Goal: Task Accomplishment & Management: Manage account settings

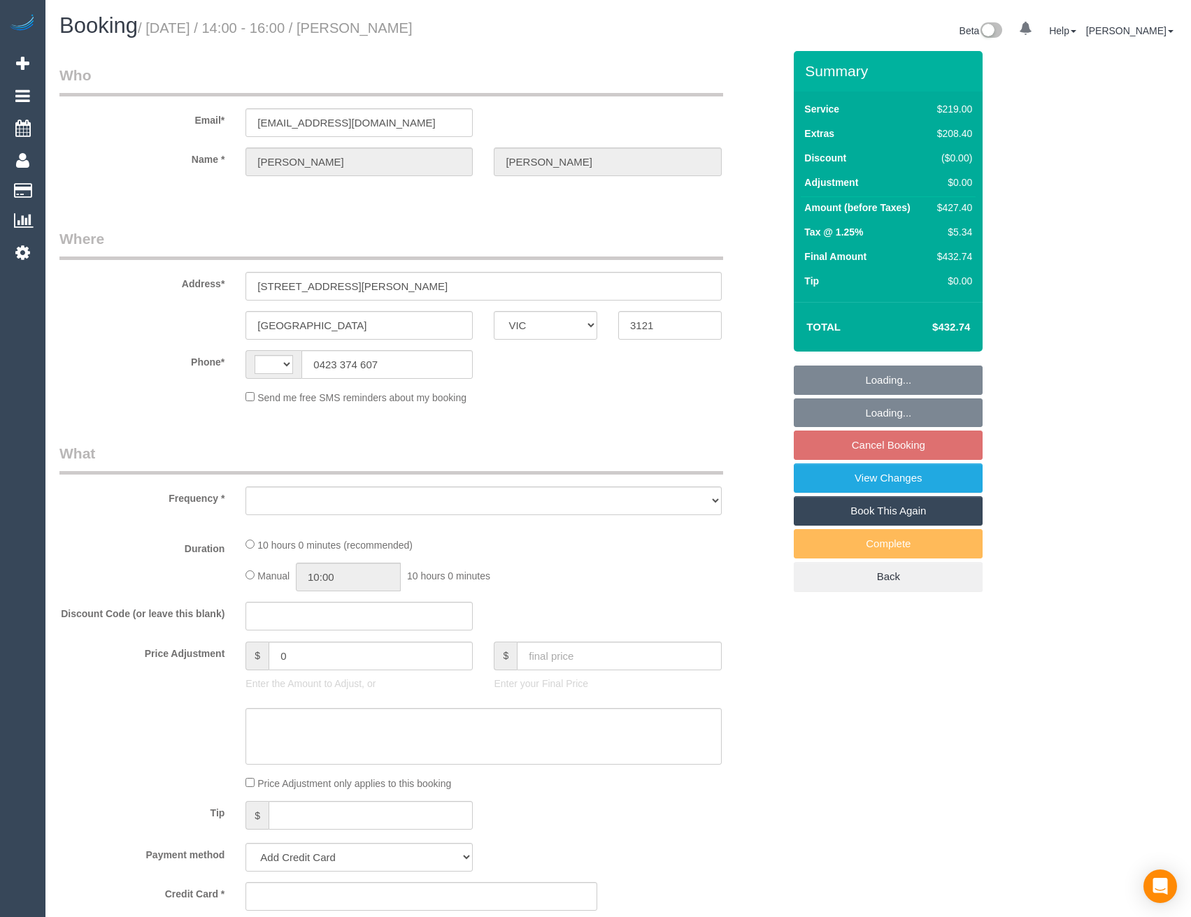
select select "VIC"
select select "string:AU"
select select "object:531"
select select "string:stripe-pm_1S4Vzy2GScqysDRVqEKpVryW"
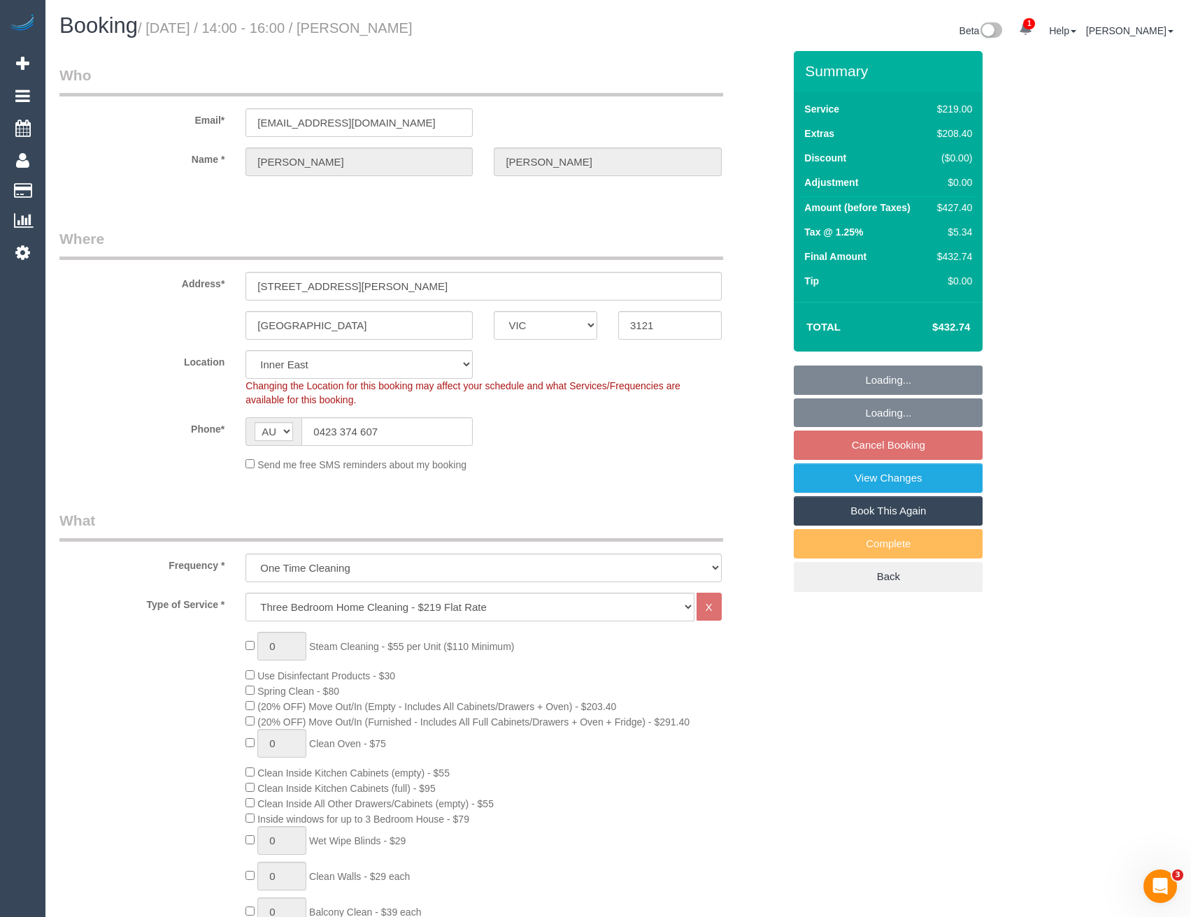
select select "number:29"
select select "number:14"
select select "number:18"
select select "number:24"
select select "number:12"
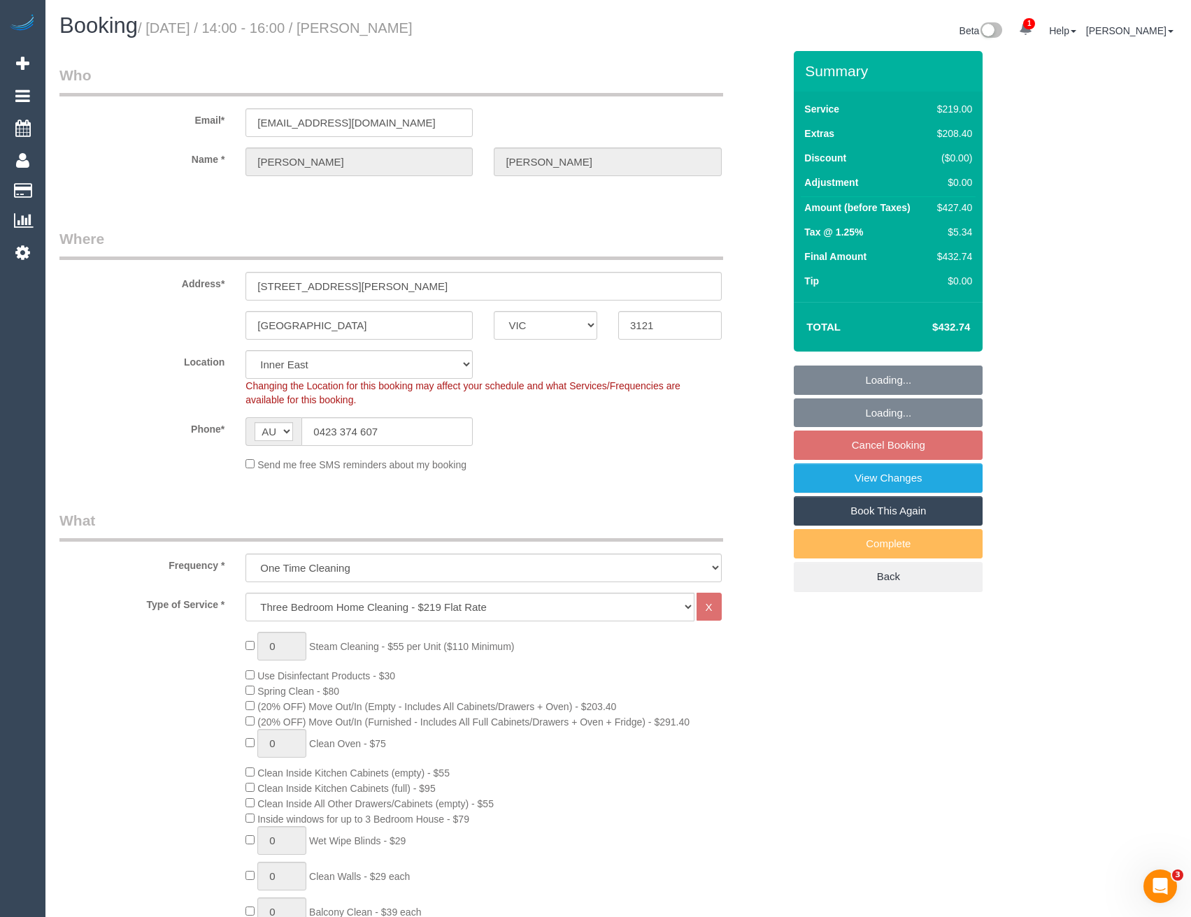
select select "object:780"
select select "spot1"
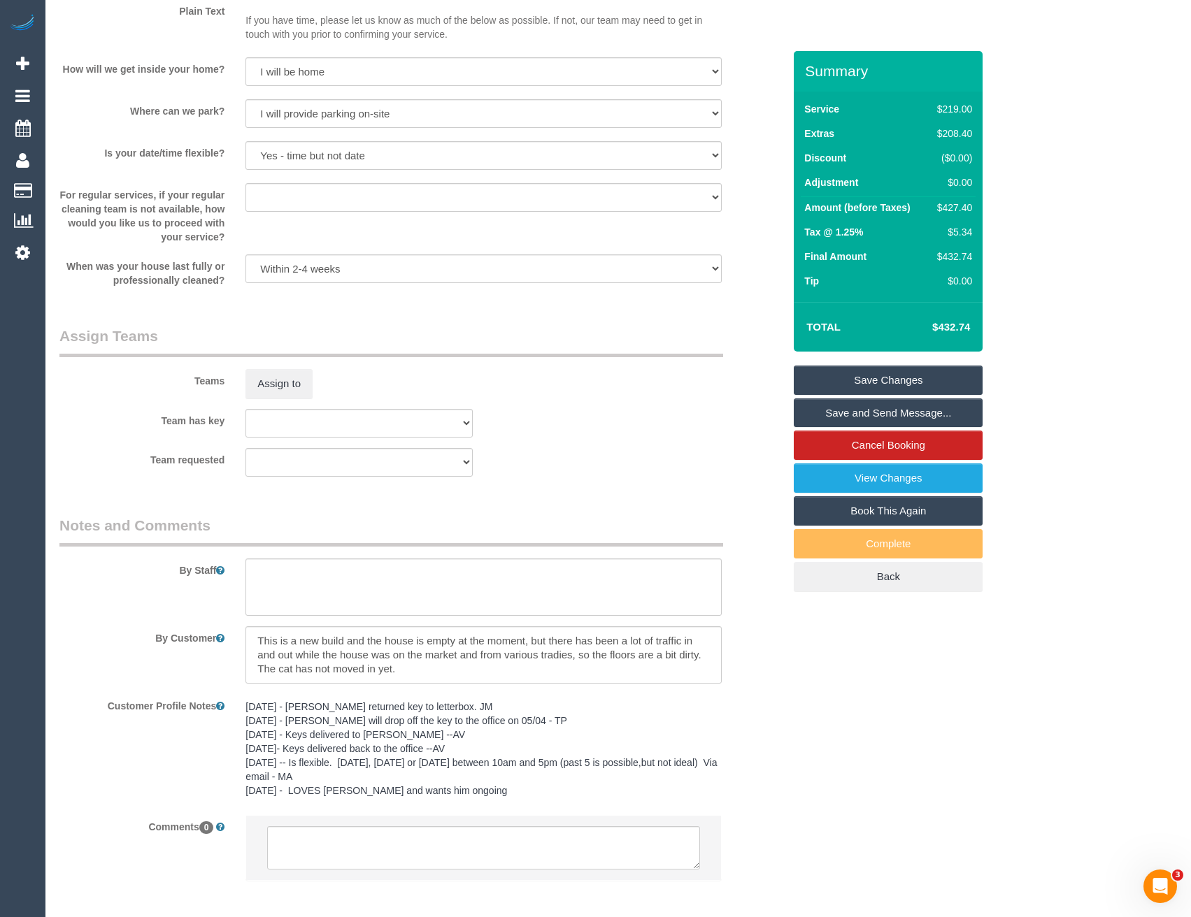
scroll to position [1859, 0]
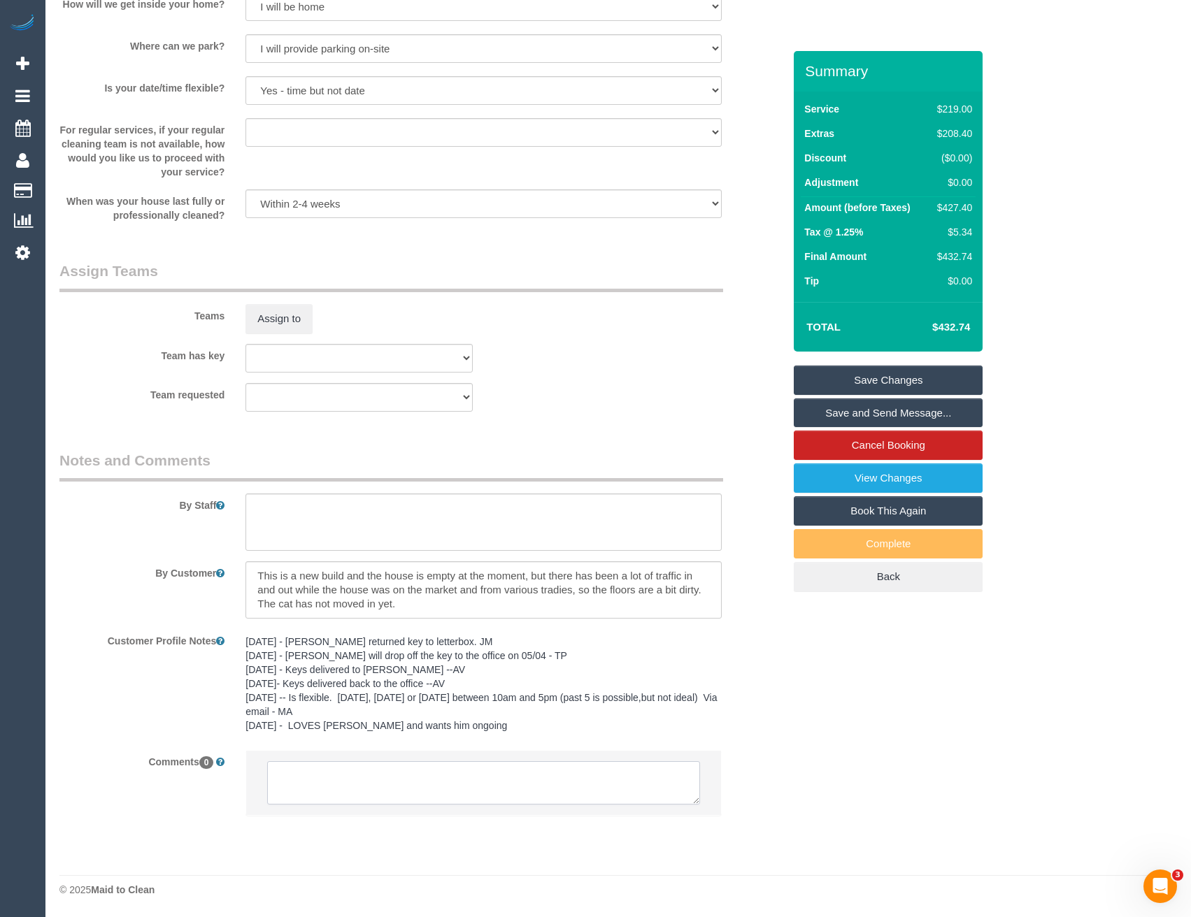
click at [371, 786] on textarea at bounding box center [483, 782] width 432 height 43
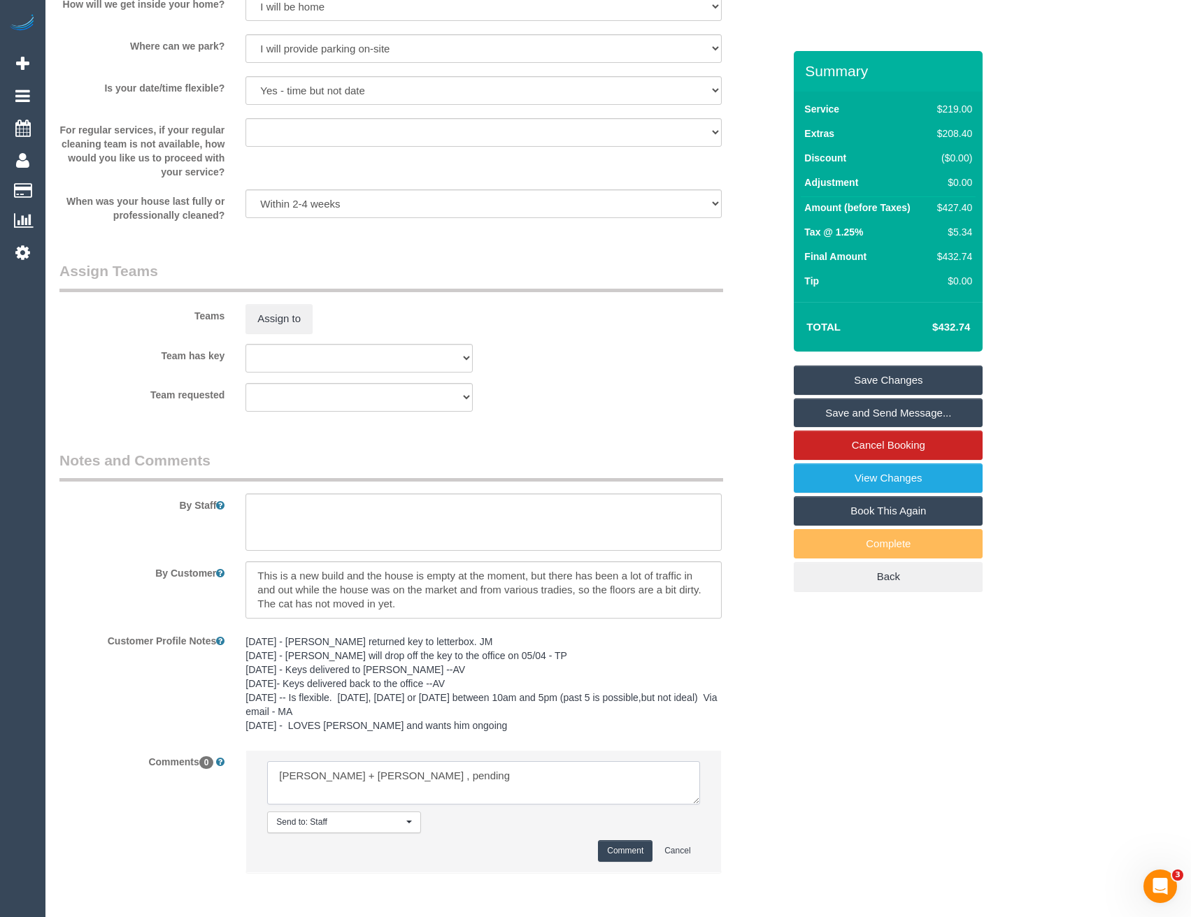
type textarea "Daniel + Pecky , pending"
click at [622, 858] on button "Comment" at bounding box center [625, 851] width 55 height 22
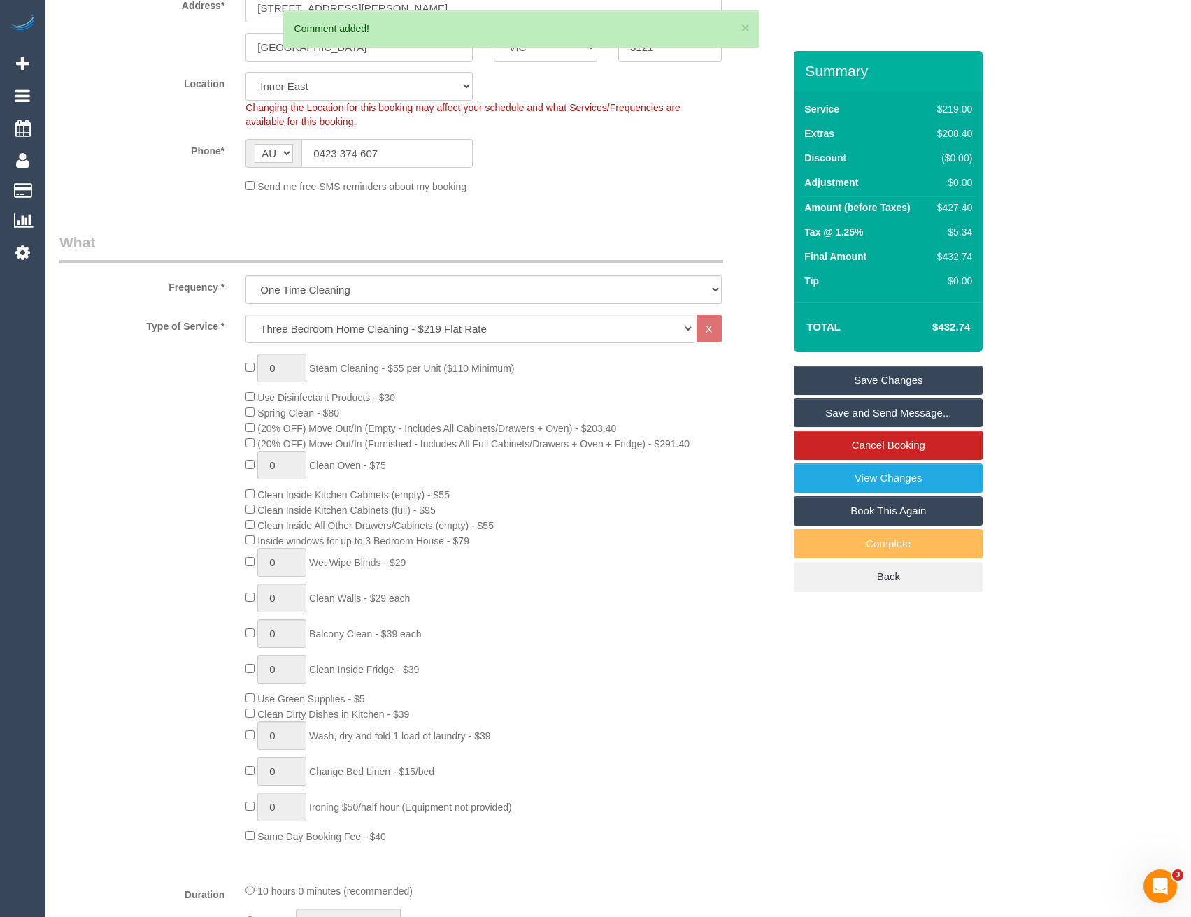
scroll to position [251, 0]
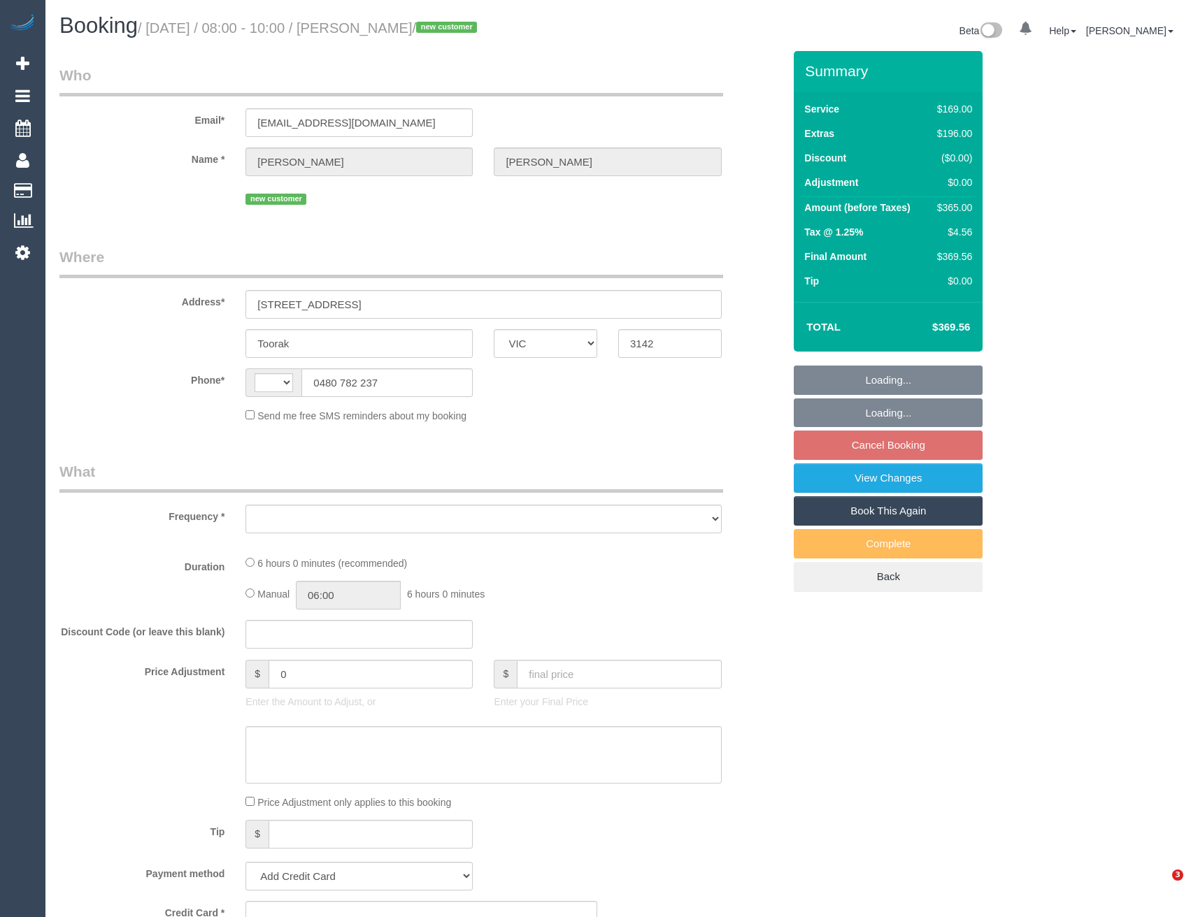
select select "VIC"
select select "string:AU"
select select "object:540"
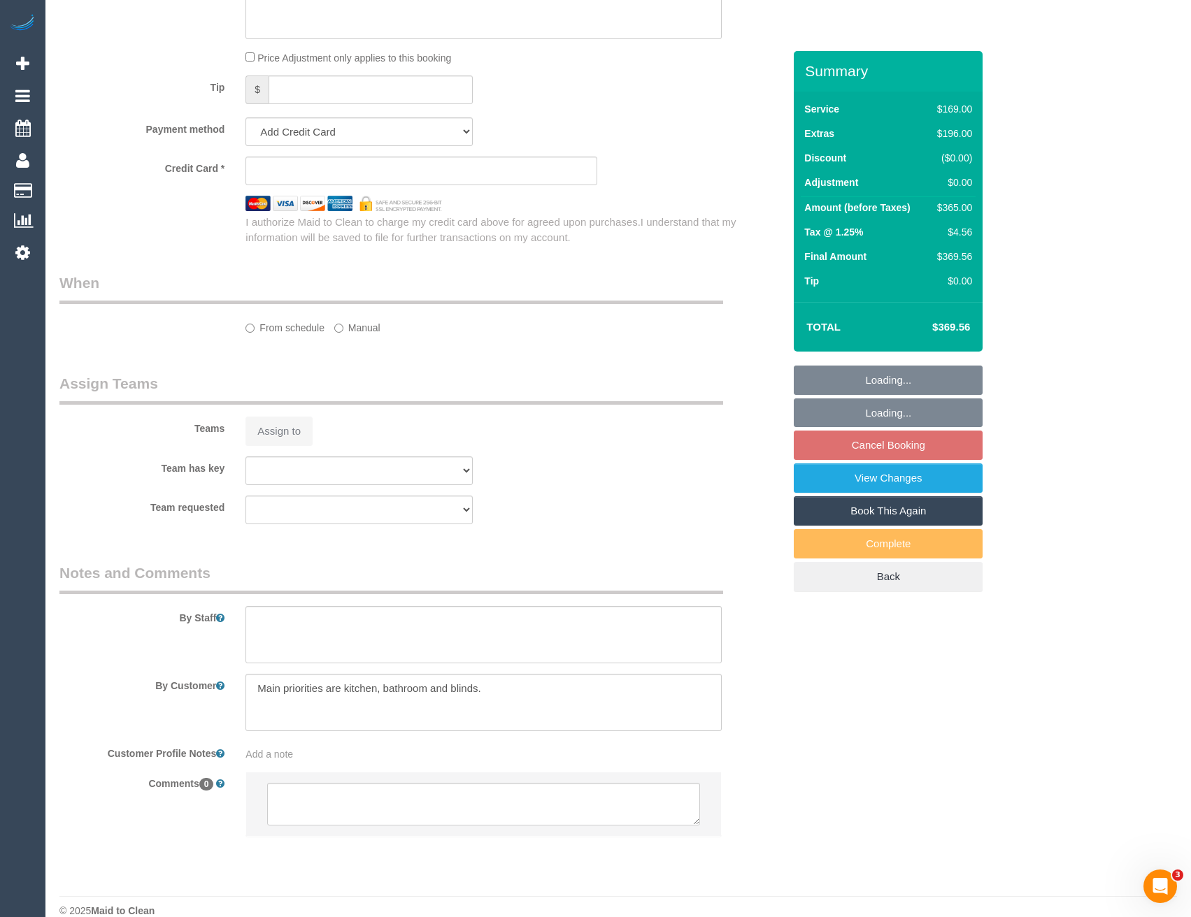
select select "string:stripe-pm_1S4bjc2GScqysDRVTse6BE4y"
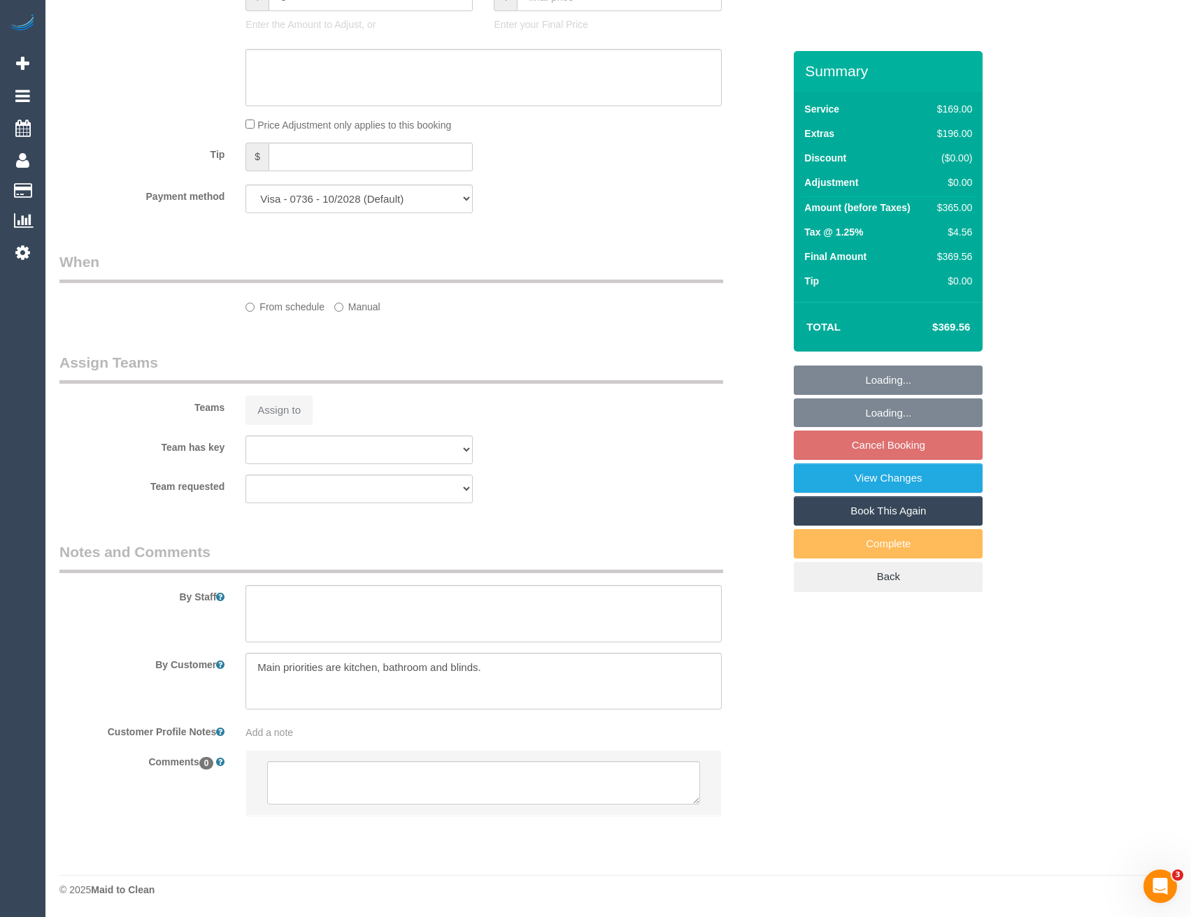
select select "number:28"
select select "number:14"
select select "number:18"
select select "number:24"
select select "number:33"
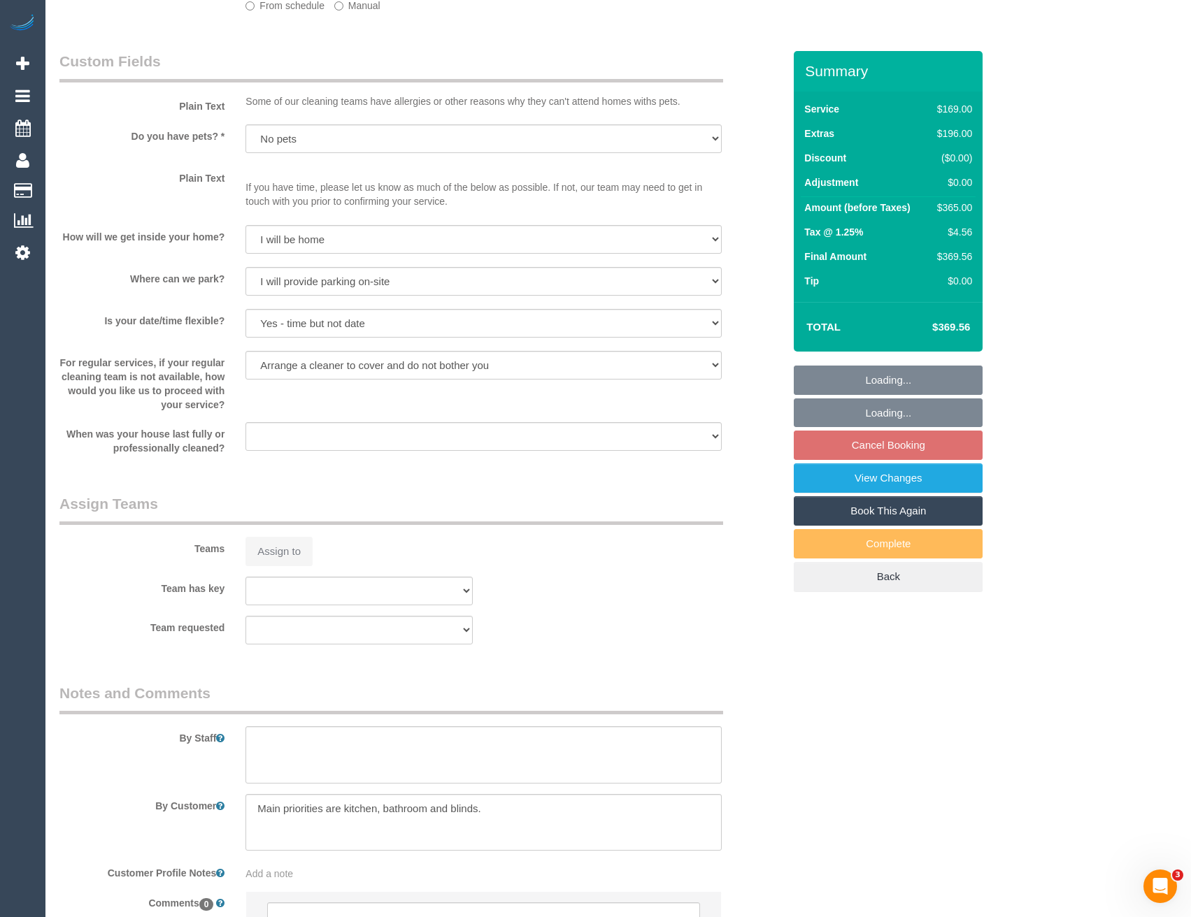
select select "object:693"
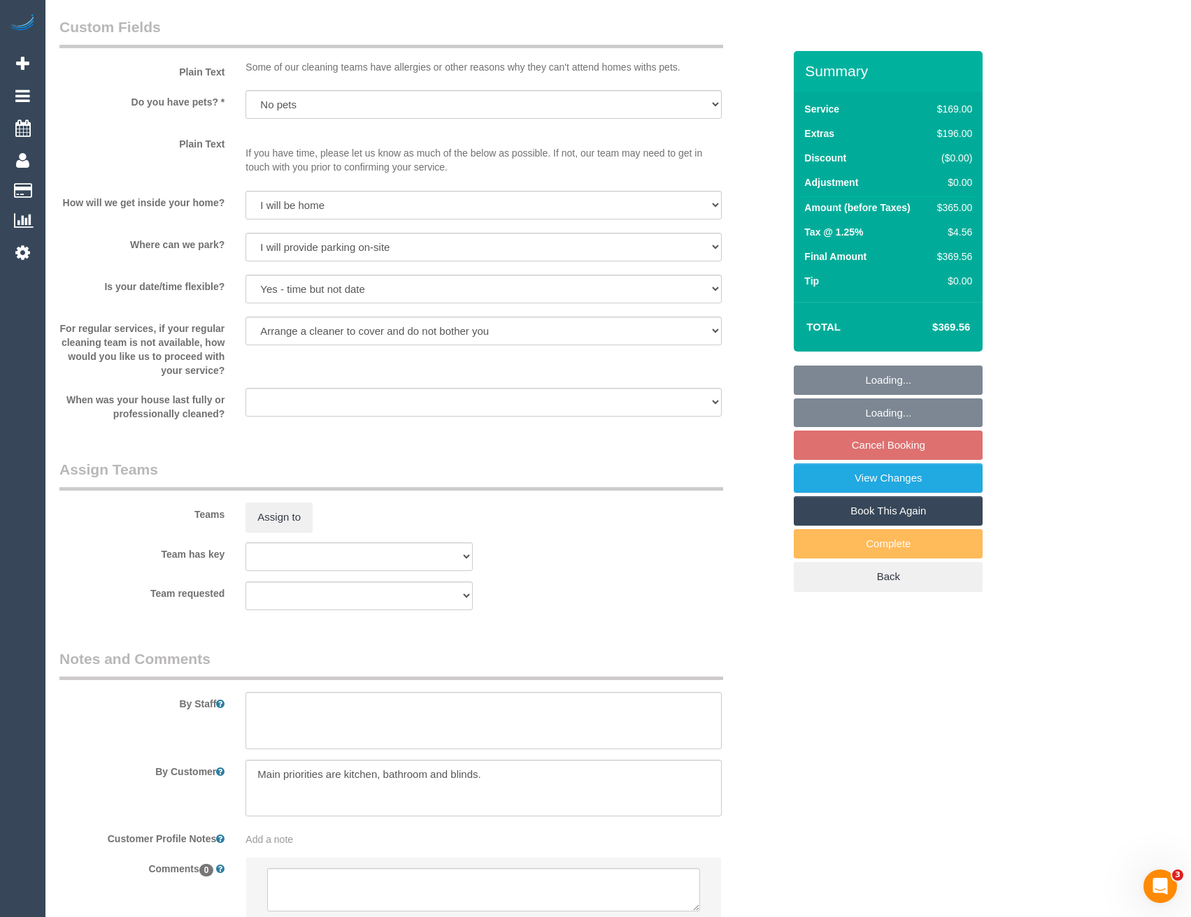
select select "spot1"
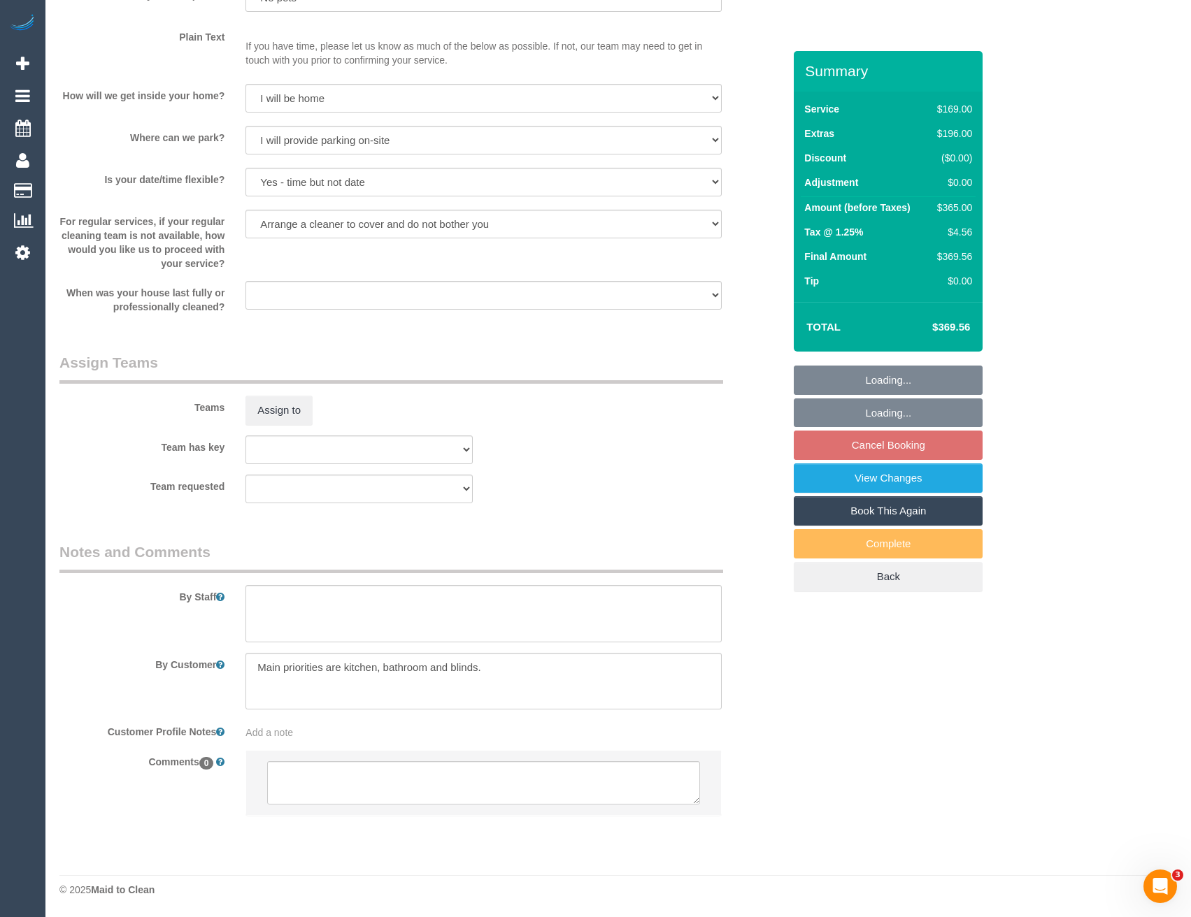
scroll to position [1787, 0]
click at [354, 768] on textarea at bounding box center [483, 782] width 432 height 43
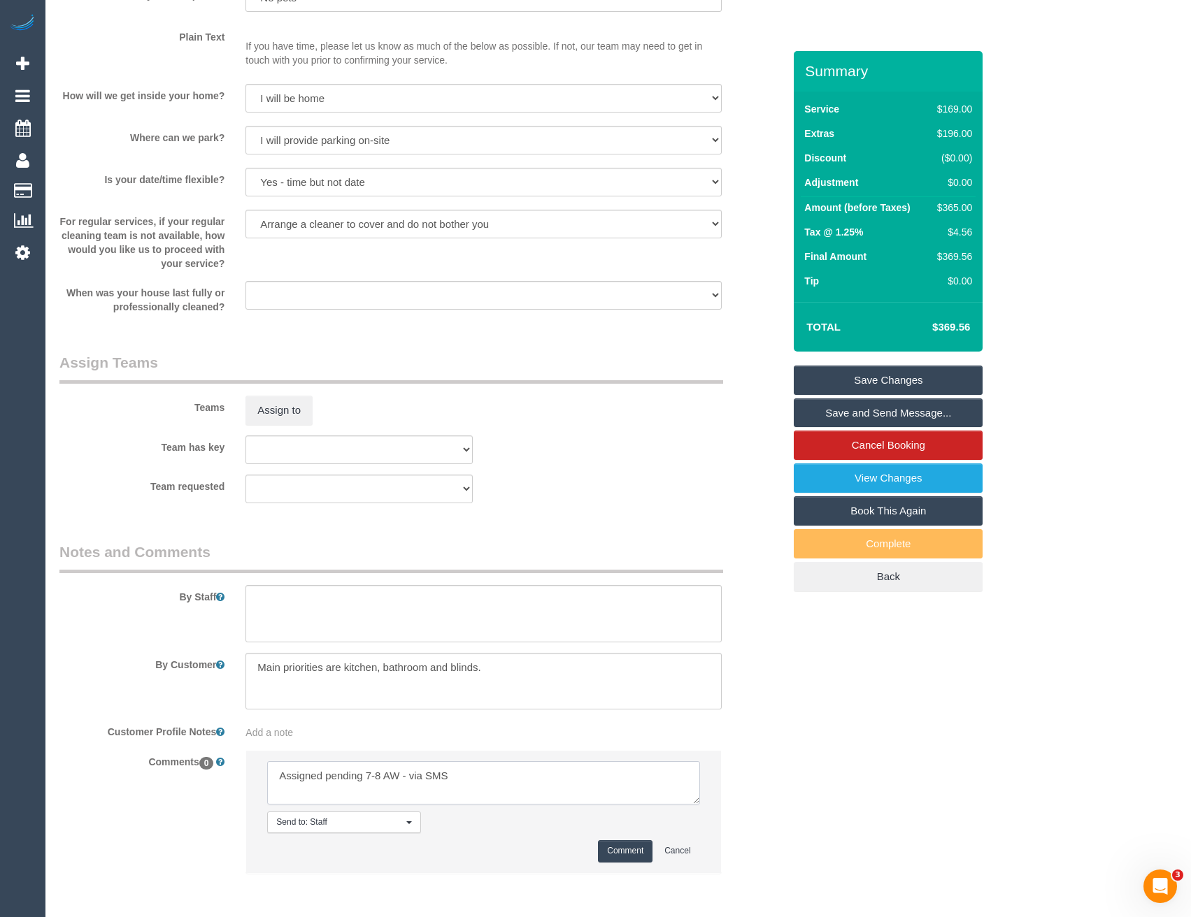
type textarea "Assigned pending 7-8 AW - via SMS"
click at [616, 850] on button "Comment" at bounding box center [625, 851] width 55 height 22
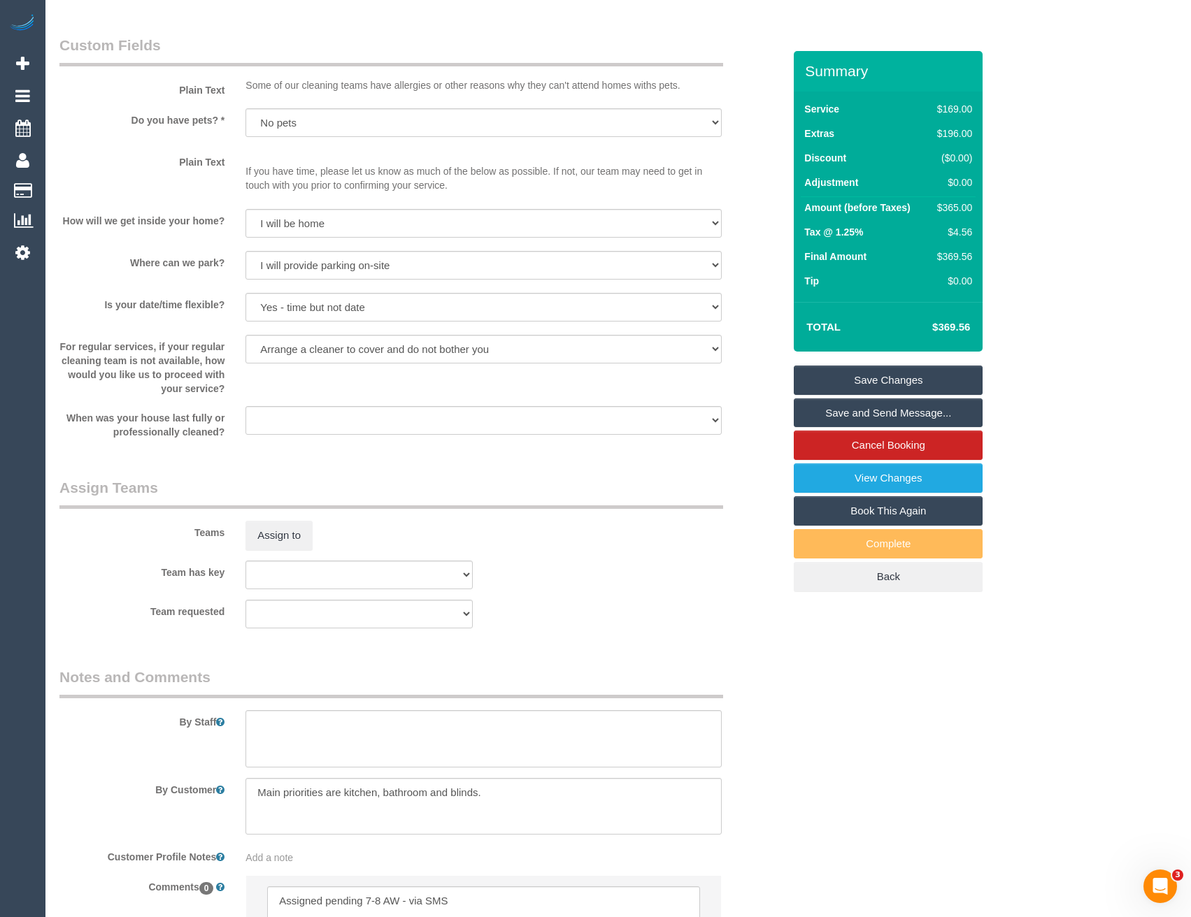
scroll to position [1297, 0]
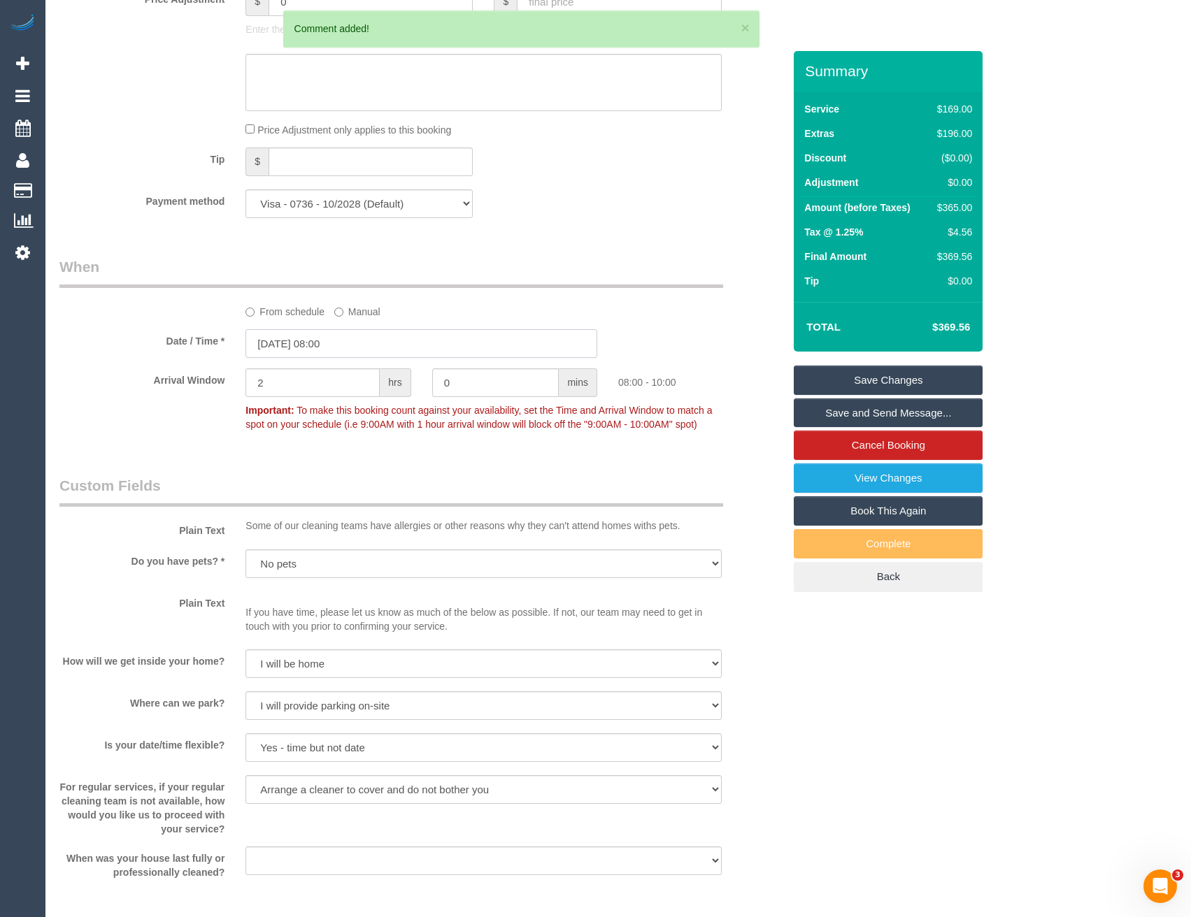
click at [352, 345] on input "[DATE] 08:00" at bounding box center [421, 343] width 352 height 29
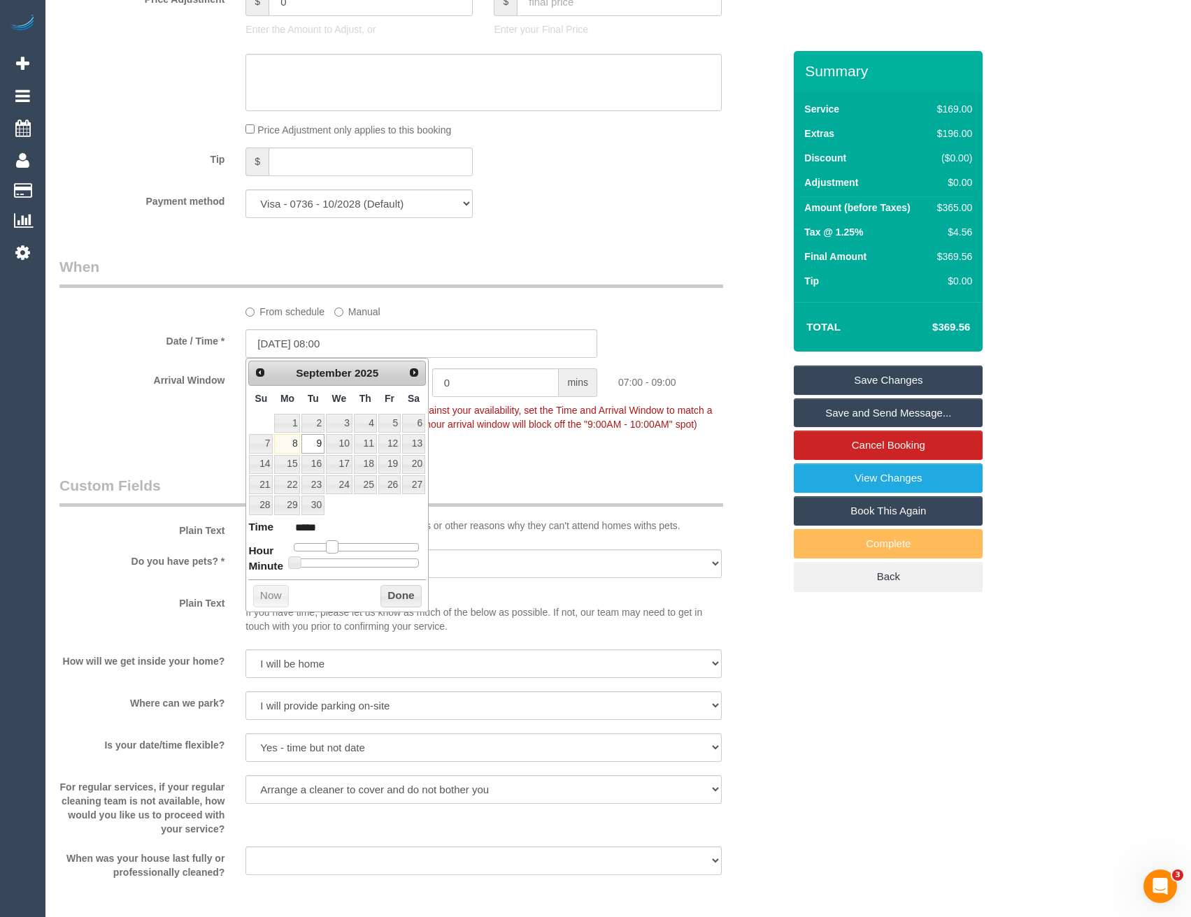
type input "09/09/2025 07:00"
type input "*****"
click at [337, 547] on span at bounding box center [332, 547] width 13 height 13
click at [401, 600] on button "Done" at bounding box center [400, 596] width 41 height 22
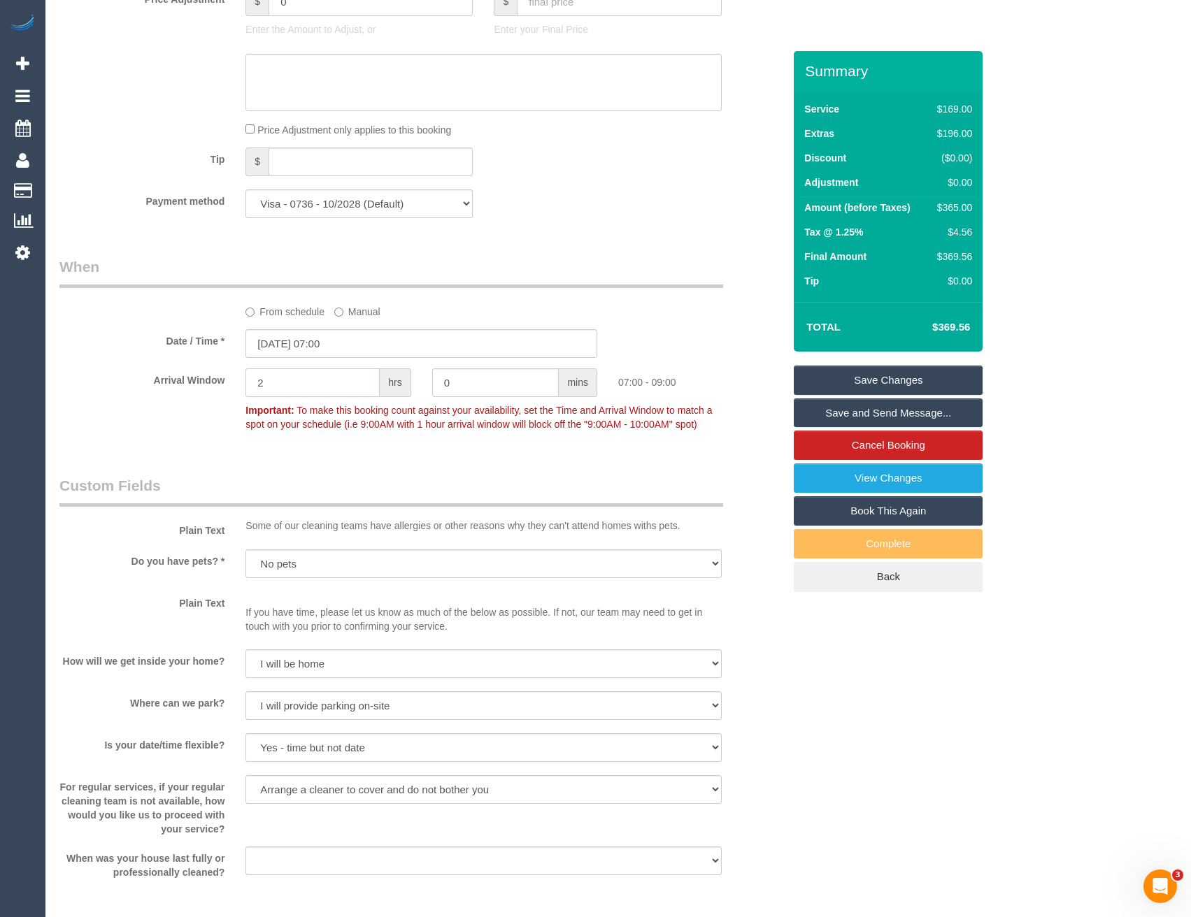
drag, startPoint x: 282, startPoint y: 387, endPoint x: 202, endPoint y: 386, distance: 80.4
click at [208, 391] on div "Arrival Window 2 hrs 0 mins 07:00 - 09:00 Important: To make this booking count…" at bounding box center [421, 402] width 745 height 69
type input "1"
click at [444, 463] on div "Who Email* leeturner2145@gmail.com Name * Lee Turner new customer Where Address…" at bounding box center [421, 147] width 745 height 2786
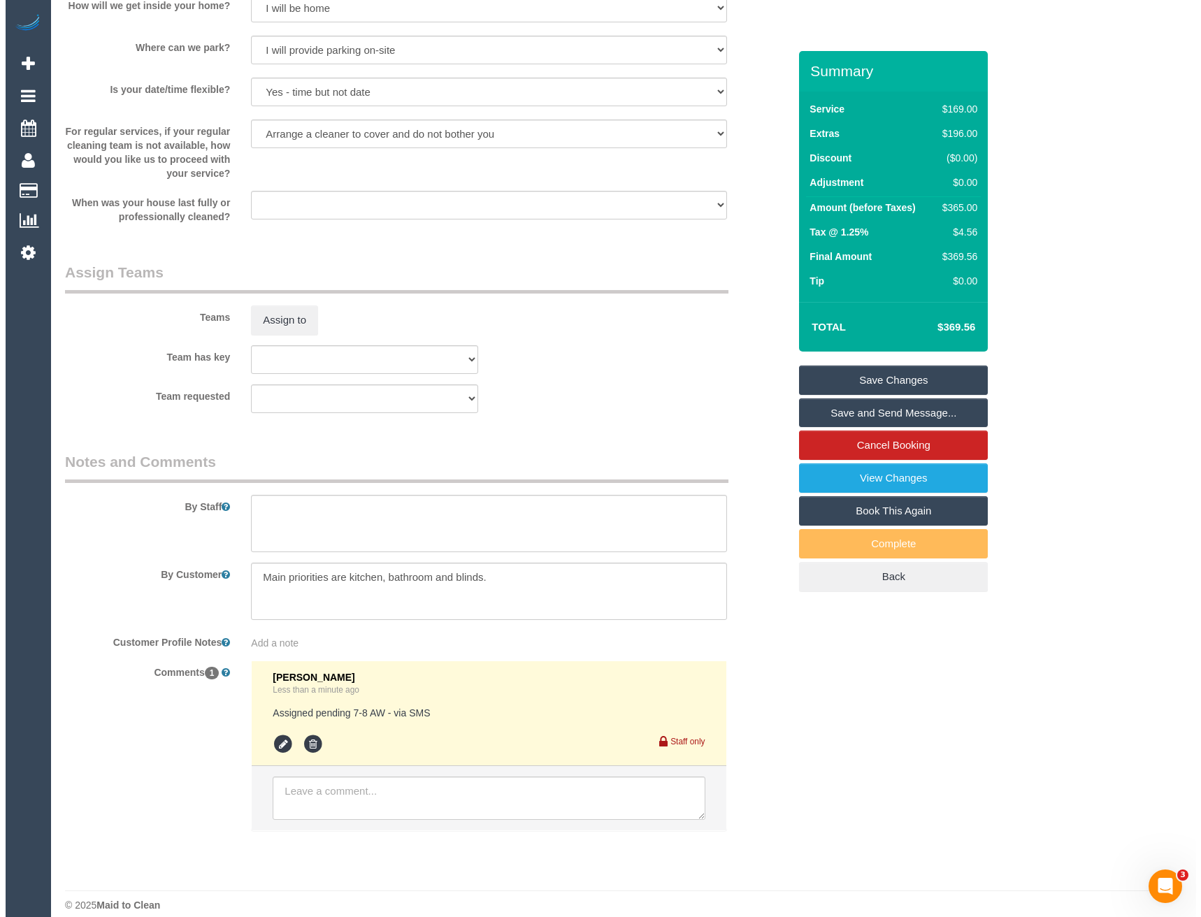
scroll to position [1968, 0]
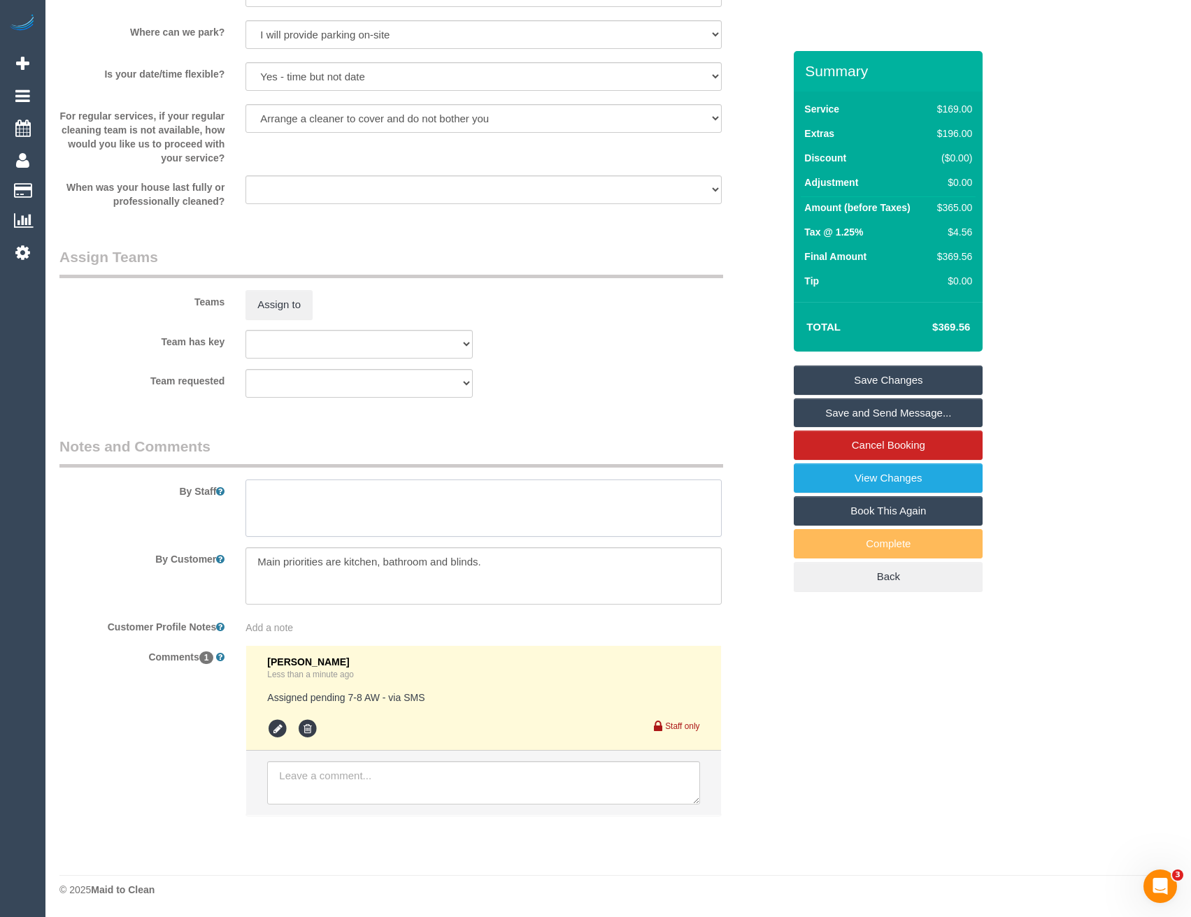
click at [319, 510] on textarea at bounding box center [482, 508] width 475 height 57
click at [303, 505] on textarea at bounding box center [482, 508] width 475 height 57
click at [302, 487] on textarea at bounding box center [482, 508] width 475 height 57
type textarea "Est 5-7 hours"
click at [289, 306] on button "Assign to" at bounding box center [278, 304] width 67 height 29
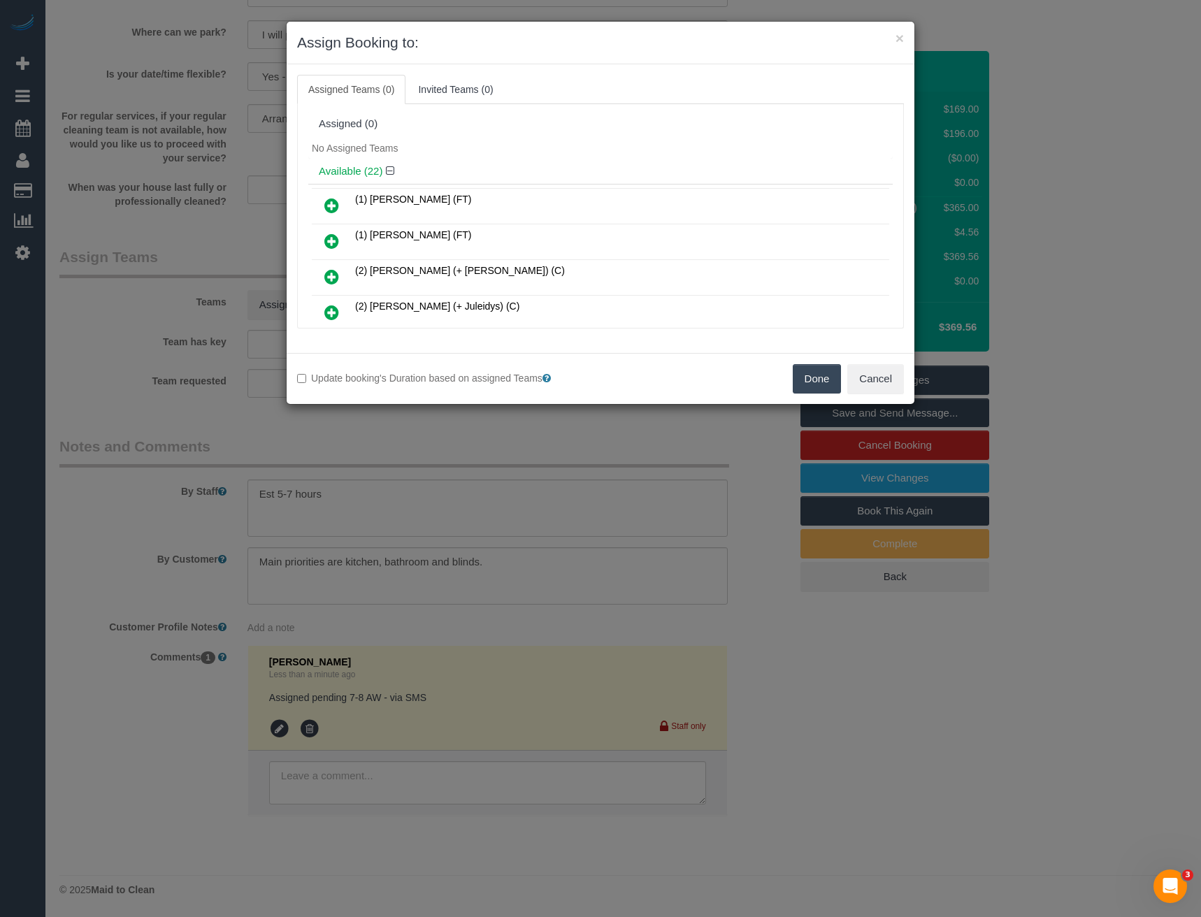
scroll to position [556, 0]
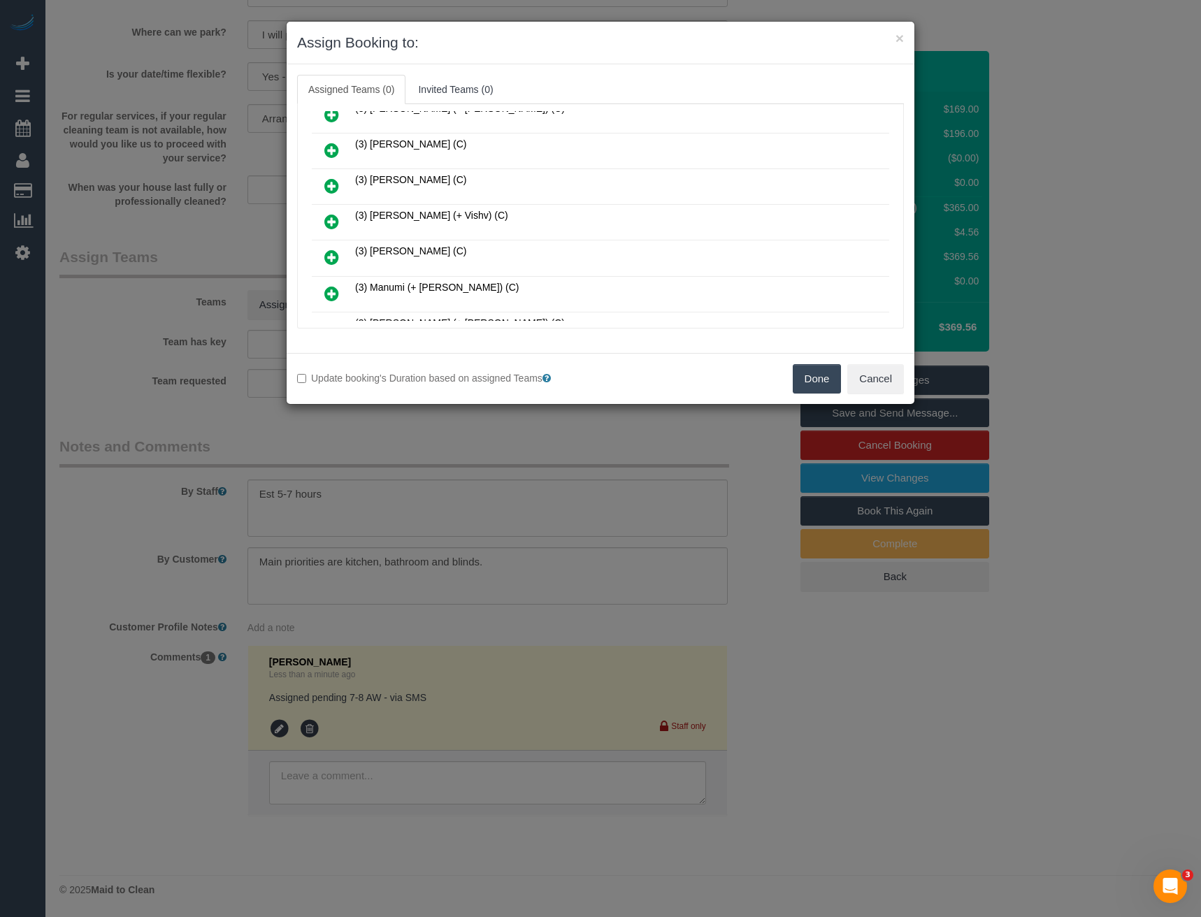
click at [330, 222] on icon at bounding box center [331, 221] width 15 height 17
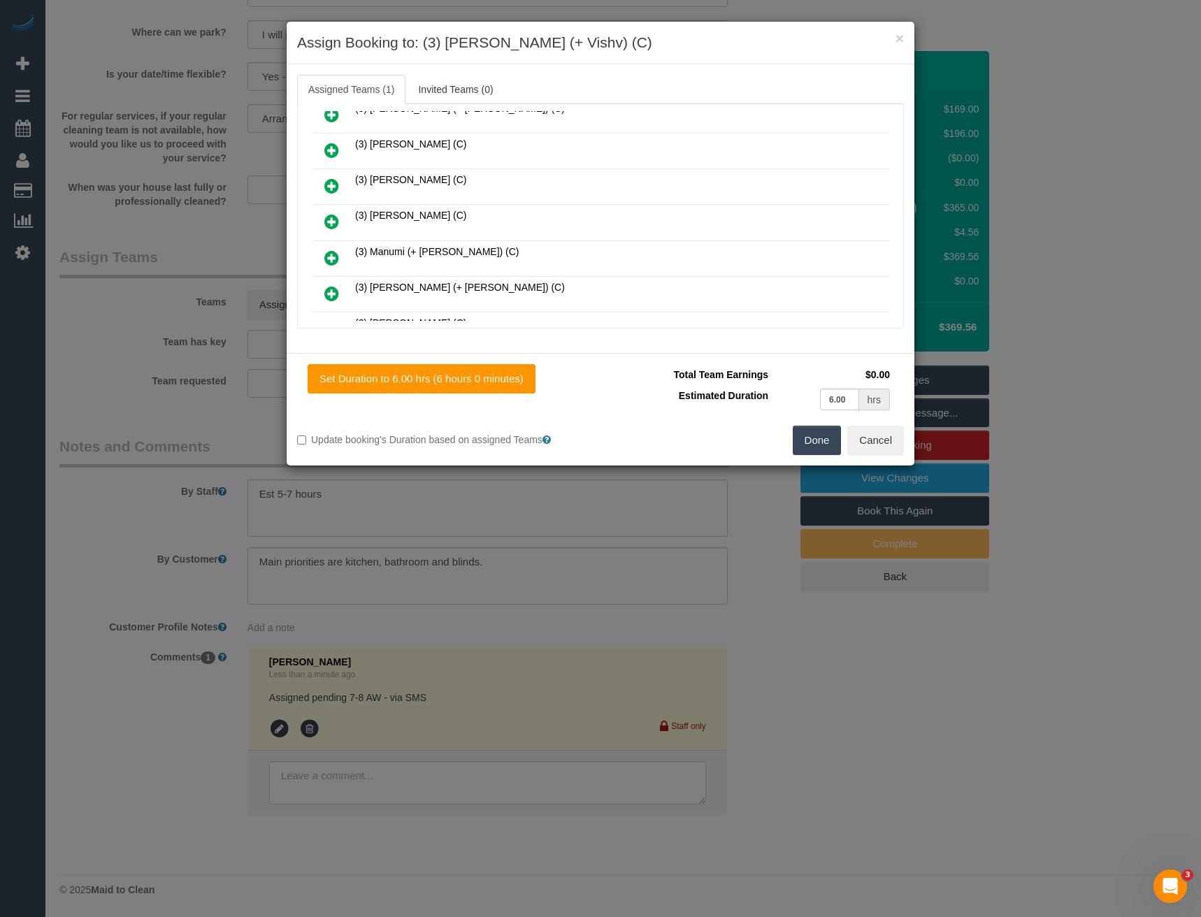
scroll to position [732, 0]
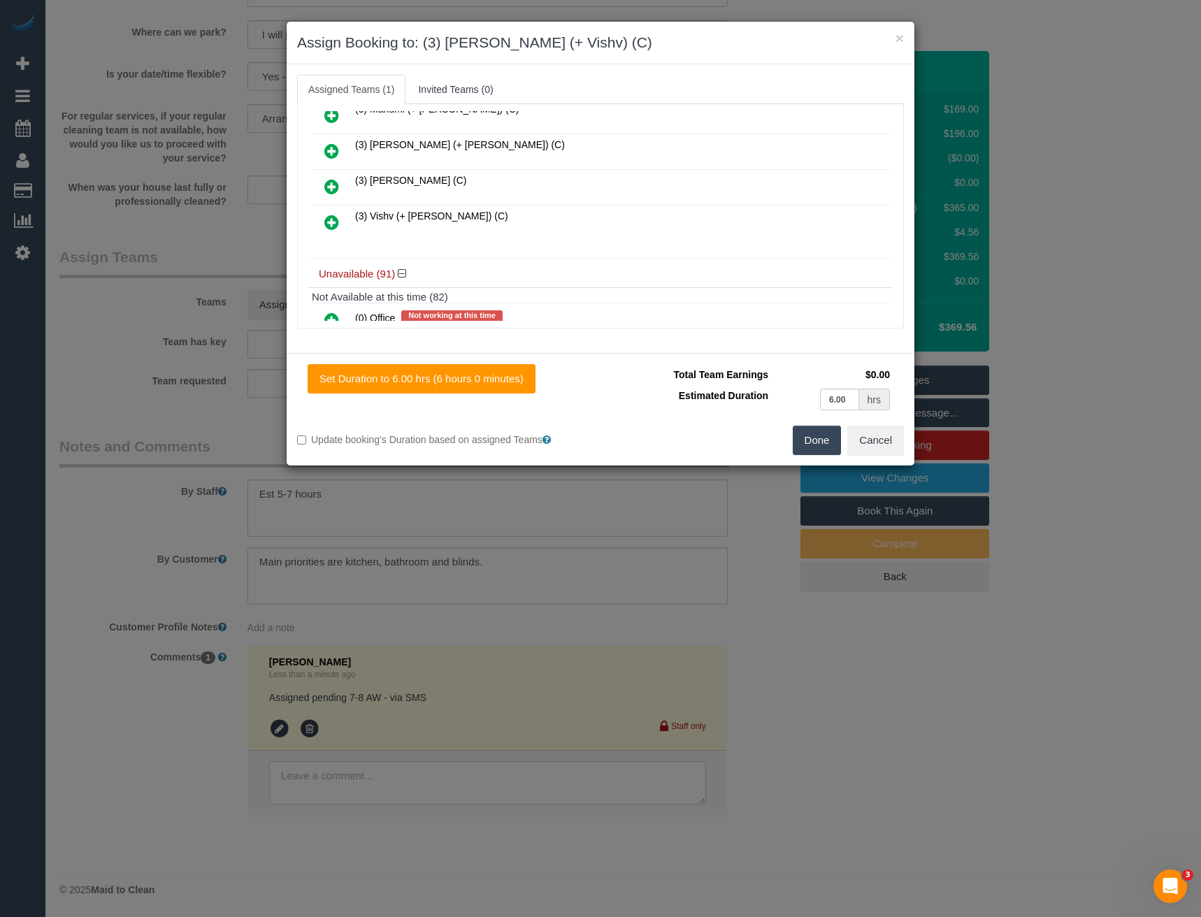
click at [332, 223] on icon at bounding box center [331, 222] width 15 height 17
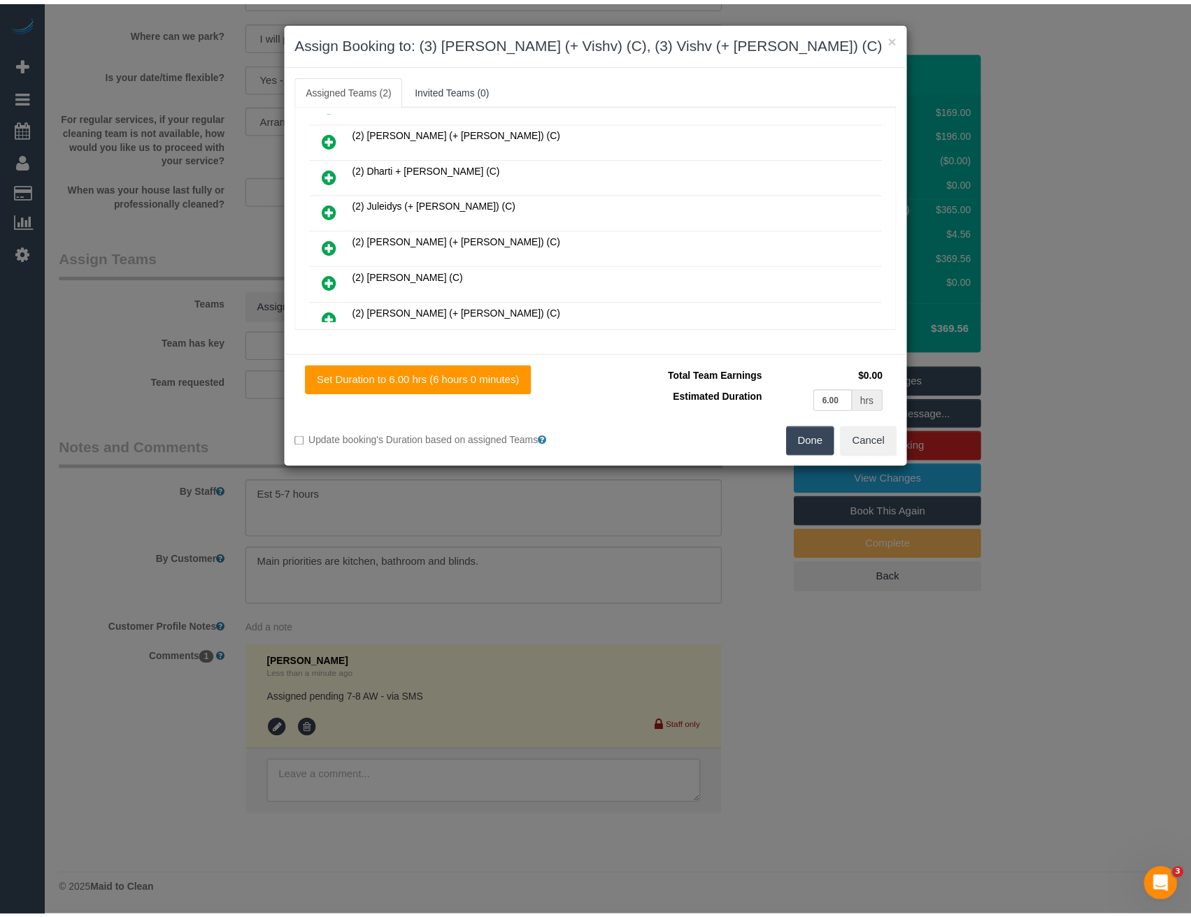
scroll to position [0, 0]
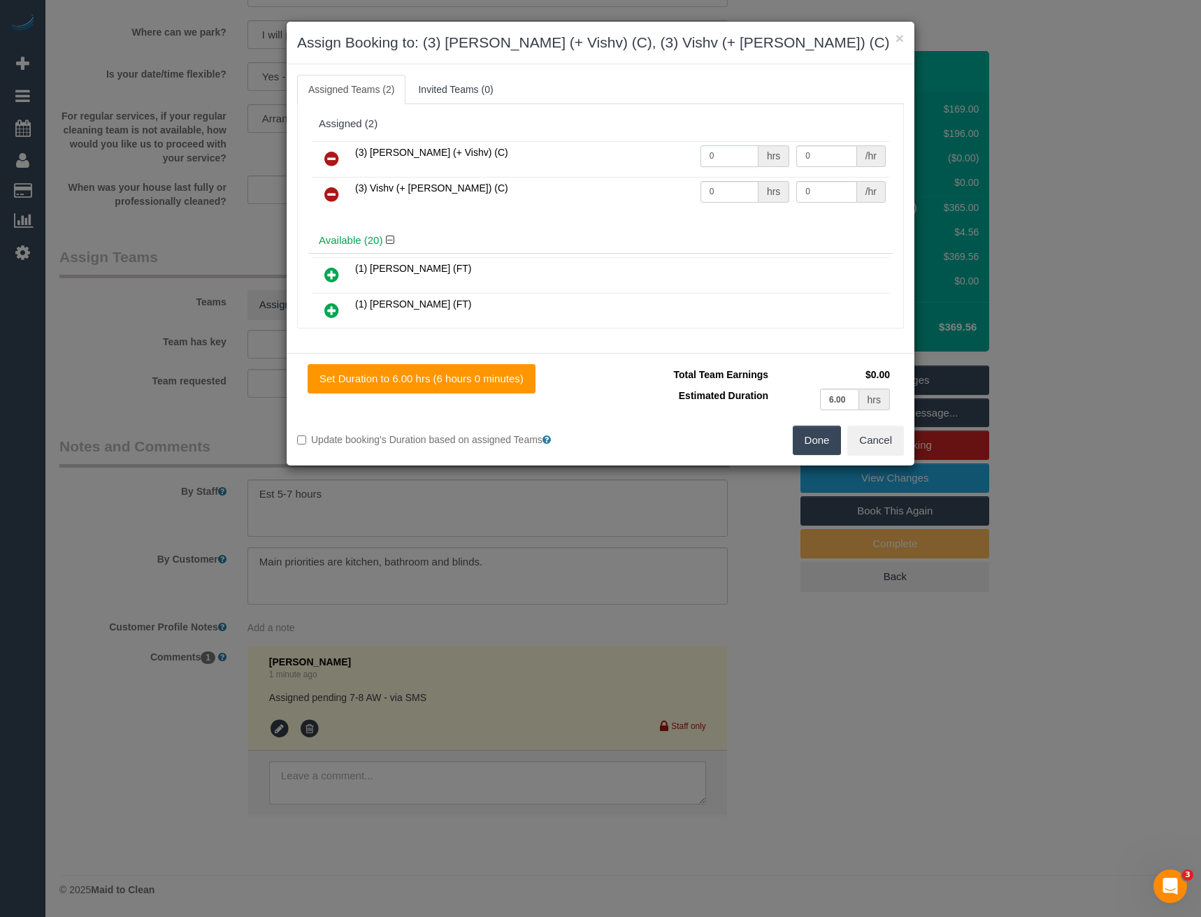
drag, startPoint x: 681, startPoint y: 159, endPoint x: 650, endPoint y: 161, distance: 30.8
click at [664, 160] on tr "(3) Kelvin (+ Vishv) (C) 0 hrs 0 /hr" at bounding box center [601, 159] width 578 height 36
type input "1"
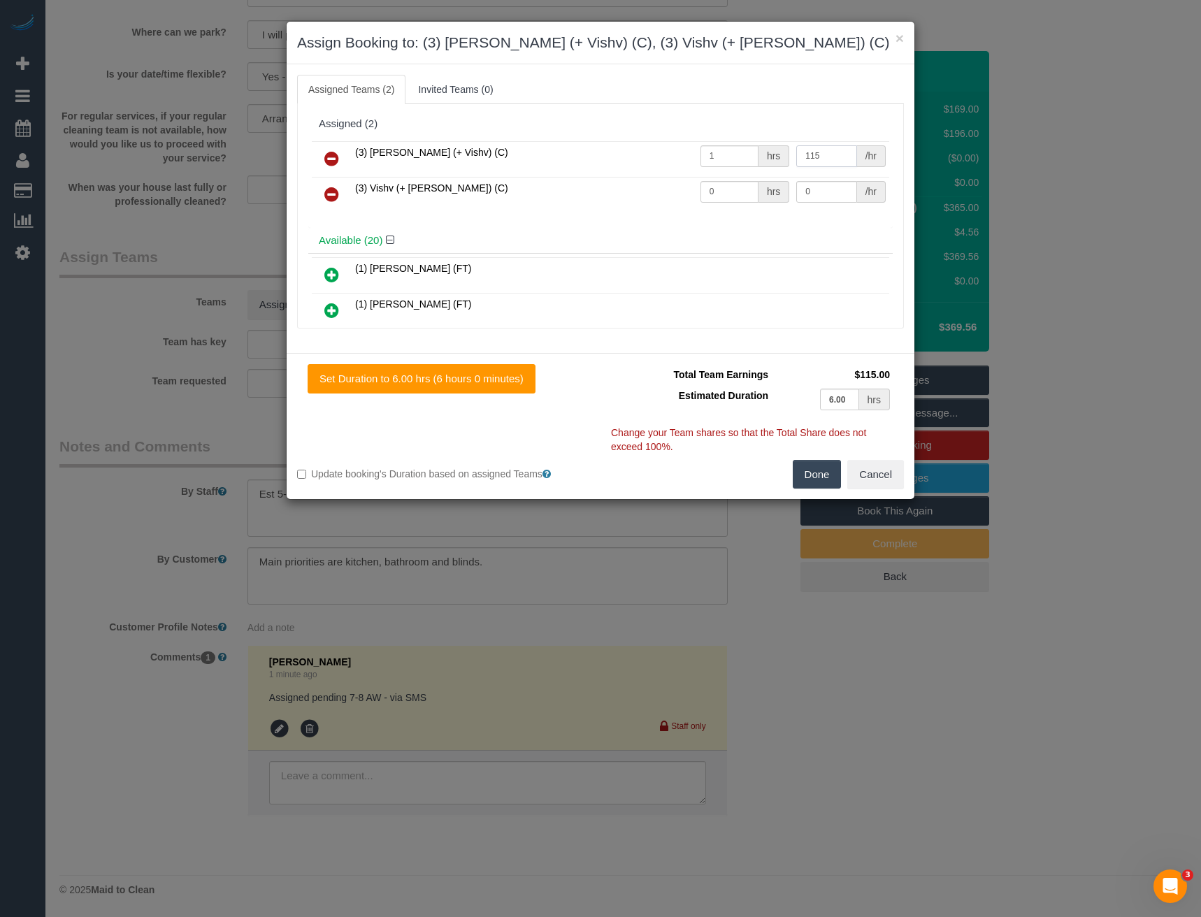
type input "115"
drag, startPoint x: 723, startPoint y: 193, endPoint x: 672, endPoint y: 191, distance: 51.1
click at [674, 192] on tr "(3) Vishv (+ Kelvin) (C) 0 hrs 0 /hr" at bounding box center [601, 195] width 578 height 36
type input "1"
type input "115"
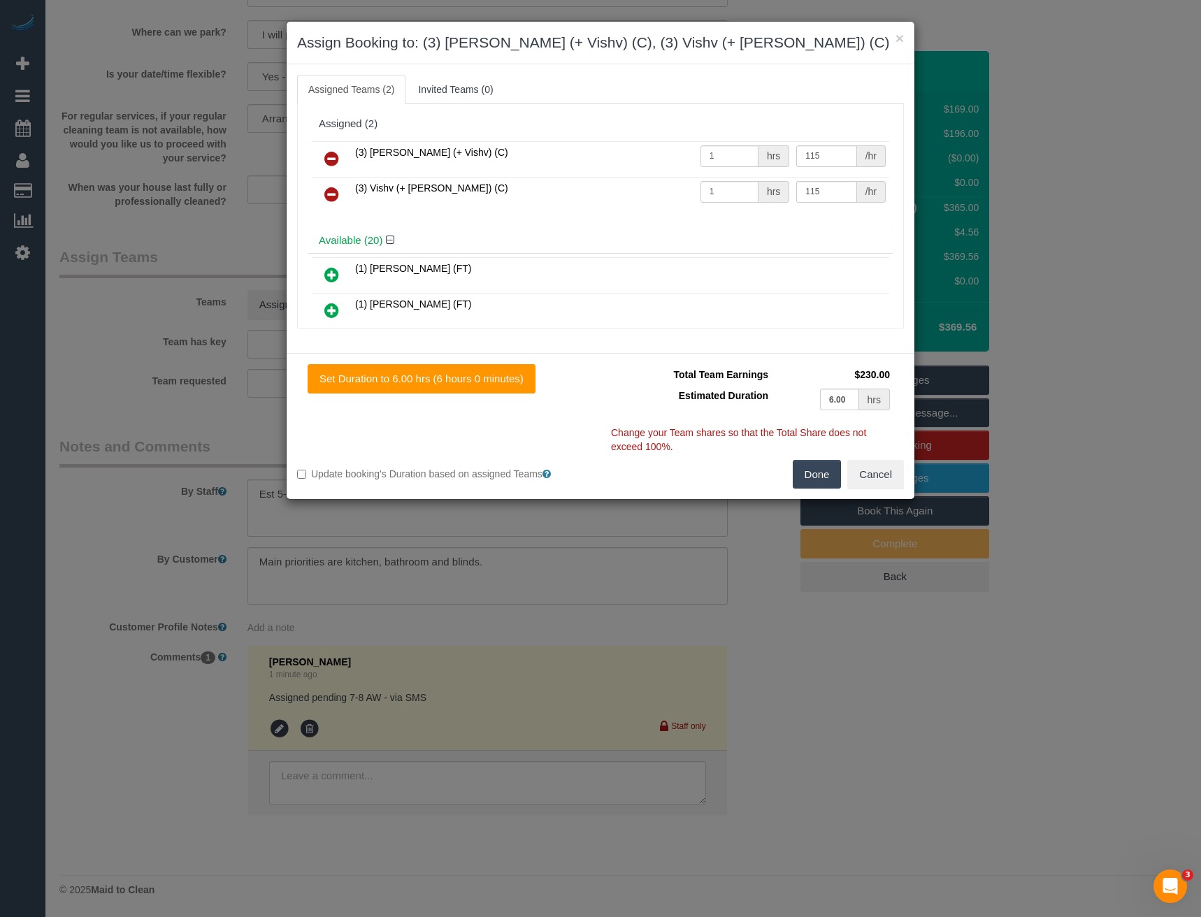
click at [800, 475] on button "Done" at bounding box center [817, 474] width 49 height 29
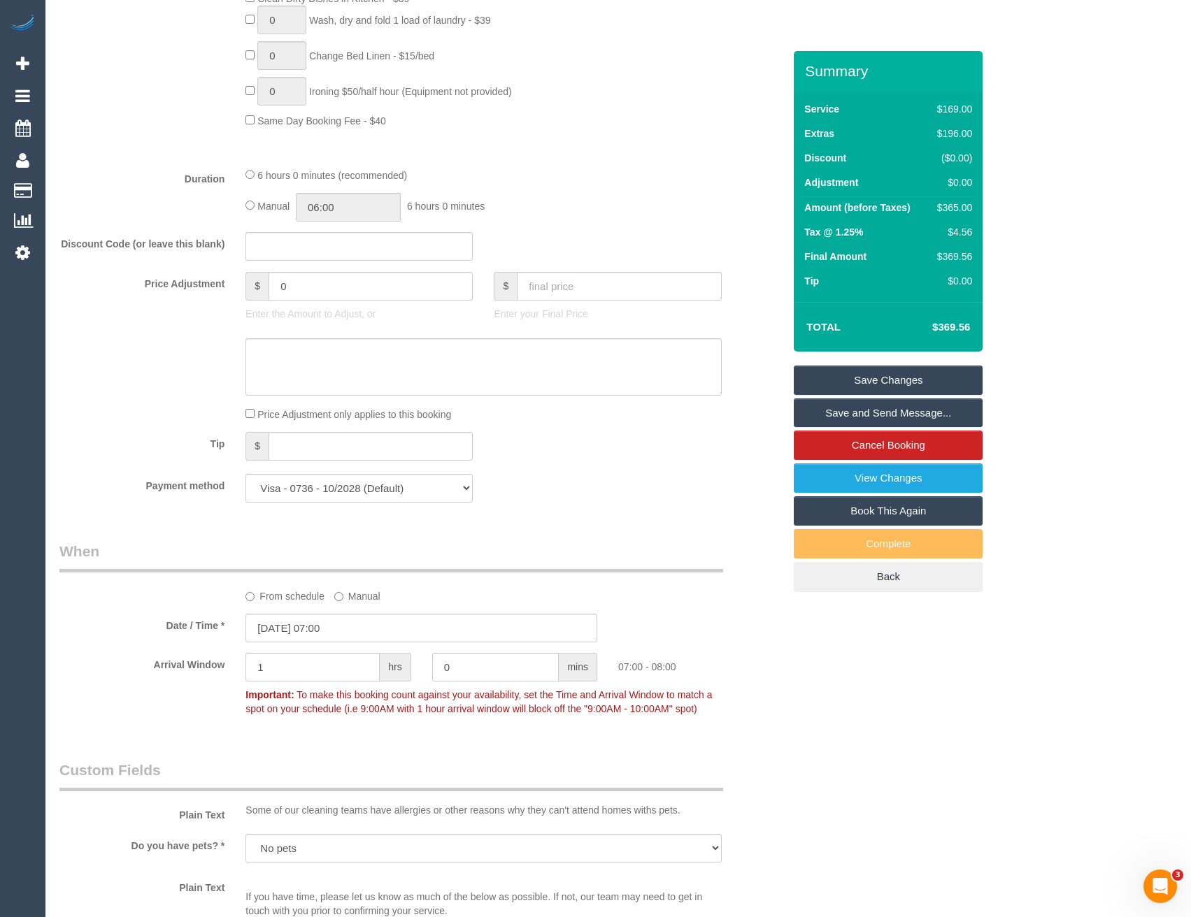
scroll to position [989, 0]
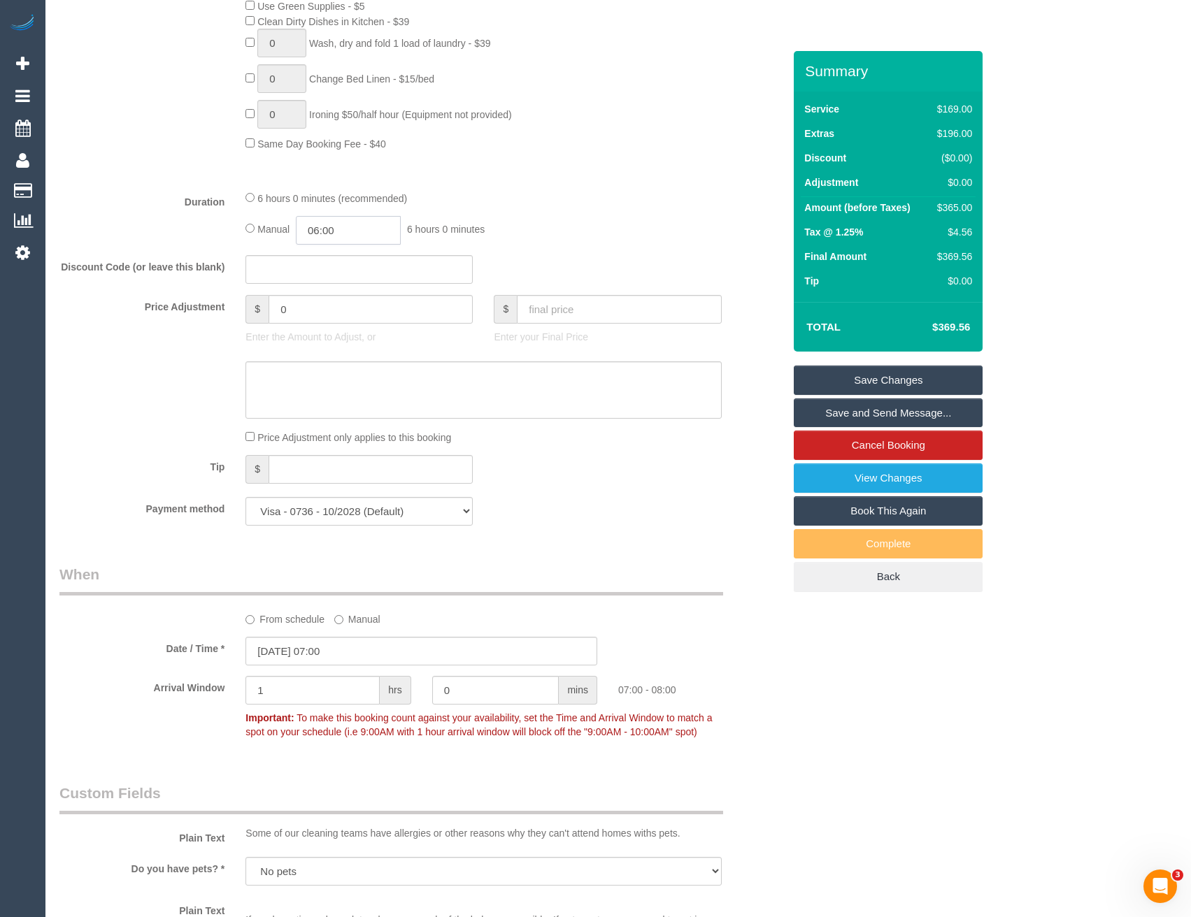
click at [376, 231] on input "06:00" at bounding box center [348, 230] width 105 height 29
click at [318, 292] on li "03:30" at bounding box center [333, 294] width 62 height 18
click at [341, 241] on input "03:30" at bounding box center [348, 230] width 105 height 29
type input "03:45"
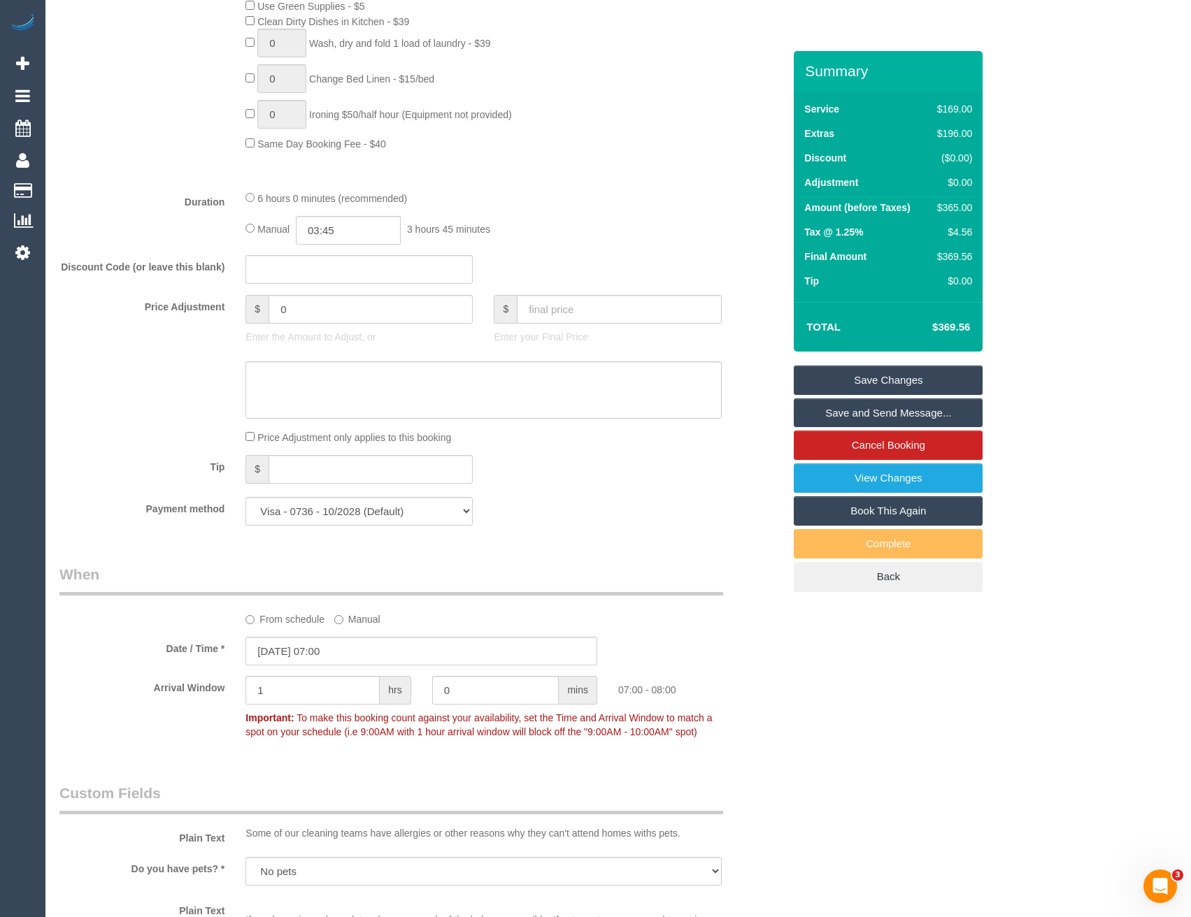
click at [555, 214] on div "6 hours 0 minutes (recommended) Manual 03:45 3 hours 45 minutes" at bounding box center [483, 217] width 496 height 55
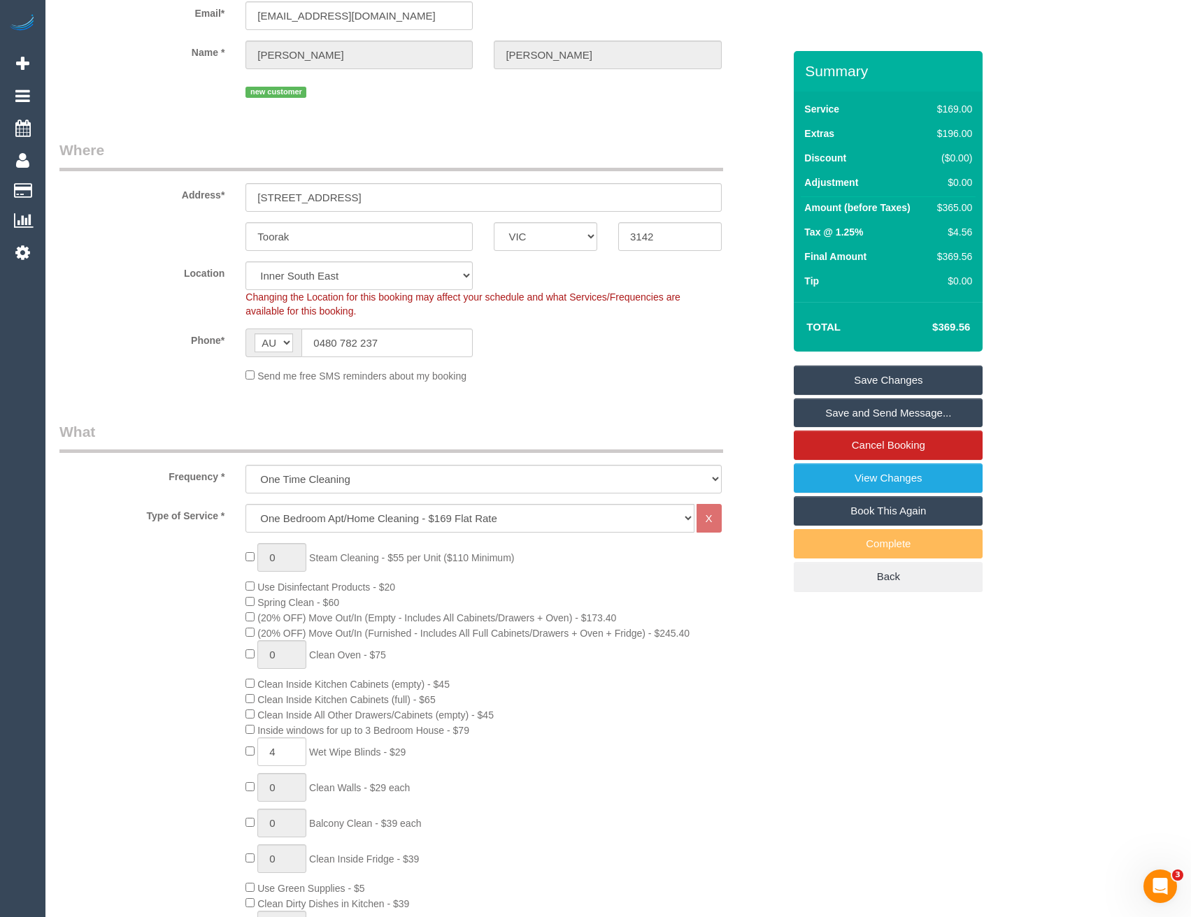
scroll to position [0, 0]
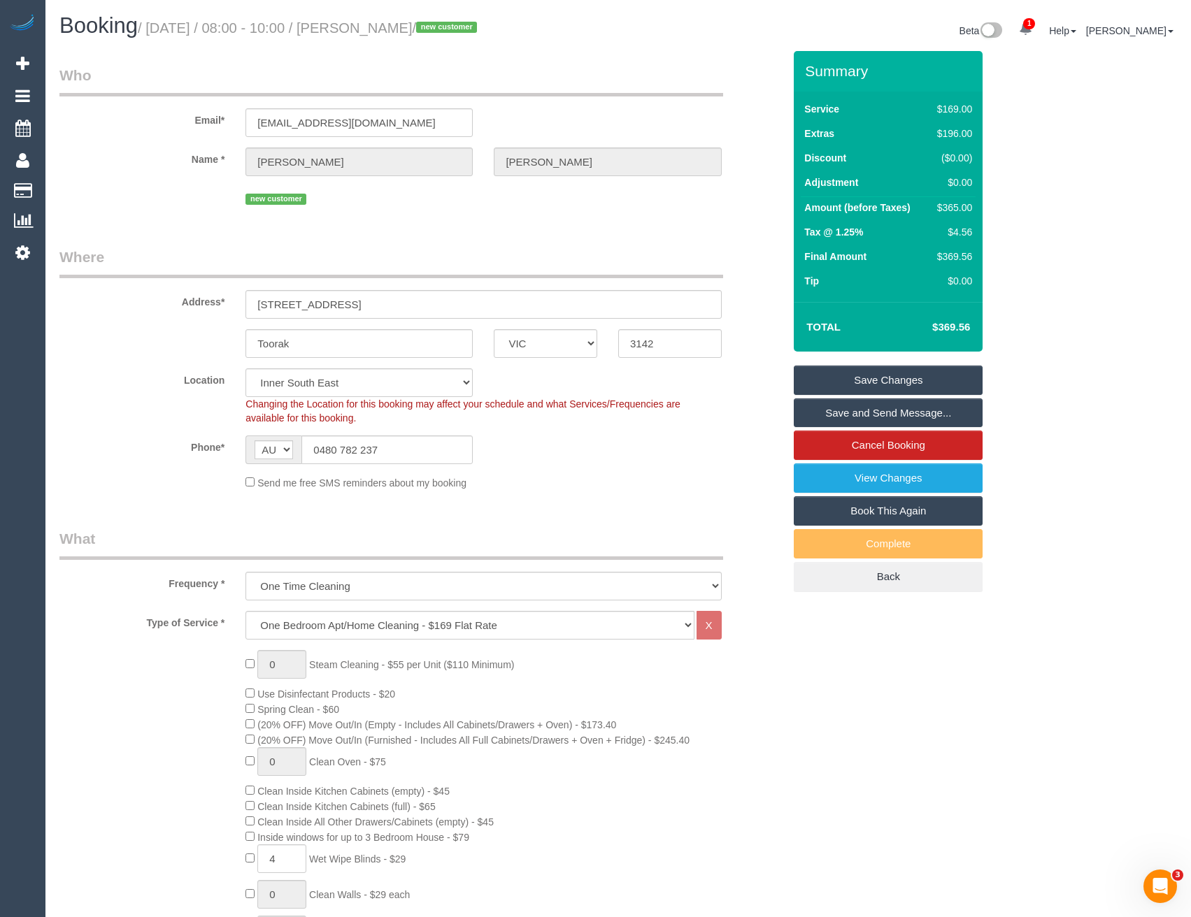
click at [850, 378] on link "Save Changes" at bounding box center [888, 380] width 189 height 29
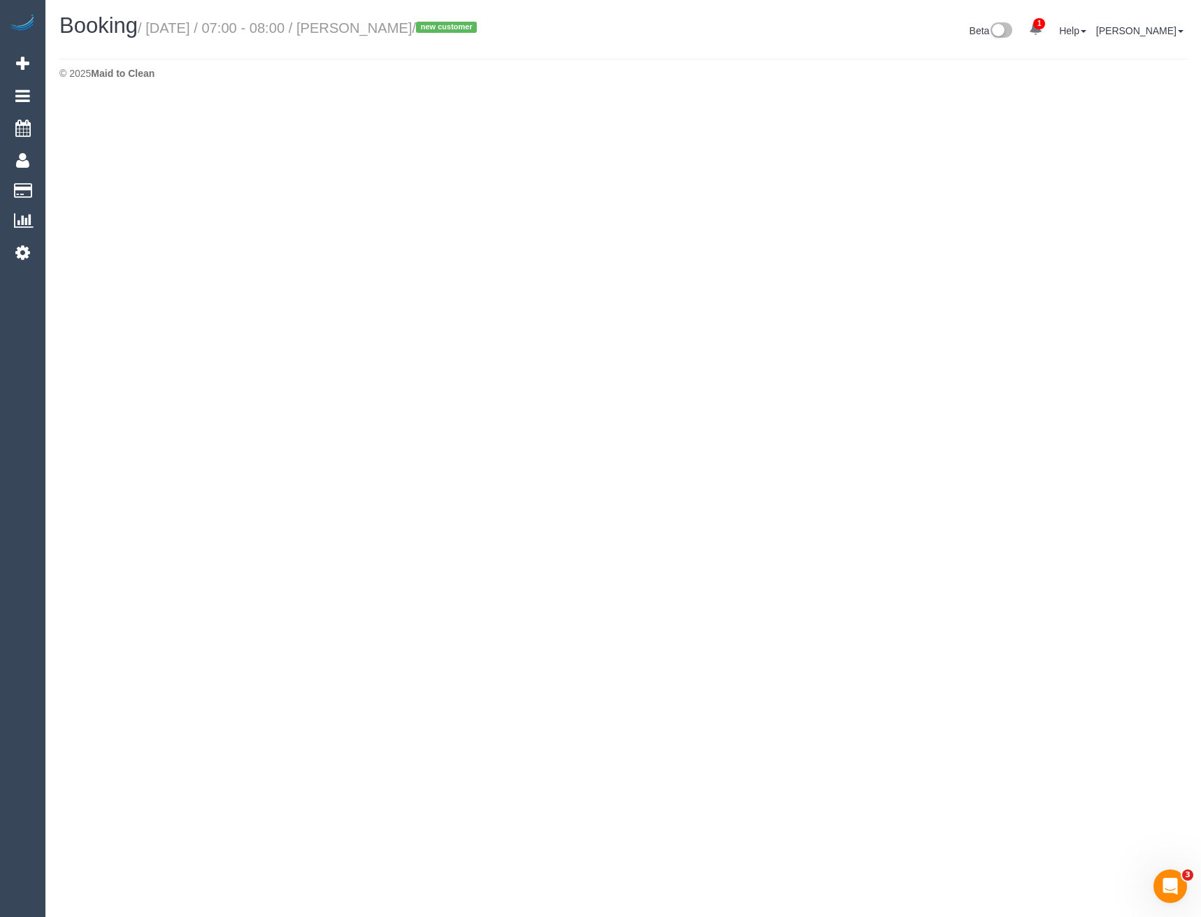
select select "VIC"
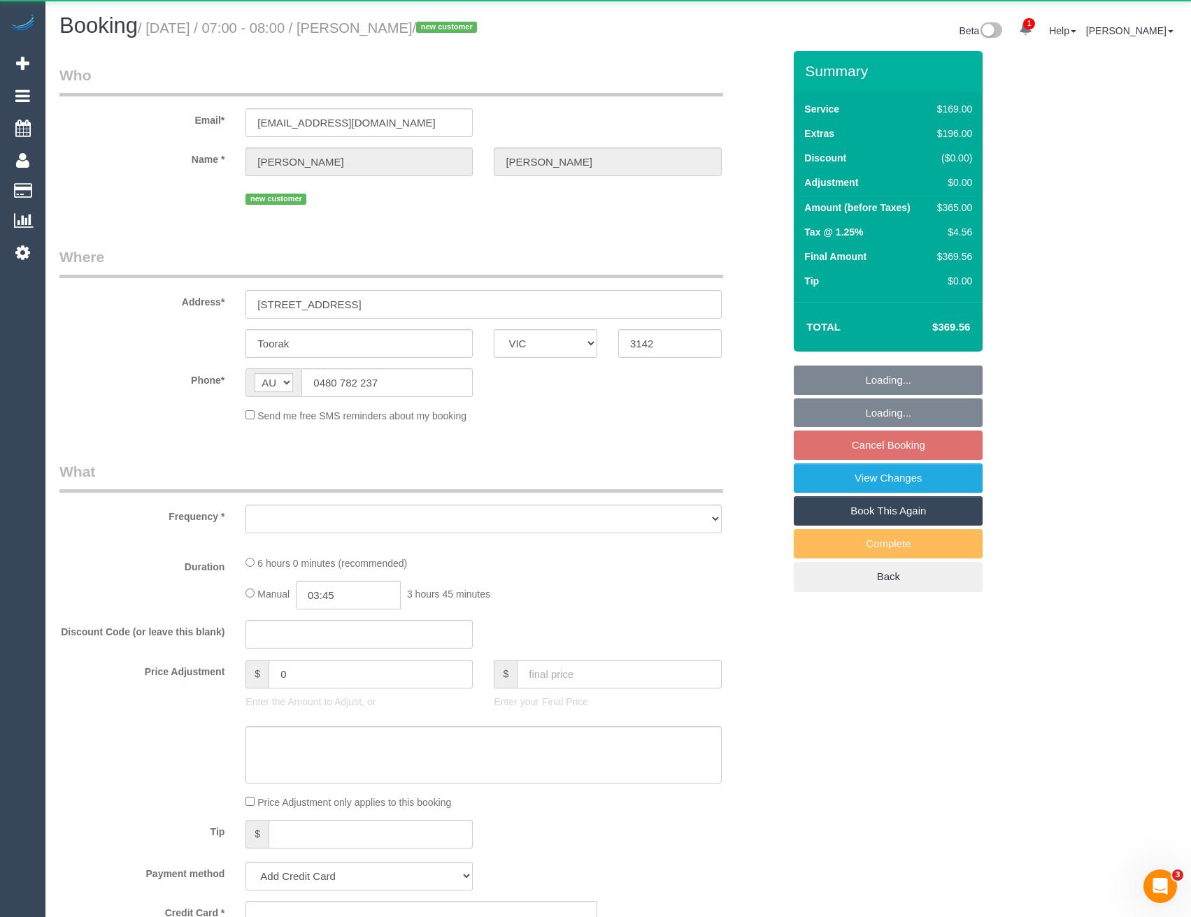
select select "string:stripe-pm_1S4bjc2GScqysDRVTse6BE4y"
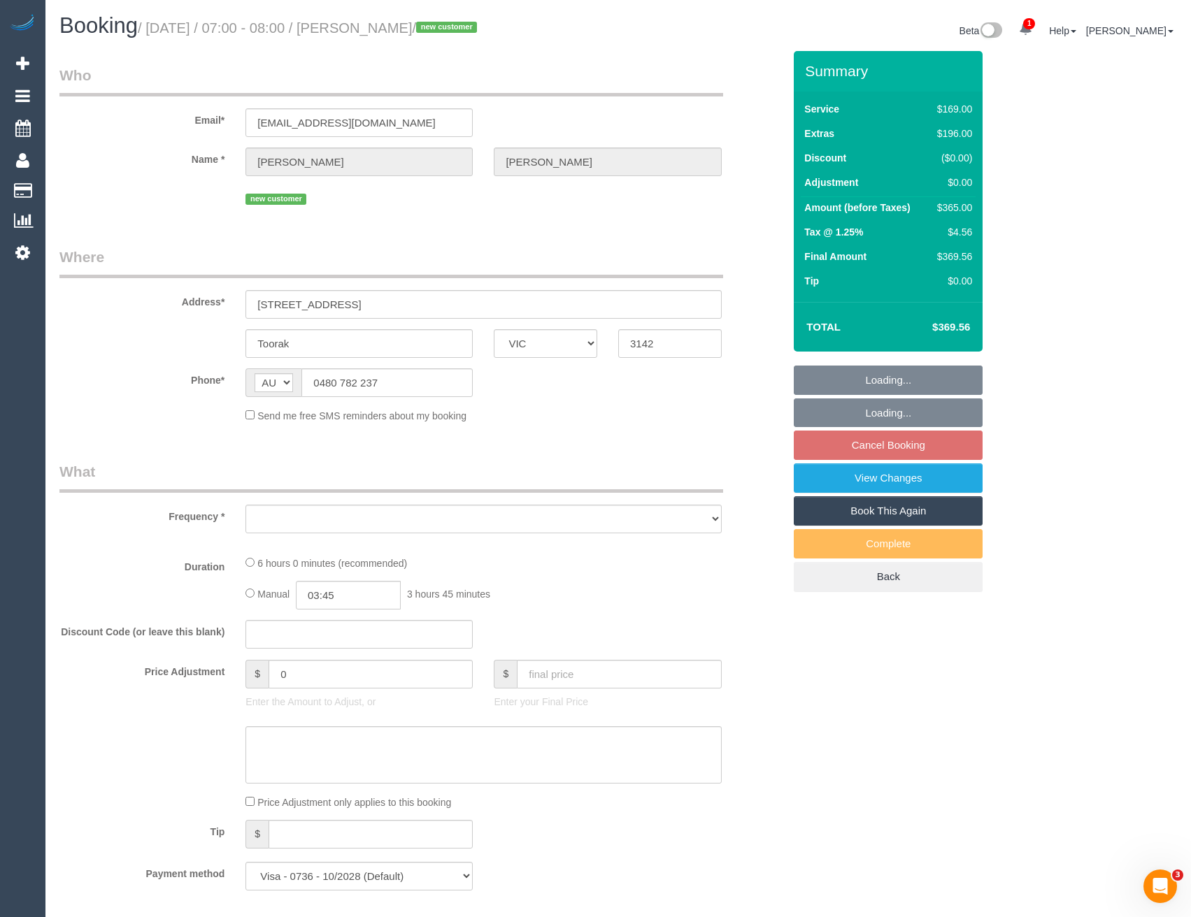
select select "object:6113"
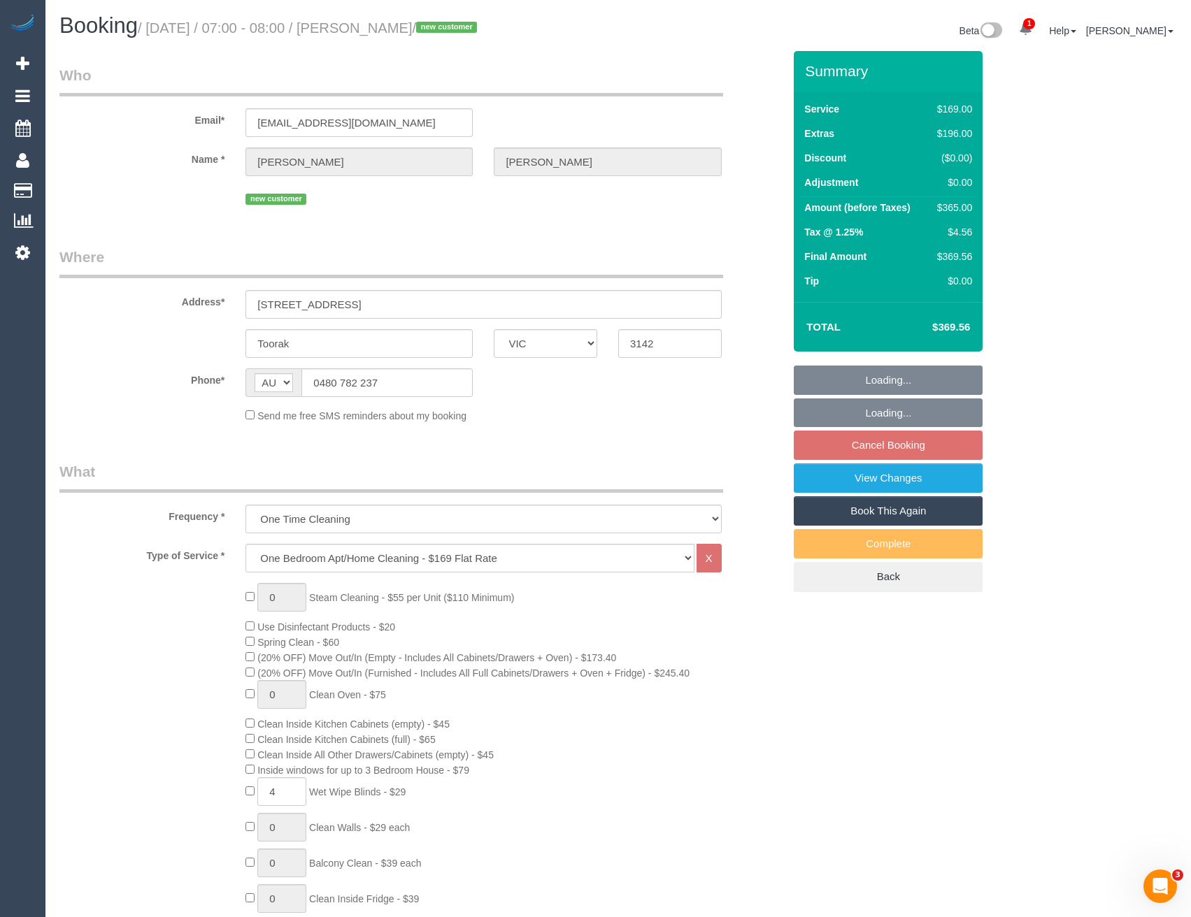
select select "number:28"
select select "number:14"
select select "number:18"
select select "number:24"
select select "number:33"
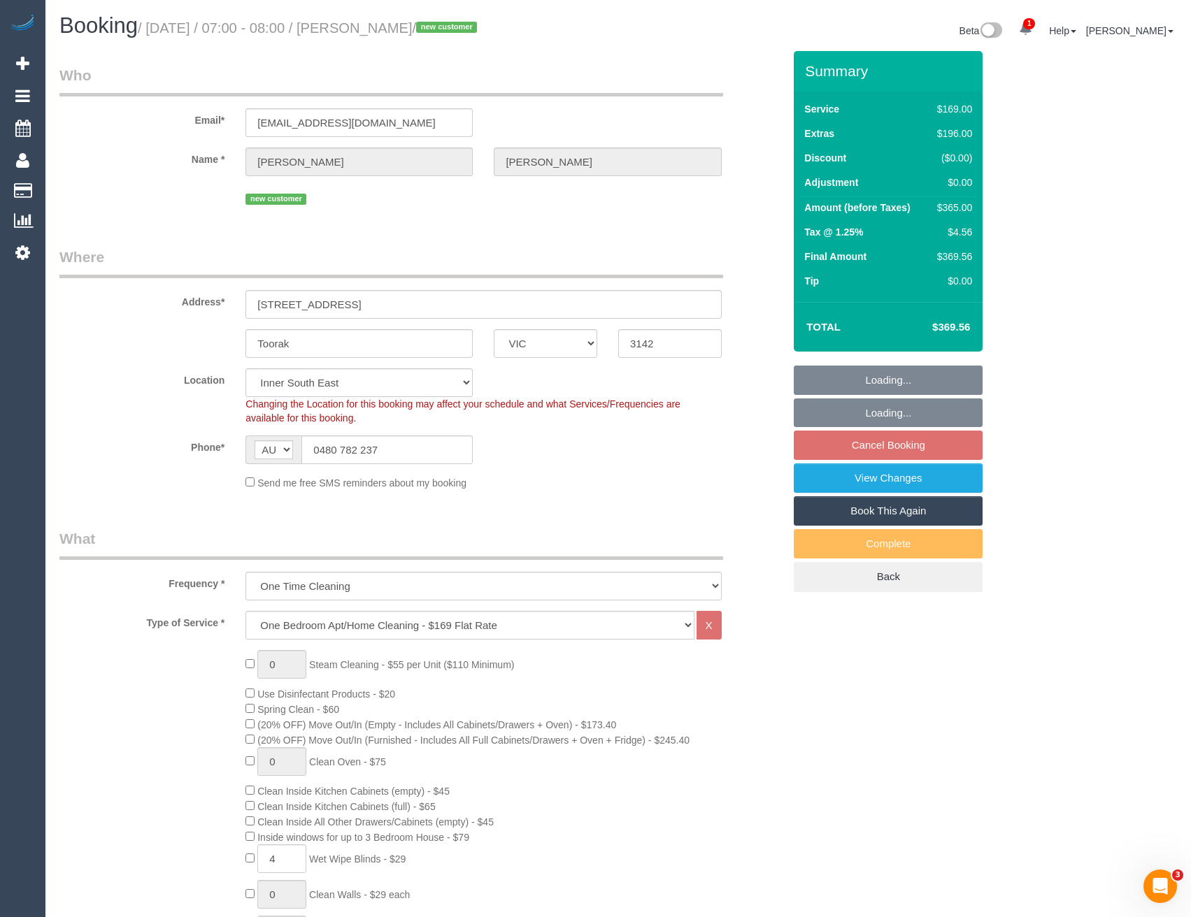
select select "object:6937"
select select "spot12"
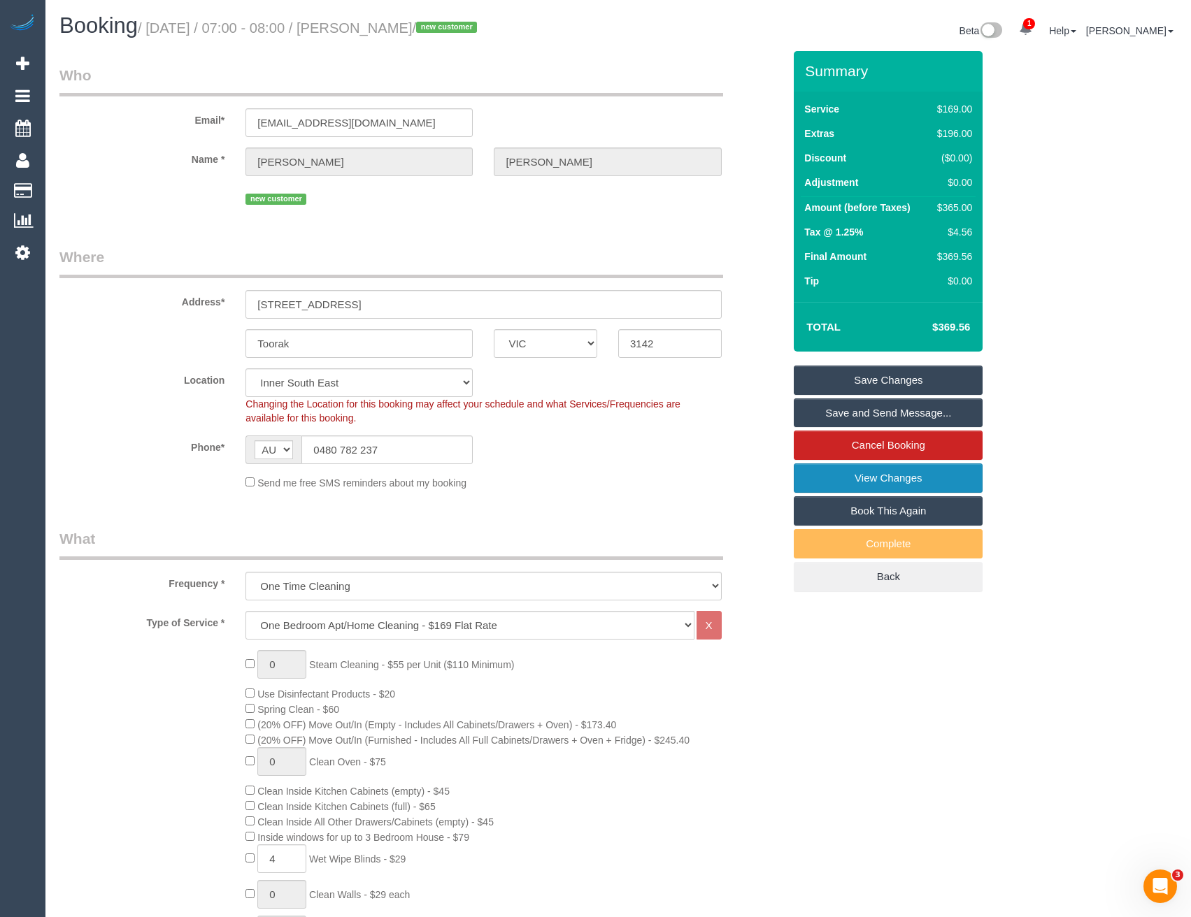
click at [847, 480] on link "View Changes" at bounding box center [888, 478] width 189 height 29
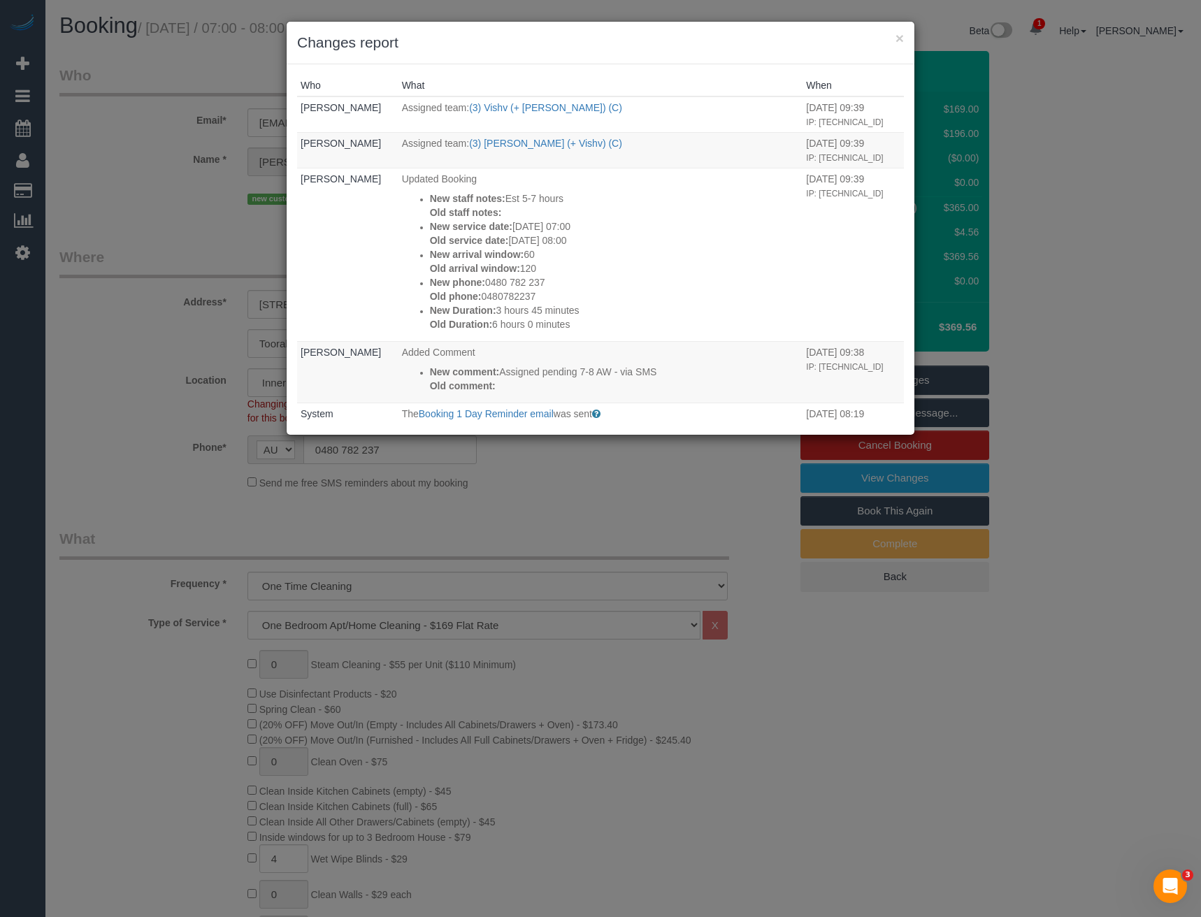
click at [610, 526] on div "× Changes report Who What When Bronie Bryant Assigned team: (3) Vishv (+ Kelvin…" at bounding box center [600, 458] width 1201 height 917
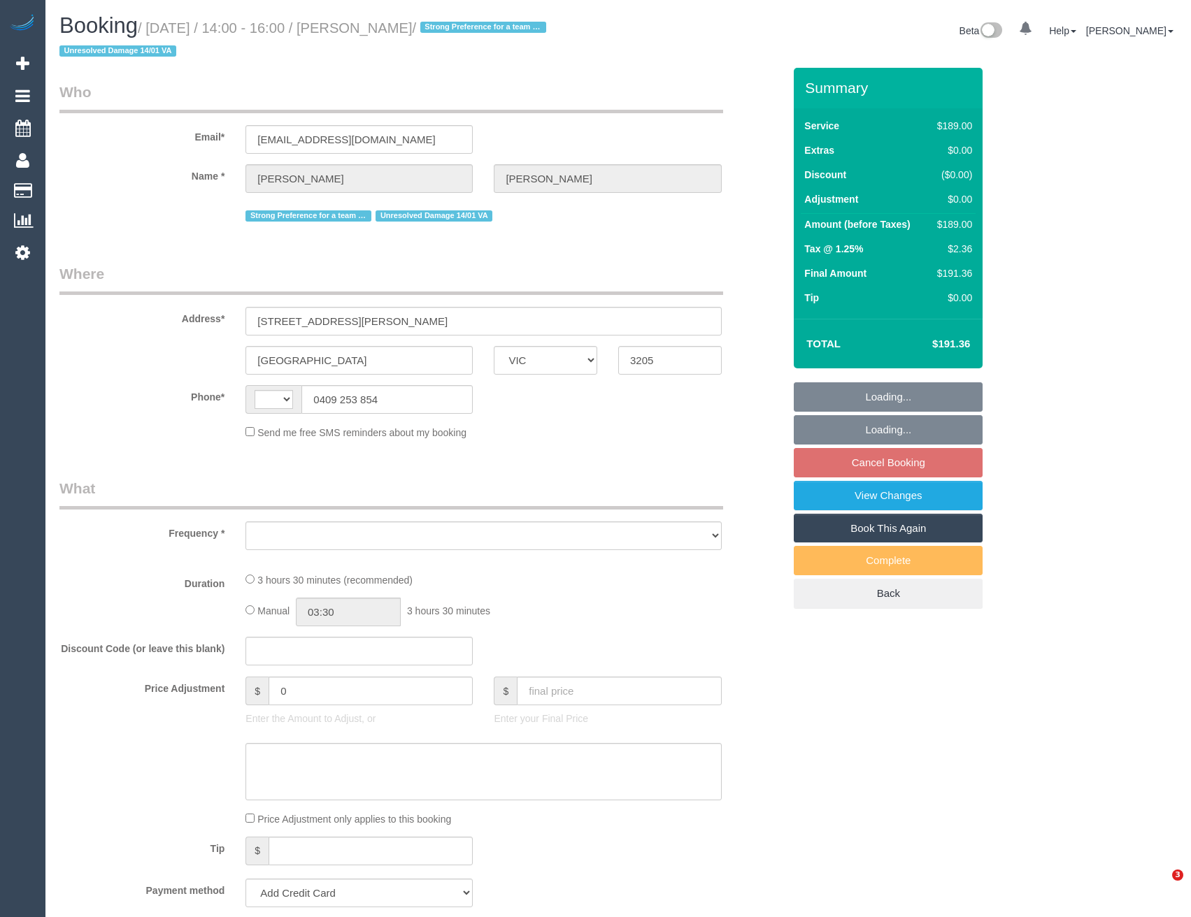
select select "VIC"
select select "string:AU"
select select "object:544"
select select "string:stripe-pm_1POt192GScqysDRVG2CmIGv1"
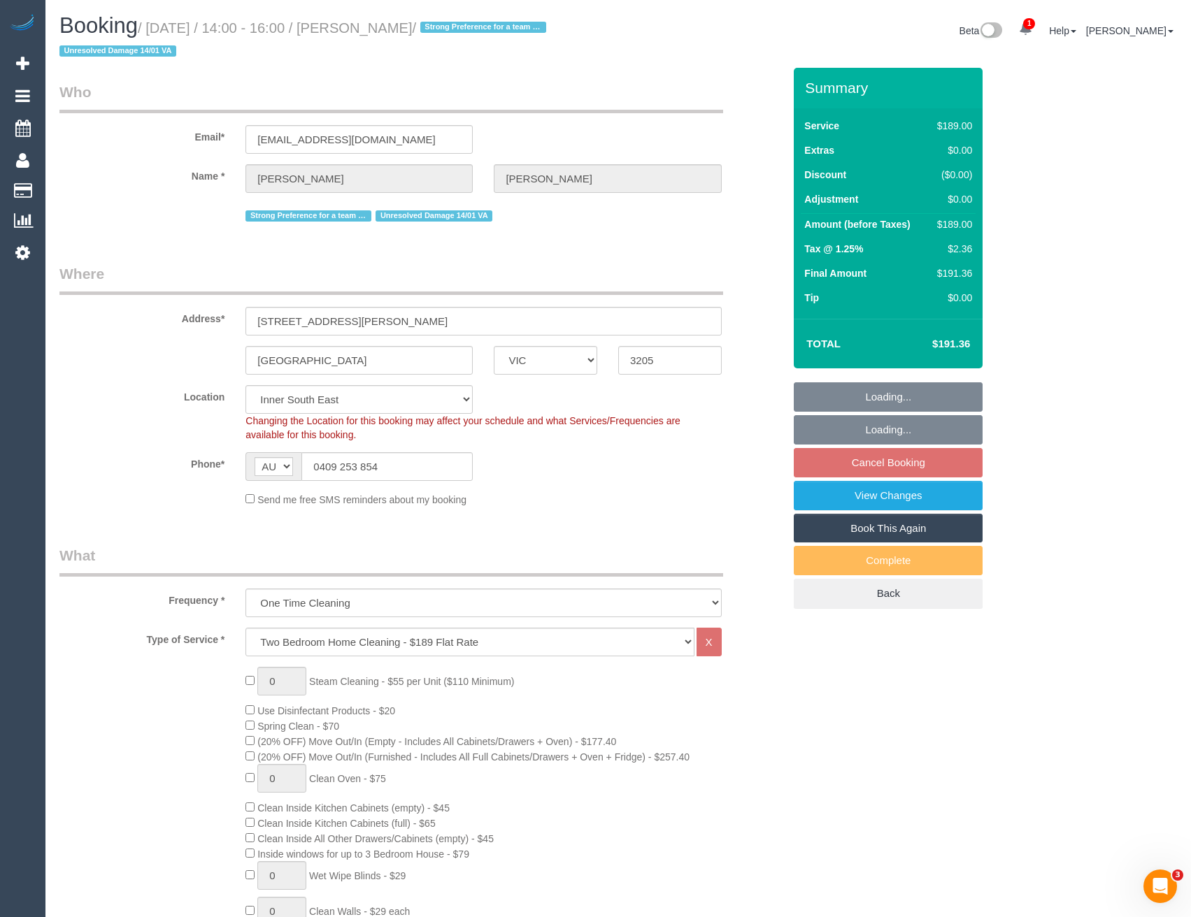
select select "number:28"
select select "number:14"
select select "number:18"
select select "number:22"
select select "number:12"
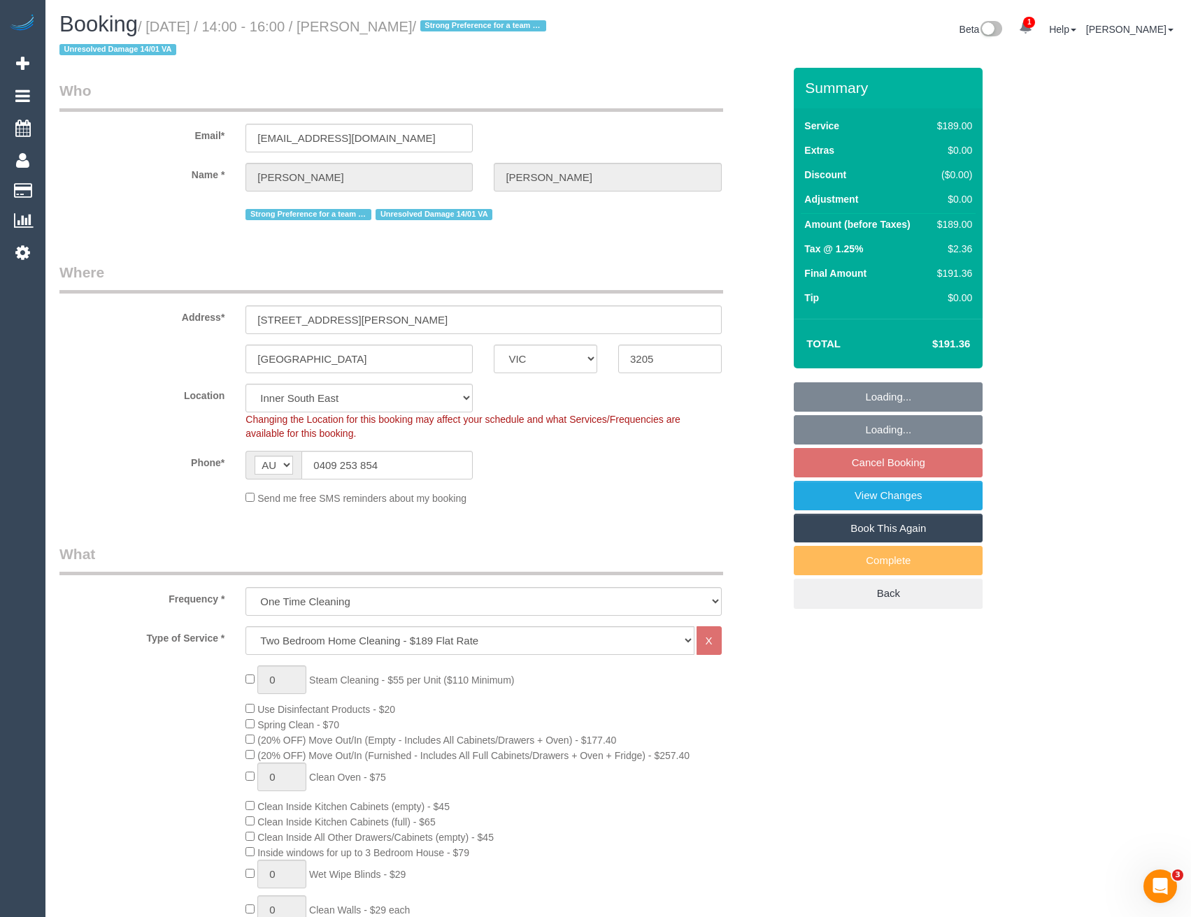
select select "object:1364"
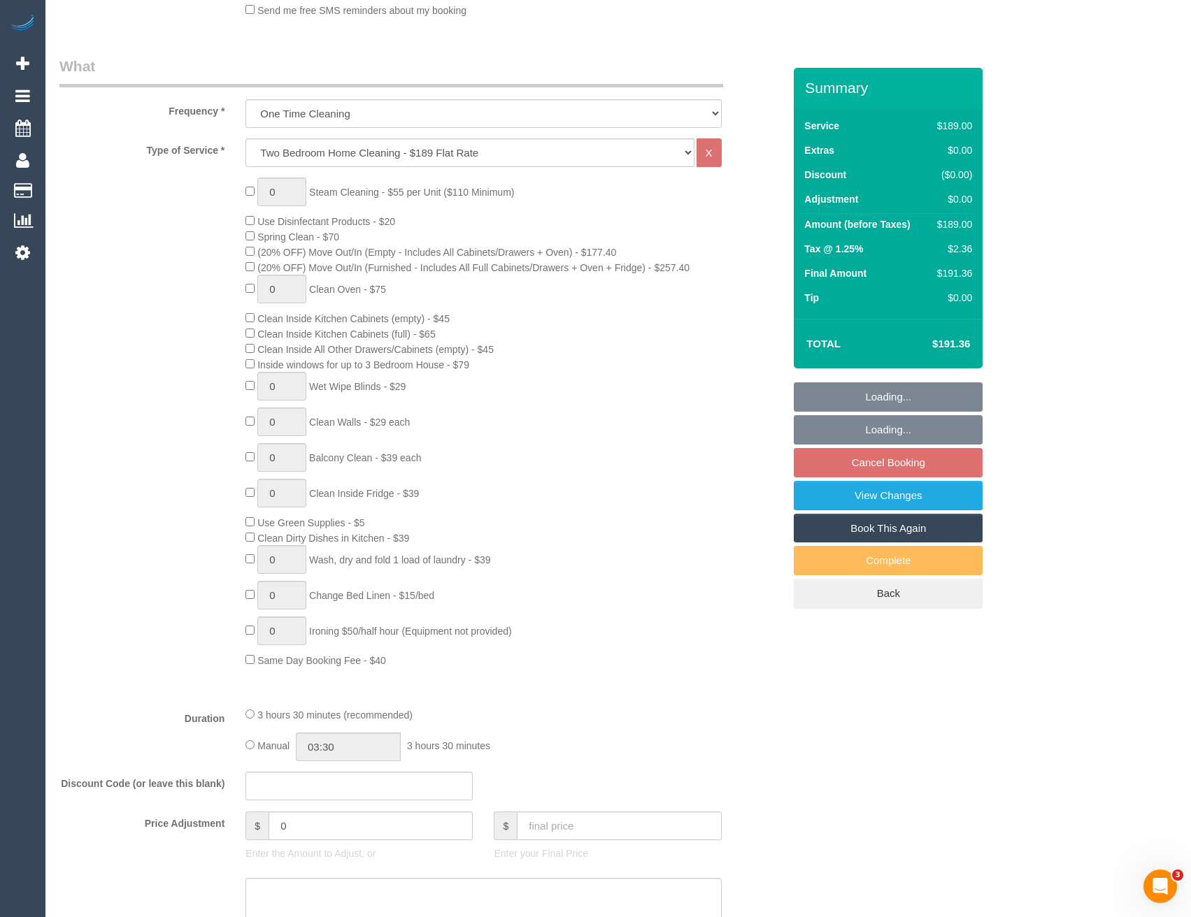
select select "spot1"
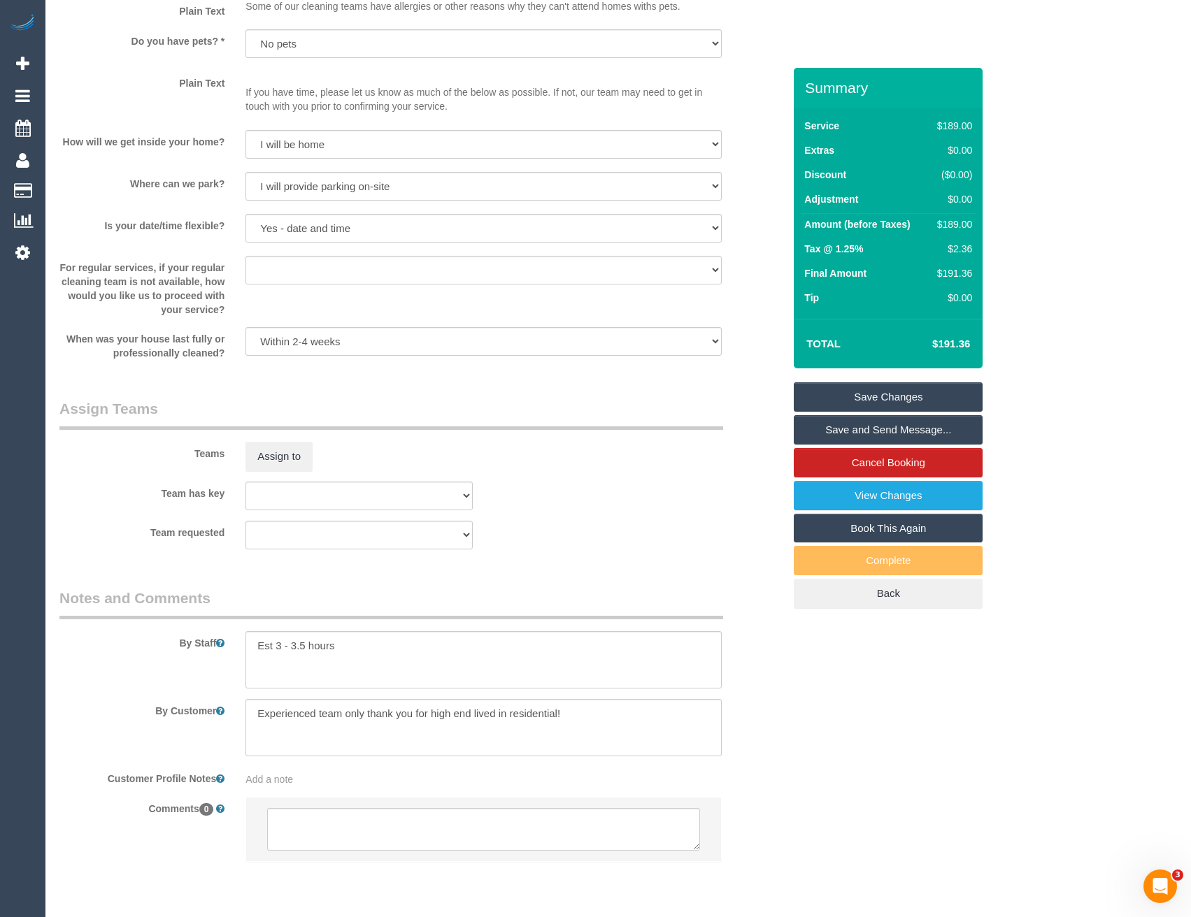
scroll to position [1803, 0]
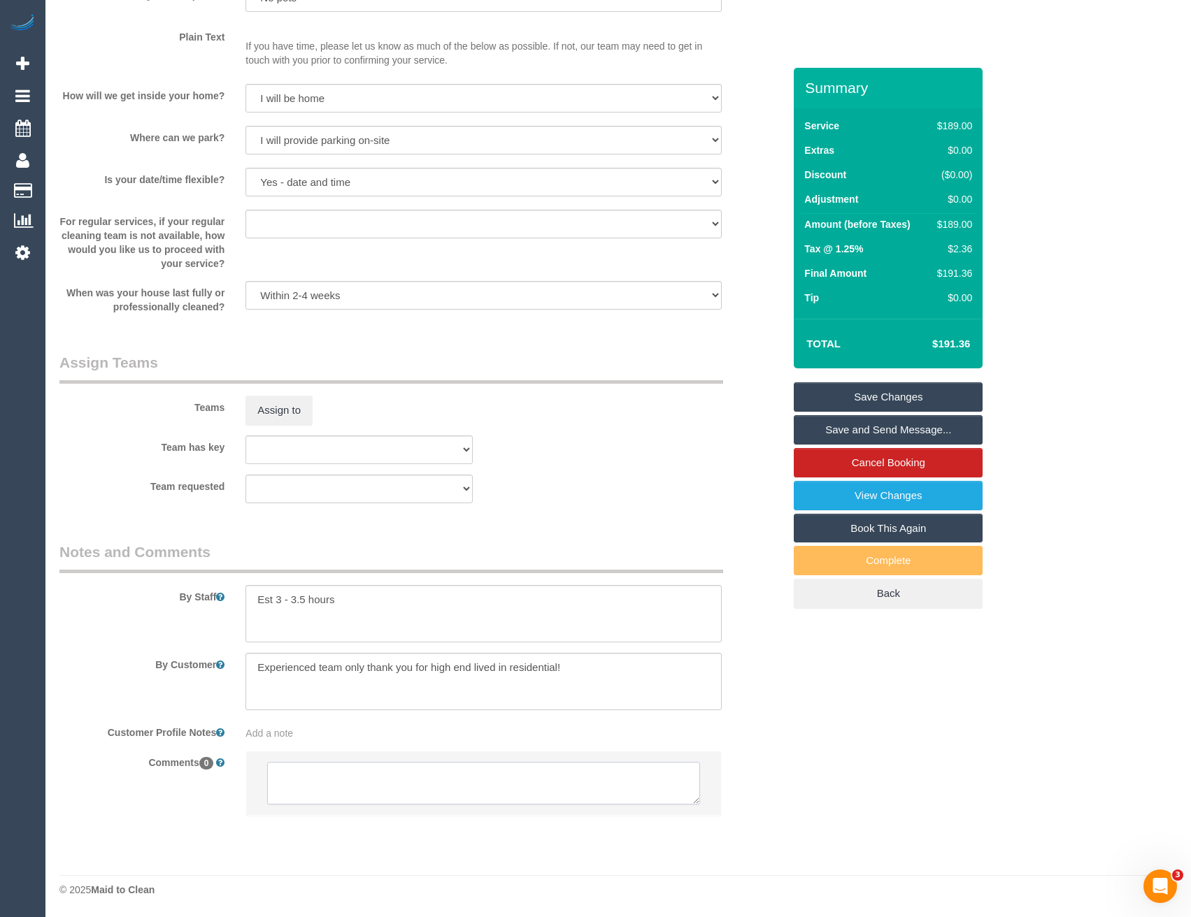
click at [362, 800] on textarea at bounding box center [483, 783] width 432 height 43
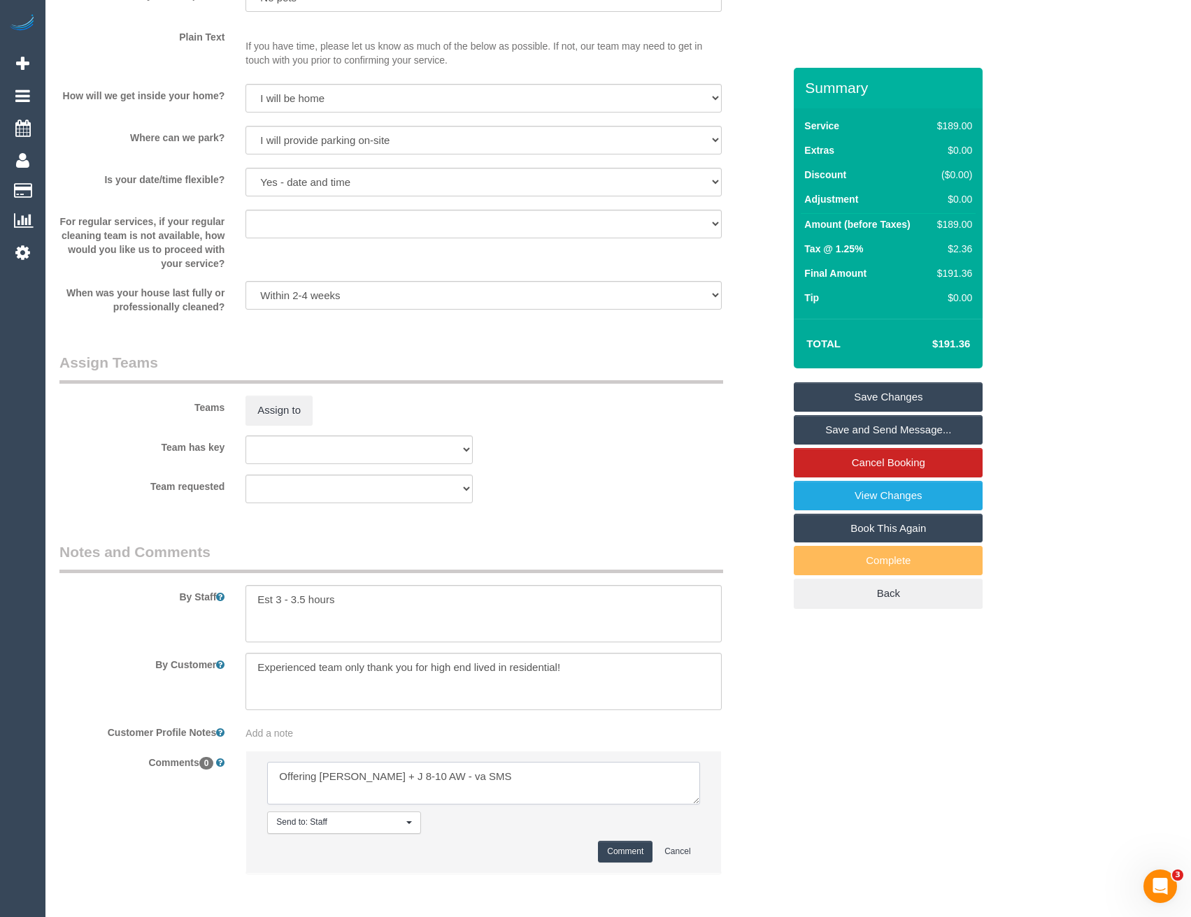
type textarea "Offering Cris + J 8-10 AW - va SMS"
click at [620, 847] on button "Comment" at bounding box center [625, 852] width 55 height 22
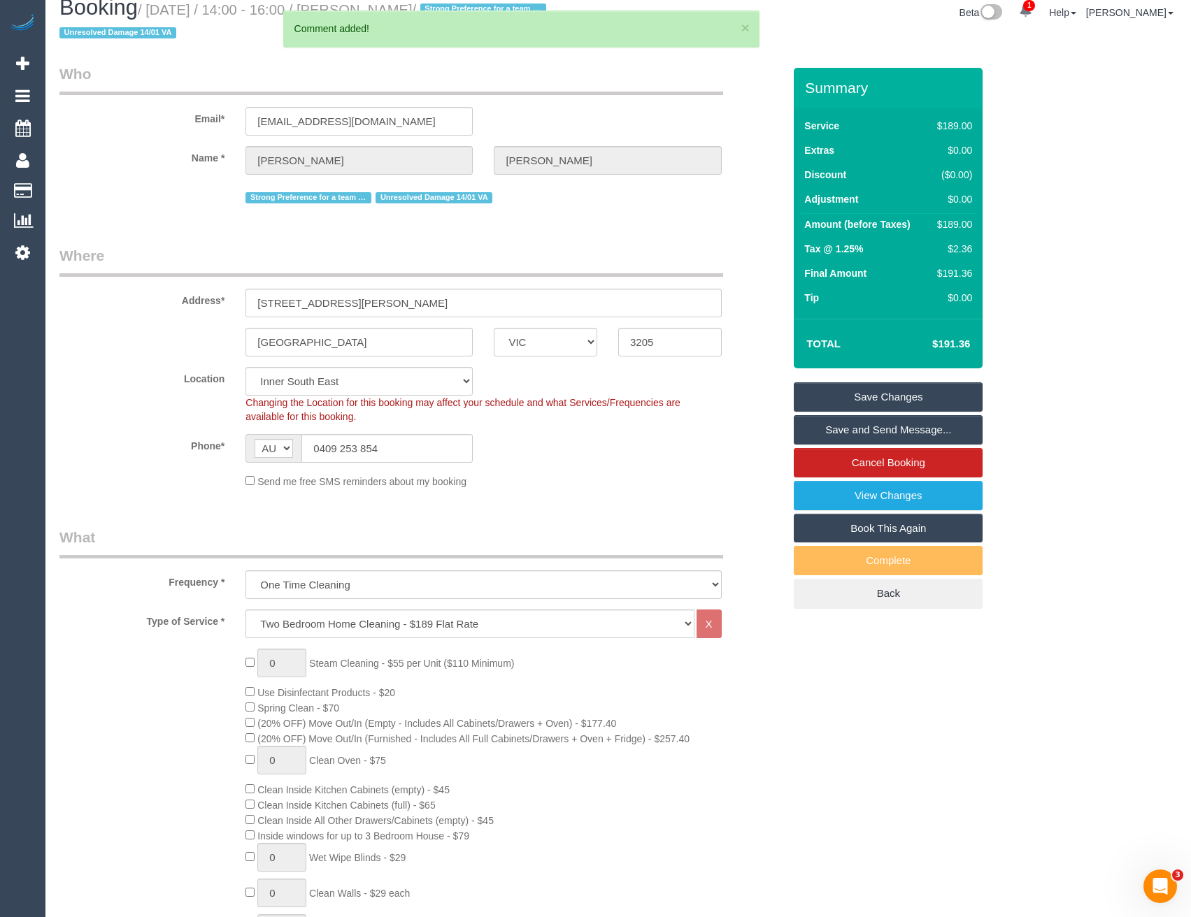
scroll to position [0, 0]
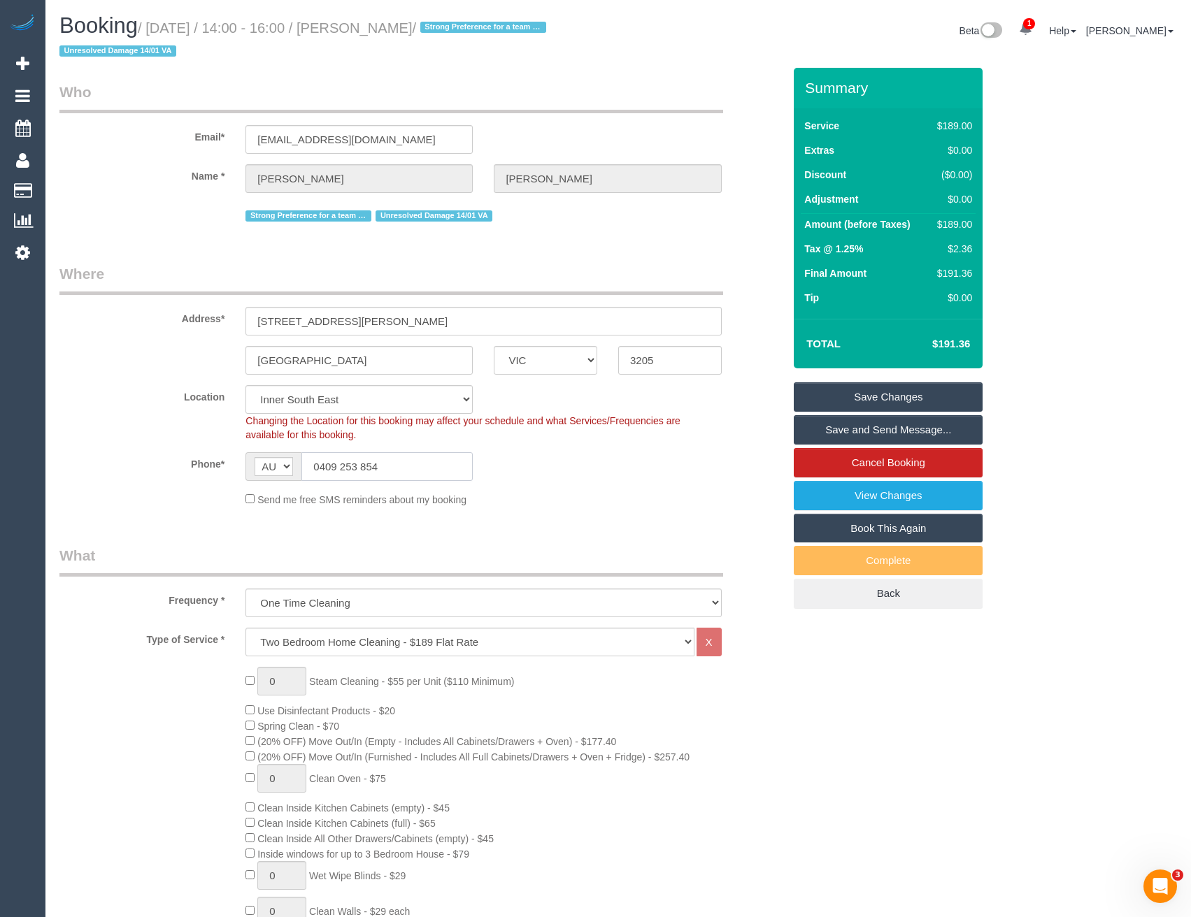
drag, startPoint x: 387, startPoint y: 471, endPoint x: 321, endPoint y: 468, distance: 66.5
click at [321, 468] on input "0409 253 854" at bounding box center [386, 466] width 171 height 29
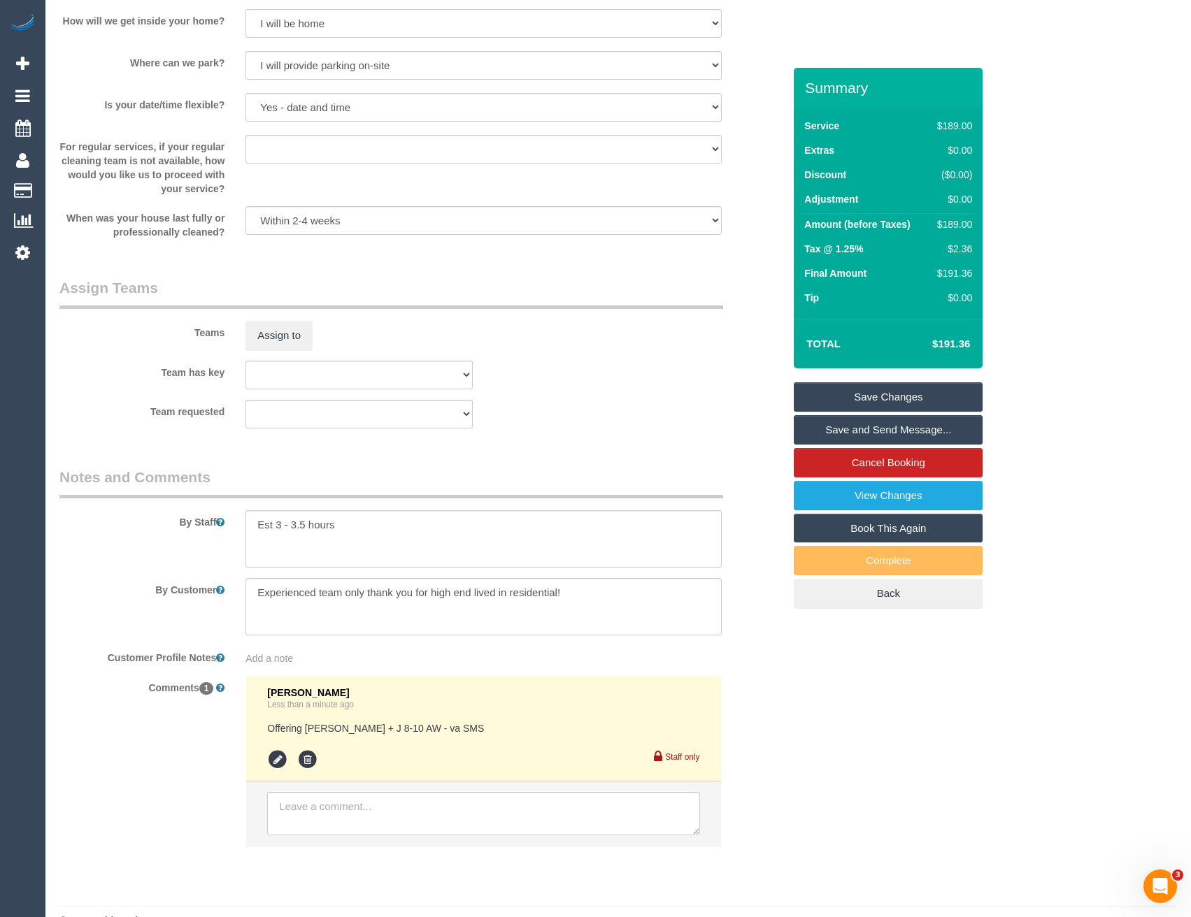
scroll to position [1909, 0]
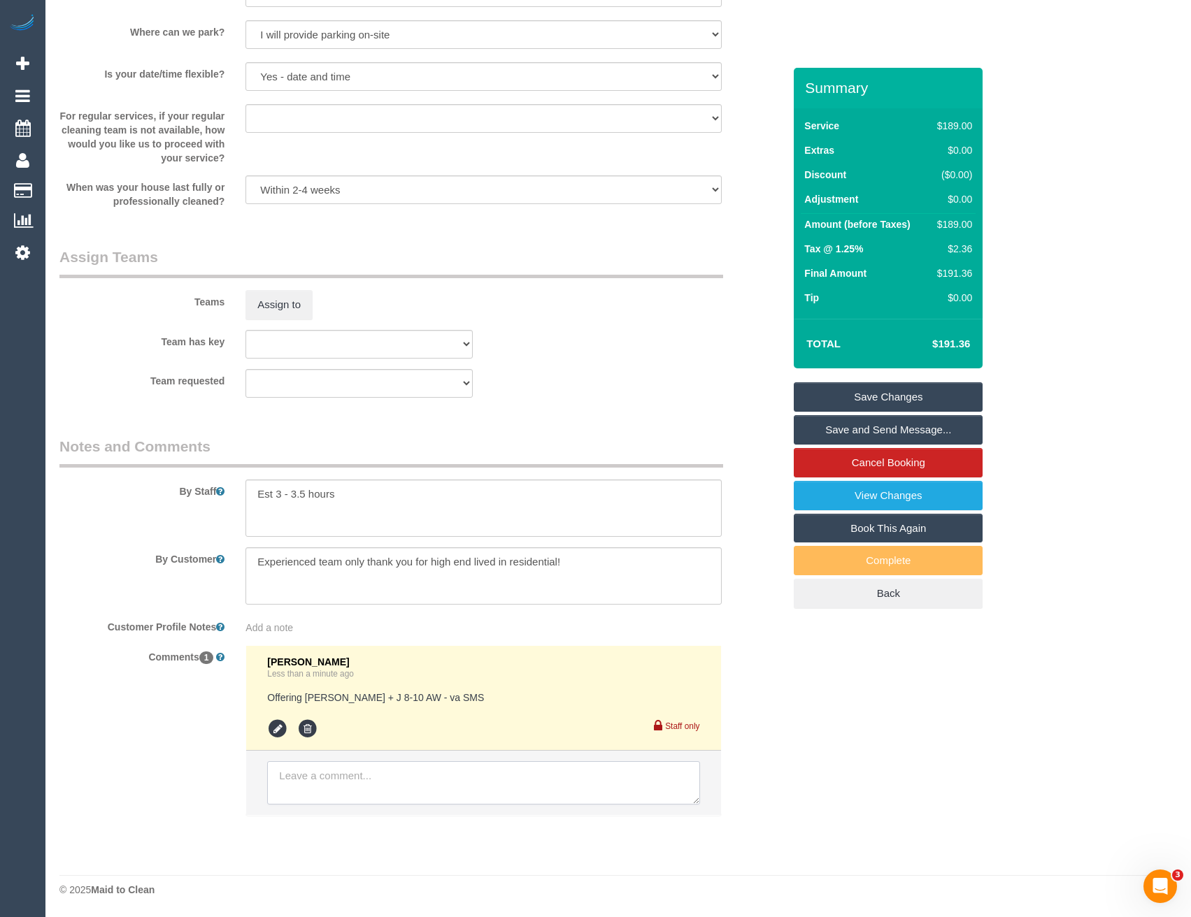
click at [355, 780] on textarea at bounding box center [483, 782] width 432 height 43
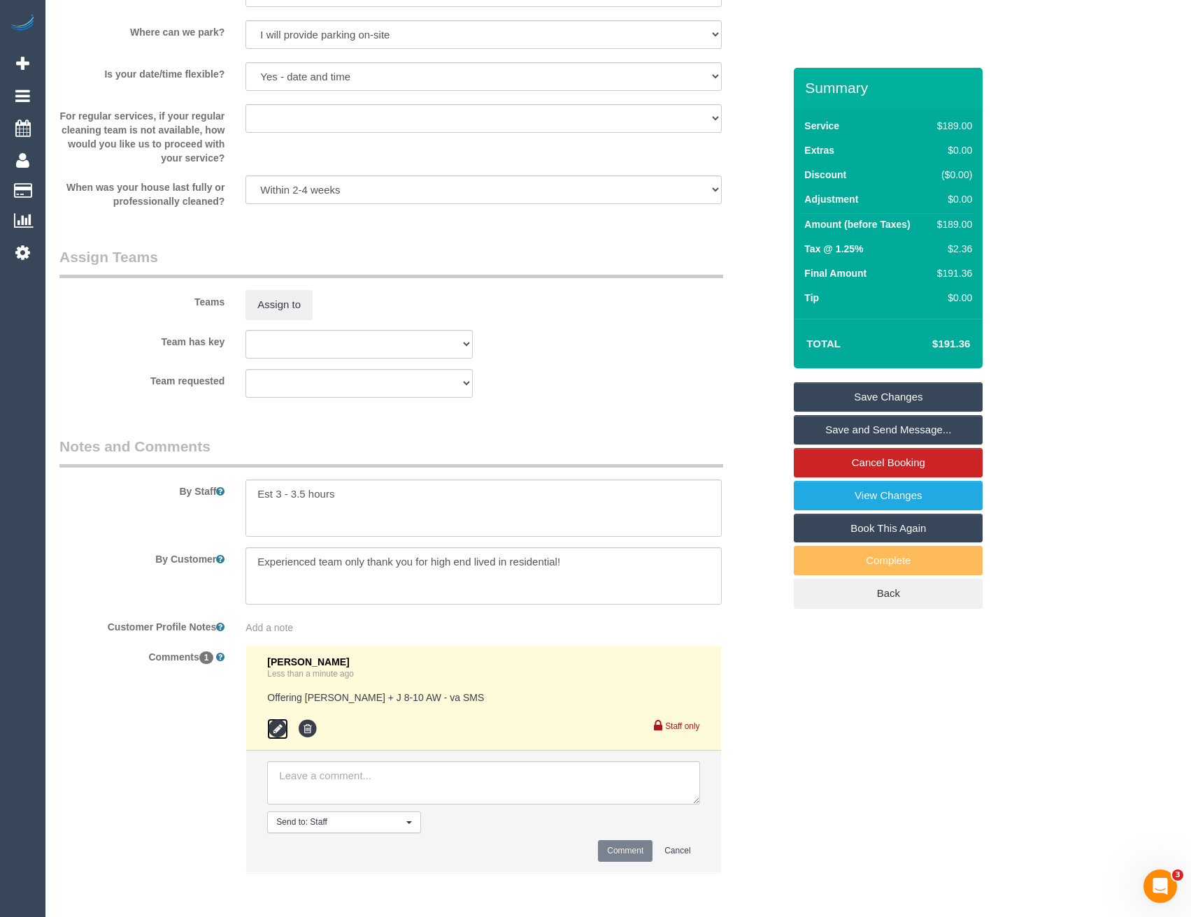
click at [280, 731] on icon at bounding box center [277, 729] width 21 height 21
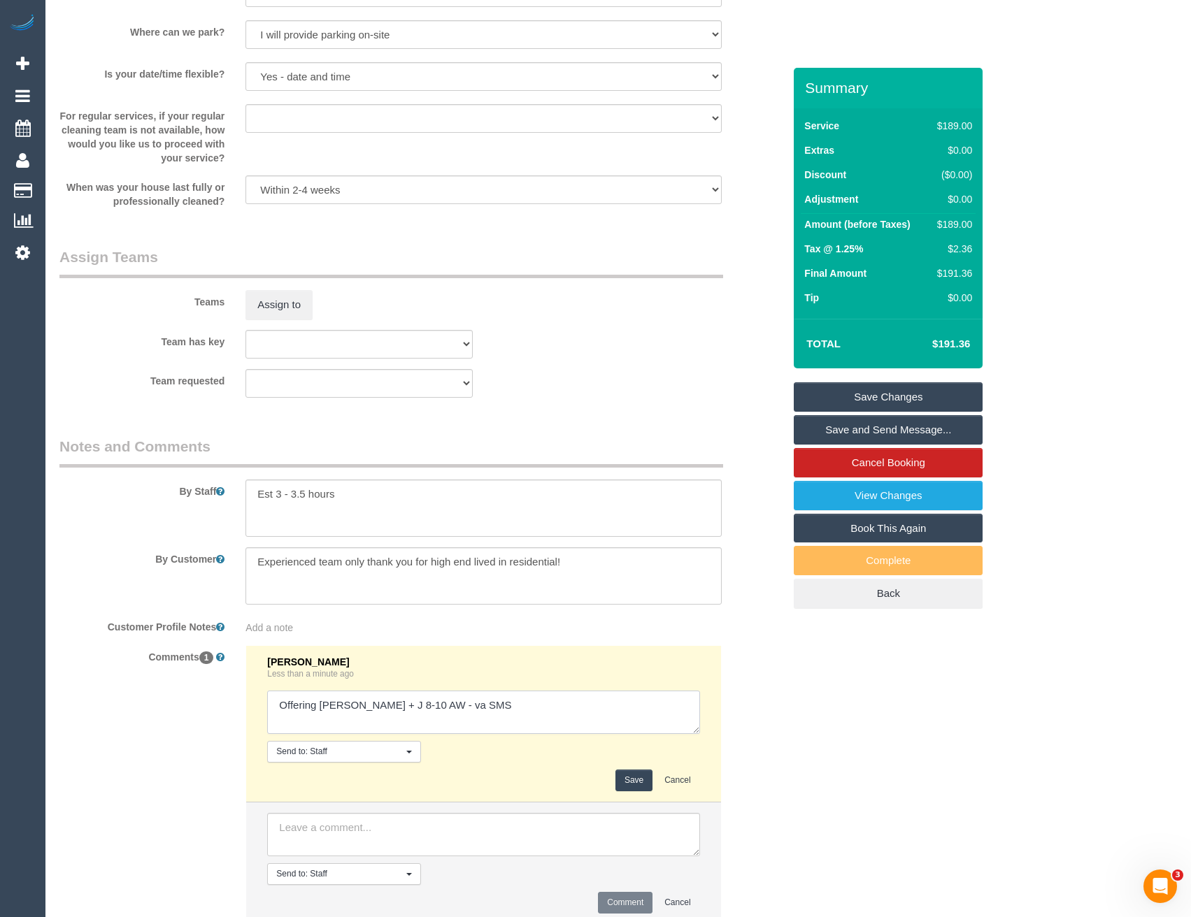
click at [466, 709] on textarea at bounding box center [483, 712] width 432 height 43
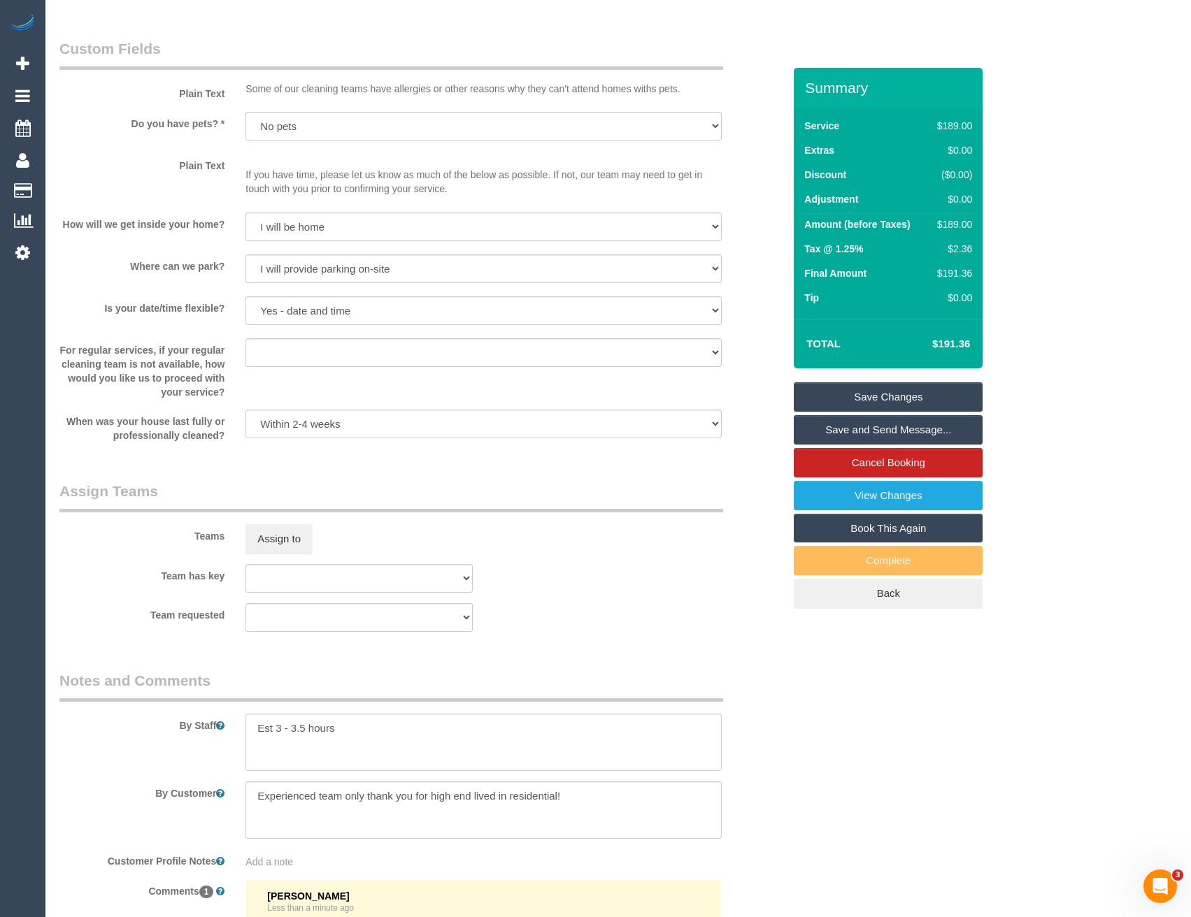
scroll to position [1769, 0]
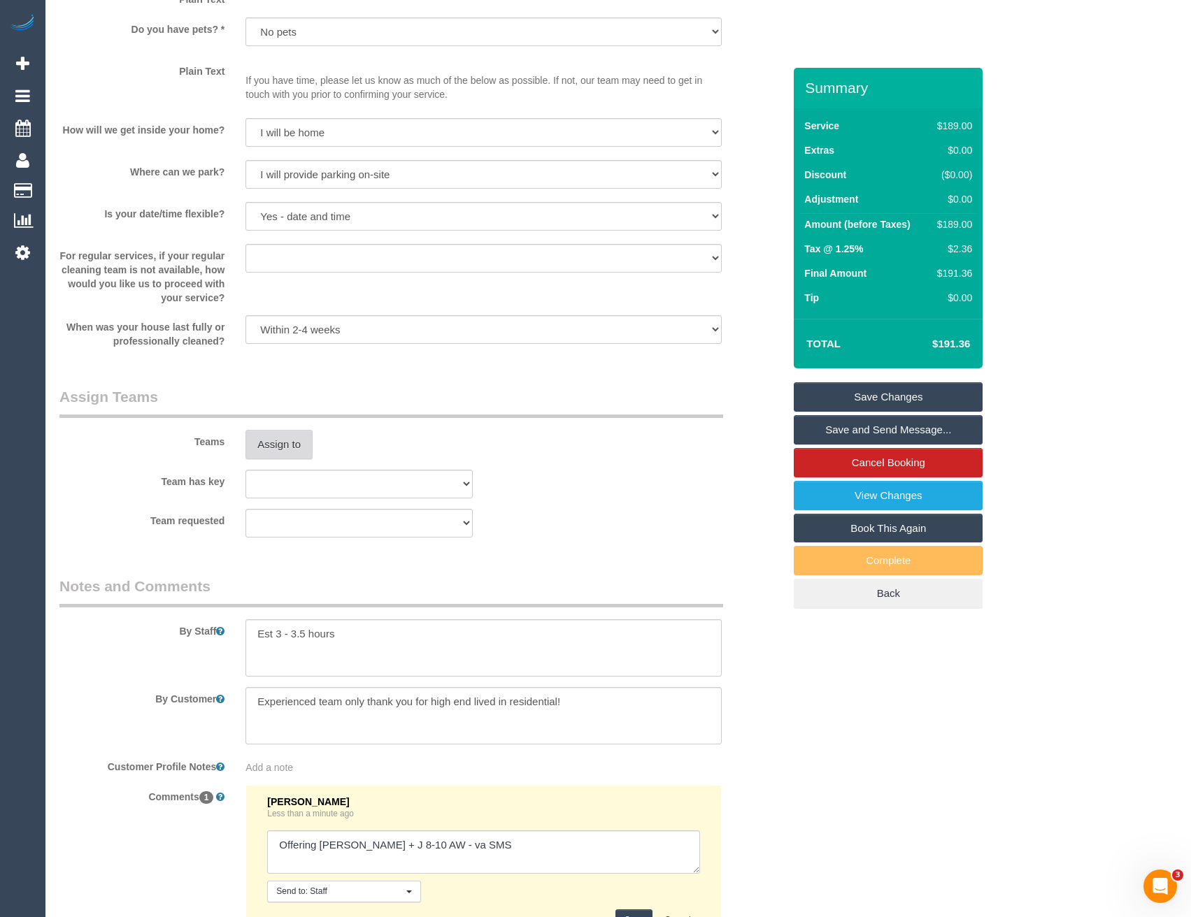
click at [299, 450] on button "Assign to" at bounding box center [278, 444] width 67 height 29
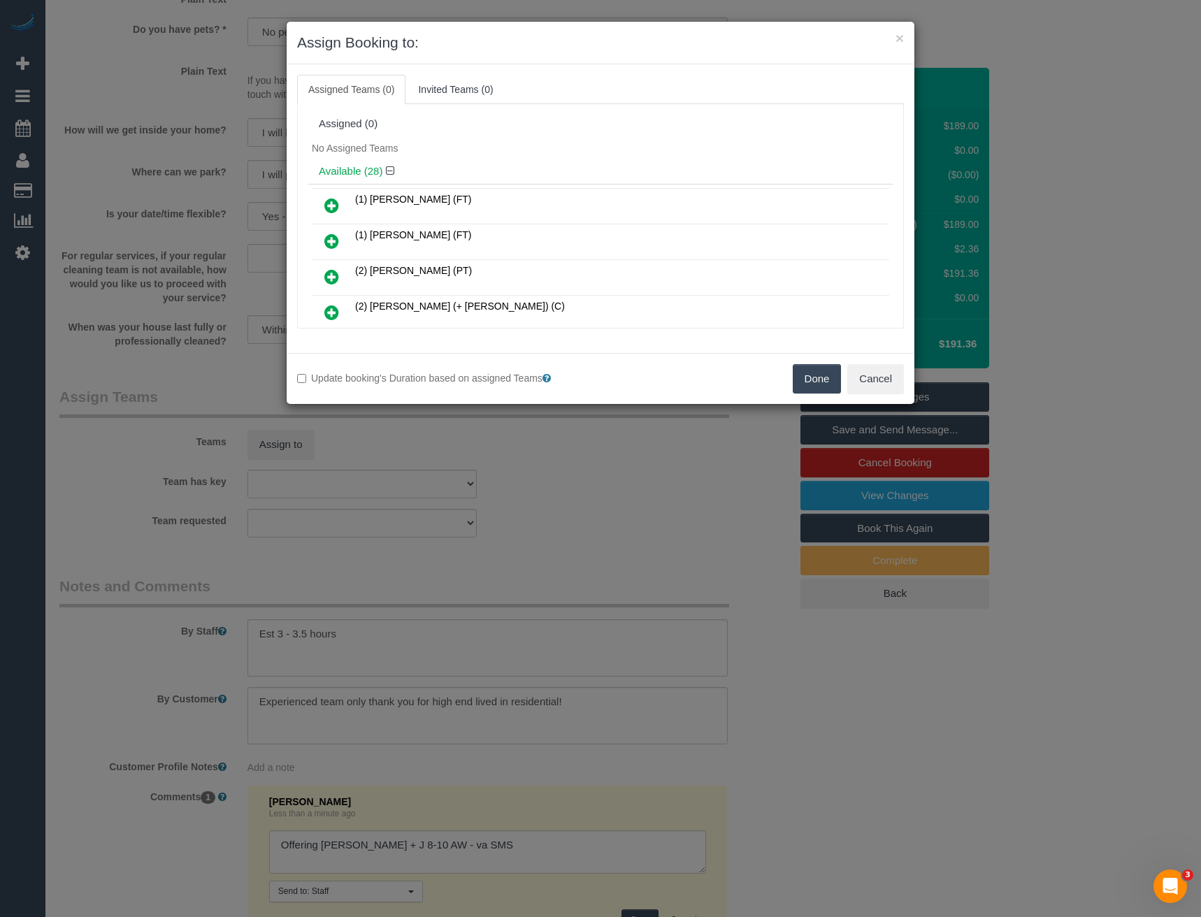
click at [548, 572] on div "× Assign Booking to: Assigned Teams (0) Invited Teams (0) Assigned (0) No Assig…" at bounding box center [600, 458] width 1201 height 917
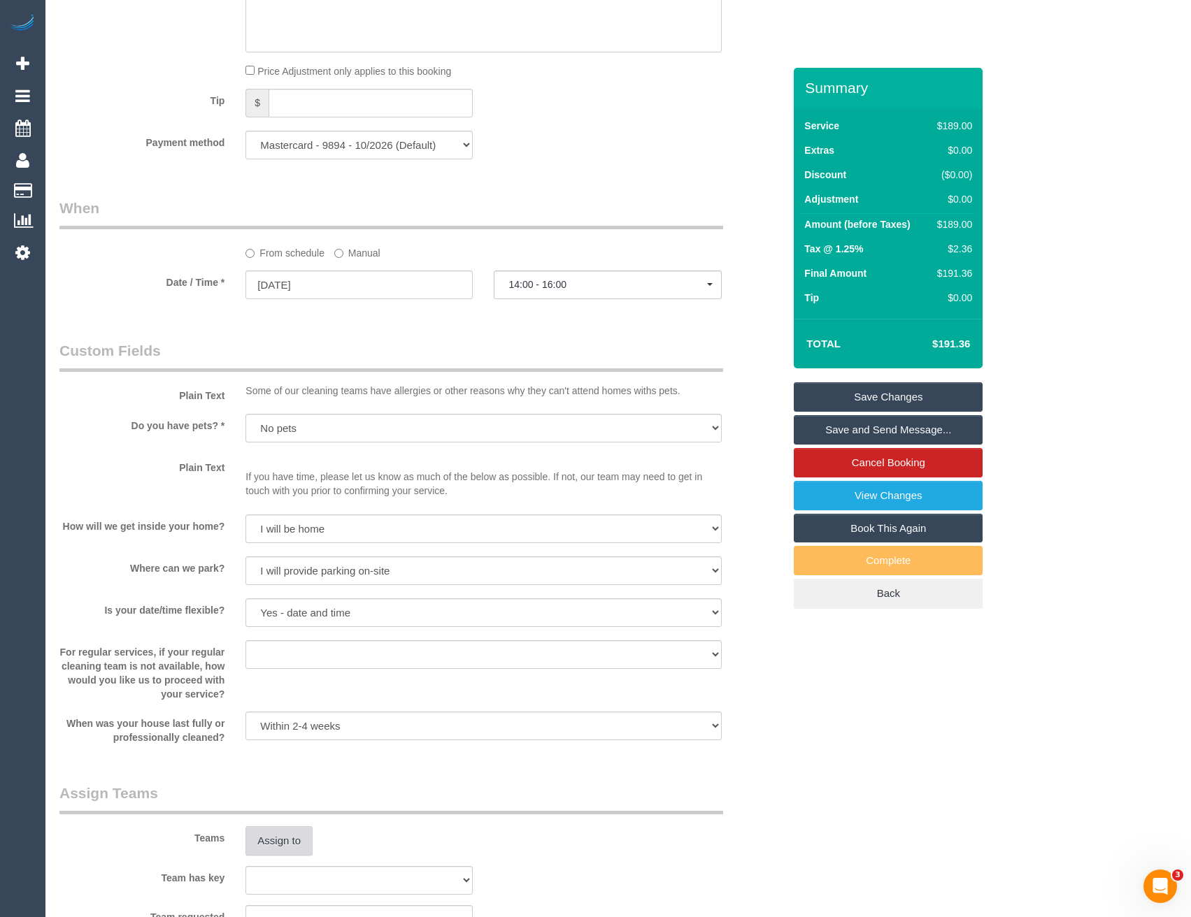
scroll to position [1350, 0]
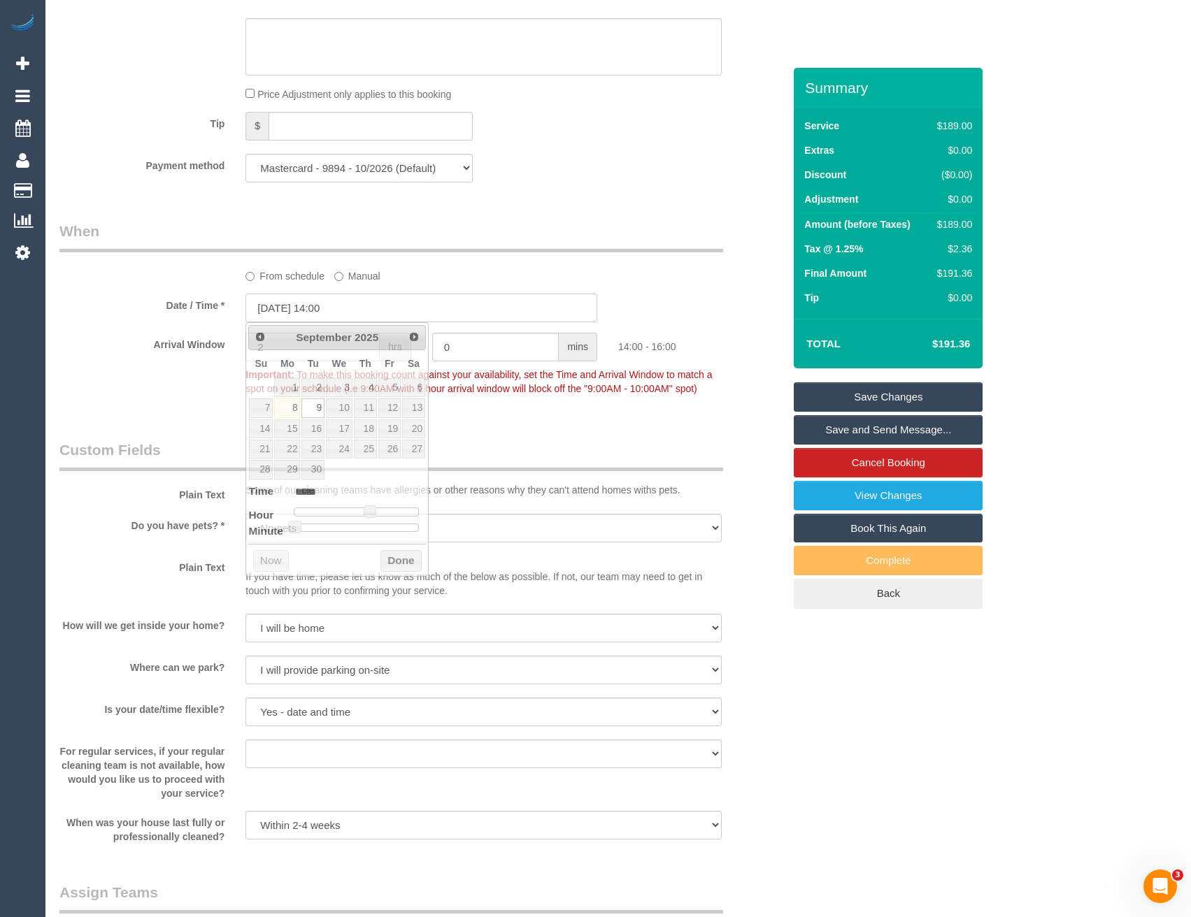
click at [353, 314] on input "09/09/2025 14:00" at bounding box center [421, 308] width 352 height 29
type input "09/09/2025 13:00"
type input "*****"
type input "09/09/2025 12:00"
type input "*****"
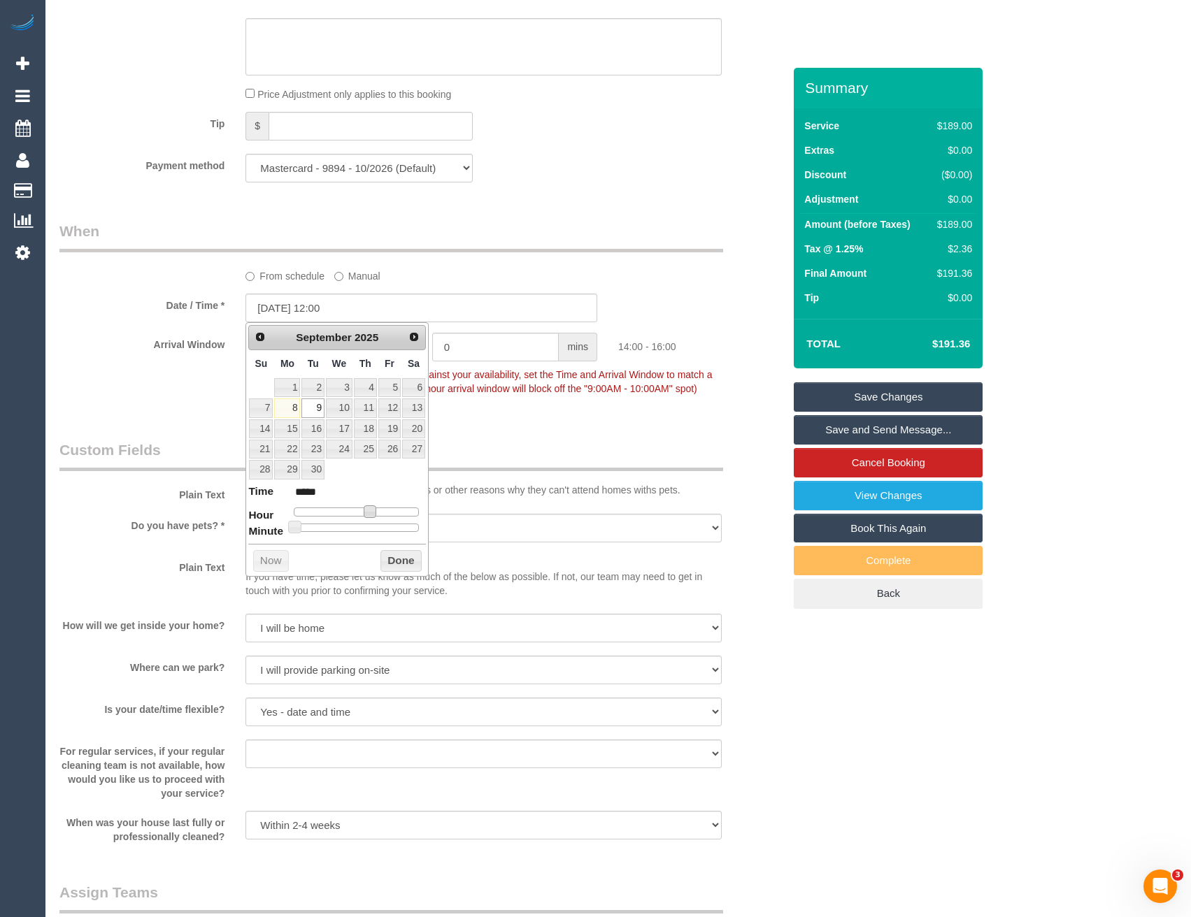
type input "09/09/2025 11:00"
type input "*****"
type input "09/09/2025 10:00"
type input "*****"
type input "09/09/2025 09:00"
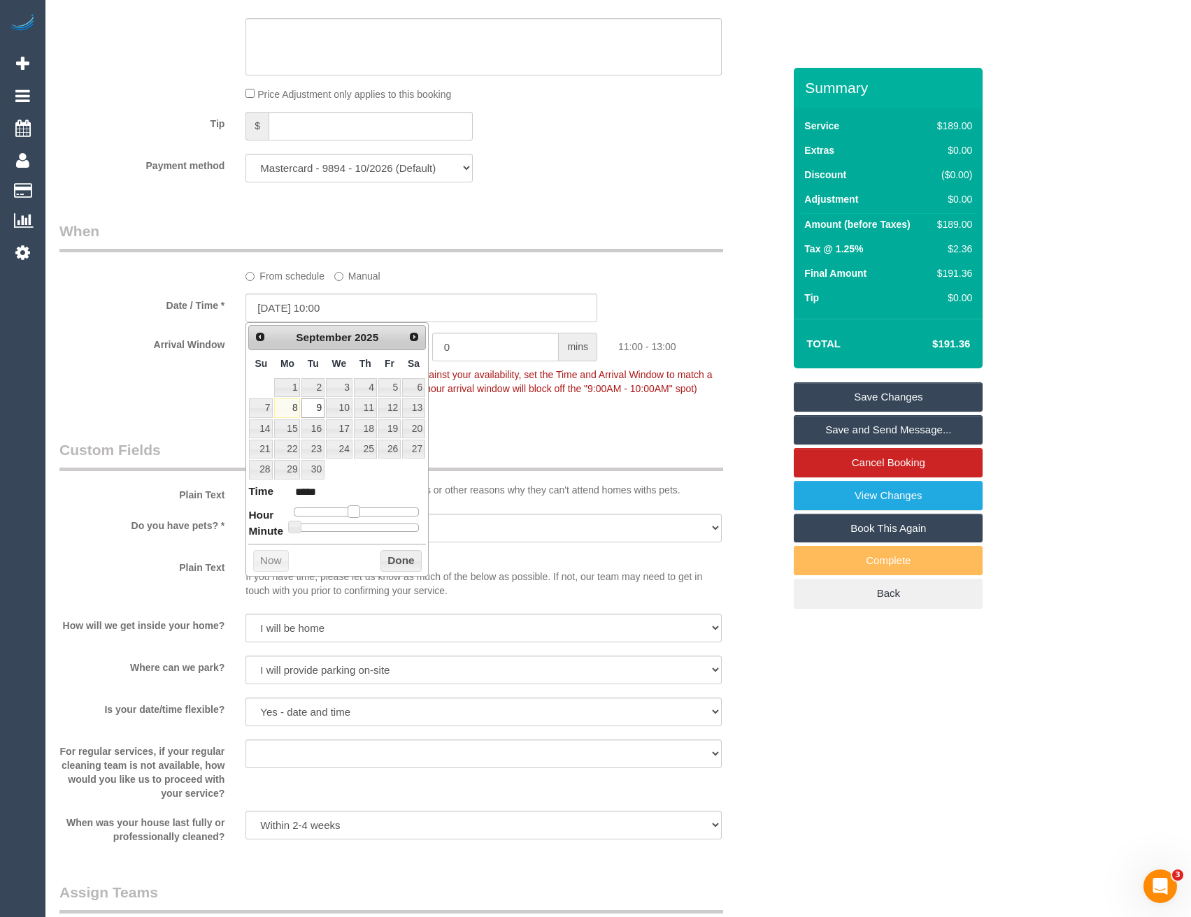
type input "*****"
type input "09/09/2025 08:00"
type input "*****"
drag, startPoint x: 366, startPoint y: 510, endPoint x: 336, endPoint y: 510, distance: 30.8
click at [336, 510] on span at bounding box center [337, 512] width 13 height 13
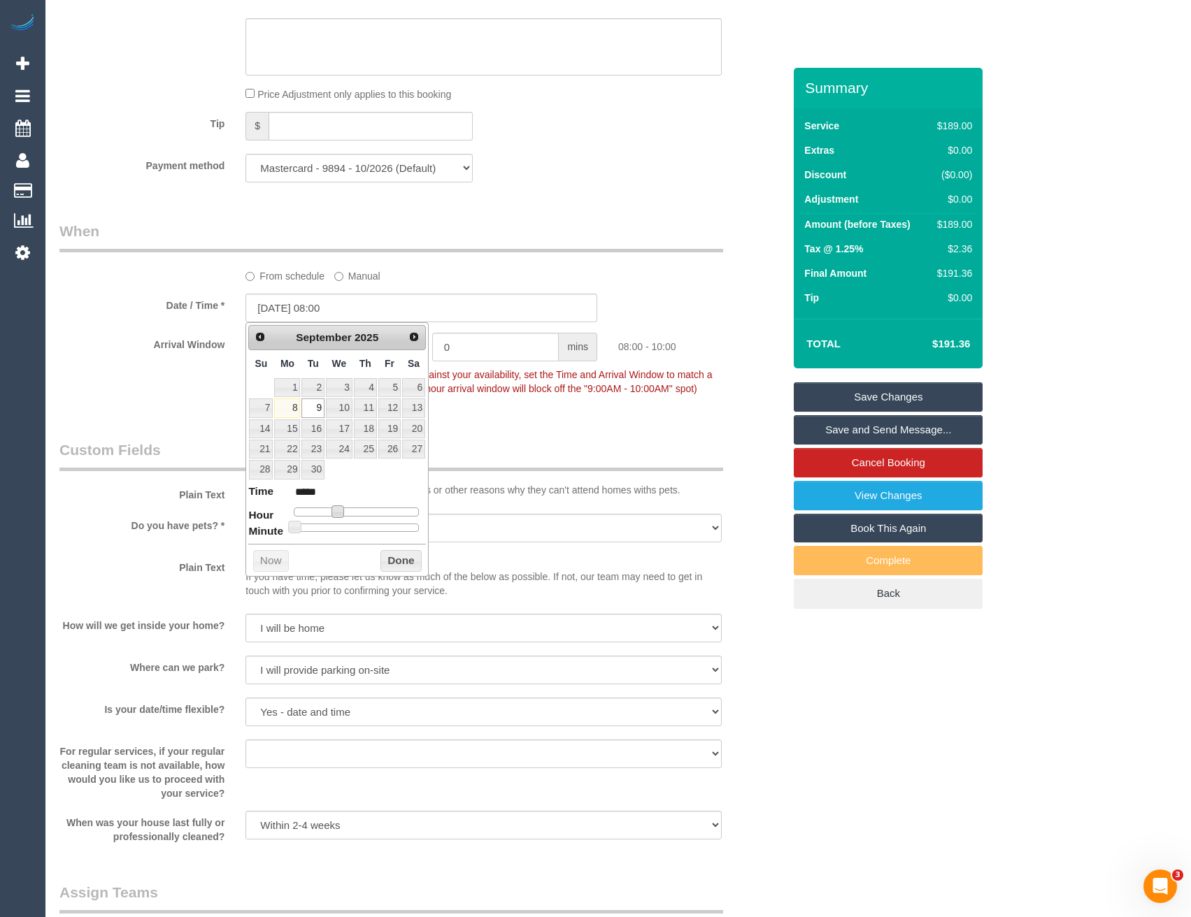
click at [402, 563] on button "Done" at bounding box center [400, 561] width 41 height 22
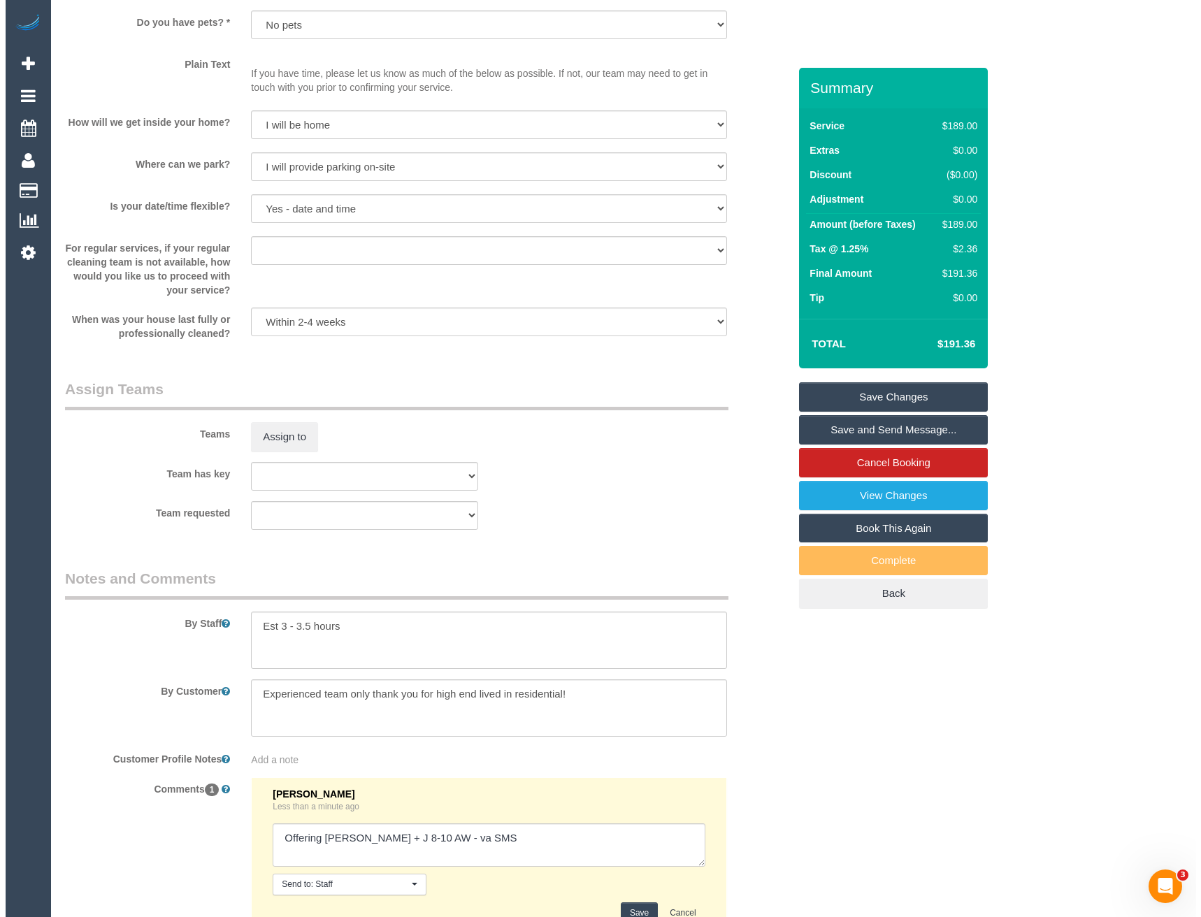
scroll to position [1979, 0]
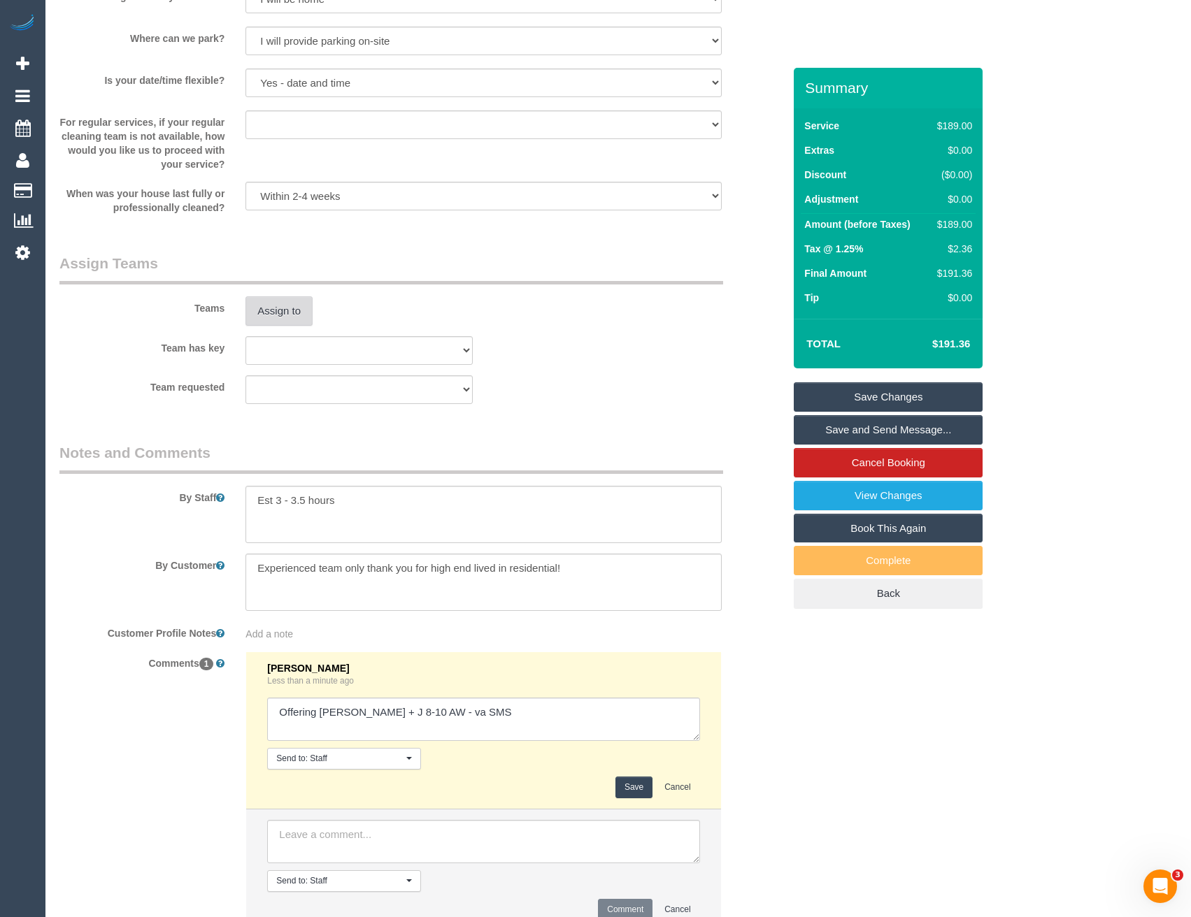
click at [273, 318] on button "Assign to" at bounding box center [278, 310] width 67 height 29
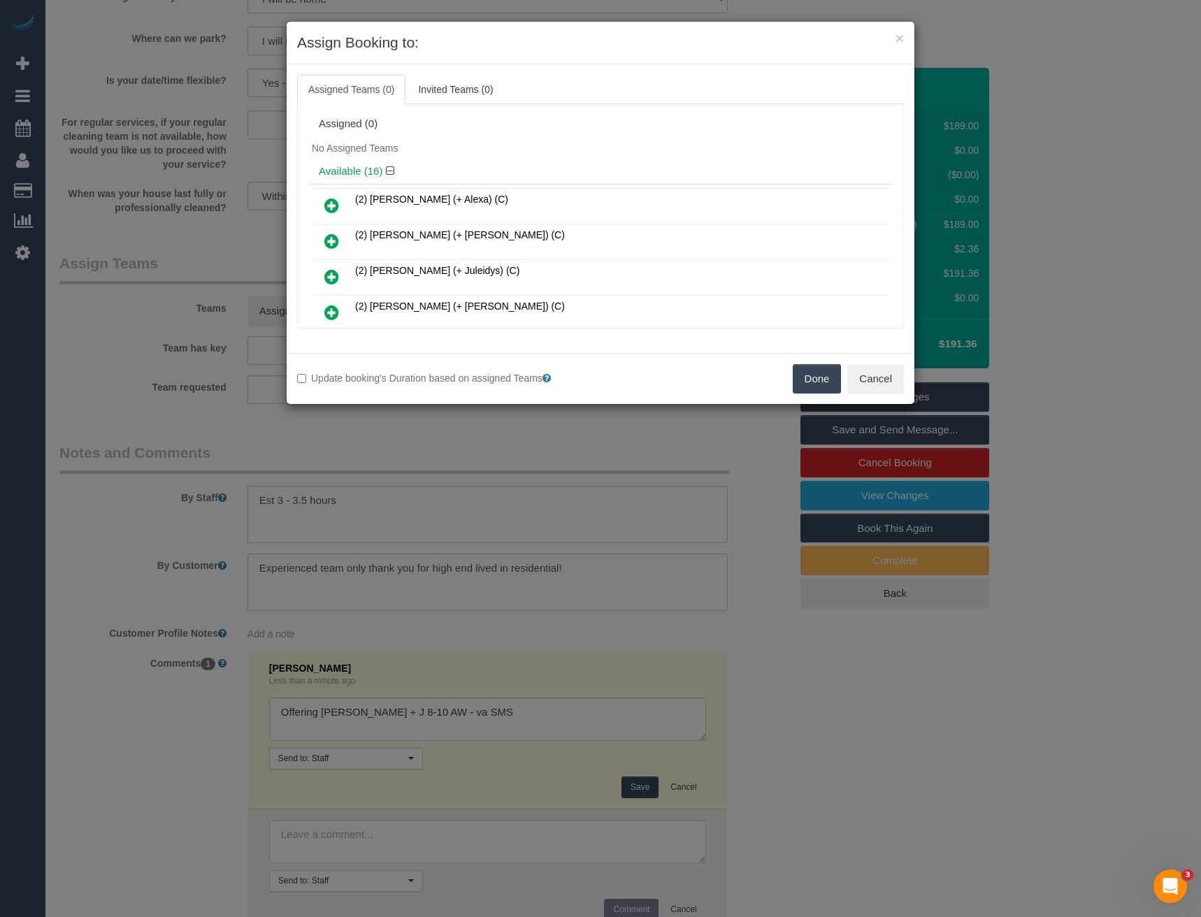
click at [330, 280] on icon at bounding box center [331, 277] width 15 height 17
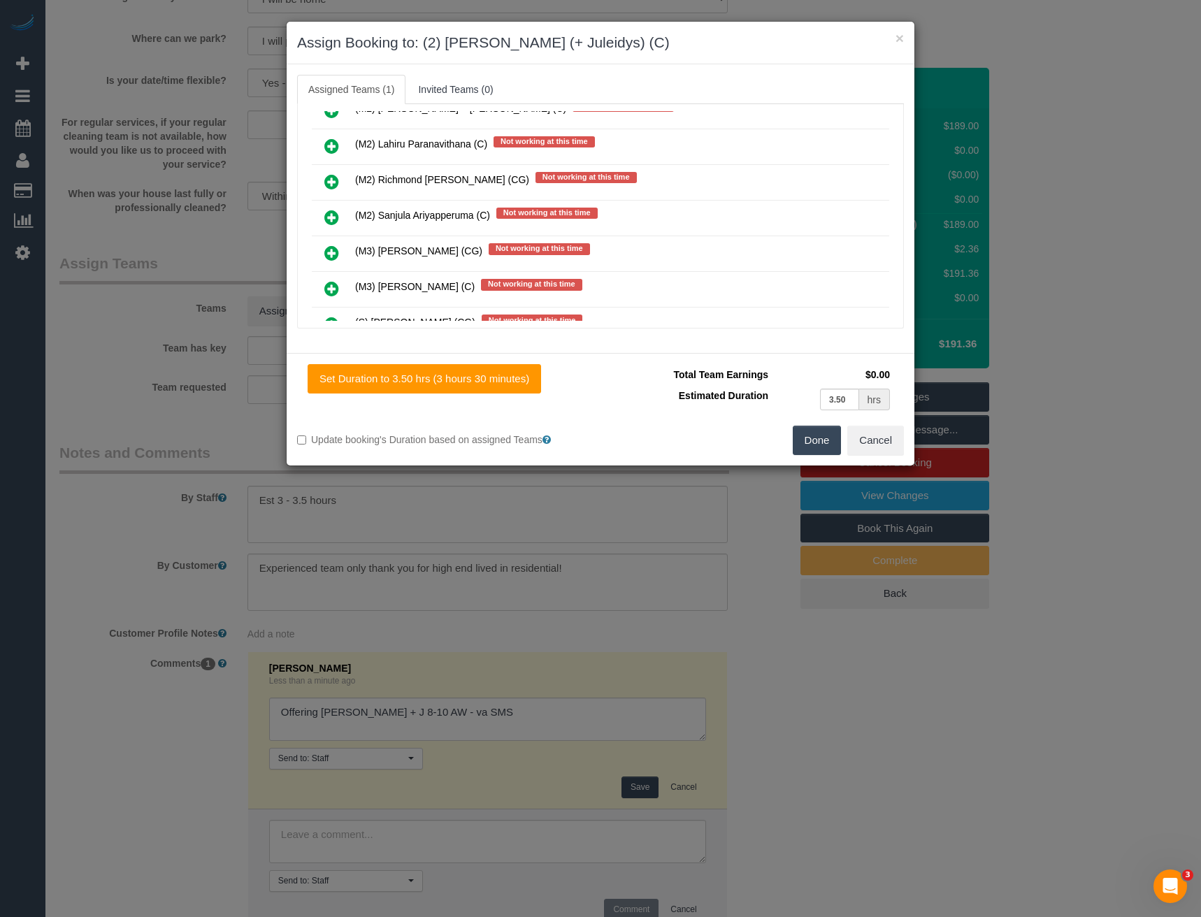
scroll to position [160, 0]
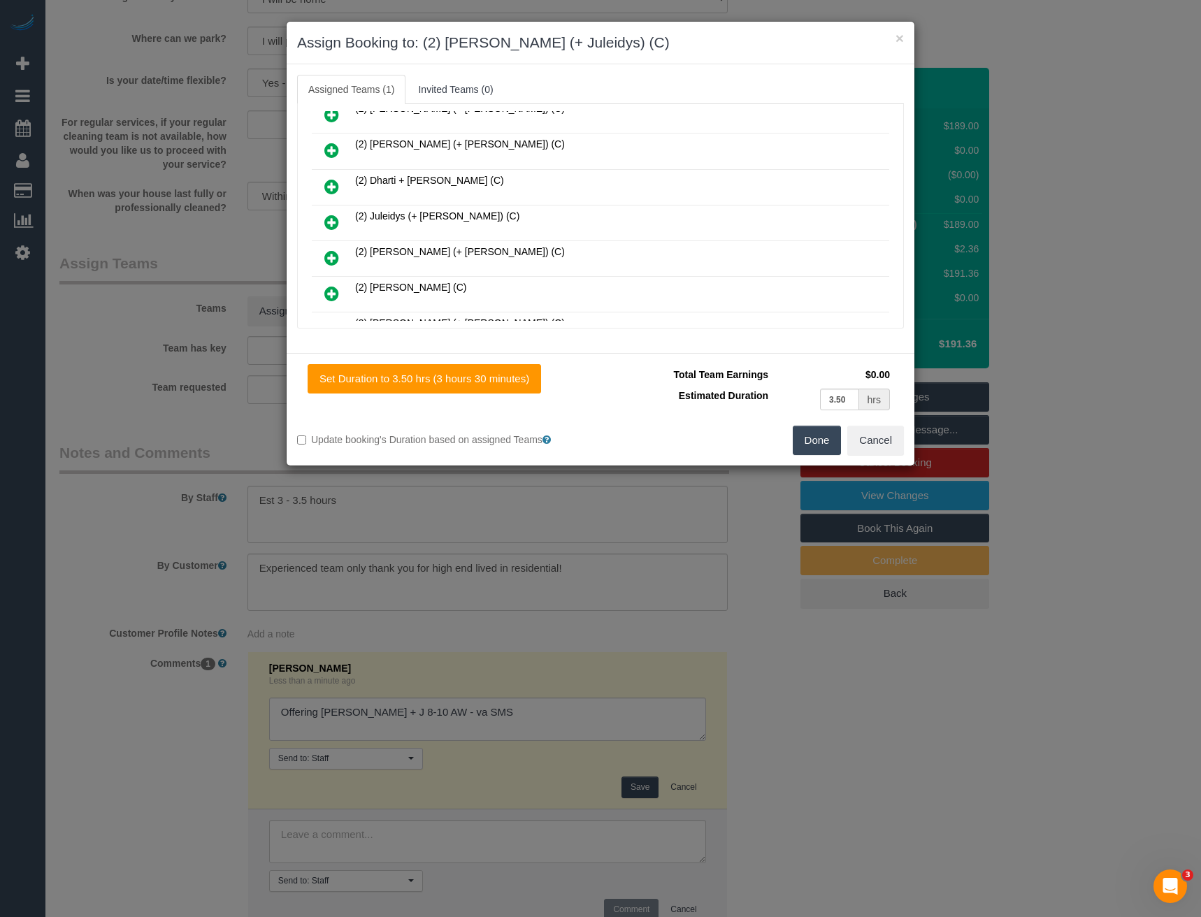
click at [332, 217] on icon at bounding box center [331, 222] width 15 height 17
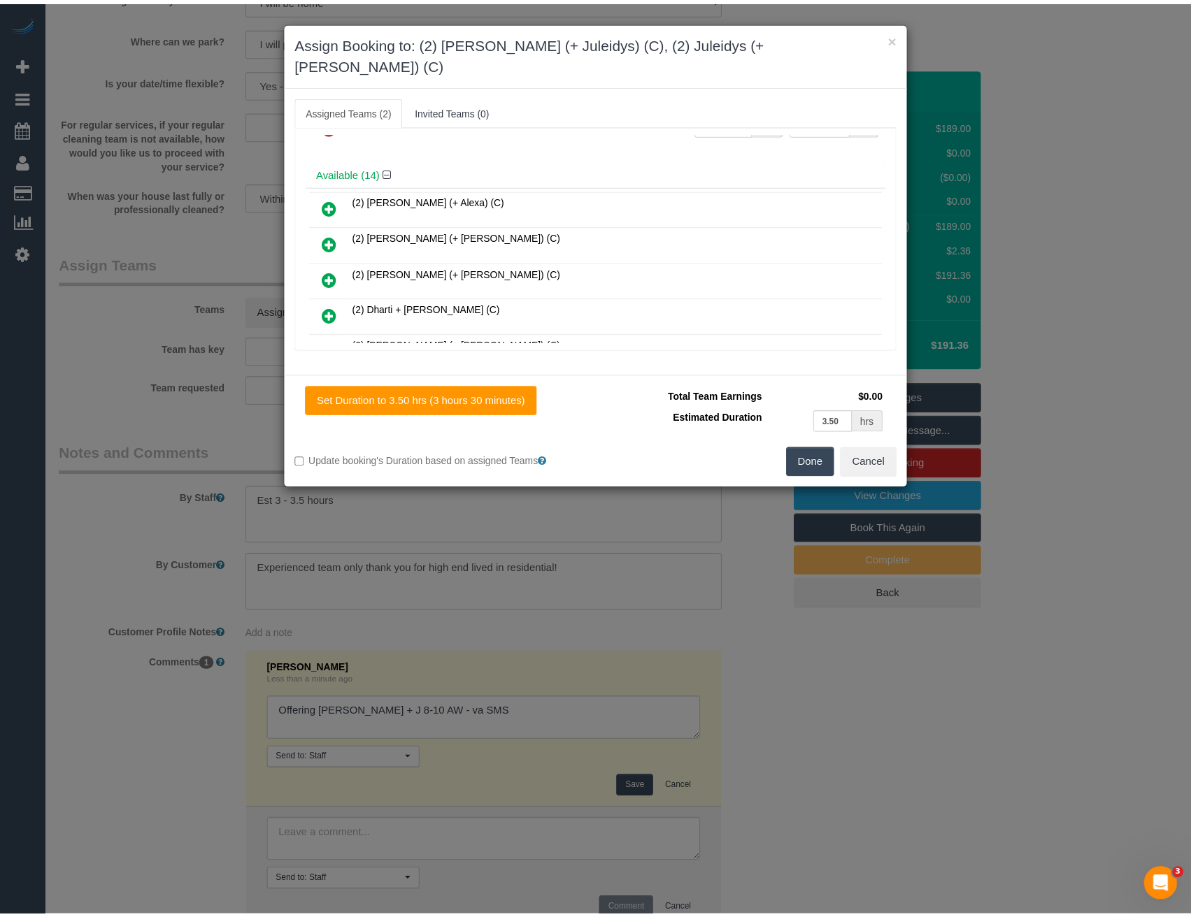
scroll to position [0, 0]
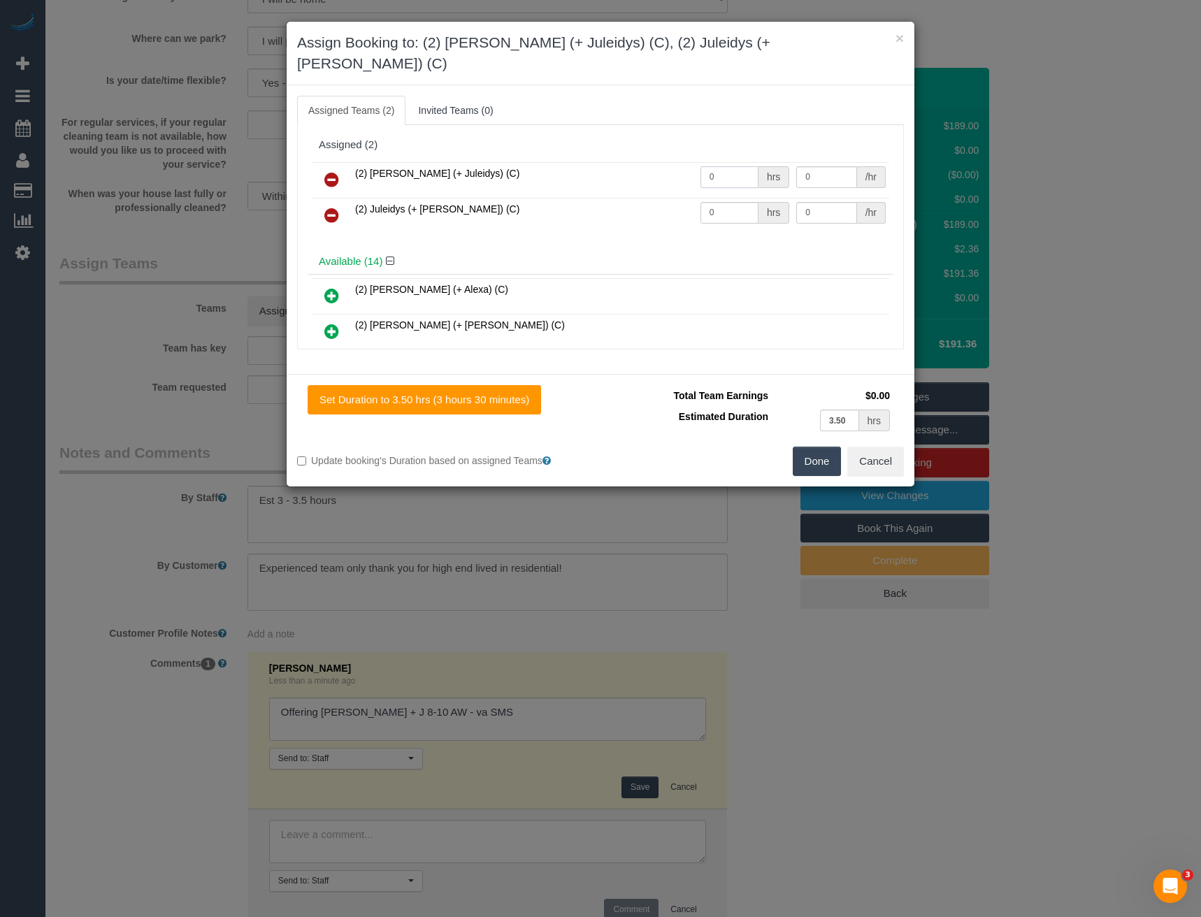
drag, startPoint x: 724, startPoint y: 157, endPoint x: 620, endPoint y: 164, distance: 104.5
click at [650, 162] on tr "(2) Cris (+ Juleidys) (C) 0 hrs 0 /hr" at bounding box center [601, 180] width 578 height 36
type input "1"
type input "60"
drag, startPoint x: 688, startPoint y: 194, endPoint x: 659, endPoint y: 201, distance: 30.0
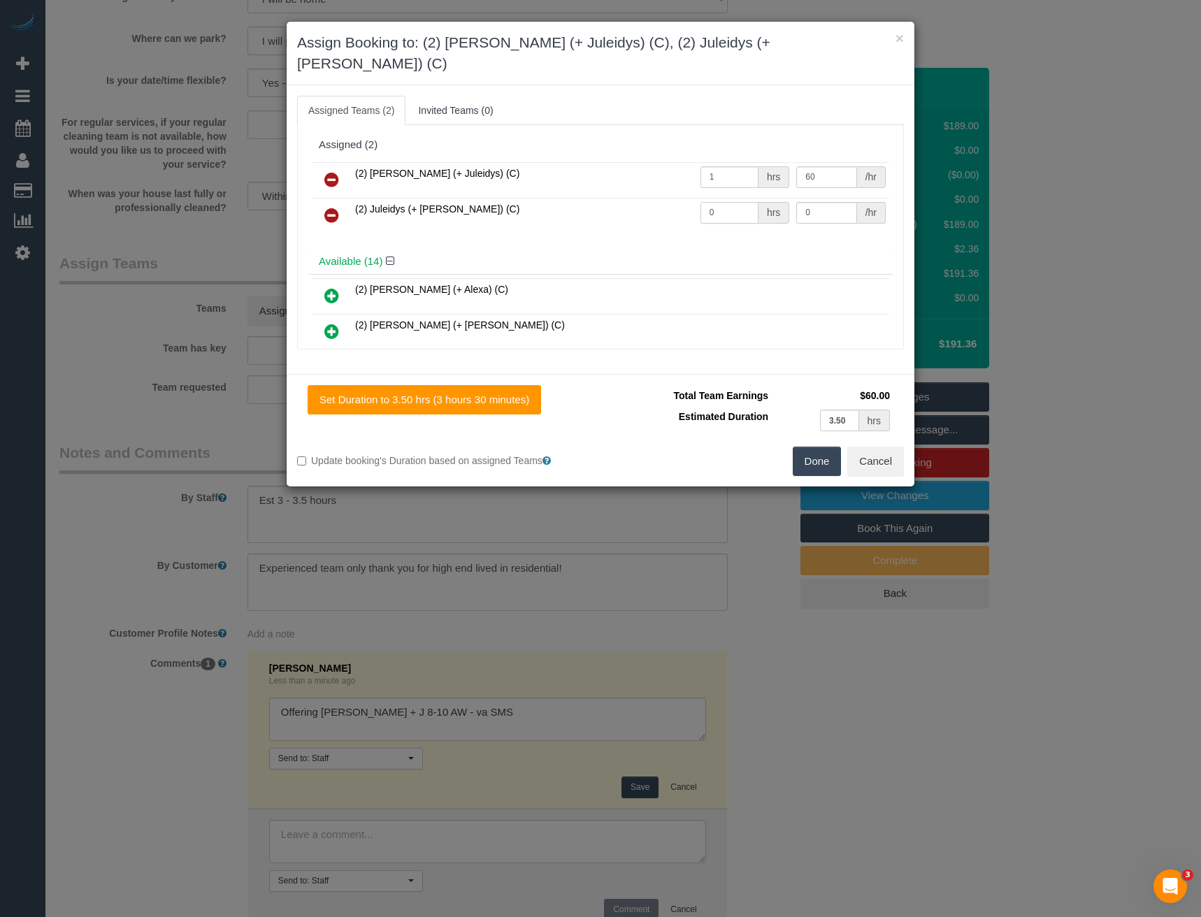
click at [671, 198] on tr "(2) Juleidys (+ Cris) (C) 0 hrs 0 /hr" at bounding box center [601, 216] width 578 height 36
type input "1"
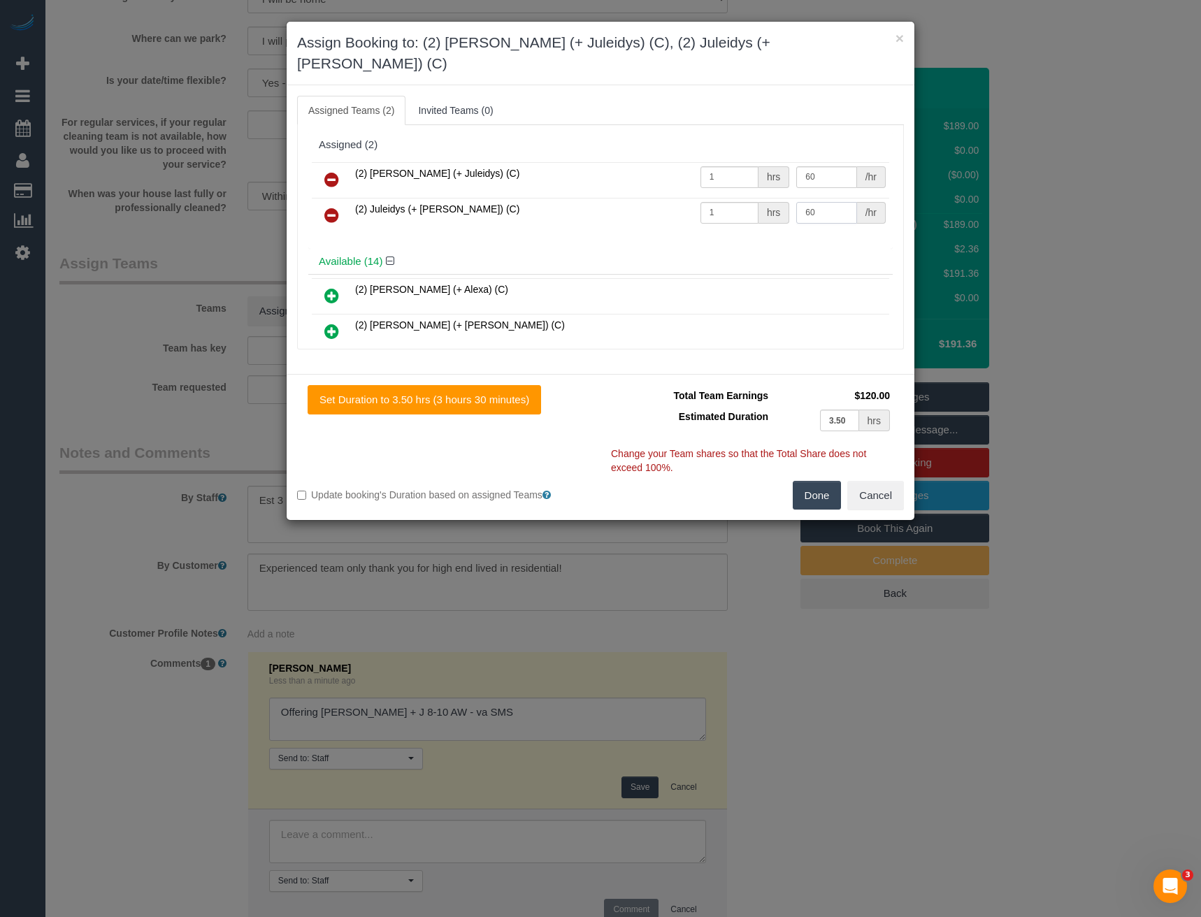
type input "60"
click at [819, 481] on button "Done" at bounding box center [817, 495] width 49 height 29
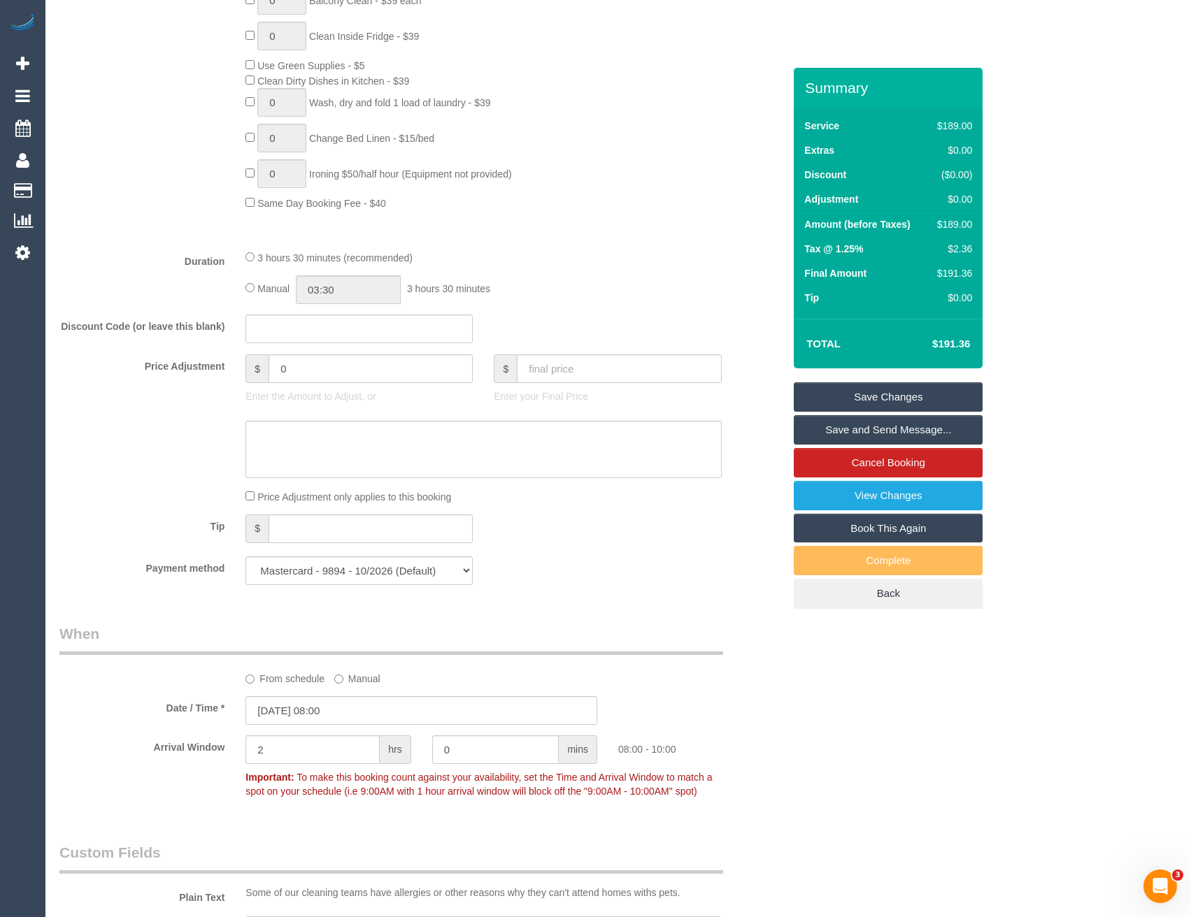
scroll to position [720, 0]
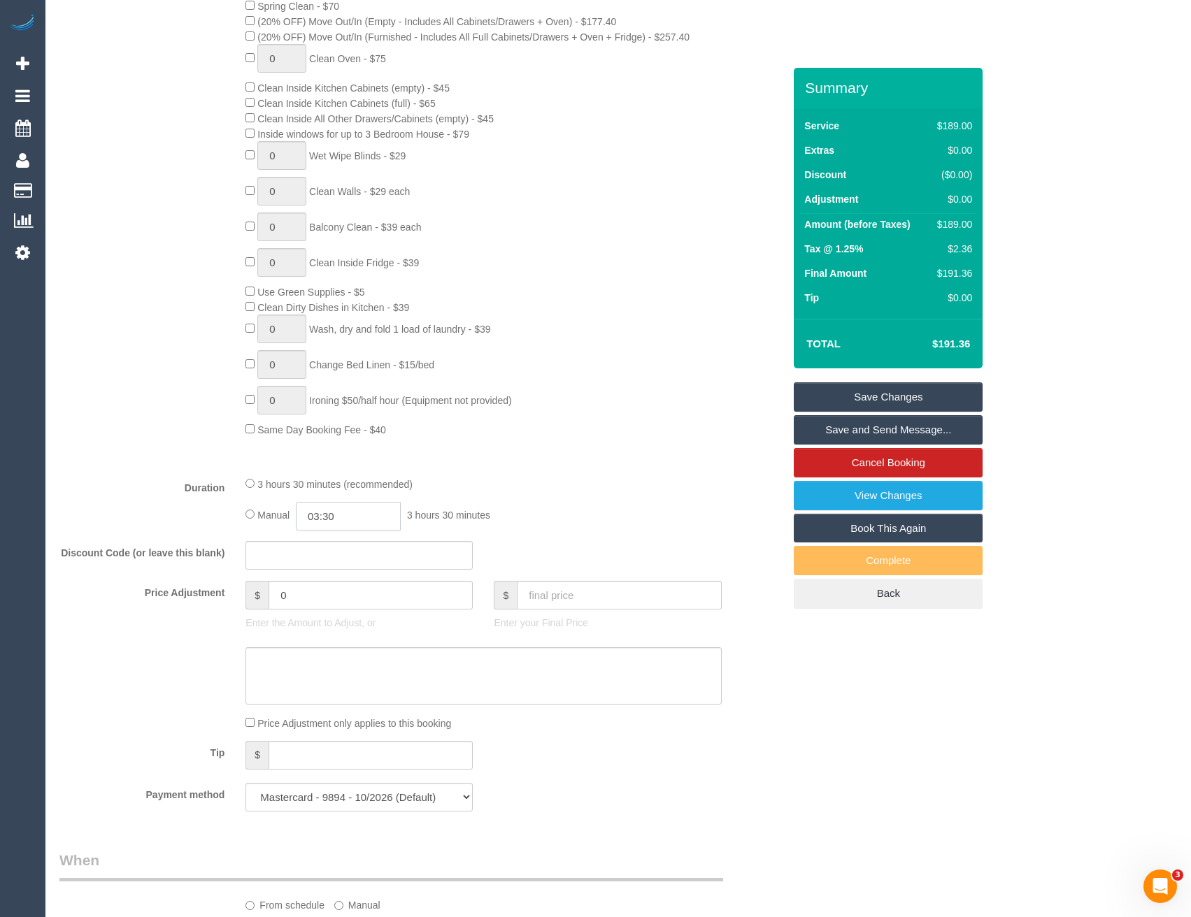
click at [364, 514] on input "03:30" at bounding box center [348, 516] width 105 height 29
click at [338, 564] on li "01:30" at bounding box center [333, 570] width 62 height 18
click at [347, 525] on input "01:30" at bounding box center [348, 516] width 105 height 29
type input "01:45"
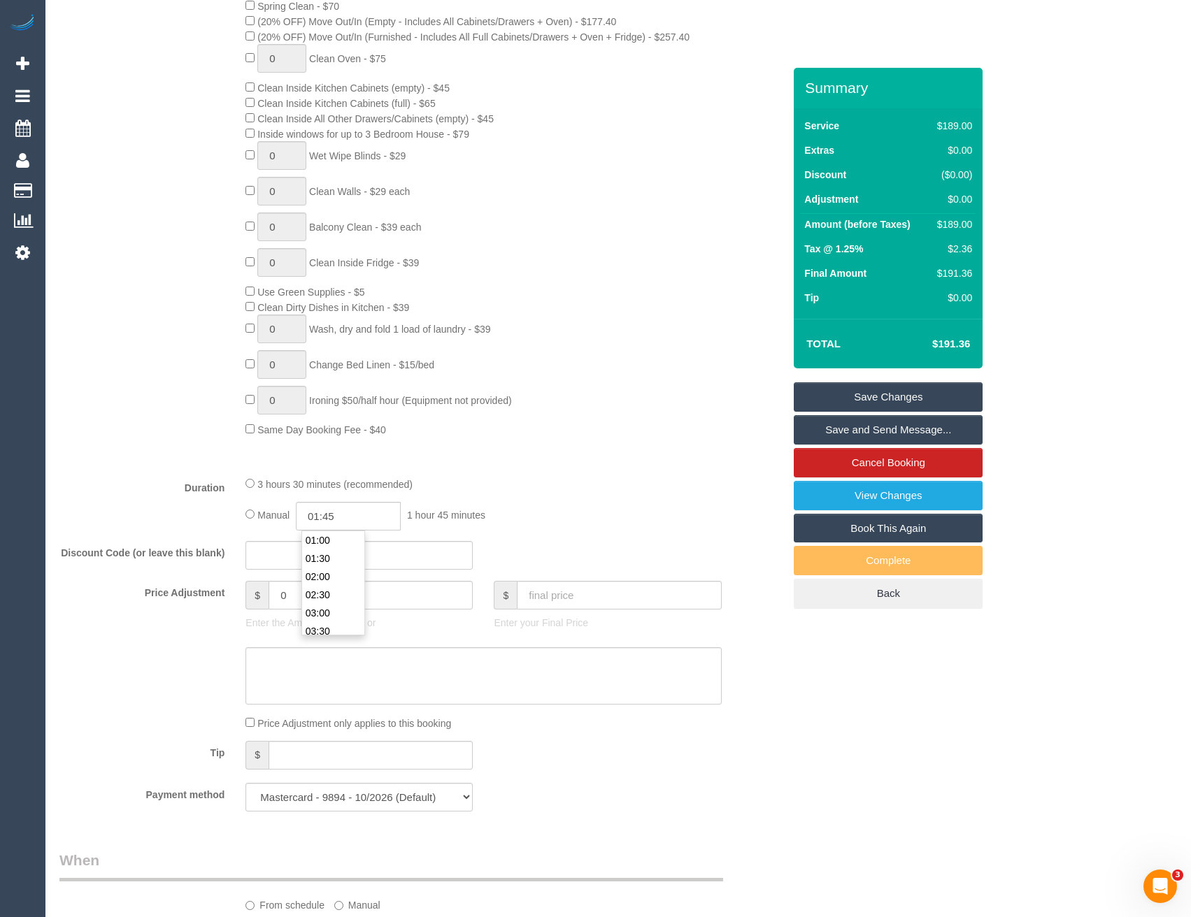
click at [476, 440] on div "Type of Service * Hourly Service - $70/h Hourly Service - $65/h Hourly Service …" at bounding box center [421, 186] width 724 height 557
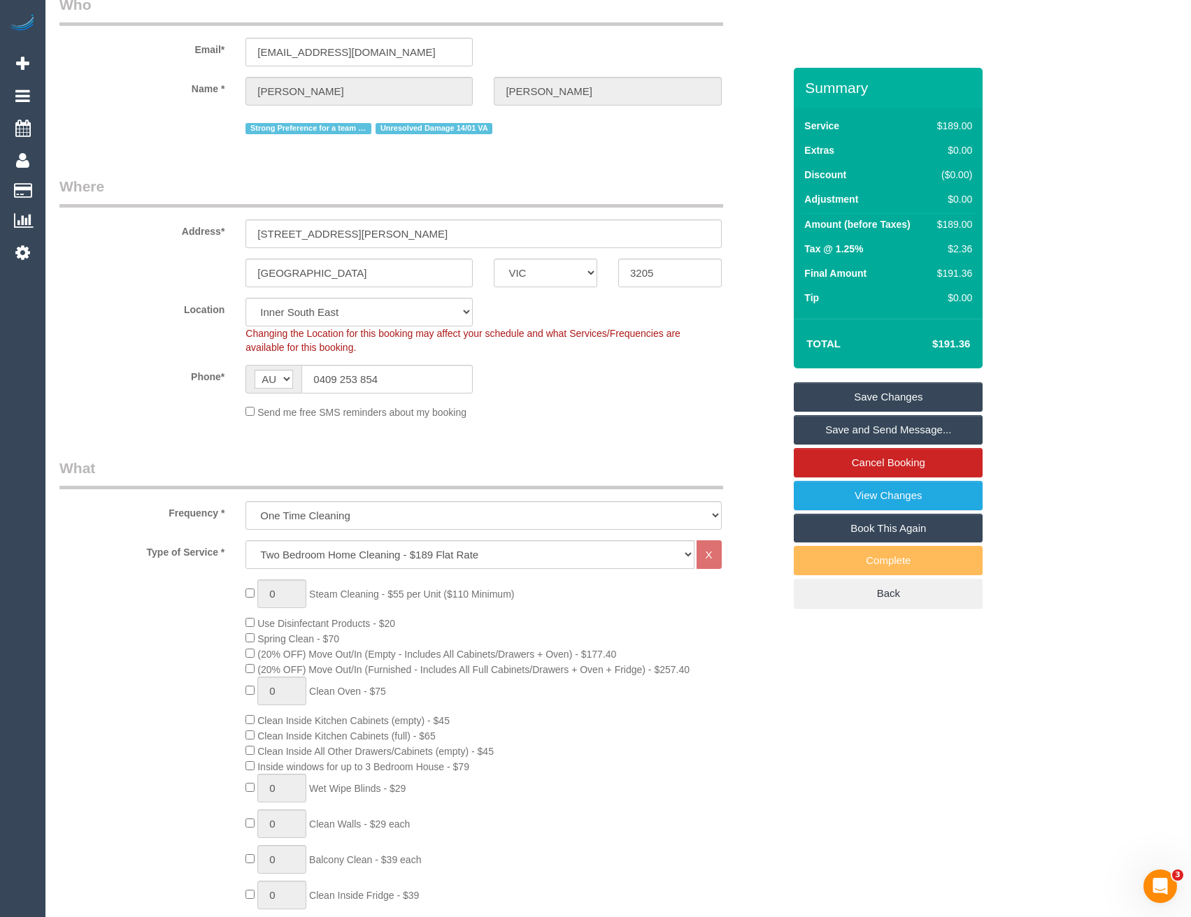
scroll to position [0, 0]
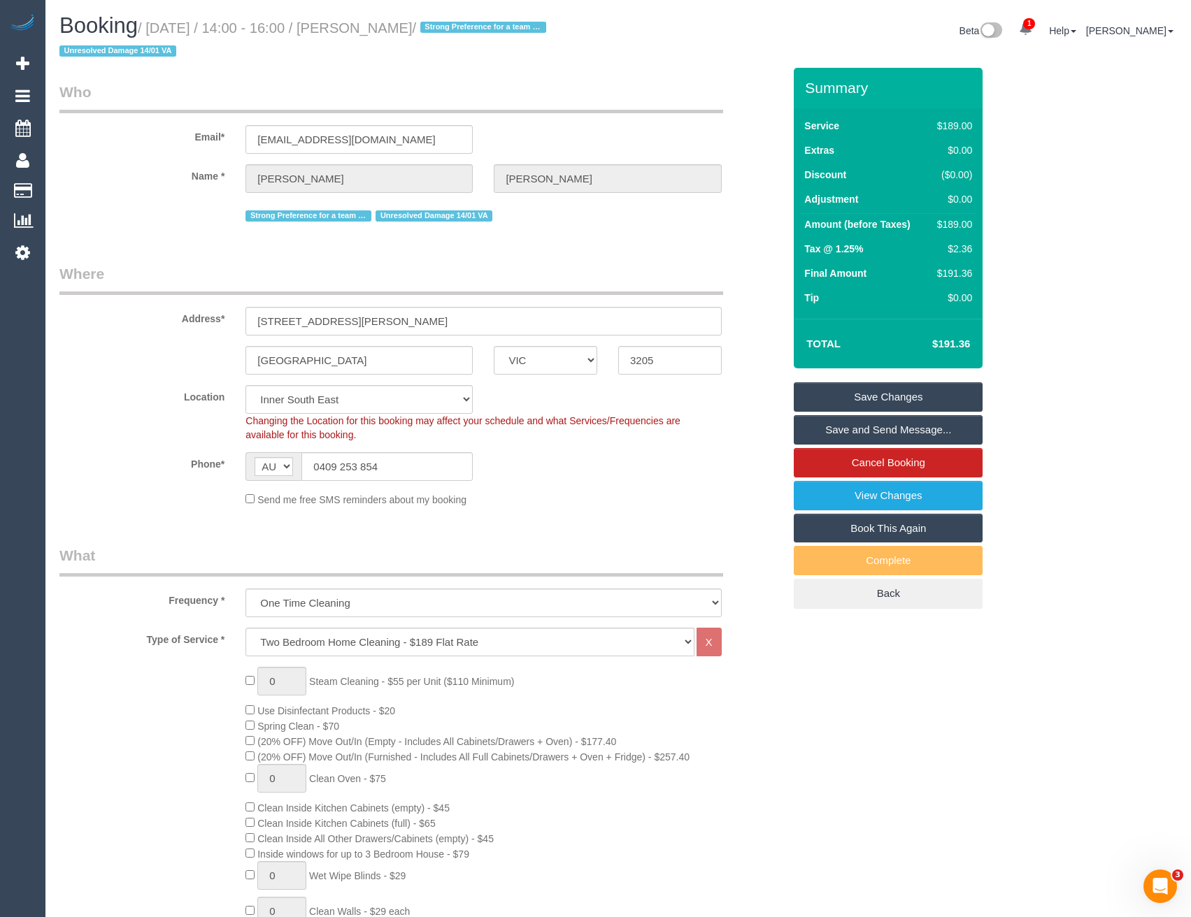
drag, startPoint x: 850, startPoint y: 392, endPoint x: 836, endPoint y: 392, distance: 14.0
click at [851, 392] on link "Save Changes" at bounding box center [888, 396] width 189 height 29
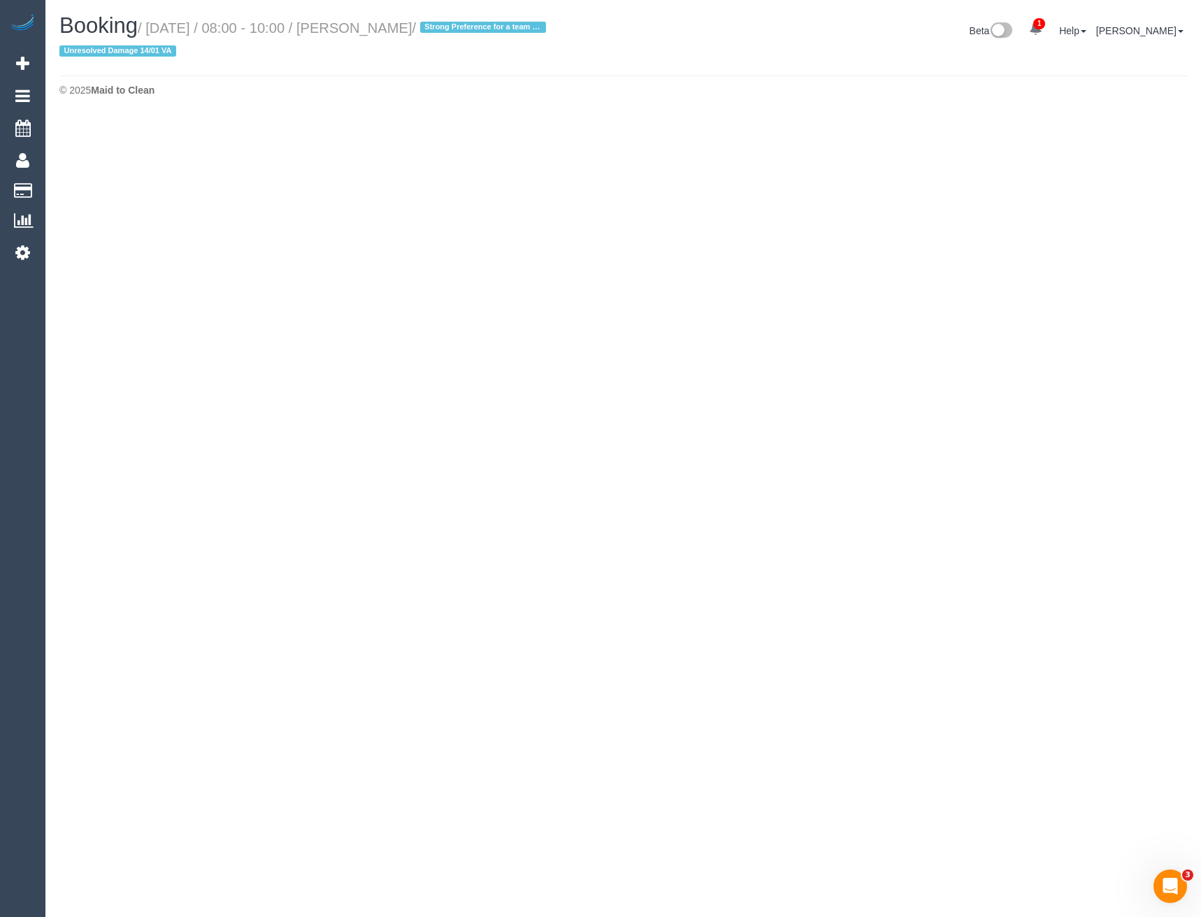
select select "VIC"
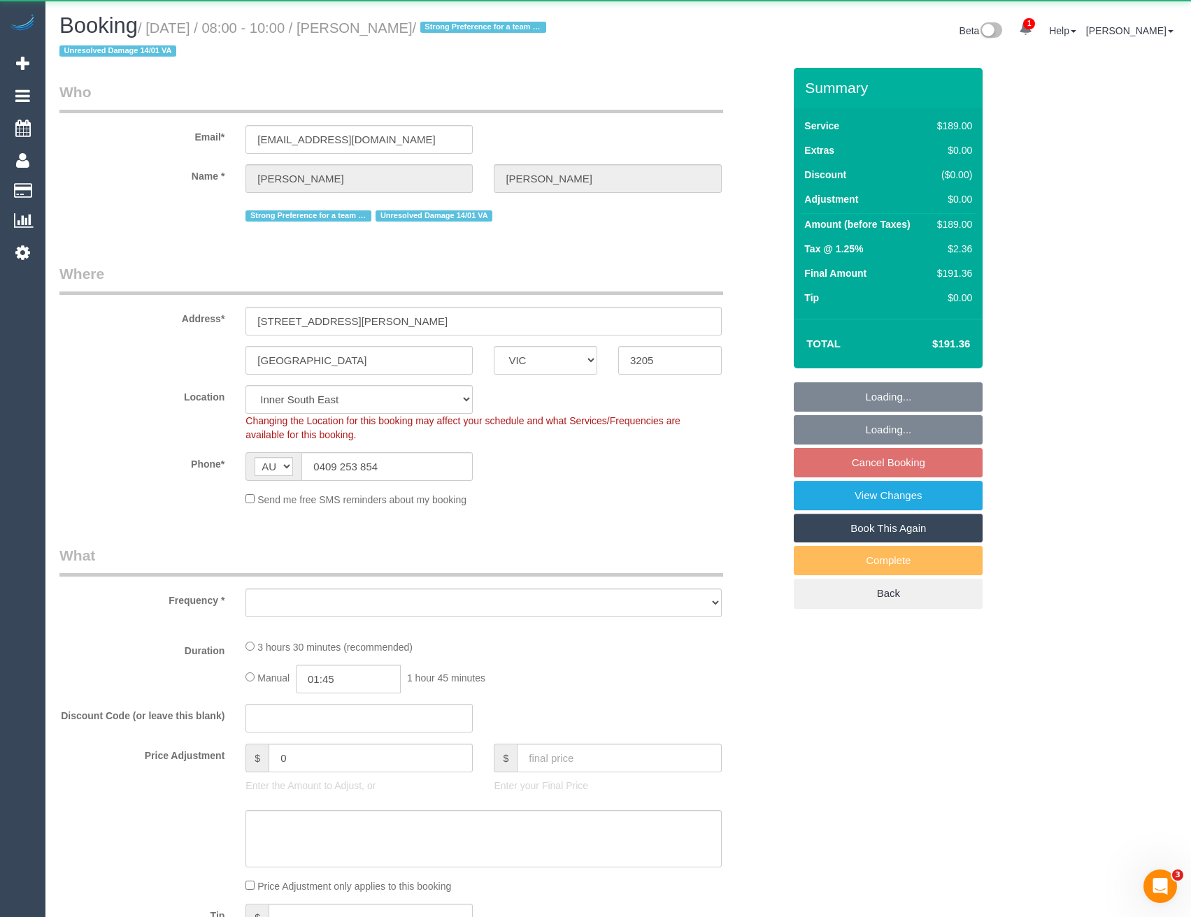
select select "object:8137"
select select "string:stripe-pm_1POt192GScqysDRVG2CmIGv1"
select select "object:8238"
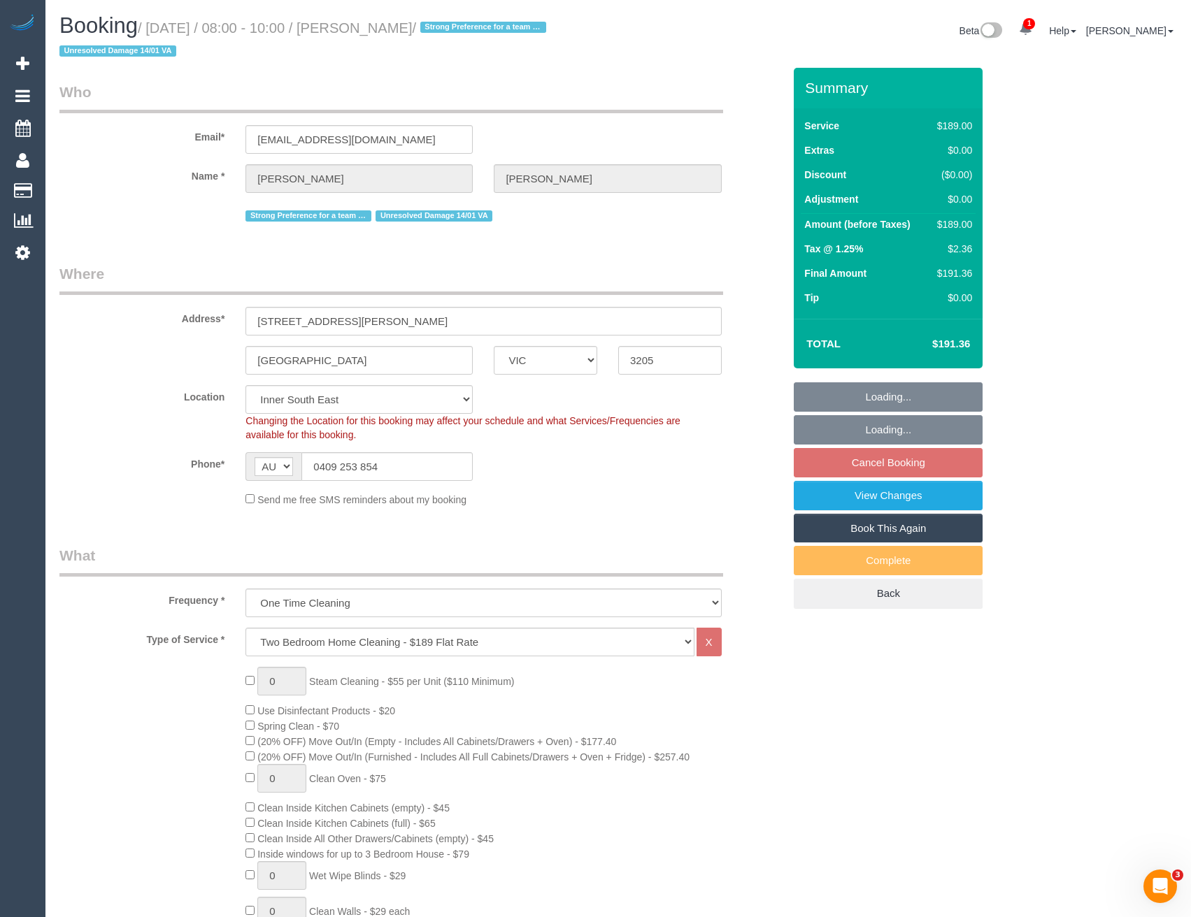
select select "number:28"
select select "number:14"
select select "number:18"
select select "number:22"
select select "number:12"
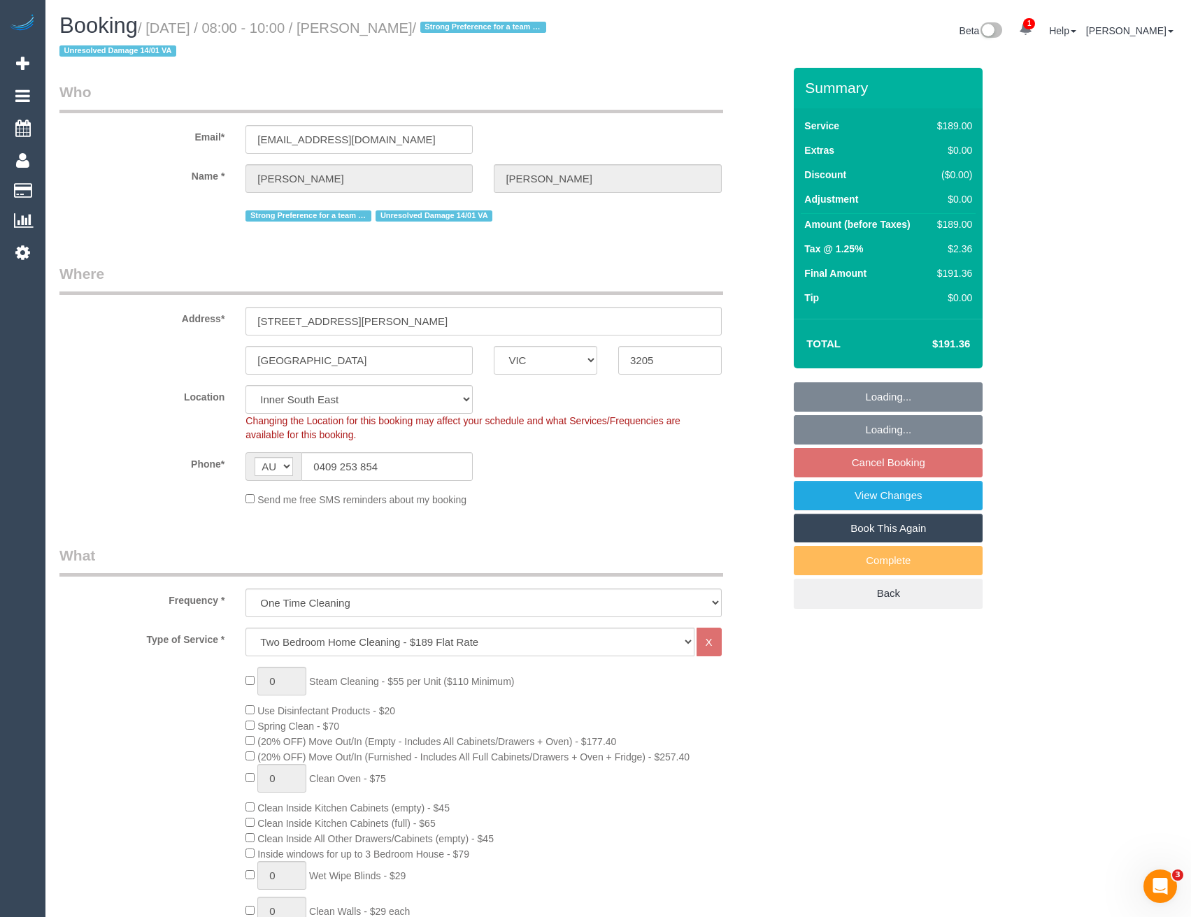
select select "spot12"
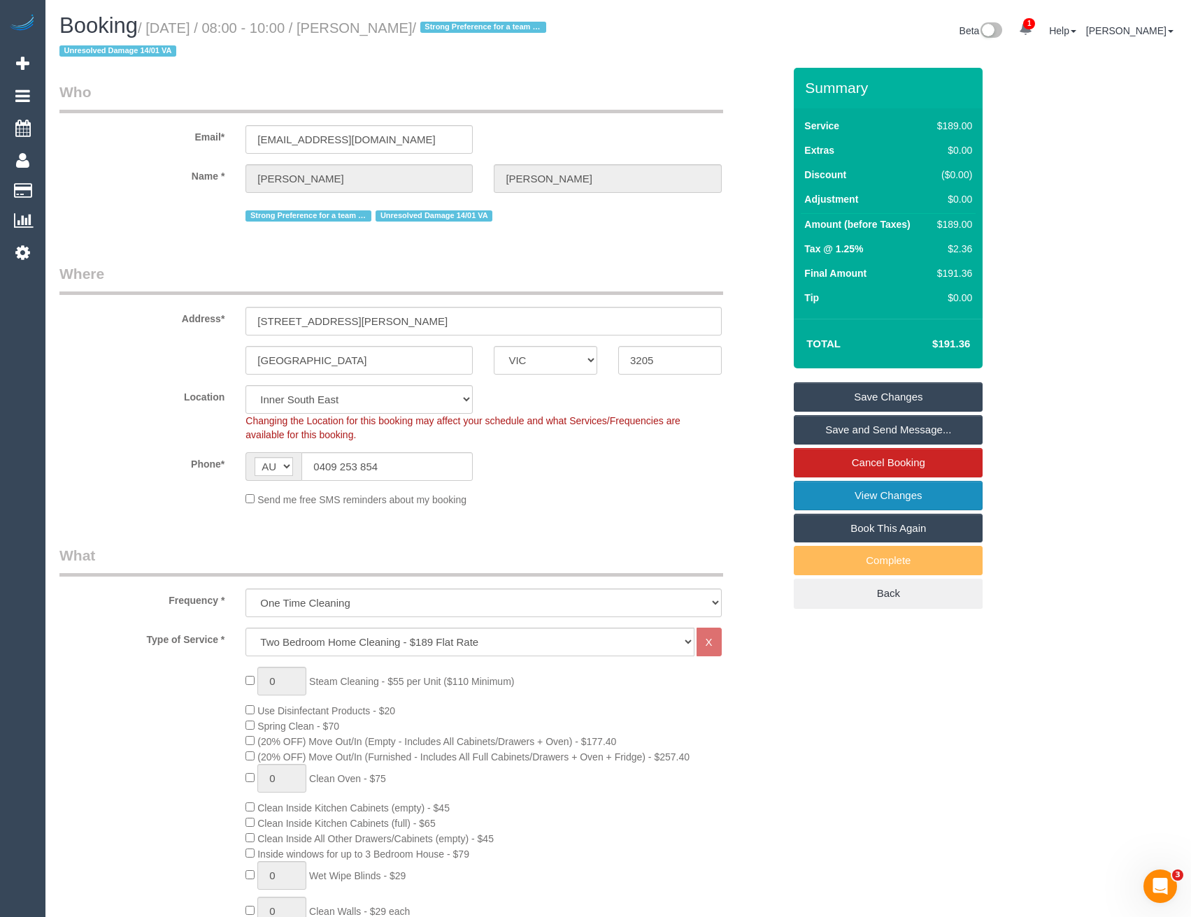
click at [880, 503] on link "View Changes" at bounding box center [888, 495] width 189 height 29
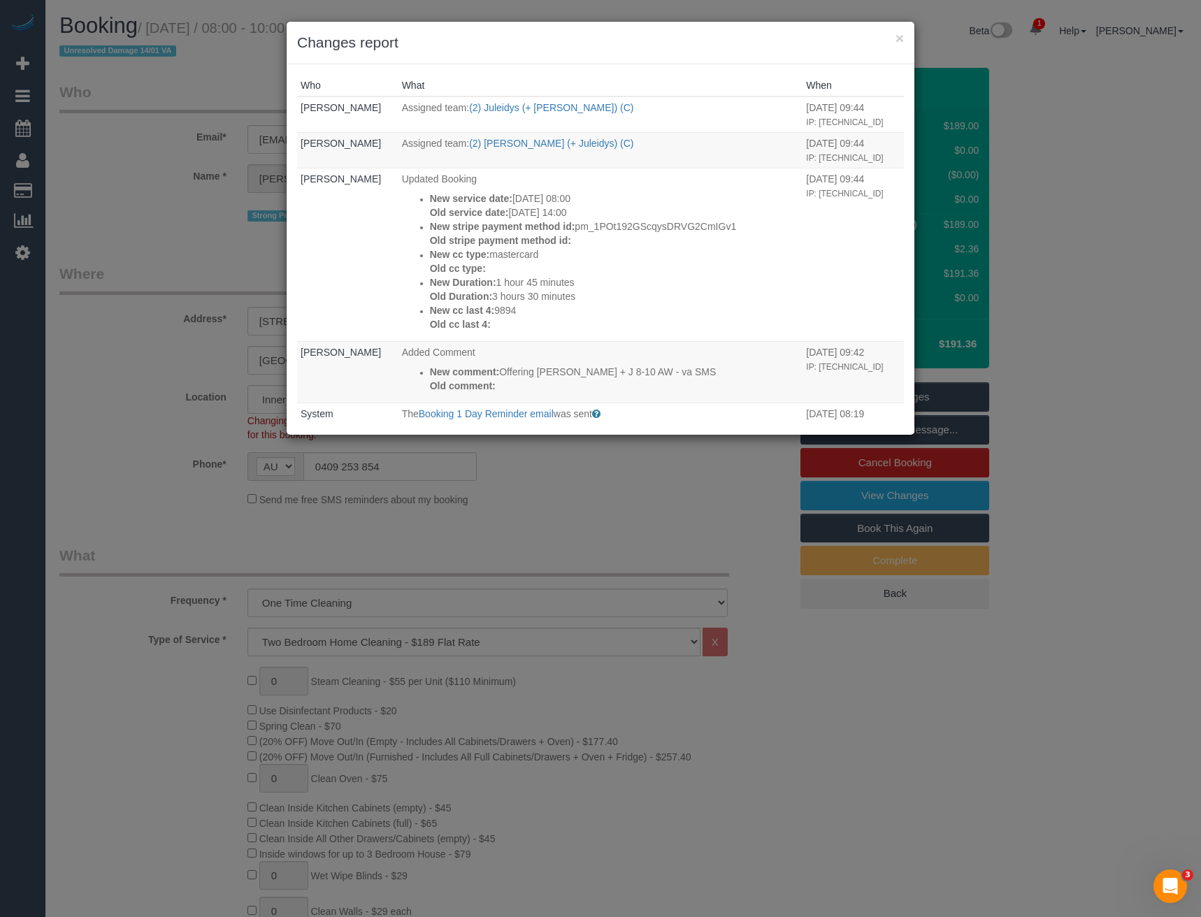
click at [616, 496] on div "× Changes report Who What When Bronie Bryant Assigned team: (2) Juleidys (+ Cri…" at bounding box center [600, 458] width 1201 height 917
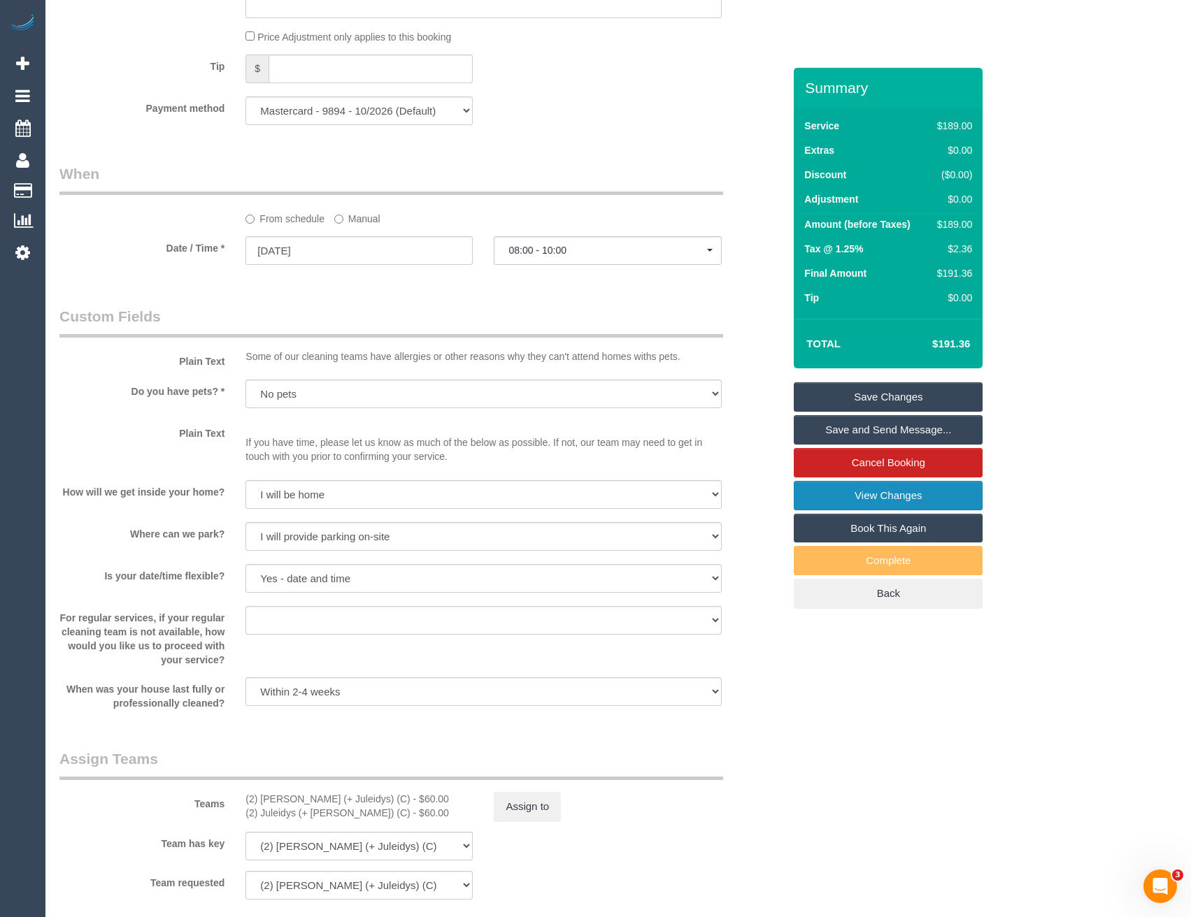
scroll to position [1608, 0]
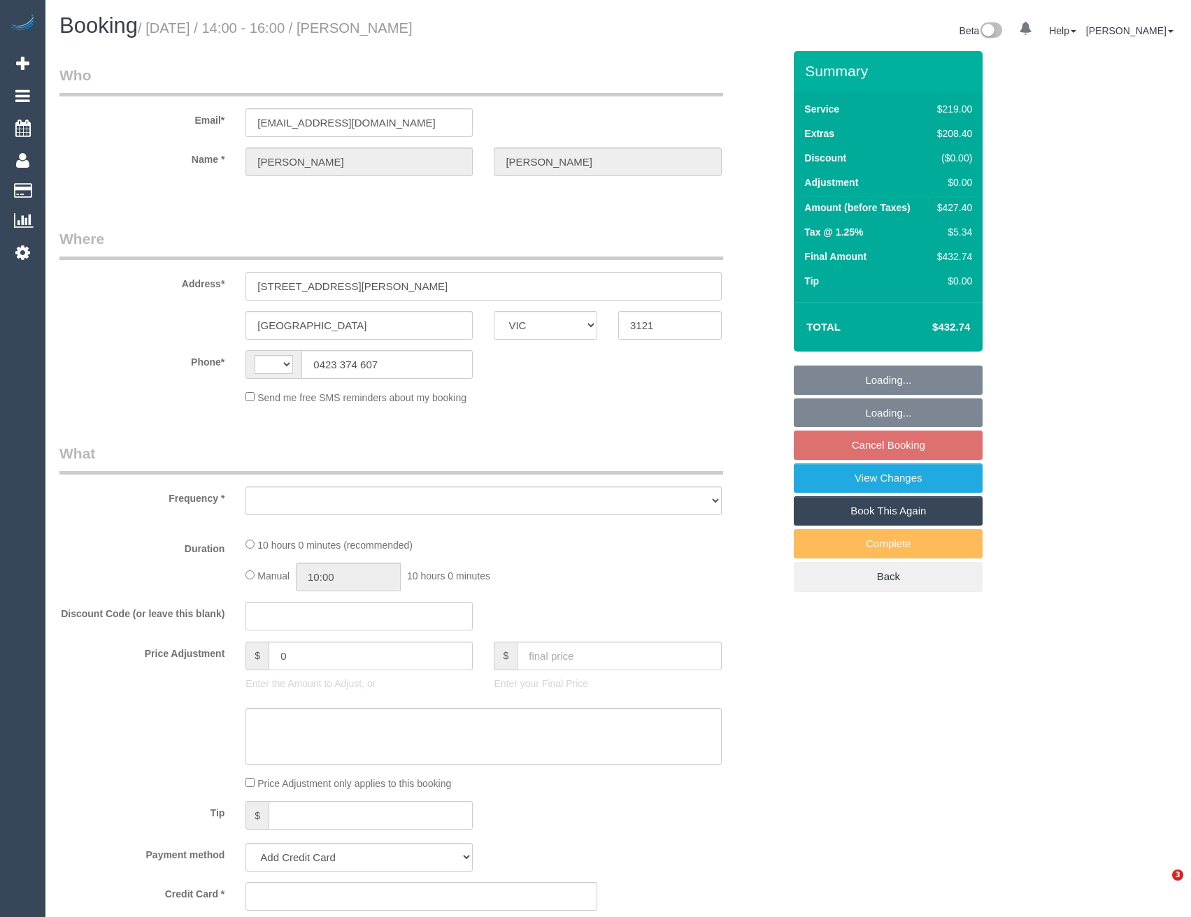
select select "VIC"
select select "string:AU"
select select "object:305"
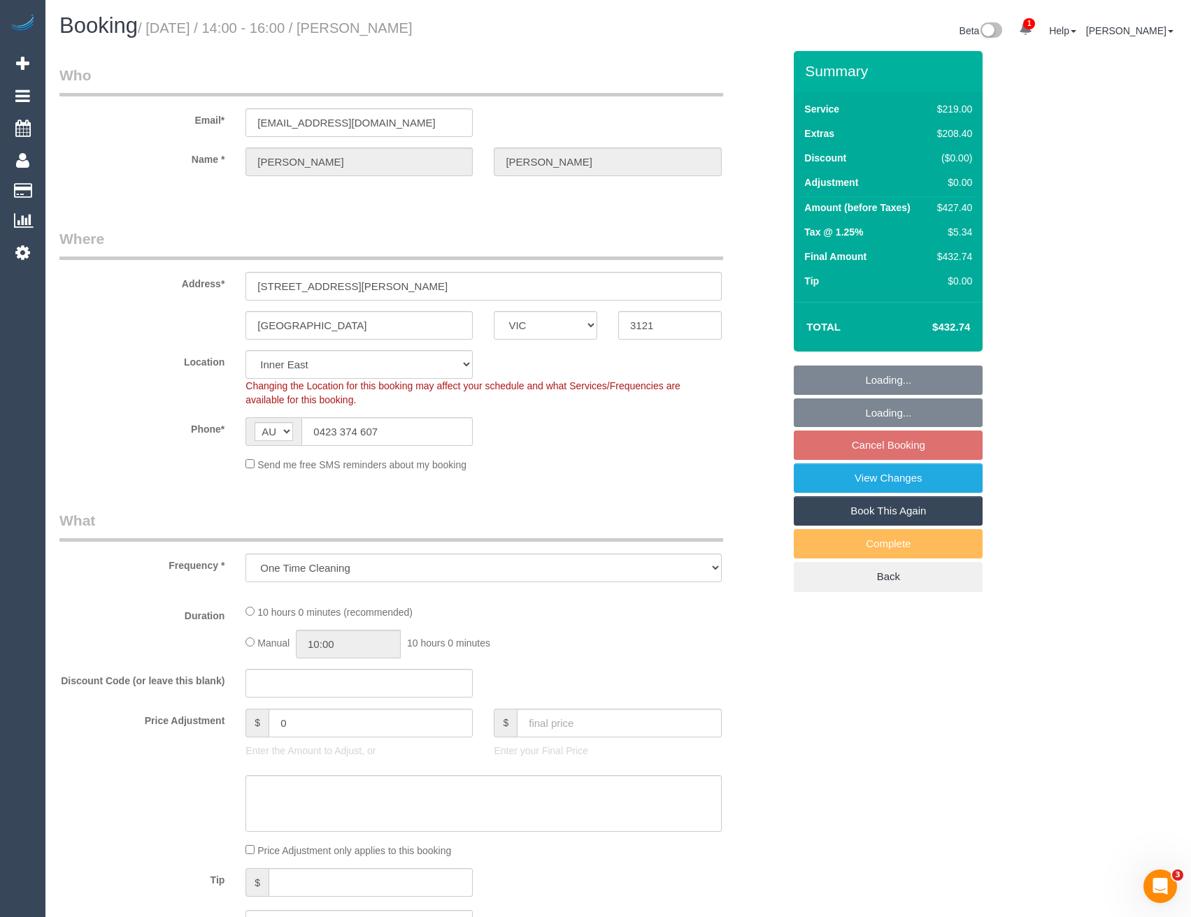
select select "string:stripe-pm_1S4Vzy2GScqysDRVqEKpVryW"
select select "number:29"
select select "number:14"
select select "number:18"
select select "number:24"
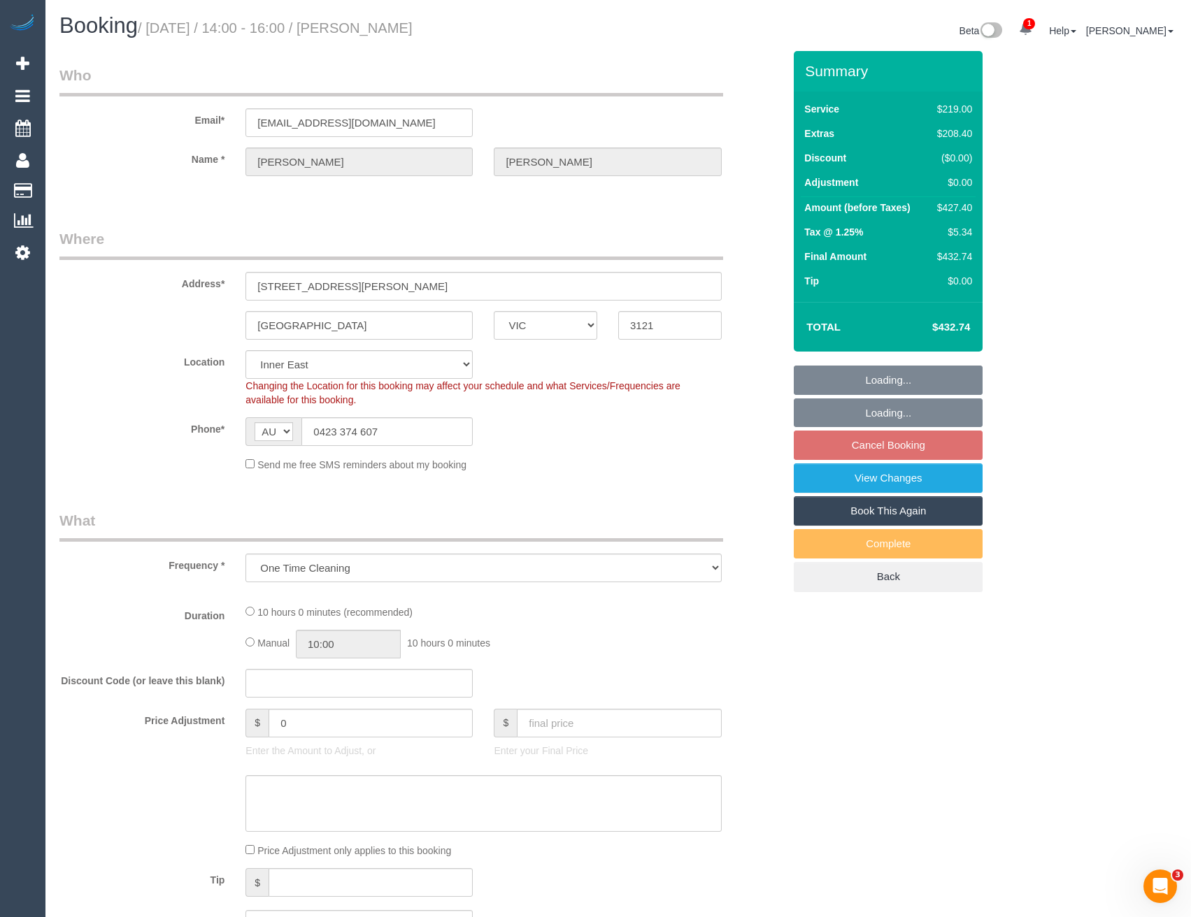
select select "number:12"
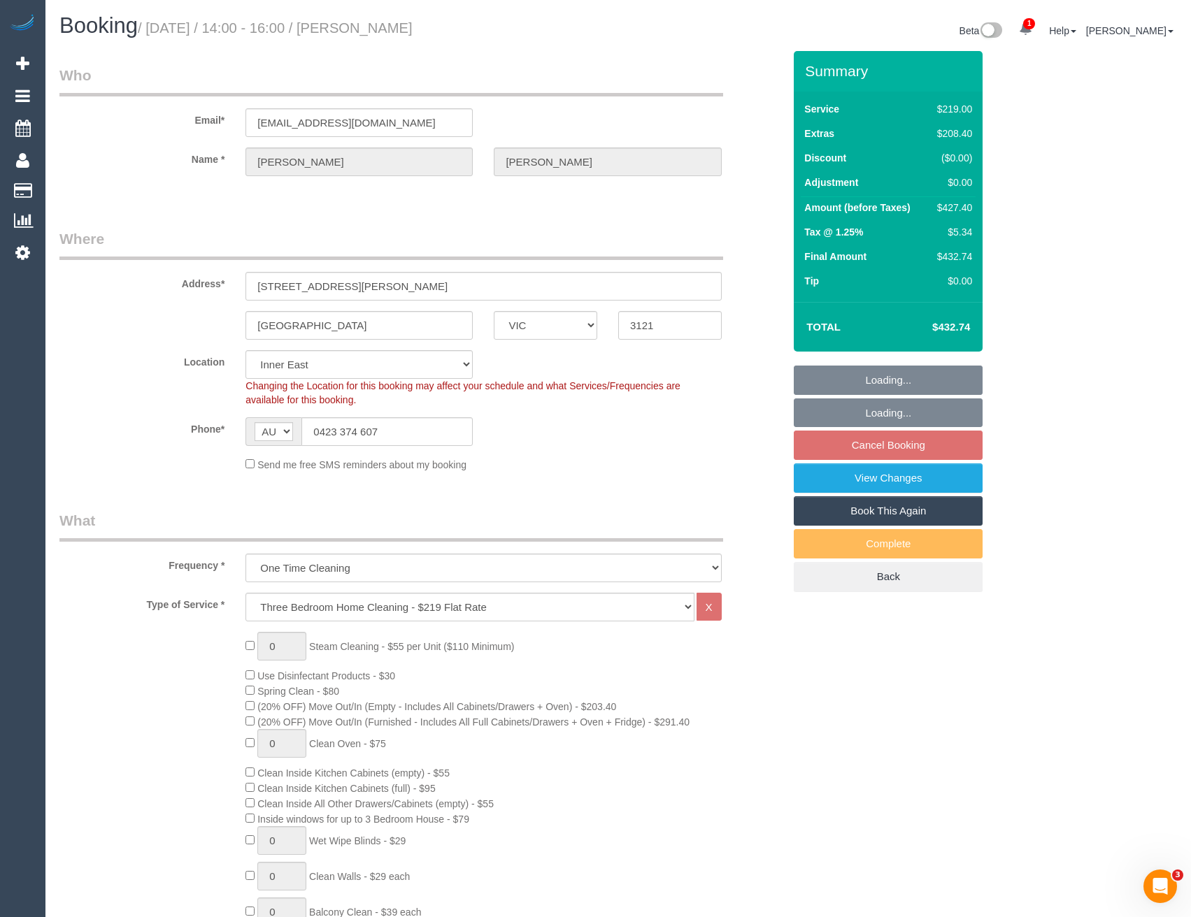
select select "object:801"
select select "spot1"
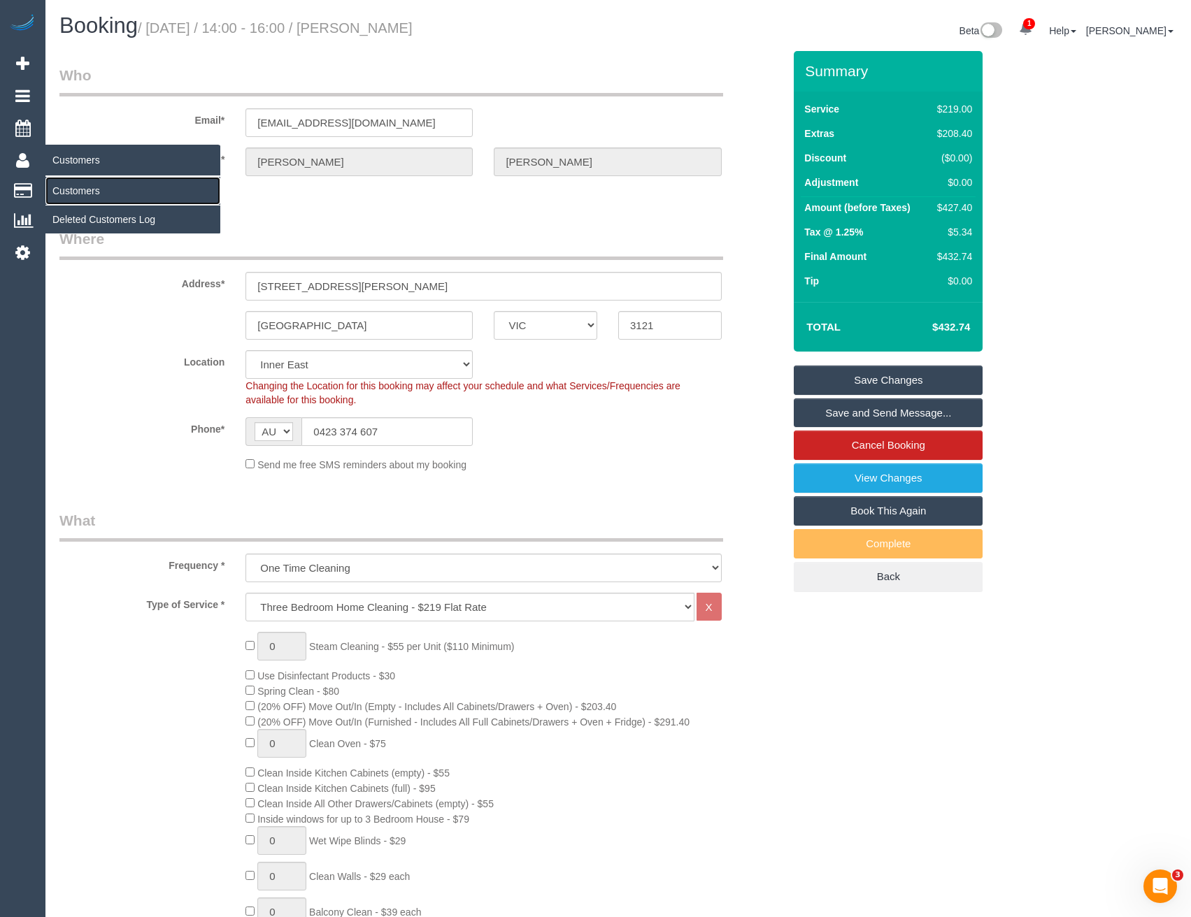
click at [73, 183] on link "Customers" at bounding box center [132, 191] width 175 height 28
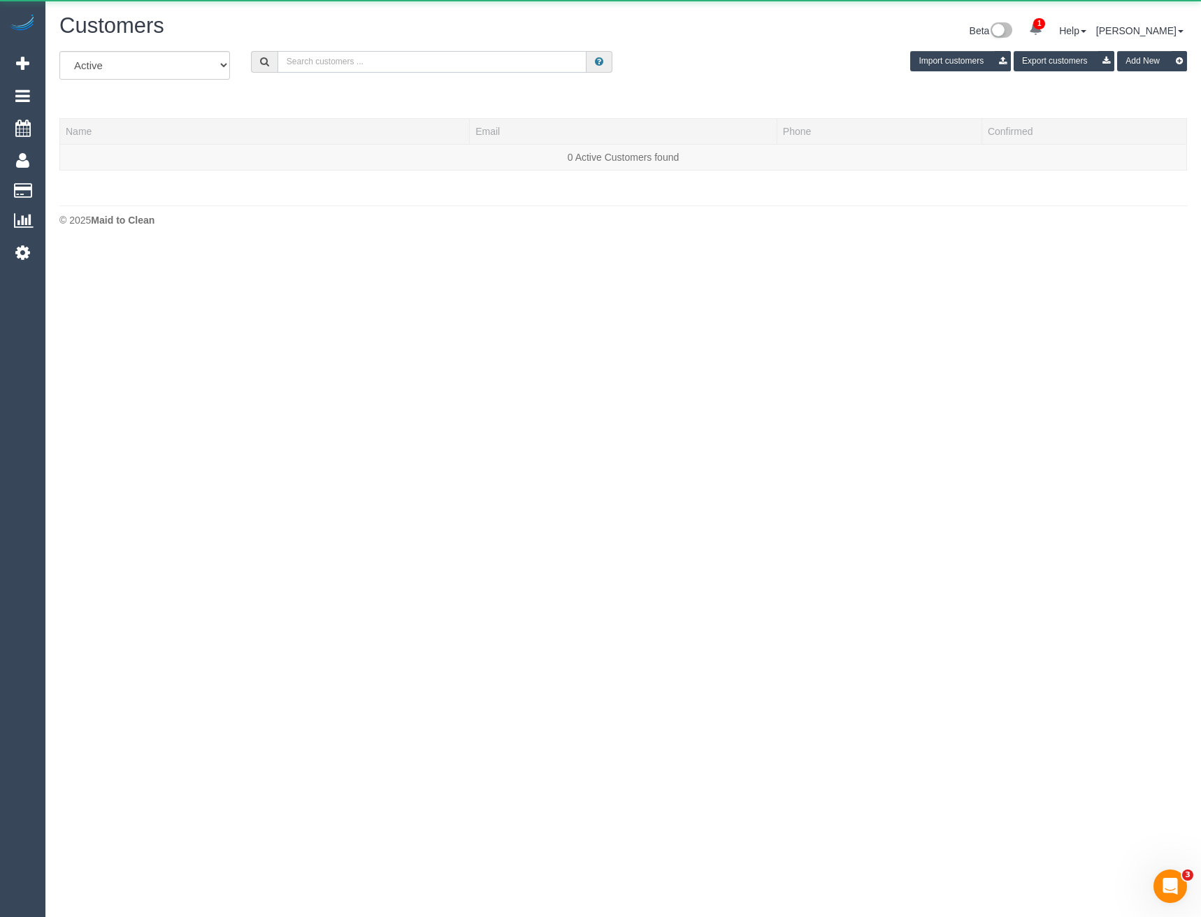
click at [383, 62] on input "text" at bounding box center [433, 62] width 310 height 22
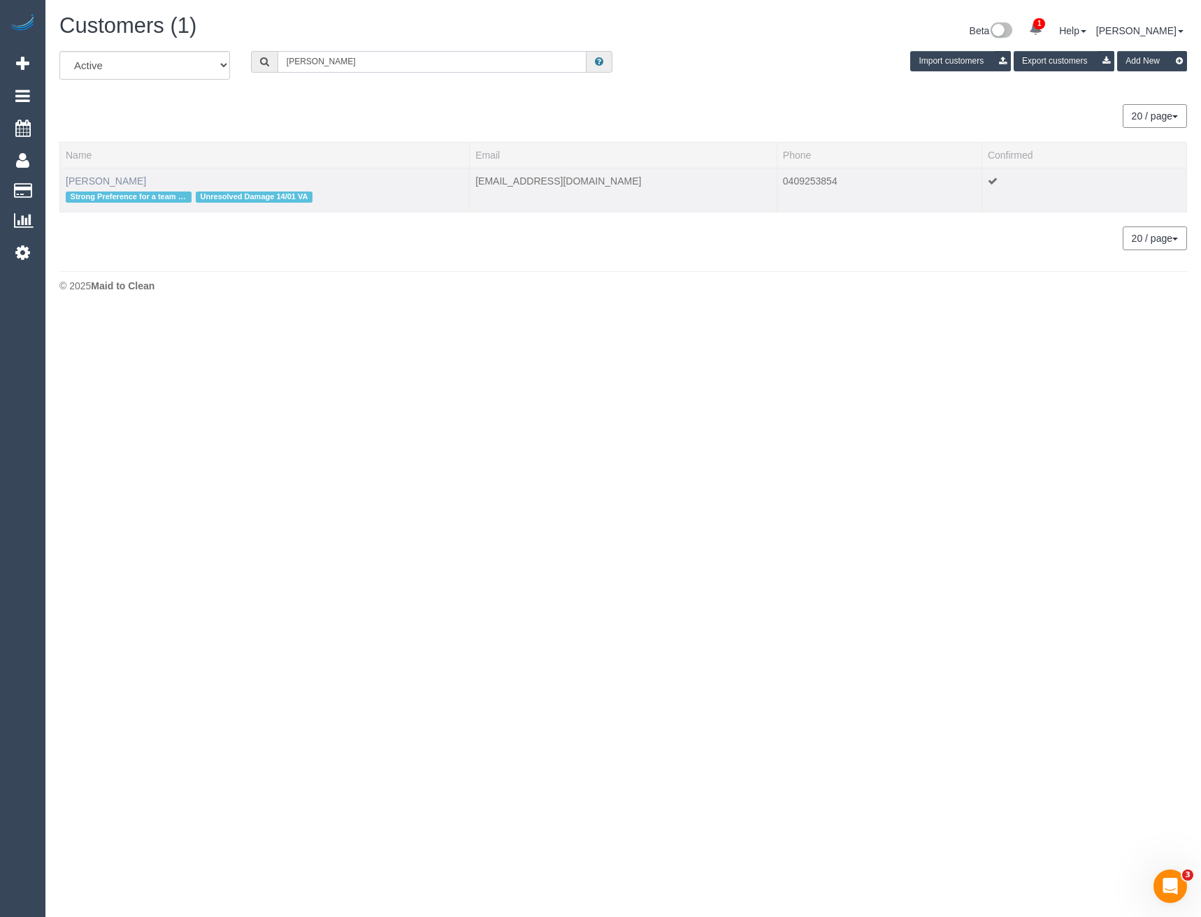
type input "Christopher sc"
click at [132, 182] on link "[PERSON_NAME]" at bounding box center [106, 181] width 80 height 11
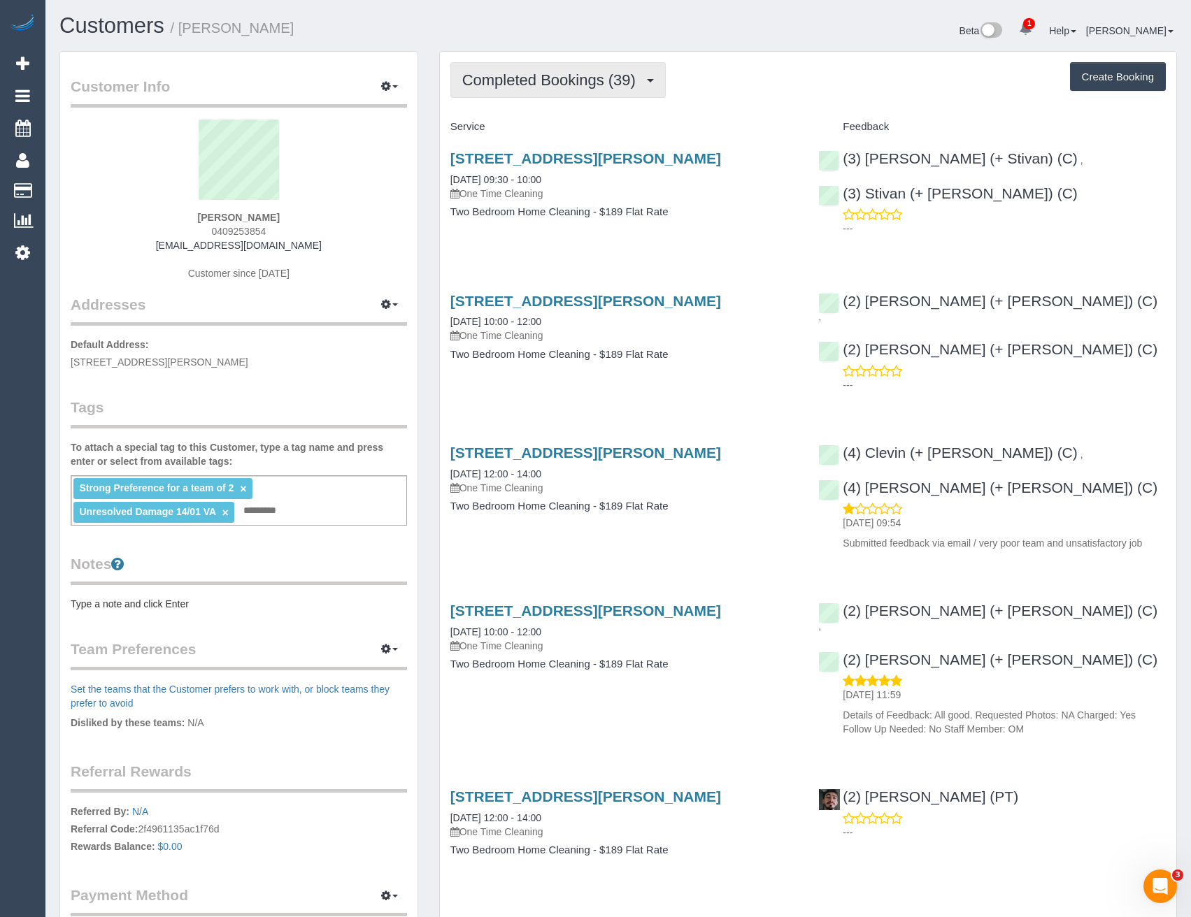
click at [610, 83] on span "Completed Bookings (39)" at bounding box center [552, 79] width 180 height 17
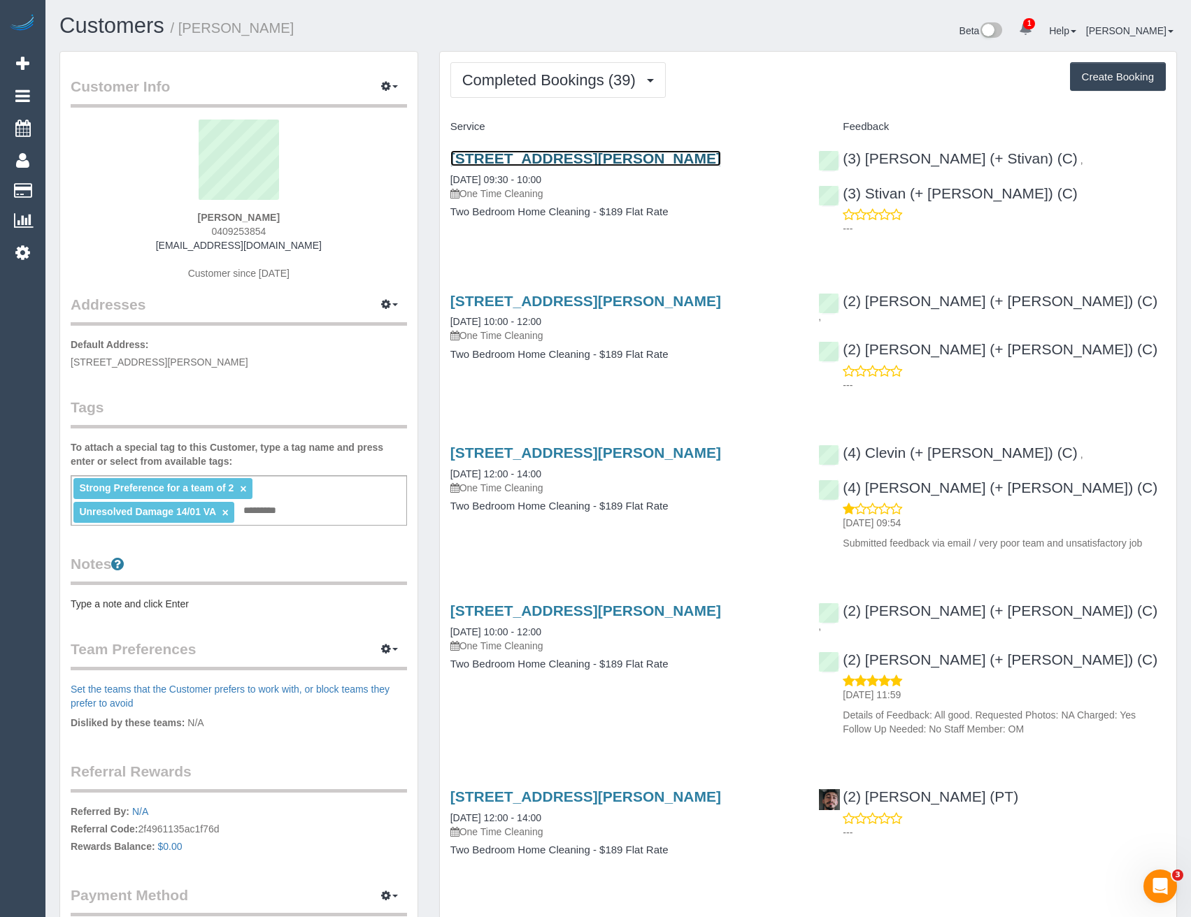
click at [578, 156] on link "[STREET_ADDRESS][PERSON_NAME]" at bounding box center [585, 158] width 271 height 16
click at [653, 302] on link "[STREET_ADDRESS][PERSON_NAME]" at bounding box center [585, 301] width 271 height 16
click at [564, 87] on span "Completed Bookings (39)" at bounding box center [552, 79] width 180 height 17
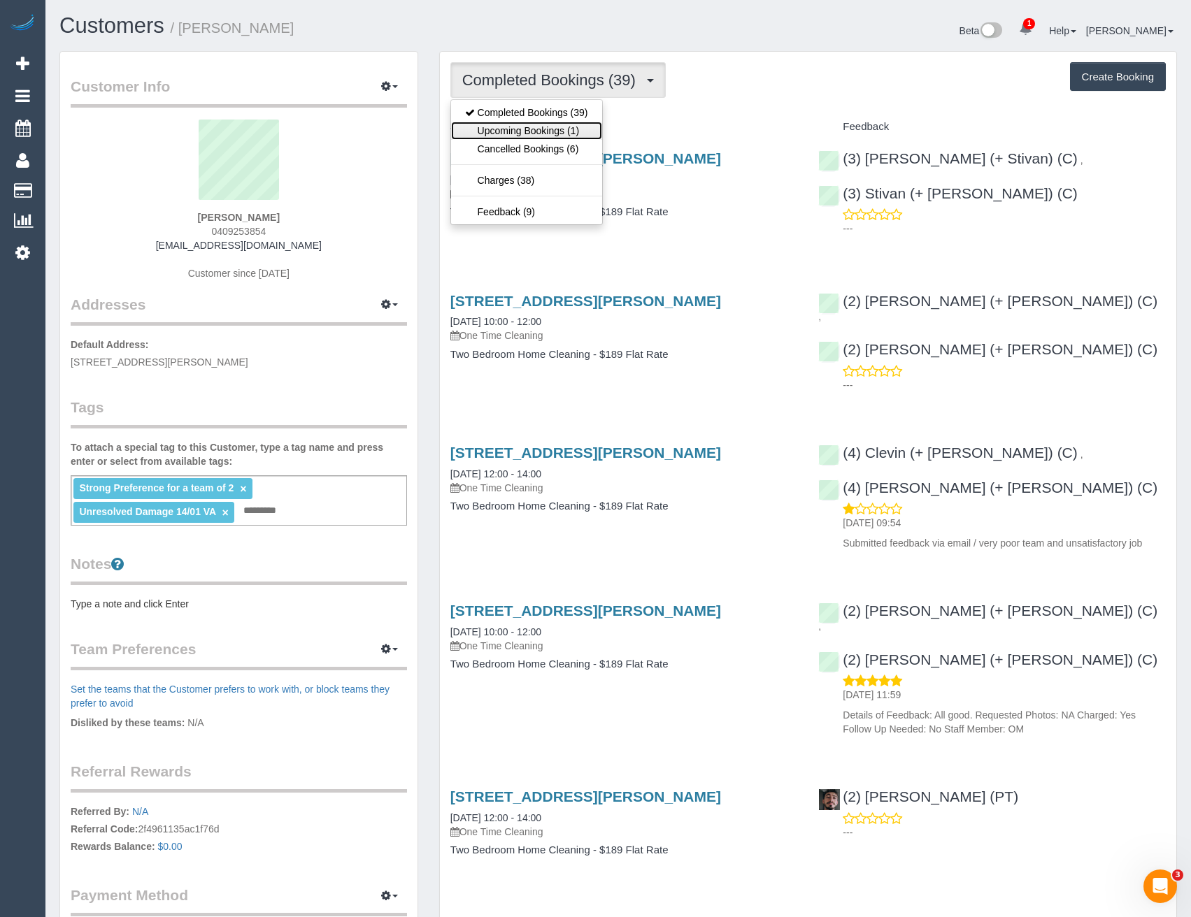
click at [573, 129] on link "Upcoming Bookings (1)" at bounding box center [526, 131] width 151 height 18
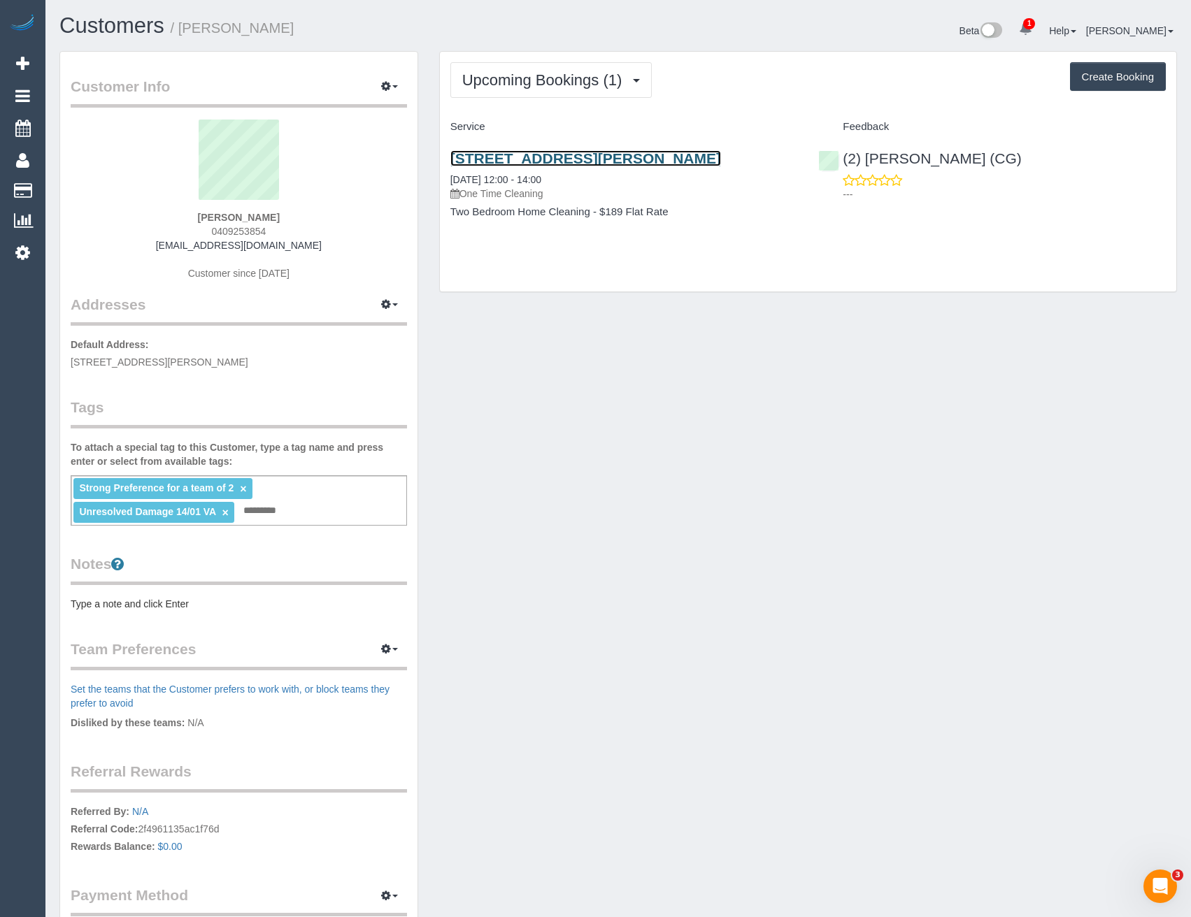
click at [721, 158] on link "[STREET_ADDRESS][PERSON_NAME]" at bounding box center [585, 158] width 271 height 16
click at [674, 153] on link "[STREET_ADDRESS][PERSON_NAME]" at bounding box center [585, 158] width 271 height 16
click at [561, 155] on link "[STREET_ADDRESS][PERSON_NAME]" at bounding box center [585, 158] width 271 height 16
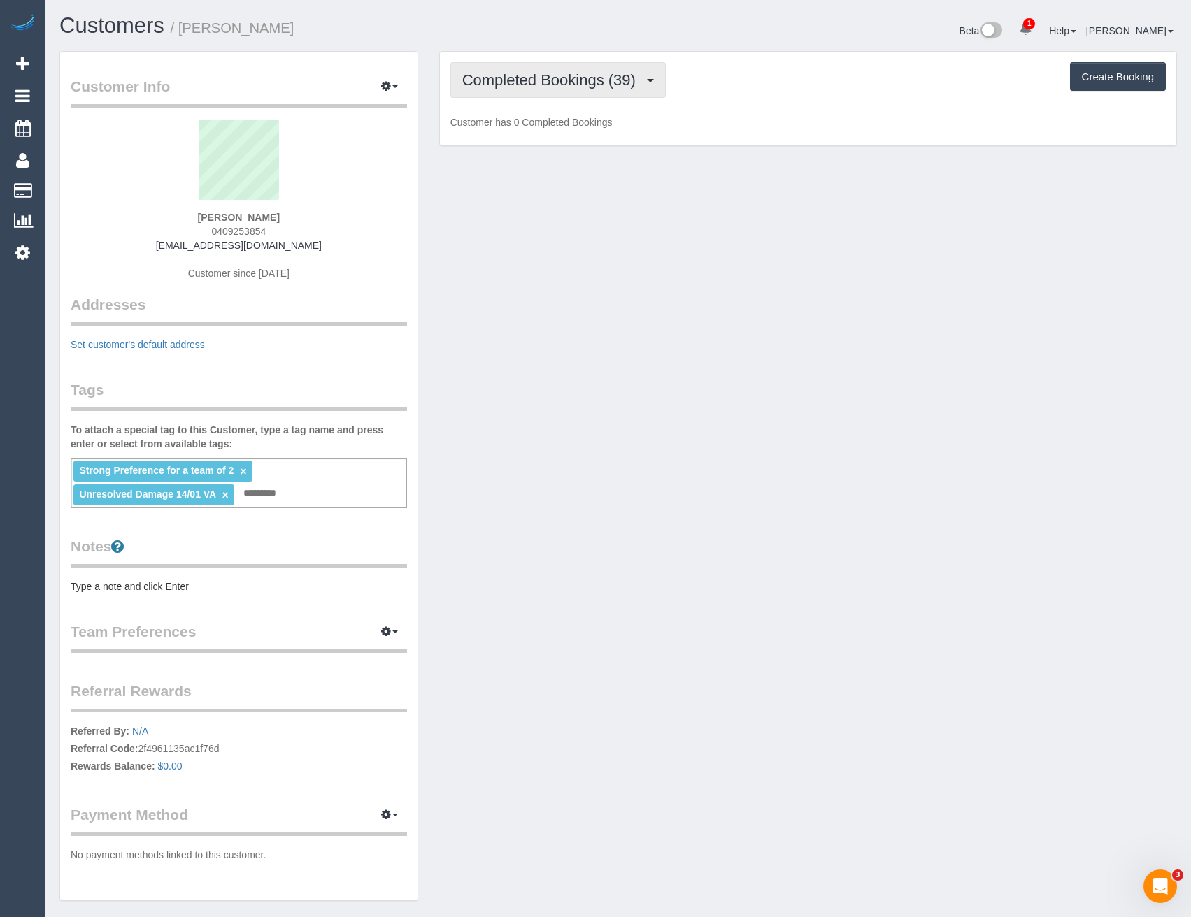
click at [545, 87] on span "Completed Bookings (39)" at bounding box center [552, 79] width 180 height 17
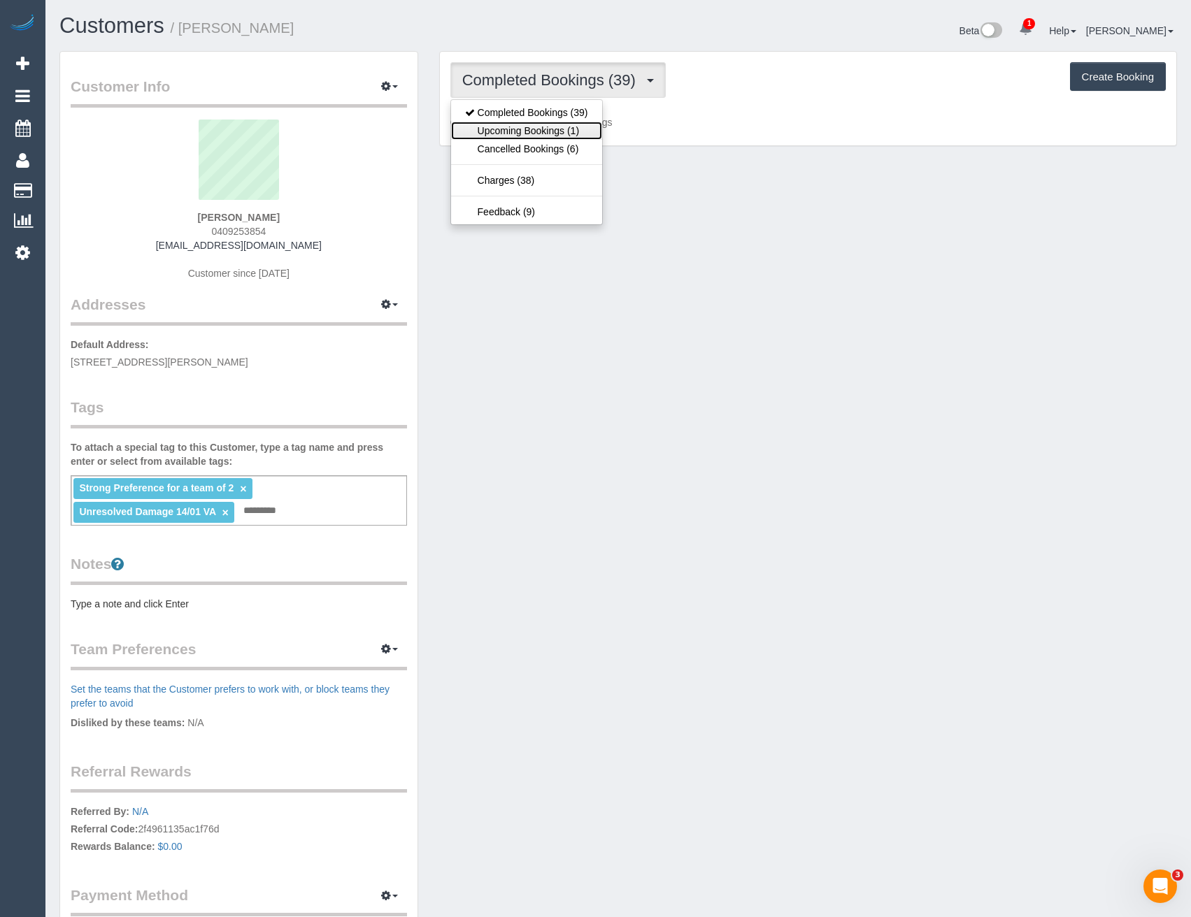
click at [545, 127] on link "Upcoming Bookings (1)" at bounding box center [526, 131] width 151 height 18
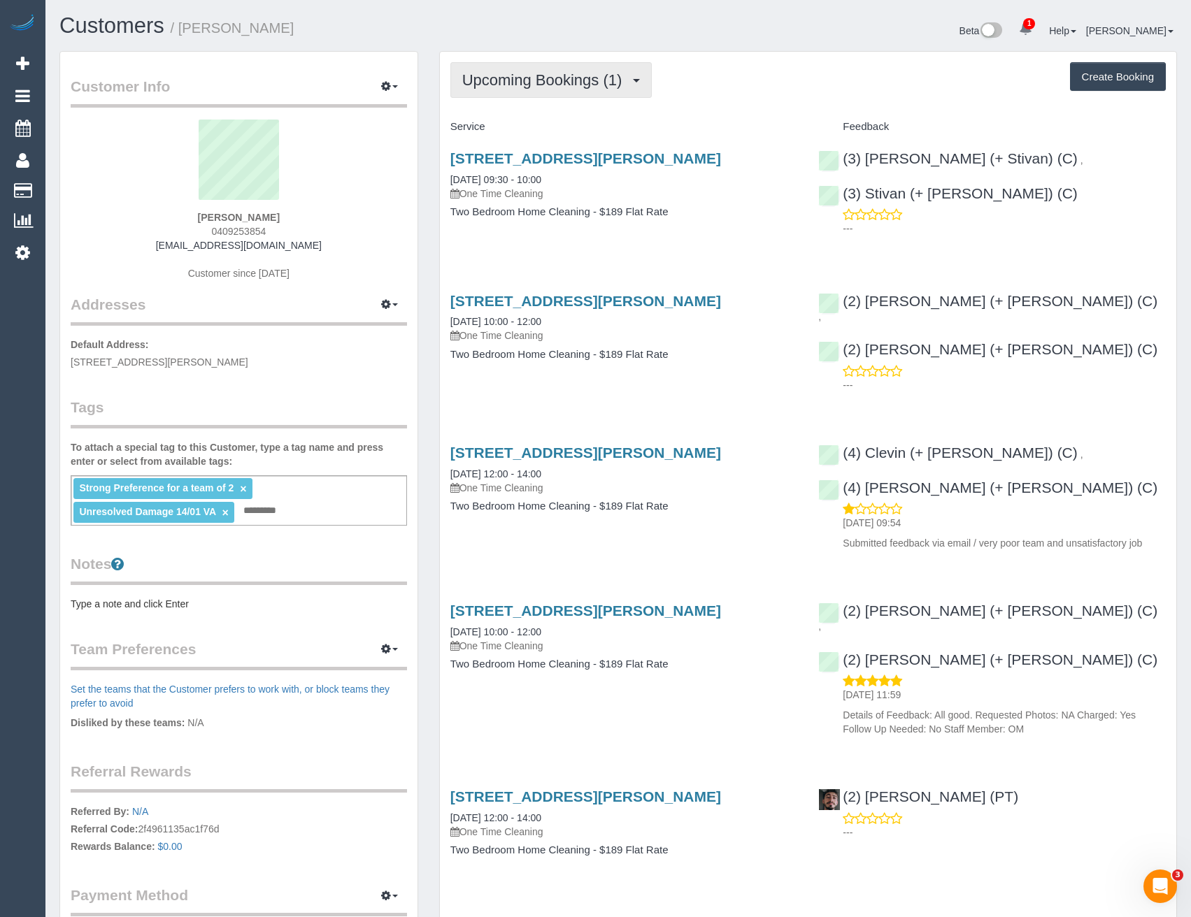
click at [561, 86] on span "Upcoming Bookings (1)" at bounding box center [545, 79] width 167 height 17
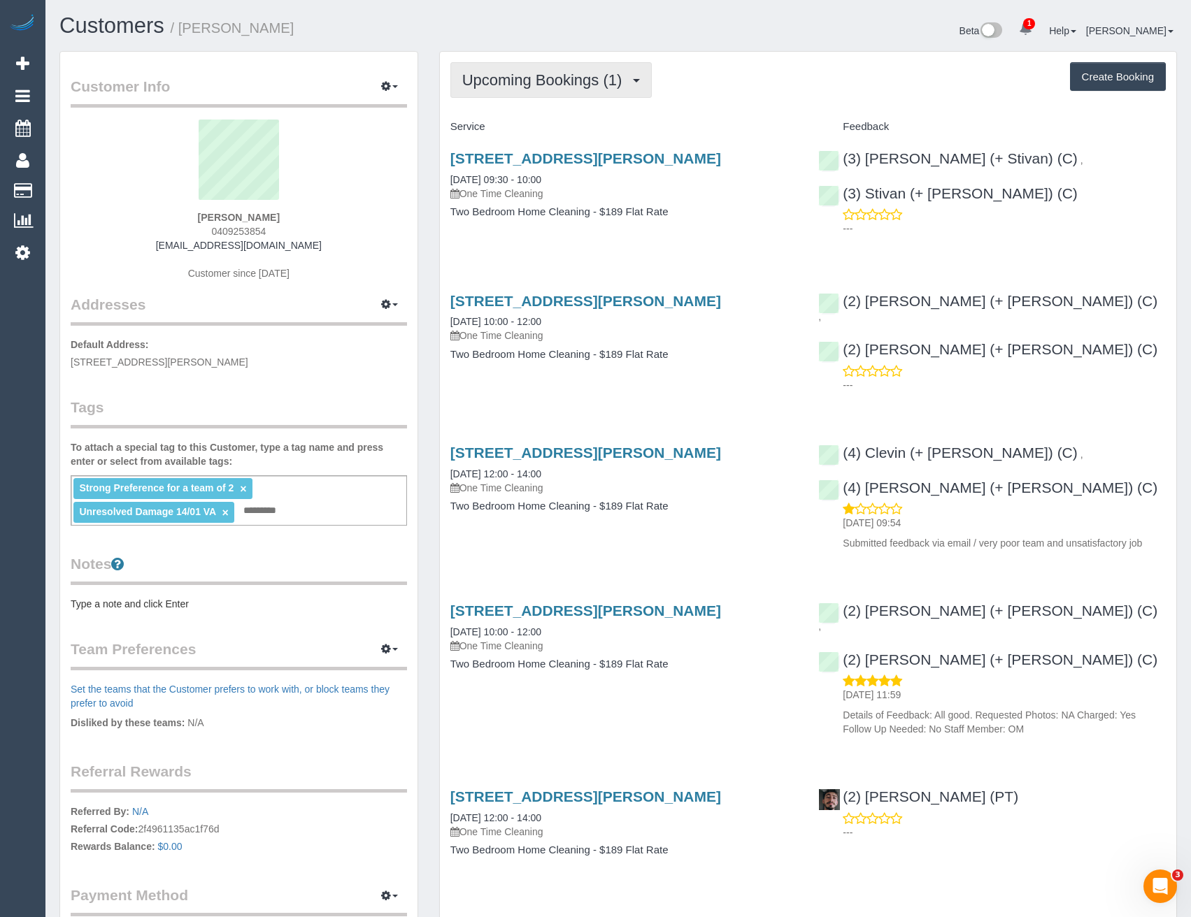
click at [580, 92] on button "Upcoming Bookings (1)" at bounding box center [551, 80] width 202 height 36
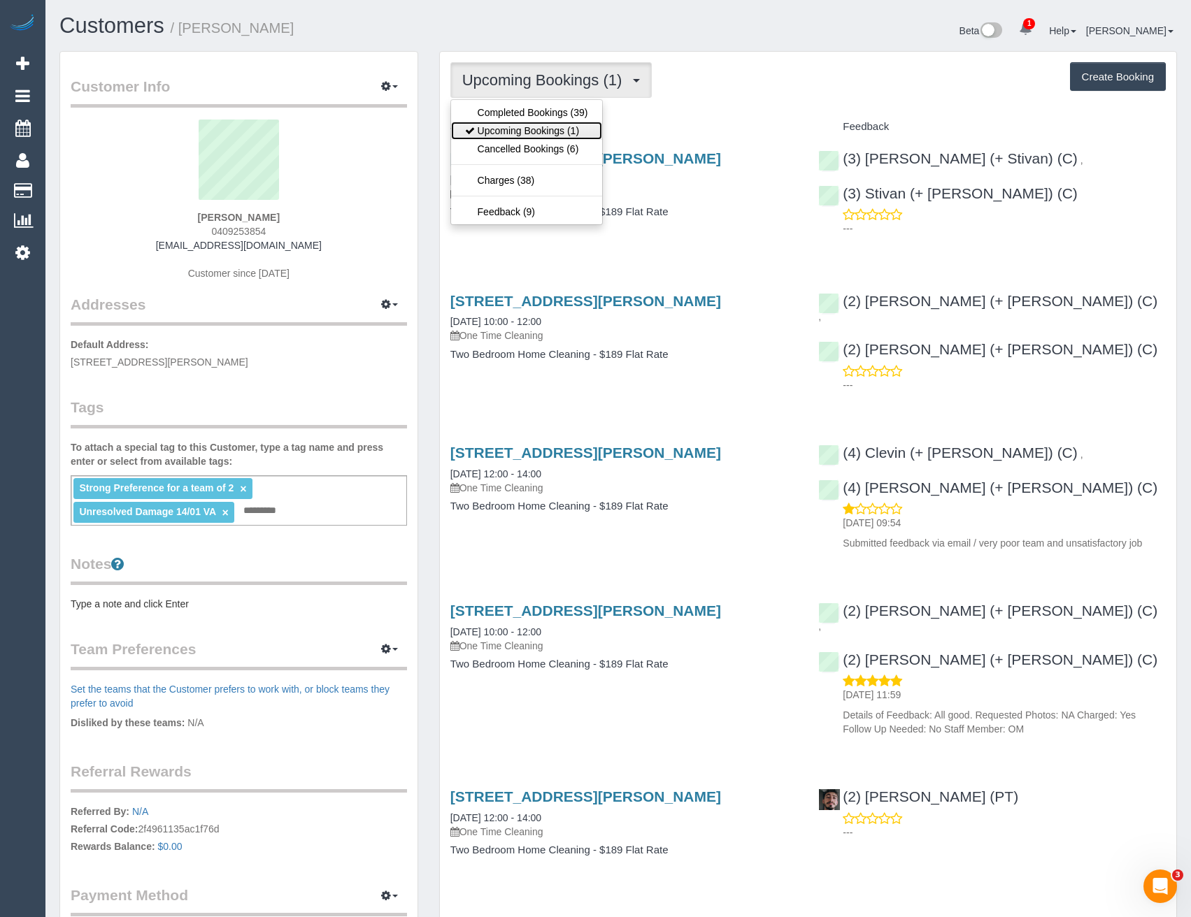
click at [539, 134] on link "Upcoming Bookings (1)" at bounding box center [526, 131] width 151 height 18
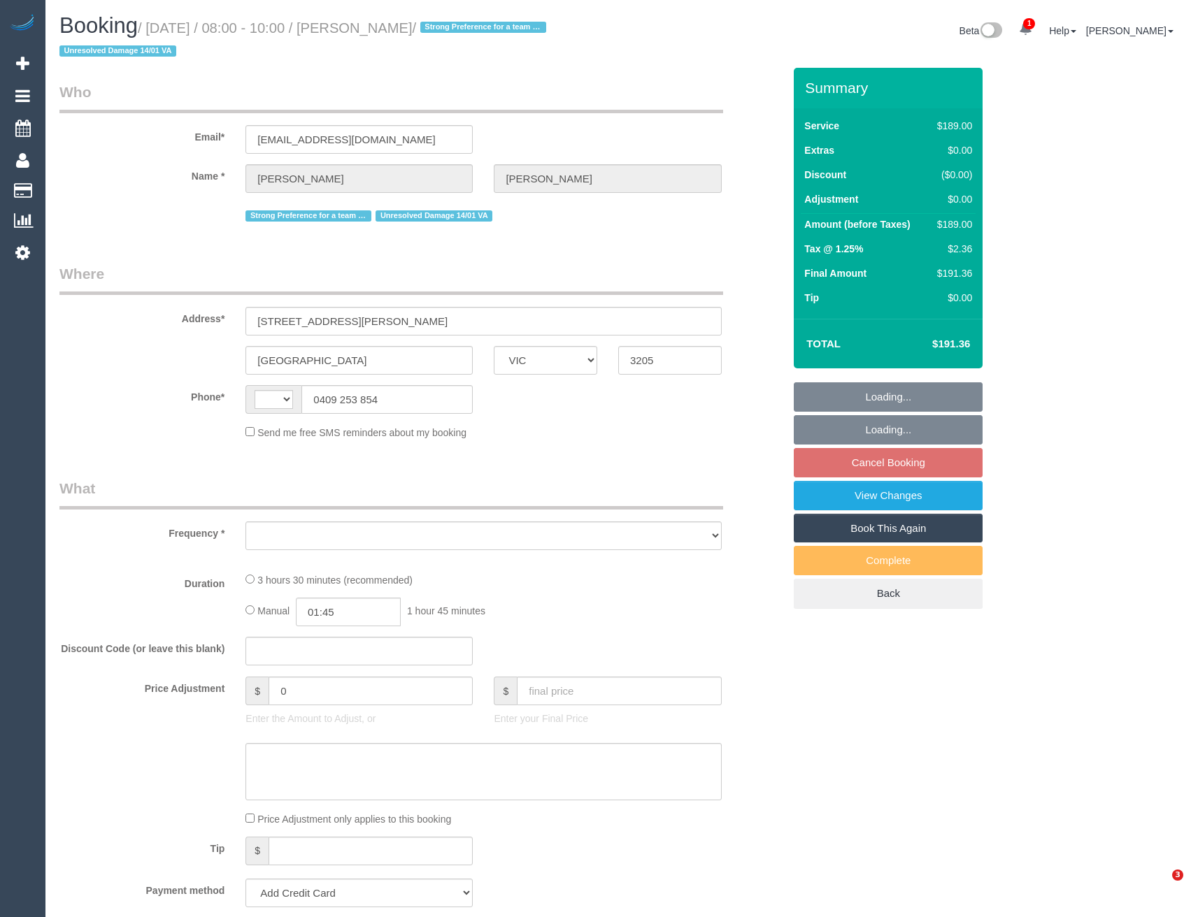
select select "VIC"
select select "string:AU"
select select "object:575"
select select "number:28"
select select "number:14"
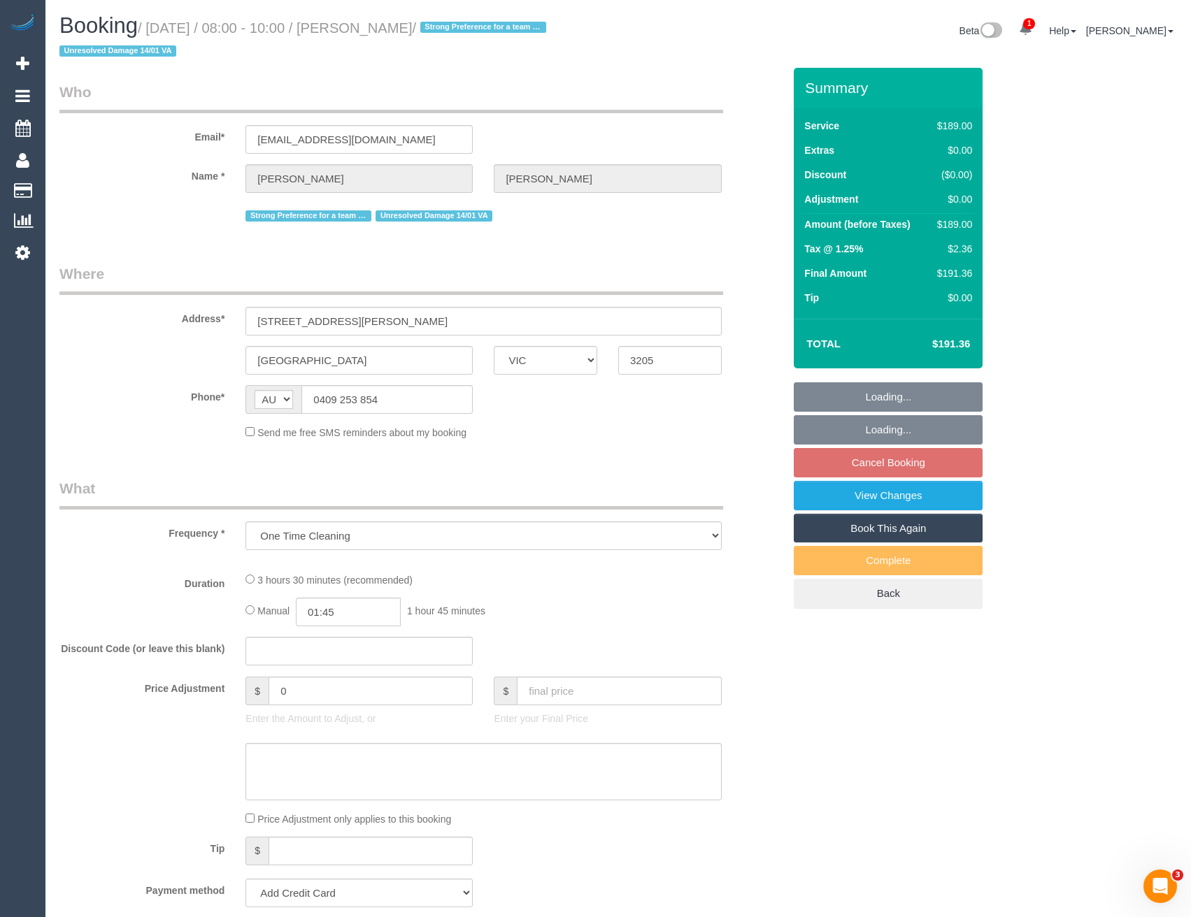
select select "number:18"
select select "number:22"
select select "number:12"
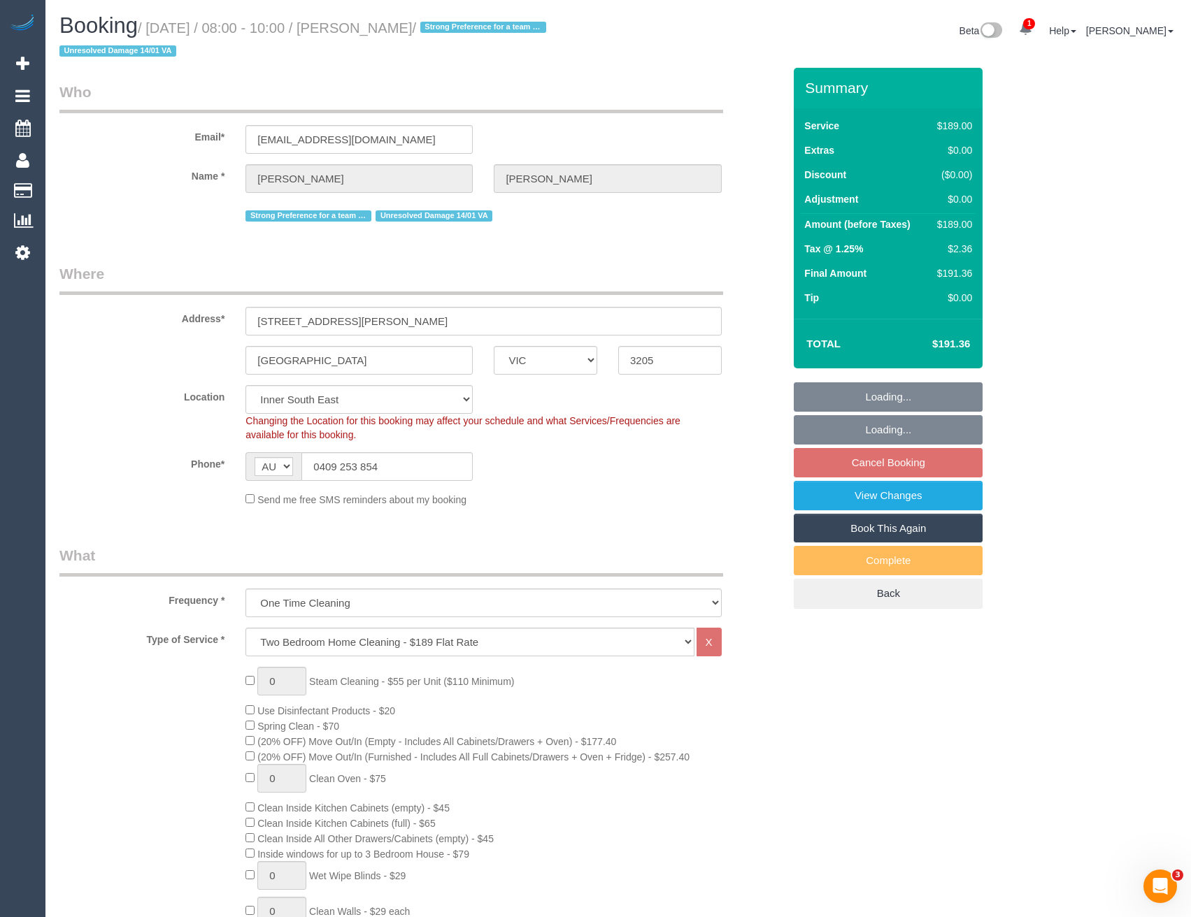
select select "object:1404"
select select "string:stripe-pm_1POt192GScqysDRVG2CmIGv1"
select select "spot1"
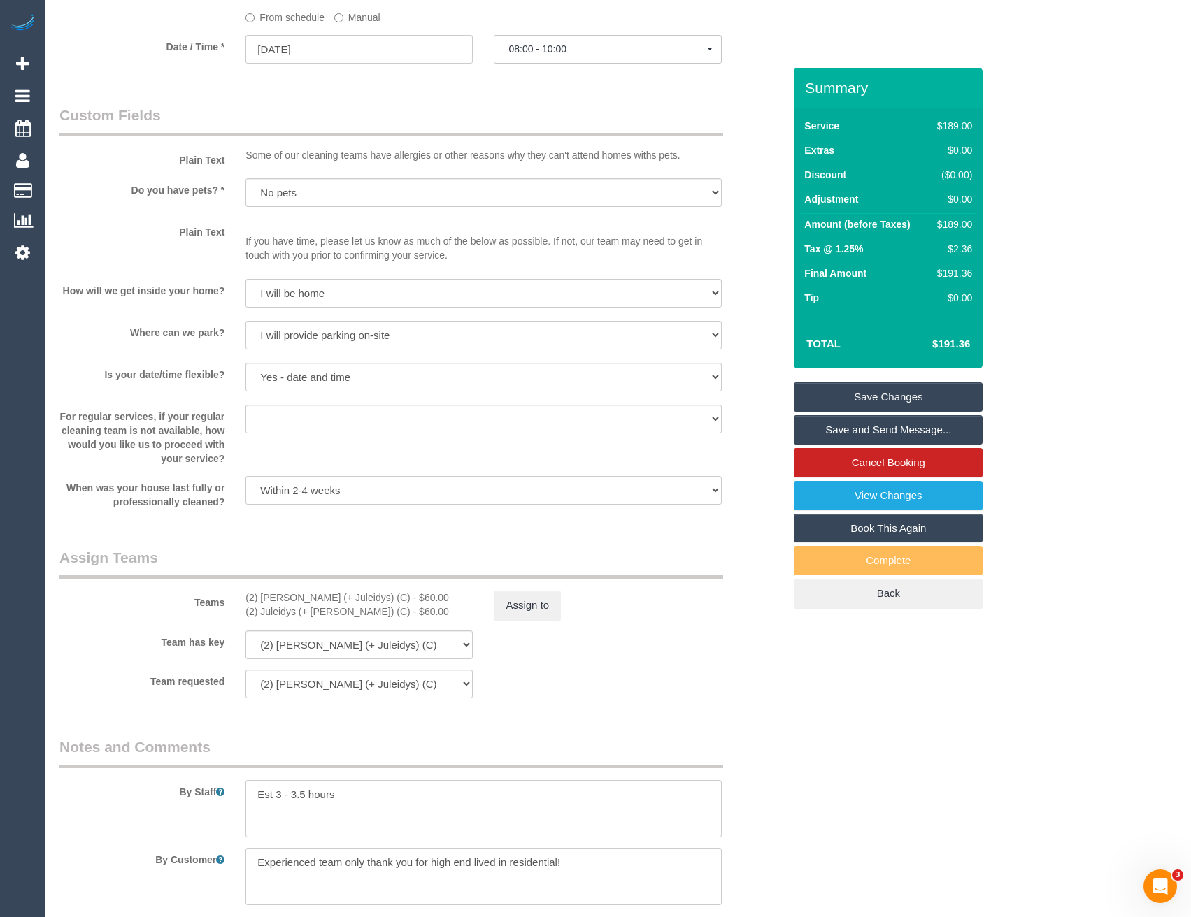
scroll to position [1909, 0]
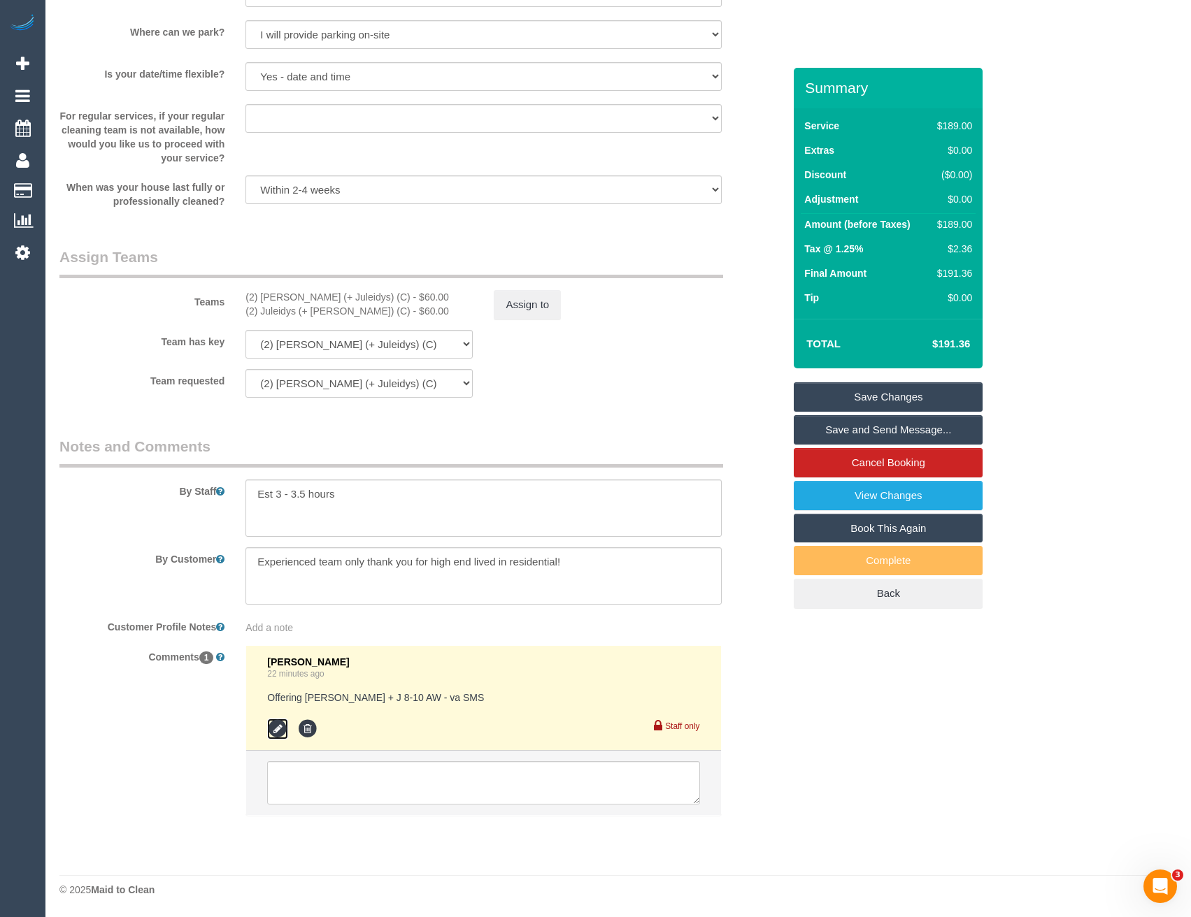
click at [278, 720] on icon at bounding box center [277, 729] width 21 height 21
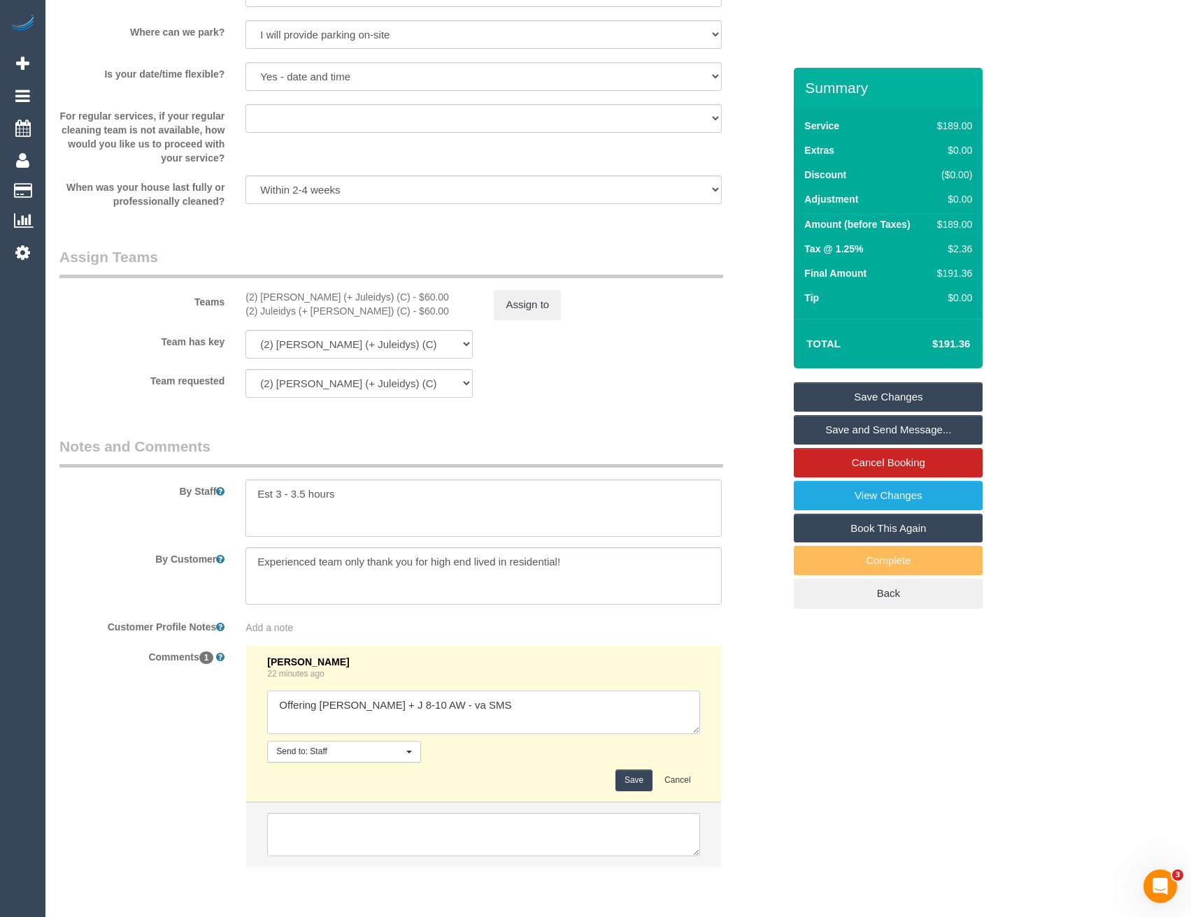
click at [476, 699] on textarea at bounding box center [483, 712] width 432 height 43
type textarea "Offering Cris + J 8-10 AW - va SMS // no good. Cust requesting 10/9. Conf via S…"
click at [631, 775] on button "Save" at bounding box center [633, 781] width 37 height 22
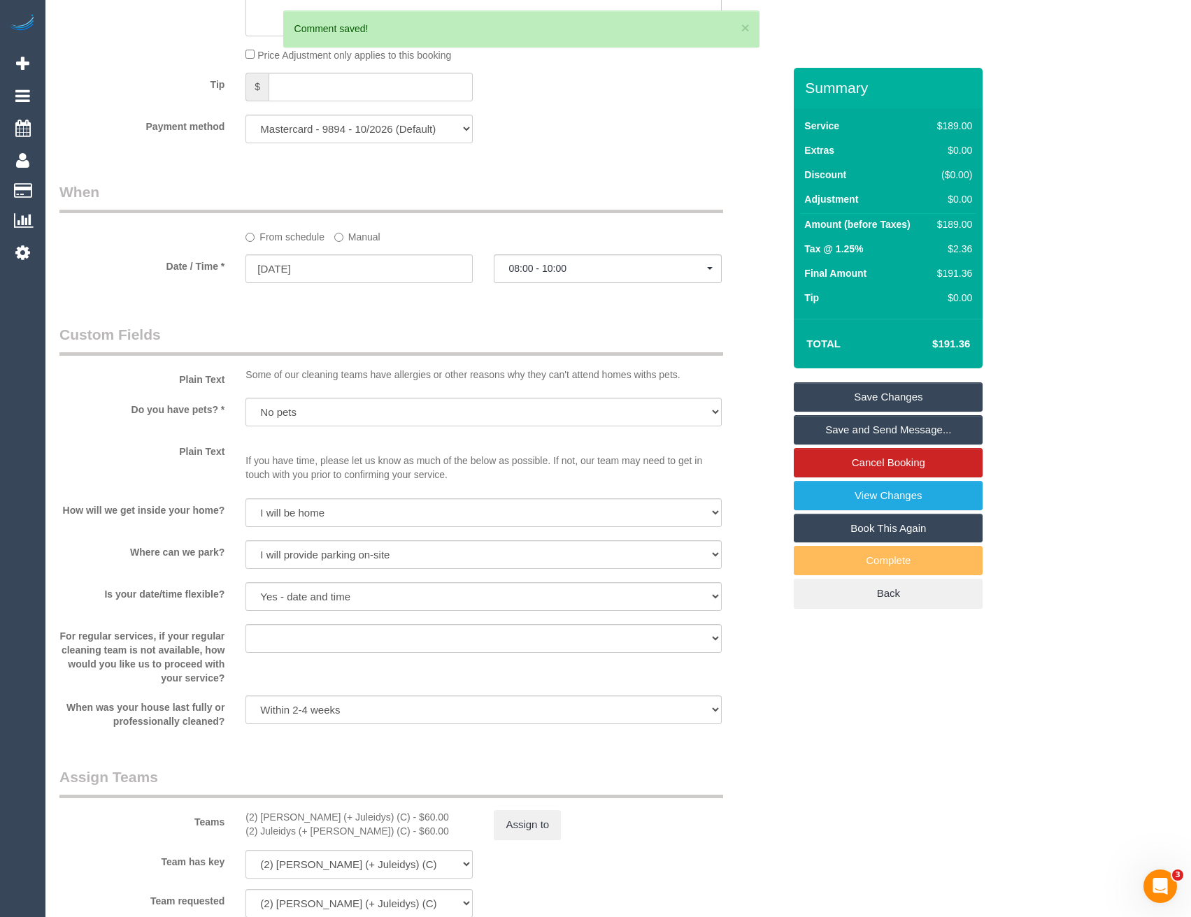
scroll to position [1280, 0]
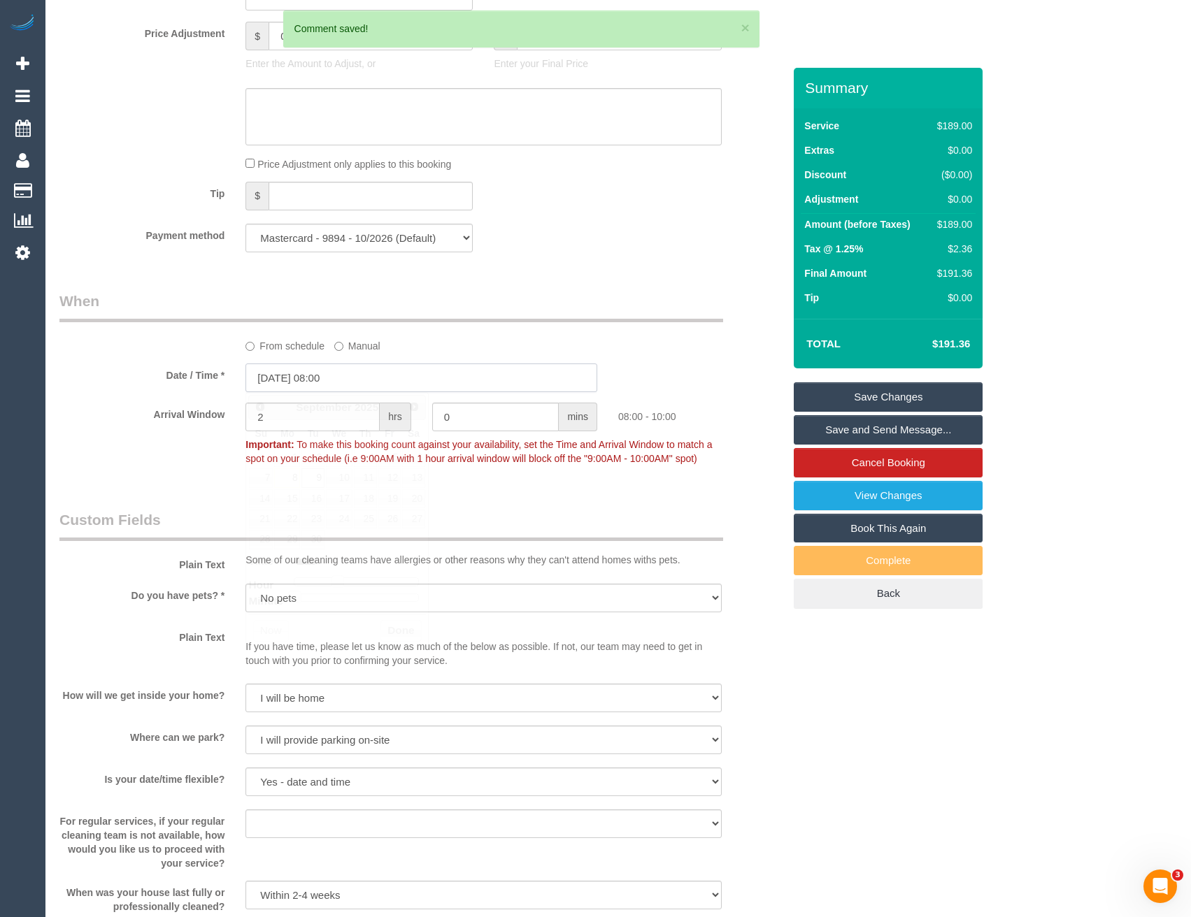
click at [356, 377] on input "09/09/2025 08:00" at bounding box center [421, 378] width 352 height 29
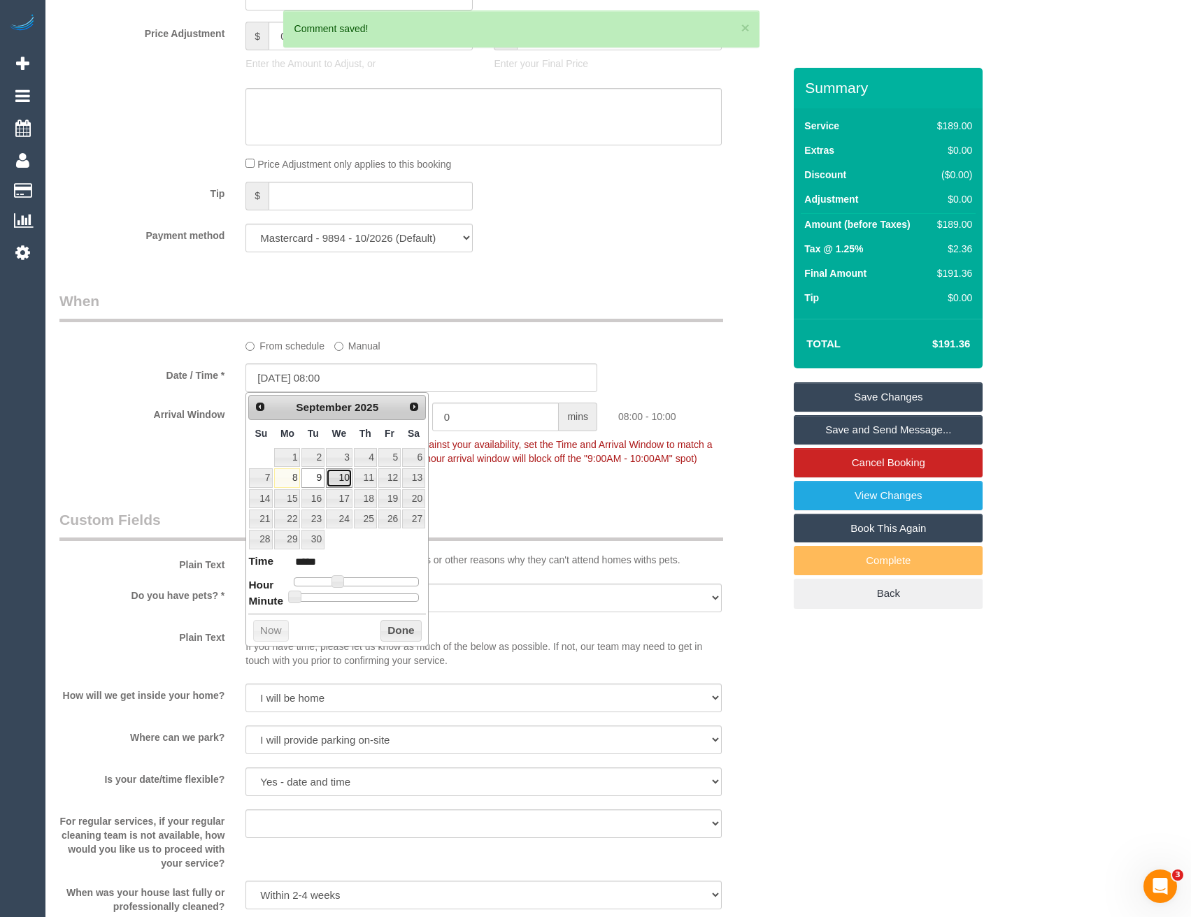
click at [338, 478] on link "10" at bounding box center [339, 477] width 27 height 19
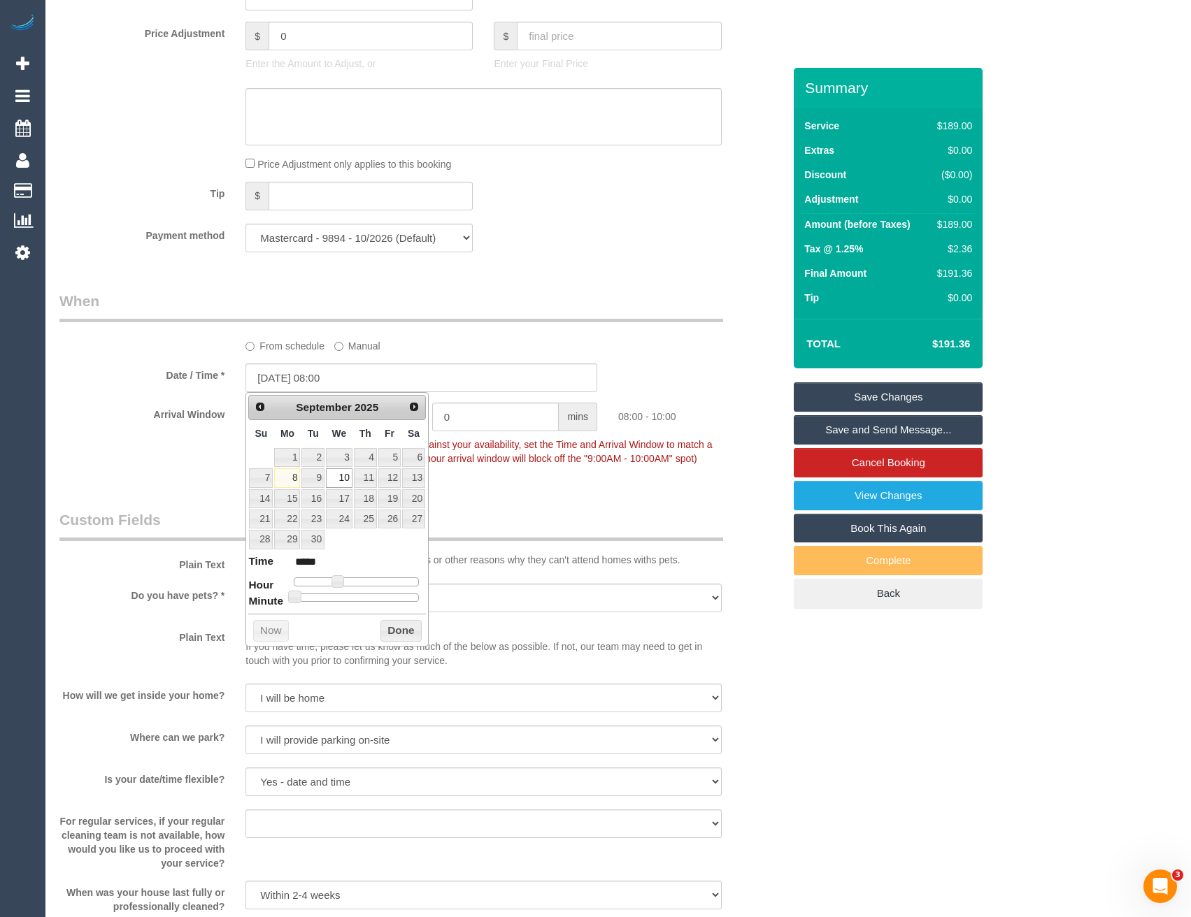
type input "10/09/2025 10:00"
type input "*****"
type input "10/09/2025 11:00"
type input "*****"
type input "10/09/2025 12:00"
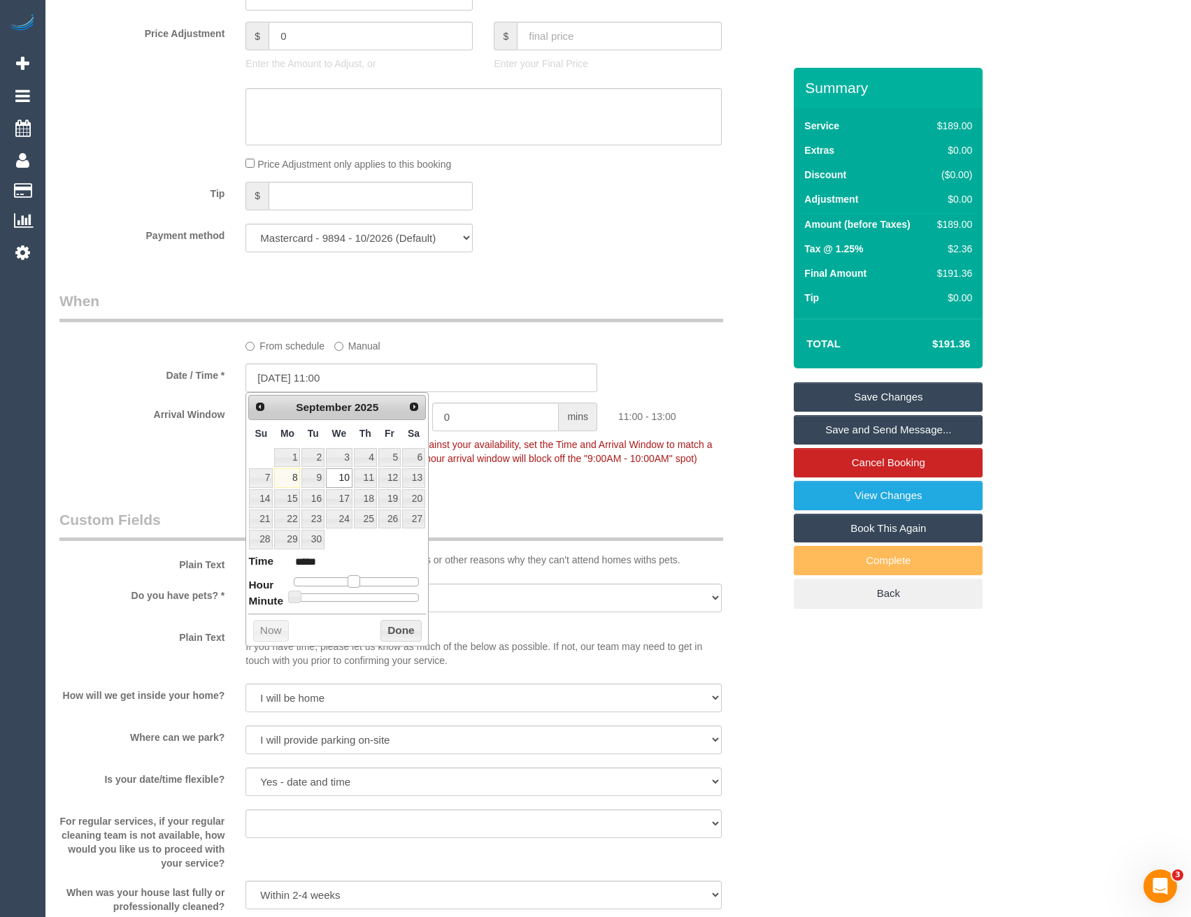
type input "*****"
drag, startPoint x: 350, startPoint y: 577, endPoint x: 363, endPoint y: 577, distance: 13.3
click at [363, 577] on span at bounding box center [358, 581] width 13 height 13
click at [395, 640] on button "Done" at bounding box center [400, 631] width 41 height 22
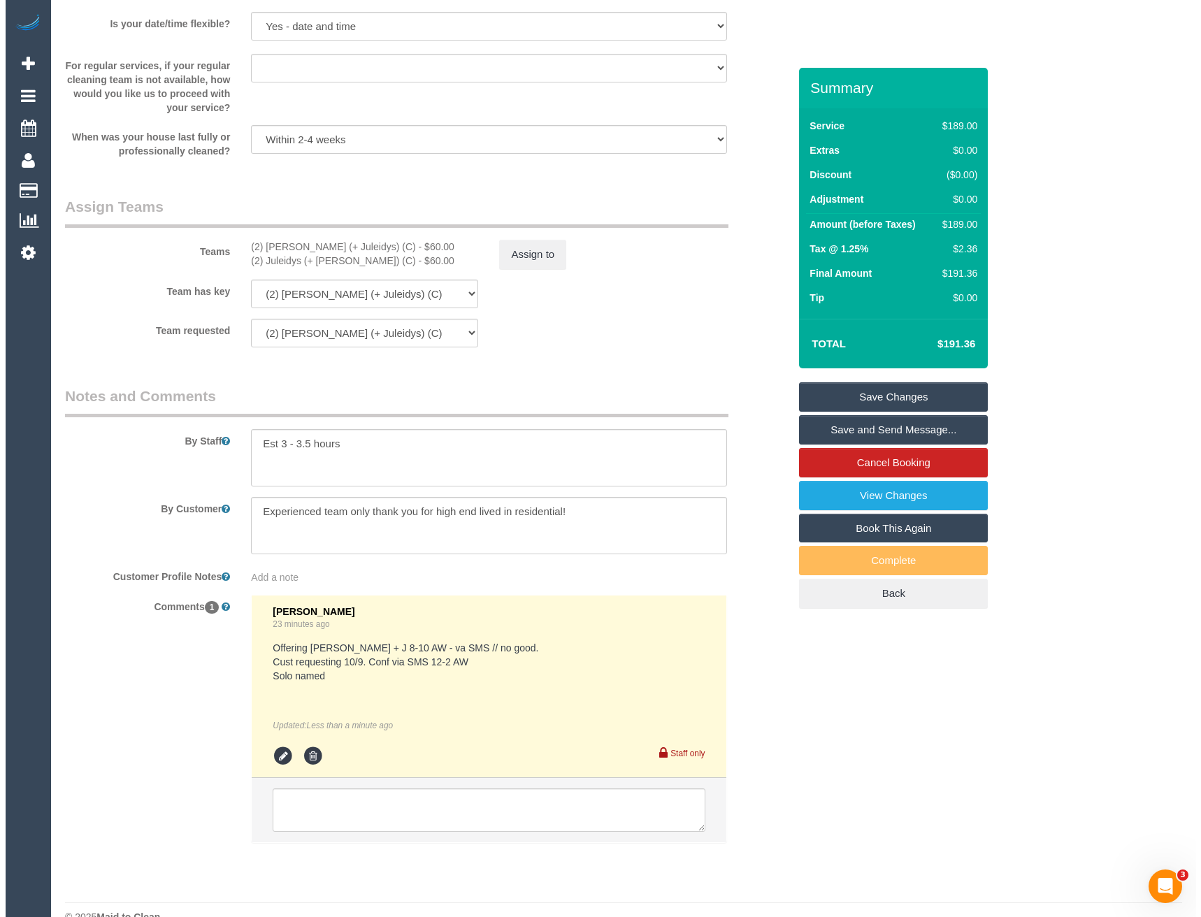
scroll to position [2063, 0]
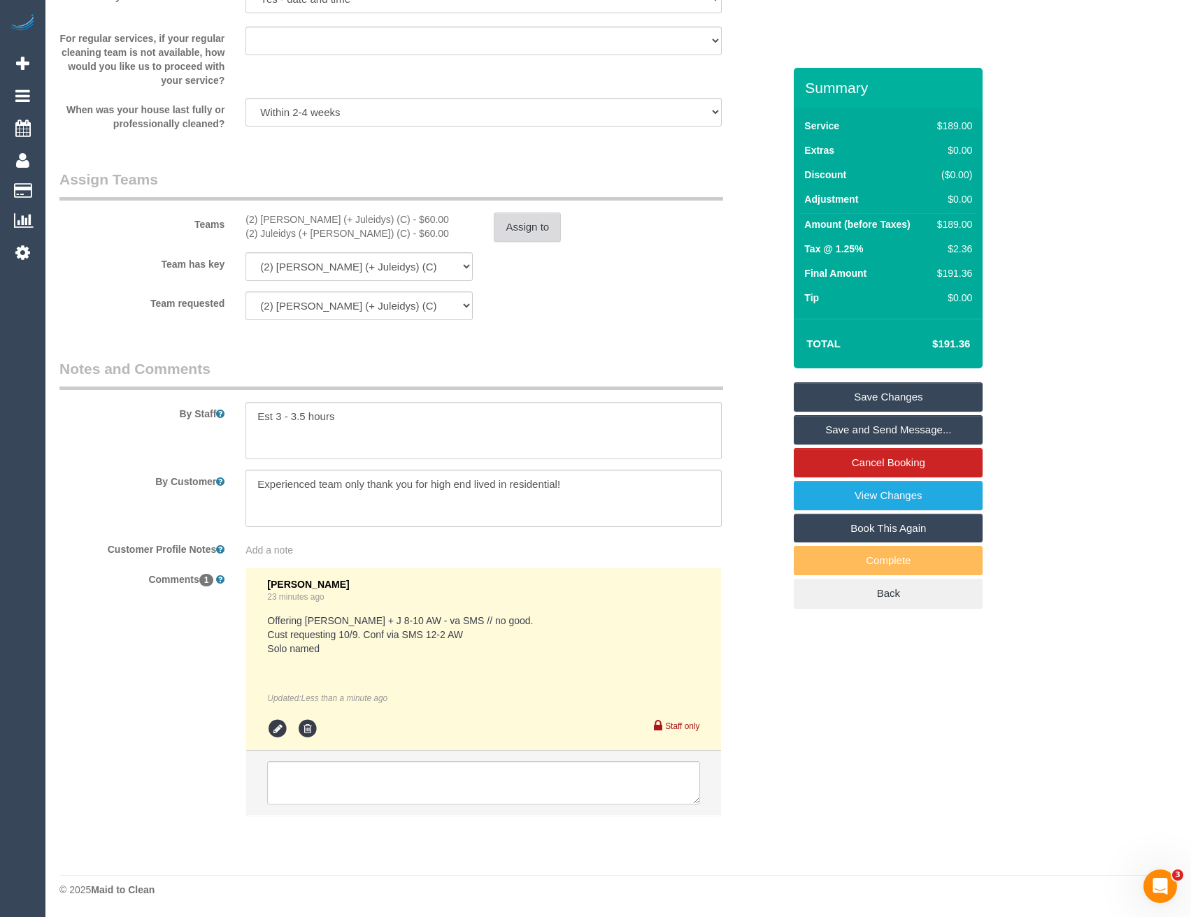
click at [520, 233] on button "Assign to" at bounding box center [527, 227] width 67 height 29
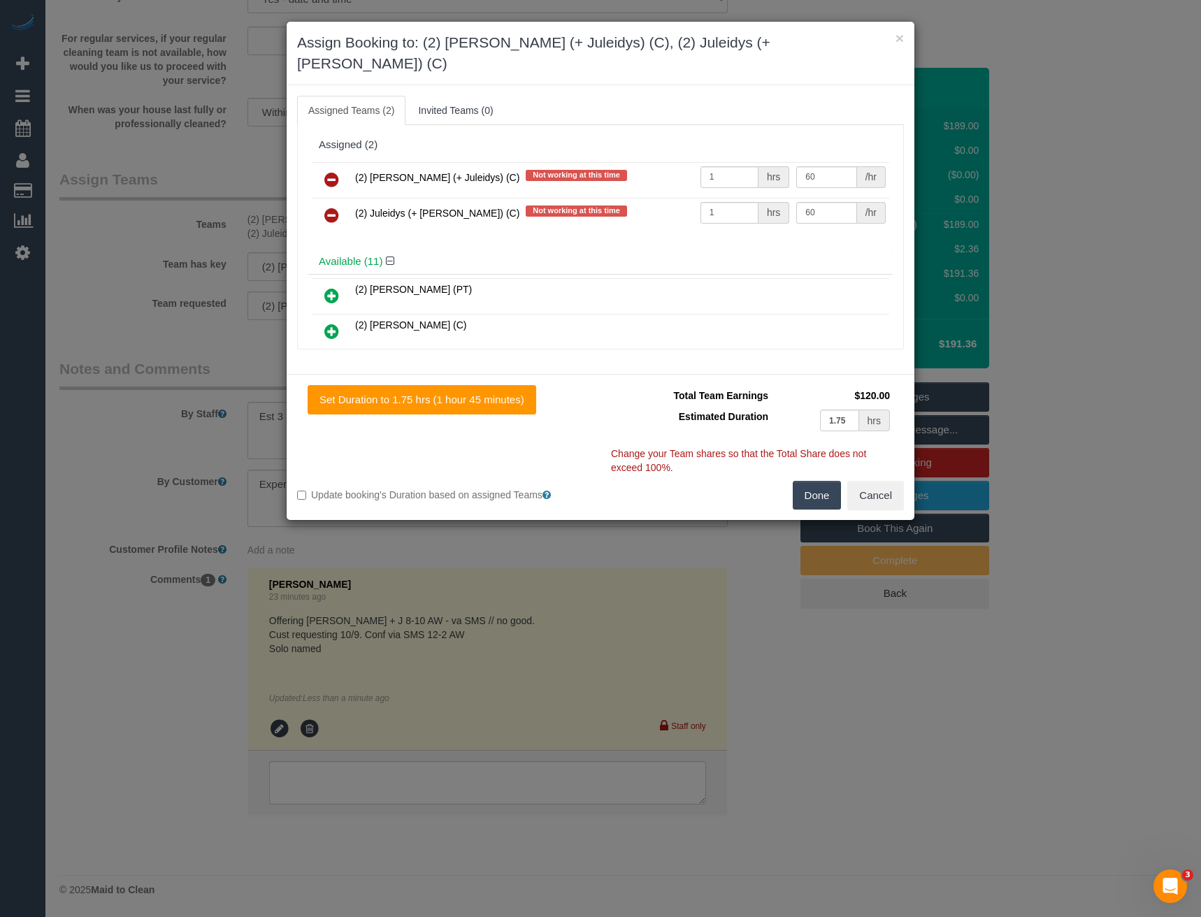
click at [336, 171] on icon at bounding box center [331, 179] width 15 height 17
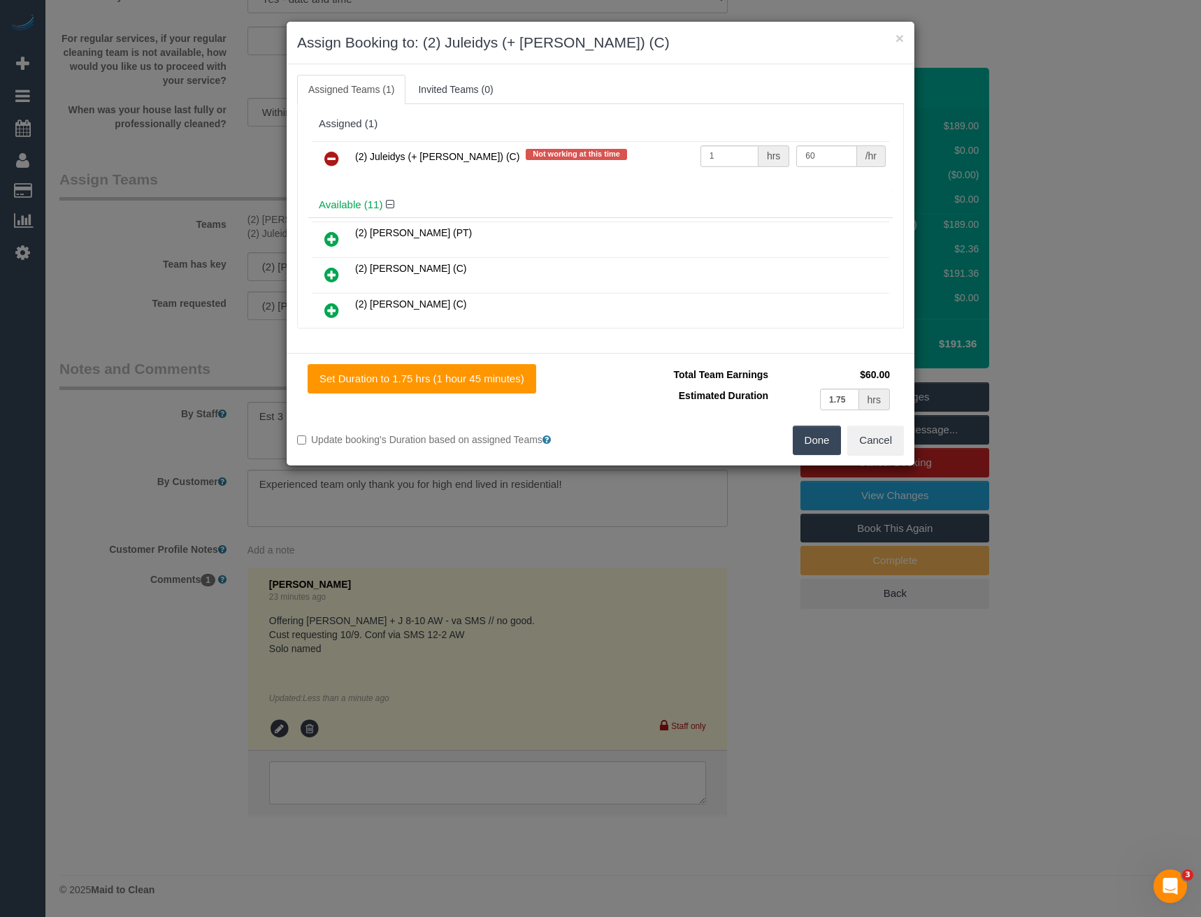
click at [334, 157] on icon at bounding box center [331, 158] width 15 height 17
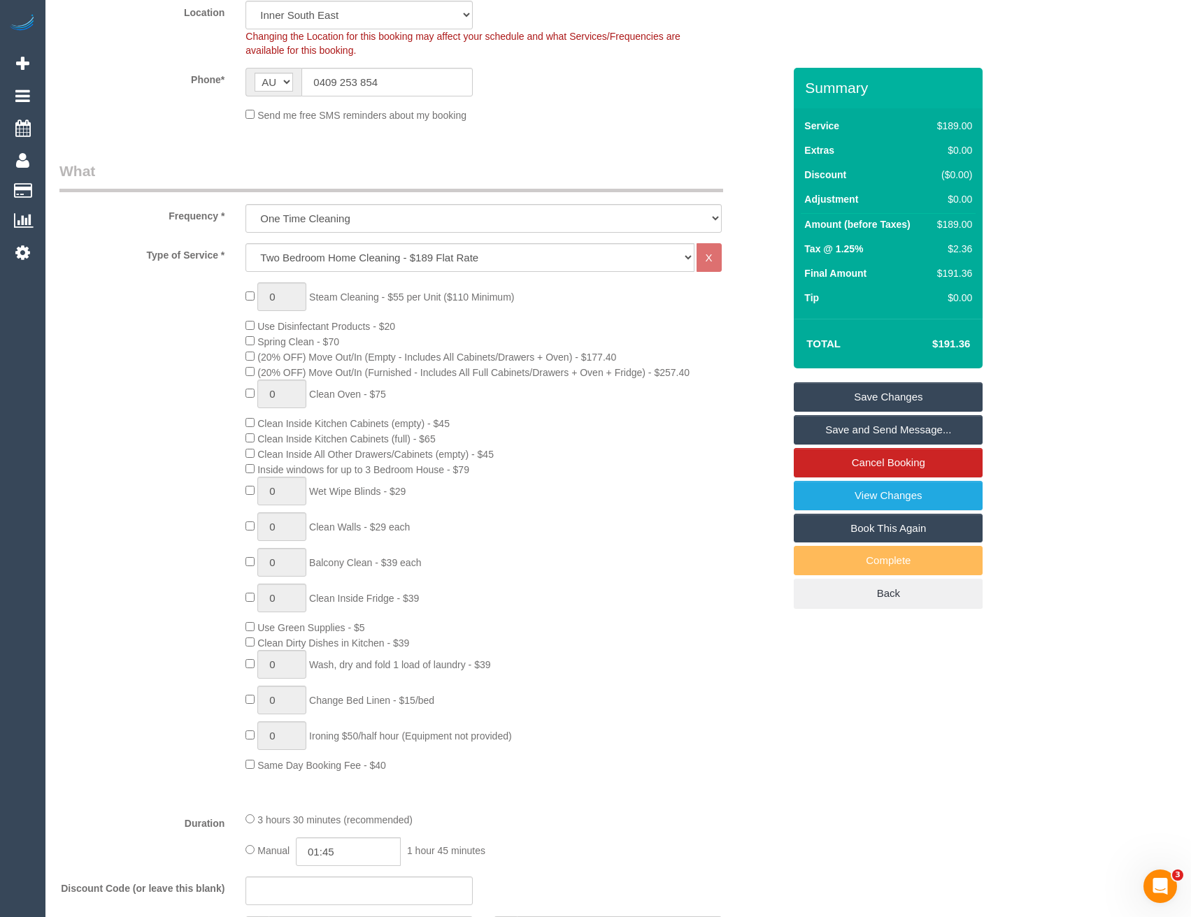
scroll to position [0, 0]
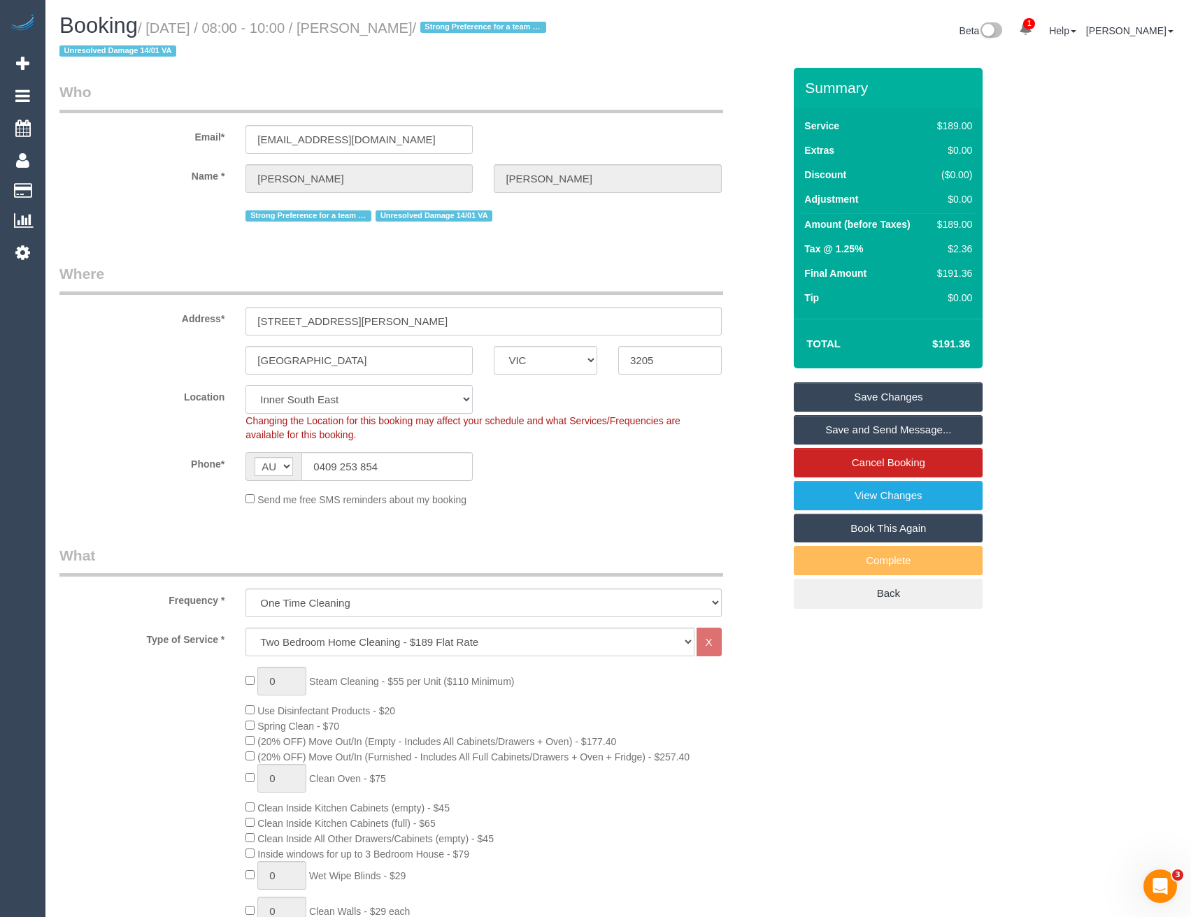
click at [324, 403] on select "Office City East (North) East (South) Inner East Inner North (East) Inner North…" at bounding box center [358, 399] width 227 height 29
select select "50"
click at [245, 385] on select "Office City East (North) East (South) Inner East Inner North (East) Inner North…" at bounding box center [358, 399] width 227 height 29
click at [518, 475] on div "Phone* AF AL DZ AD AO AI AQ AG AR AM AW AU AT AZ BS BH BD BB BY BE BZ BJ BM BT …" at bounding box center [421, 466] width 745 height 29
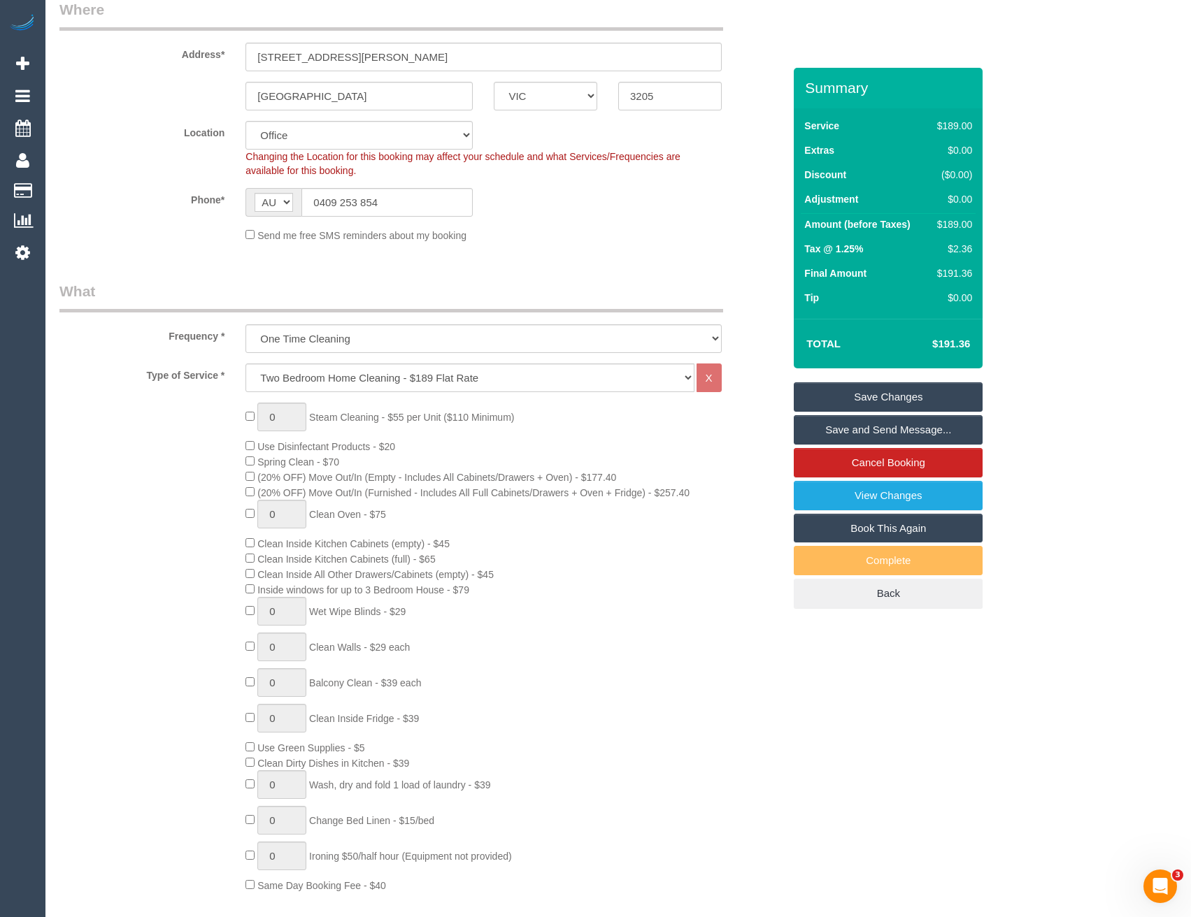
select select "object:5239"
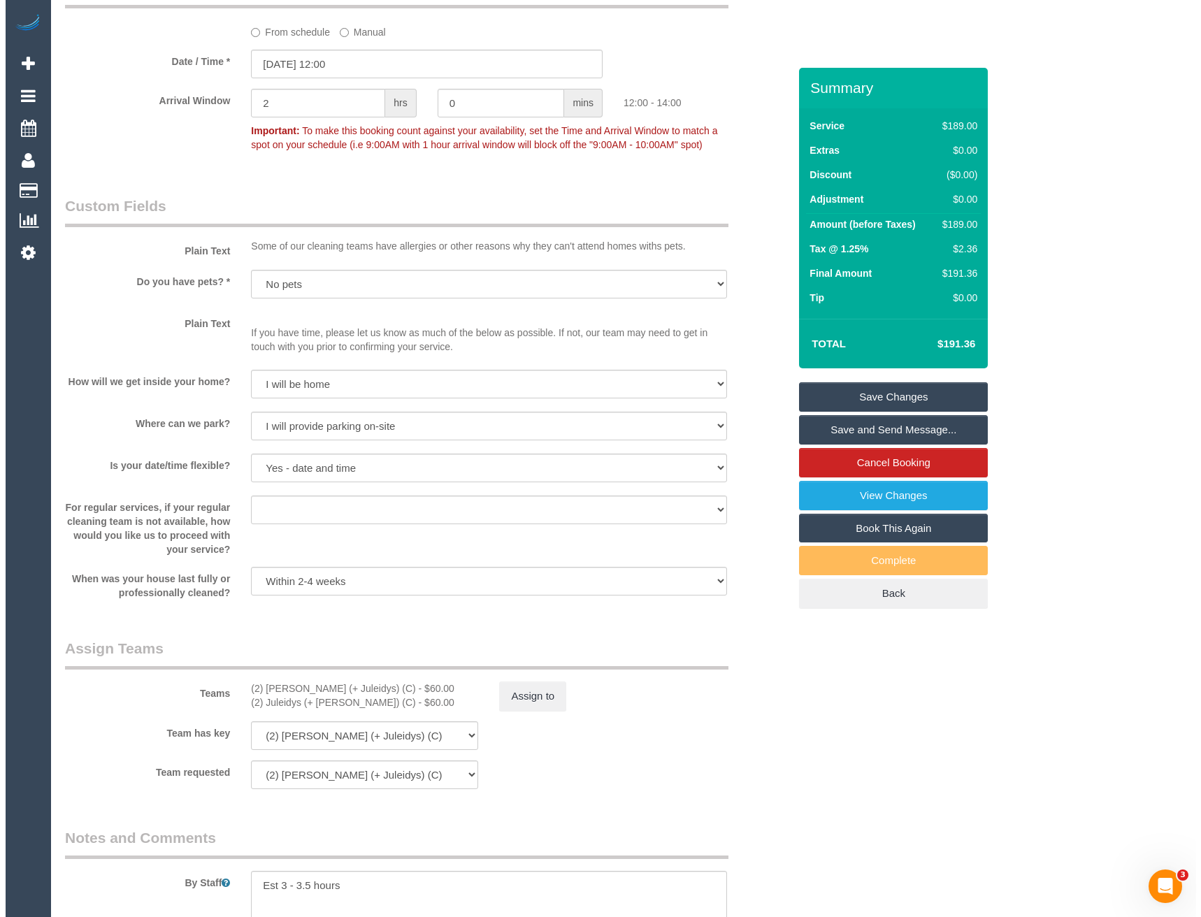
scroll to position [1573, 0]
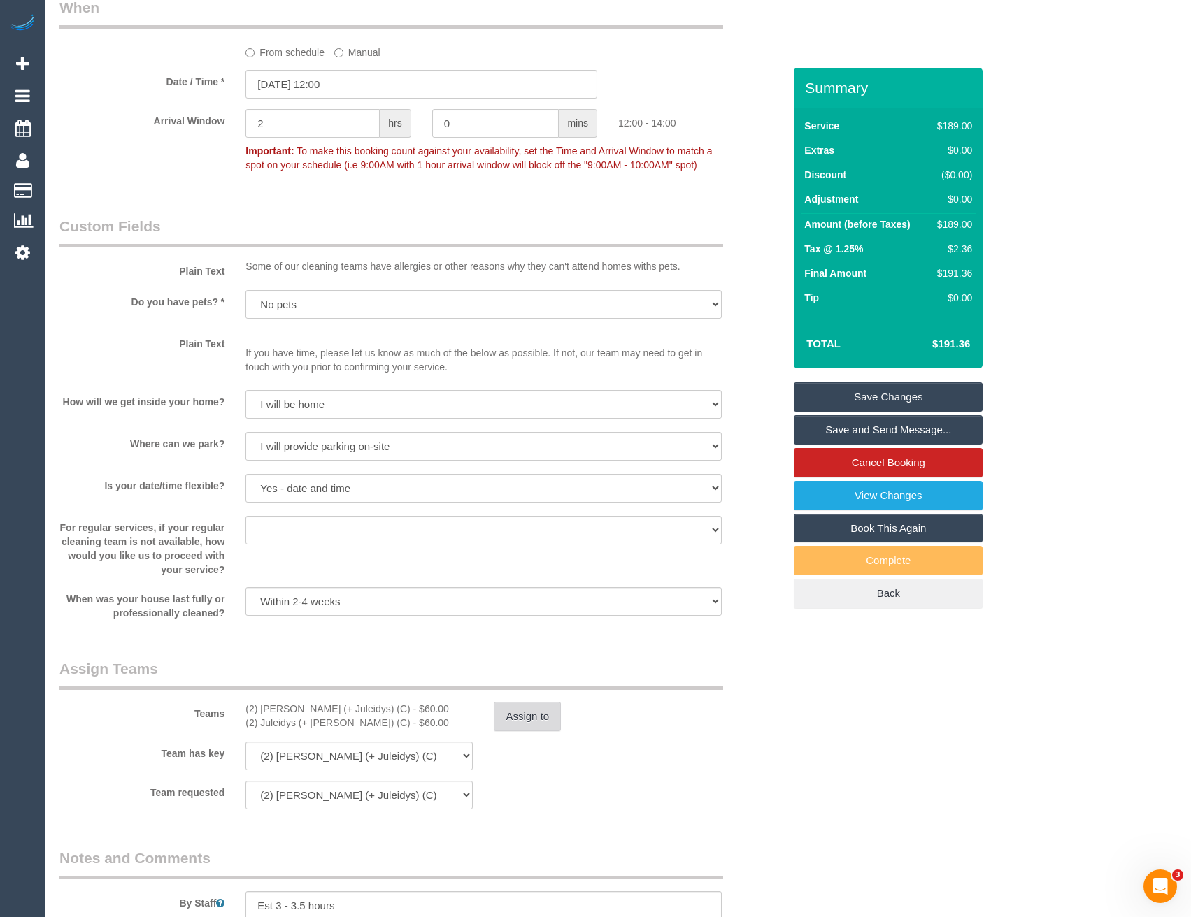
click at [538, 717] on button "Assign to" at bounding box center [527, 716] width 67 height 29
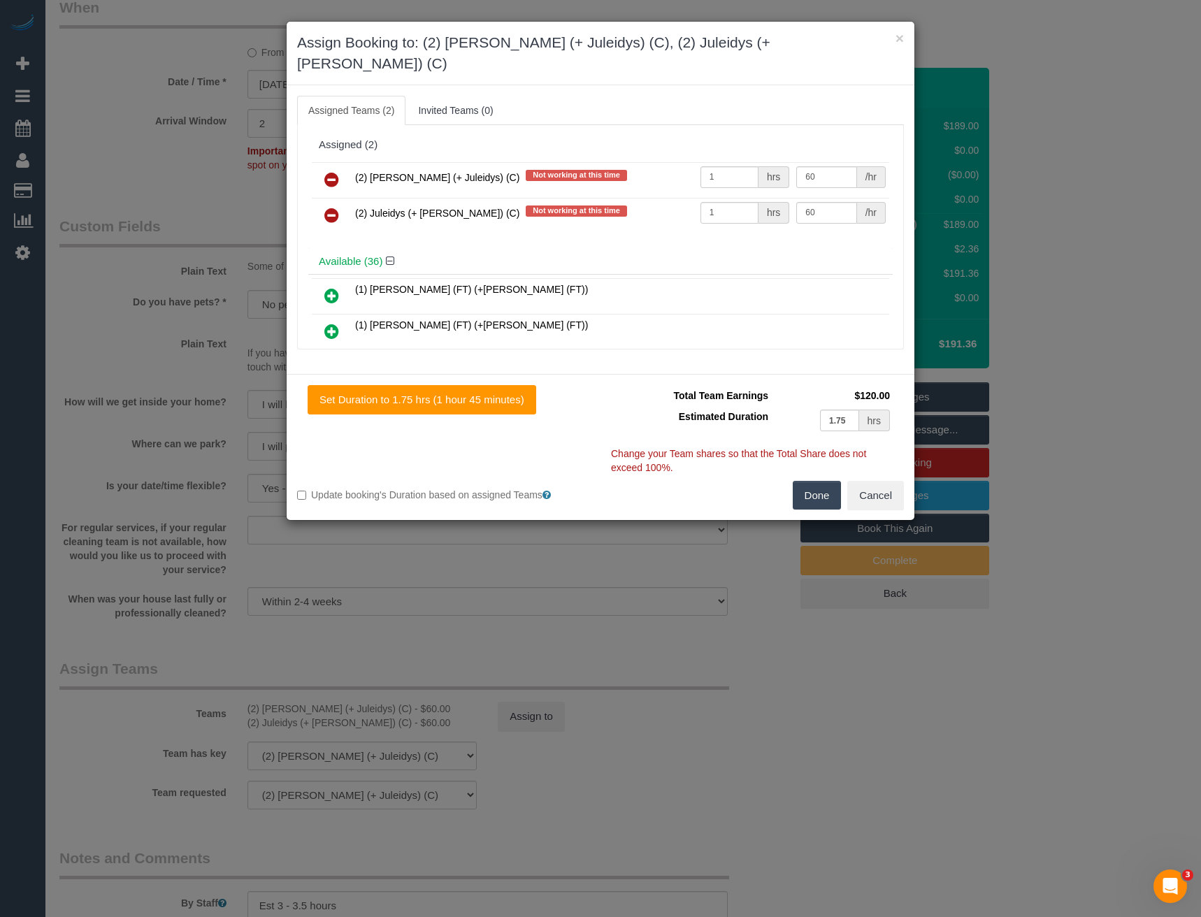
click at [334, 202] on link at bounding box center [331, 216] width 33 height 28
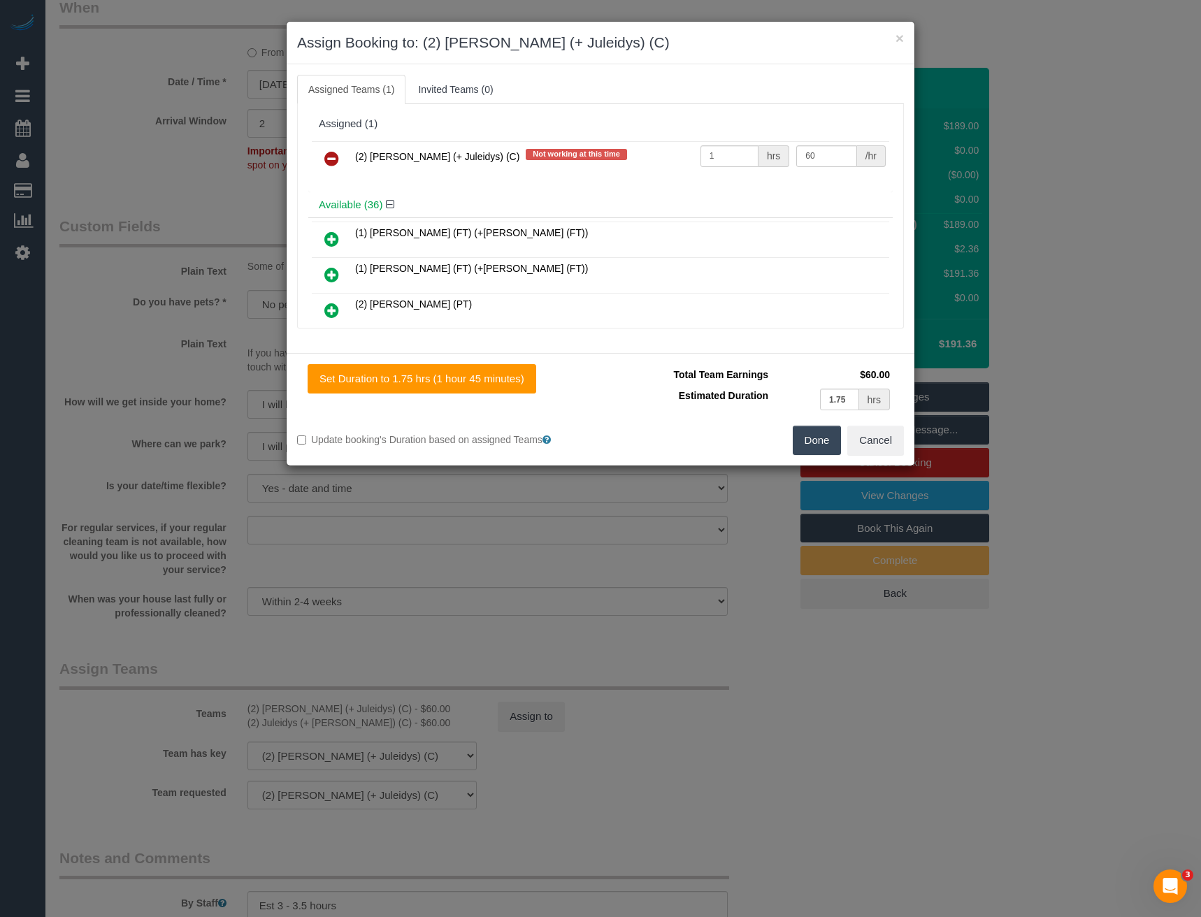
click at [328, 160] on icon at bounding box center [331, 158] width 15 height 17
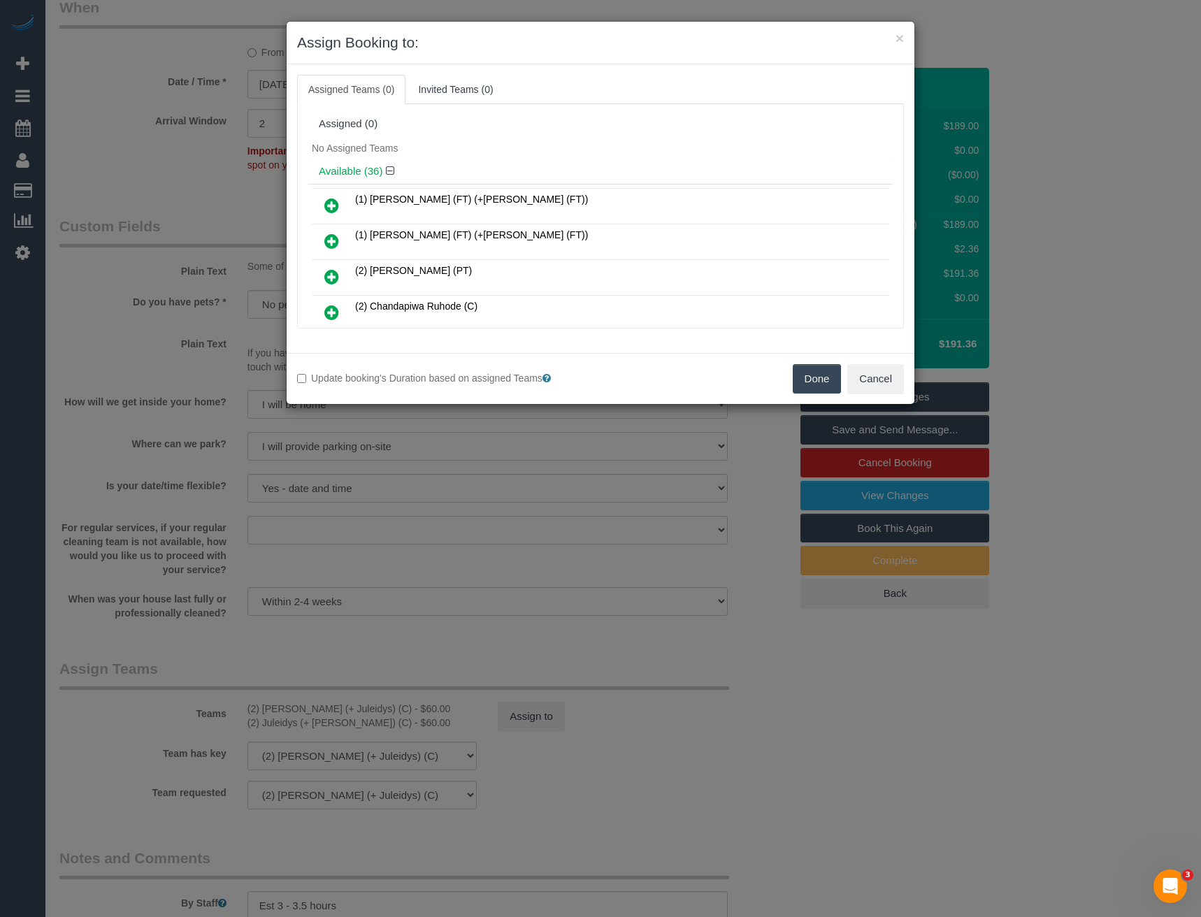
scroll to position [413, 0]
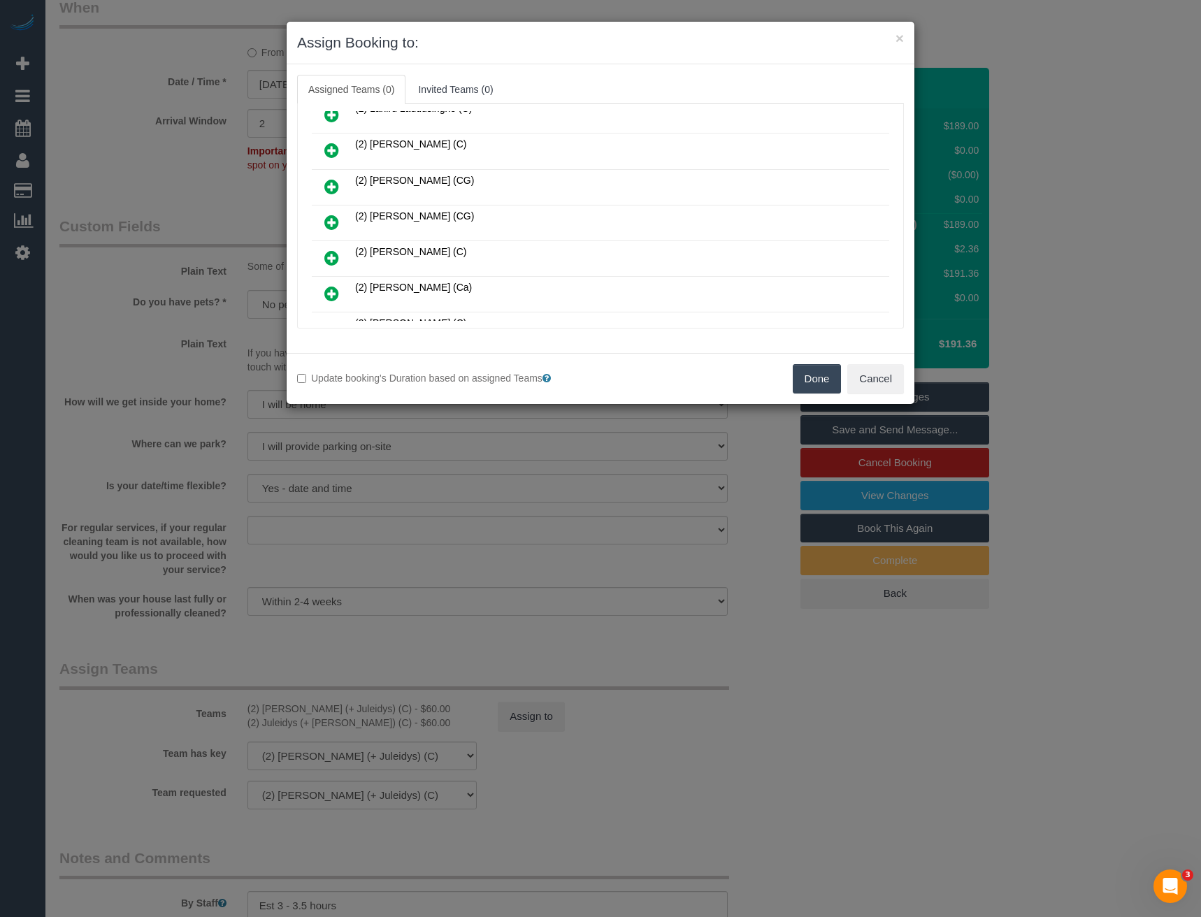
click at [330, 224] on icon at bounding box center [331, 222] width 15 height 17
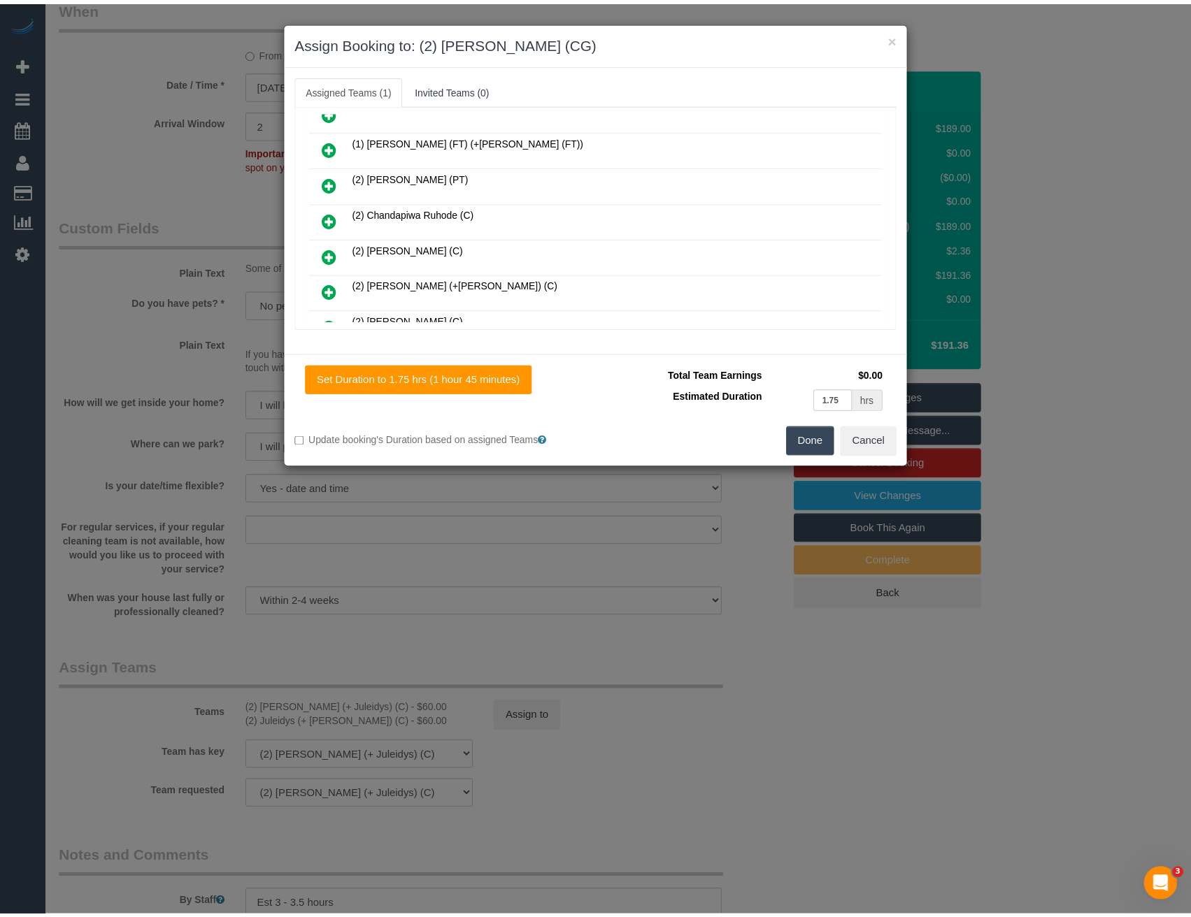
scroll to position [0, 0]
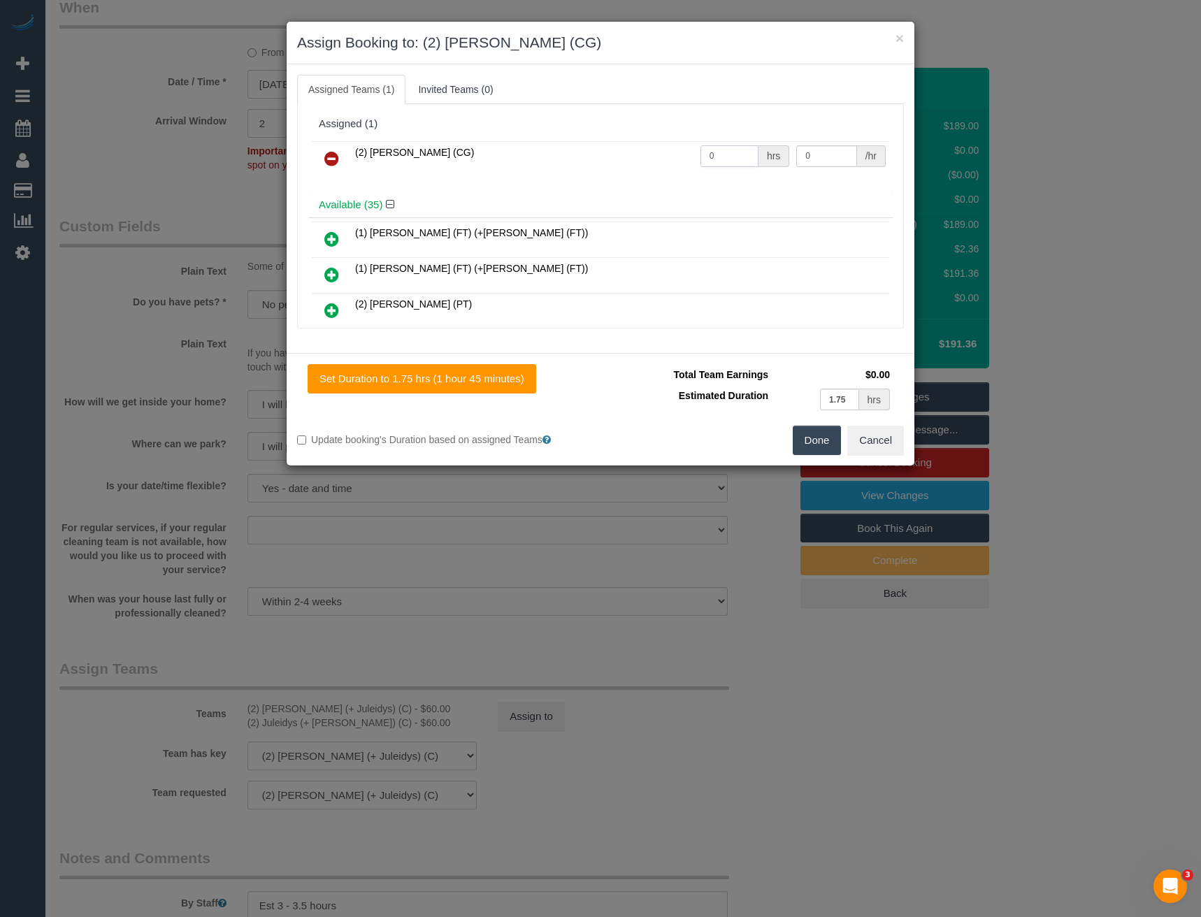
drag, startPoint x: 726, startPoint y: 160, endPoint x: 605, endPoint y: 190, distance: 125.3
click at [628, 187] on div "(2) Paris Webb (CG) 0 hrs 0 /hr" at bounding box center [600, 165] width 585 height 55
type input "1"
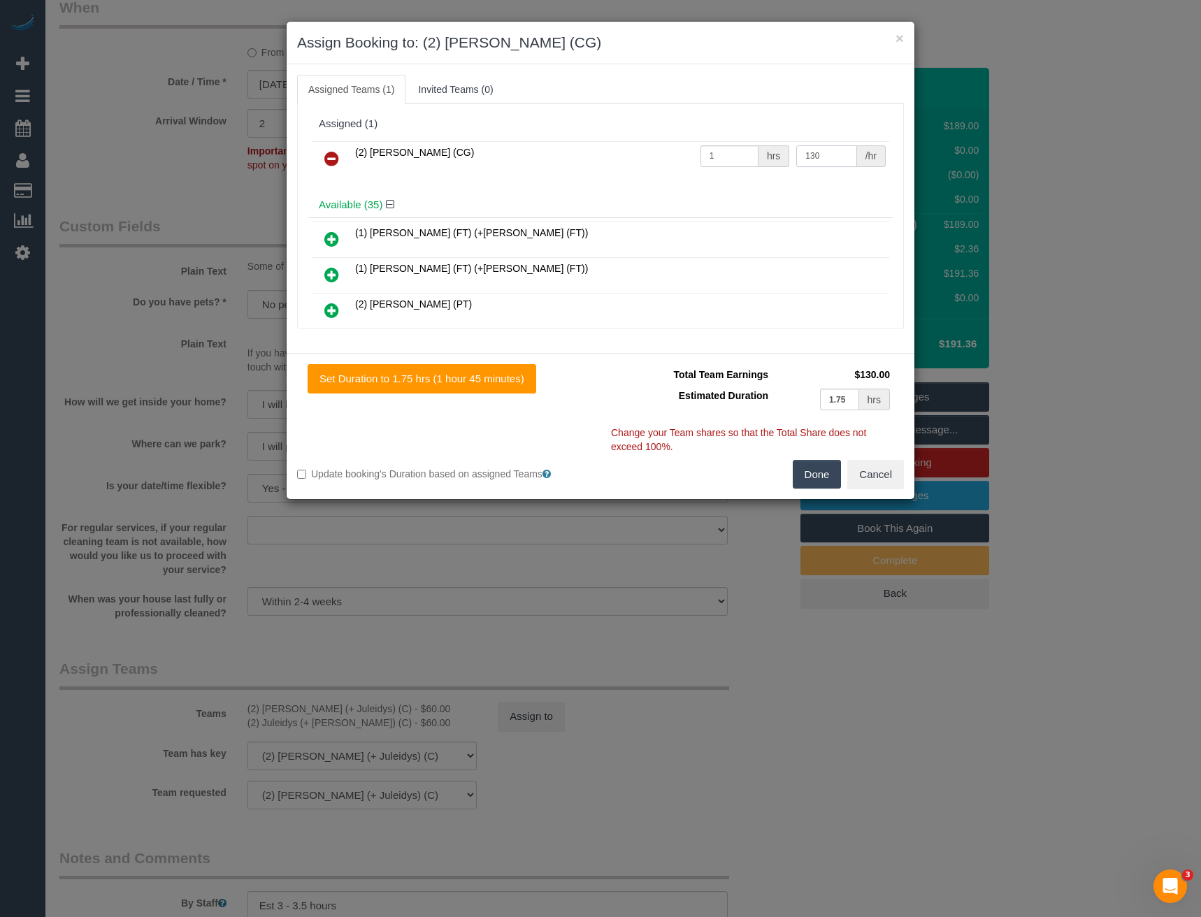
type input "130"
click at [808, 466] on button "Done" at bounding box center [817, 474] width 49 height 29
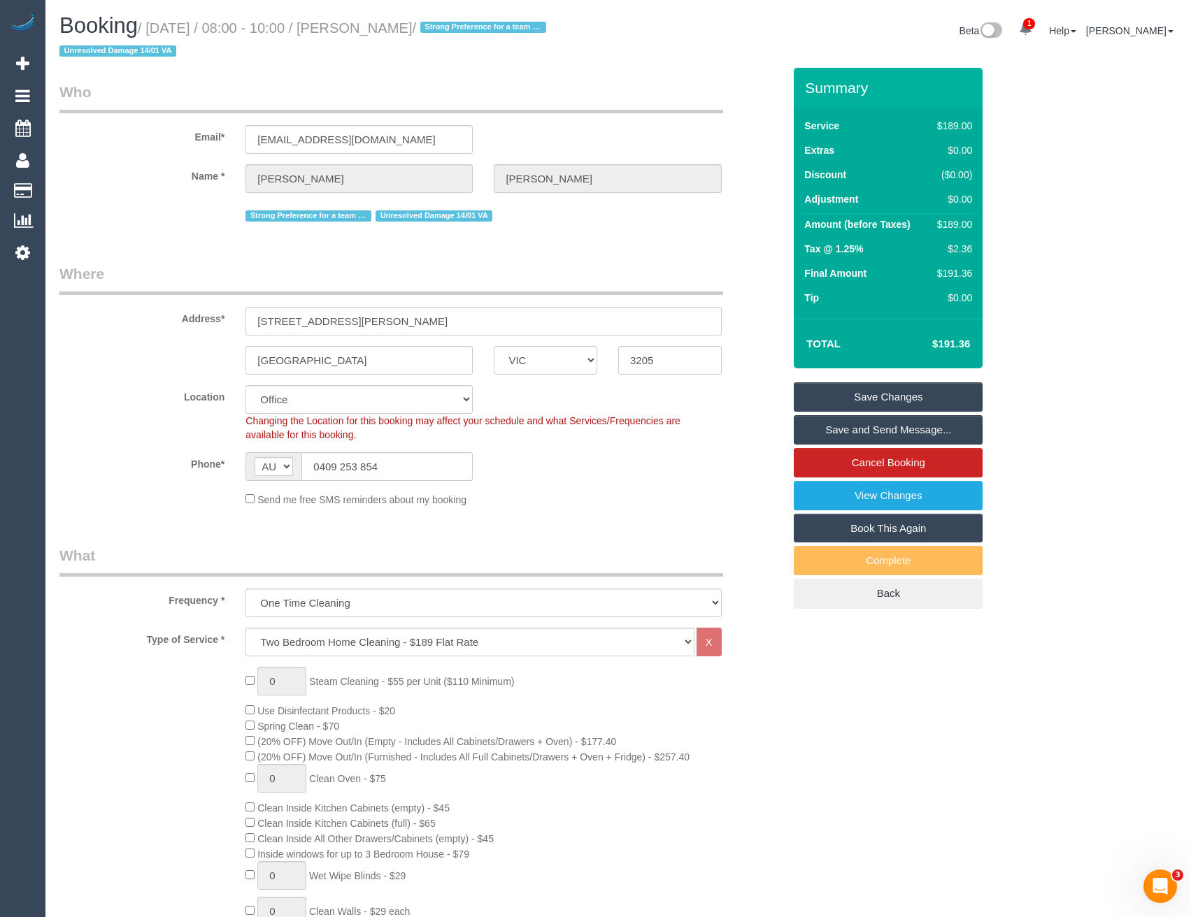
click at [859, 390] on link "Save Changes" at bounding box center [888, 396] width 189 height 29
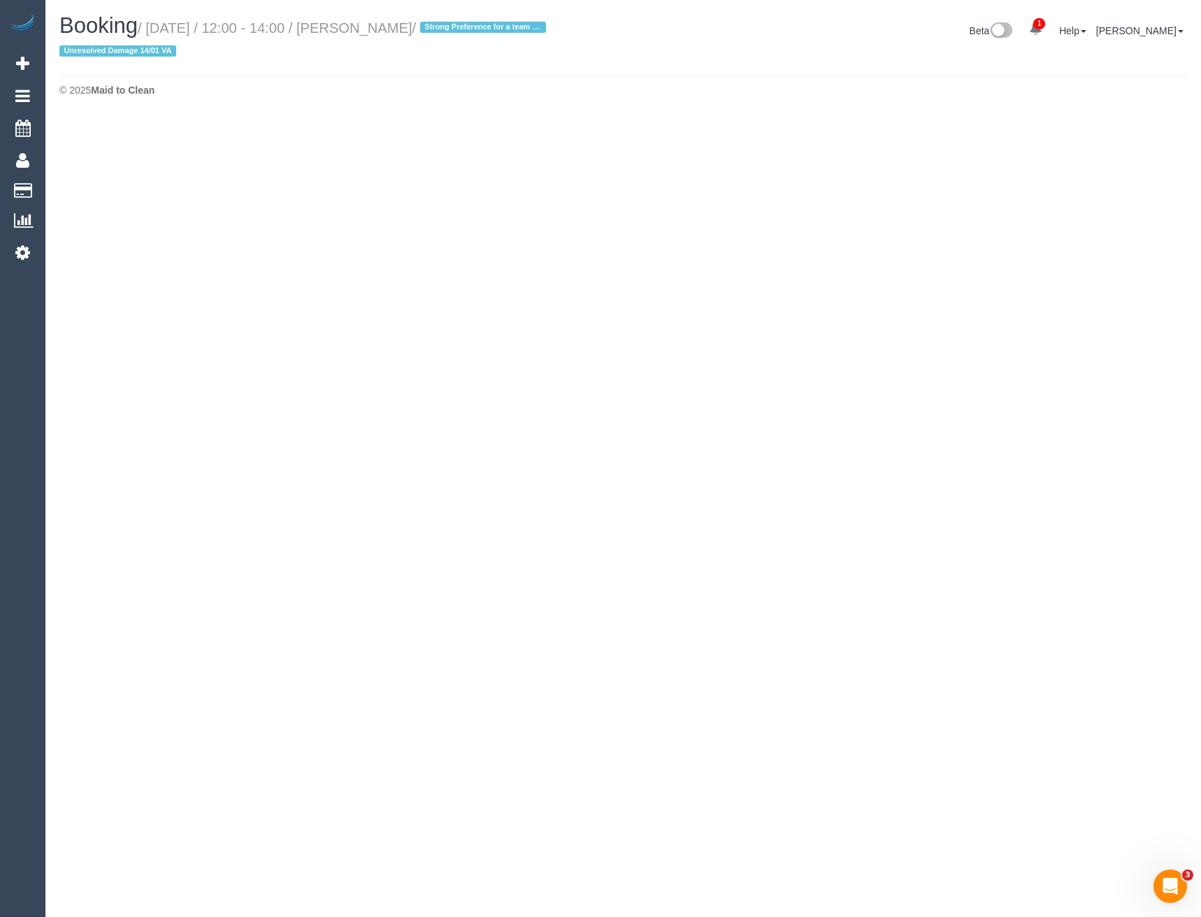
select select "VIC"
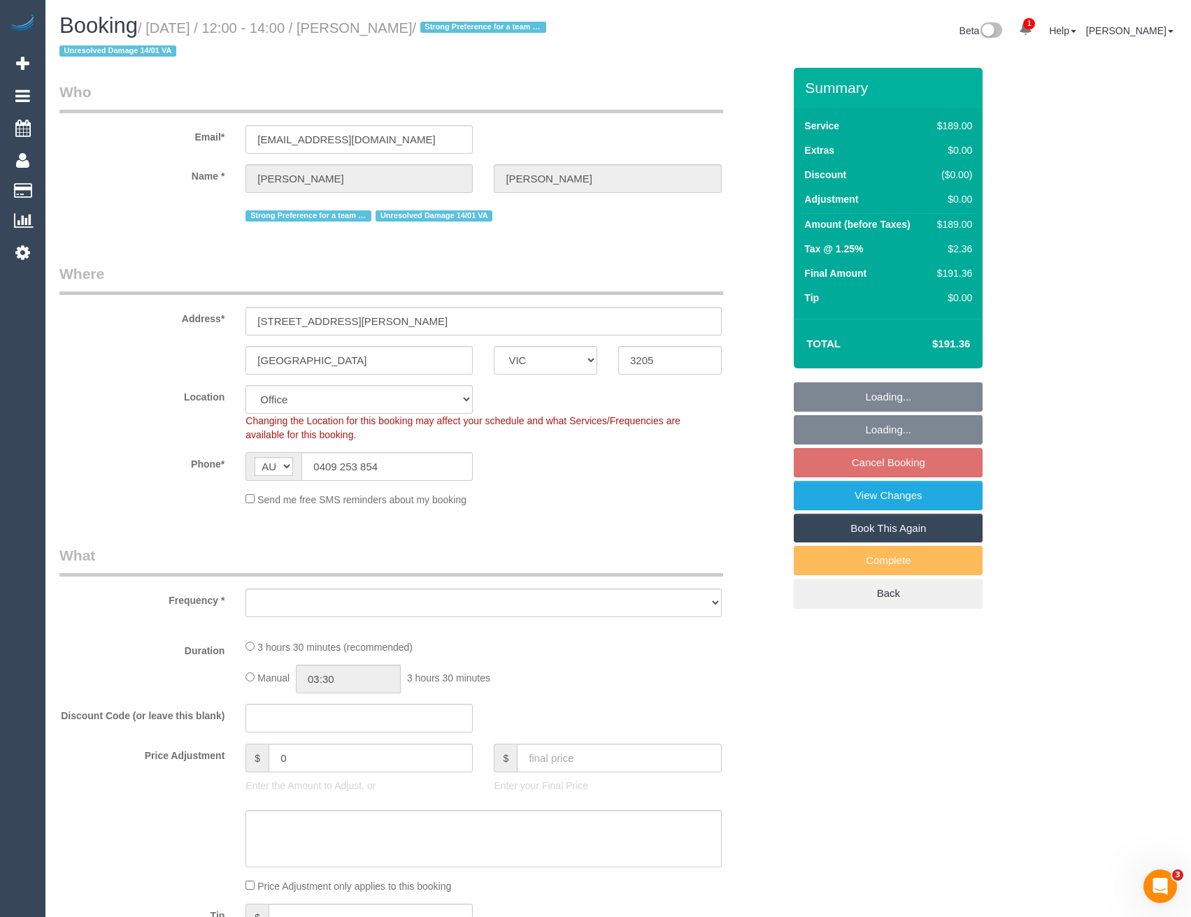
select select "object:13212"
select select "string:stripe-pm_1POt192GScqysDRVG2CmIGv1"
select select "number:28"
select select "number:14"
select select "number:18"
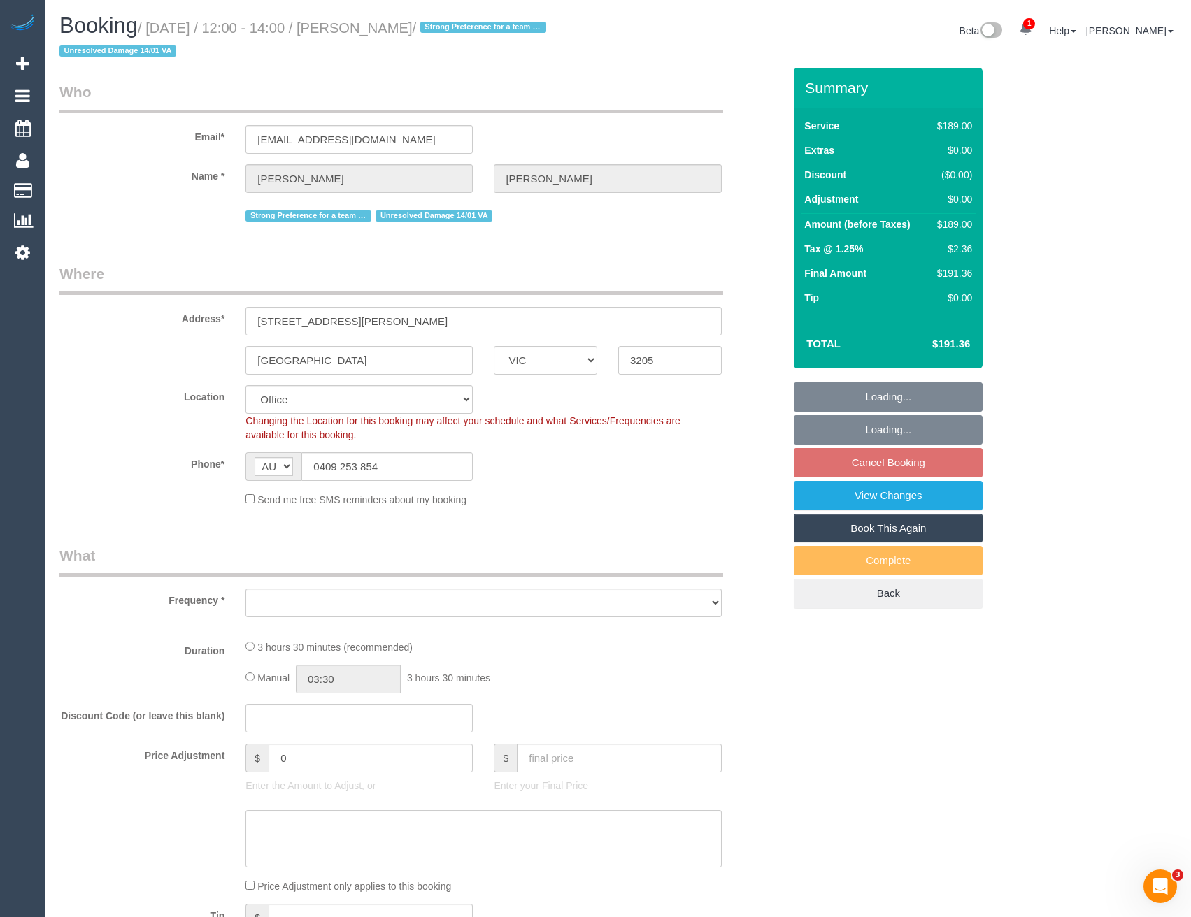
select select "number:22"
select select "number:12"
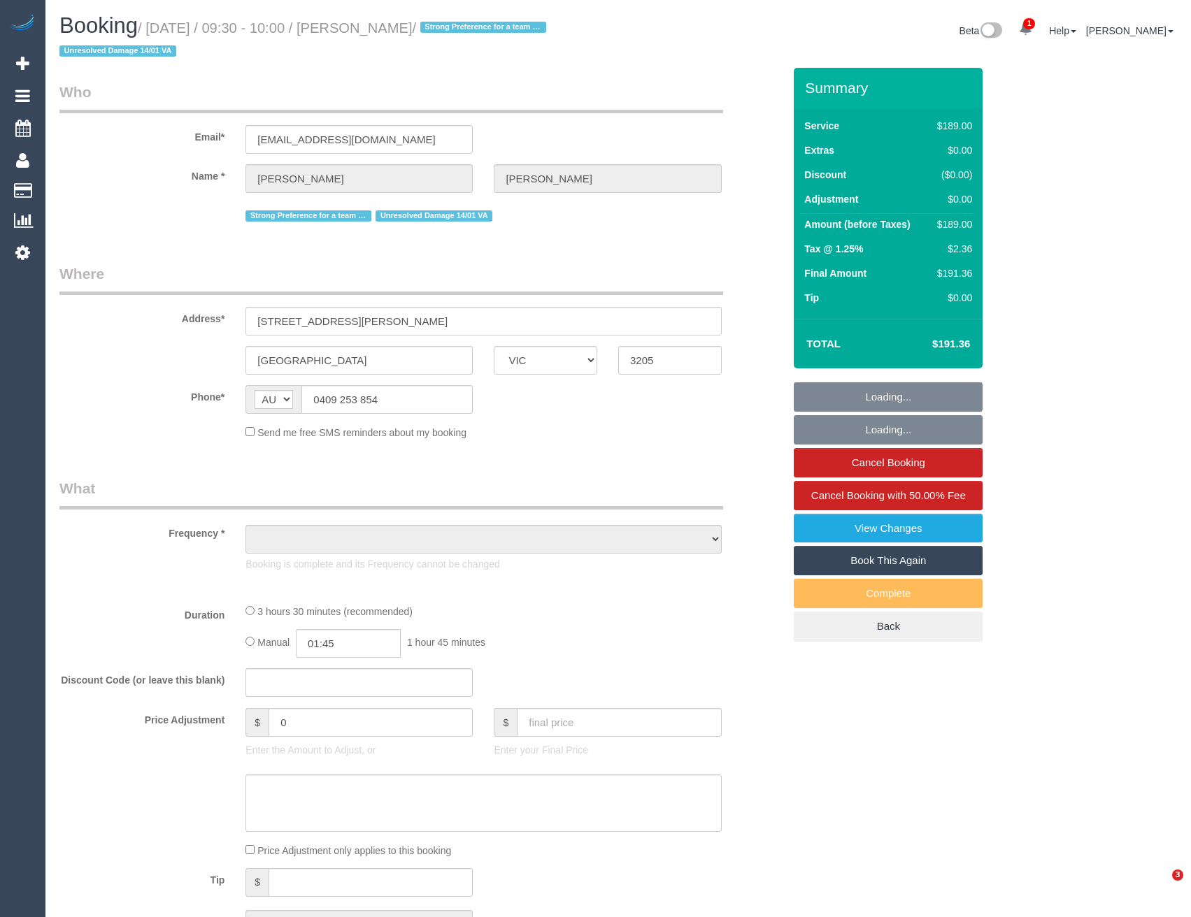
select select "VIC"
select select "number:28"
select select "number:14"
select select "number:18"
select select "number:24"
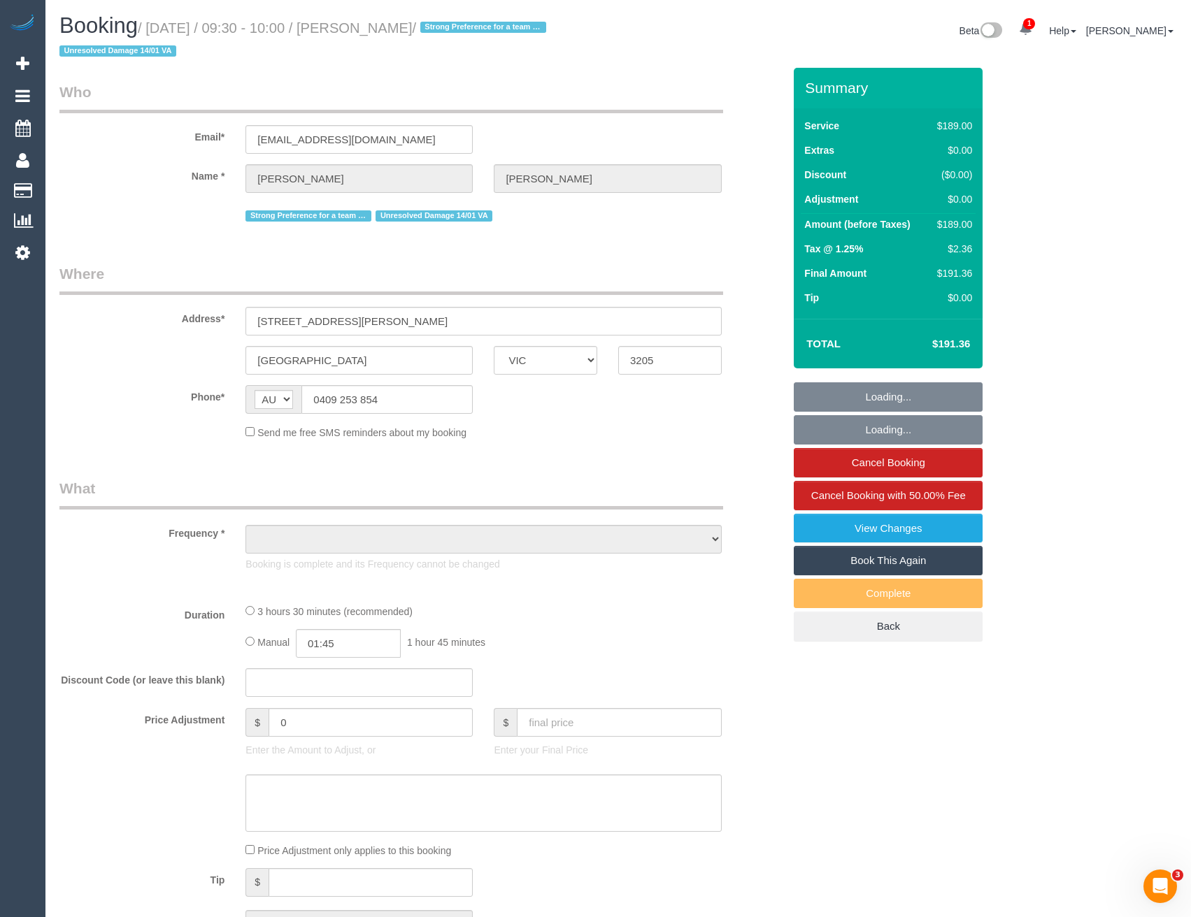
select select "number:12"
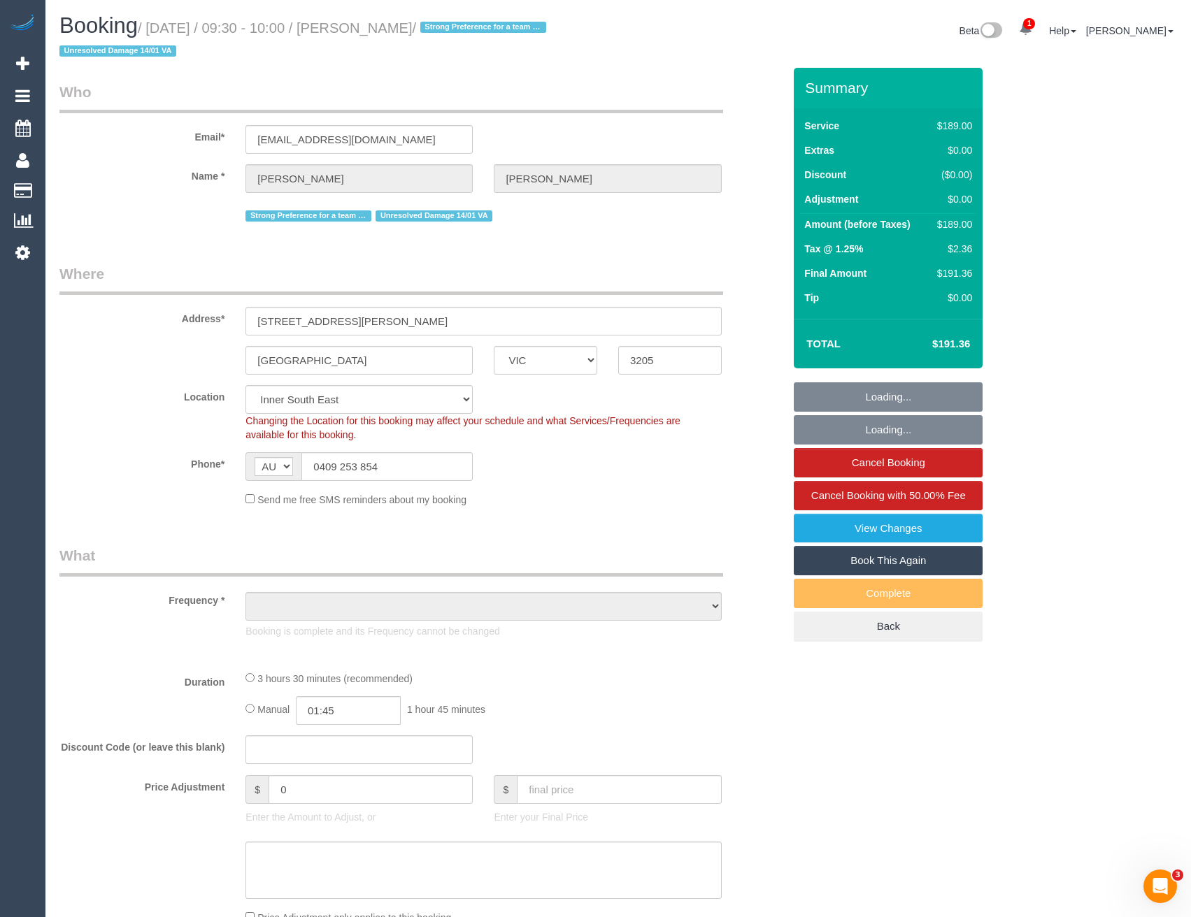
select select "object:1352"
select select "string:stripe-pm_1POt192GScqysDRVG2CmIGv1"
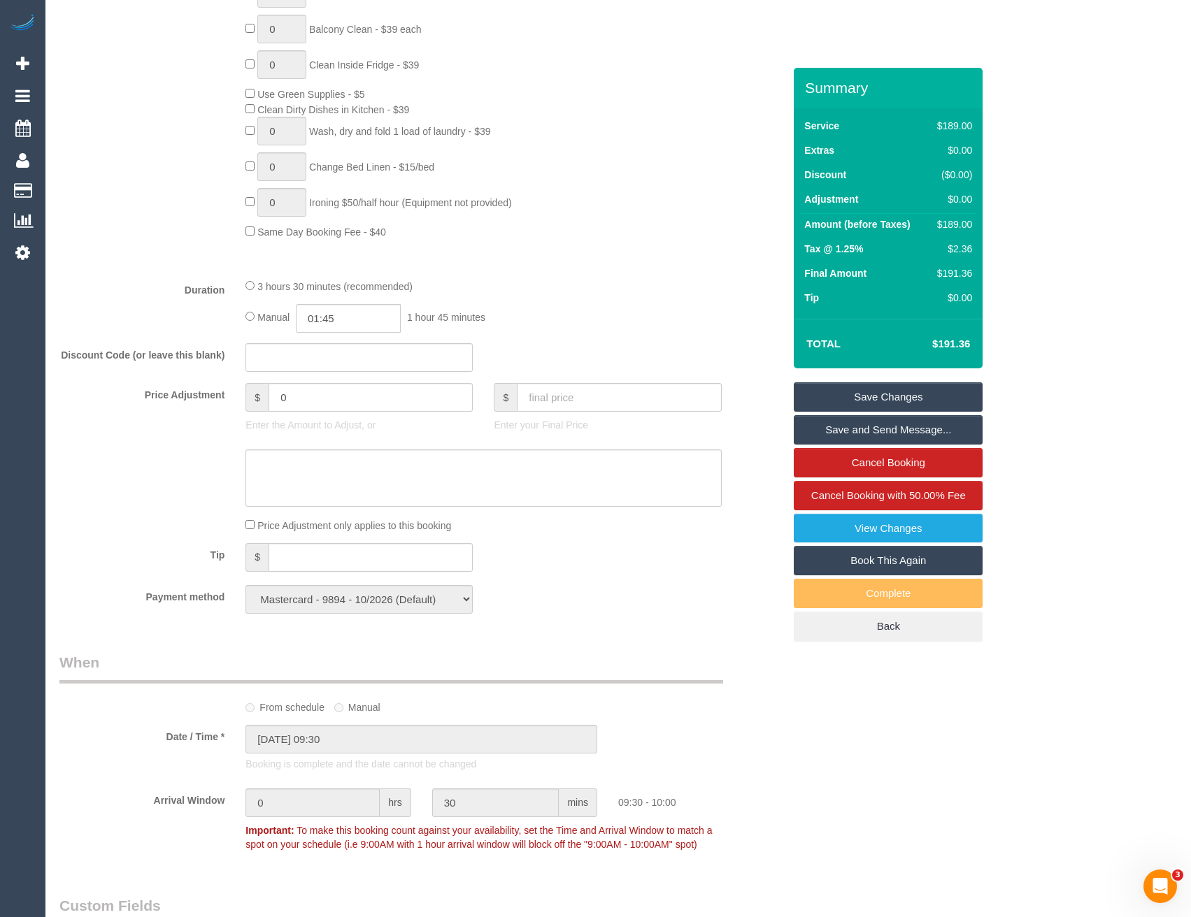
scroll to position [937, 0]
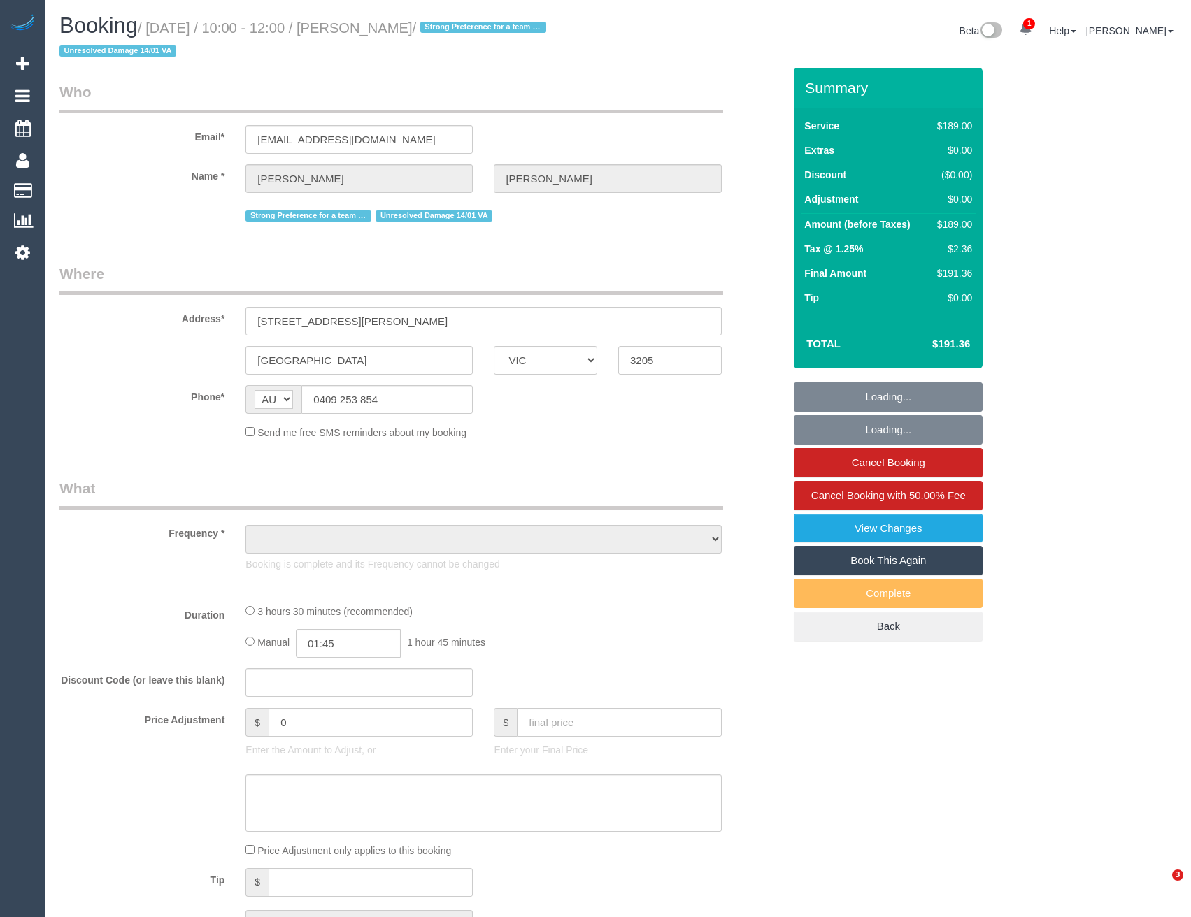
select select "VIC"
select select "object:584"
select select "number:28"
select select "number:14"
select select "number:18"
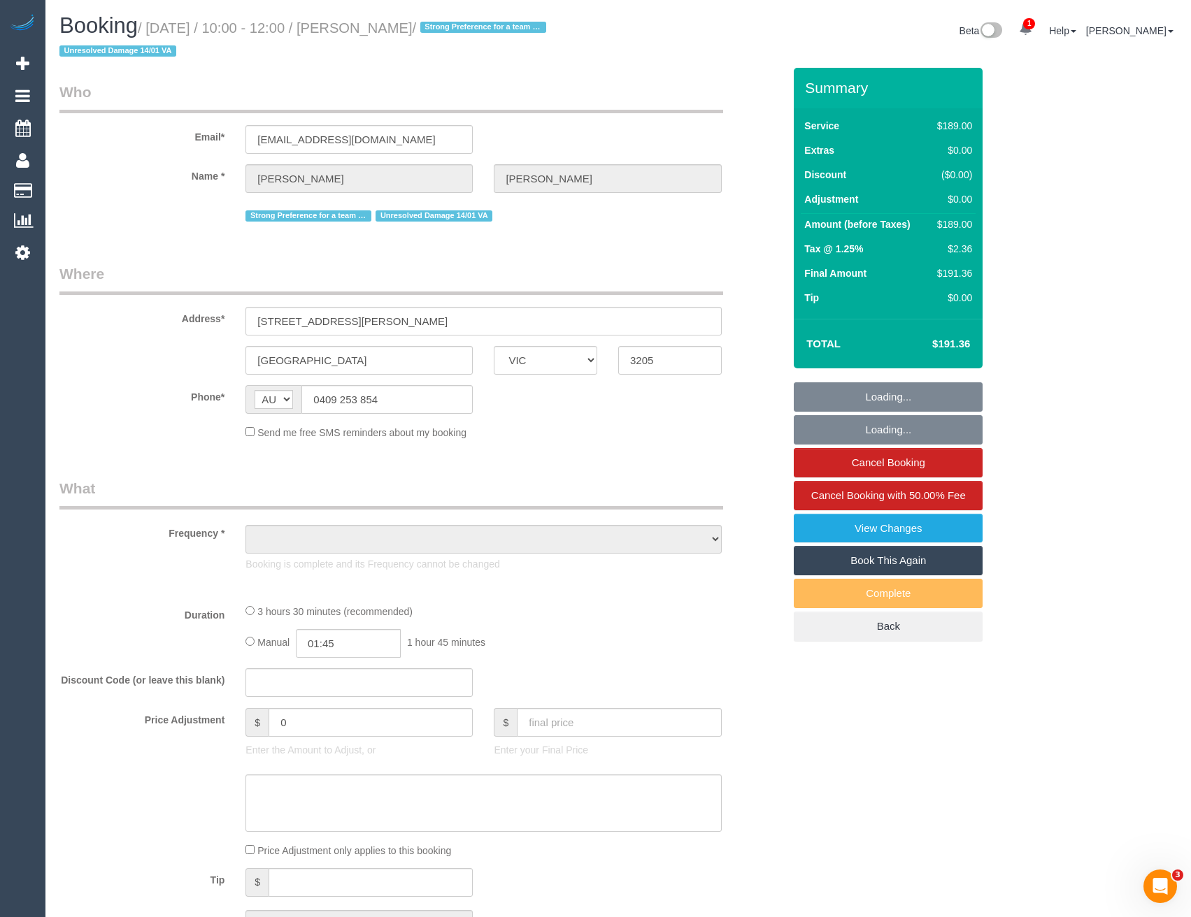
select select "number:24"
select select "number:12"
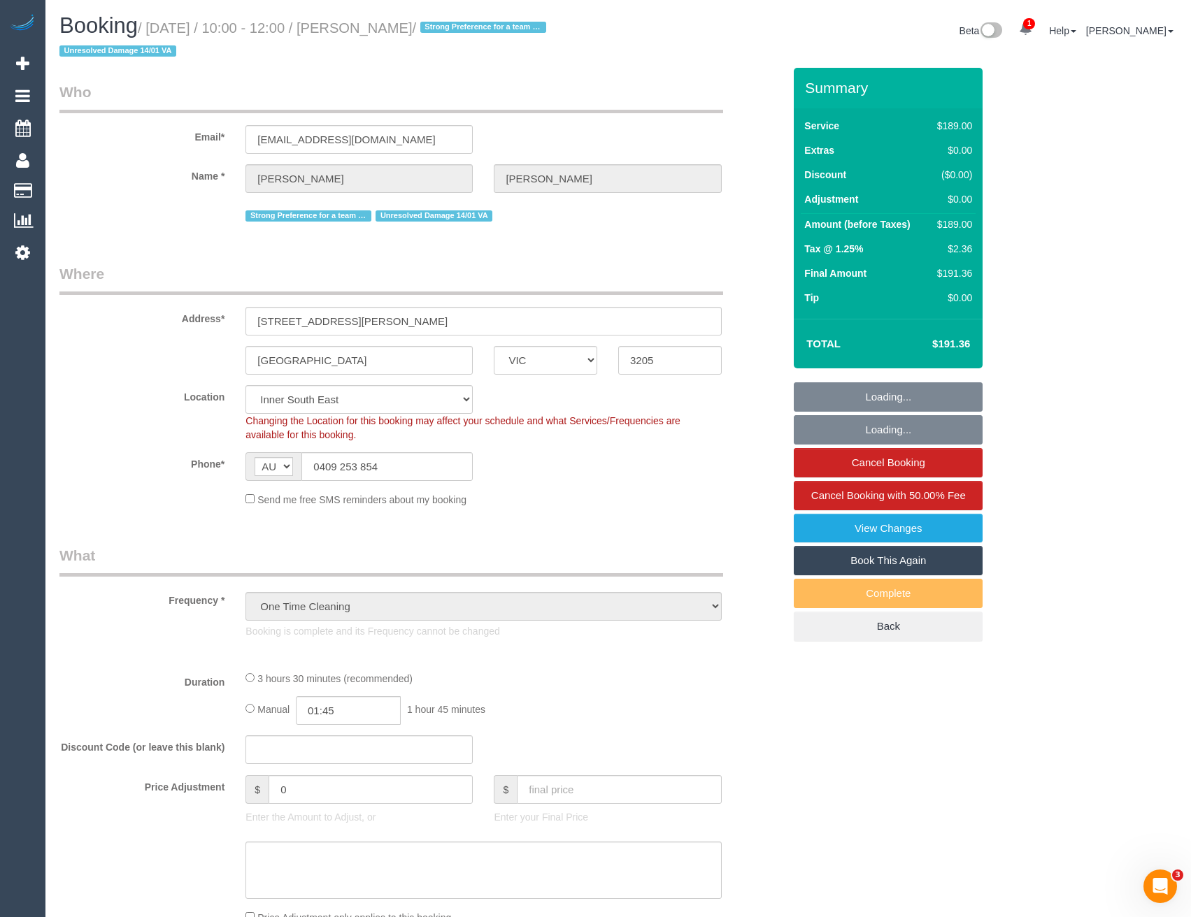
select select "object:737"
select select "string:stripe-pm_1POt192GScqysDRVG2CmIGv1"
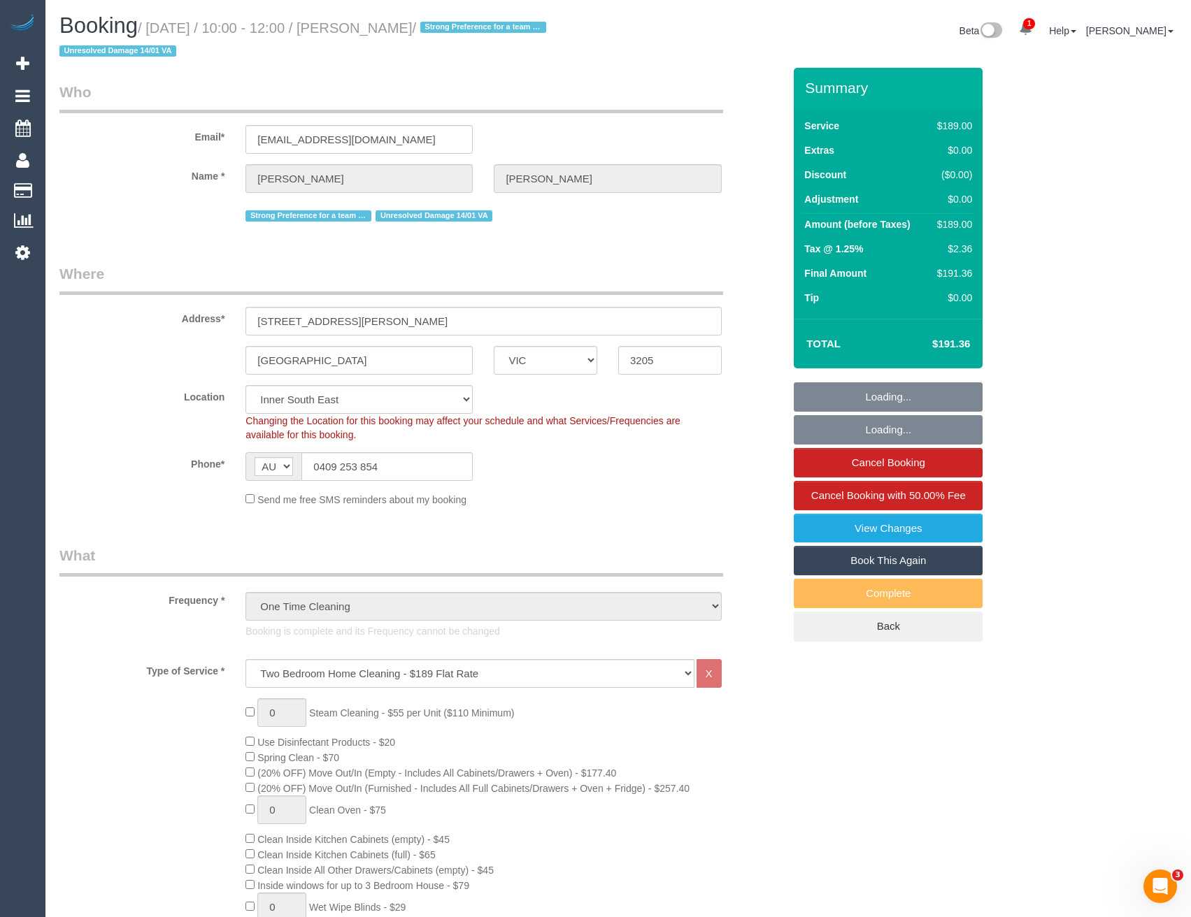
select select "spot1"
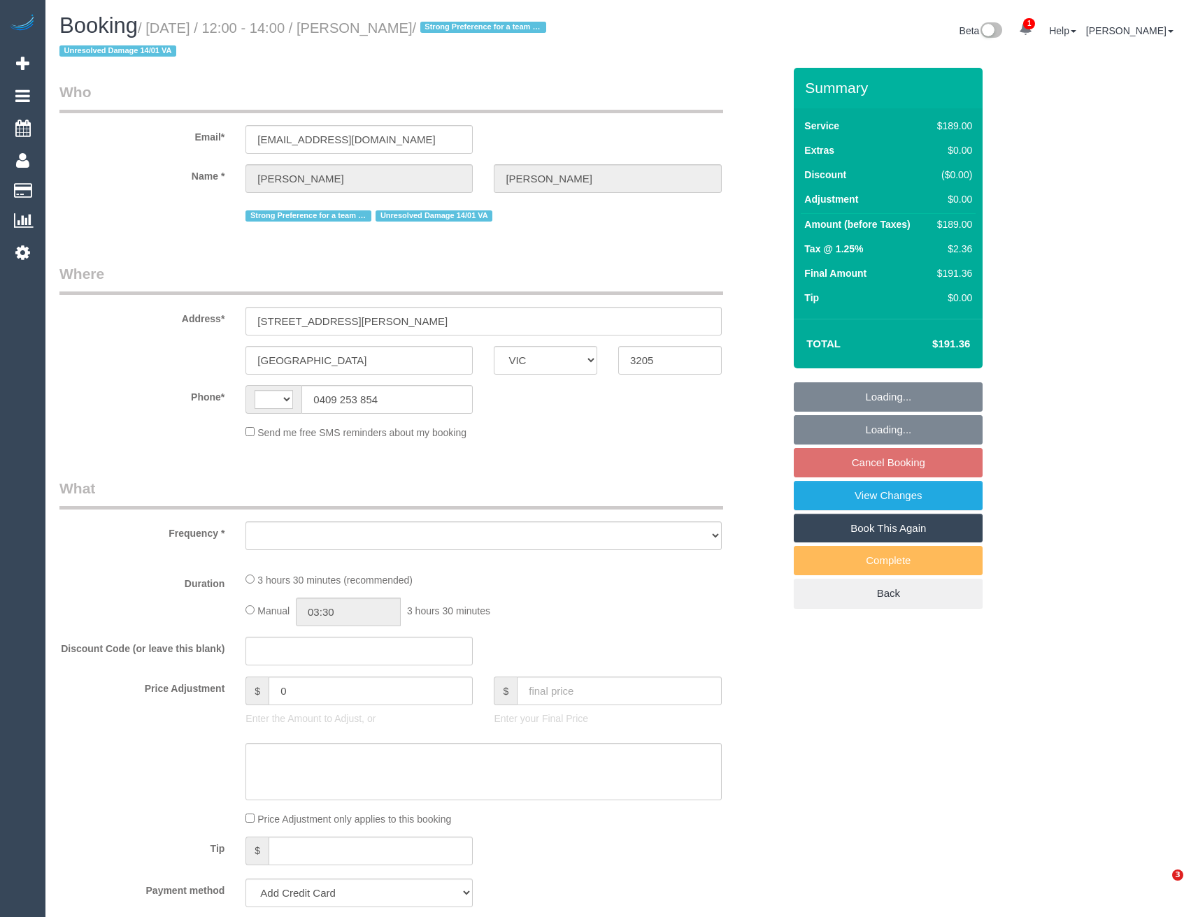
select select "VIC"
select select "string:AU"
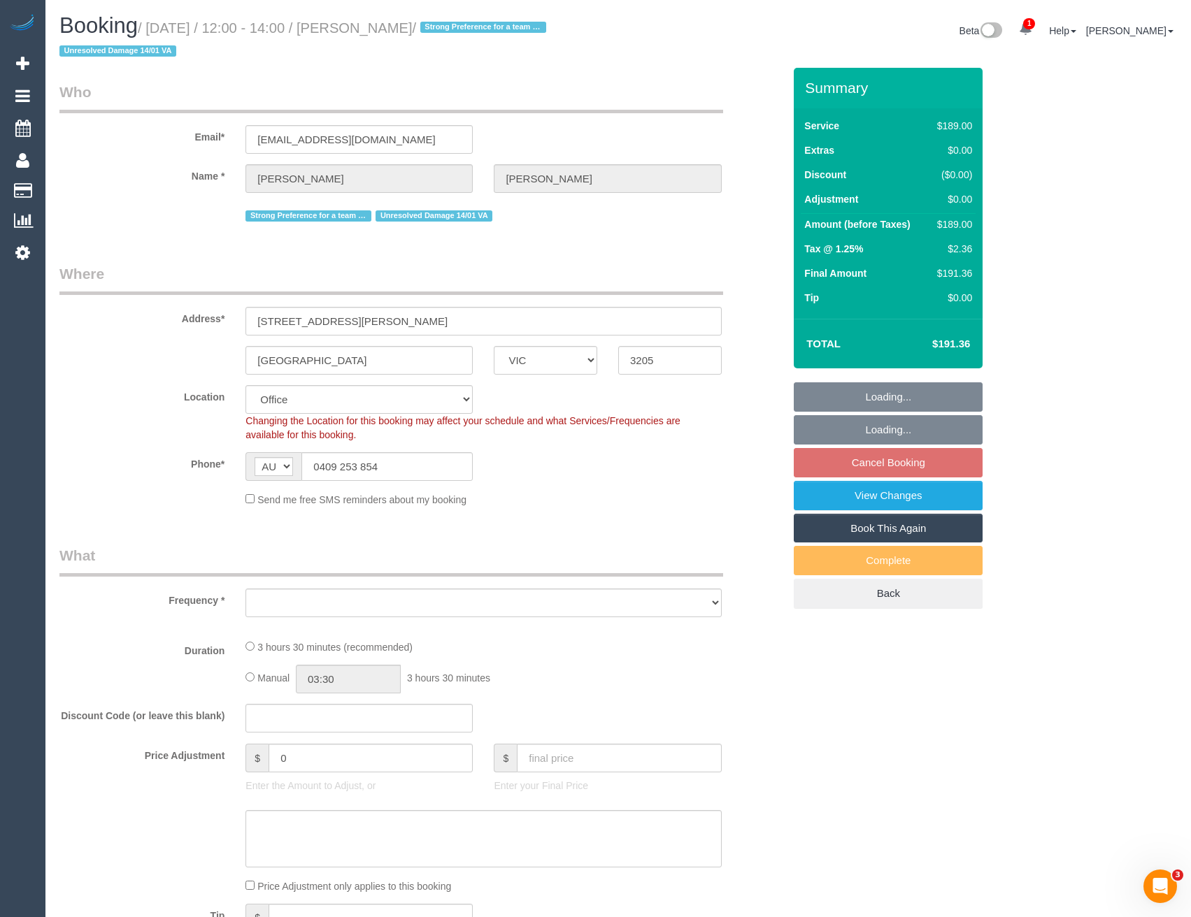
select select "object:576"
select select "number:28"
select select "number:14"
select select "number:18"
select select "number:22"
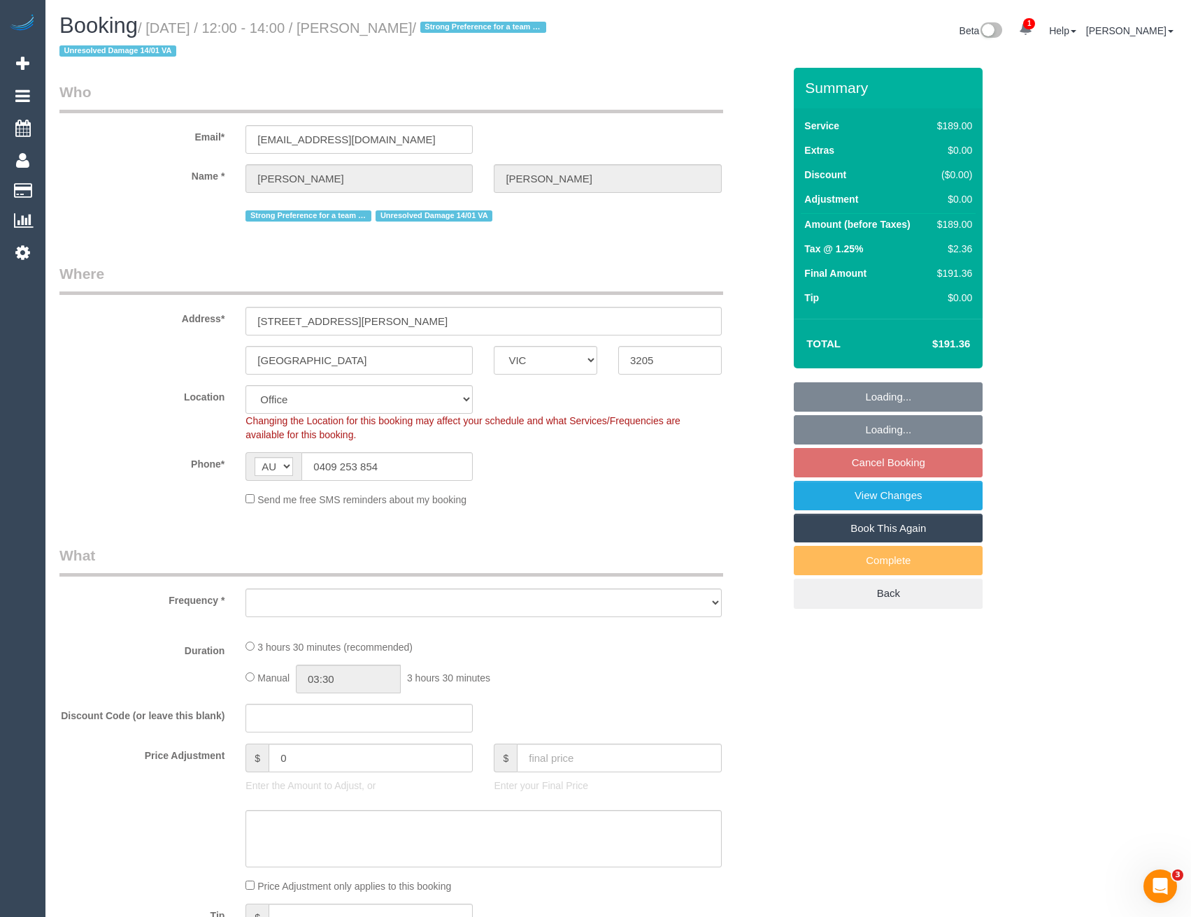
select select "number:12"
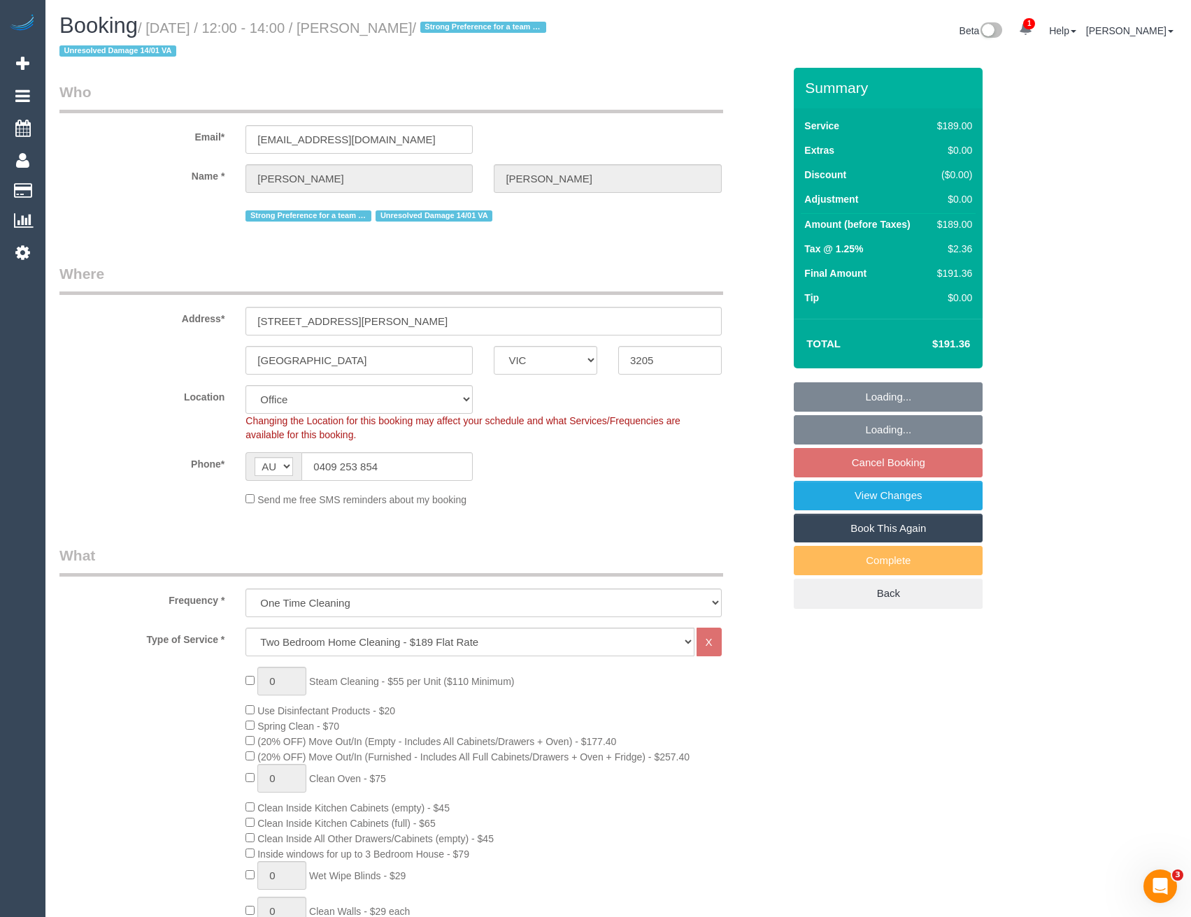
select select "object:2101"
select select "string:stripe-pm_1POt192GScqysDRVG2CmIGv1"
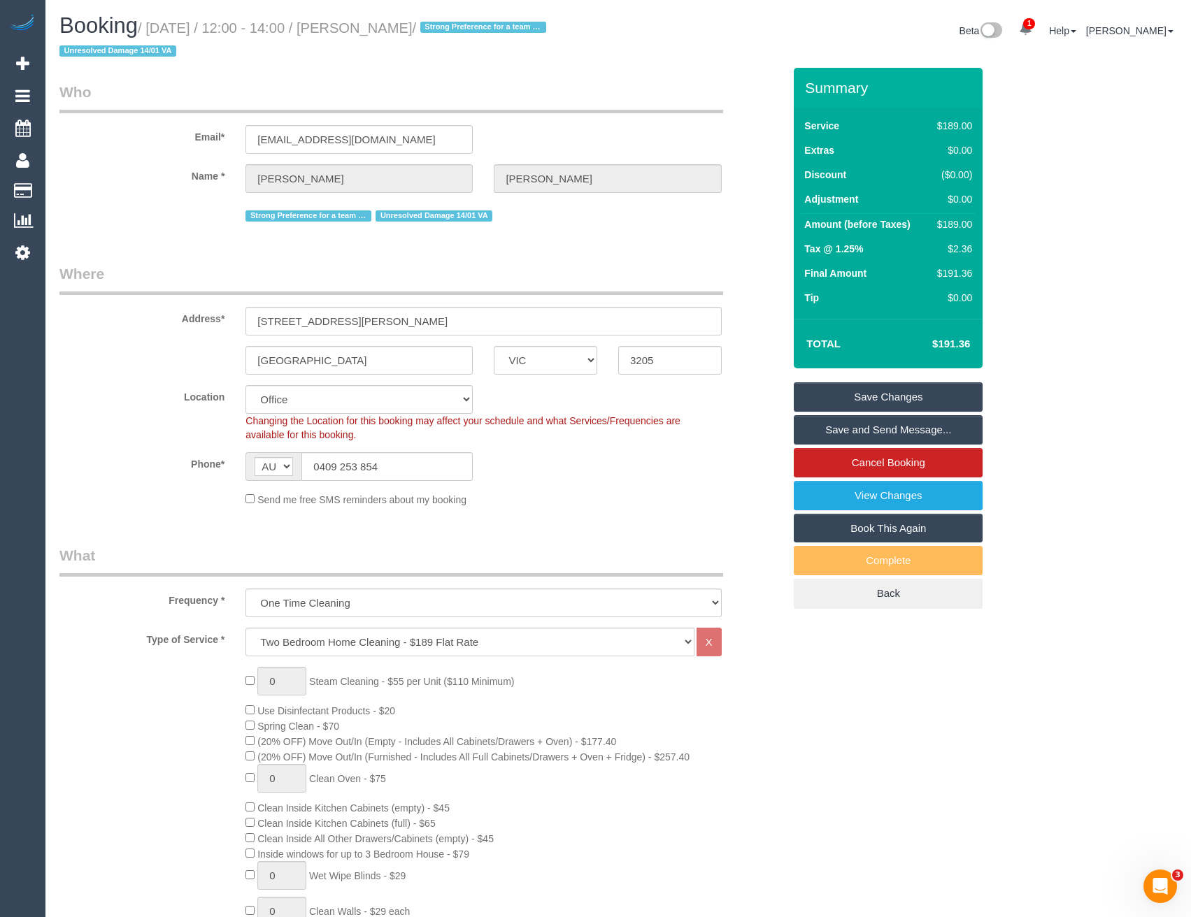
click at [909, 427] on link "Save and Send Message..." at bounding box center [888, 429] width 189 height 29
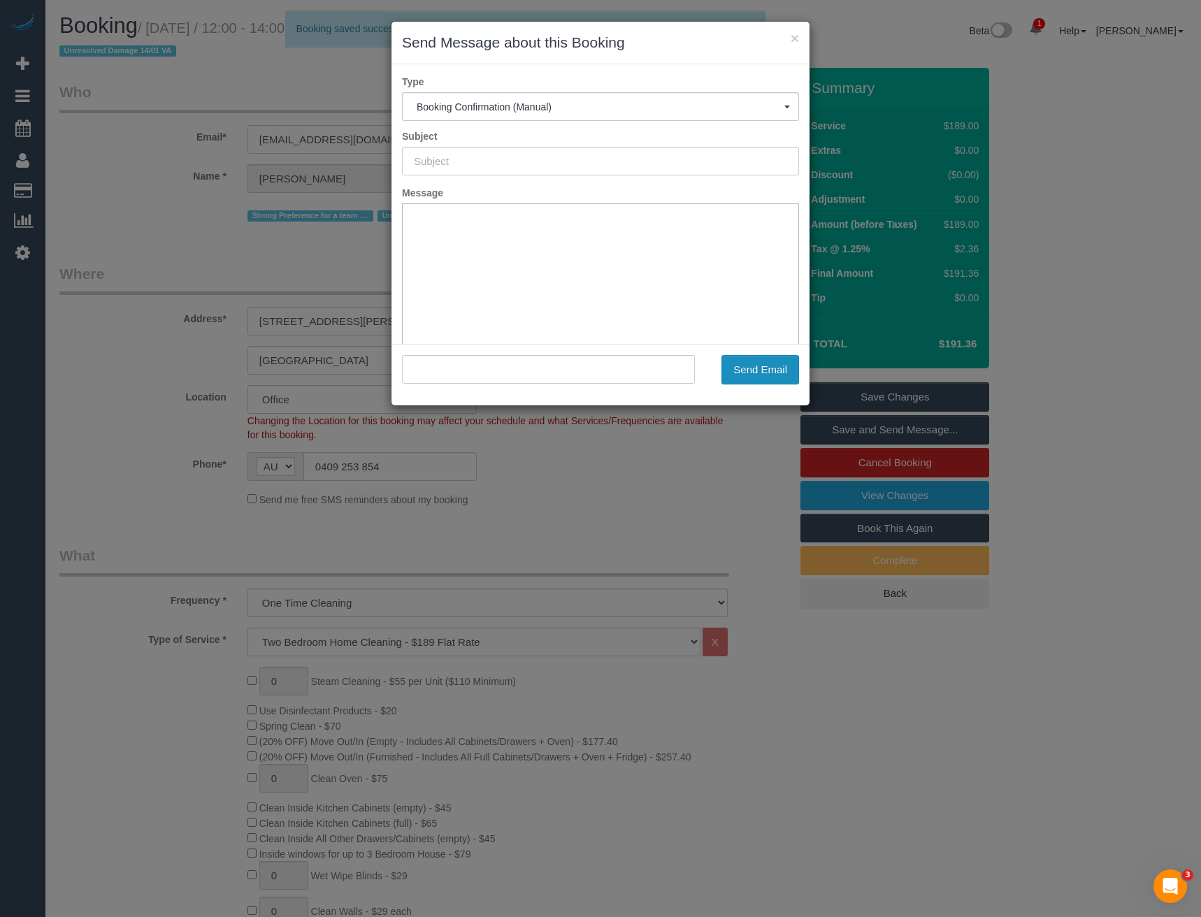
type input "Booking Confirmed"
type input ""Christopher Scalzo" <chrisjscalzo@gmail.com>"
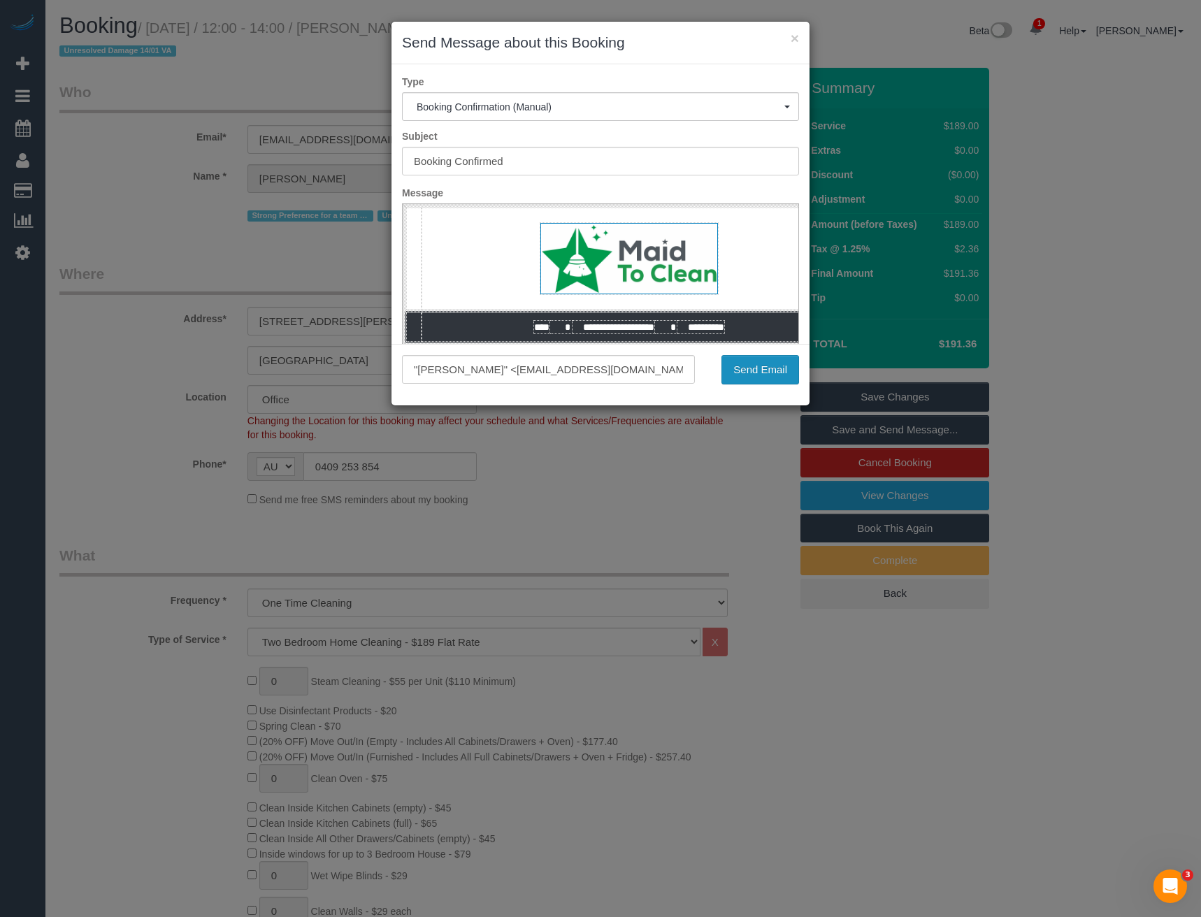
click at [769, 375] on button "Send Email" at bounding box center [761, 369] width 78 height 29
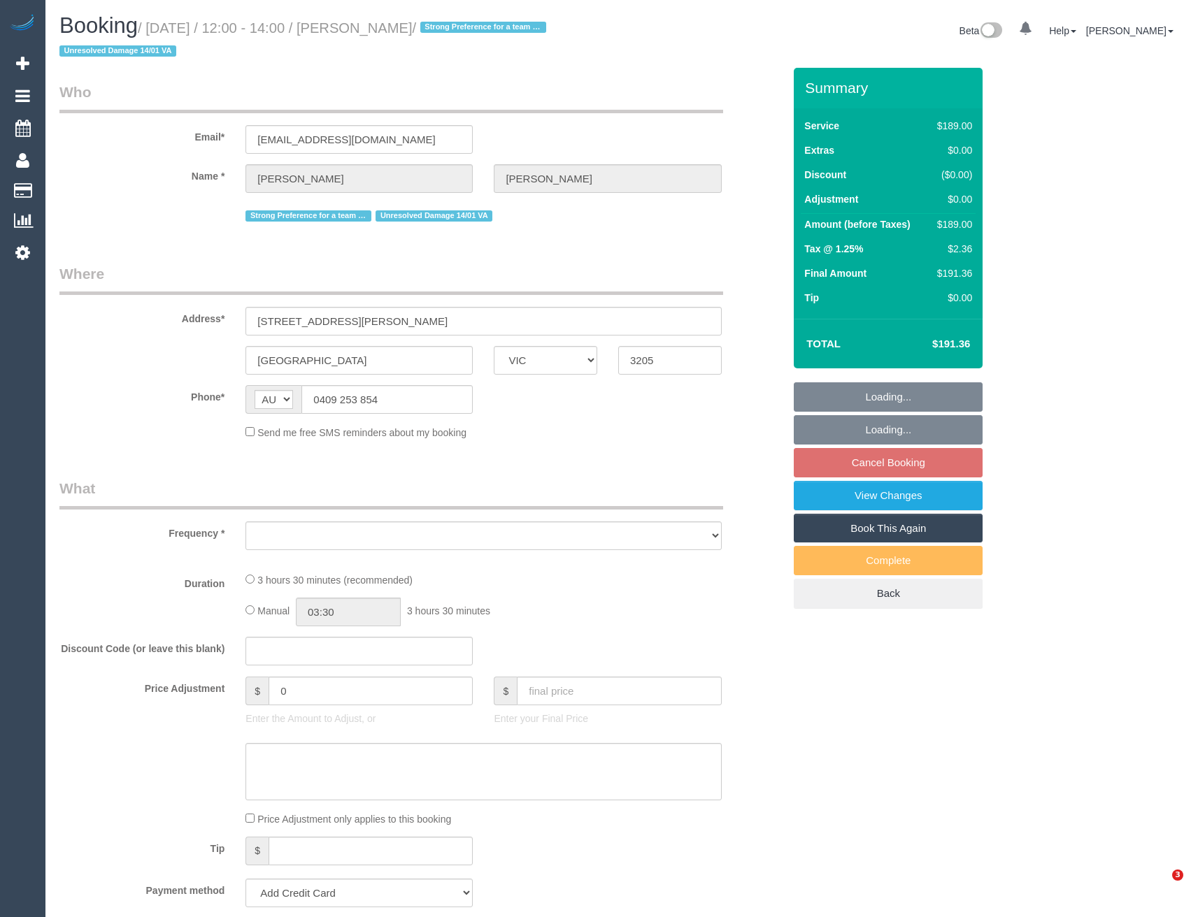
select select "VIC"
select select "object:576"
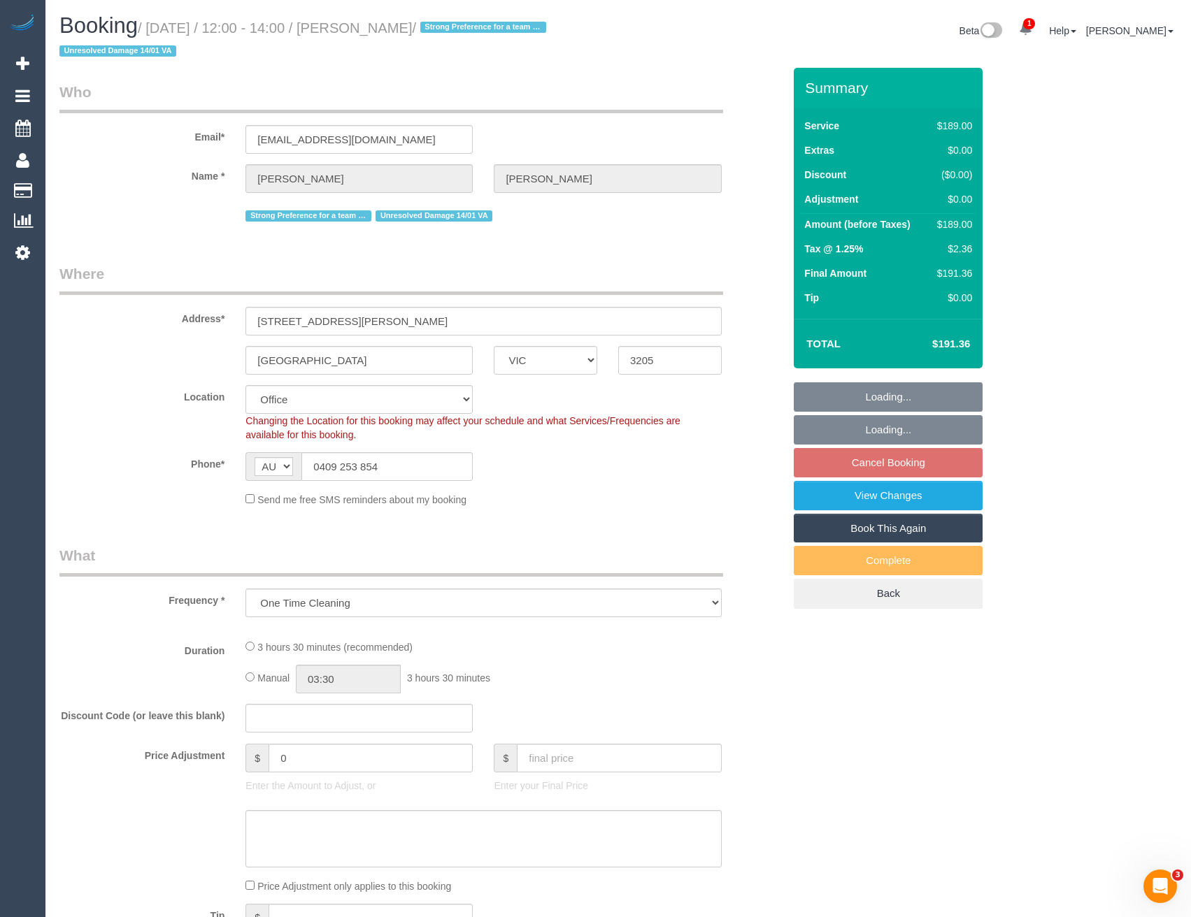
select select "string:stripe-pm_1POt192GScqysDRVG2CmIGv1"
select select "number:28"
select select "number:14"
select select "number:18"
select select "number:22"
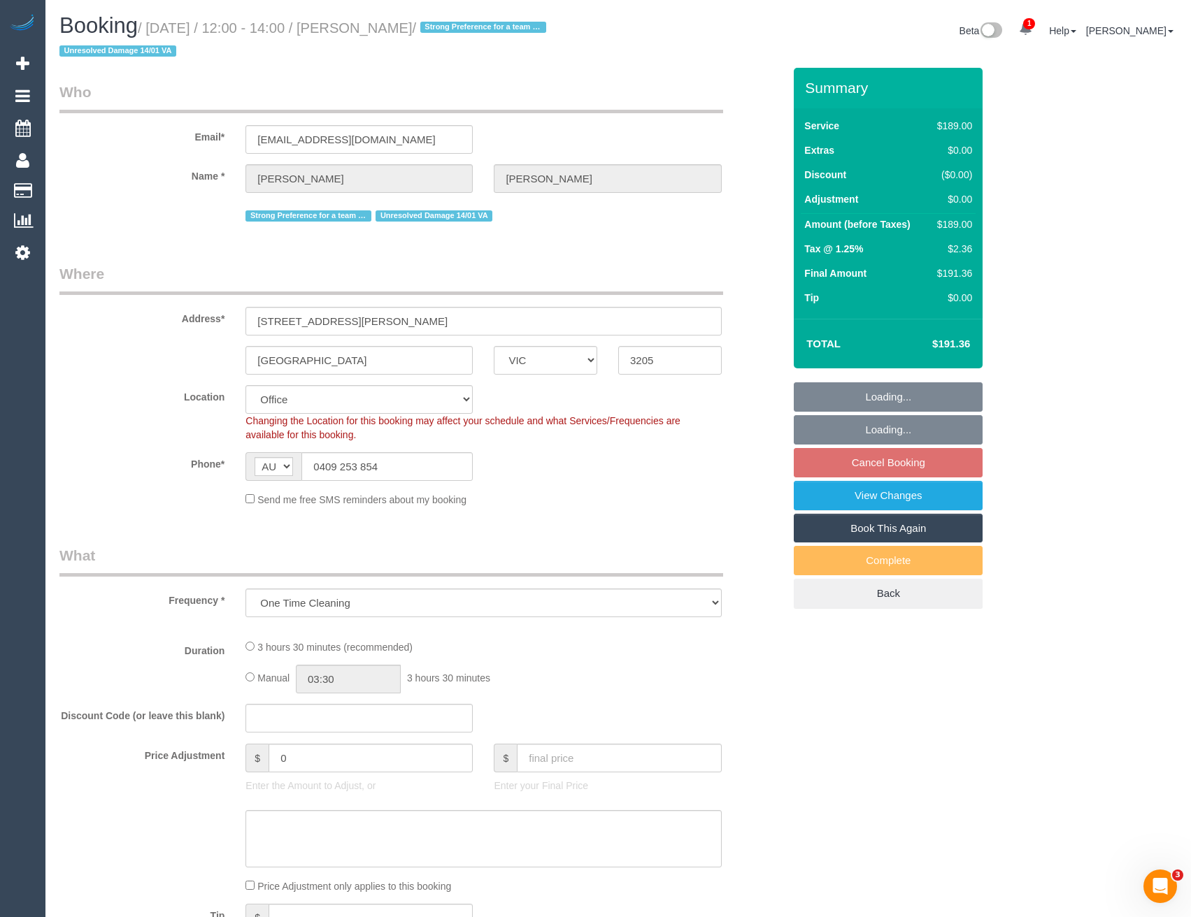
select select "number:12"
select select "object:727"
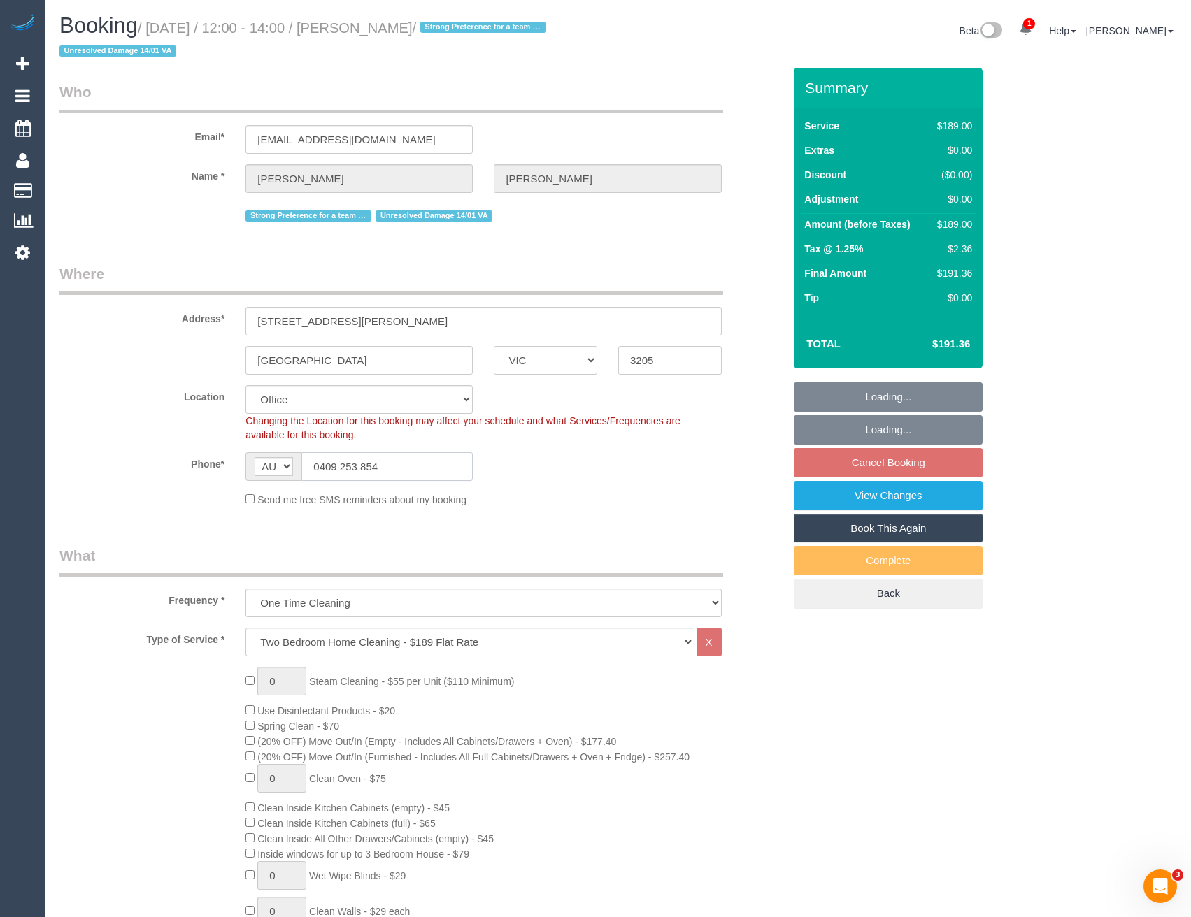
drag, startPoint x: 371, startPoint y: 466, endPoint x: 315, endPoint y: 466, distance: 55.9
click at [315, 466] on input "0409 253 854" at bounding box center [386, 466] width 171 height 29
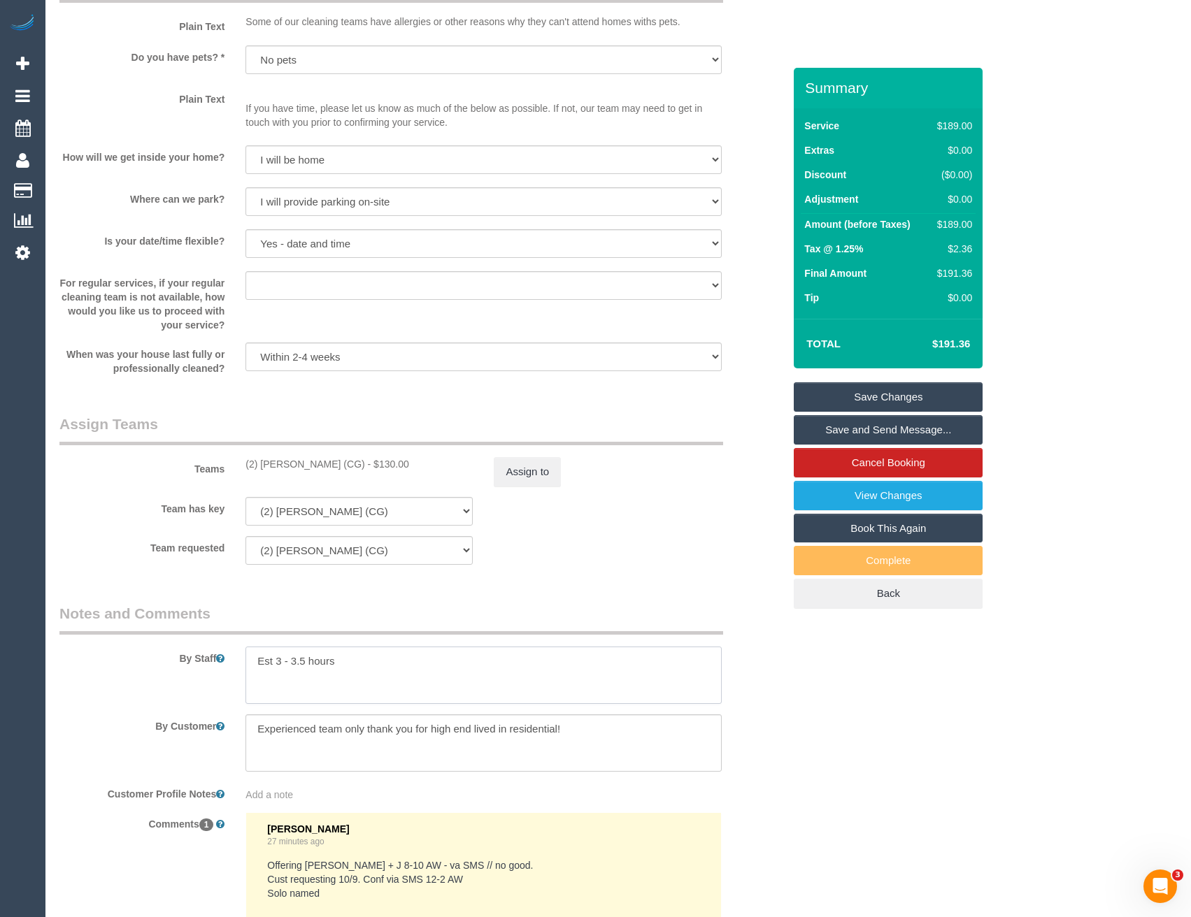
click at [372, 664] on textarea at bounding box center [482, 675] width 475 height 57
paste textarea "0409 253 854"
click at [334, 658] on textarea at bounding box center [482, 675] width 475 height 57
click at [341, 680] on textarea at bounding box center [482, 675] width 475 height 57
type textarea "Est 3 - 3.5 hours 0409 253 854 - please contact cust on arrival for access to b…"
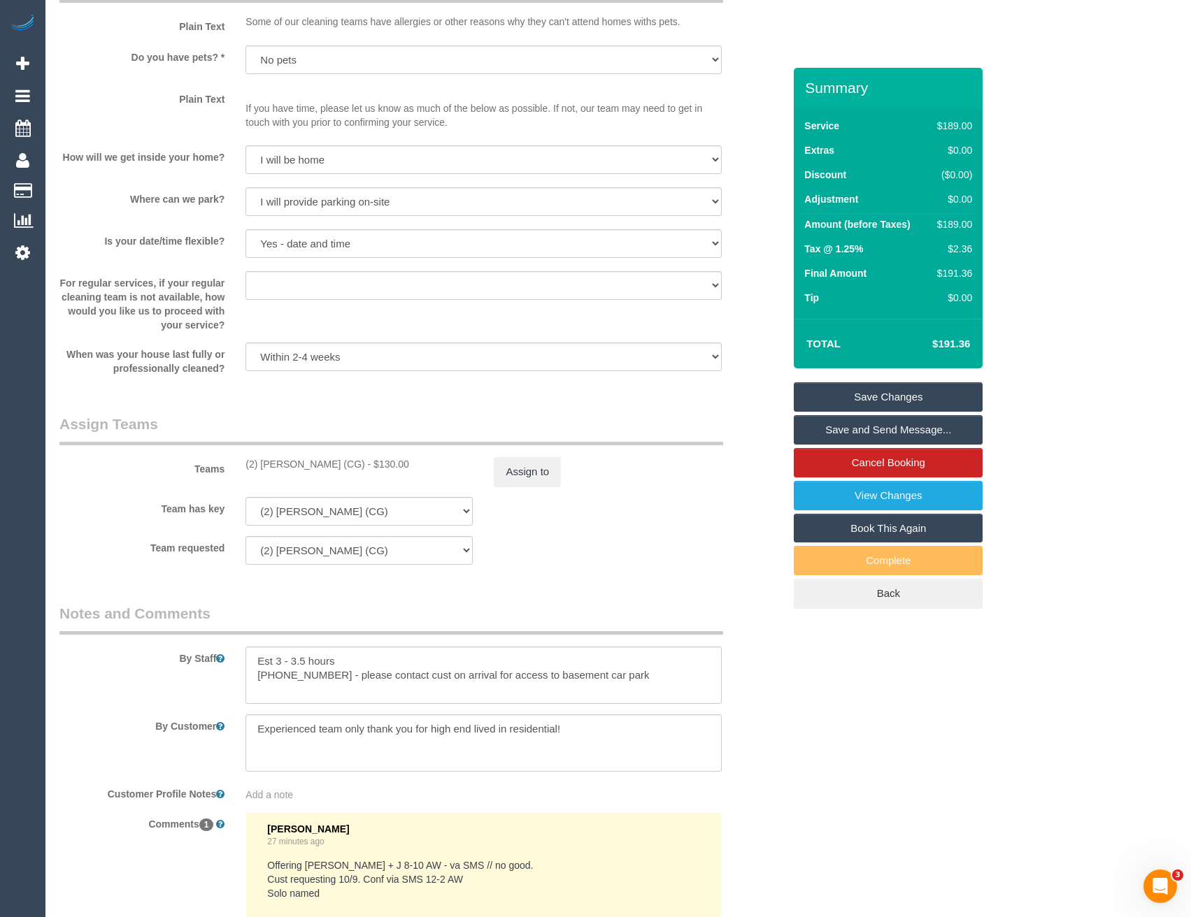
click at [357, 796] on div "Add a note" at bounding box center [482, 795] width 475 height 14
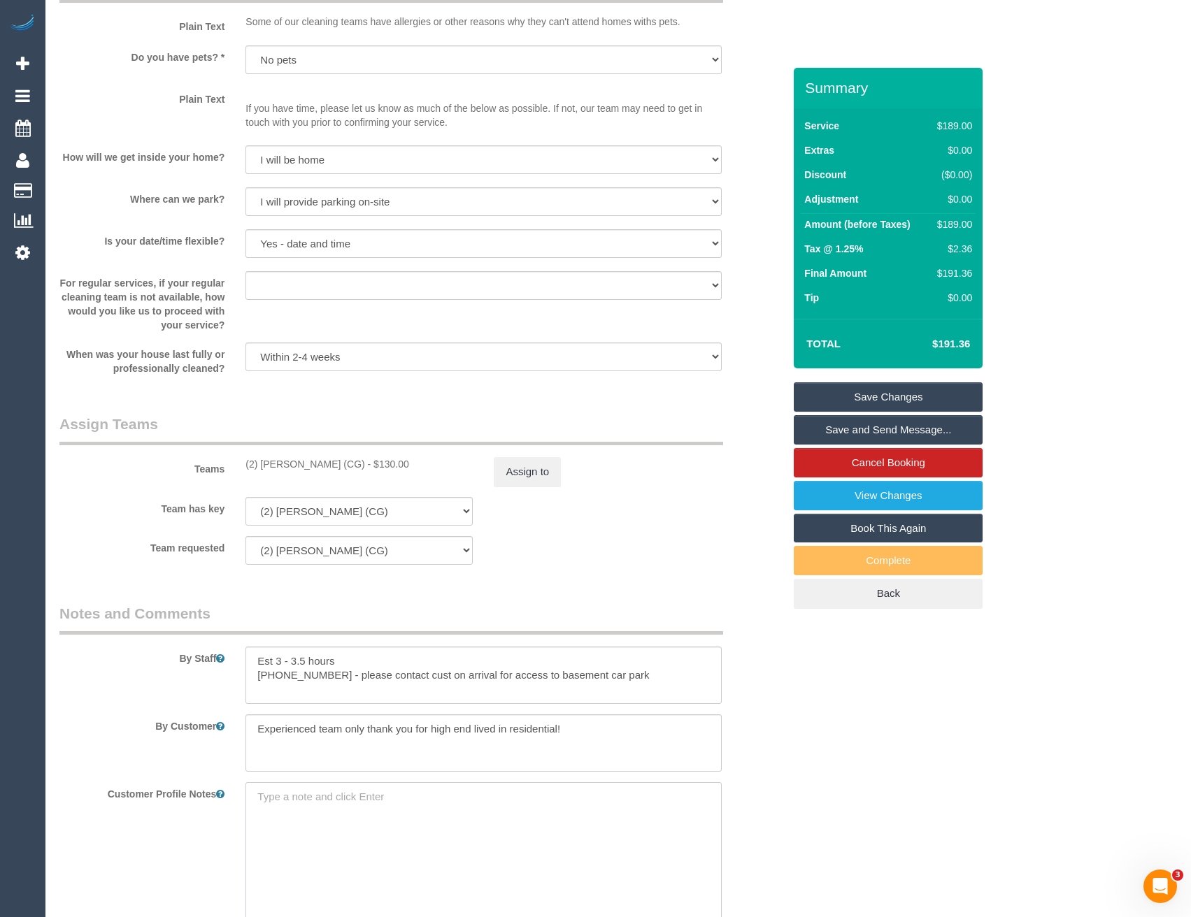
click at [305, 799] on textarea at bounding box center [482, 859] width 475 height 155
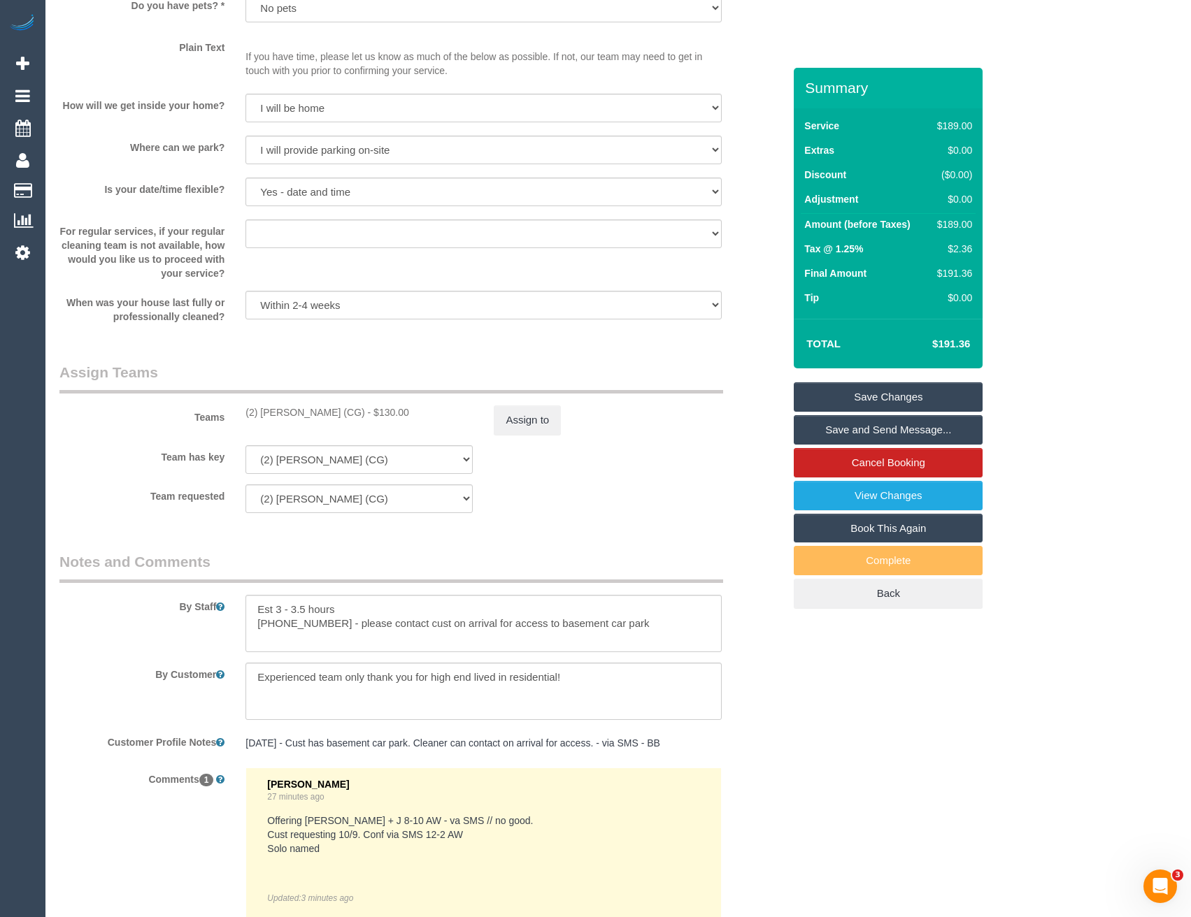
scroll to position [2028, 0]
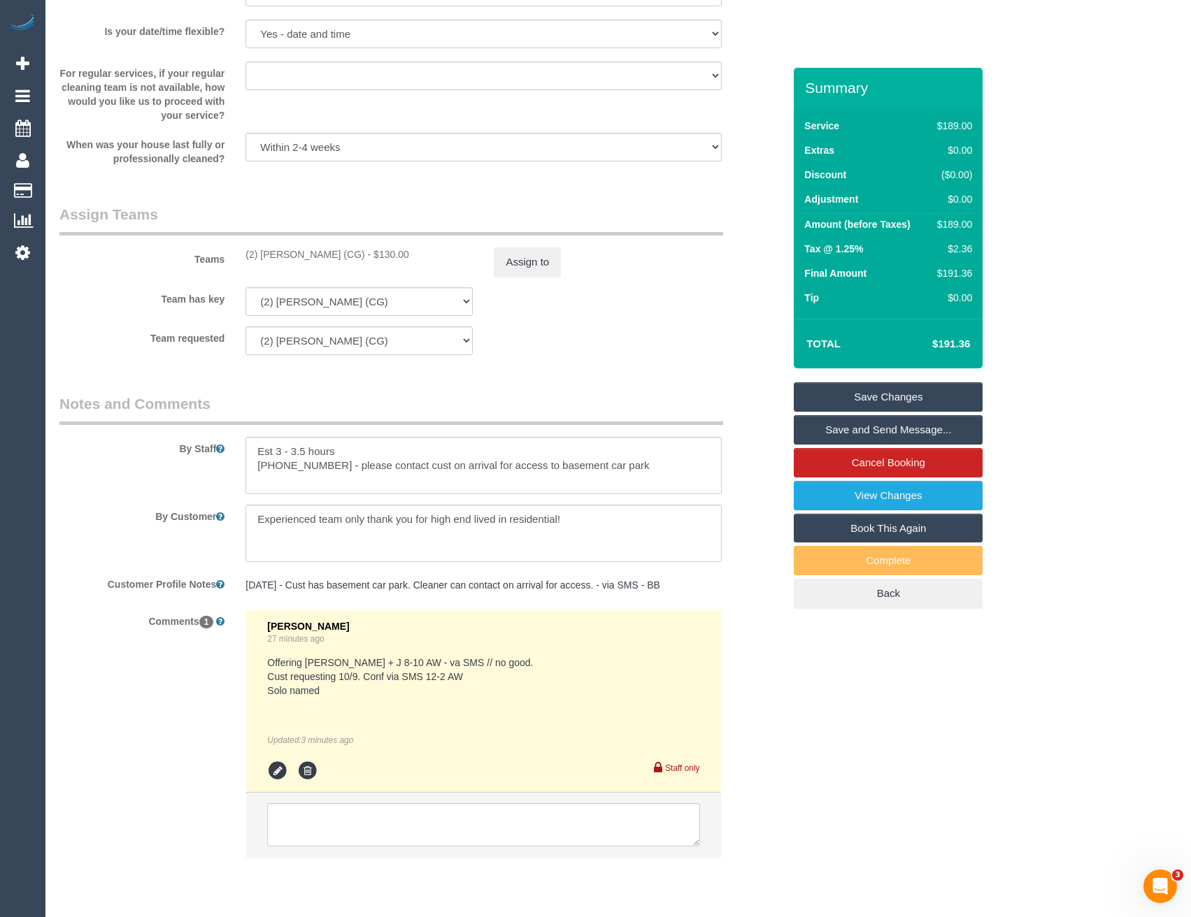
click at [281, 591] on pre "8/9/25 - Cust has basement car park. Cleaner can contact on arrival for access.…" at bounding box center [482, 585] width 475 height 14
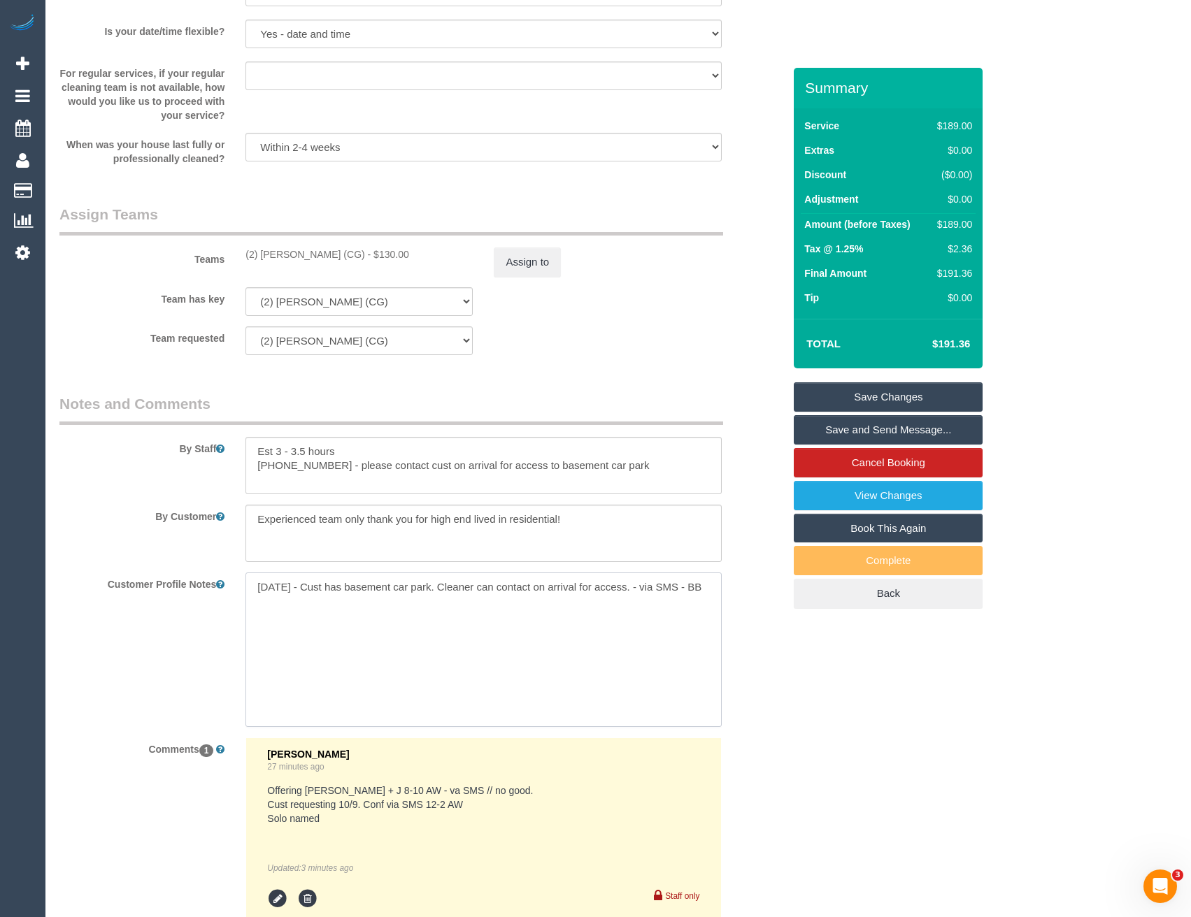
click at [248, 585] on textarea "8/9/25 - Cust has basement car park. Cleaner can contact on arrival for access.…" at bounding box center [482, 650] width 475 height 155
paste textarea "** ACCESS ** ** PREFERENCES ** ** DO NOT SEND ** ** GENERAL **"
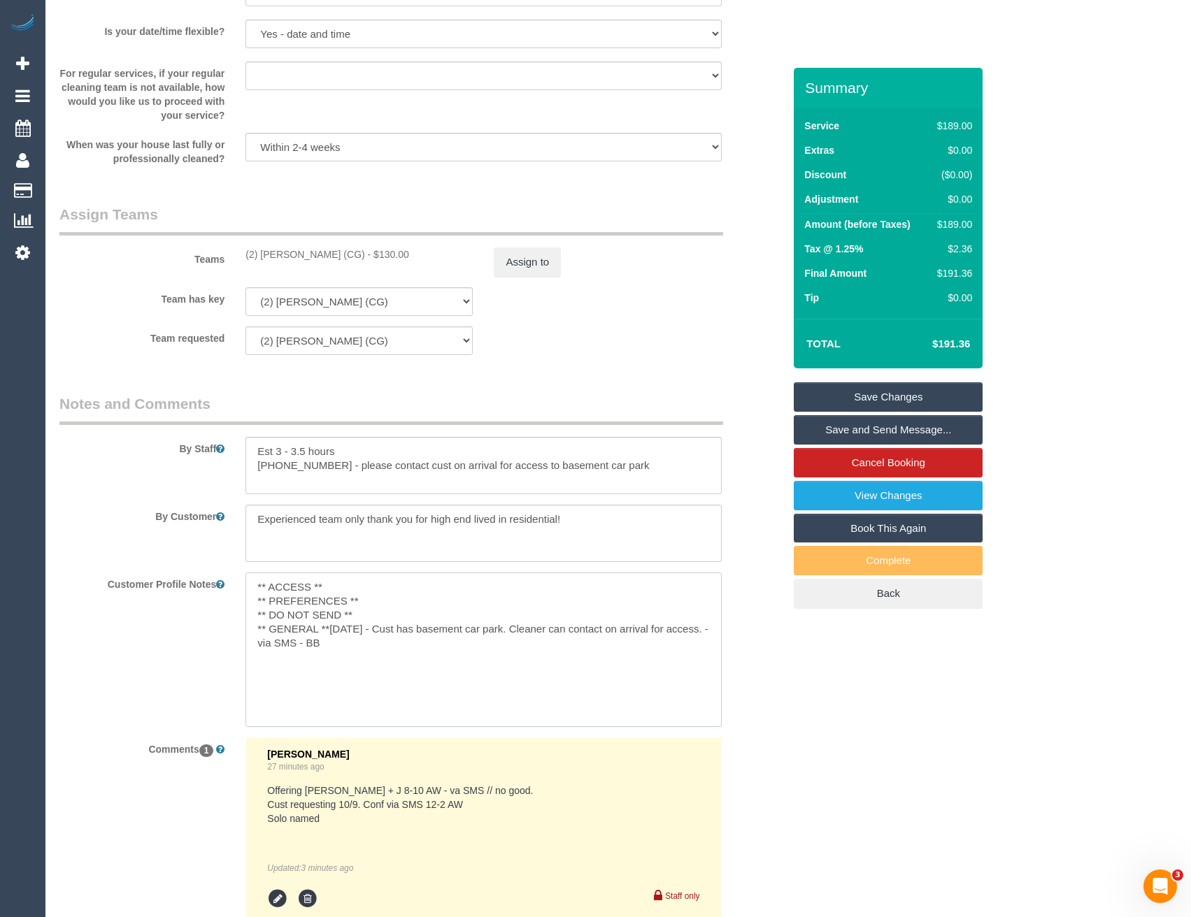
click at [353, 596] on textarea "** ACCESS ** ** PREFERENCES ** ** DO NOT SEND ** ** GENERAL **8/9/25 - Cust has…" at bounding box center [482, 650] width 475 height 155
click at [342, 588] on textarea "** ACCESS ** ** PREFERENCES ** ** DO NOT SEND ** ** GENERAL **8/9/25 - Cust has…" at bounding box center [482, 650] width 475 height 155
click at [375, 608] on textarea "** ACCESS ** ** PREFERENCES ** ** DO NOT SEND ** ** GENERAL **8/9/25 - Cust has…" at bounding box center [482, 650] width 475 height 155
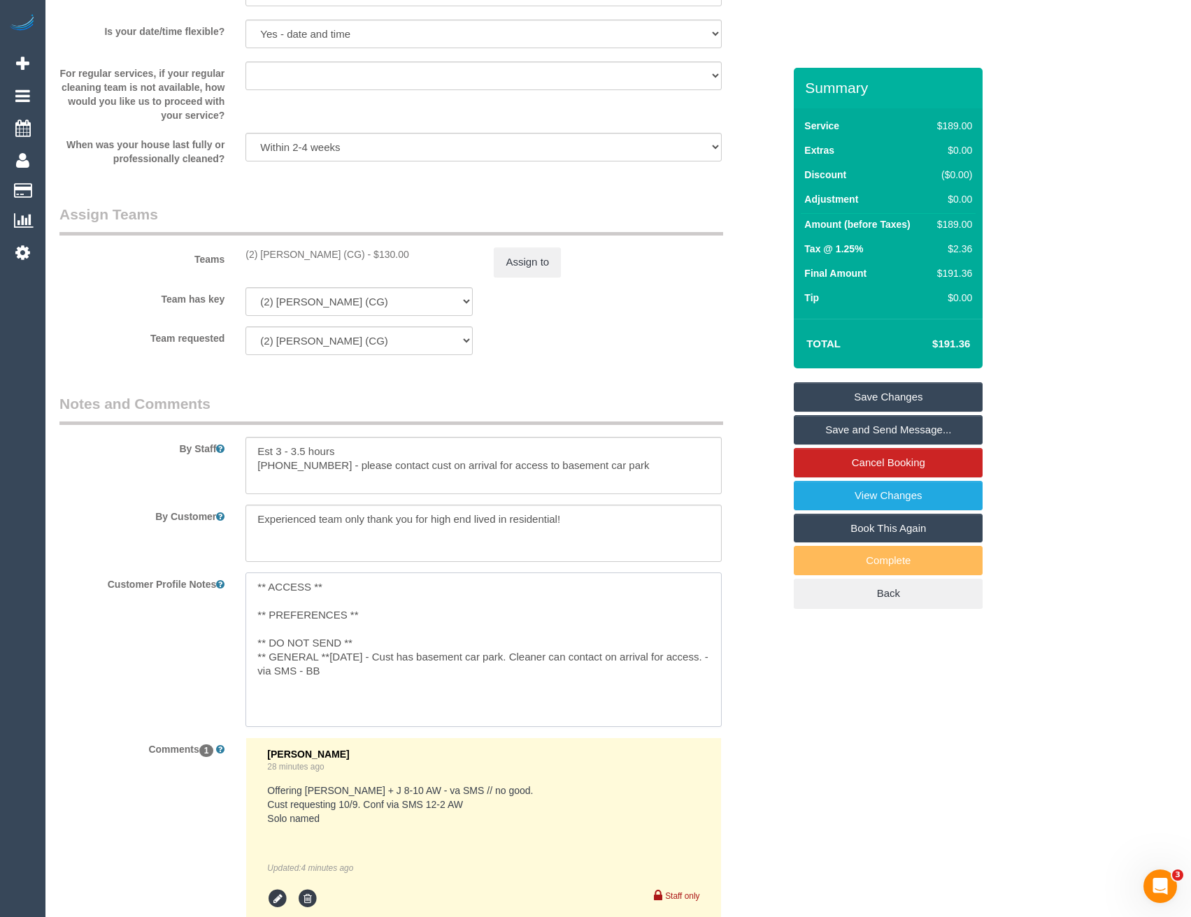
click at [358, 640] on textarea "** ACCESS ** ** PREFERENCES ** ** DO NOT SEND ** ** GENERAL **8/9/25 - Cust has…" at bounding box center [482, 650] width 475 height 155
click at [329, 670] on textarea "** ACCESS ** ** PREFERENCES ** ** DO NOT SEND ** ** GENERAL **8/9/25 - Cust has…" at bounding box center [482, 650] width 475 height 155
type textarea "** ACCESS ** ** PREFERENCES ** ** DO NOT SEND ** ** GENERAL ** 8/9/25 - Cust ha…"
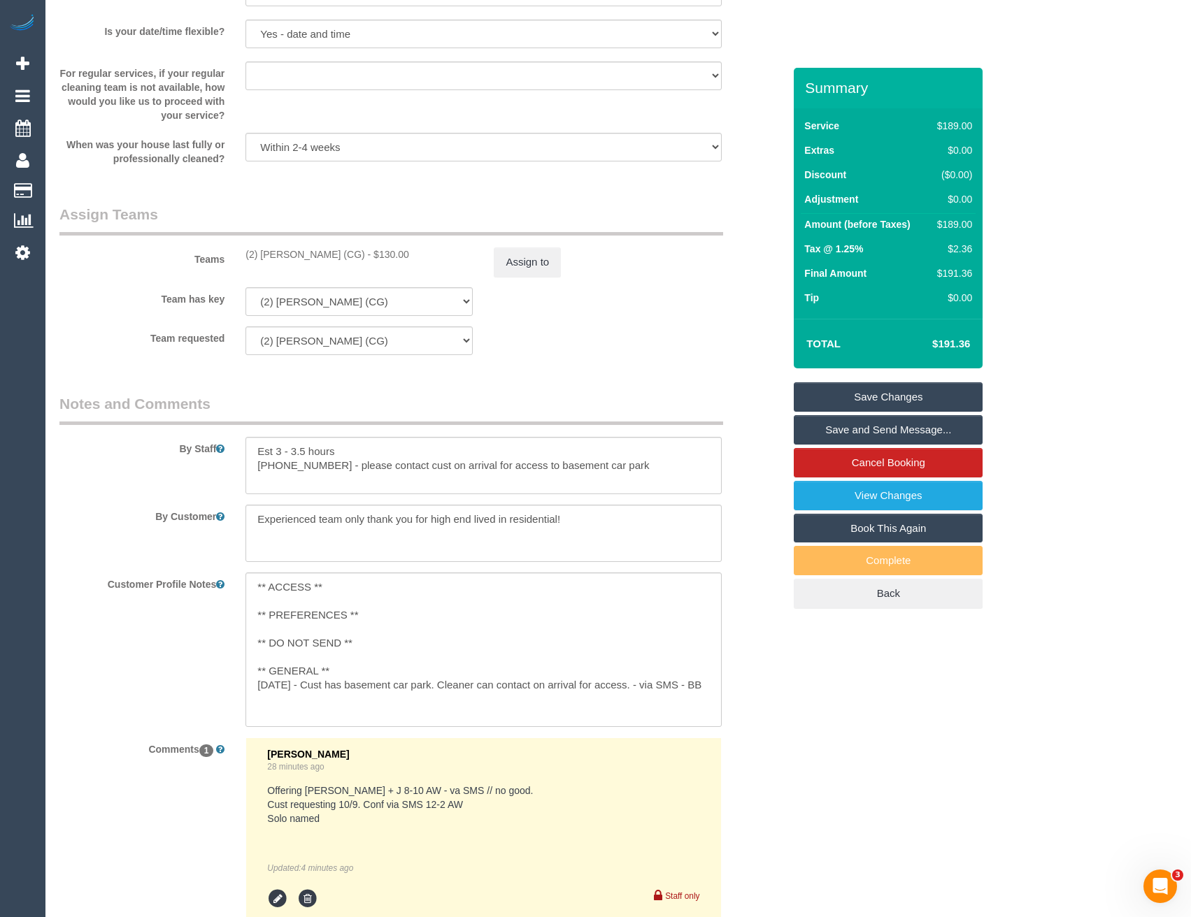
click at [783, 711] on sui-booking-comments "By Staff By Customer Customer Profile Notes ** ACCESS ** ** PREFERENCES ** ** D…" at bounding box center [421, 697] width 724 height 606
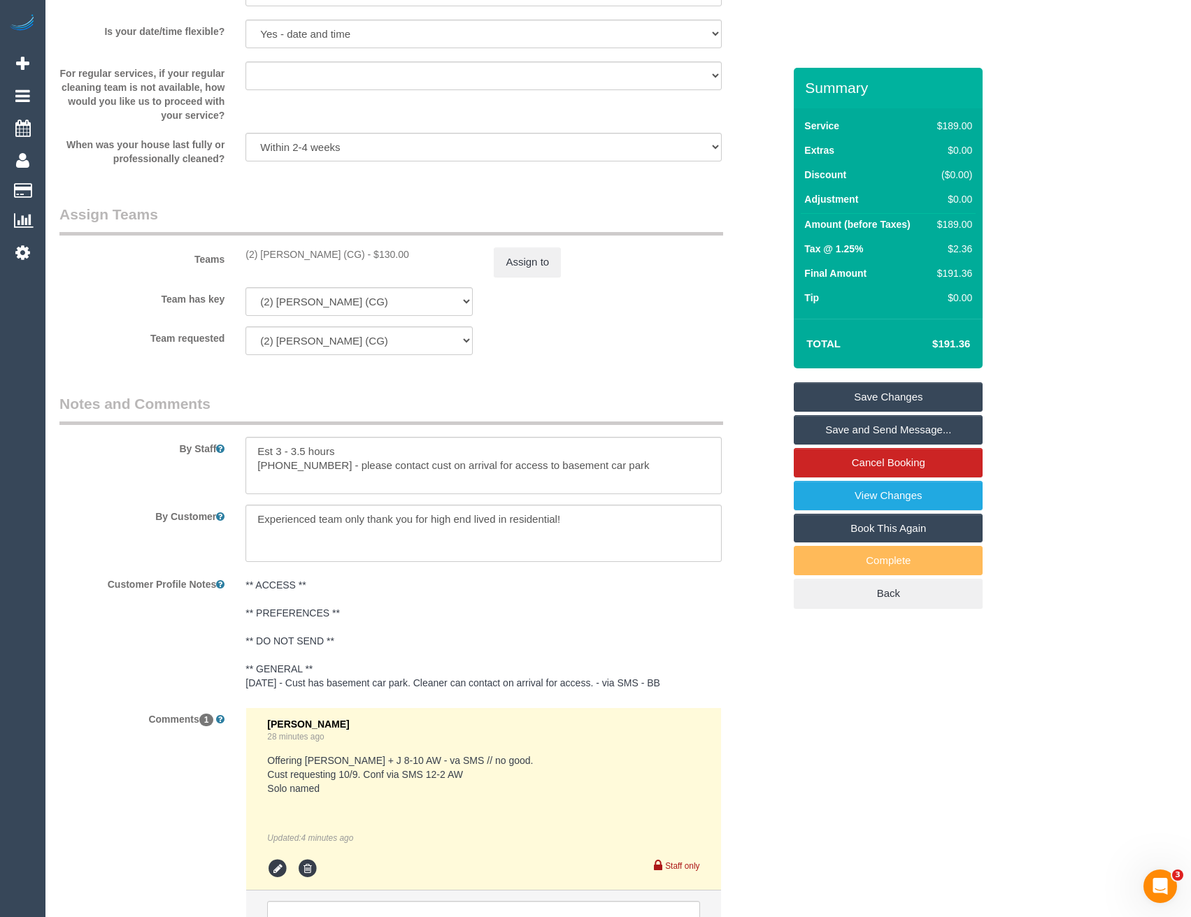
click at [882, 401] on link "Save Changes" at bounding box center [888, 396] width 189 height 29
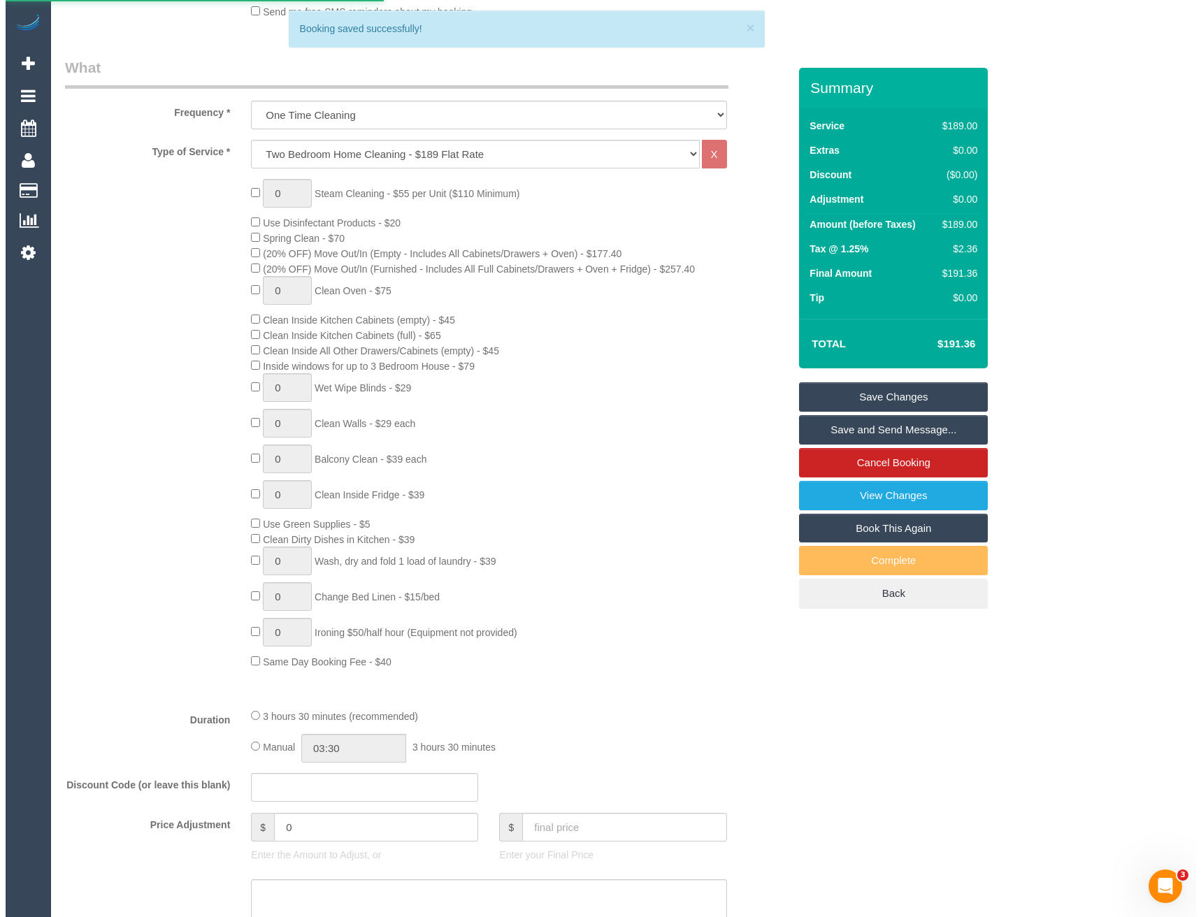
scroll to position [0, 0]
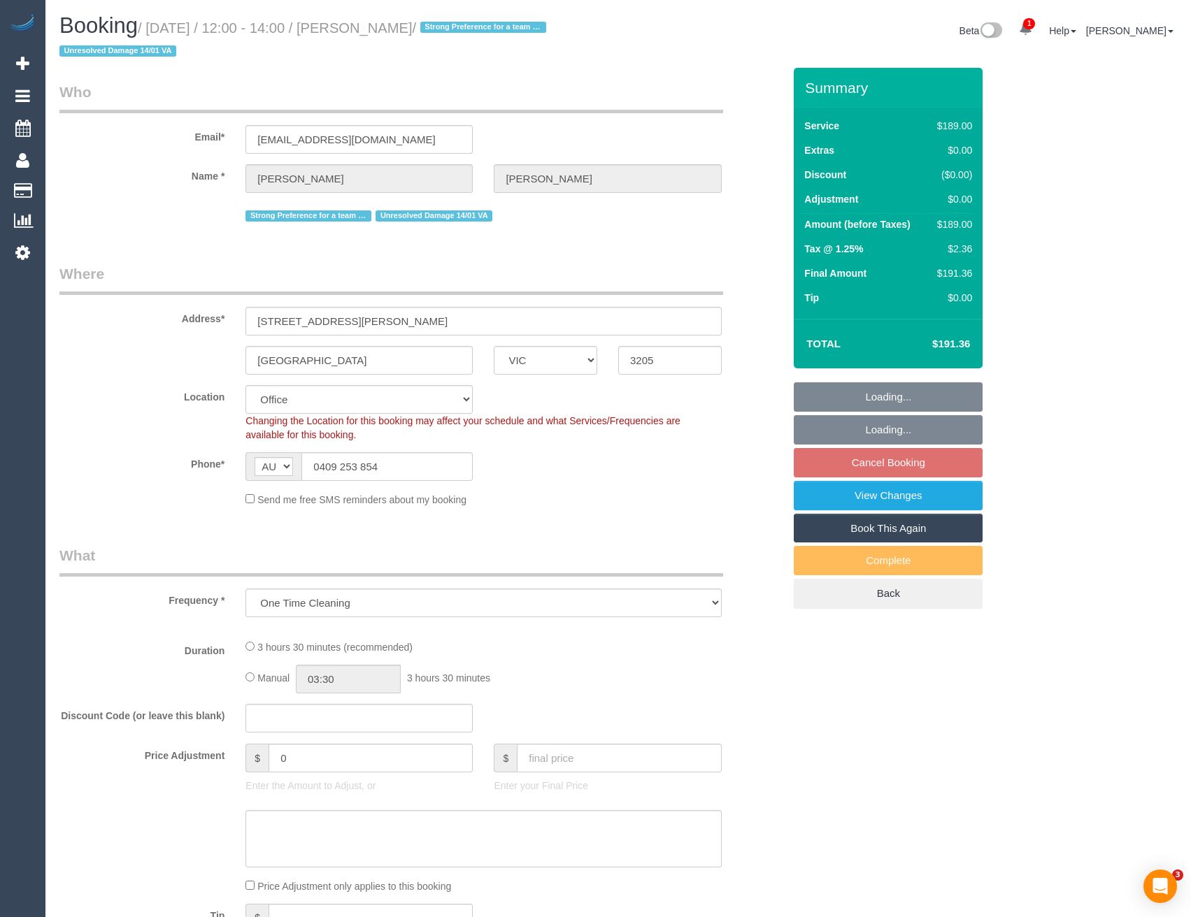
select select "VIC"
select select "number:28"
select select "number:14"
select select "number:18"
select select "number:22"
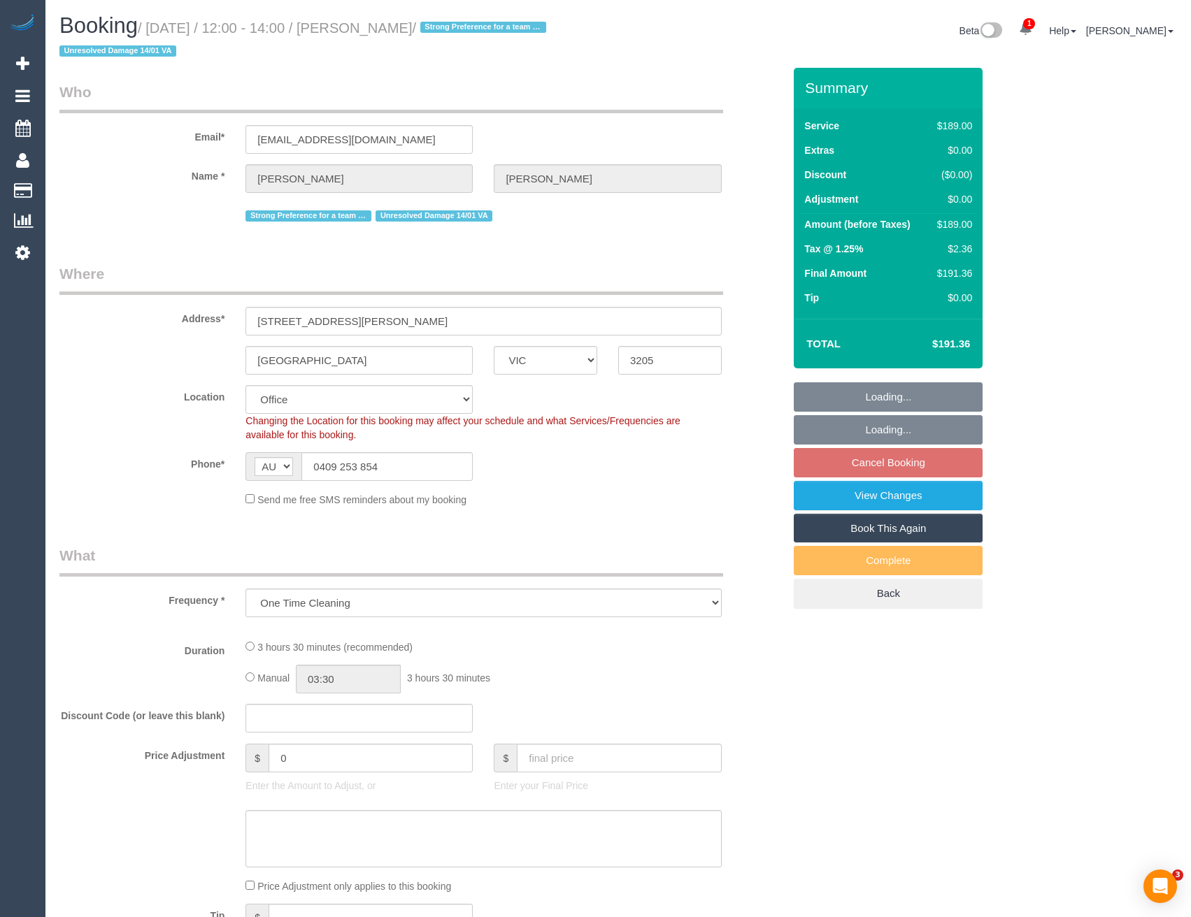
select select "number:12"
select select "object:703"
select select "string:stripe-pm_1POt192GScqysDRVG2CmIGv1"
click at [898, 495] on link "View Changes" at bounding box center [888, 495] width 189 height 29
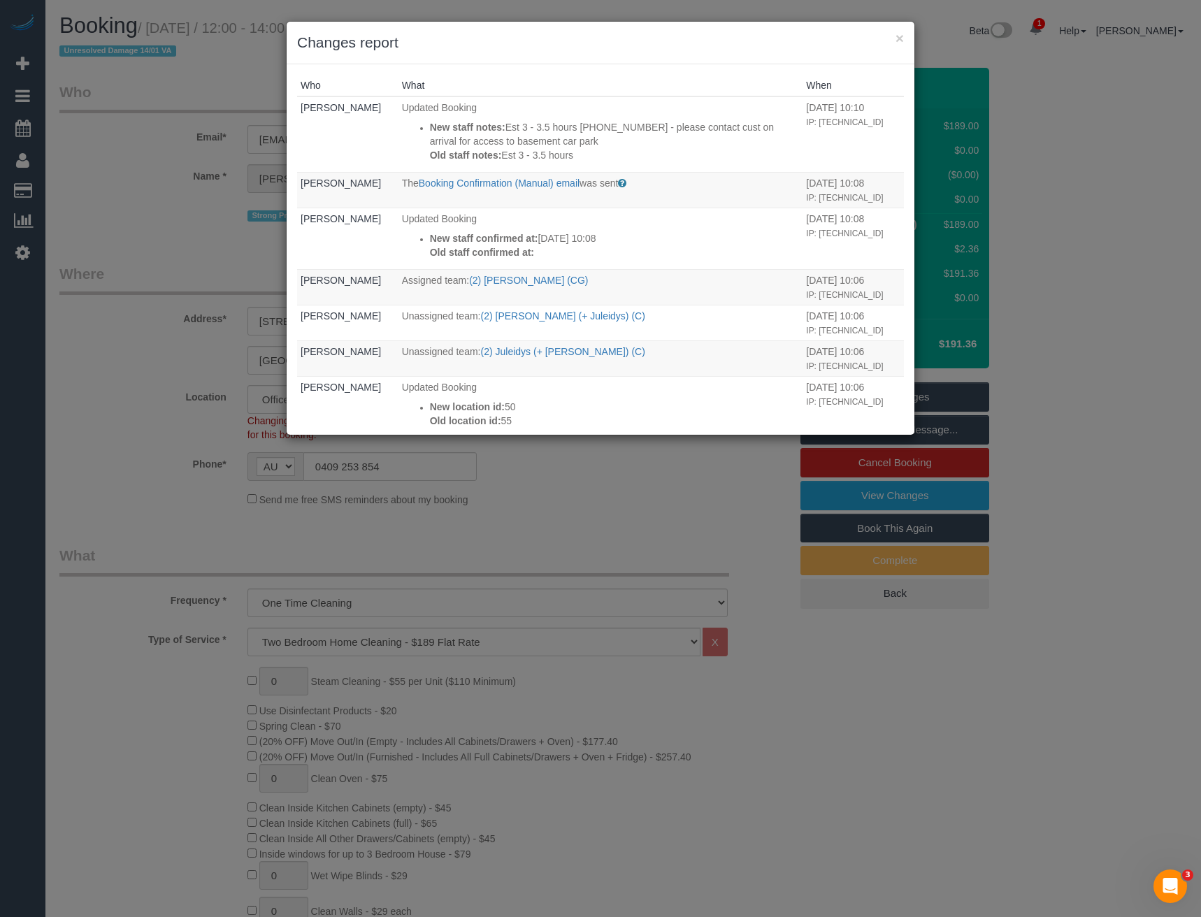
click at [563, 481] on div "× Changes report Who What When [PERSON_NAME] Updated Booking New staff notes: E…" at bounding box center [600, 458] width 1201 height 917
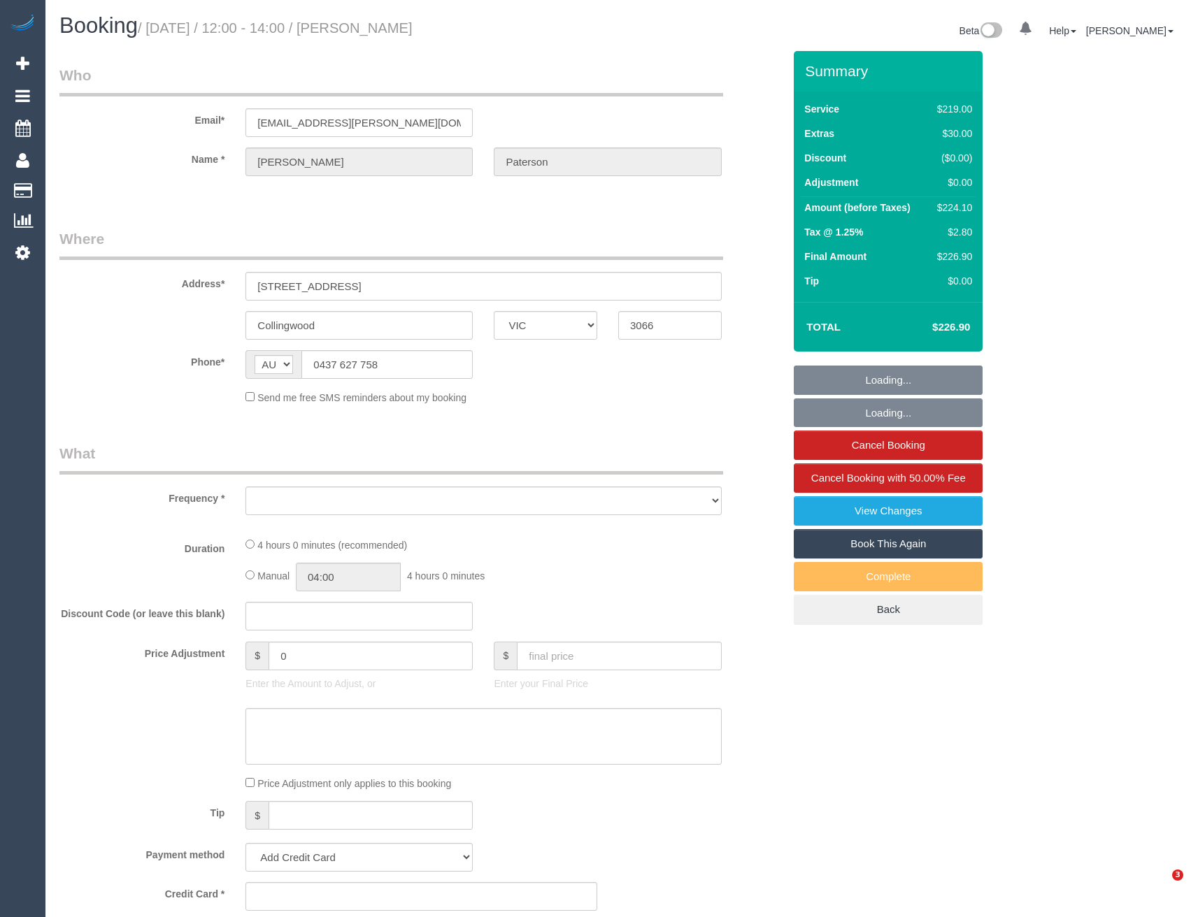
select select "VIC"
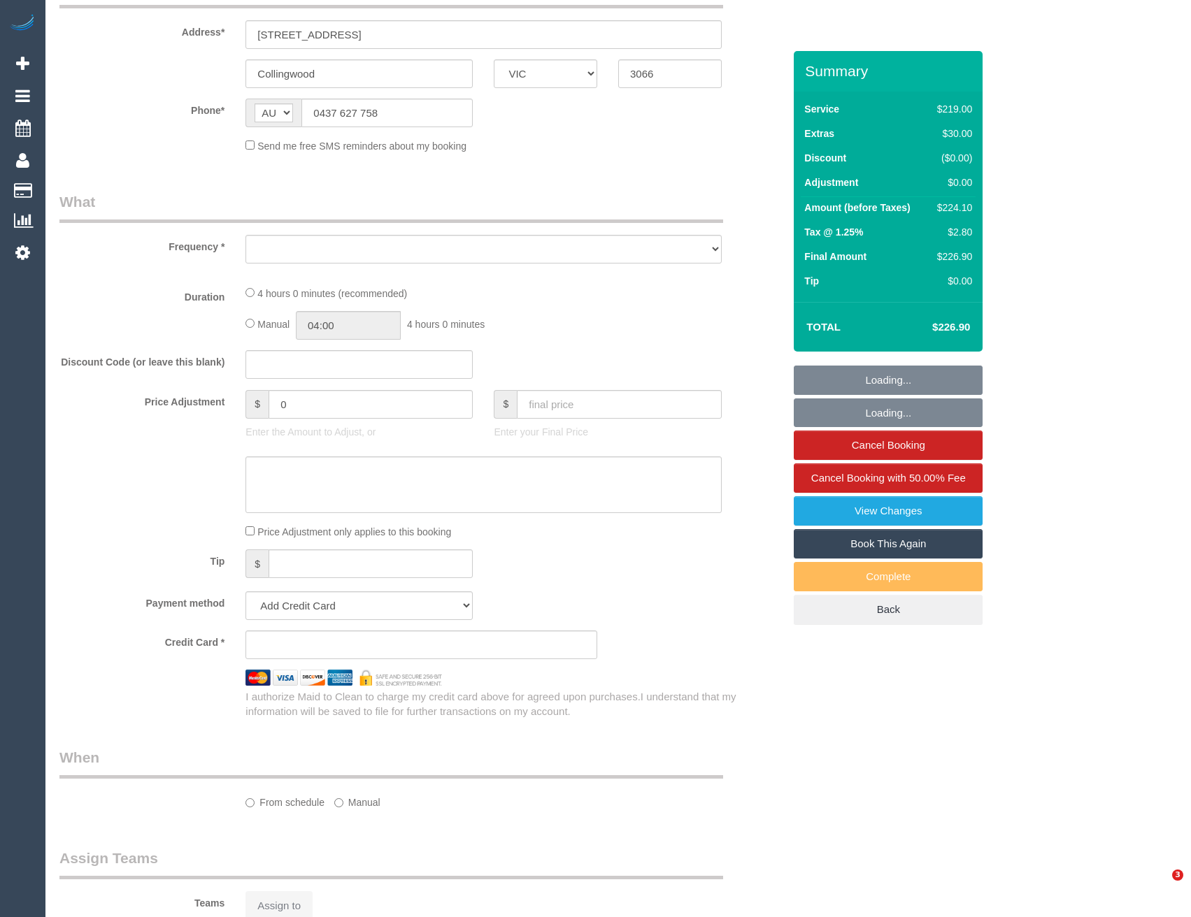
select select "object:713"
select select "string:stripe-pm_1RQ0jA2GScqysDRV7Fc9YdjG"
select select "number:30"
select select "number:14"
select select "number:18"
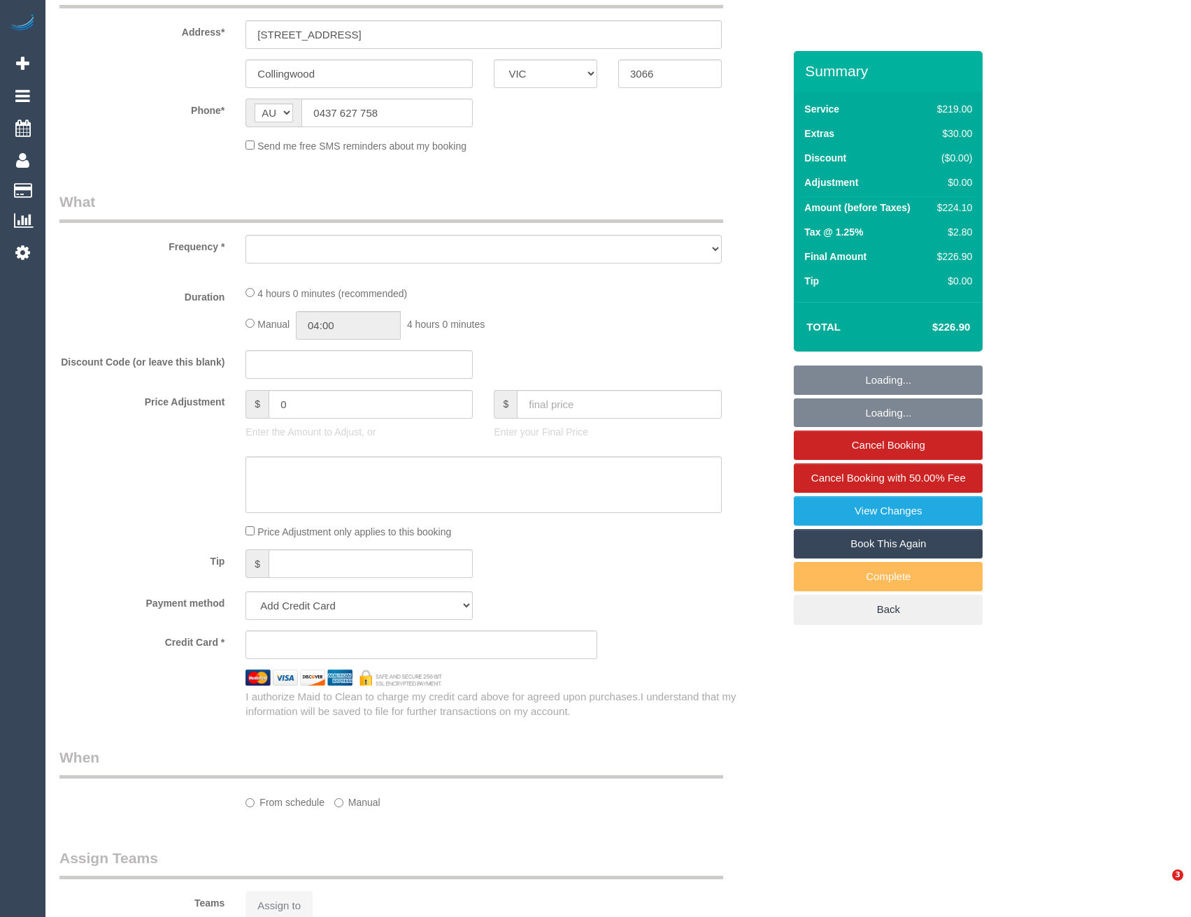
select select "number:36"
select select "number:34"
select select "number:13"
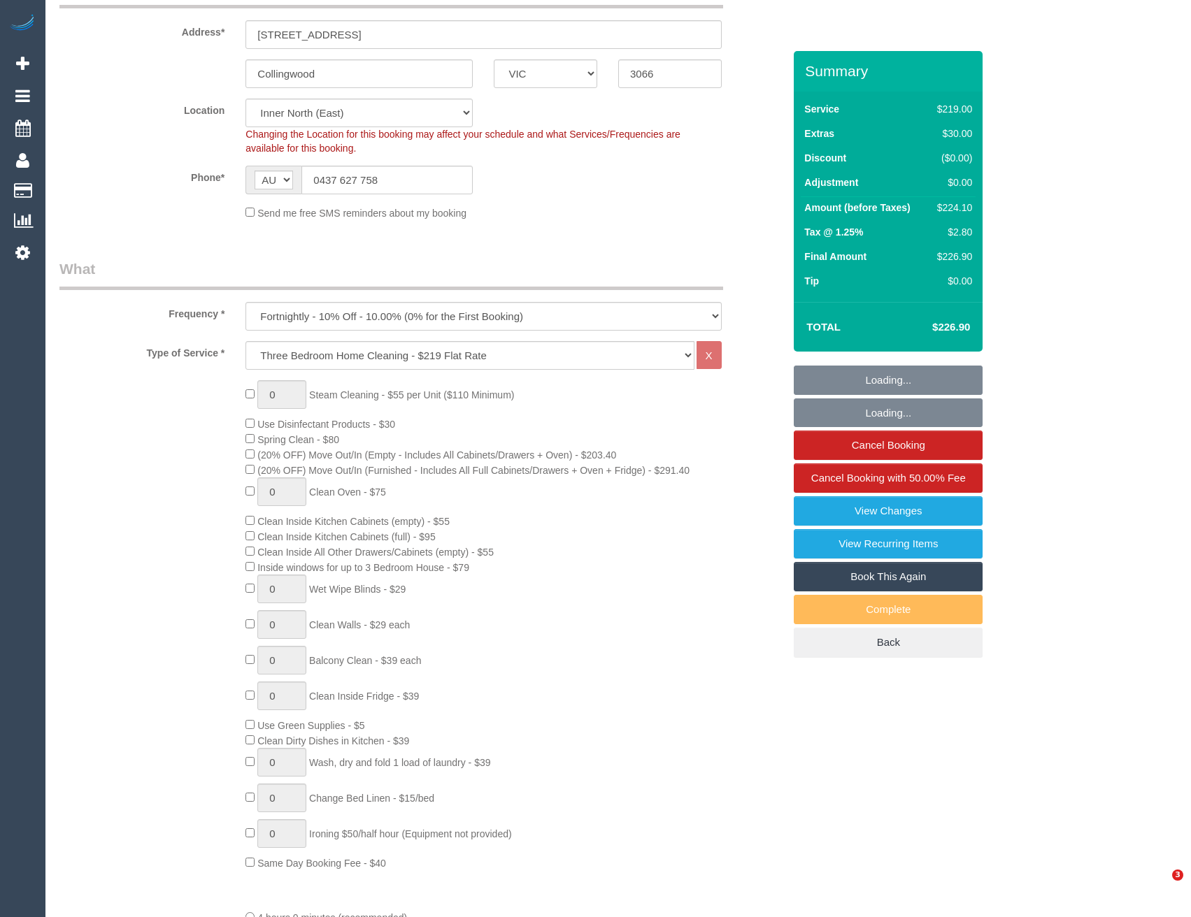
select select "object:1687"
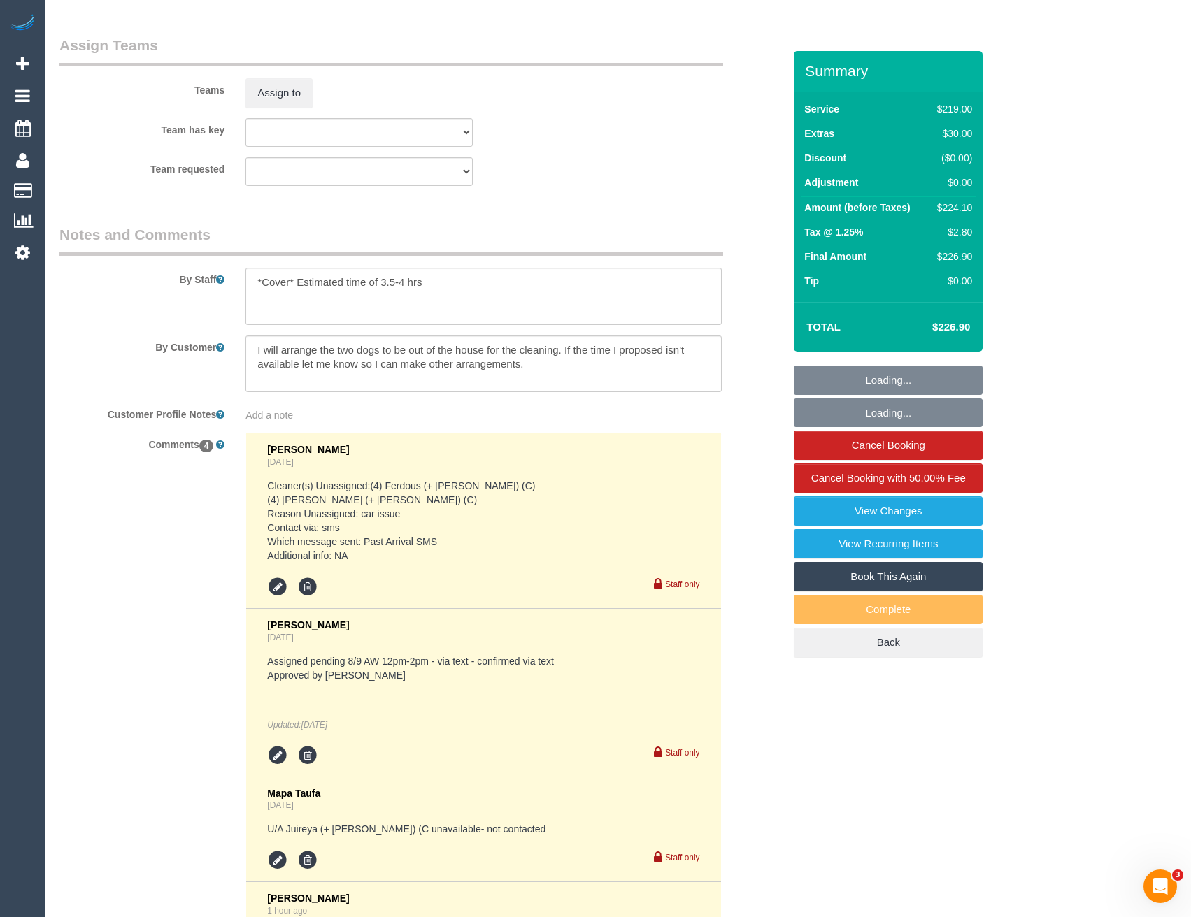
scroll to position [2479, 0]
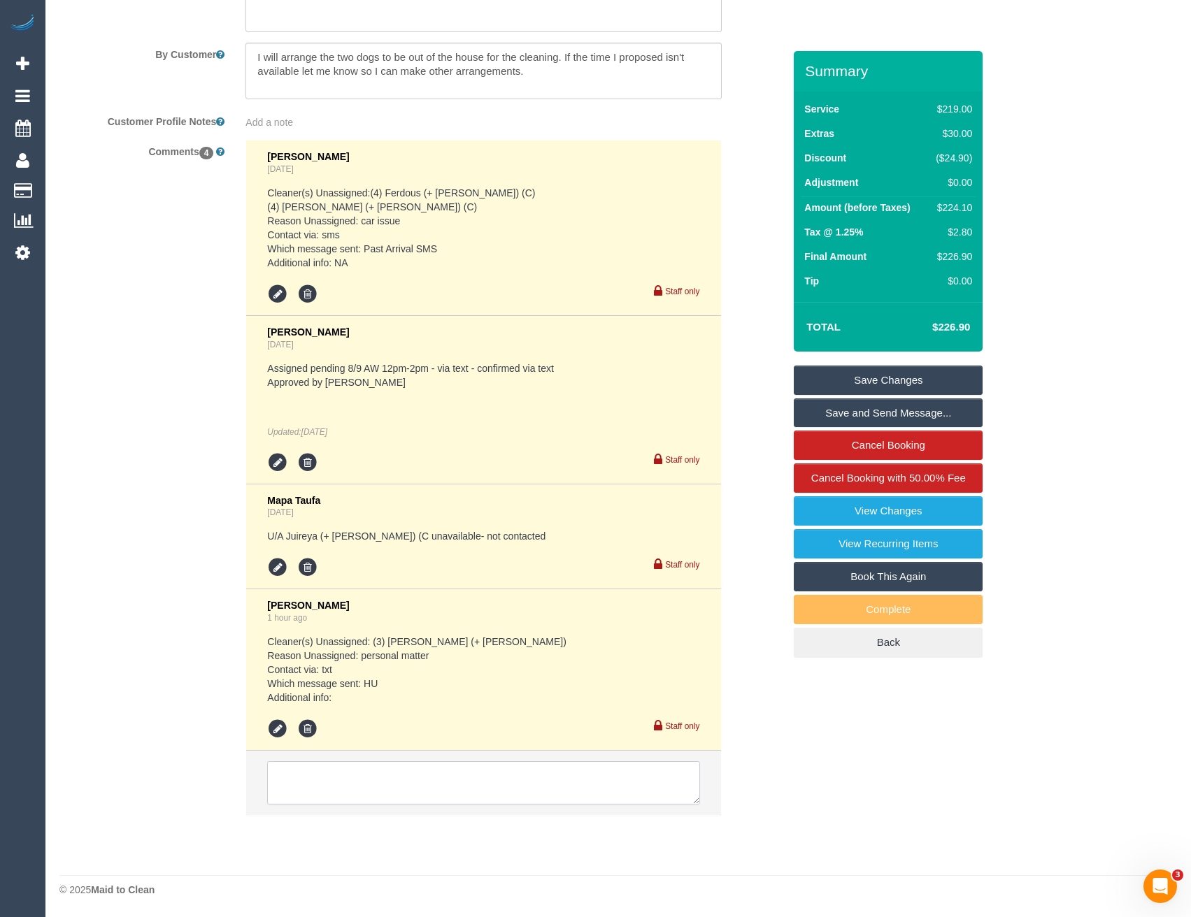
click at [350, 786] on textarea at bounding box center [483, 782] width 432 height 43
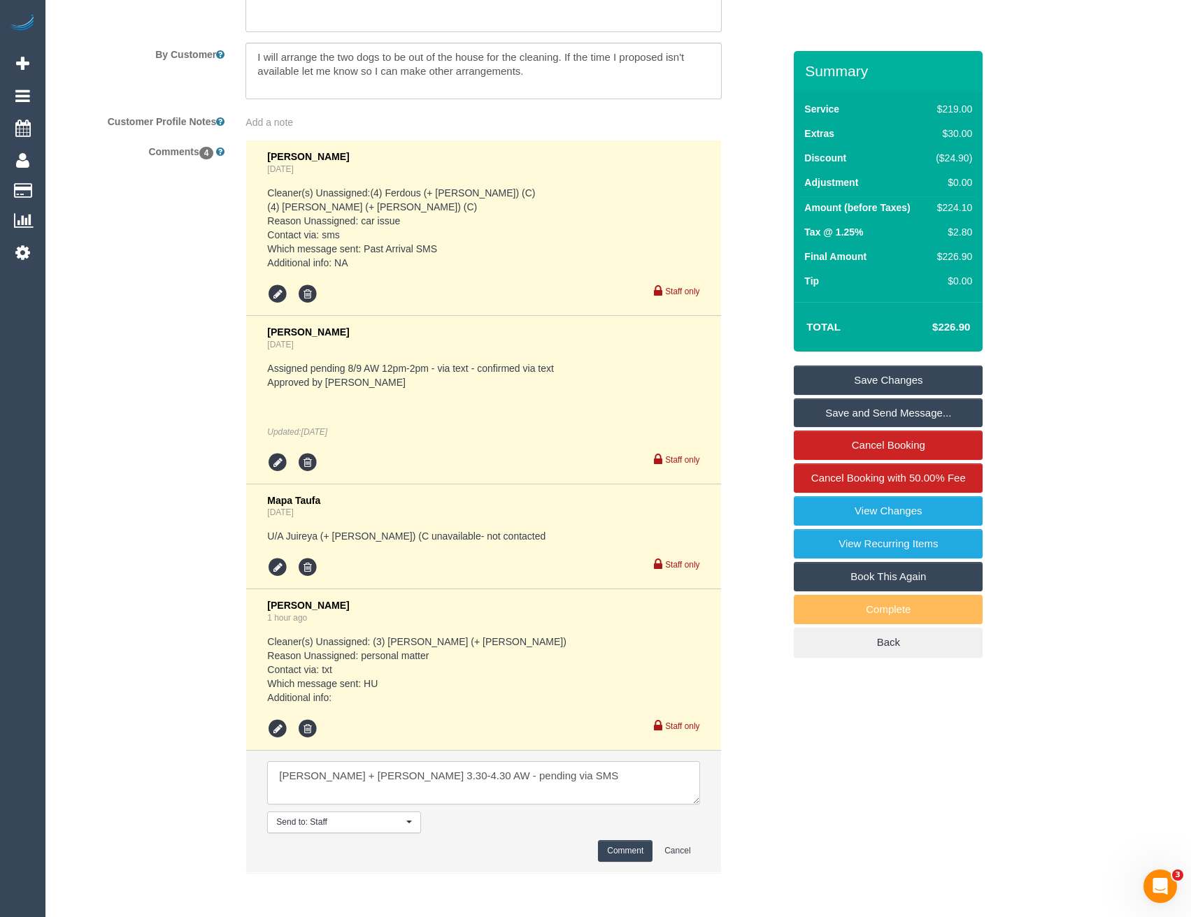
type textarea "[PERSON_NAME] + [PERSON_NAME] 3.30-4.30 AW - pending via SMS"
click at [638, 854] on button "Comment" at bounding box center [625, 851] width 55 height 22
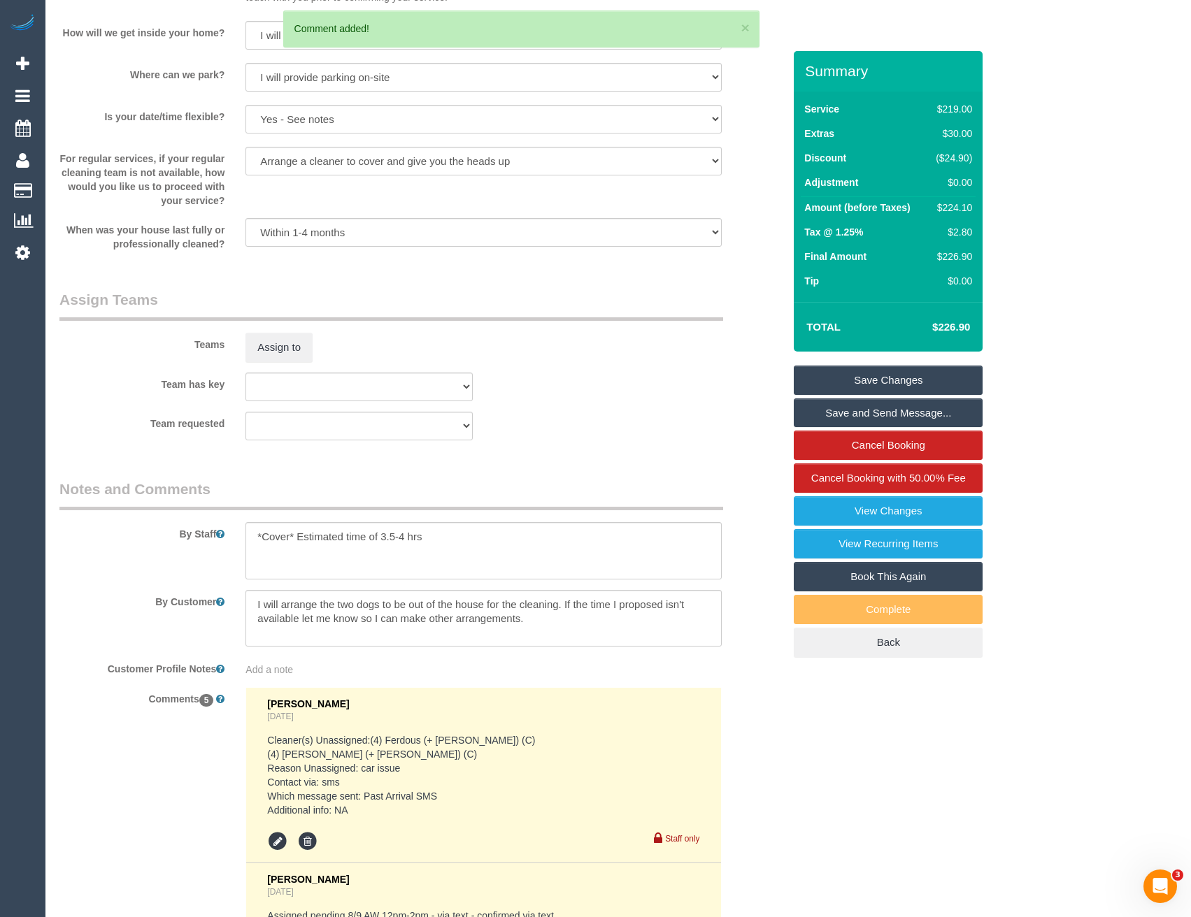
scroll to position [1920, 0]
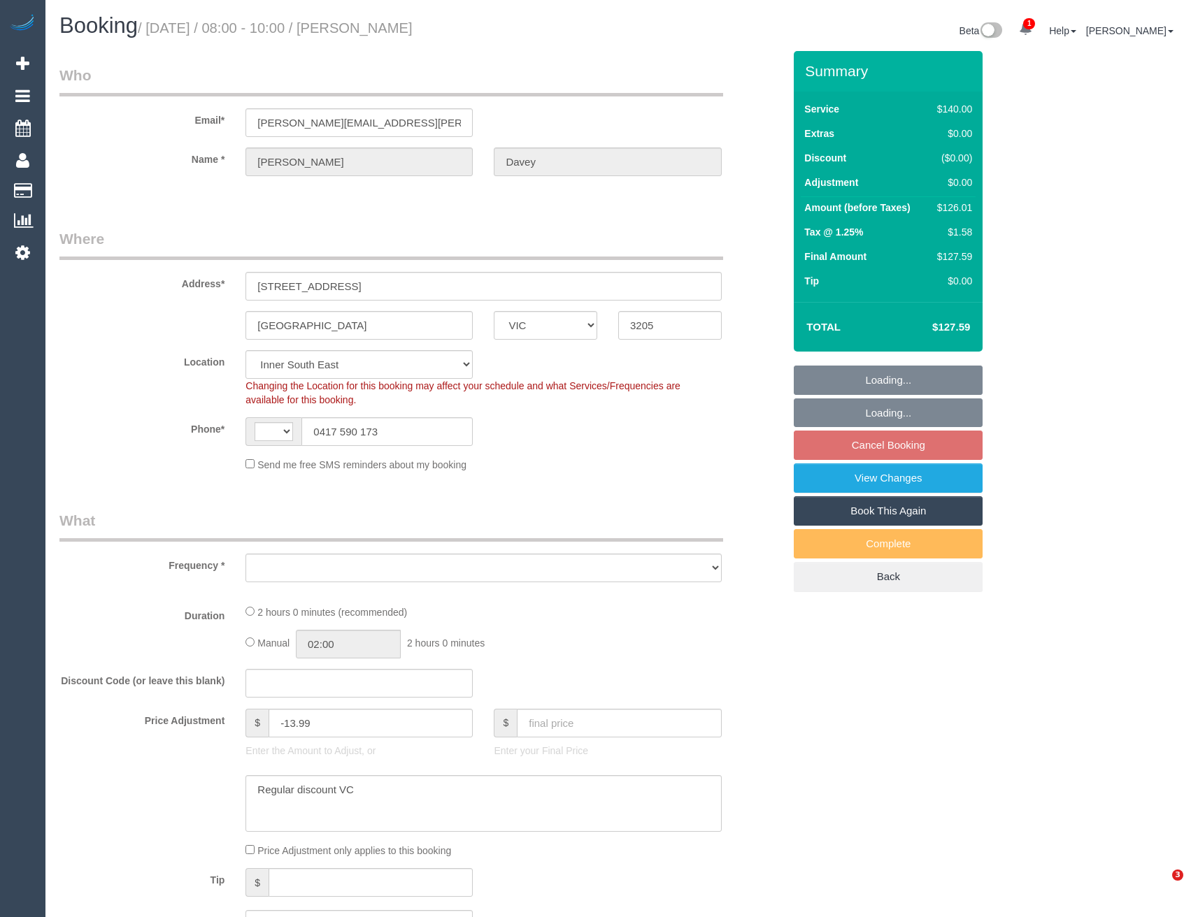
select select "VIC"
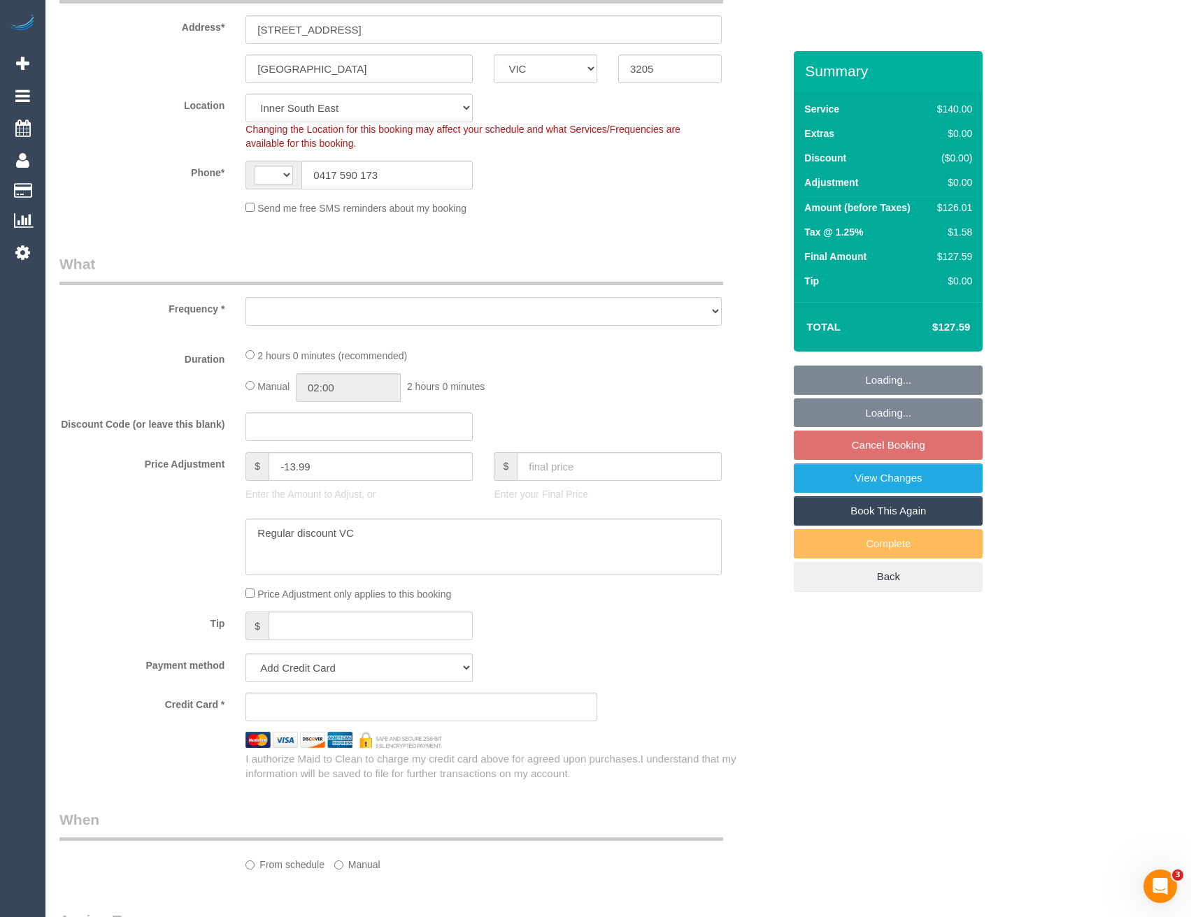
select select "string:stripe-pm_1RtJeK2GScqysDRVEIhgm82e"
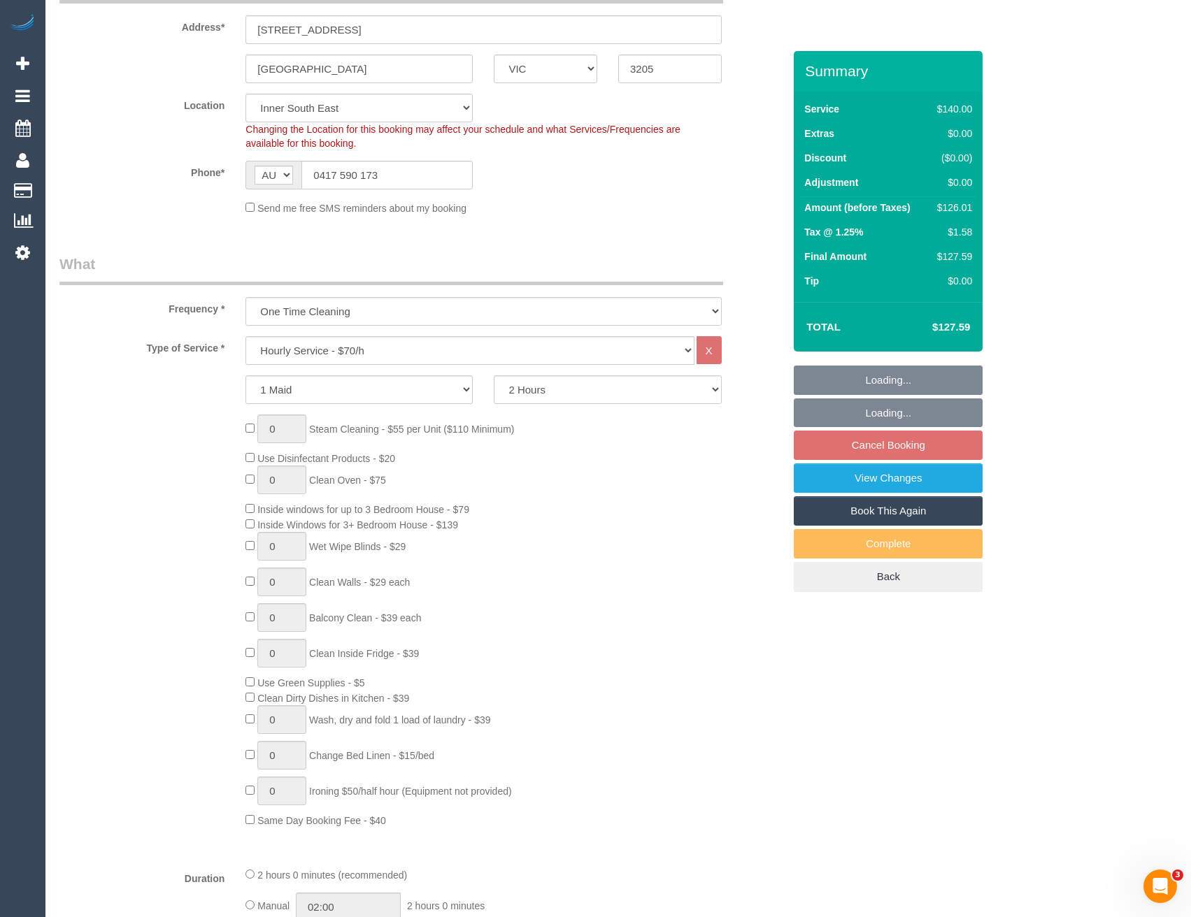
select select "string:AU"
select select "object:1289"
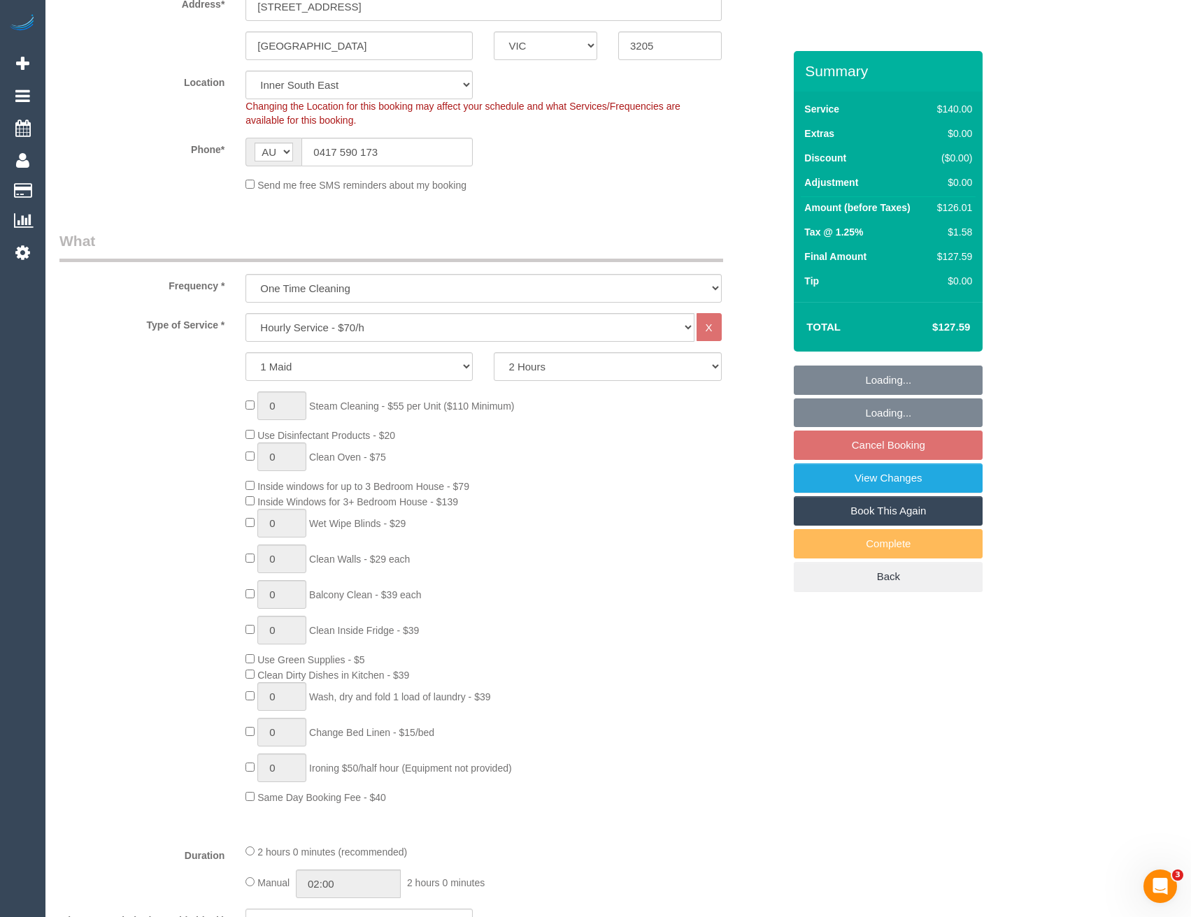
select select "spot1"
select select "object:1445"
select select "number:30"
select select "number:14"
select select "number:19"
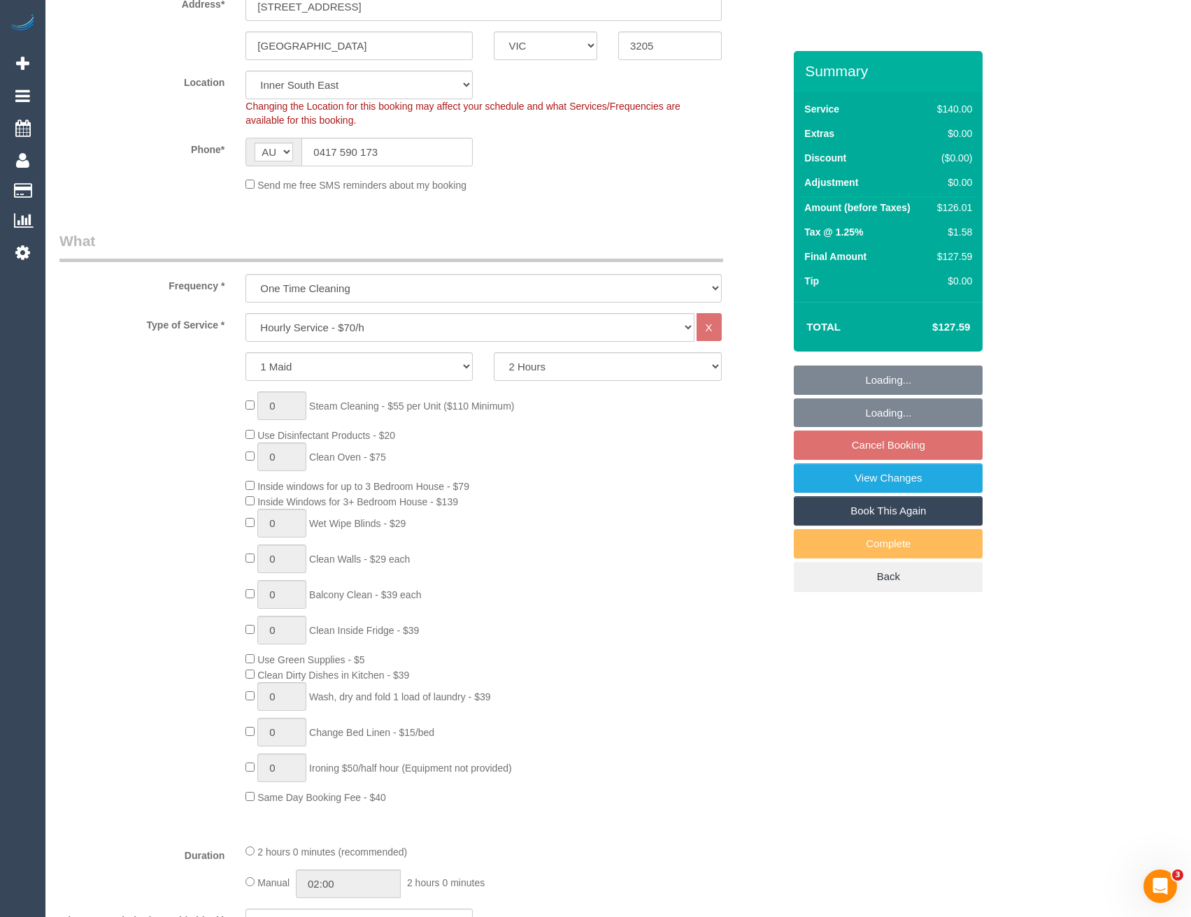
select select "number:36"
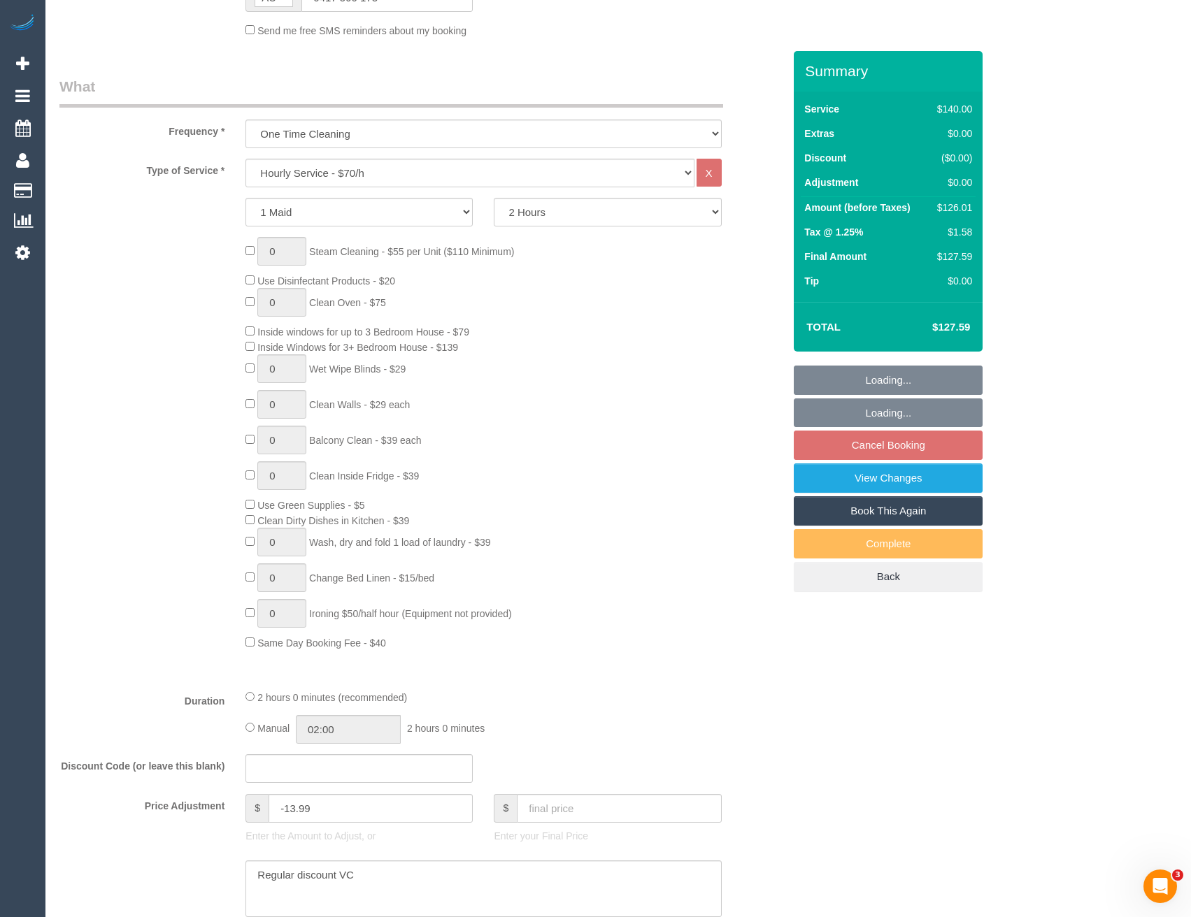
scroll to position [559, 0]
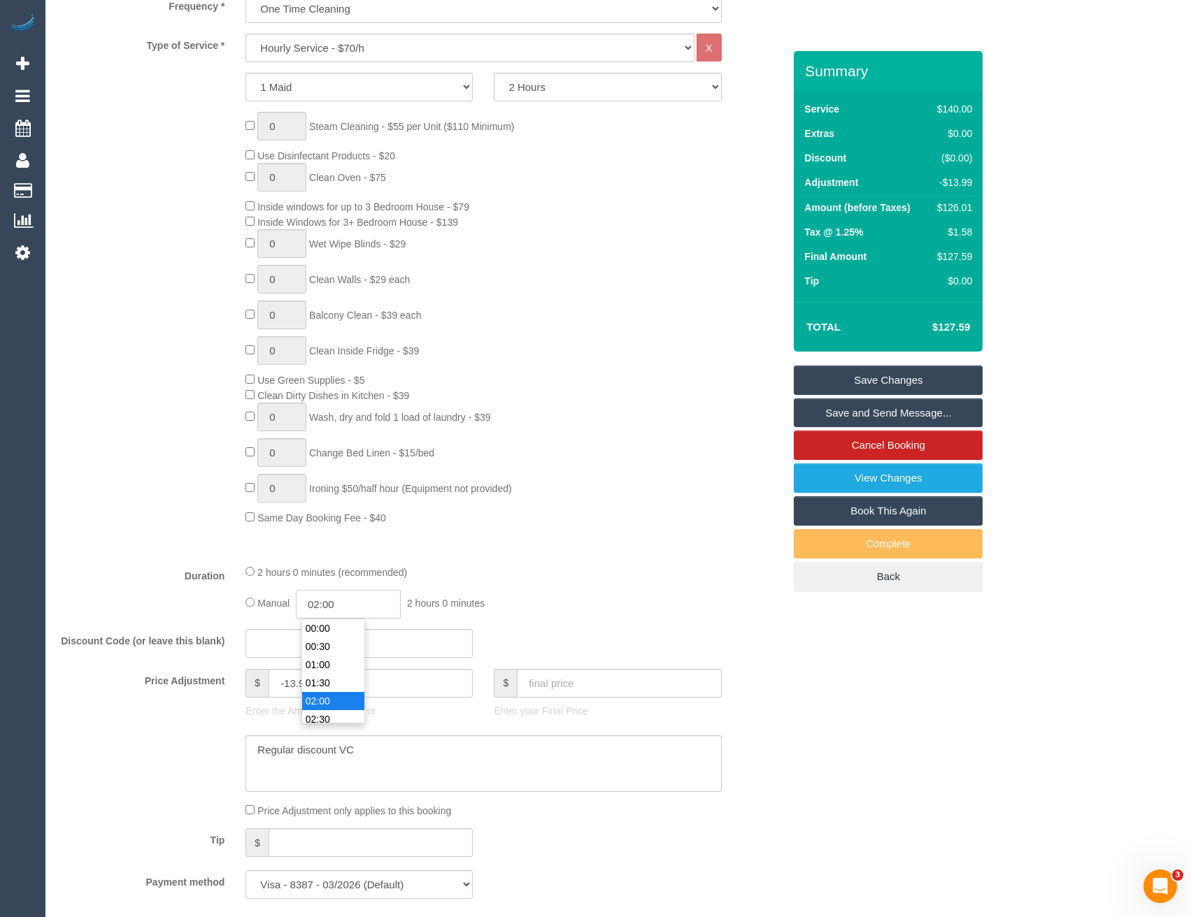
click at [352, 604] on input "02:00" at bounding box center [348, 604] width 105 height 29
click at [368, 622] on fieldset "What Frequency * One Time Cleaning Weekly - 10% Off - 10.00% (0% for the First …" at bounding box center [421, 430] width 724 height 959
click at [346, 601] on input "02:00" at bounding box center [348, 604] width 105 height 29
type input "01:30"
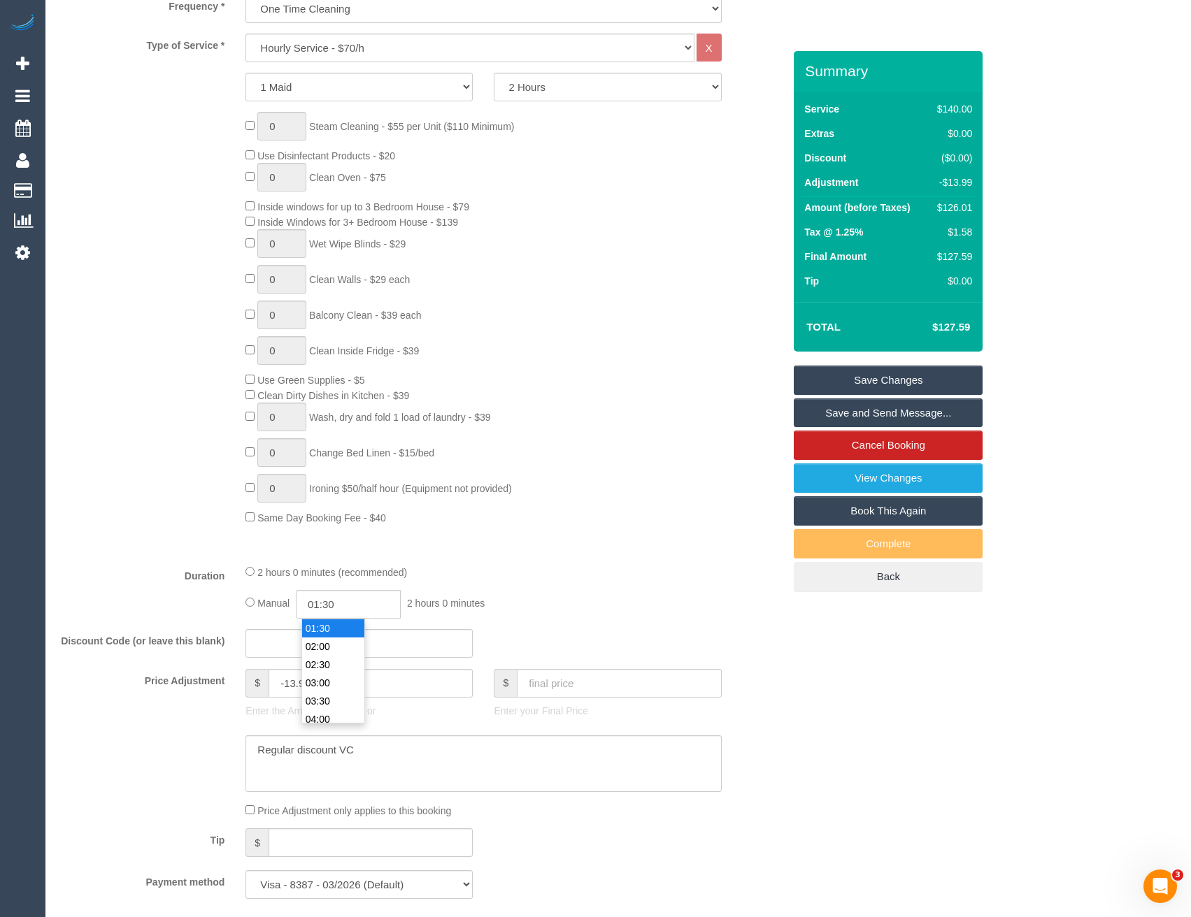
click at [353, 623] on li "01:30" at bounding box center [333, 629] width 62 height 18
click at [360, 603] on input "01:30" at bounding box center [348, 604] width 105 height 29
select select "spot11"
type input "01:00"
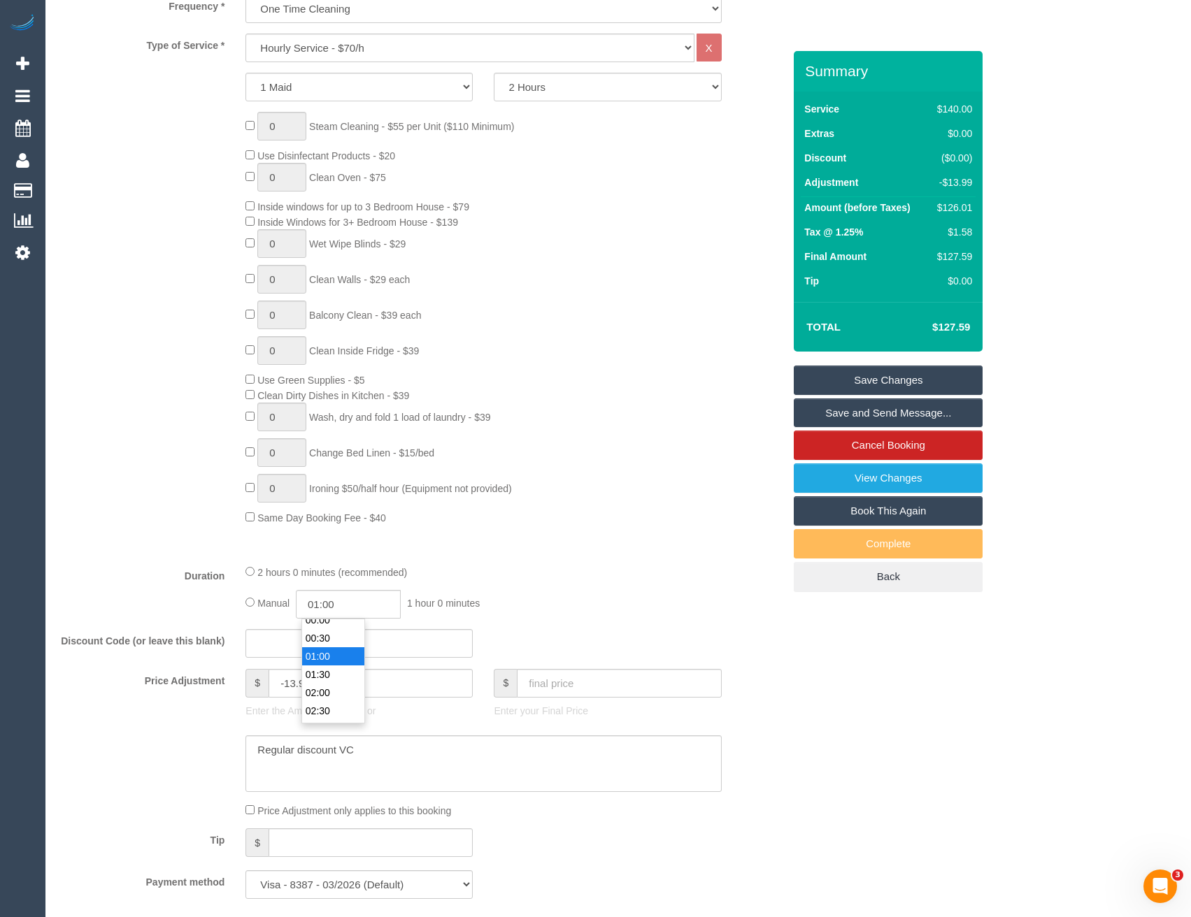
click at [325, 650] on li "01:00" at bounding box center [333, 656] width 62 height 18
click at [527, 582] on div "2 hours 0 minutes (recommended) Manual 01:00 1 hour 0 minutes" at bounding box center [483, 591] width 496 height 55
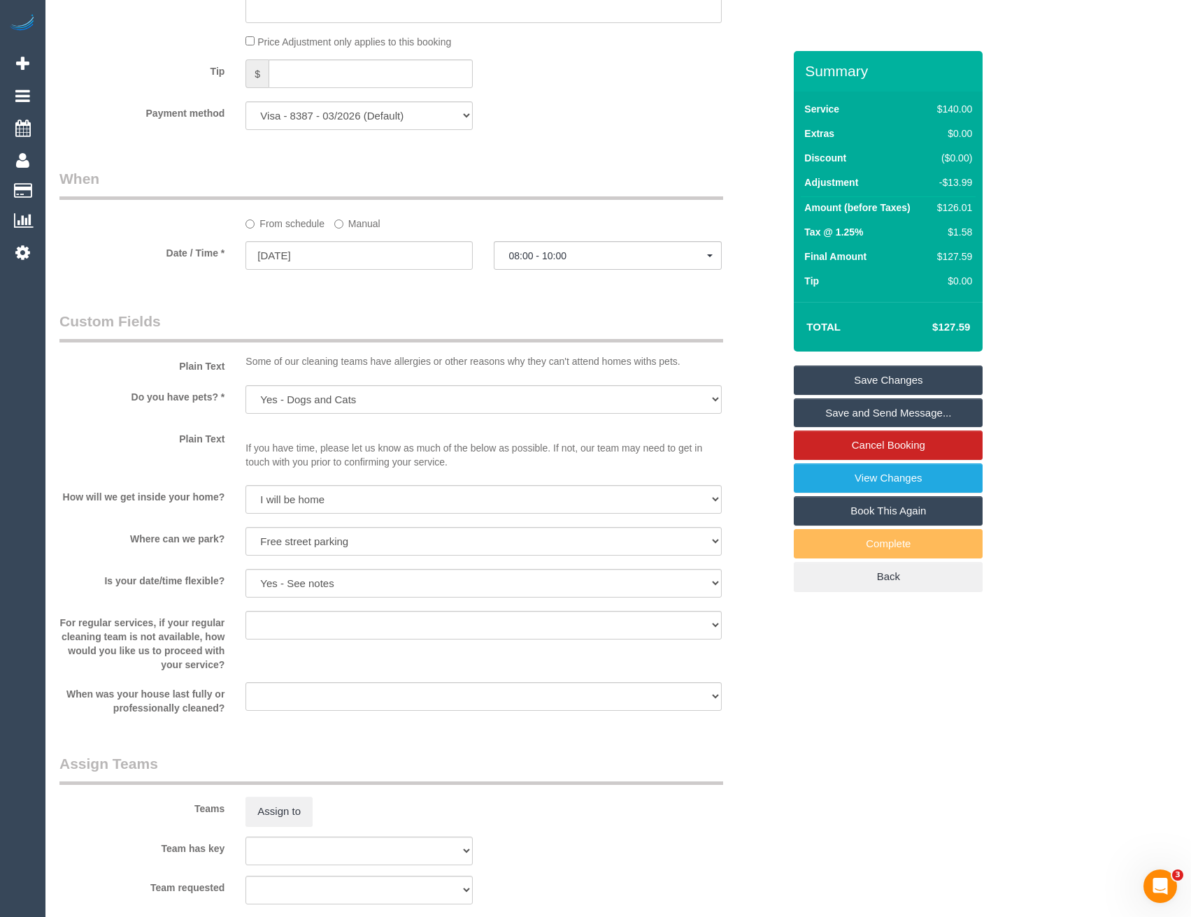
select select "spot21"
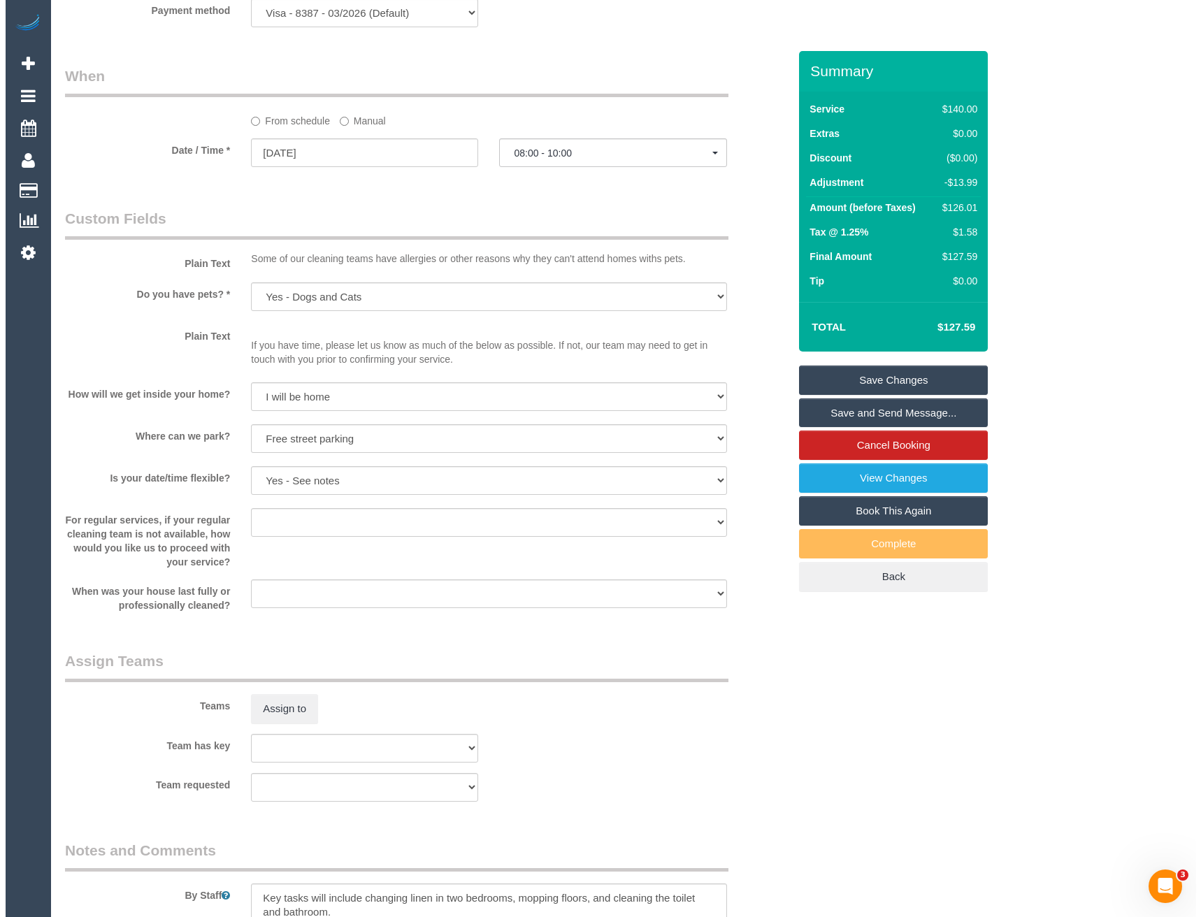
scroll to position [1748, 0]
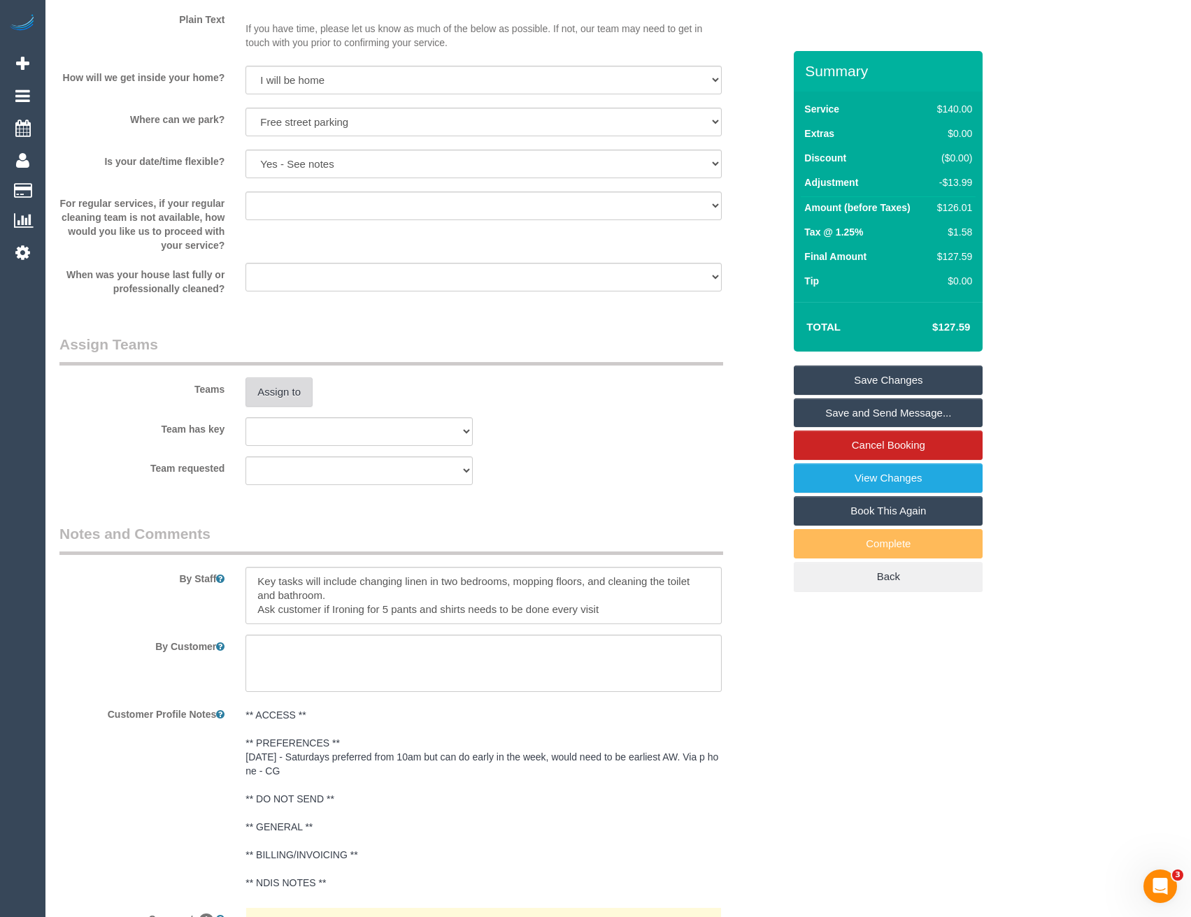
click at [270, 395] on button "Assign to" at bounding box center [278, 392] width 67 height 29
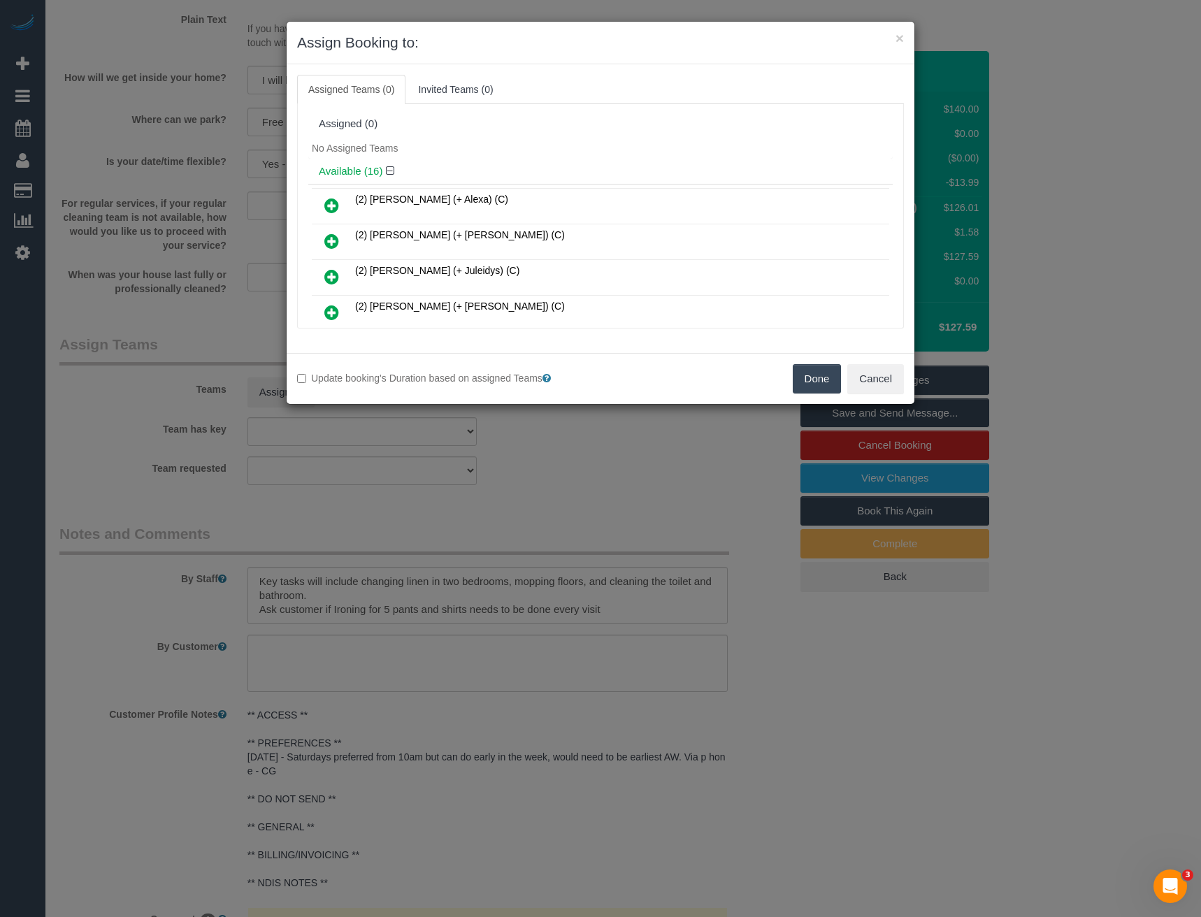
click at [332, 275] on icon at bounding box center [331, 277] width 15 height 17
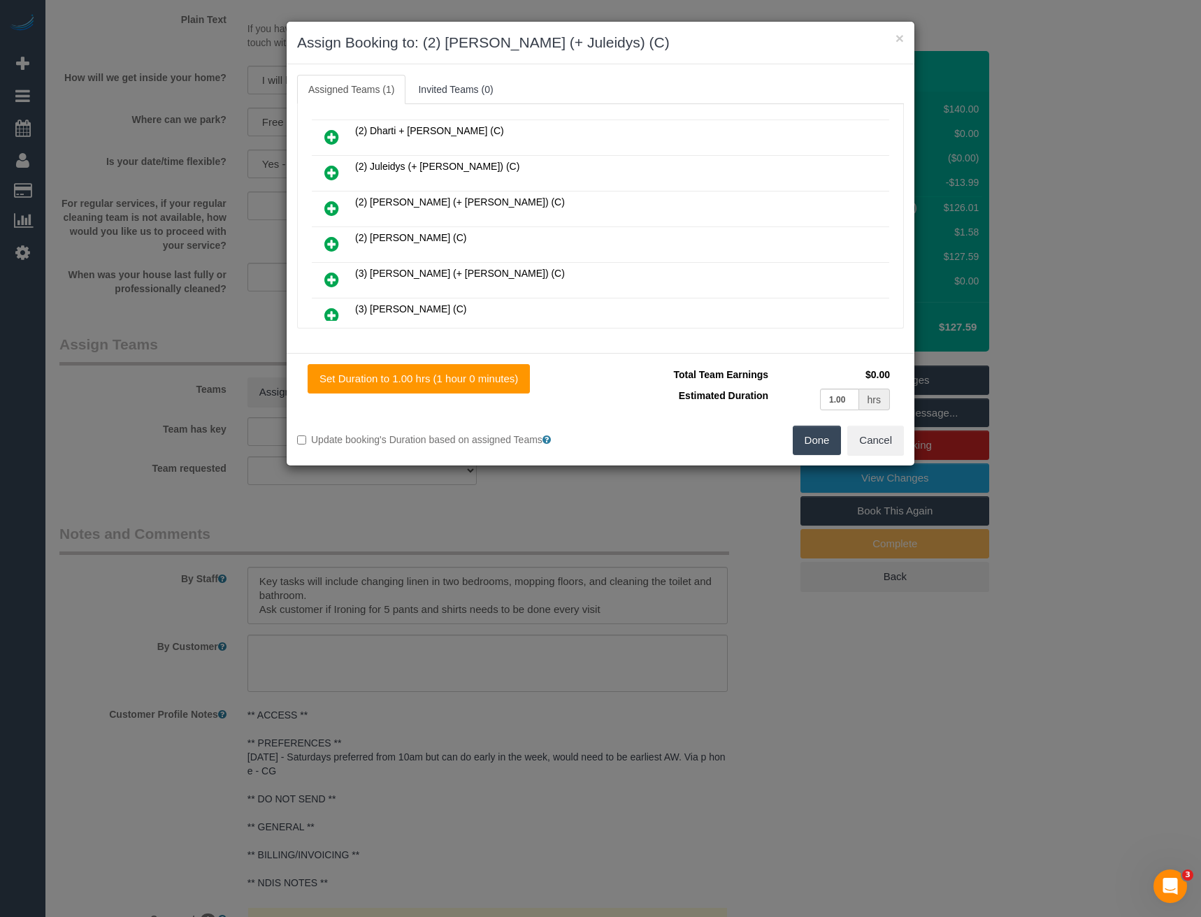
click at [335, 174] on icon at bounding box center [331, 172] width 15 height 17
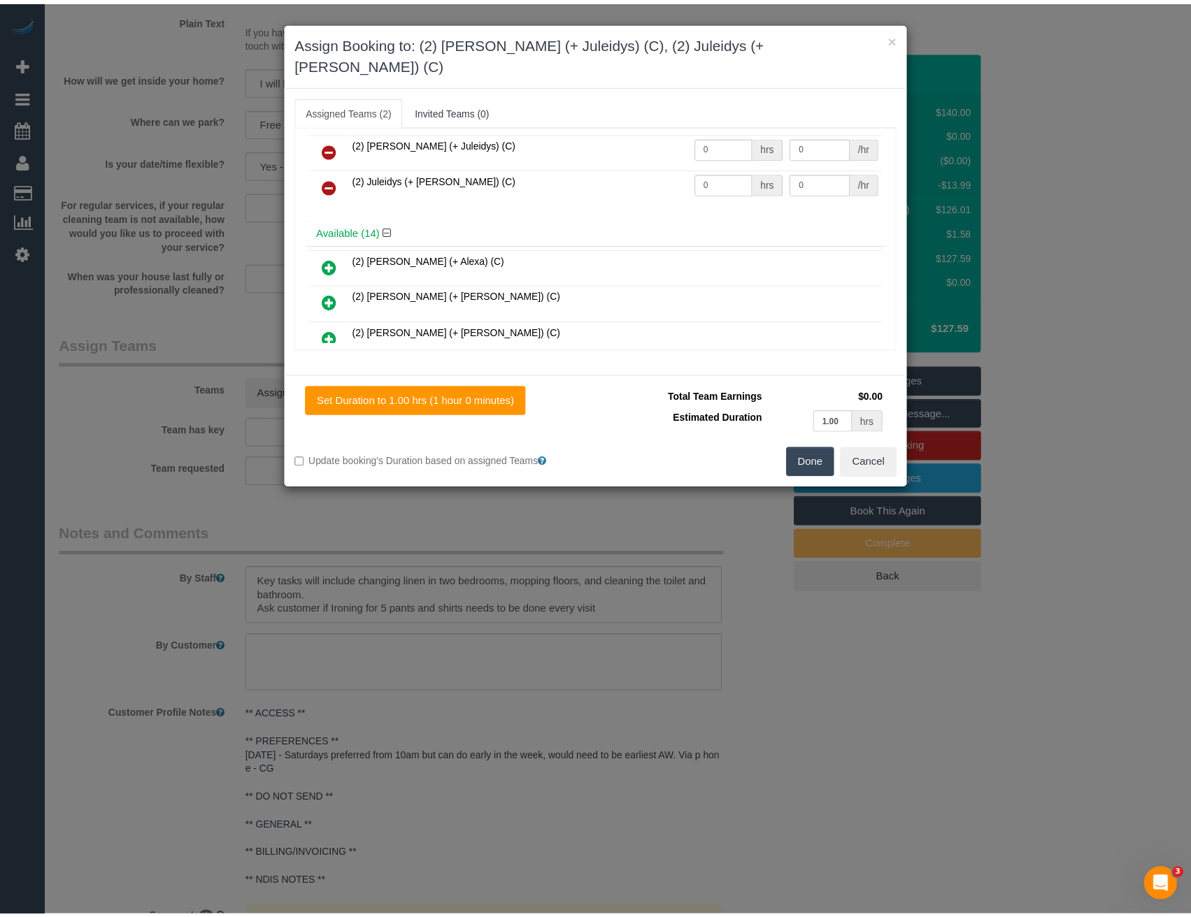
scroll to position [0, 0]
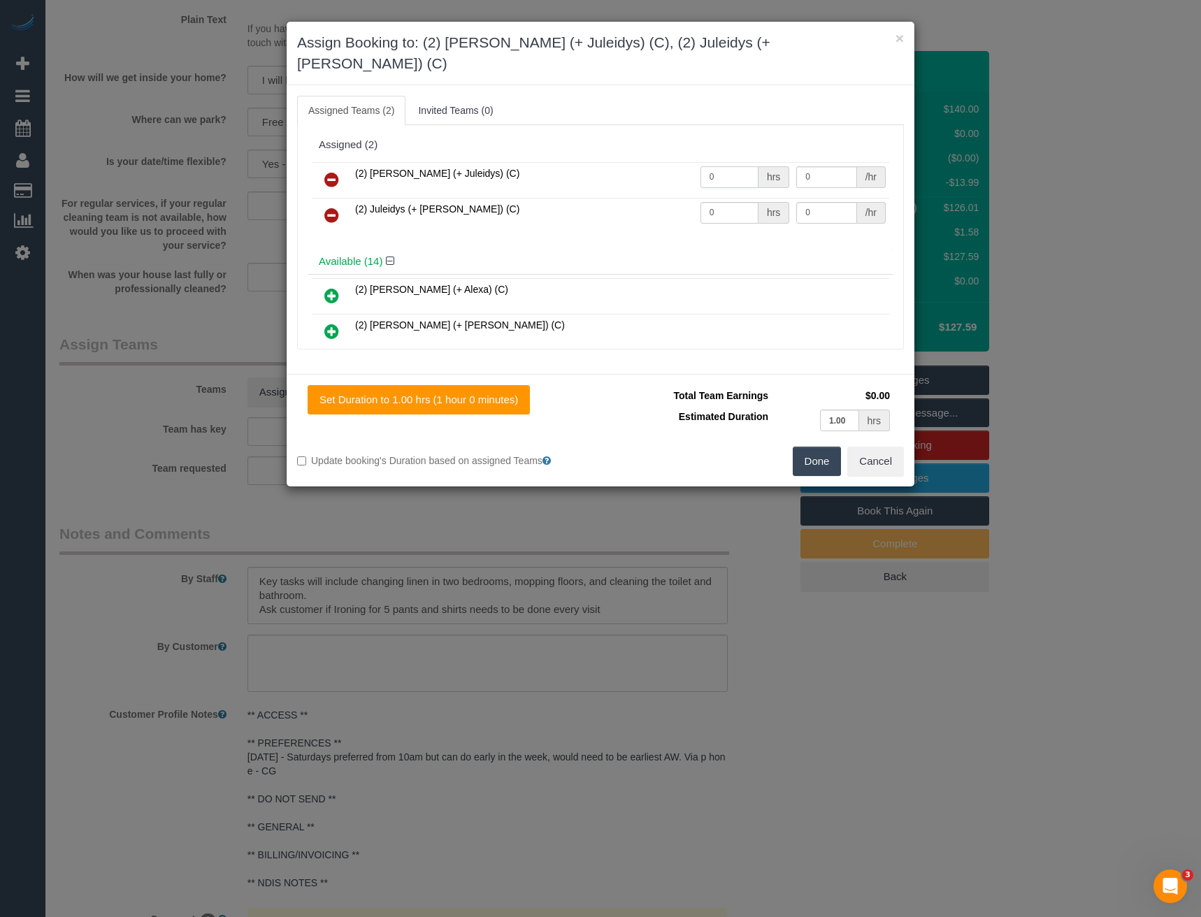
drag, startPoint x: 708, startPoint y: 158, endPoint x: 653, endPoint y: 171, distance: 56.8
click at [653, 171] on tr "(2) Cris (+ Juleidys) (C) 0 hrs 0 /hr" at bounding box center [601, 180] width 578 height 36
type input "1"
type input "37.5"
drag, startPoint x: 702, startPoint y: 199, endPoint x: 624, endPoint y: 210, distance: 79.1
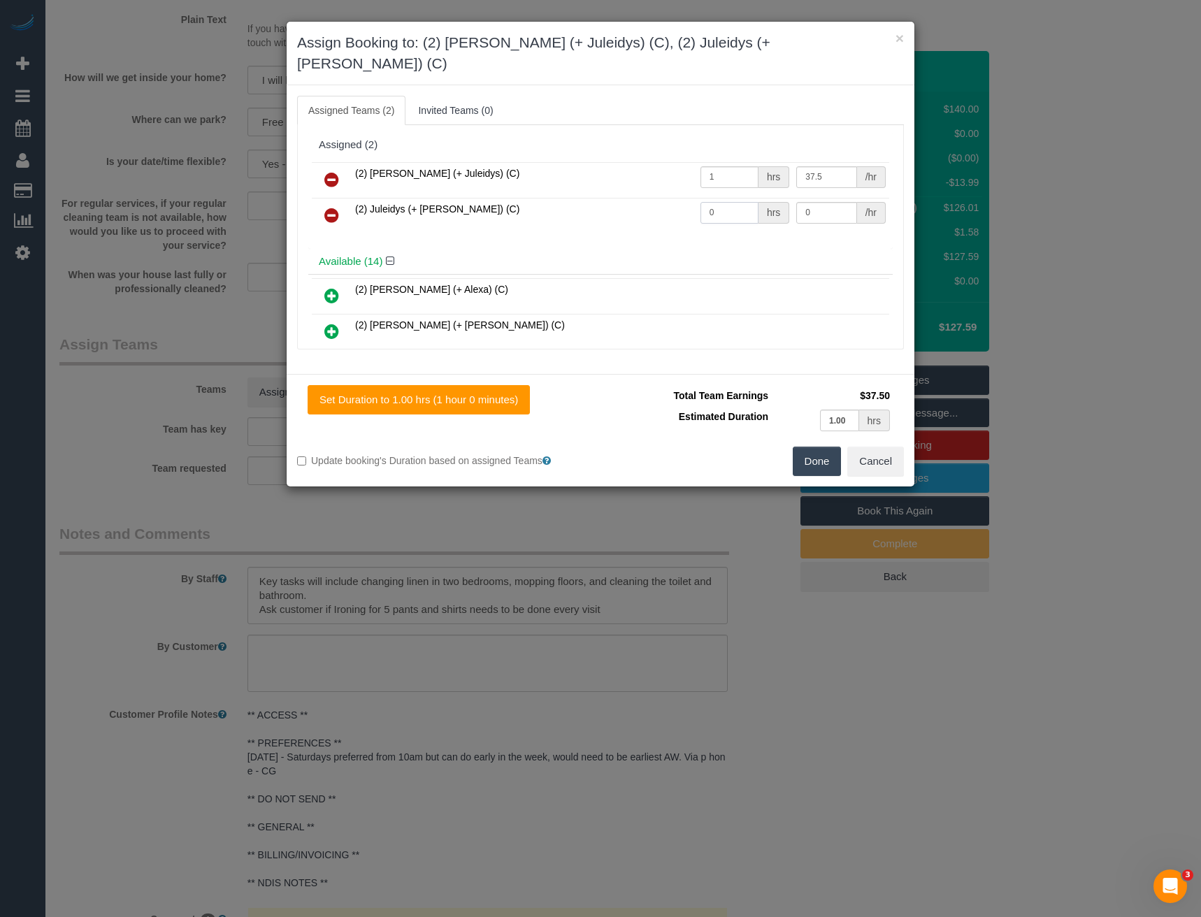
click at [658, 206] on tr "(2) Juleidys (+ Cris) (C) 0 hrs 0 /hr" at bounding box center [601, 216] width 578 height 36
type input "1"
type input "37.5"
click at [816, 451] on button "Done" at bounding box center [817, 461] width 49 height 29
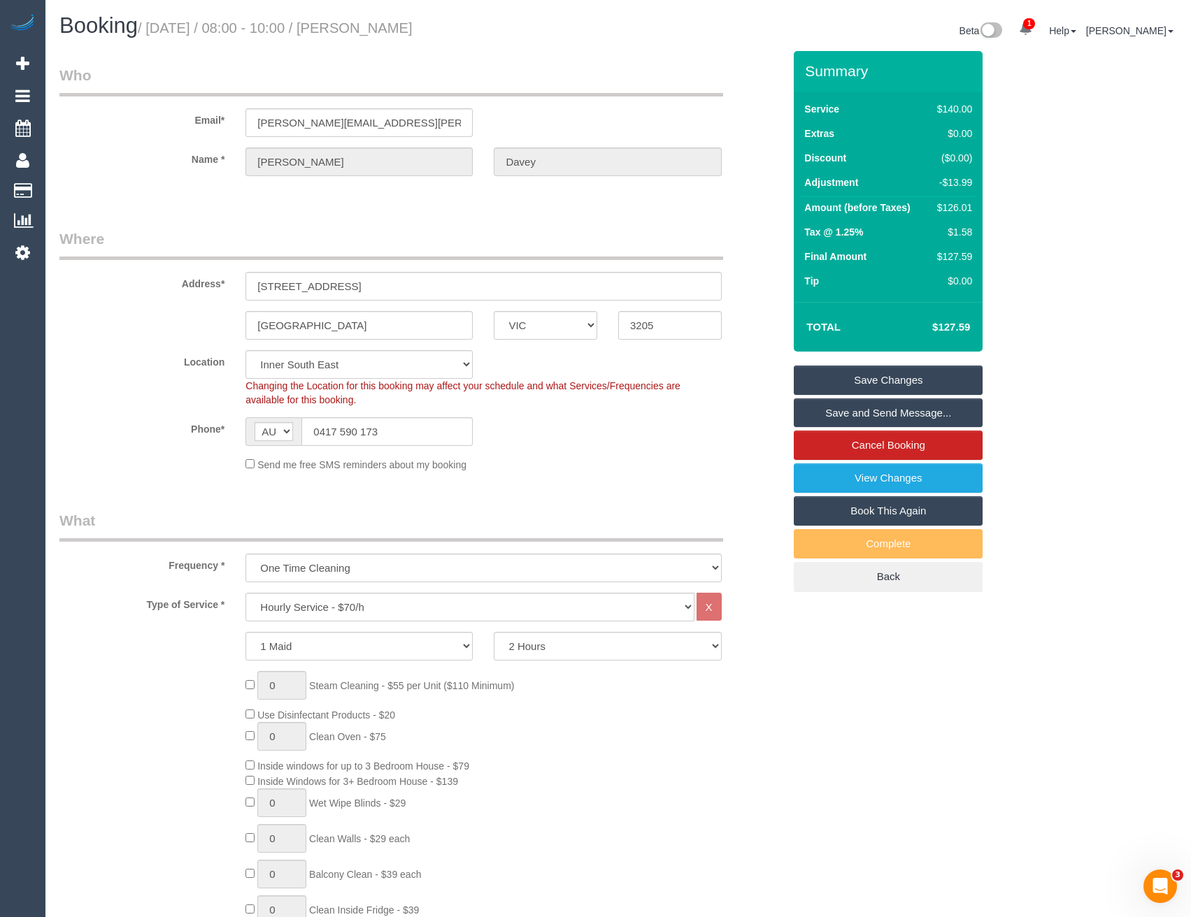
click at [863, 416] on link "Save and Send Message..." at bounding box center [888, 413] width 189 height 29
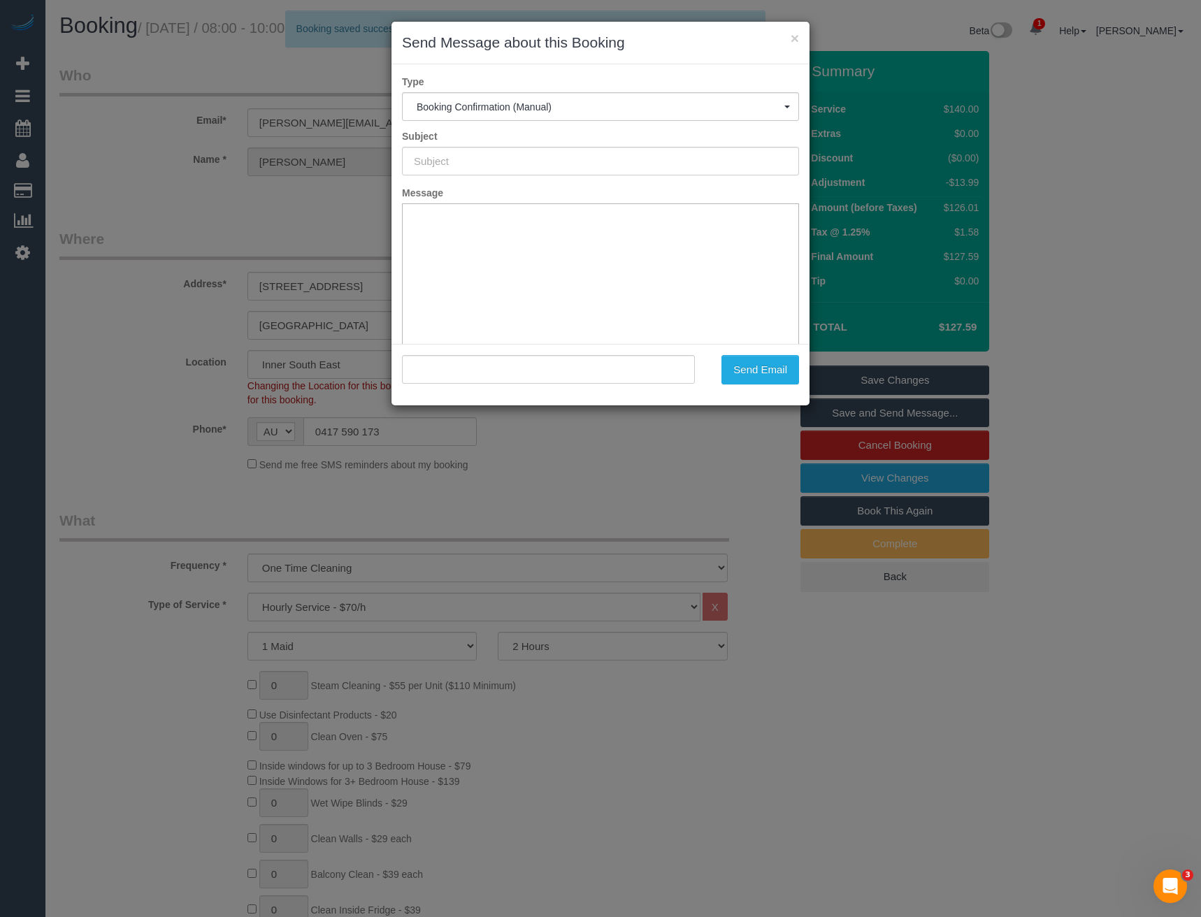
type input "Booking Confirmed"
type input ""Tracey Davey" <tracey.davey@me.com>"
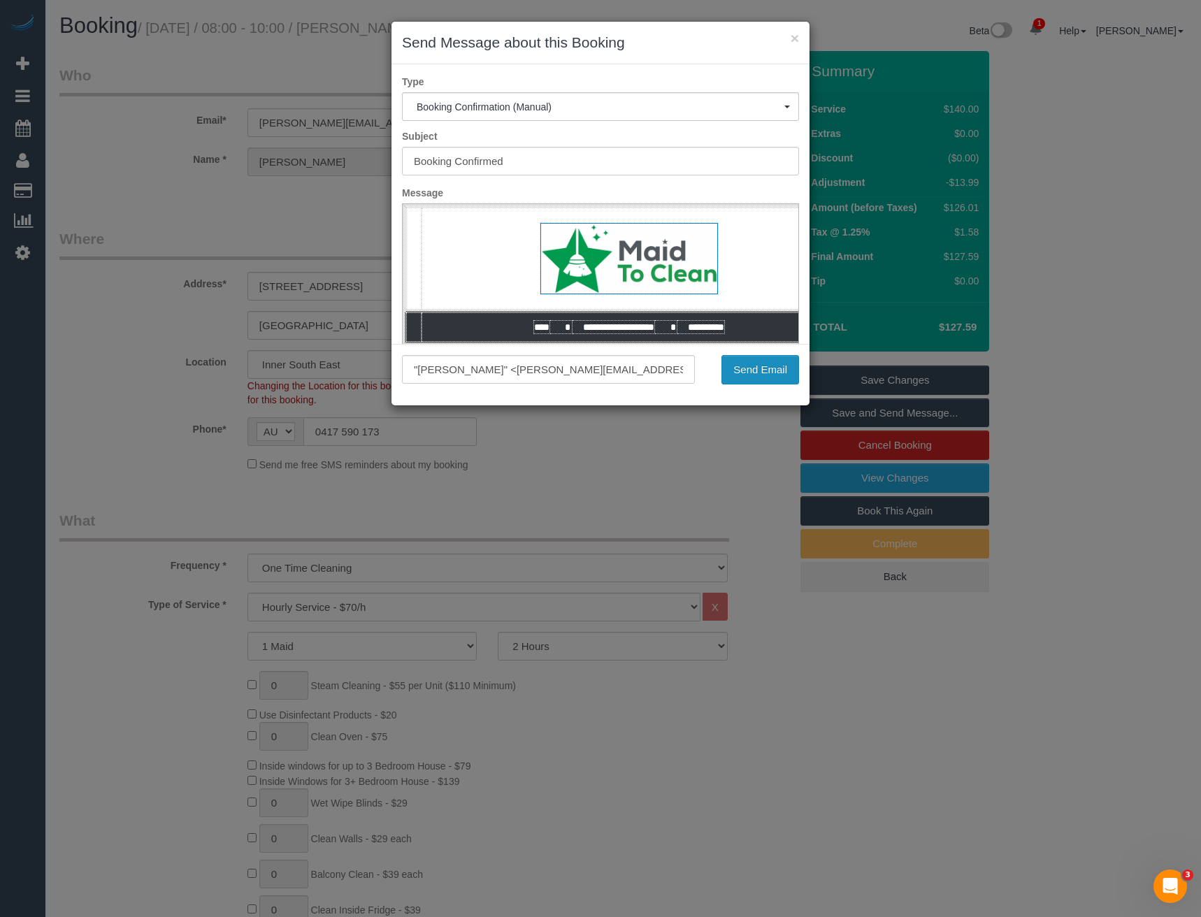
click at [771, 364] on button "Send Email" at bounding box center [761, 369] width 78 height 29
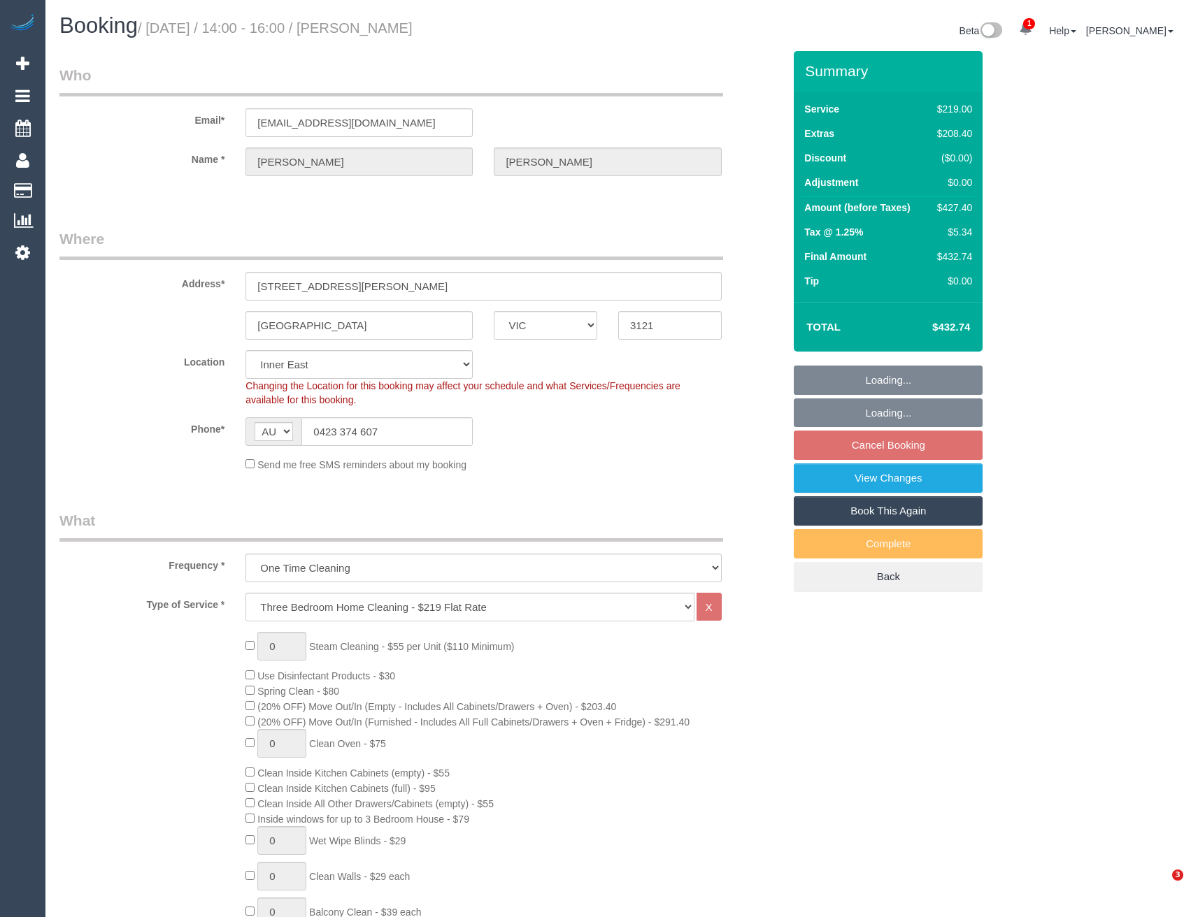
select select "VIC"
select select "string:stripe-pm_1S4Vzy2GScqysDRVqEKpVryW"
select select "number:29"
select select "number:14"
select select "number:18"
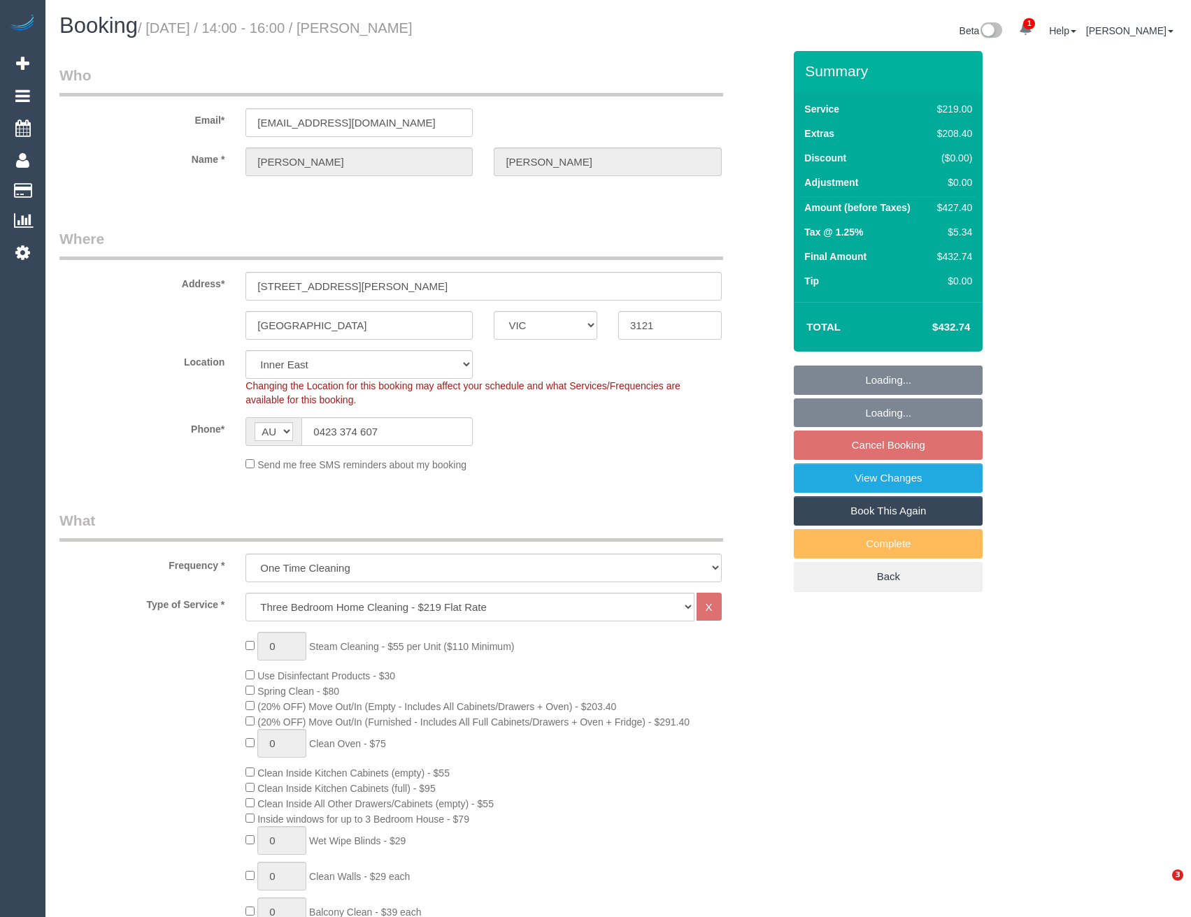
select select "number:24"
select select "number:12"
select select "object:819"
select select "spot1"
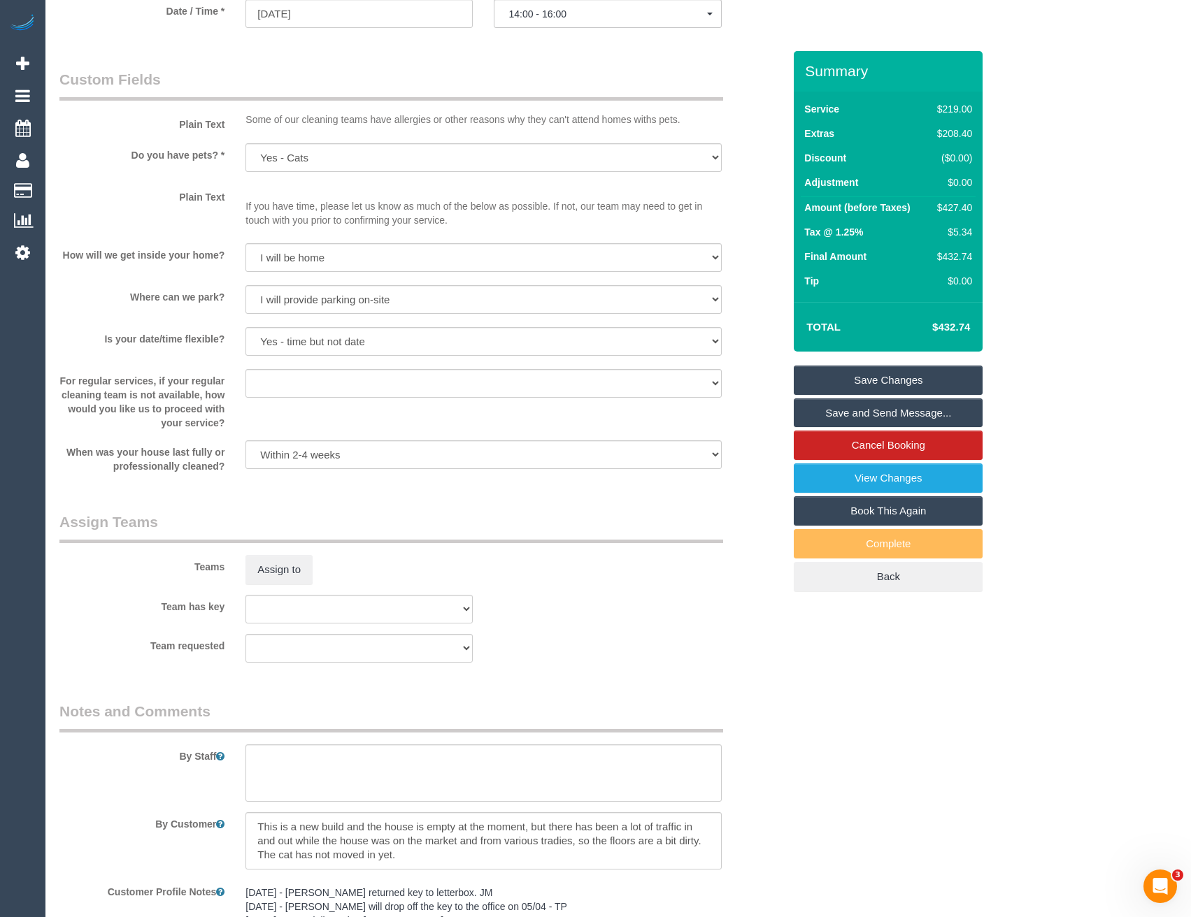
scroll to position [1958, 0]
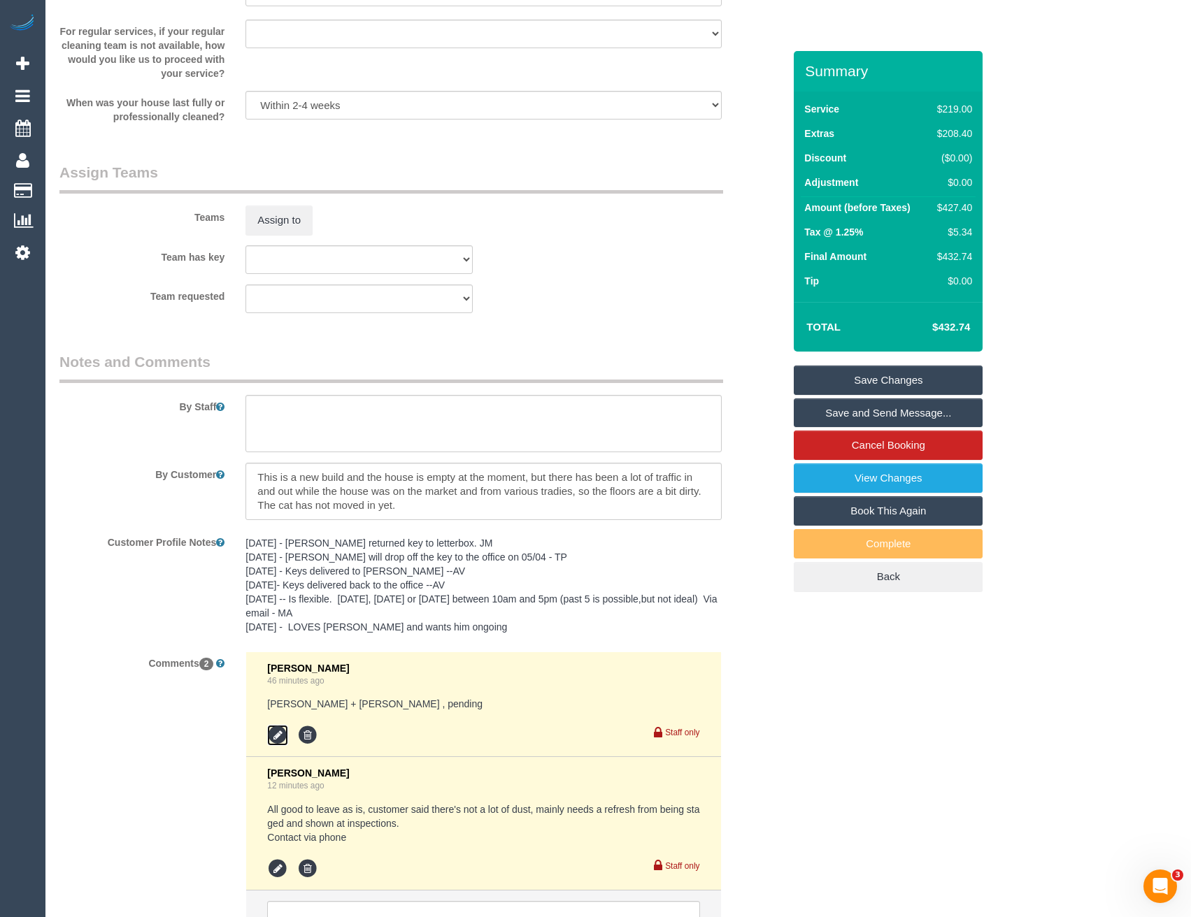
click at [278, 733] on icon at bounding box center [277, 735] width 21 height 21
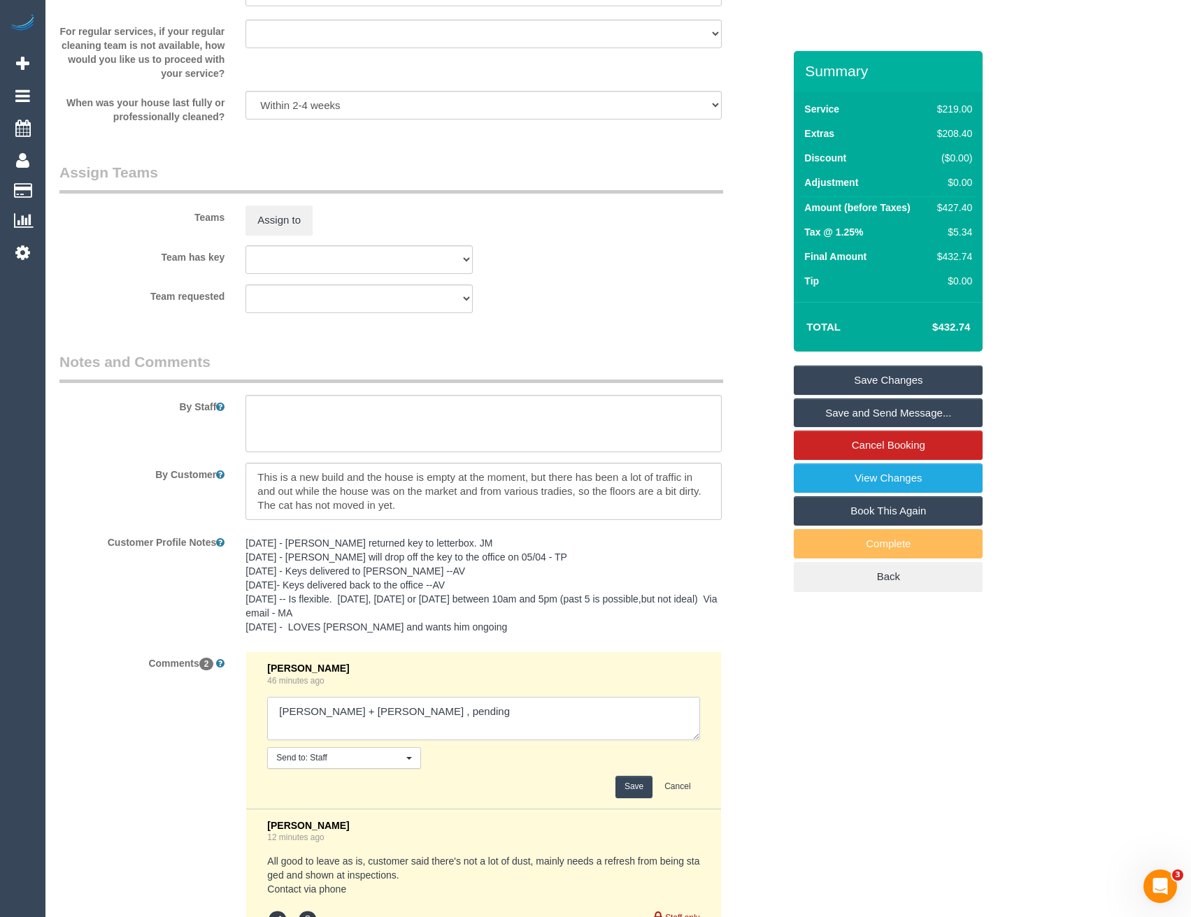
click at [426, 713] on textarea at bounding box center [483, 718] width 432 height 43
type textarea "[PERSON_NAME] + [PERSON_NAME] , pending // [PERSON_NAME] - pending"
click at [628, 791] on button "Save" at bounding box center [633, 787] width 37 height 22
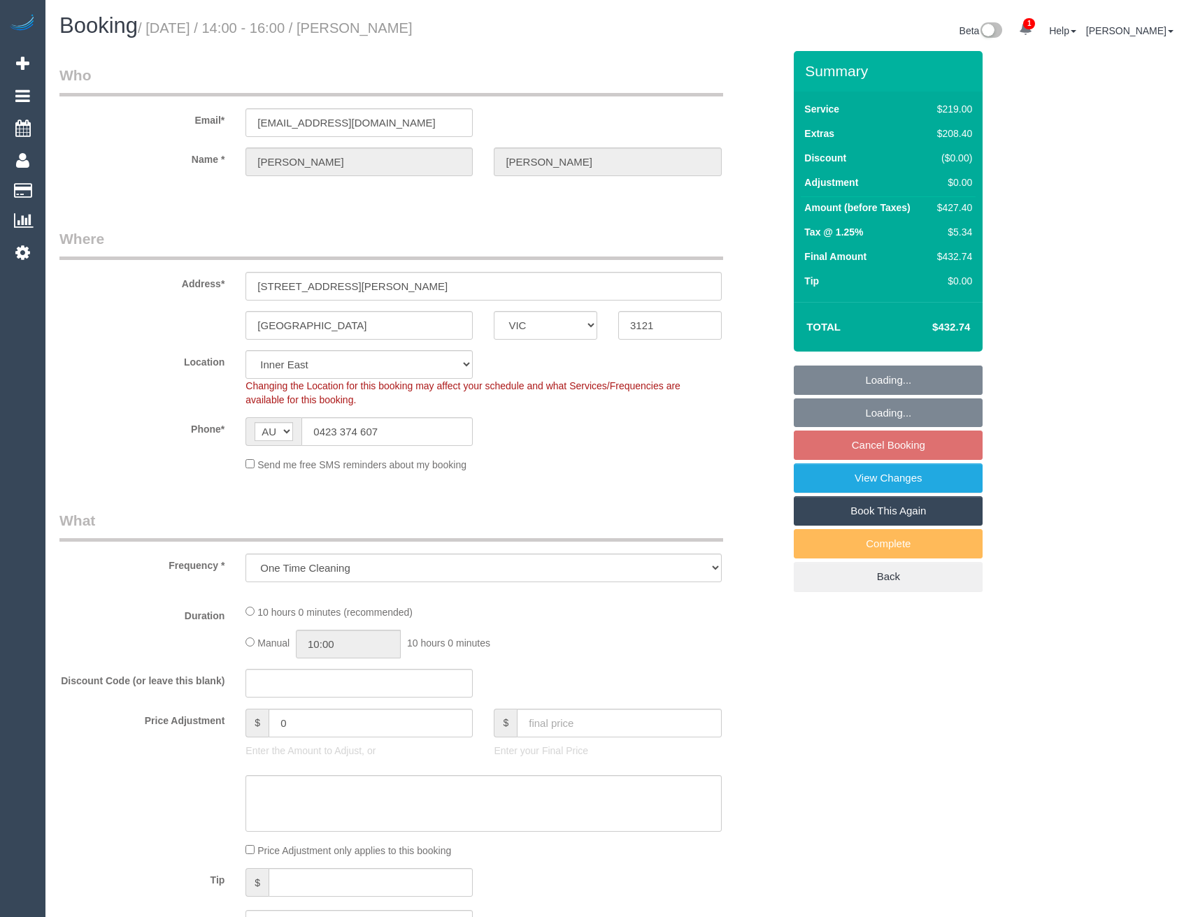
select select "VIC"
select select "string:stripe-pm_1S4Vzy2GScqysDRVqEKpVryW"
select select "object:1297"
select select "spot1"
select select "number:29"
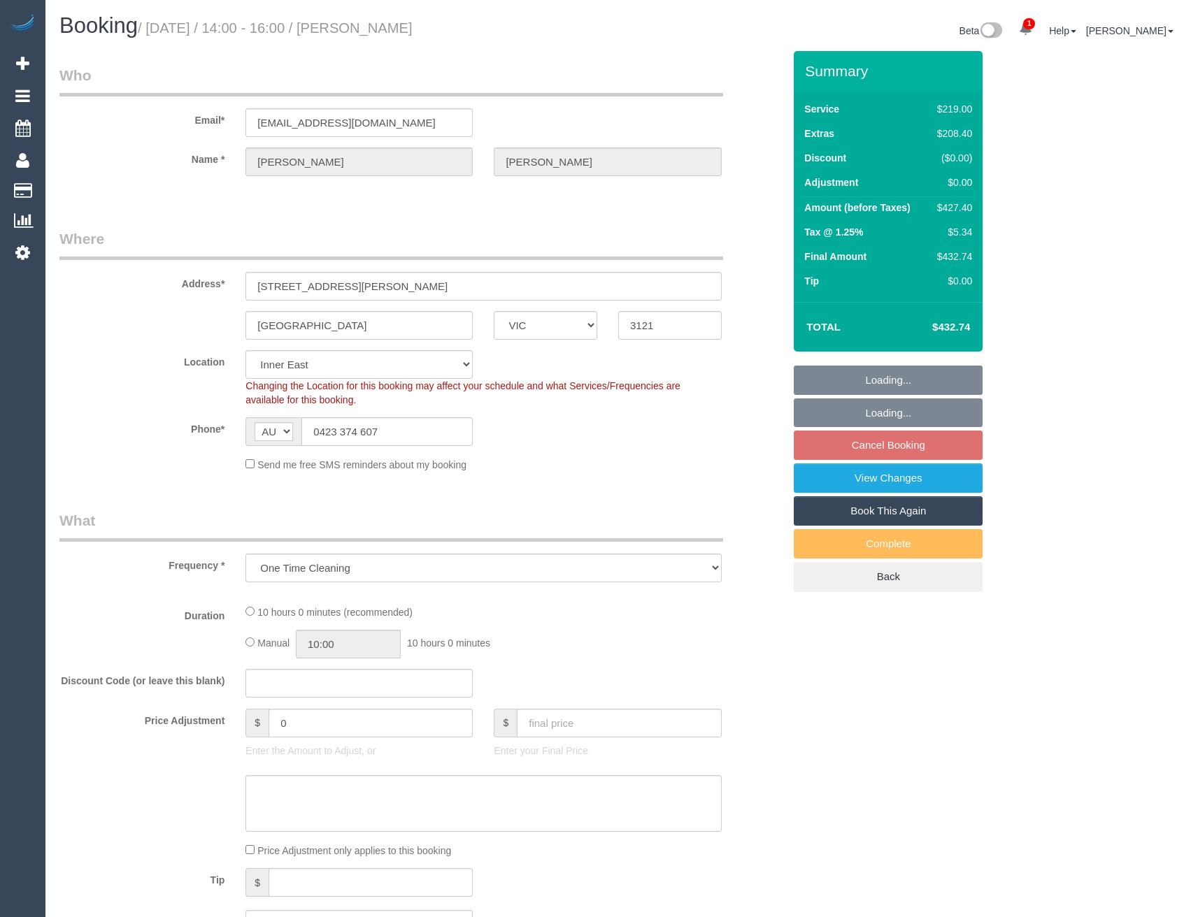
select select "number:14"
select select "number:18"
select select "number:24"
select select "number:12"
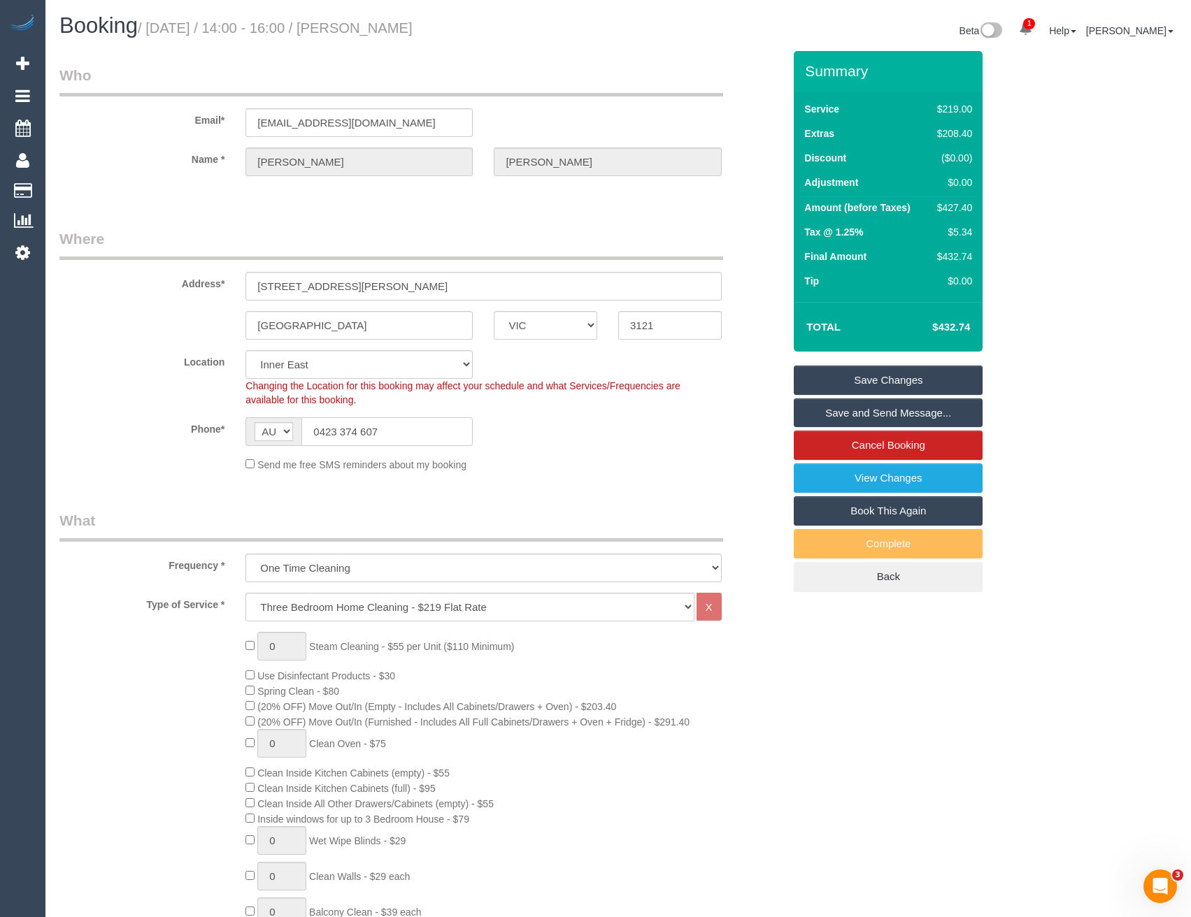
drag, startPoint x: 390, startPoint y: 431, endPoint x: 317, endPoint y: 432, distance: 72.7
click at [317, 432] on input "0423 374 607" at bounding box center [386, 431] width 171 height 29
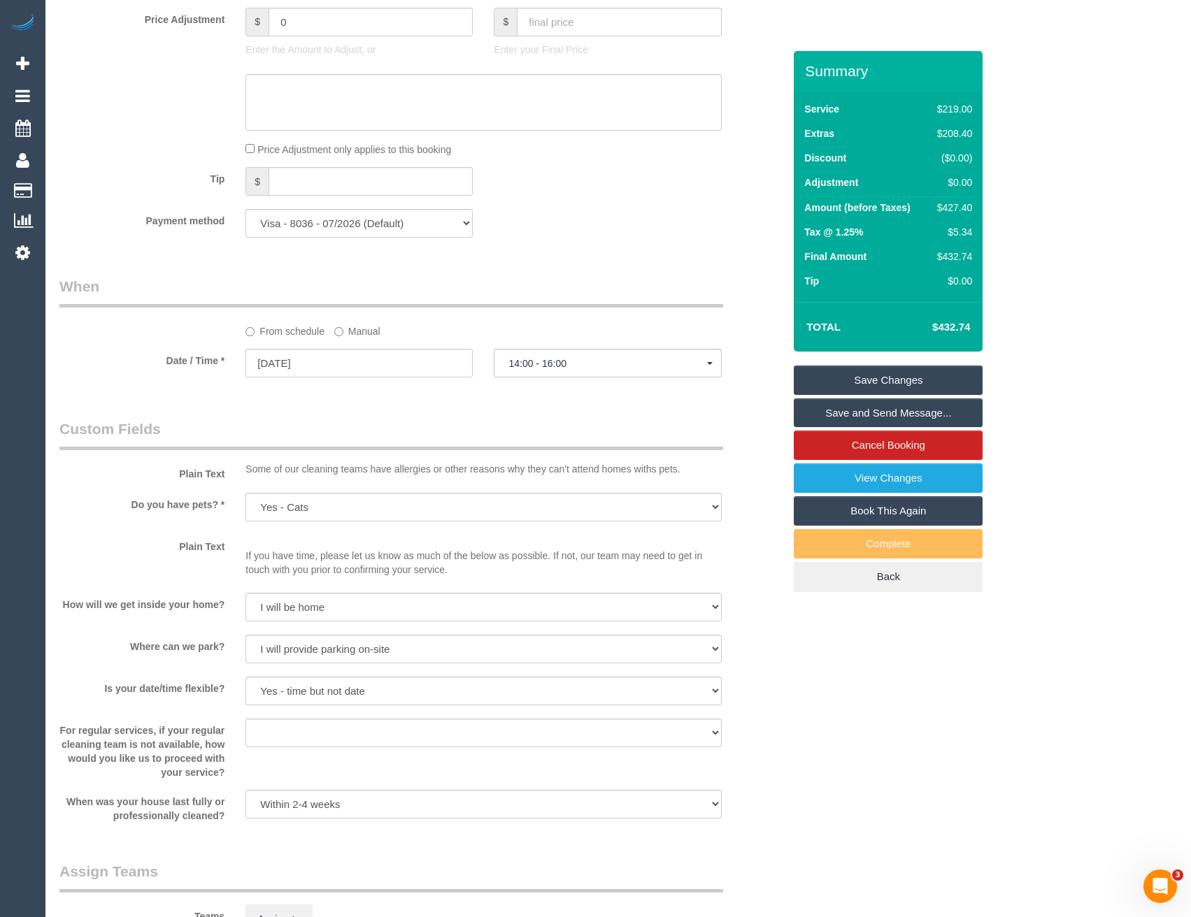
scroll to position [1748, 0]
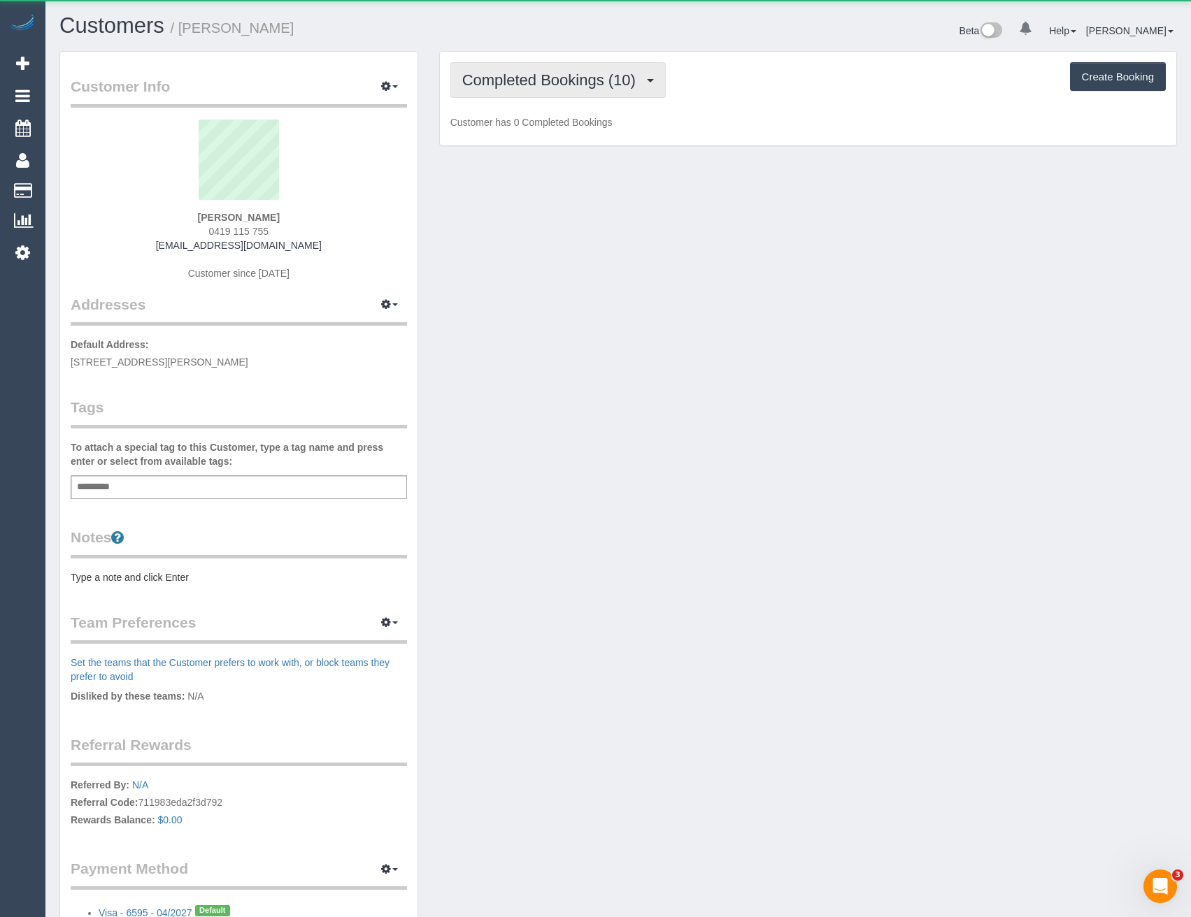
click at [587, 87] on span "Completed Bookings (10)" at bounding box center [552, 79] width 180 height 17
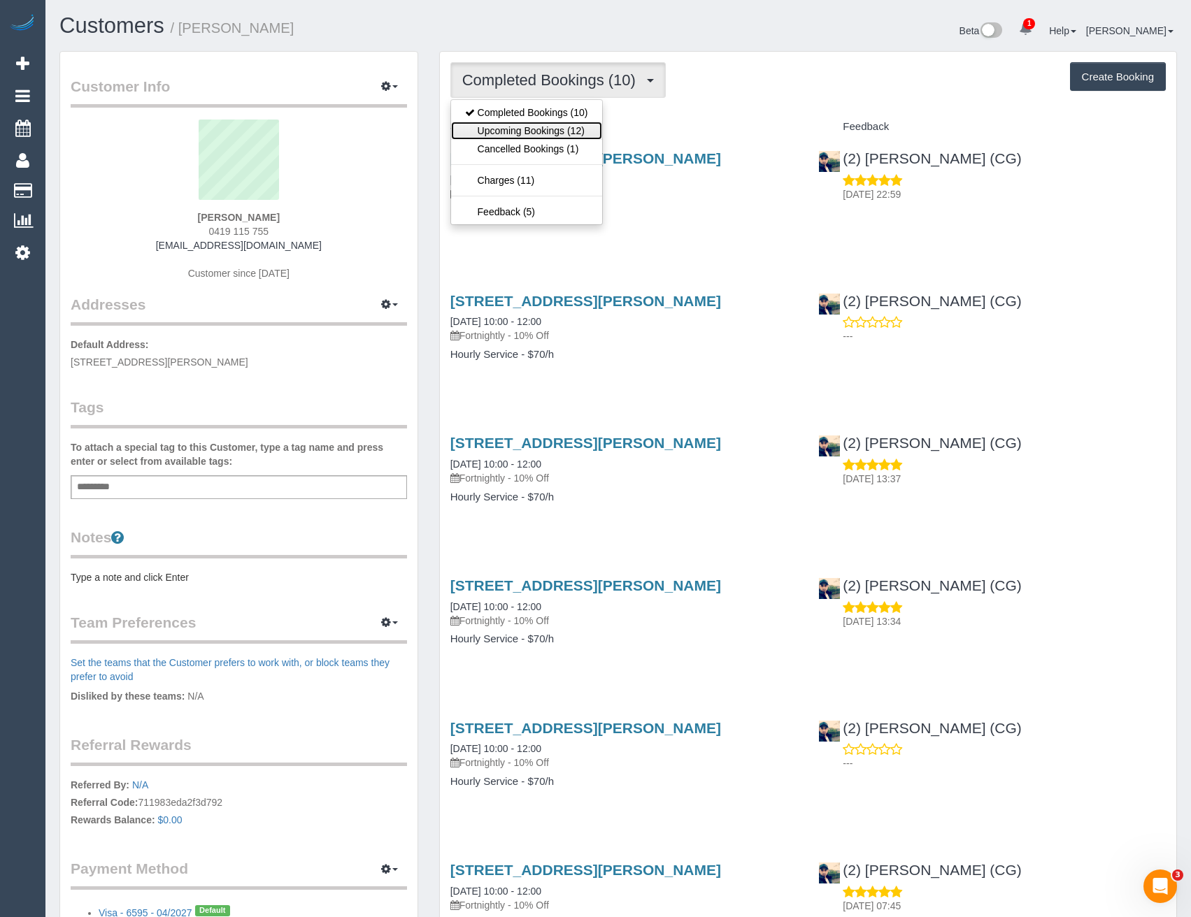
click at [568, 128] on link "Upcoming Bookings (12)" at bounding box center [526, 131] width 151 height 18
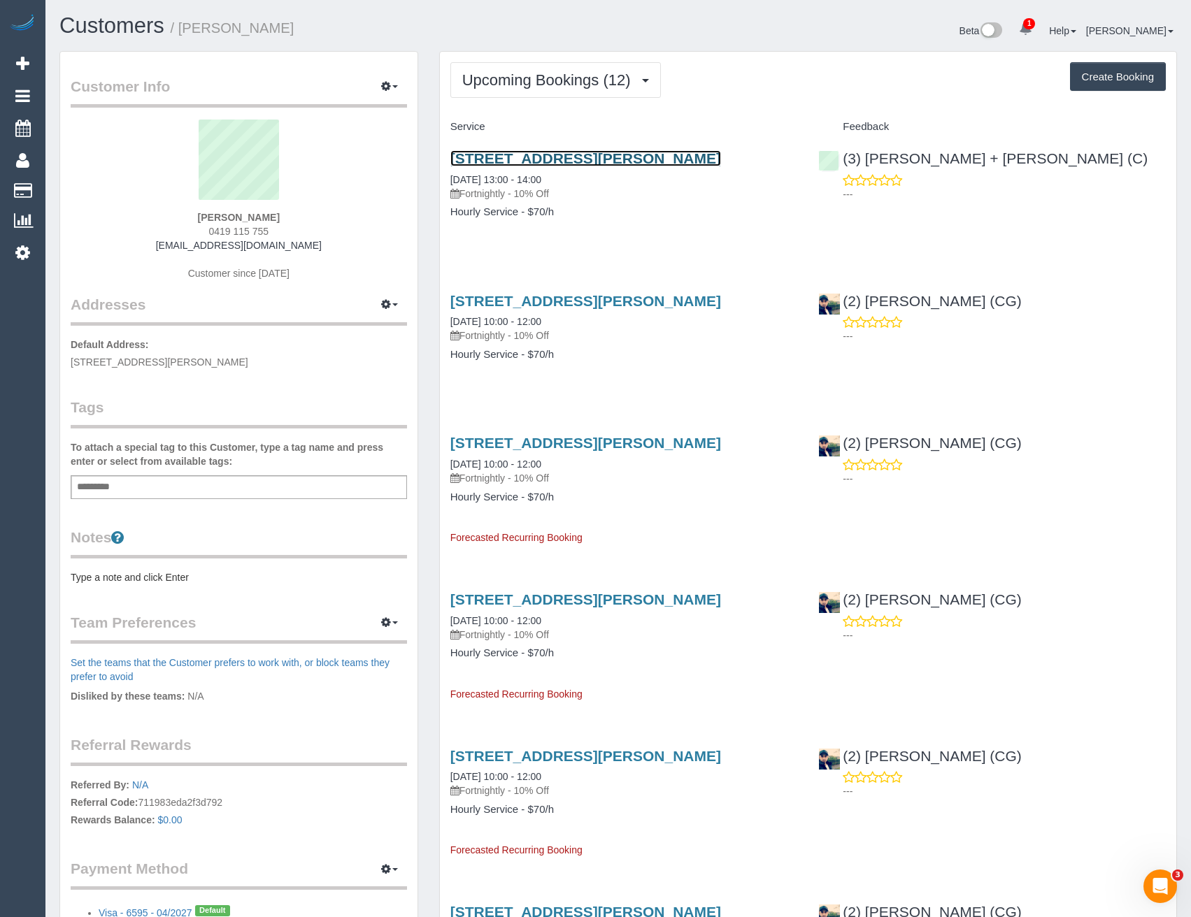
click at [635, 155] on link "93 Pearson Street, Unit 6, Brunswick West, VIC 3055" at bounding box center [585, 158] width 271 height 16
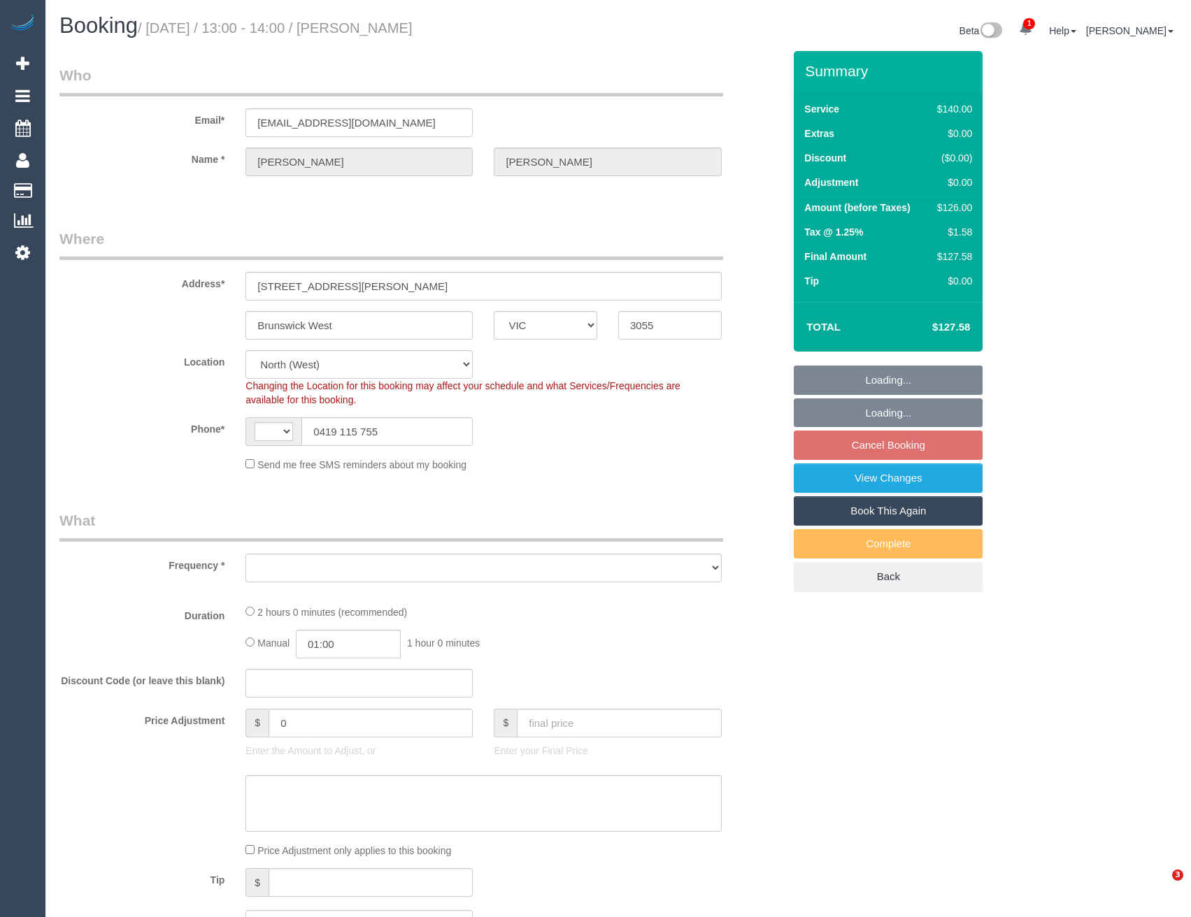
select select "VIC"
select select "string:AU"
select select "string:stripe-pm_1QuSux2GScqysDRVyfMvONqN"
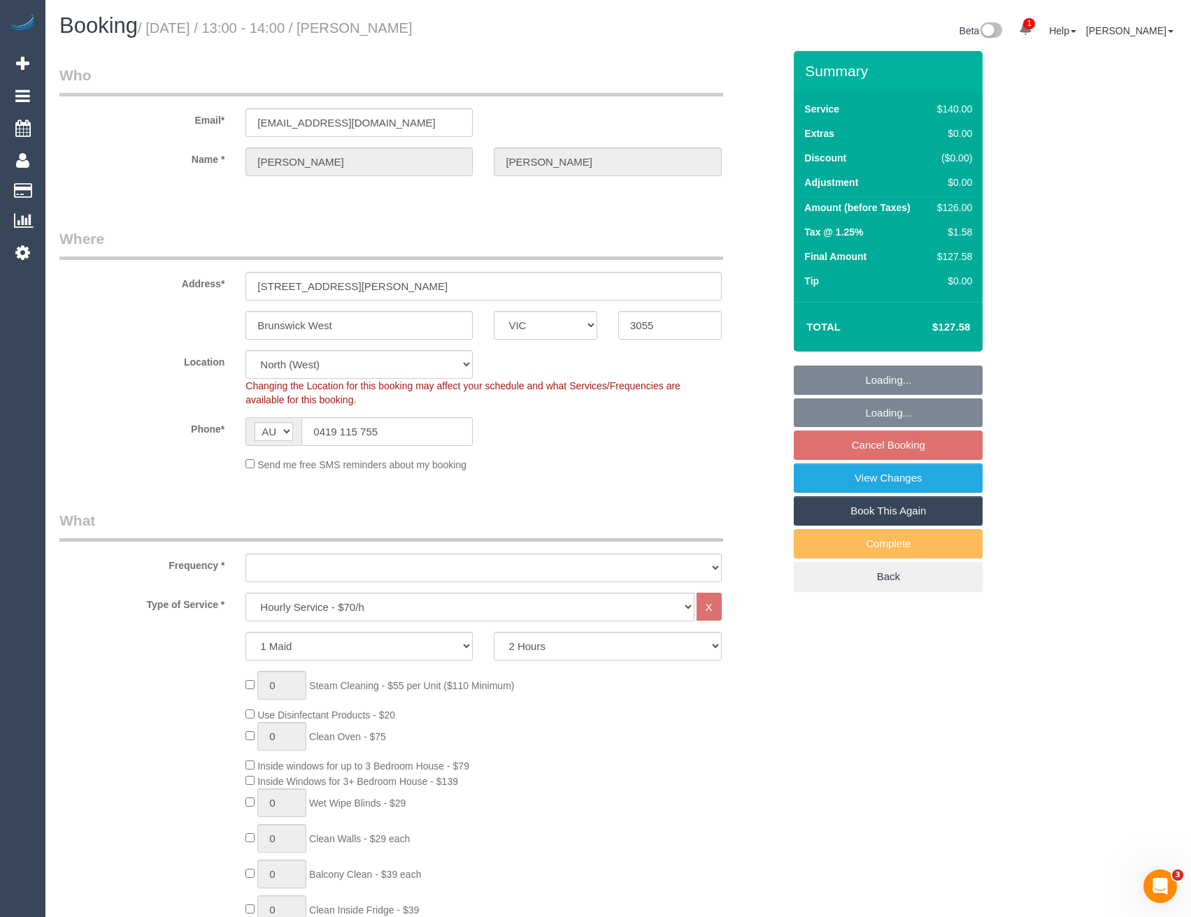
select select "object:947"
select select "number:28"
select select "number:14"
select select "number:19"
select select "number:24"
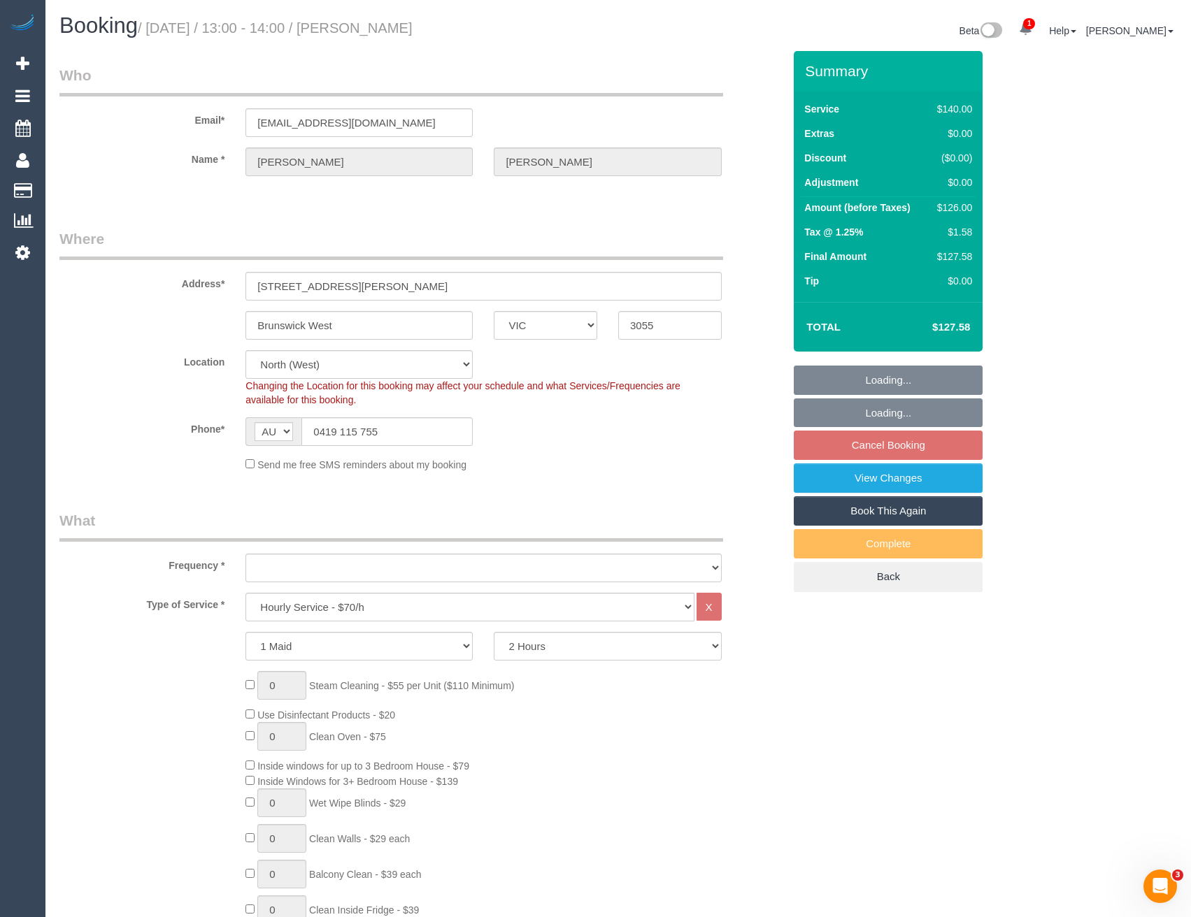
select select "number:34"
select select "number:13"
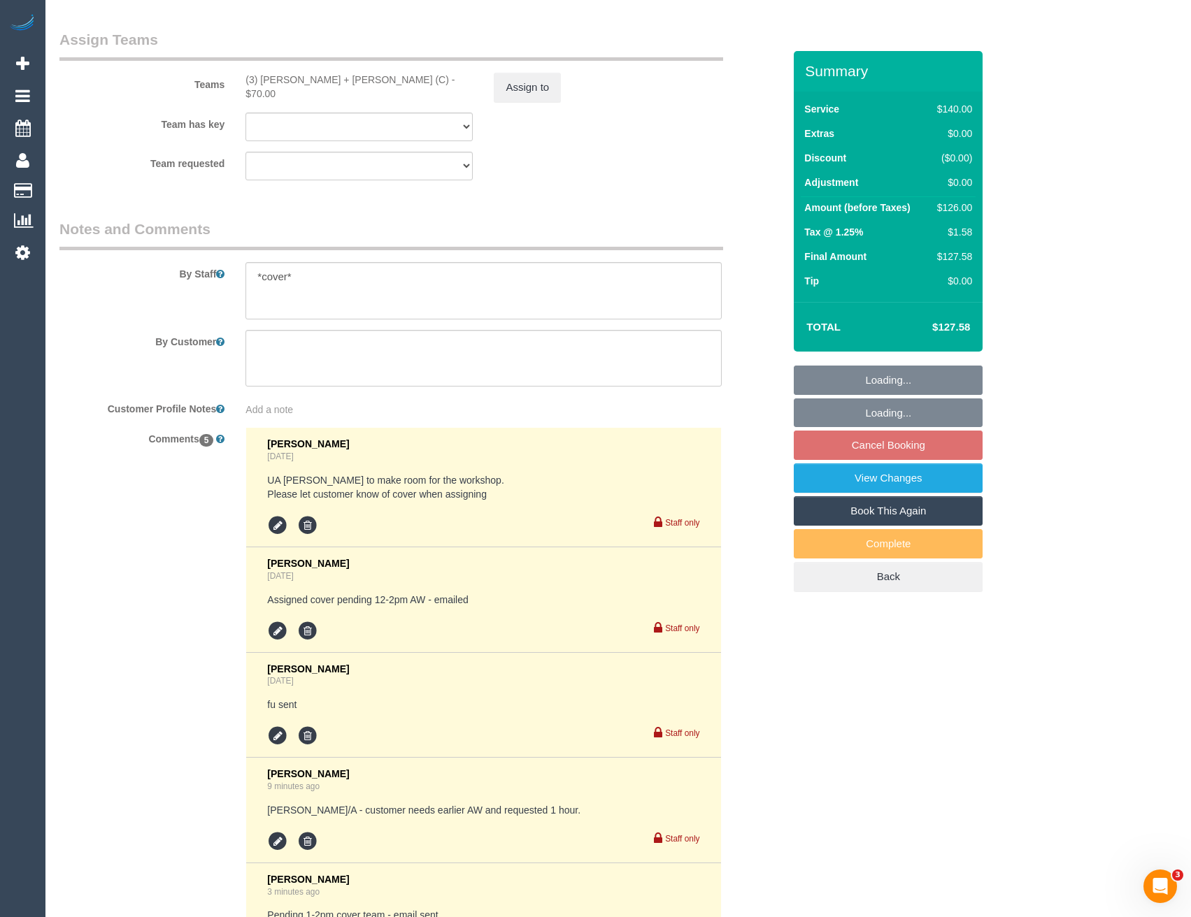
scroll to position [2238, 0]
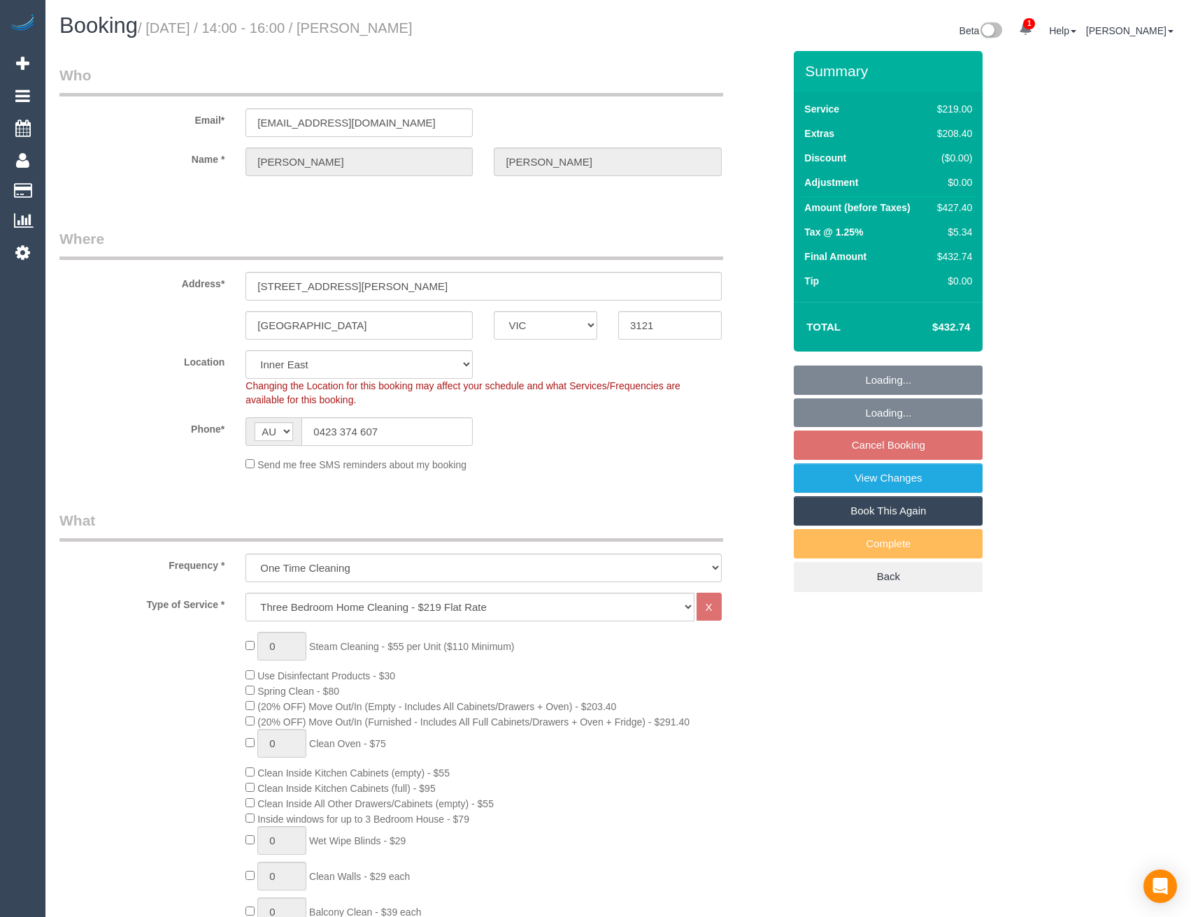
select select "VIC"
select select "string:stripe-pm_1S4Vzy2GScqysDRVqEKpVryW"
select select "spot1"
select select "number:29"
select select "number:14"
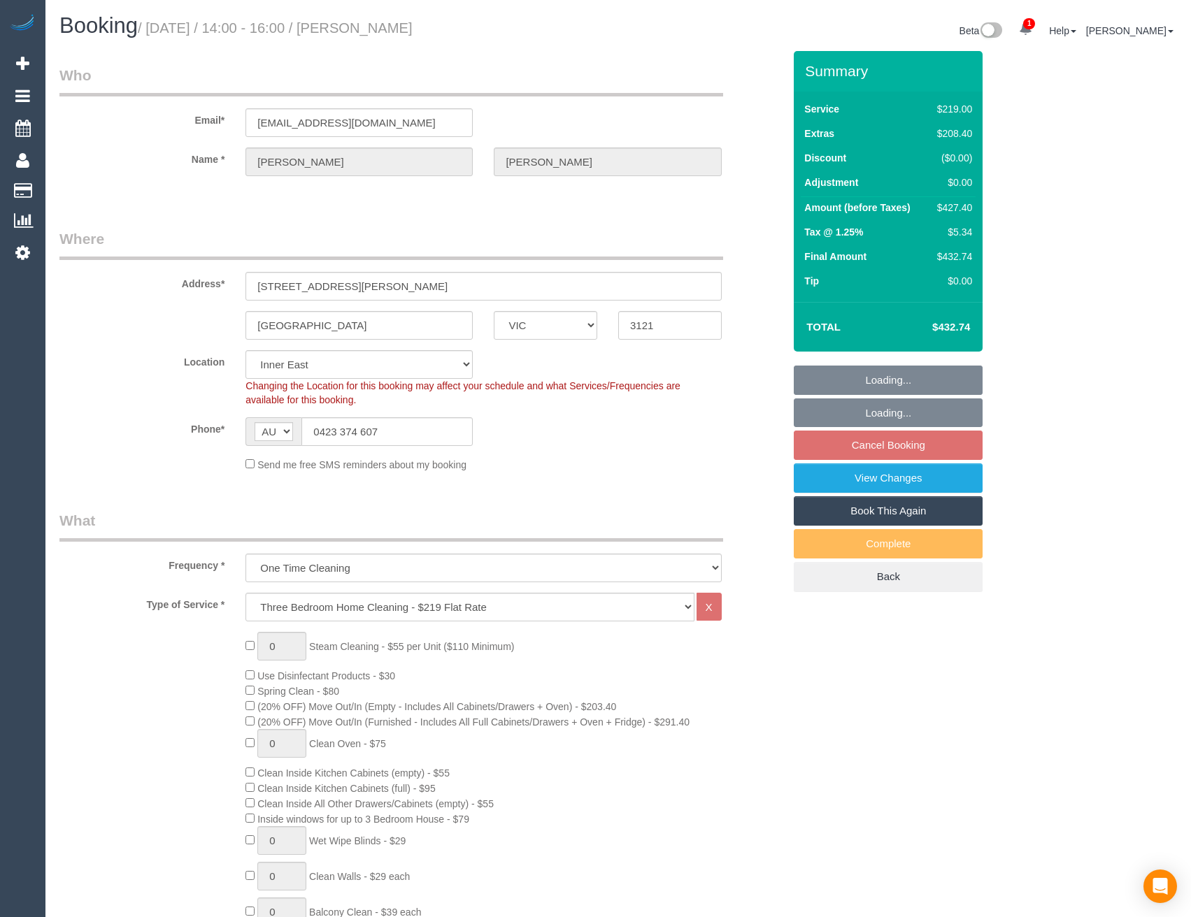
select select "number:18"
select select "number:24"
select select "number:12"
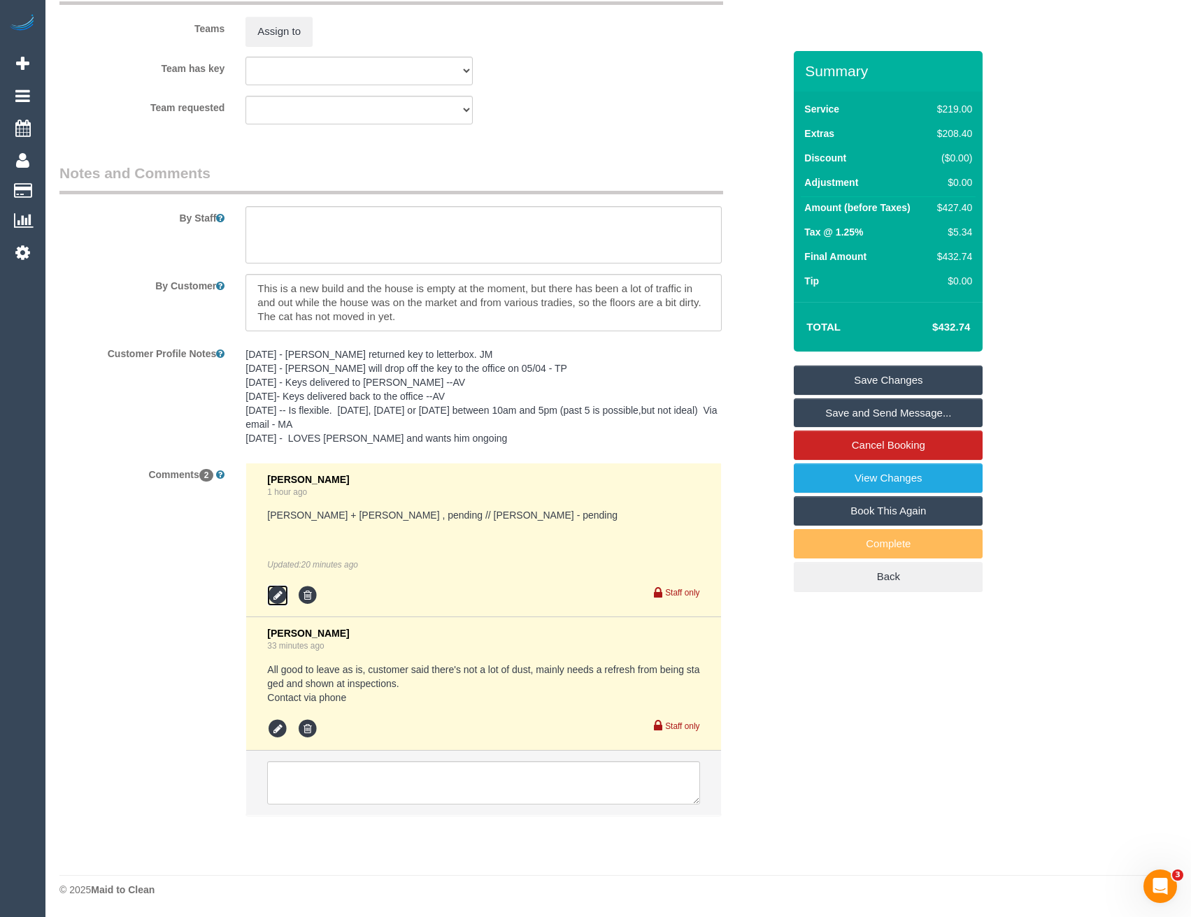
click at [267, 597] on icon at bounding box center [277, 595] width 21 height 21
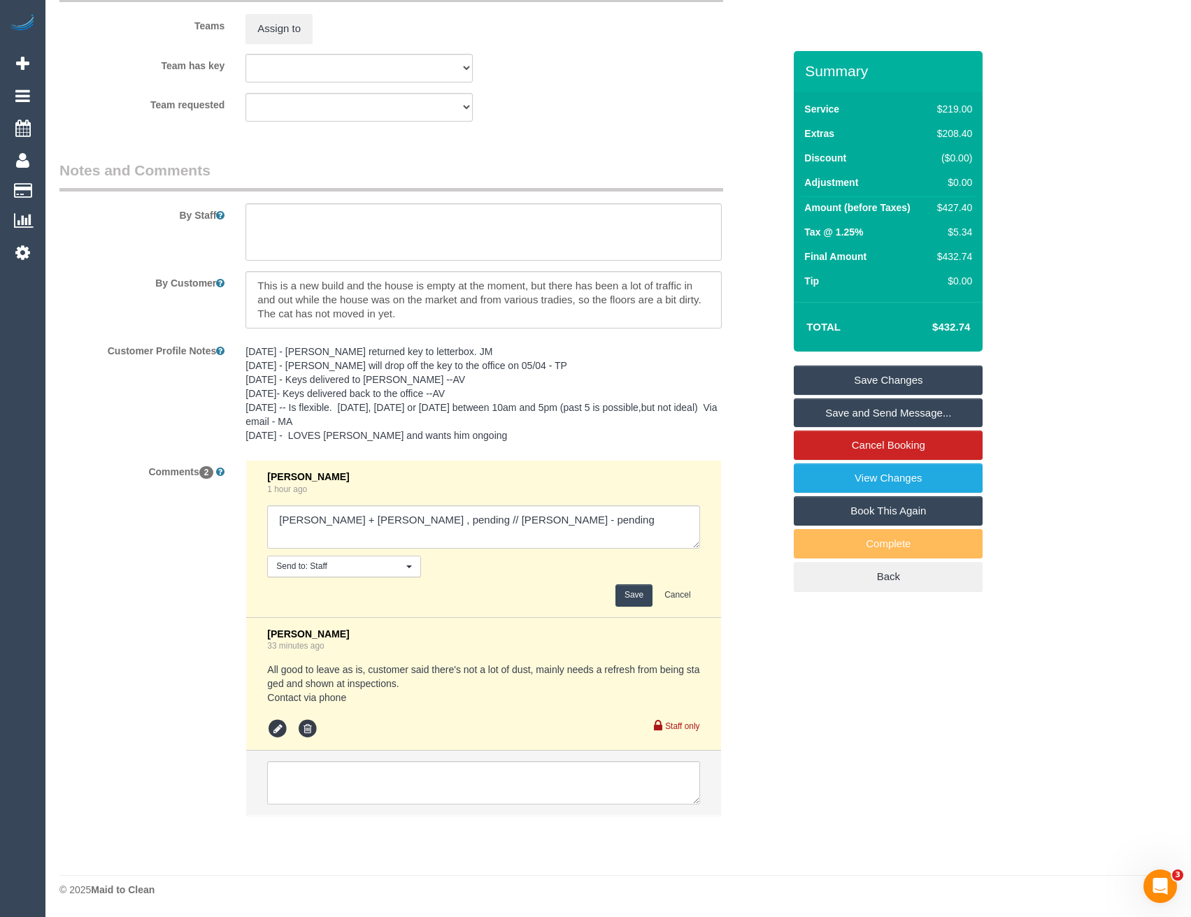
scroll to position [2149, 0]
click at [392, 541] on textarea at bounding box center [483, 527] width 432 height 43
type textarea "Daniel + Pecky , pending // NA Jefferson - pending // confirmed 7-8 AW"
click at [633, 599] on button "Save" at bounding box center [633, 596] width 37 height 22
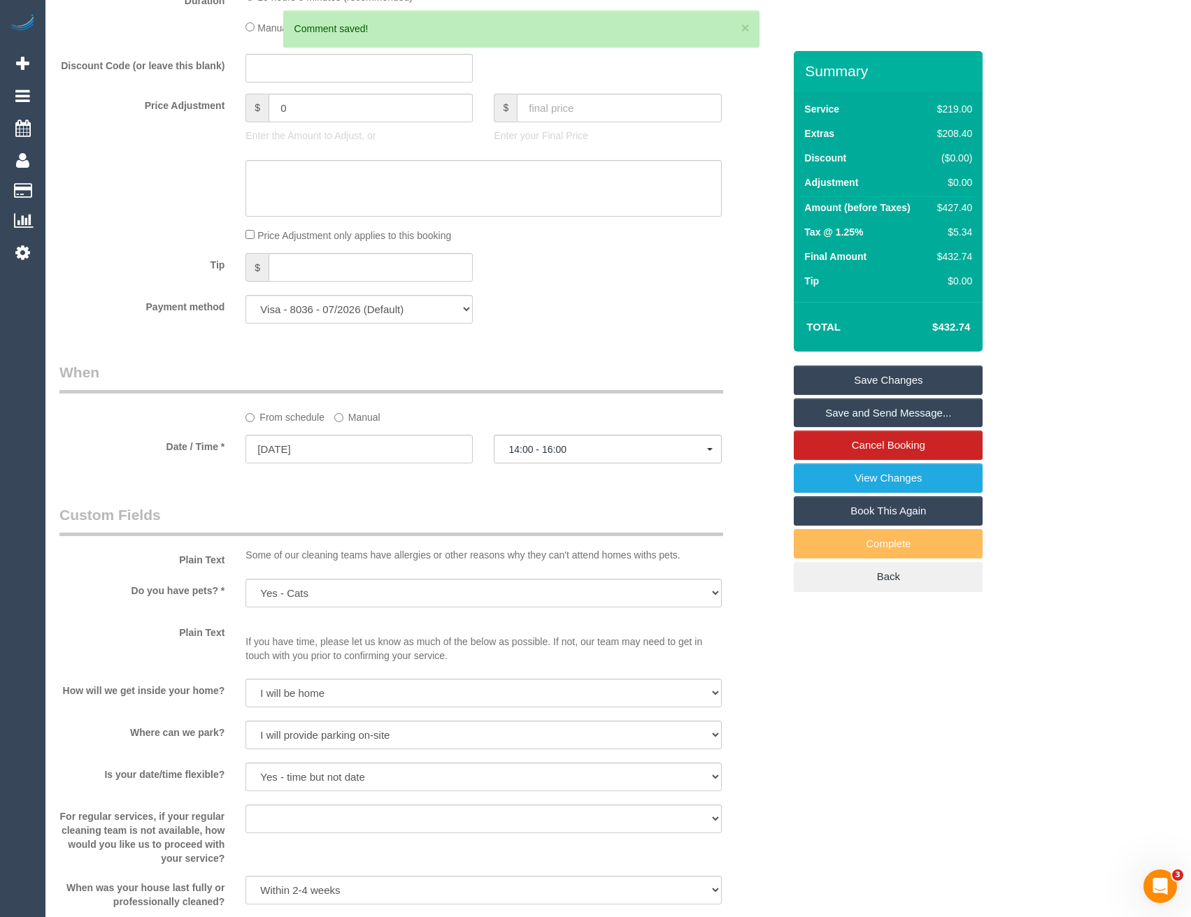
scroll to position [1171, 0]
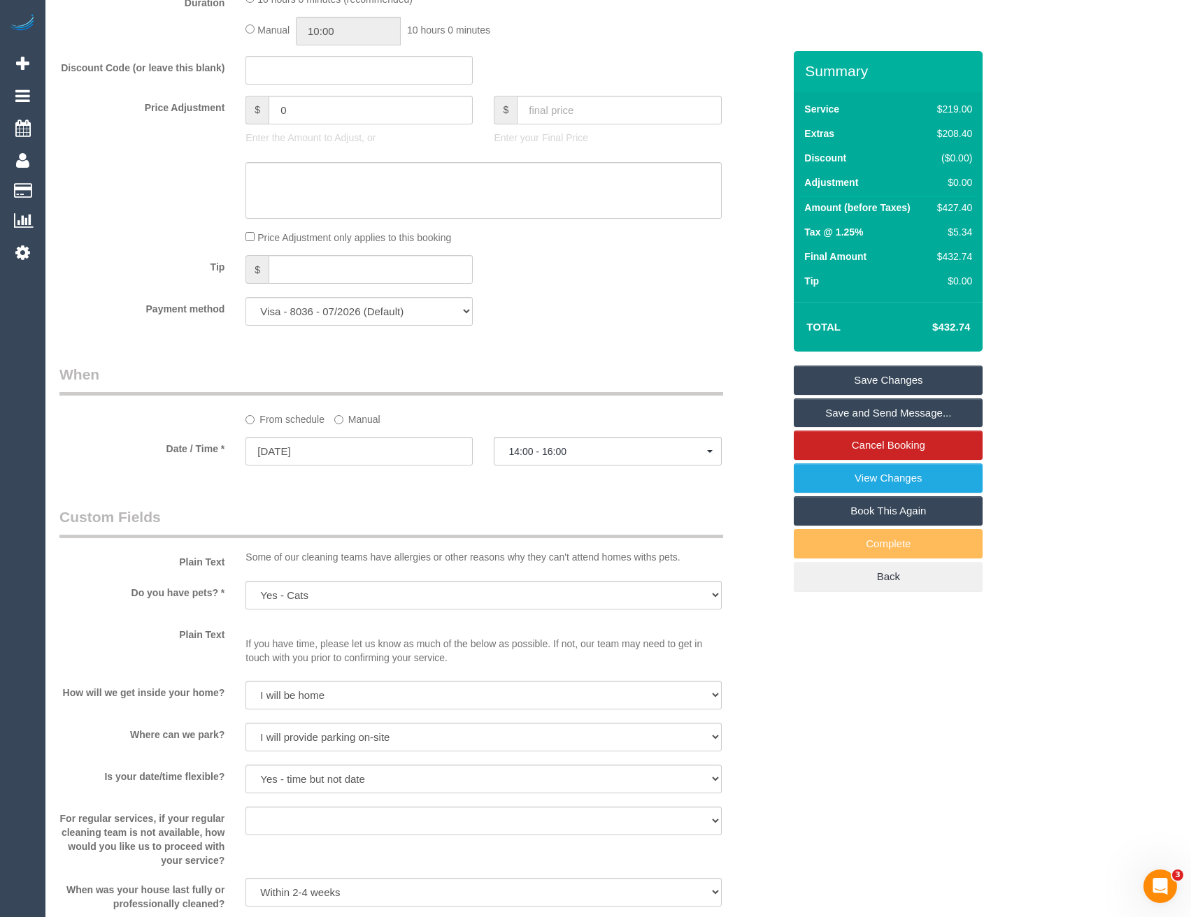
click at [345, 416] on label "Manual" at bounding box center [357, 417] width 46 height 19
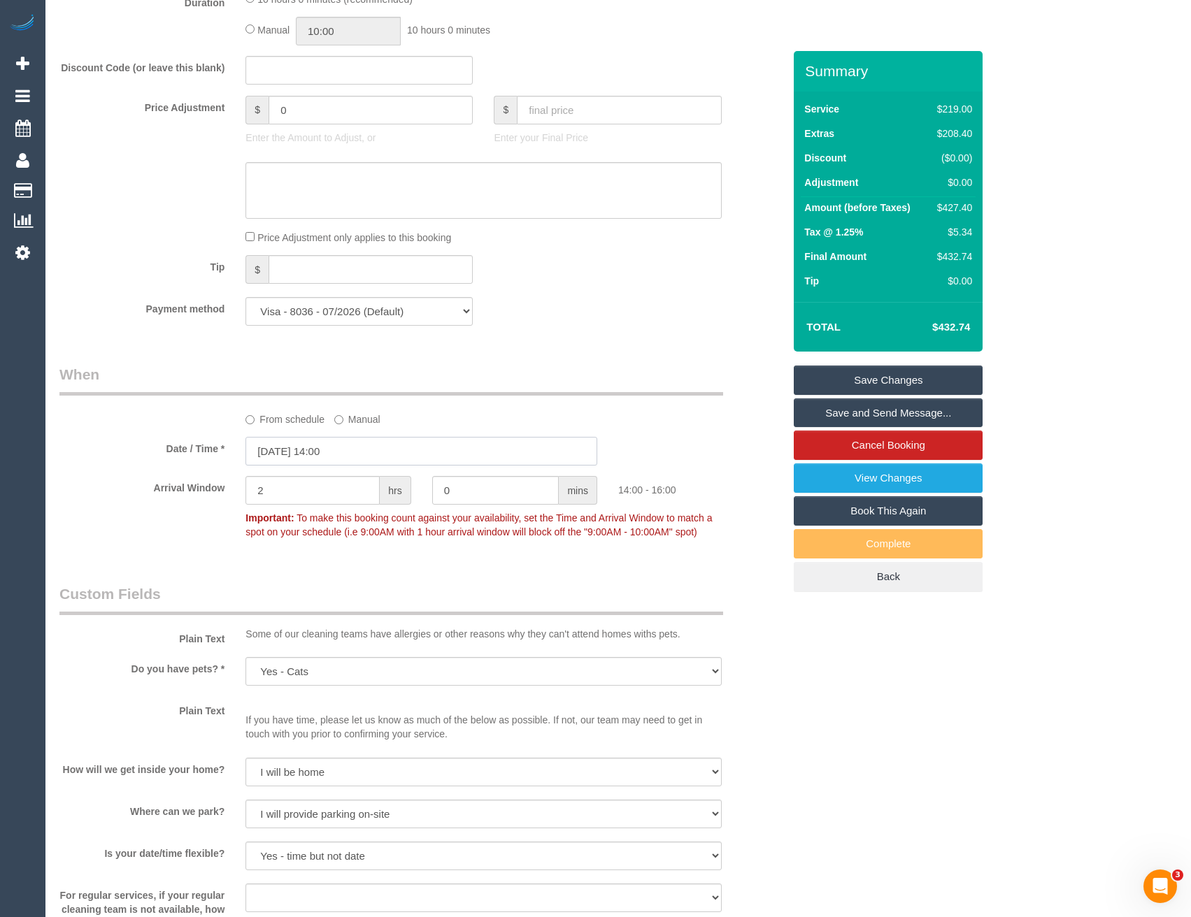
click at [365, 444] on input "09/09/2025 14:00" at bounding box center [421, 451] width 352 height 29
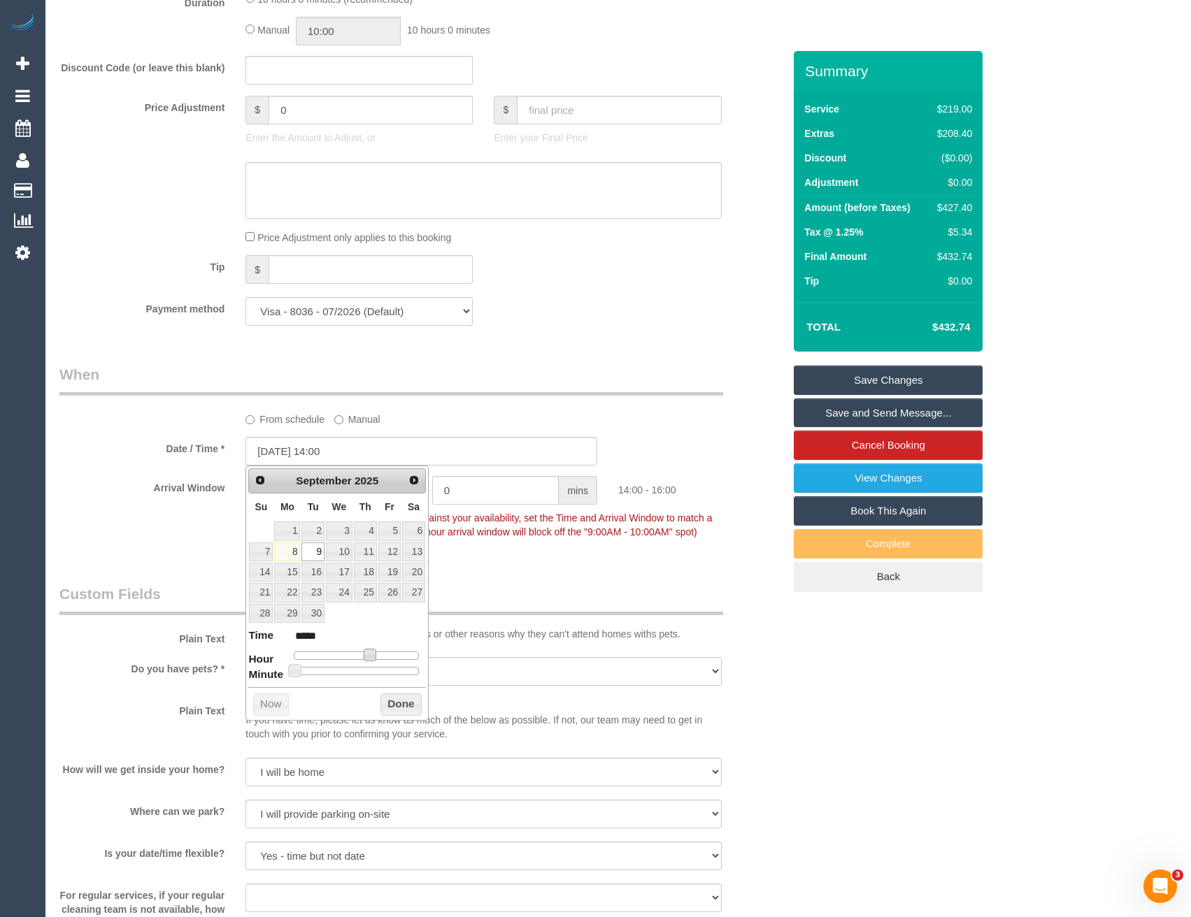
type input "09/09/2025 12:00"
type input "*****"
type input "09/09/2025 11:00"
type input "*****"
type input "09/09/2025 10:00"
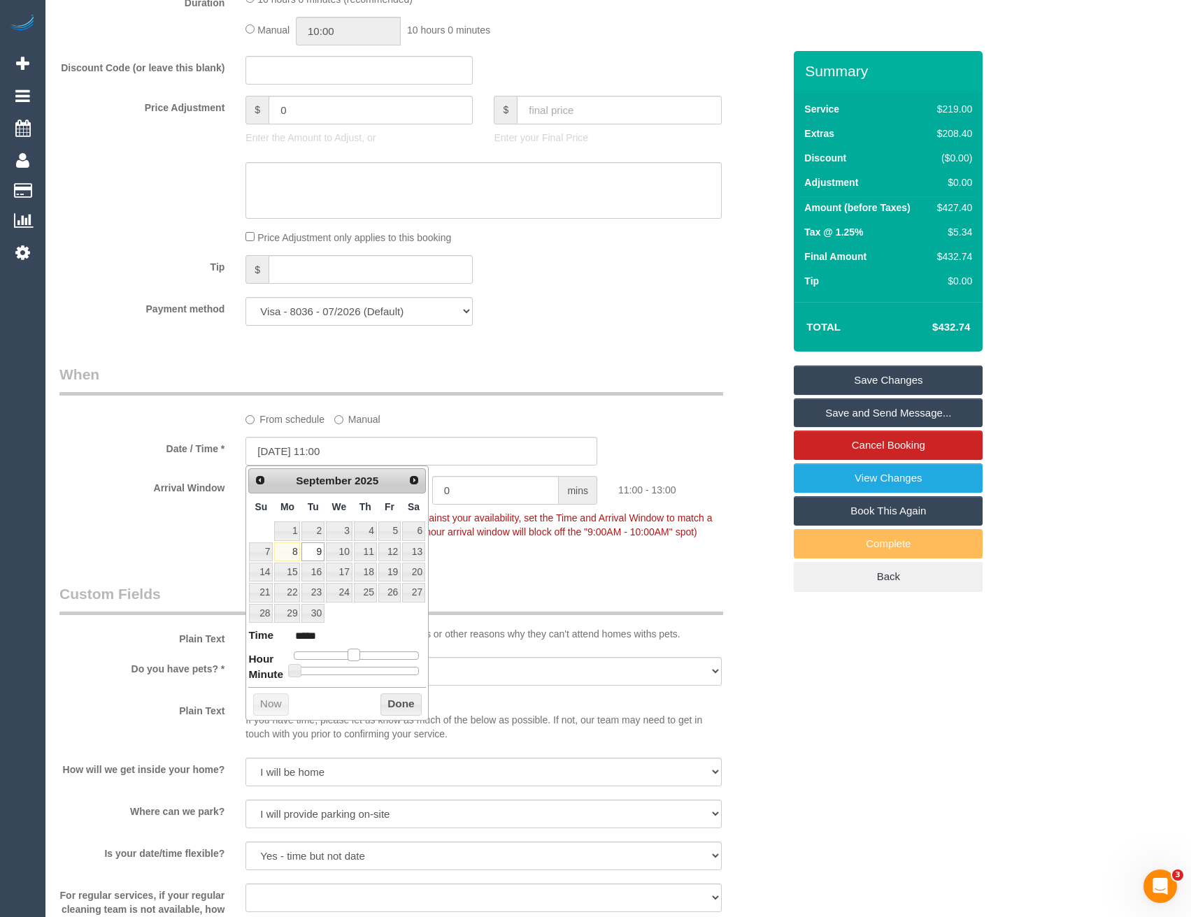
type input "*****"
type input "09/09/2025 09:00"
type input "*****"
type input "09/09/2025 08:00"
type input "*****"
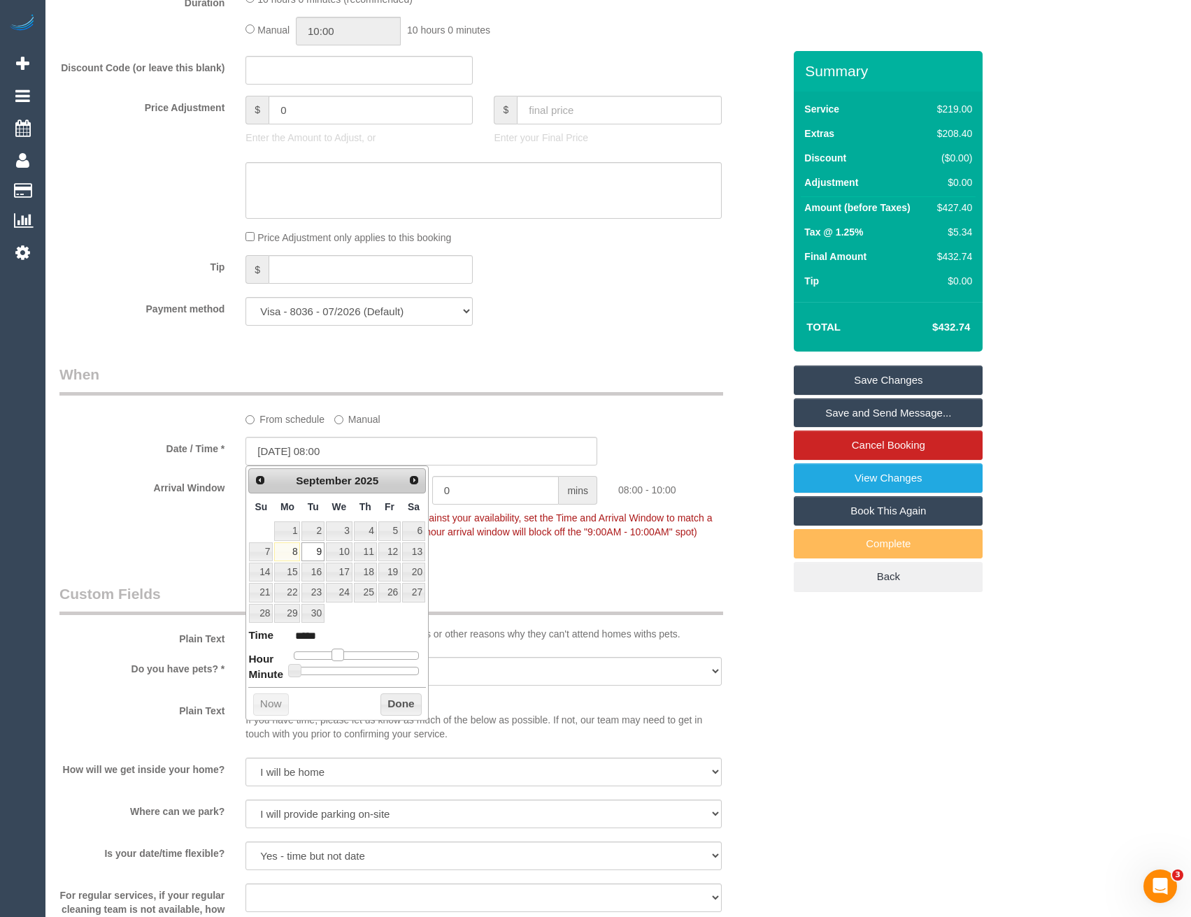
type input "09/09/2025 07:00"
type input "*****"
drag, startPoint x: 366, startPoint y: 653, endPoint x: 331, endPoint y: 657, distance: 35.9
click at [331, 657] on span at bounding box center [332, 655] width 13 height 13
click at [398, 701] on button "Done" at bounding box center [400, 705] width 41 height 22
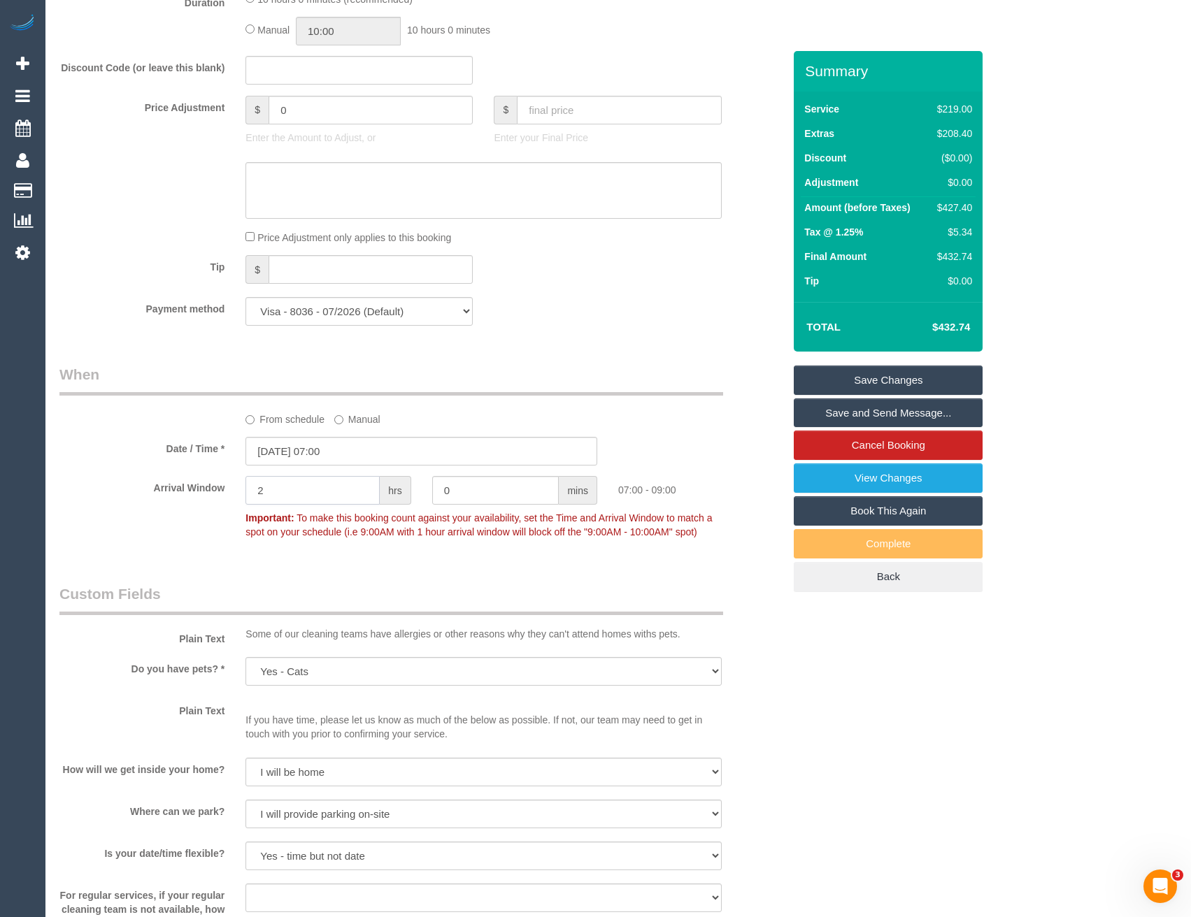
drag, startPoint x: 251, startPoint y: 502, endPoint x: 171, endPoint y: 507, distance: 79.9
click at [189, 510] on div "Arrival Window 2 hrs 0 mins 07:00 - 09:00 Important: To make this booking count…" at bounding box center [421, 510] width 745 height 69
type input "1"
click at [657, 396] on div "From schedule Manual" at bounding box center [421, 395] width 745 height 62
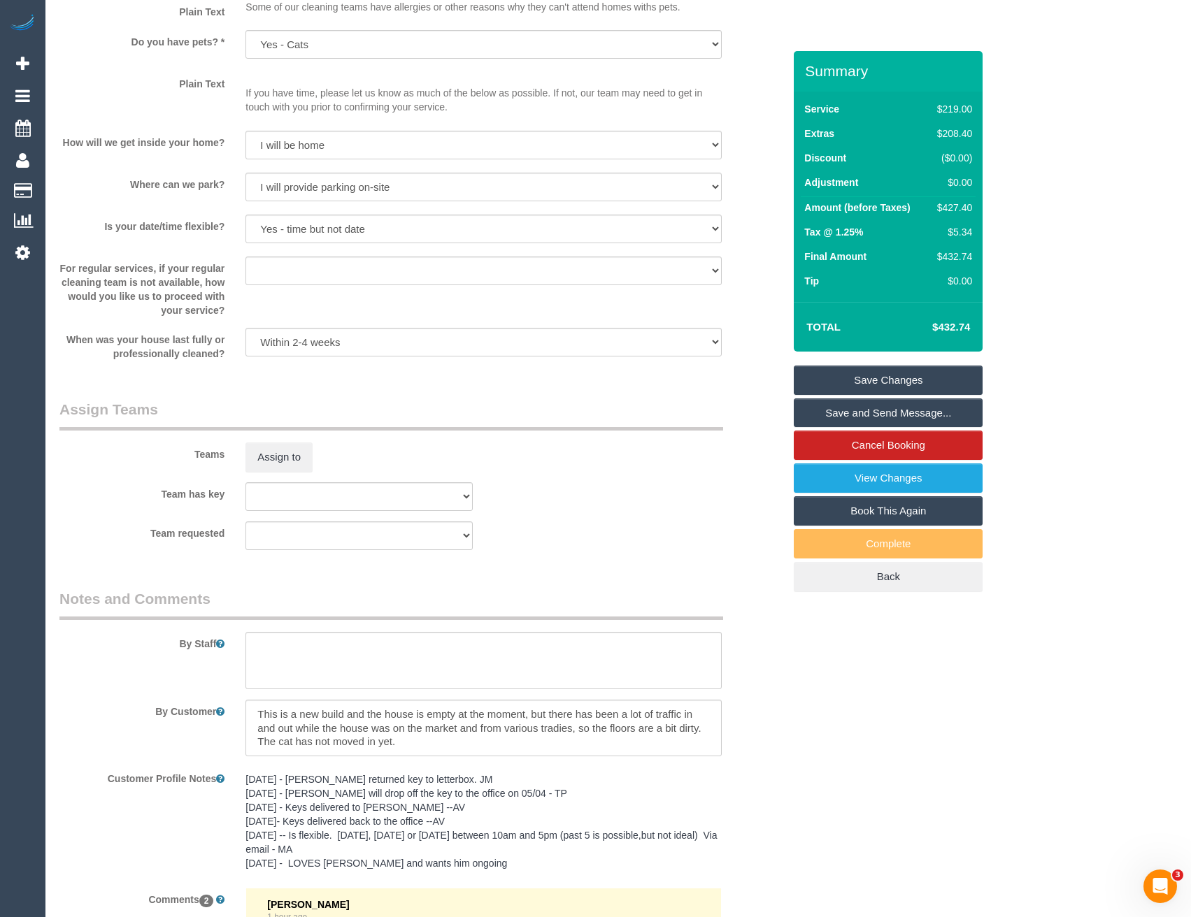
scroll to position [1870, 0]
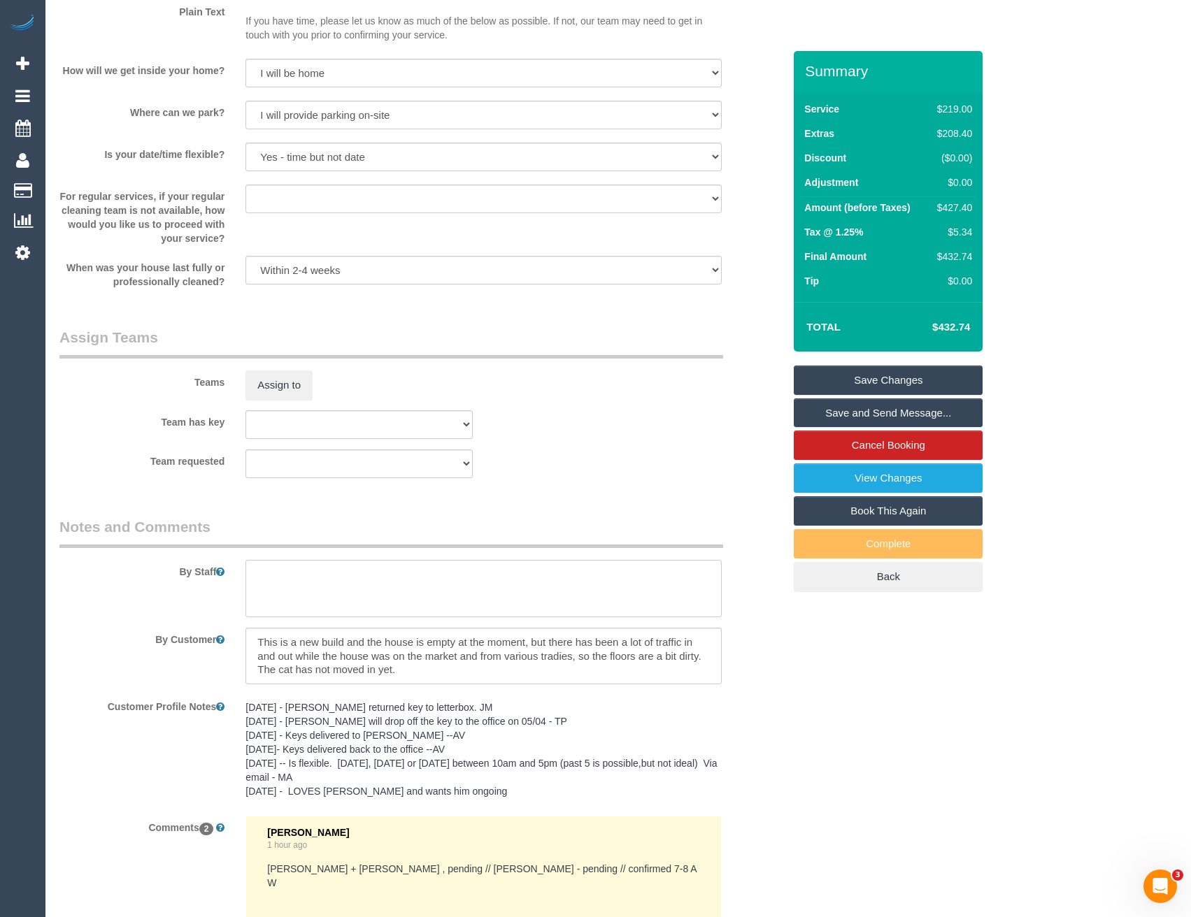
click at [303, 599] on textarea at bounding box center [482, 588] width 475 height 57
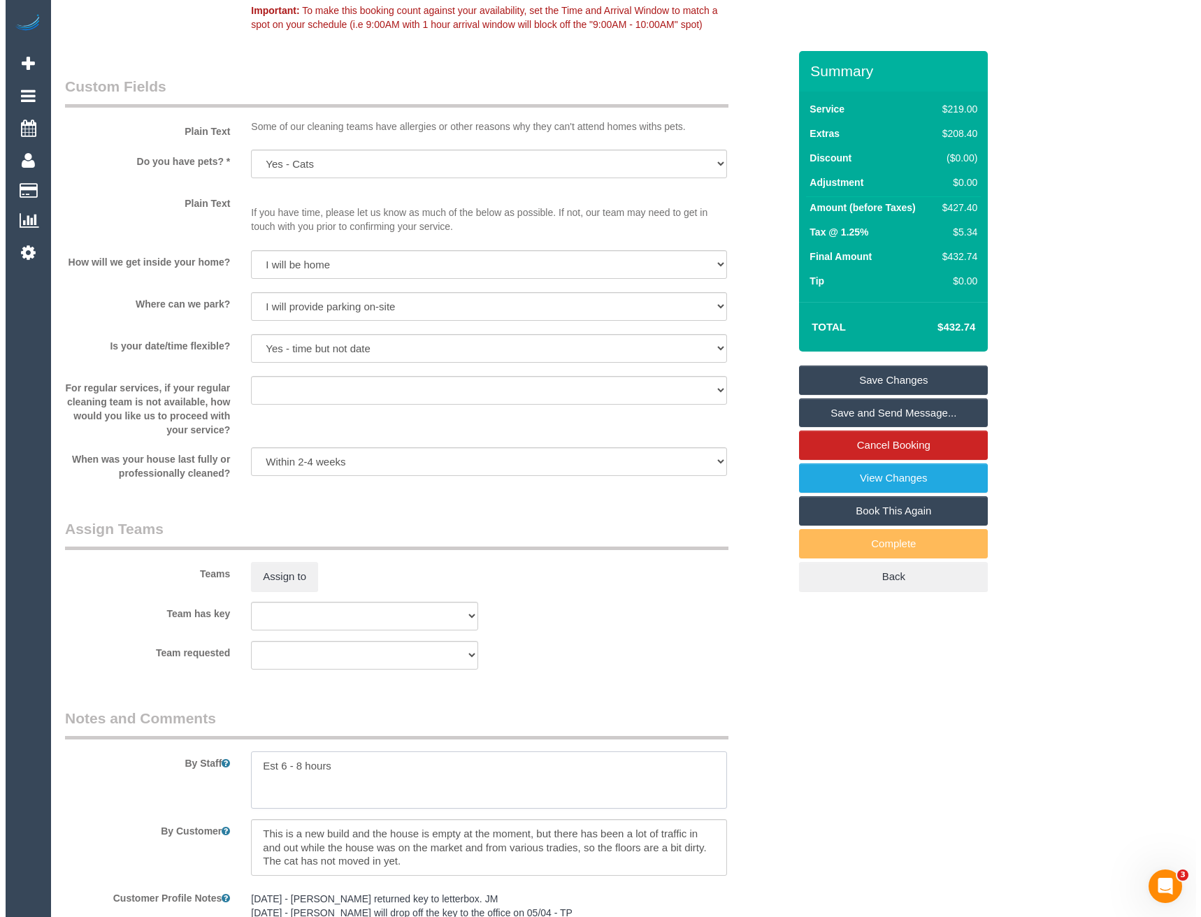
scroll to position [1660, 0]
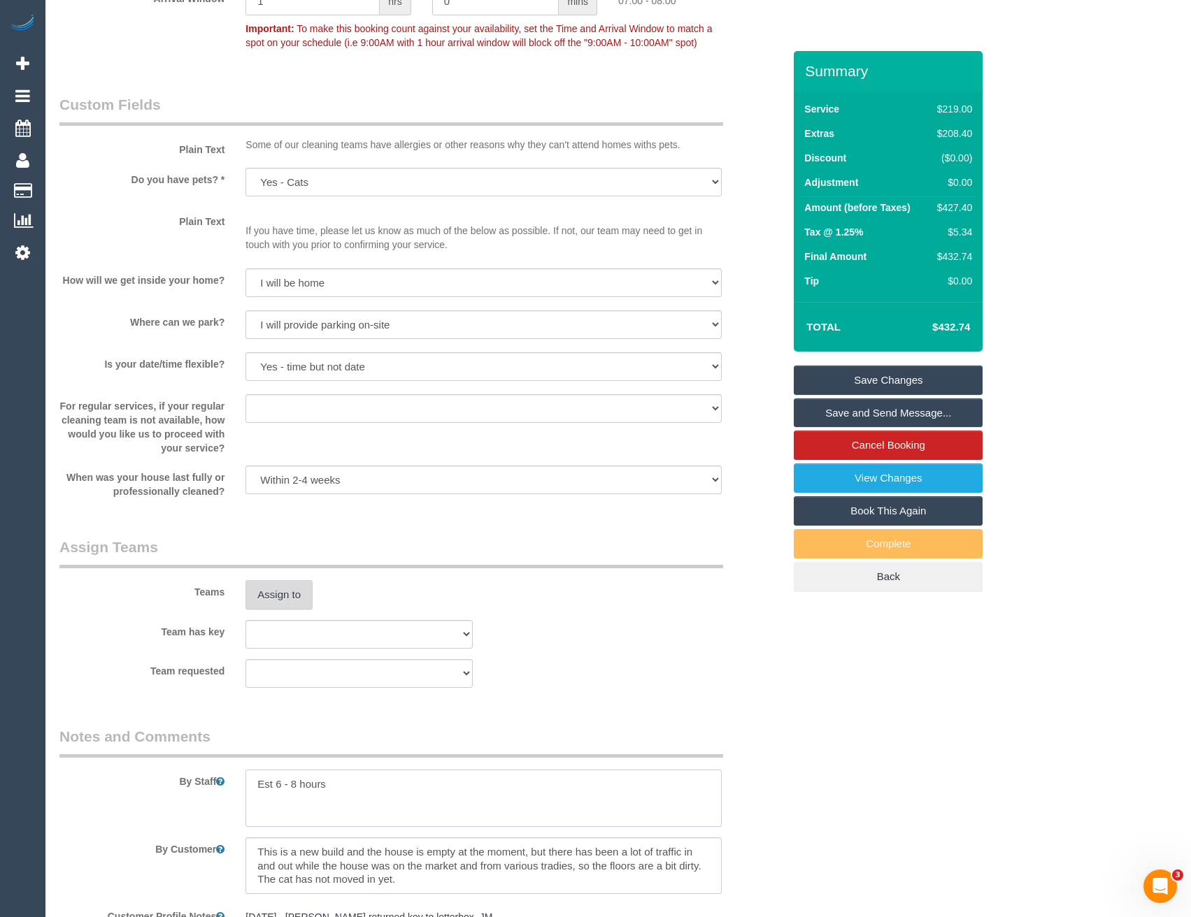
type textarea "Est 6 - 8 hours"
click at [289, 590] on button "Assign to" at bounding box center [278, 594] width 67 height 29
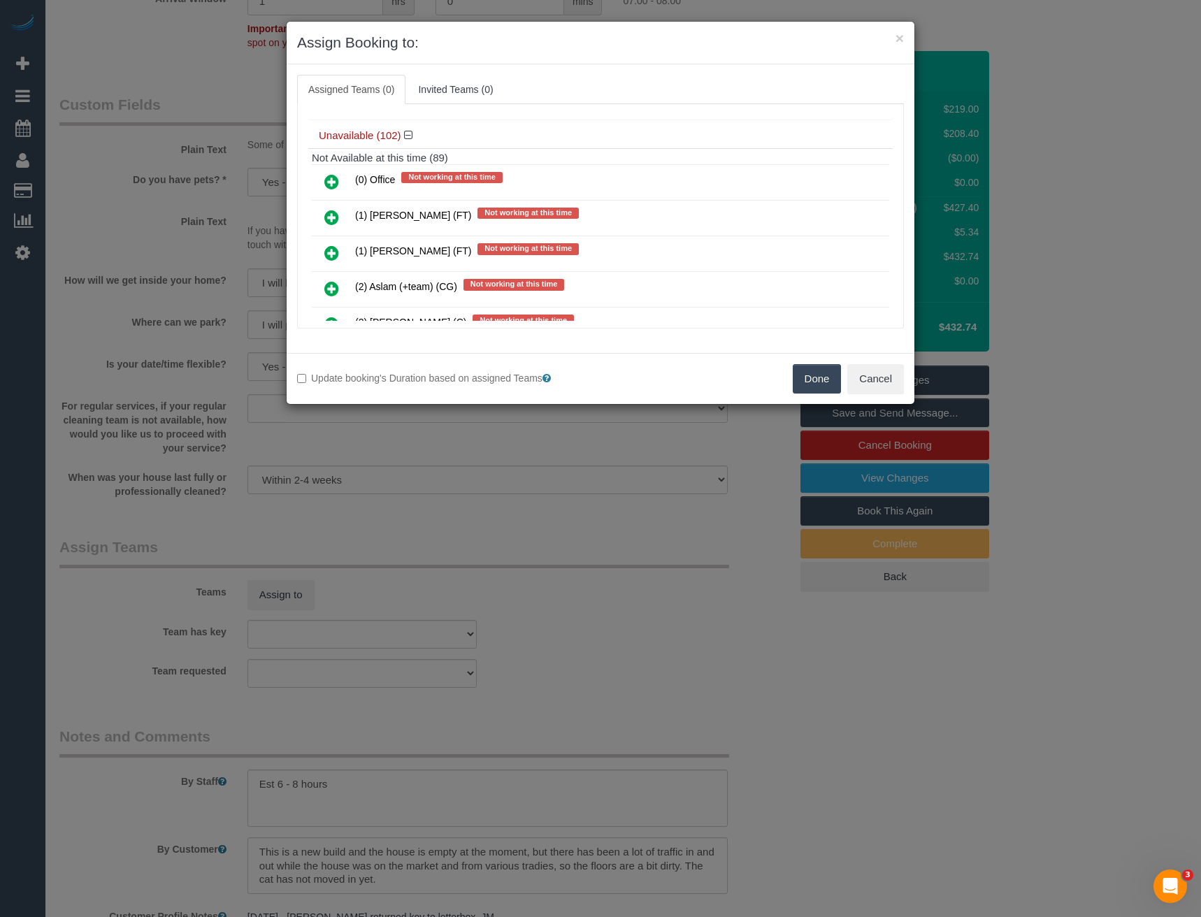
scroll to position [3447, 0]
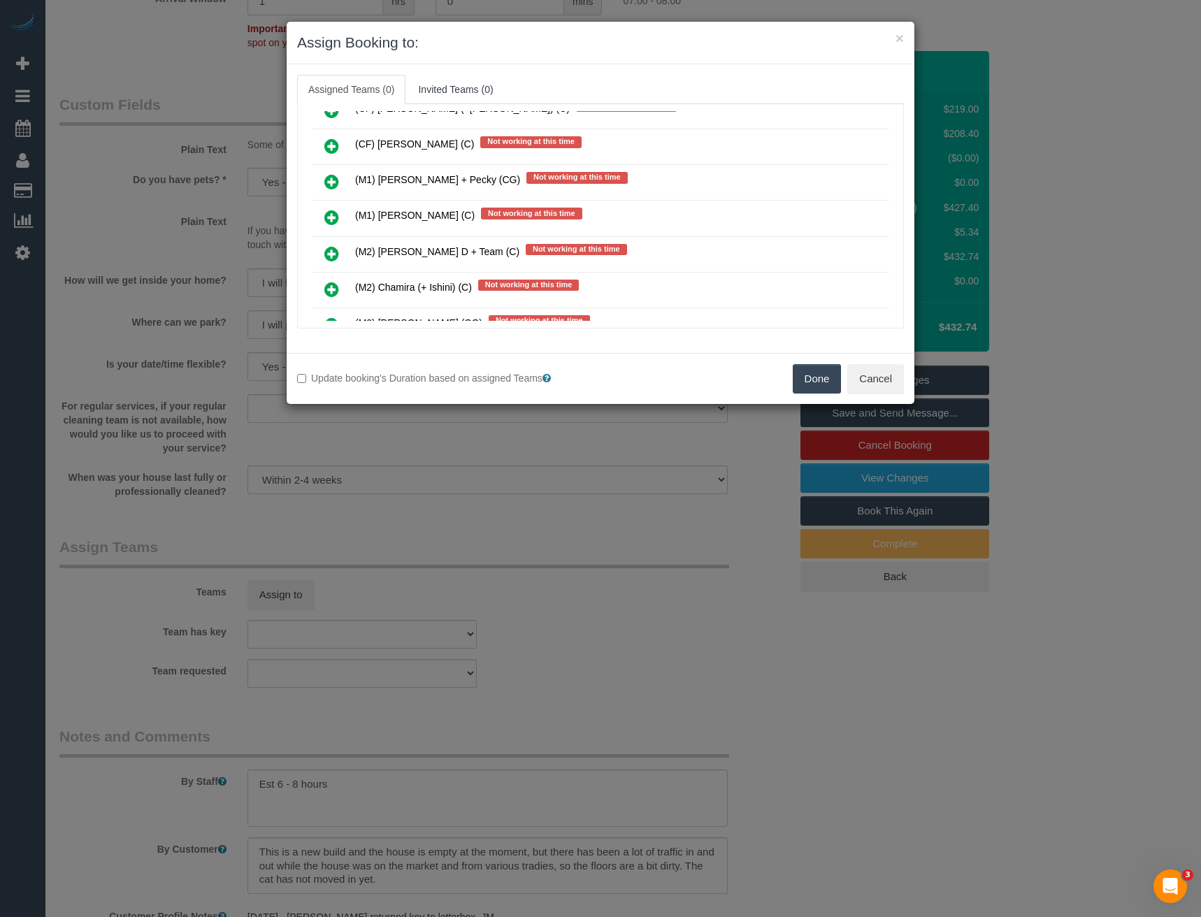
click at [330, 219] on icon at bounding box center [331, 217] width 15 height 17
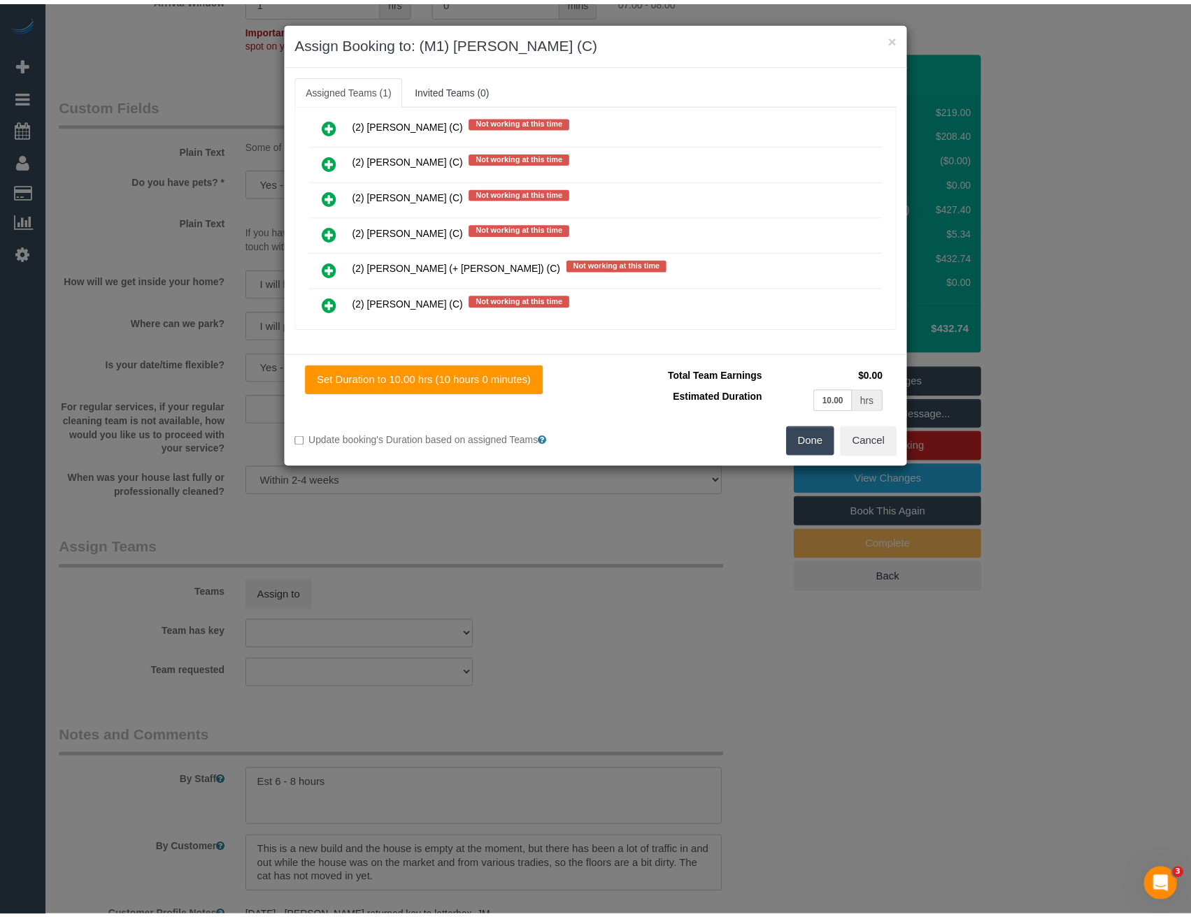
scroll to position [0, 0]
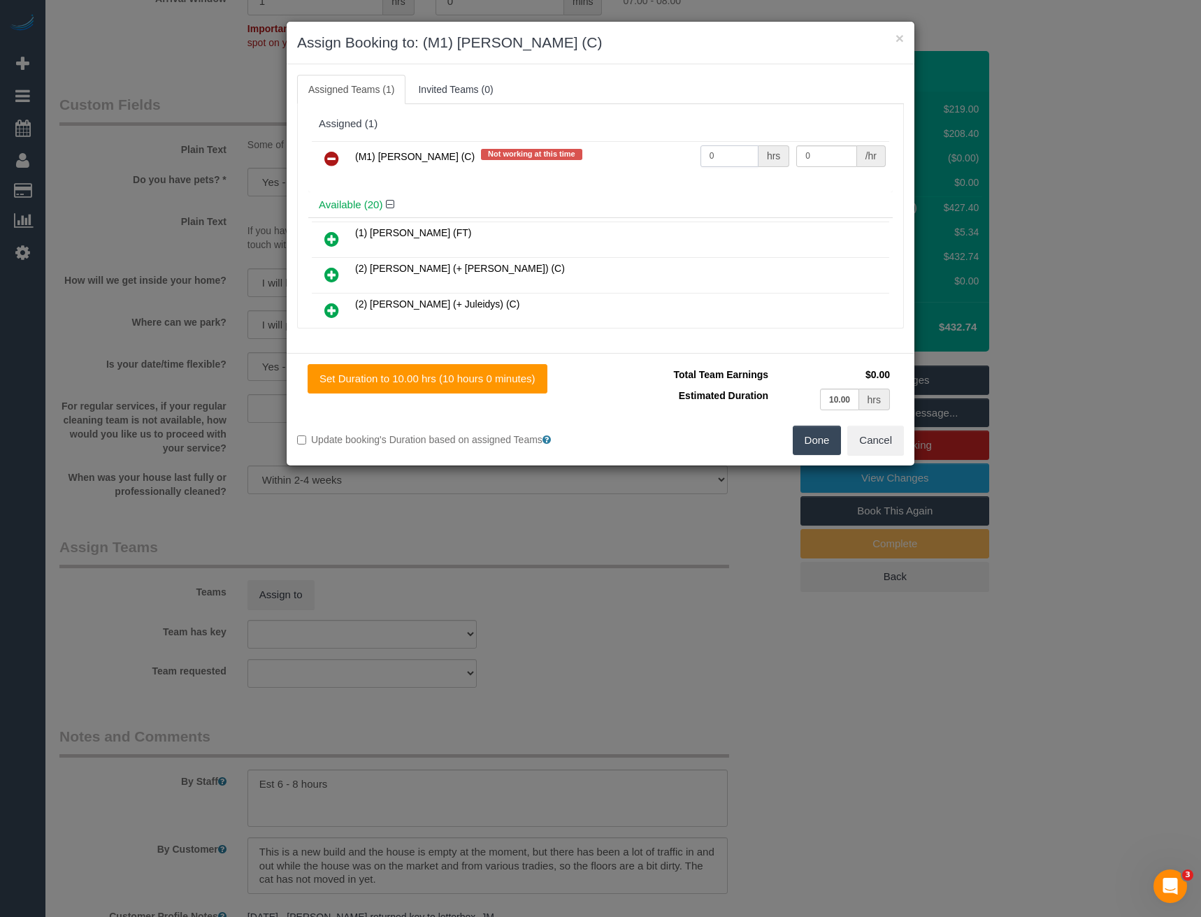
drag, startPoint x: 703, startPoint y: 155, endPoint x: 629, endPoint y: 156, distance: 74.8
click at [631, 156] on tr "(M1) Jeferson Ortiz (C) Not working at this time 0 hrs 0 /hr" at bounding box center [601, 159] width 578 height 36
type input "1"
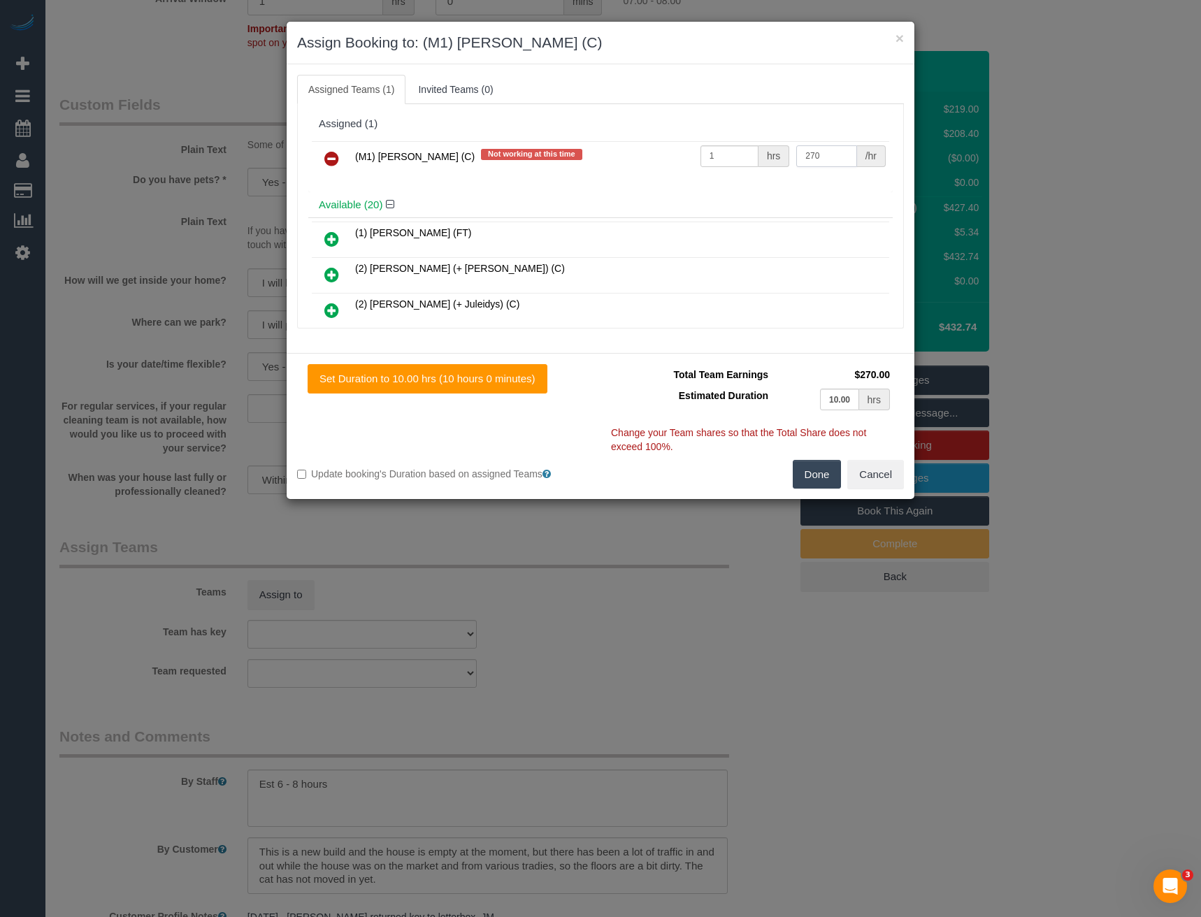
type input "270"
click at [817, 471] on button "Done" at bounding box center [817, 474] width 49 height 29
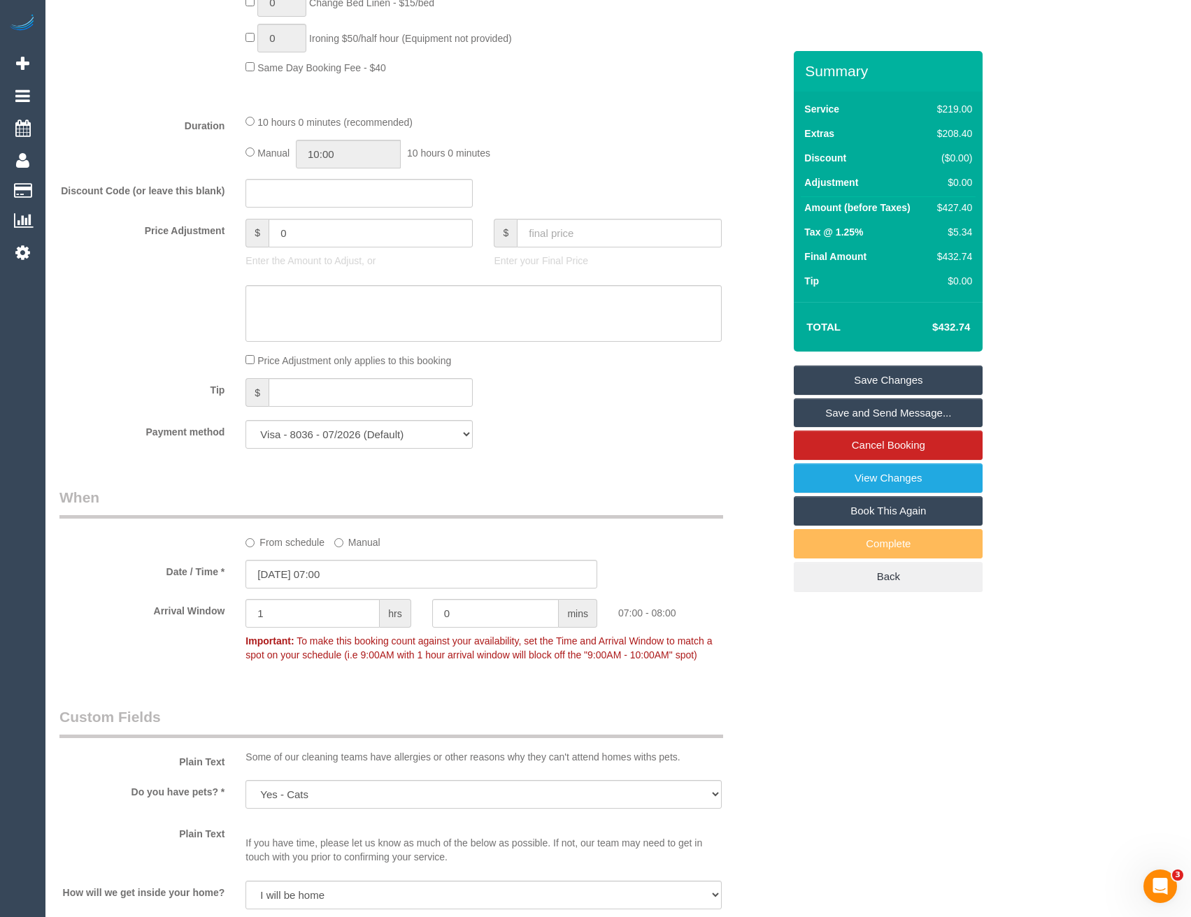
scroll to position [961, 0]
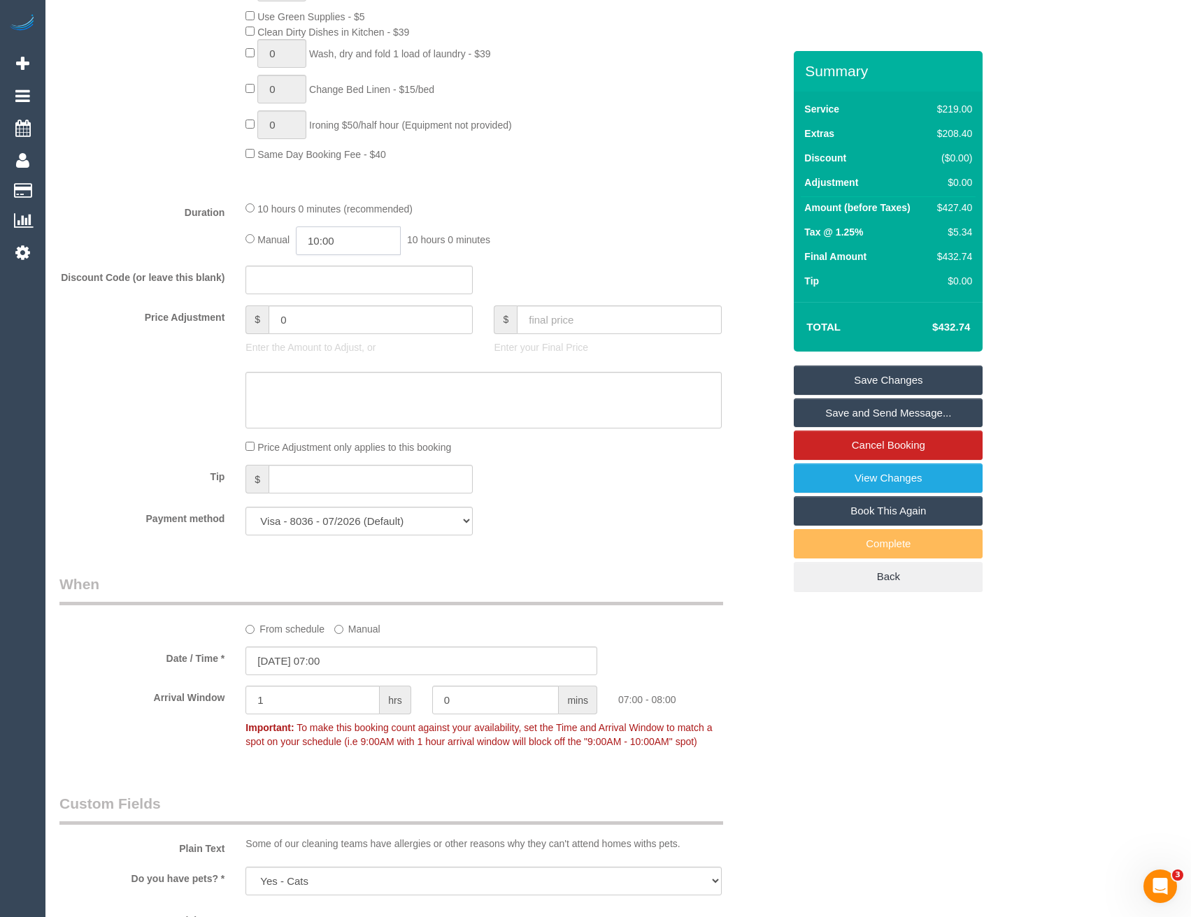
click at [348, 244] on input "10:00" at bounding box center [348, 241] width 105 height 29
type input "08:00"
click at [324, 264] on li "08:00" at bounding box center [333, 266] width 62 height 18
click at [551, 278] on div "Discount Code (or leave this blank)" at bounding box center [421, 280] width 745 height 29
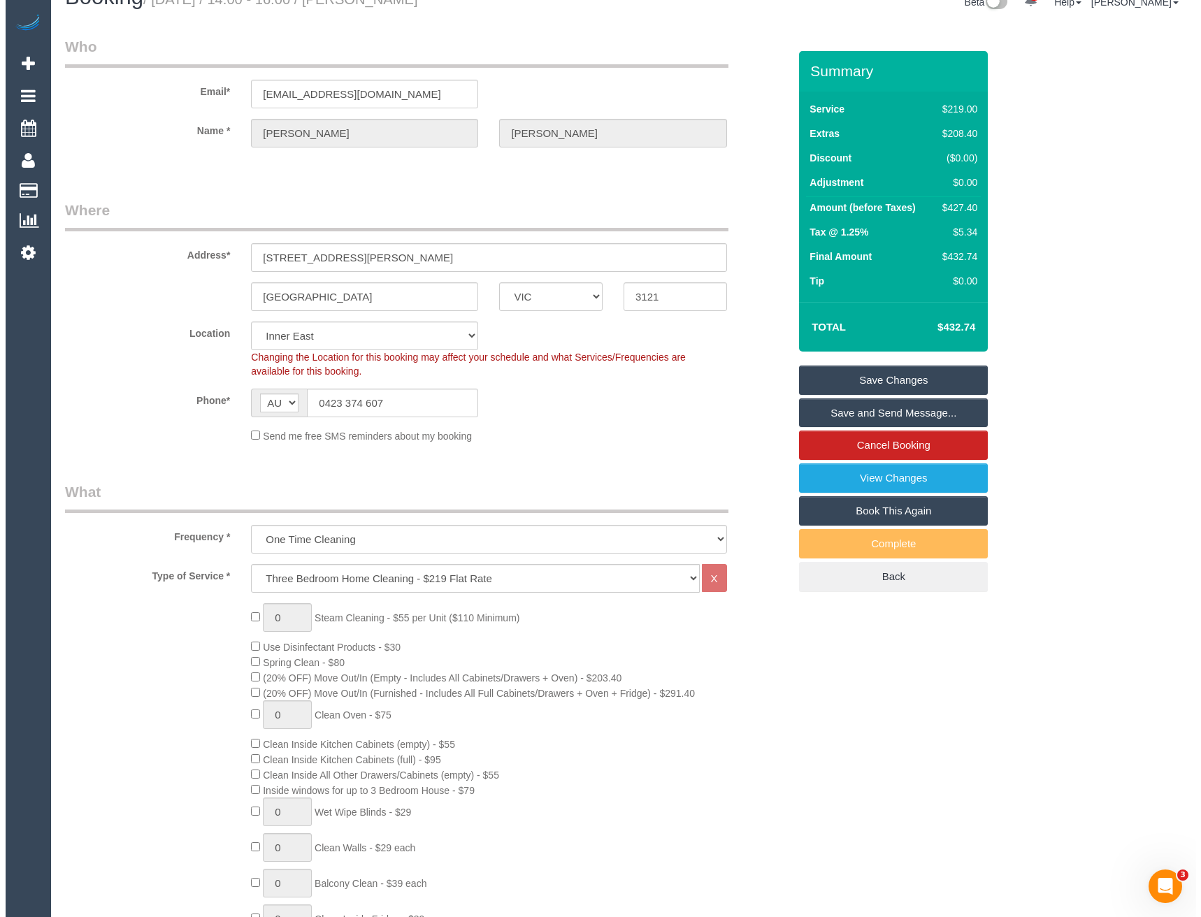
scroll to position [0, 0]
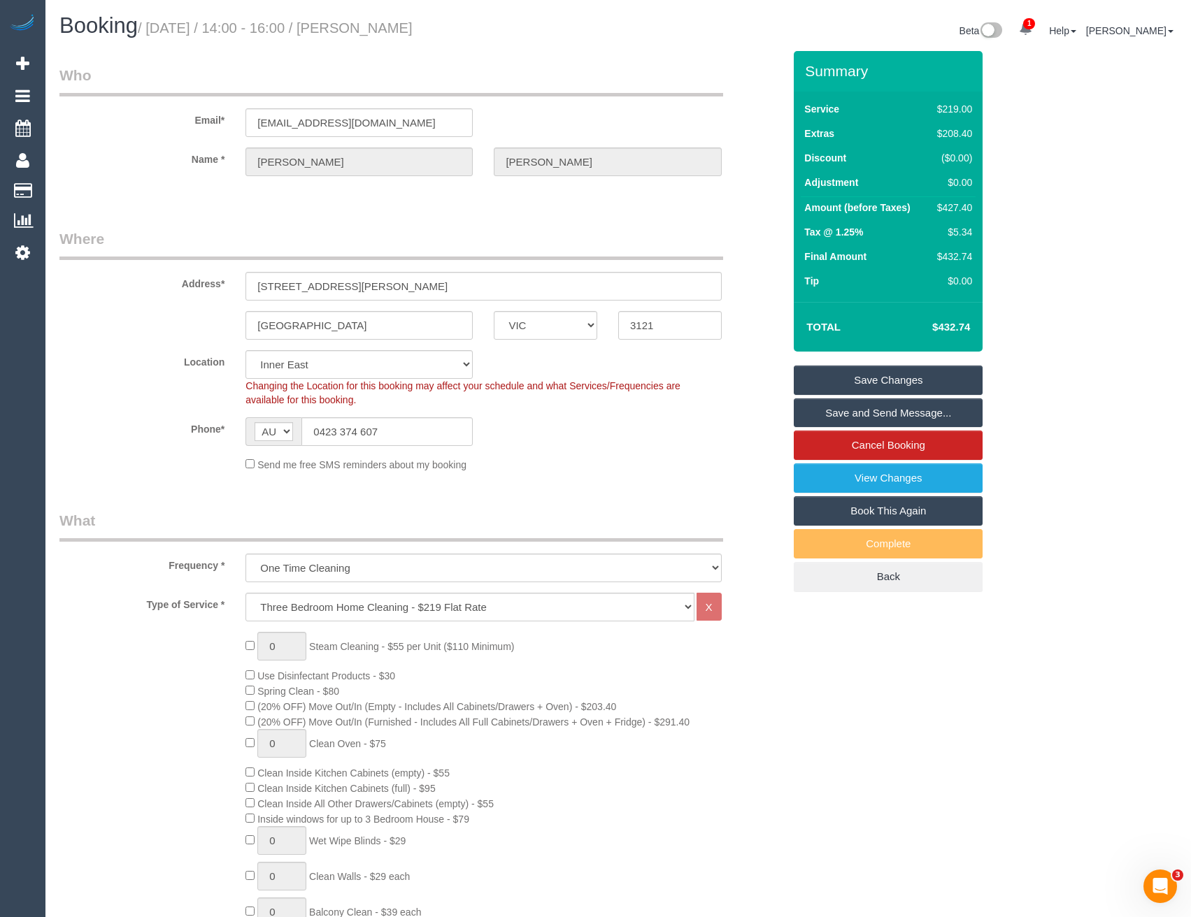
click at [836, 417] on link "Save and Send Message..." at bounding box center [888, 413] width 189 height 29
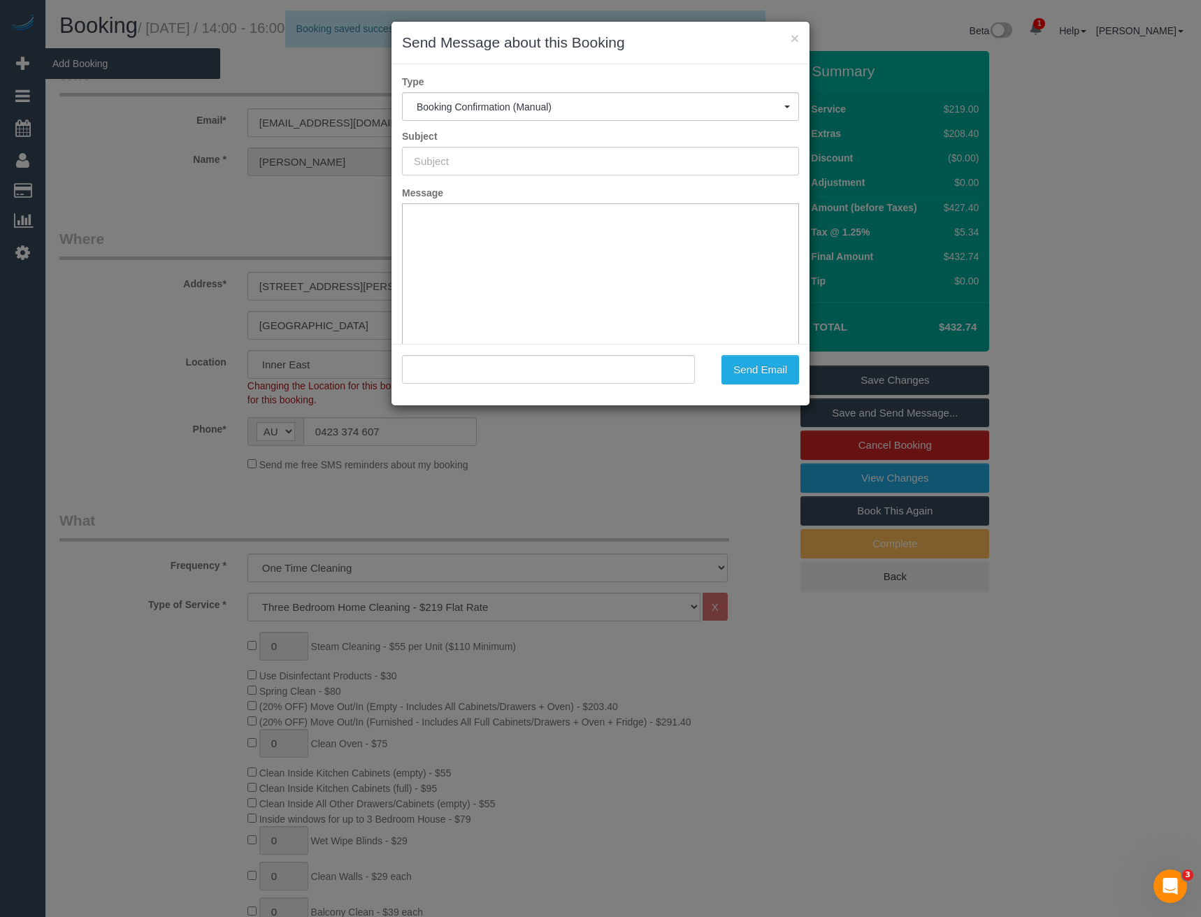
type input "Booking Confirmed"
type input ""Marcy Robertson" <mdr574@gmail.com>"
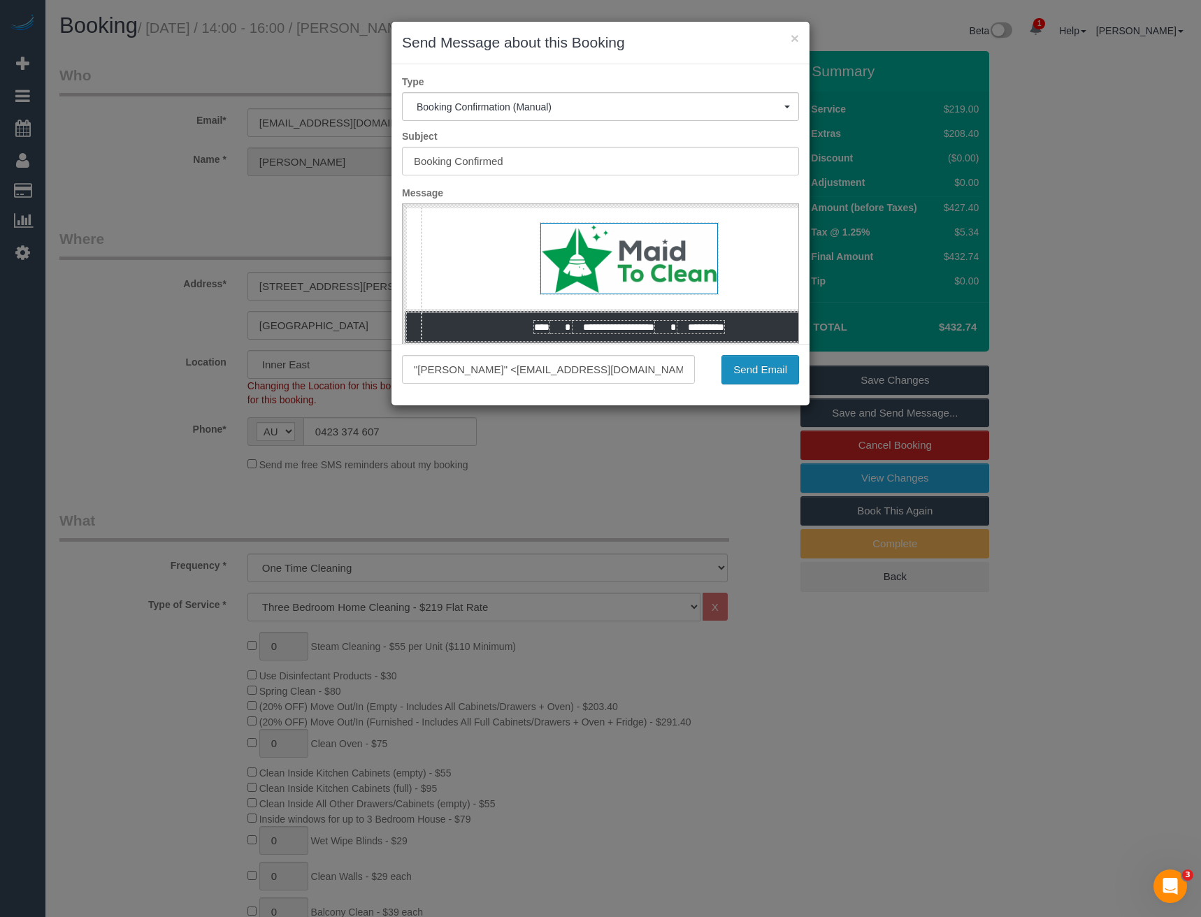
click at [762, 366] on button "Send Email" at bounding box center [761, 369] width 78 height 29
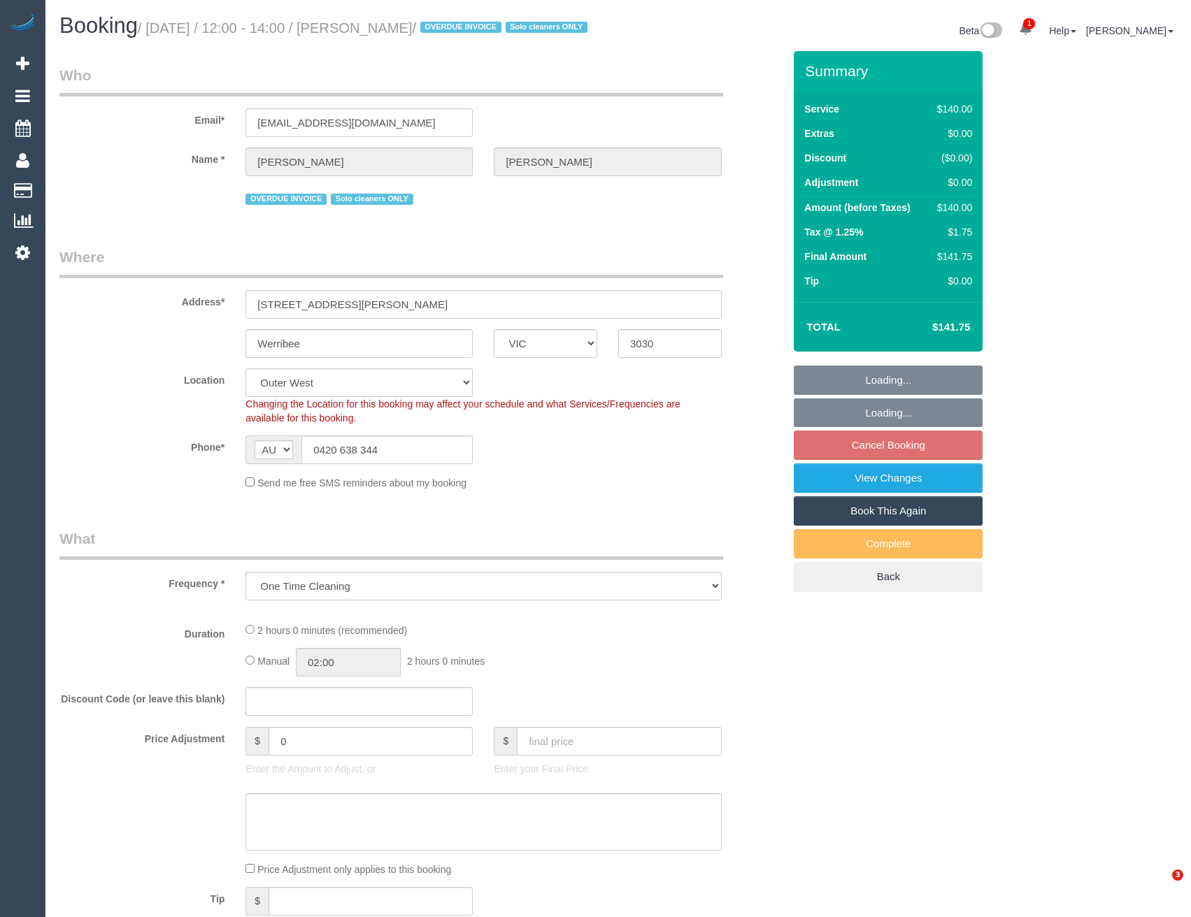
select select "VIC"
select select "object:721"
select select "string:stripe-pm_1RdnmW2GScqysDRVN1oUDsNh"
select select "number:29"
select select "number:14"
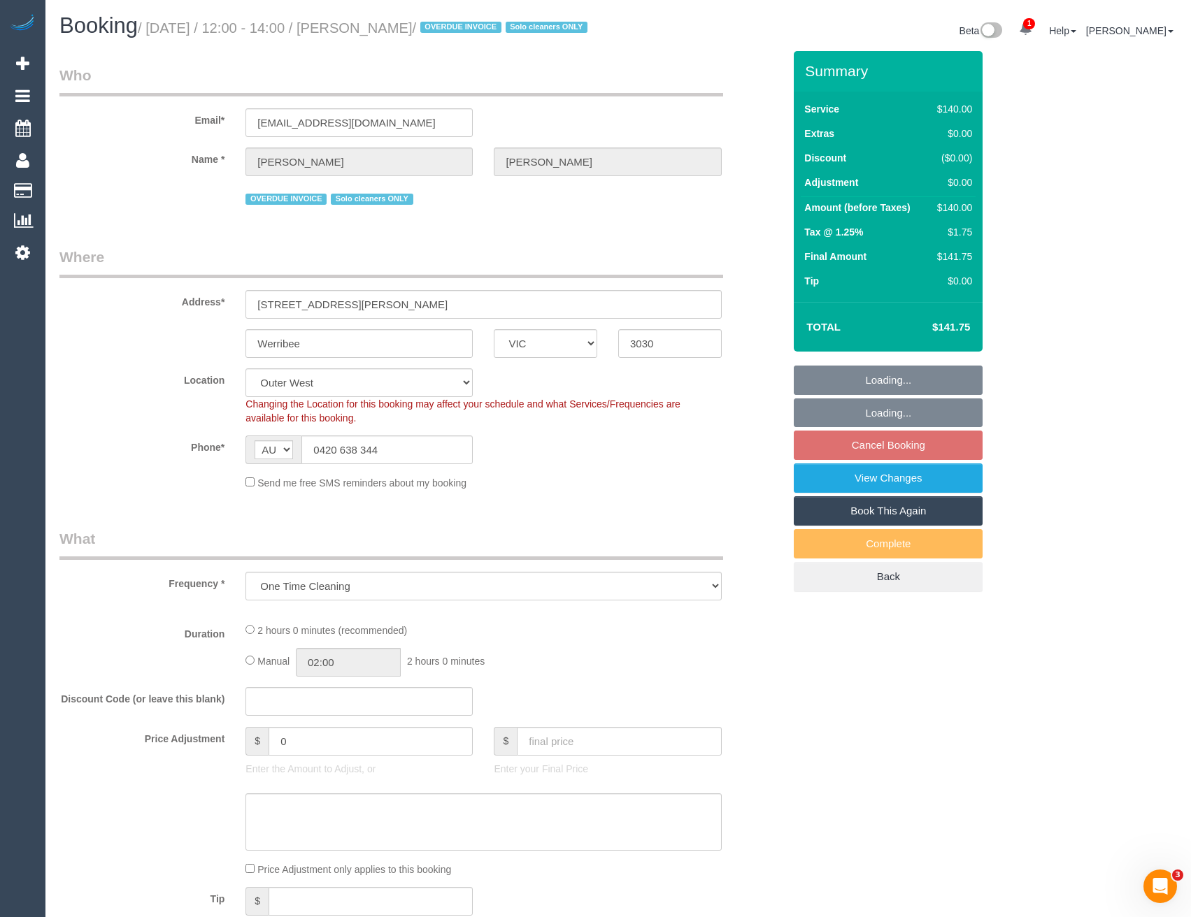
select select "number:19"
select select "number:24"
select select "number:13"
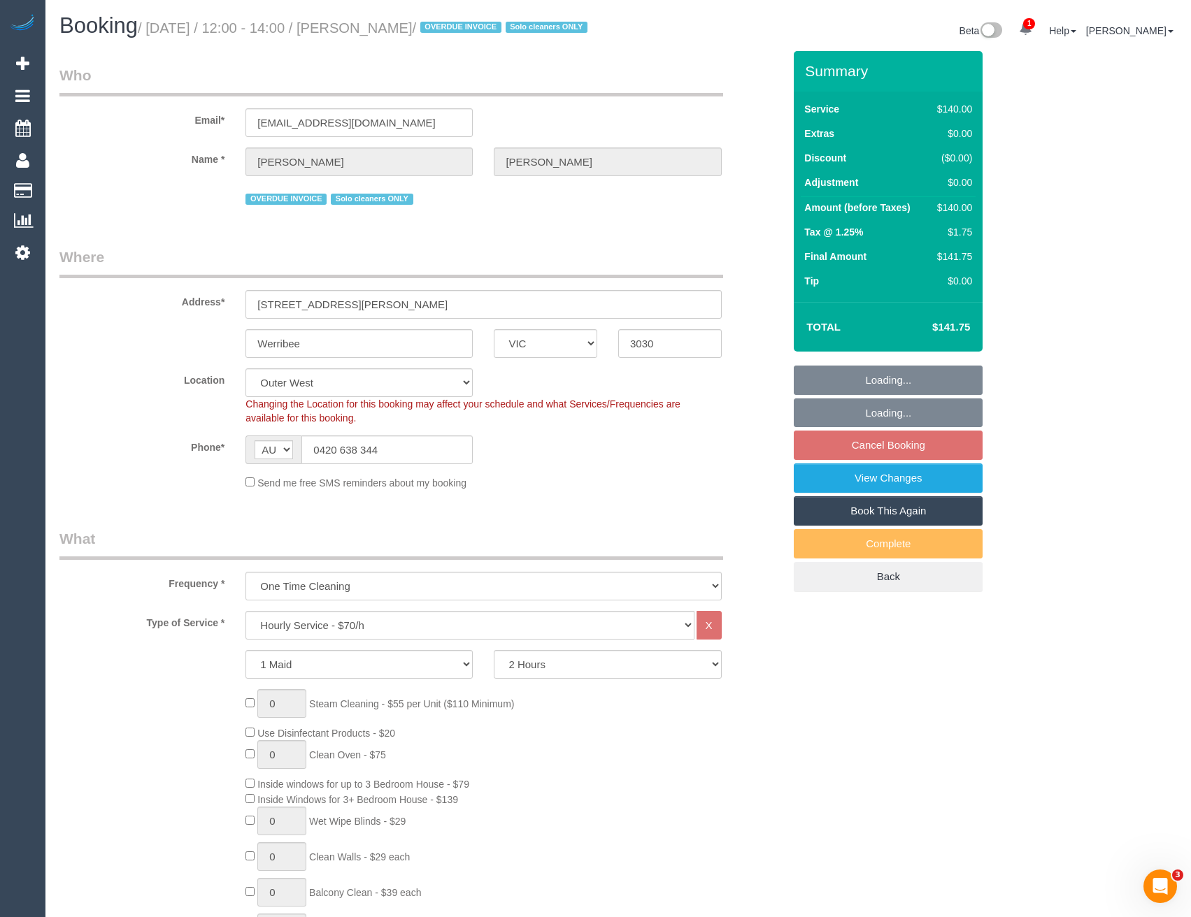
select select "spot1"
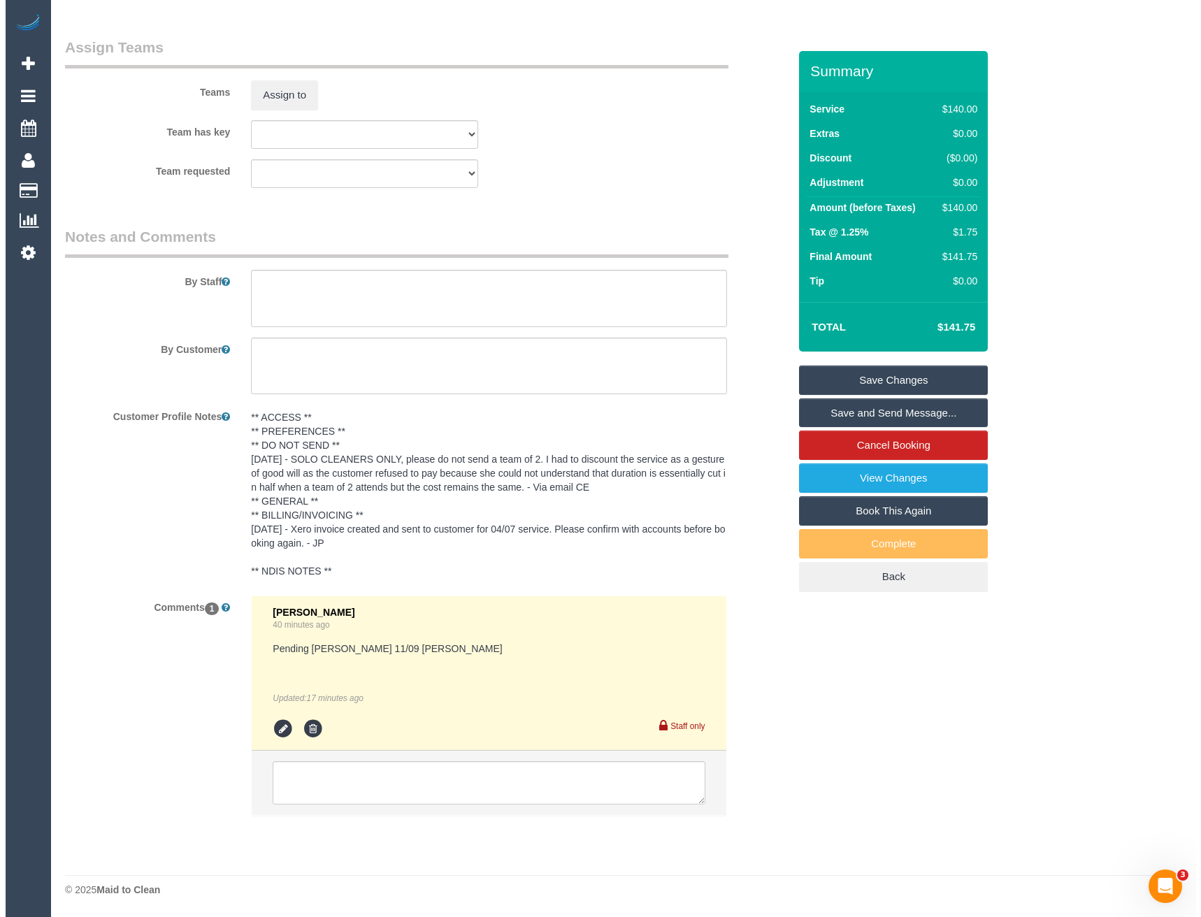
scroll to position [2081, 0]
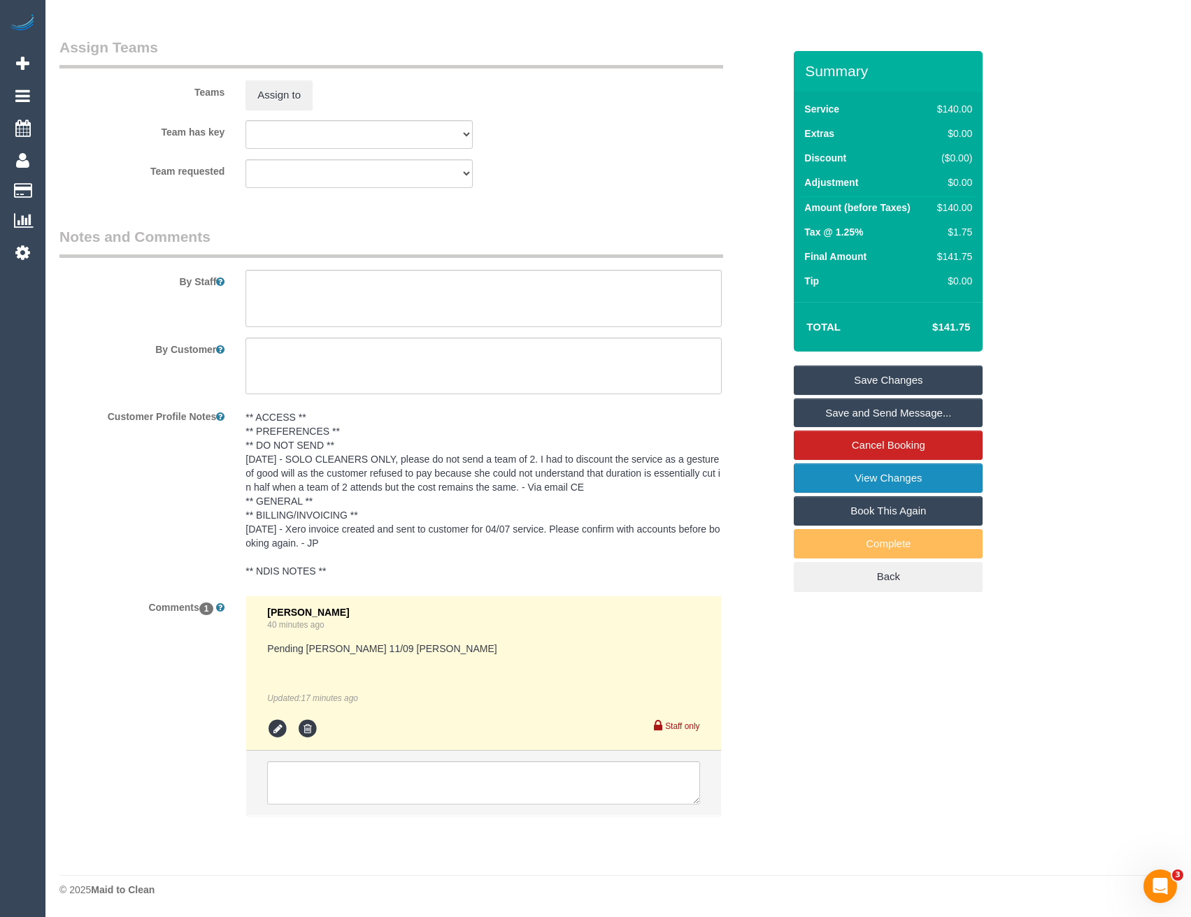
click at [824, 493] on link "View Changes" at bounding box center [888, 478] width 189 height 29
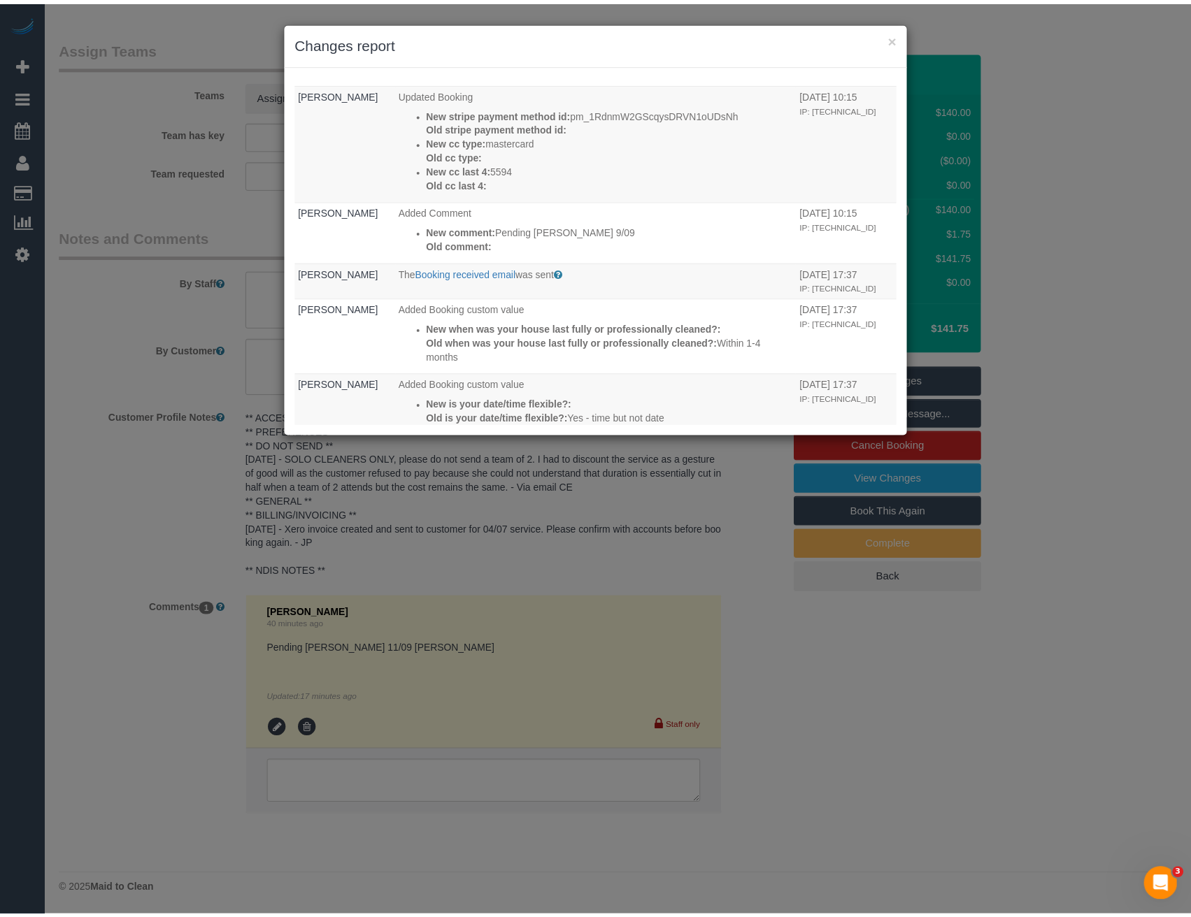
scroll to position [0, 0]
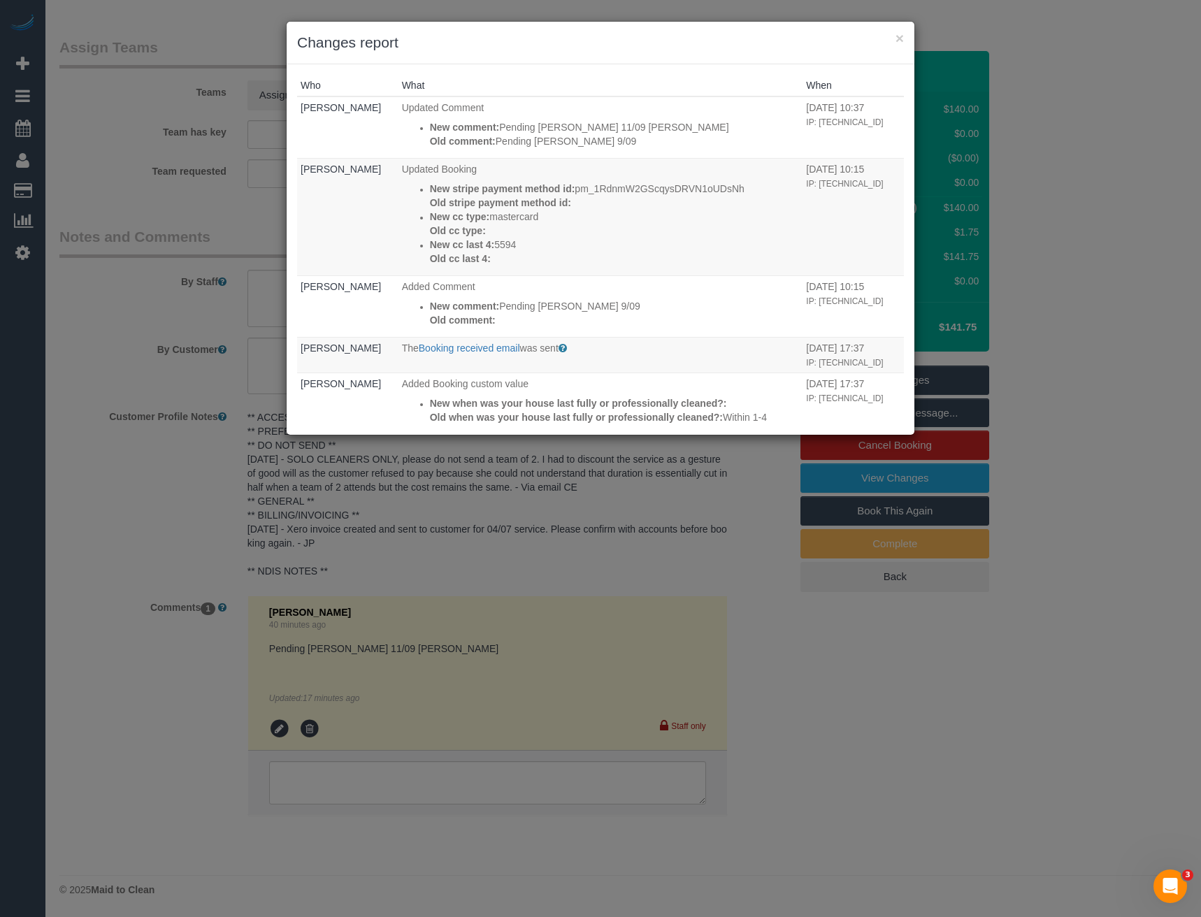
click at [662, 566] on div "× Changes report Who What When [PERSON_NAME] Updated Comment New comment: Pendi…" at bounding box center [600, 458] width 1201 height 917
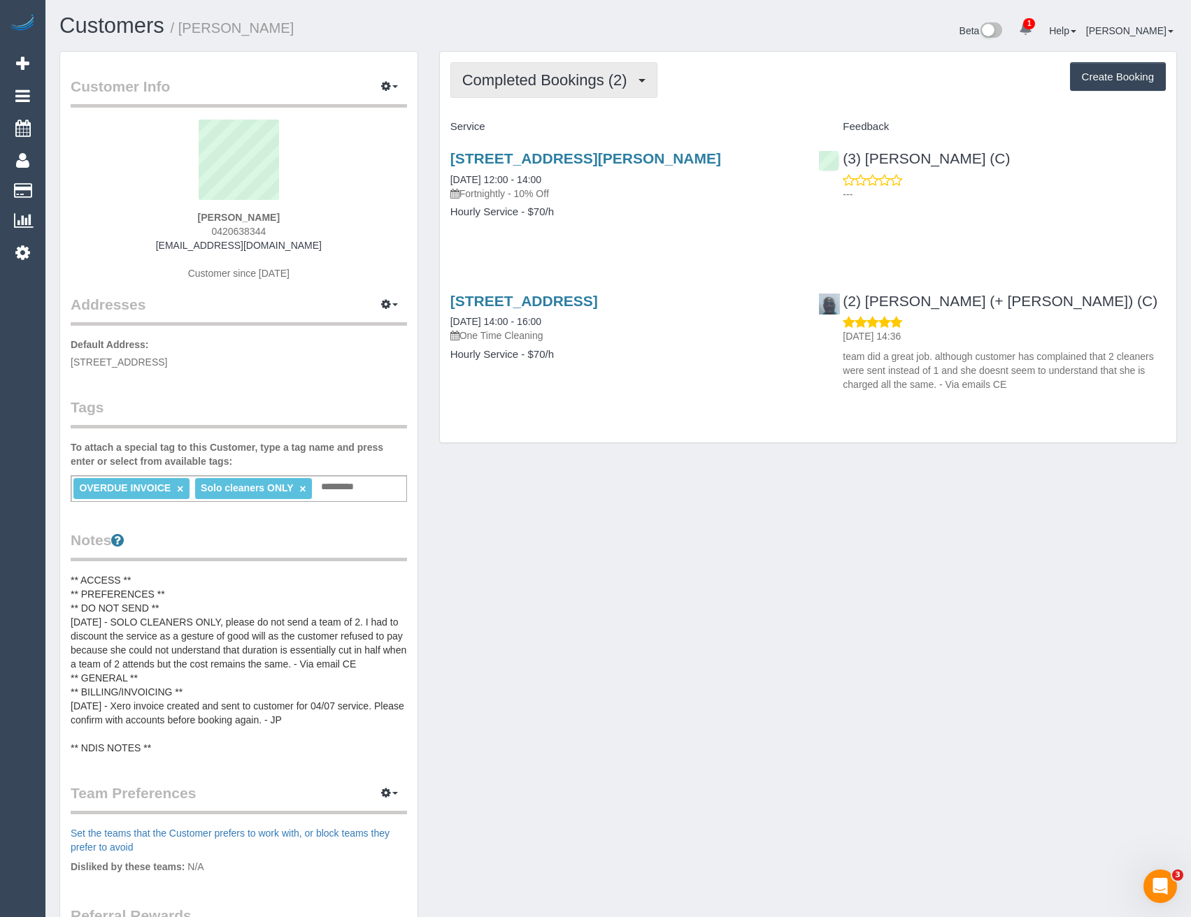
click at [590, 80] on span "Completed Bookings (2)" at bounding box center [548, 79] width 172 height 17
click at [730, 211] on h4 "Hourly Service - $70/h" at bounding box center [624, 212] width 348 height 12
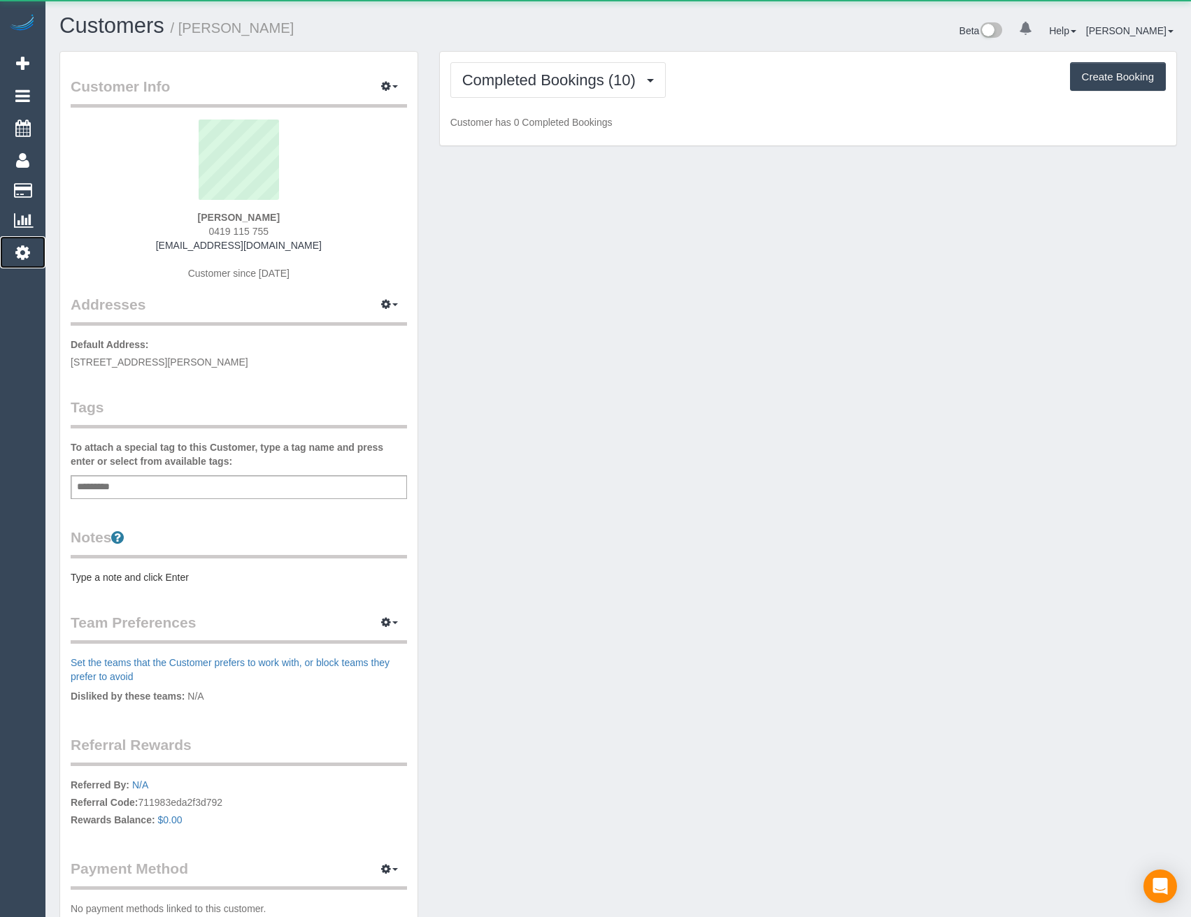
click at [31, 250] on link "Settings" at bounding box center [22, 252] width 45 height 32
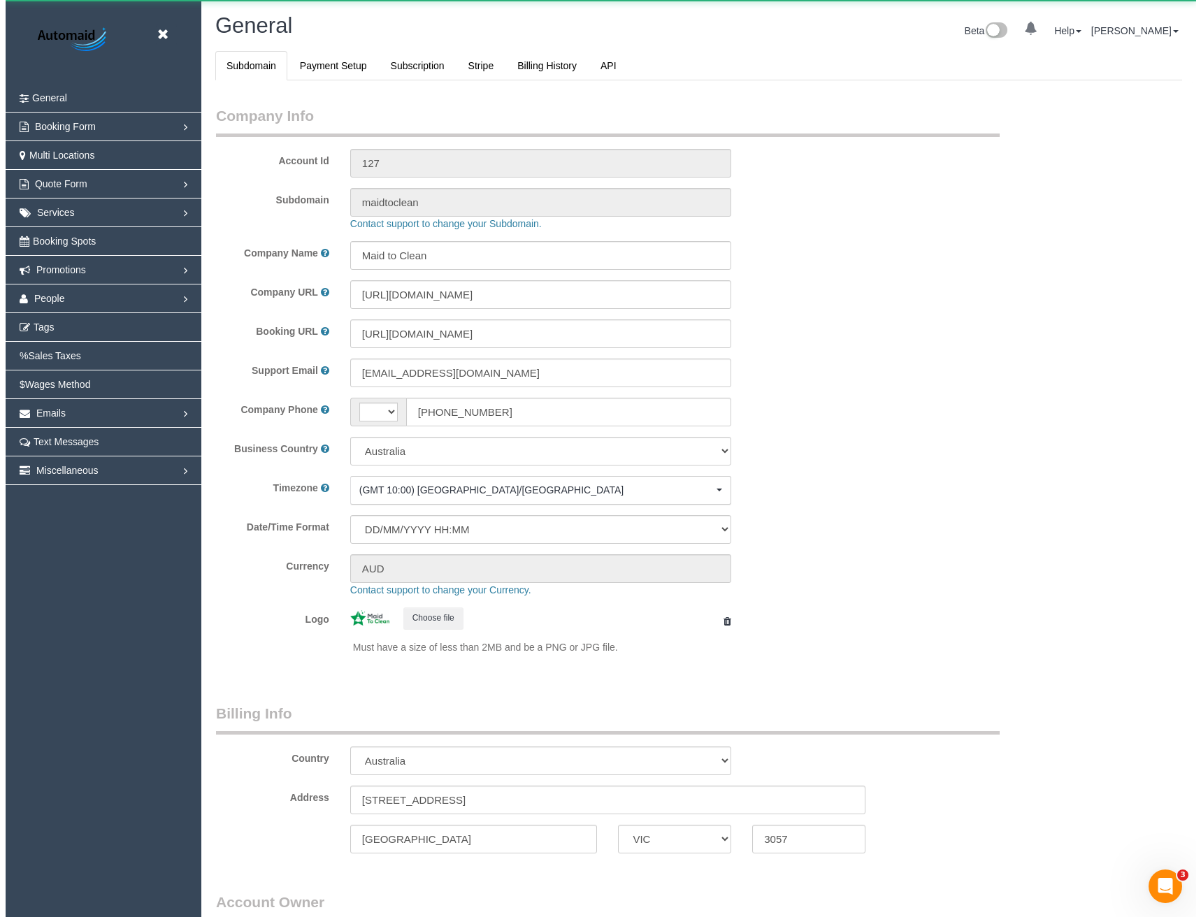
scroll to position [3196, 1191]
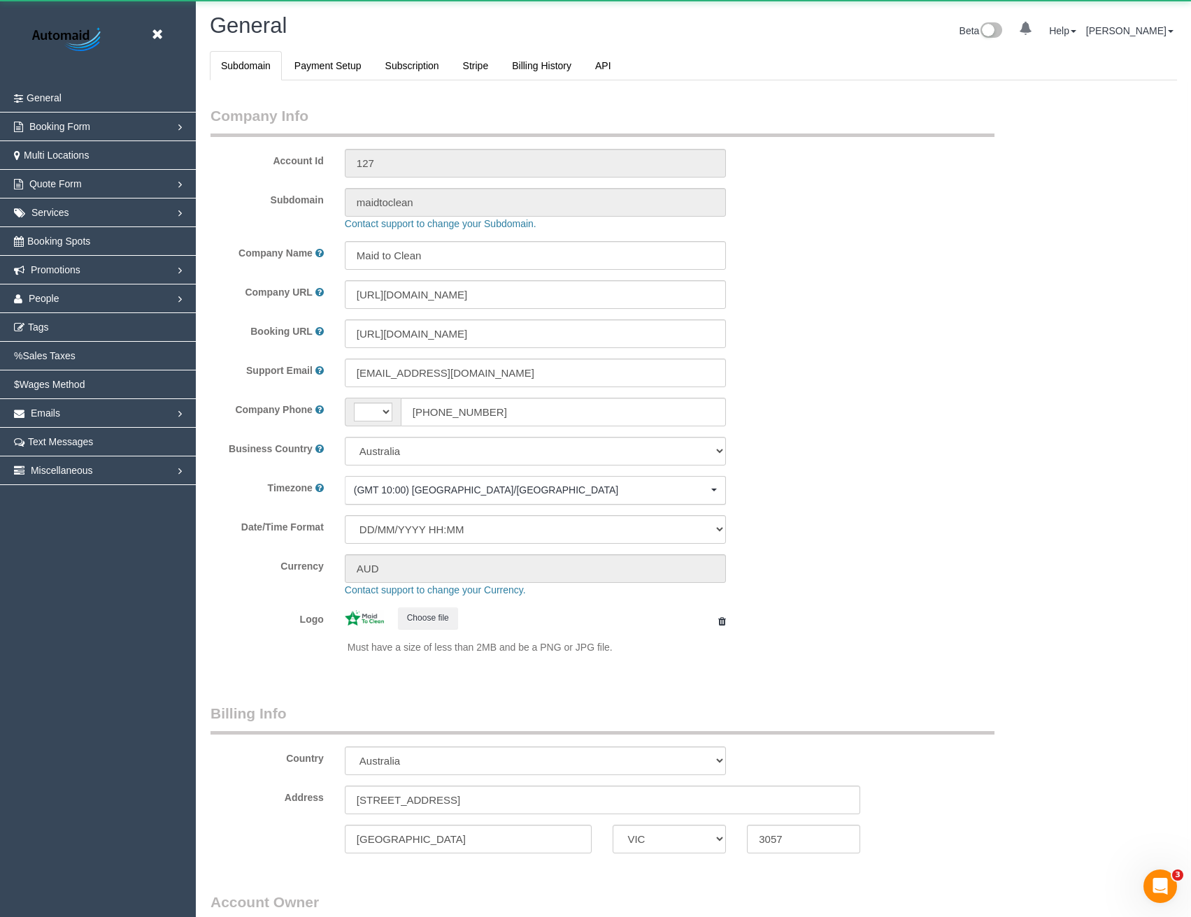
select select "string:AU"
select select "1"
click at [57, 297] on span "People" at bounding box center [44, 298] width 31 height 11
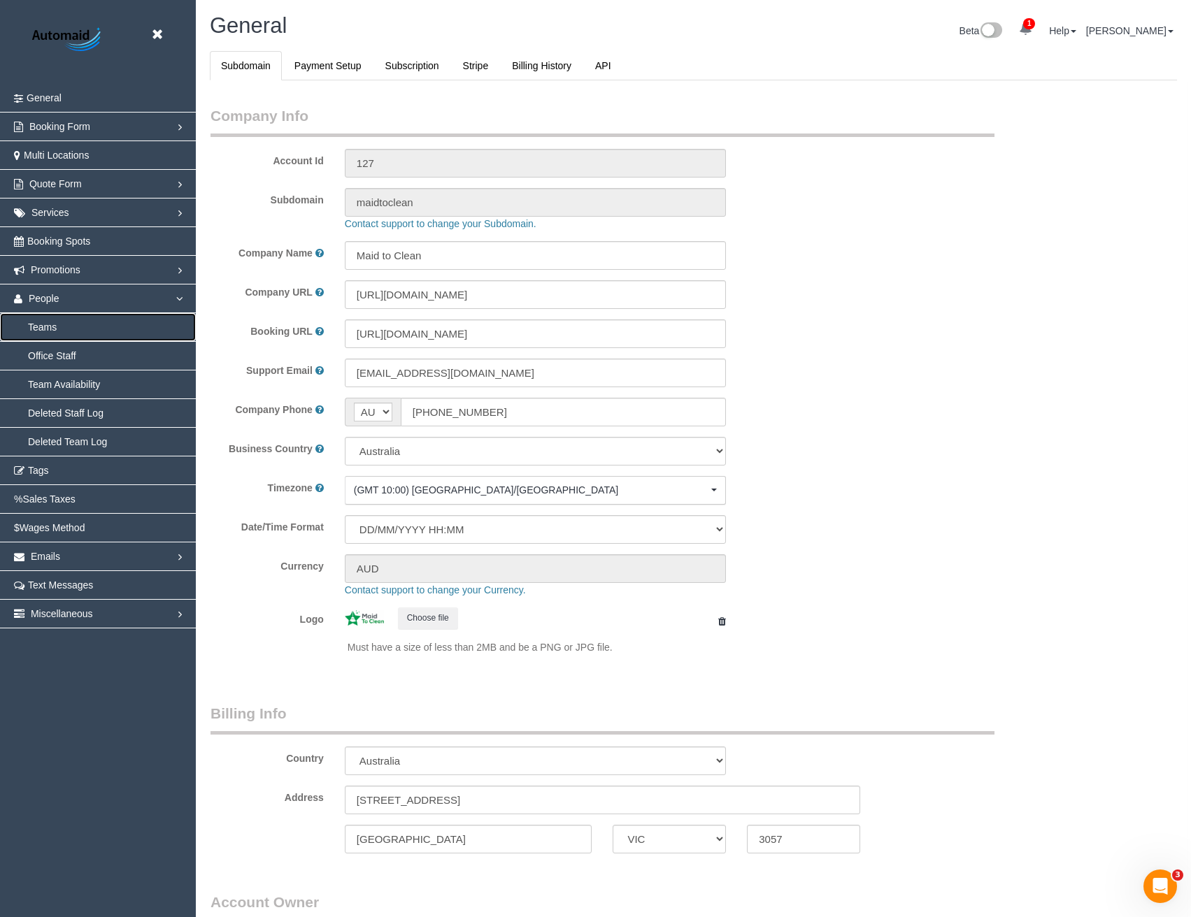
click at [49, 333] on link "Teams" at bounding box center [98, 327] width 196 height 28
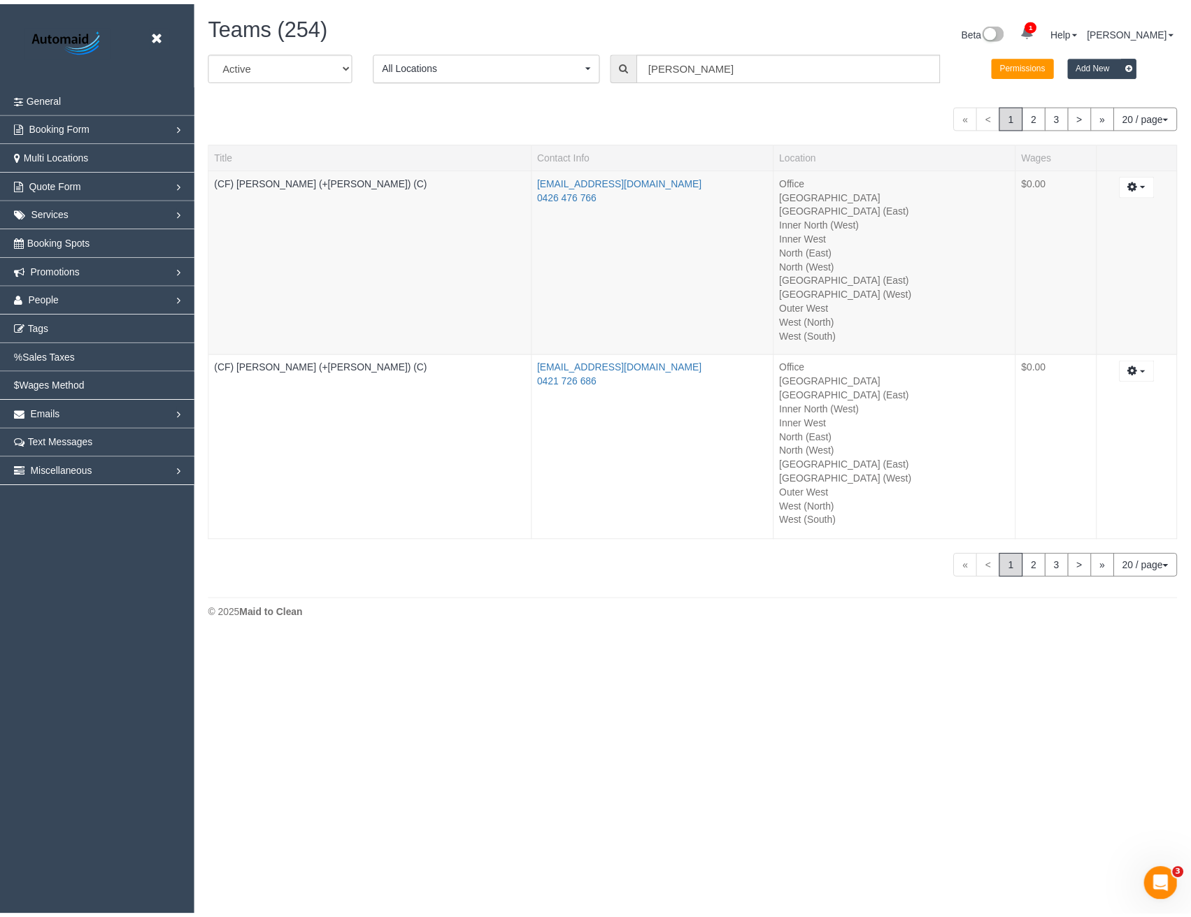
scroll to position [640, 1201]
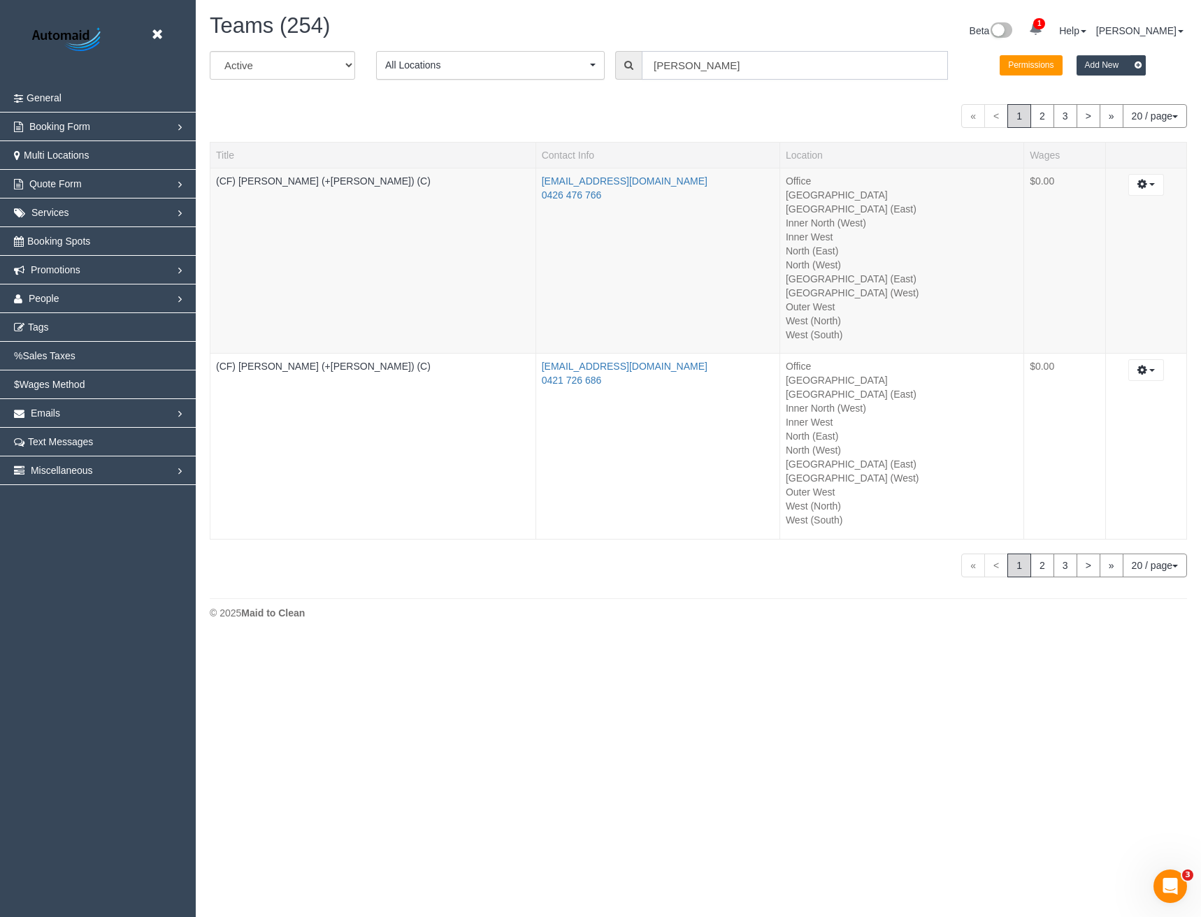
drag, startPoint x: 697, startPoint y: 59, endPoint x: 541, endPoint y: 87, distance: 158.5
click at [541, 87] on div "All Active Archived All Locations All Locations Active Locations Office [defaul…" at bounding box center [698, 70] width 998 height 39
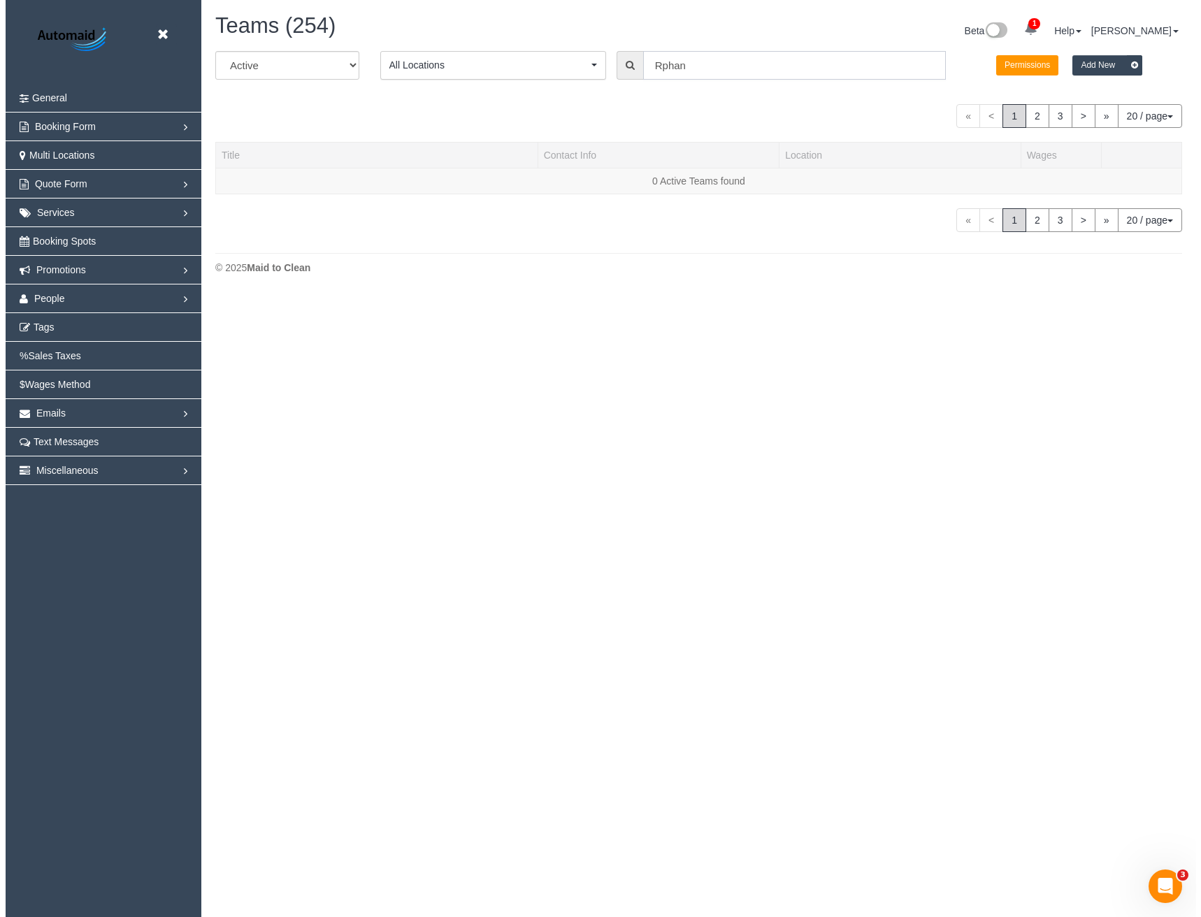
scroll to position [69627, 68721]
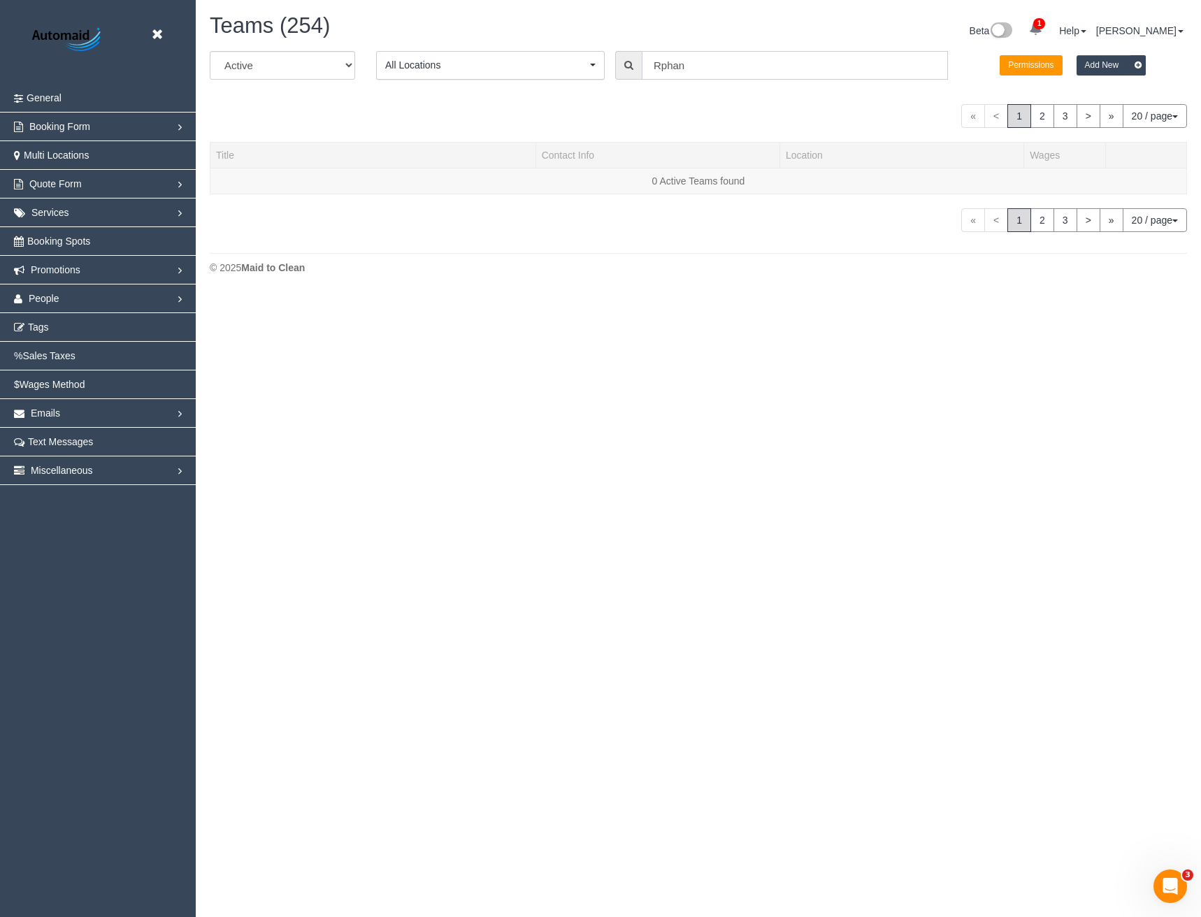
drag, startPoint x: 694, startPoint y: 66, endPoint x: 642, endPoint y: 69, distance: 52.5
click at [642, 69] on input "Rphan" at bounding box center [795, 65] width 306 height 29
type input "Rphan"
click at [310, 65] on select "All Active Archived" at bounding box center [282, 65] width 145 height 29
select select "string:archived"
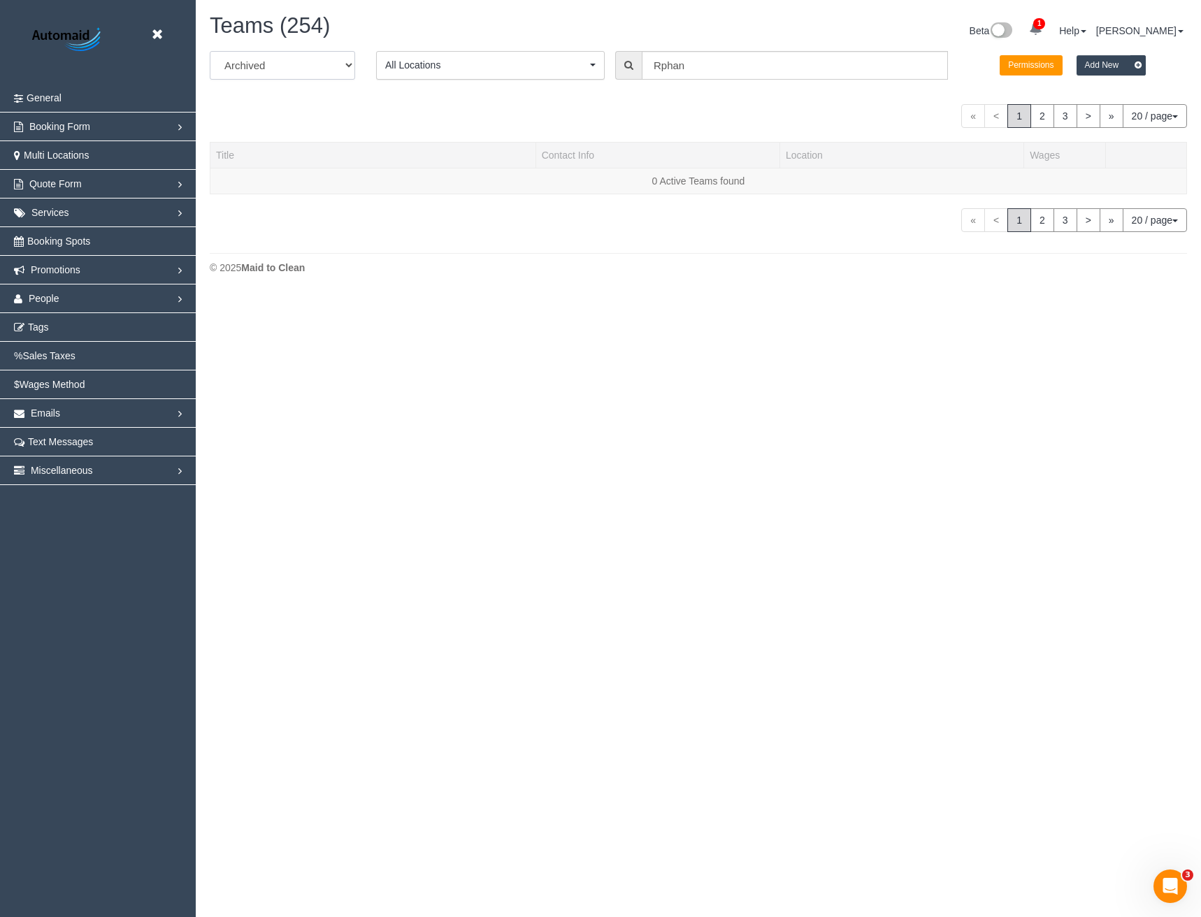
click at [210, 51] on select "All Active Archived" at bounding box center [282, 65] width 145 height 29
click at [684, 62] on input "Rphan" at bounding box center [795, 65] width 306 height 29
drag, startPoint x: 705, startPoint y: 65, endPoint x: 618, endPoint y: 82, distance: 88.3
click at [618, 82] on div "All Active Archived All Locations All Locations Active Locations Office [defaul…" at bounding box center [698, 70] width 998 height 39
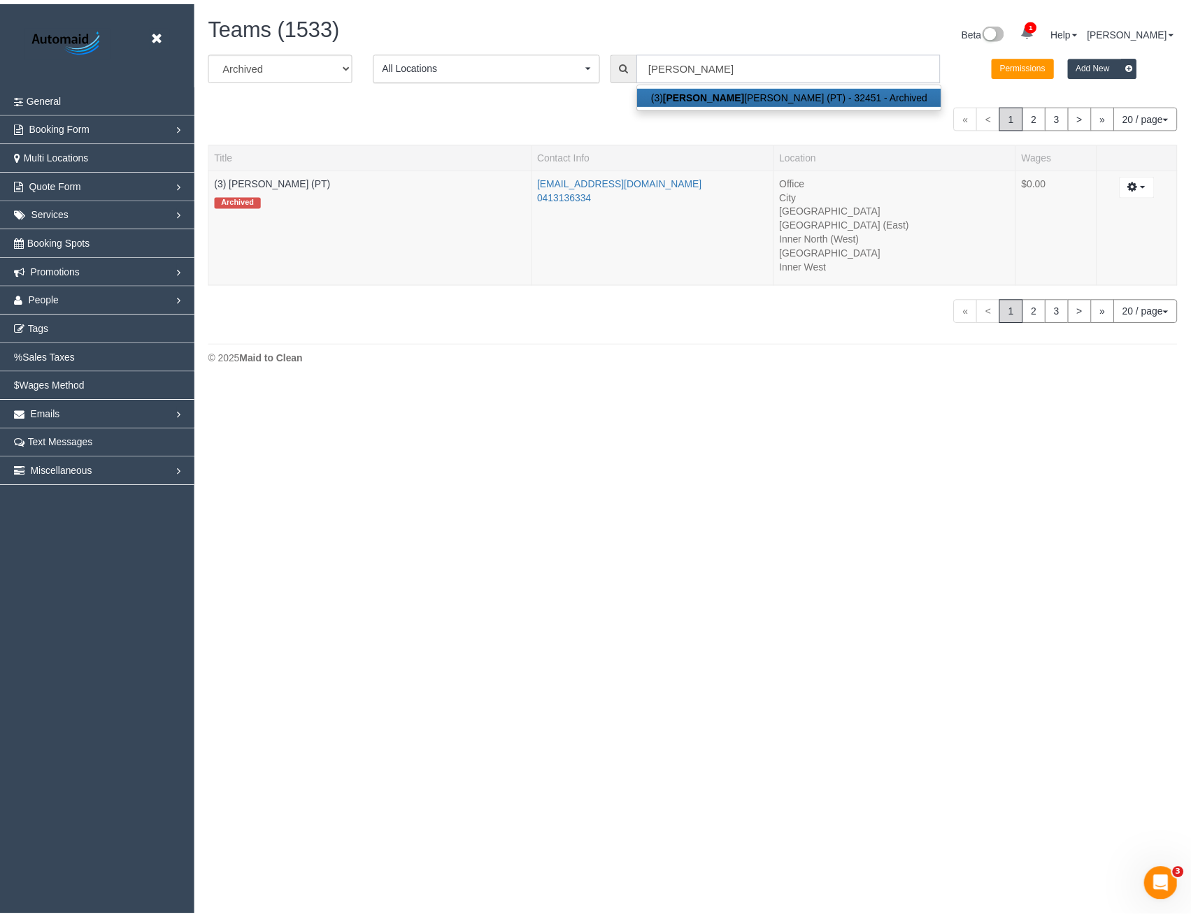
scroll to position [385, 1201]
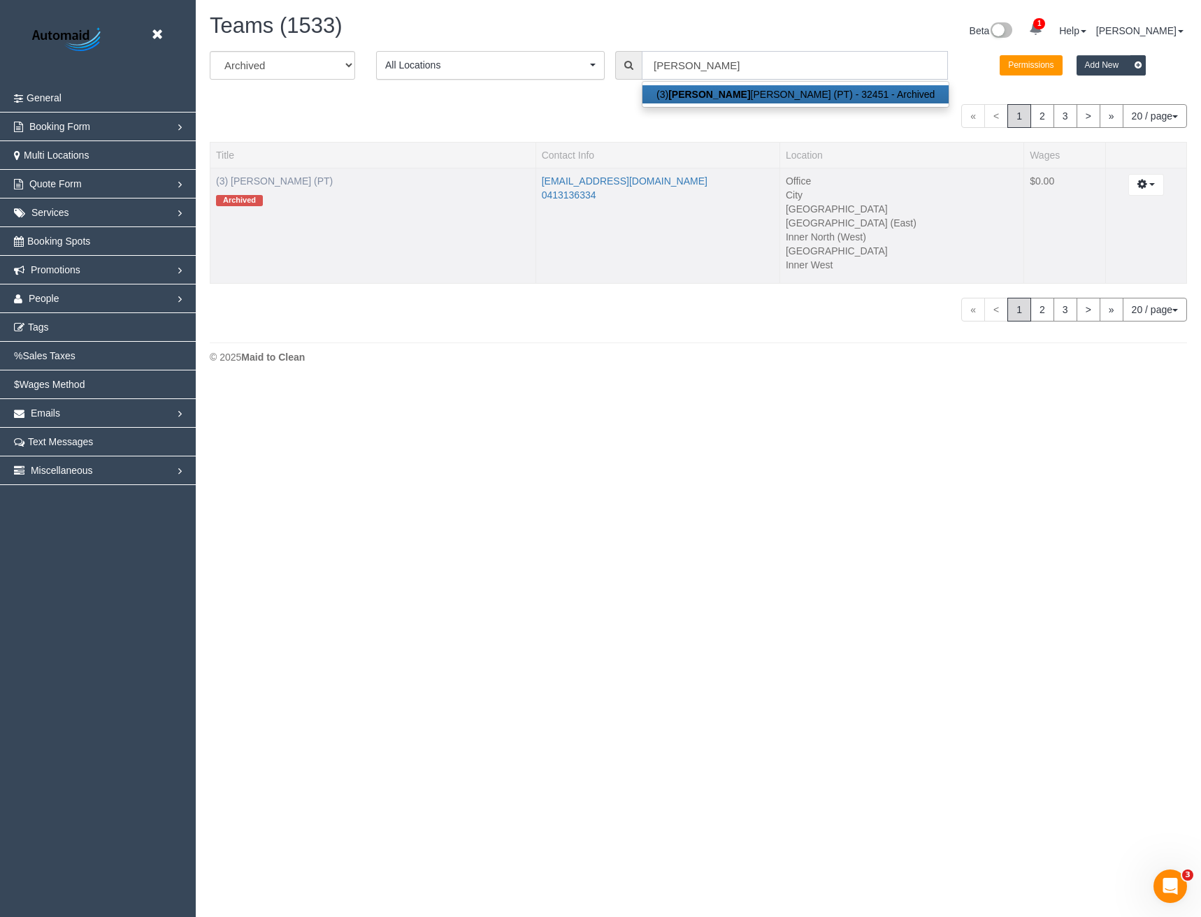
type input "[PERSON_NAME]"
click at [284, 179] on link "(3) [PERSON_NAME] (PT)" at bounding box center [274, 181] width 117 height 11
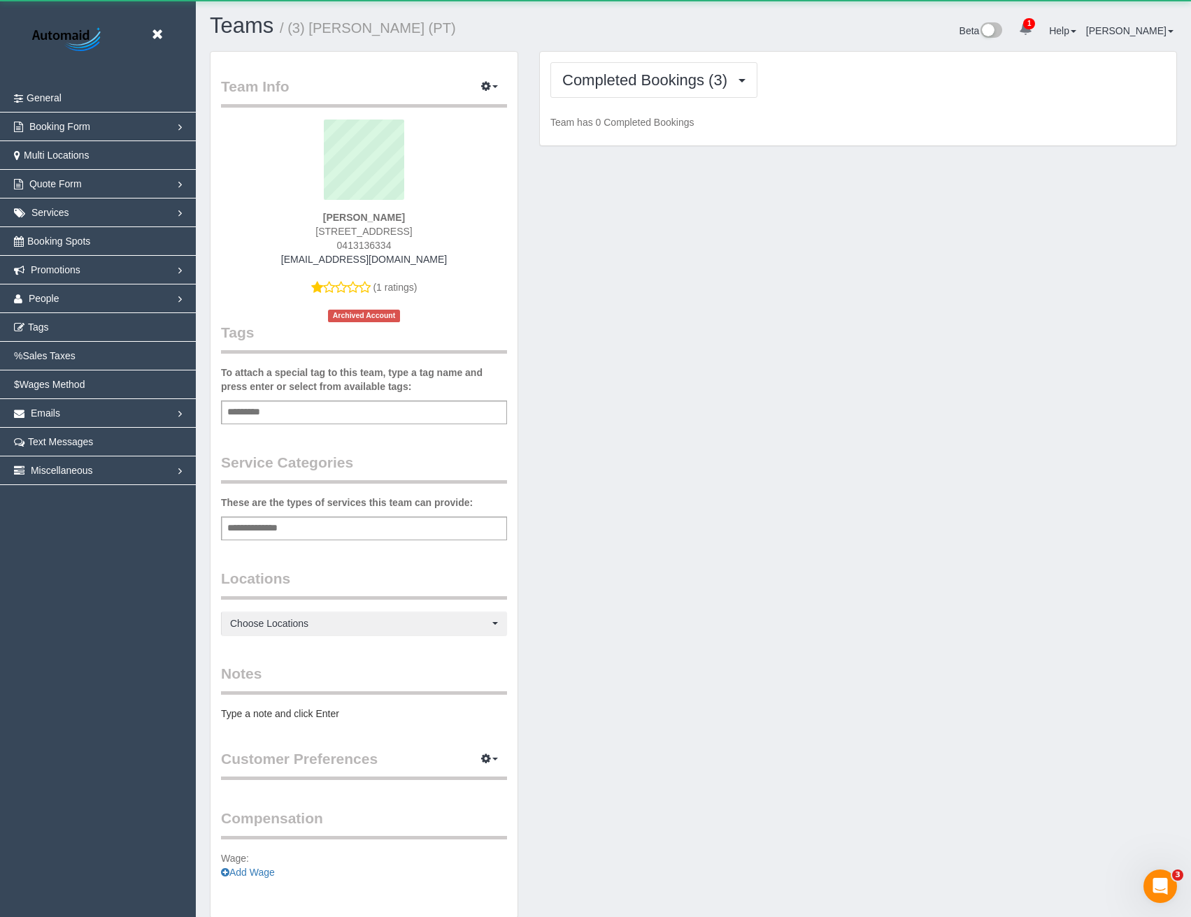
scroll to position [1048, 1191]
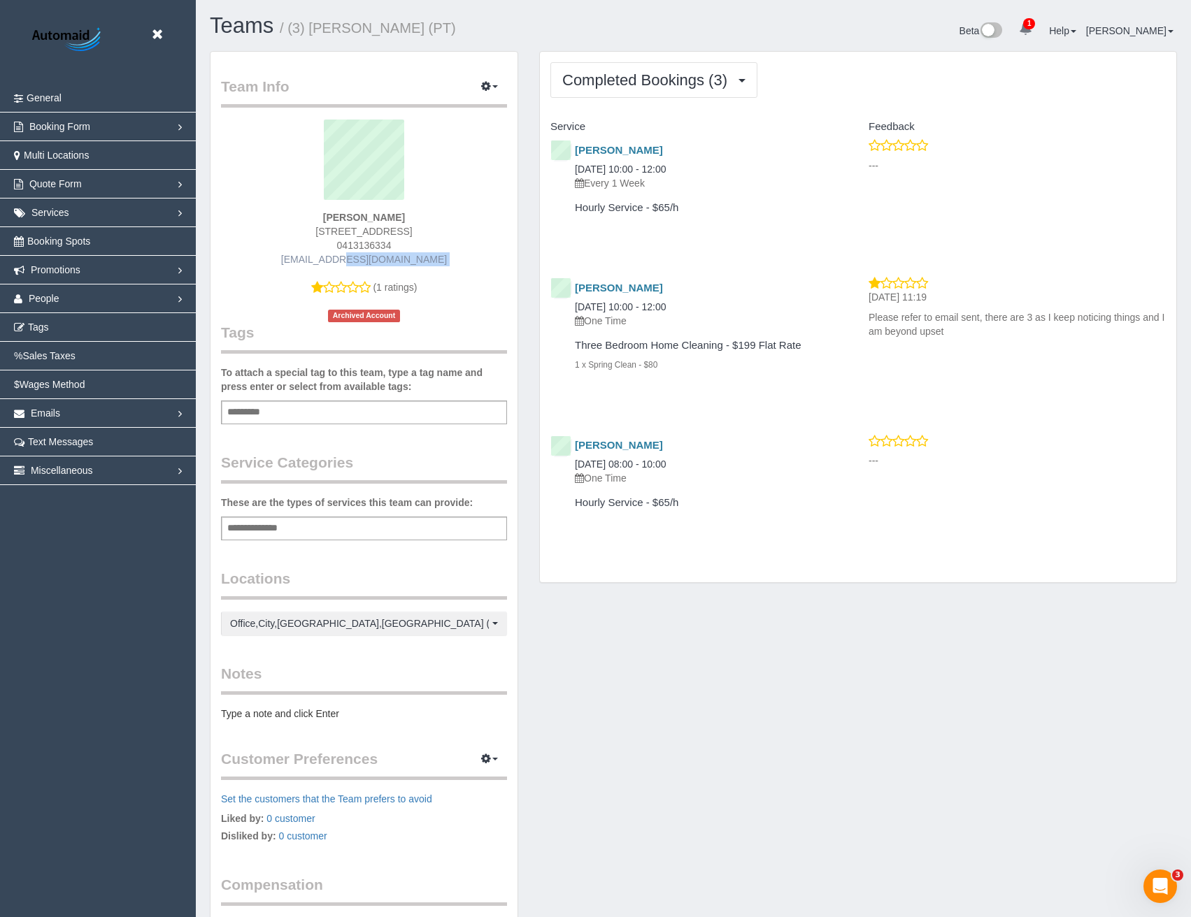
drag, startPoint x: 431, startPoint y: 267, endPoint x: 303, endPoint y: 264, distance: 127.3
click at [303, 264] on div "[PERSON_NAME] [STREET_ADDRESS] 0413136334 [EMAIL_ADDRESS][DOMAIN_NAME] (1 ratin…" at bounding box center [364, 221] width 286 height 203
copy div "[EMAIL_ADDRESS][DOMAIN_NAME]"
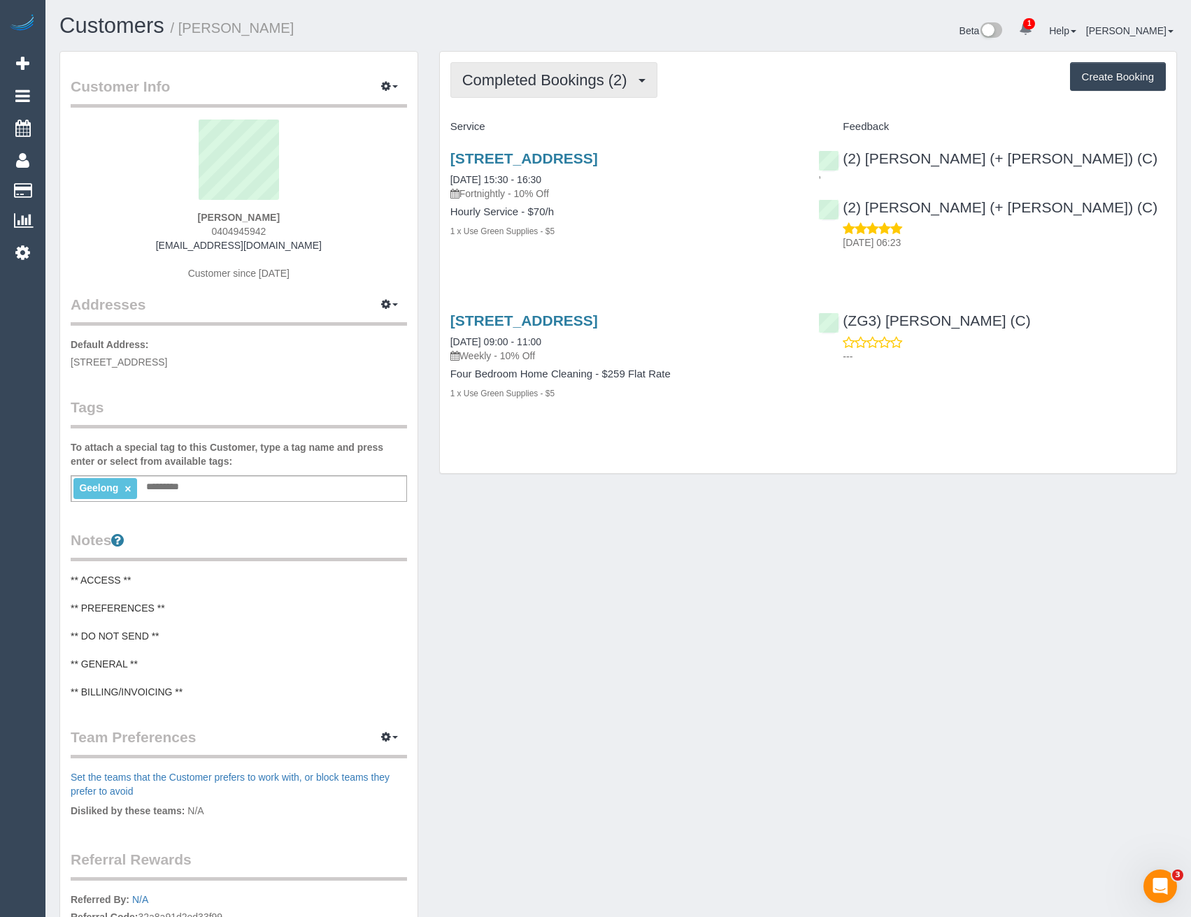
click at [602, 75] on span "Completed Bookings (2)" at bounding box center [548, 79] width 172 height 17
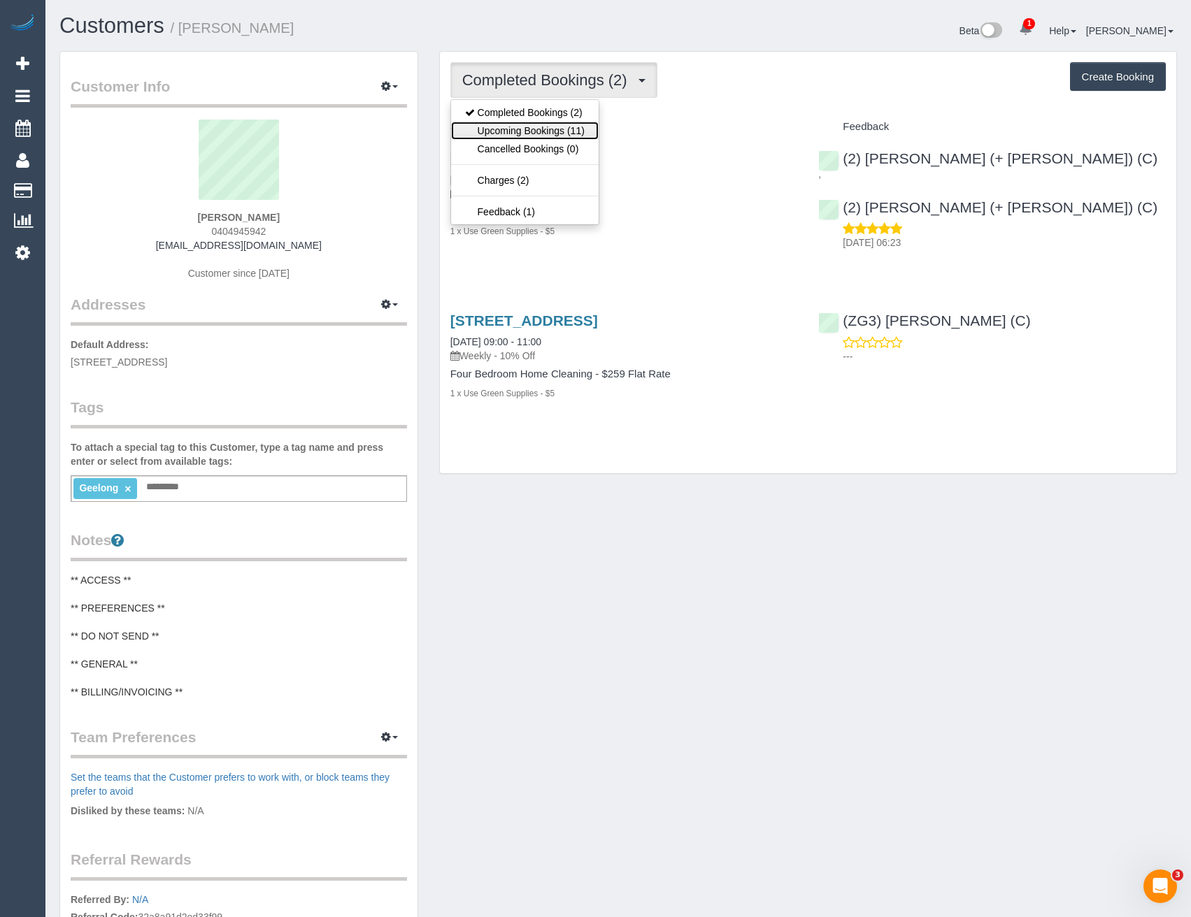
click at [583, 126] on link "Upcoming Bookings (11)" at bounding box center [525, 131] width 148 height 18
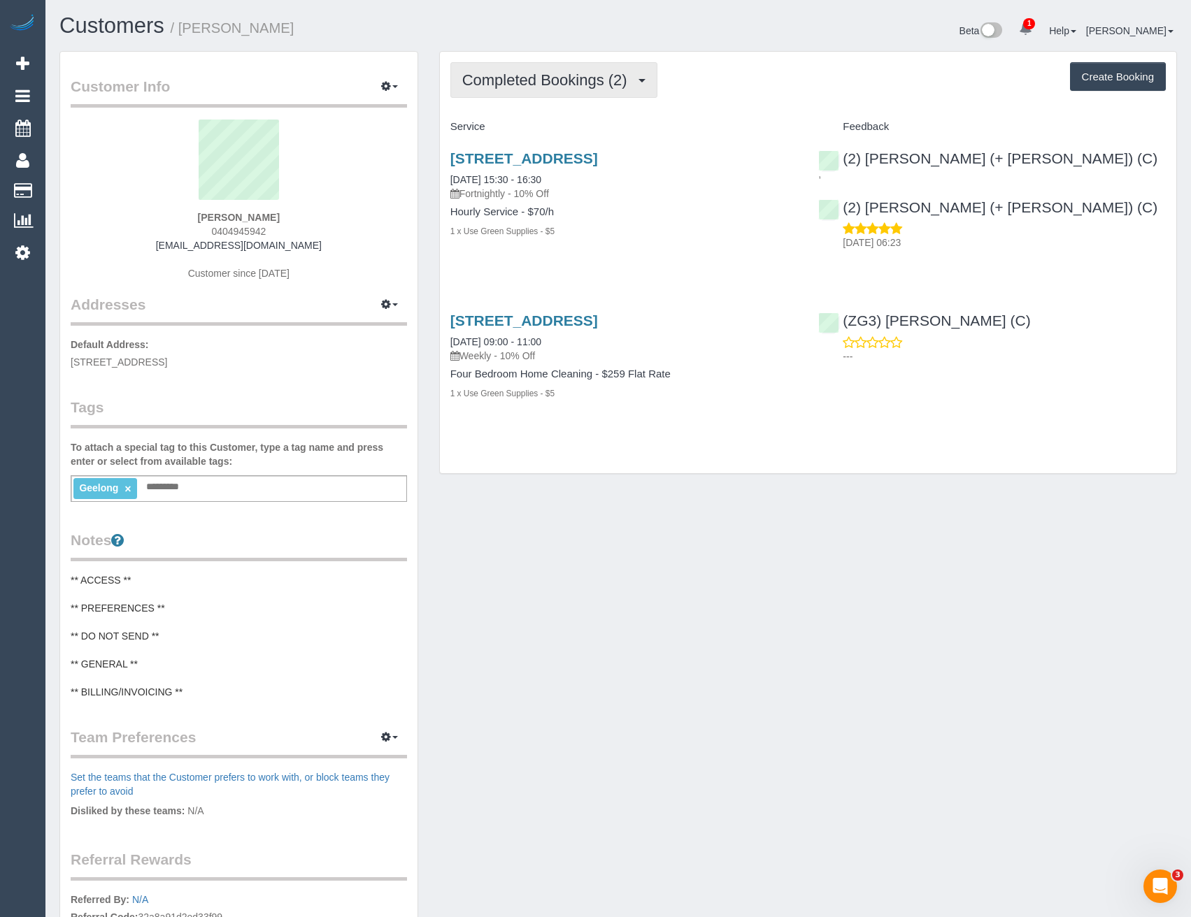
click at [630, 87] on span "Completed Bookings (2)" at bounding box center [548, 79] width 172 height 17
click at [675, 233] on div "1 x Use Green Supplies - $5" at bounding box center [624, 231] width 348 height 14
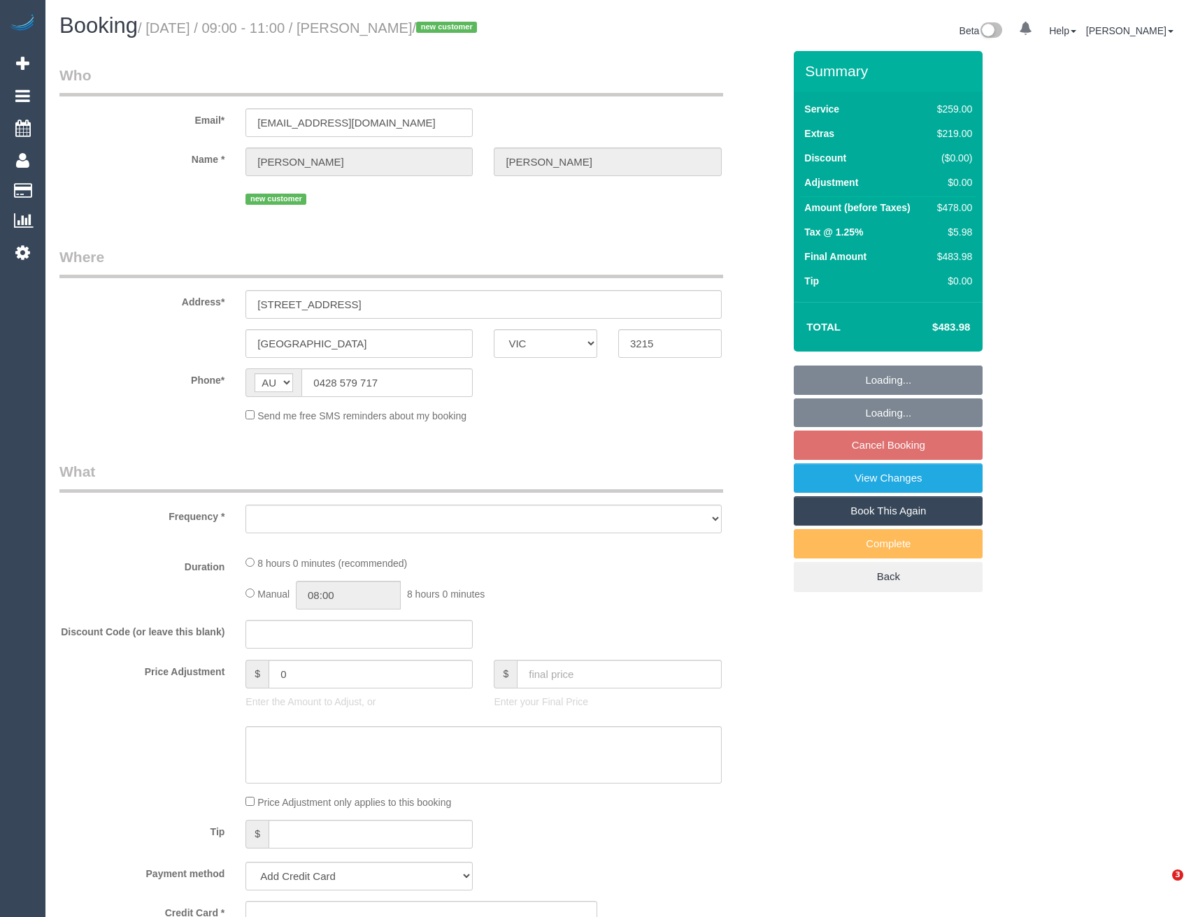
select select "VIC"
select select "object:636"
select select "string:stripe-pm_1S4u5F2GScqysDRVbCHwj5aI"
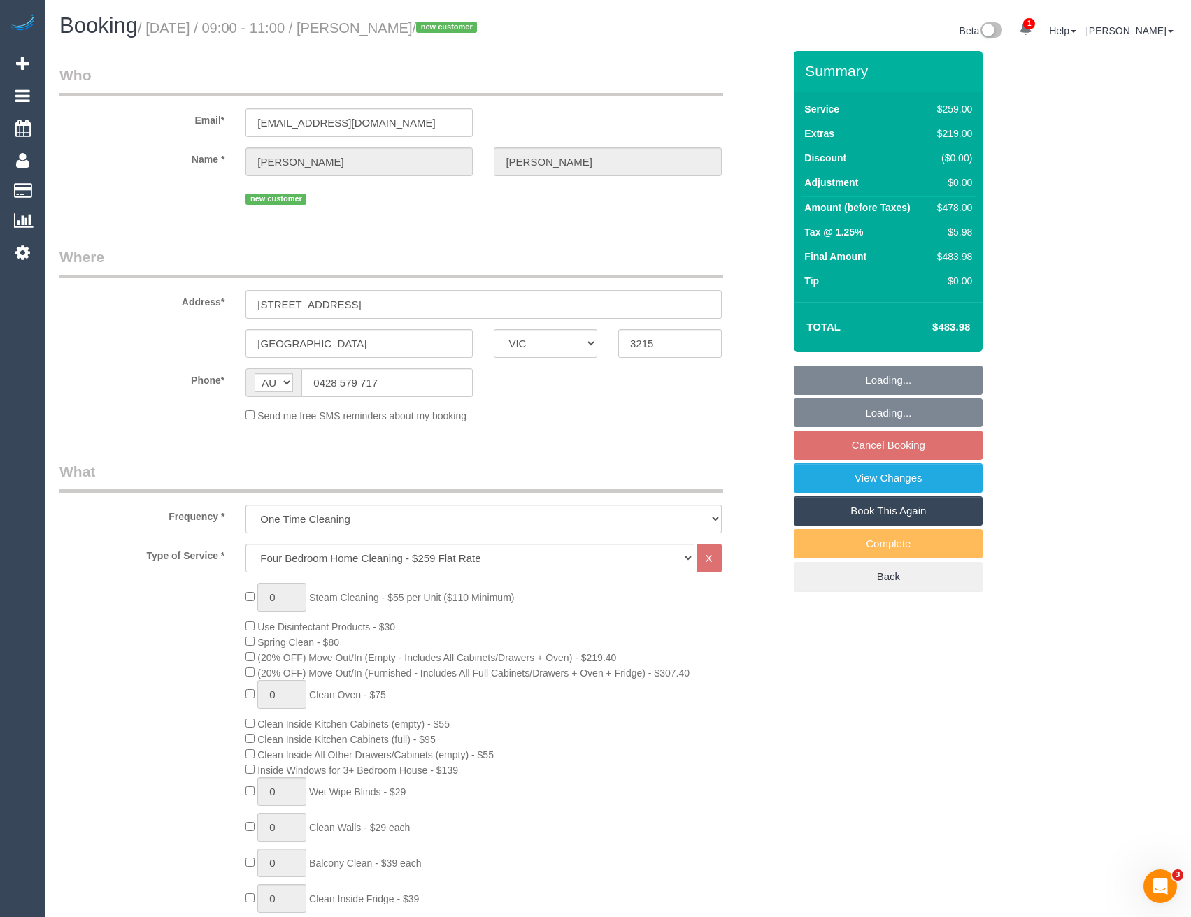
select select "spot1"
select select "number:27"
select select "number:14"
select select "number:19"
select select "number:22"
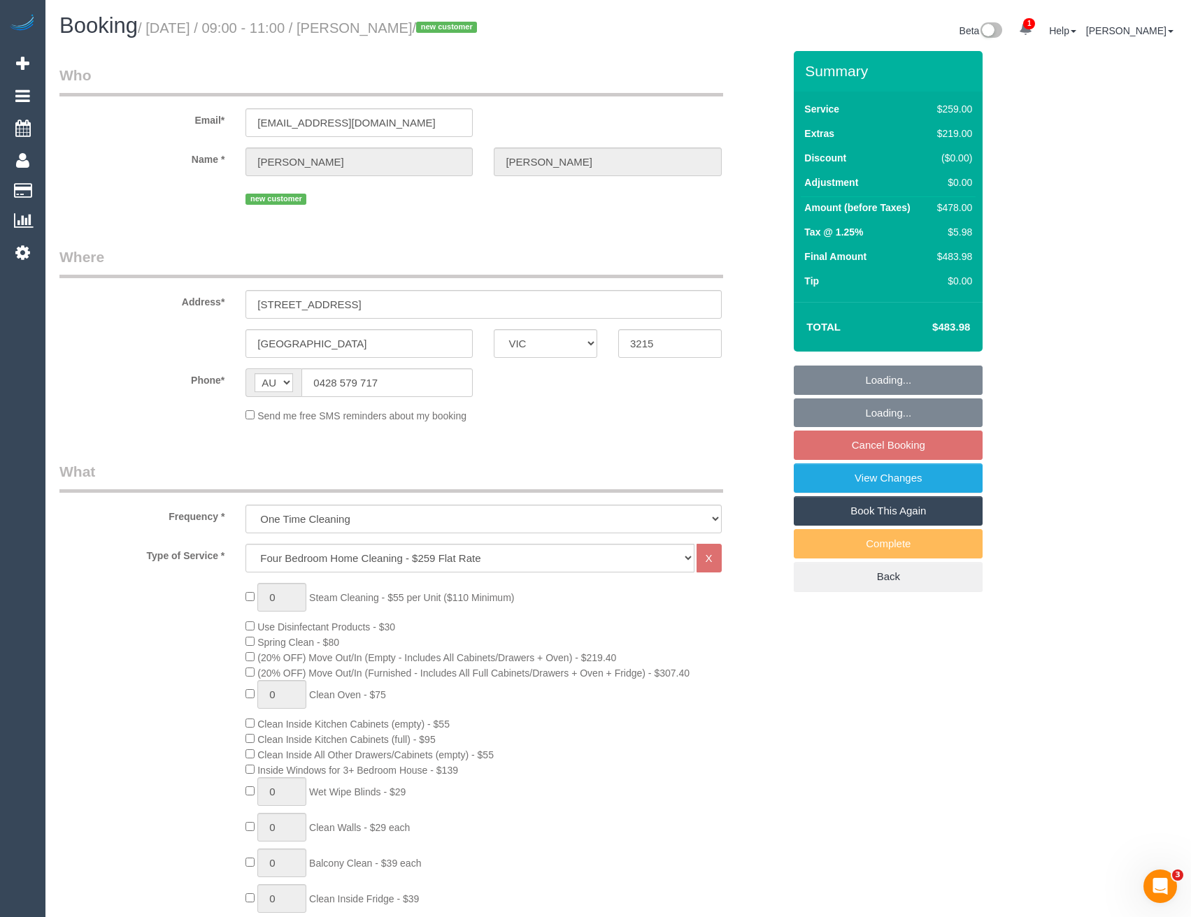
select select "number:26"
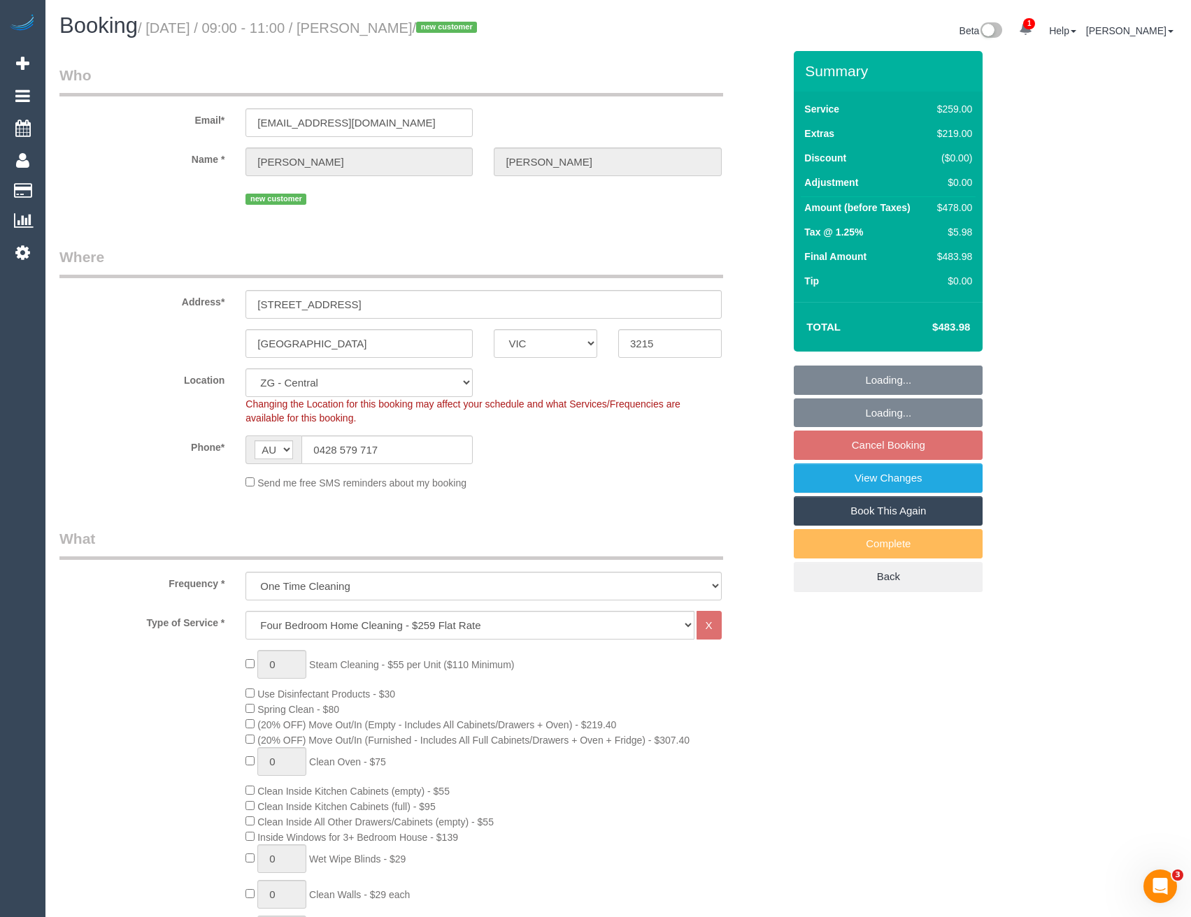
select select "object:850"
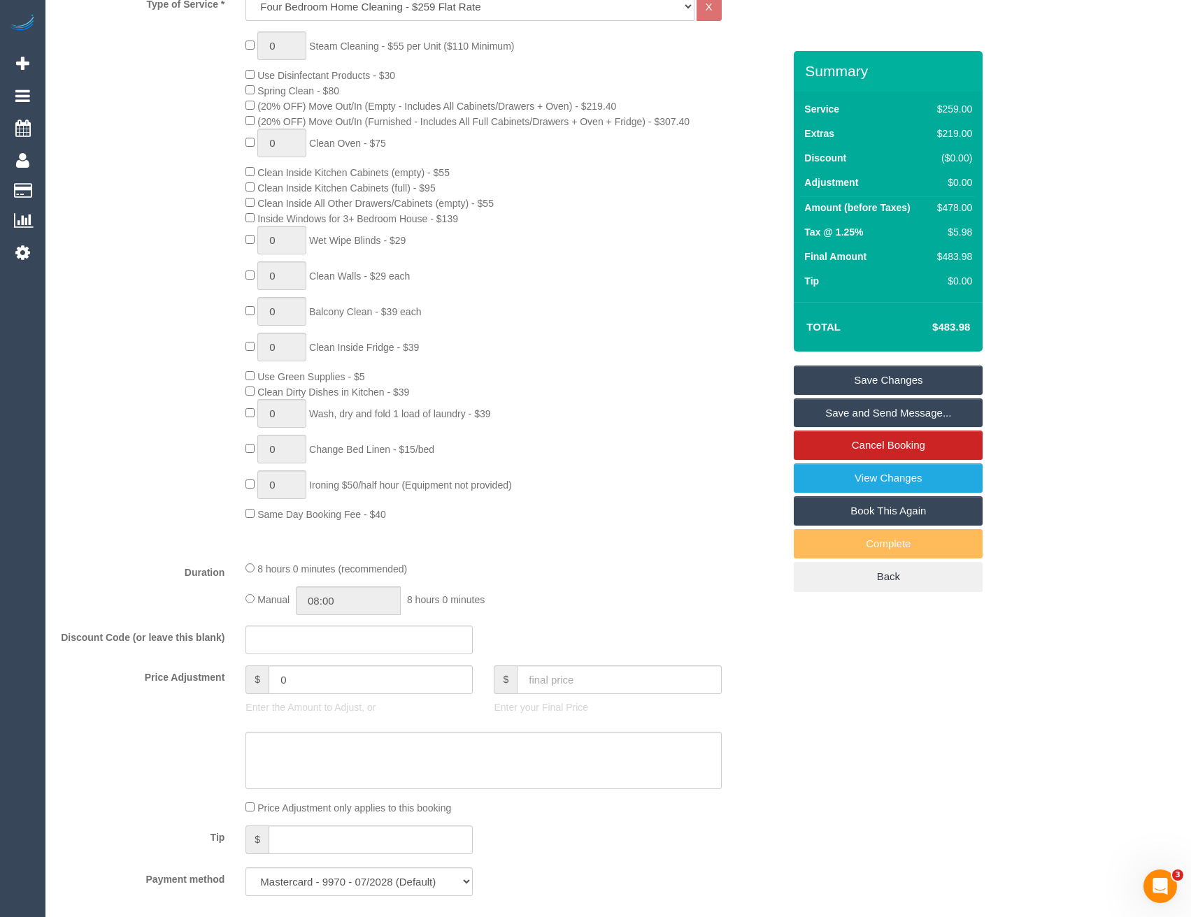
scroll to position [769, 0]
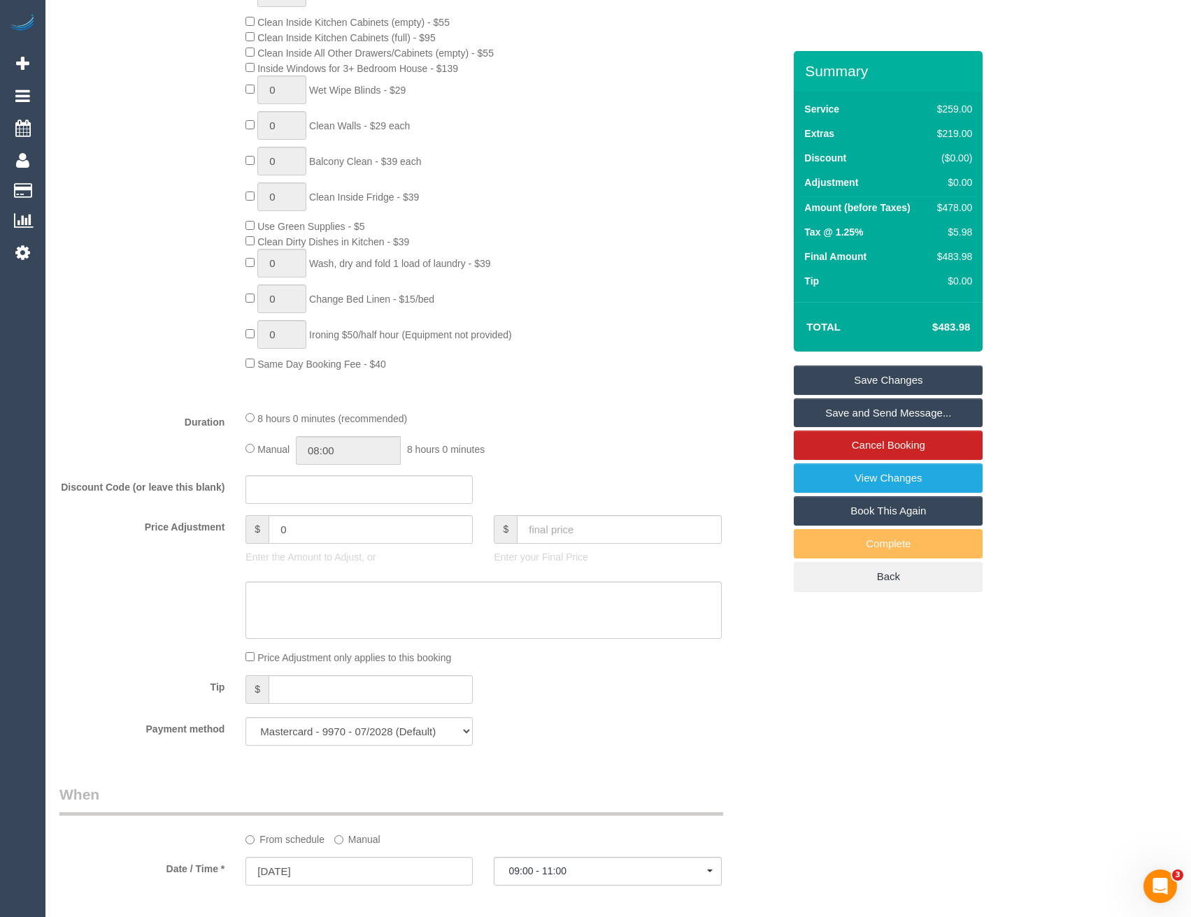
click at [565, 747] on fieldset "What Frequency * One Time Cleaning Weekly - 10% Off - 10.00% (0% for the First …" at bounding box center [421, 257] width 724 height 997
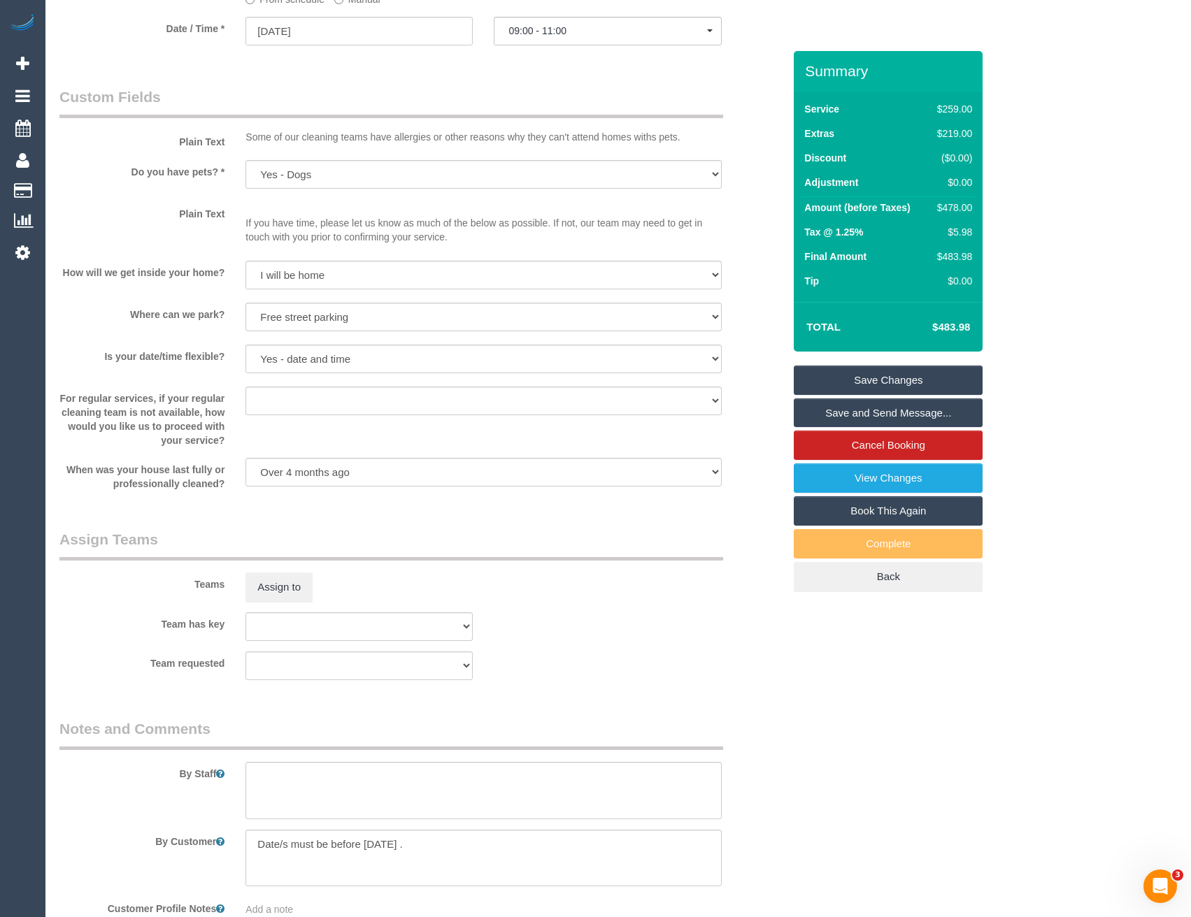
scroll to position [1787, 0]
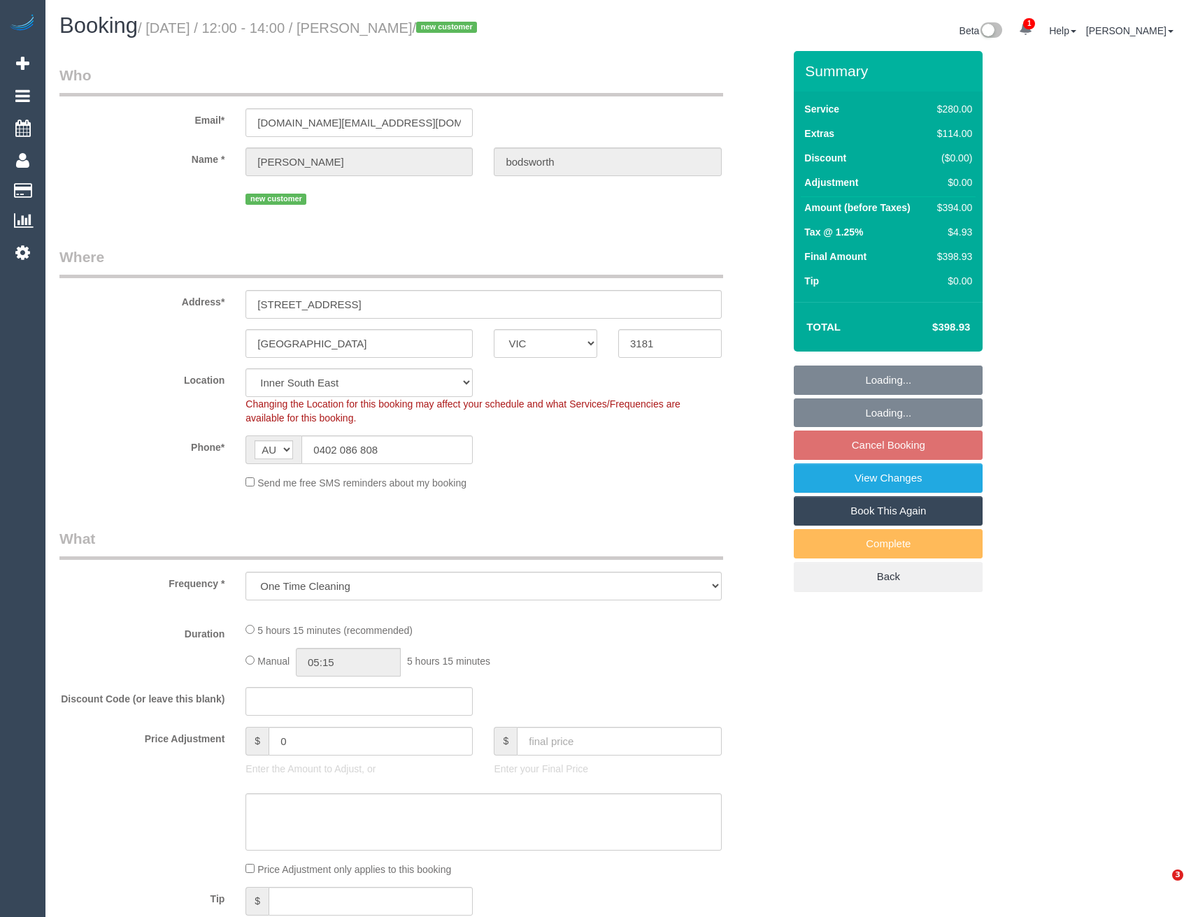
select select "VIC"
select select "object:862"
select select "240"
select select "spot1"
select select "number:28"
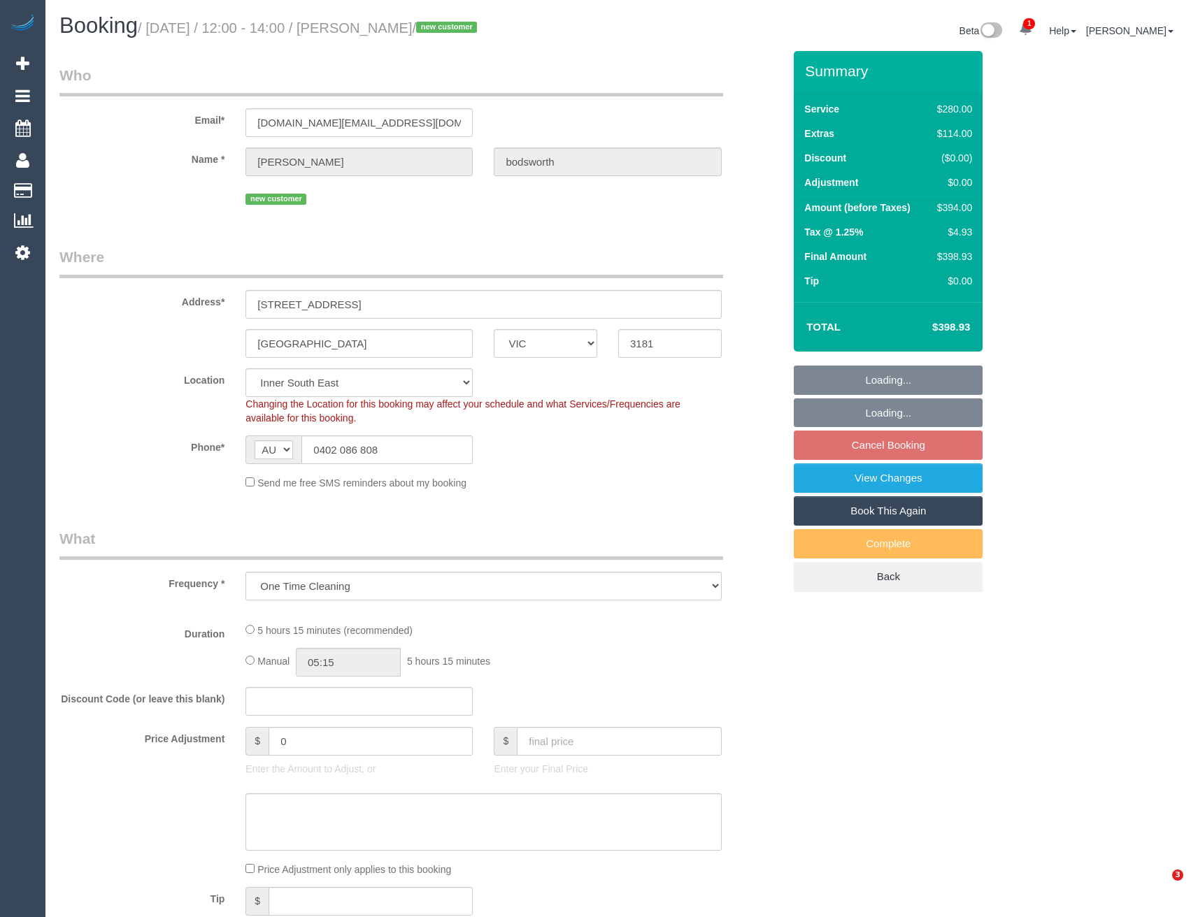
select select "number:14"
select select "number:21"
select select "number:24"
select select "number:13"
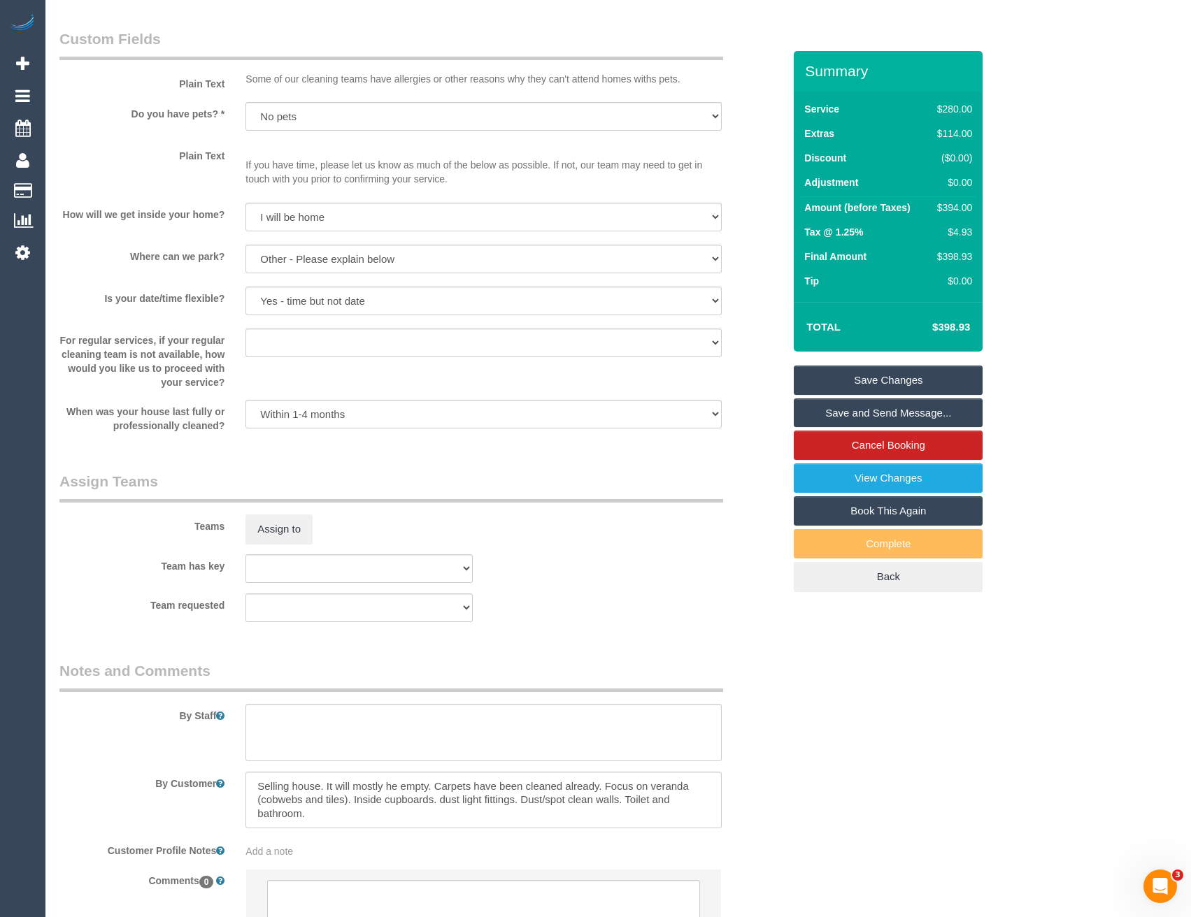
scroll to position [1748, 0]
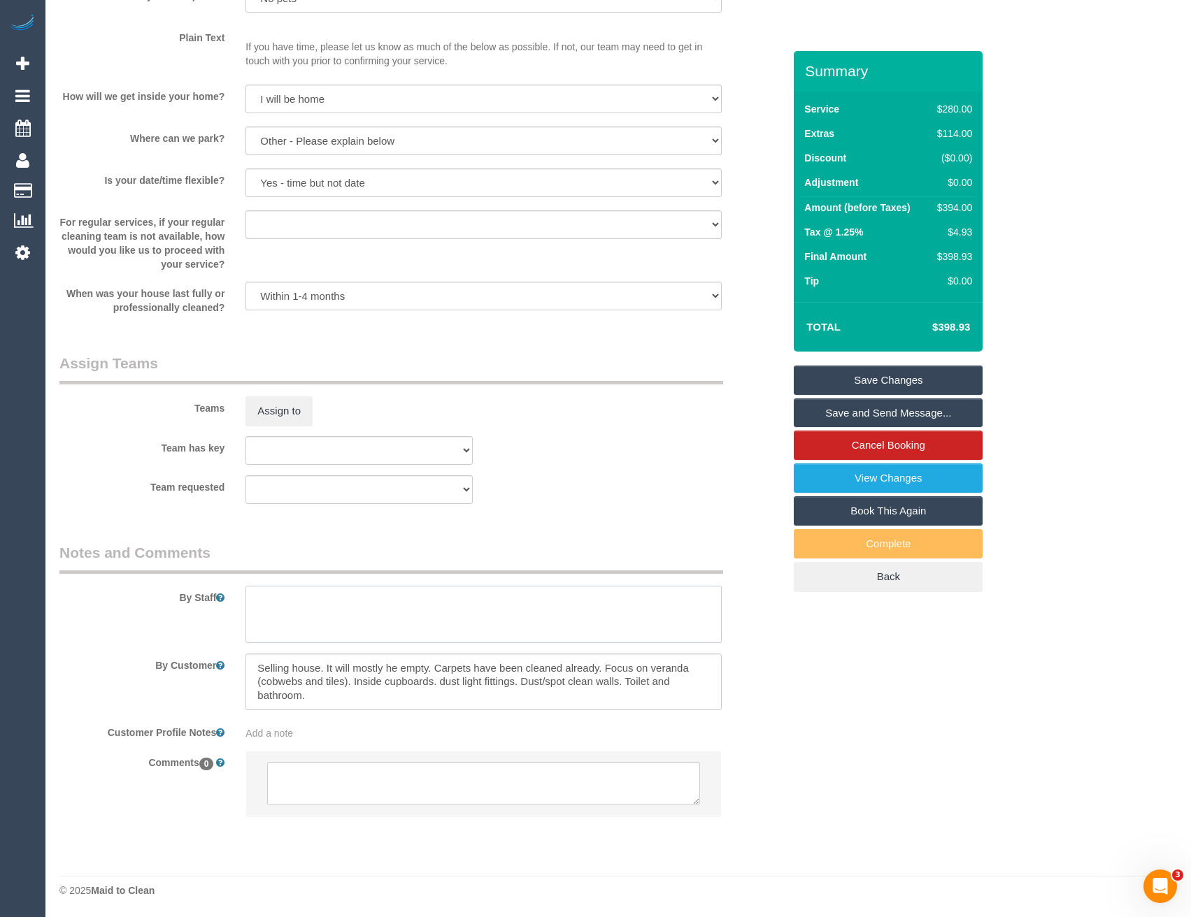
click at [322, 627] on textarea at bounding box center [482, 614] width 475 height 57
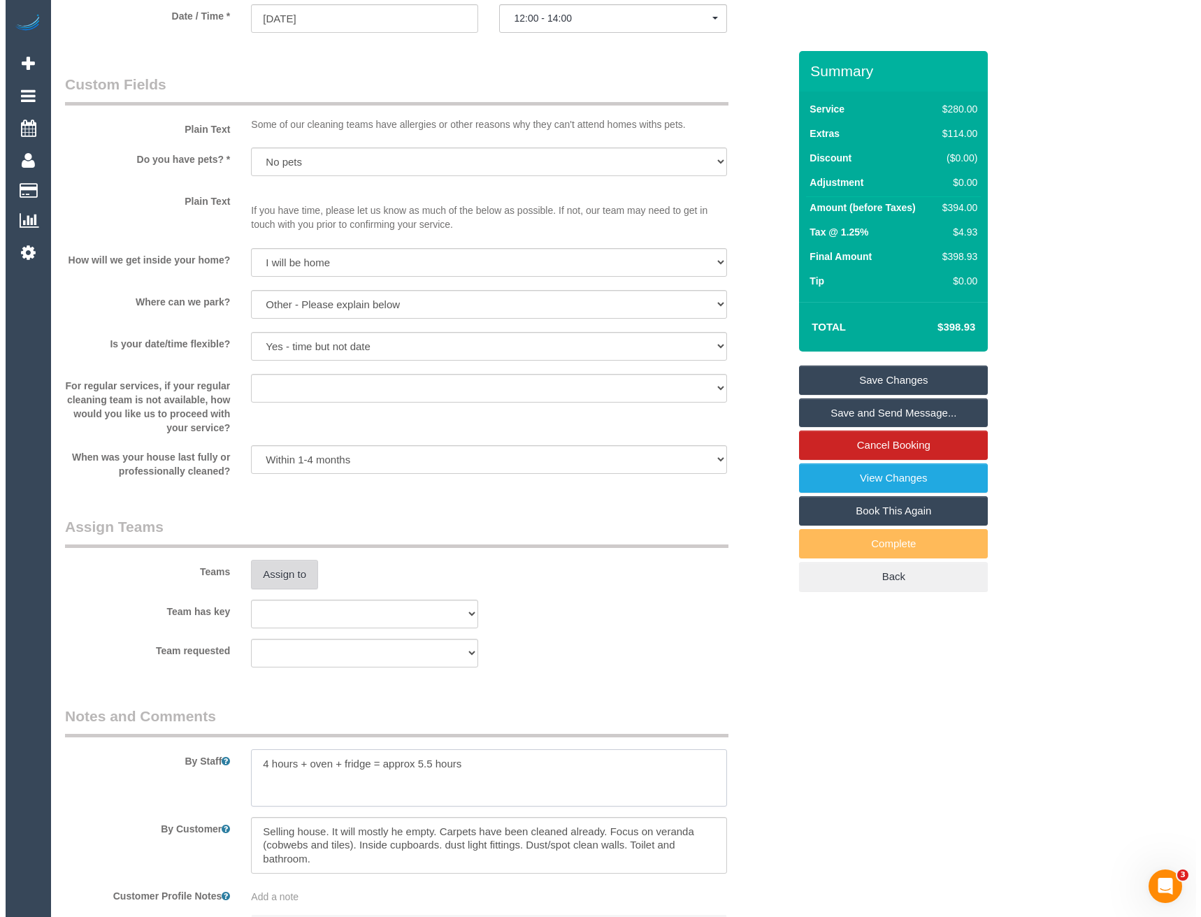
scroll to position [1608, 0]
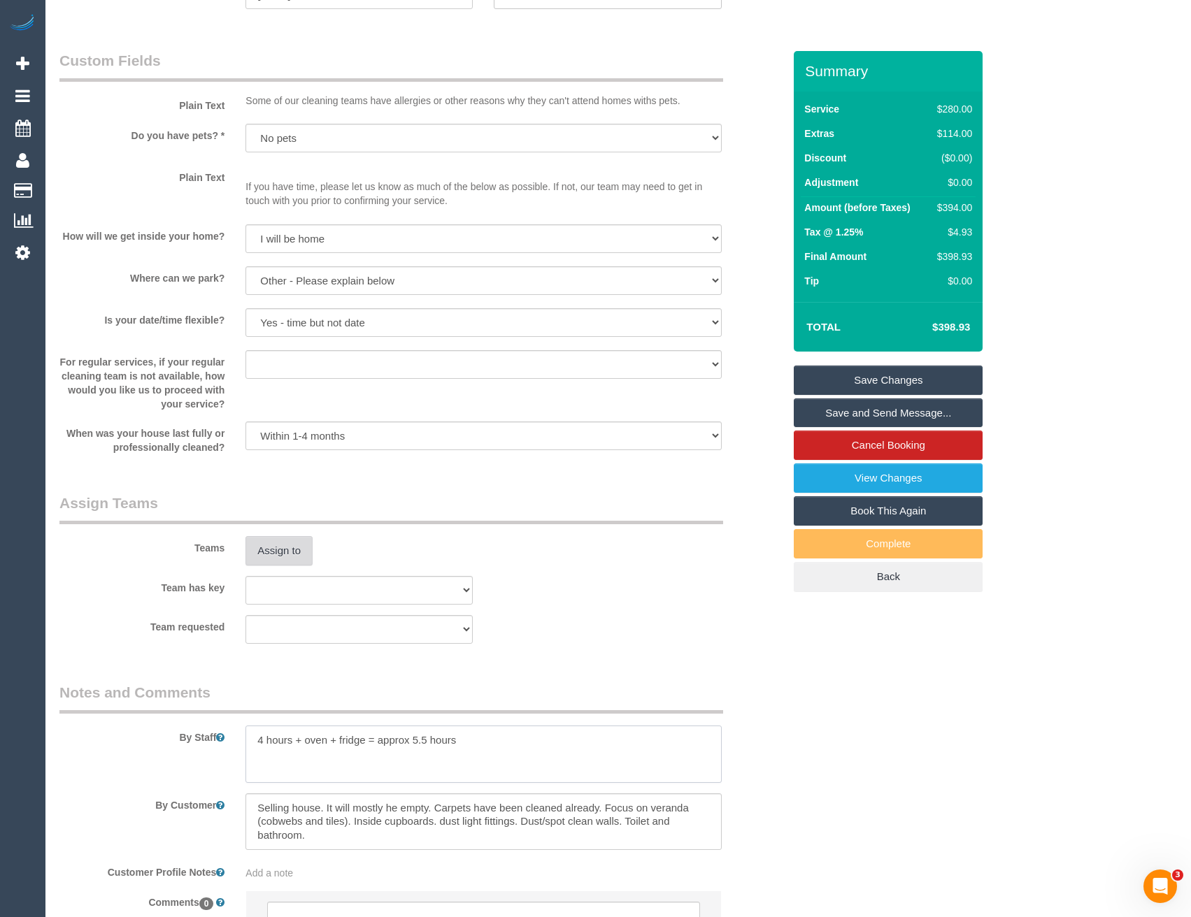
type textarea "4 hours + oven + fridge = approx 5.5 hours"
click at [282, 562] on button "Assign to" at bounding box center [278, 550] width 67 height 29
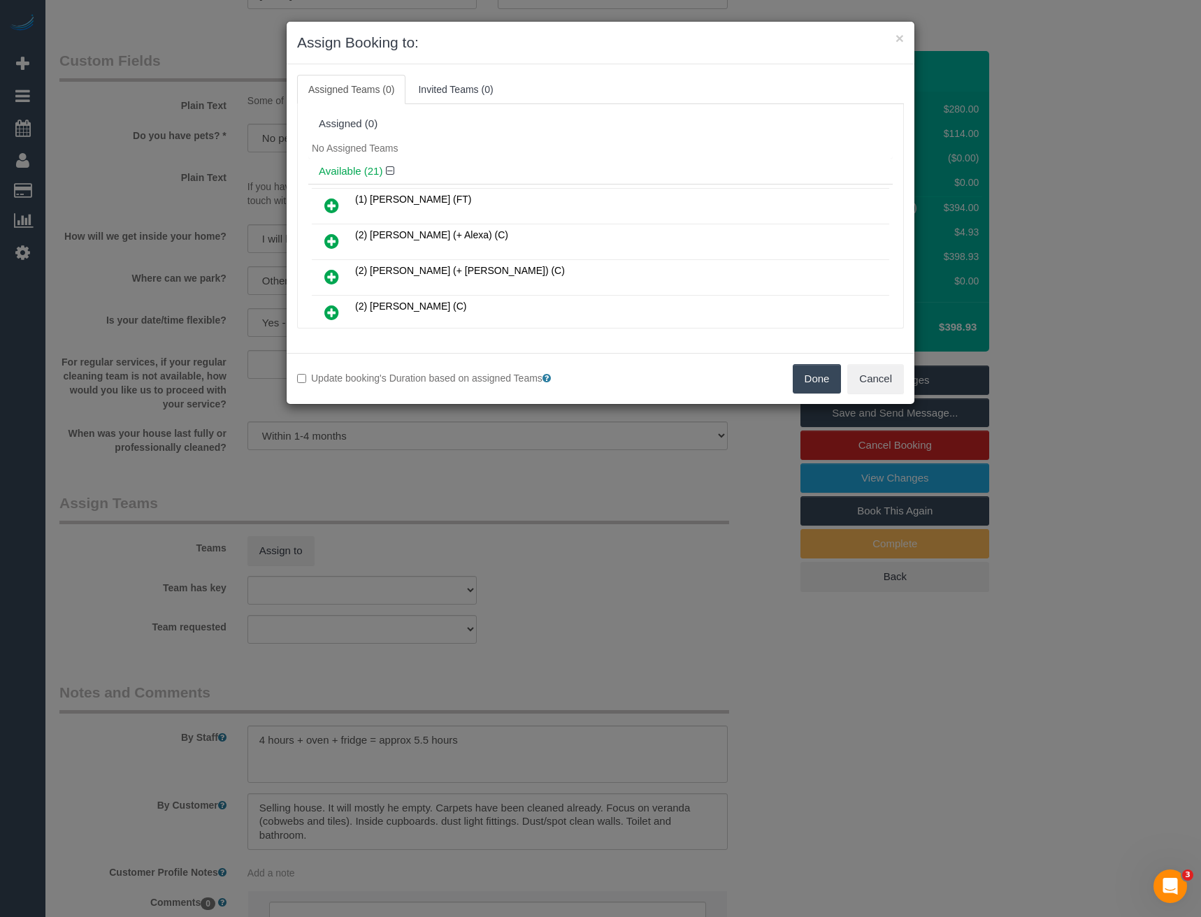
scroll to position [520, 0]
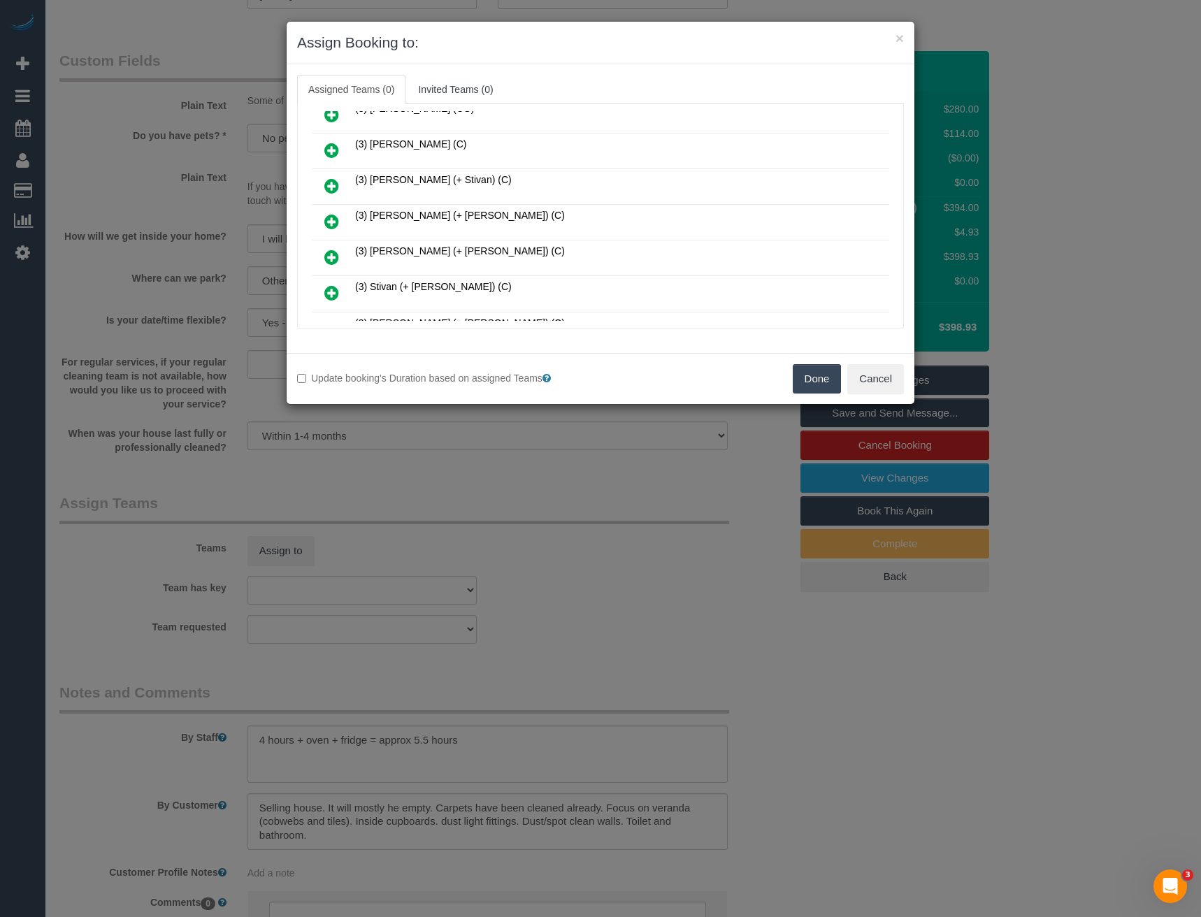
click at [333, 253] on icon at bounding box center [331, 257] width 15 height 17
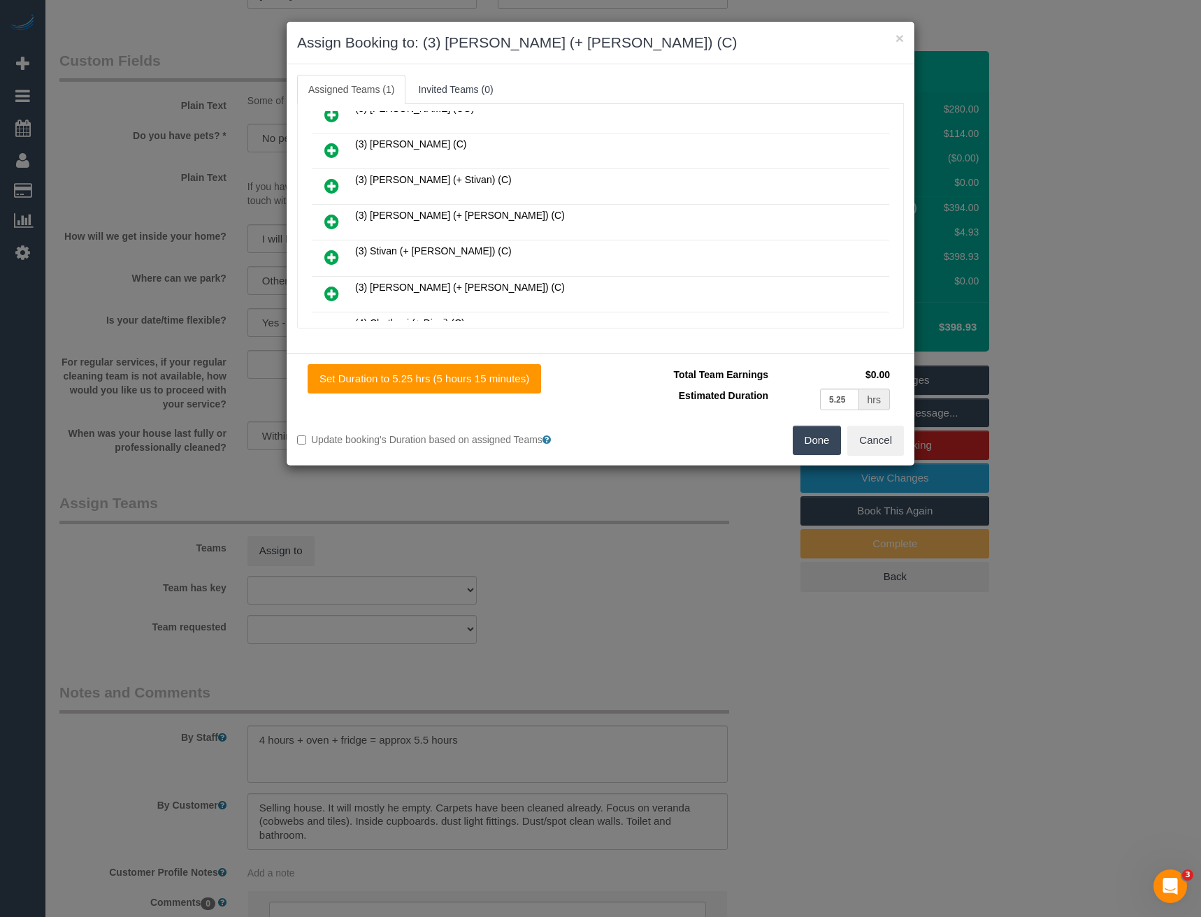
click at [333, 222] on icon at bounding box center [331, 221] width 15 height 17
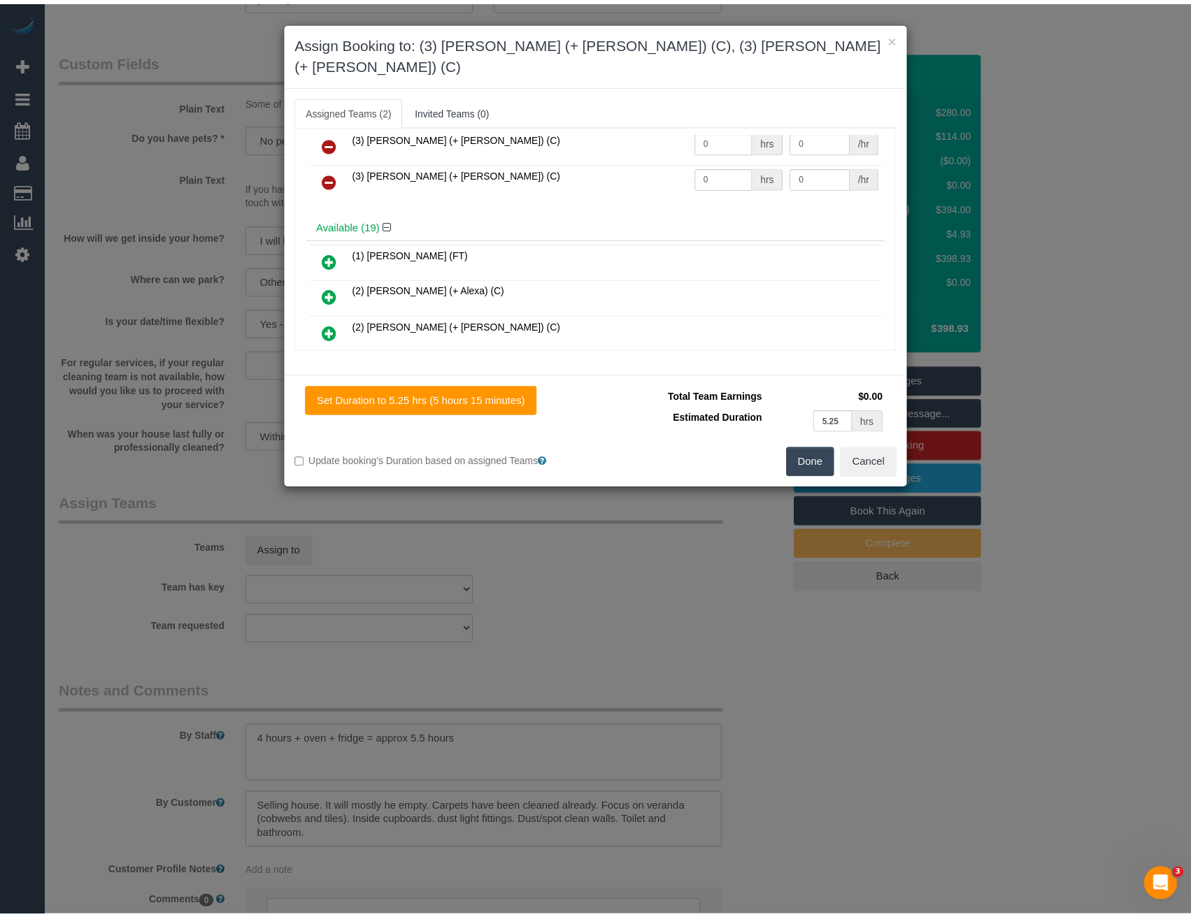
scroll to position [0, 0]
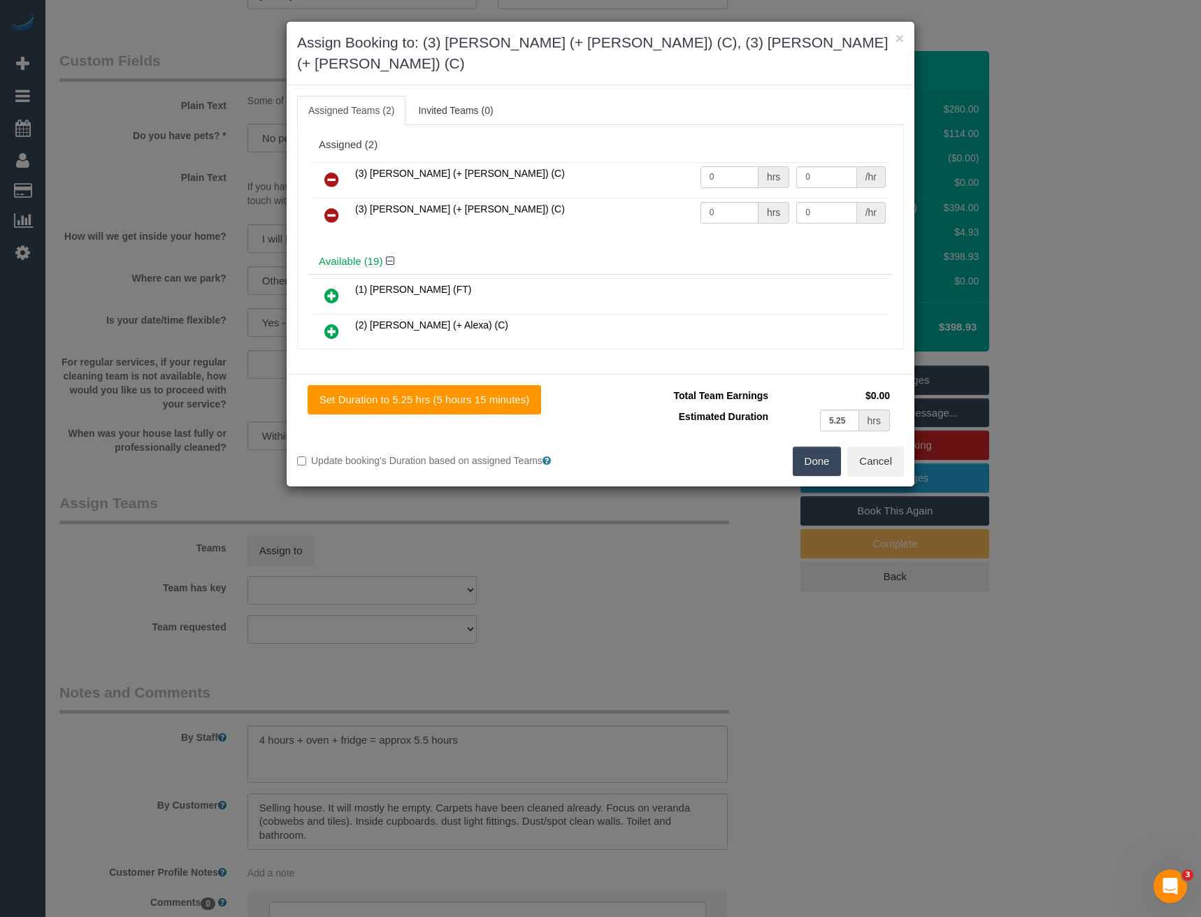
drag, startPoint x: 721, startPoint y: 159, endPoint x: 628, endPoint y: 173, distance: 94.0
click at [662, 166] on tr "(3) Rayhan (+ Shahida) (C) 0 hrs 0 /hr" at bounding box center [601, 180] width 578 height 36
type input "2.75"
type input "35"
drag, startPoint x: 703, startPoint y: 193, endPoint x: 660, endPoint y: 194, distance: 42.7
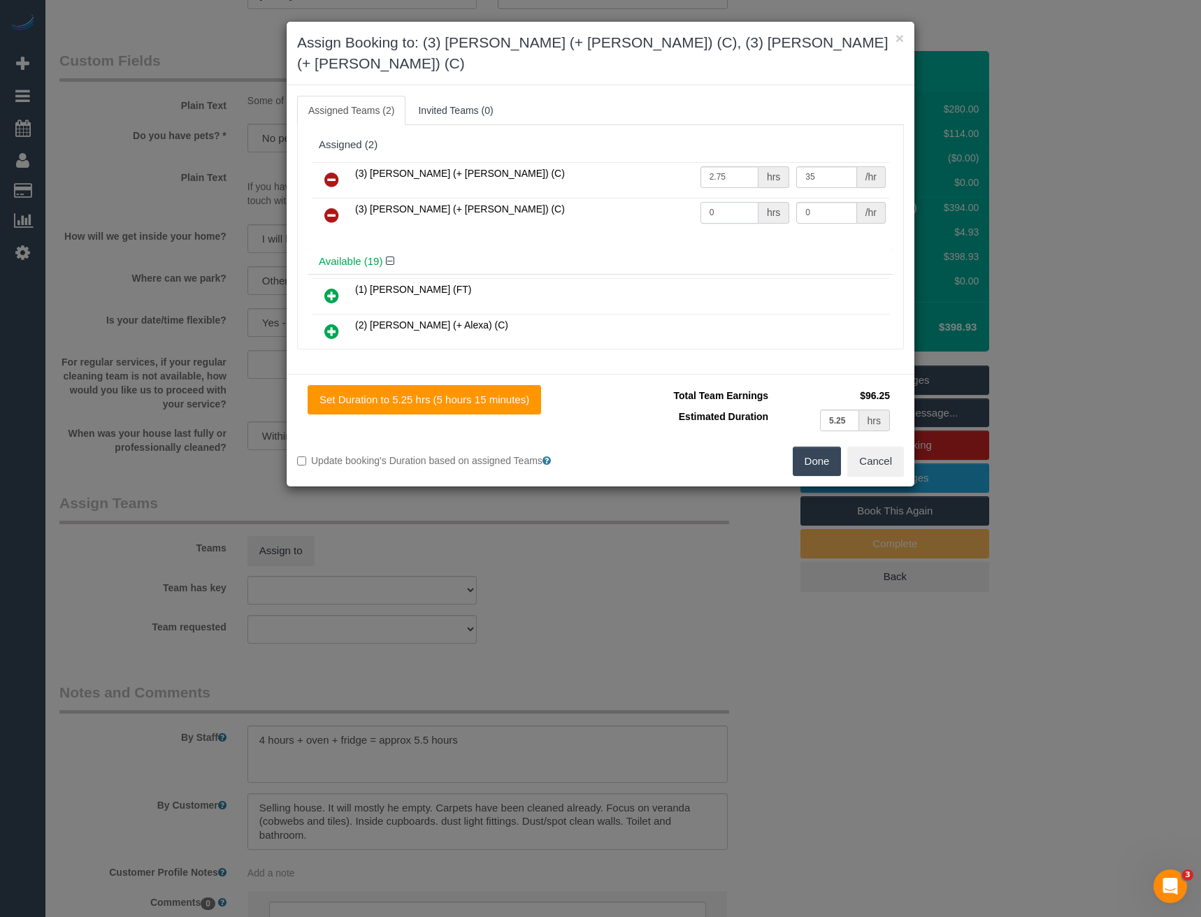
click at [666, 198] on tr "(3) Shahida (+ Rayhan) (C) 0 hrs 0 /hr" at bounding box center [601, 216] width 578 height 36
type input "2.75"
type input "35"
click at [815, 447] on button "Done" at bounding box center [817, 461] width 49 height 29
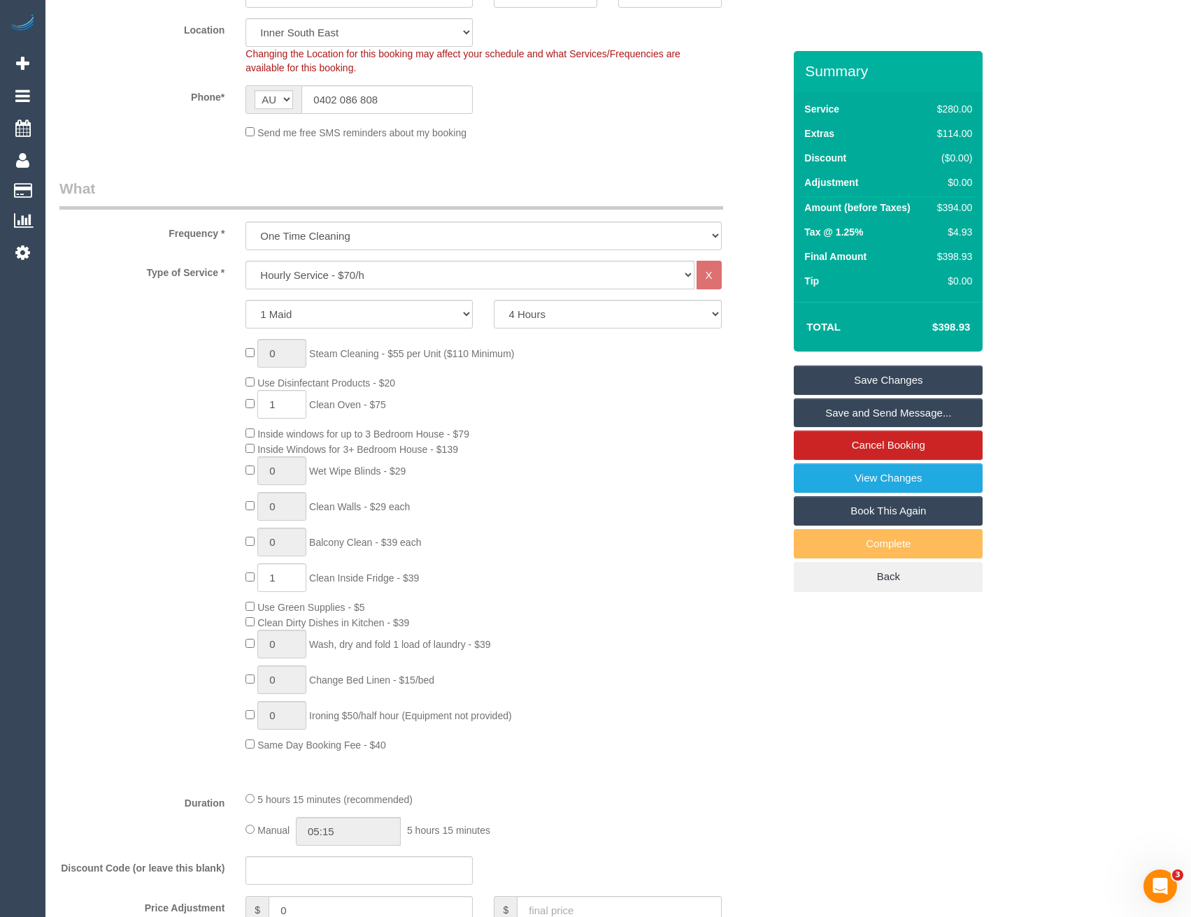
scroll to position [700, 0]
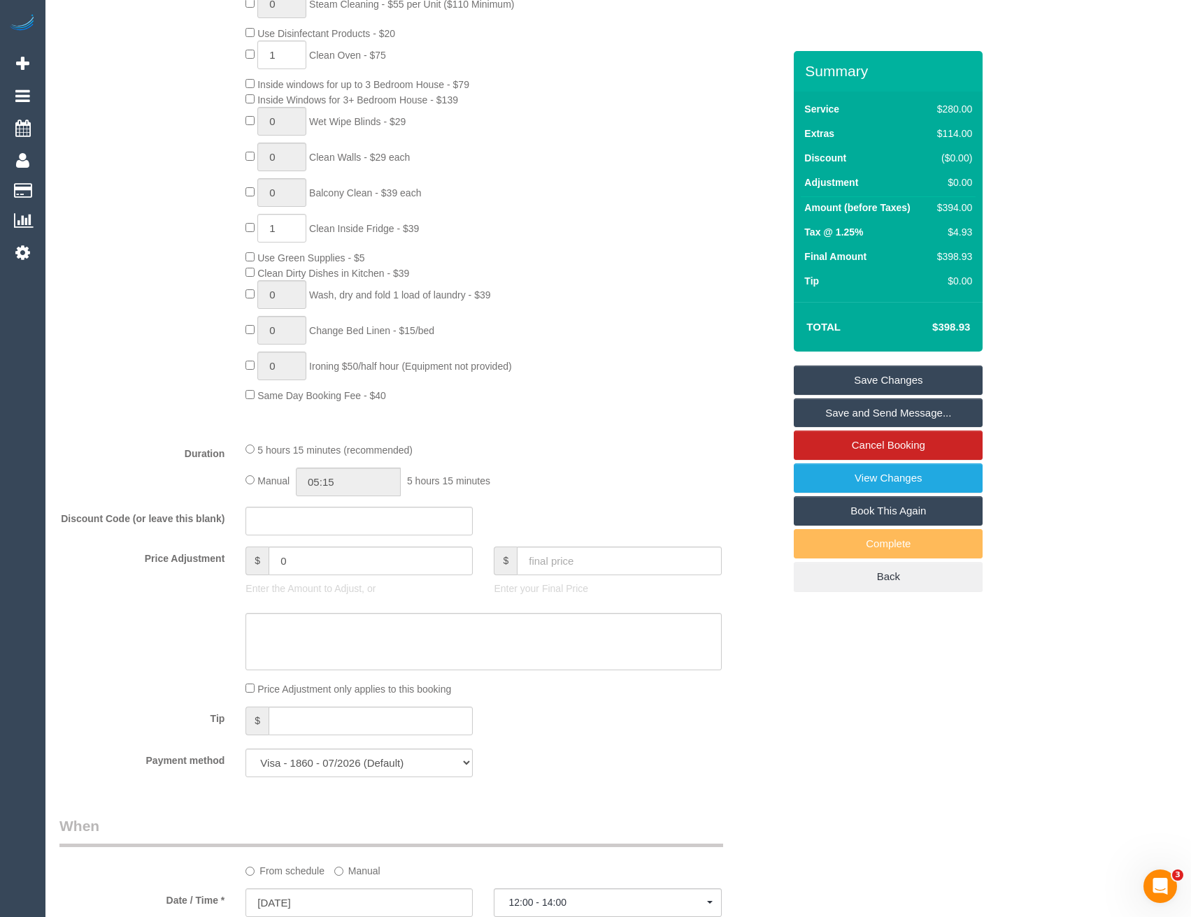
click at [251, 475] on div "Manual 05:15 5 hours 15 minutes" at bounding box center [482, 482] width 475 height 29
click at [372, 481] on input "05:15" at bounding box center [348, 482] width 105 height 29
click at [338, 592] on li "02:30" at bounding box center [333, 597] width 62 height 18
click at [358, 486] on input "02:30" at bounding box center [348, 482] width 105 height 29
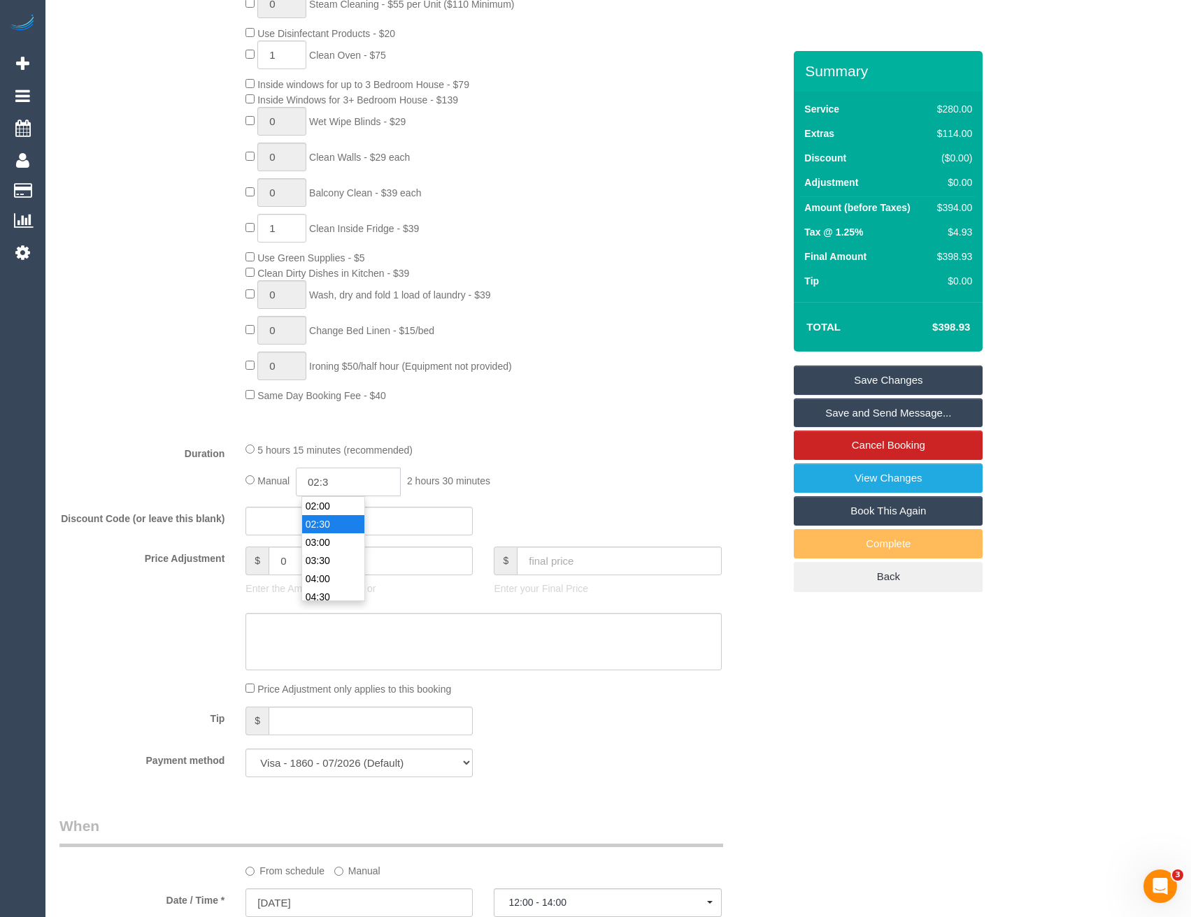
type input "02:"
select select "spot15"
type input "02:45"
click at [597, 406] on div "Type of Service * Hourly Service - $70/h Hourly Service - $65/h Hourly Service …" at bounding box center [421, 171] width 724 height 520
select select "spot57"
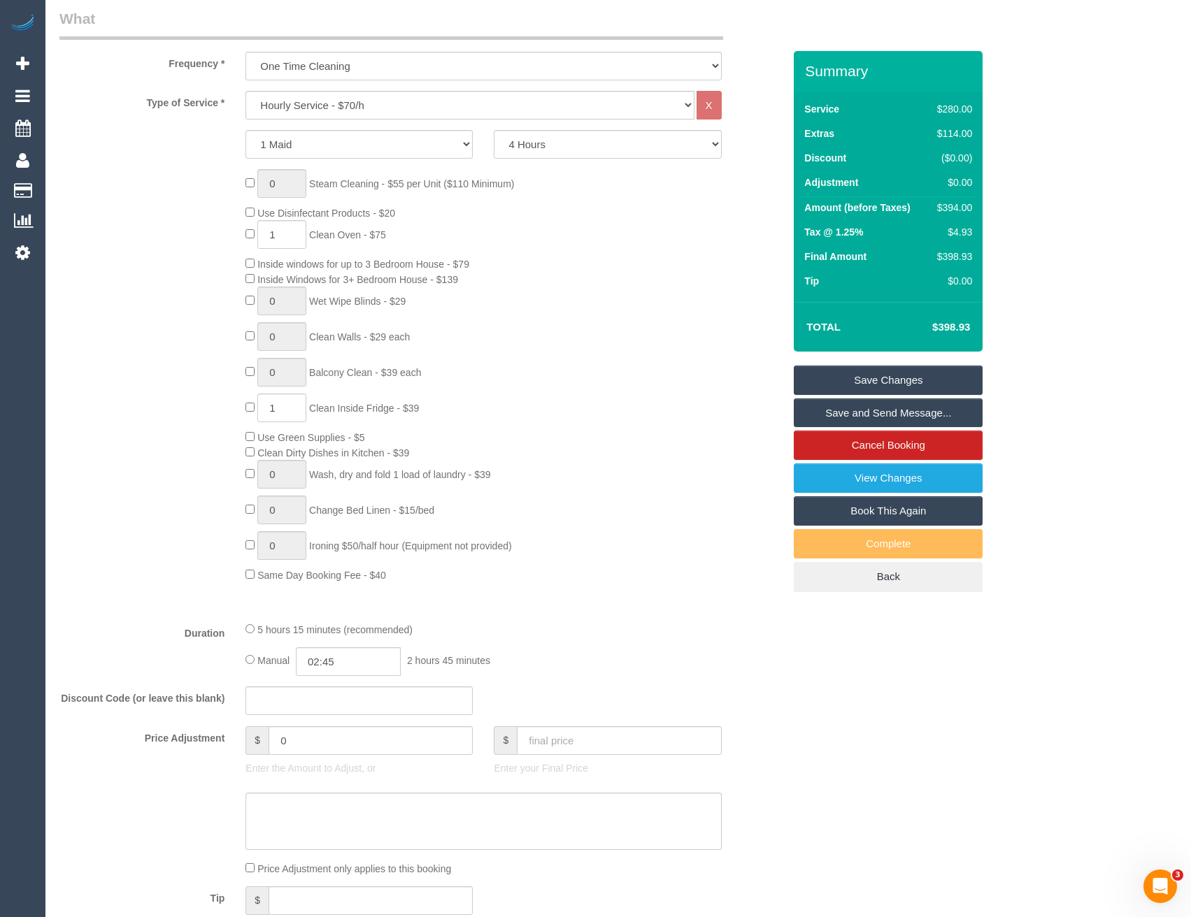
select select "spot71"
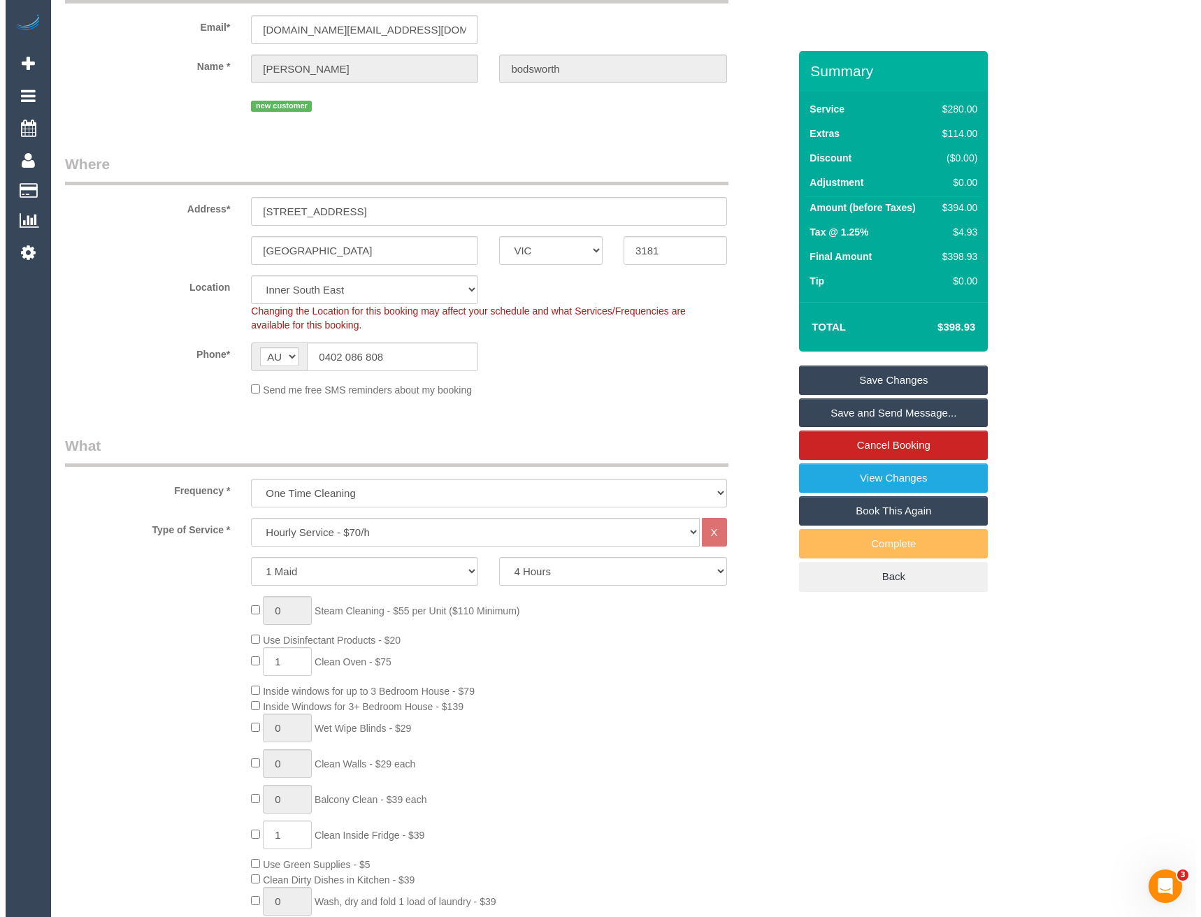
scroll to position [0, 0]
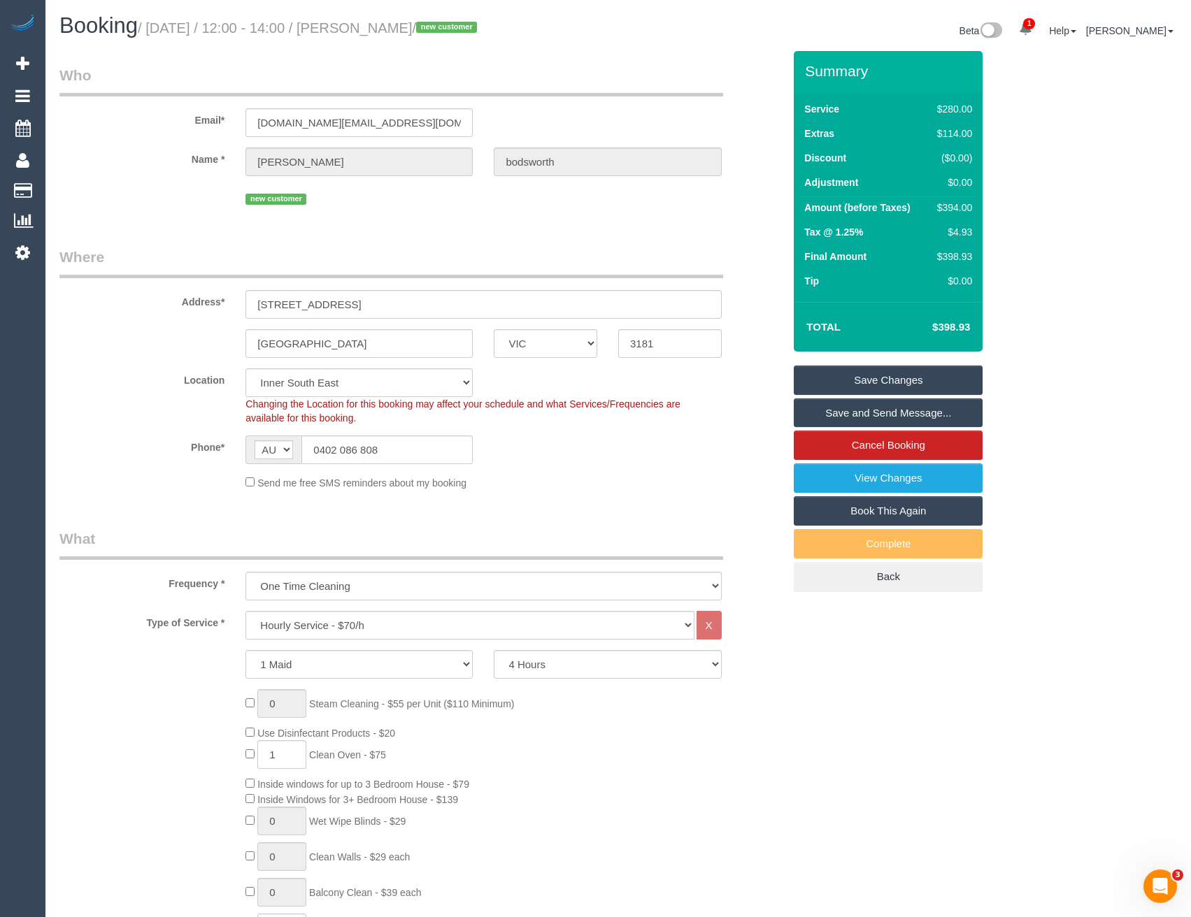
click at [854, 413] on link "Save and Send Message..." at bounding box center [888, 413] width 189 height 29
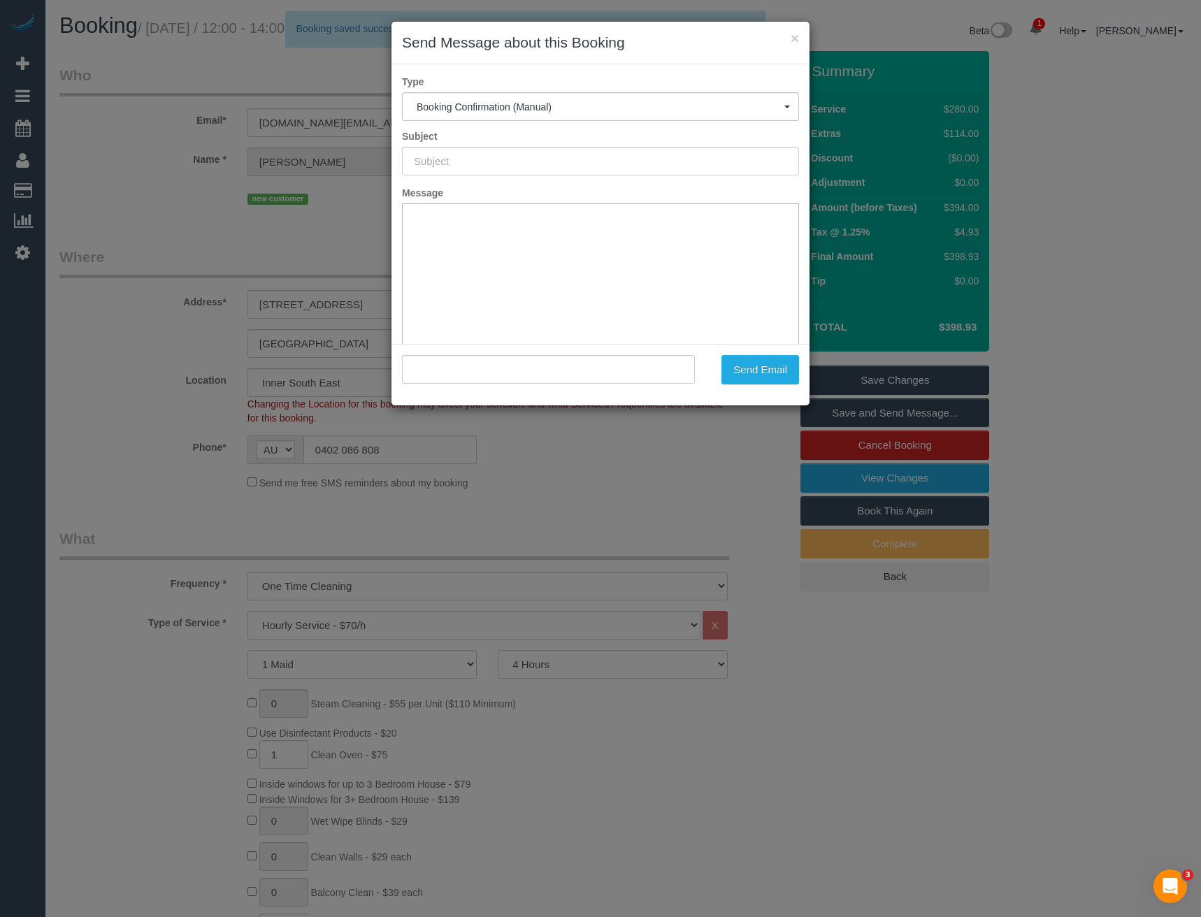
type input "Booking Confirmed"
type input ""thomas bodsworth" <bodsworth.tw@gmail.com>"
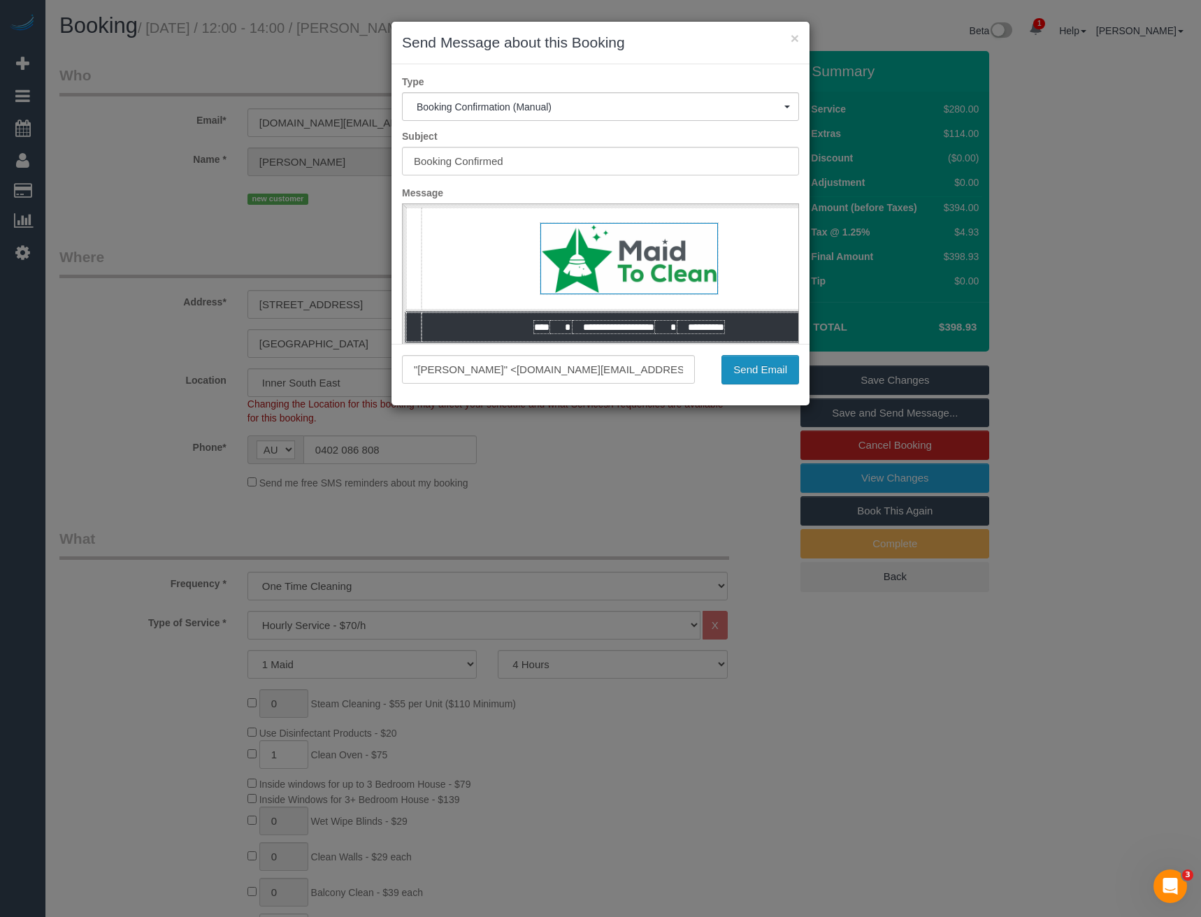
drag, startPoint x: 775, startPoint y: 370, endPoint x: 736, endPoint y: 396, distance: 47.5
click at [775, 370] on button "Send Email" at bounding box center [761, 369] width 78 height 29
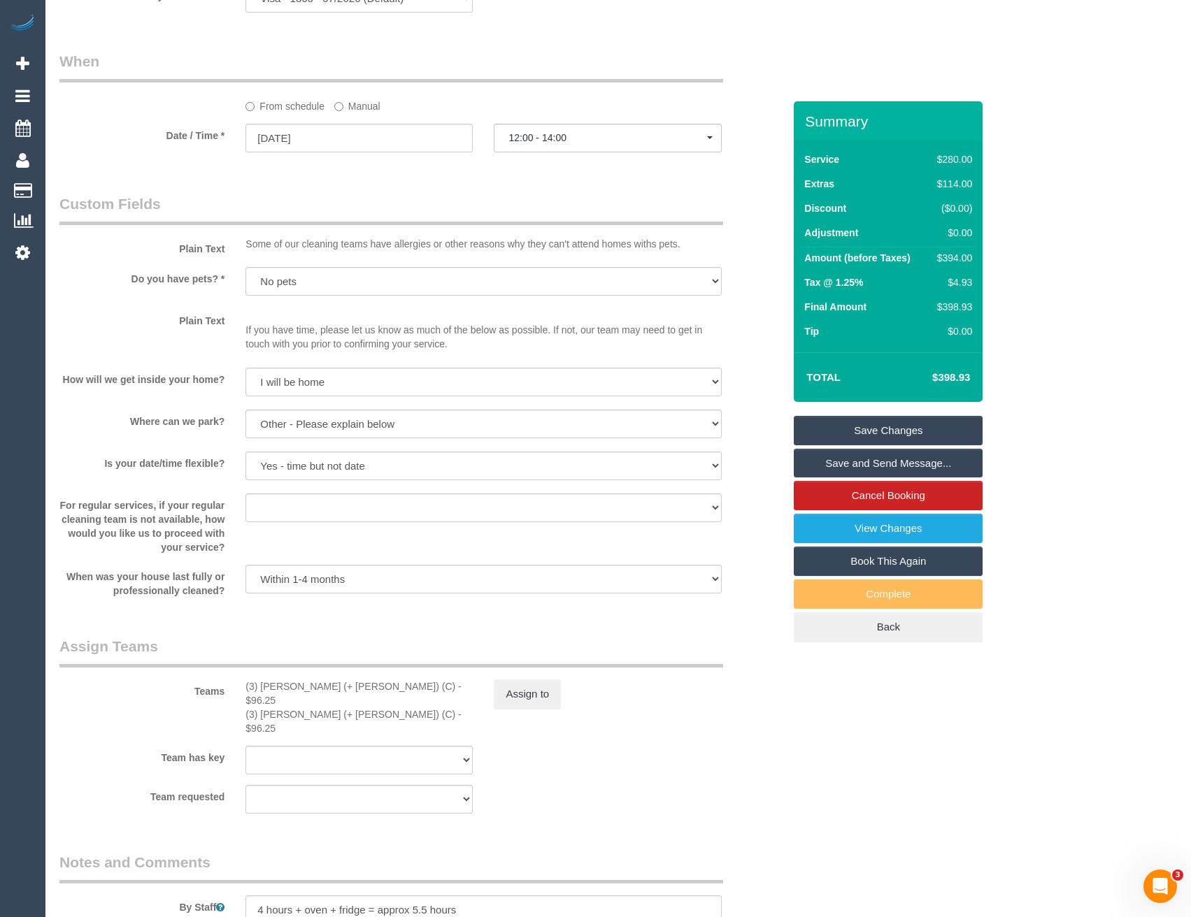
scroll to position [1608, 0]
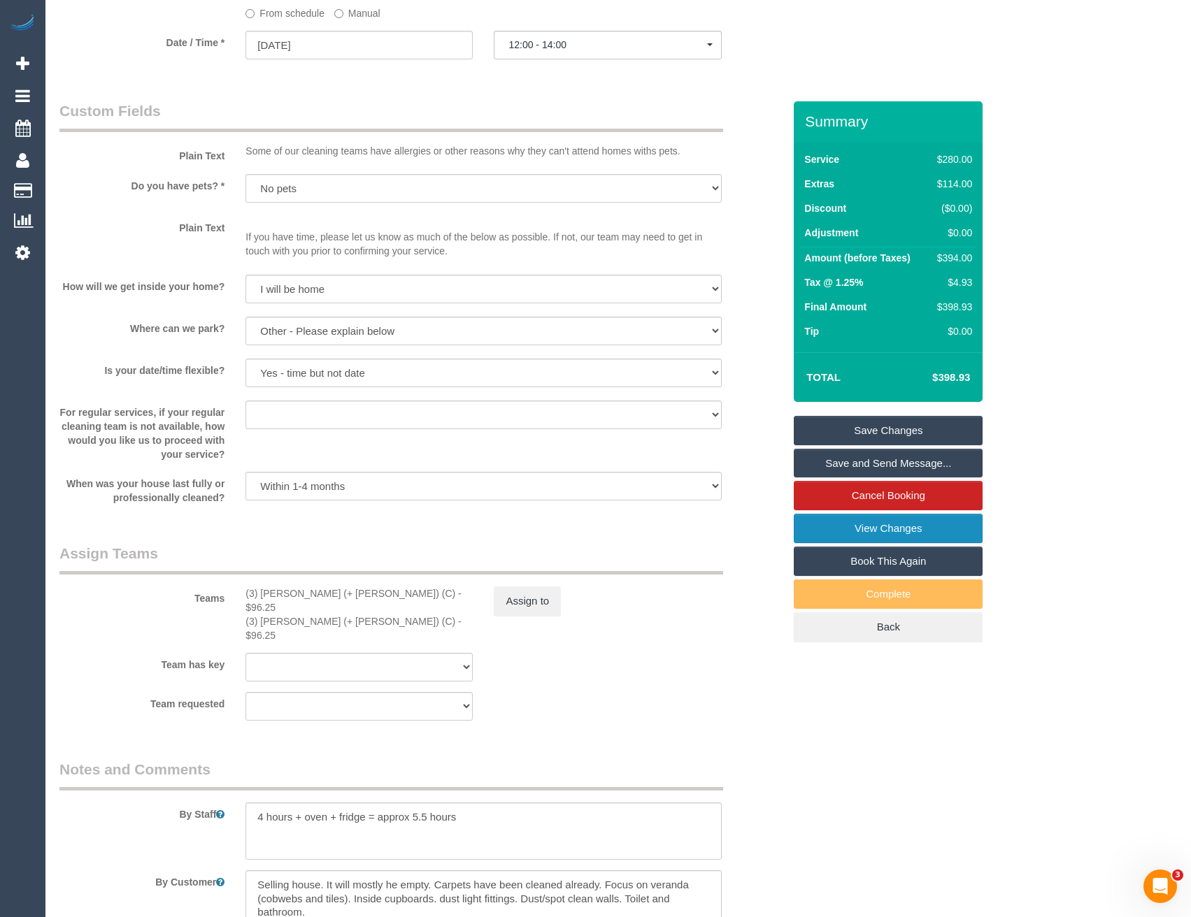
click at [889, 531] on link "View Changes" at bounding box center [888, 528] width 189 height 29
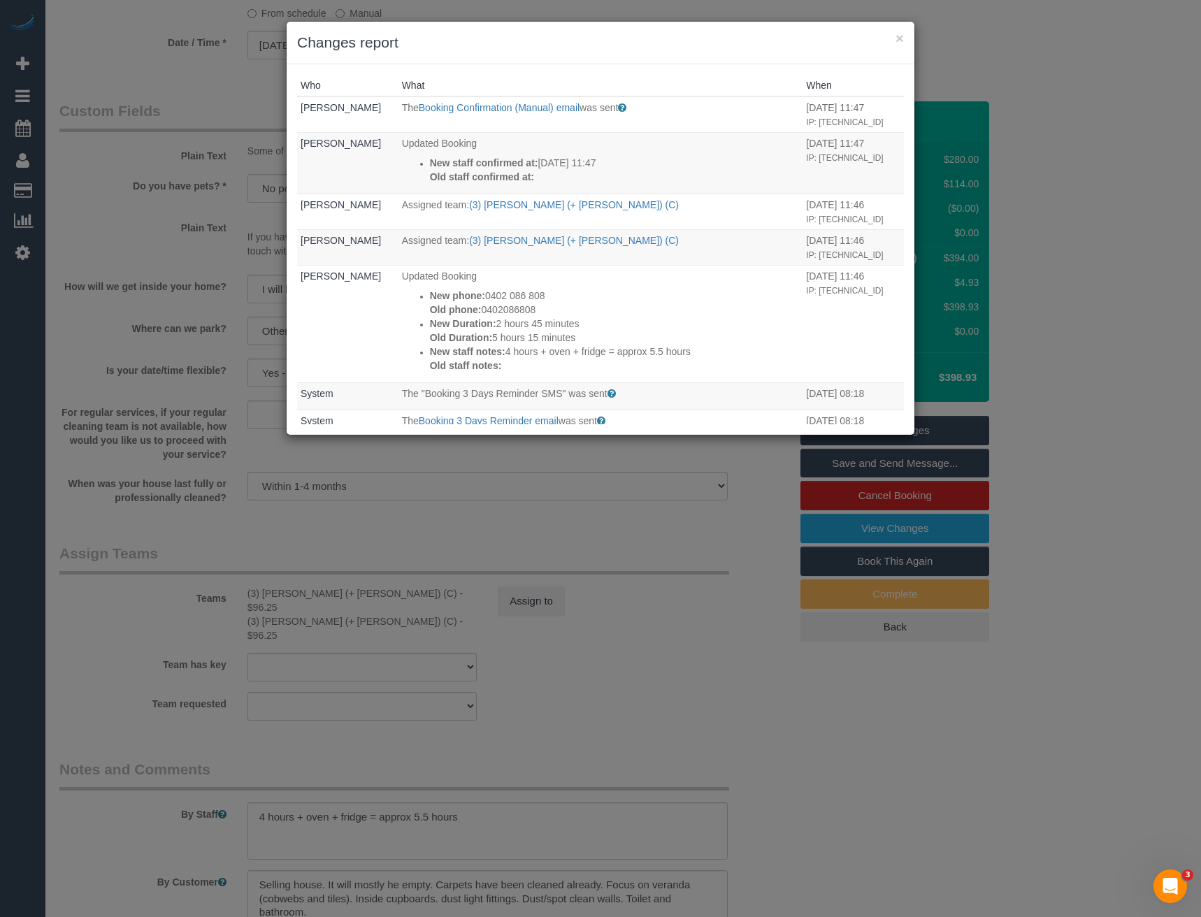
click at [473, 512] on div "× Changes report Who What When Bronie Bryant The Booking Confirmation (Manual) …" at bounding box center [600, 458] width 1201 height 917
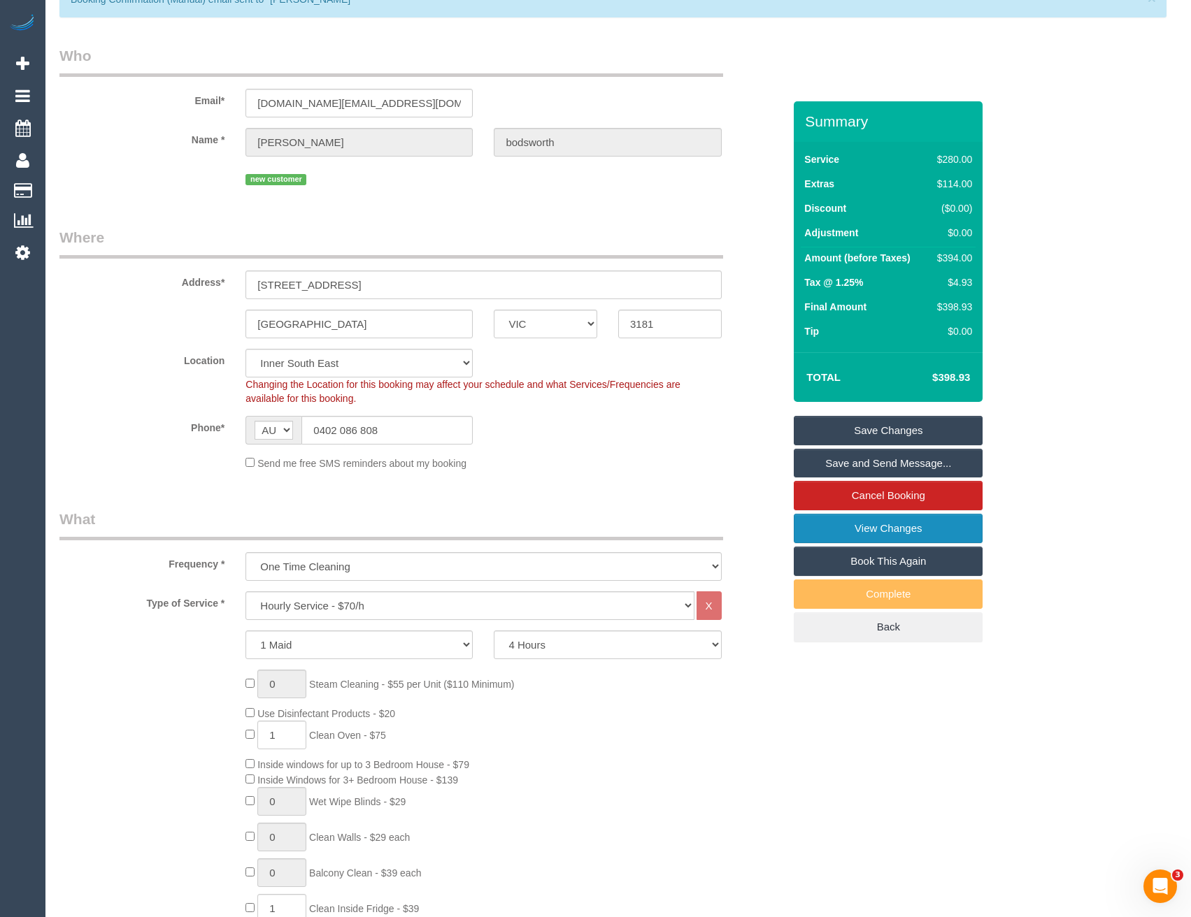
scroll to position [0, 0]
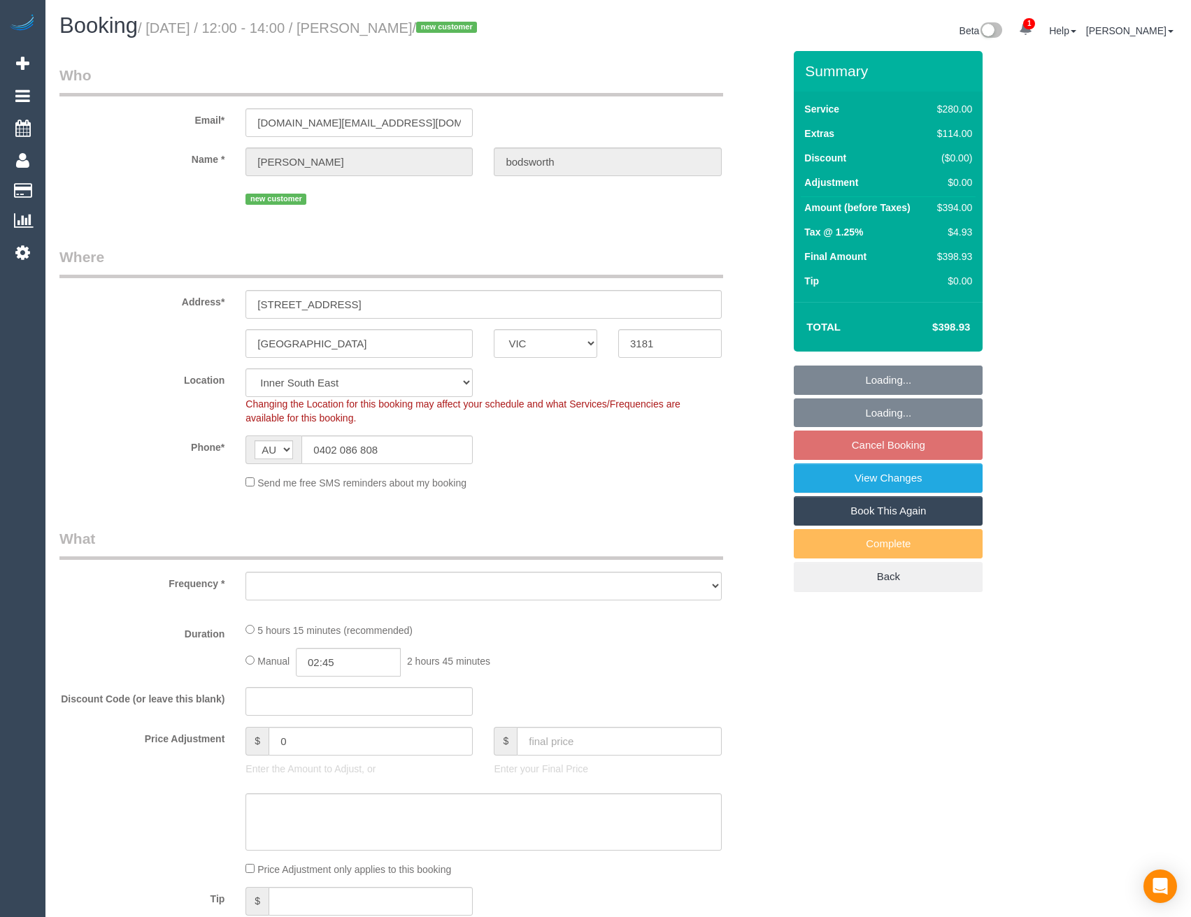
select select "VIC"
select select "240"
select select "number:28"
select select "number:14"
select select "number:21"
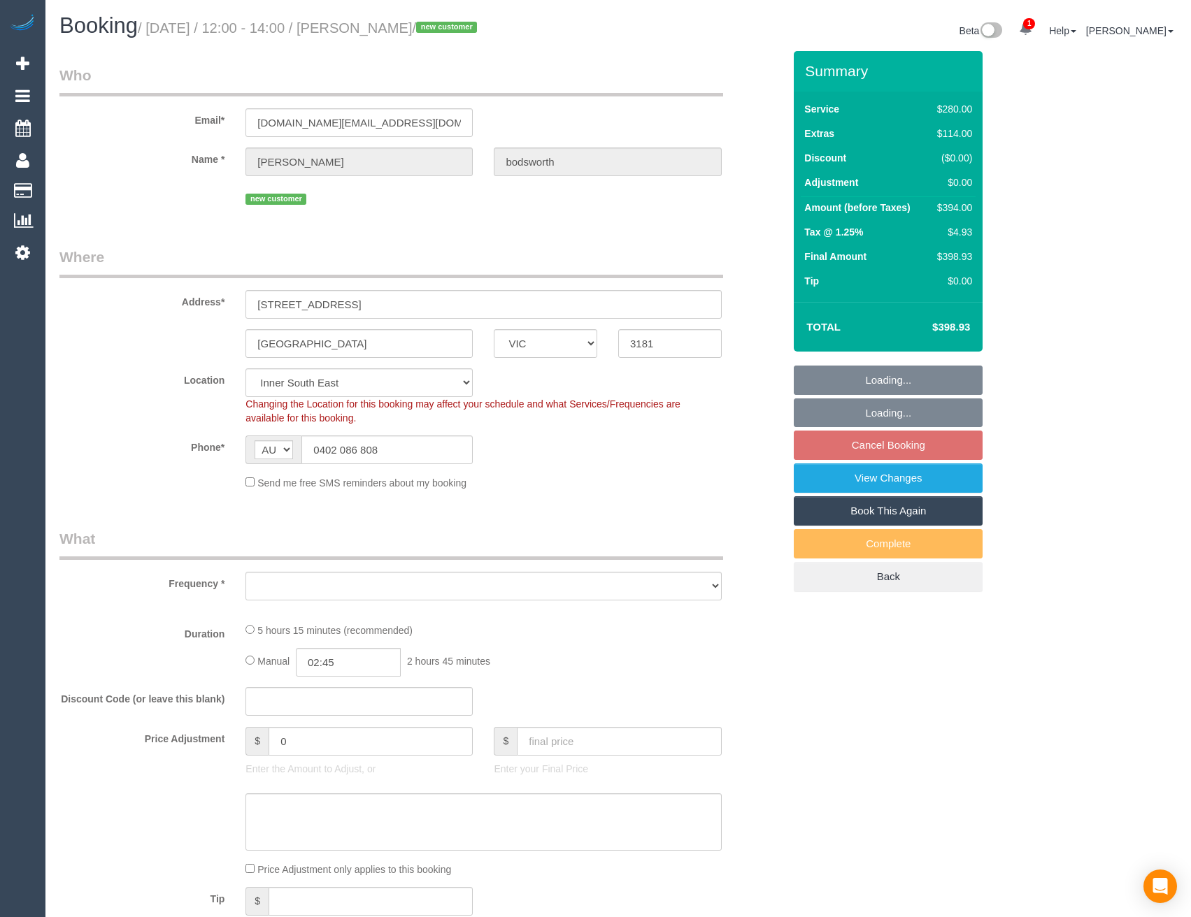
select select "number:24"
select select "number:13"
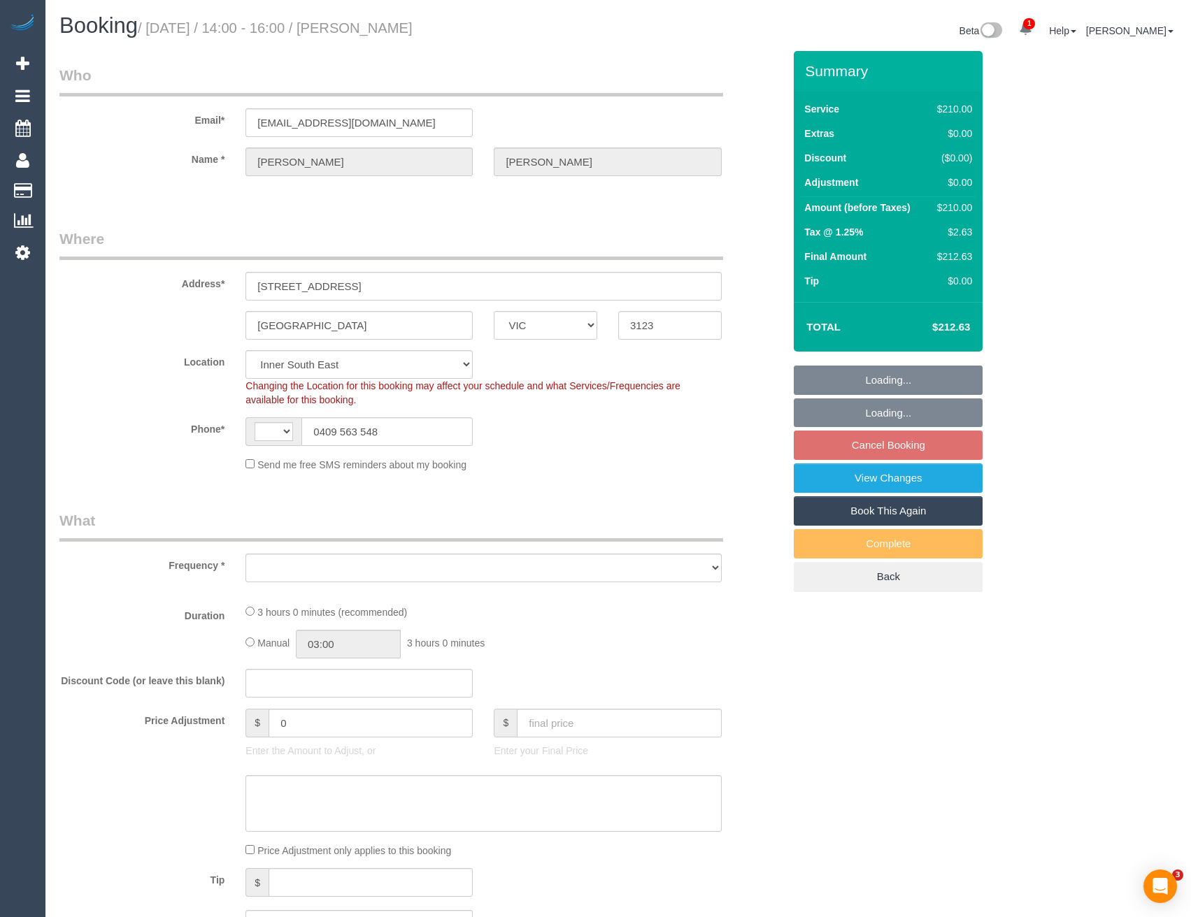
select select "VIC"
select select "string:stripe-pm_1P0yzA2GScqysDRVG7txryzU"
select select "string:AU"
select select "object:533"
select select "180"
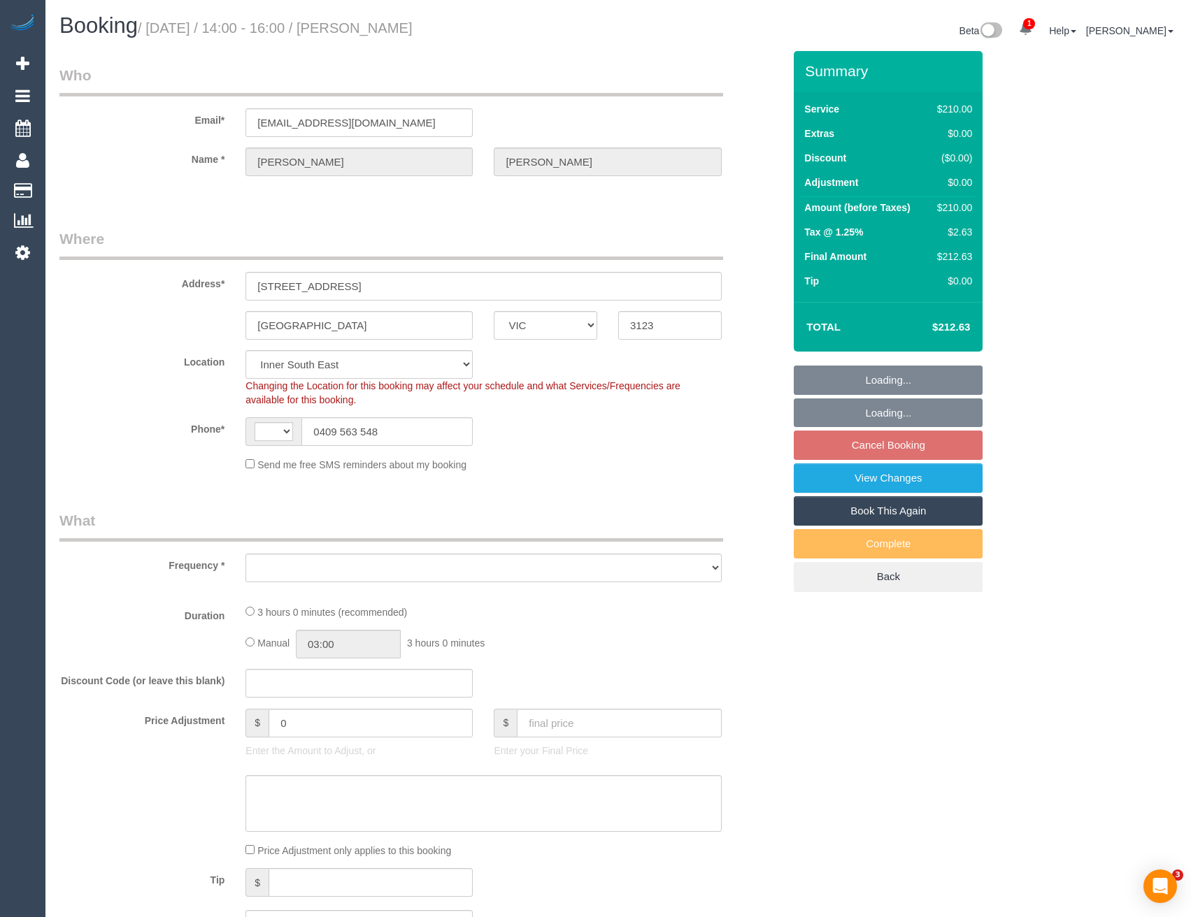
select select "spot2"
select select "number:27"
select select "number:14"
select select "number:19"
select select "number:23"
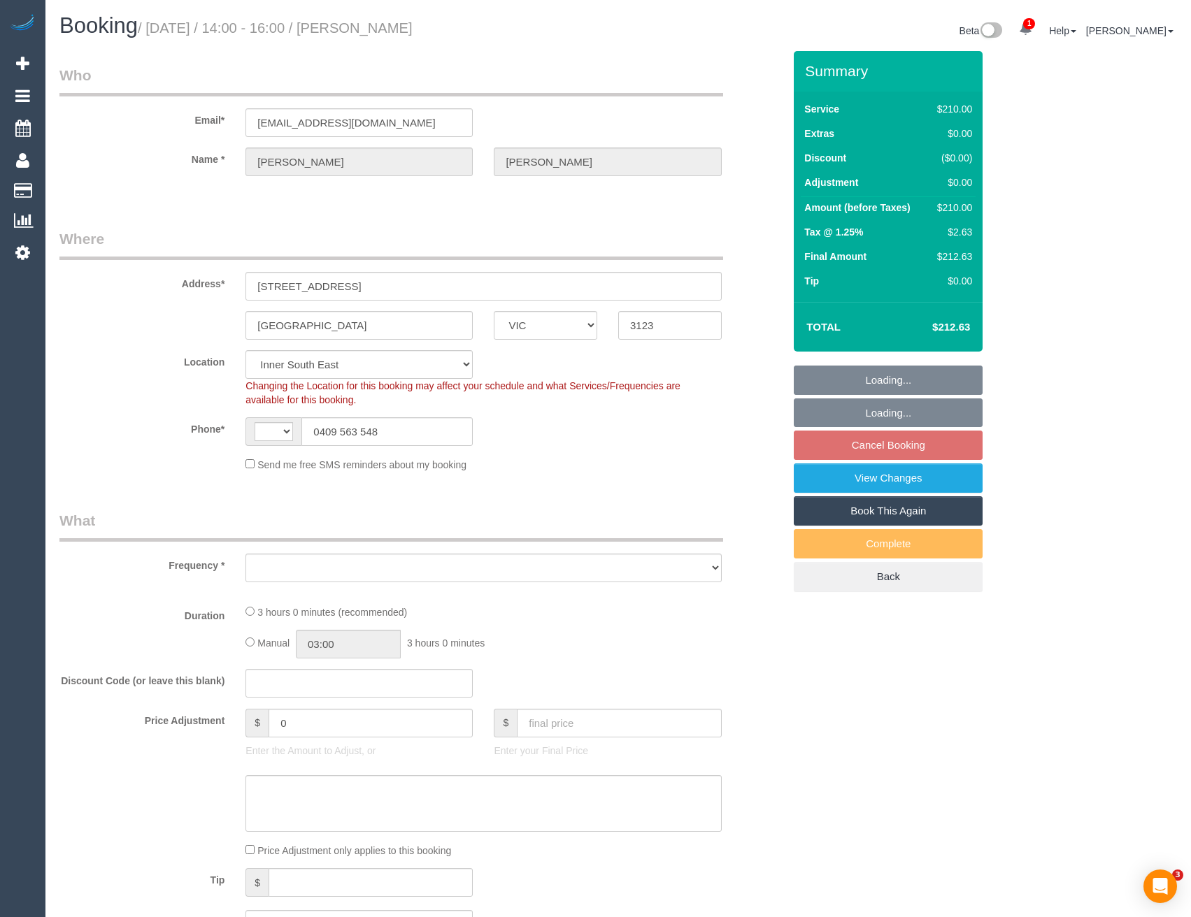
select select "number:12"
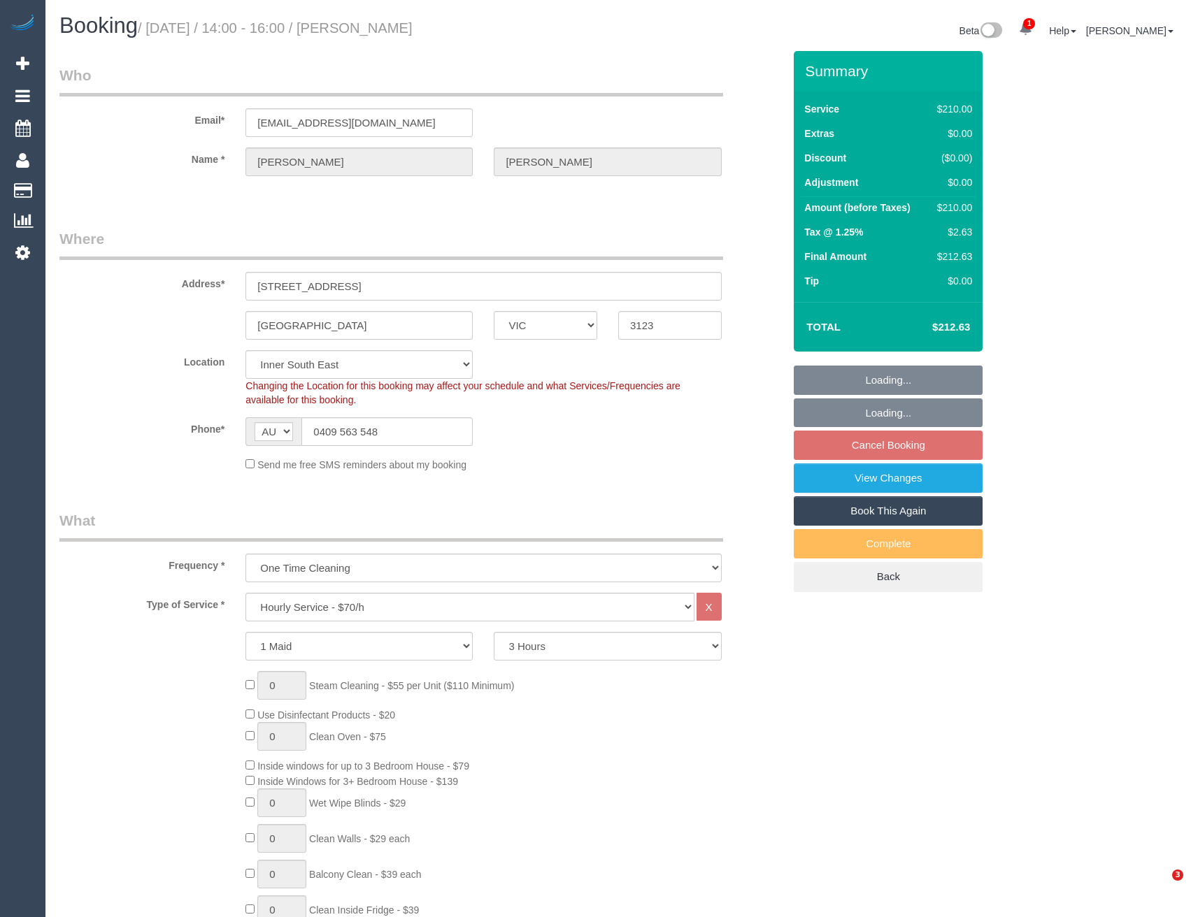
select select "object:1429"
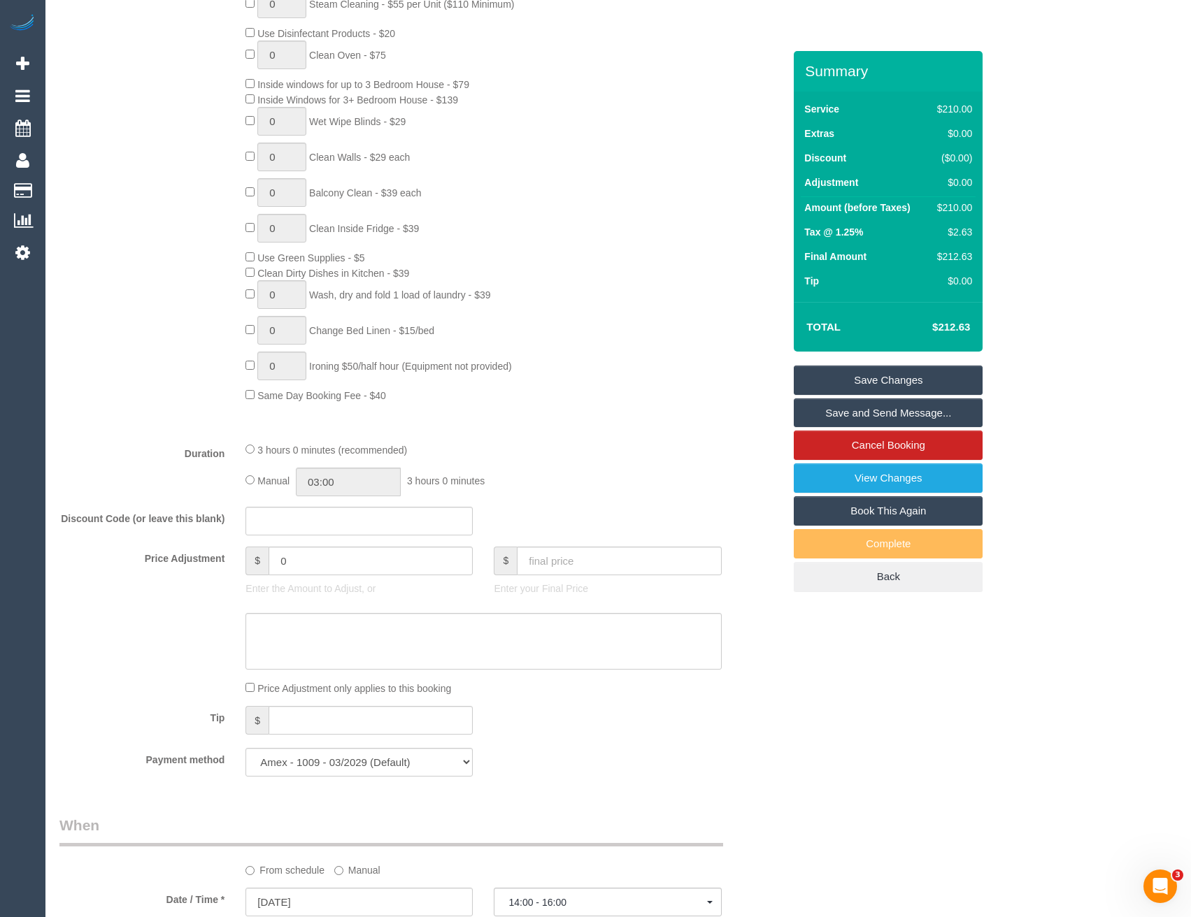
scroll to position [699, 0]
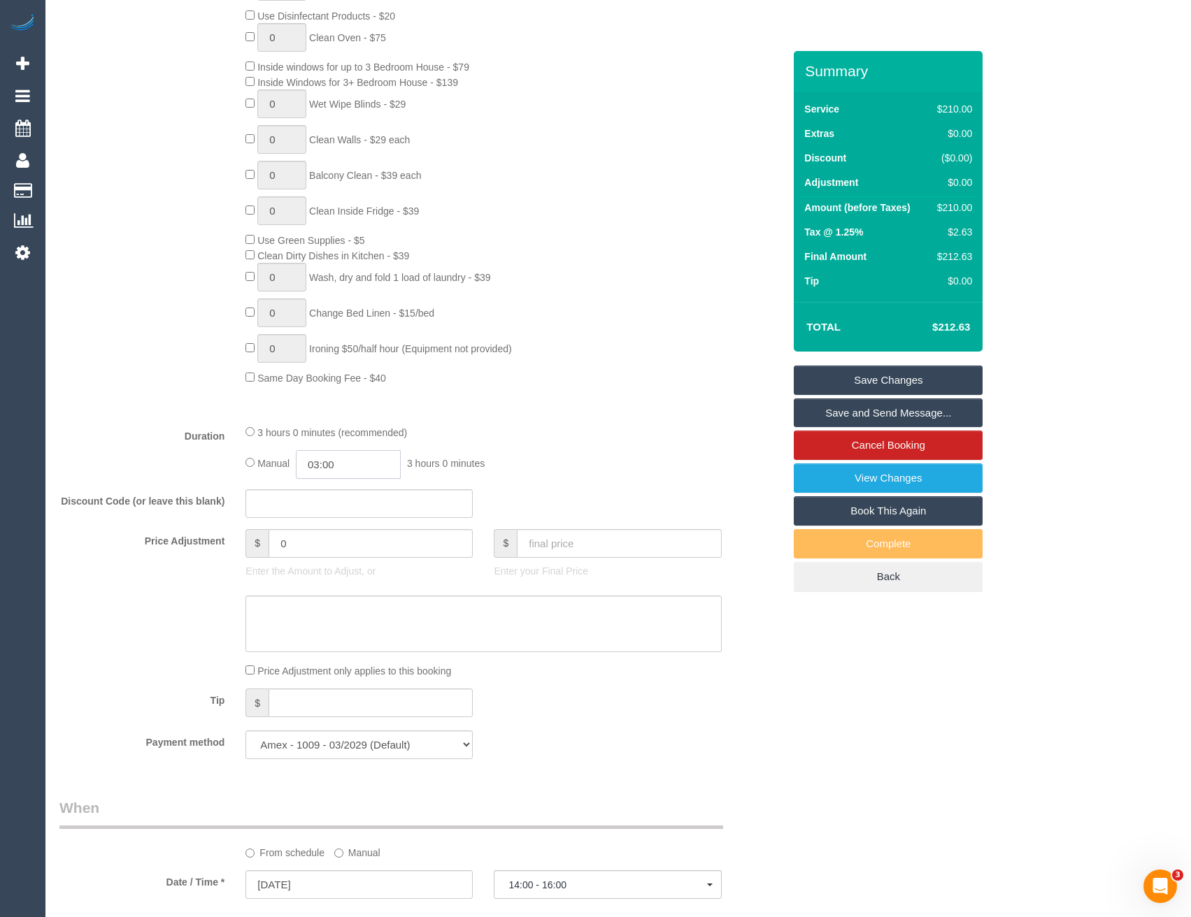
click at [366, 464] on input "03:00" at bounding box center [348, 464] width 105 height 29
type input "01:30"
click at [343, 506] on li "01:30" at bounding box center [333, 508] width 62 height 18
click at [543, 448] on div "3 hours 0 minutes (recommended) Manual 01:30 1 hour 30 minutes" at bounding box center [483, 451] width 496 height 55
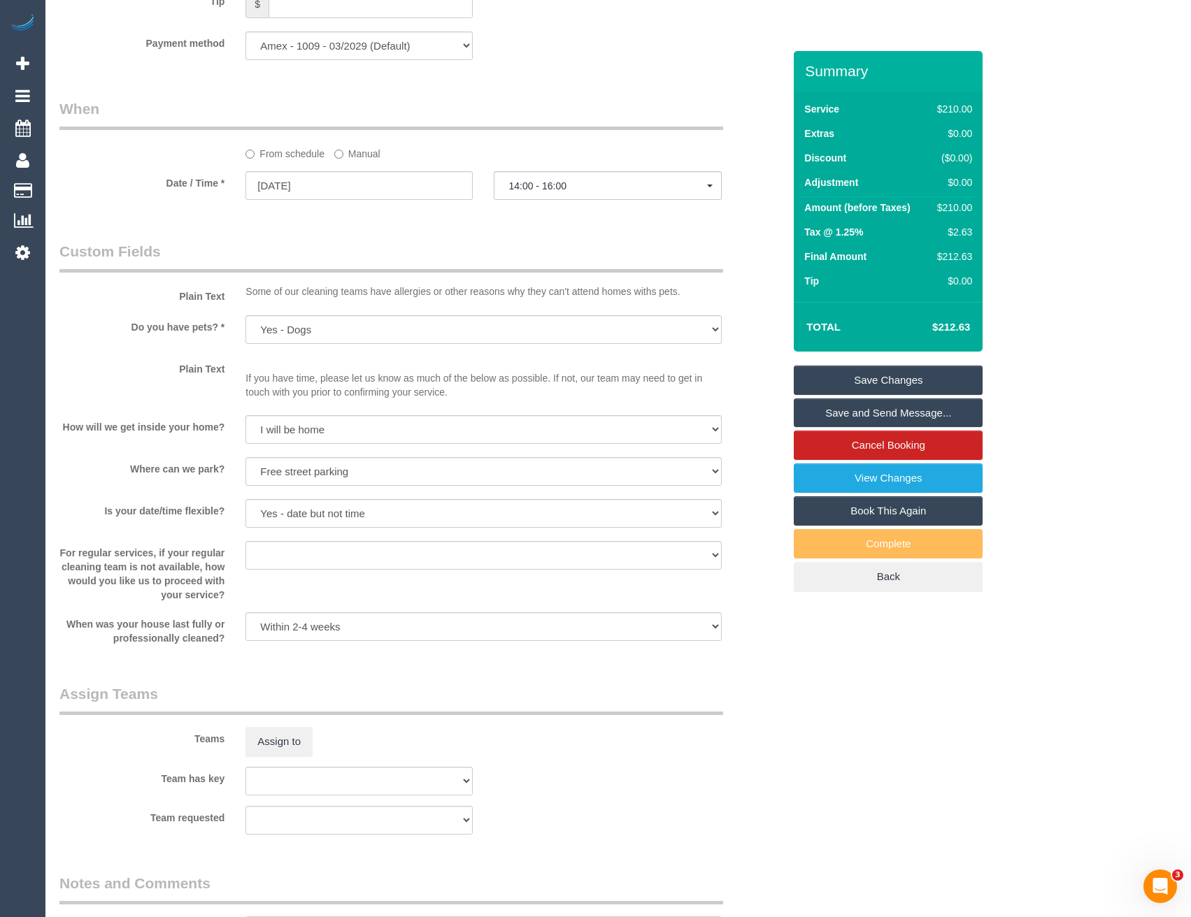
select select "spot16"
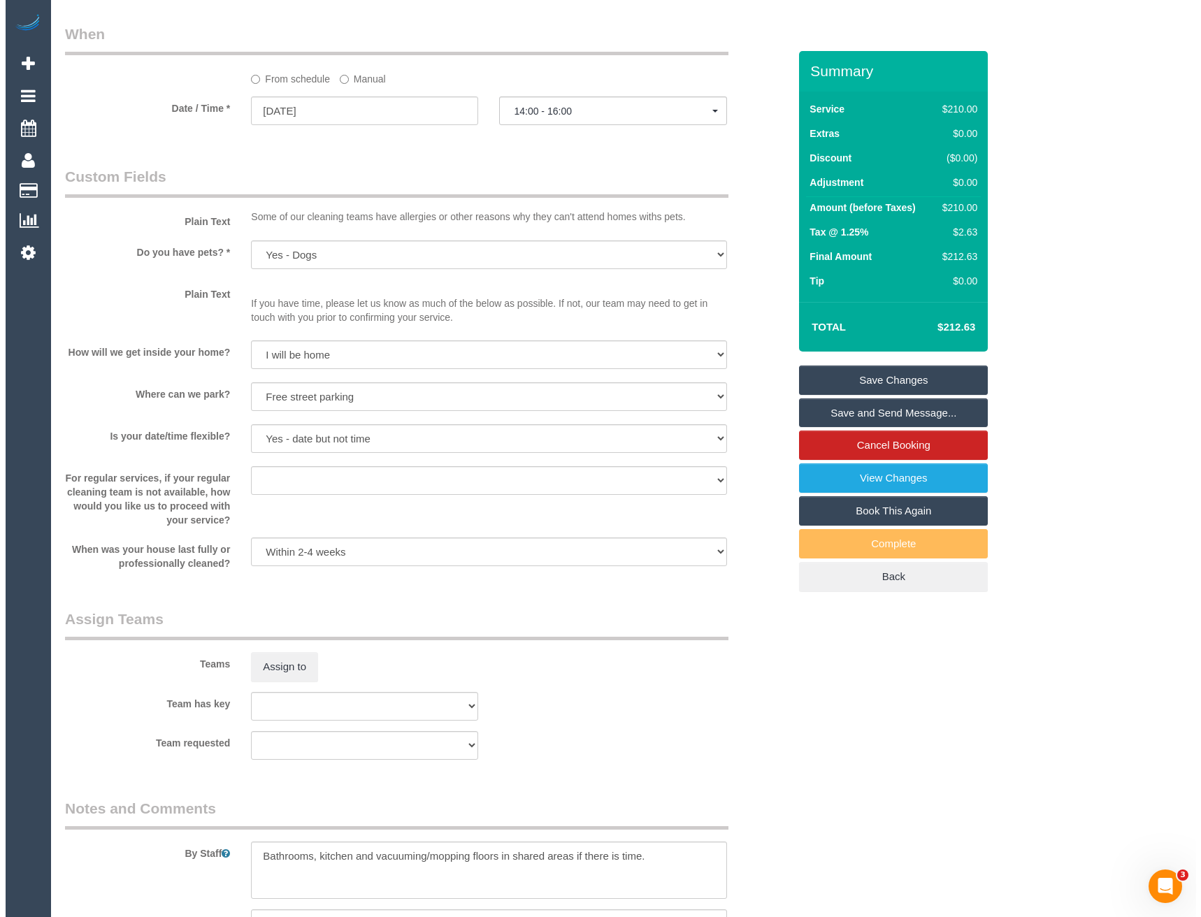
scroll to position [1608, 0]
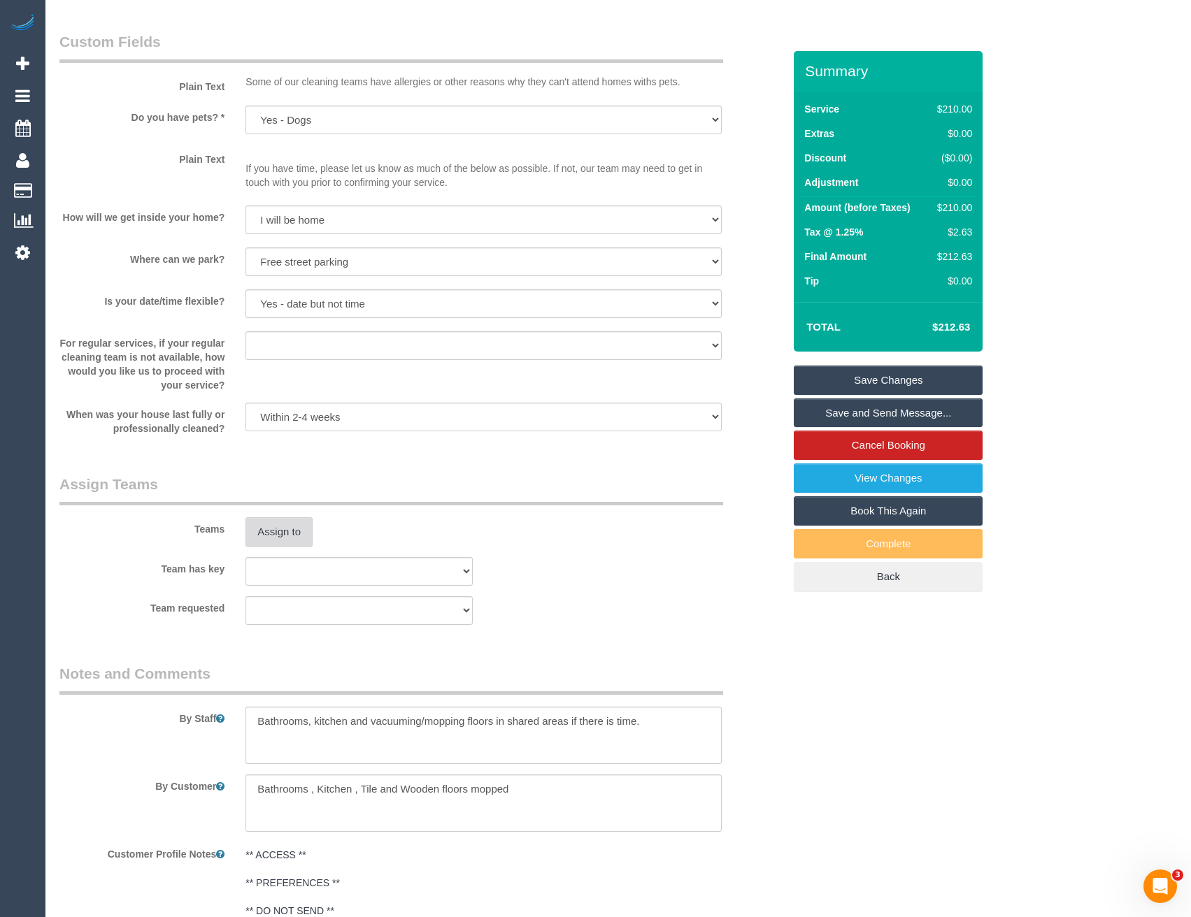
click at [306, 529] on button "Assign to" at bounding box center [278, 531] width 67 height 29
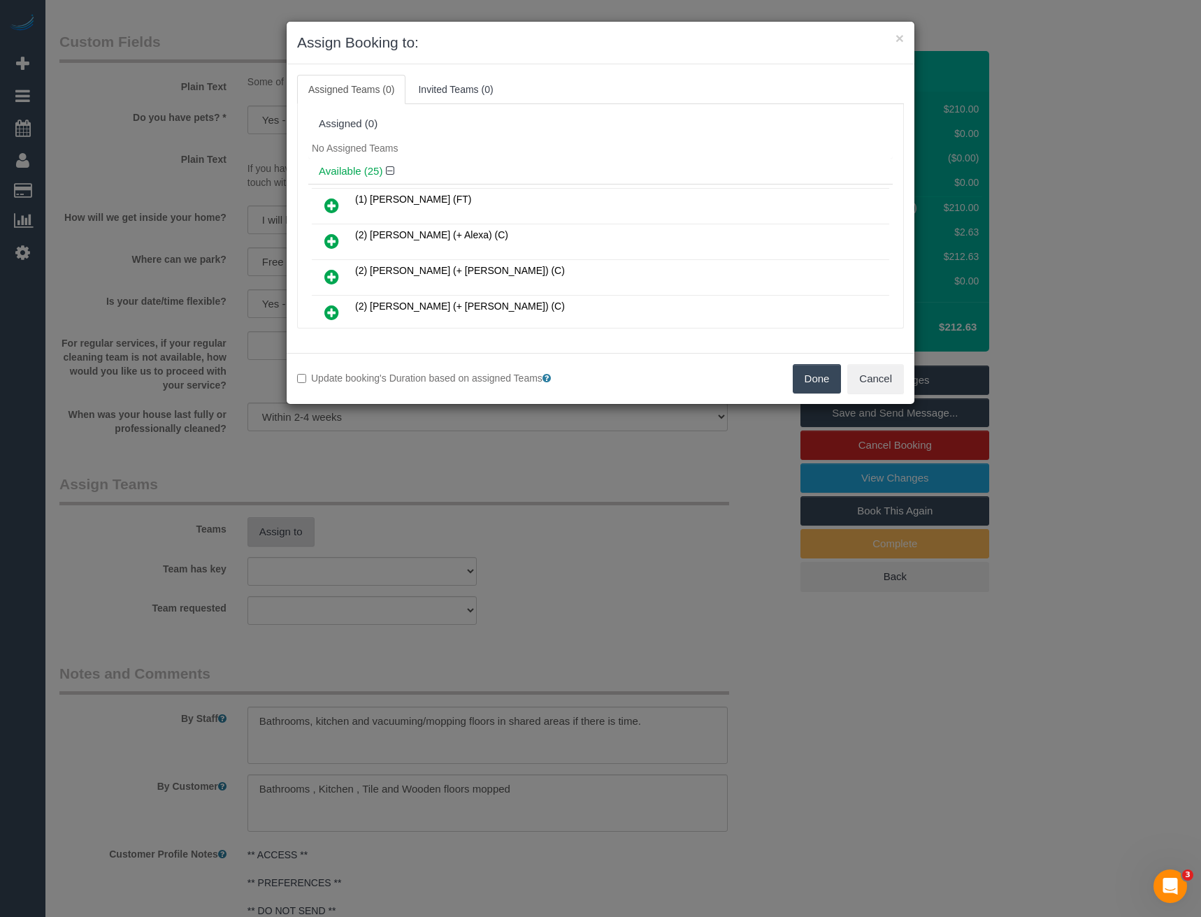
scroll to position [484, 0]
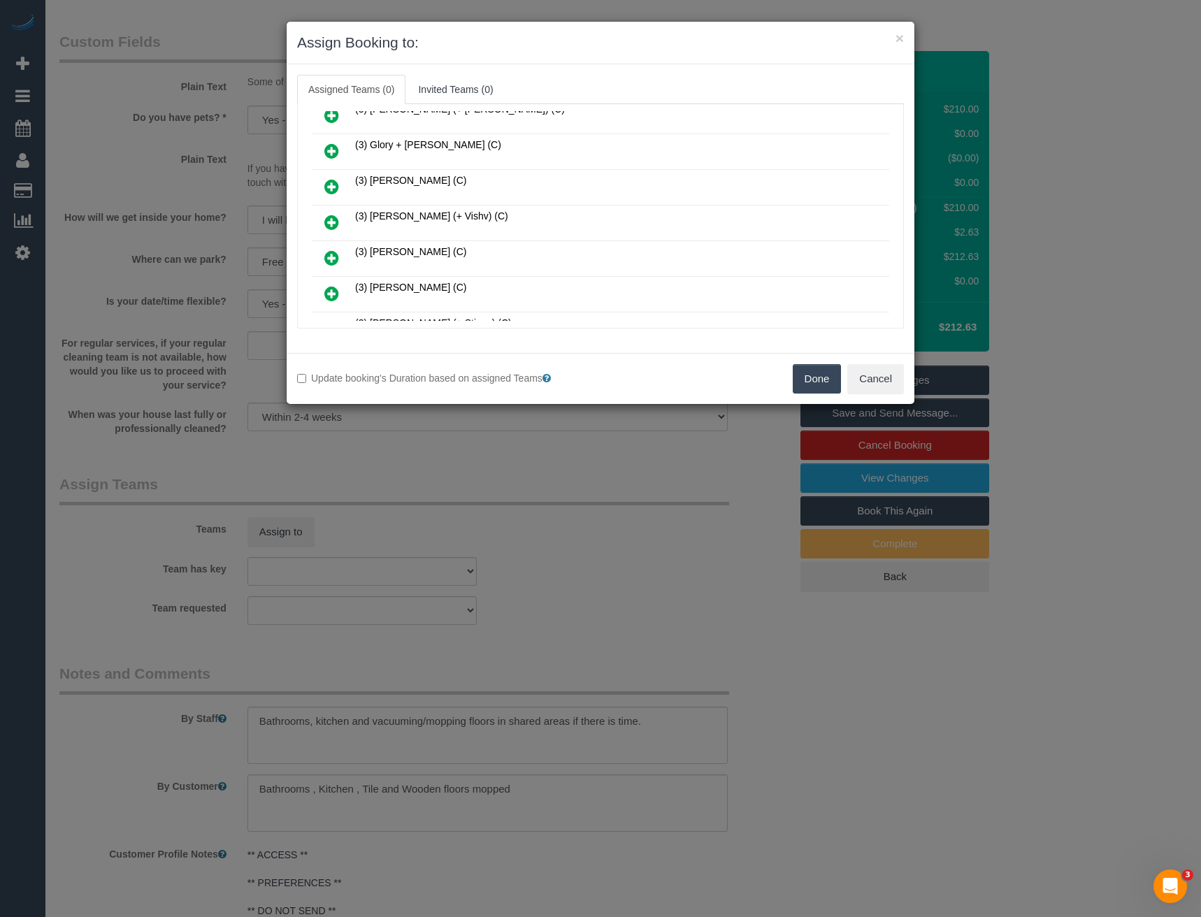
click at [333, 225] on icon at bounding box center [331, 222] width 15 height 17
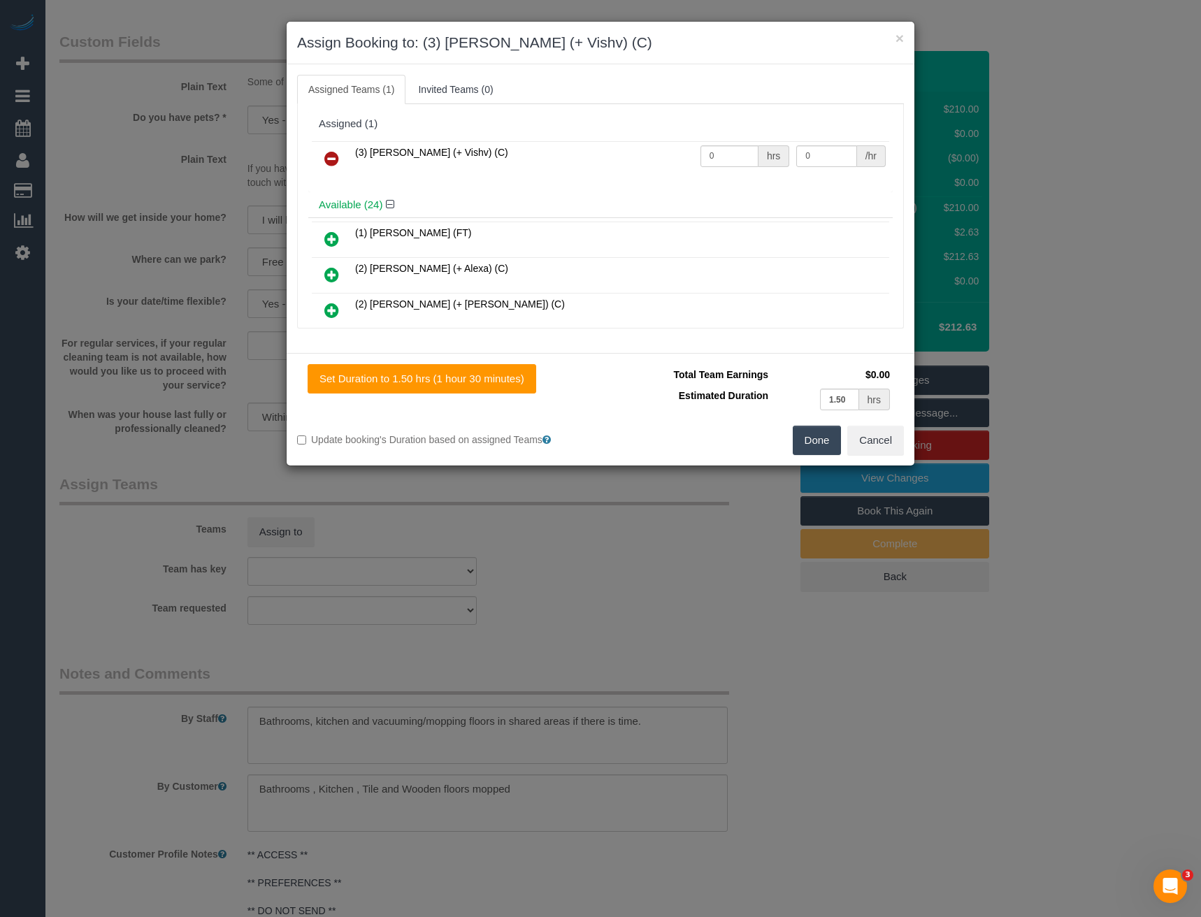
scroll to position [768, 0]
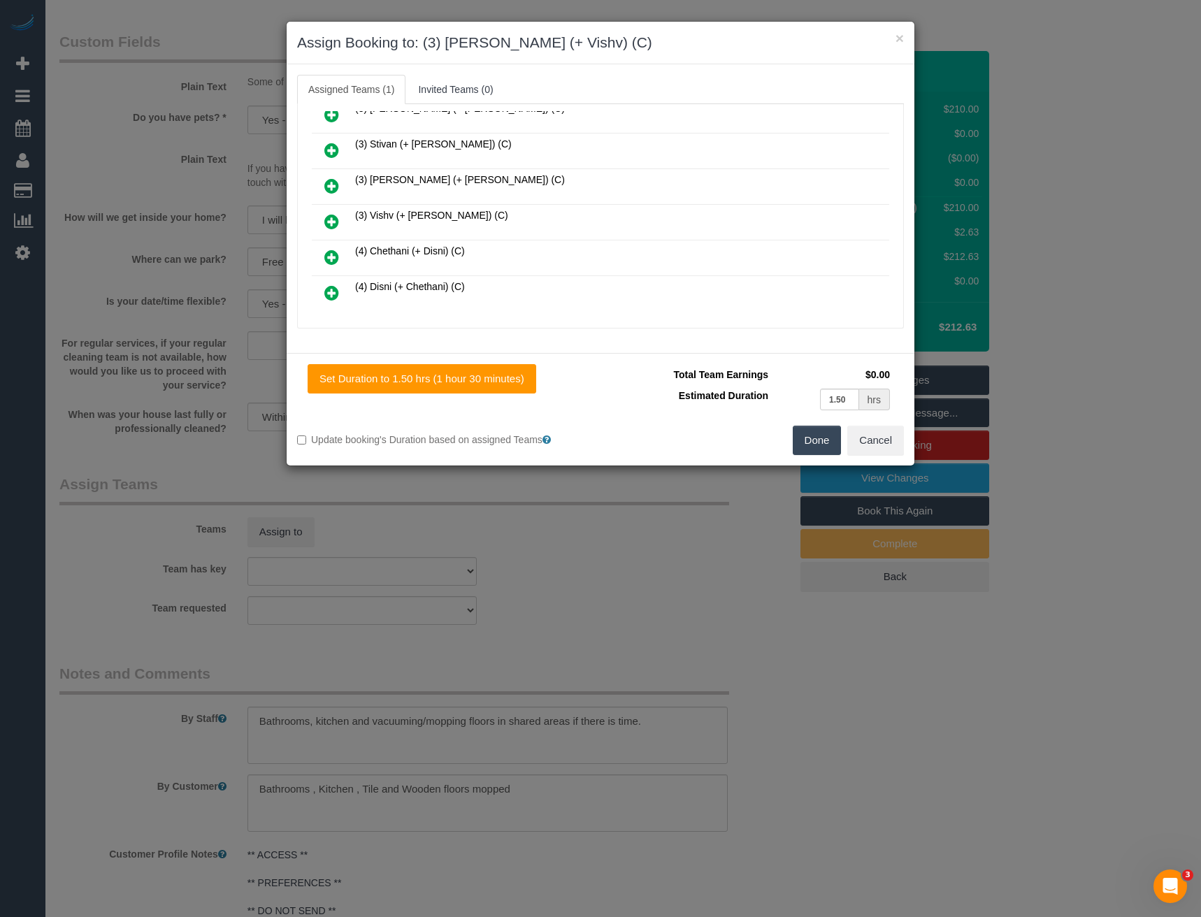
click at [337, 222] on icon at bounding box center [331, 221] width 15 height 17
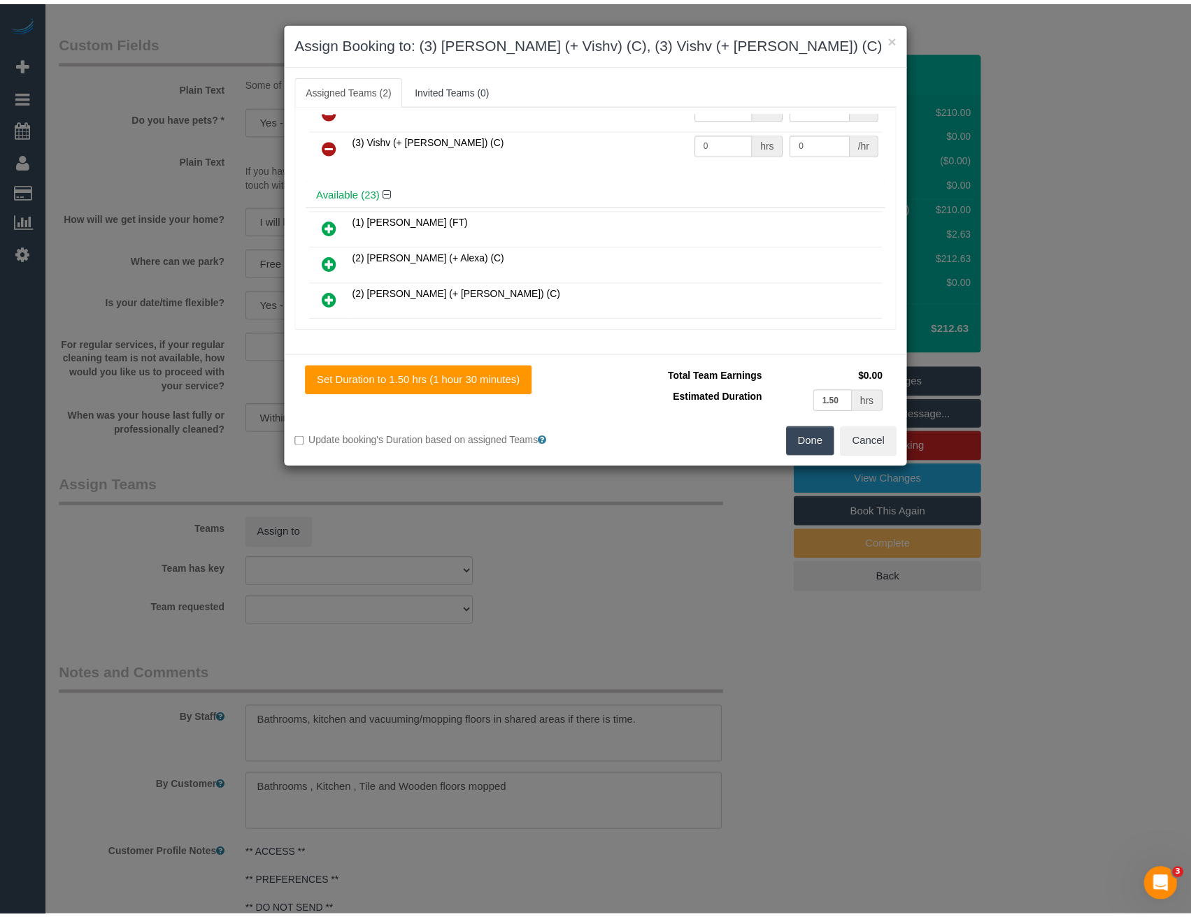
scroll to position [0, 0]
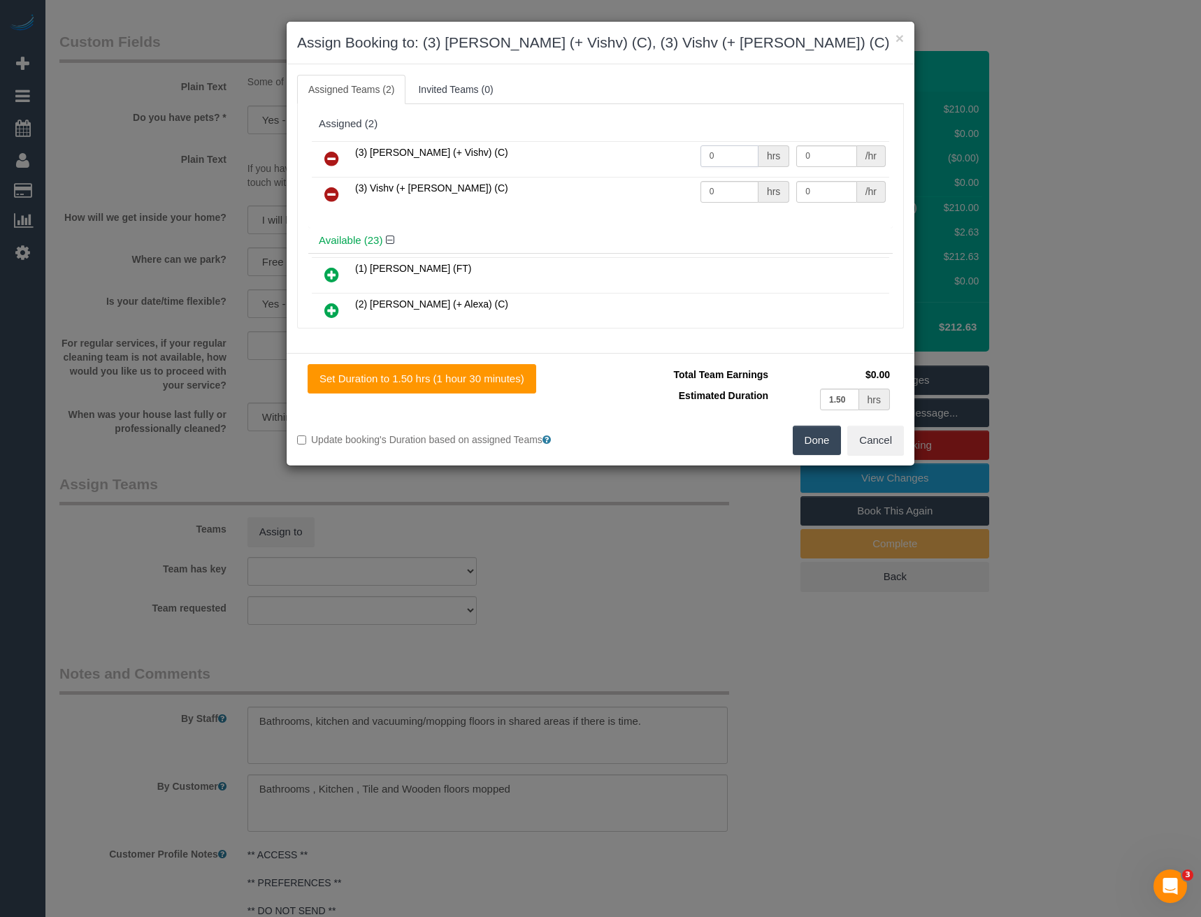
drag, startPoint x: 647, startPoint y: 159, endPoint x: 614, endPoint y: 164, distance: 33.9
click at [620, 164] on tr "(3) Kelvin (+ Vishv) (C) 0 hrs 0 /hr" at bounding box center [601, 159] width 578 height 36
type input "1.5"
type input "35"
drag, startPoint x: 662, startPoint y: 195, endPoint x: 582, endPoint y: 212, distance: 82.1
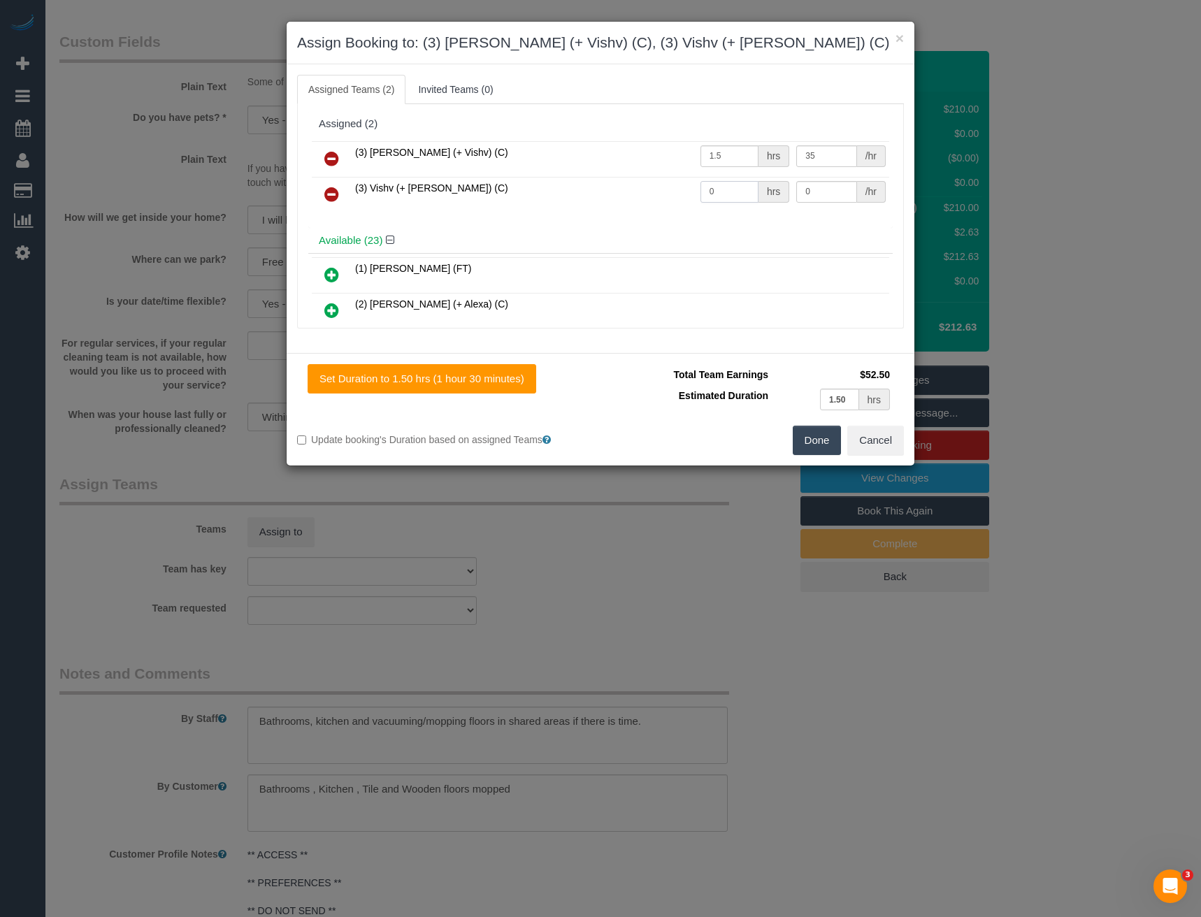
click at [629, 198] on tr "(3) Vishv (+ Kelvin) (C) 0 hrs 0 /hr" at bounding box center [601, 195] width 578 height 36
type input "1.5"
type input "35"
click at [822, 439] on button "Done" at bounding box center [817, 440] width 49 height 29
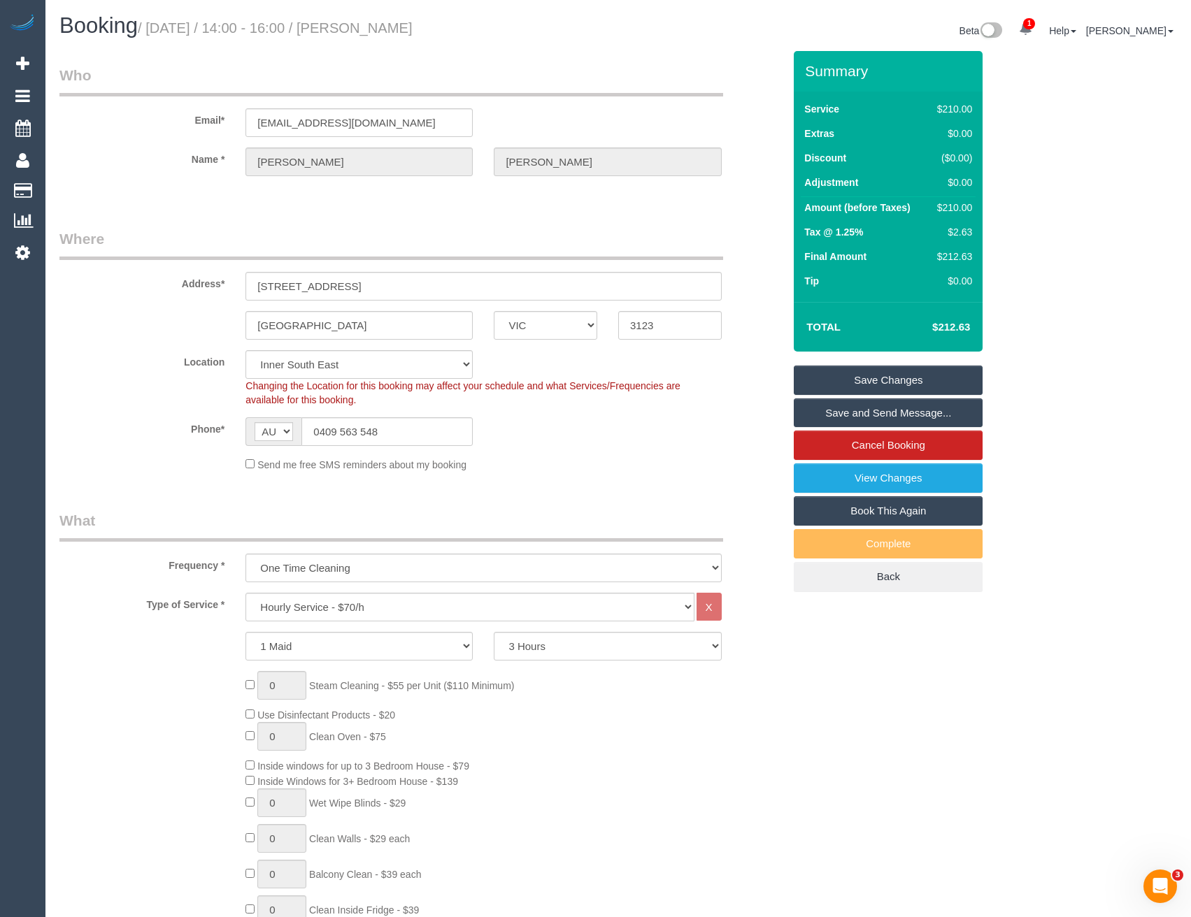
click at [826, 414] on link "Save and Send Message..." at bounding box center [888, 413] width 189 height 29
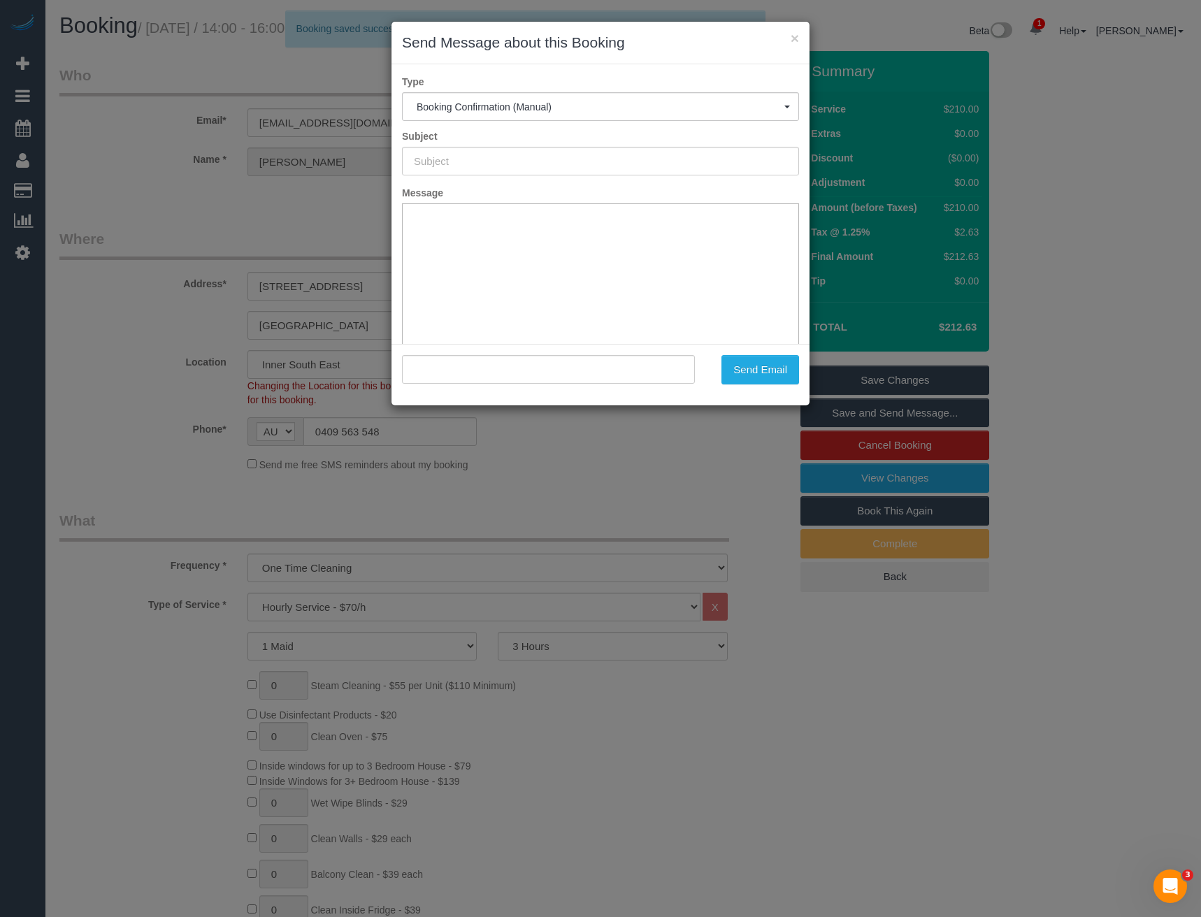
type input "Booking Confirmed"
type input ""Alida Mitchell" <angusandalida@ozemail.com.au>"
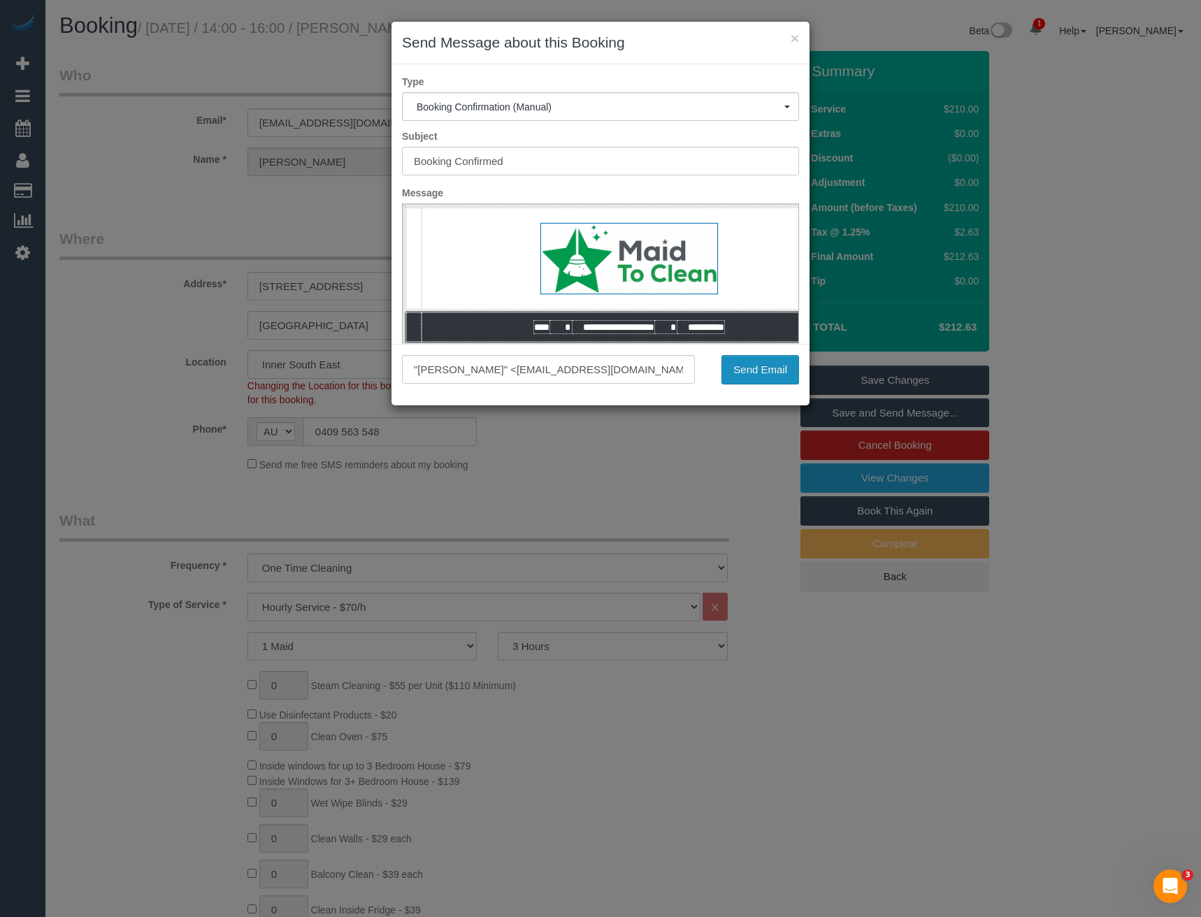
click at [736, 373] on button "Send Email" at bounding box center [761, 369] width 78 height 29
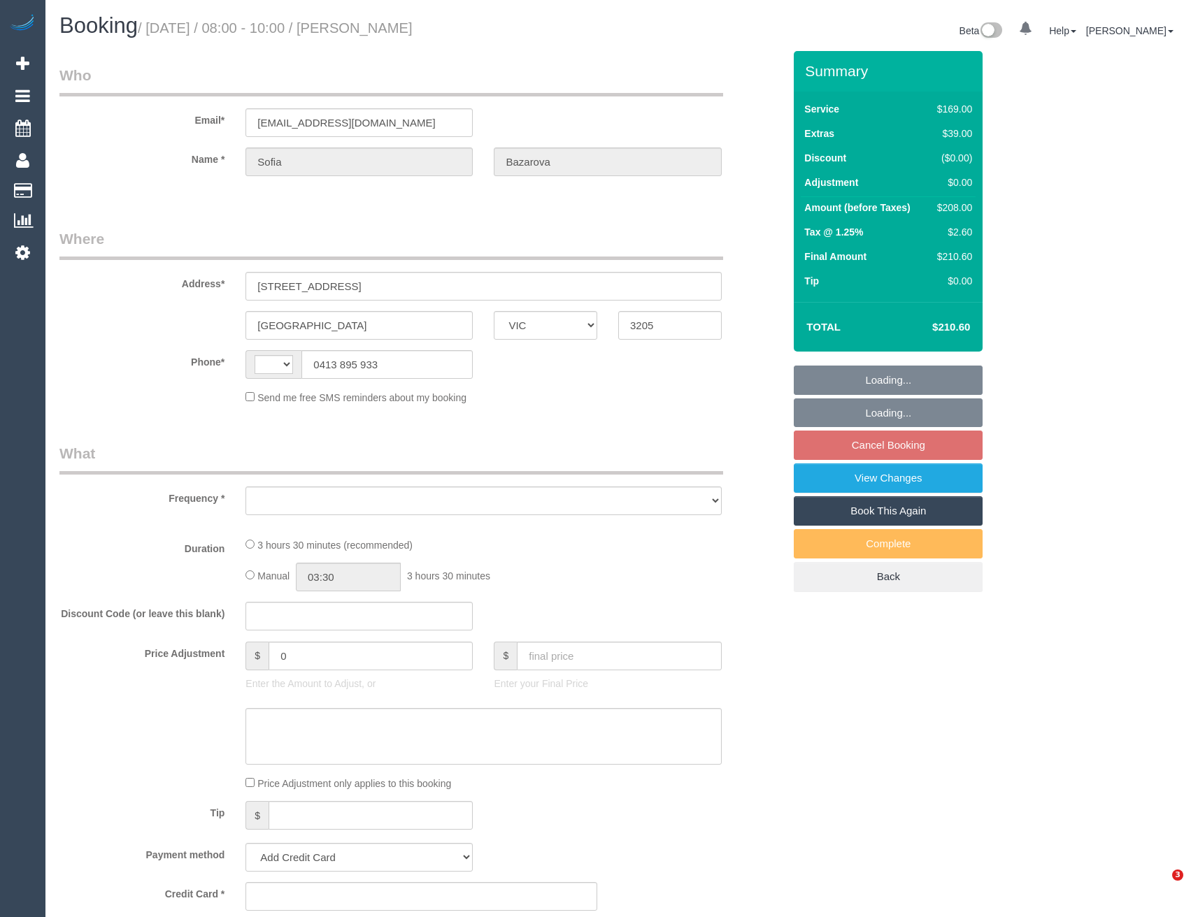
select select "VIC"
select select "string:AU"
select select "object:531"
select select "string:stripe-pm_1QzwZP2GScqysDRVqULlKDzX"
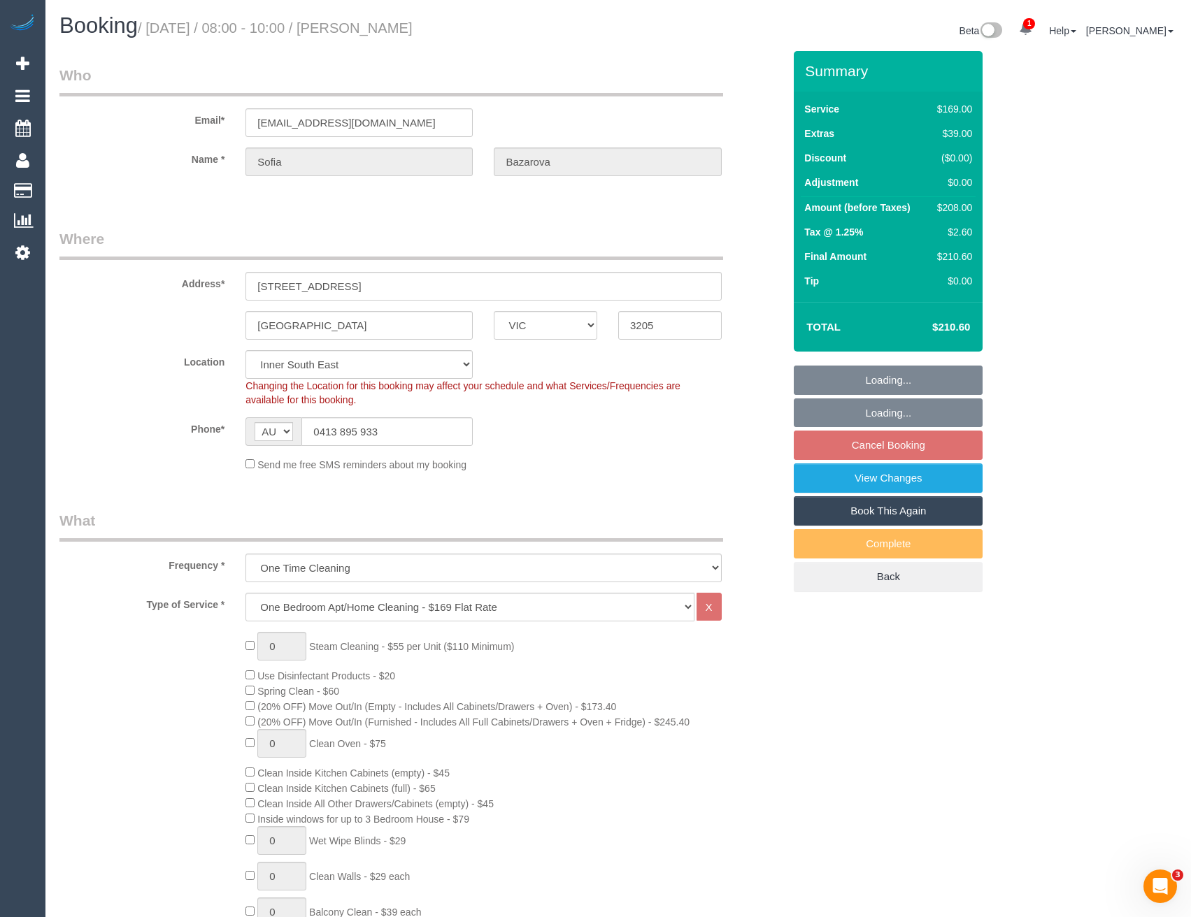
select select "number:29"
select select "number:14"
select select "number:20"
select select "number:25"
select select "number:33"
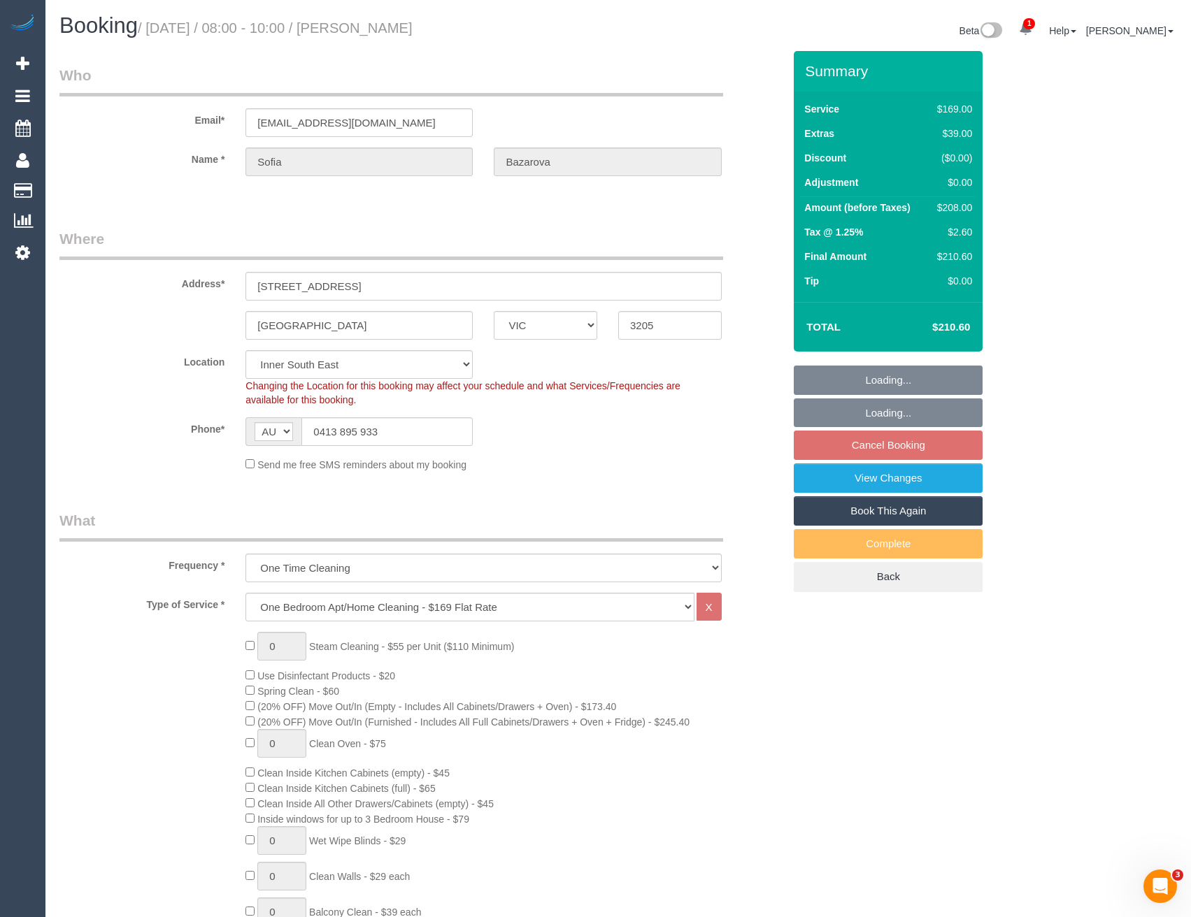
select select "number:13"
select select "object:1356"
select select "spot1"
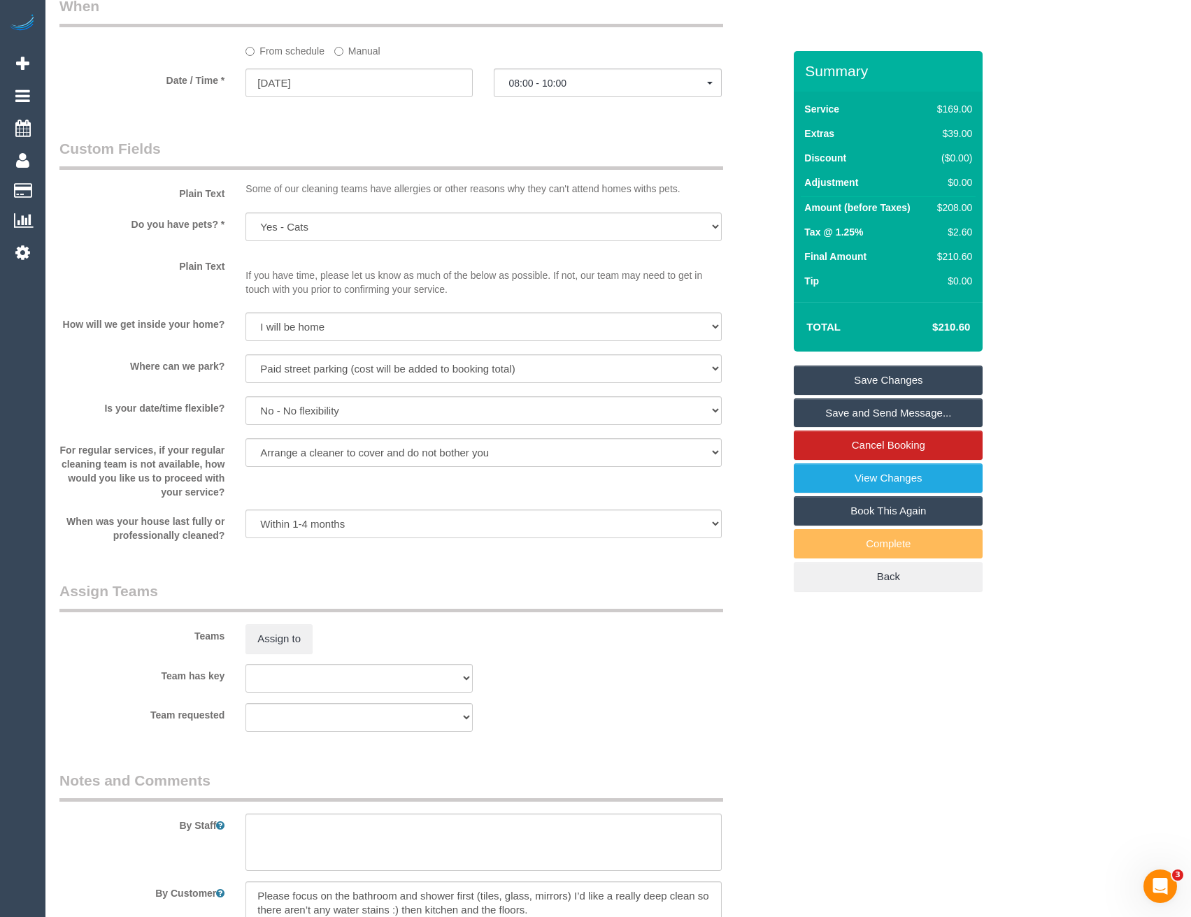
scroll to position [1608, 0]
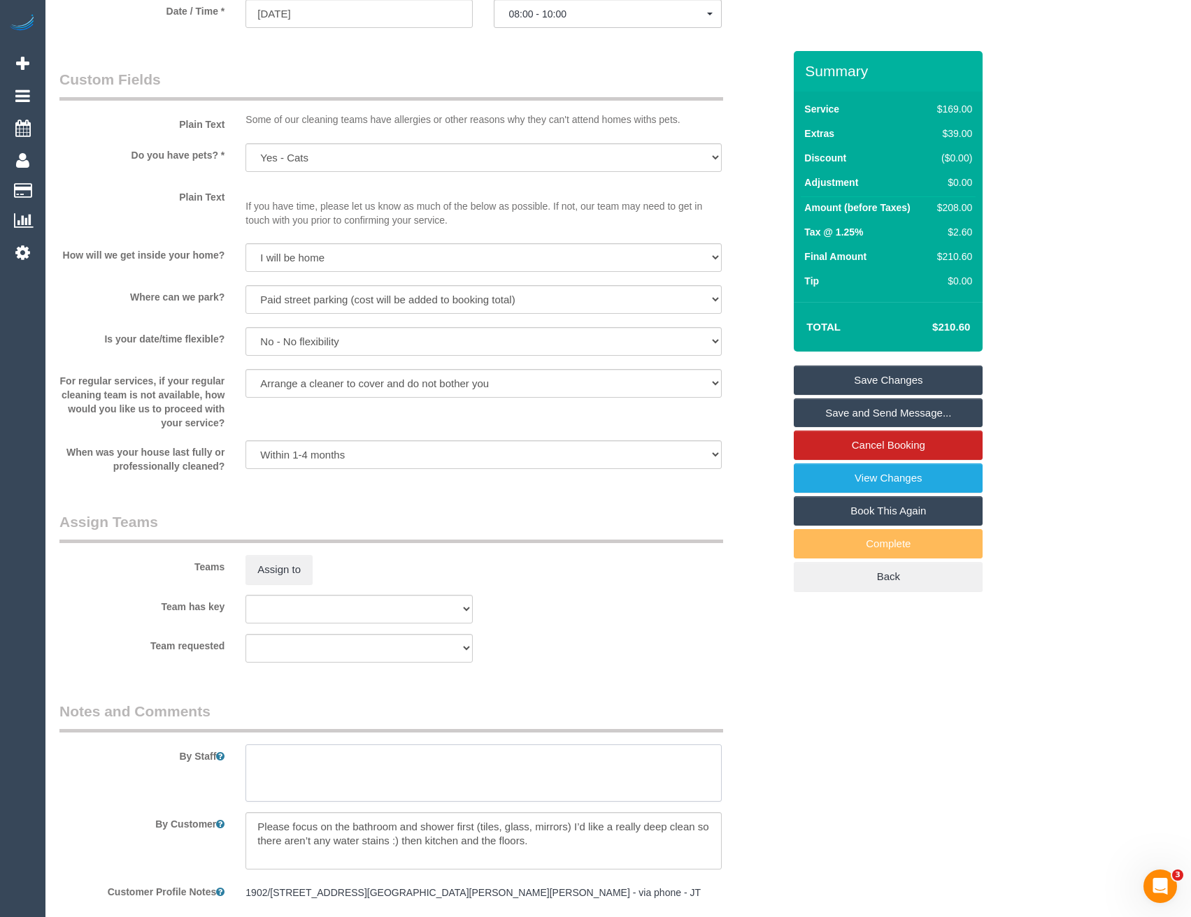
click at [295, 758] on textarea at bounding box center [482, 773] width 475 height 57
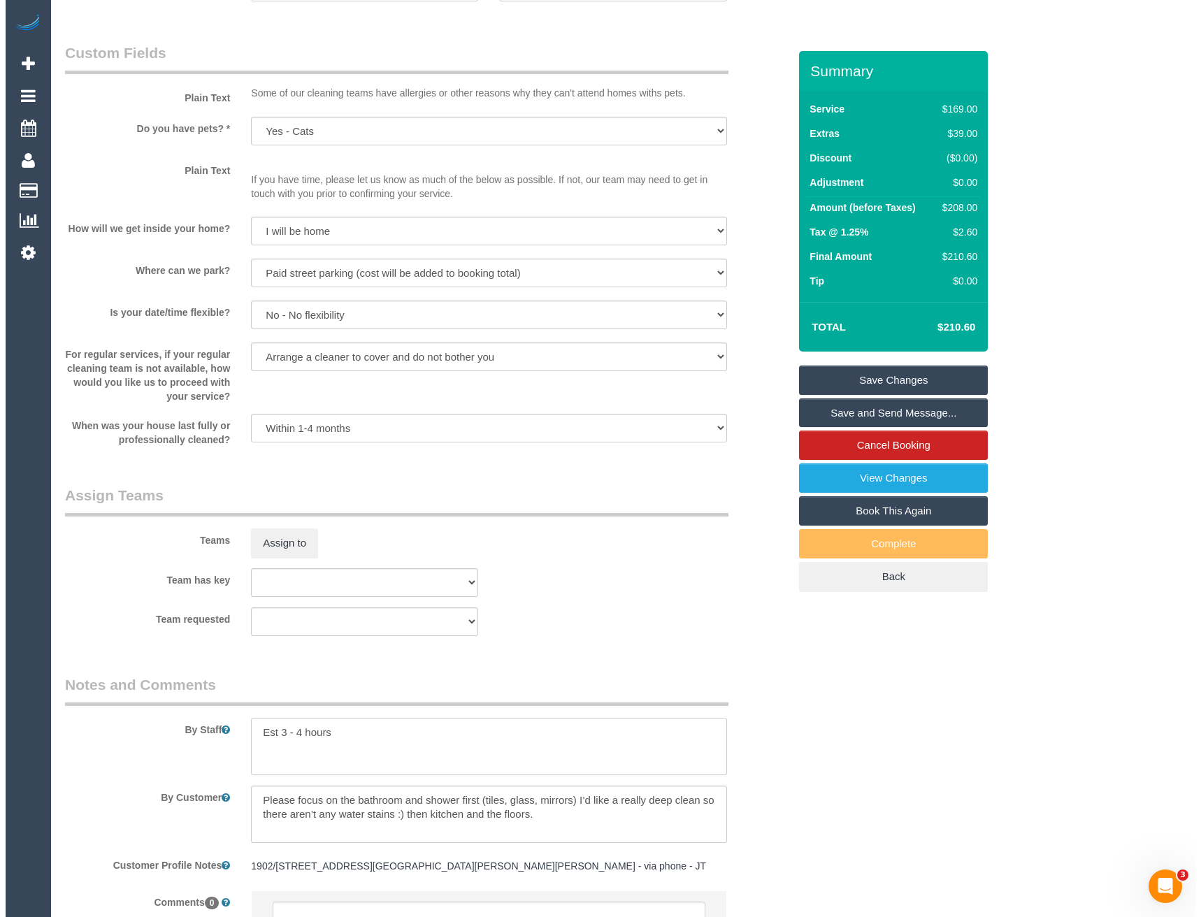
scroll to position [1496, 0]
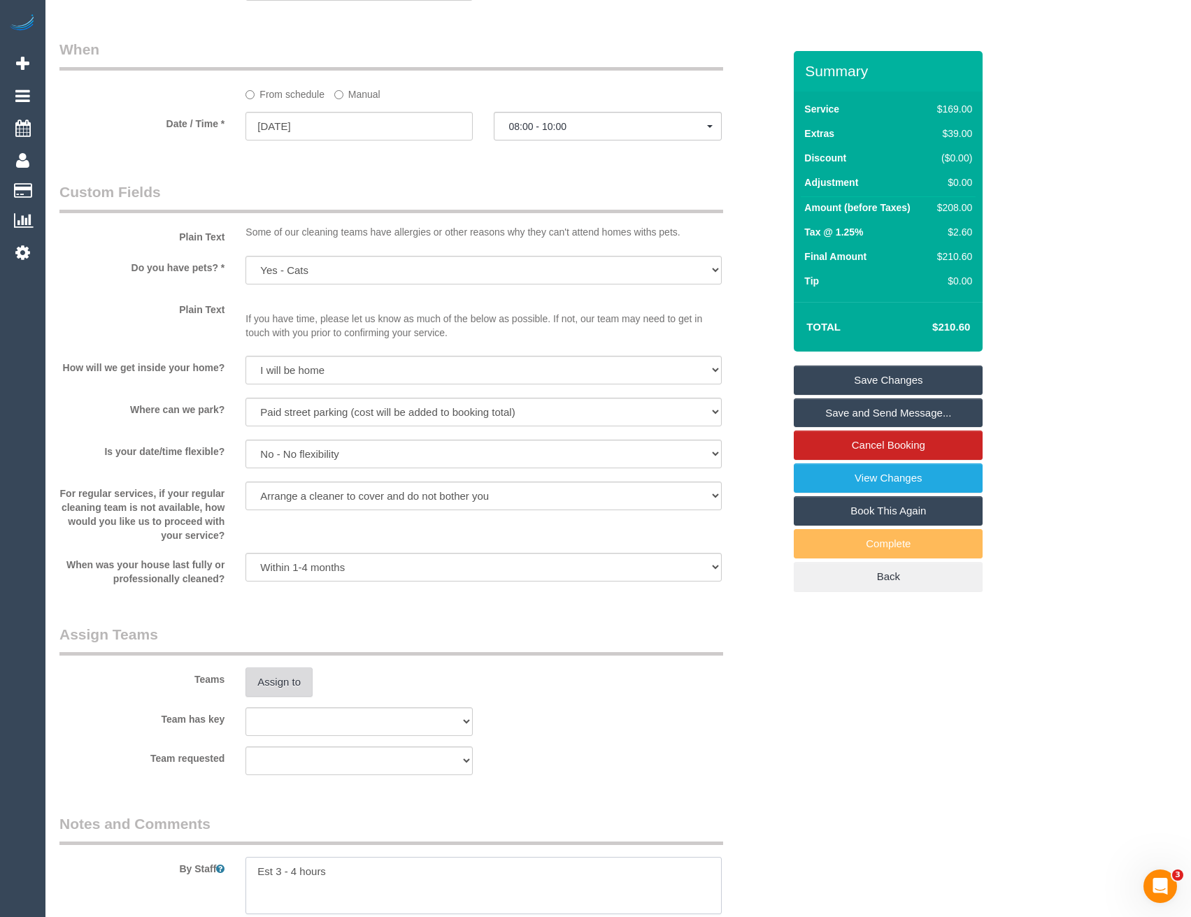
type textarea "Est 3 - 4 hours"
click at [292, 675] on button "Assign to" at bounding box center [278, 682] width 67 height 29
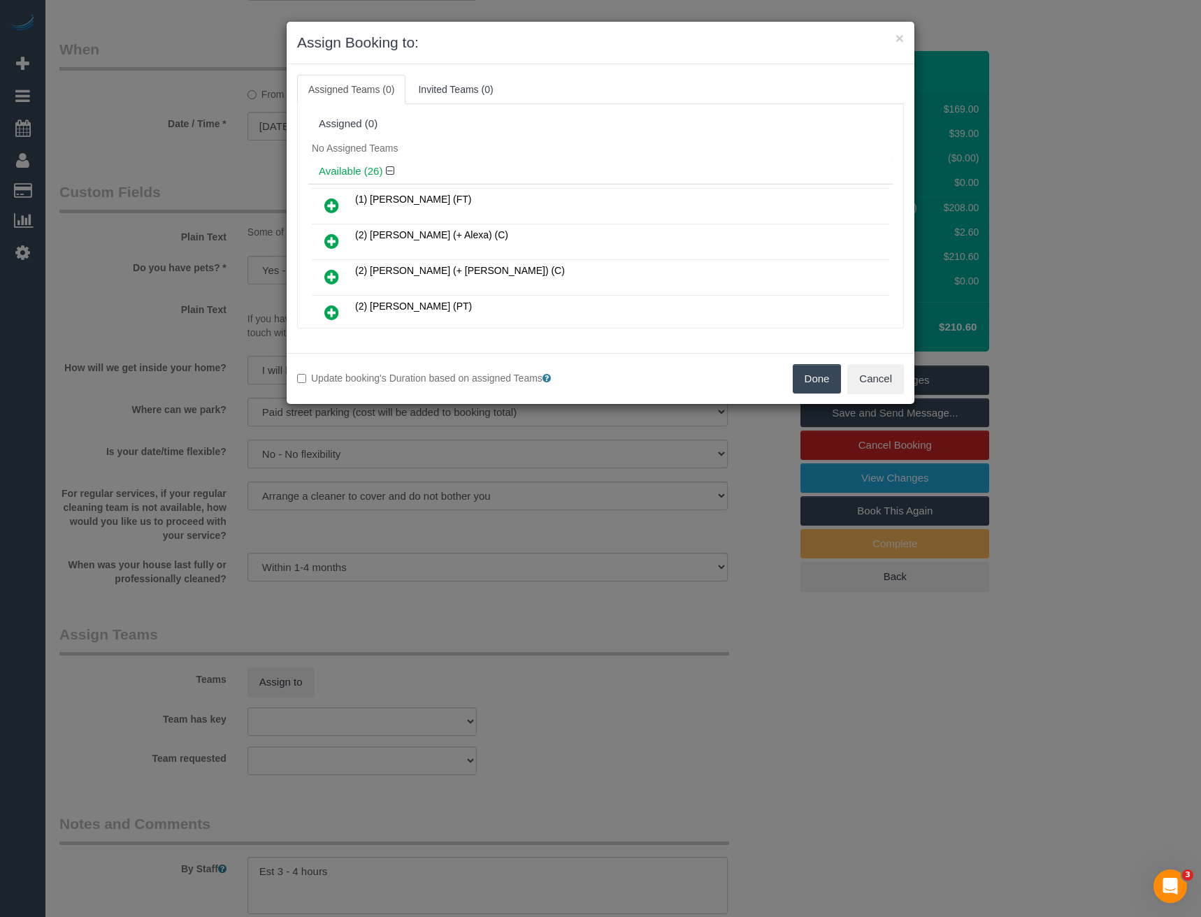
scroll to position [556, 0]
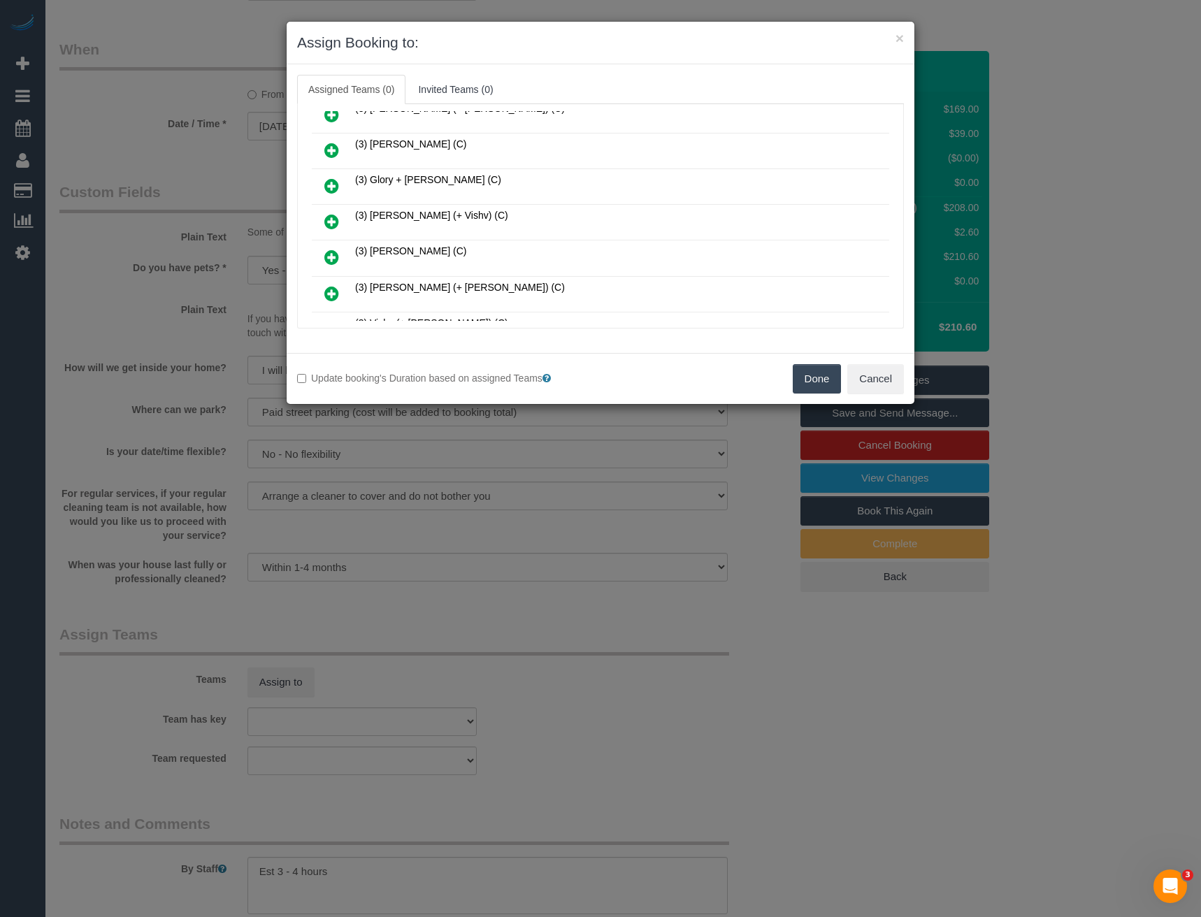
click at [333, 220] on icon at bounding box center [331, 221] width 15 height 17
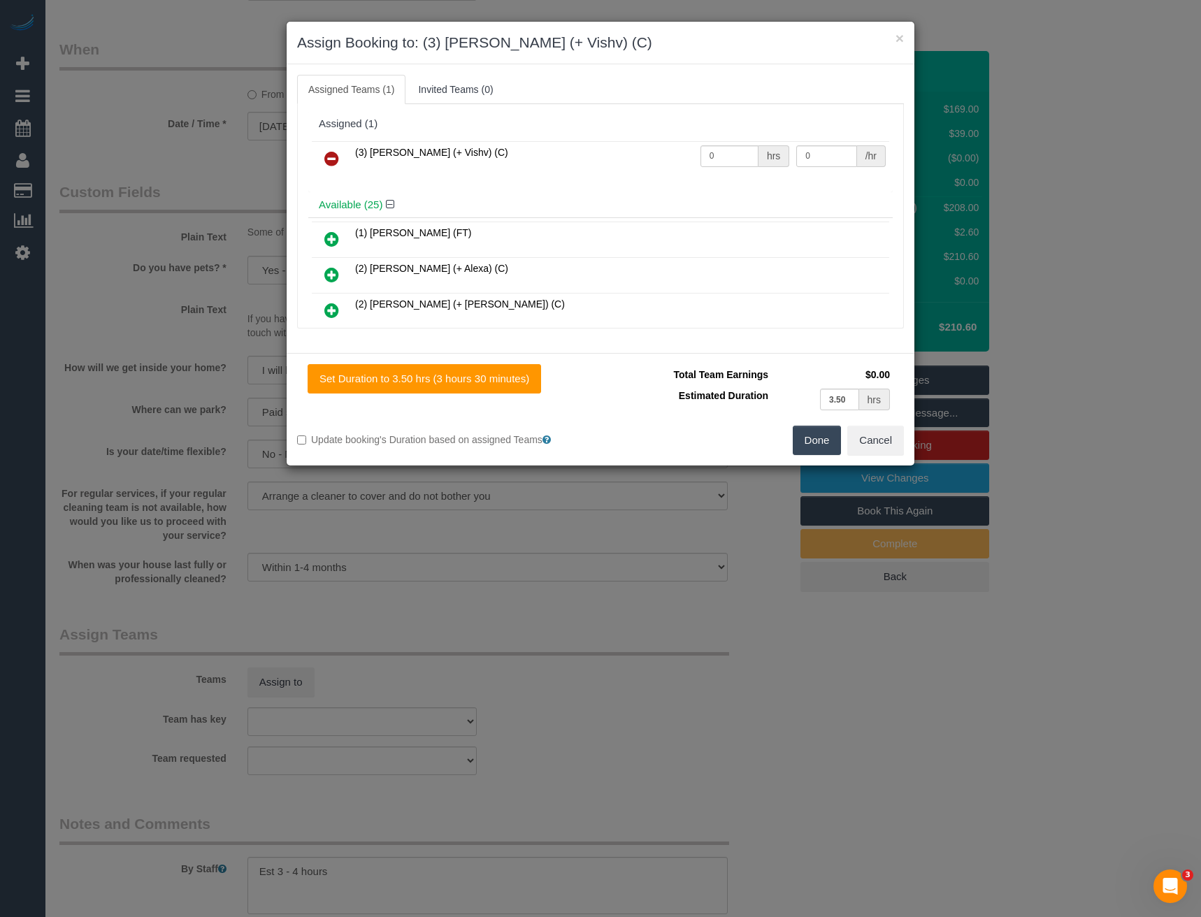
scroll to position [661, 0]
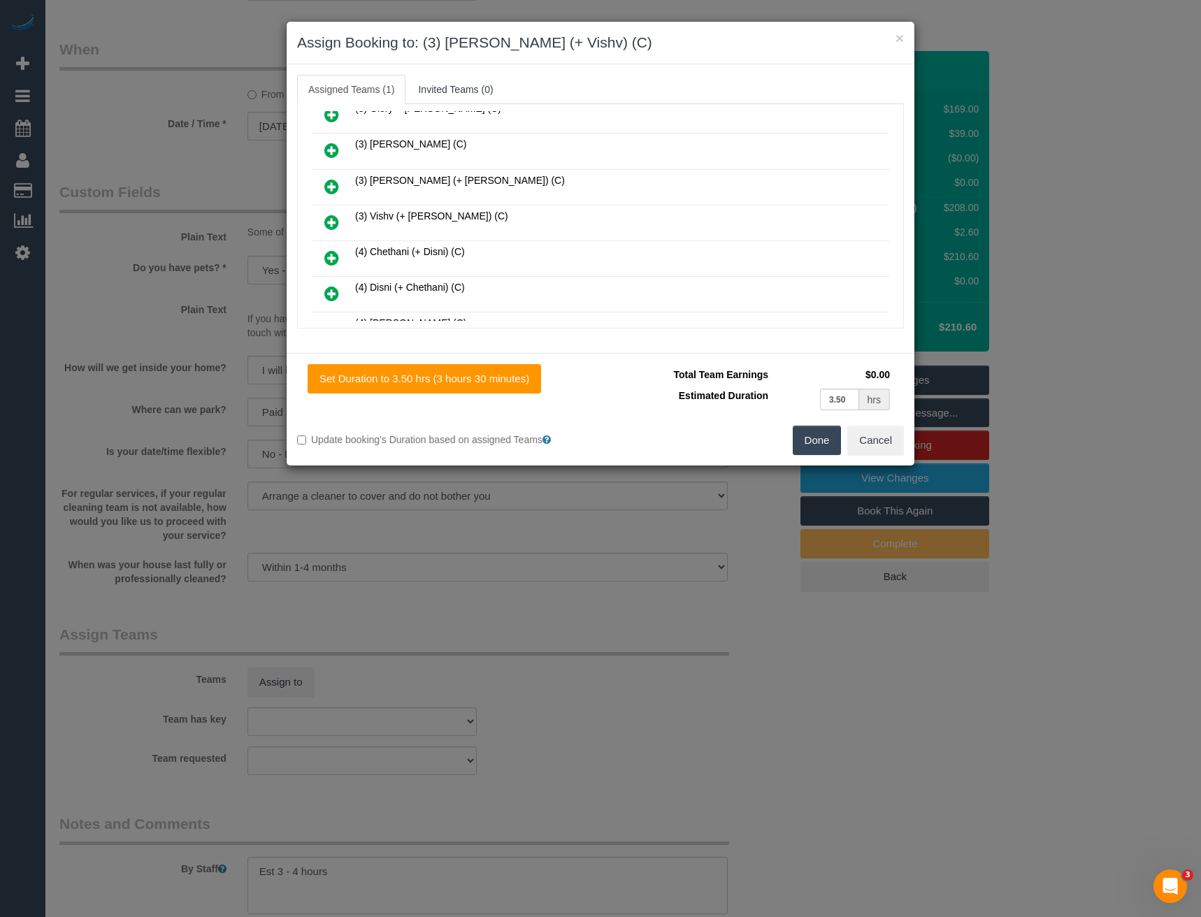
click at [332, 221] on icon at bounding box center [331, 222] width 15 height 17
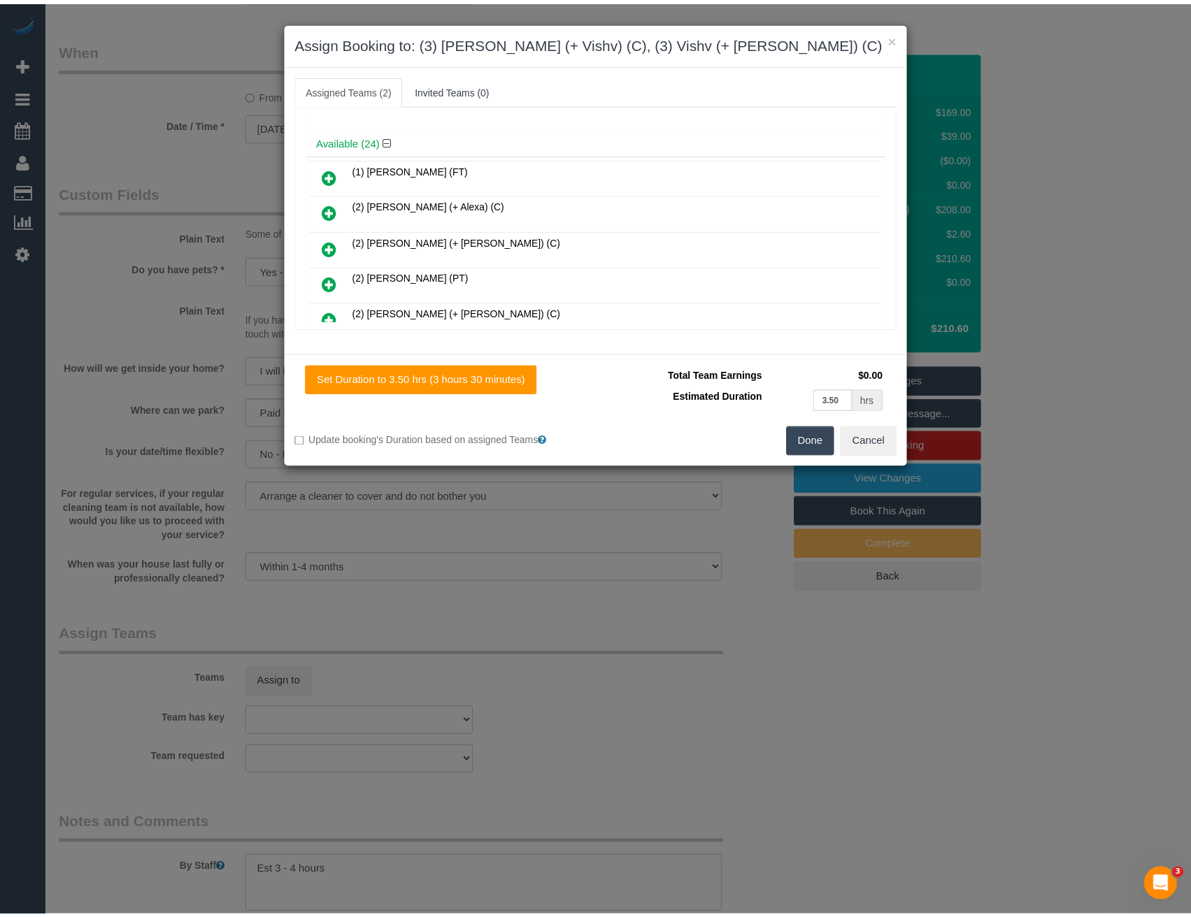
scroll to position [0, 0]
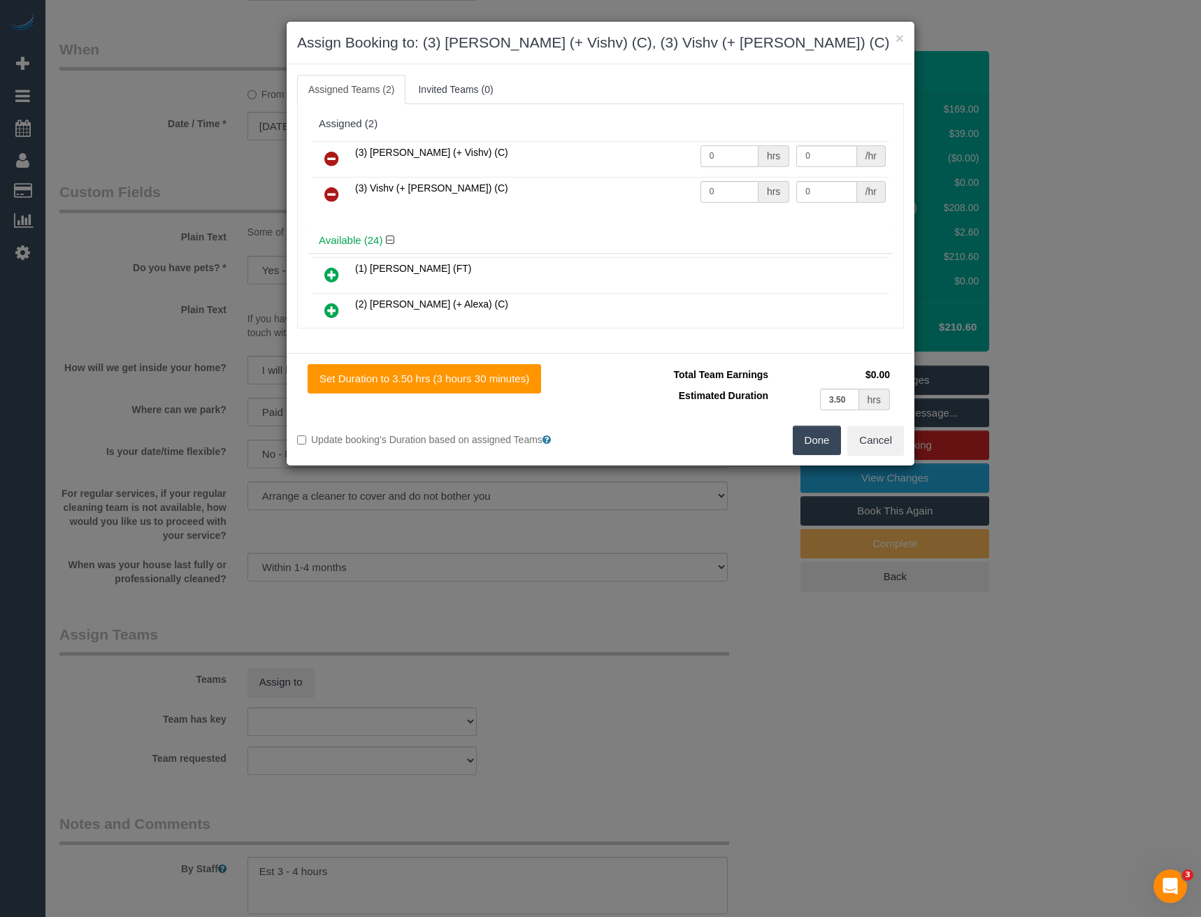
drag, startPoint x: 721, startPoint y: 162, endPoint x: 627, endPoint y: 165, distance: 94.4
click at [631, 166] on tr "(3) [PERSON_NAME] (+ Vishv) (C) 0 hrs 0 /hr" at bounding box center [601, 159] width 578 height 36
type input "1"
type input "65"
drag, startPoint x: 715, startPoint y: 194, endPoint x: 660, endPoint y: 192, distance: 54.6
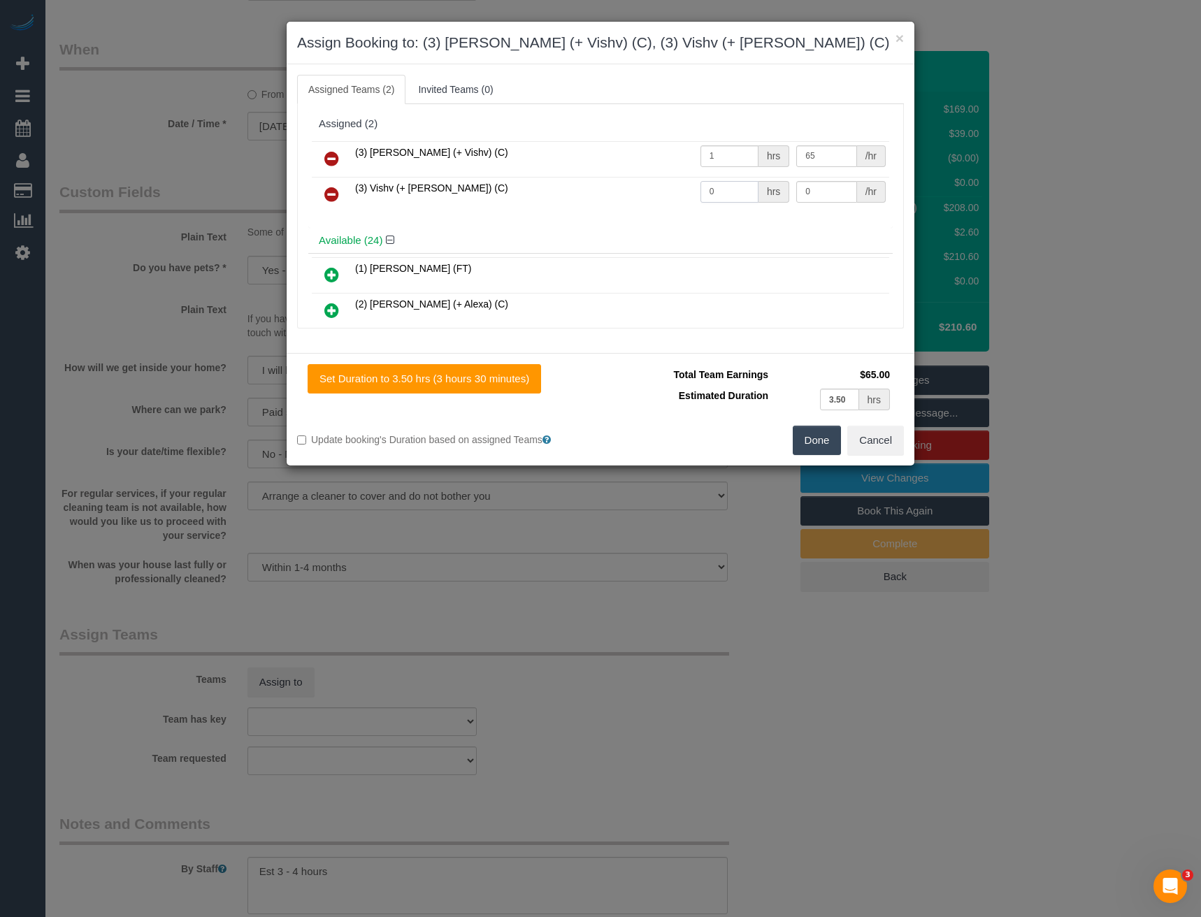
click at [662, 192] on tr "(3) Vishv (+ [PERSON_NAME]) (C) 0 hrs 0 /hr" at bounding box center [601, 195] width 578 height 36
type input "1"
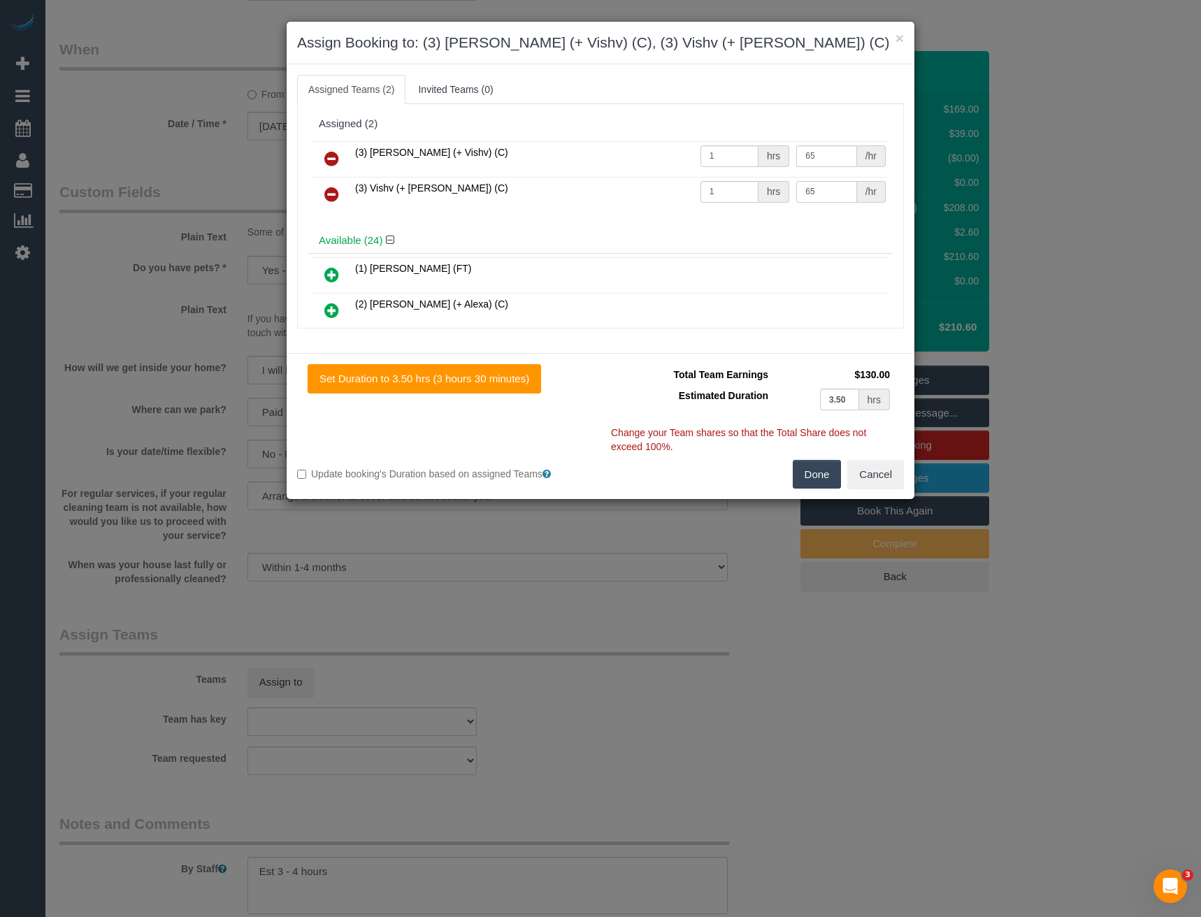
type input "65"
click at [818, 464] on button "Done" at bounding box center [817, 474] width 49 height 29
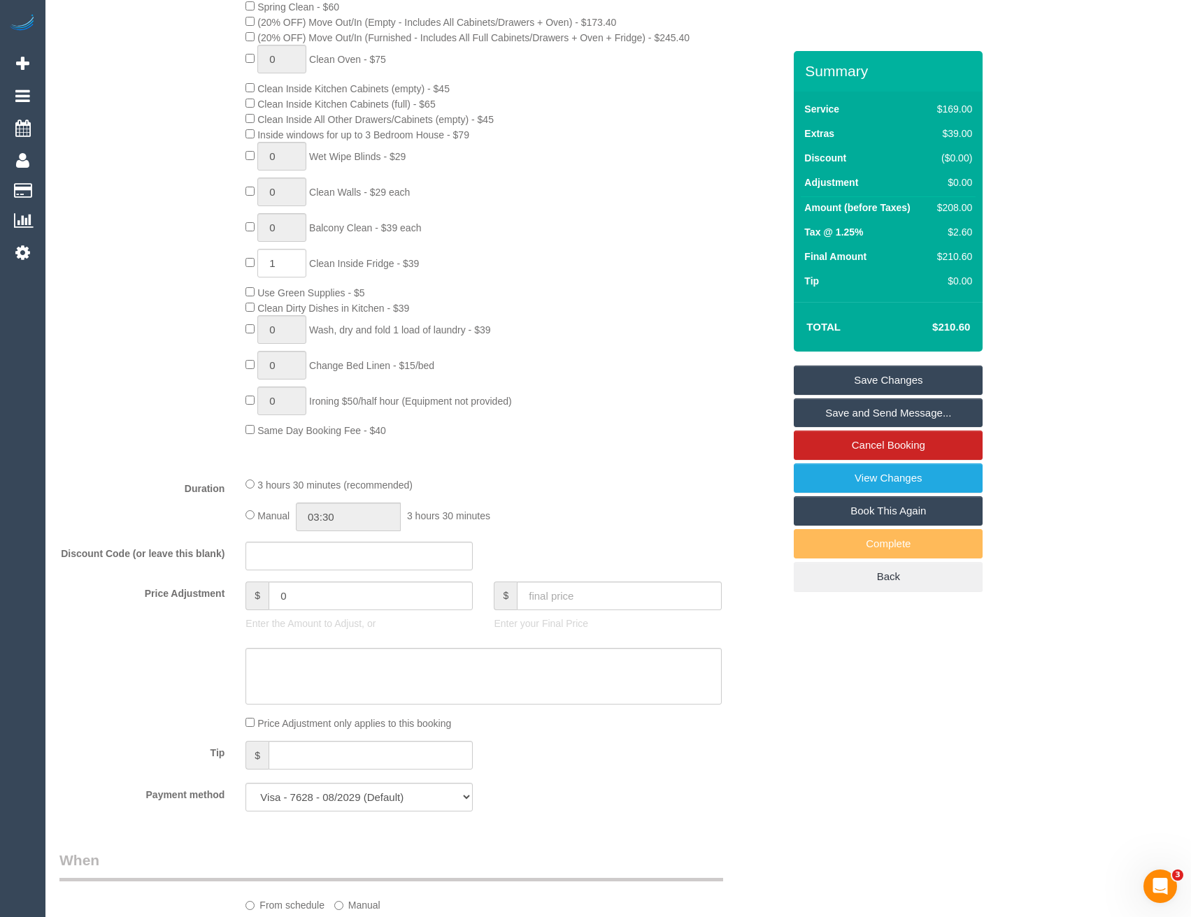
scroll to position [517, 0]
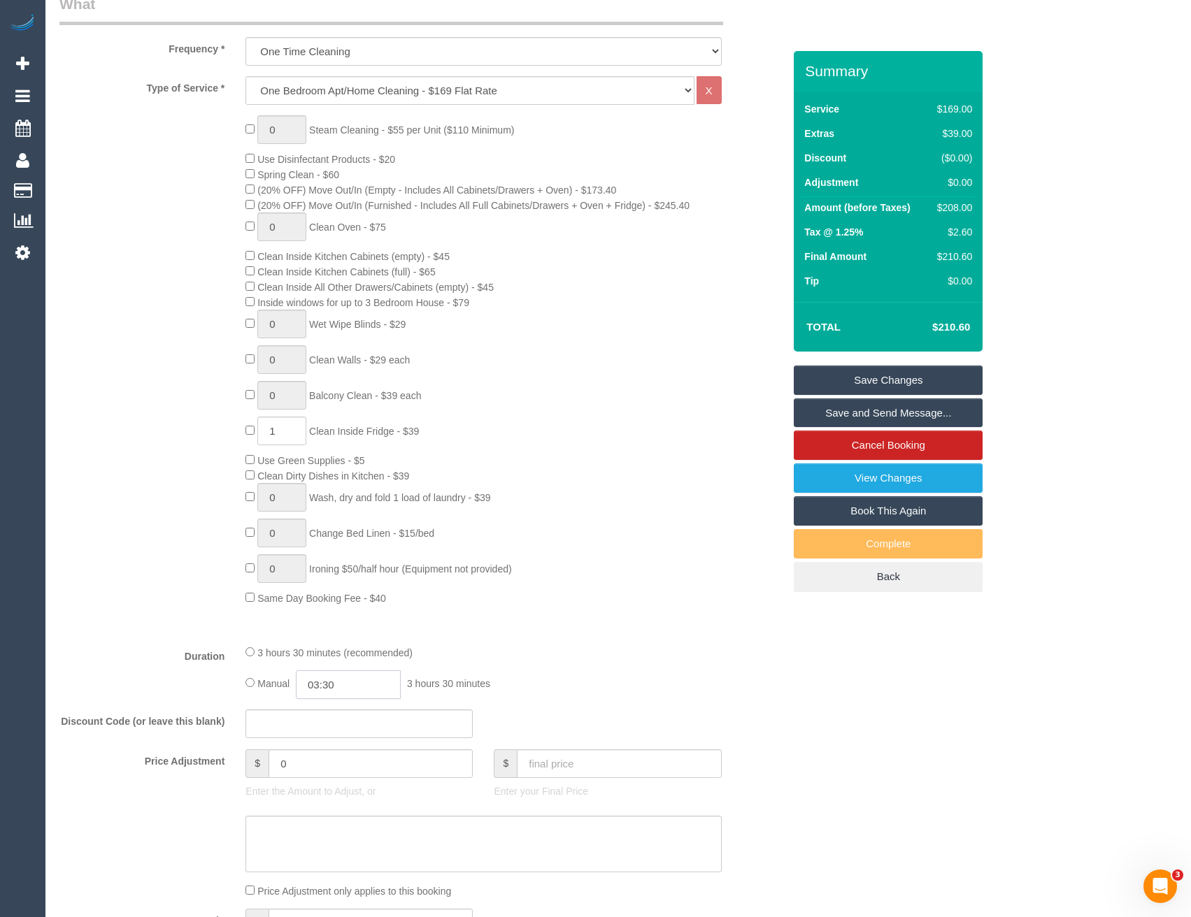
click at [367, 672] on input "03:30" at bounding box center [348, 685] width 105 height 29
type input "02:00"
click at [333, 759] on li "02:00" at bounding box center [333, 756] width 62 height 18
click at [615, 661] on div "3 hours 30 minutes (recommended) Manual 02:00 2 hours 0 minutes" at bounding box center [483, 672] width 496 height 55
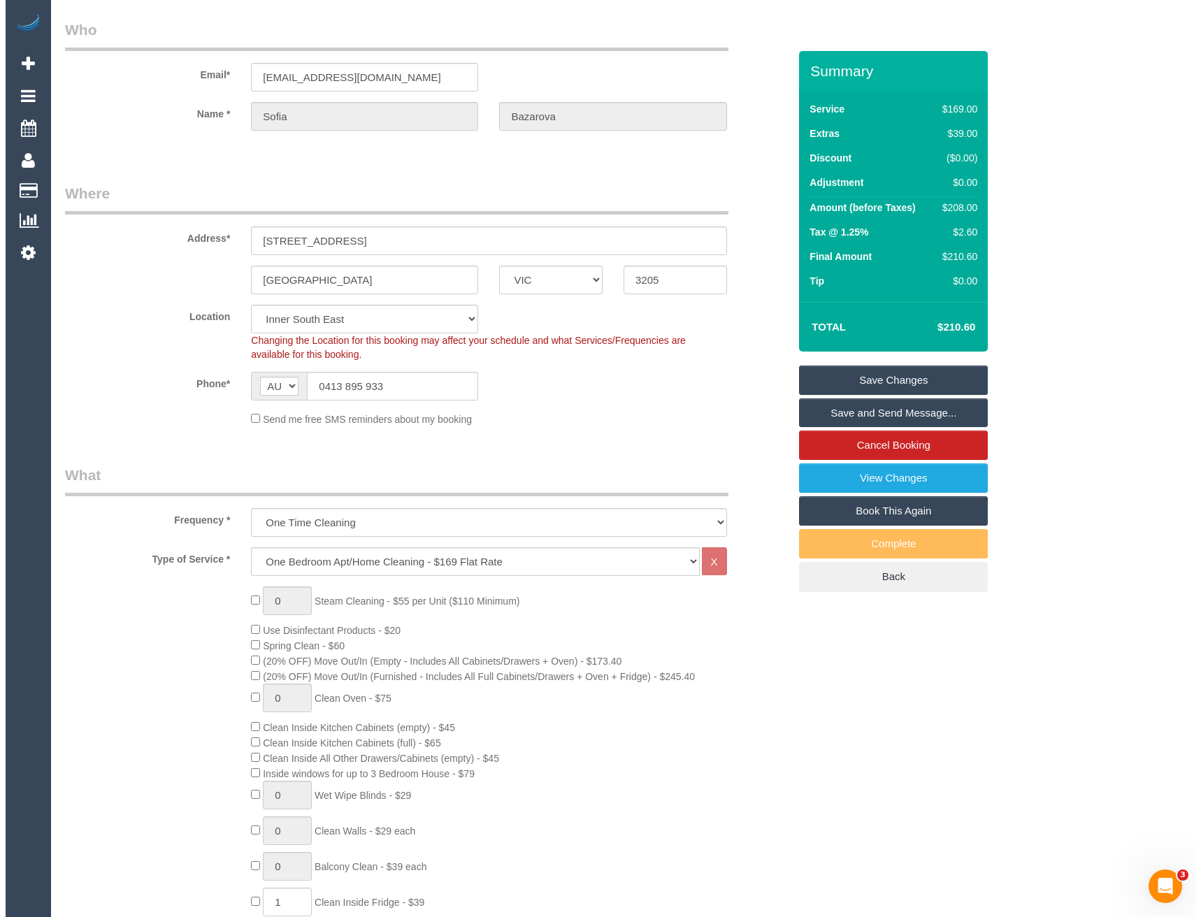
scroll to position [0, 0]
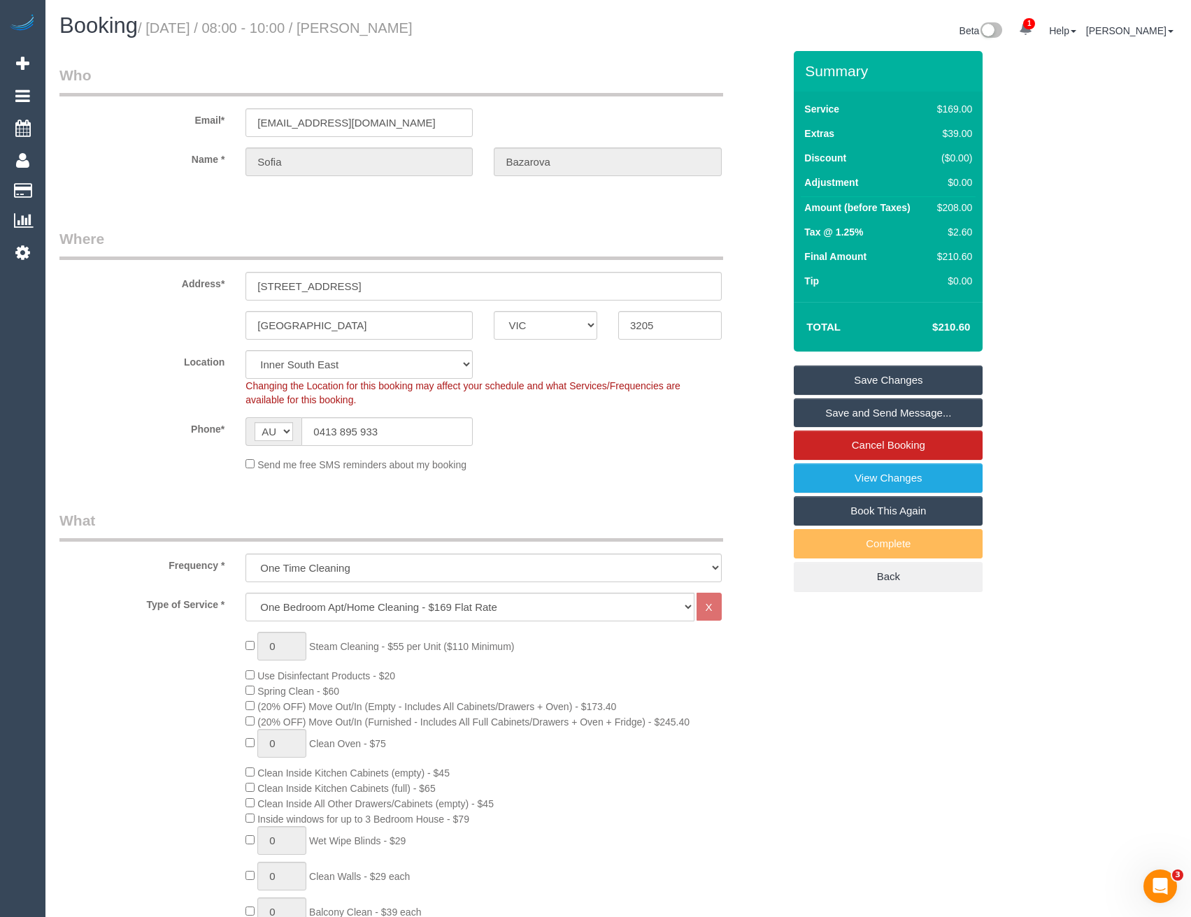
select select "spot16"
click at [864, 422] on link "Save and Send Message..." at bounding box center [888, 413] width 189 height 29
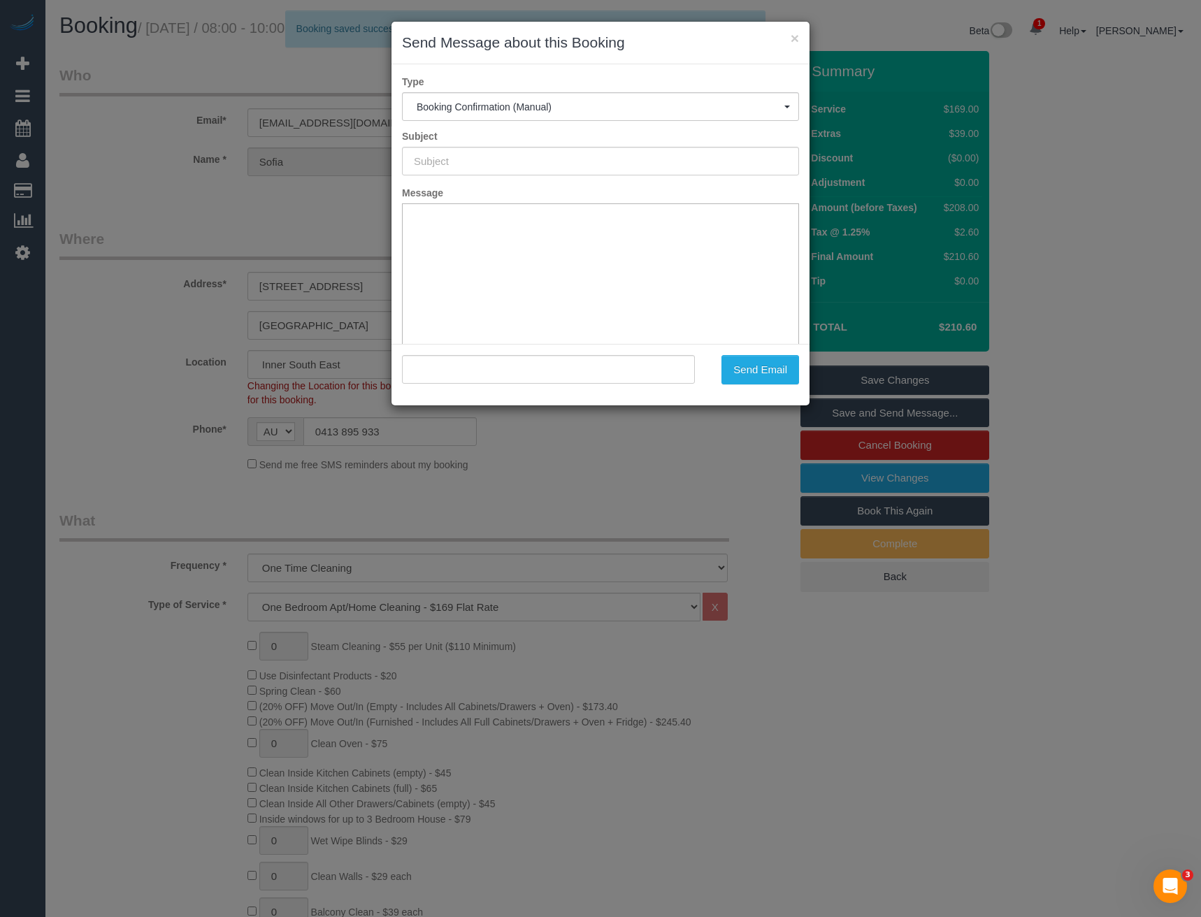
type input "Booking Confirmed"
type input ""Sofia Bazarova" <sofiabazarovaa@gmail.com>"
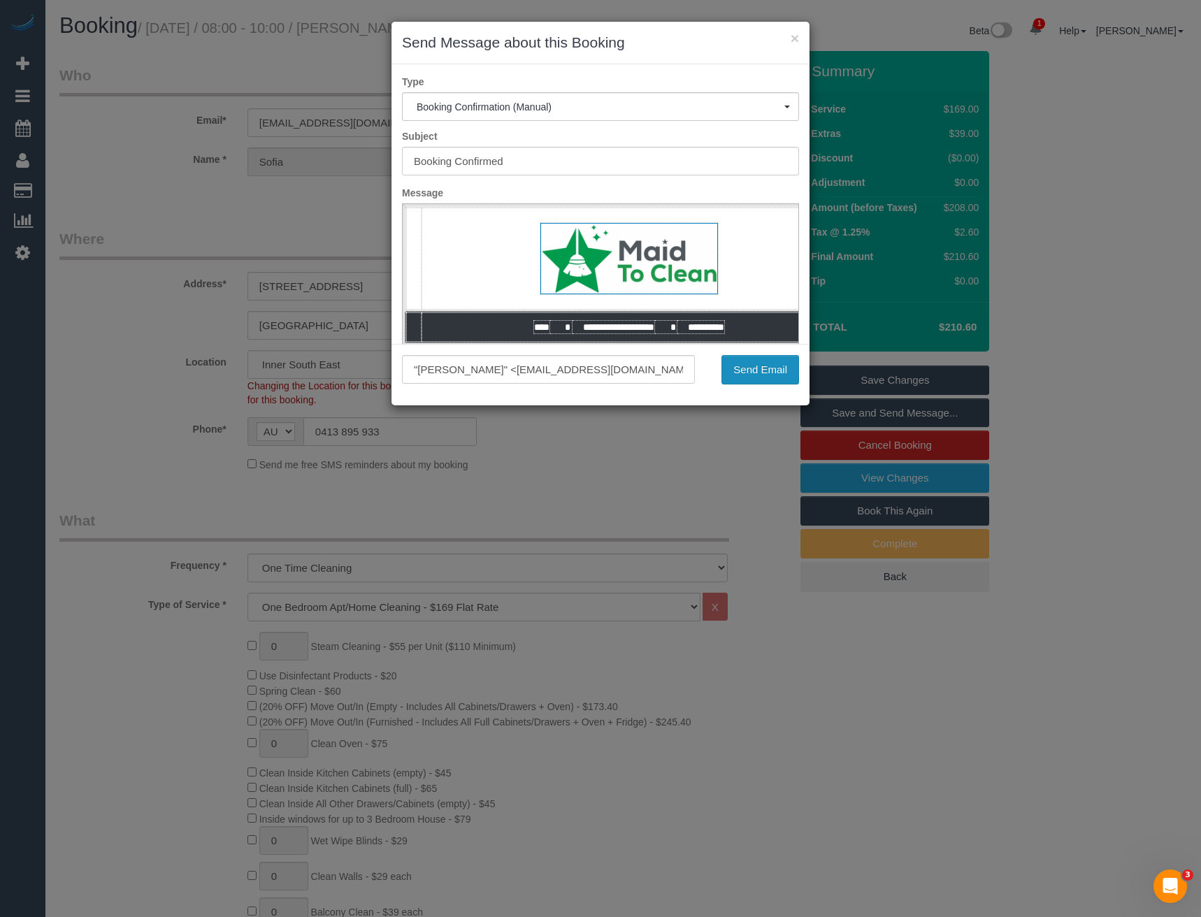
click at [734, 372] on button "Send Email" at bounding box center [761, 369] width 78 height 29
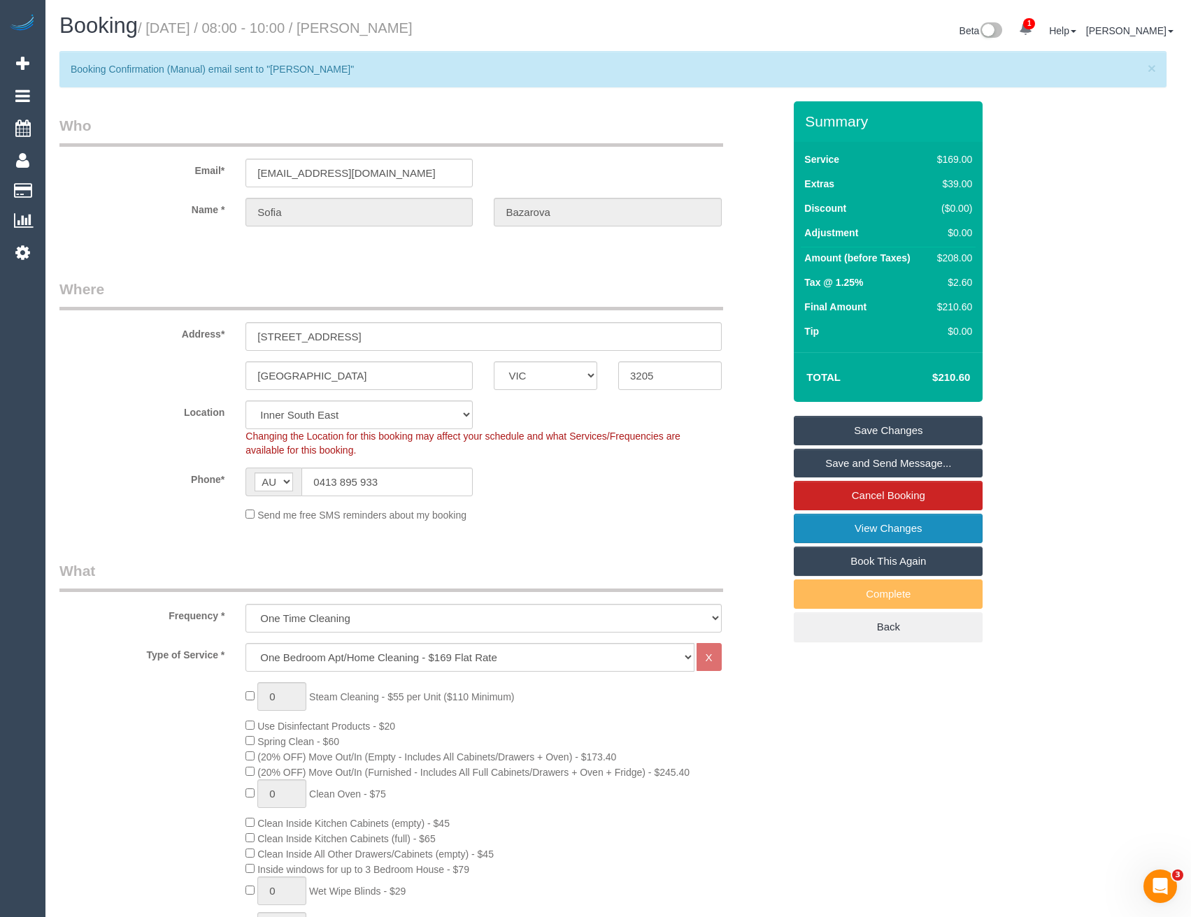
click at [849, 531] on link "View Changes" at bounding box center [888, 528] width 189 height 29
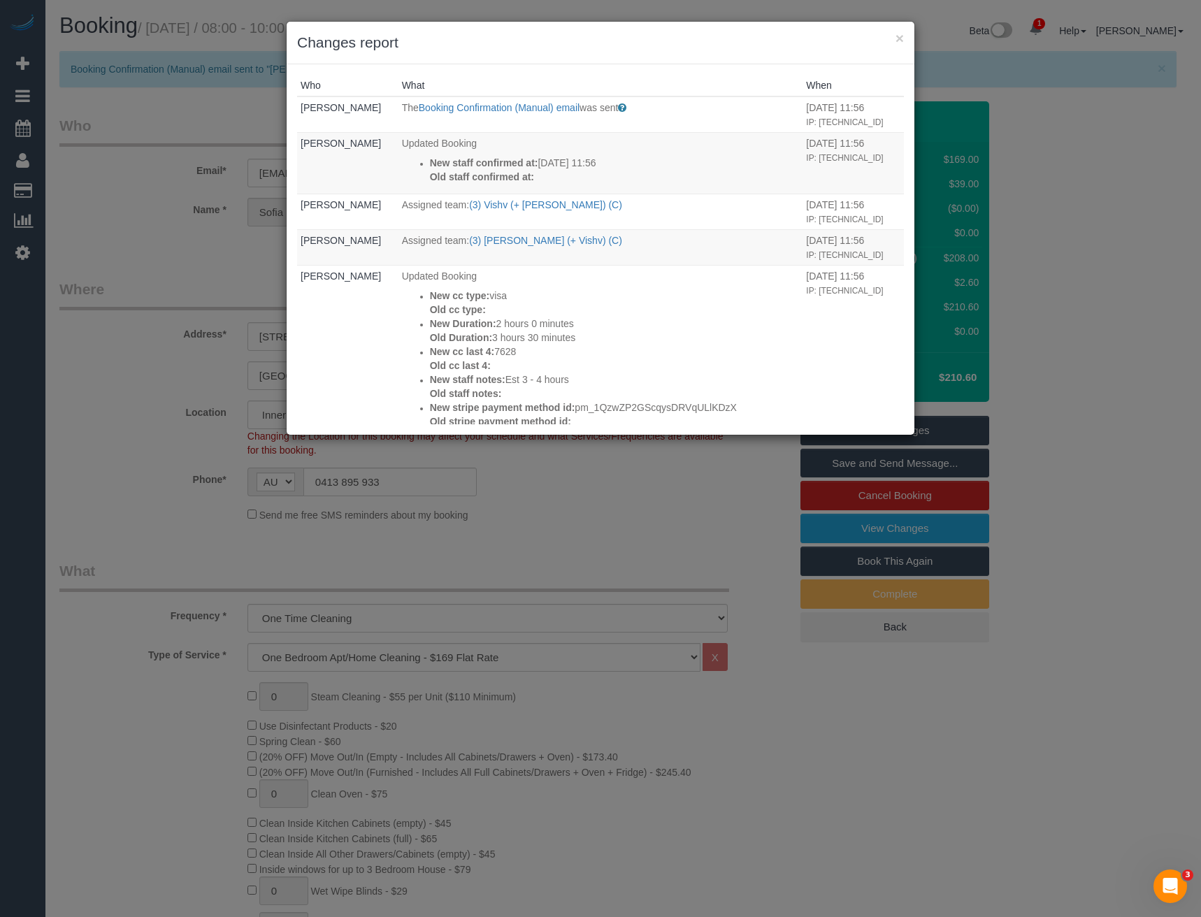
click at [507, 541] on div "× Changes report Who What When Bronie Bryant The Booking Confirmation (Manual) …" at bounding box center [600, 458] width 1201 height 917
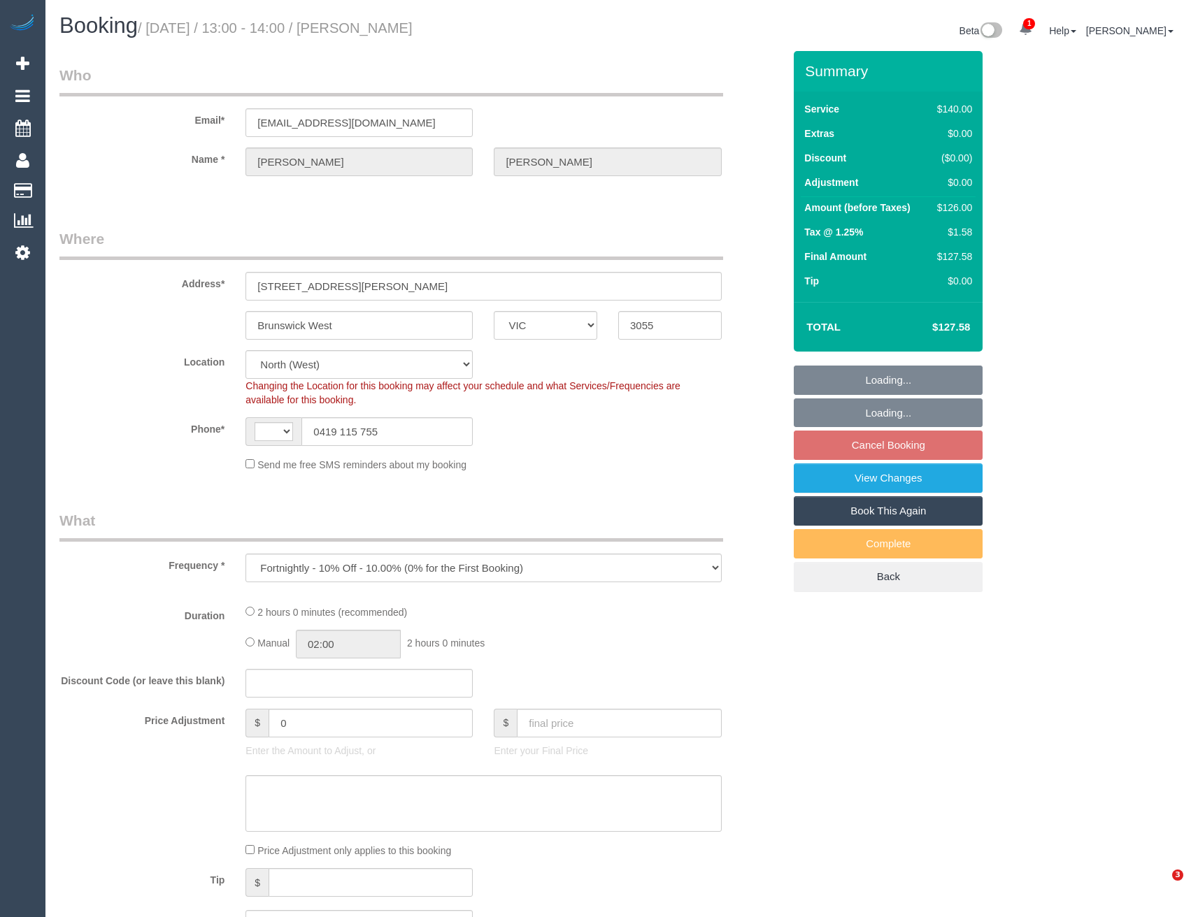
select select "VIC"
select select "object:786"
select select "string:AU"
select select "string:stripe-pm_1QuSux2GScqysDRVyfMvONqN"
select select "number:28"
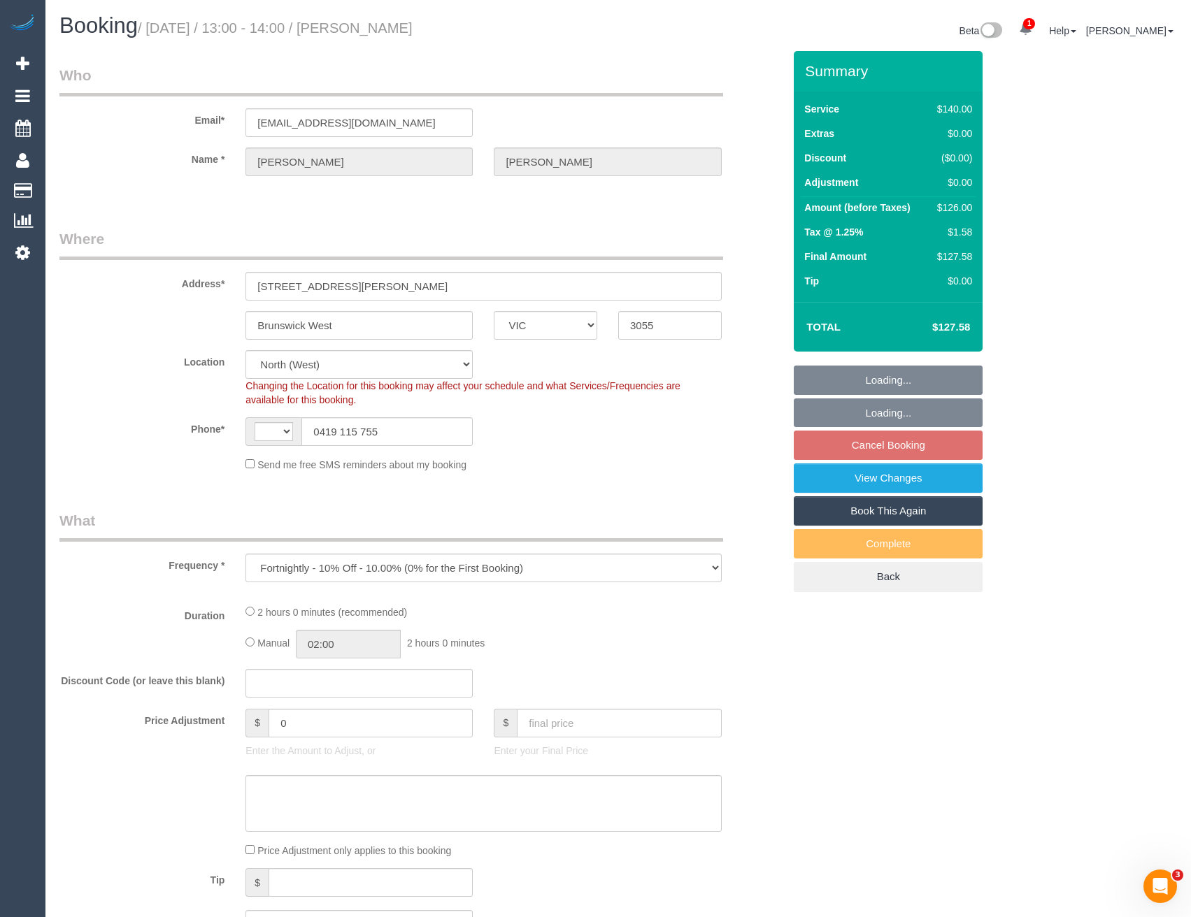
select select "number:14"
select select "number:19"
select select "number:24"
select select "number:34"
select select "number:13"
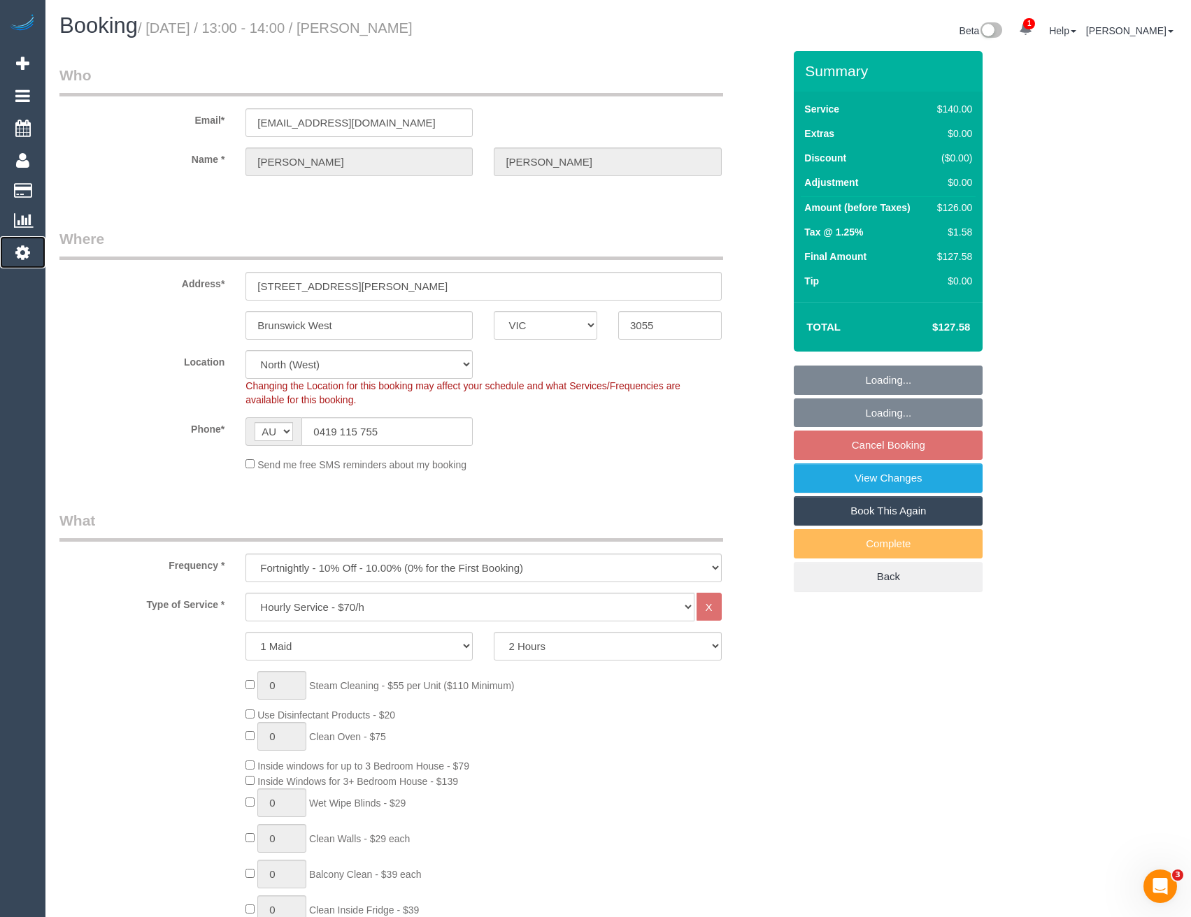
click at [29, 250] on link "Settings" at bounding box center [22, 252] width 45 height 32
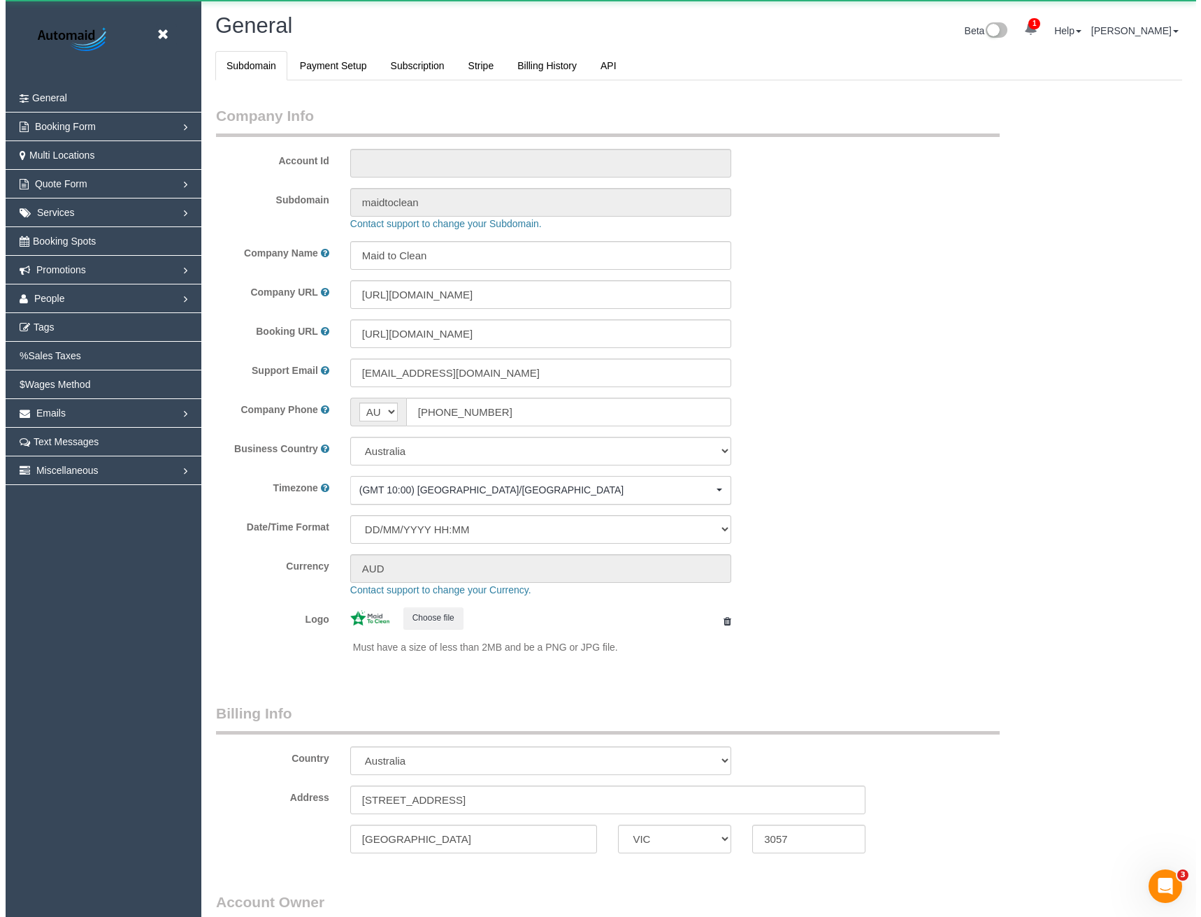
scroll to position [3196, 1191]
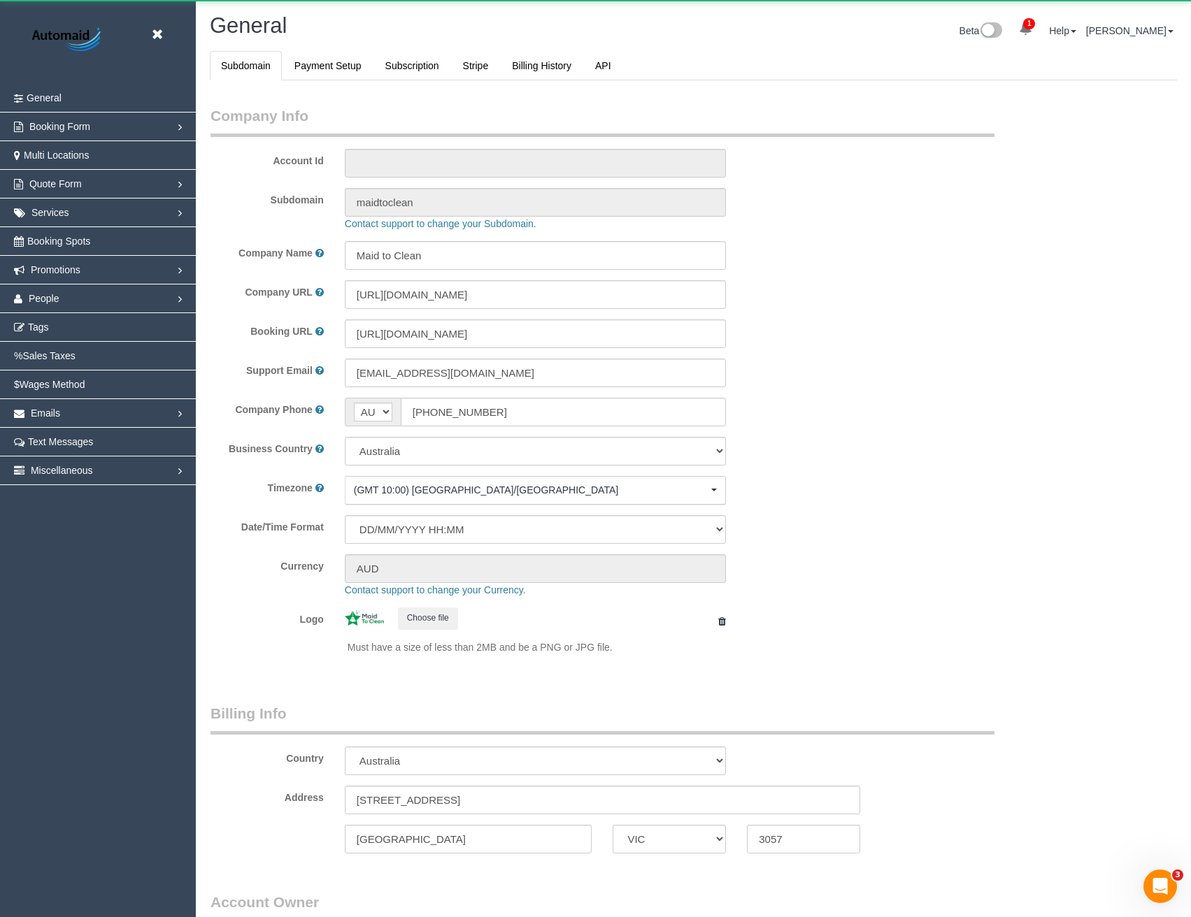
select select "1"
click at [43, 292] on link "People" at bounding box center [98, 299] width 196 height 28
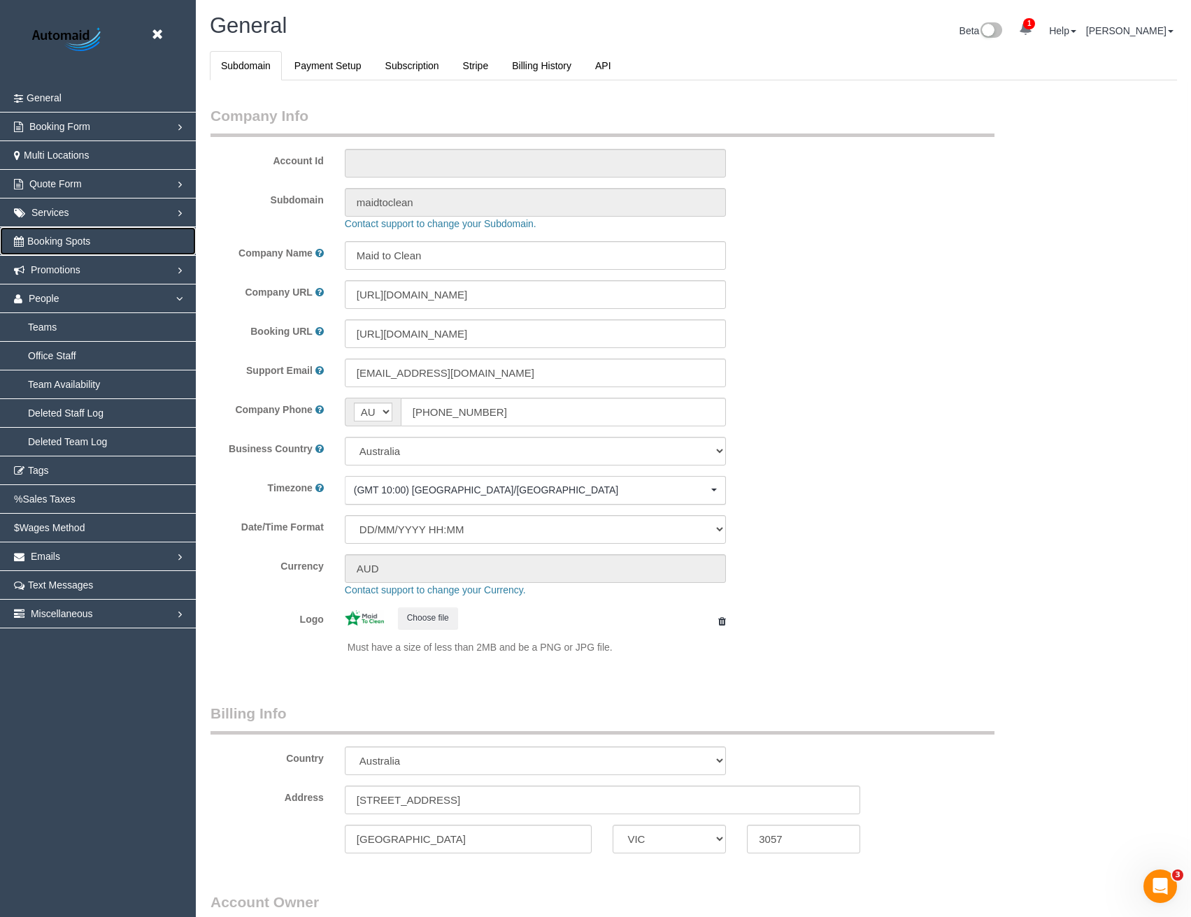
click at [55, 240] on span "Booking Spots" at bounding box center [58, 241] width 63 height 11
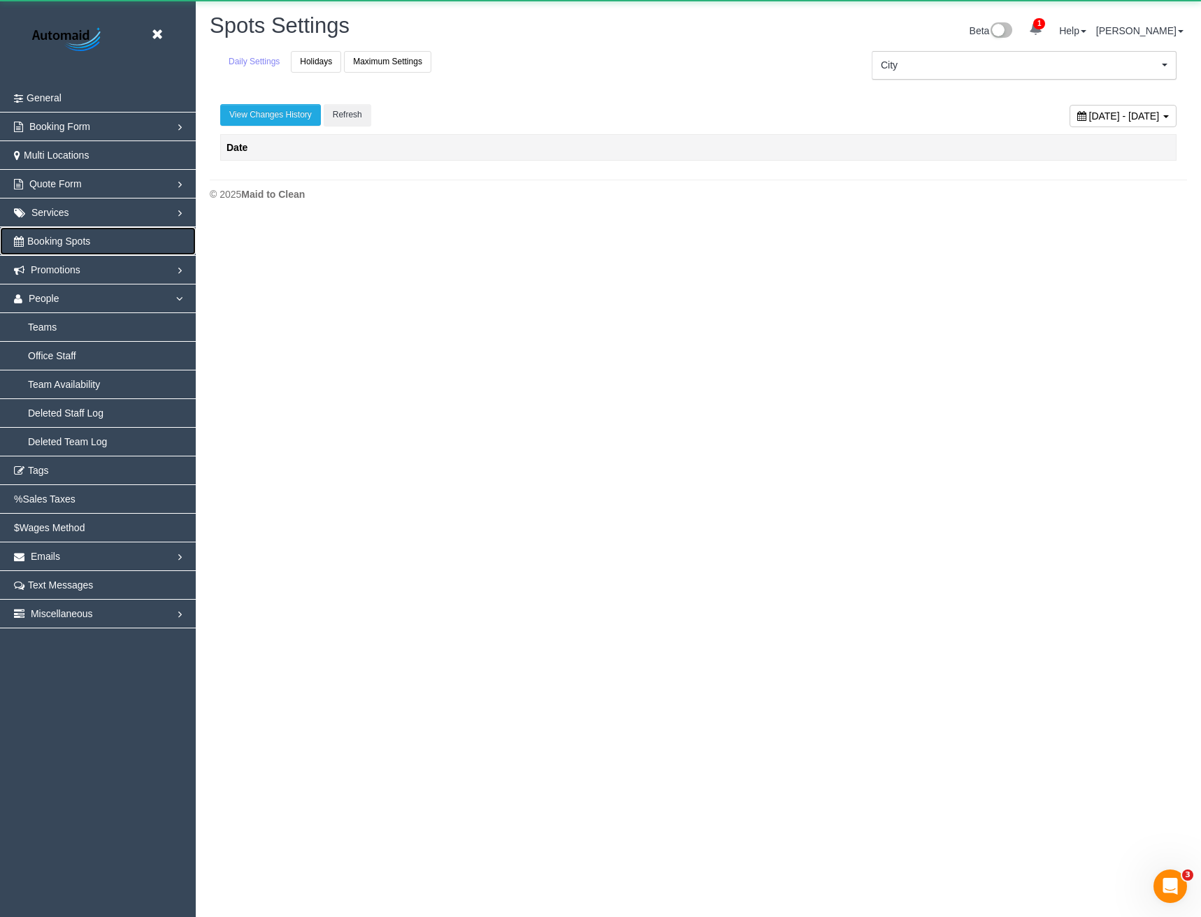
scroll to position [221, 1201]
click at [325, 58] on link "Holidays" at bounding box center [316, 62] width 50 height 22
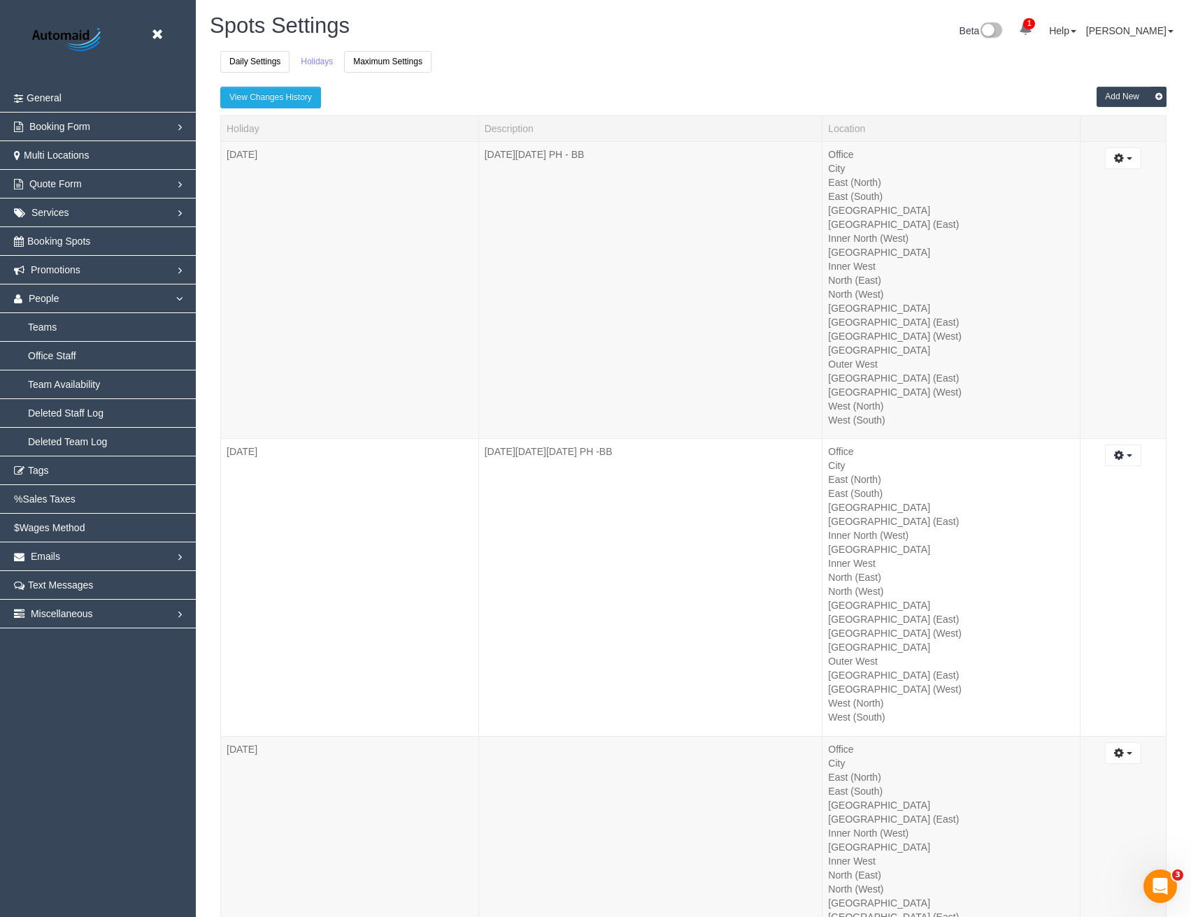
scroll to position [5862, 1191]
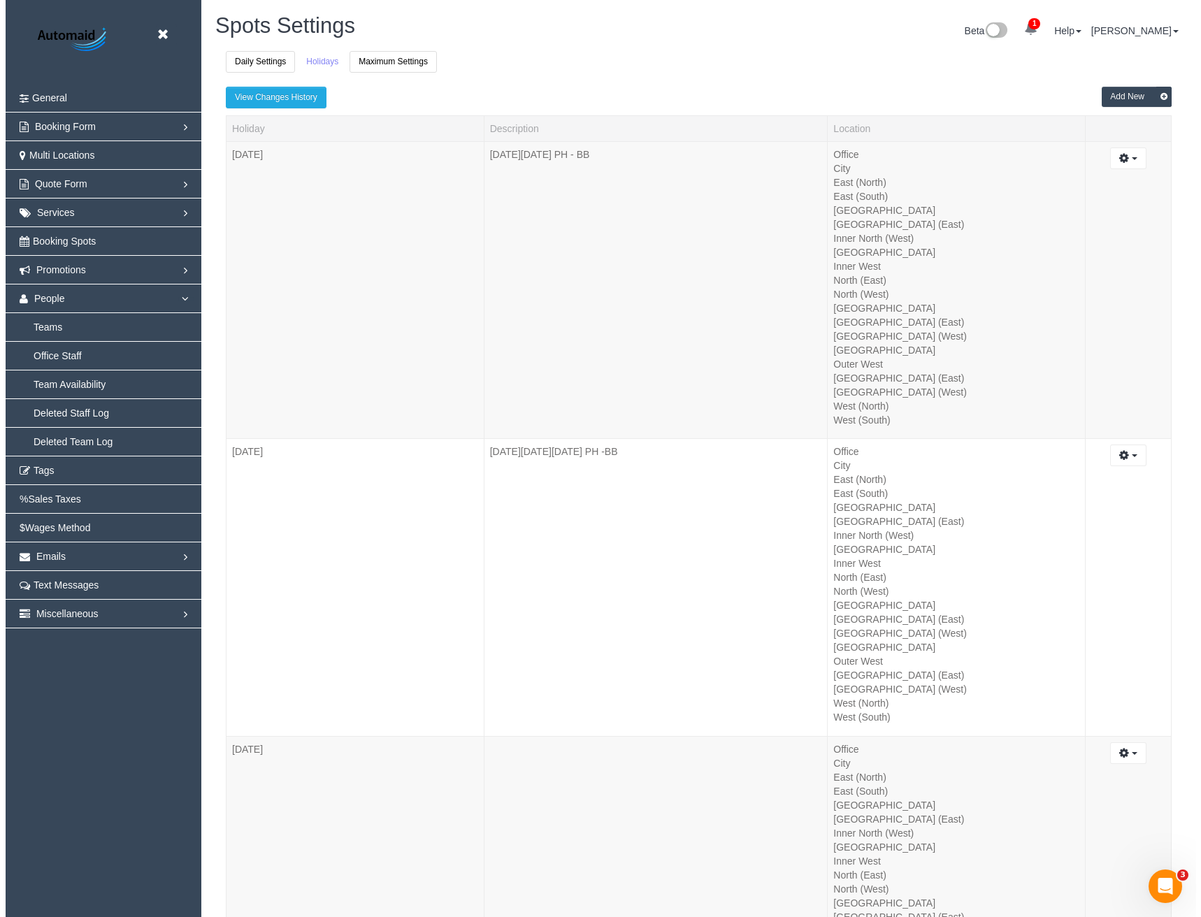
scroll to position [5879, 1191]
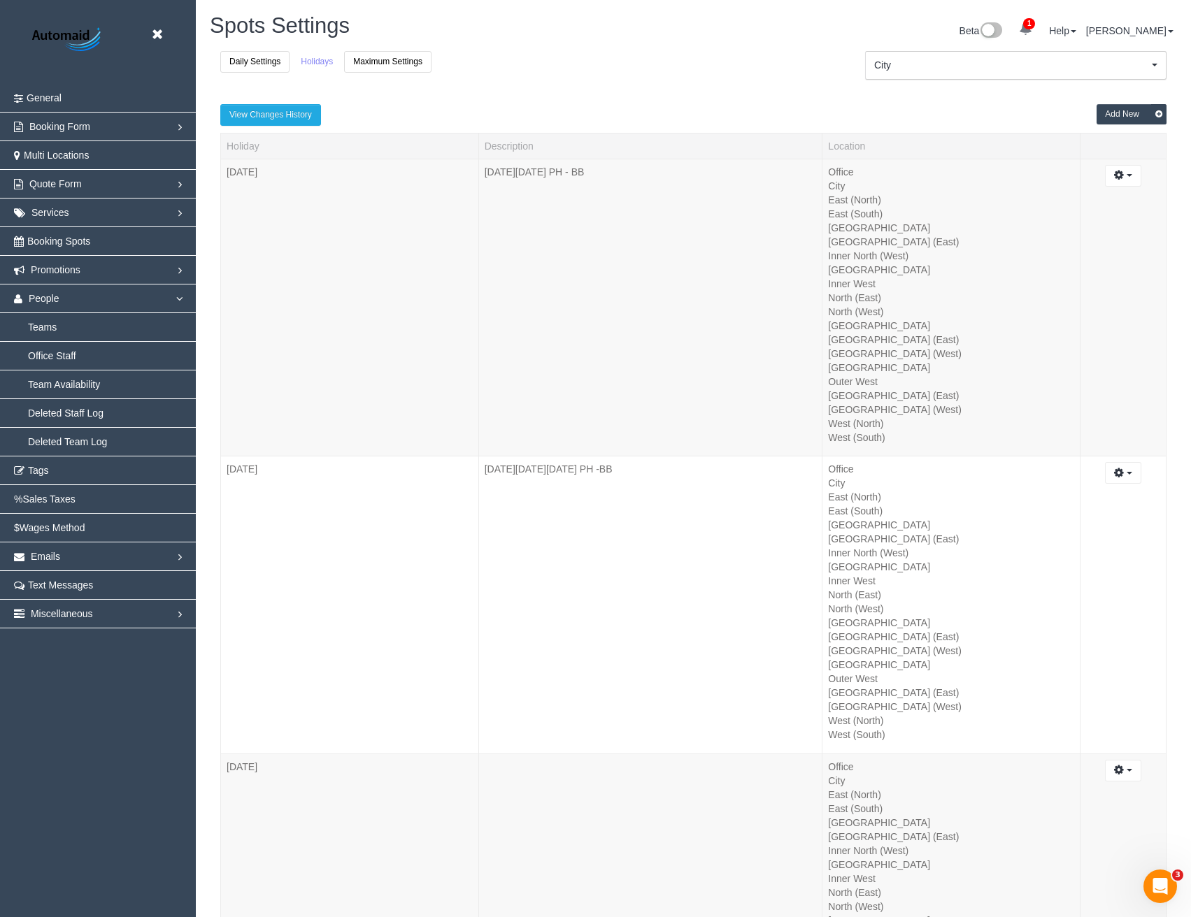
click at [1122, 113] on button "Add New" at bounding box center [1131, 114] width 70 height 20
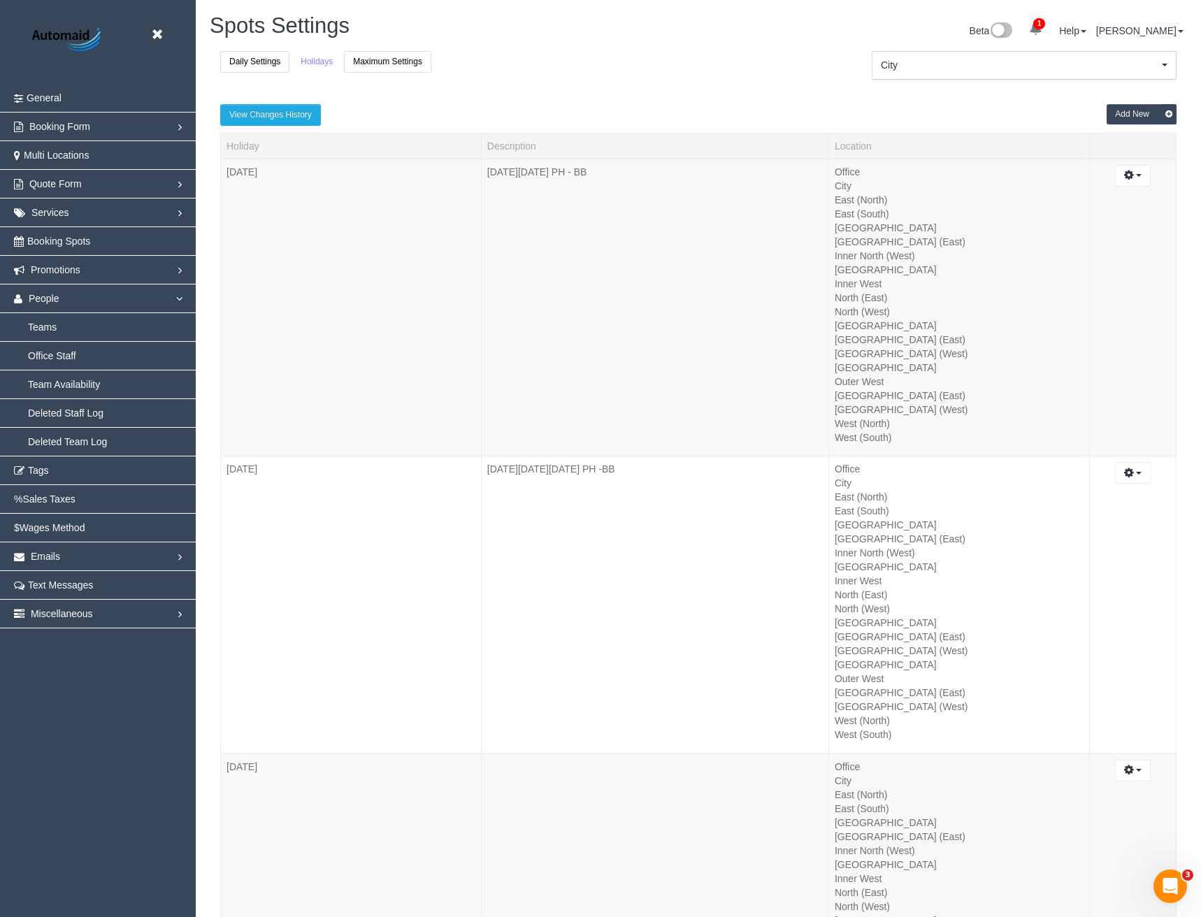
scroll to position [5879, 1201]
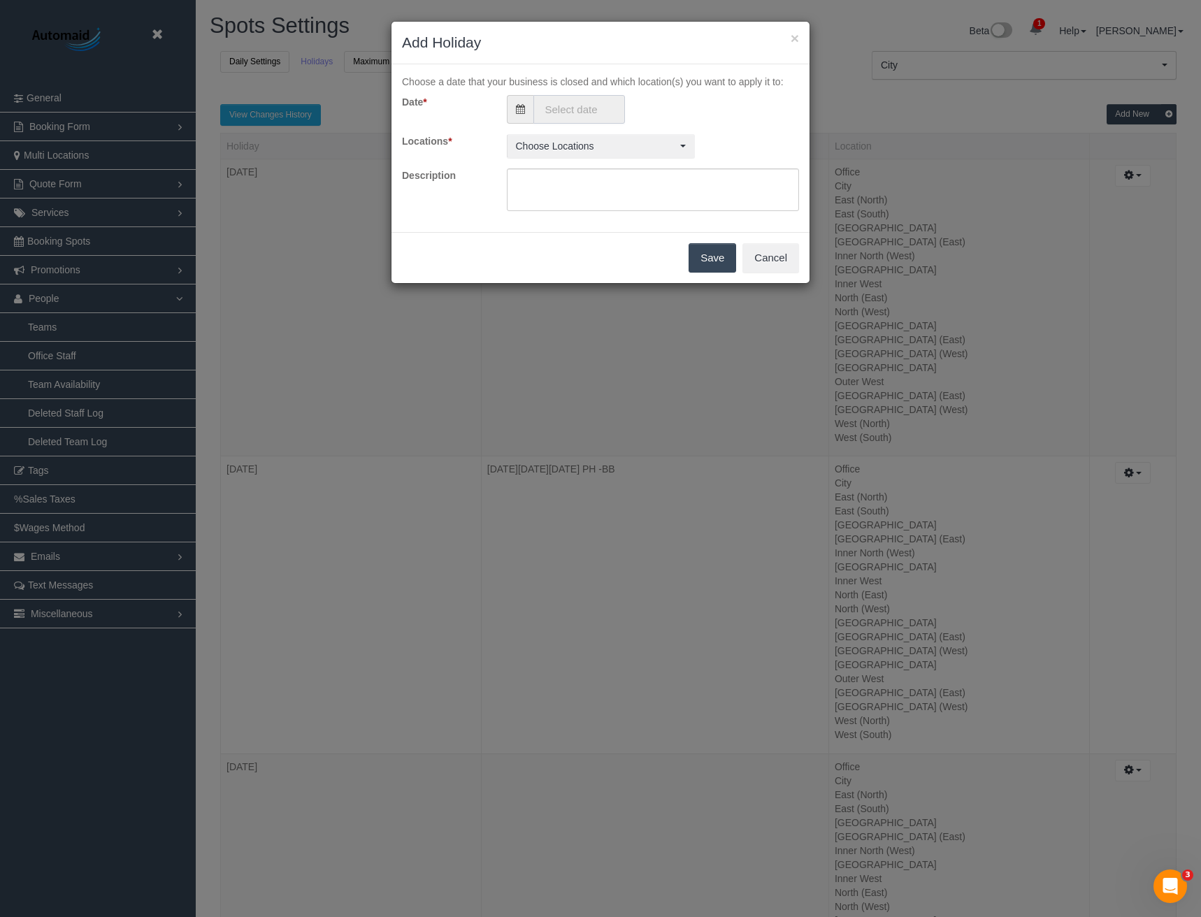
click at [559, 103] on input "text" at bounding box center [580, 109] width 92 height 29
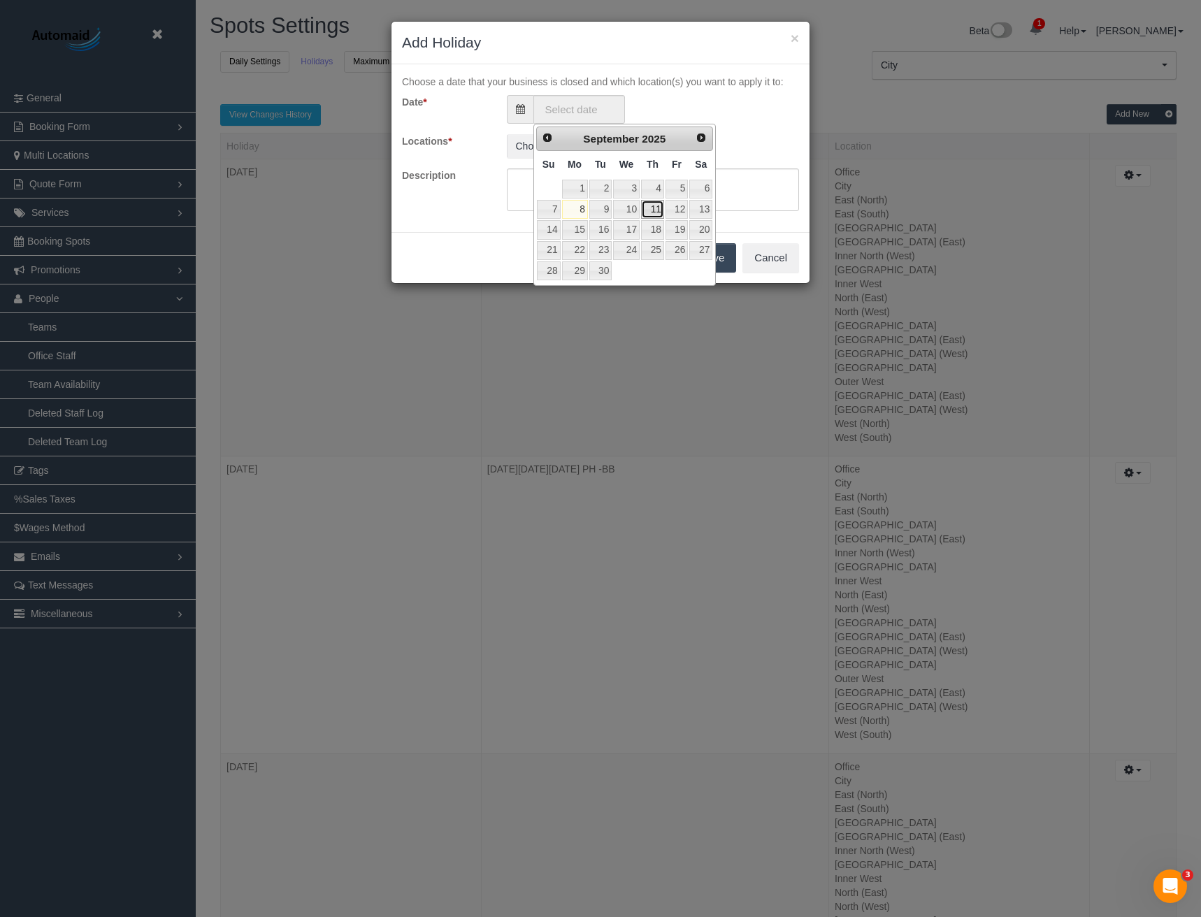
click at [653, 208] on link "11" at bounding box center [652, 209] width 23 height 19
type input "11/09/2025"
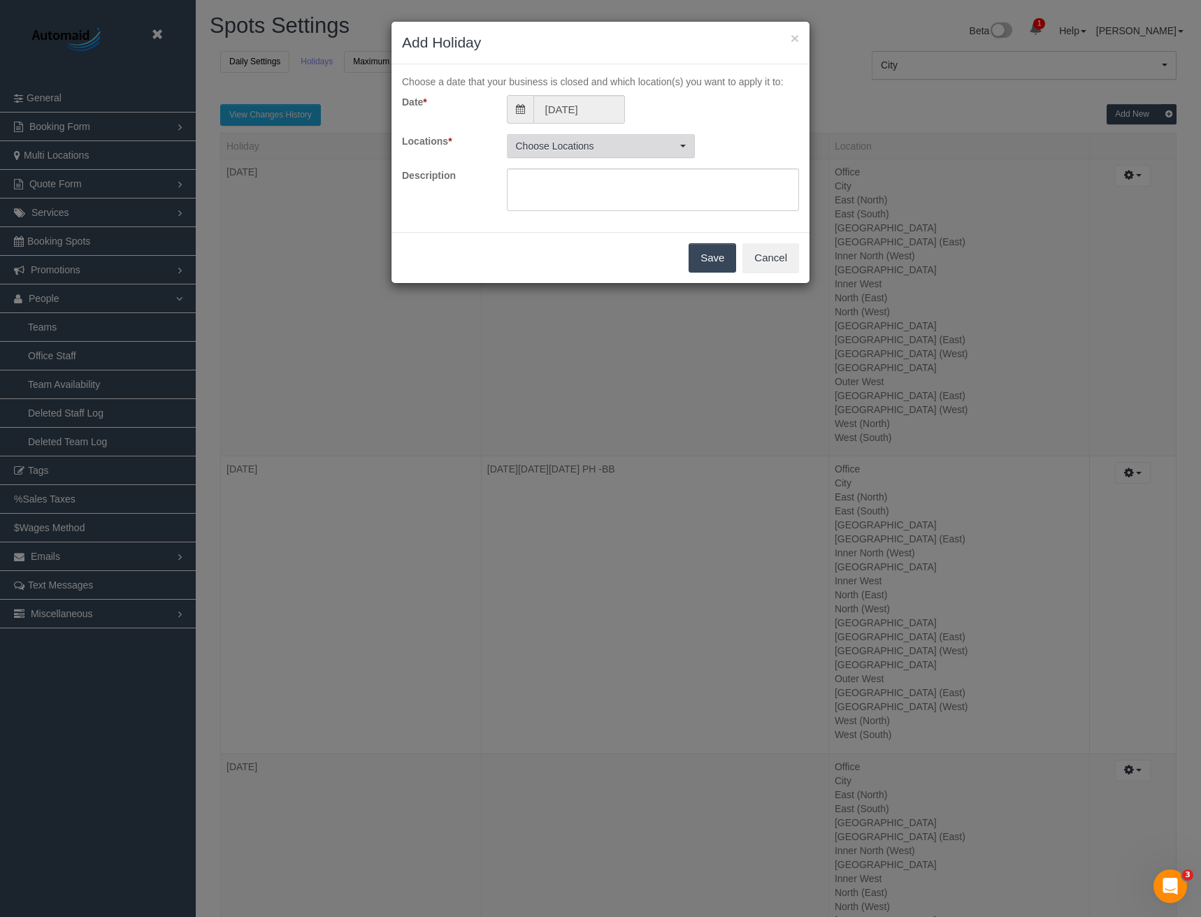
click at [576, 141] on span "Choose Locations" at bounding box center [596, 146] width 161 height 14
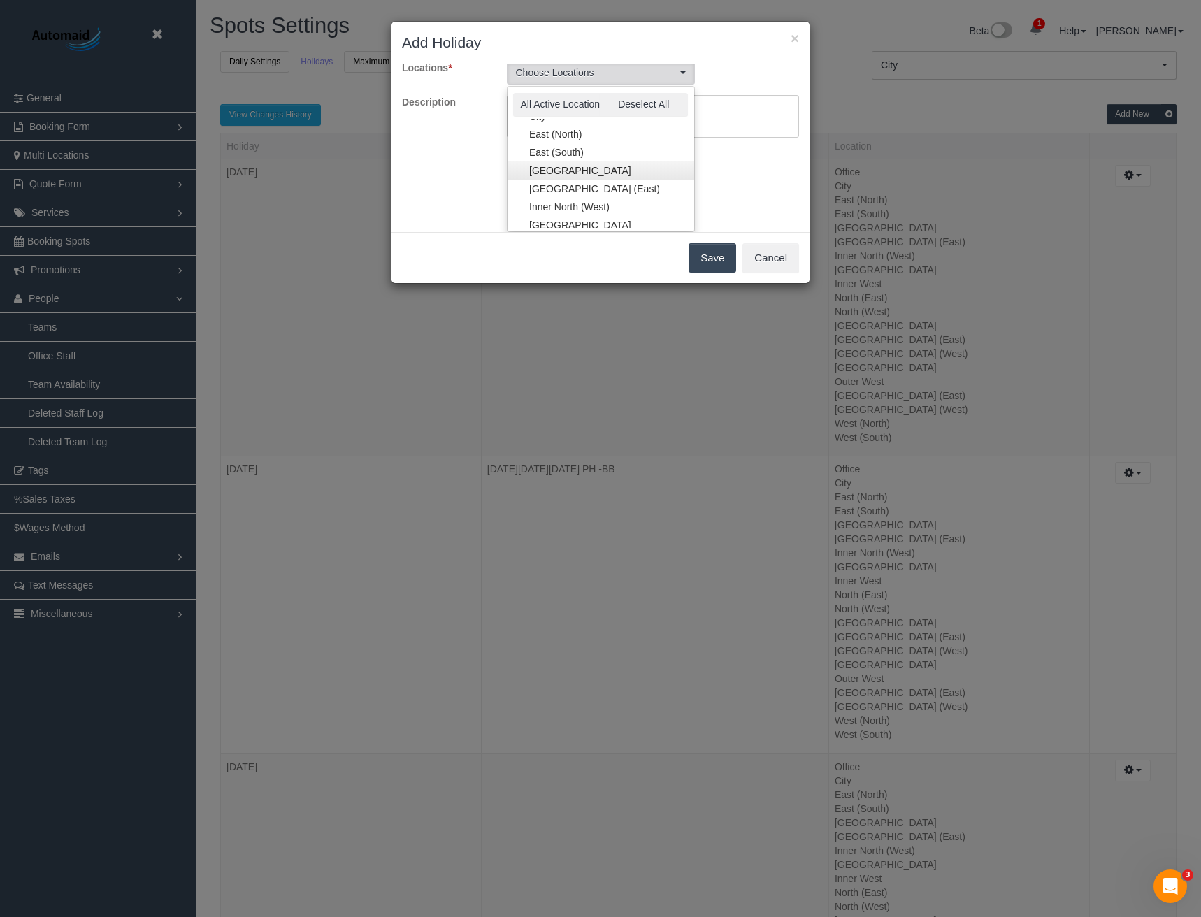
scroll to position [70, 0]
click at [571, 147] on link "Inner East" at bounding box center [601, 147] width 187 height 18
click at [572, 201] on link "Inner South East" at bounding box center [601, 202] width 187 height 18
click at [585, 160] on link "[GEOGRAPHIC_DATA] (East)" at bounding box center [601, 156] width 187 height 18
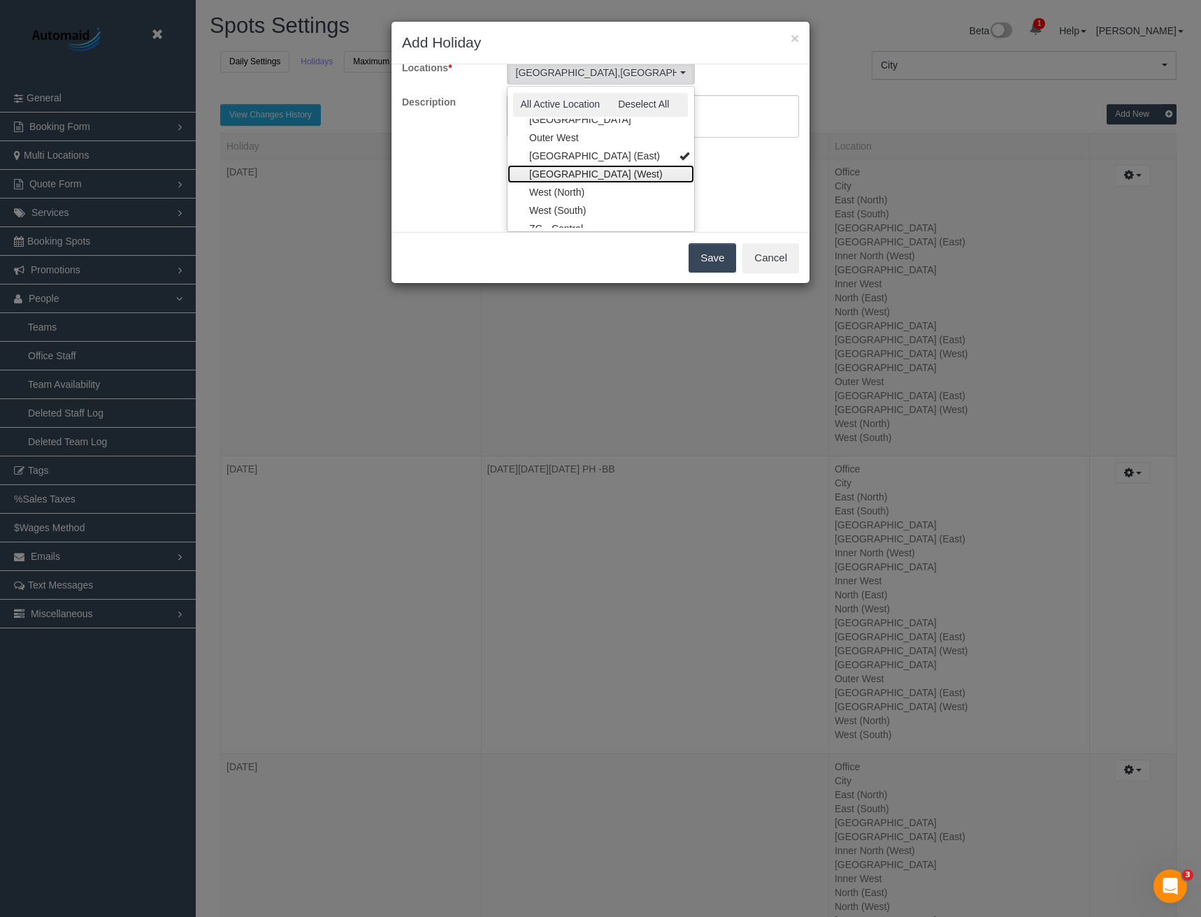
click at [580, 171] on link "[GEOGRAPHIC_DATA] (West)" at bounding box center [601, 174] width 187 height 18
click at [571, 180] on link "East (North)" at bounding box center [601, 181] width 187 height 18
click at [571, 194] on link "East (South)" at bounding box center [601, 199] width 187 height 18
click at [734, 189] on div "Choose a date that your business is closed and which location(s) you want to ap…" at bounding box center [601, 148] width 418 height 168
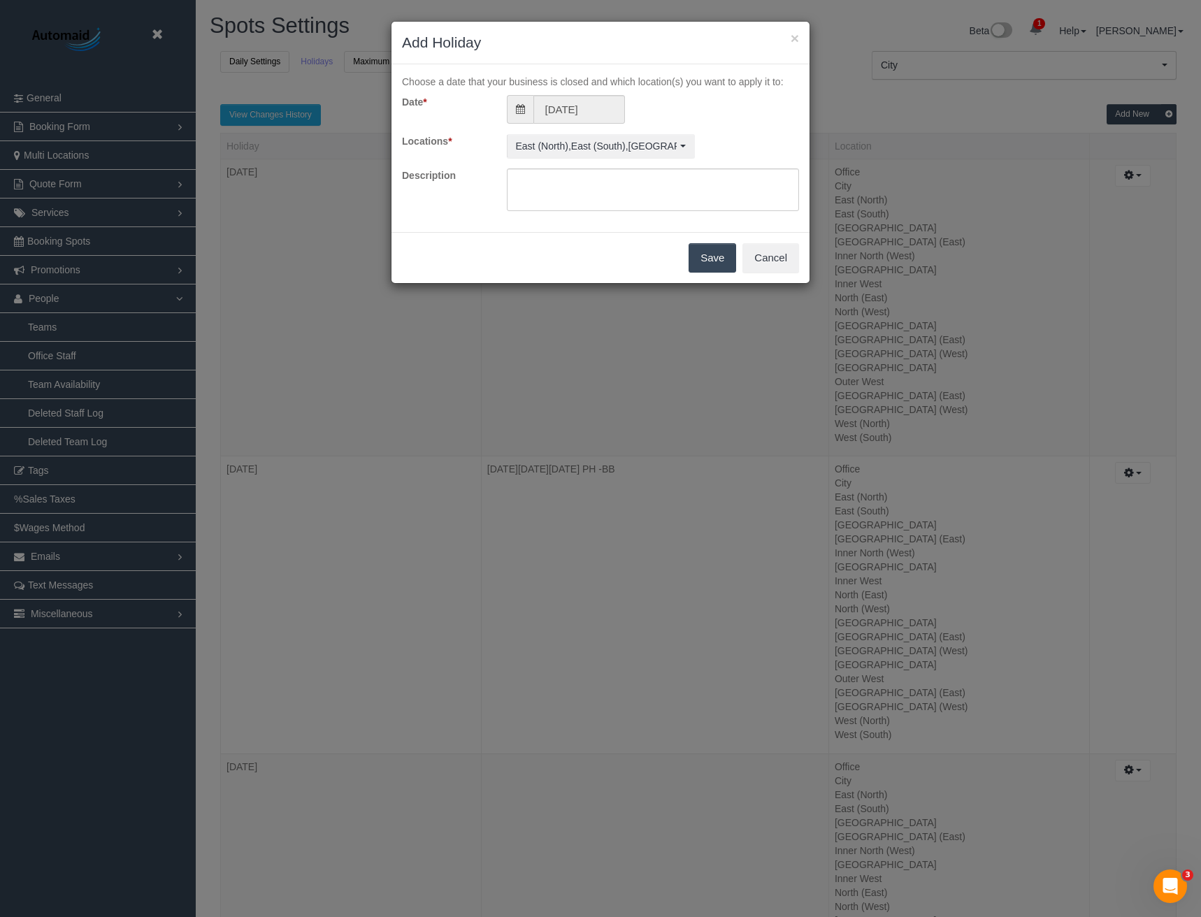
click at [722, 261] on button "Save" at bounding box center [713, 257] width 48 height 29
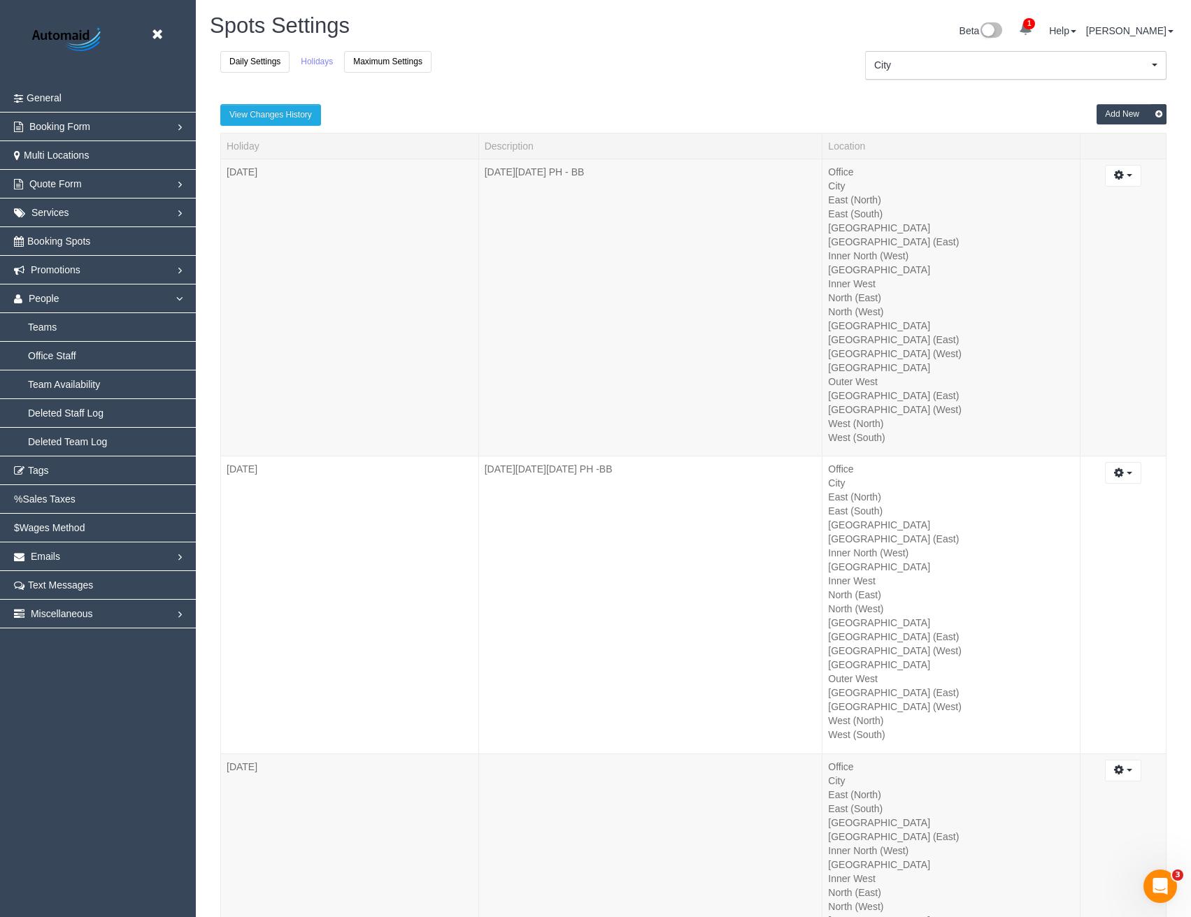
scroll to position [64044, 68732]
click at [904, 74] on button "City City" at bounding box center [1015, 65] width 301 height 29
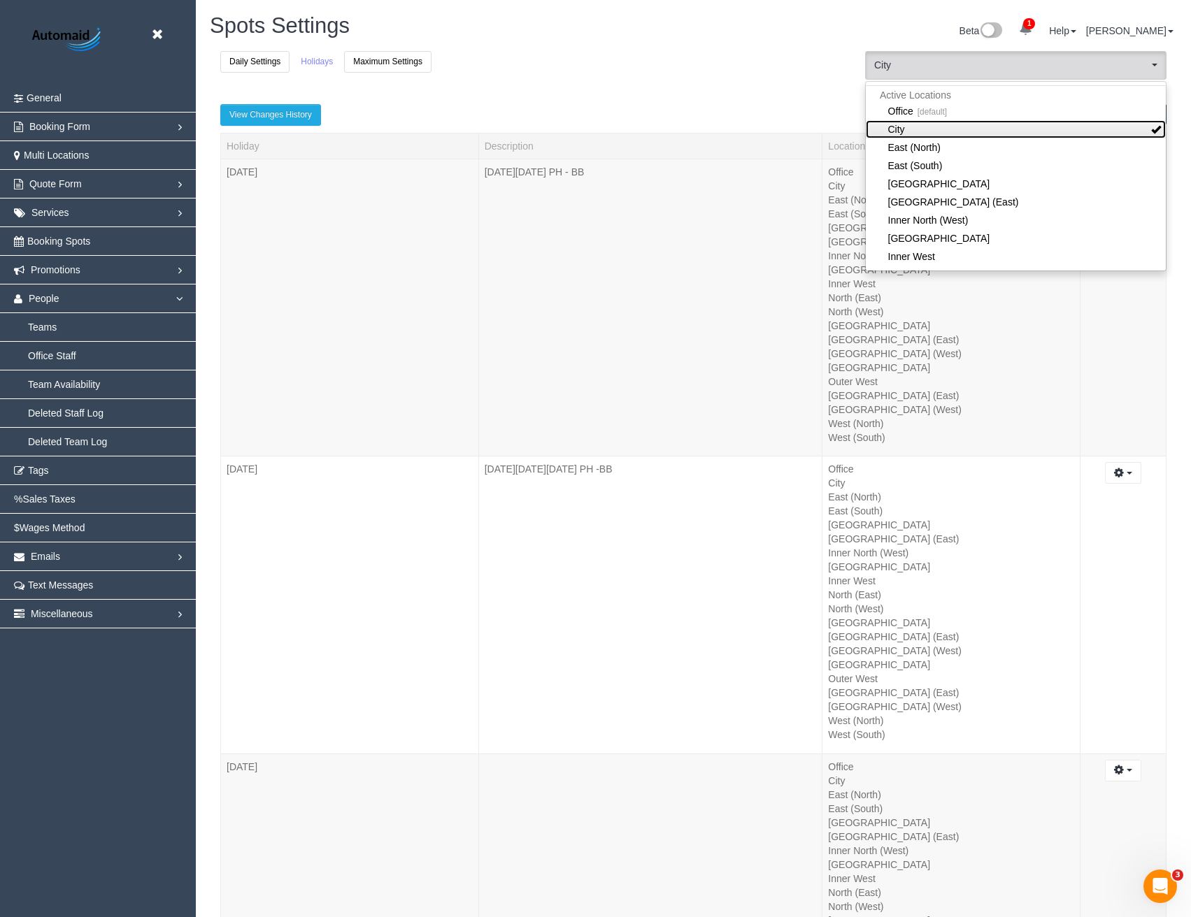
click at [927, 134] on link "City" at bounding box center [1016, 129] width 300 height 18
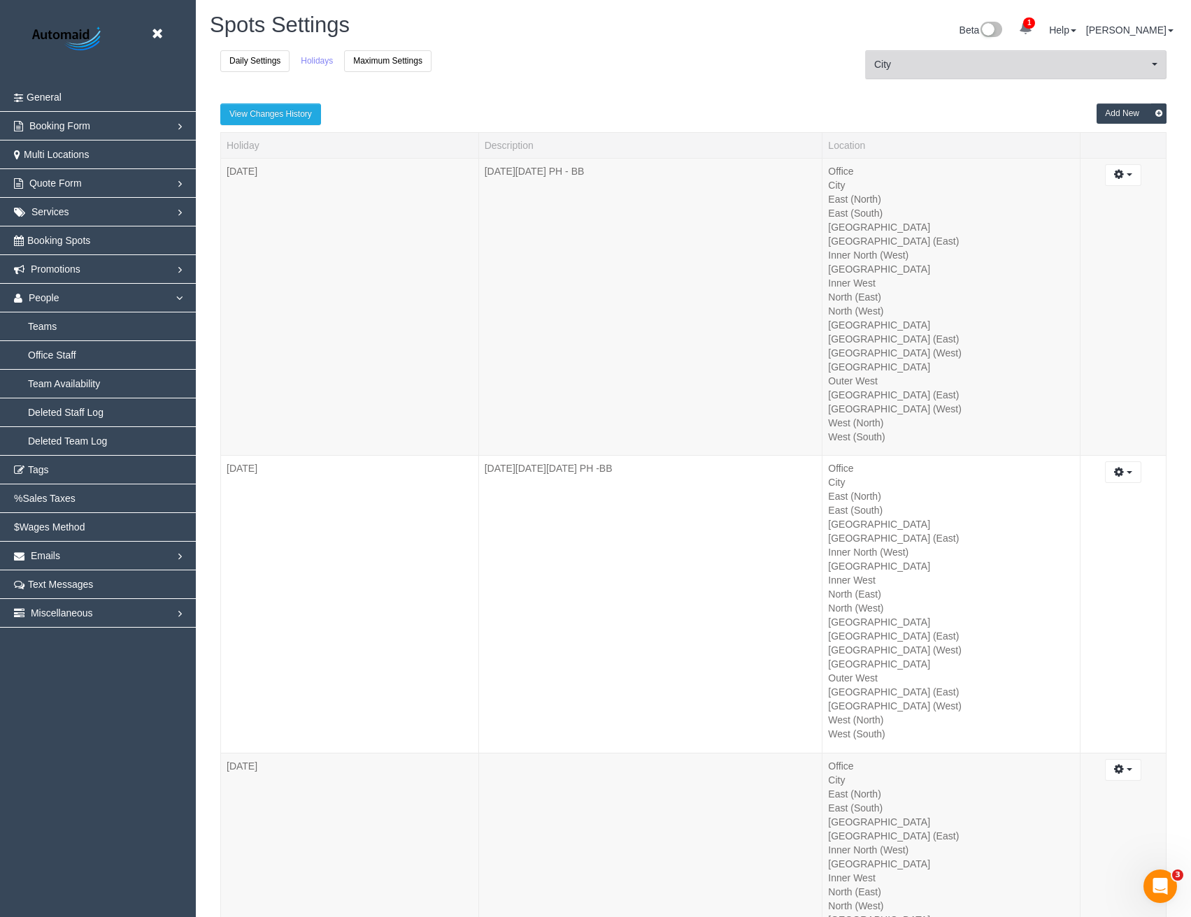
scroll to position [0, 0]
click at [917, 64] on span "City" at bounding box center [1011, 65] width 274 height 14
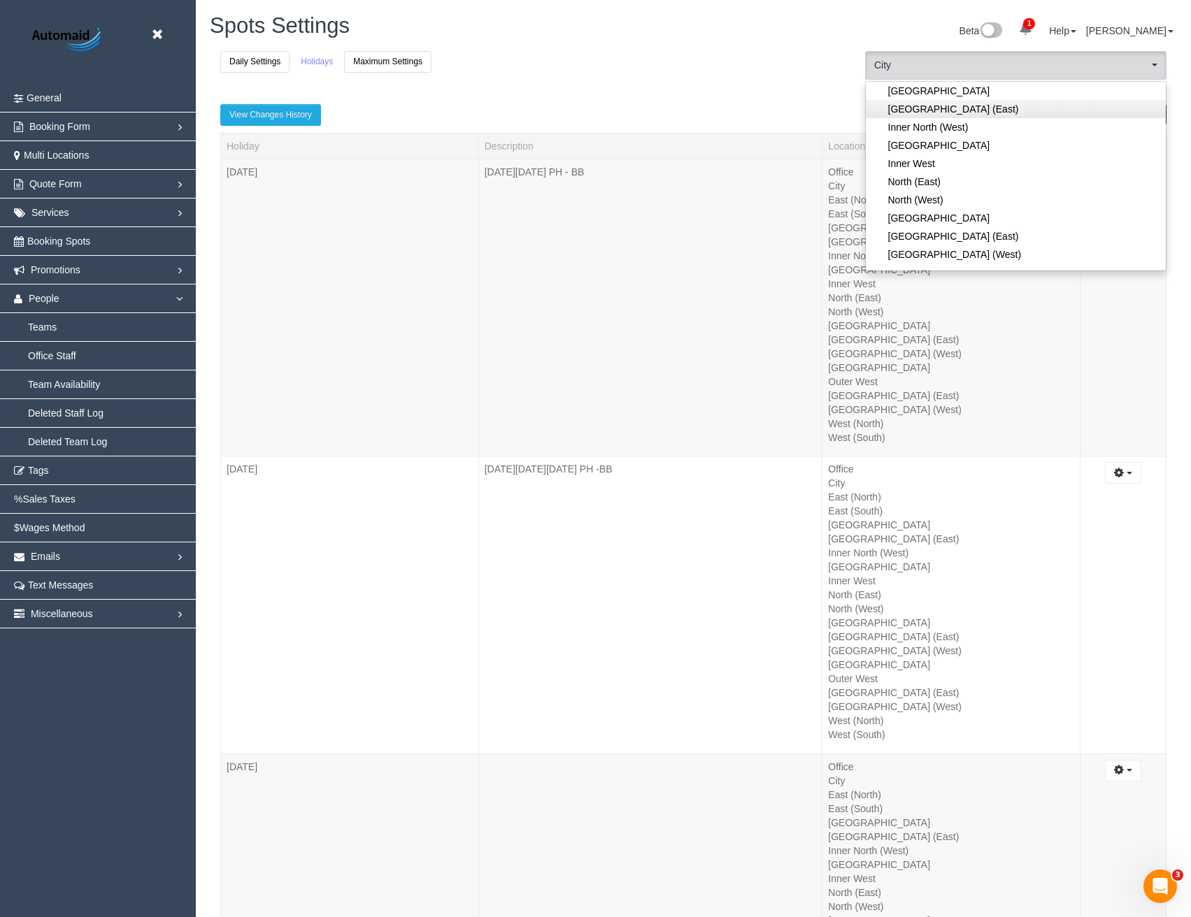
scroll to position [70, 0]
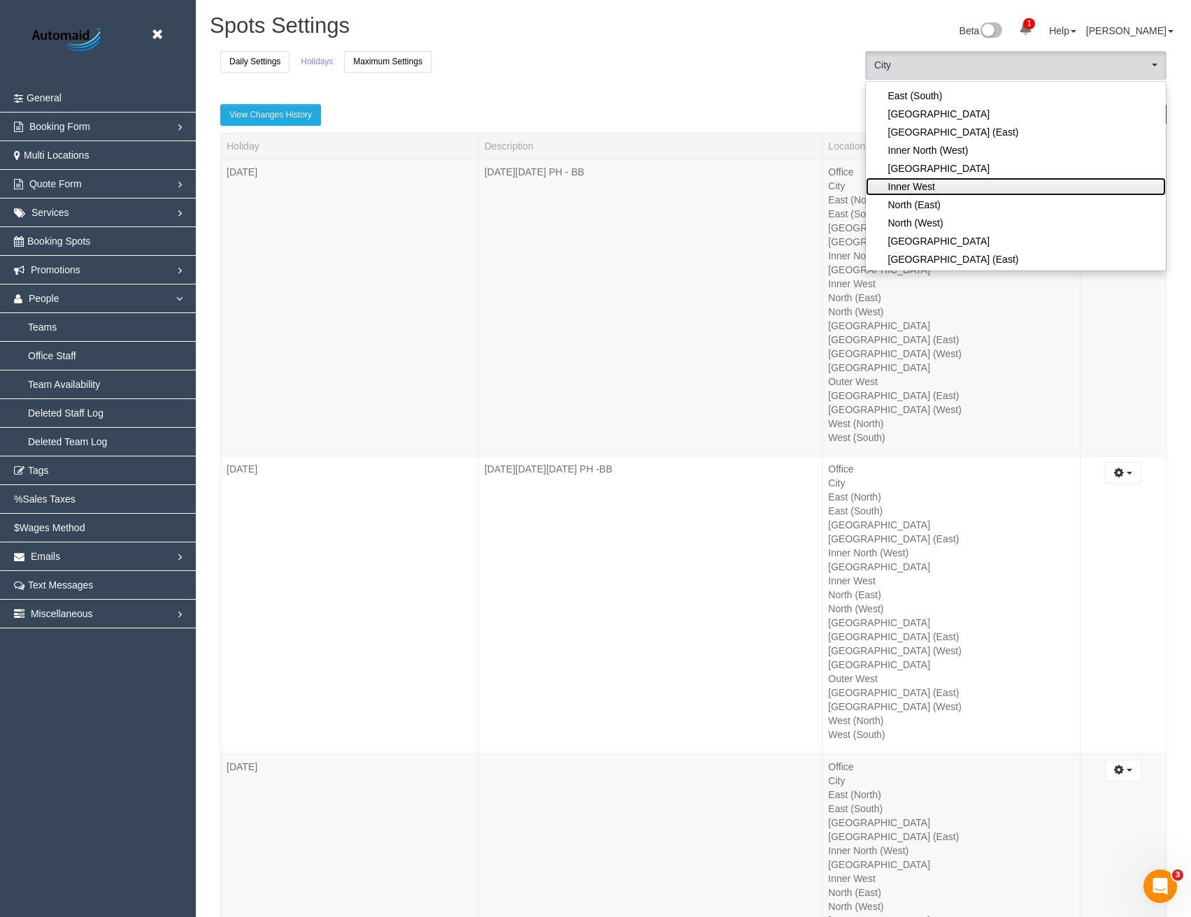
click at [926, 185] on link "Inner West" at bounding box center [1016, 187] width 300 height 18
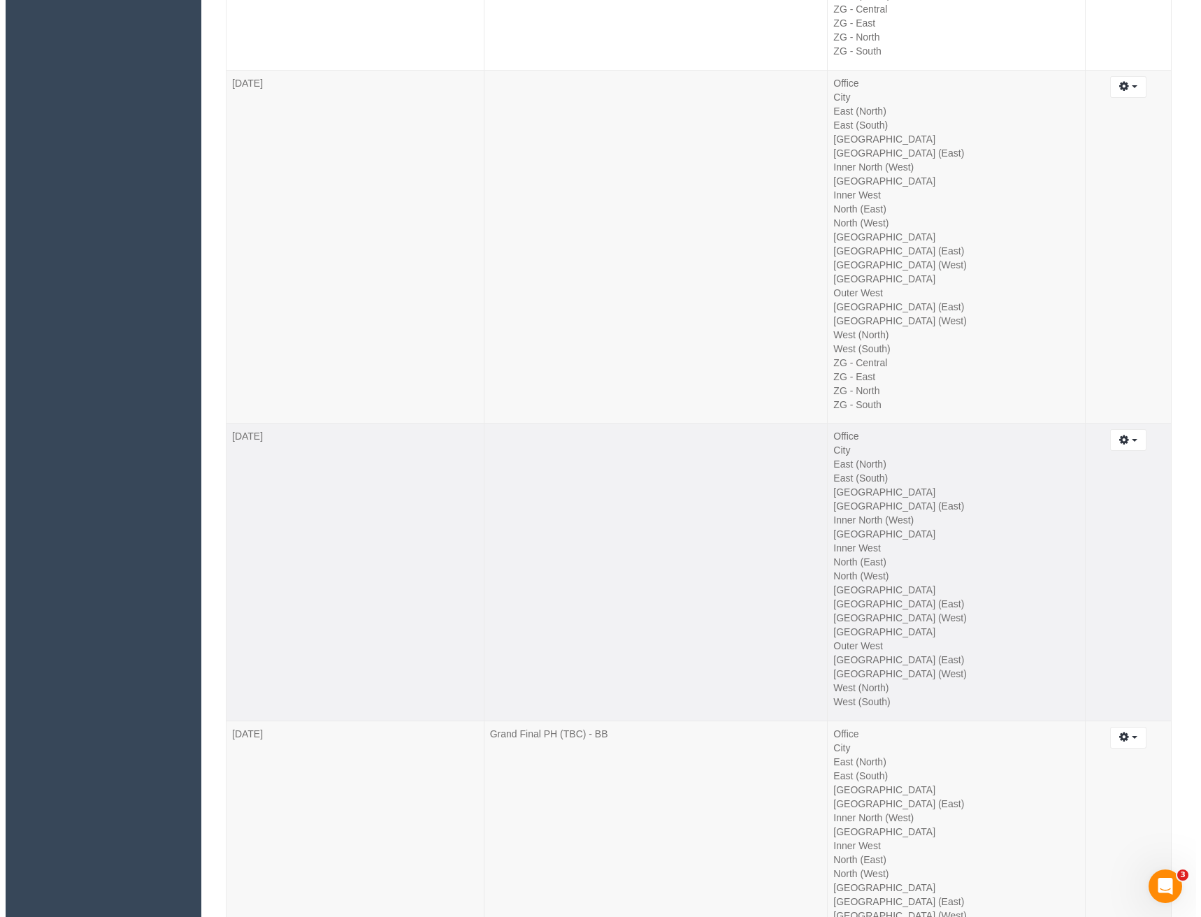
scroll to position [13693, 0]
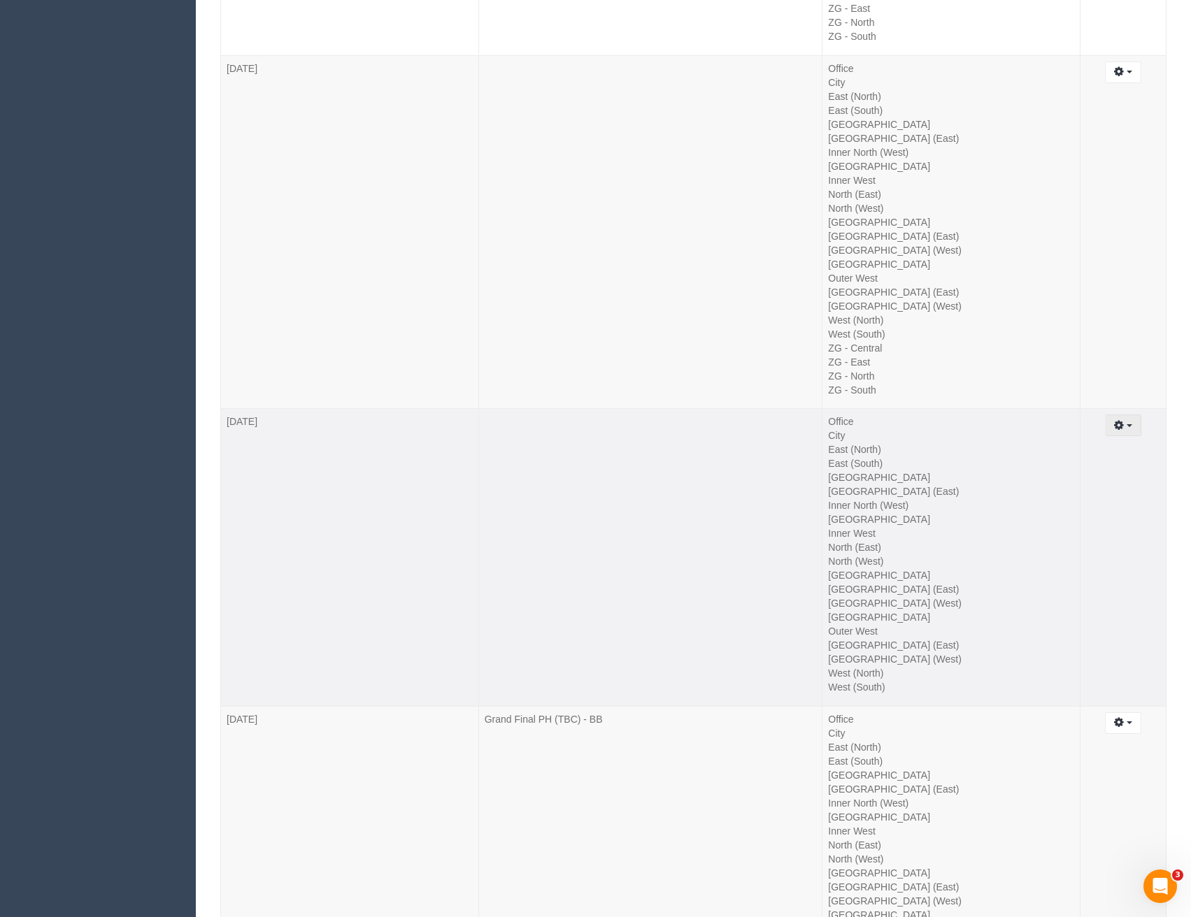
click at [1128, 434] on button "button" at bounding box center [1123, 426] width 36 height 22
click at [1096, 448] on link "Edit" at bounding box center [1085, 451] width 110 height 18
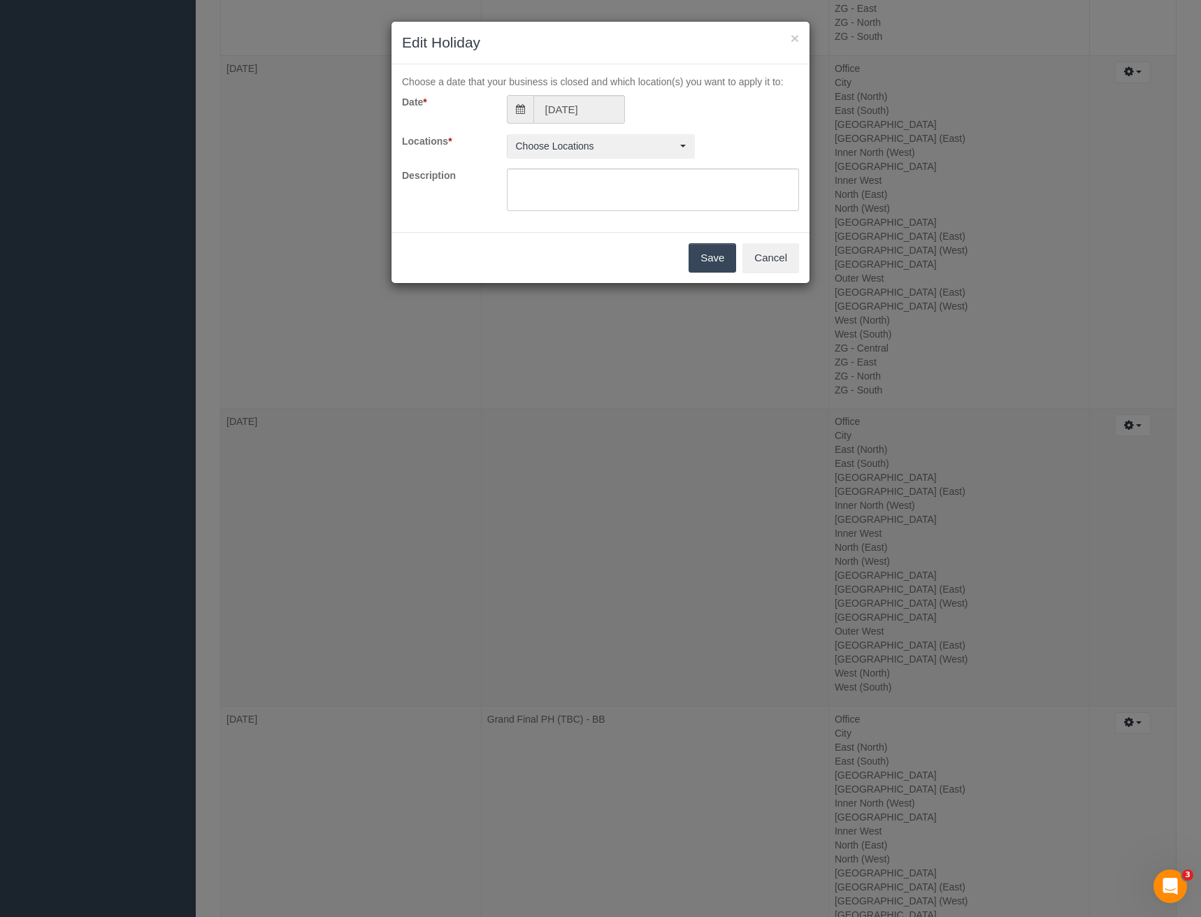
scroll to position [16840, 1201]
click at [612, 145] on span "Office , City , East (North) , East (South) , Inner East , Inner North (East) ,…" at bounding box center [596, 146] width 161 height 14
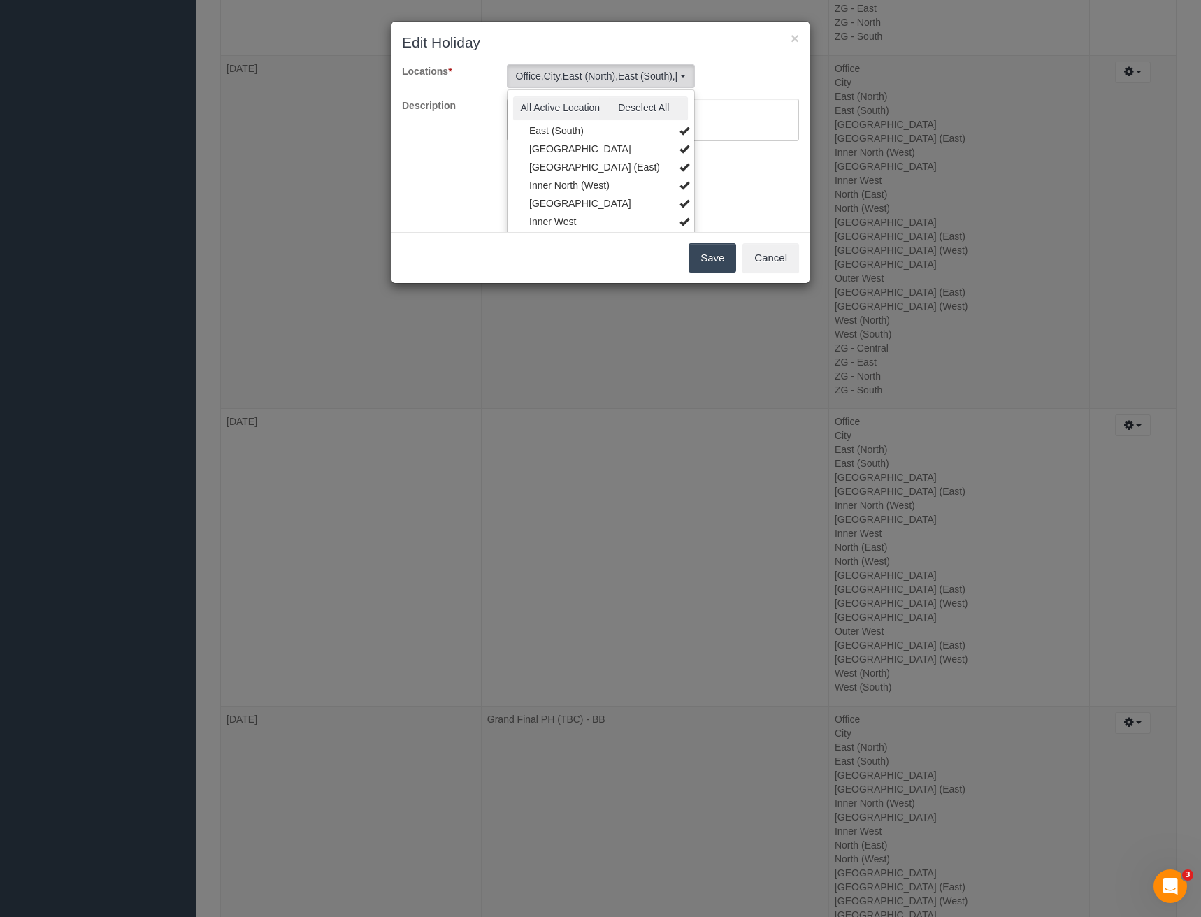
scroll to position [140, 0]
click at [575, 156] on link "Inner West" at bounding box center [601, 154] width 187 height 18
click at [576, 206] on link "Outer West" at bounding box center [601, 211] width 187 height 18
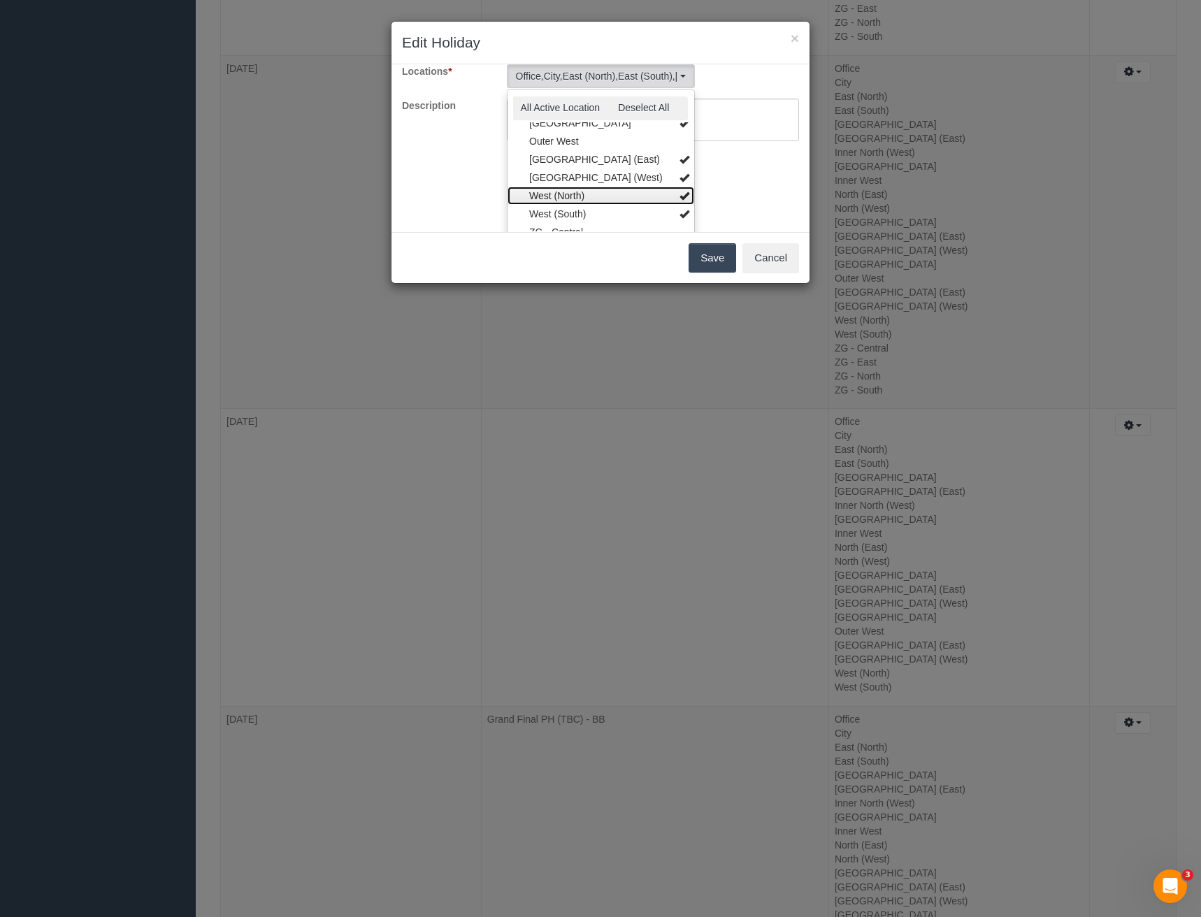
click at [578, 201] on link "West (North)" at bounding box center [601, 196] width 187 height 18
click at [576, 212] on link "West (South)" at bounding box center [601, 214] width 187 height 18
click at [587, 179] on link "[GEOGRAPHIC_DATA] (West)" at bounding box center [601, 178] width 187 height 18
click at [587, 155] on link "[GEOGRAPHIC_DATA] (East)" at bounding box center [601, 159] width 187 height 18
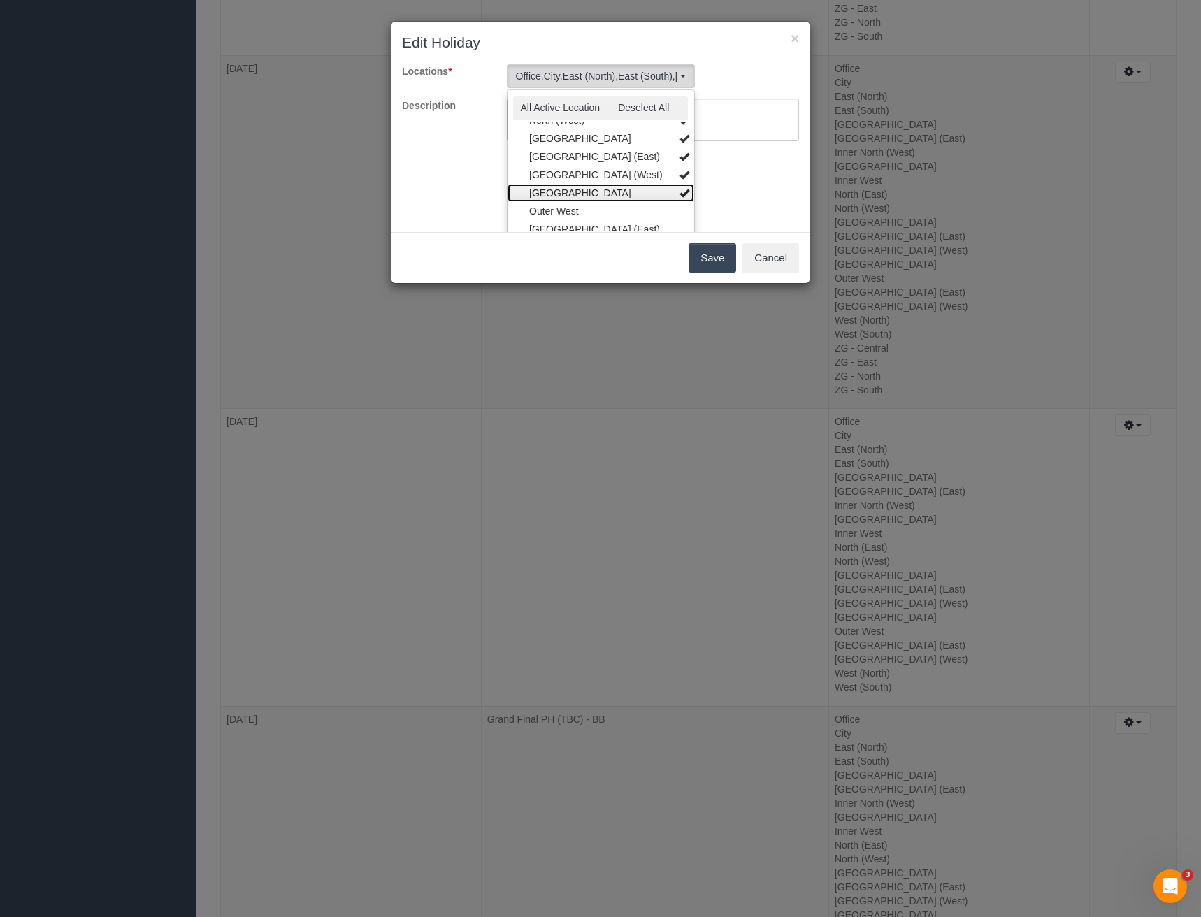
click at [582, 194] on link "[GEOGRAPHIC_DATA]" at bounding box center [601, 193] width 187 height 18
click at [587, 206] on link "[GEOGRAPHIC_DATA]" at bounding box center [601, 205] width 187 height 18
click at [740, 194] on div "Choose a date that your business is closed and which location(s) you want to ap…" at bounding box center [601, 148] width 418 height 168
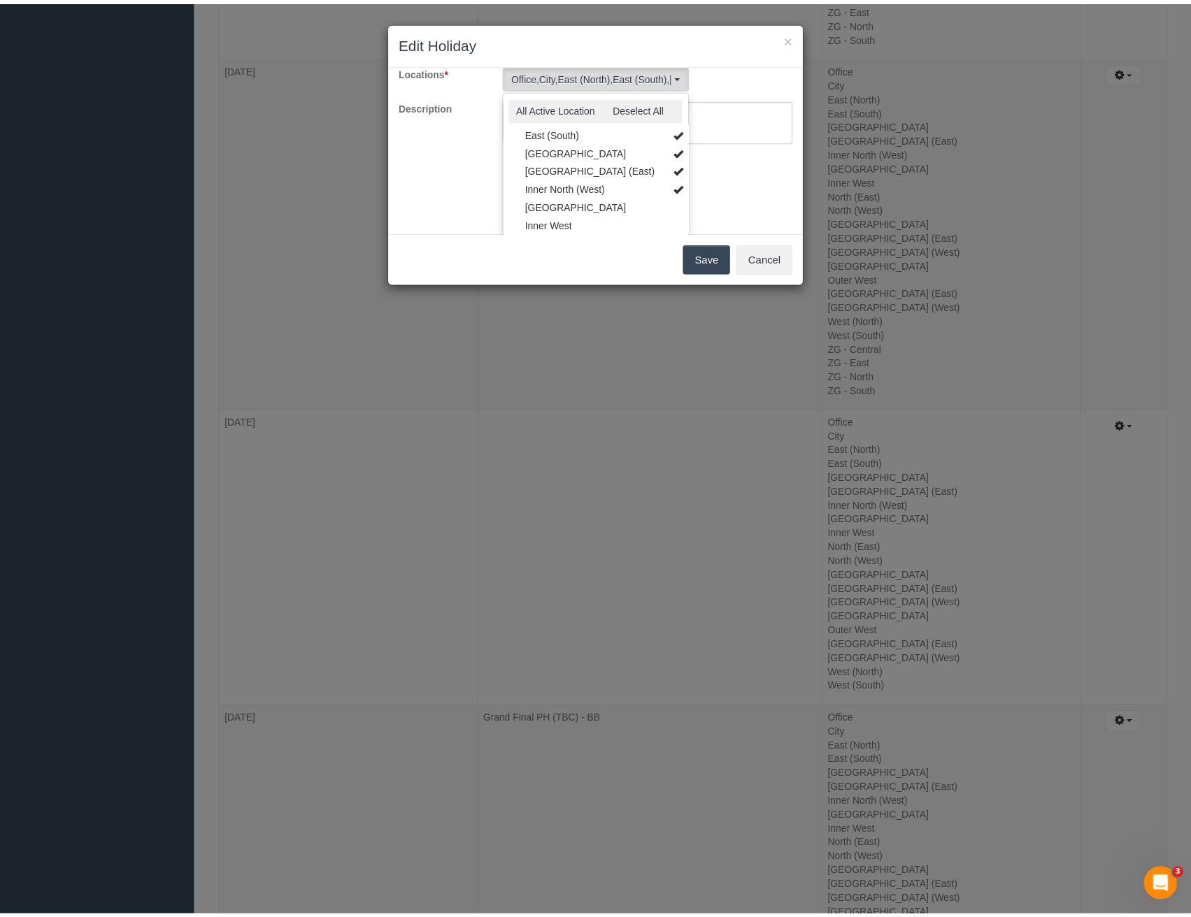
scroll to position [0, 0]
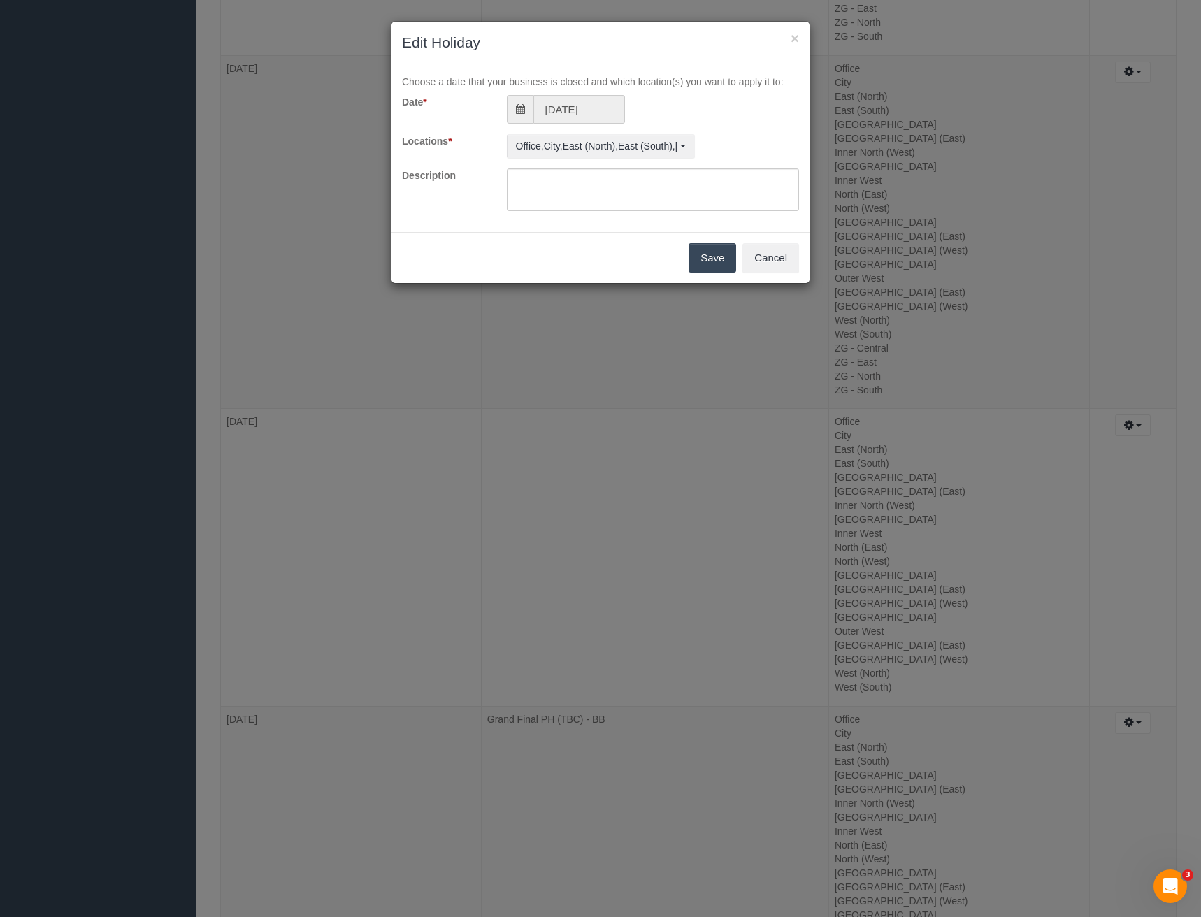
click at [719, 254] on button "Save" at bounding box center [713, 257] width 48 height 29
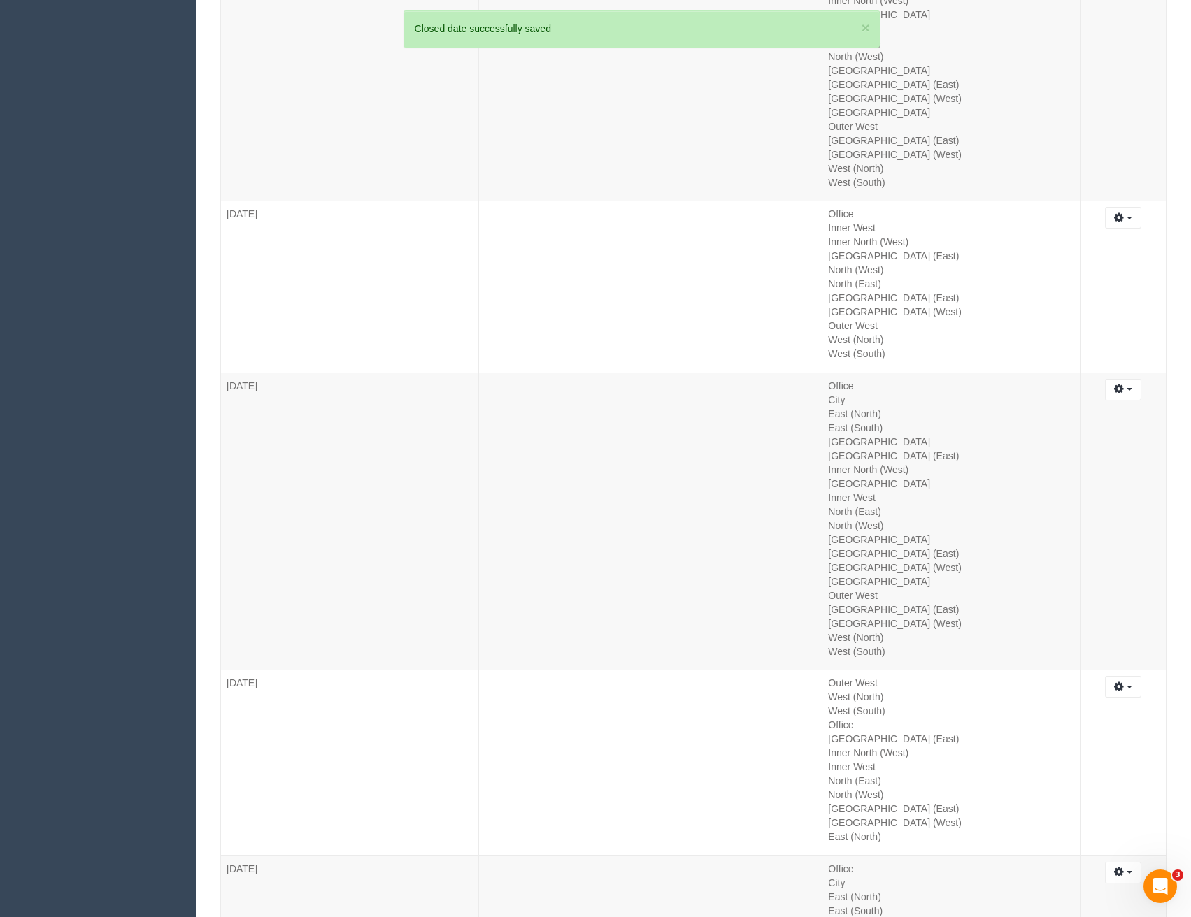
scroll to position [10904, 1191]
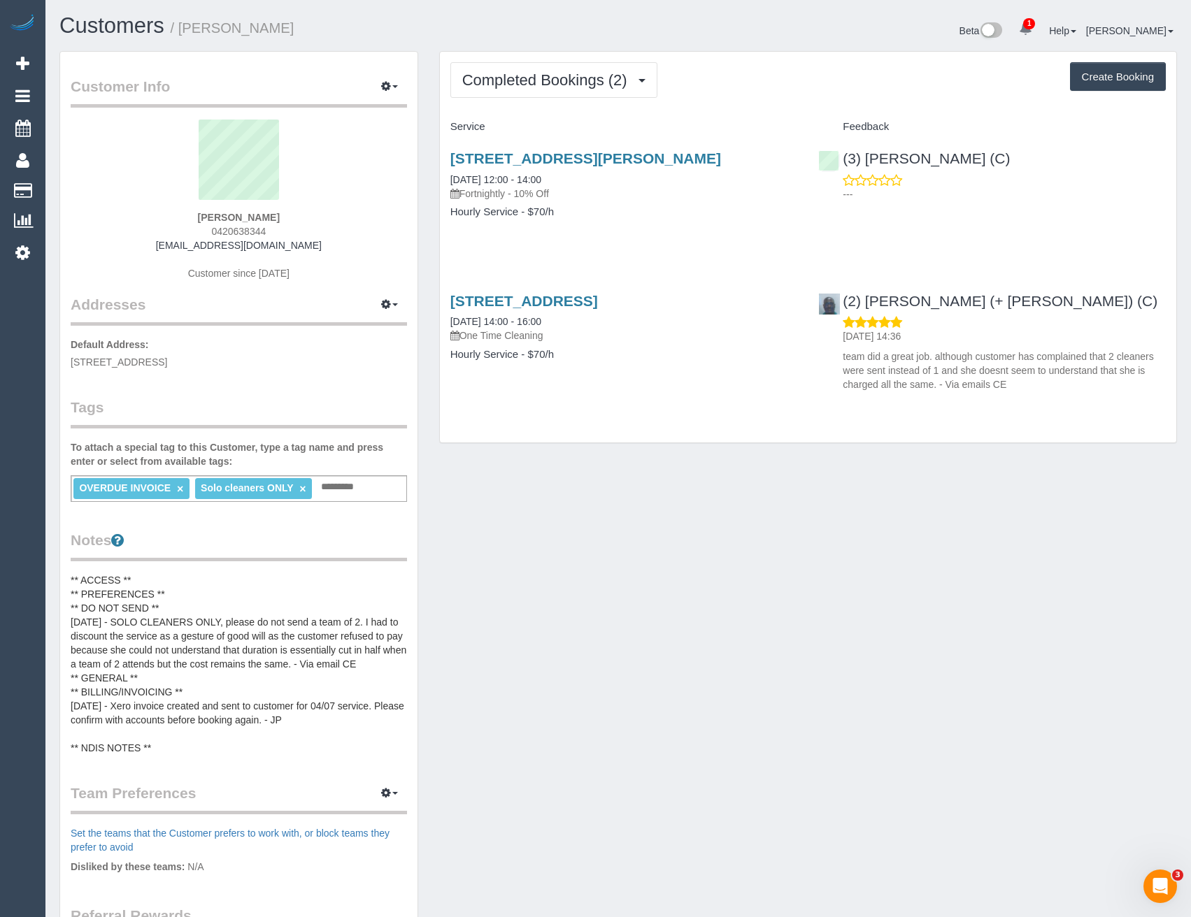
click at [178, 490] on link "×" at bounding box center [180, 489] width 6 height 12
click at [607, 83] on span "Completed Bookings (2)" at bounding box center [548, 79] width 172 height 17
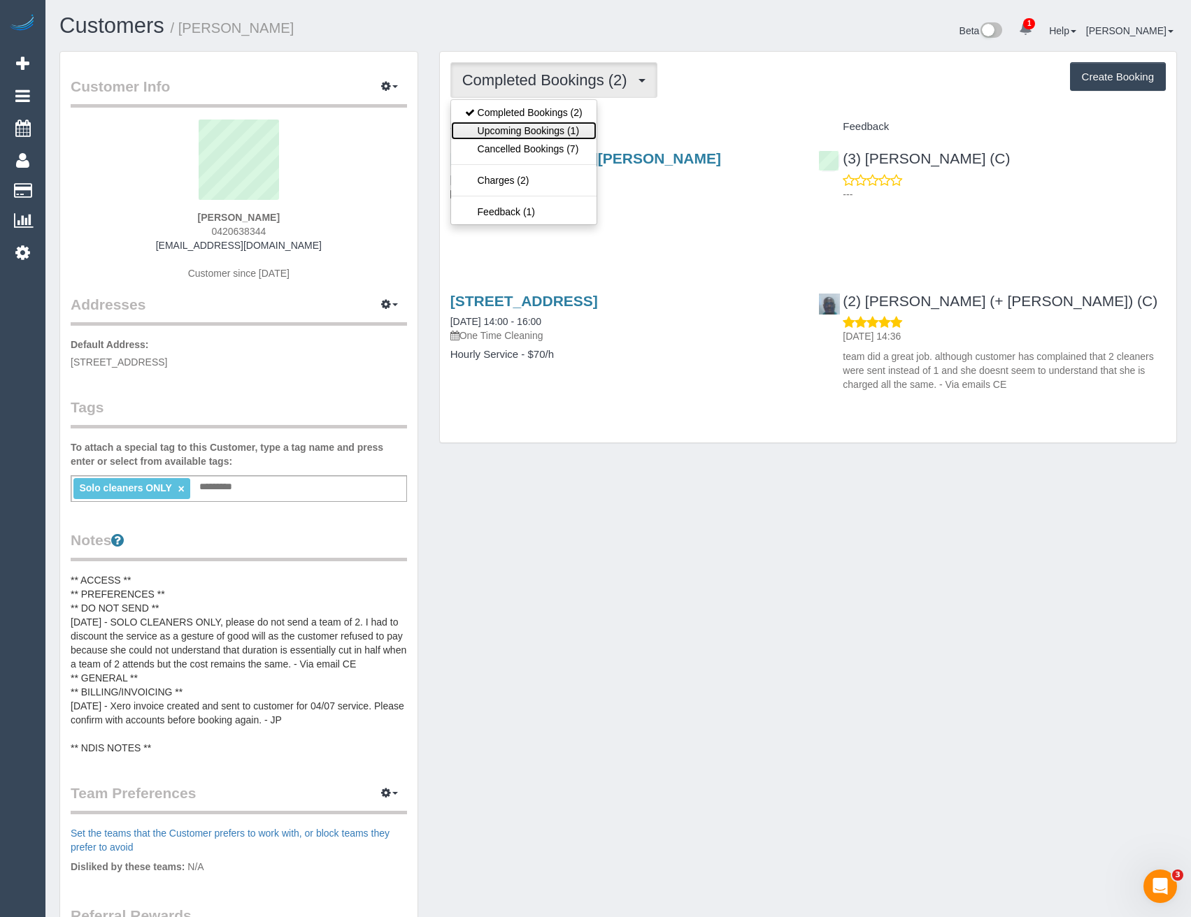
click at [580, 129] on link "Upcoming Bookings (1)" at bounding box center [523, 131] width 145 height 18
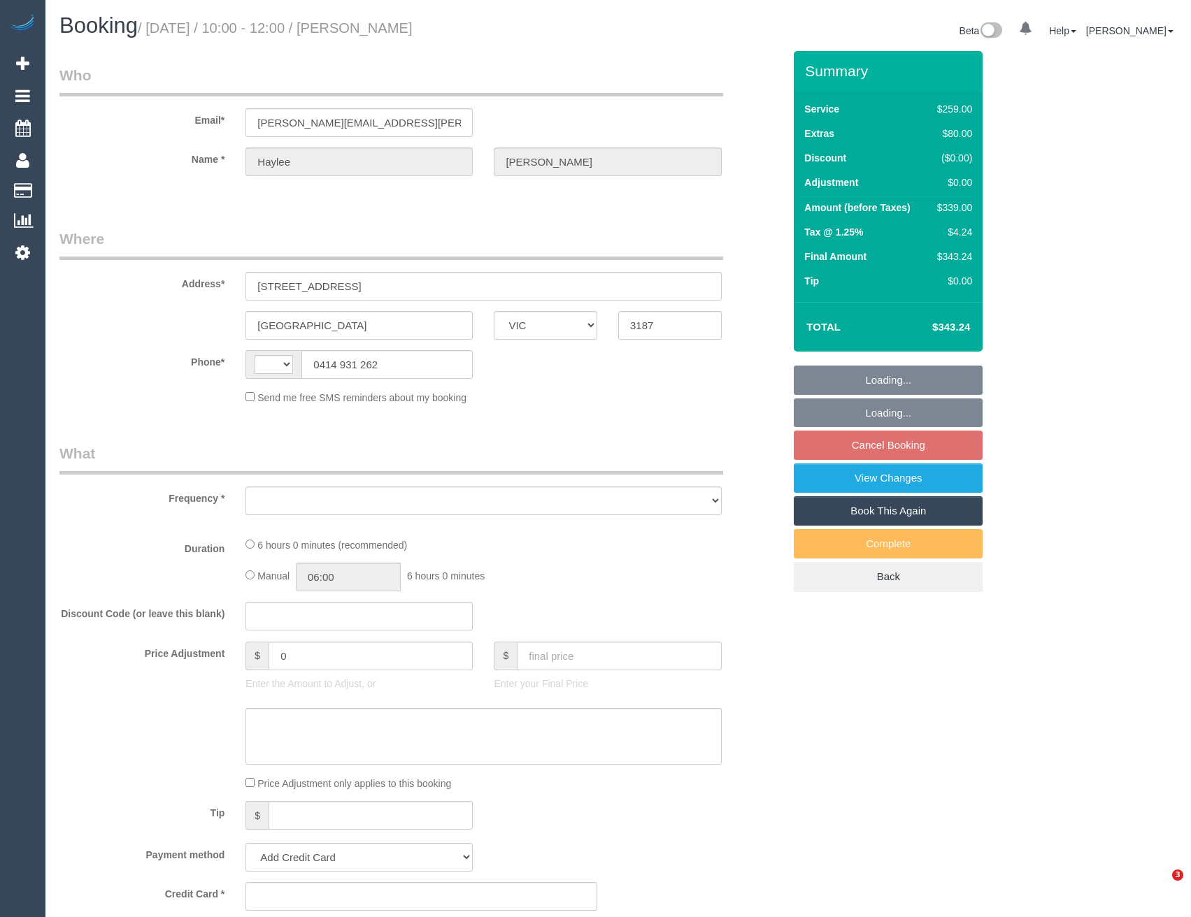
select select "VIC"
select select "string:AU"
select select "object:531"
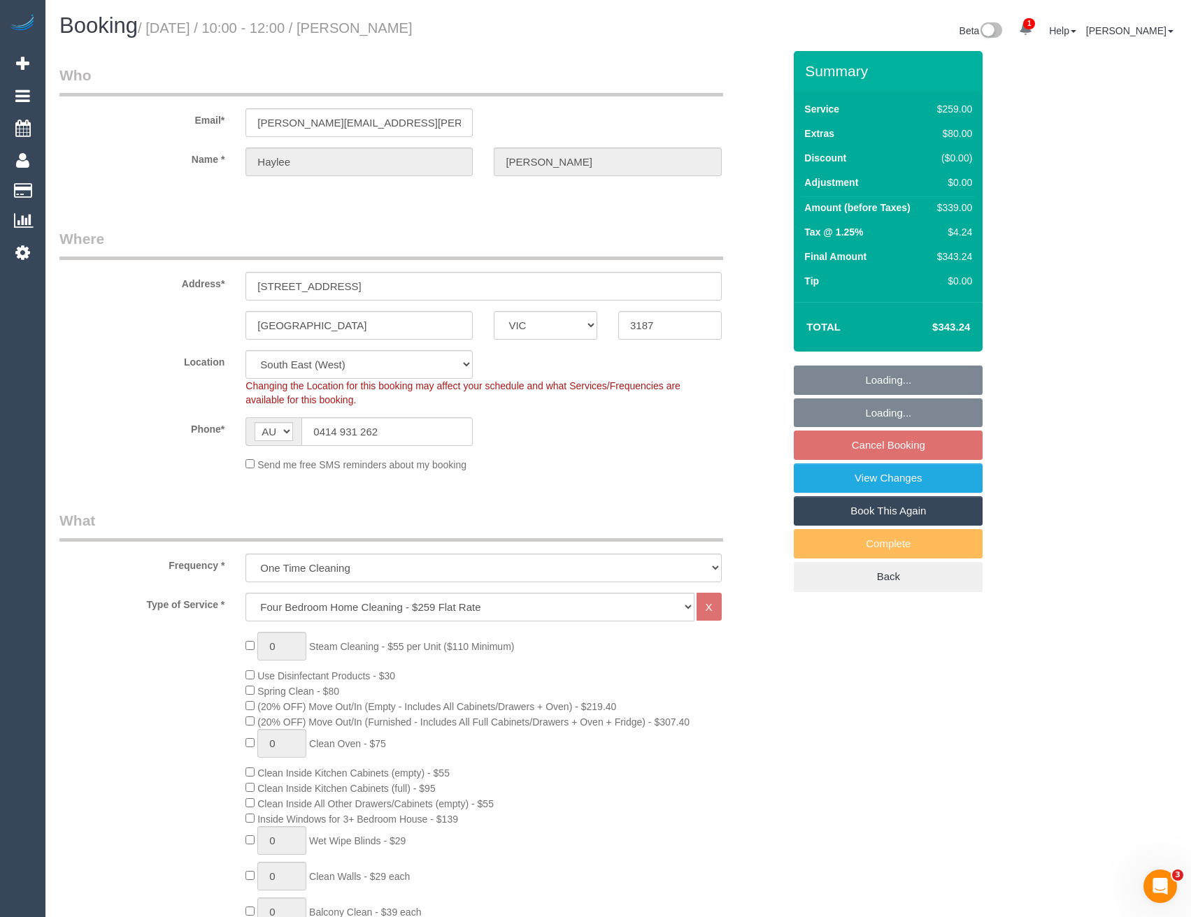
select select "string:stripe-pm_1PaR992GScqysDRVbLcurHOV"
select select "number:27"
select select "number:14"
select select "number:19"
select select "number:25"
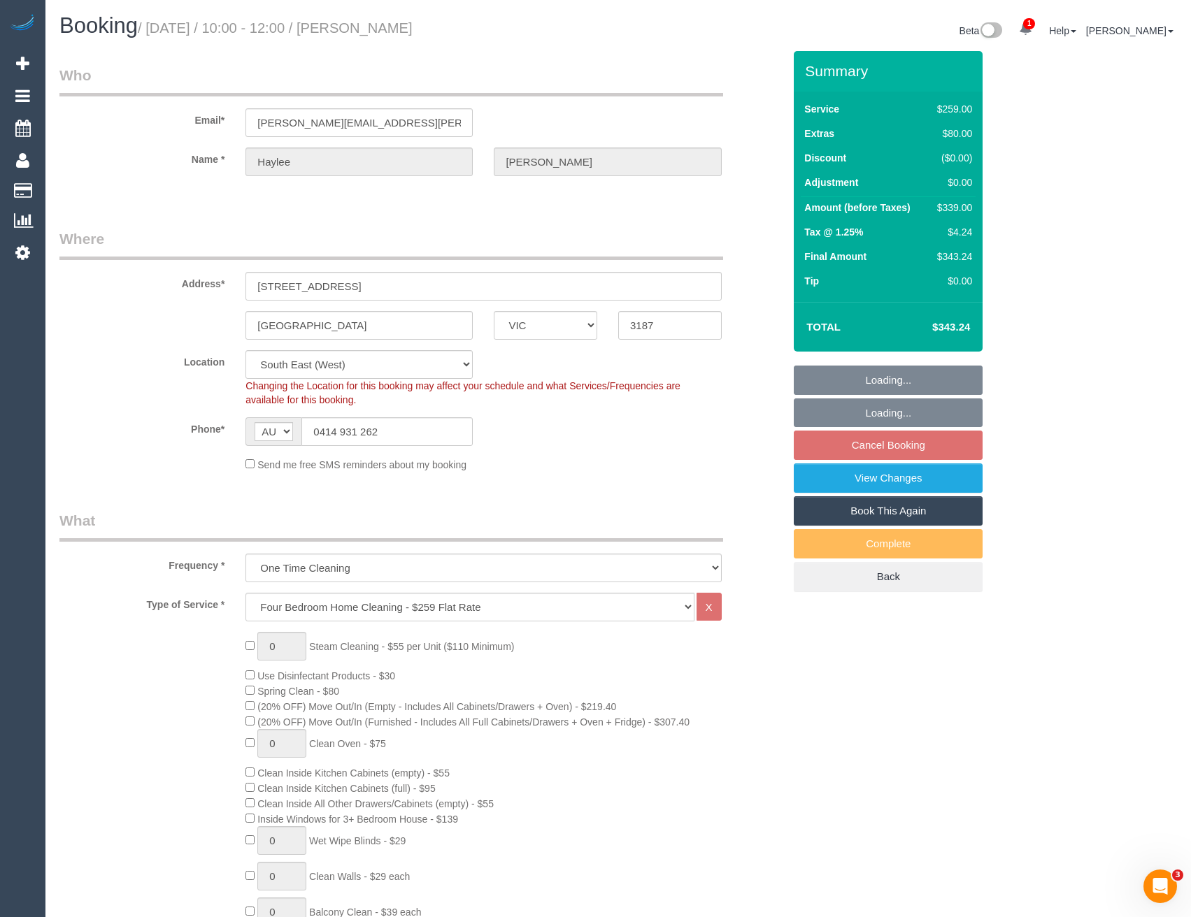
select select "number:33"
select select "number:13"
select select "object:780"
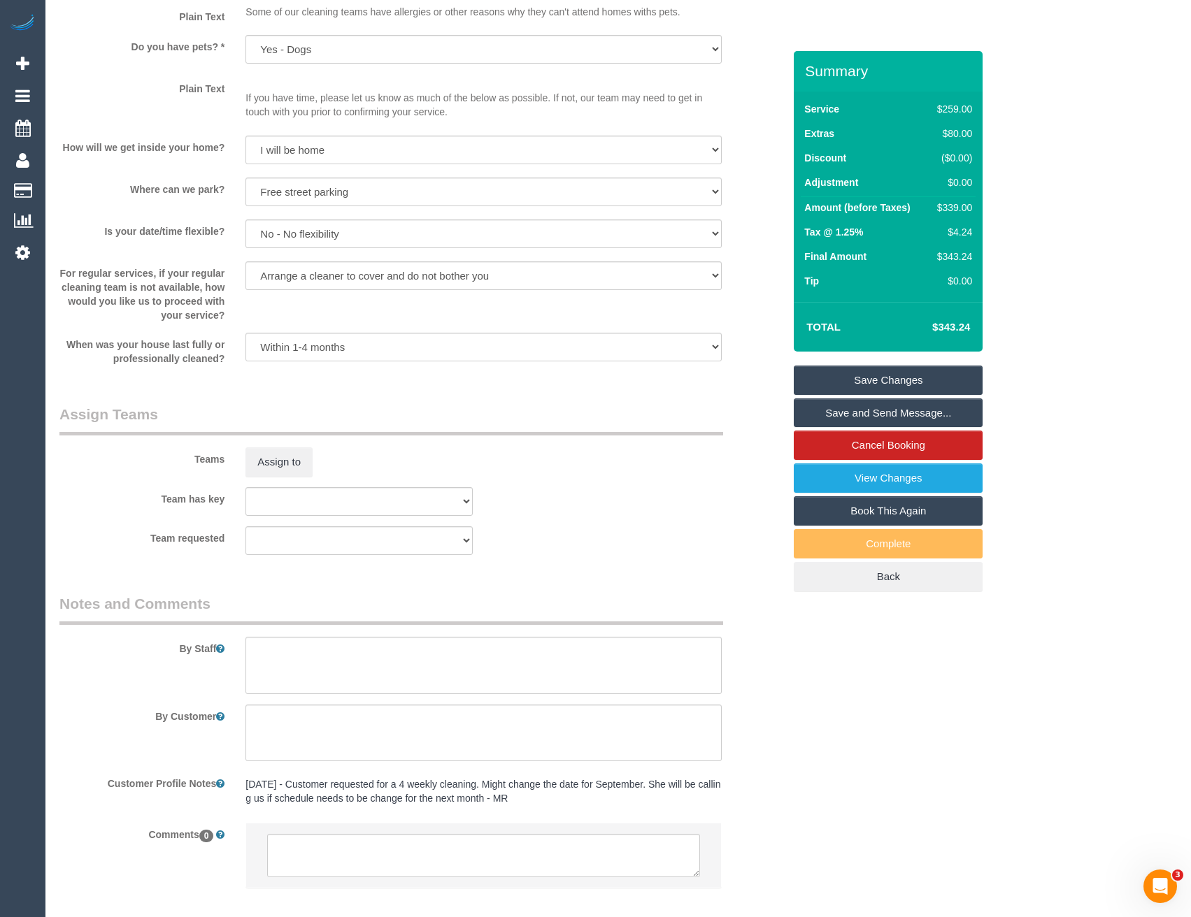
scroll to position [1866, 0]
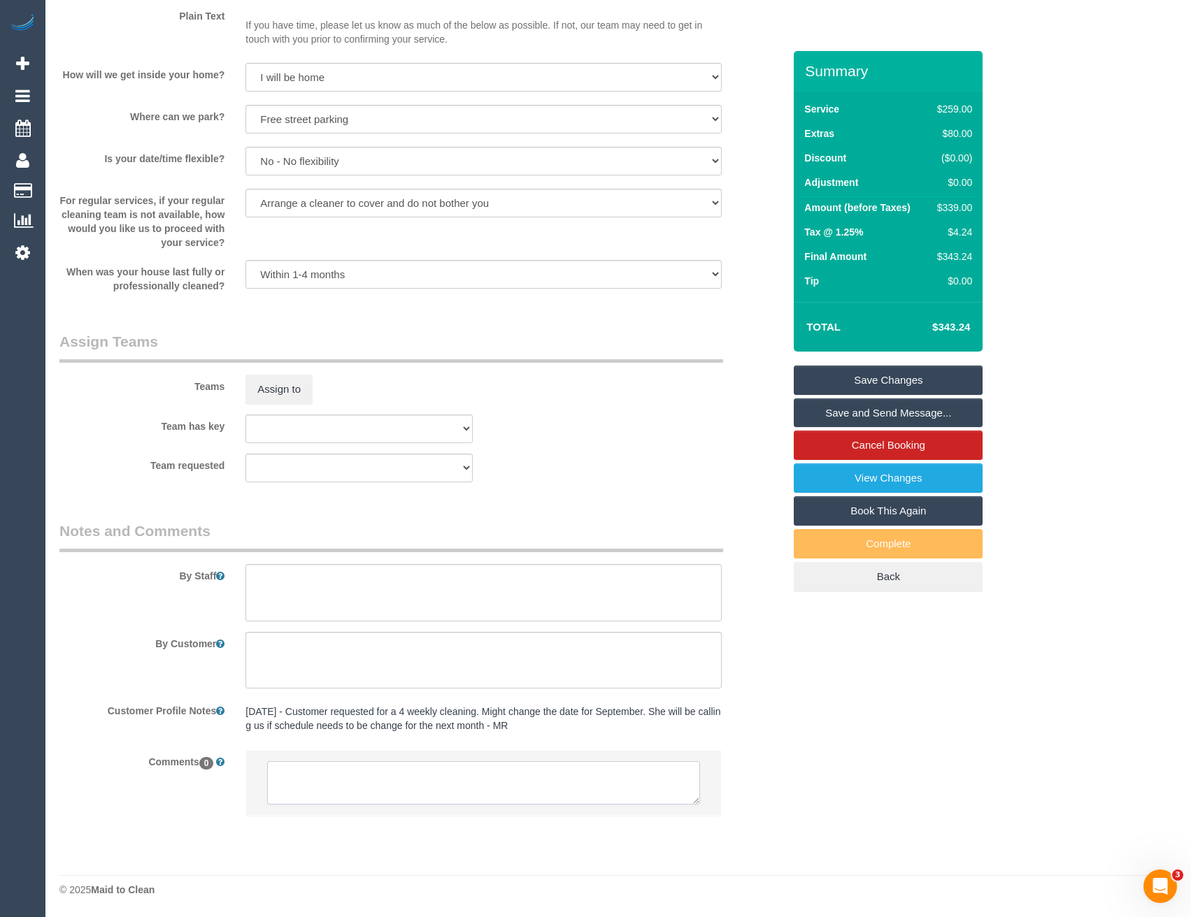
click at [345, 784] on textarea at bounding box center [483, 782] width 432 height 43
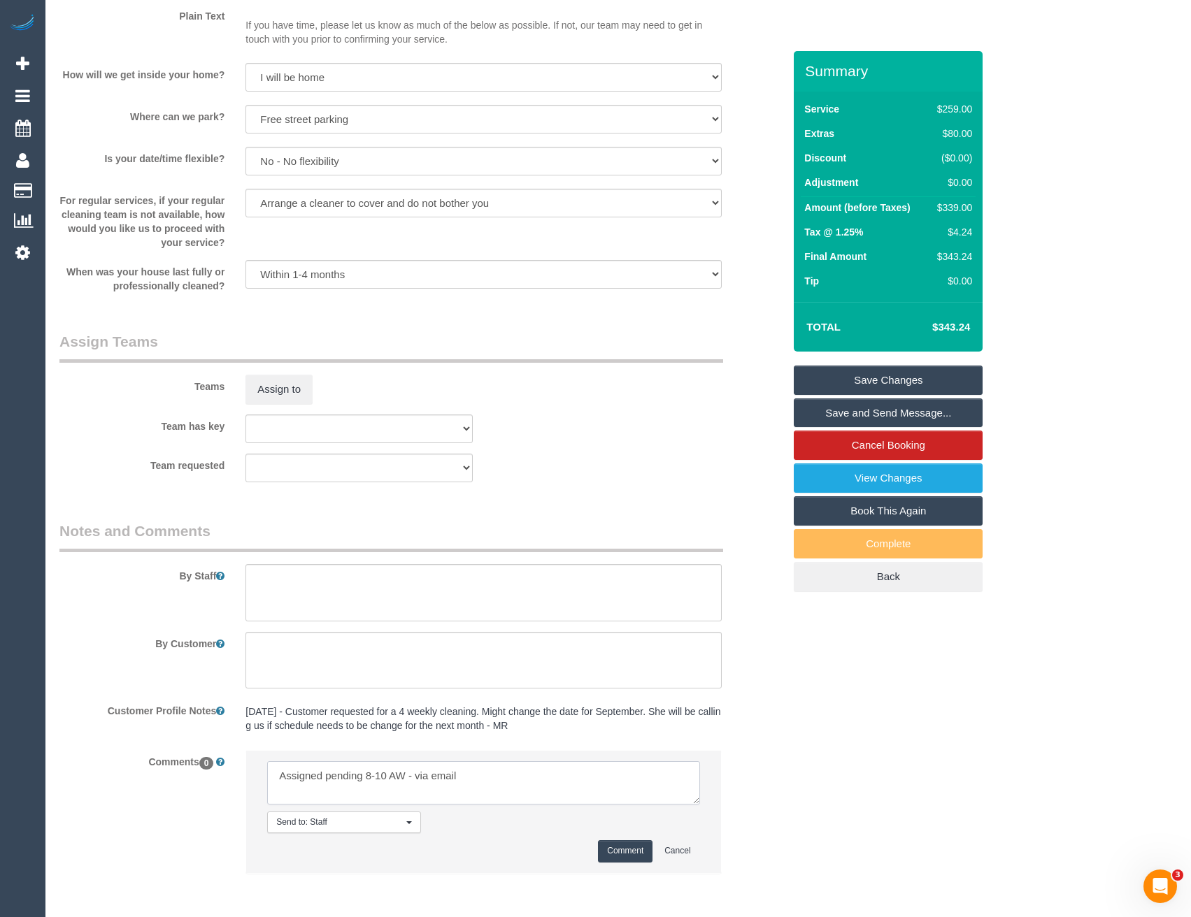
type textarea "Assigned pending 8-10 AW - via email"
click at [599, 848] on button "Comment" at bounding box center [625, 851] width 55 height 22
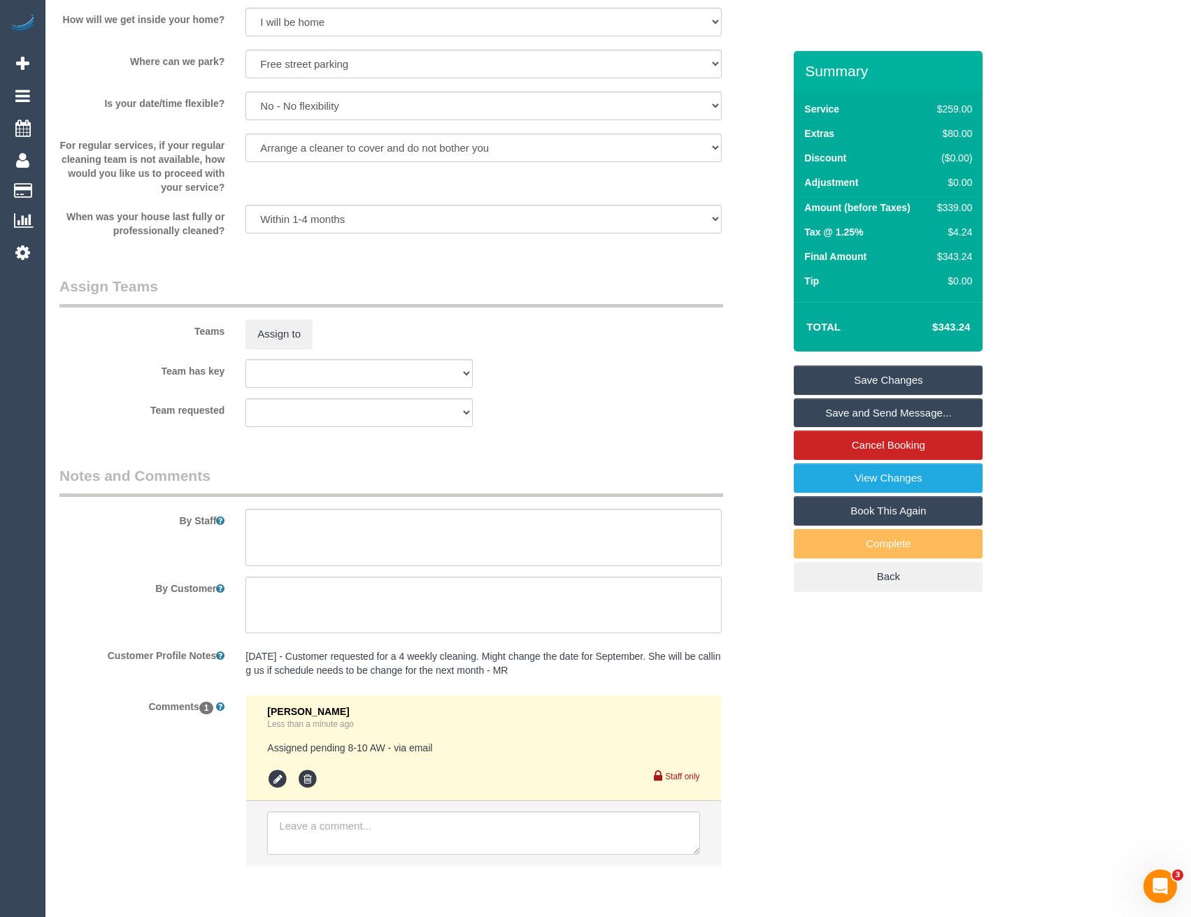
scroll to position [1971, 0]
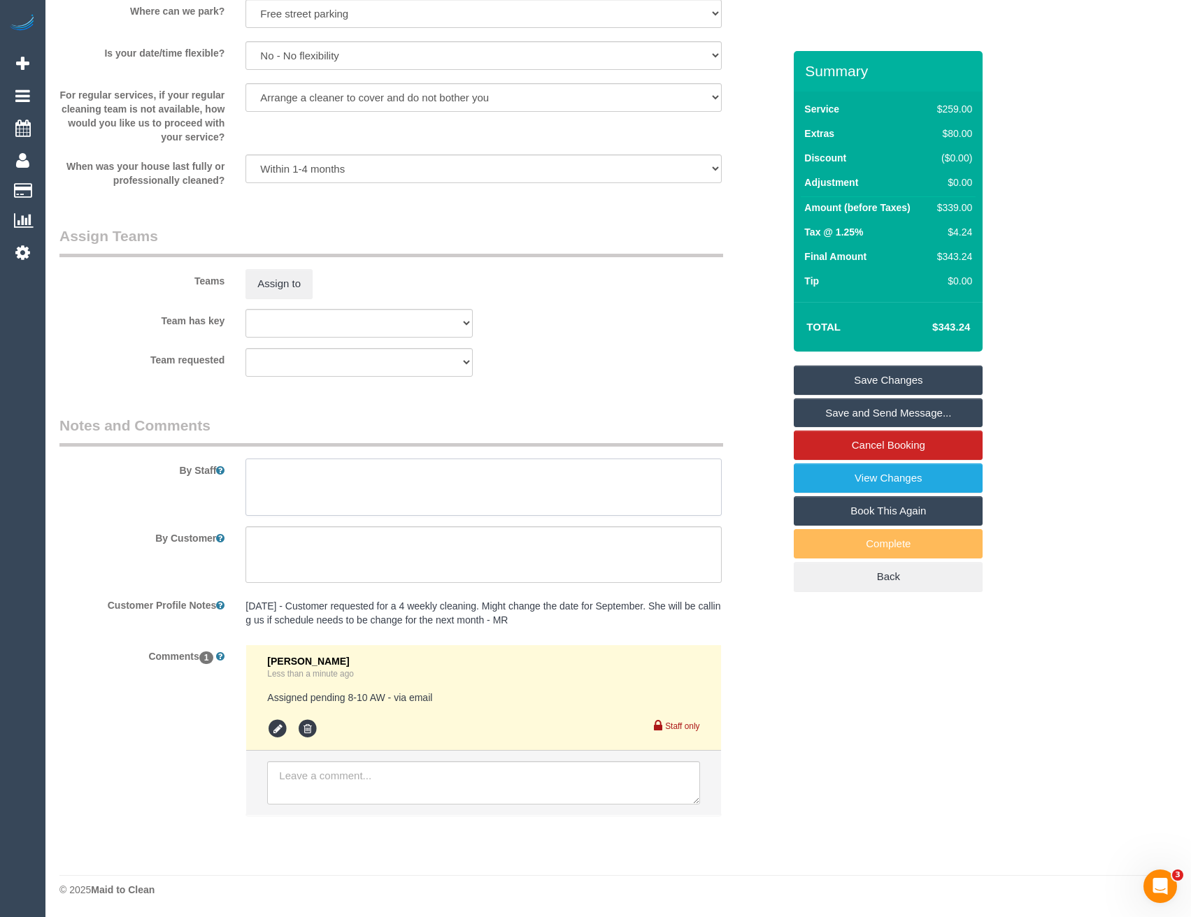
click at [321, 482] on textarea at bounding box center [482, 487] width 475 height 57
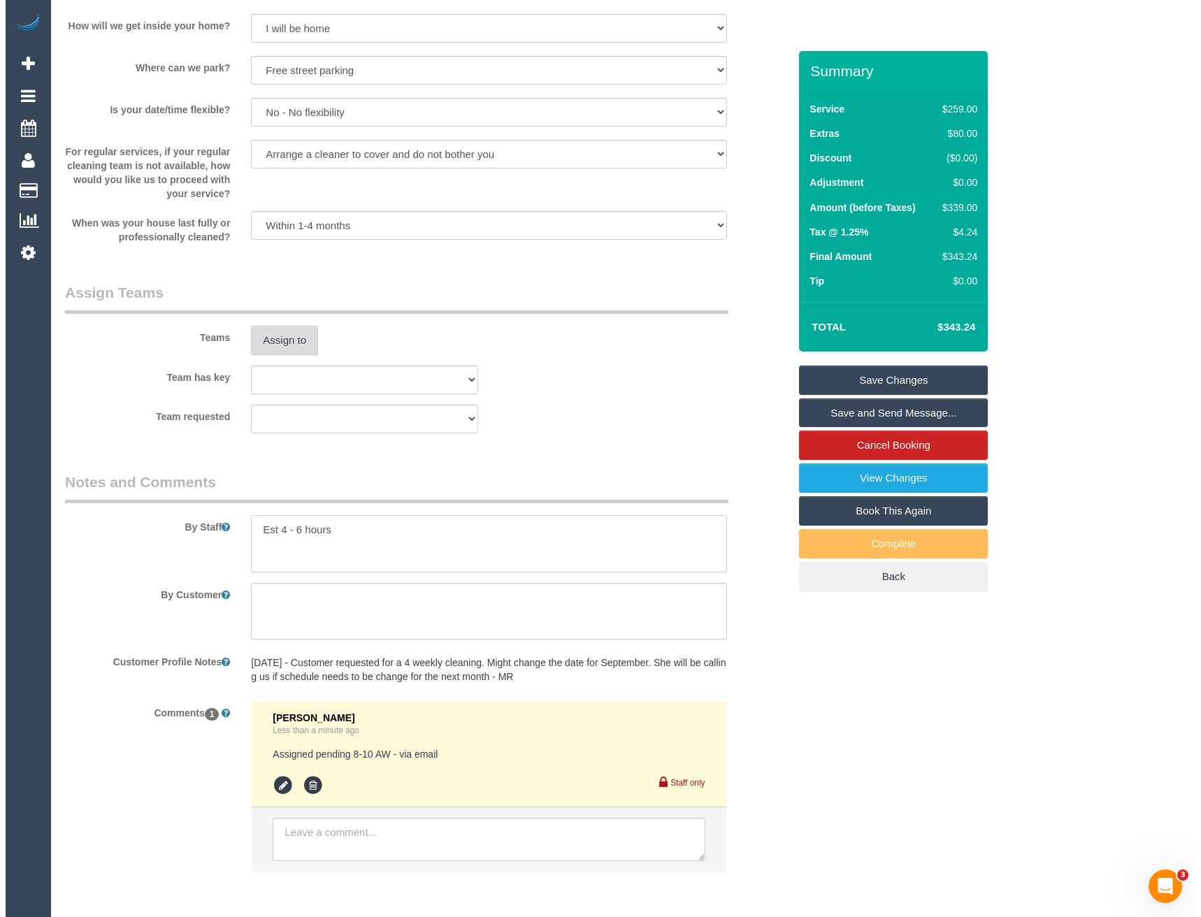
scroll to position [1831, 0]
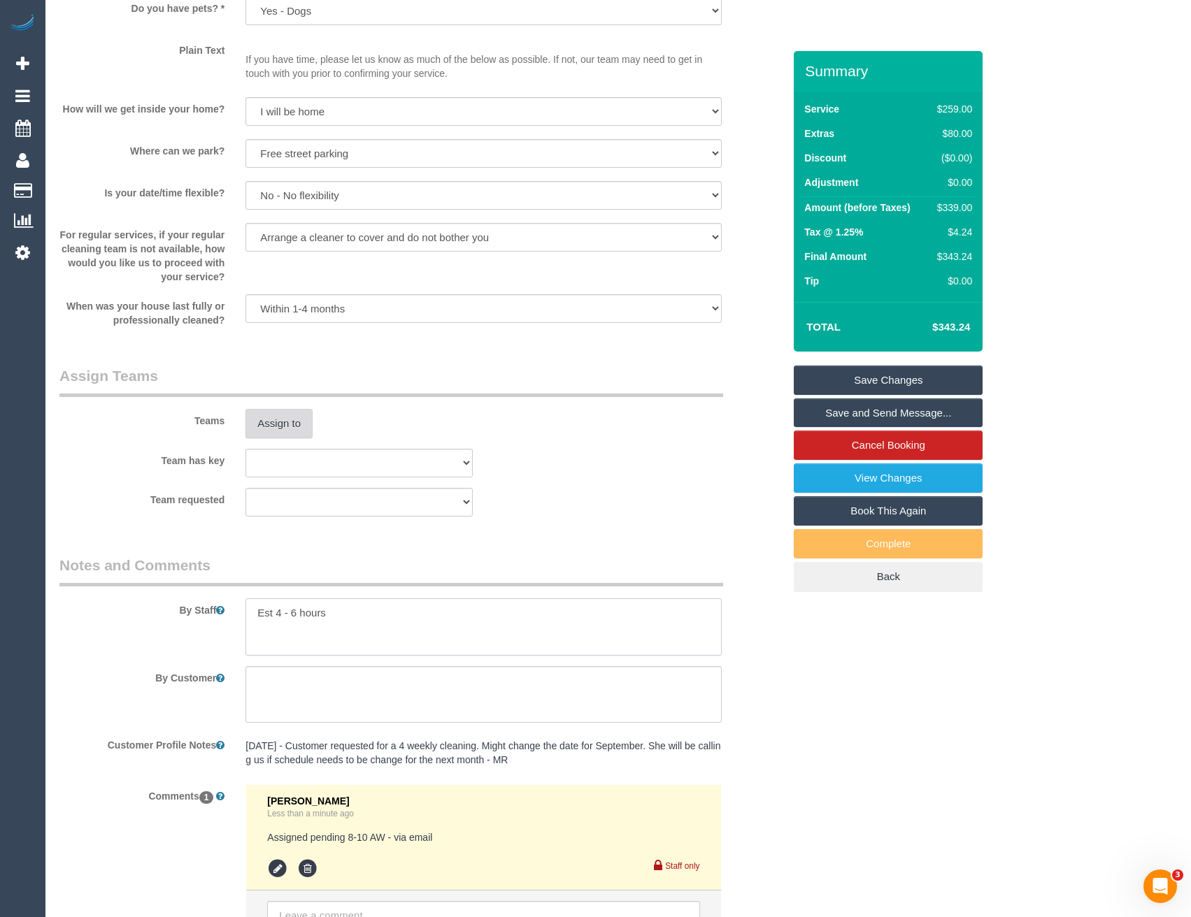
type textarea "Est 4 - 6 hours"
click at [299, 423] on button "Assign to" at bounding box center [278, 423] width 67 height 29
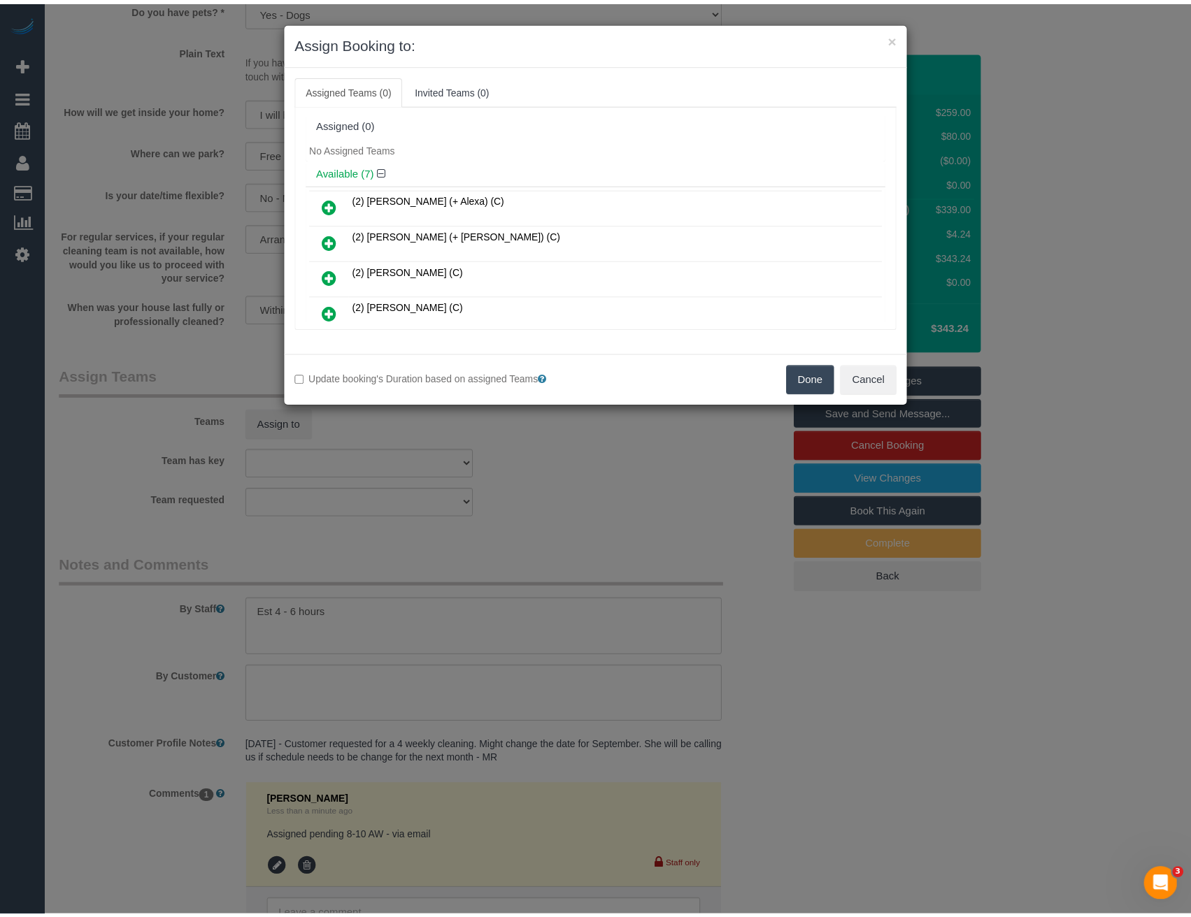
scroll to position [1910, 0]
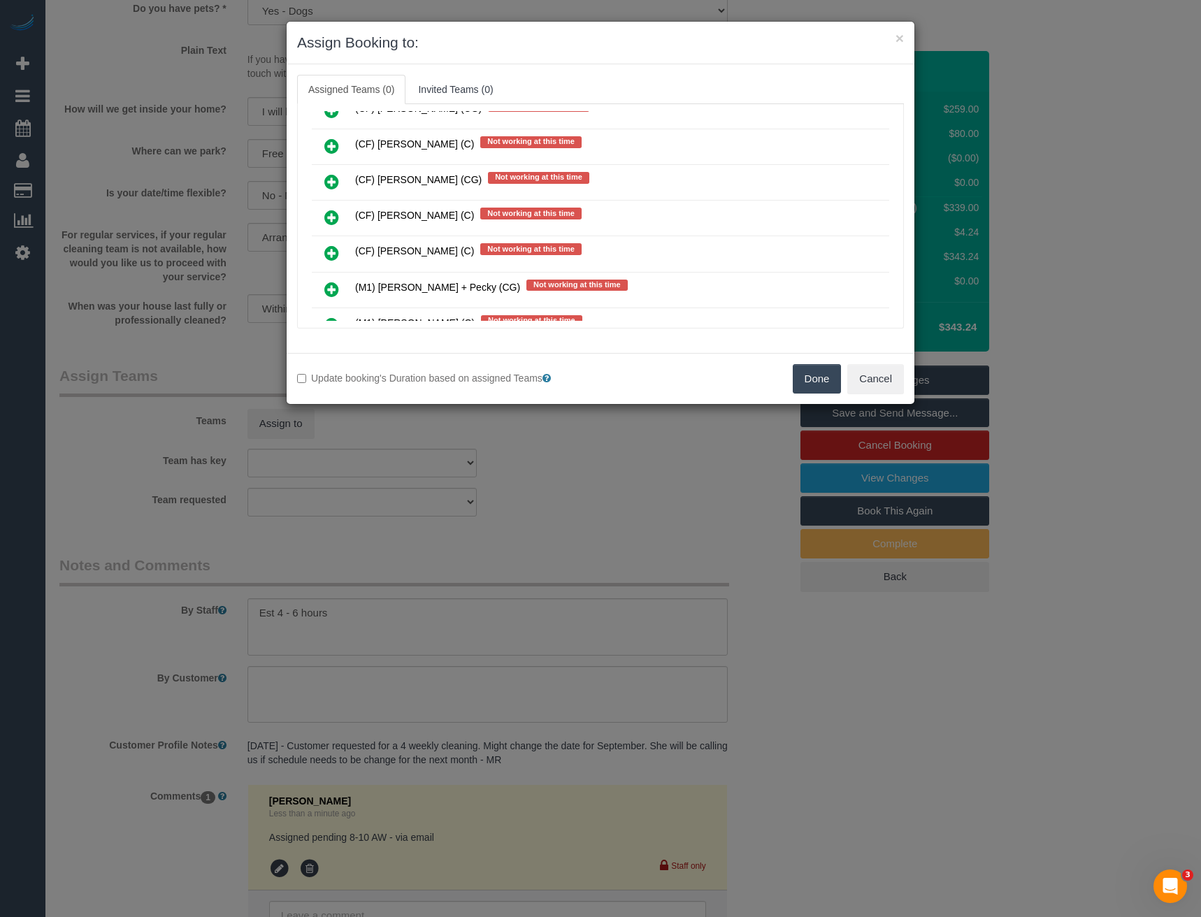
click at [547, 479] on div "× Assign Booking to: Assigned Teams (0) Invited Teams (0) Assigned (0) No Assig…" at bounding box center [600, 458] width 1201 height 917
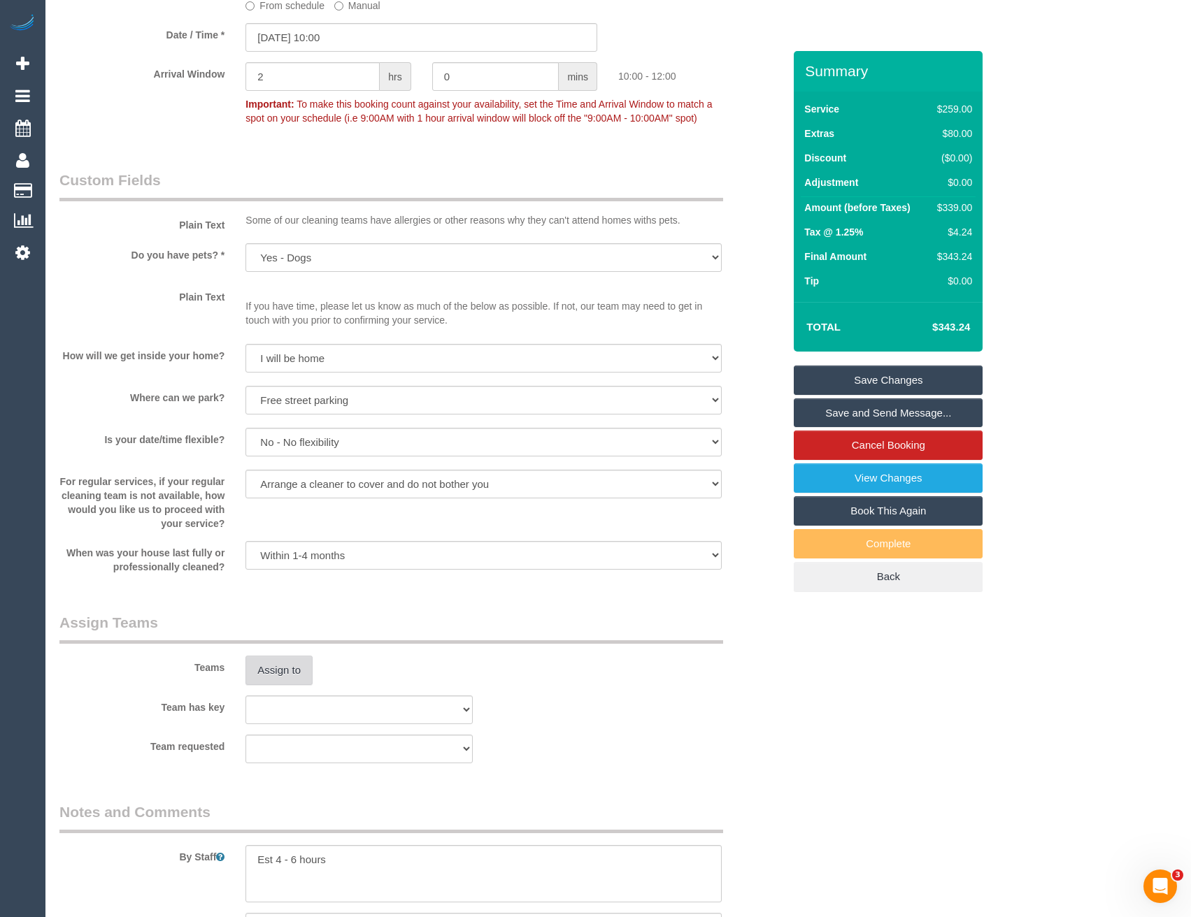
scroll to position [1412, 0]
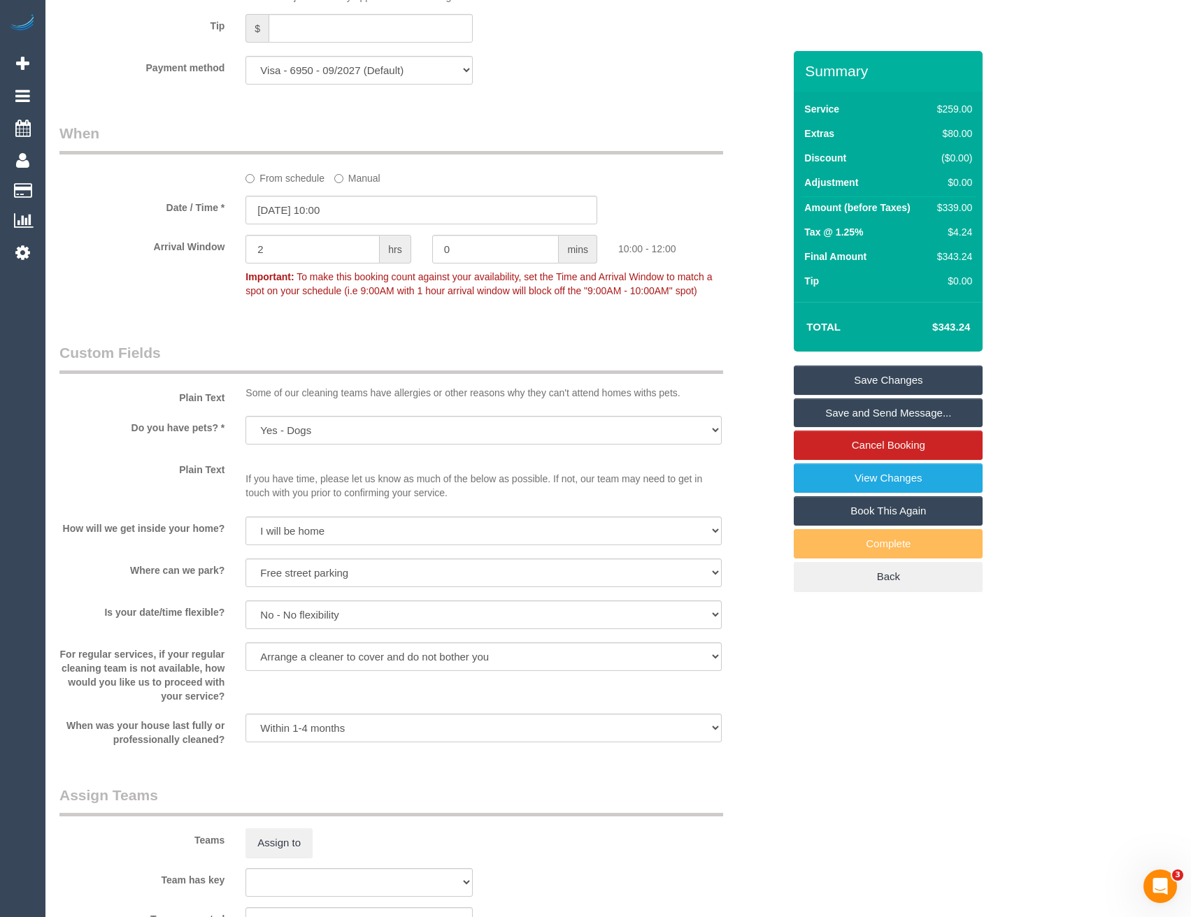
click at [344, 192] on sui-booking-spot "From schedule Manual Date / Time * 11/09/2025 10:00 Arrival Window 2 hrs 0 mins…" at bounding box center [421, 213] width 724 height 181
click at [349, 209] on input "11/09/2025 10:00" at bounding box center [421, 210] width 352 height 29
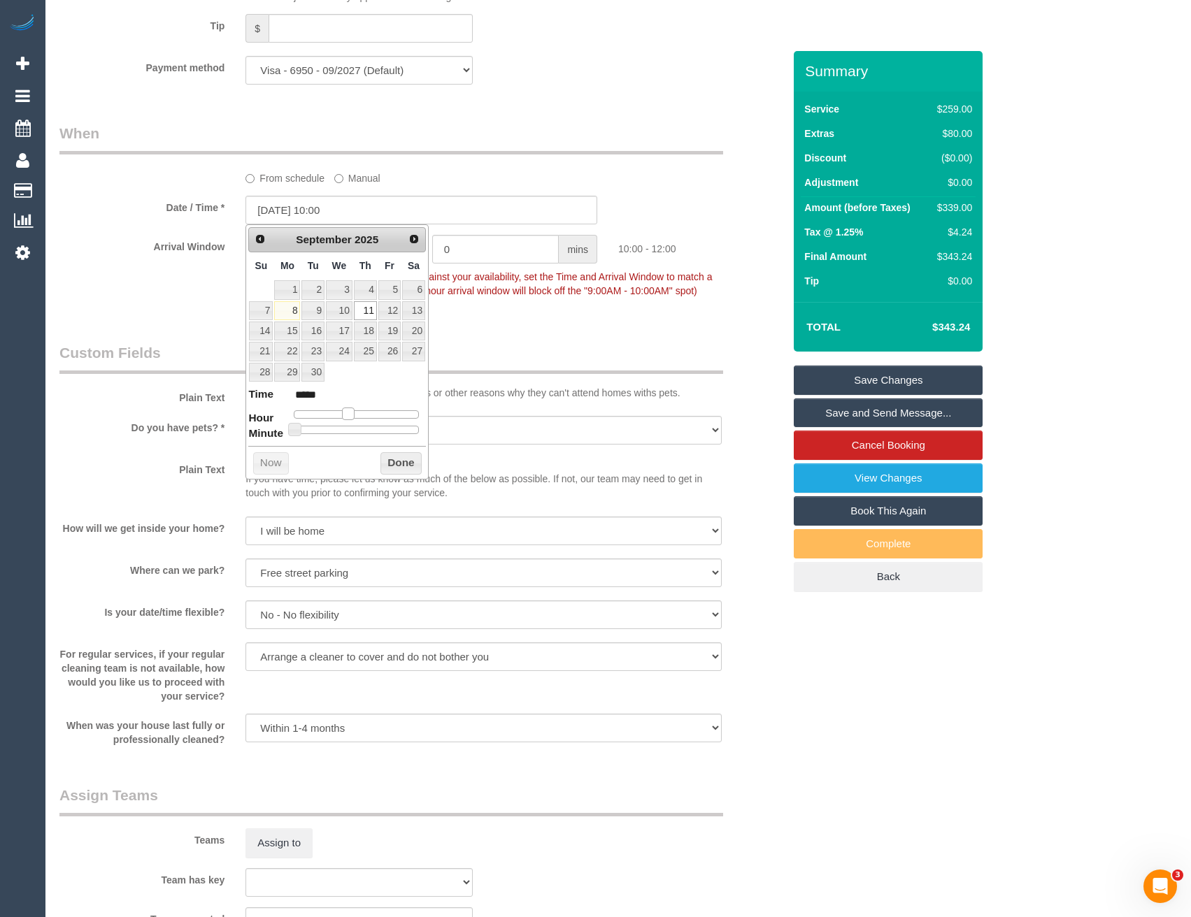
type input "11/09/2025 09:00"
type input "*****"
type input "11/09/2025 08:00"
type input "*****"
drag, startPoint x: 347, startPoint y: 409, endPoint x: 338, endPoint y: 410, distance: 9.1
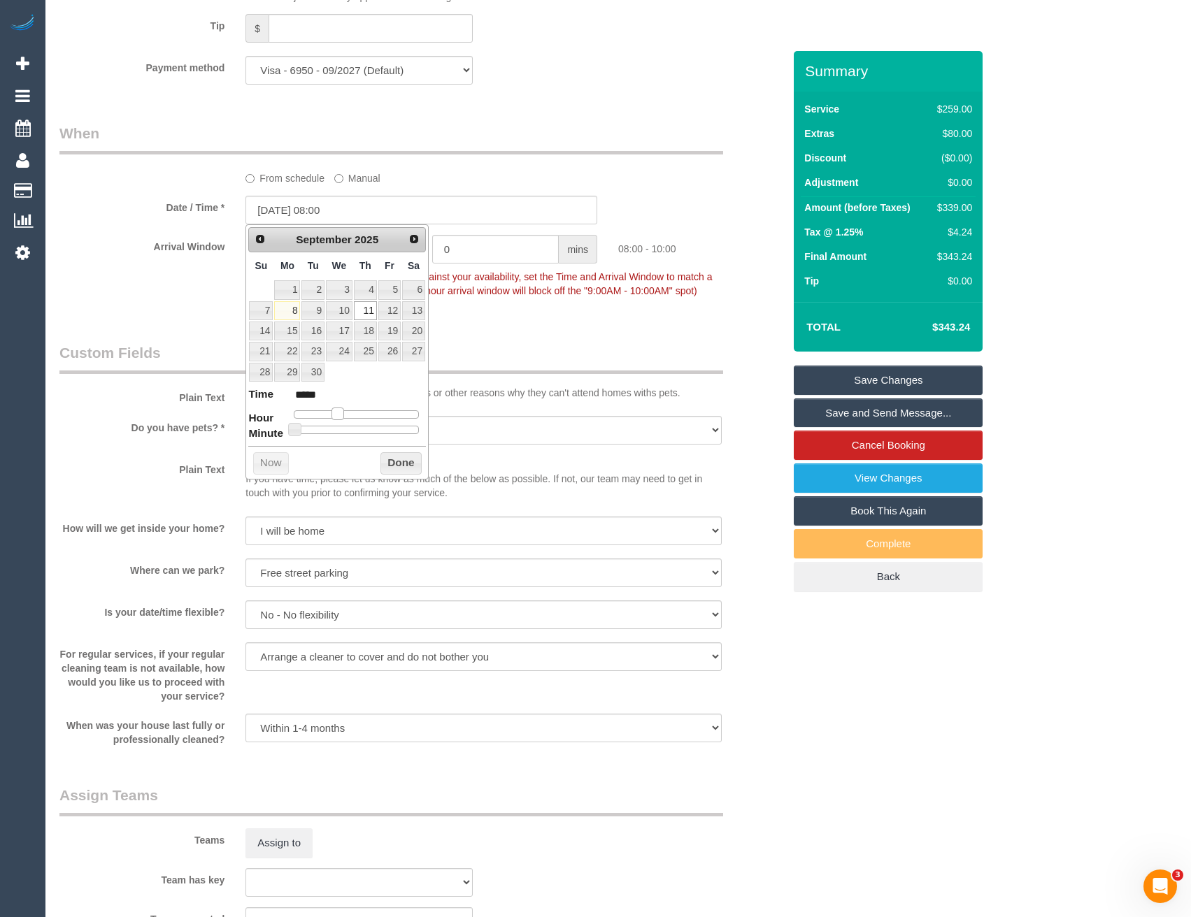
click at [338, 410] on span at bounding box center [337, 414] width 13 height 13
click at [388, 463] on button "Done" at bounding box center [400, 463] width 41 height 22
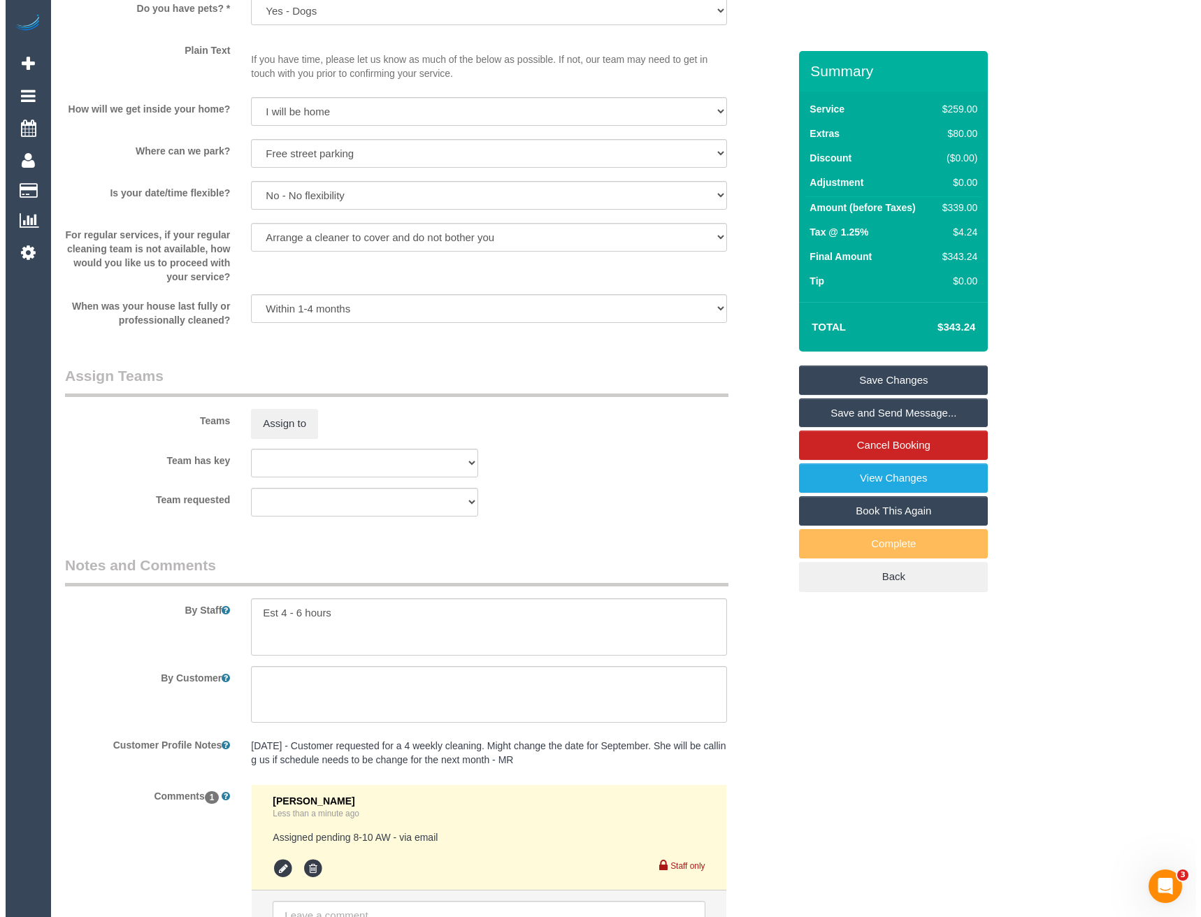
scroll to position [1971, 0]
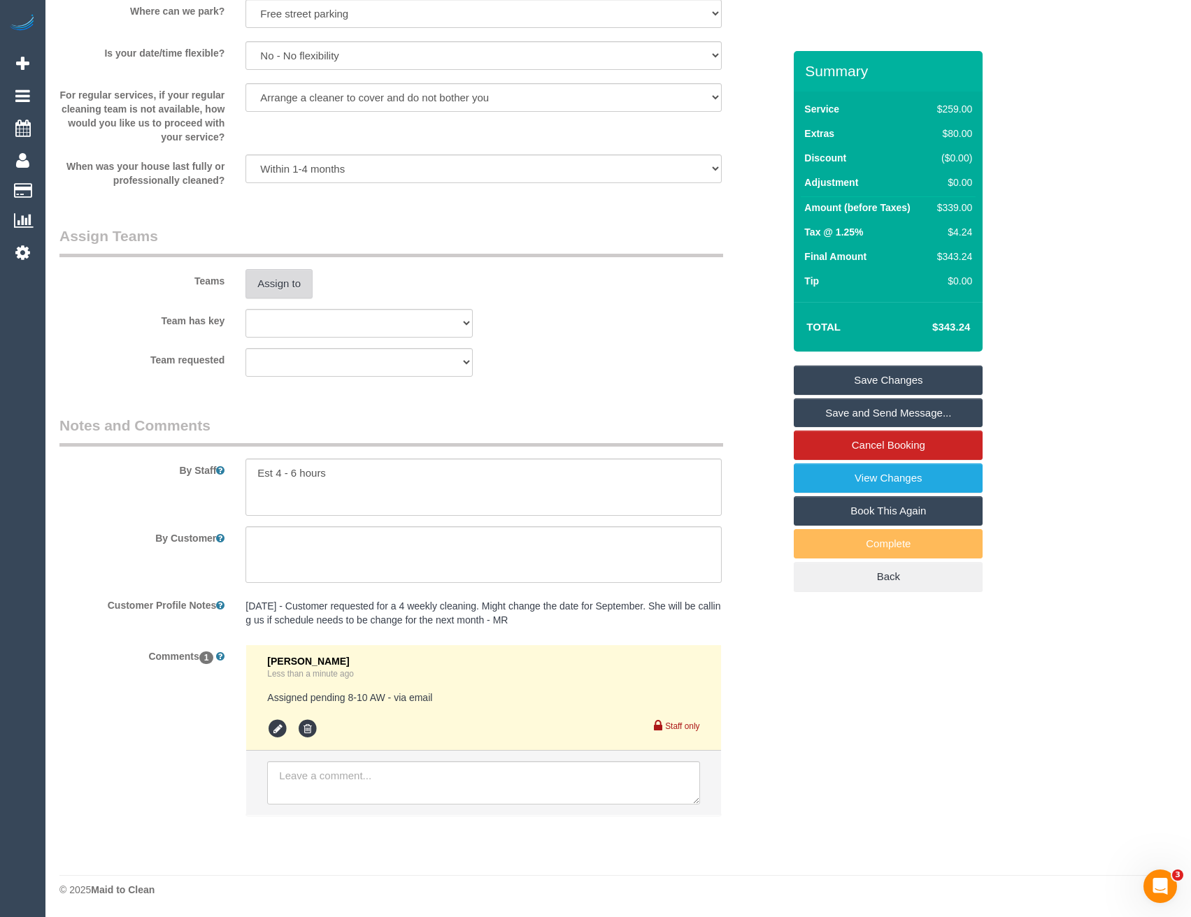
click at [292, 293] on button "Assign to" at bounding box center [278, 283] width 67 height 29
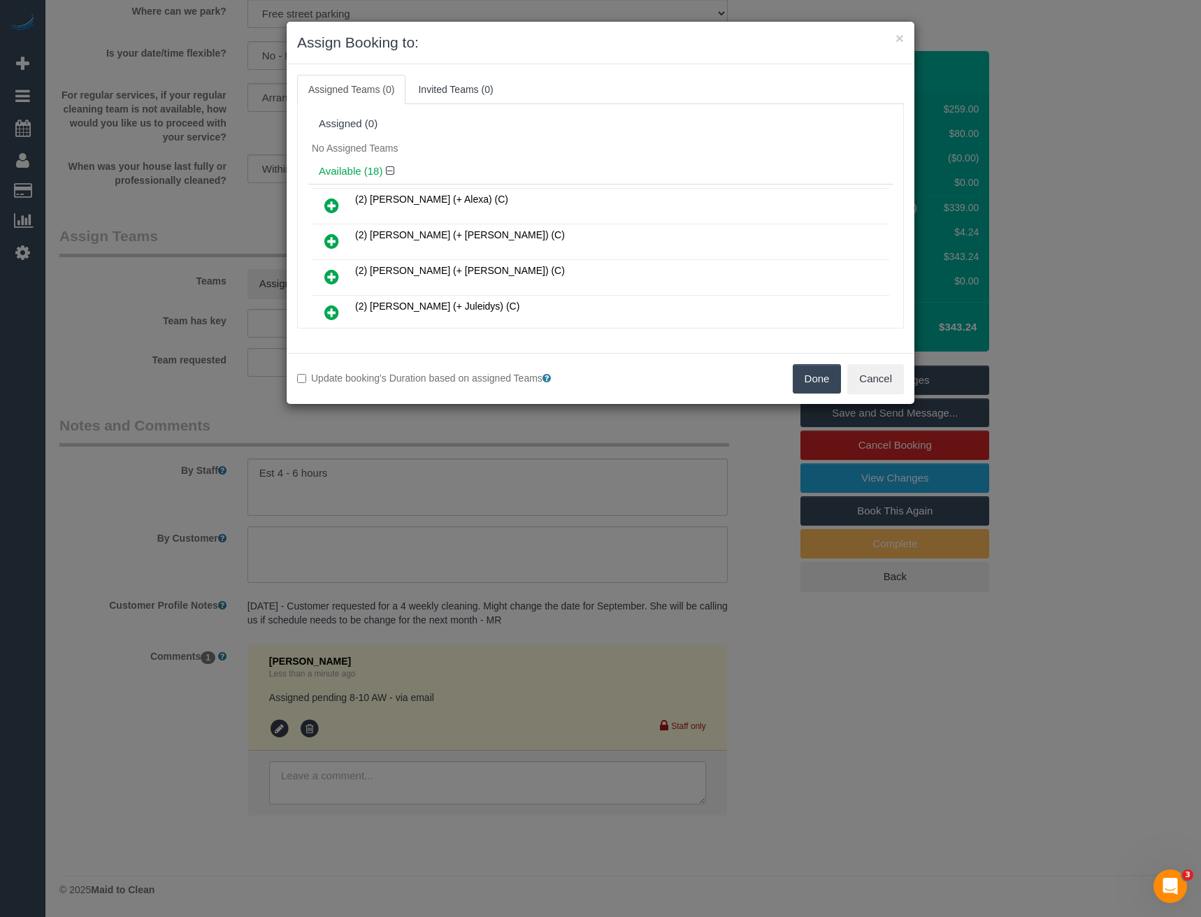
click at [322, 273] on link at bounding box center [331, 278] width 33 height 28
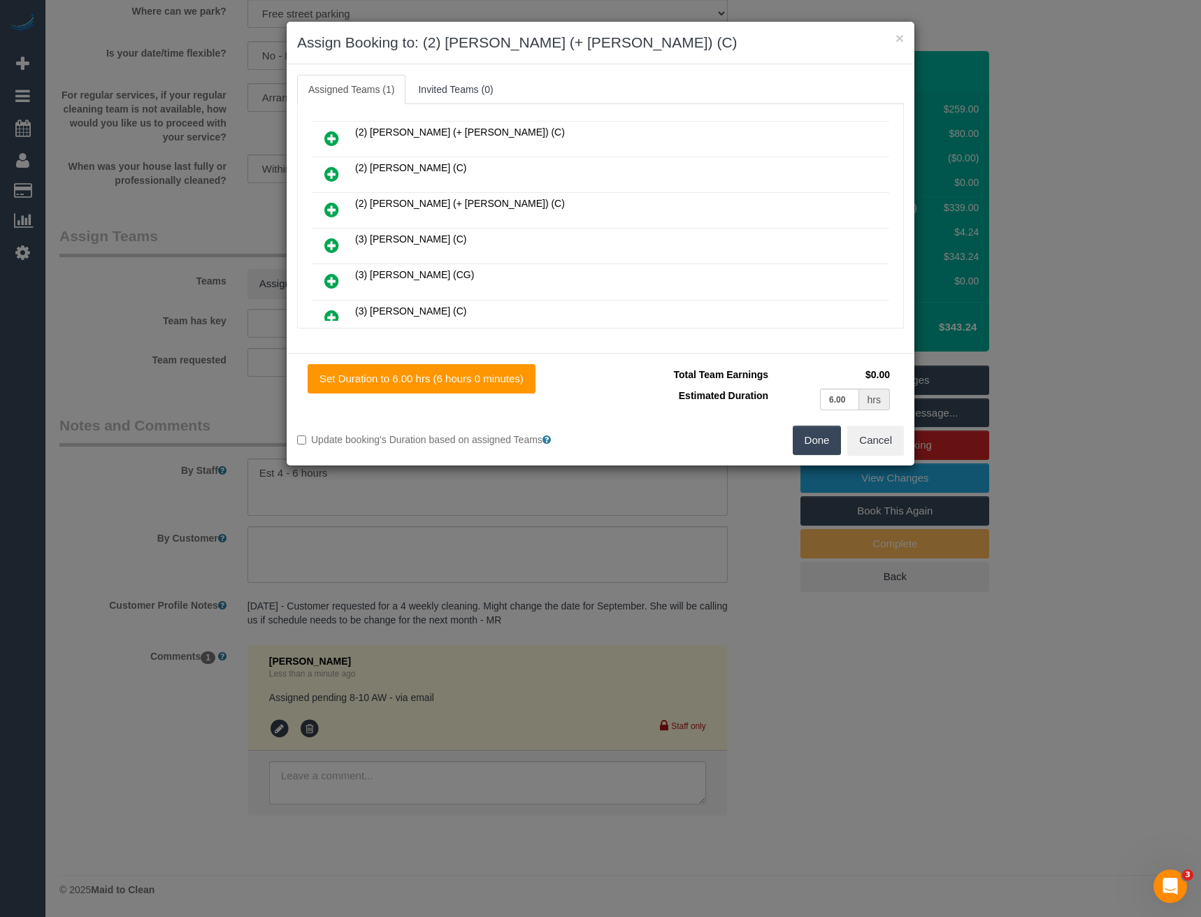
click at [332, 208] on icon at bounding box center [331, 209] width 15 height 17
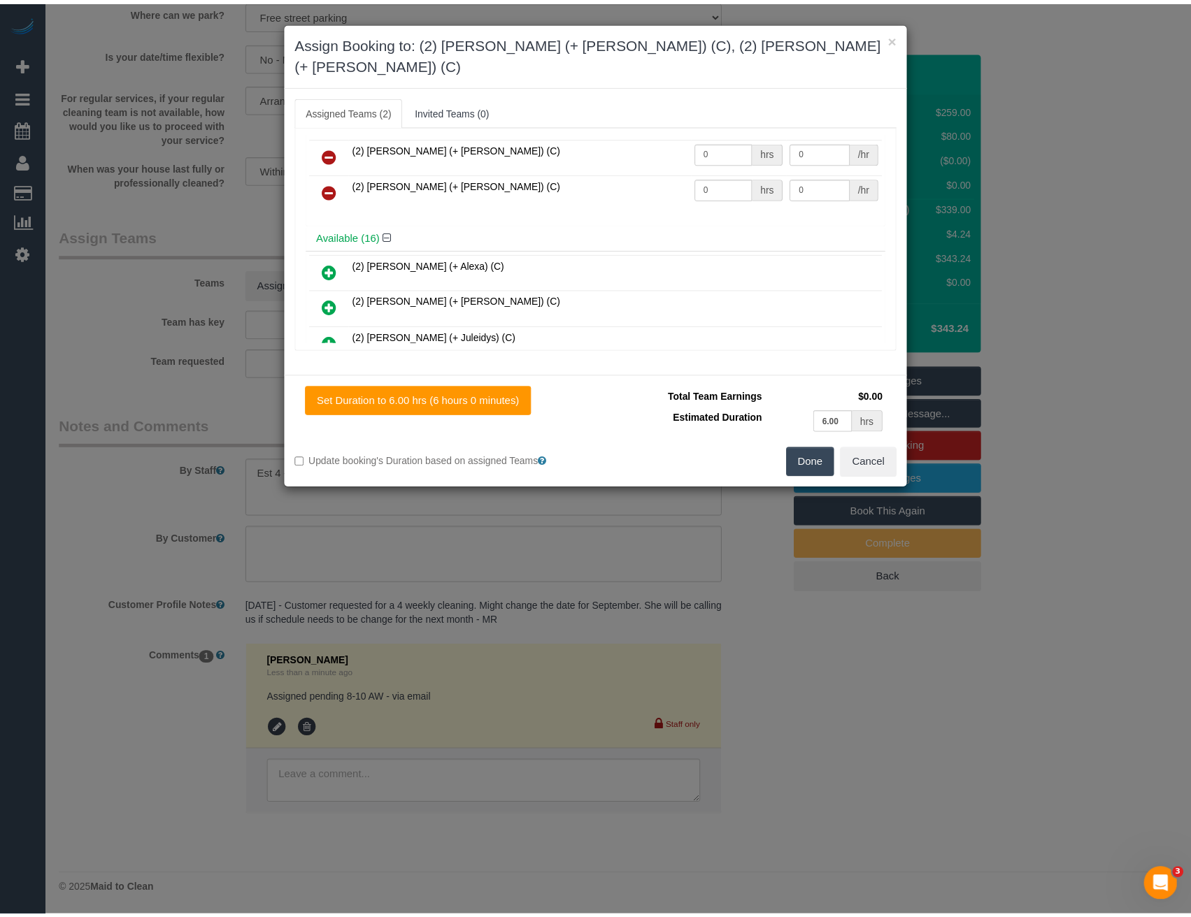
scroll to position [0, 0]
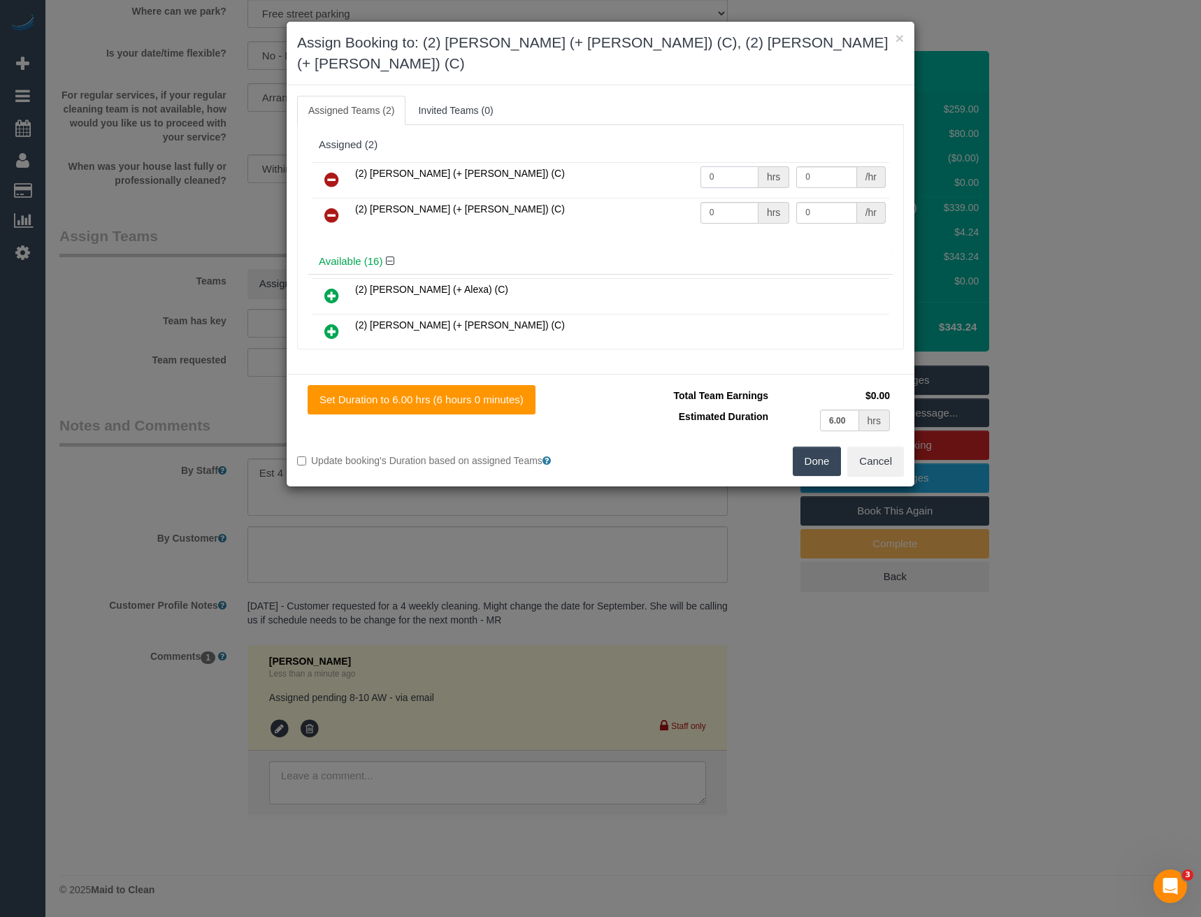
drag, startPoint x: 722, startPoint y: 148, endPoint x: 637, endPoint y: 147, distance: 85.3
click at [647, 162] on tr "(2) Barbara (+ Paul) (C) 0 hrs 0 /hr" at bounding box center [601, 180] width 578 height 36
type input "1"
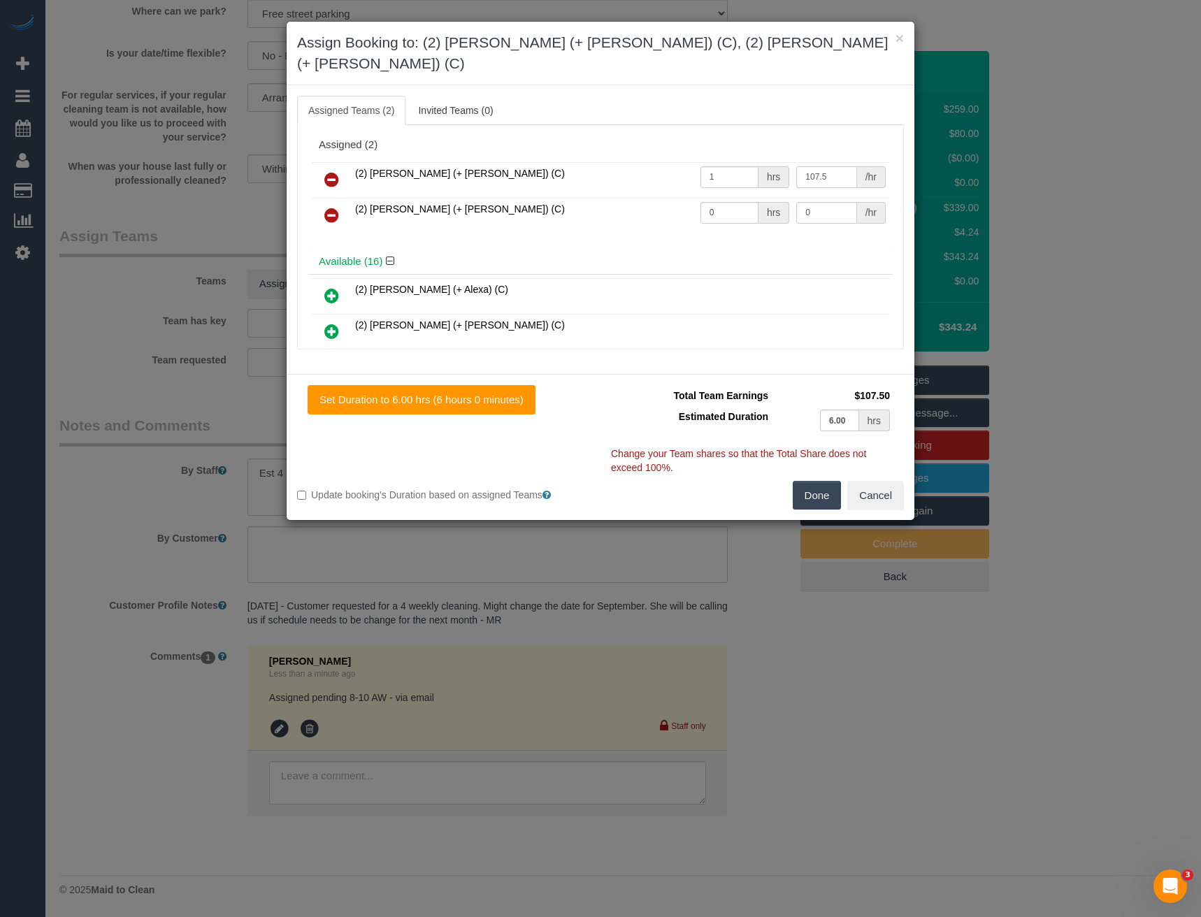
type input "107.5"
drag, startPoint x: 686, startPoint y: 193, endPoint x: 624, endPoint y: 187, distance: 61.8
click at [637, 198] on tr "(2) Paul (+ Barbara) (C) 0 hrs 0 /hr" at bounding box center [601, 216] width 578 height 36
type input "1"
type input "107.5"
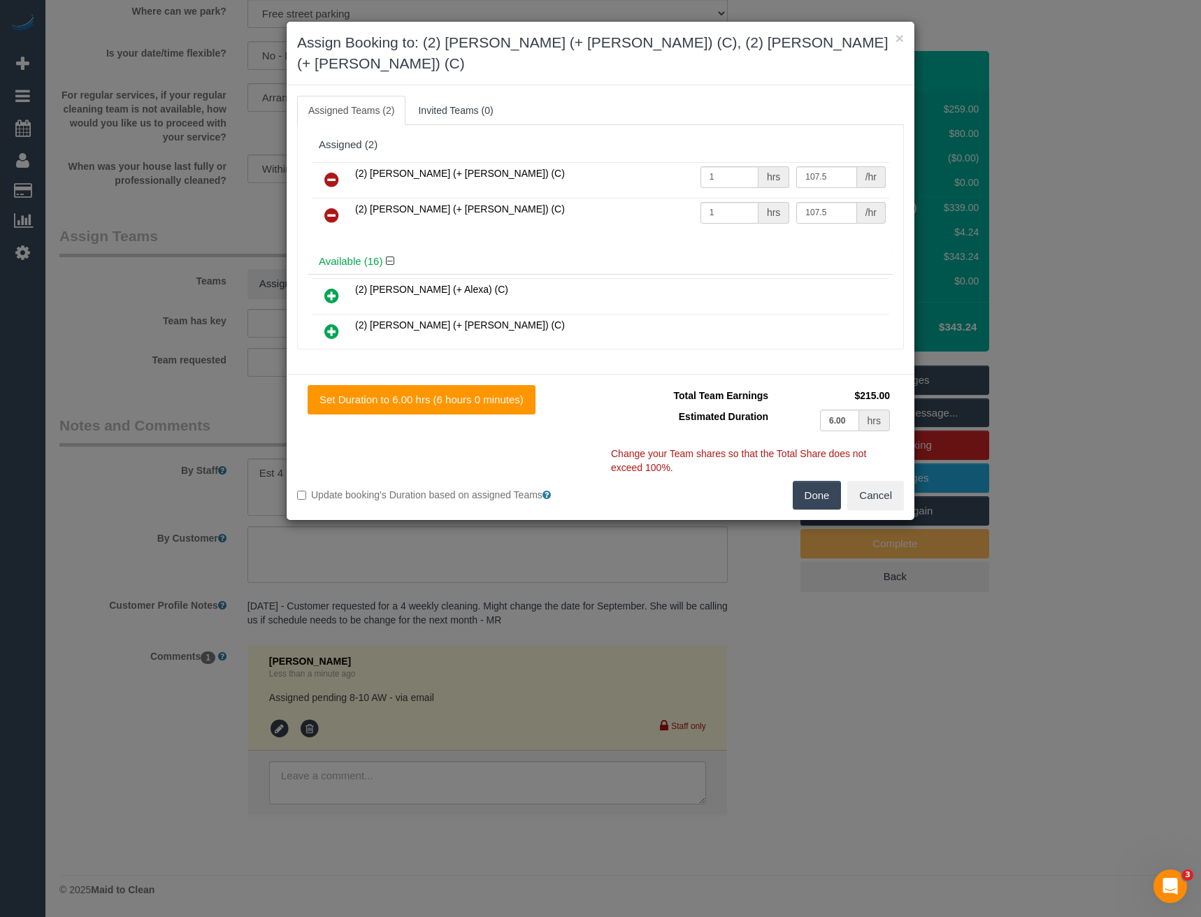
click at [819, 481] on button "Done" at bounding box center [817, 495] width 49 height 29
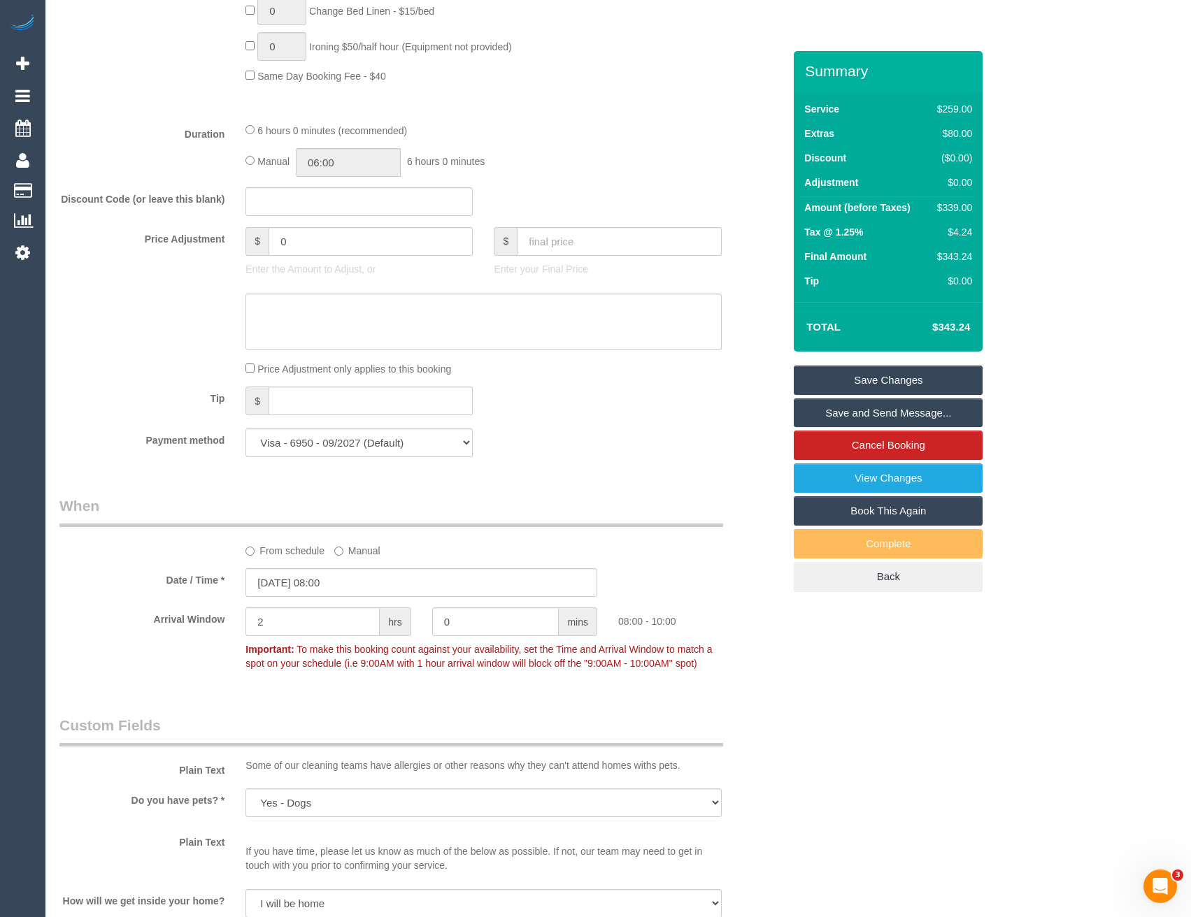
scroll to position [922, 0]
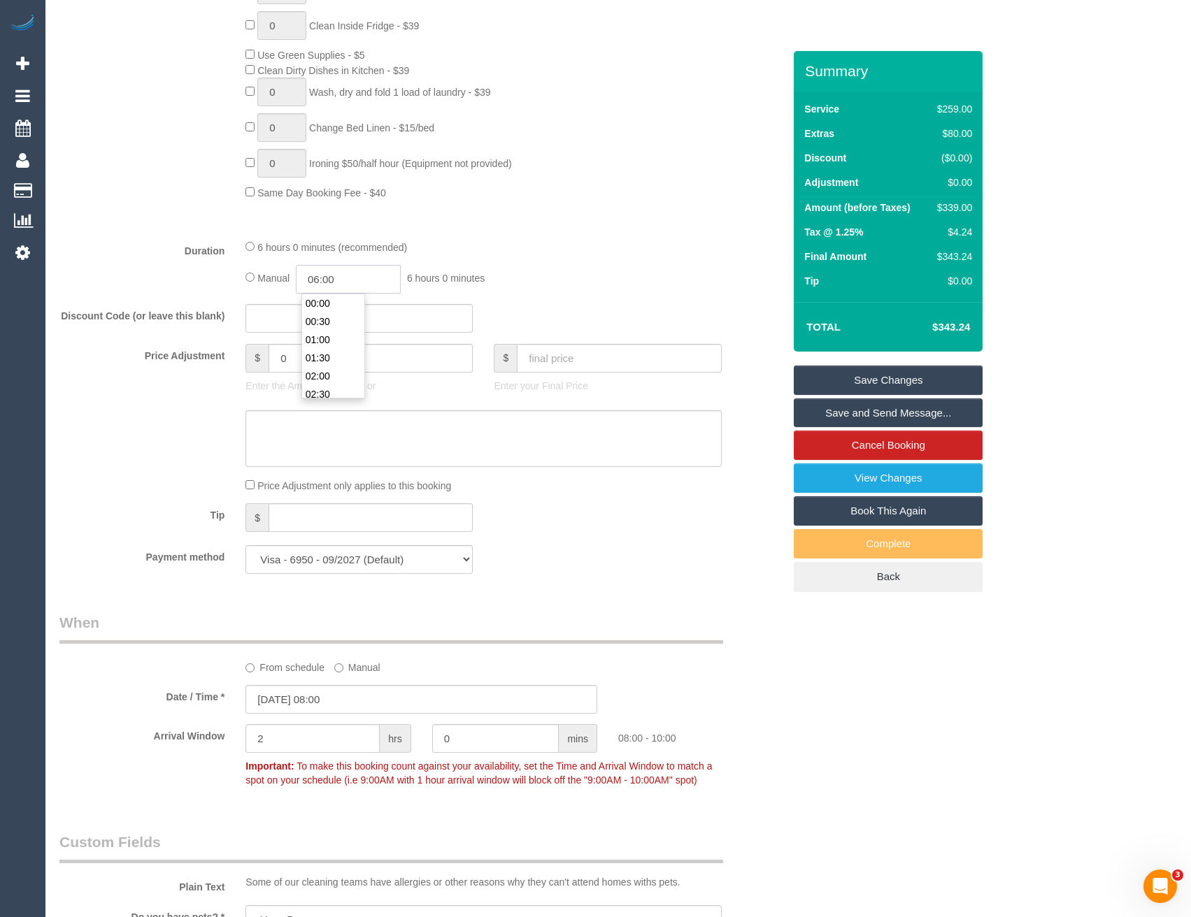
click at [359, 278] on input "06:00" at bounding box center [348, 279] width 105 height 29
type input "03:00"
click at [330, 353] on li "03:00" at bounding box center [333, 352] width 62 height 18
click at [500, 256] on div "6 hours 0 minutes (recommended) Manual 03:00 3 hours 0 minutes" at bounding box center [483, 266] width 496 height 55
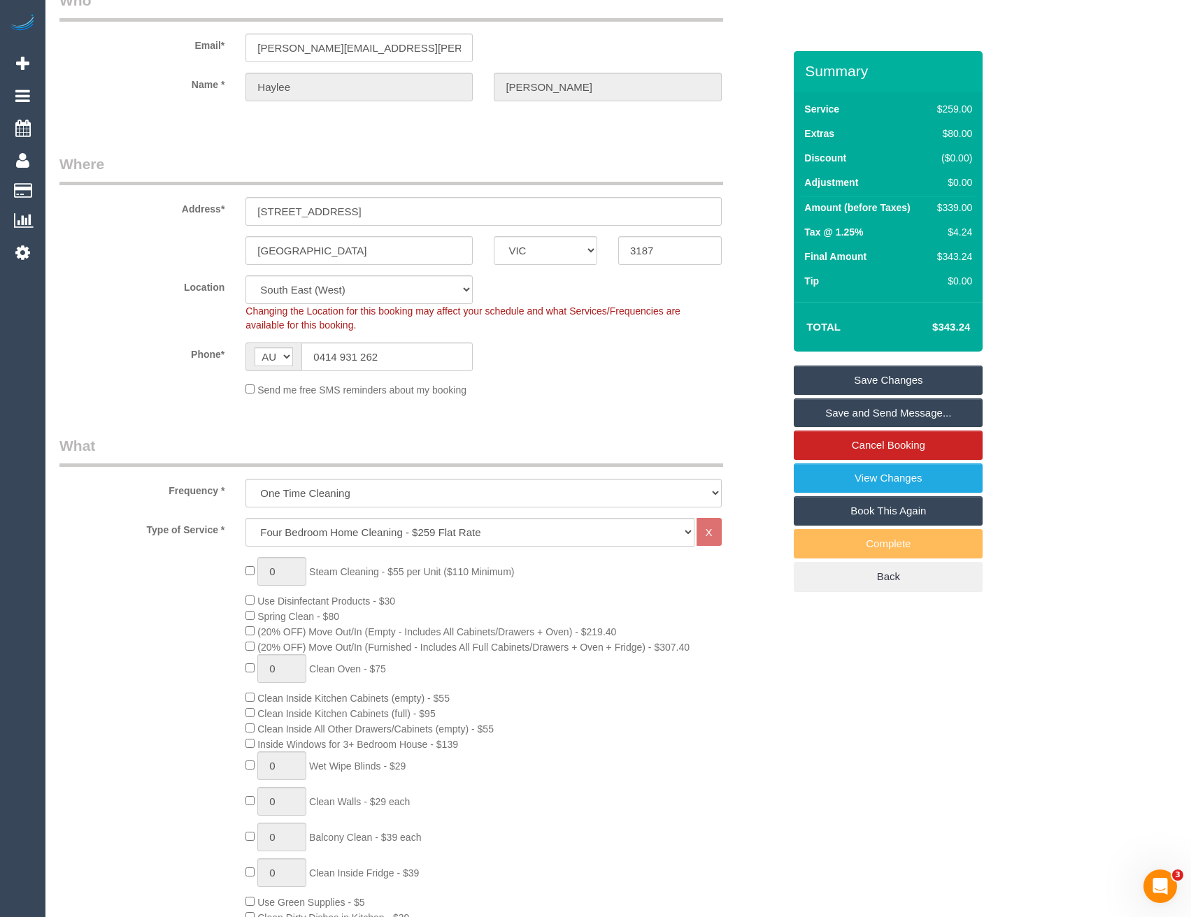
scroll to position [0, 0]
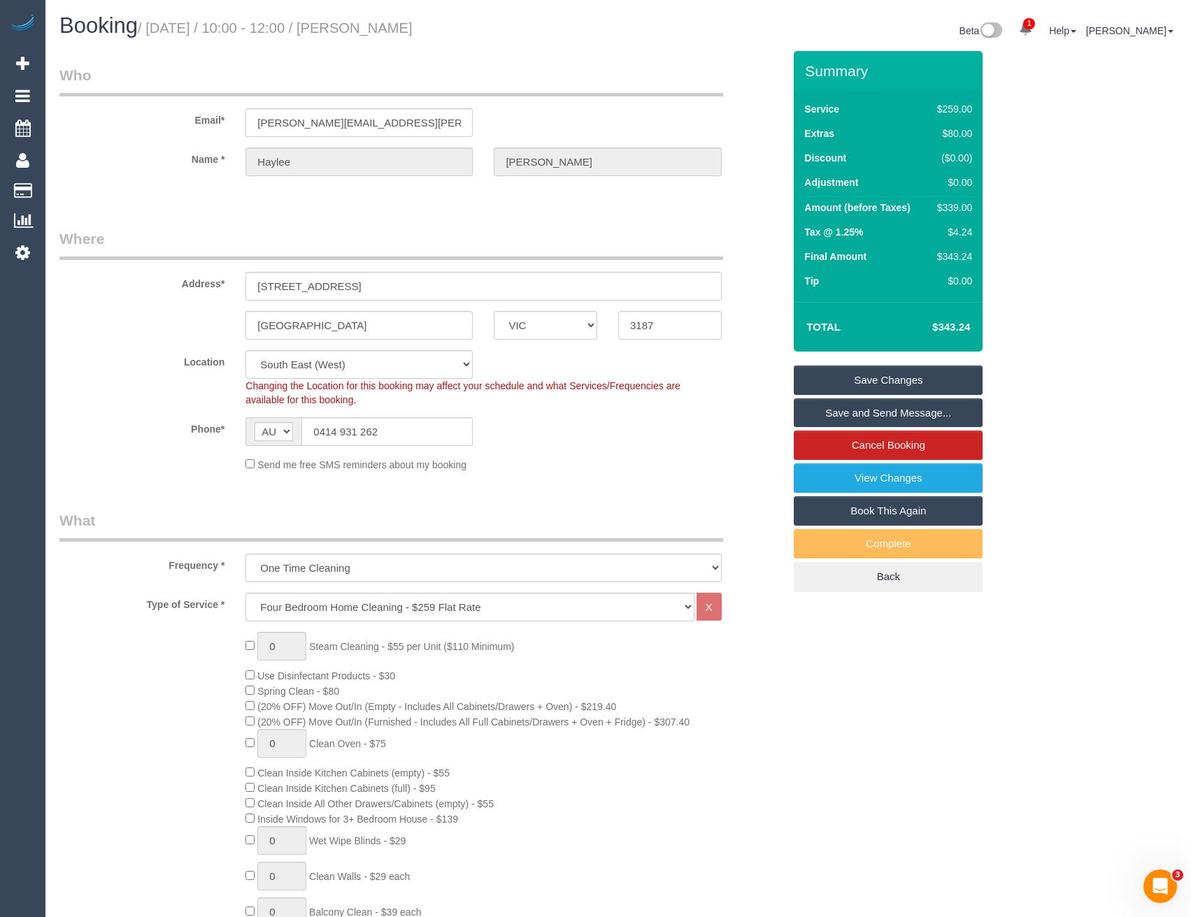
click at [852, 389] on link "Save Changes" at bounding box center [888, 380] width 189 height 29
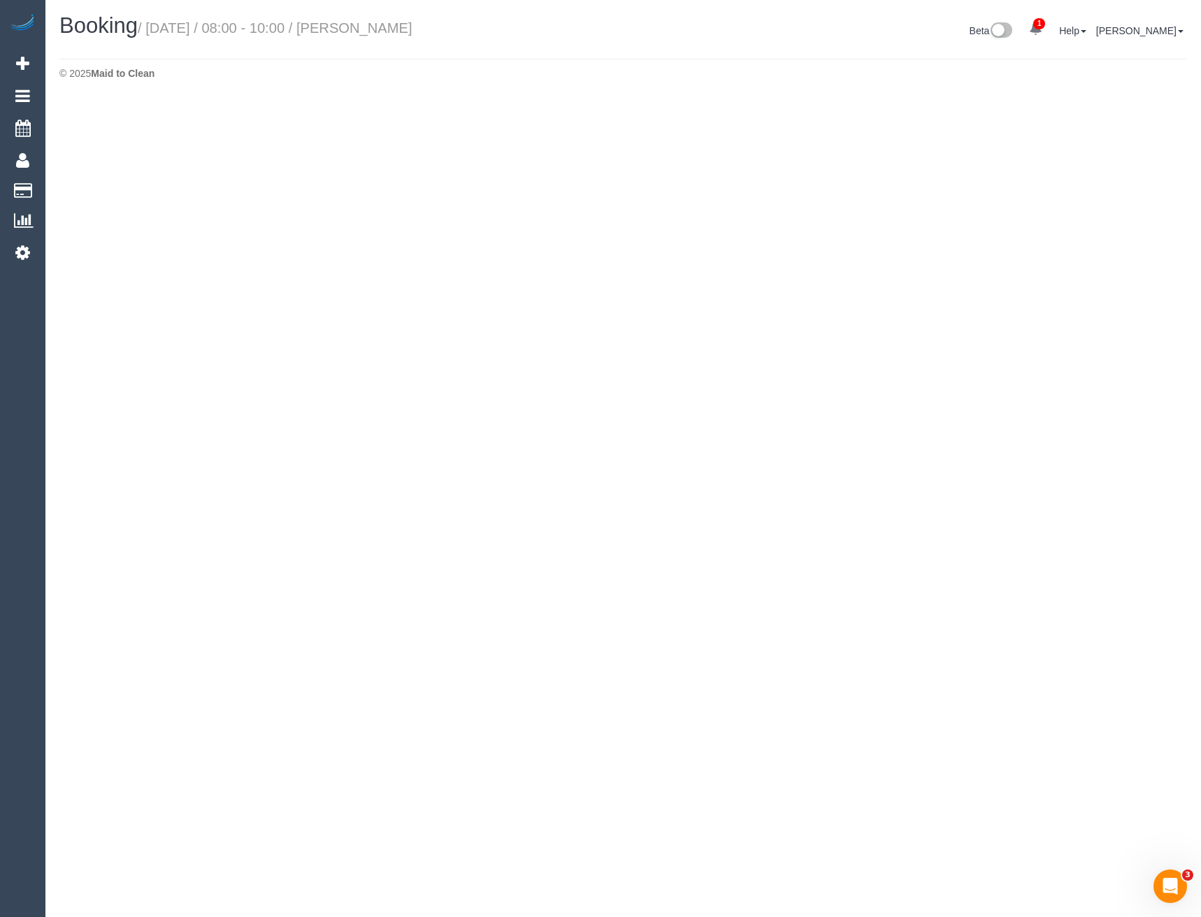
select select "VIC"
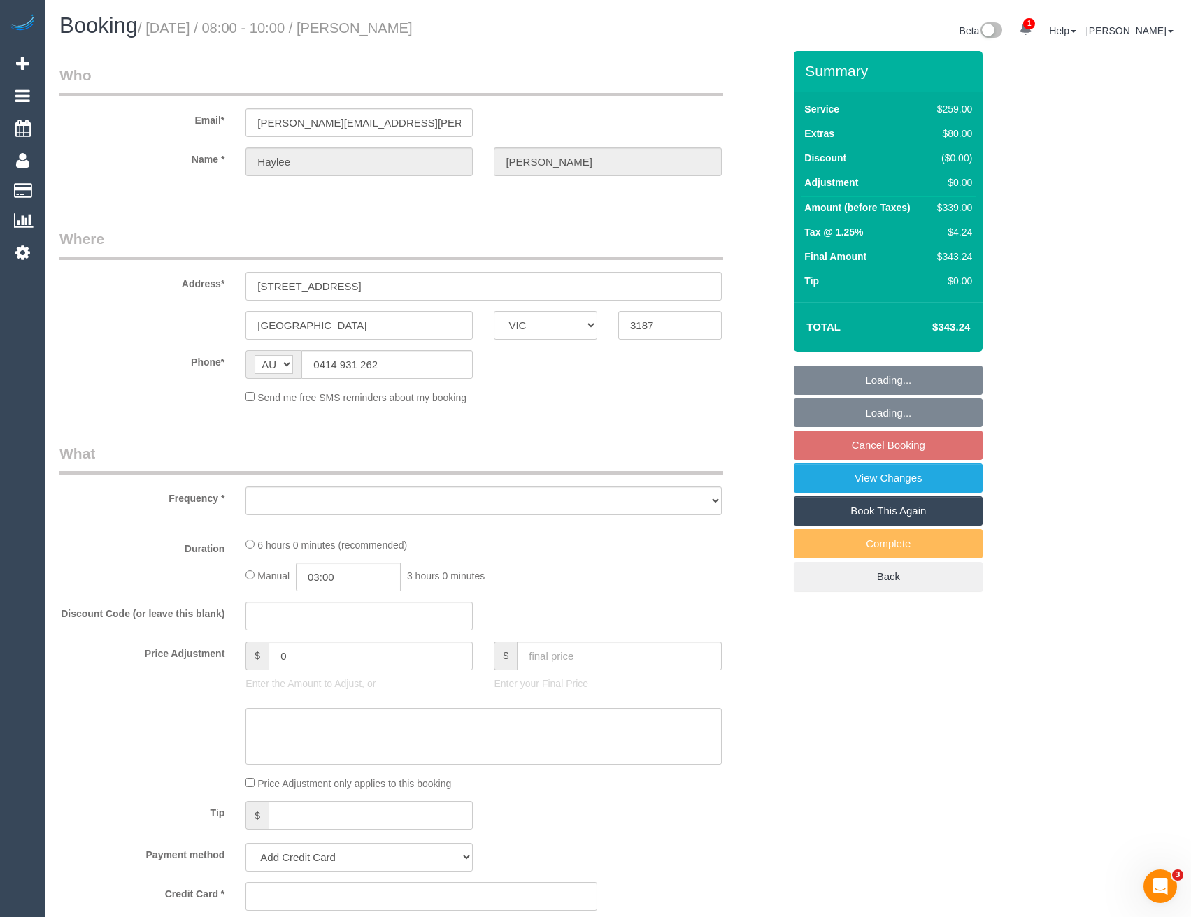
select select "object:6978"
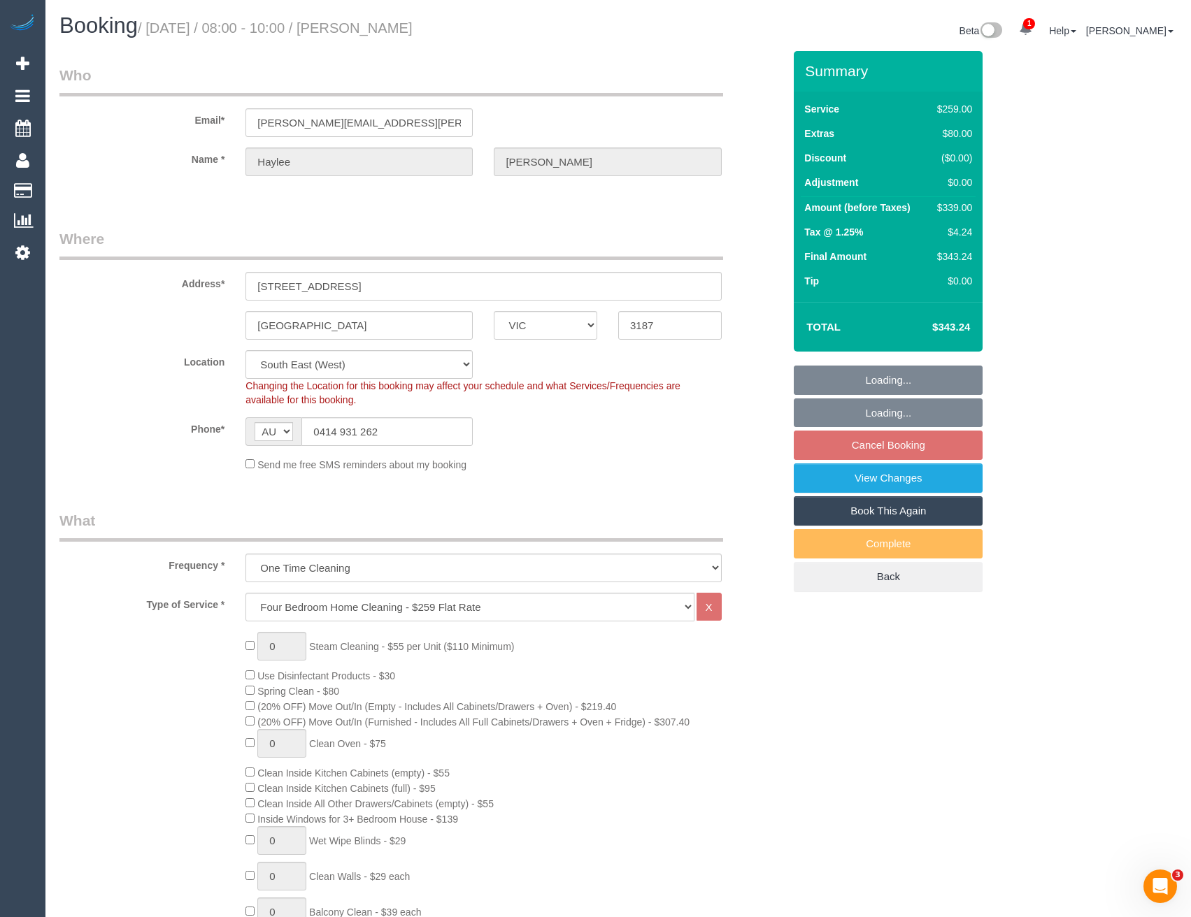
select select "string:stripe-pm_1PaR992GScqysDRVbLcurHOV"
select select "number:27"
select select "number:14"
select select "number:19"
select select "number:25"
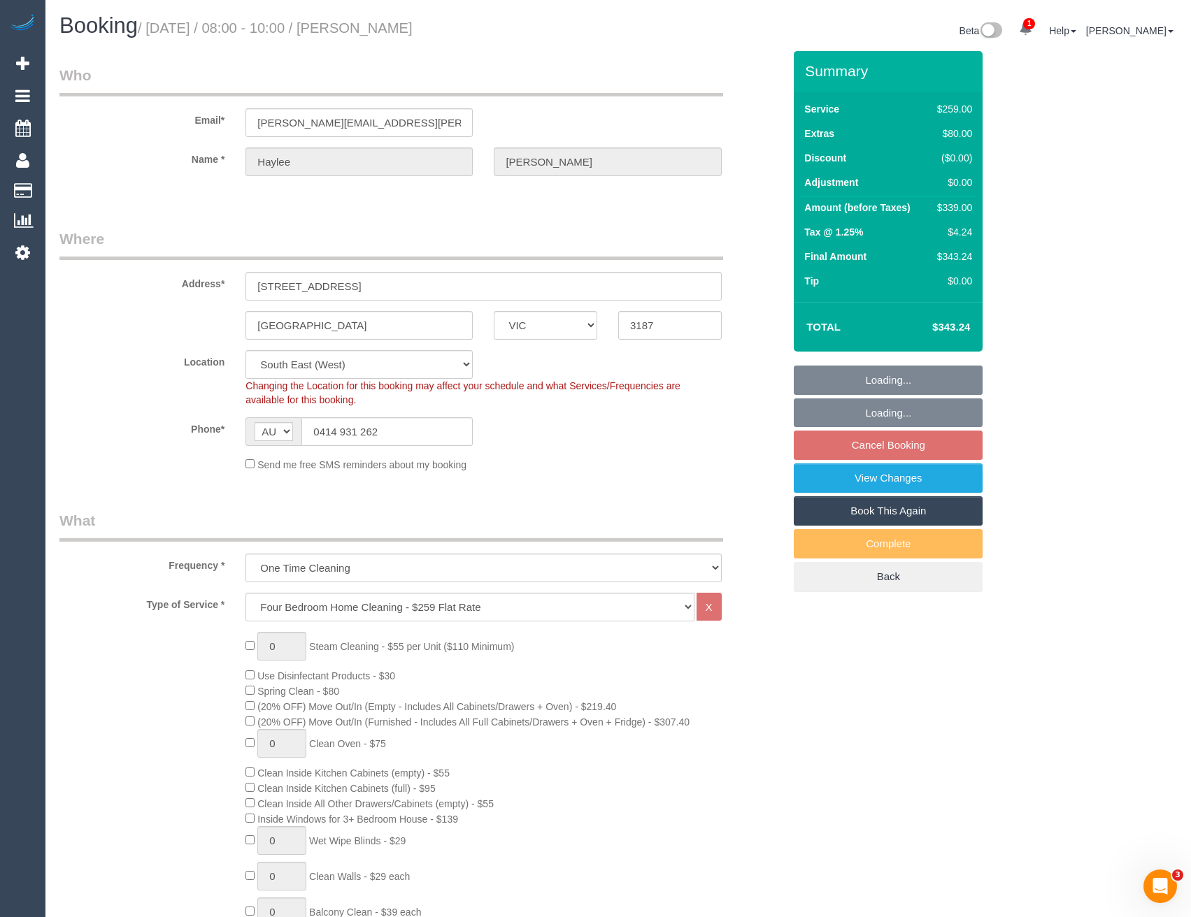
select select "number:33"
select select "number:13"
select select "object:7762"
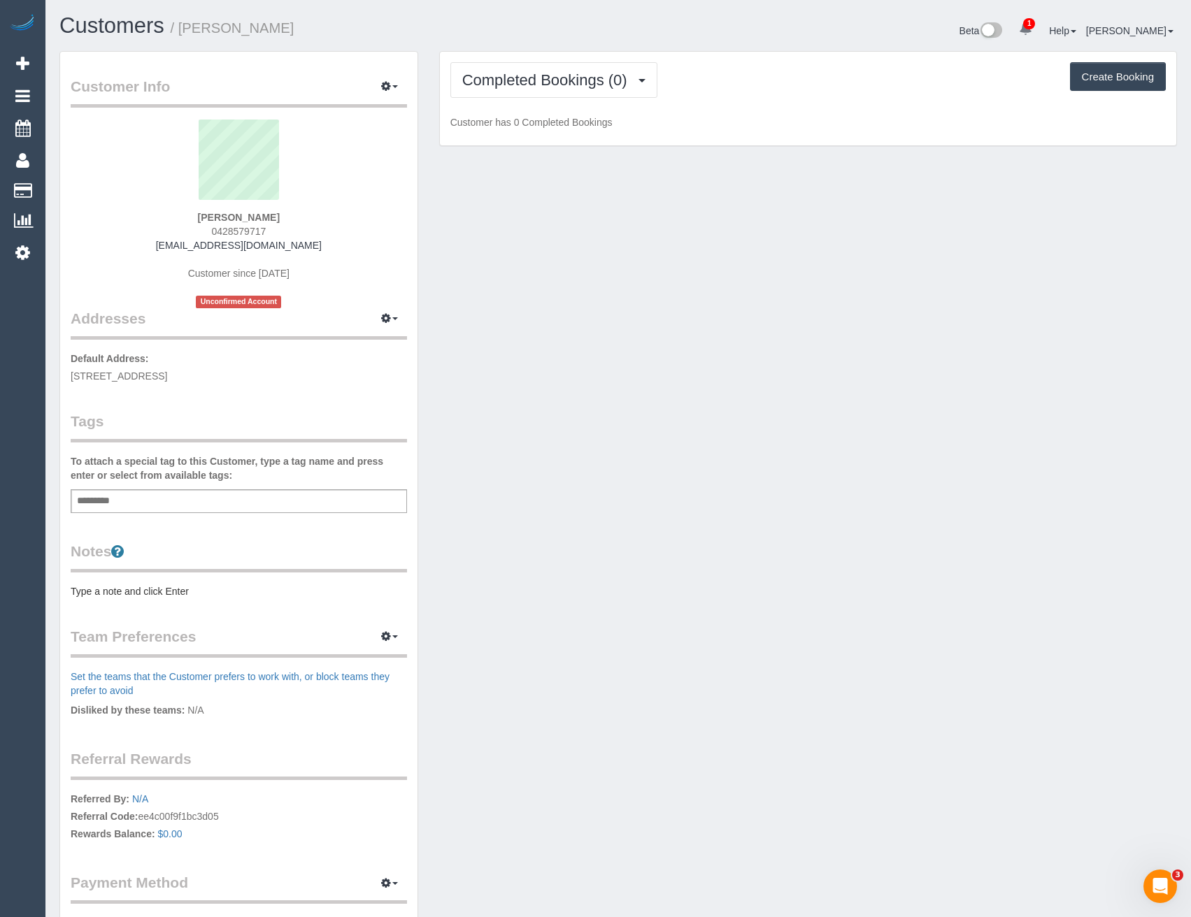
click at [170, 506] on div "Add a tag" at bounding box center [239, 501] width 336 height 24
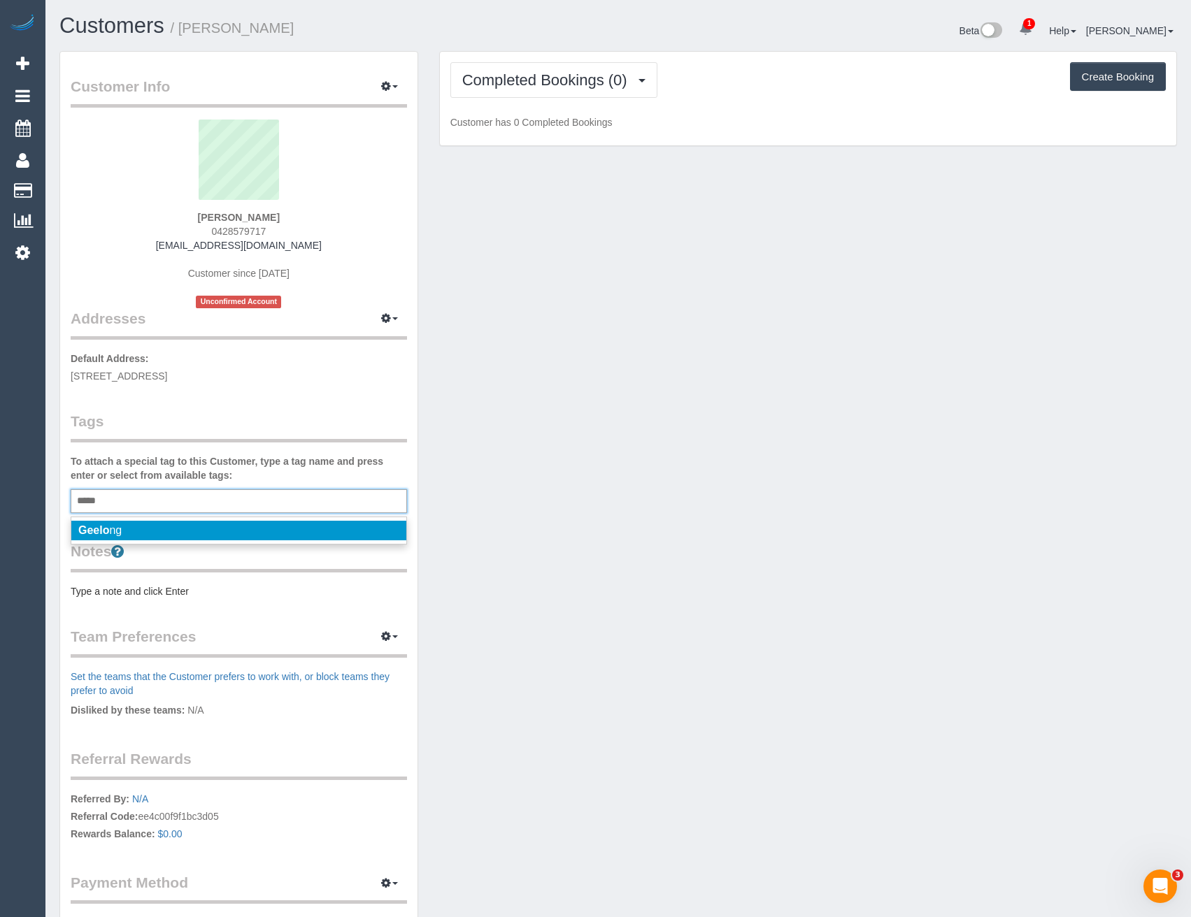
type input "*****"
click at [134, 527] on li "Geelo ng" at bounding box center [238, 531] width 335 height 20
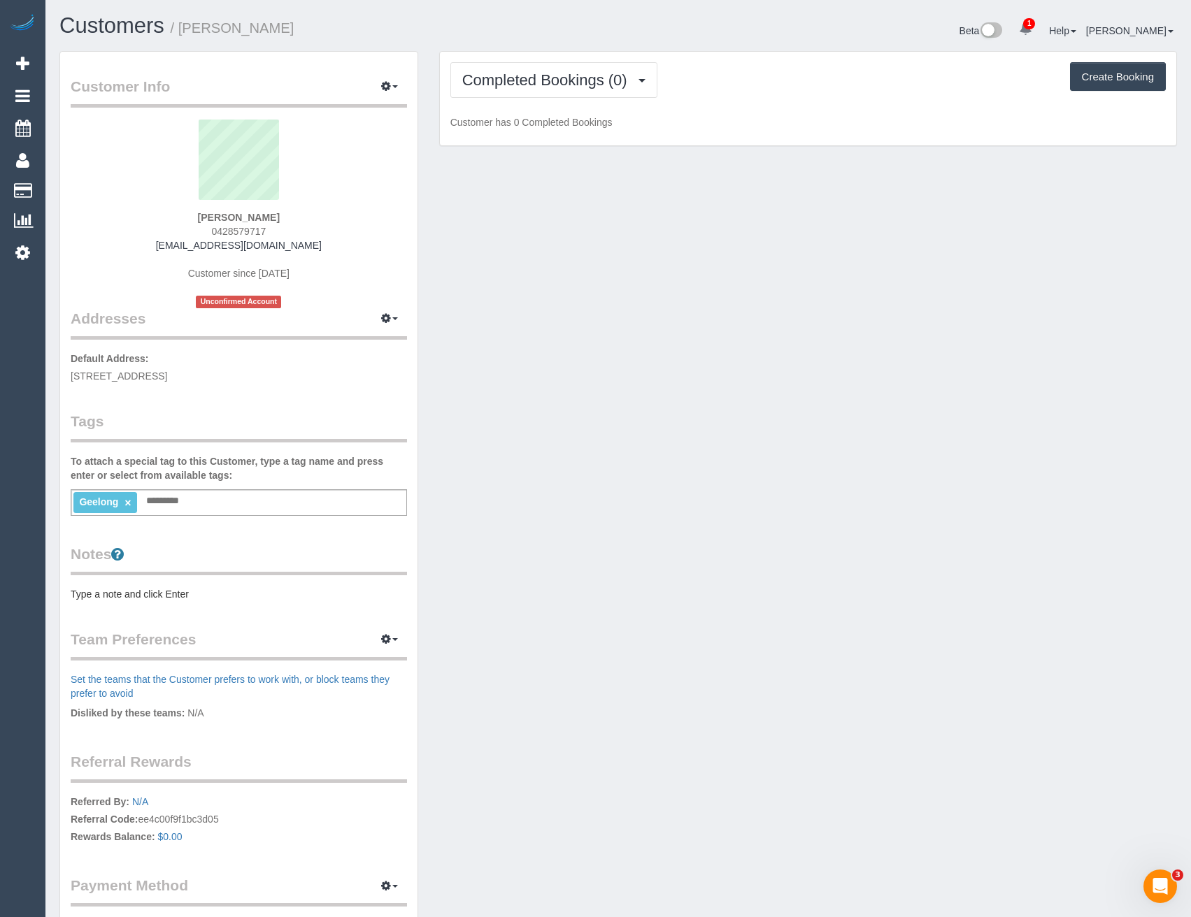
click at [267, 417] on legend "Tags" at bounding box center [239, 426] width 336 height 31
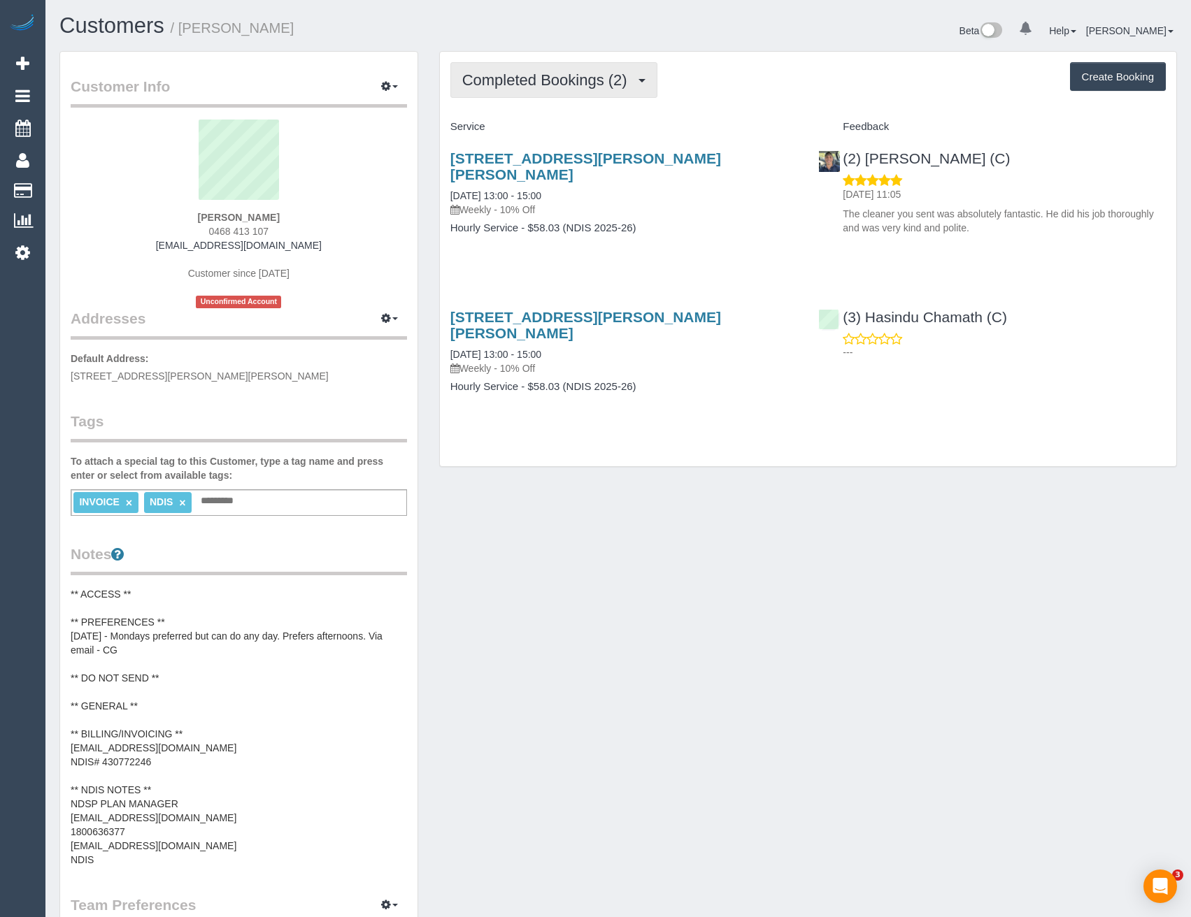
click at [554, 81] on span "Completed Bookings (2)" at bounding box center [548, 79] width 172 height 17
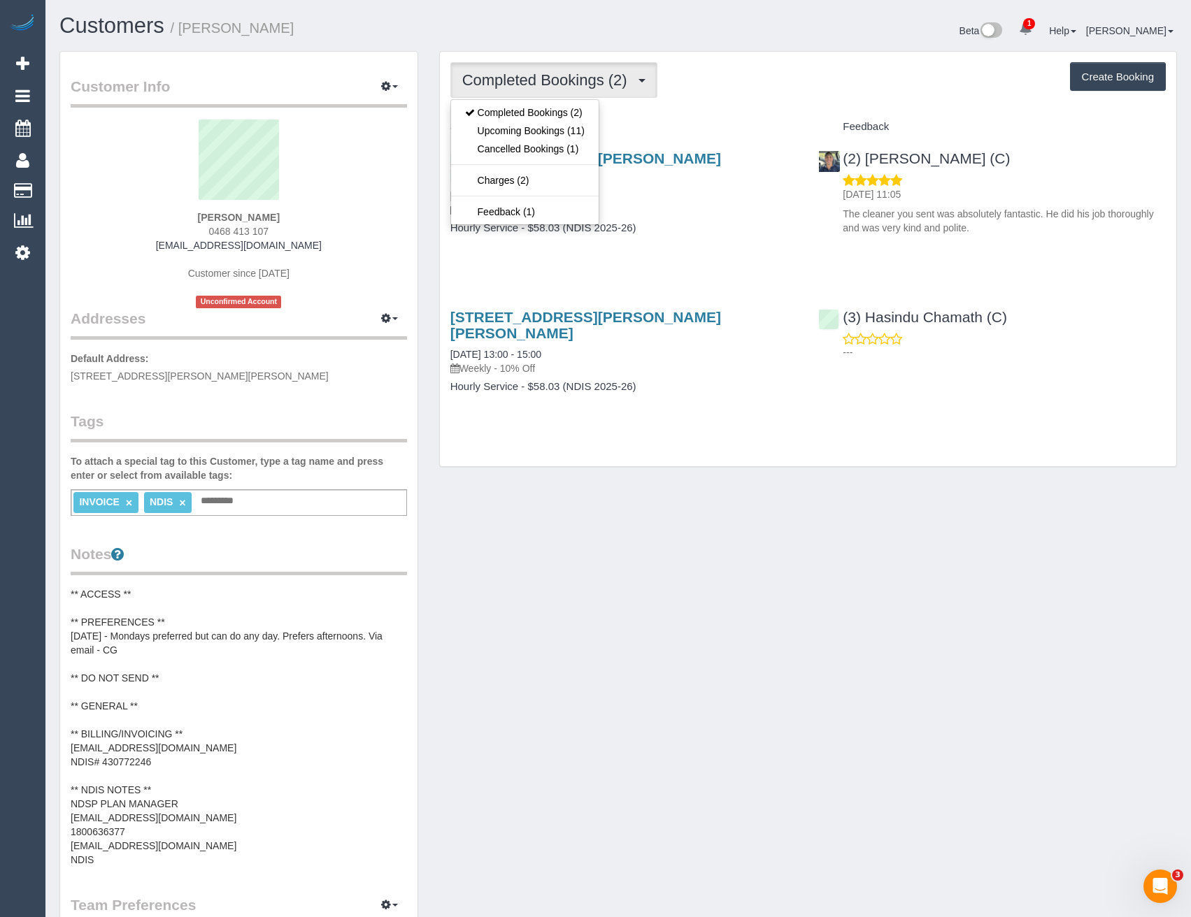
click at [669, 222] on h4 "Hourly Service - $58.03 (NDIS 2025-26)" at bounding box center [624, 228] width 348 height 12
click at [567, 86] on span "Completed Bookings (2)" at bounding box center [548, 79] width 172 height 17
click at [554, 129] on link "Upcoming Bookings (11)" at bounding box center [525, 131] width 148 height 18
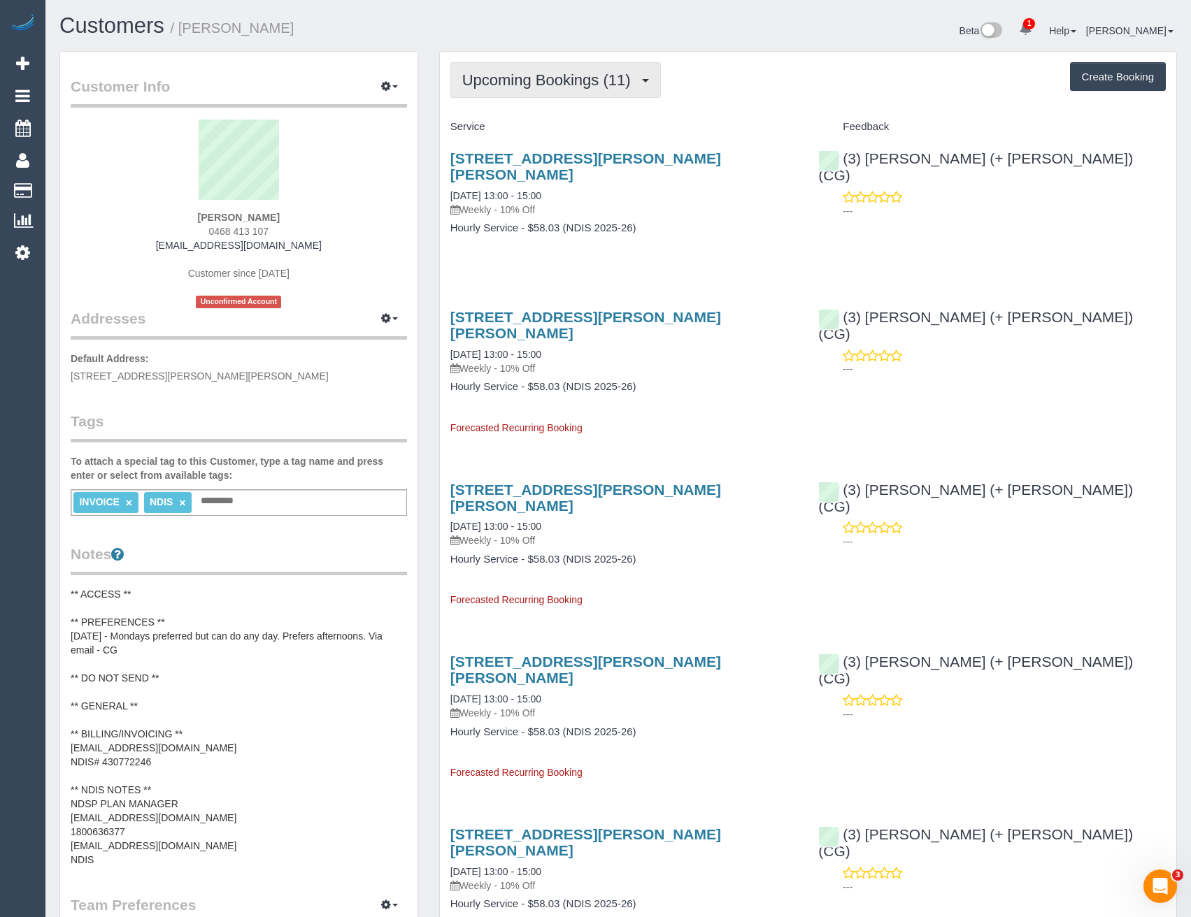
click at [580, 80] on span "Upcoming Bookings (11)" at bounding box center [550, 79] width 176 height 17
click at [722, 224] on div "[STREET_ADDRESS][PERSON_NAME][PERSON_NAME] [DATE] 13:00 - 15:00 Weekly - 10% Of…" at bounding box center [624, 200] width 368 height 124
click at [562, 85] on span "Upcoming Bookings (11)" at bounding box center [550, 79] width 176 height 17
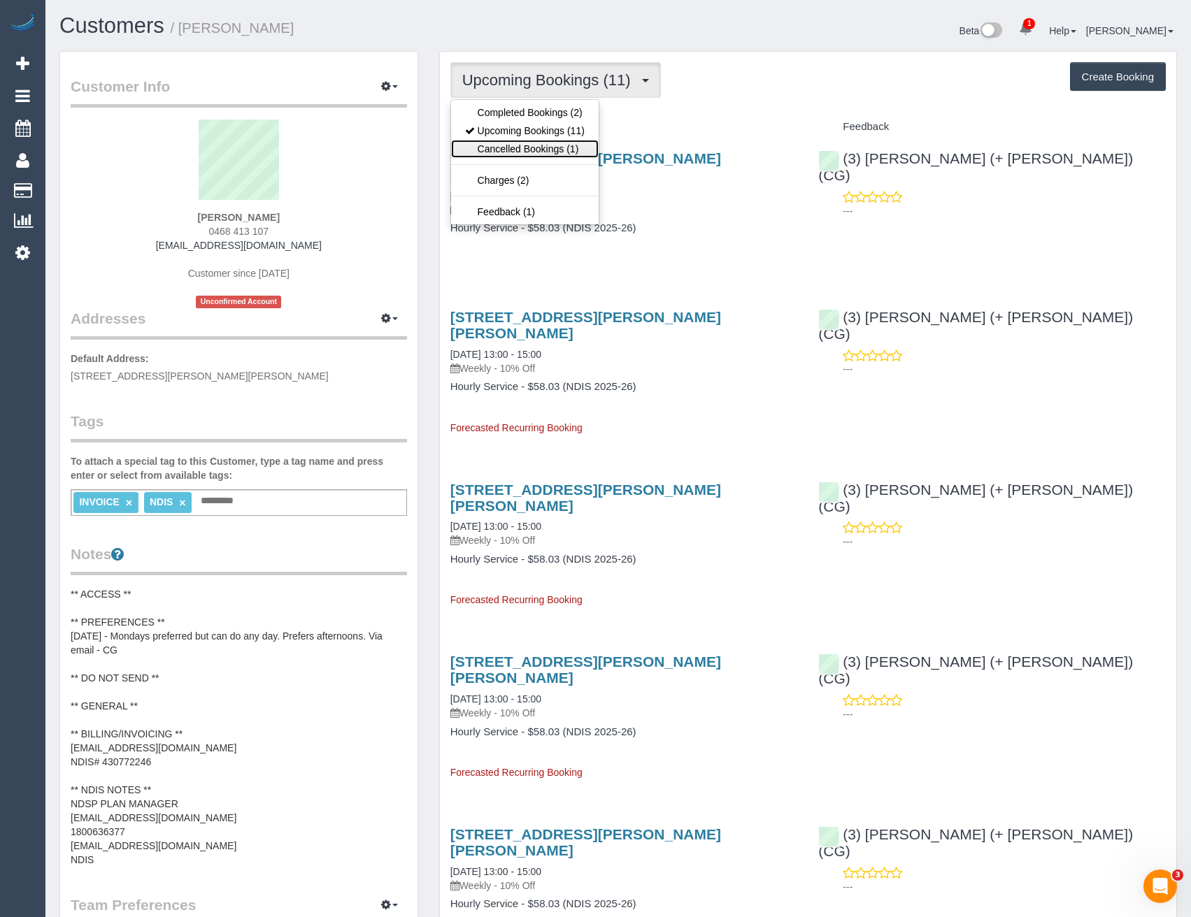
click at [547, 145] on link "Cancelled Bookings (1)" at bounding box center [525, 149] width 148 height 18
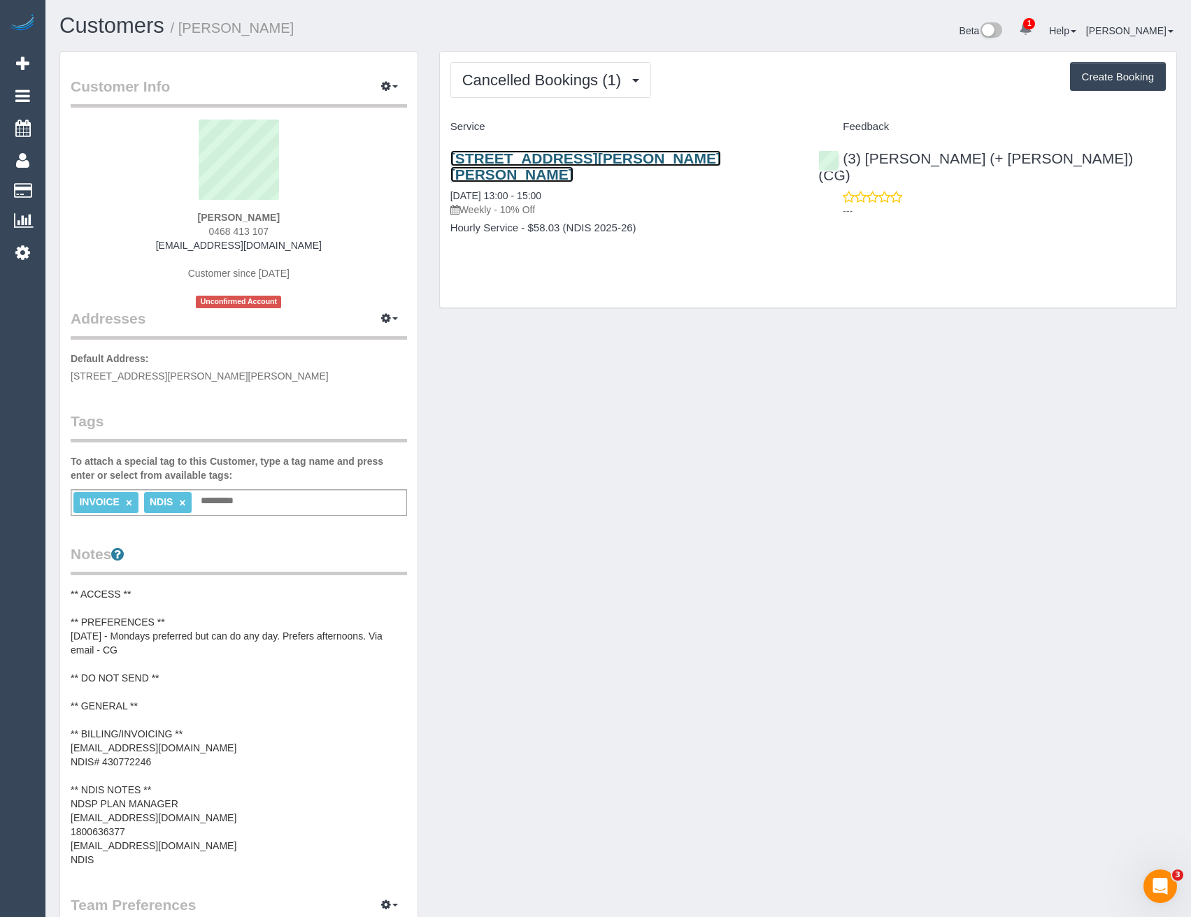
click at [622, 154] on link "[STREET_ADDRESS][PERSON_NAME][PERSON_NAME]" at bounding box center [585, 166] width 271 height 32
click at [552, 113] on div "Cancelled Bookings (1) Completed Bookings (2) Upcoming Bookings (11) Cancelled …" at bounding box center [808, 180] width 736 height 256
click at [560, 104] on div "Cancelled Bookings (1) Completed Bookings (2) Upcoming Bookings (11) Cancelled …" at bounding box center [808, 180] width 736 height 256
click at [561, 99] on div "Cancelled Bookings (1) Completed Bookings (2) Upcoming Bookings (11) Cancelled …" at bounding box center [808, 180] width 736 height 256
drag, startPoint x: 564, startPoint y: 96, endPoint x: 554, endPoint y: 104, distance: 11.9
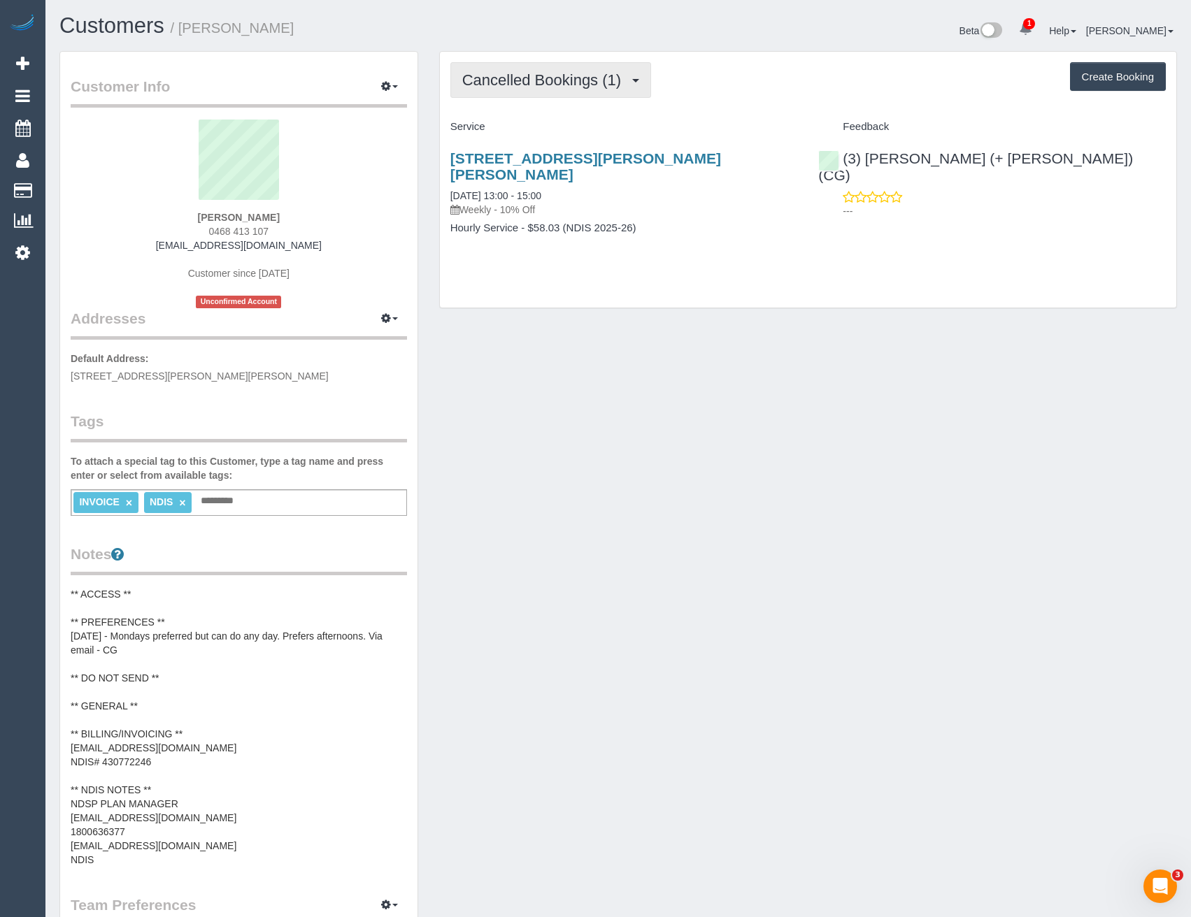
click at [563, 96] on button "Cancelled Bookings (1)" at bounding box center [550, 80] width 201 height 36
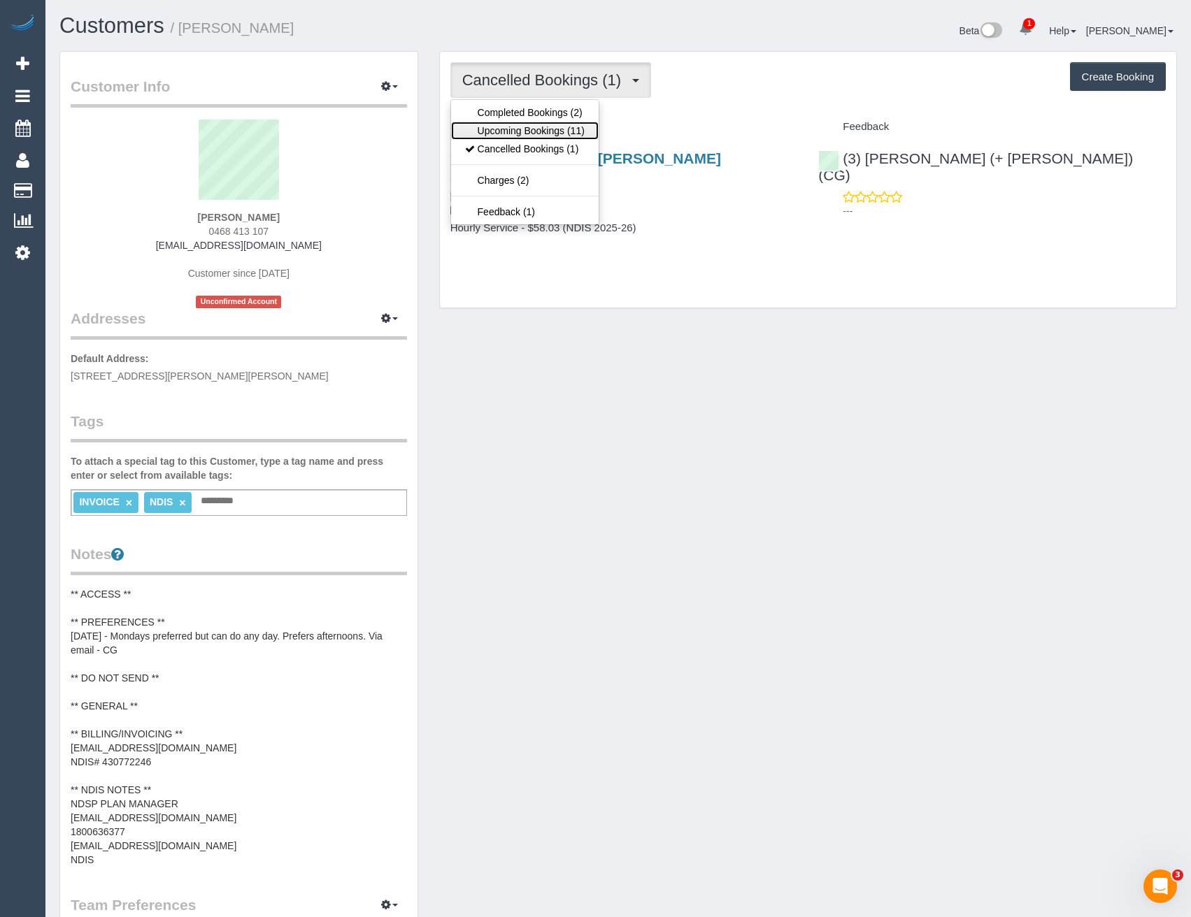
click at [537, 134] on link "Upcoming Bookings (11)" at bounding box center [525, 131] width 148 height 18
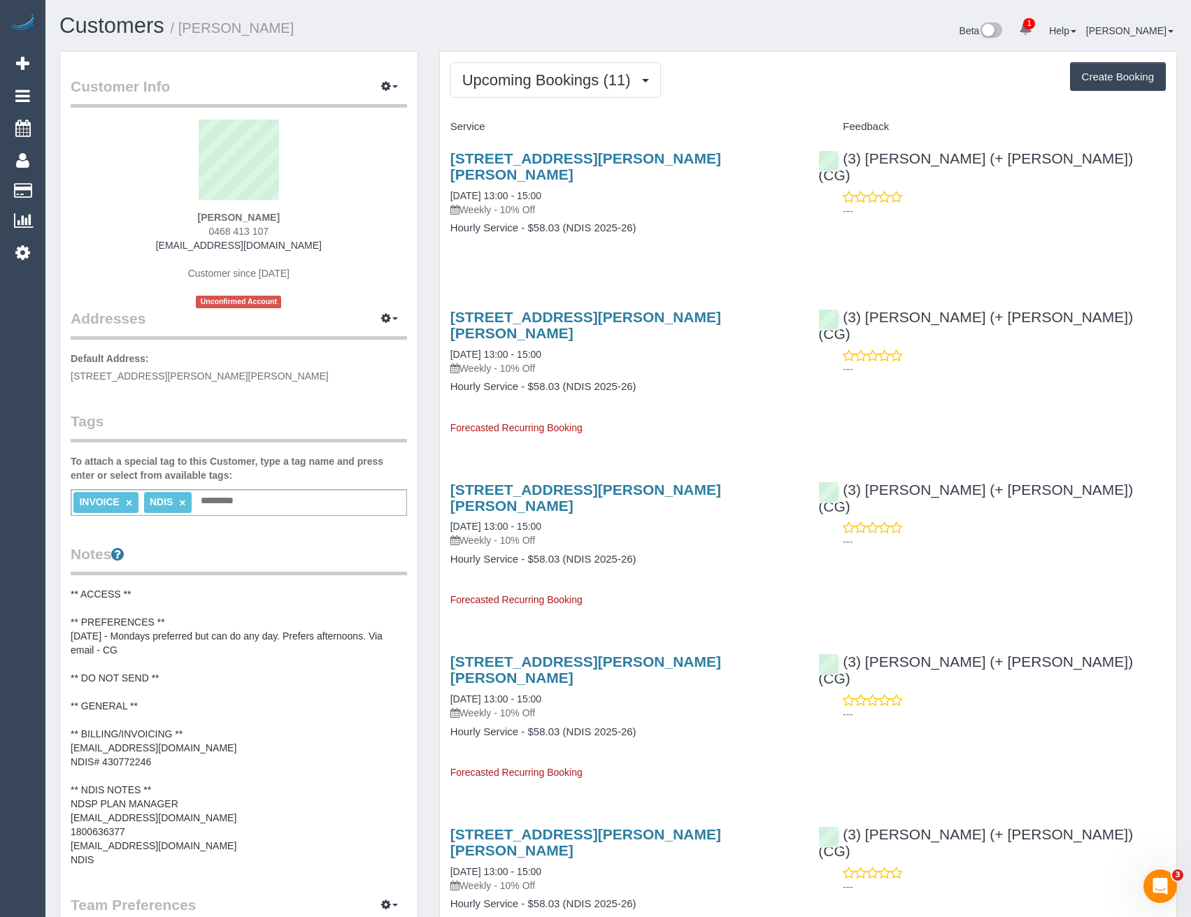
drag, startPoint x: 275, startPoint y: 234, endPoint x: 215, endPoint y: 230, distance: 60.9
click at [215, 230] on div "[PERSON_NAME] 0468 413 107 [EMAIL_ADDRESS][DOMAIN_NAME] Customer since [DATE] U…" at bounding box center [239, 214] width 336 height 189
copy span "468 413 107"
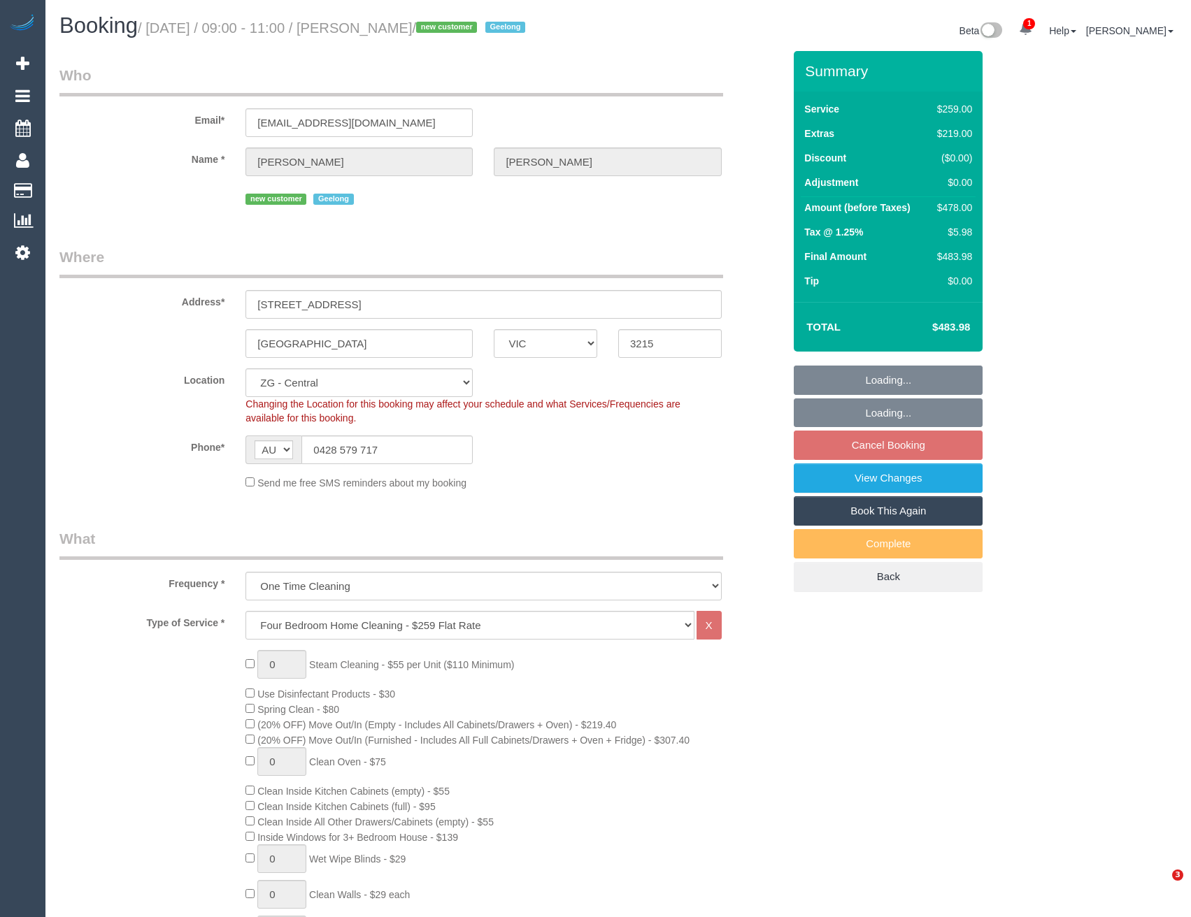
select select "VIC"
select select "spot1"
select select "number:27"
select select "number:14"
select select "number:19"
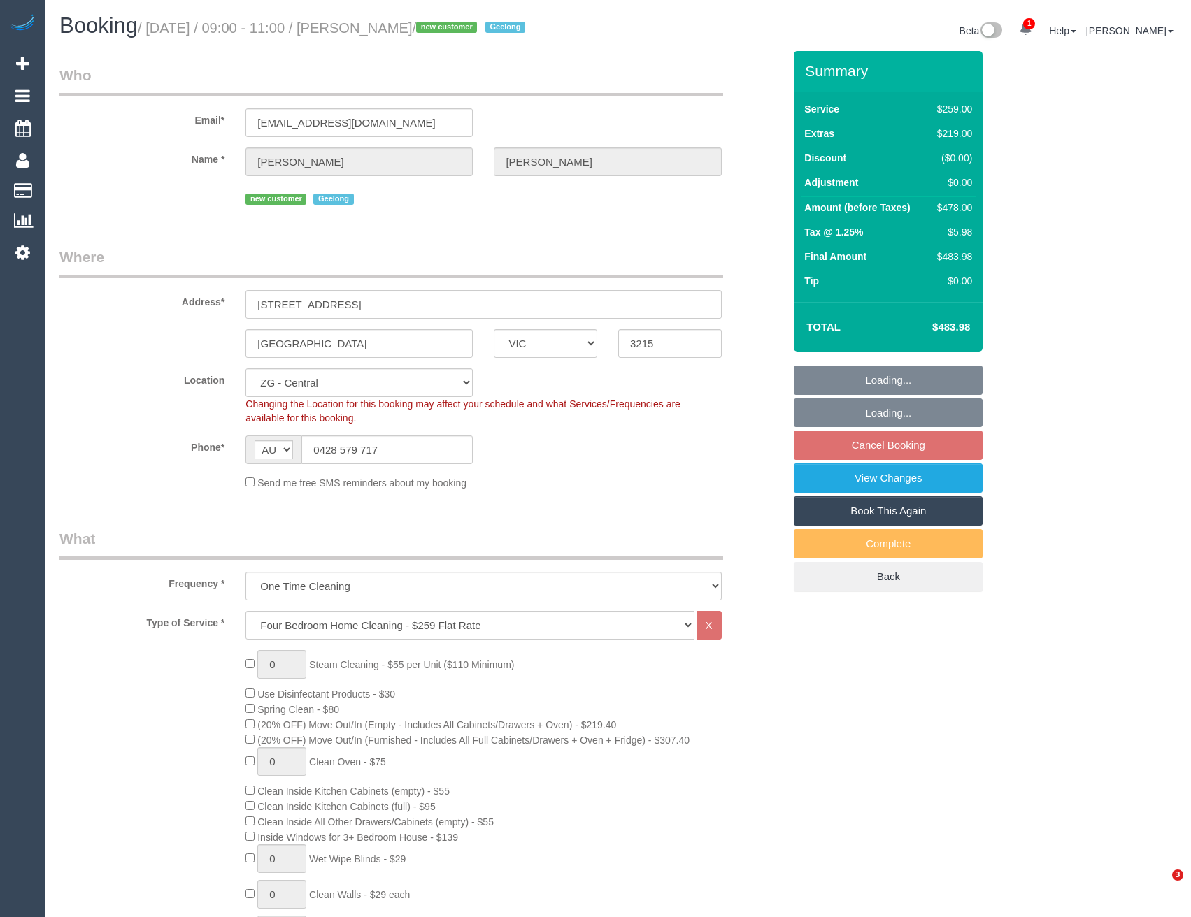
select select "number:22"
select select "number:26"
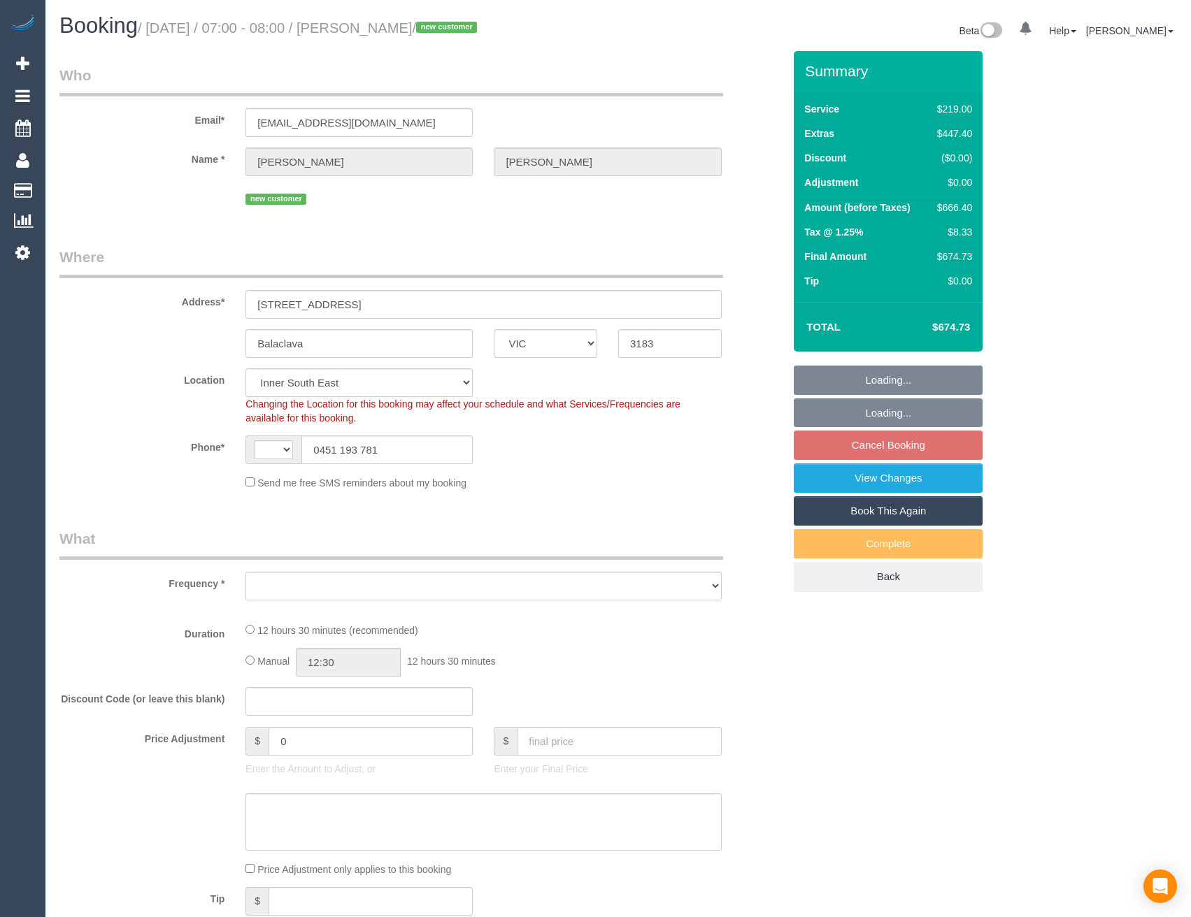
select select "VIC"
select select "string:AU"
select select "object:577"
select select "number:28"
select select "number:14"
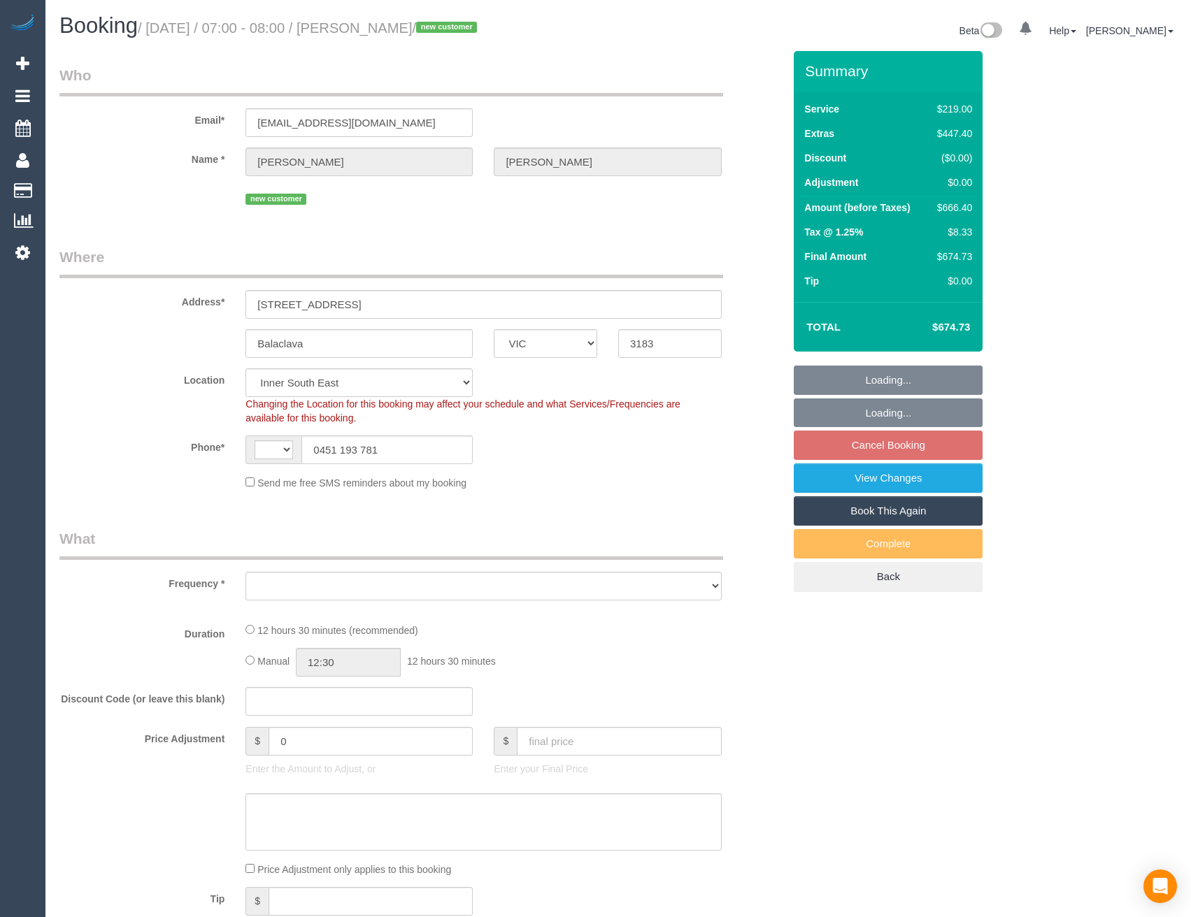
select select "number:18"
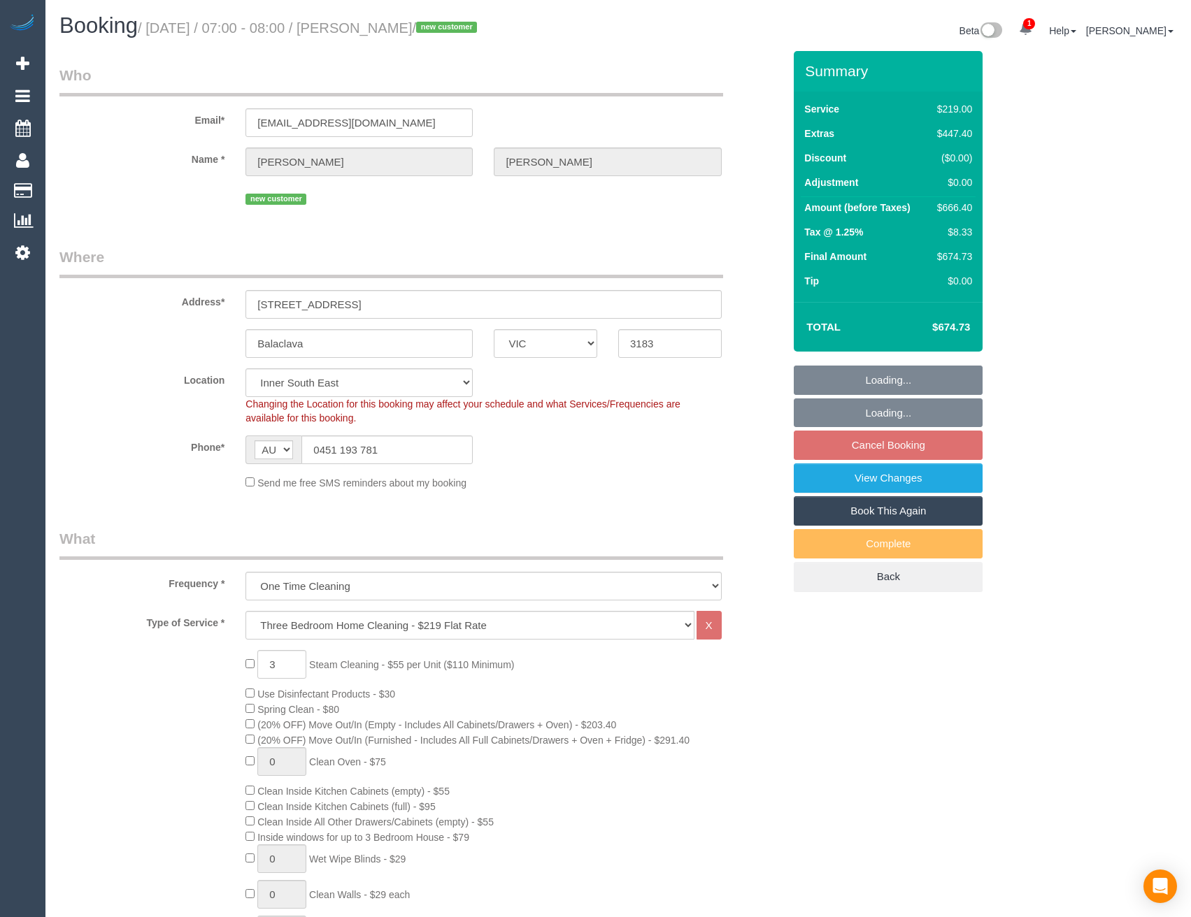
select select "string:stripe-pm_1S4tcN2GScqysDRVoRsK9QiJ"
select select "object:824"
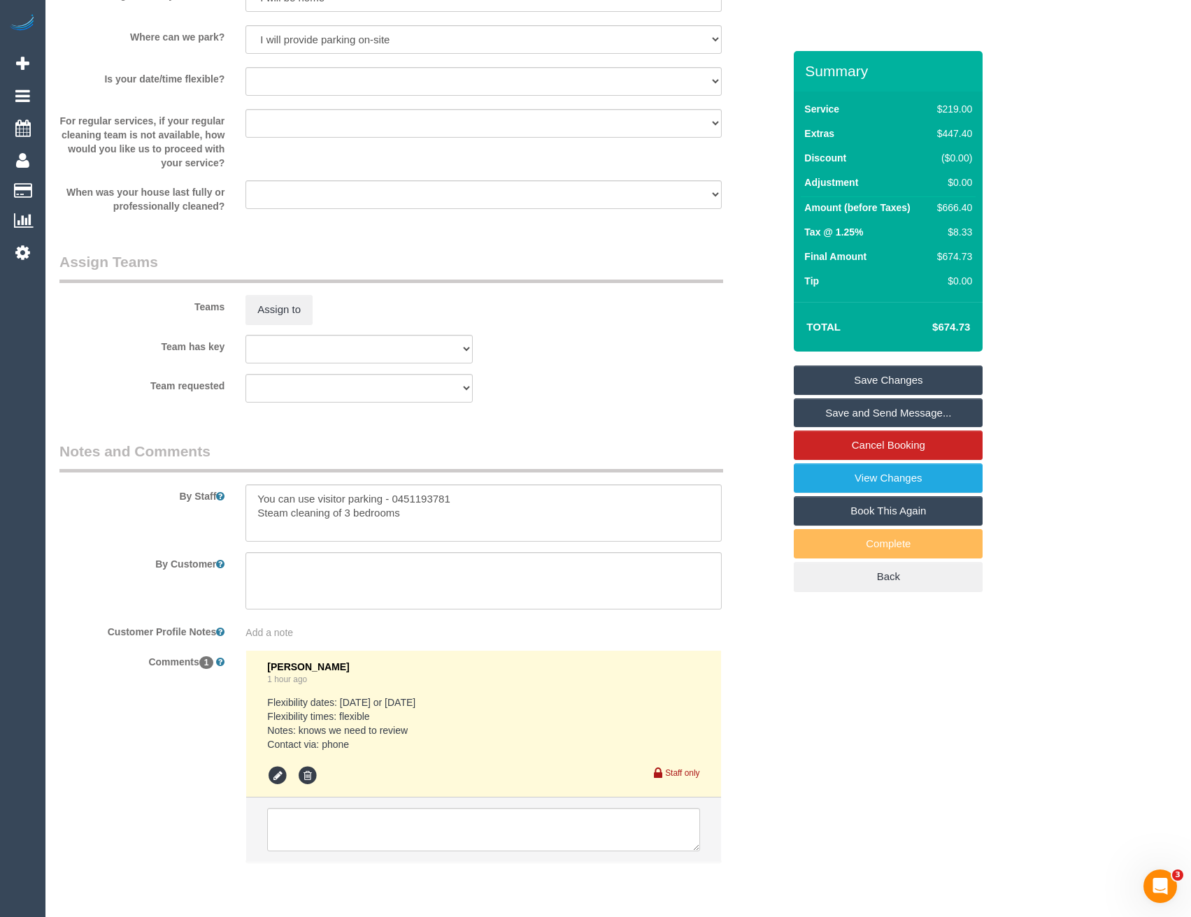
scroll to position [2010, 0]
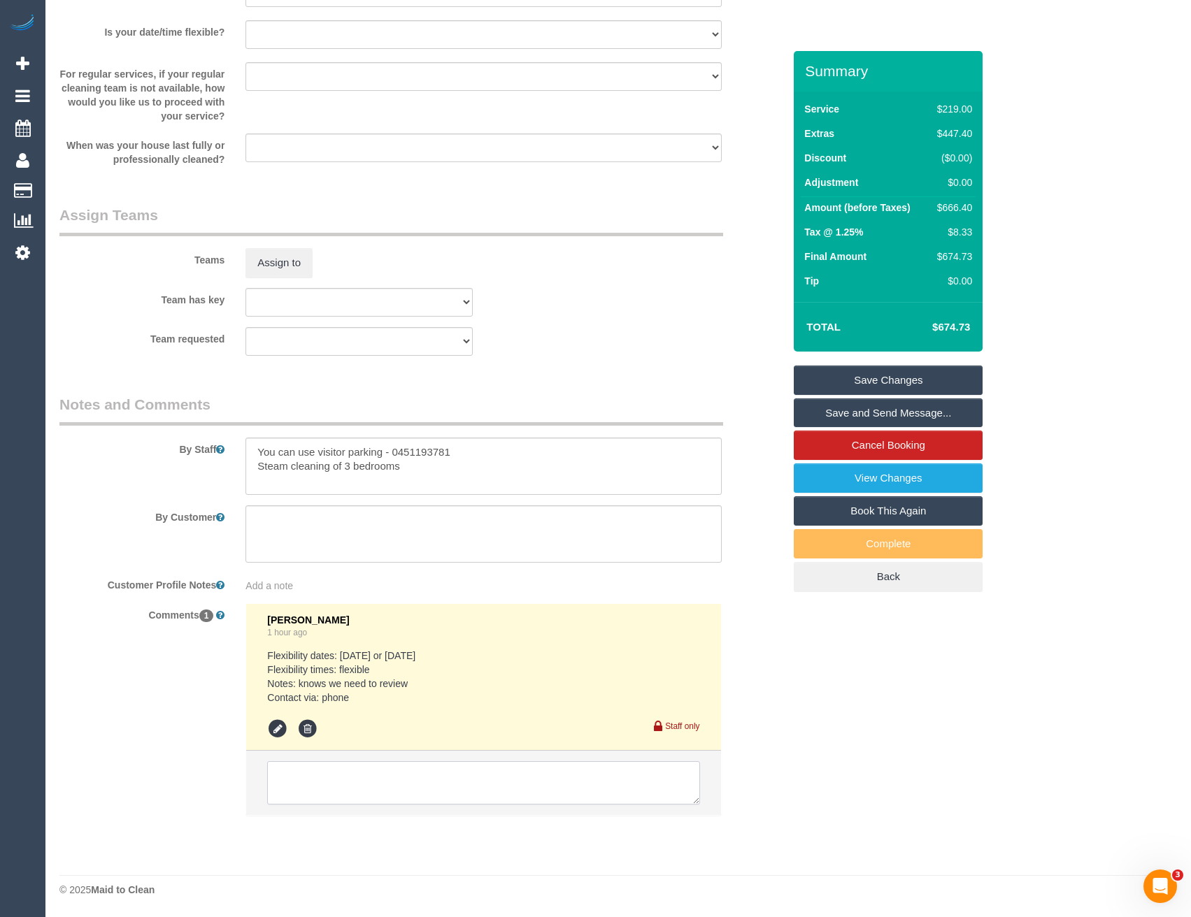
click at [385, 787] on textarea at bounding box center [483, 782] width 432 height 43
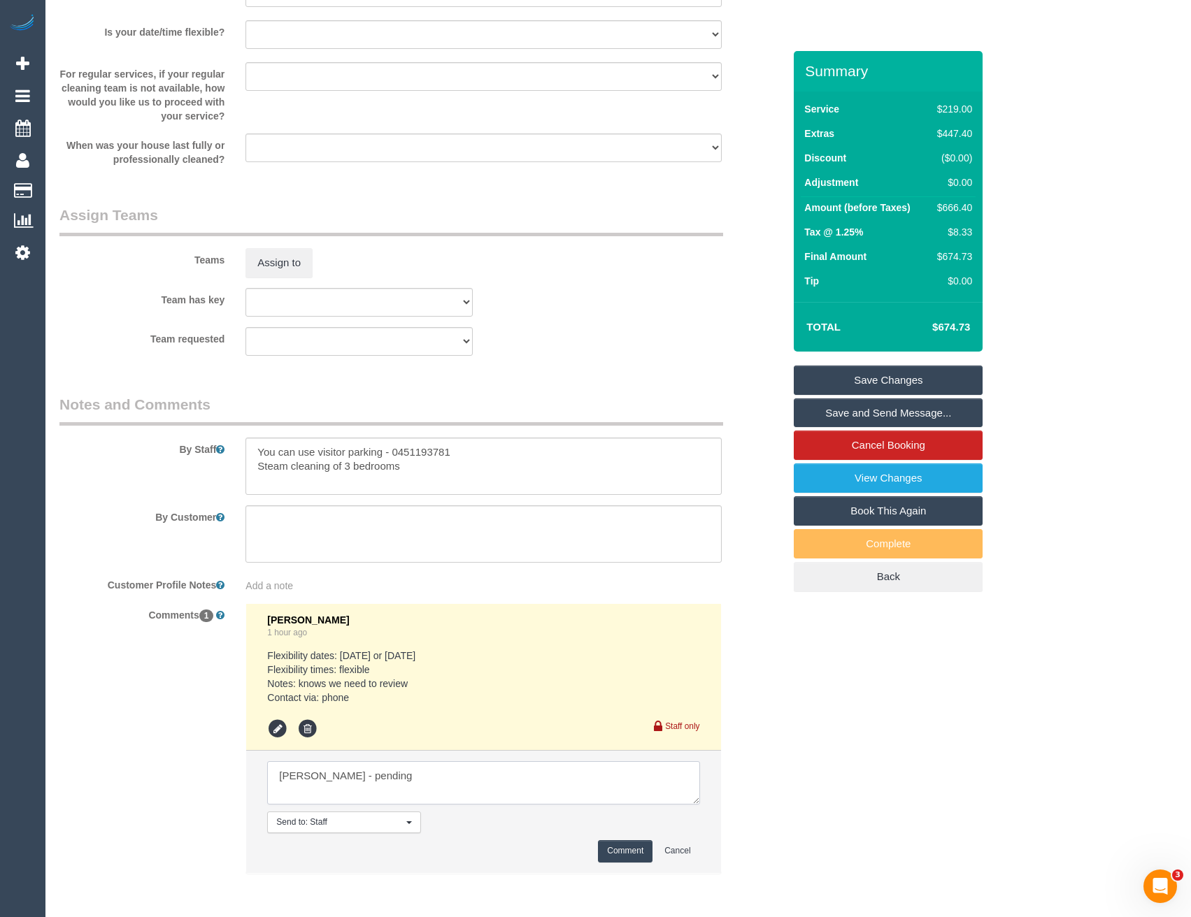
type textarea "[PERSON_NAME] - pending"
click at [637, 852] on button "Comment" at bounding box center [625, 851] width 55 height 22
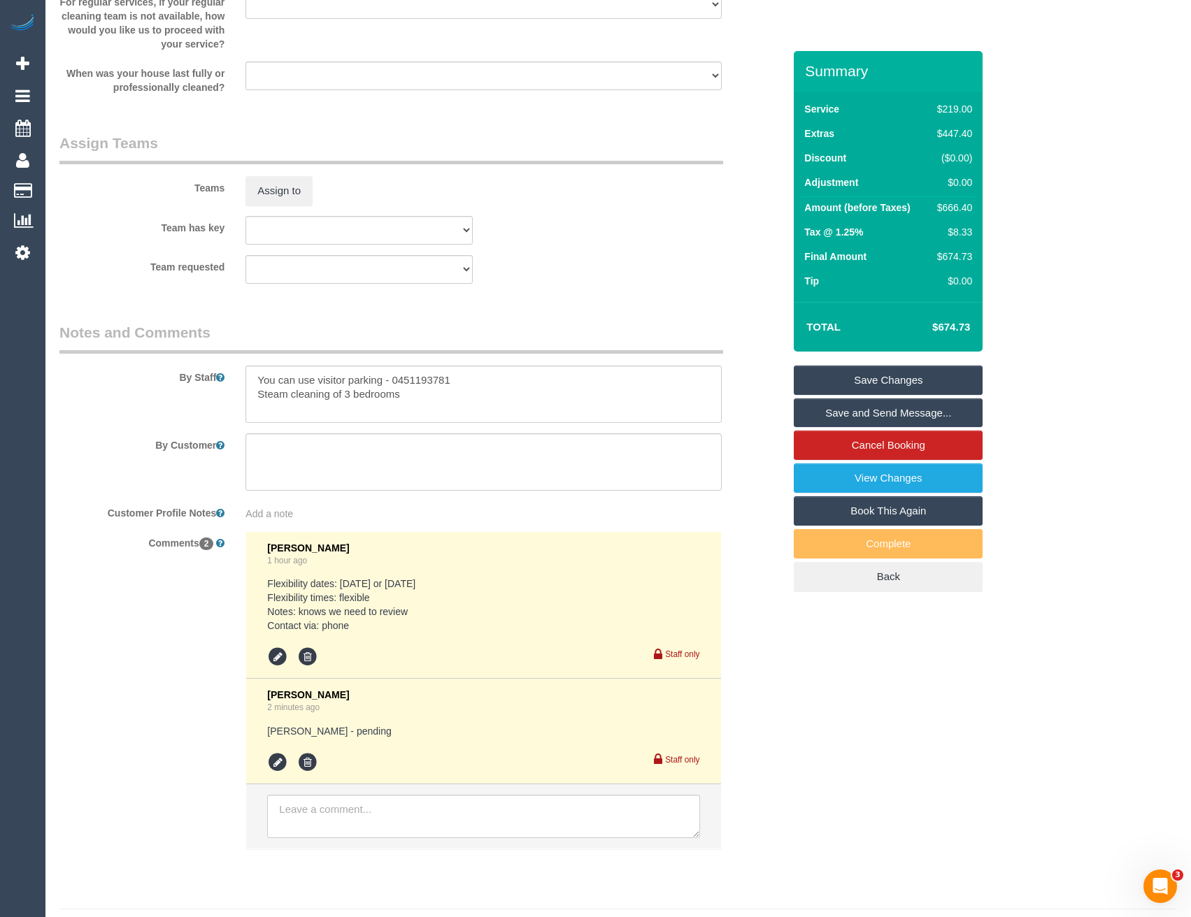
scroll to position [2116, 0]
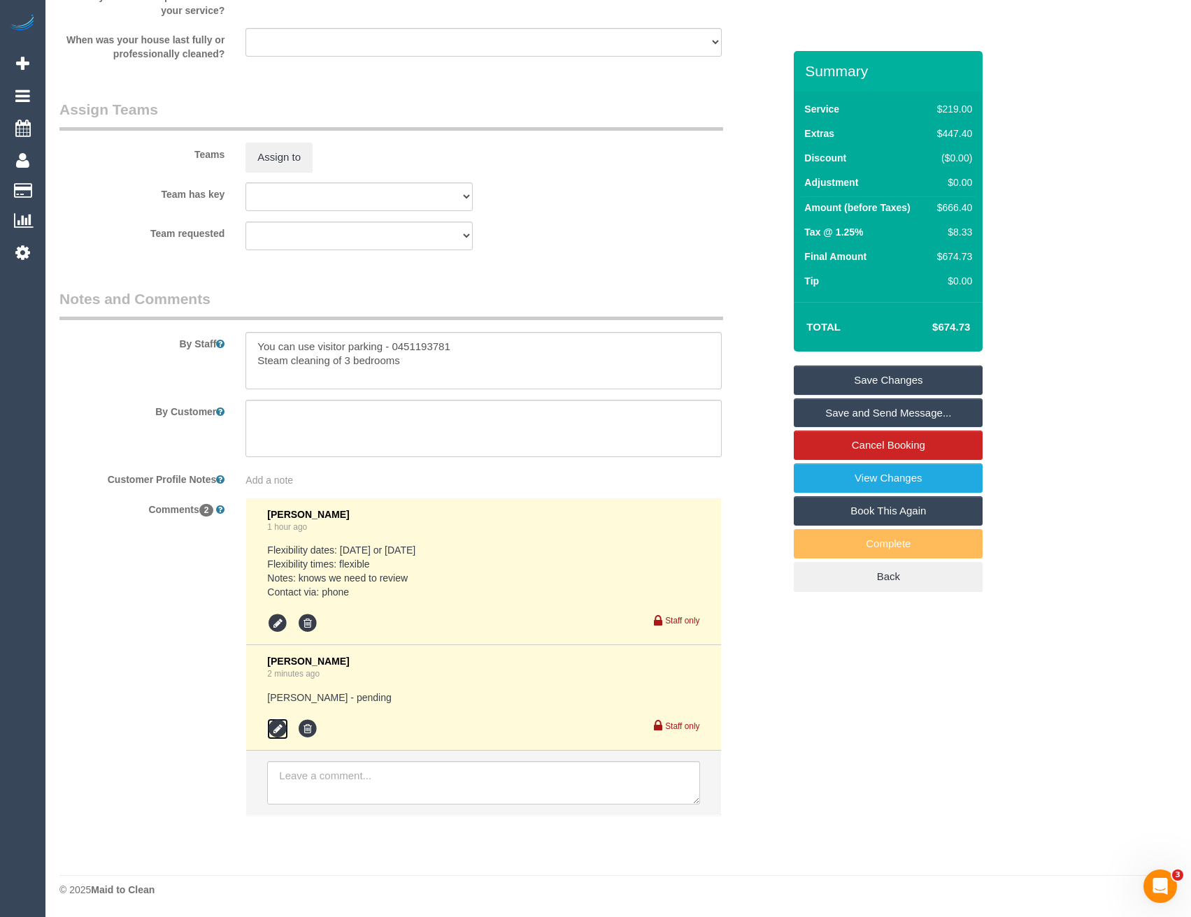
click at [282, 734] on icon at bounding box center [277, 729] width 21 height 21
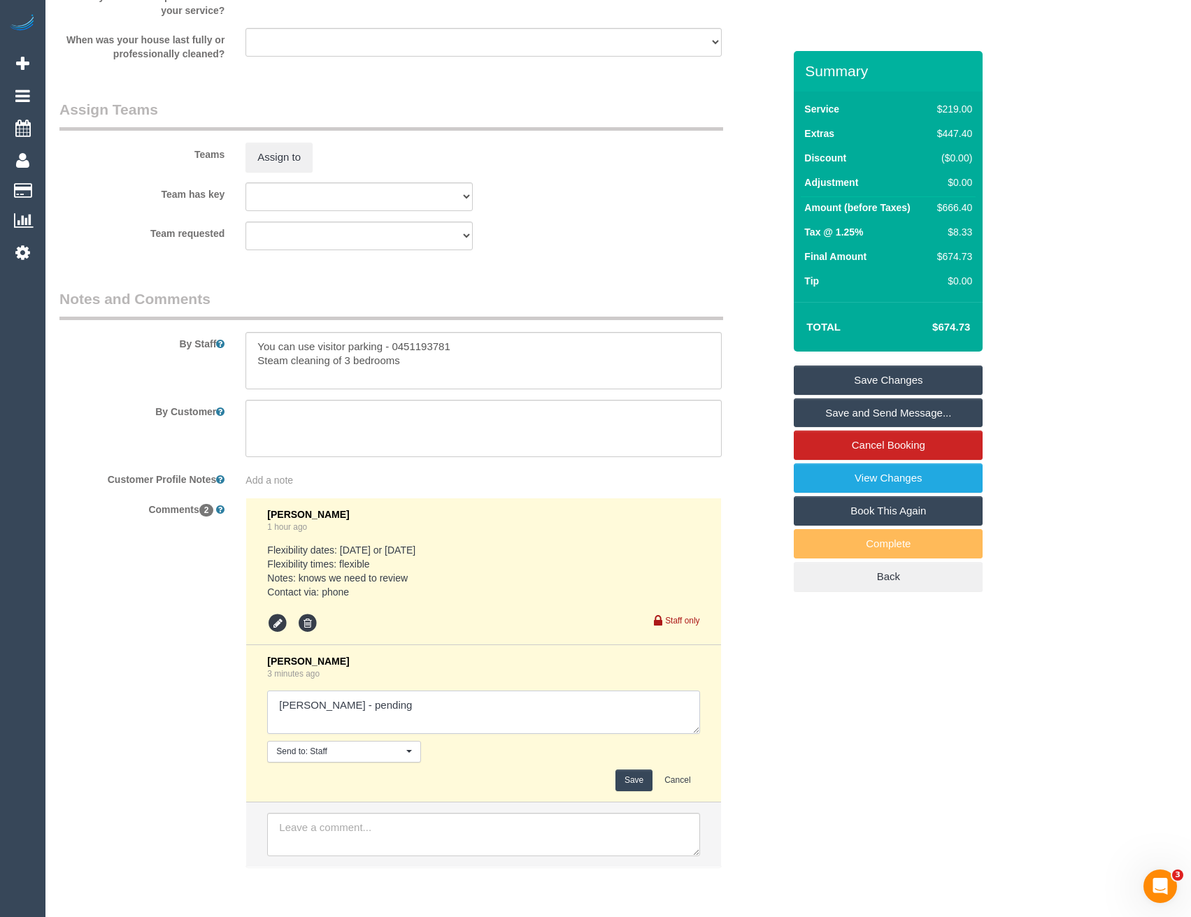
click at [374, 717] on textarea at bounding box center [483, 712] width 432 height 43
type textarea "[PERSON_NAME] - pending // conf via SMS"
click at [639, 785] on button "Save" at bounding box center [633, 781] width 37 height 22
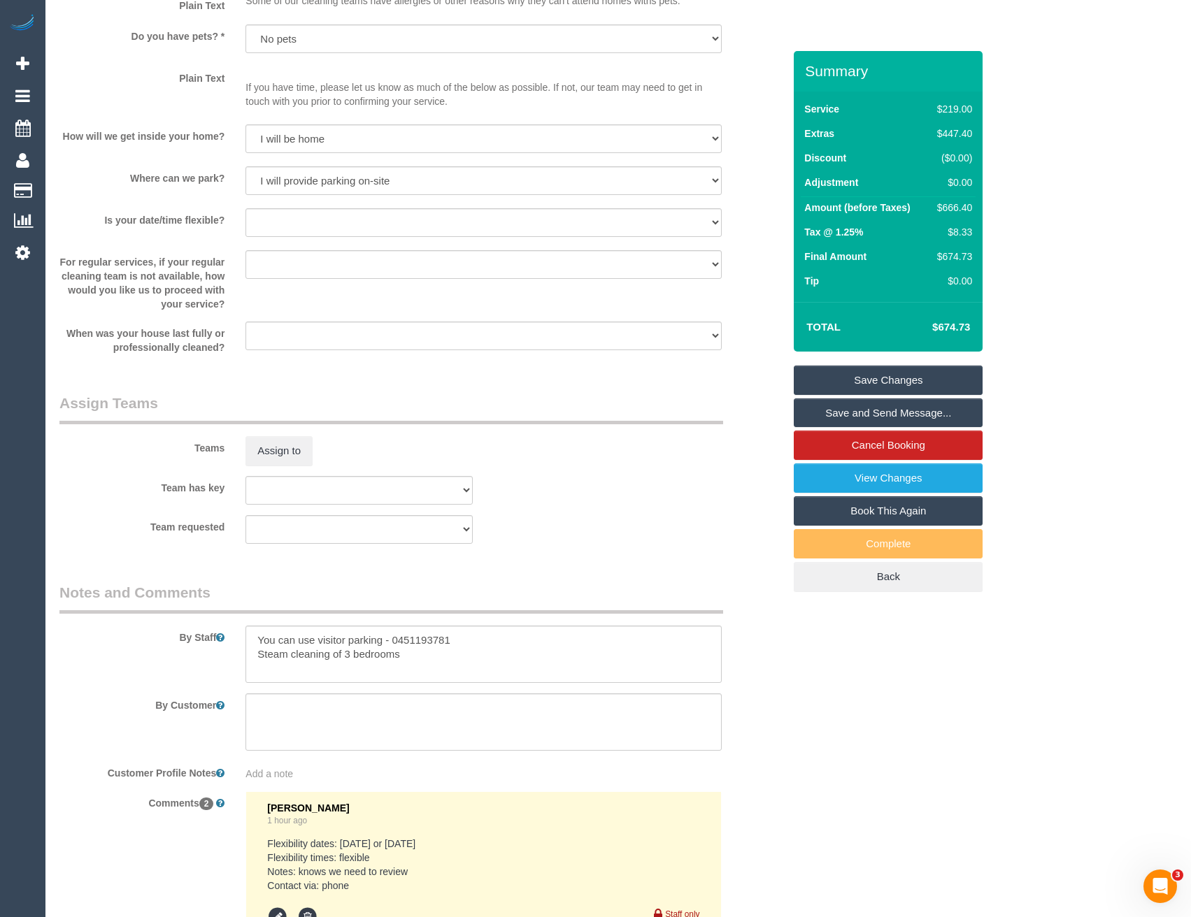
scroll to position [1906, 0]
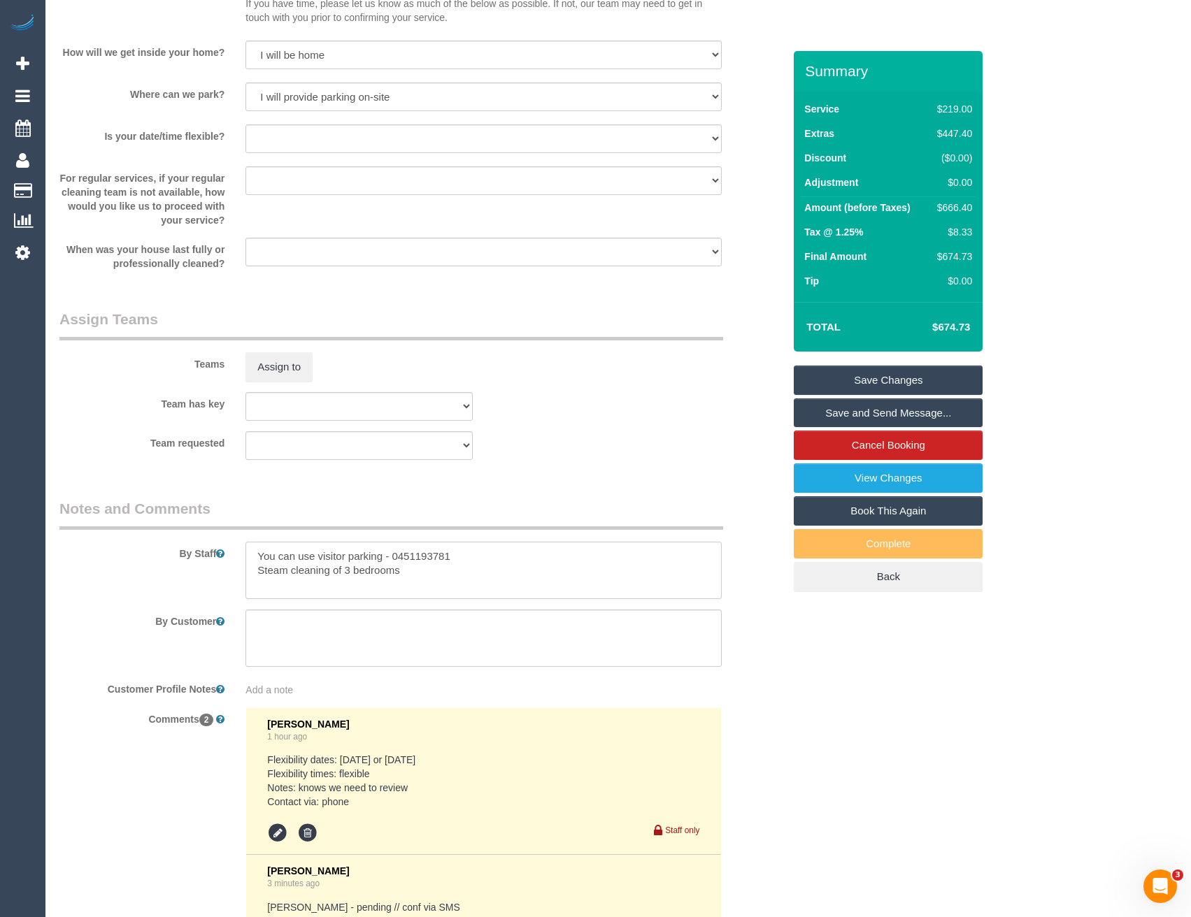
click at [249, 571] on textarea at bounding box center [482, 570] width 475 height 57
click at [505, 561] on textarea at bounding box center [482, 570] width 475 height 57
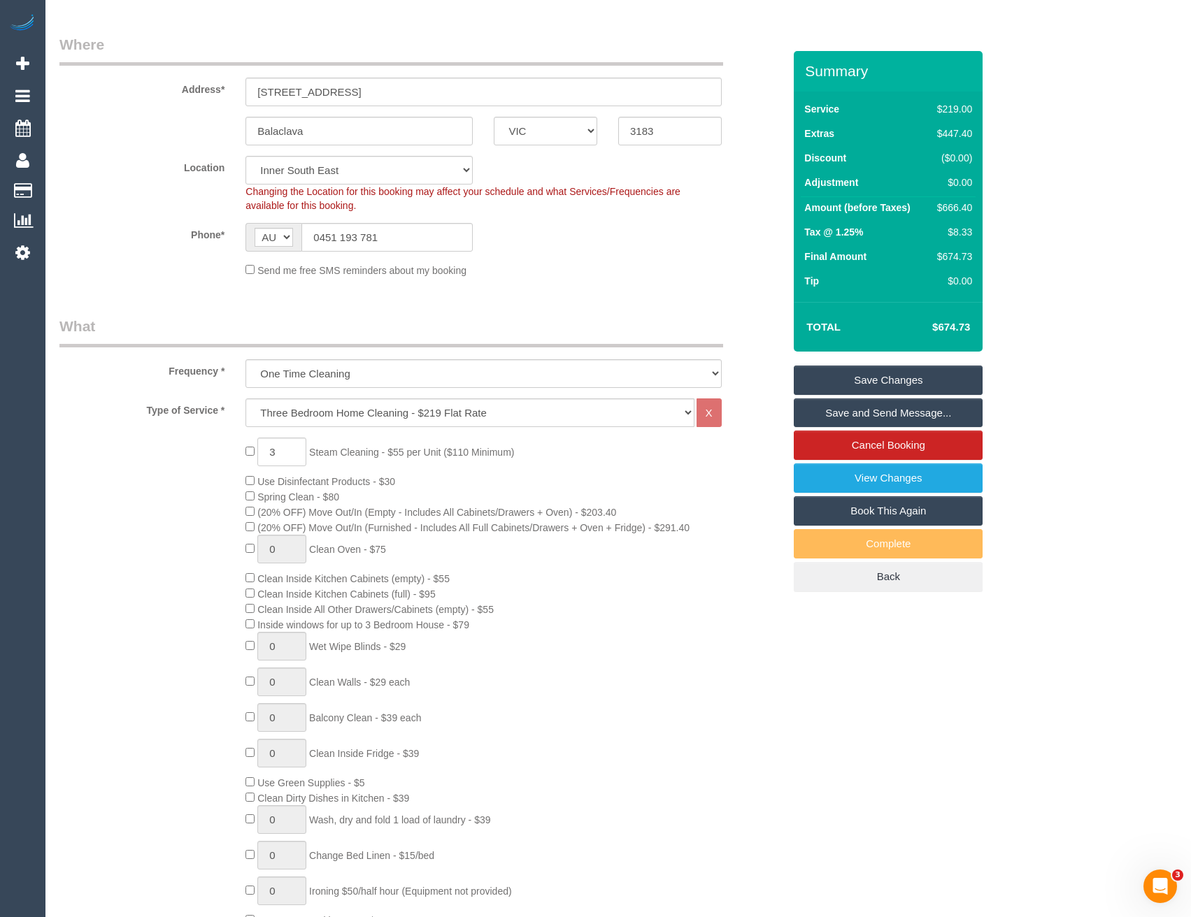
scroll to position [0, 0]
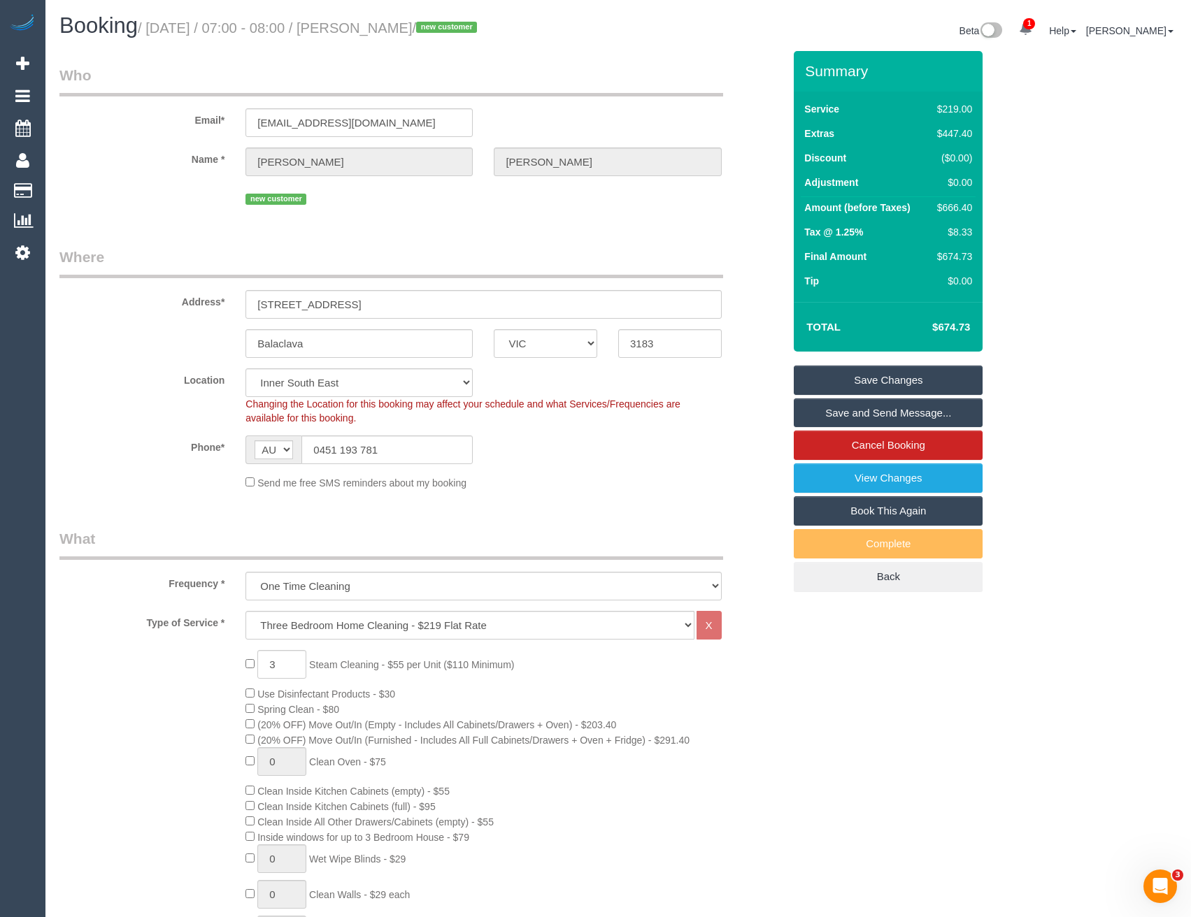
type textarea "You can use visitor parking - 0451193781 Est 7.5- 9.5 hours + Steam cleaning of…"
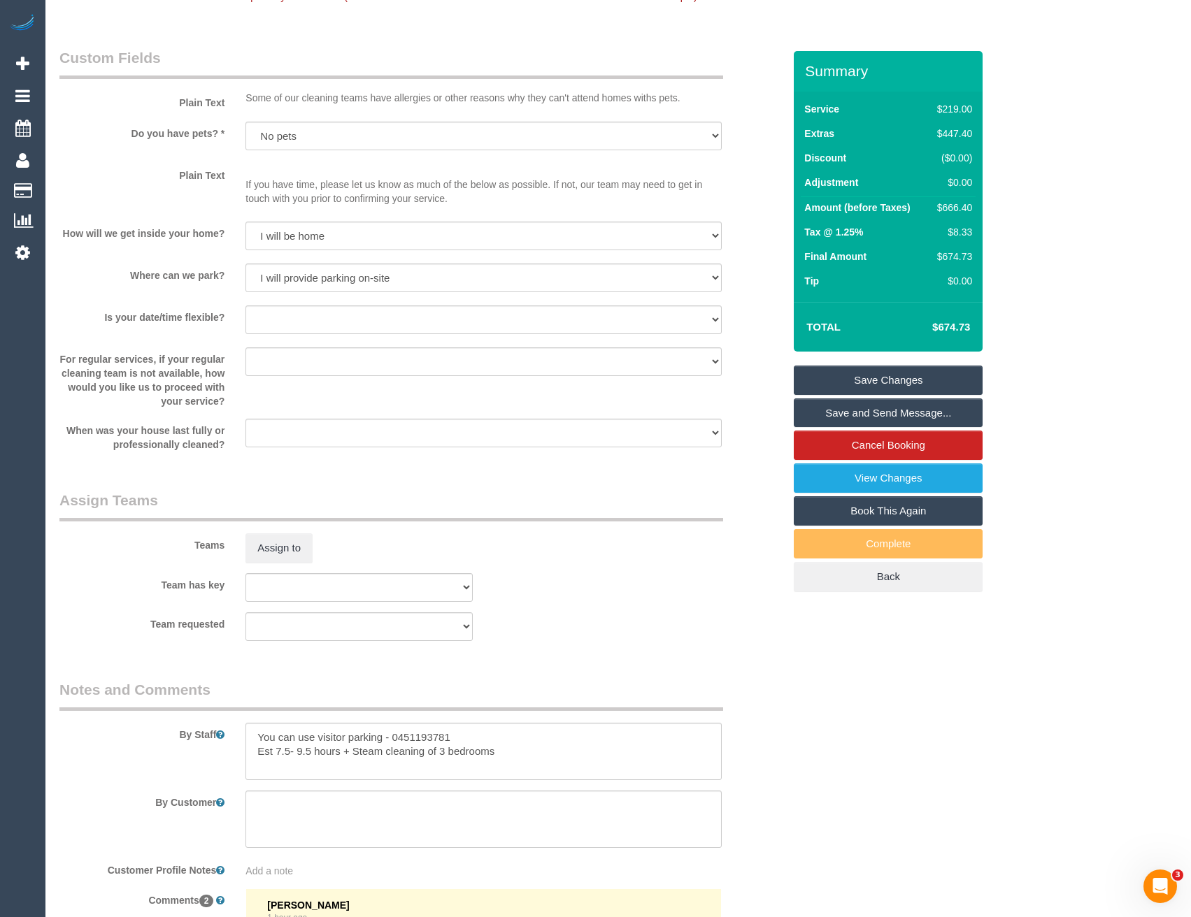
scroll to position [1748, 0]
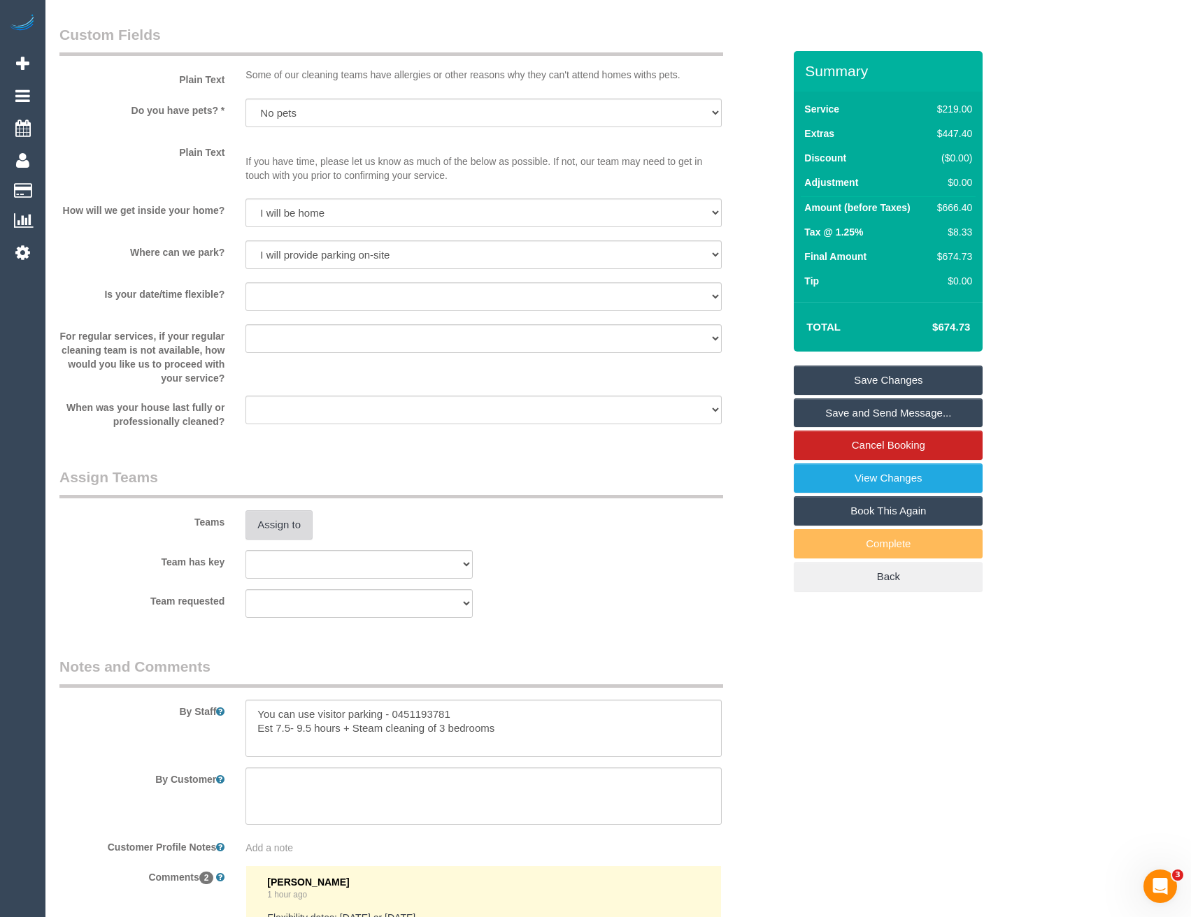
click at [296, 517] on button "Assign to" at bounding box center [278, 524] width 67 height 29
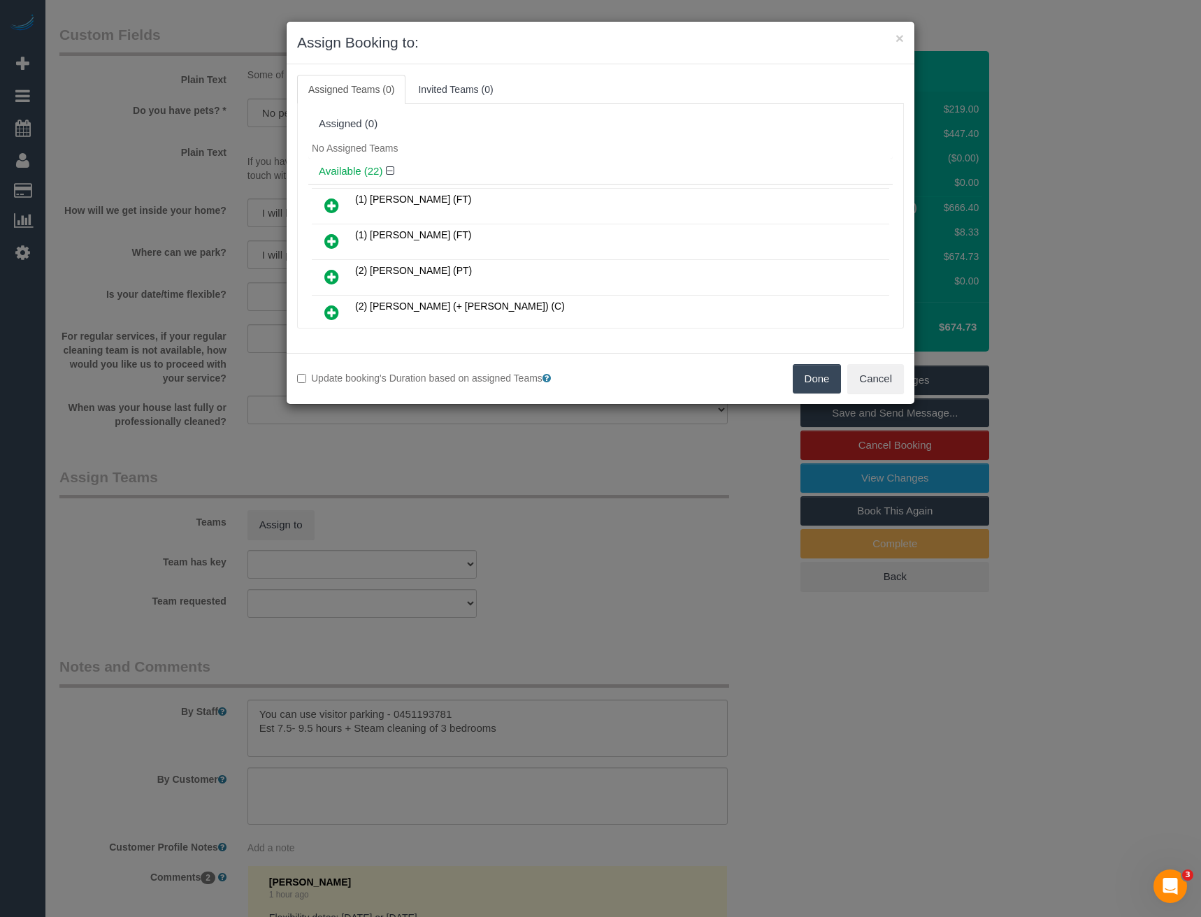
click at [590, 520] on div "× Assign Booking to: Assigned Teams (0) Invited Teams (0) Assigned (0) No Assig…" at bounding box center [600, 458] width 1201 height 917
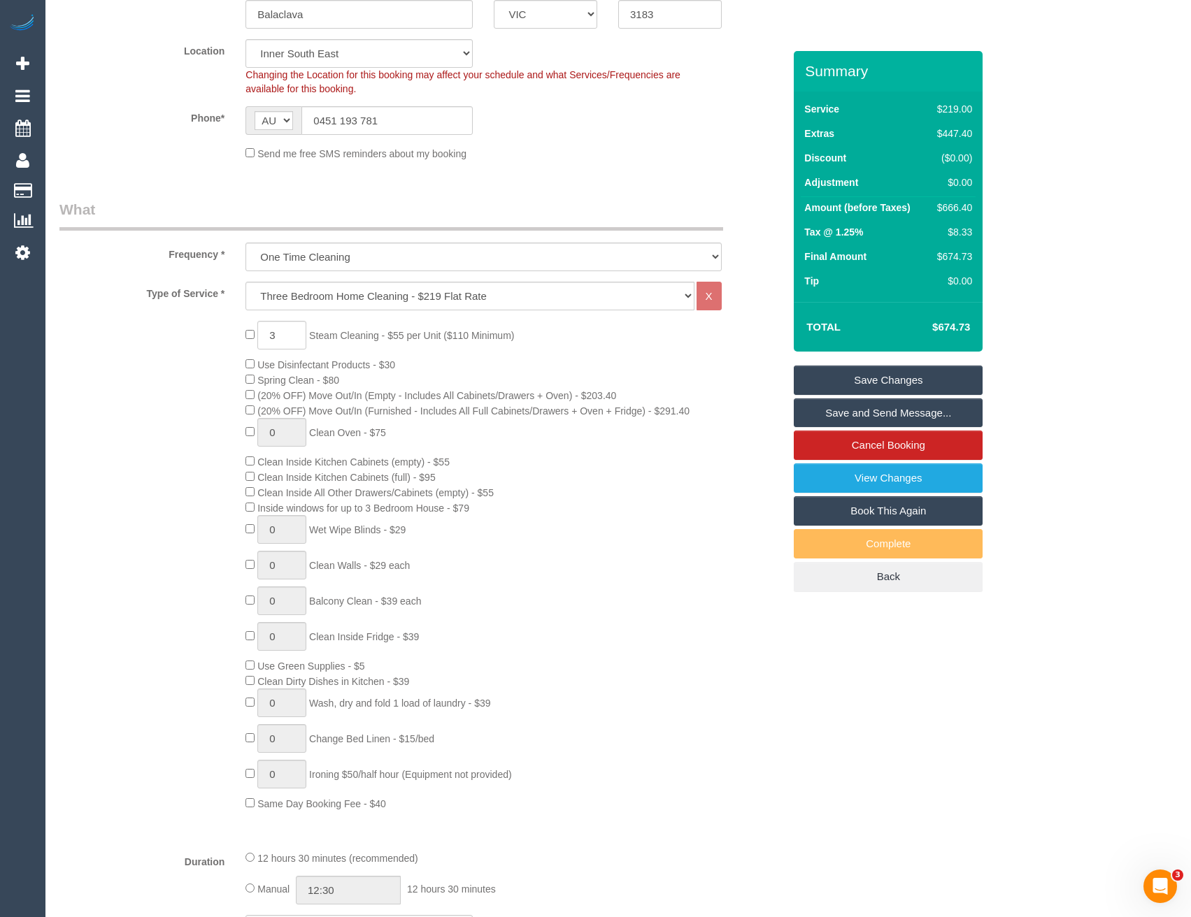
scroll to position [140, 0]
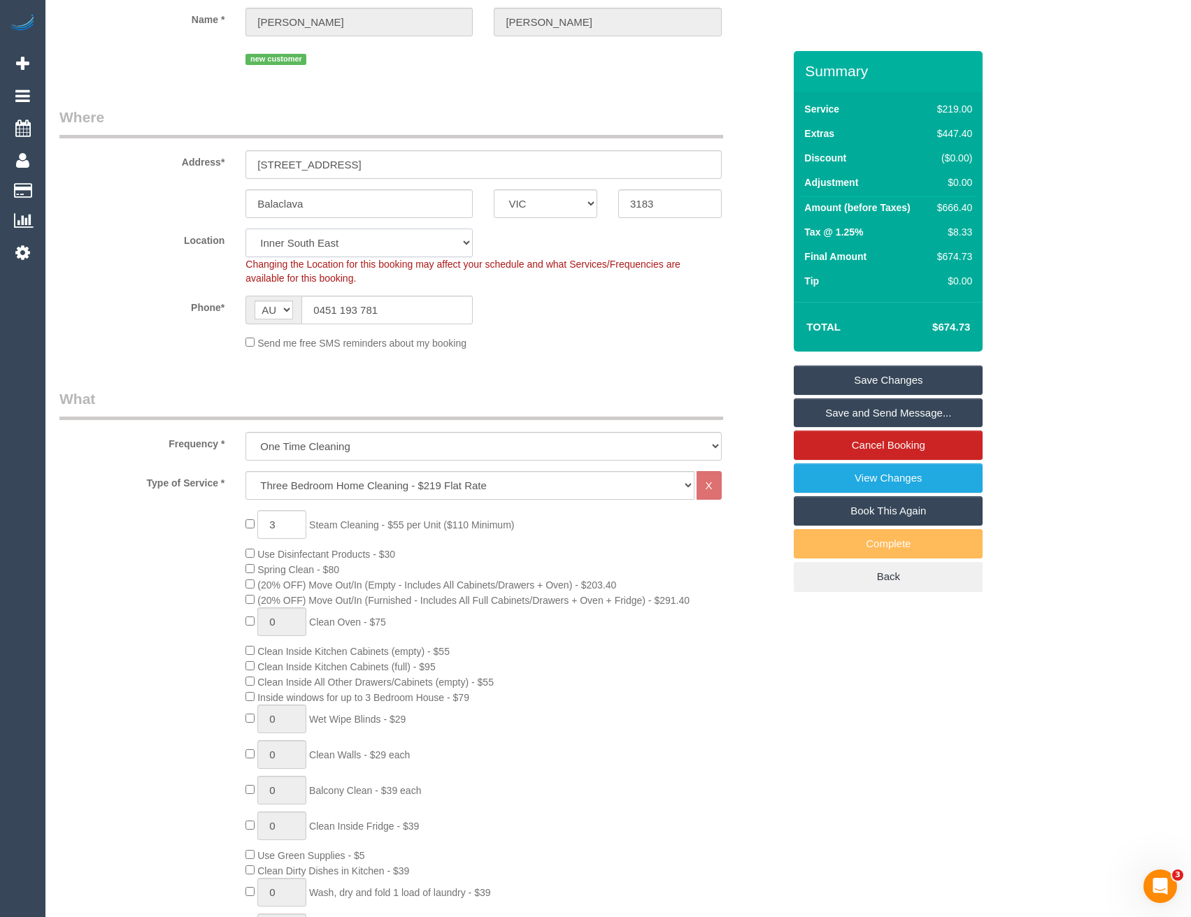
click at [339, 248] on select "Office City East (North) East (South) Inner East Inner North (East) Inner North…" at bounding box center [358, 243] width 227 height 29
select select "50"
click at [245, 229] on select "Office City East (North) East (South) Inner East Inner North (East) Inner North…" at bounding box center [358, 243] width 227 height 29
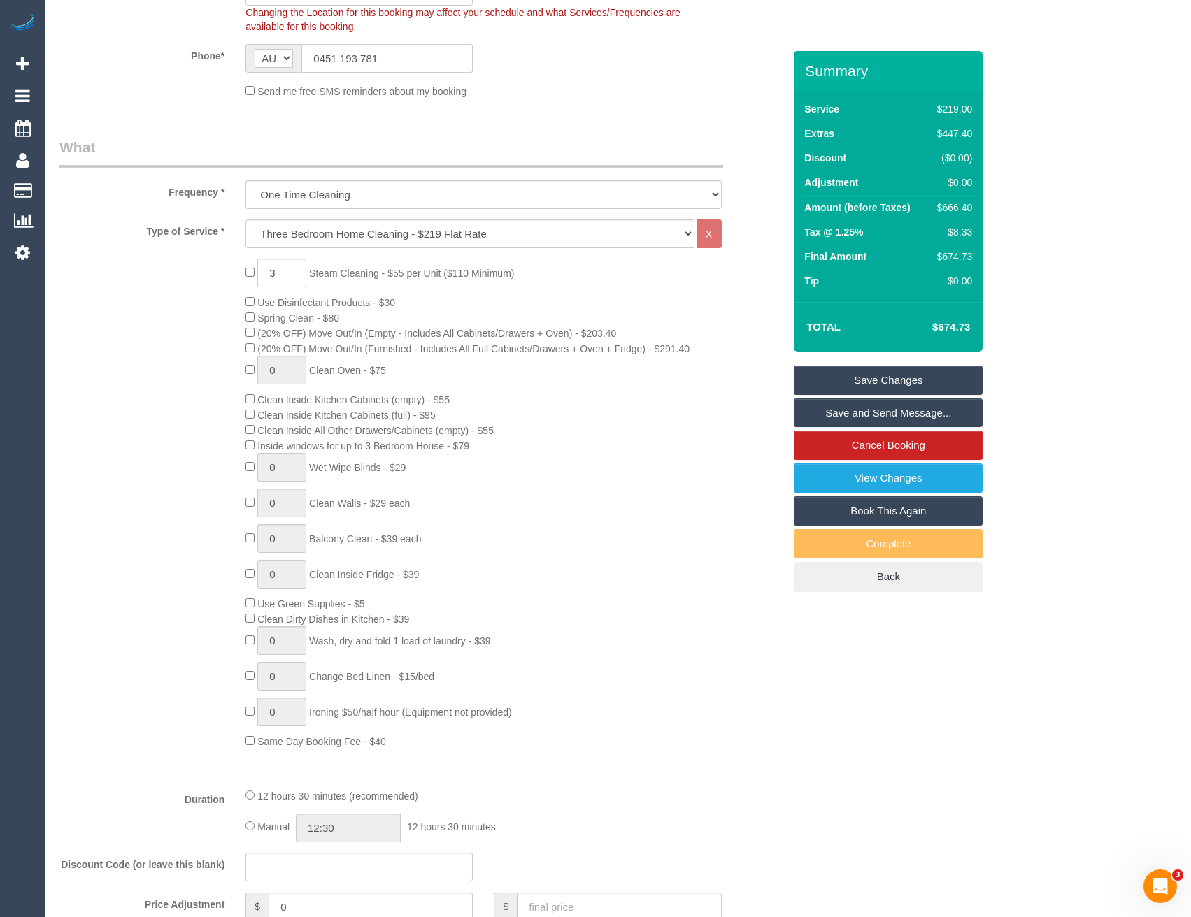
select select "object:4081"
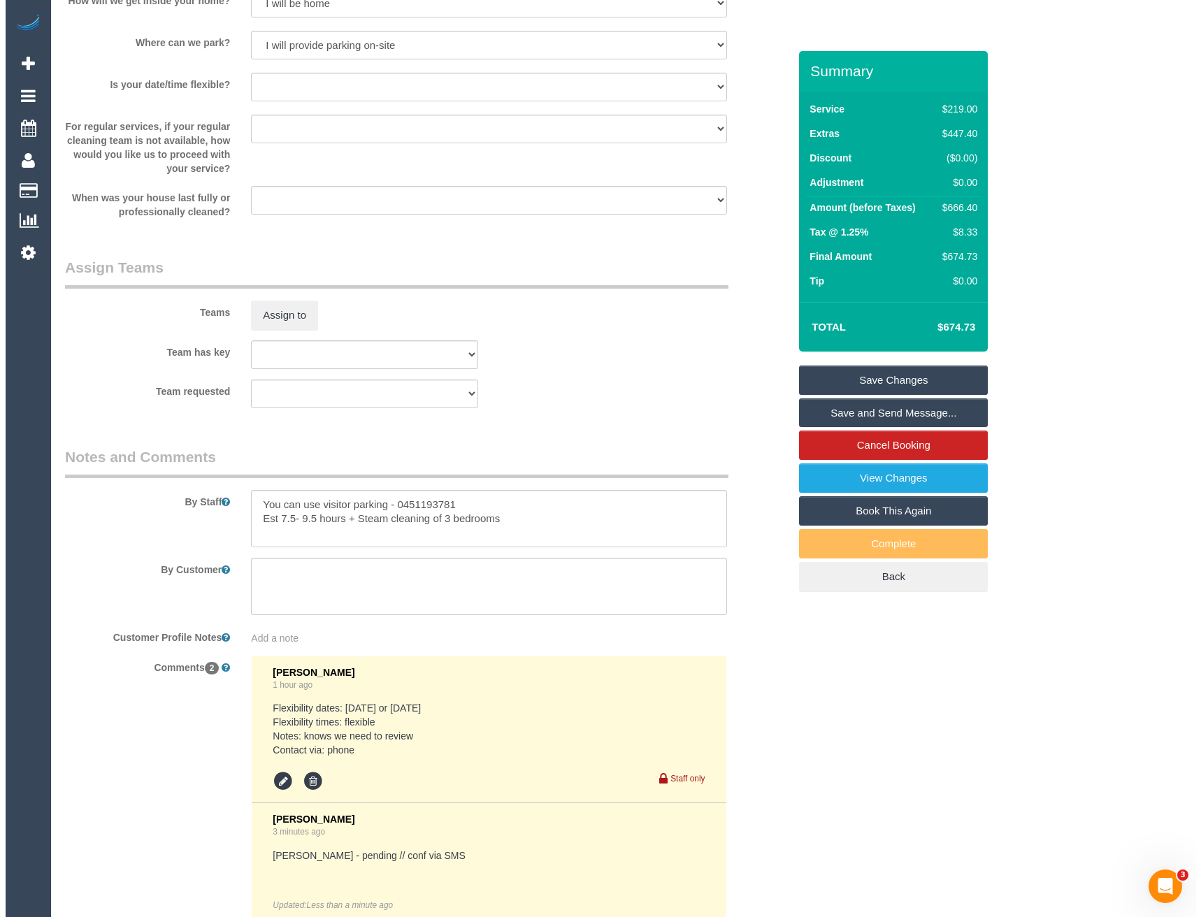
scroll to position [2028, 0]
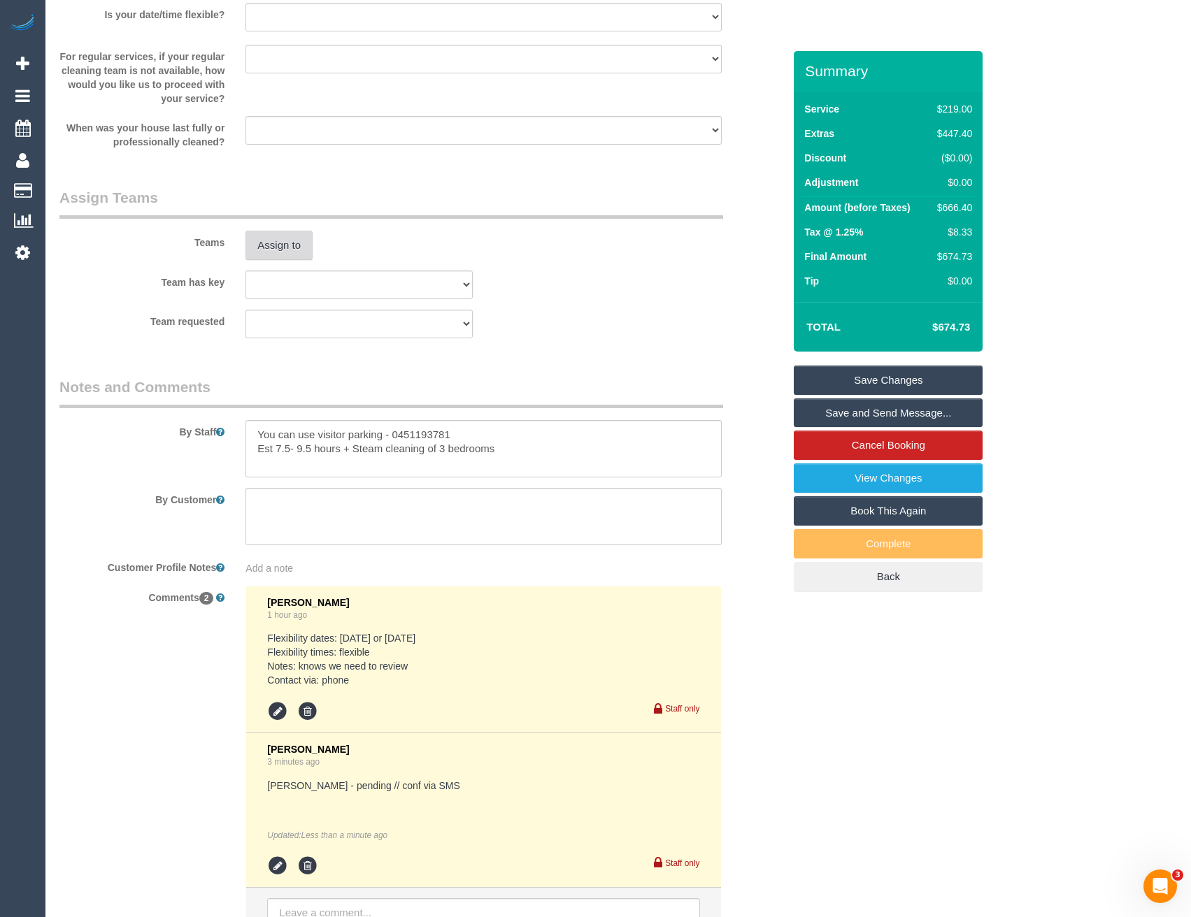
click at [284, 227] on div "Teams Assign to" at bounding box center [421, 223] width 745 height 73
click at [285, 237] on button "Assign to" at bounding box center [278, 245] width 67 height 29
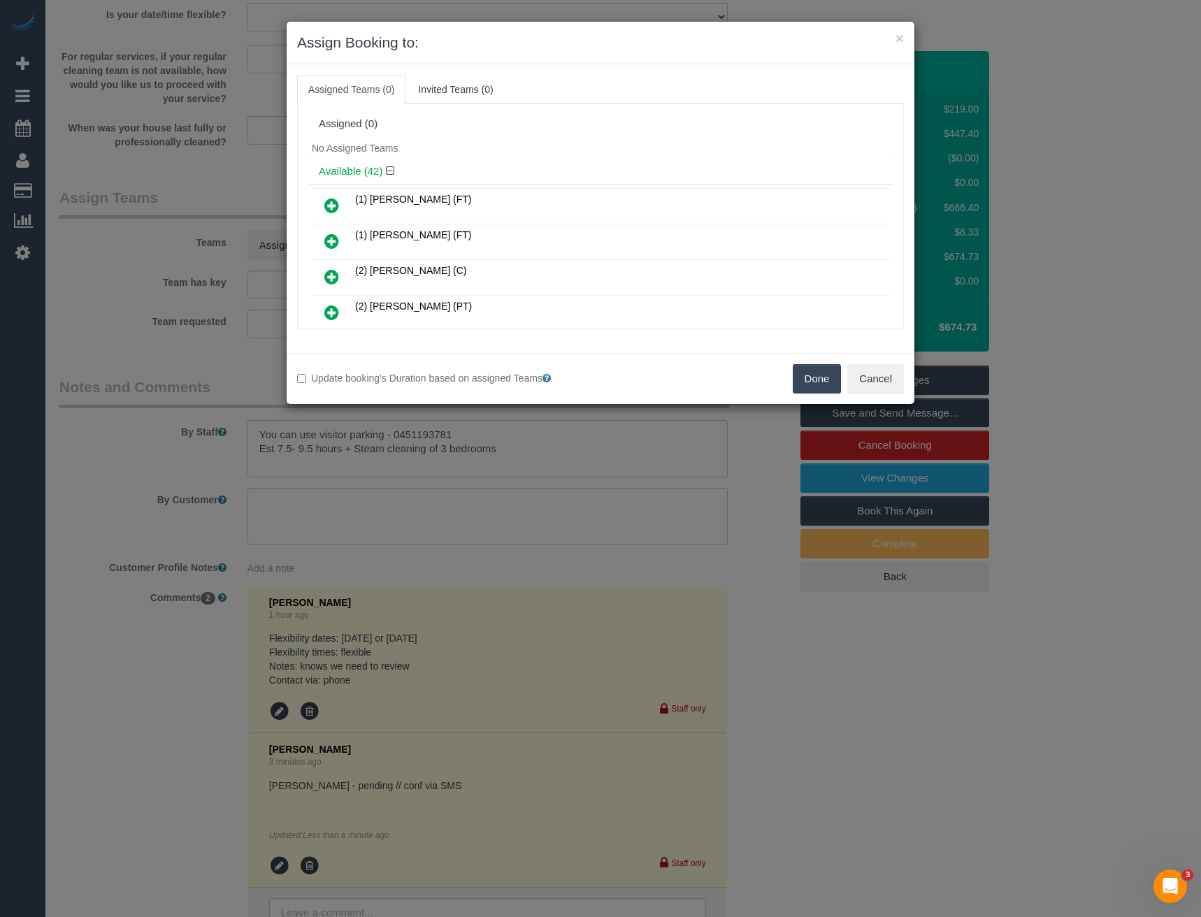
click at [545, 241] on td "(1) Helen Trickett (FT)" at bounding box center [621, 242] width 538 height 36
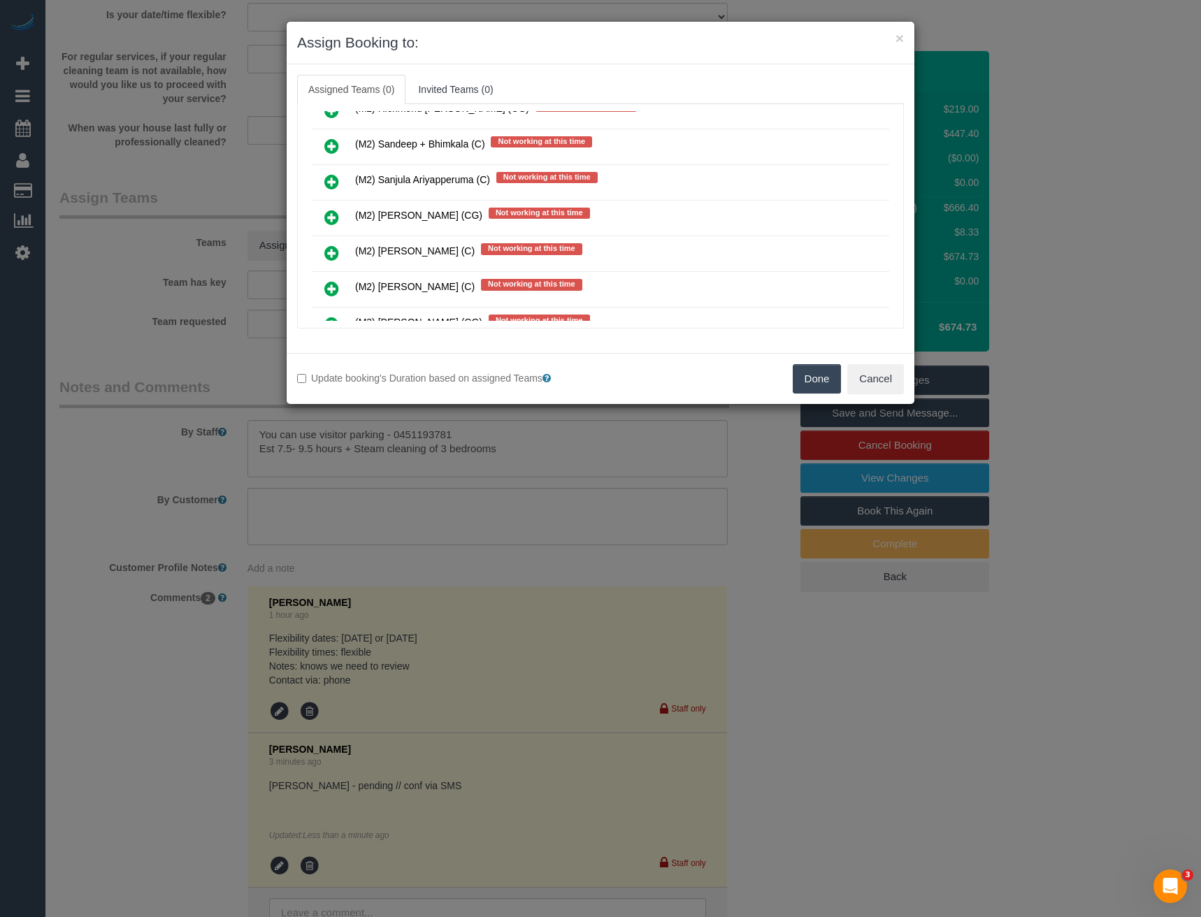
click at [336, 216] on icon at bounding box center [331, 217] width 15 height 17
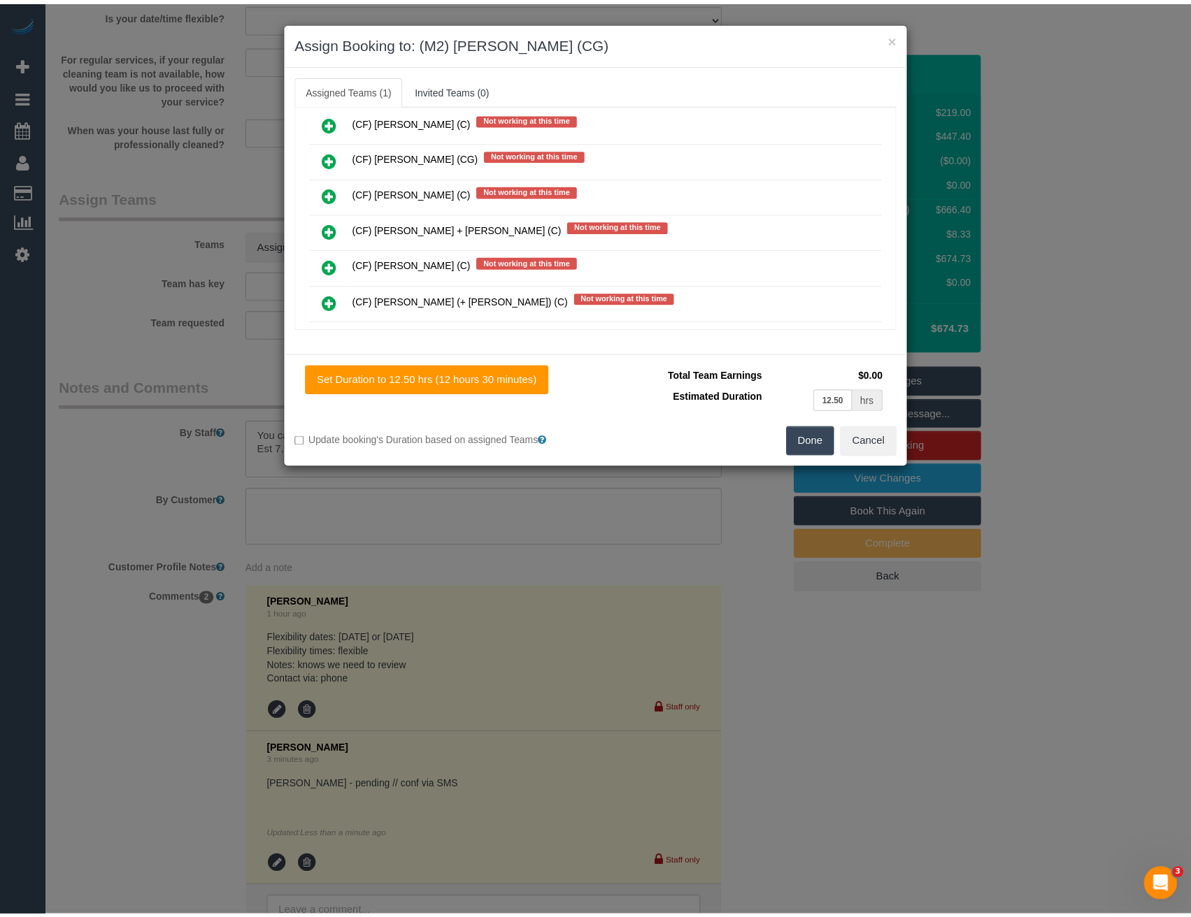
scroll to position [0, 0]
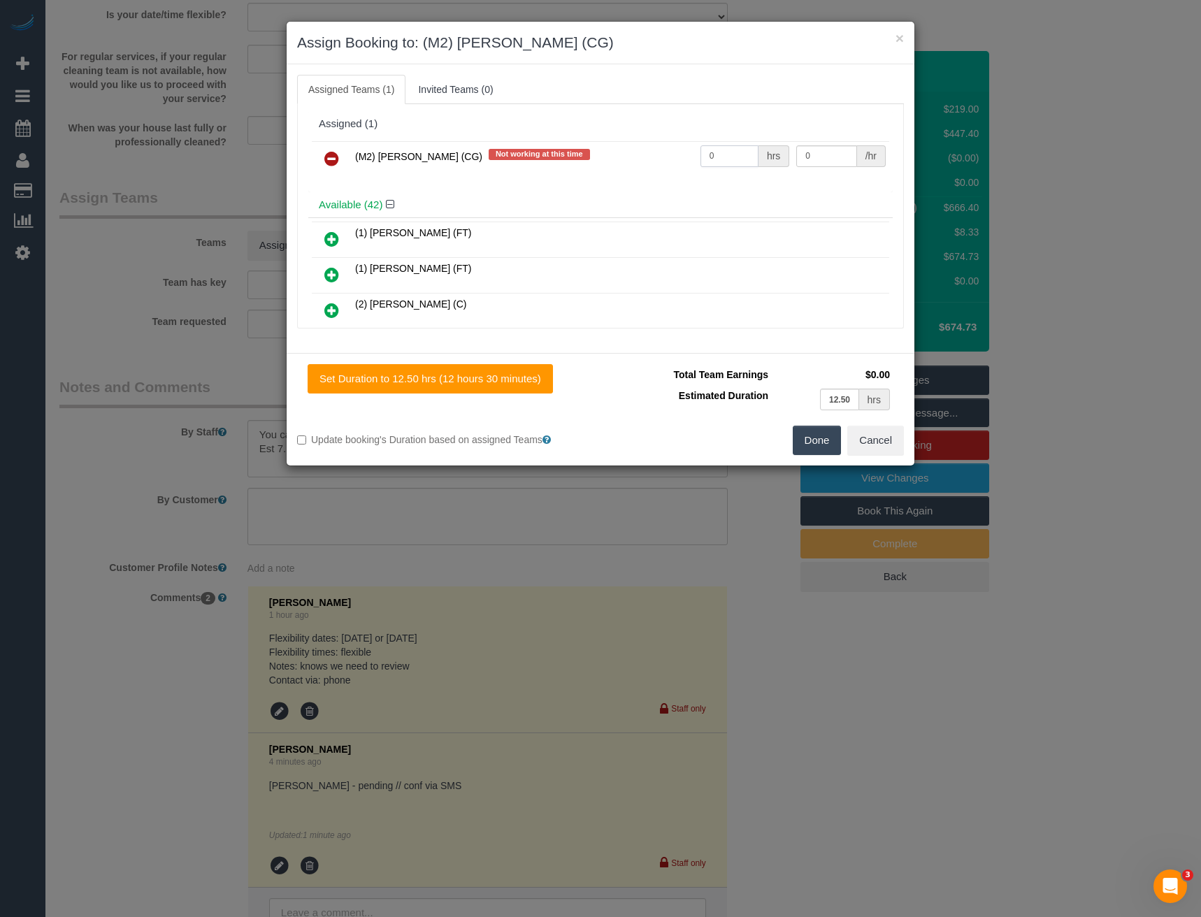
drag, startPoint x: 746, startPoint y: 162, endPoint x: 675, endPoint y: 161, distance: 70.6
click at [675, 161] on tr "(M2) Sayan Sayanthan (CG) Not working at this time 0 hrs 0 /hr" at bounding box center [601, 159] width 578 height 36
type input "1"
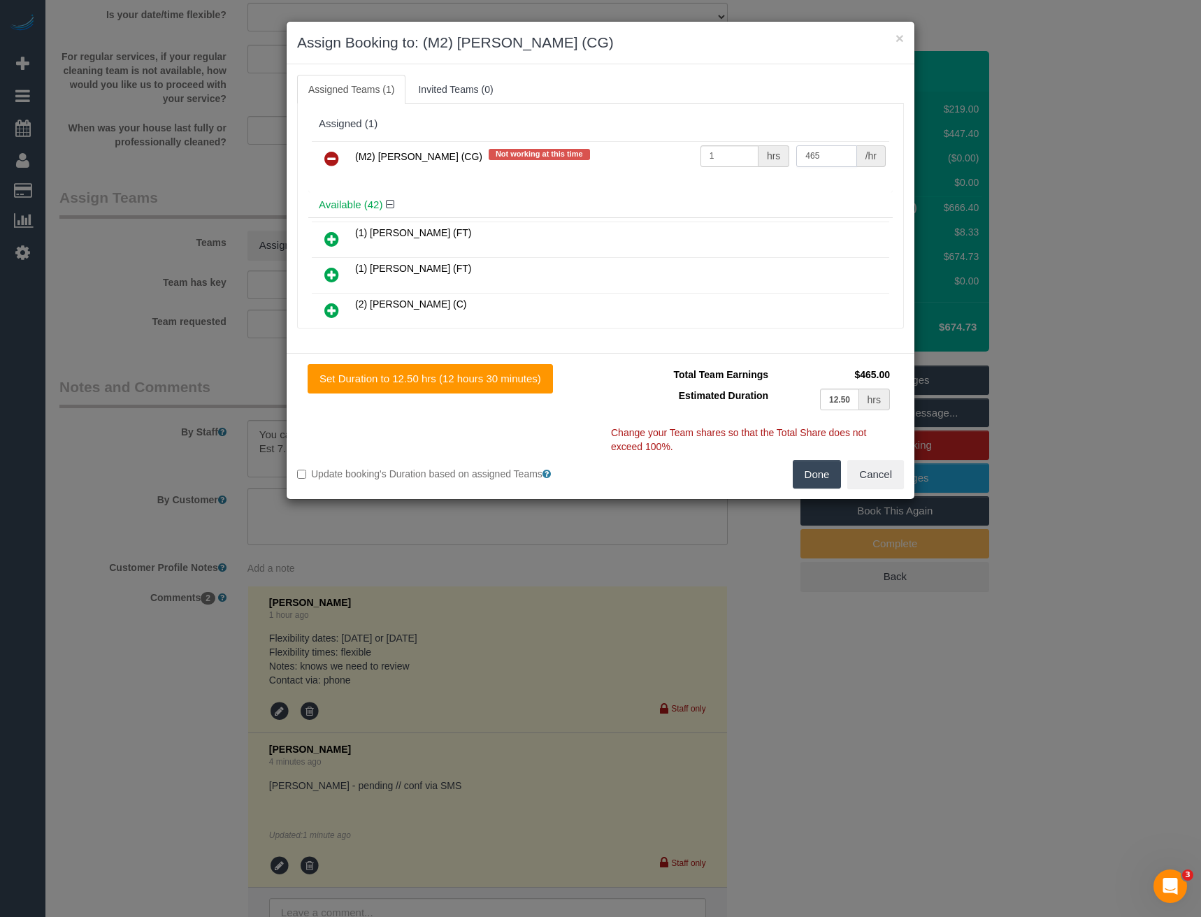
type input "465"
click at [825, 466] on button "Done" at bounding box center [817, 474] width 49 height 29
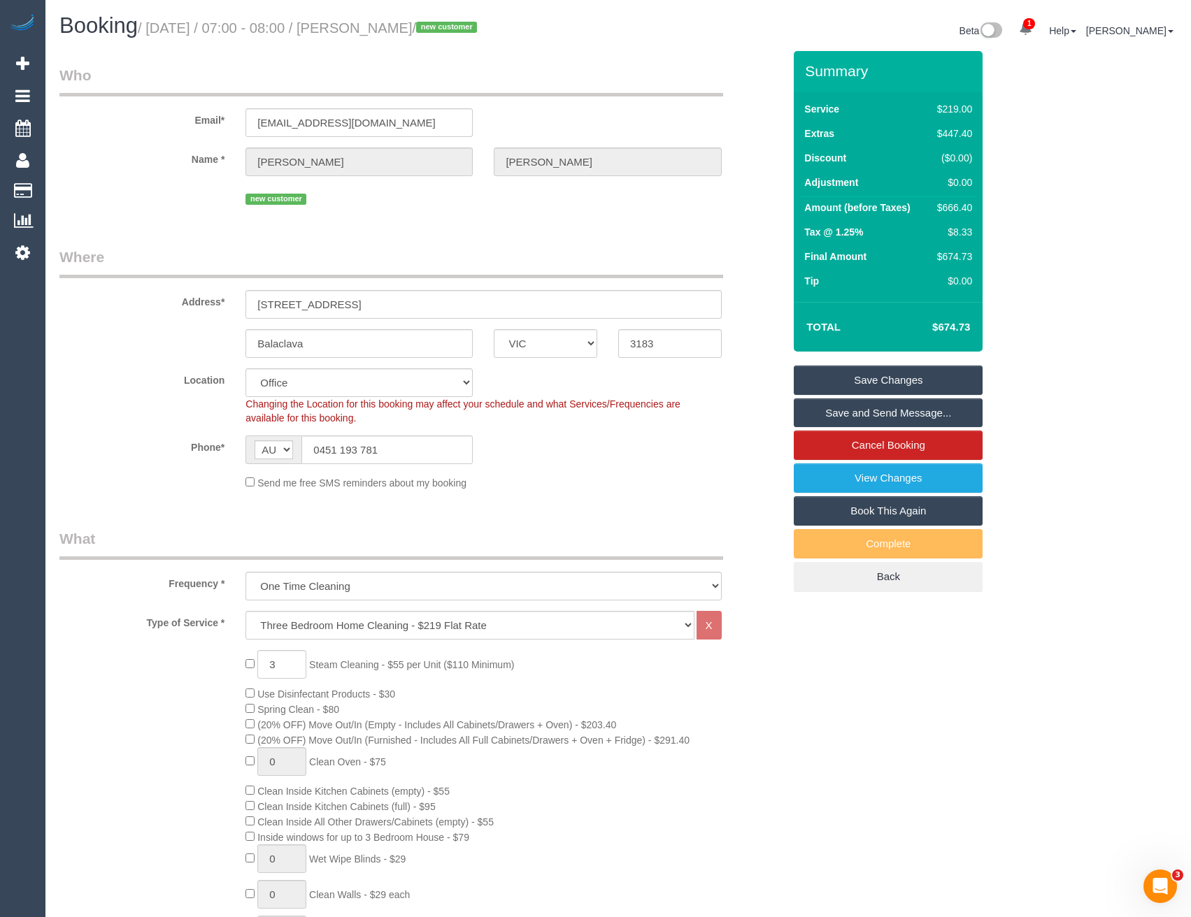
click at [838, 417] on link "Save and Send Message..." at bounding box center [888, 413] width 189 height 29
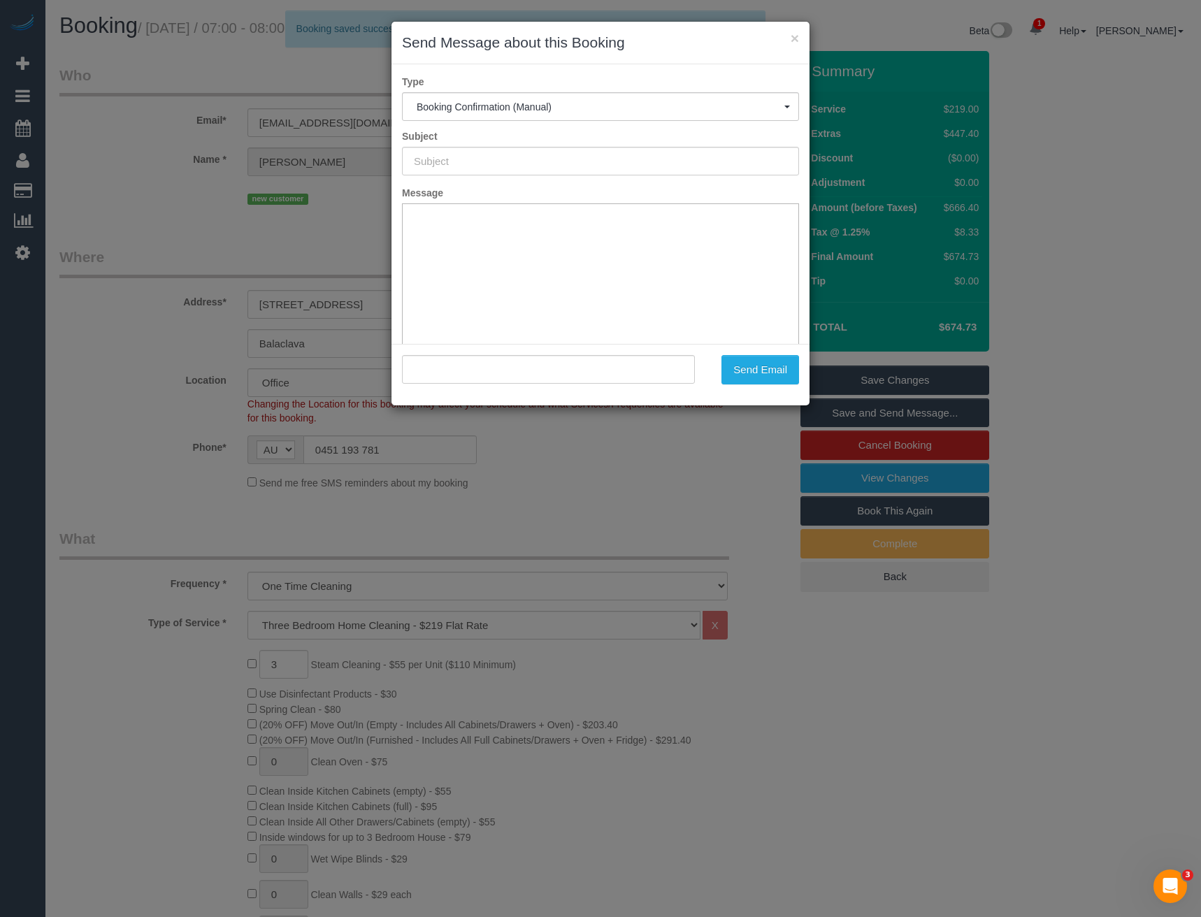
type input "Booking Confirmed"
type input ""Brad Humphreys" <bradhump3s@gmail.com>"
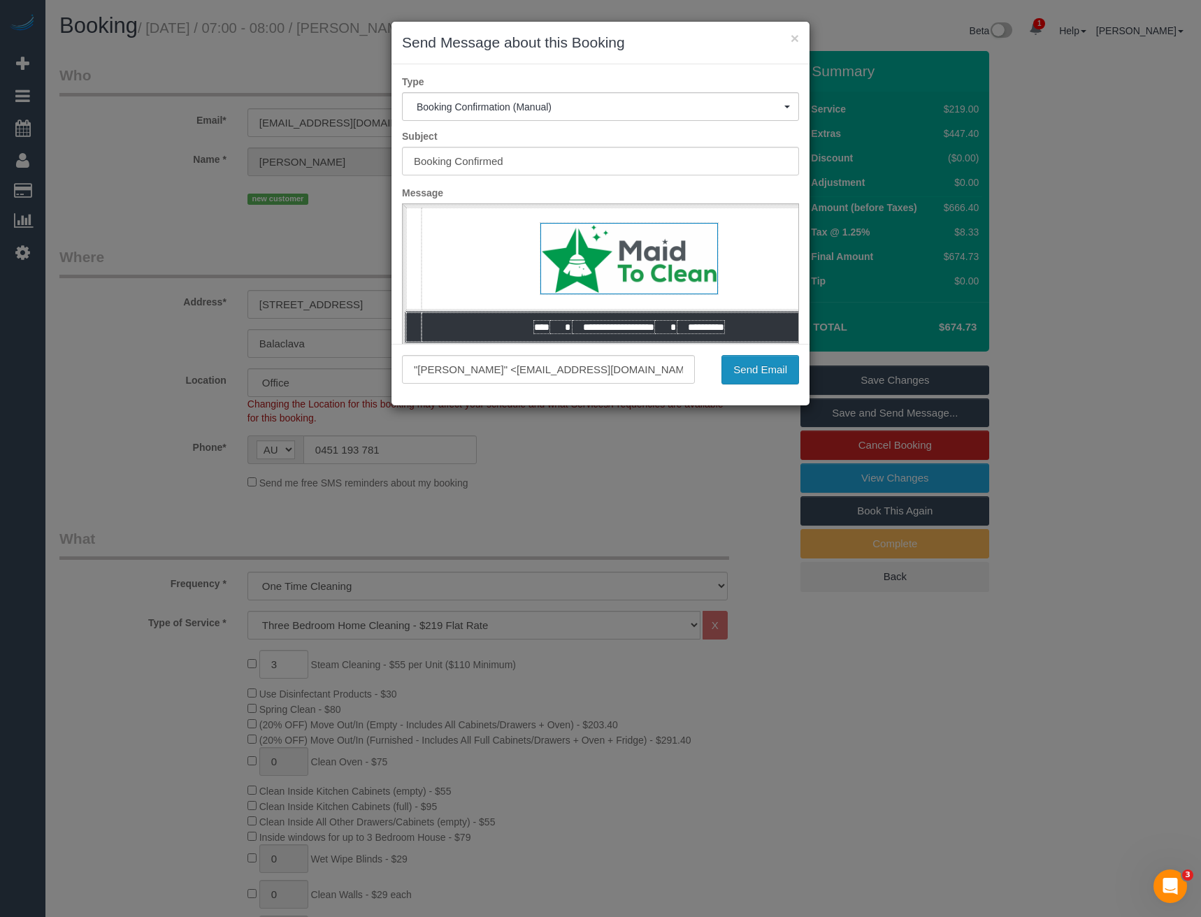
click at [774, 364] on button "Send Email" at bounding box center [761, 369] width 78 height 29
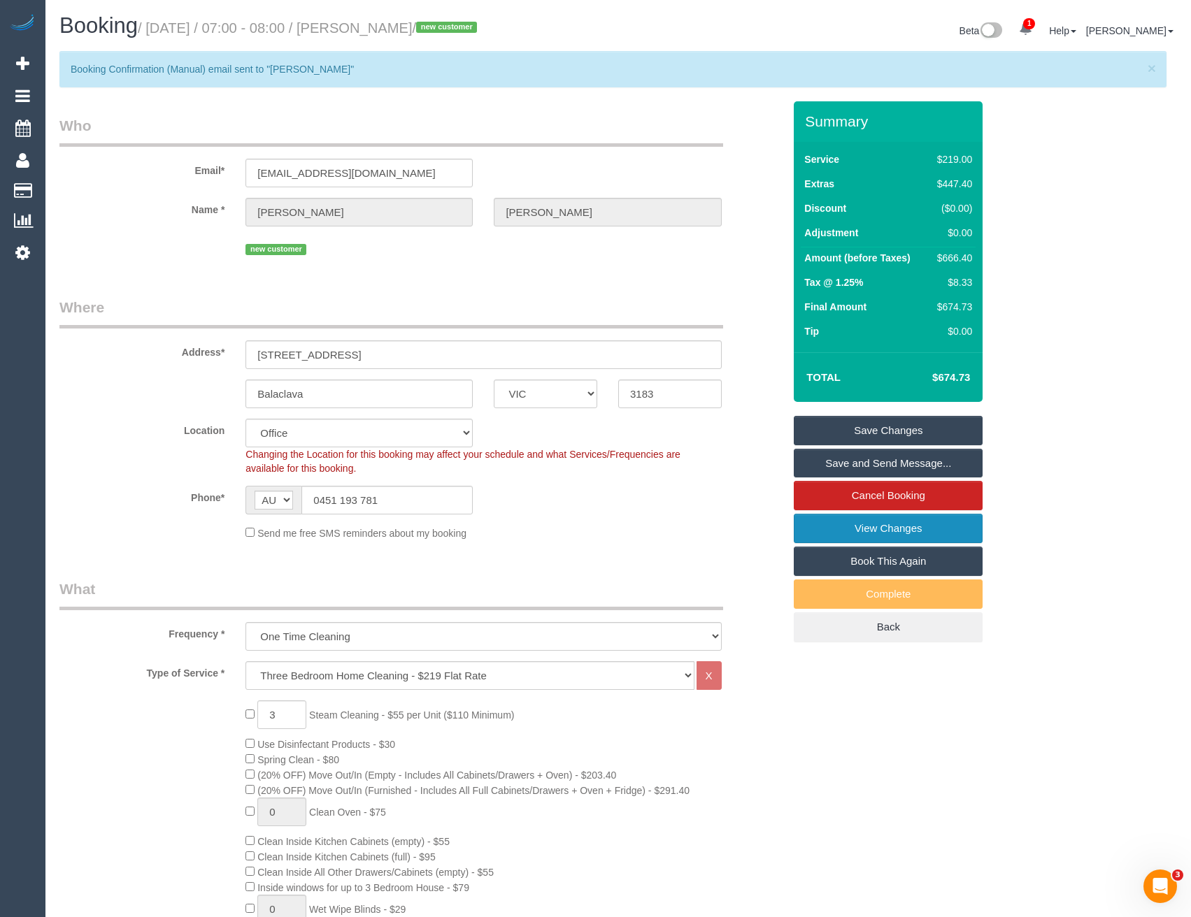
click at [852, 536] on link "View Changes" at bounding box center [888, 528] width 189 height 29
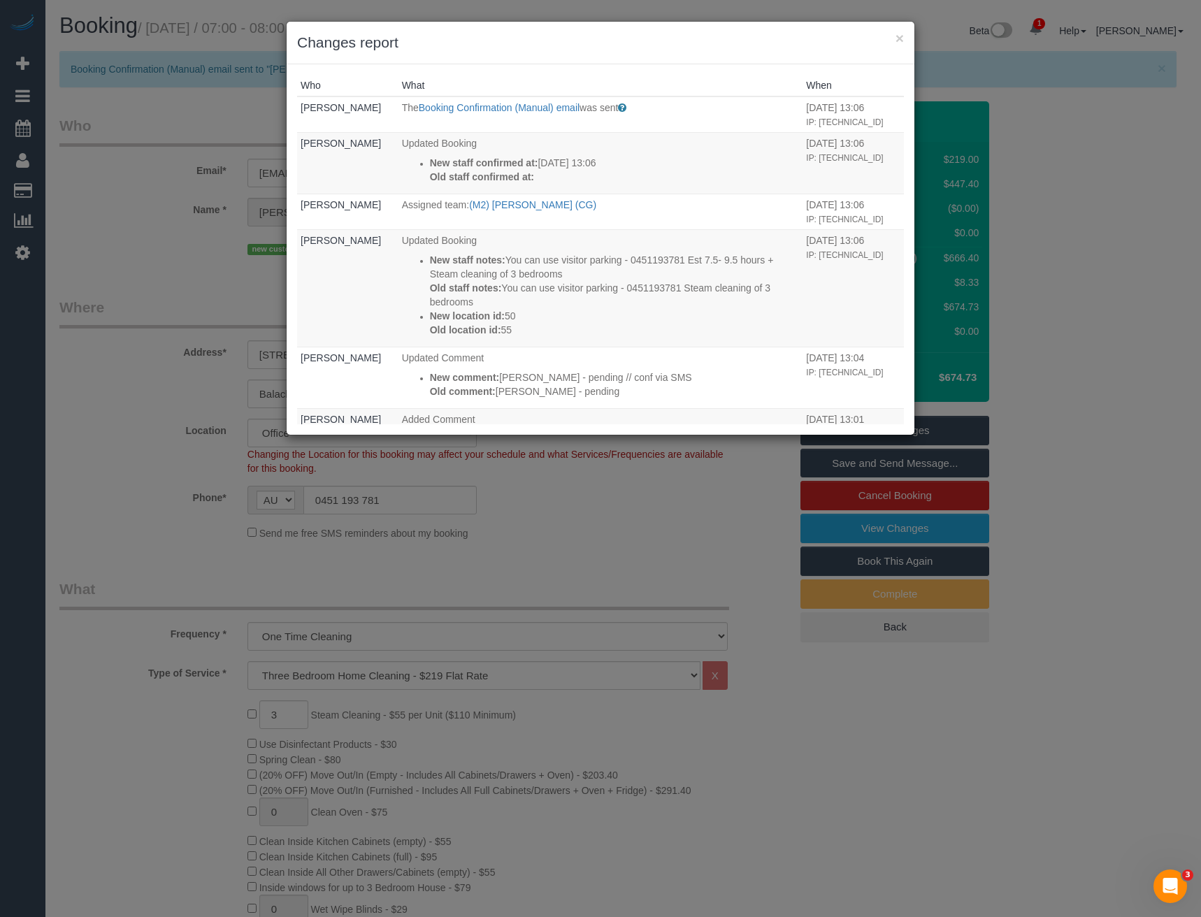
click at [608, 537] on div "× Changes report Who What When Bronie Bryant The Booking Confirmation (Manual) …" at bounding box center [600, 458] width 1201 height 917
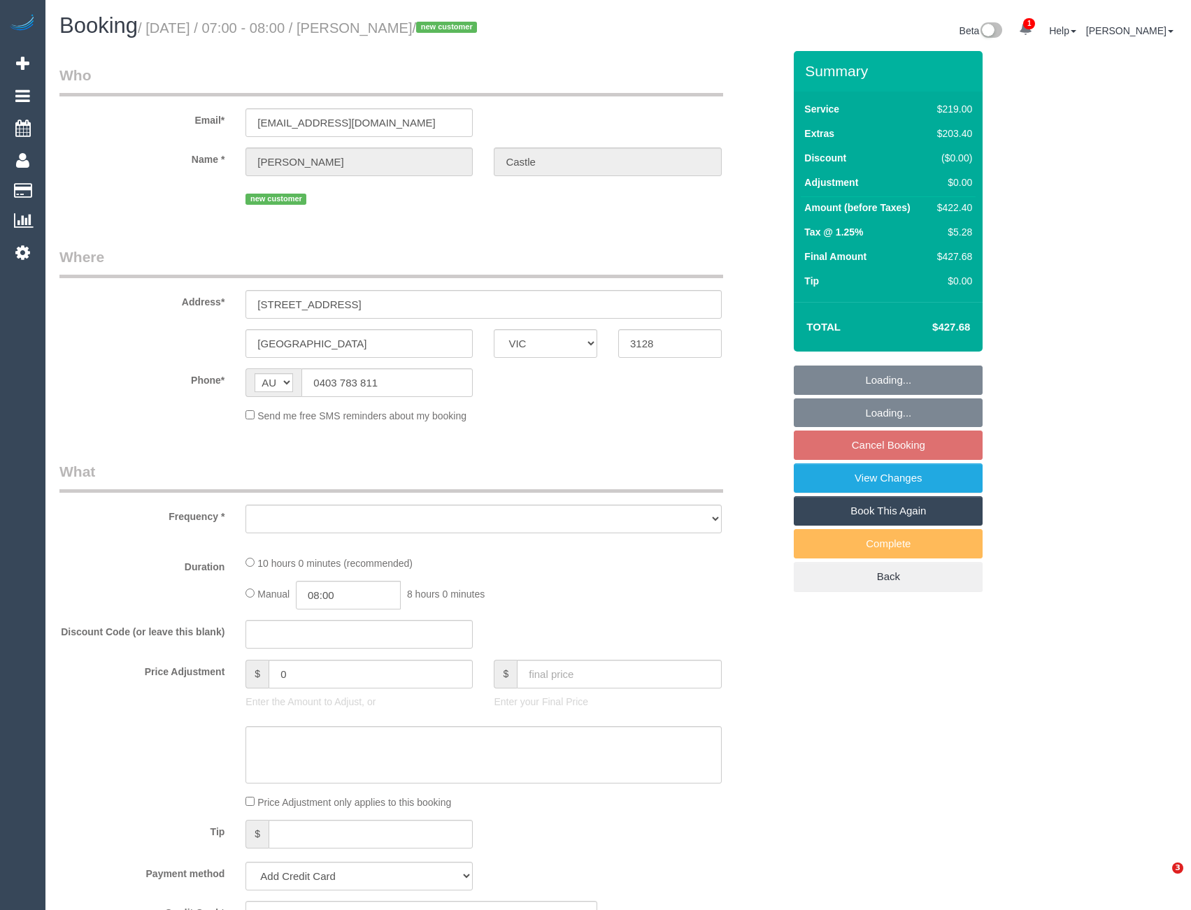
select select "VIC"
select select "object:740"
select select "number:28"
select select "number:14"
select select "number:19"
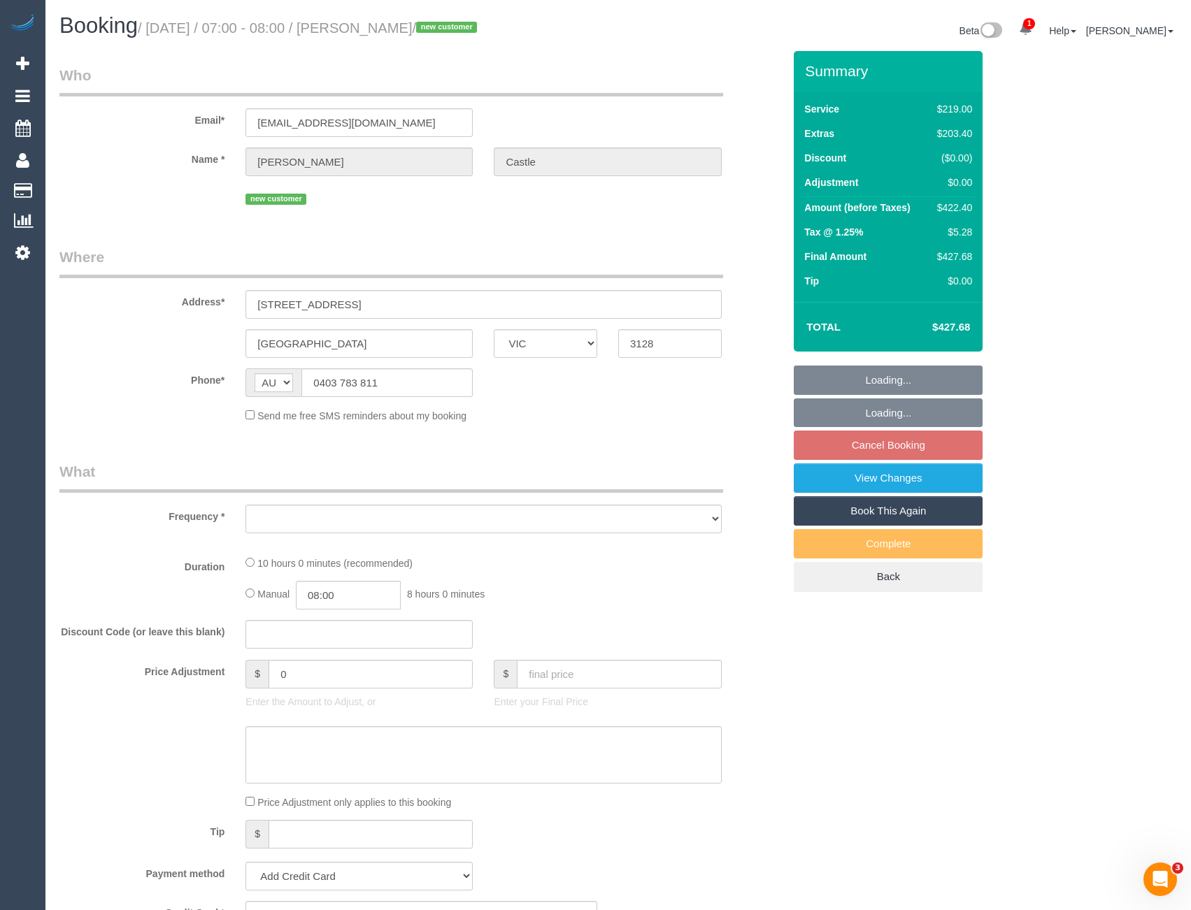
select select "number:36"
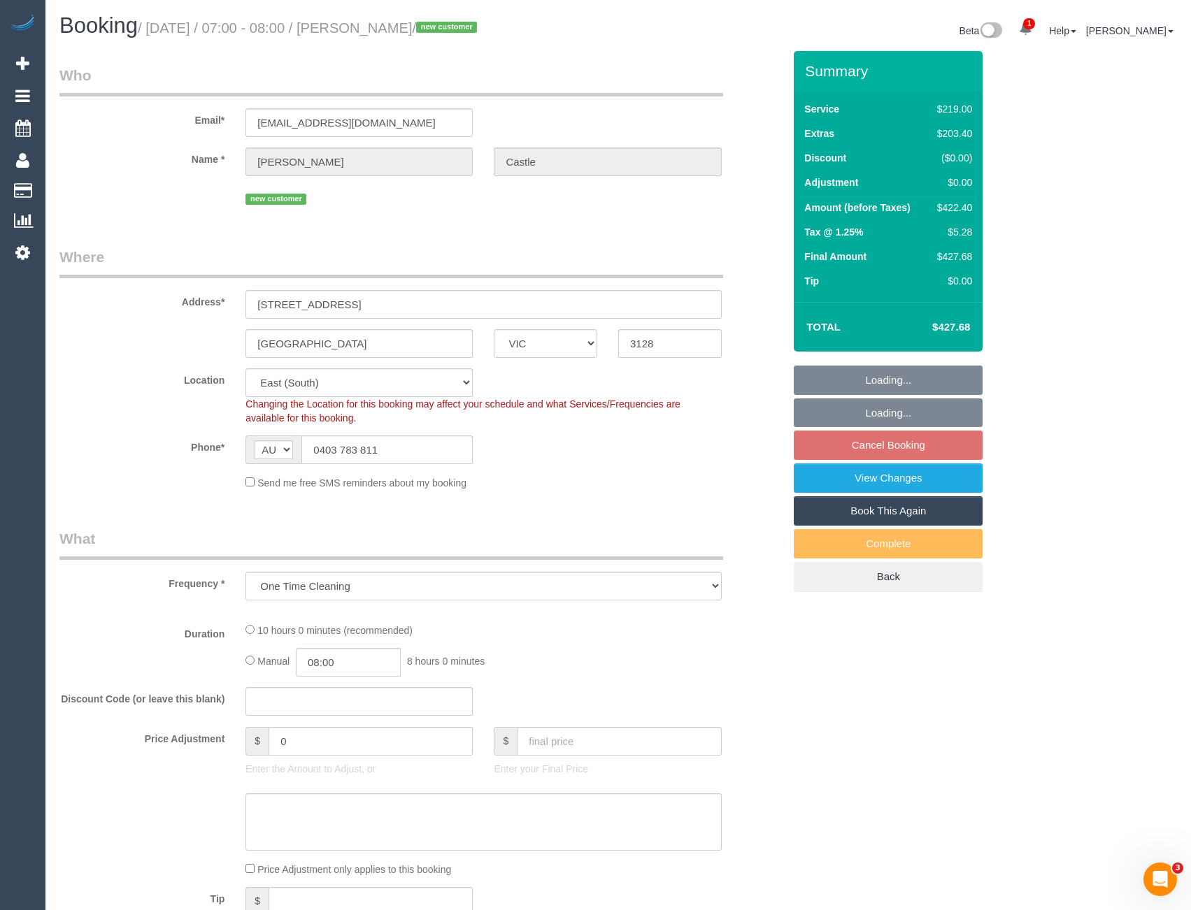
select select "string:stripe-pm_1S2KyO2GScqysDRVrKZ0kcpg"
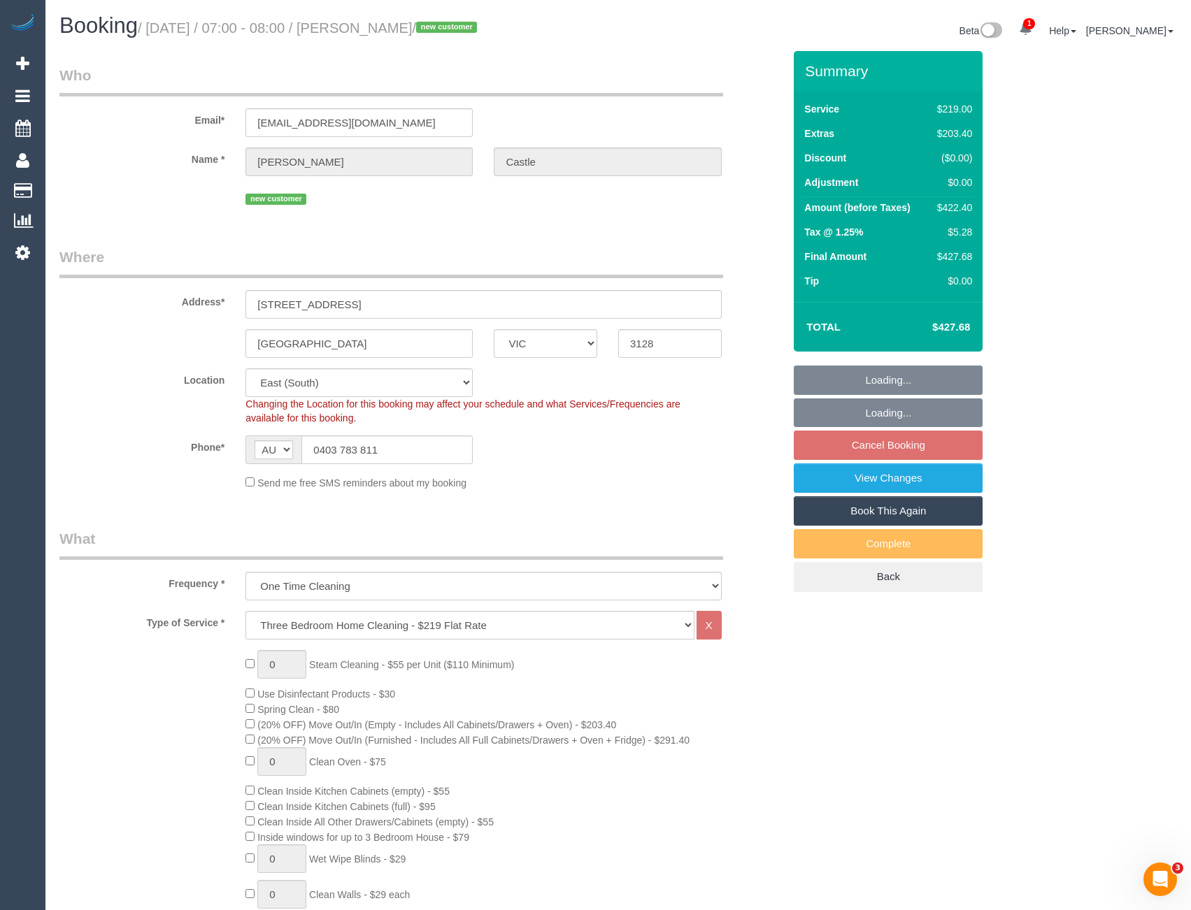
select select "object:855"
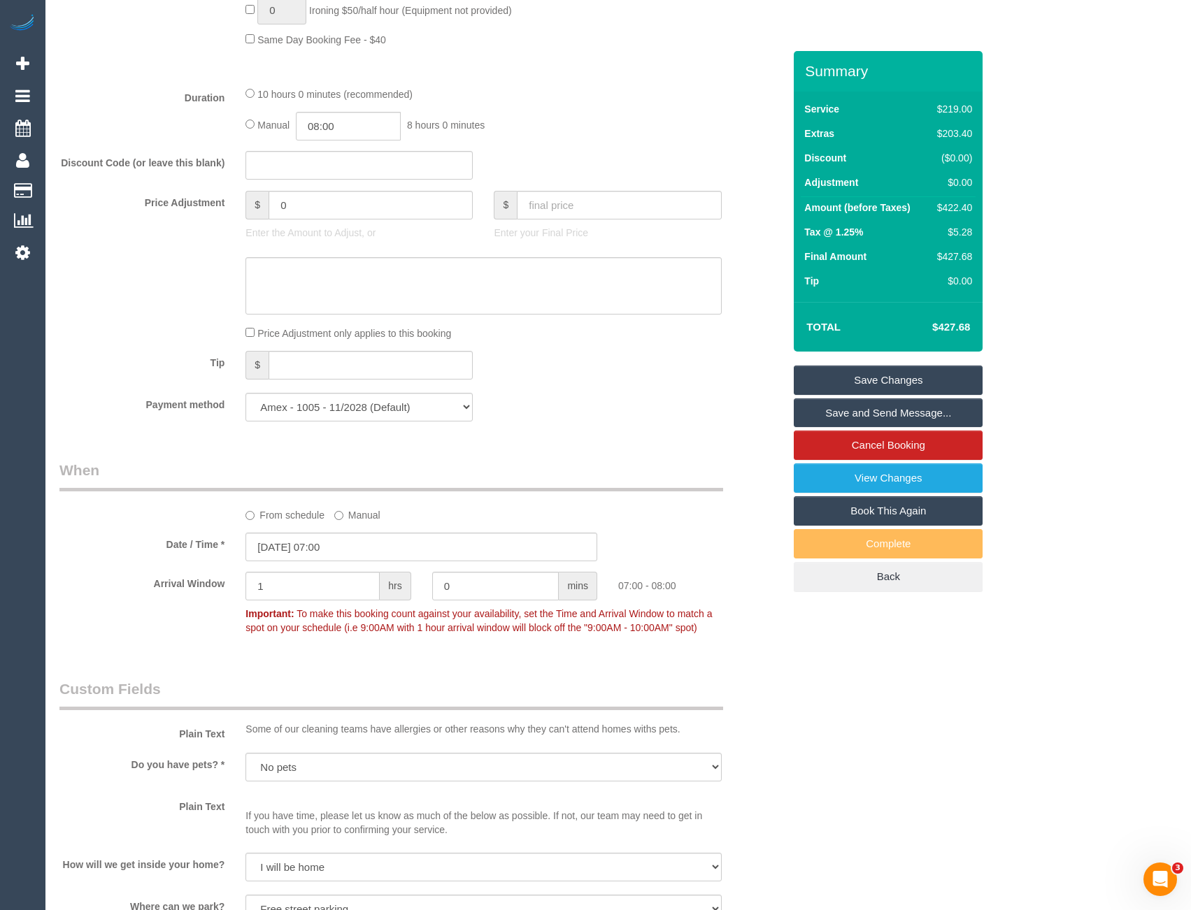
scroll to position [909, 0]
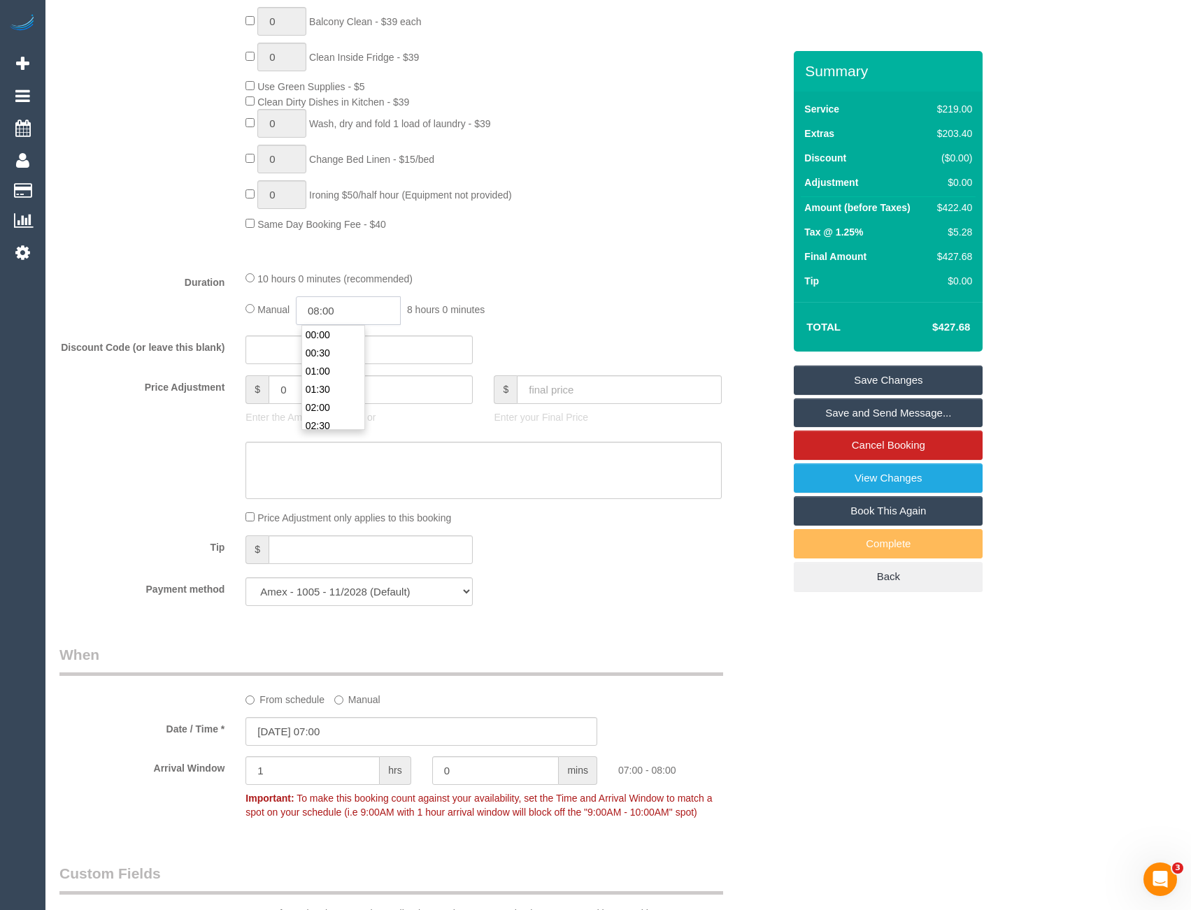
click at [350, 313] on input "08:00" at bounding box center [348, 310] width 105 height 29
type input "04:00"
click at [336, 350] on li "04:00" at bounding box center [333, 347] width 62 height 18
click at [622, 302] on div "Manual 04:00 4 hours 0 minutes" at bounding box center [482, 310] width 475 height 29
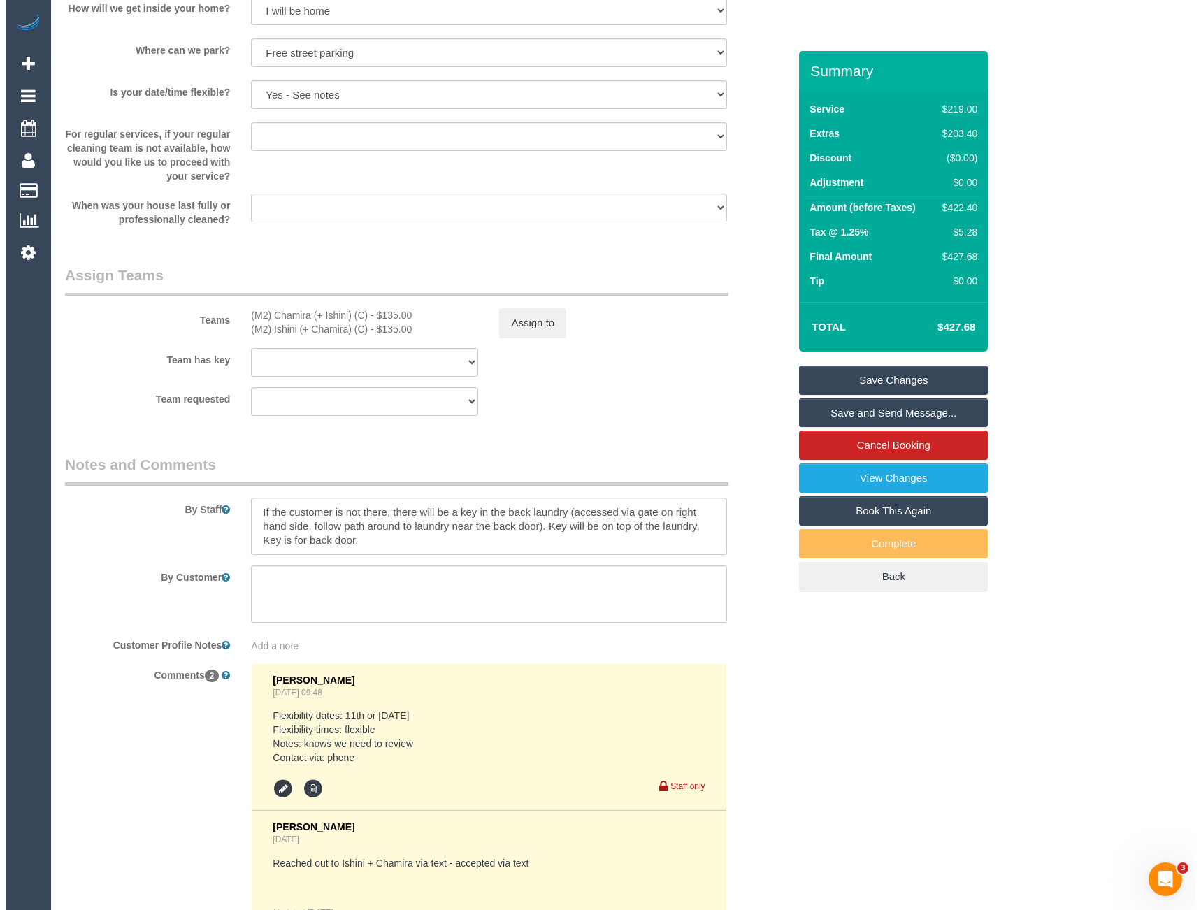
scroll to position [1958, 0]
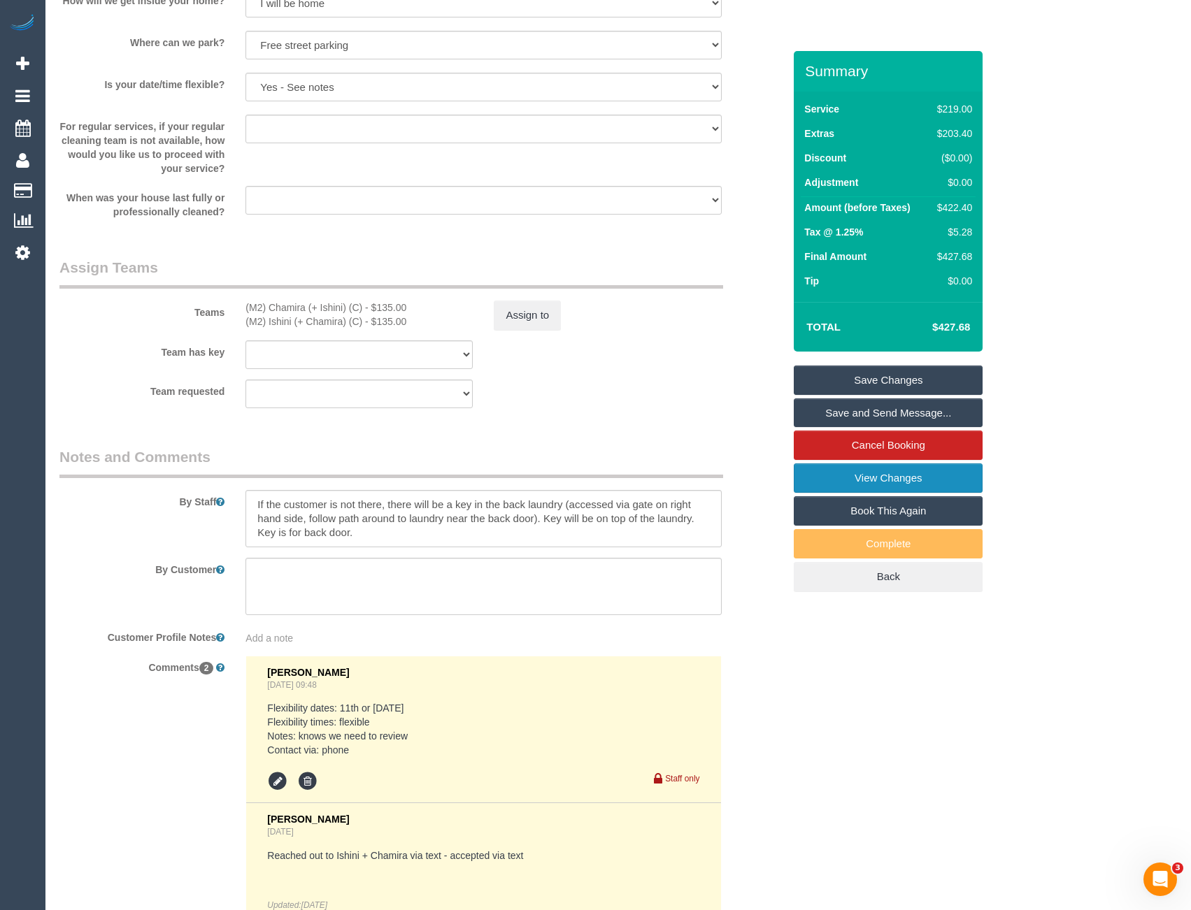
click at [867, 473] on link "View Changes" at bounding box center [888, 478] width 189 height 29
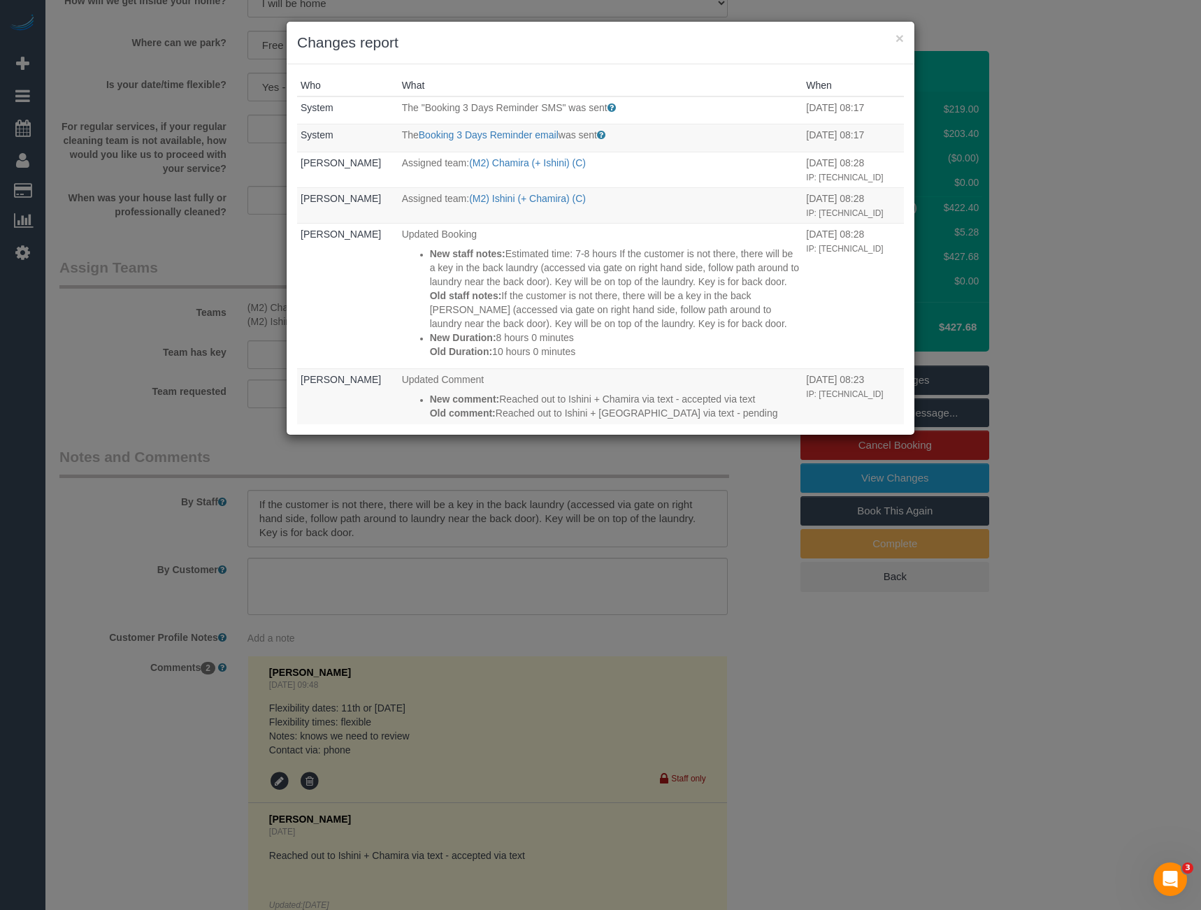
click at [617, 585] on div "× Changes report Who What When System The "Booking 3 Days Reminder SMS" was sen…" at bounding box center [600, 455] width 1201 height 910
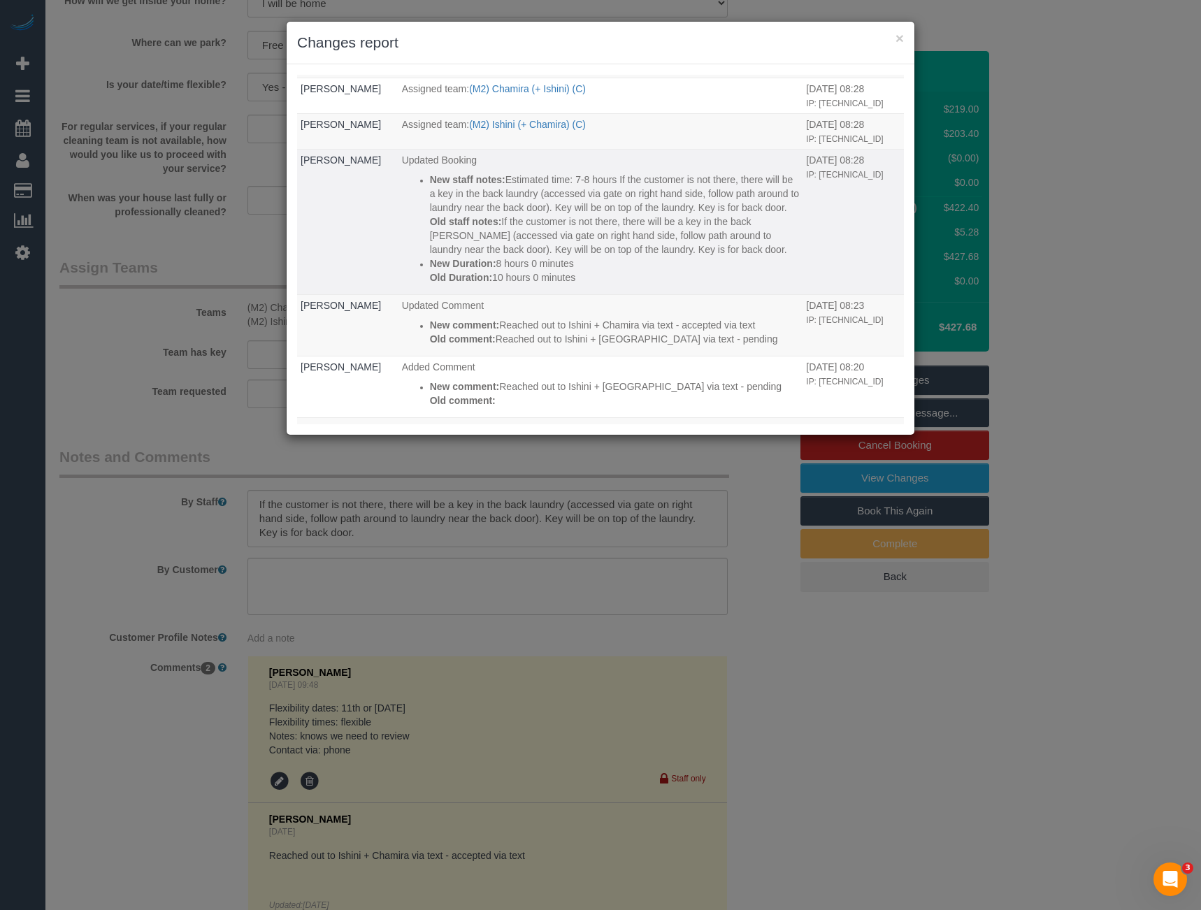
scroll to position [0, 0]
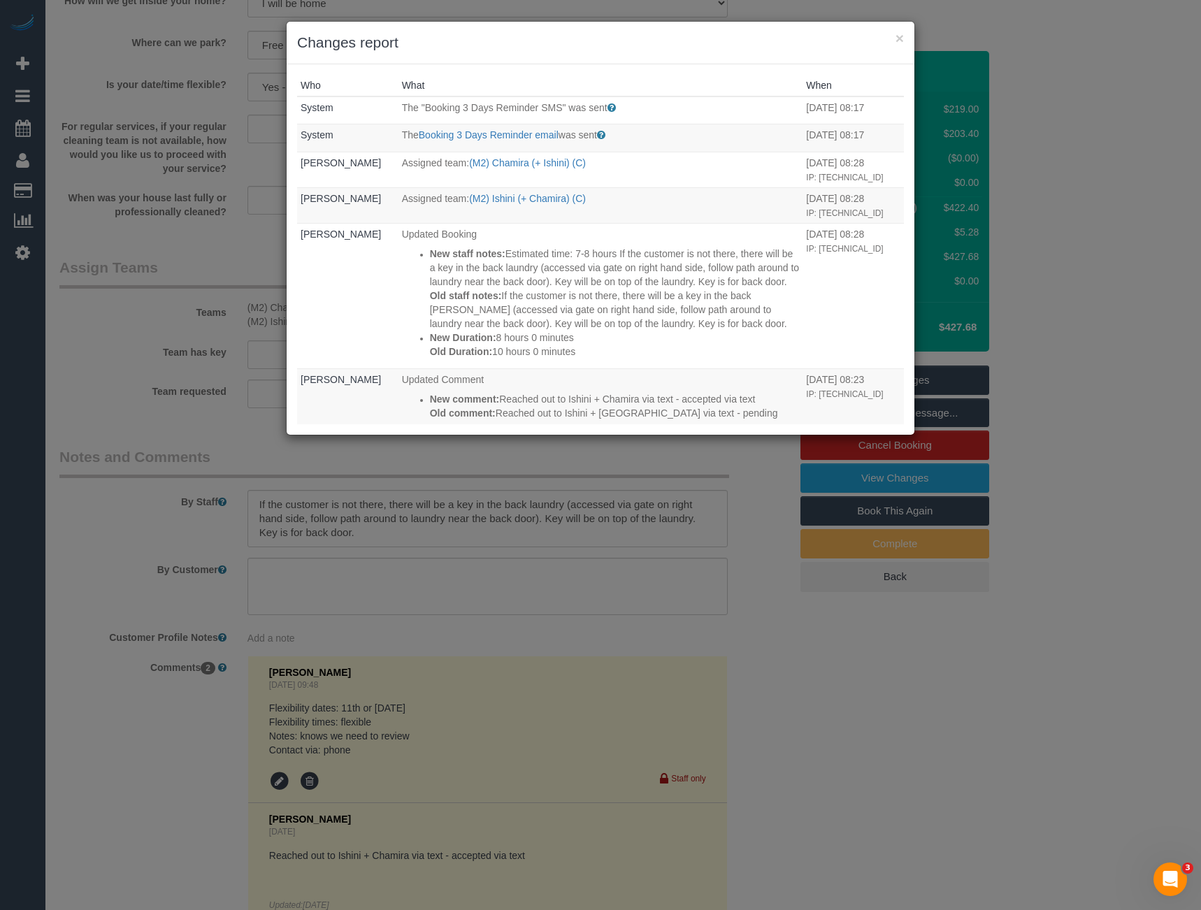
click at [795, 609] on div "× Changes report Who What When System The "Booking 3 Days Reminder SMS" was sen…" at bounding box center [600, 455] width 1201 height 910
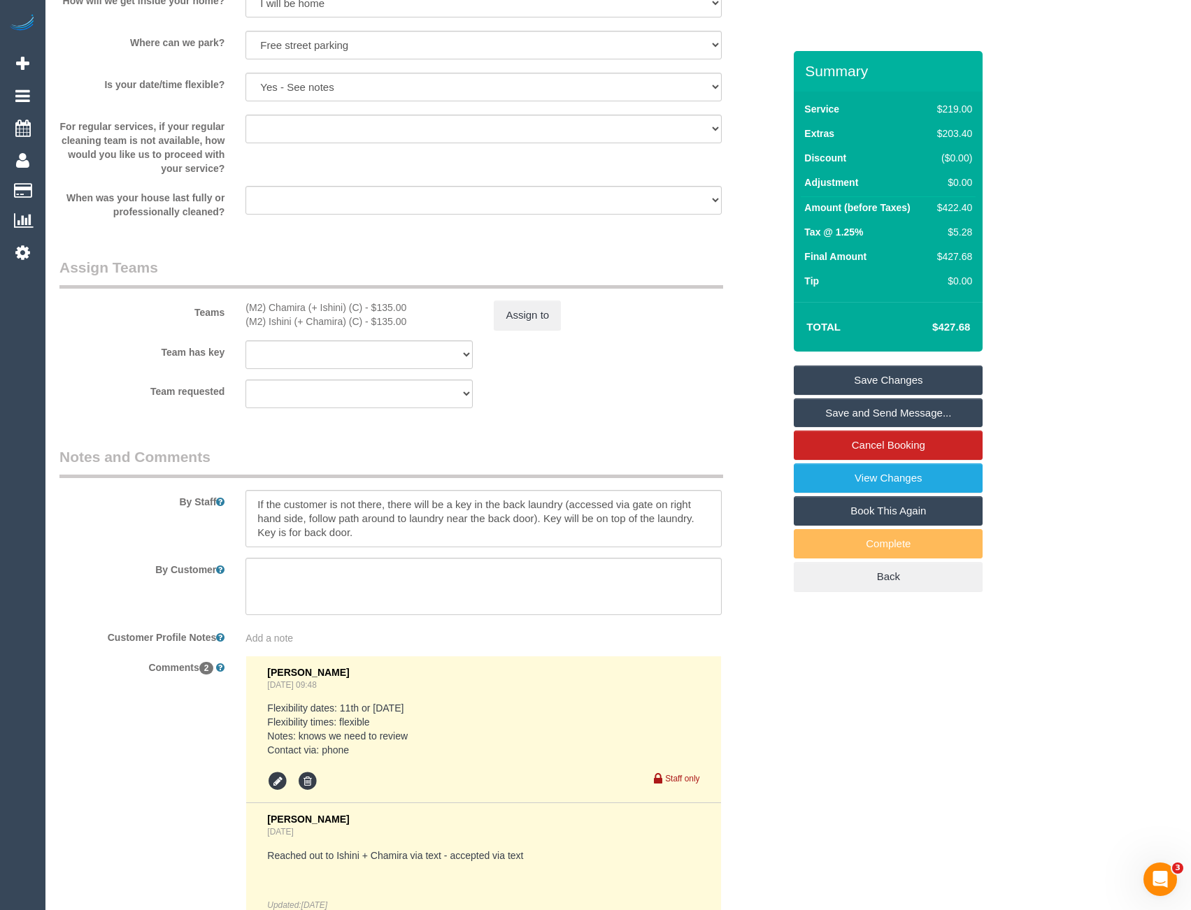
click at [908, 409] on link "Save and Send Message..." at bounding box center [888, 413] width 189 height 29
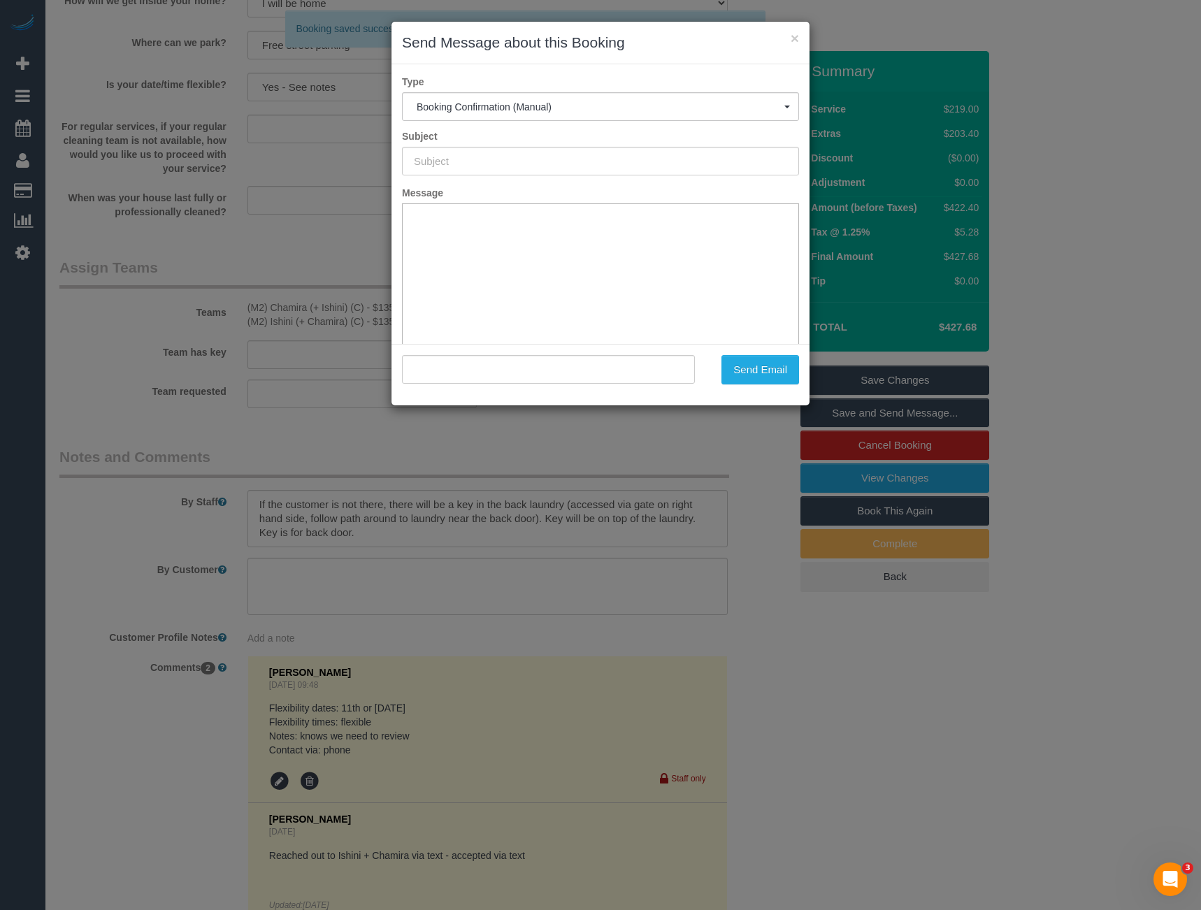
type input "Booking Confirmed"
type input ""James Castle" <castleracing@gmail.com>"
click at [782, 382] on button "Send Email" at bounding box center [761, 369] width 78 height 29
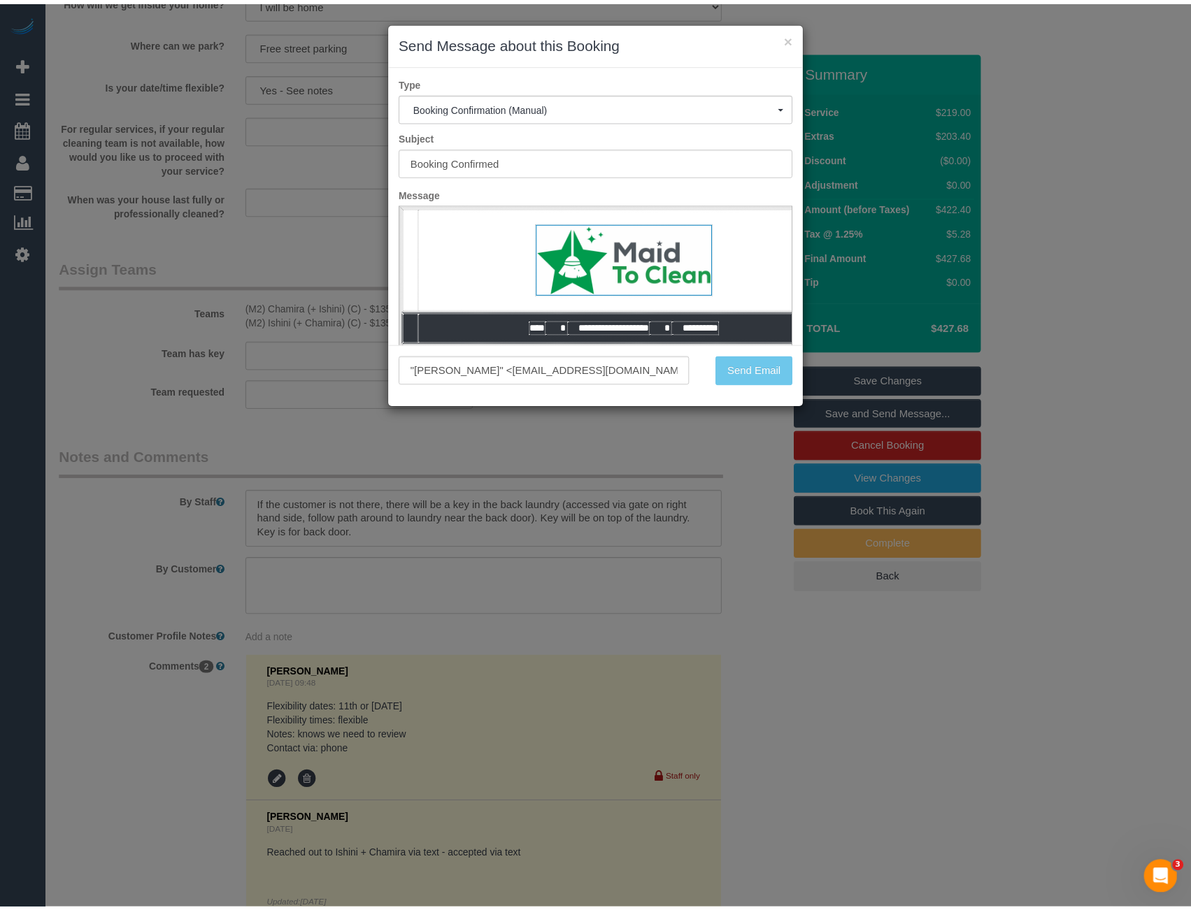
scroll to position [2008, 0]
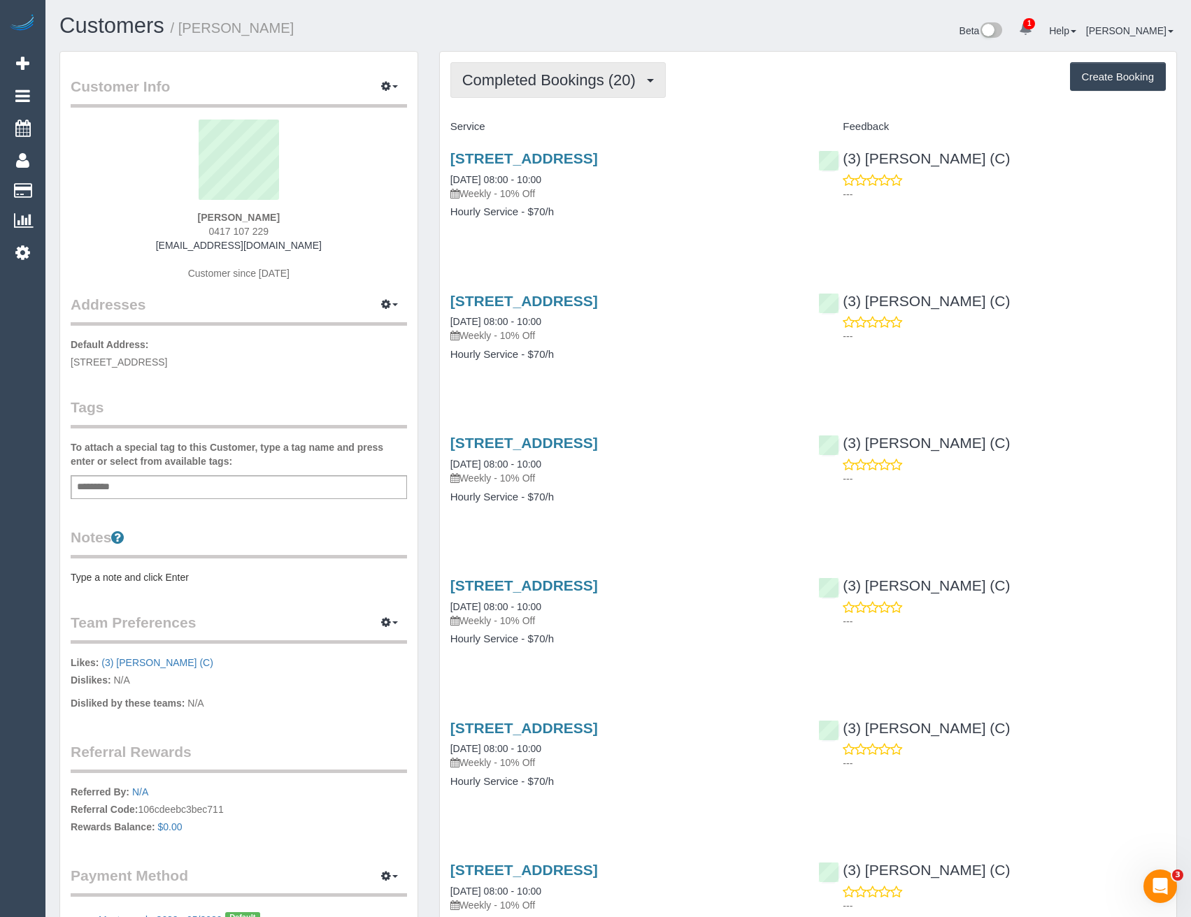
click at [591, 80] on span "Completed Bookings (20)" at bounding box center [552, 79] width 180 height 17
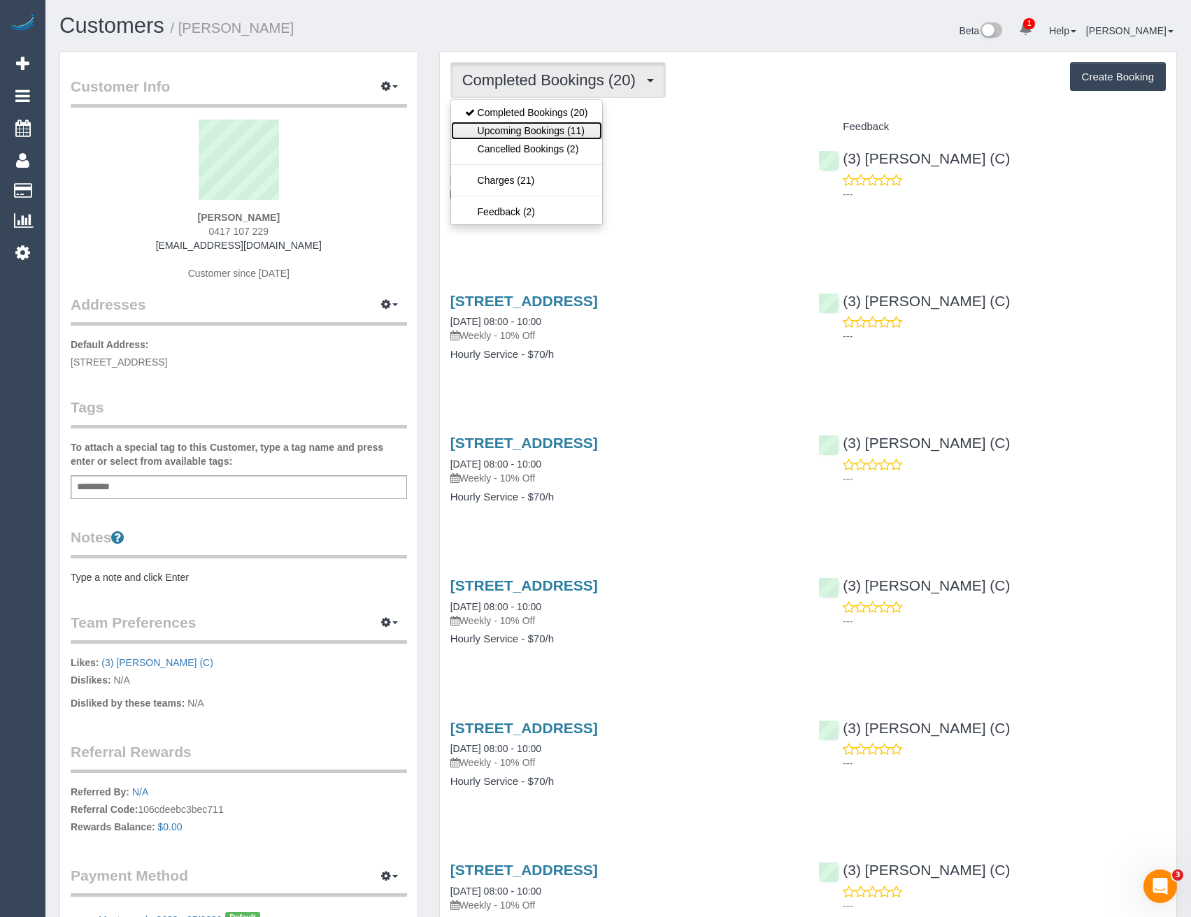
click at [598, 133] on link "Upcoming Bookings (11)" at bounding box center [526, 131] width 151 height 18
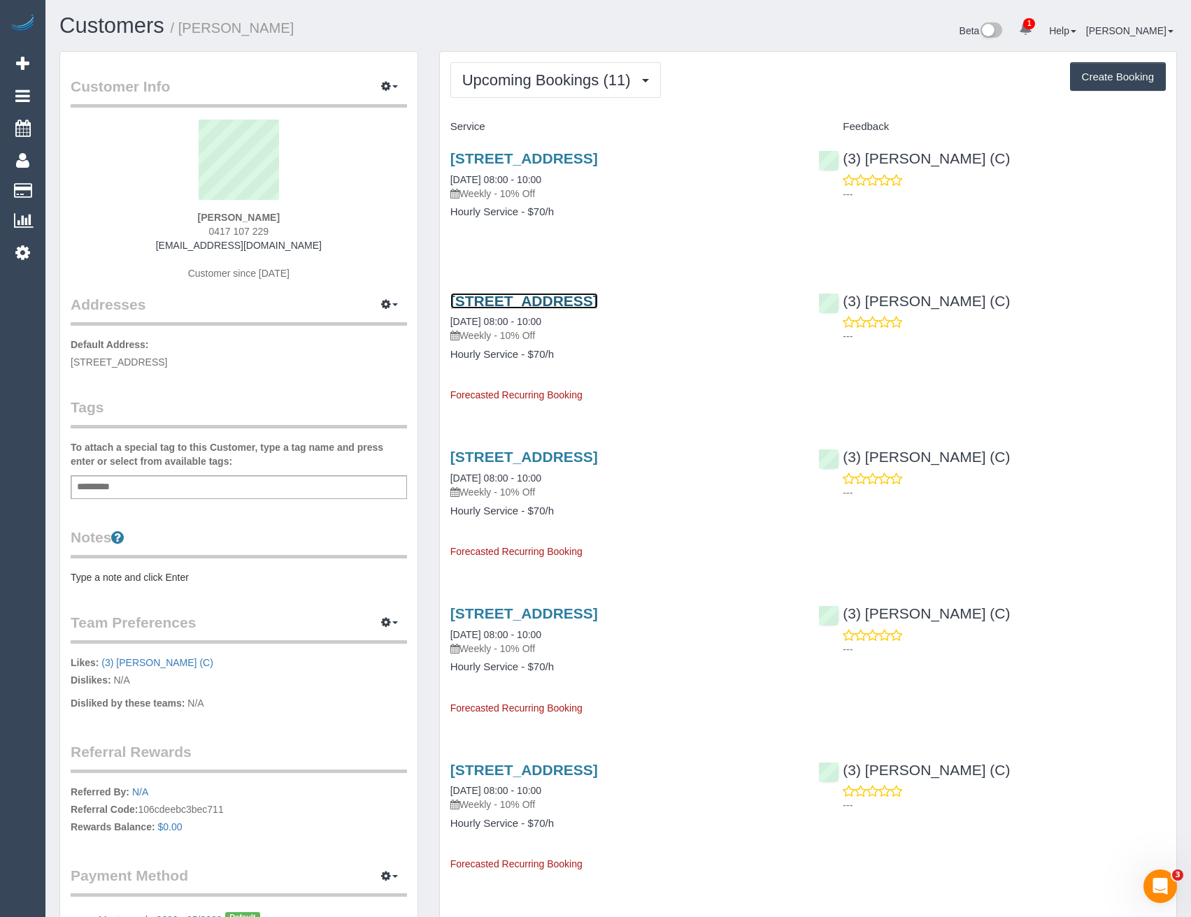
click at [598, 301] on link "[STREET_ADDRESS]" at bounding box center [524, 301] width 148 height 16
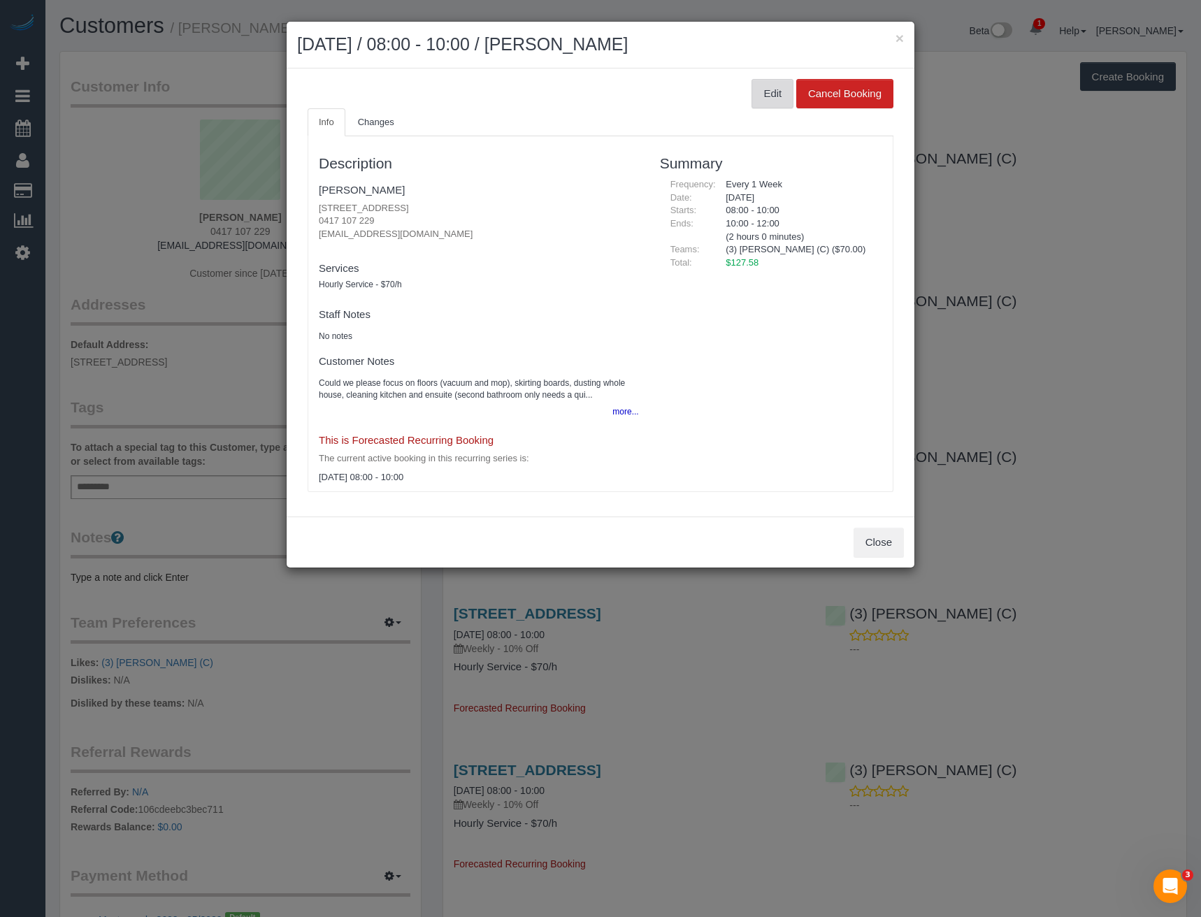
click at [782, 84] on button "Edit" at bounding box center [773, 93] width 42 height 29
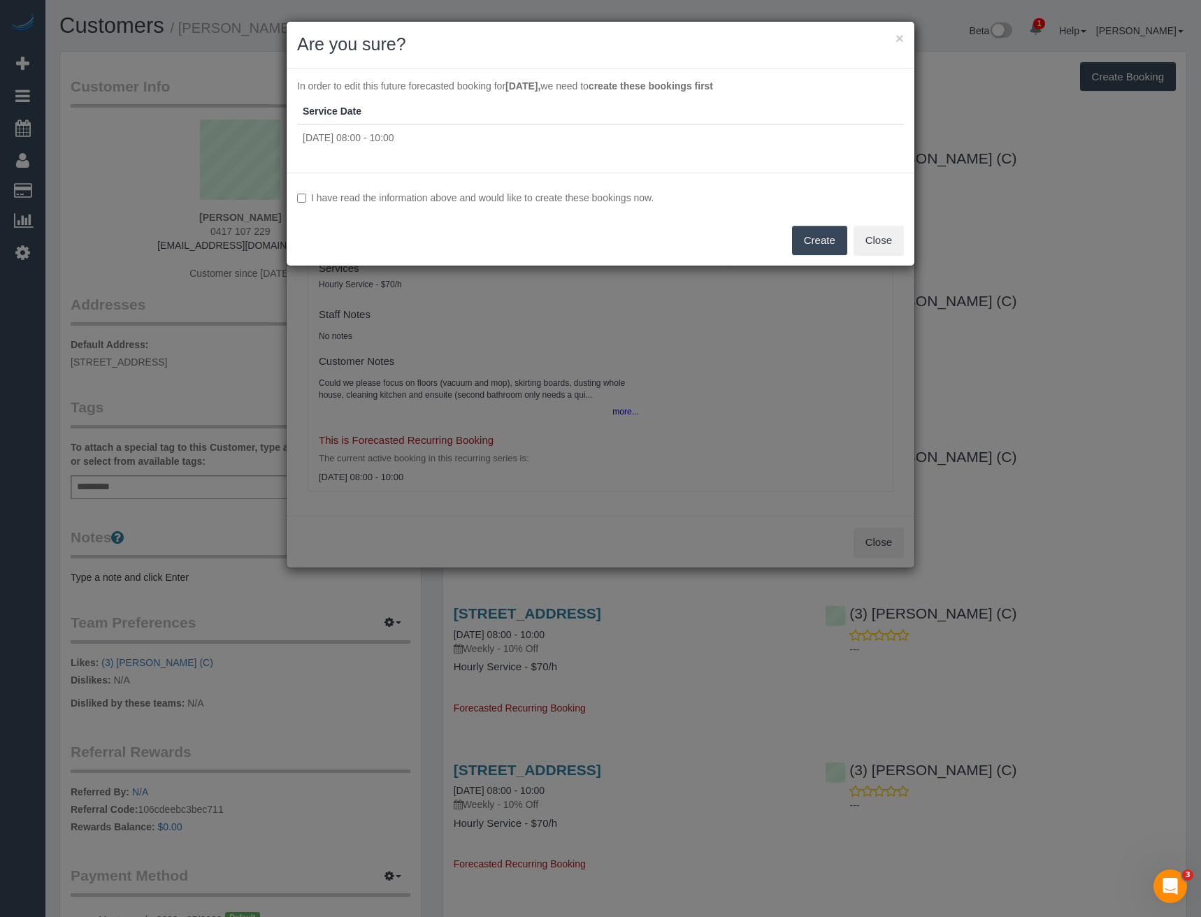
click at [806, 241] on button "Create" at bounding box center [819, 240] width 55 height 29
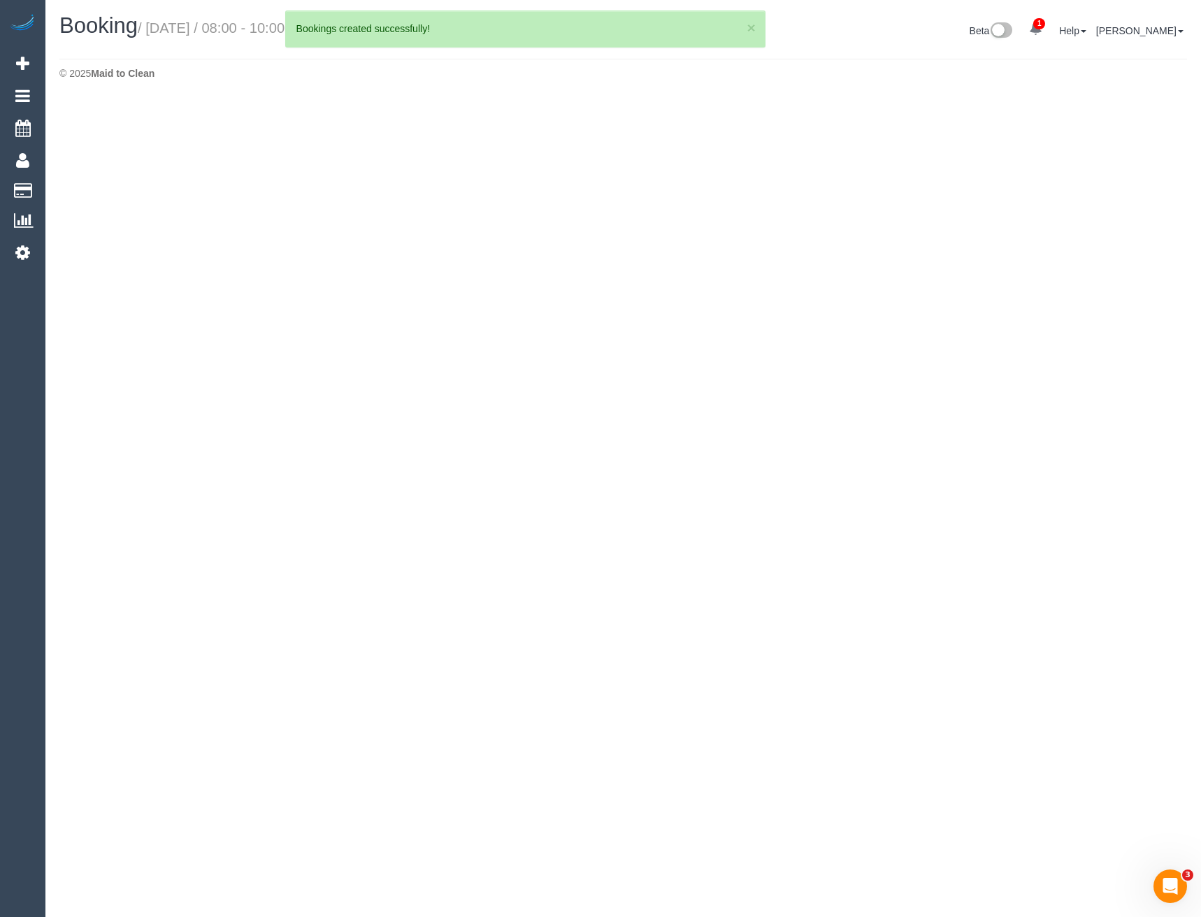
select select "VIC"
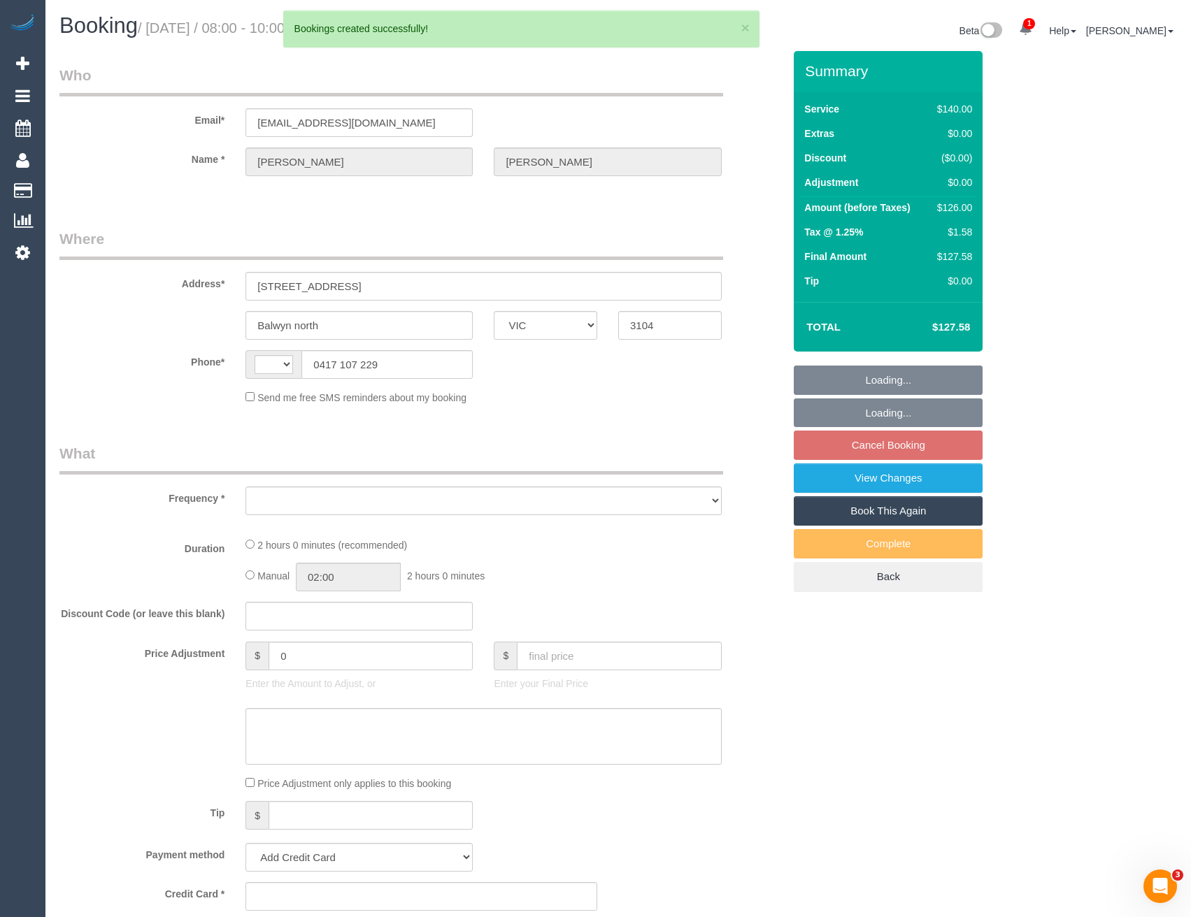
select select "string:stripe-pm_1R34VN2GScqysDRVoISr927C"
select select "string:AU"
select select "number:27"
select select "number:14"
select select "number:18"
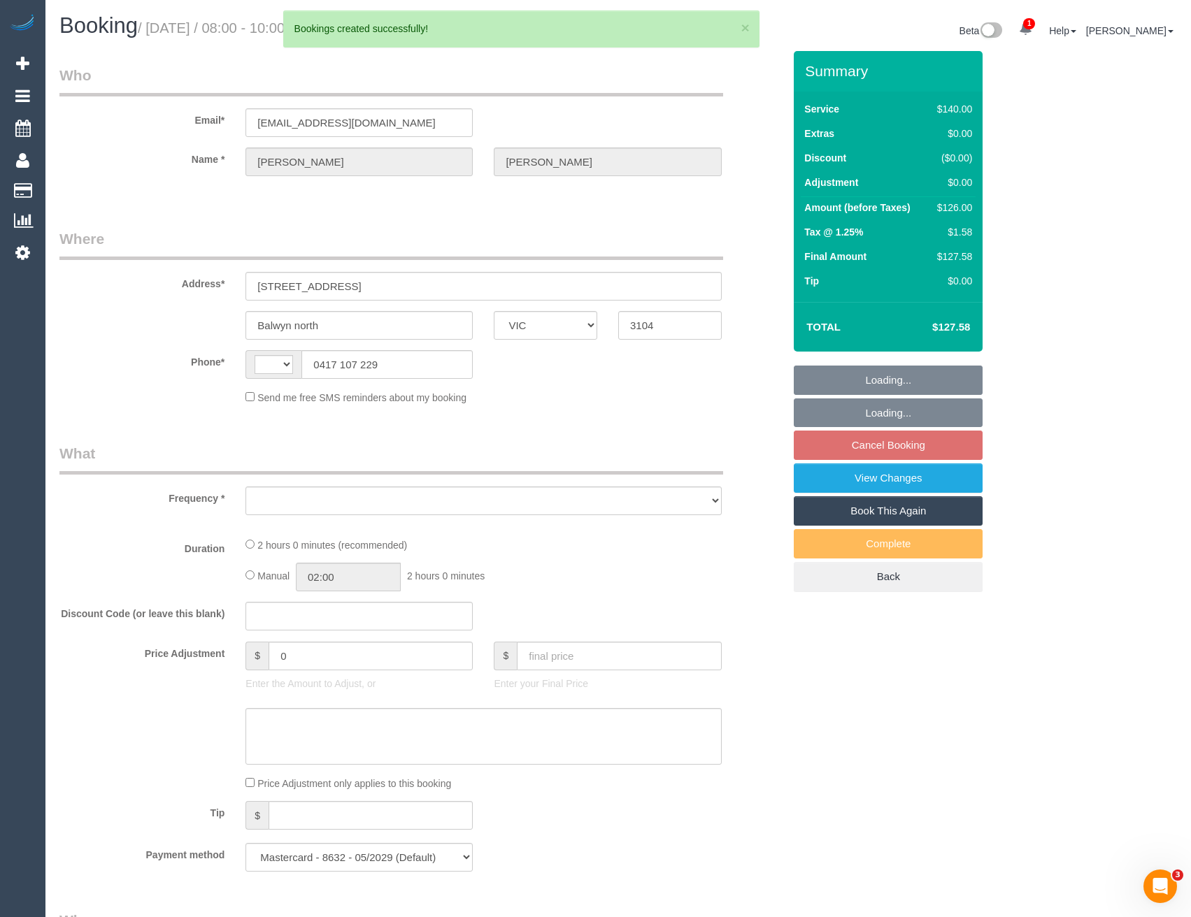
select select "number:36"
select select "number:34"
select select "number:11"
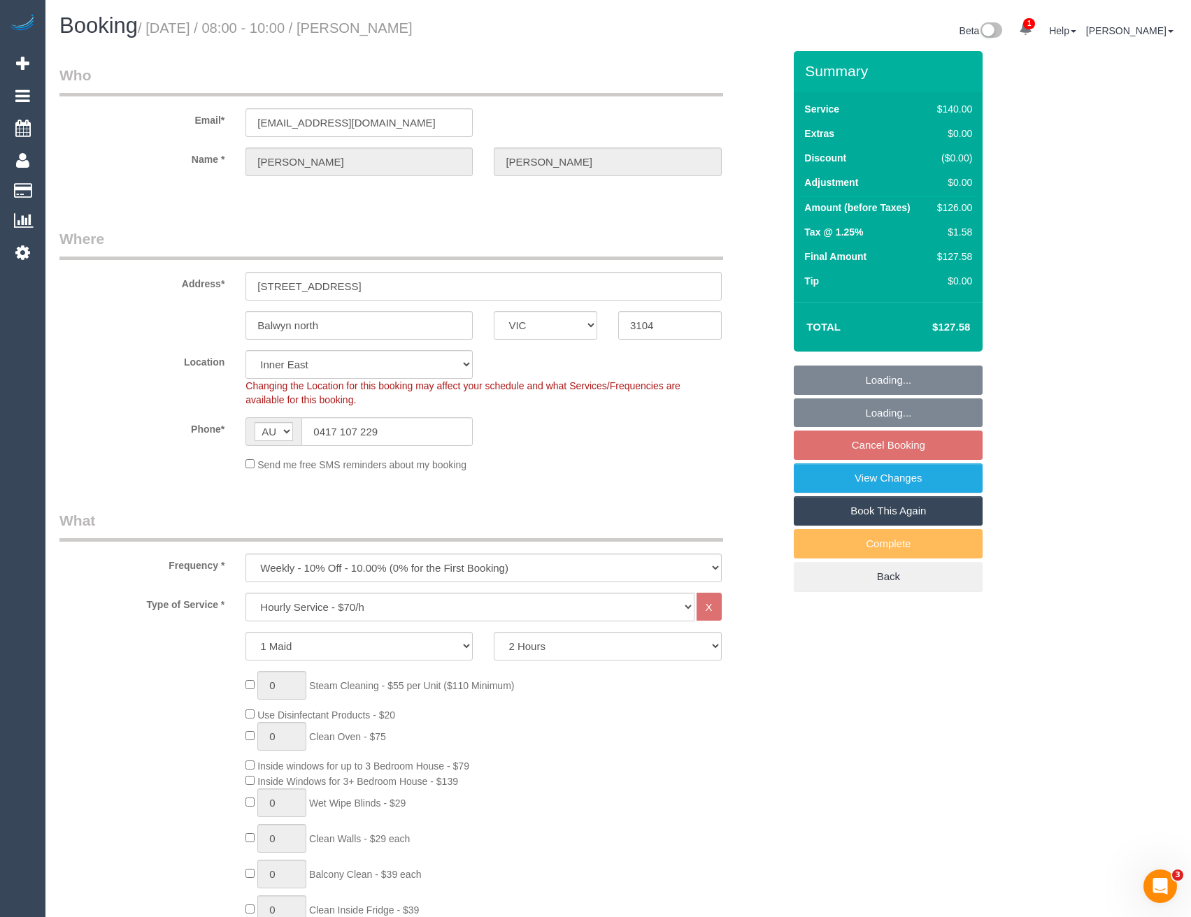
select select "object:2859"
select select "spot2"
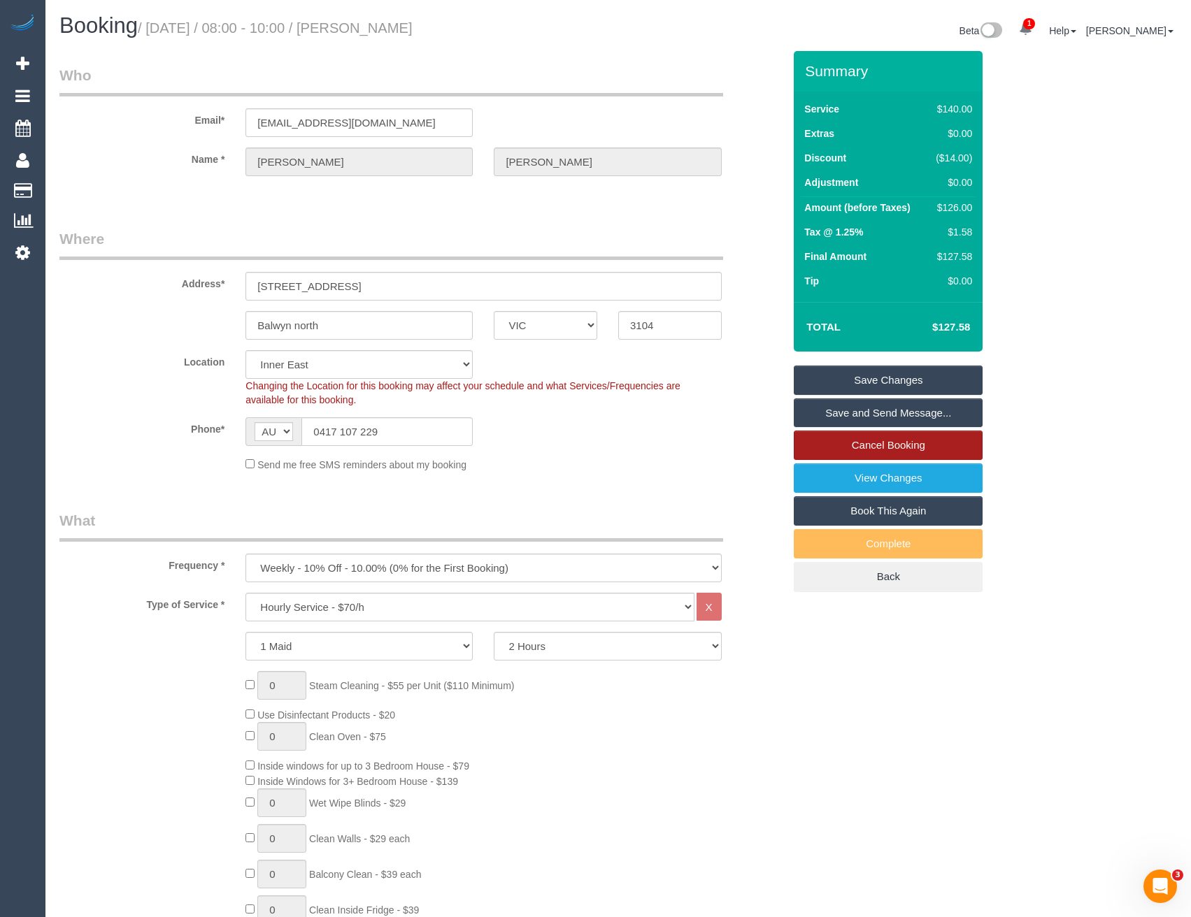
click at [871, 449] on link "Cancel Booking" at bounding box center [888, 445] width 189 height 29
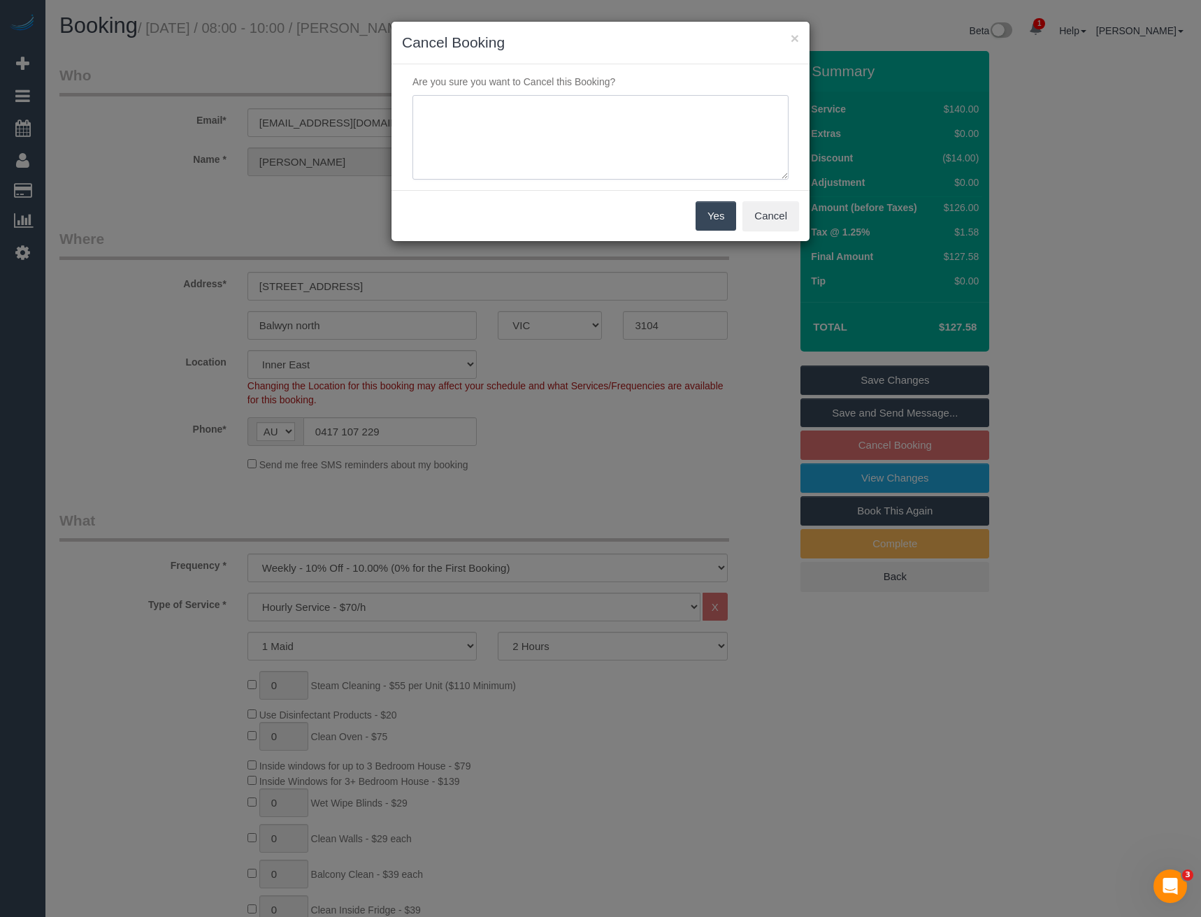
click at [558, 141] on textarea at bounding box center [601, 137] width 376 height 85
type textarea "C"
type textarea "On holidays - via email - BB"
click at [713, 212] on button "Yes" at bounding box center [716, 215] width 41 height 29
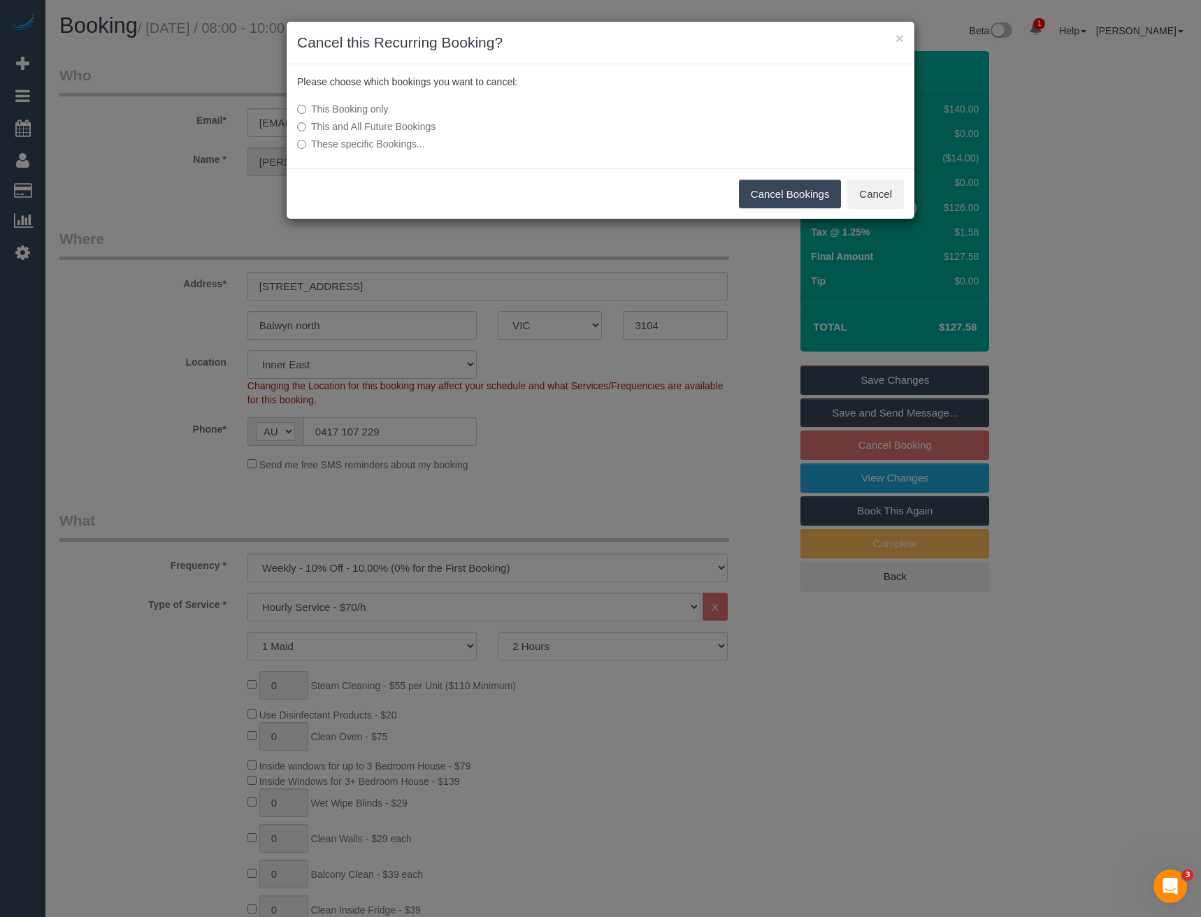
click at [754, 196] on button "Cancel Bookings" at bounding box center [790, 194] width 103 height 29
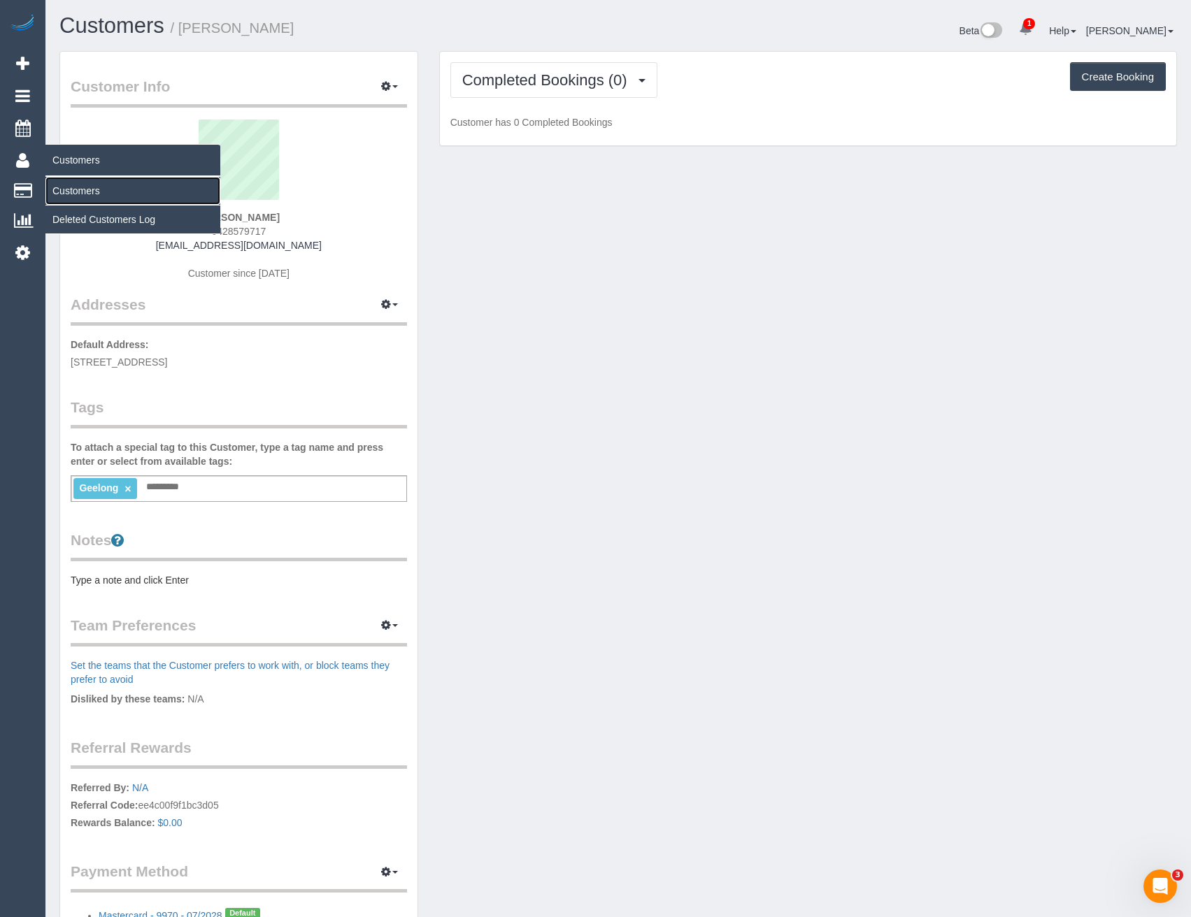
click at [84, 186] on link "Customers" at bounding box center [132, 191] width 175 height 28
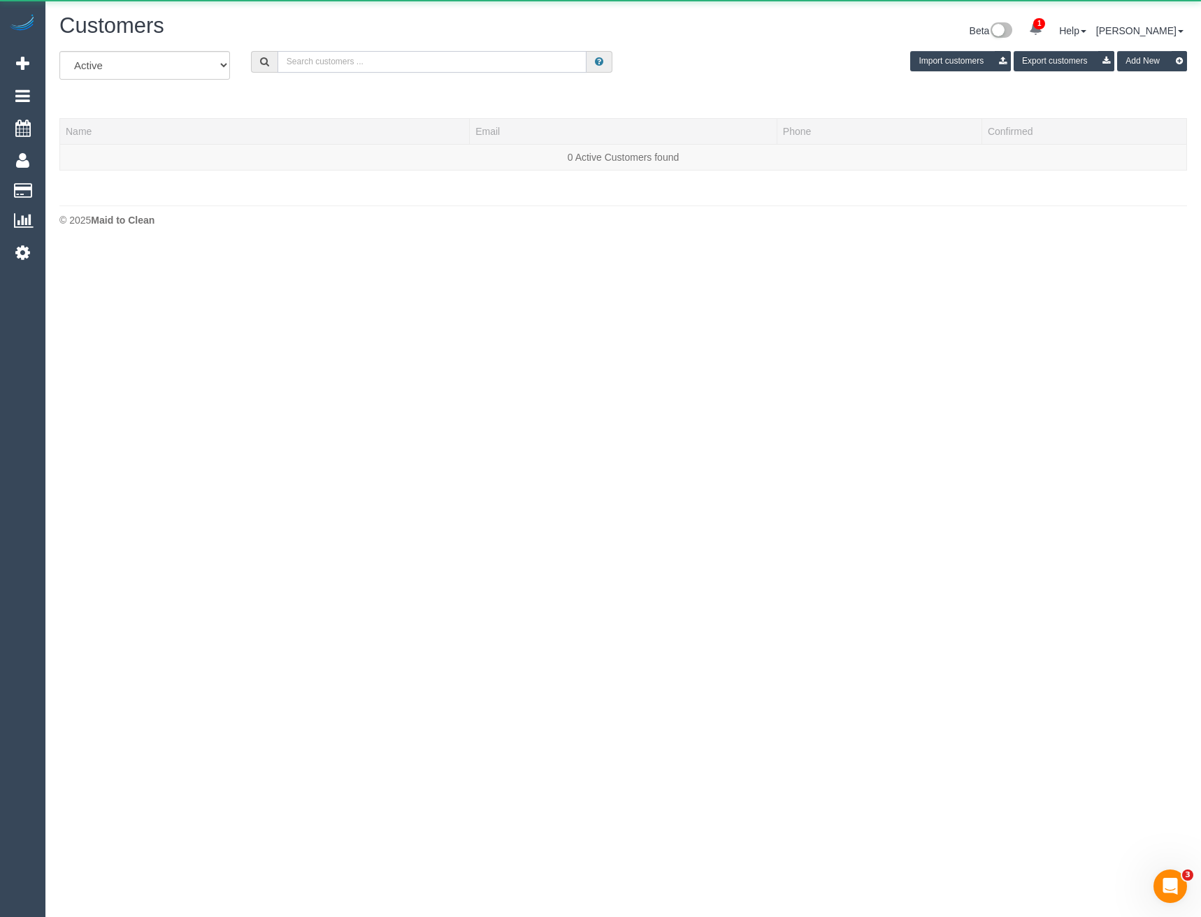
click at [399, 65] on input "text" at bounding box center [433, 62] width 310 height 22
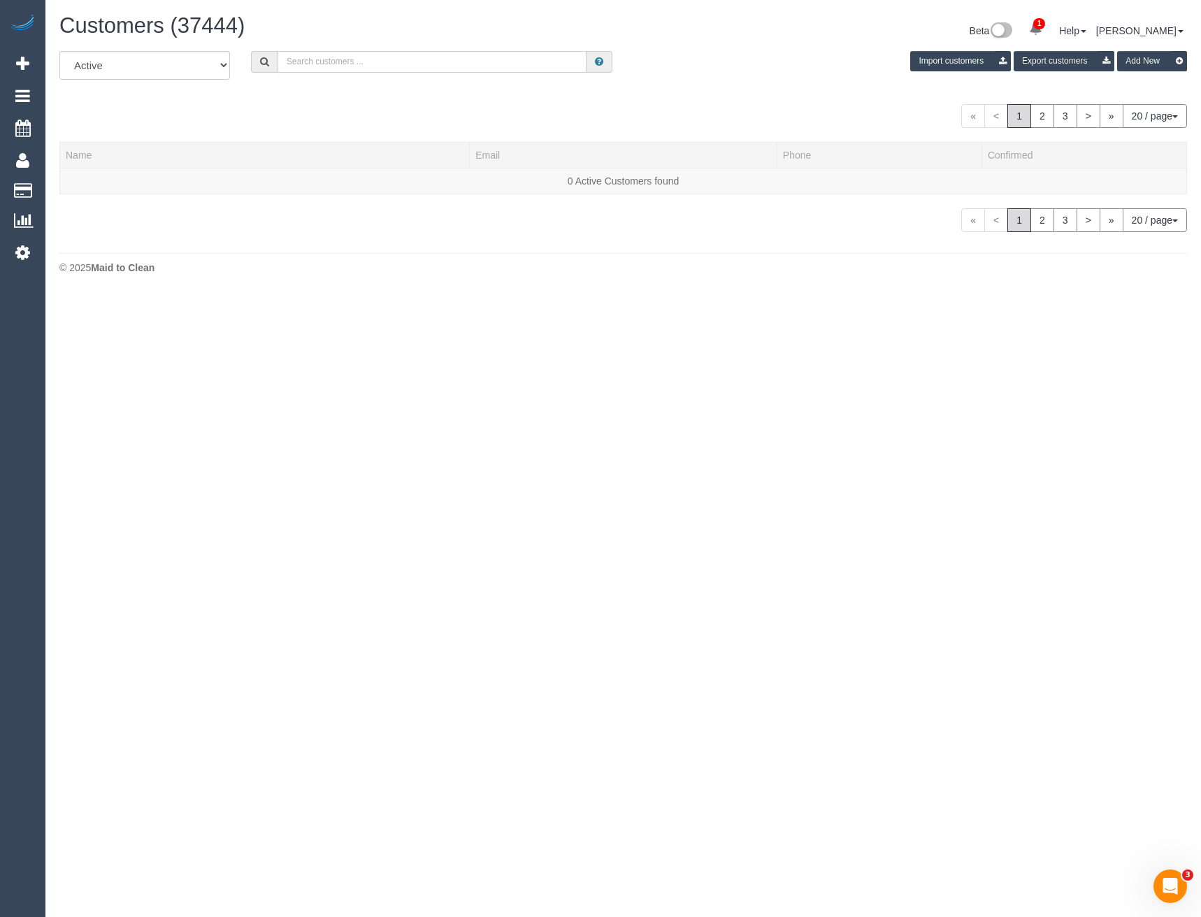
paste input "https://maidtoclean.launch27.com/admin/customers/86904/edit"
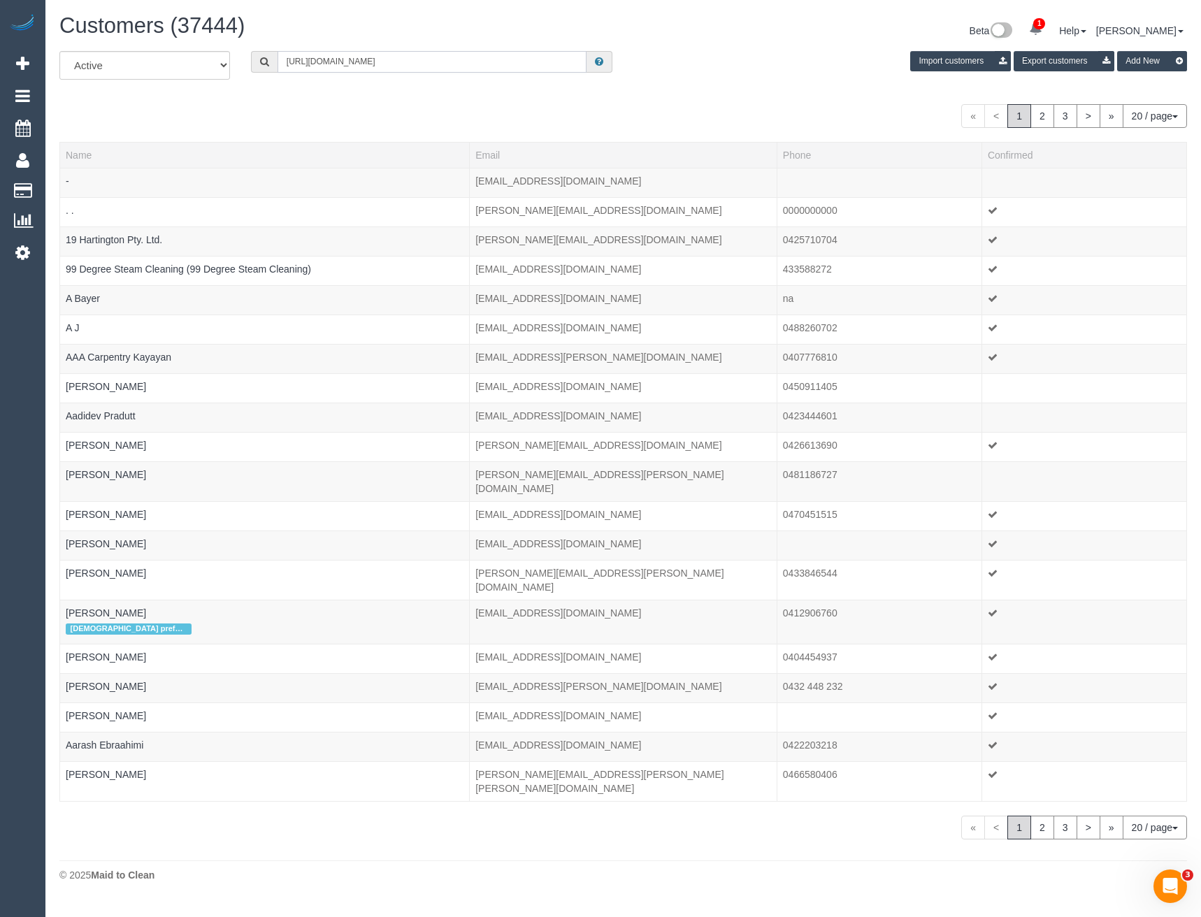
type input "https://maidtoclean.launch27.com/admin/customers/86904/edit"
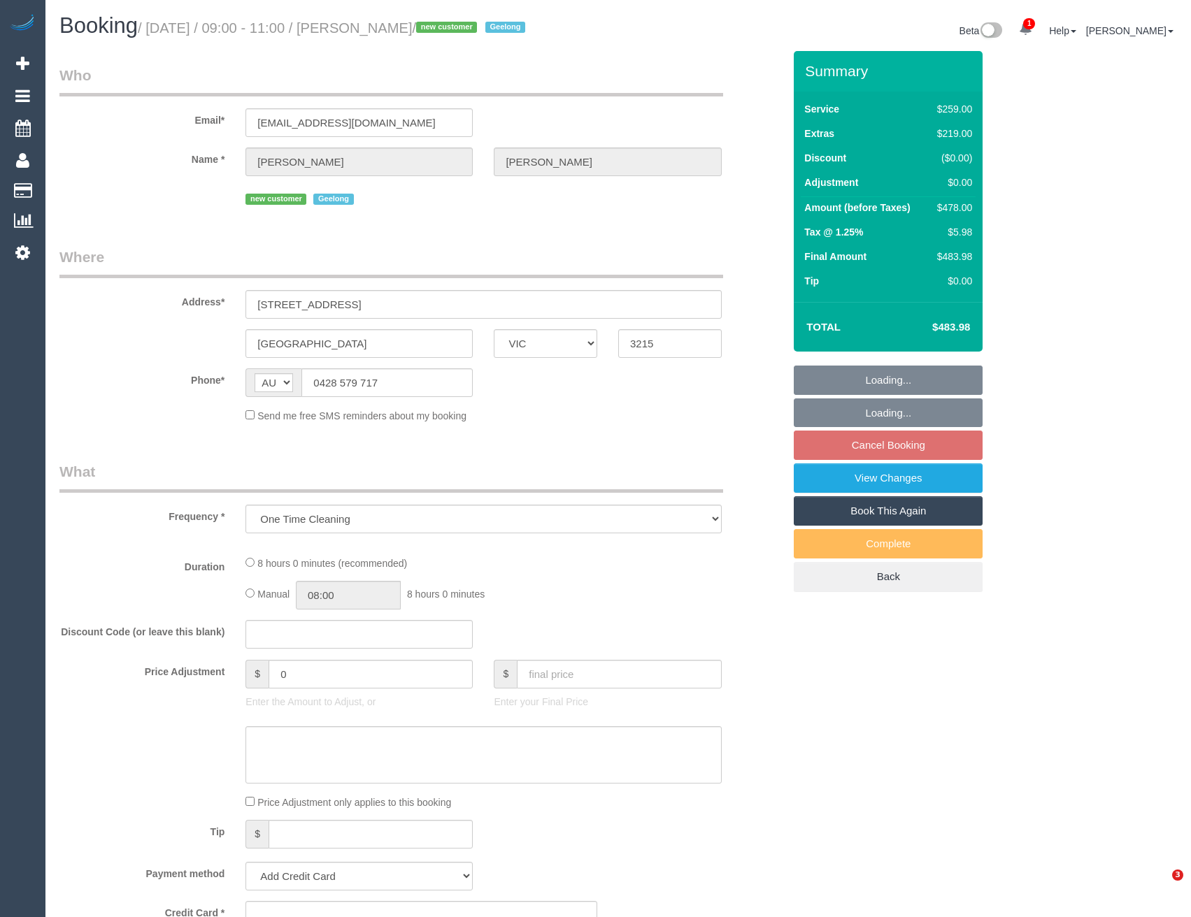
select select "VIC"
select select "object:877"
select select "string:stripe-pm_1S4u5F2GScqysDRVbCHwj5aI"
select select "spot22"
select select "number:27"
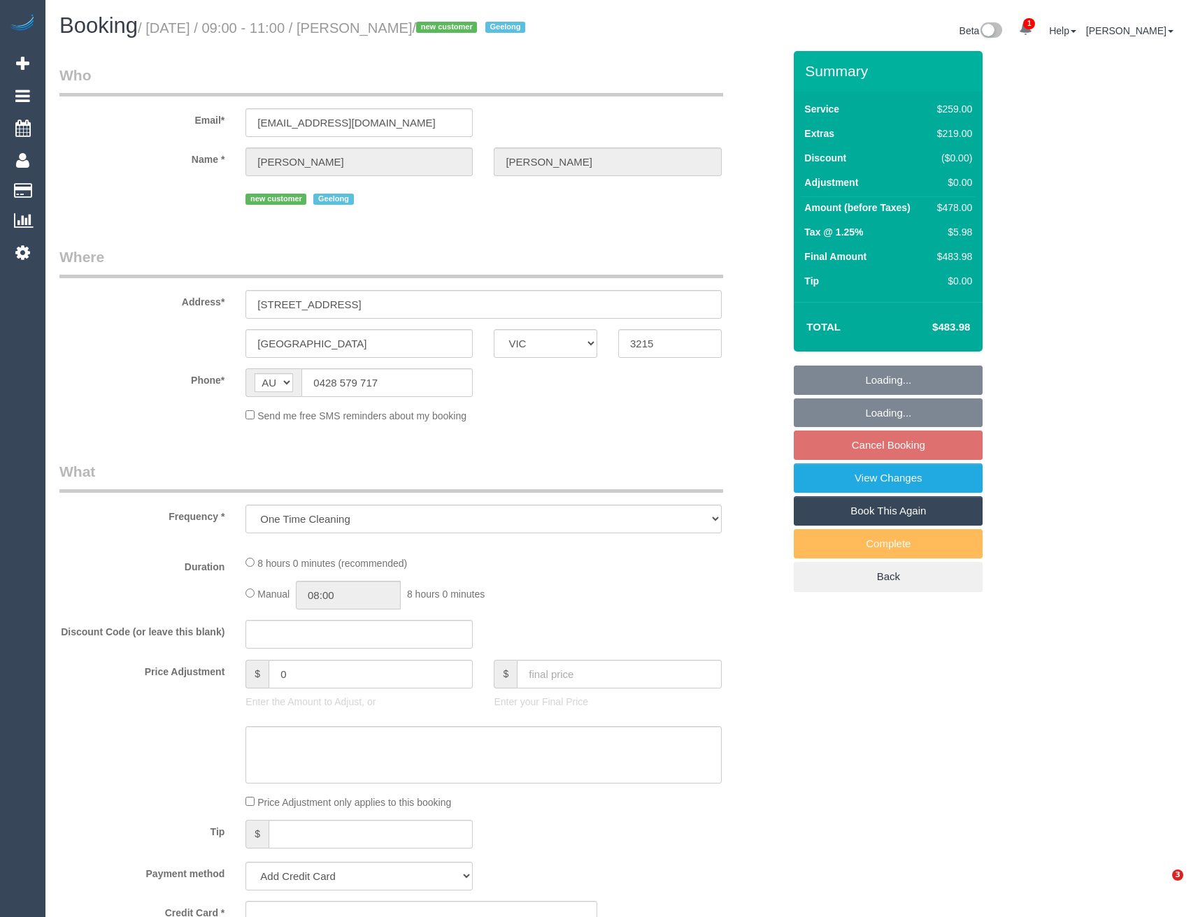
select select "number:14"
select select "number:19"
select select "number:22"
select select "number:26"
select select "VIC"
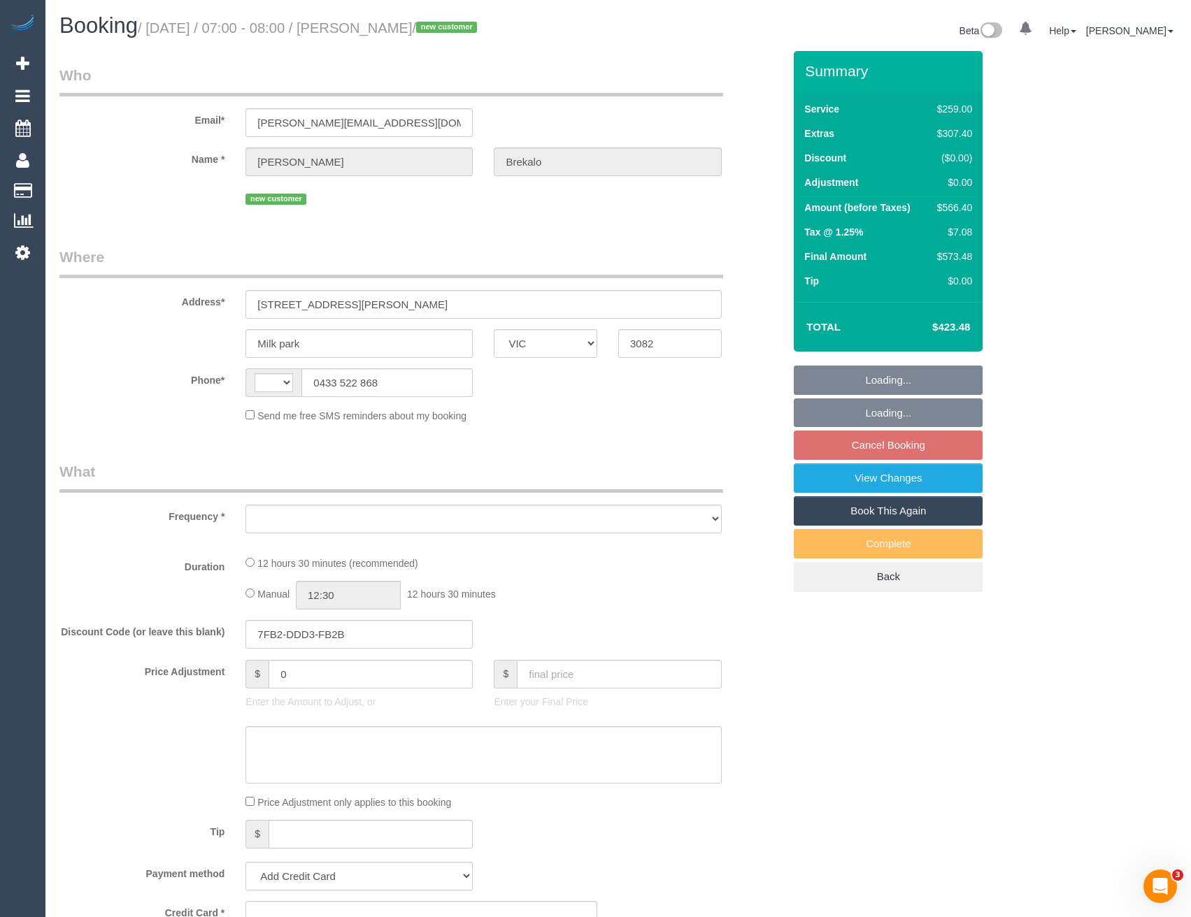
select select "string:AU"
select select "object:675"
select select "string:stripe-pm_1S0YkL2GScqysDRVFVnS0RNr"
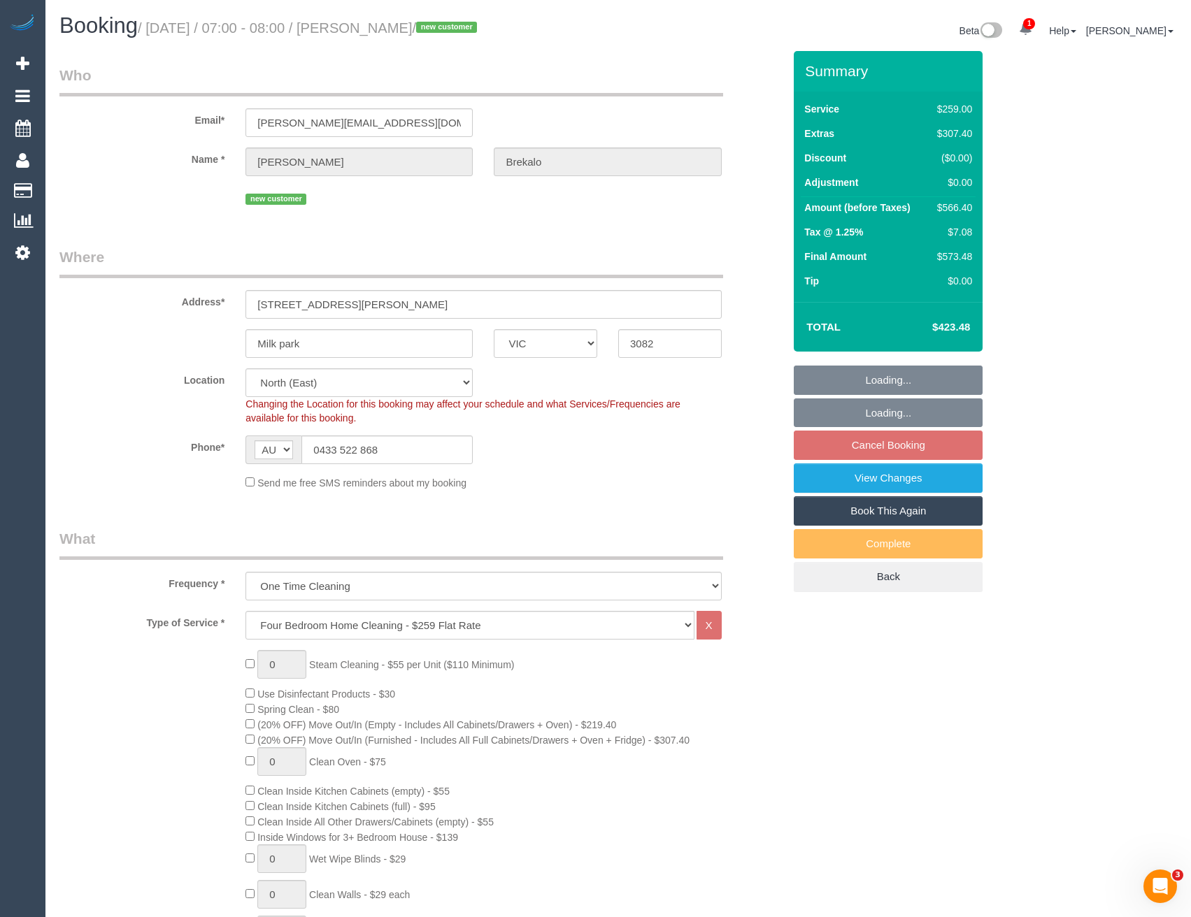
select select "number:30"
select select "number:14"
select select "number:19"
select select "number:24"
select select "object:1449"
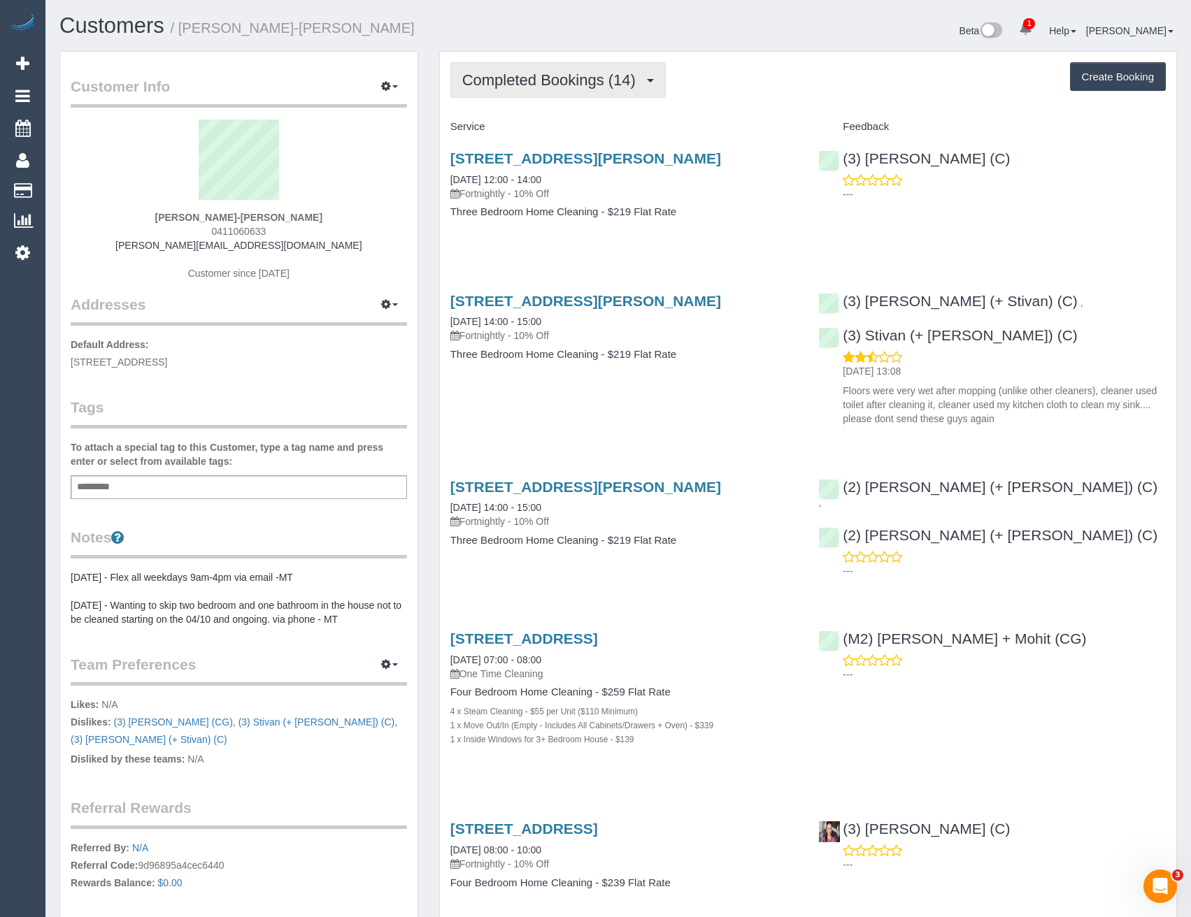
click at [572, 95] on button "Completed Bookings (14)" at bounding box center [557, 80] width 215 height 36
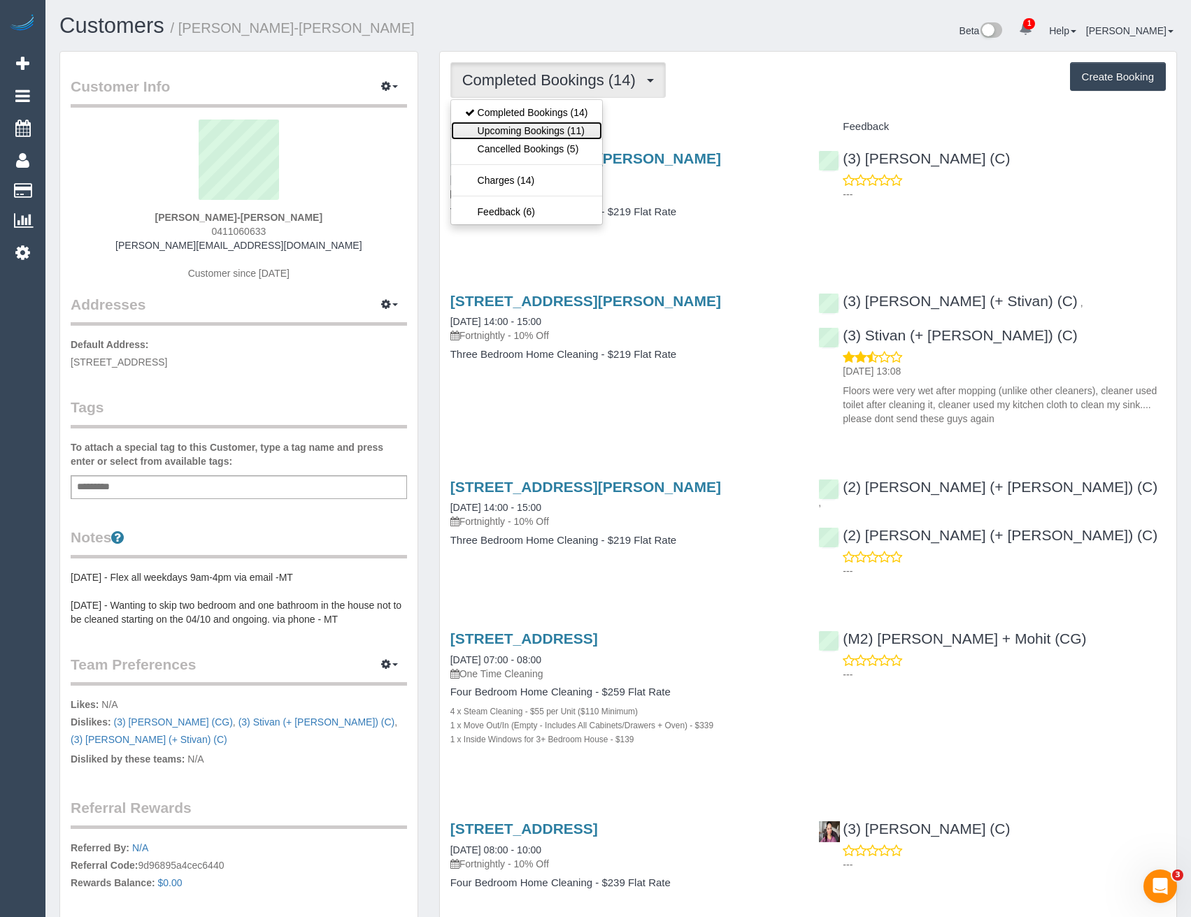
click at [554, 134] on link "Upcoming Bookings (11)" at bounding box center [526, 131] width 151 height 18
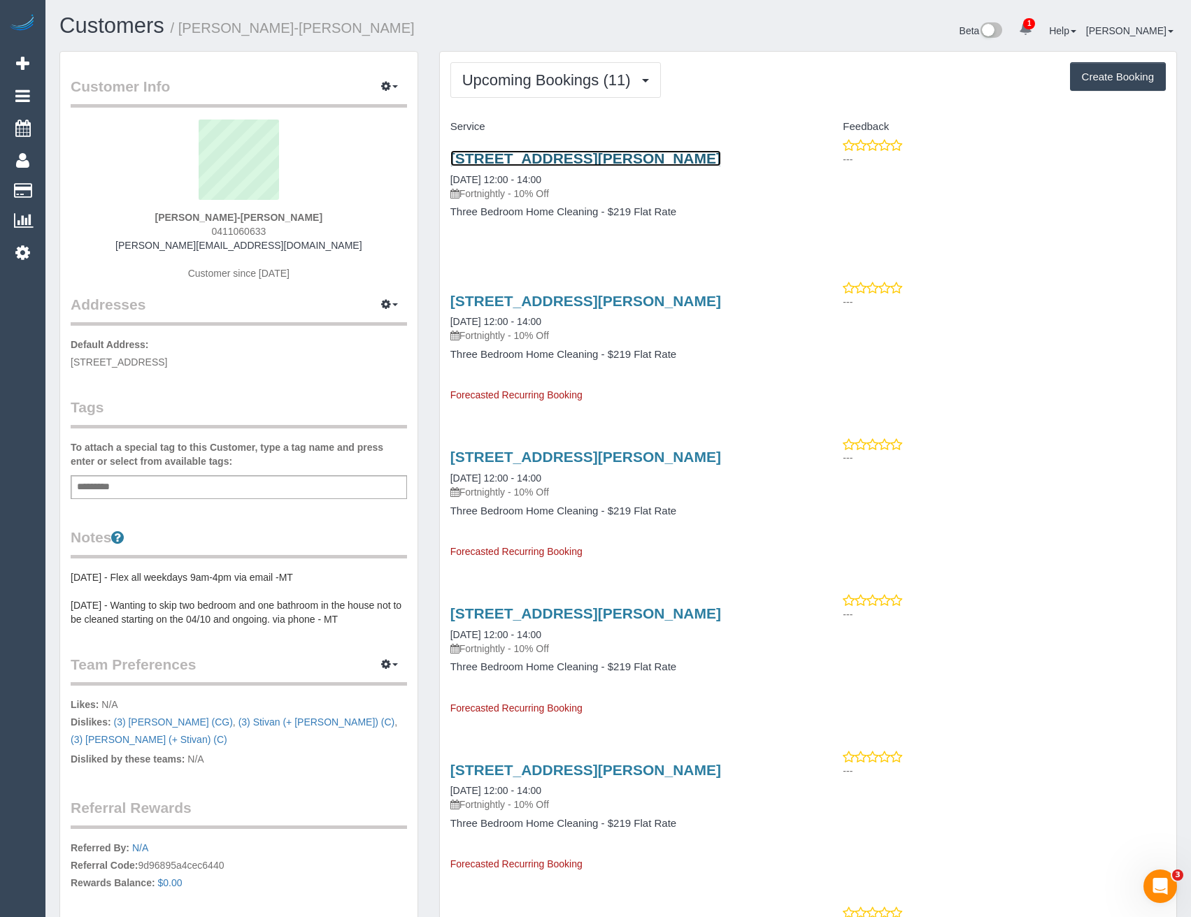
click at [592, 158] on link "[STREET_ADDRESS][PERSON_NAME]" at bounding box center [585, 158] width 271 height 16
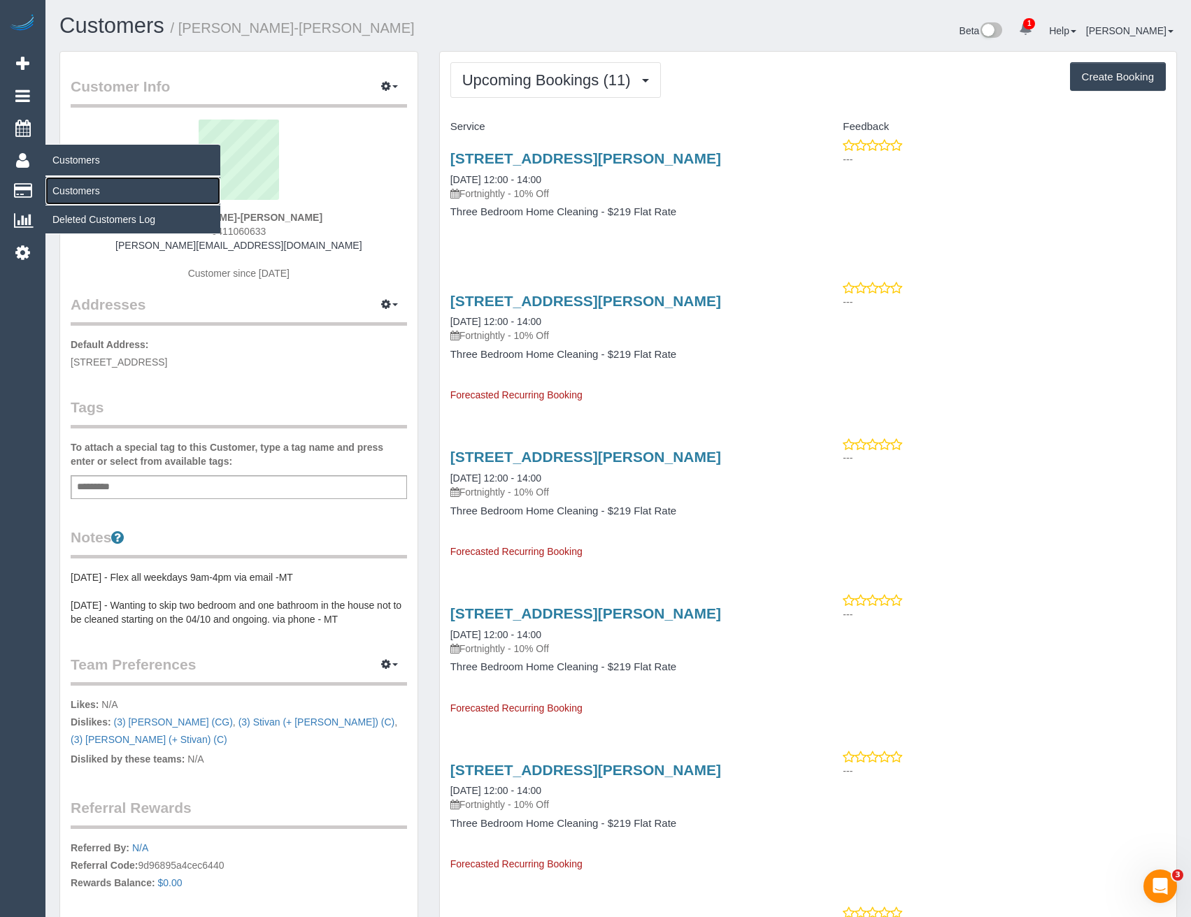
click at [66, 195] on link "Customers" at bounding box center [132, 191] width 175 height 28
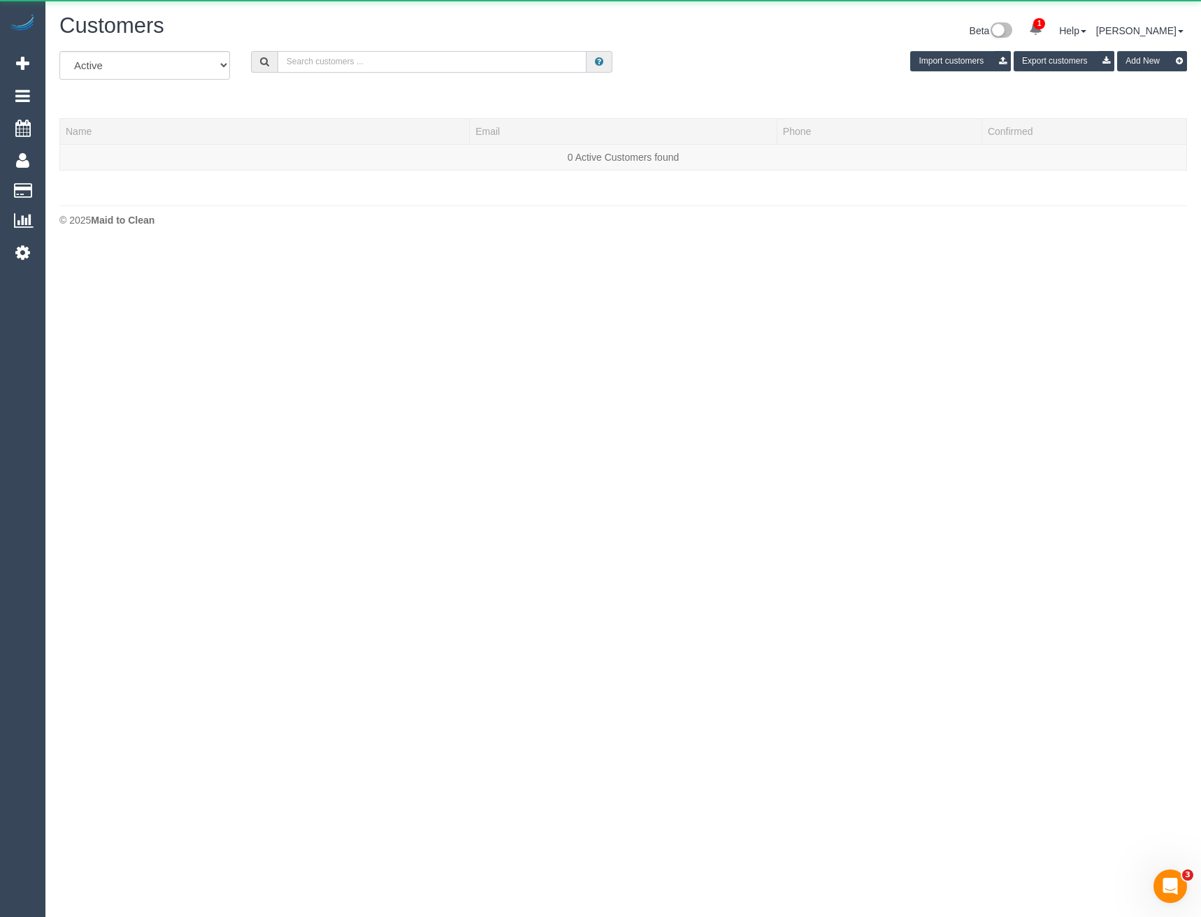
click at [345, 61] on input "text" at bounding box center [433, 62] width 310 height 22
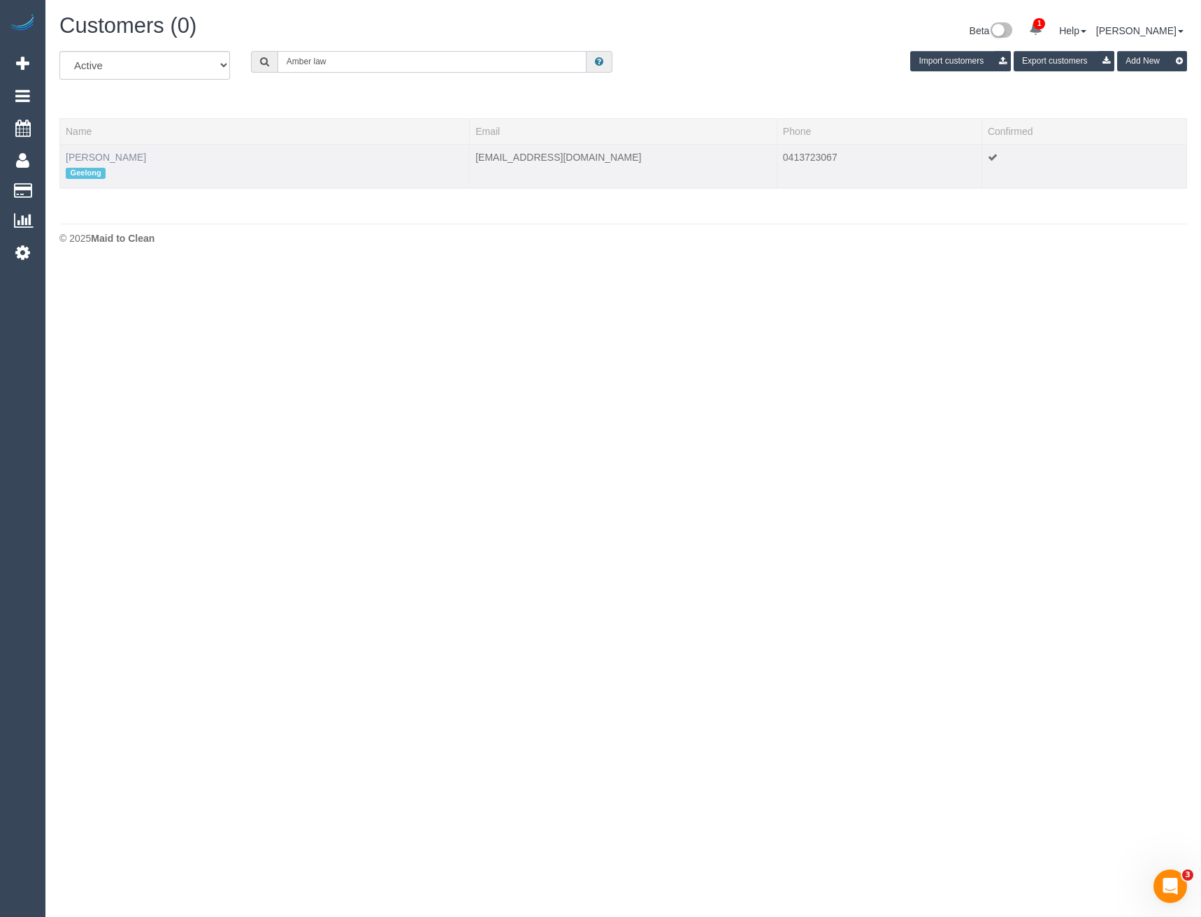
type input "Amber law"
click at [122, 156] on table "Name Email Phone Confirmed Amber Lawrence Geelong amberlawrencek@gmail.com 0413…" at bounding box center [623, 153] width 1128 height 71
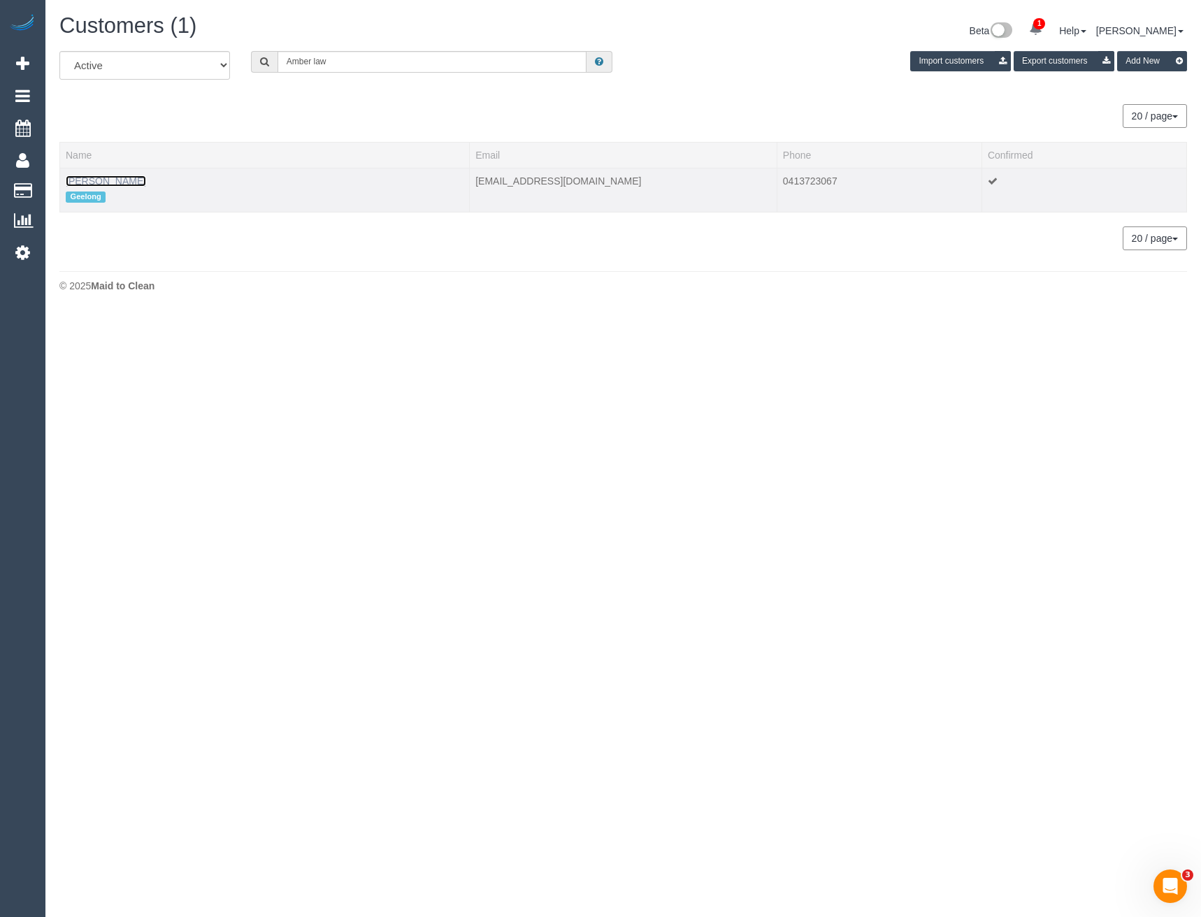
click at [122, 182] on link "Amber Lawrence" at bounding box center [106, 181] width 80 height 11
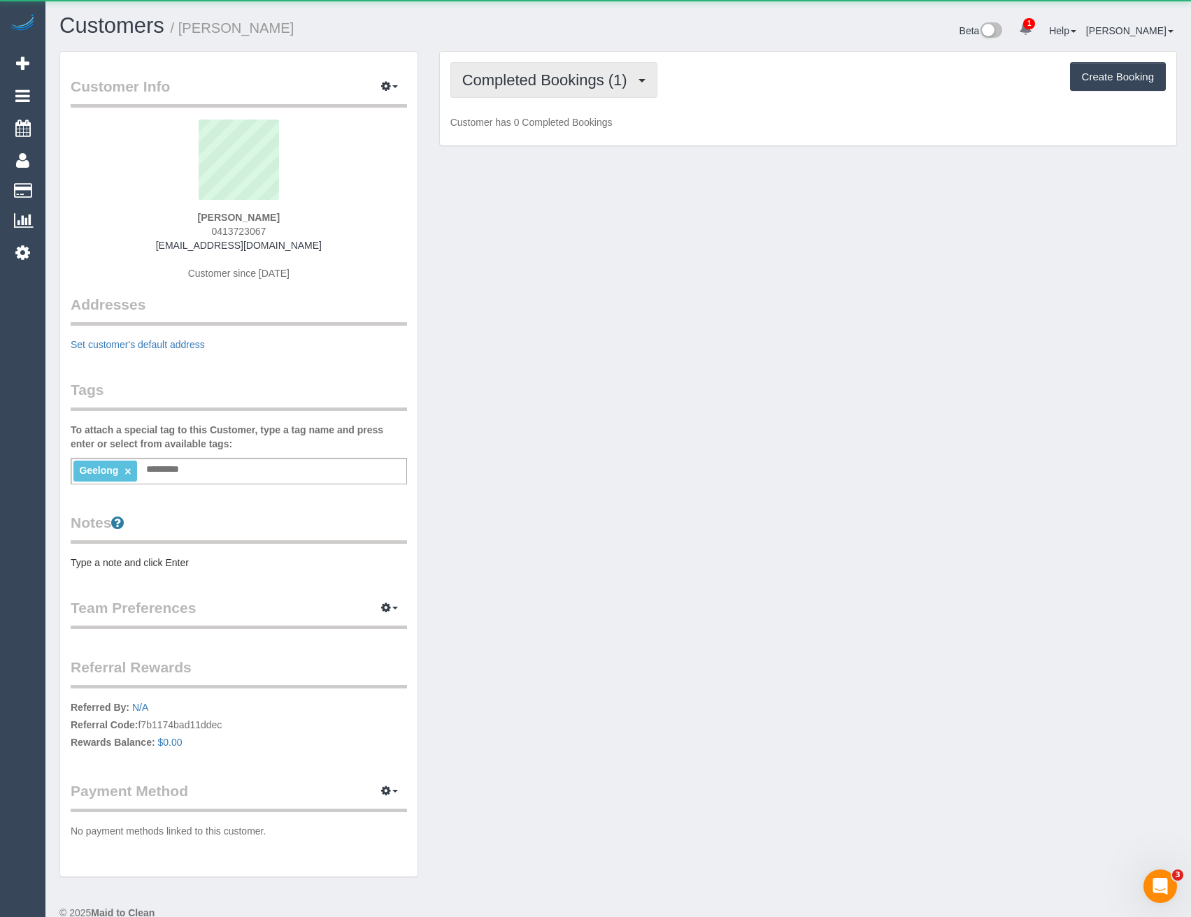
click at [603, 89] on button "Completed Bookings (1)" at bounding box center [553, 80] width 207 height 36
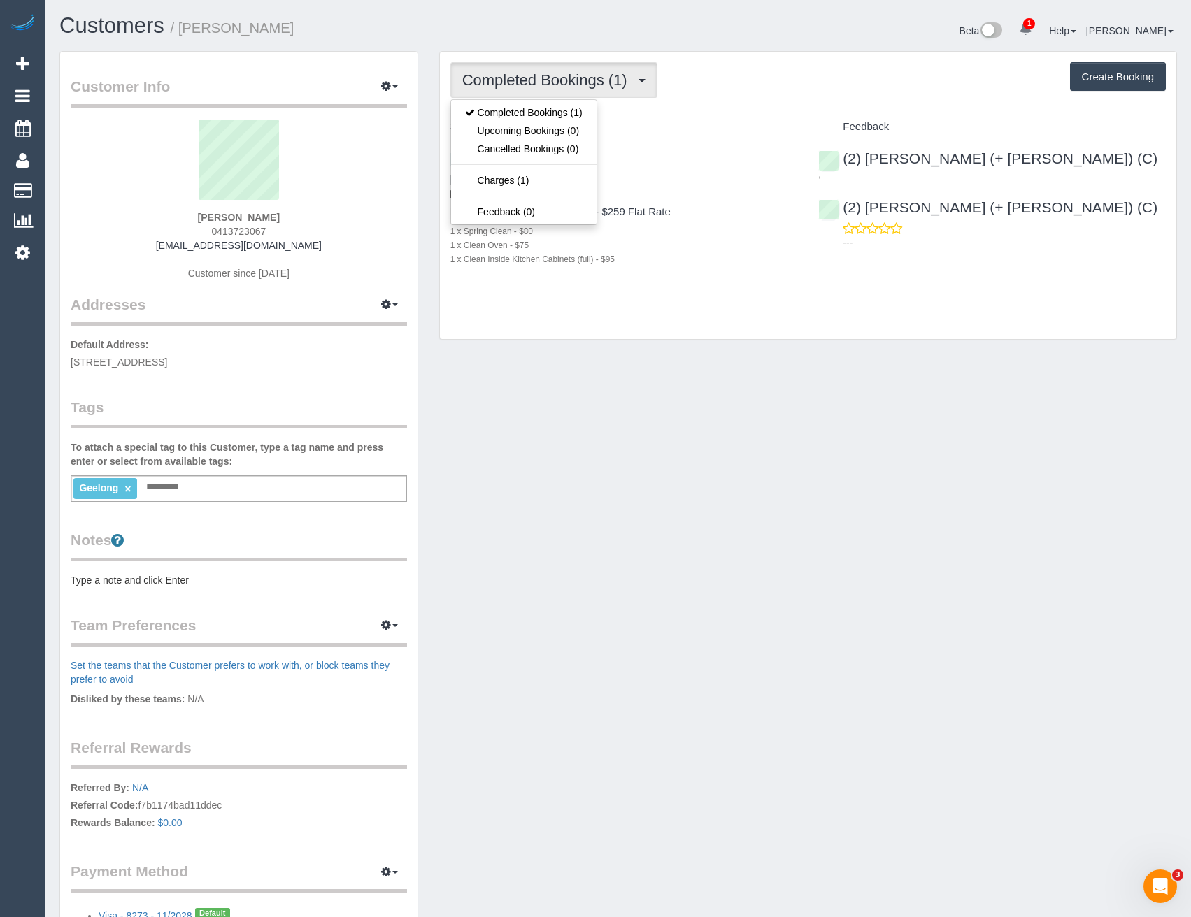
click at [680, 214] on h4 "Four Bedroom Home Cleaning - $259 Flat Rate" at bounding box center [624, 212] width 348 height 12
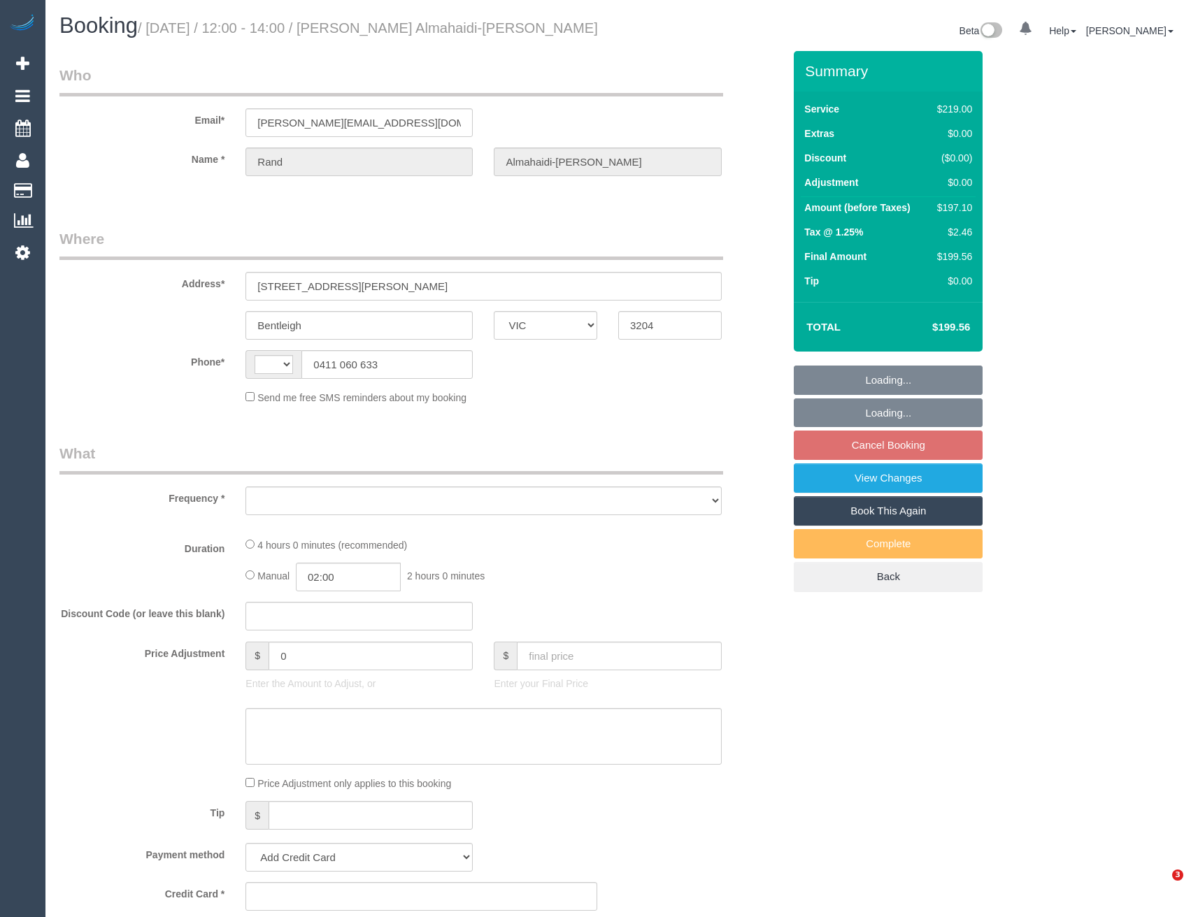
select select "VIC"
select select "string:AU"
select select "object:552"
select select "string:stripe-pm_1Rpc7m2GScqysDRVGN0snWo1"
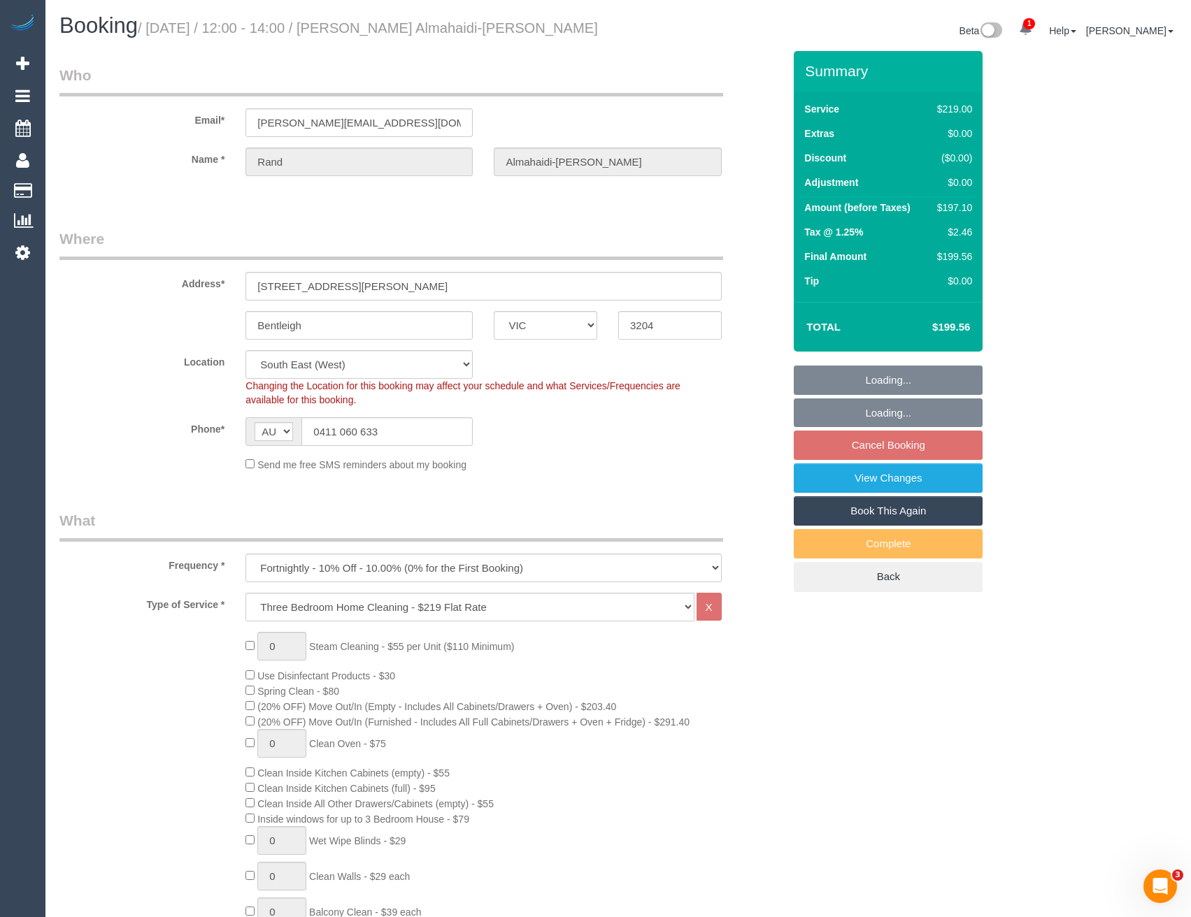
select select "number:28"
select select "number:14"
select select "number:19"
select select "number:24"
select select "number:34"
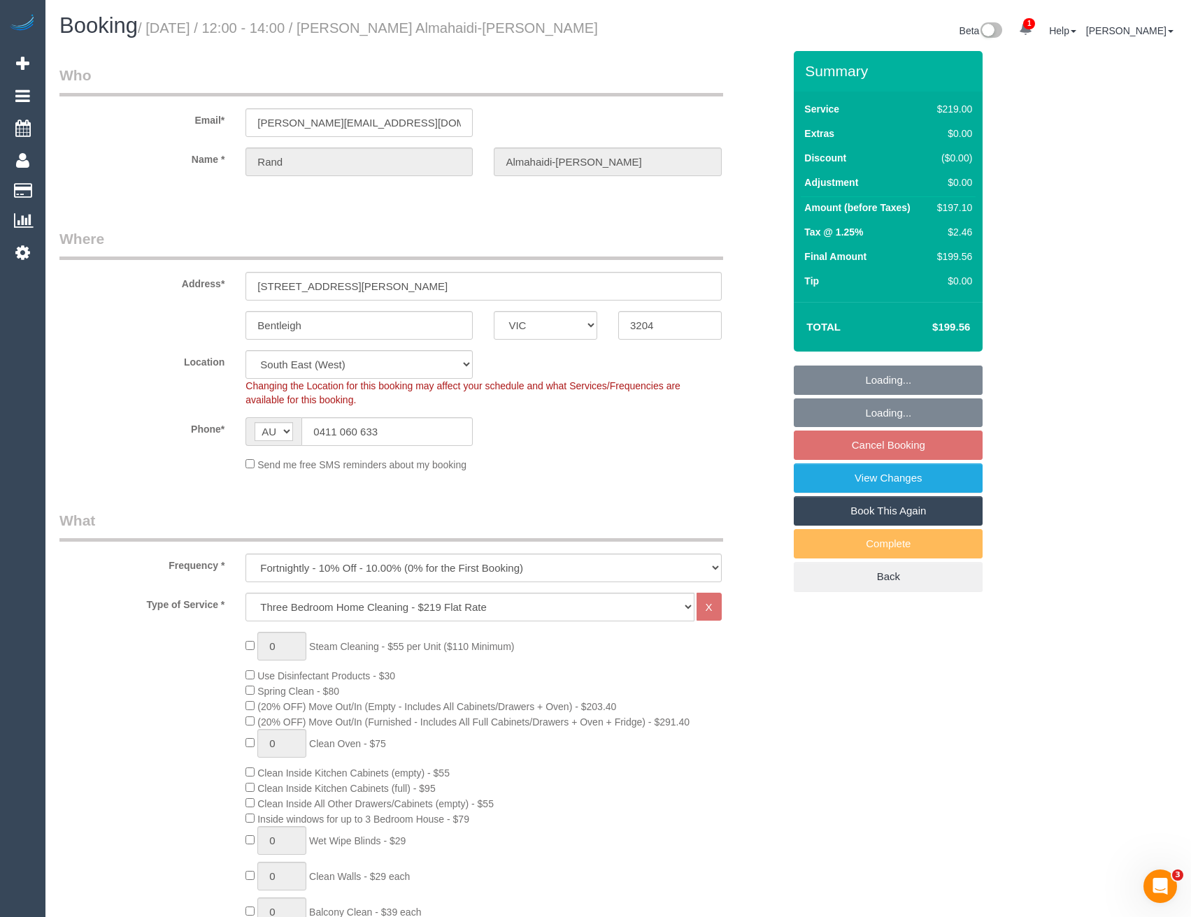
select select "number:12"
select select "object:801"
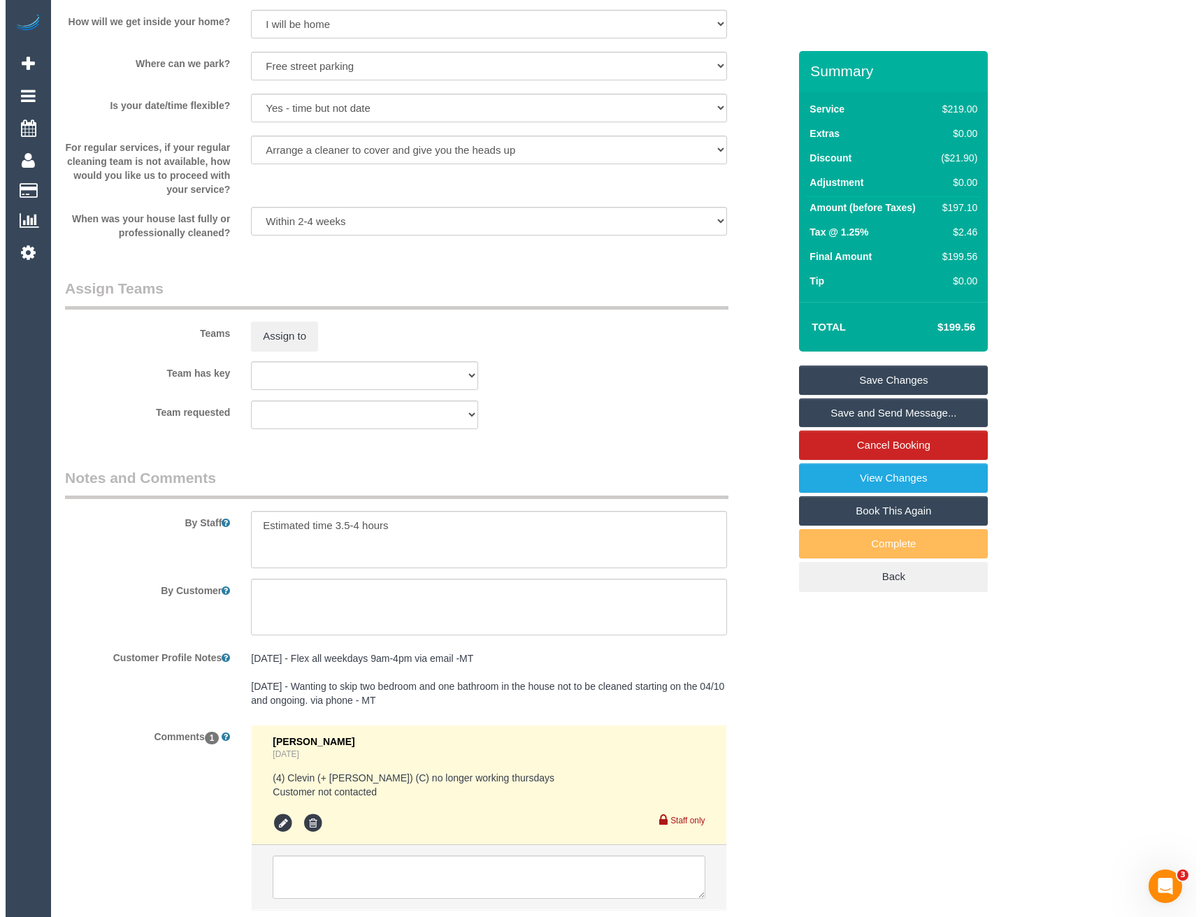
scroll to position [2013, 0]
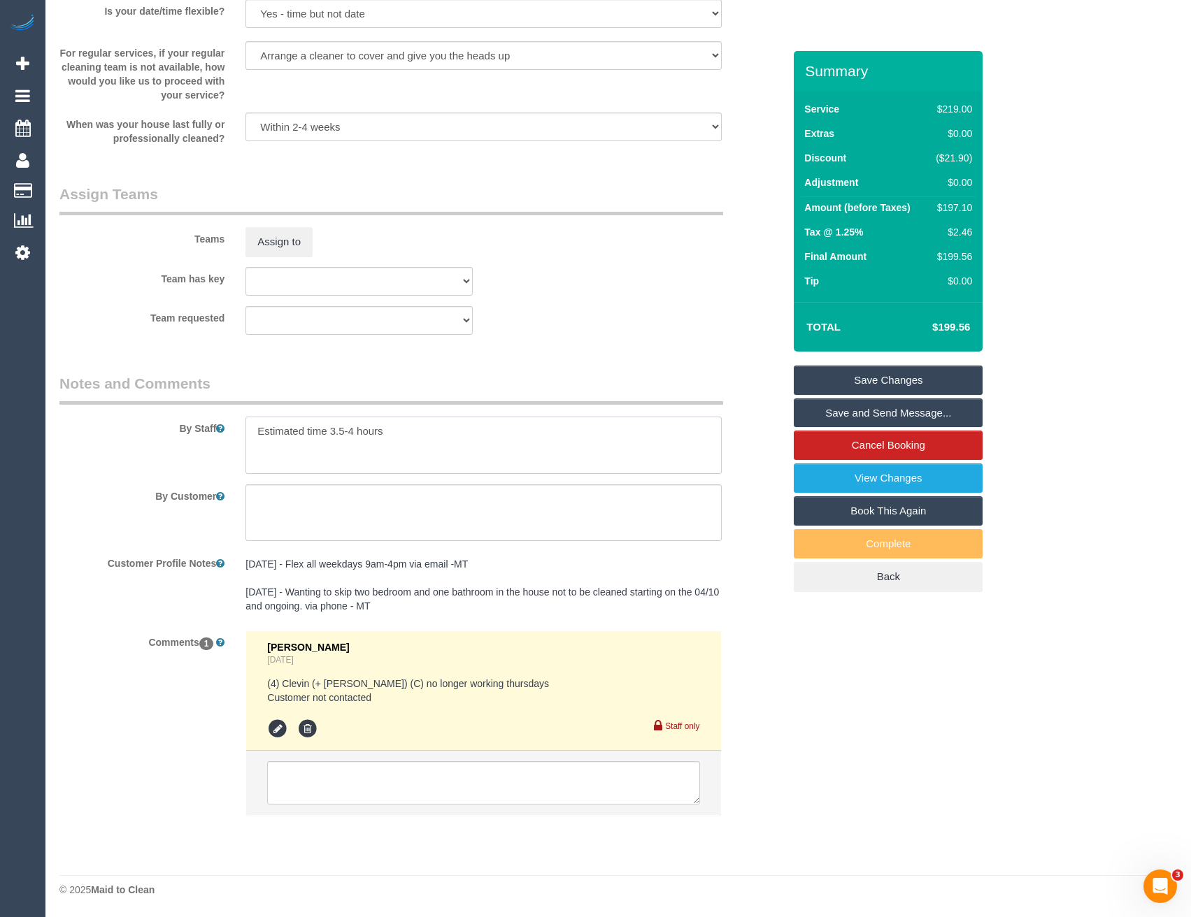
drag, startPoint x: 355, startPoint y: 429, endPoint x: 339, endPoint y: 429, distance: 16.1
click at [339, 429] on textarea at bounding box center [482, 445] width 475 height 57
click at [403, 425] on textarea at bounding box center [482, 445] width 475 height 57
type textarea "Estimated time 3.-3.5 hours"
click at [287, 243] on button "Assign to" at bounding box center [278, 241] width 67 height 29
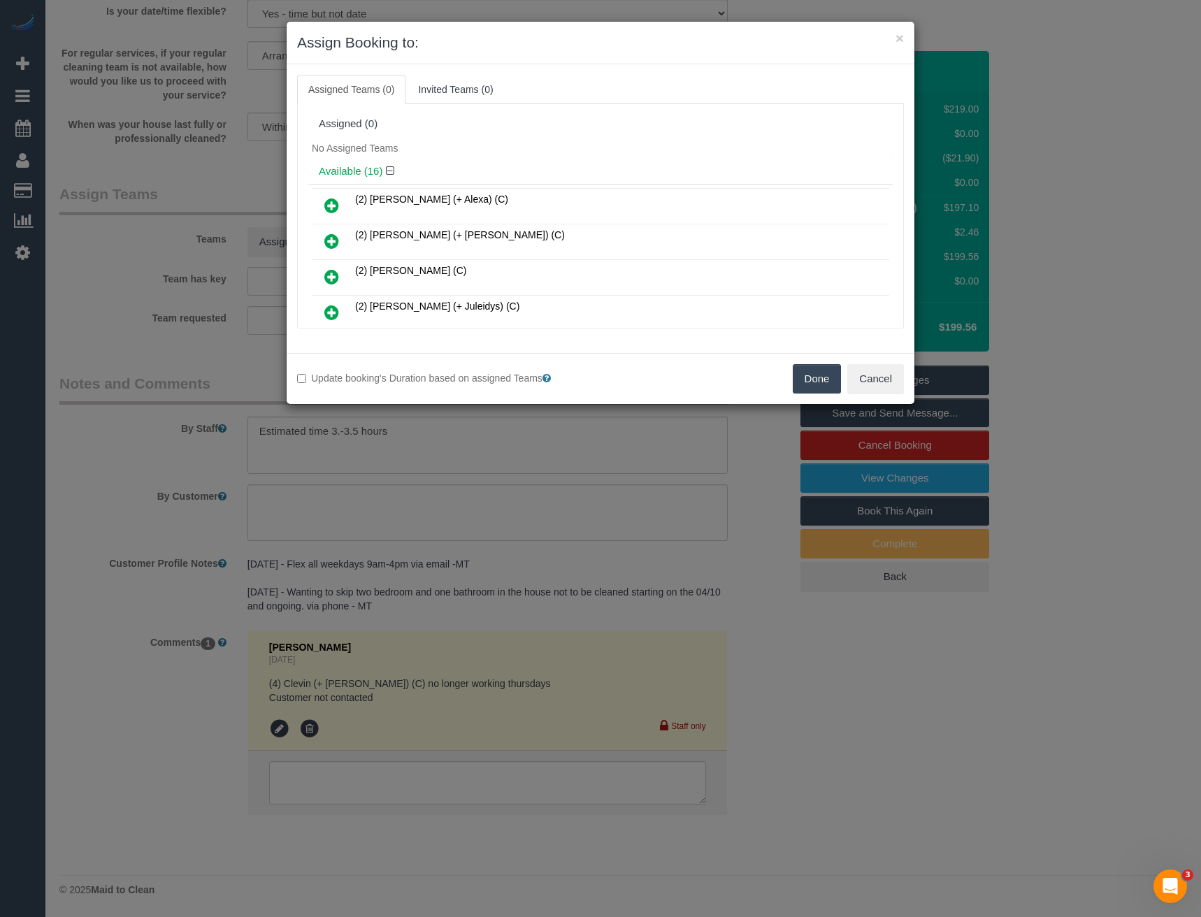
scroll to position [484, 0]
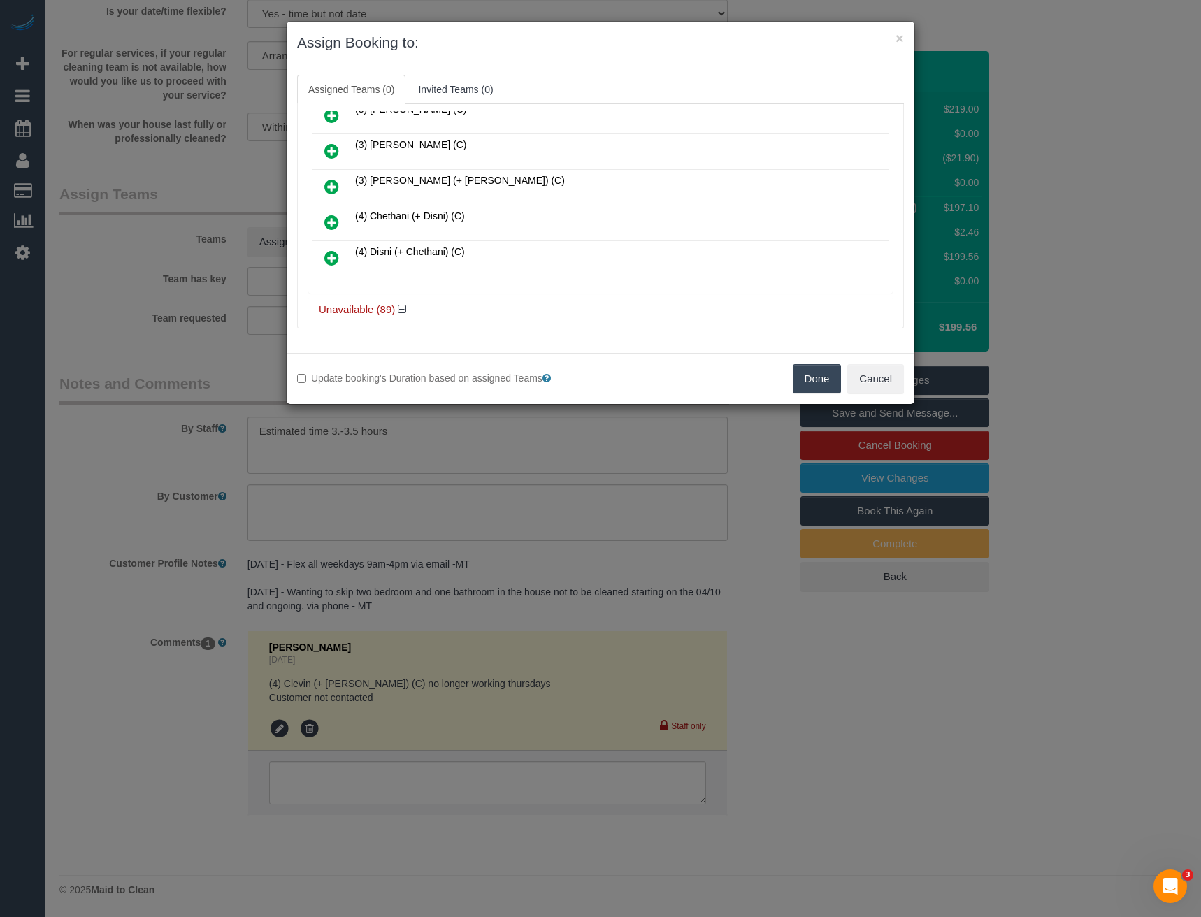
click at [340, 226] on link at bounding box center [331, 223] width 33 height 28
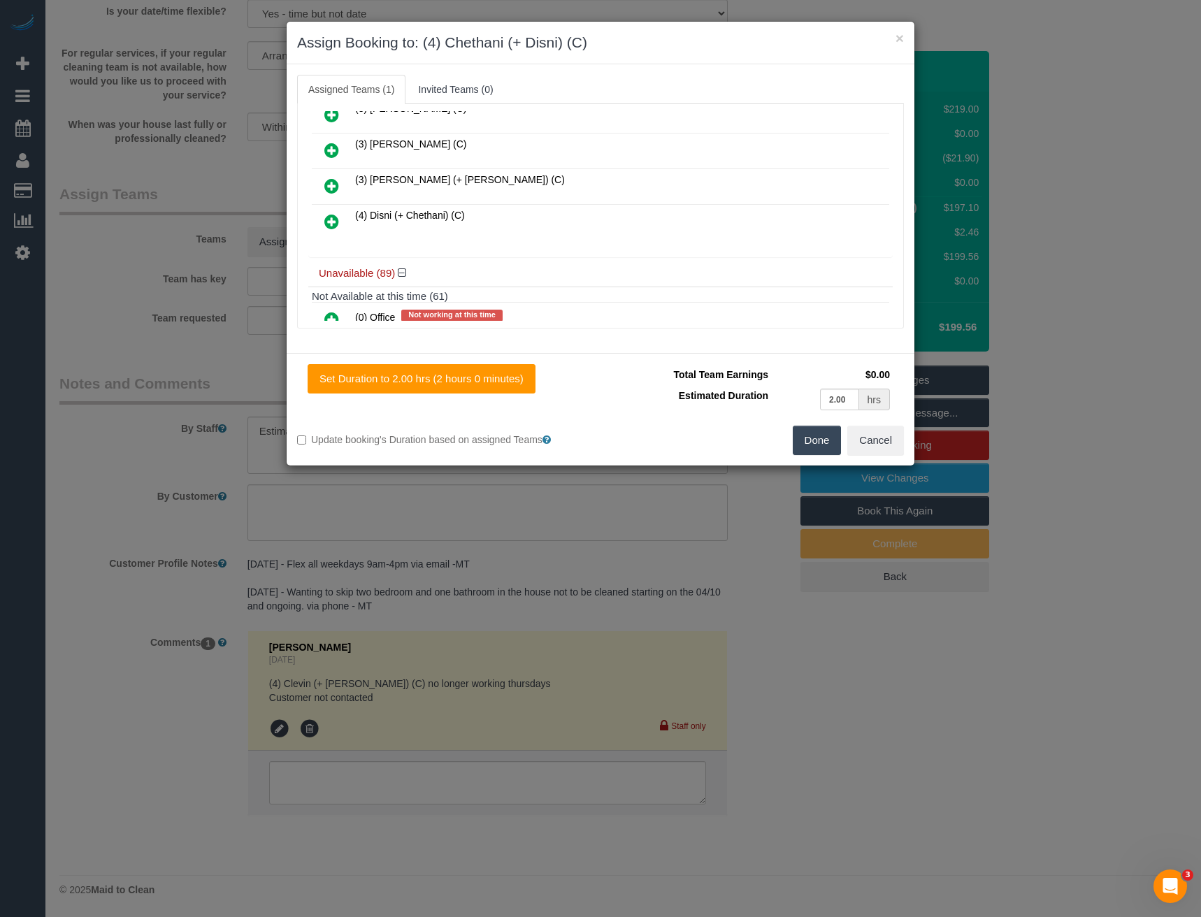
click at [334, 227] on icon at bounding box center [331, 221] width 15 height 17
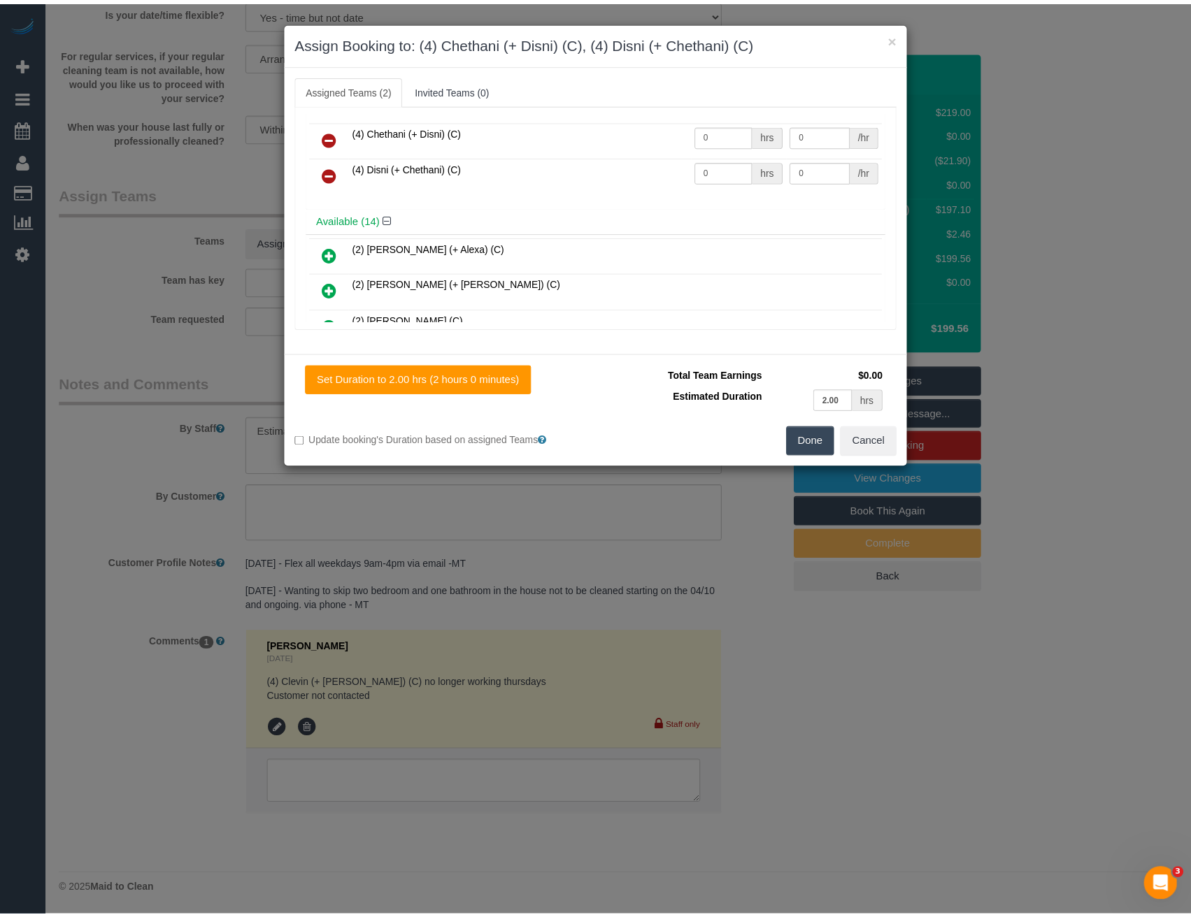
scroll to position [0, 0]
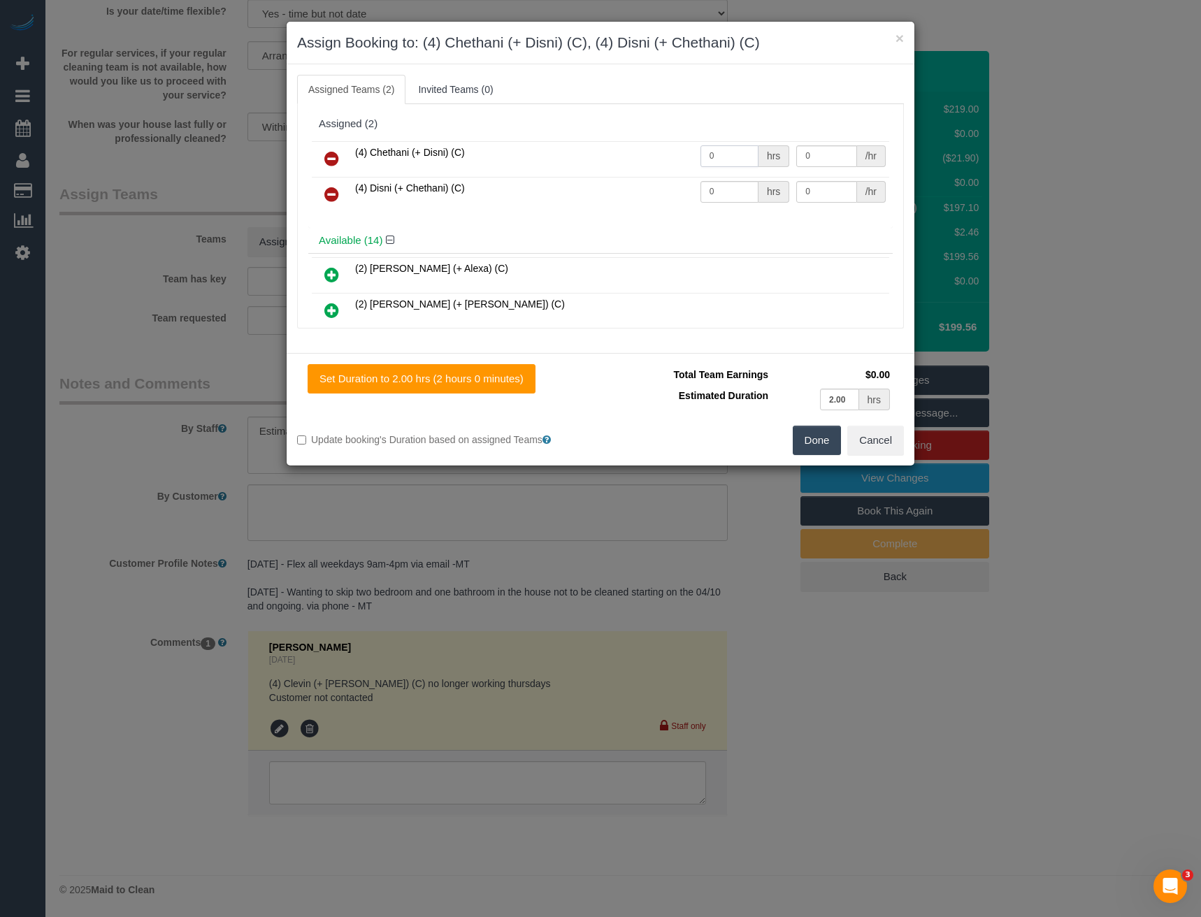
drag, startPoint x: 724, startPoint y: 161, endPoint x: 649, endPoint y: 179, distance: 77.7
click at [664, 166] on tr "(4) Chethani (+ Disni) (C) 0 hrs 0 /hr" at bounding box center [601, 159] width 578 height 36
type input "1"
type input "62.5"
drag, startPoint x: 719, startPoint y: 192, endPoint x: 657, endPoint y: 189, distance: 62.3
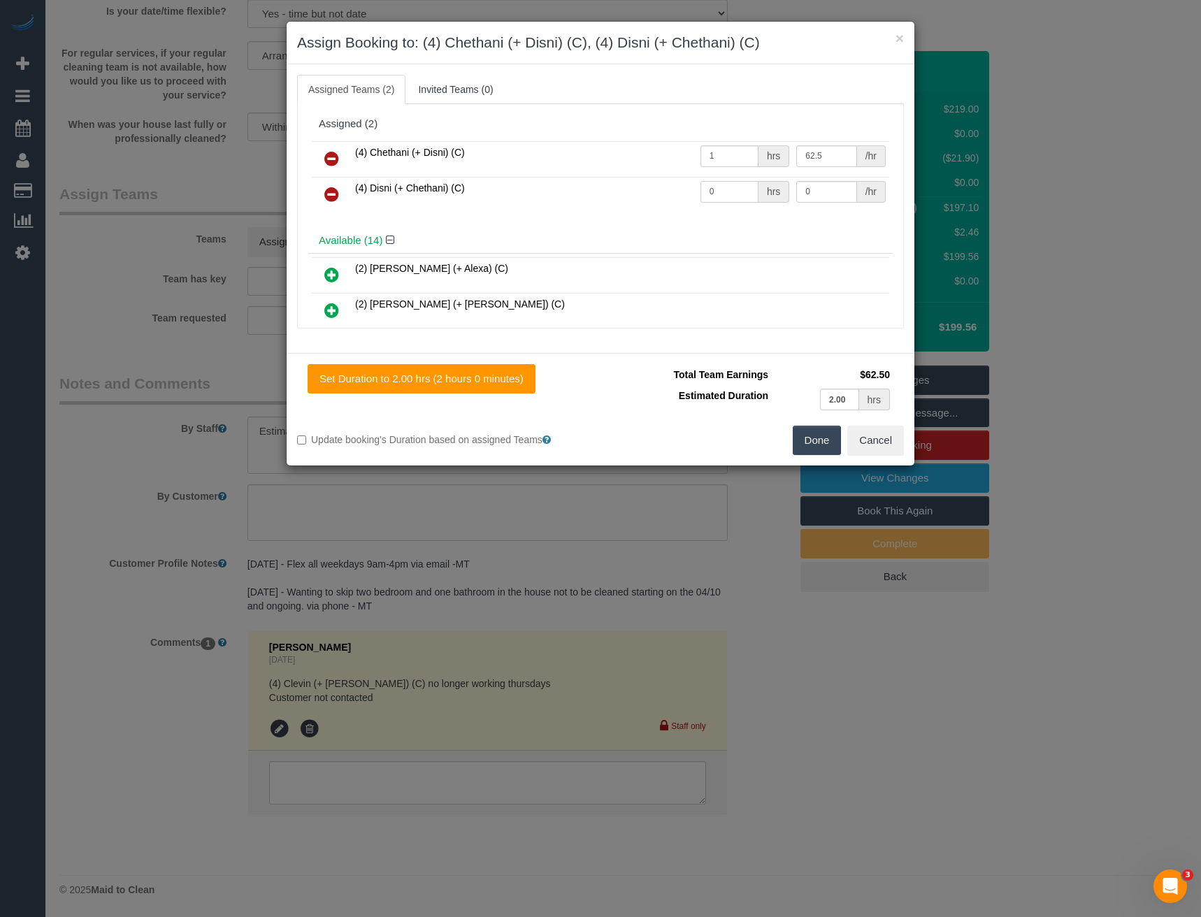
click at [657, 189] on tr "(4) Disni (+ Chethani) (C) 0 hrs 0 /hr" at bounding box center [601, 195] width 578 height 36
type input "1"
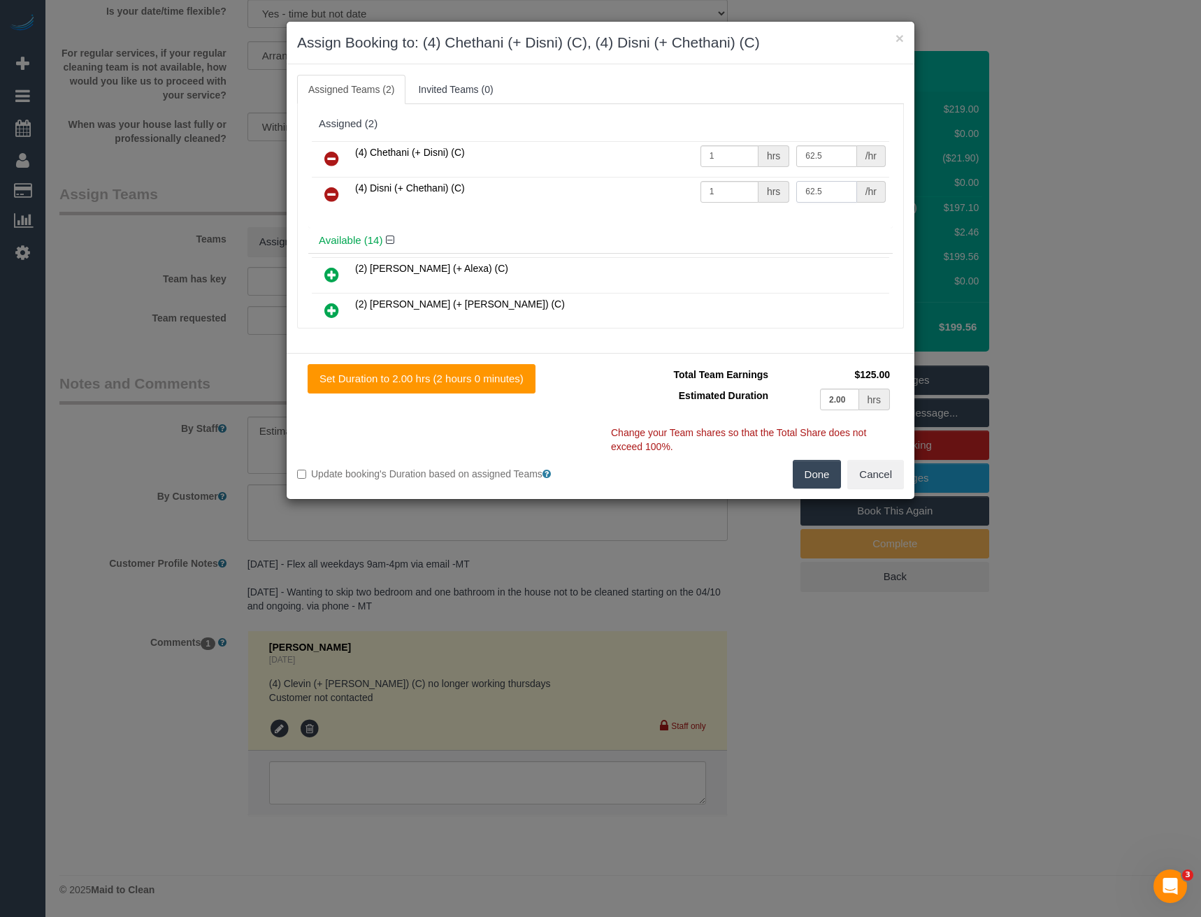
type input "62.5"
click at [808, 465] on button "Done" at bounding box center [817, 474] width 49 height 29
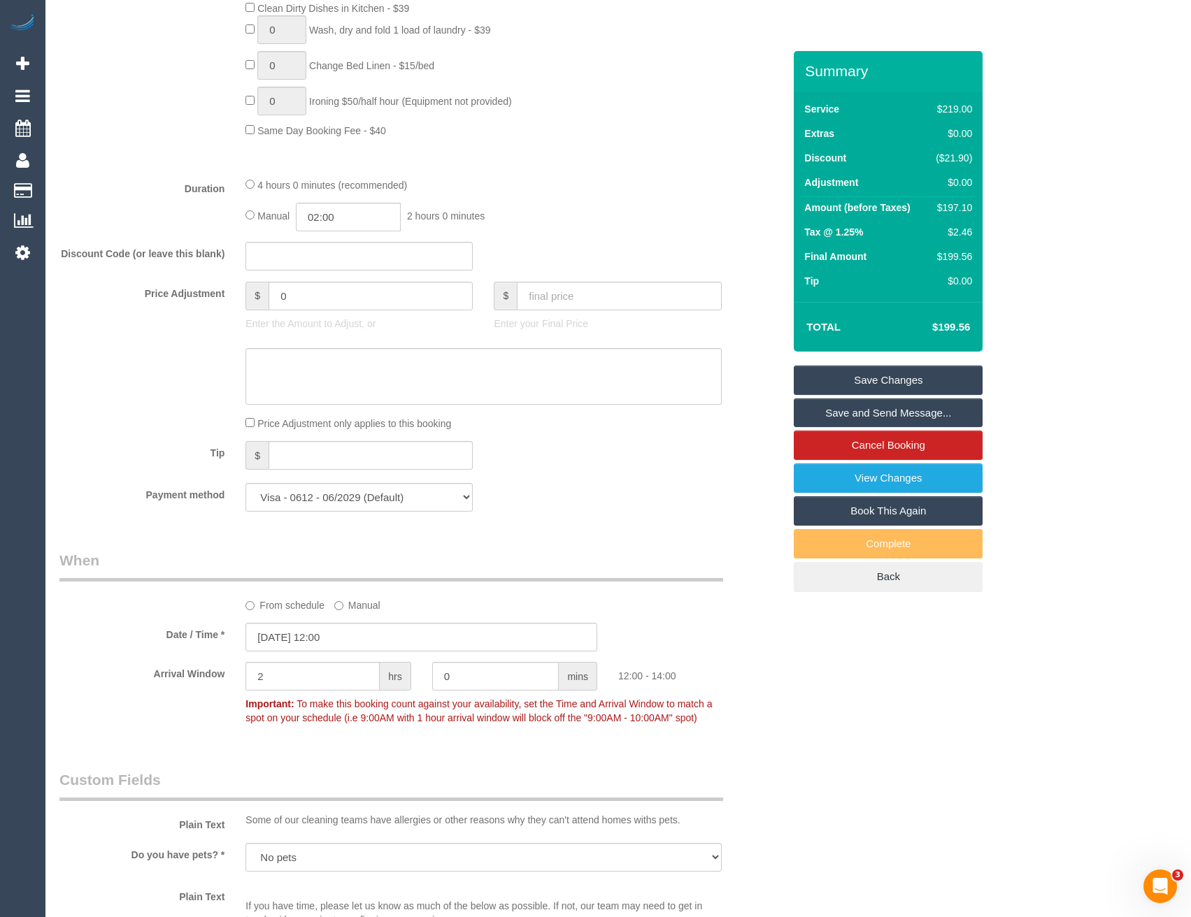
scroll to position [824, 0]
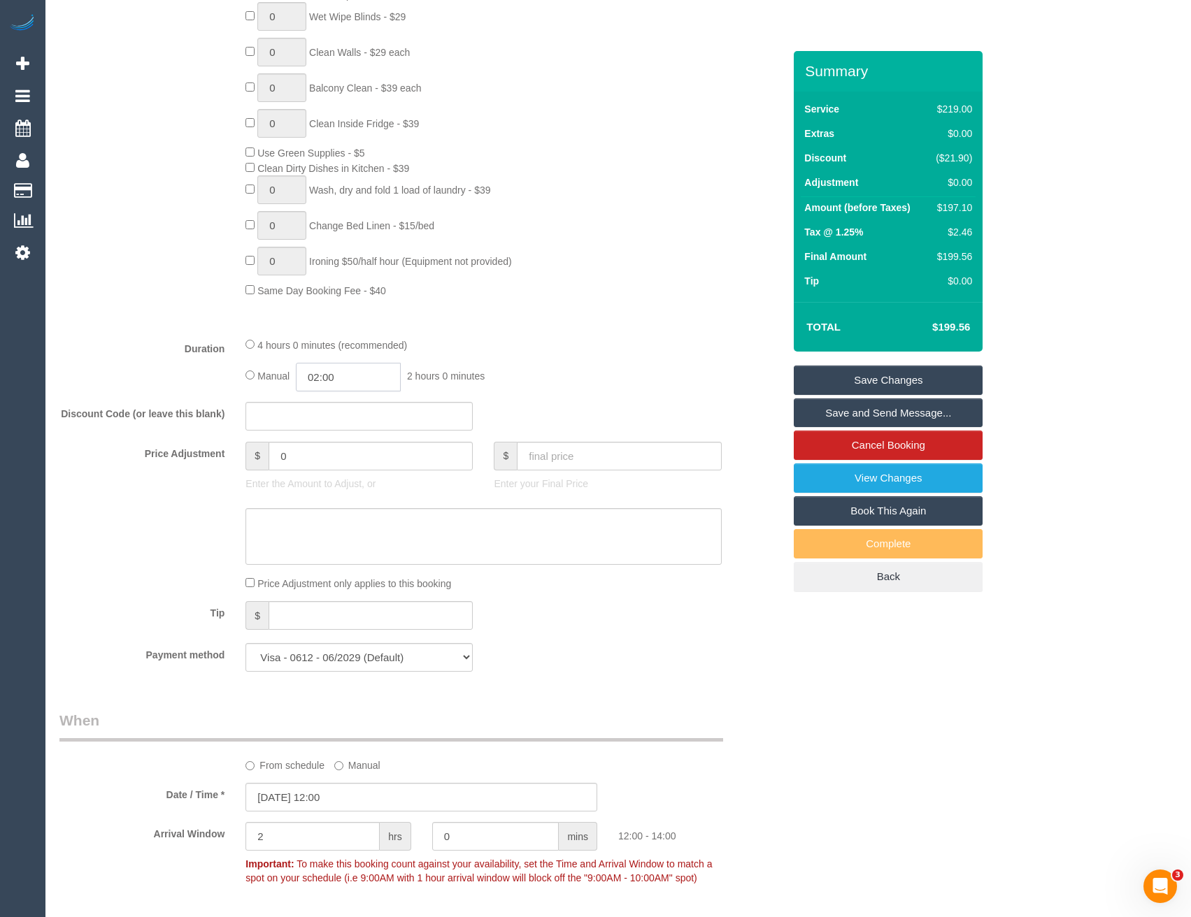
click at [352, 378] on input "02:00" at bounding box center [348, 377] width 105 height 29
click at [343, 399] on li "01:30" at bounding box center [333, 401] width 62 height 18
click at [359, 380] on input "01:30" at bounding box center [348, 377] width 105 height 29
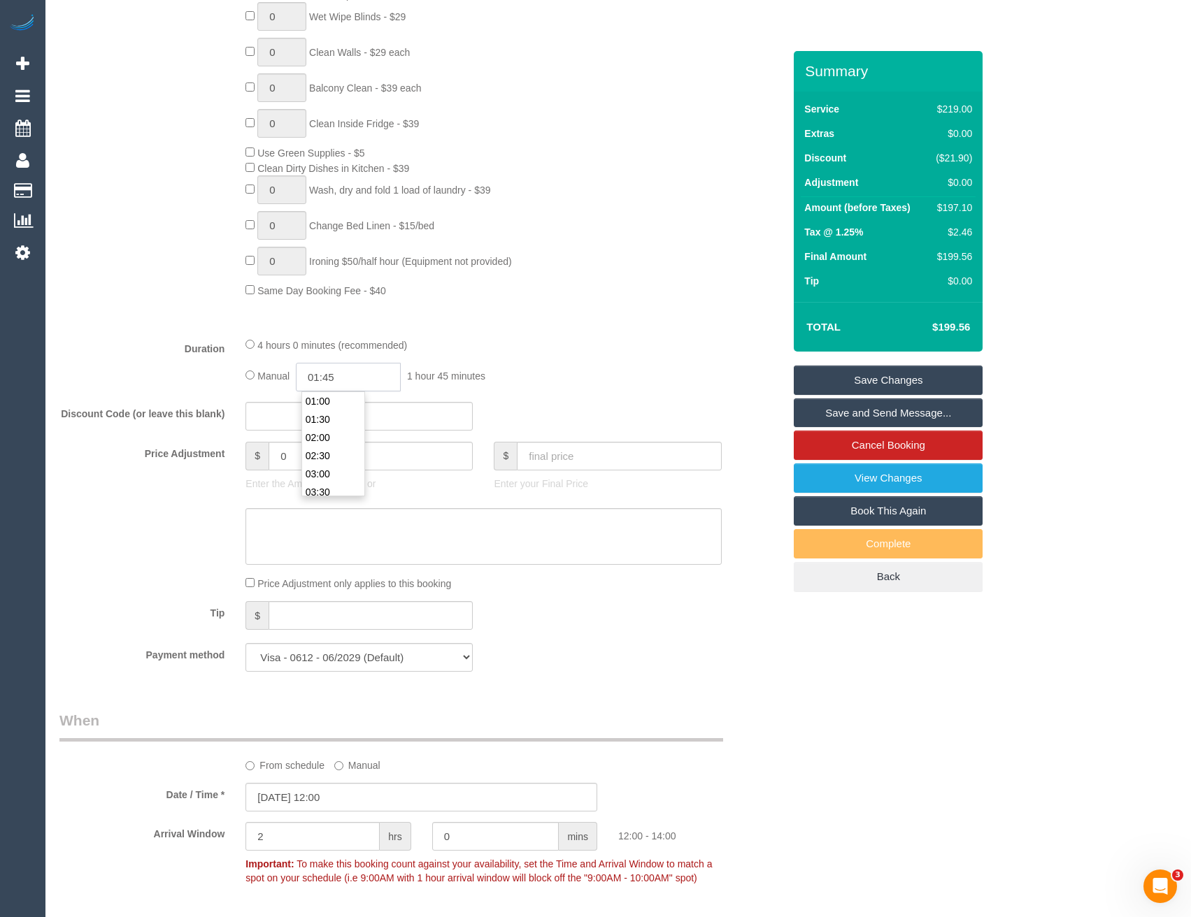
type input "01:45"
click at [527, 348] on div "4 hours 0 minutes (recommended)" at bounding box center [482, 344] width 475 height 15
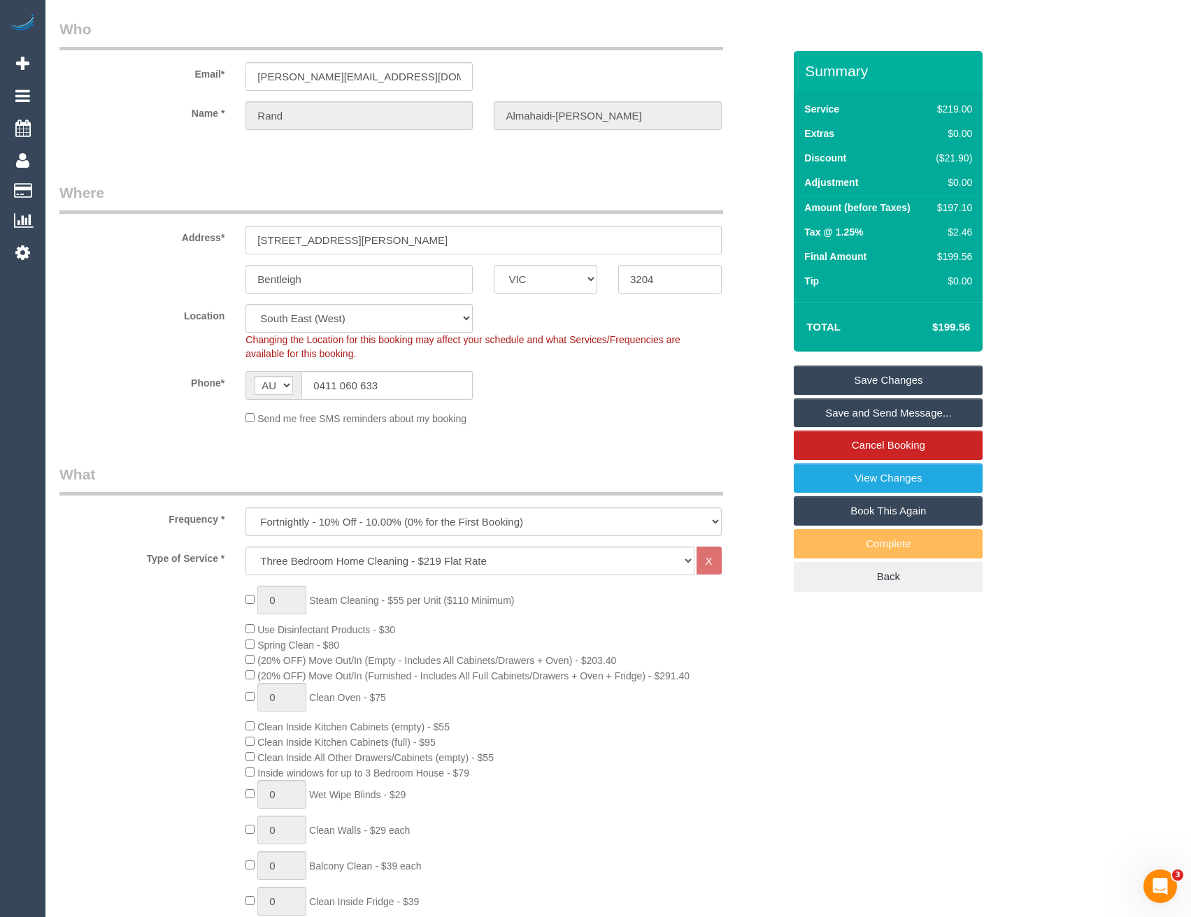
scroll to position [0, 0]
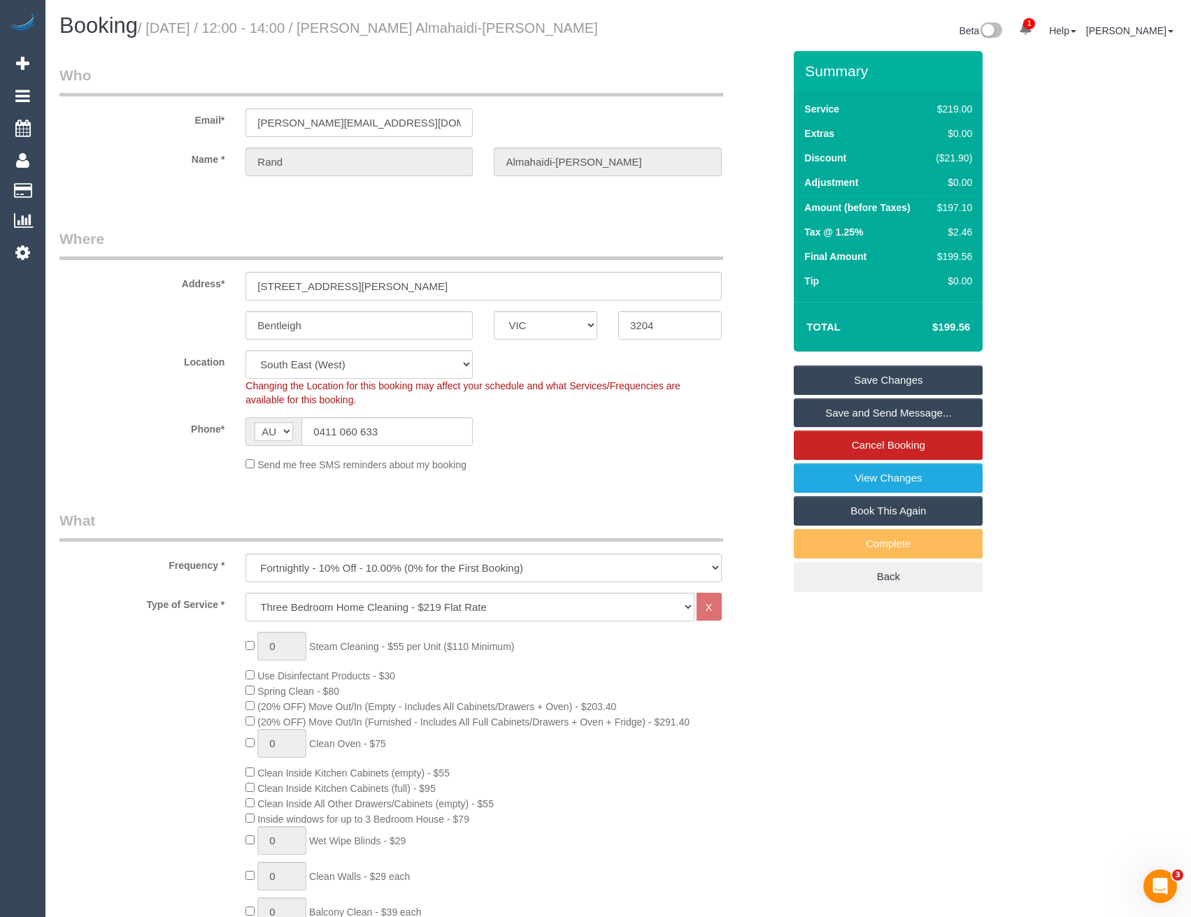
click at [864, 381] on link "Save Changes" at bounding box center [888, 380] width 189 height 29
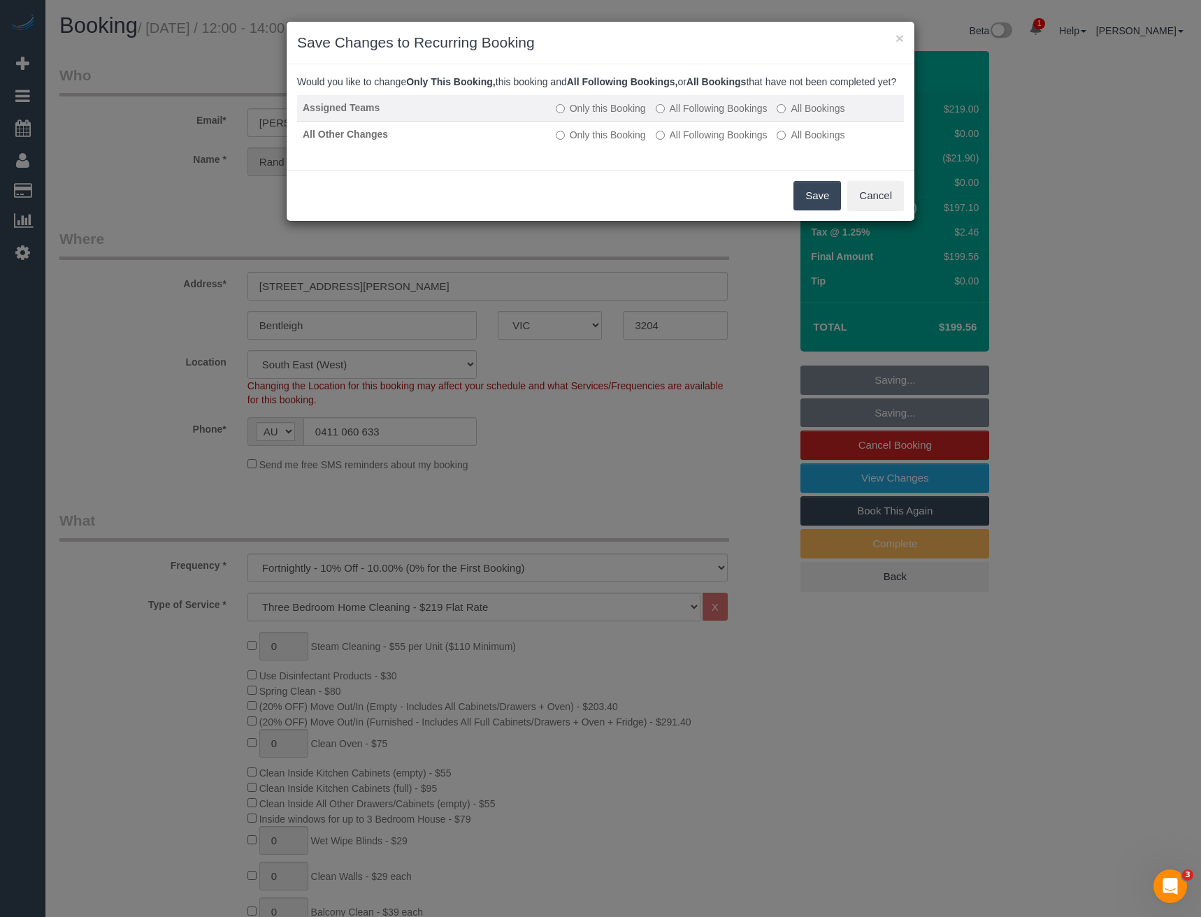
click at [691, 115] on td "Only this Booking All Following Bookings All Bookings" at bounding box center [727, 108] width 354 height 27
click at [689, 115] on label "All Following Bookings" at bounding box center [712, 108] width 112 height 14
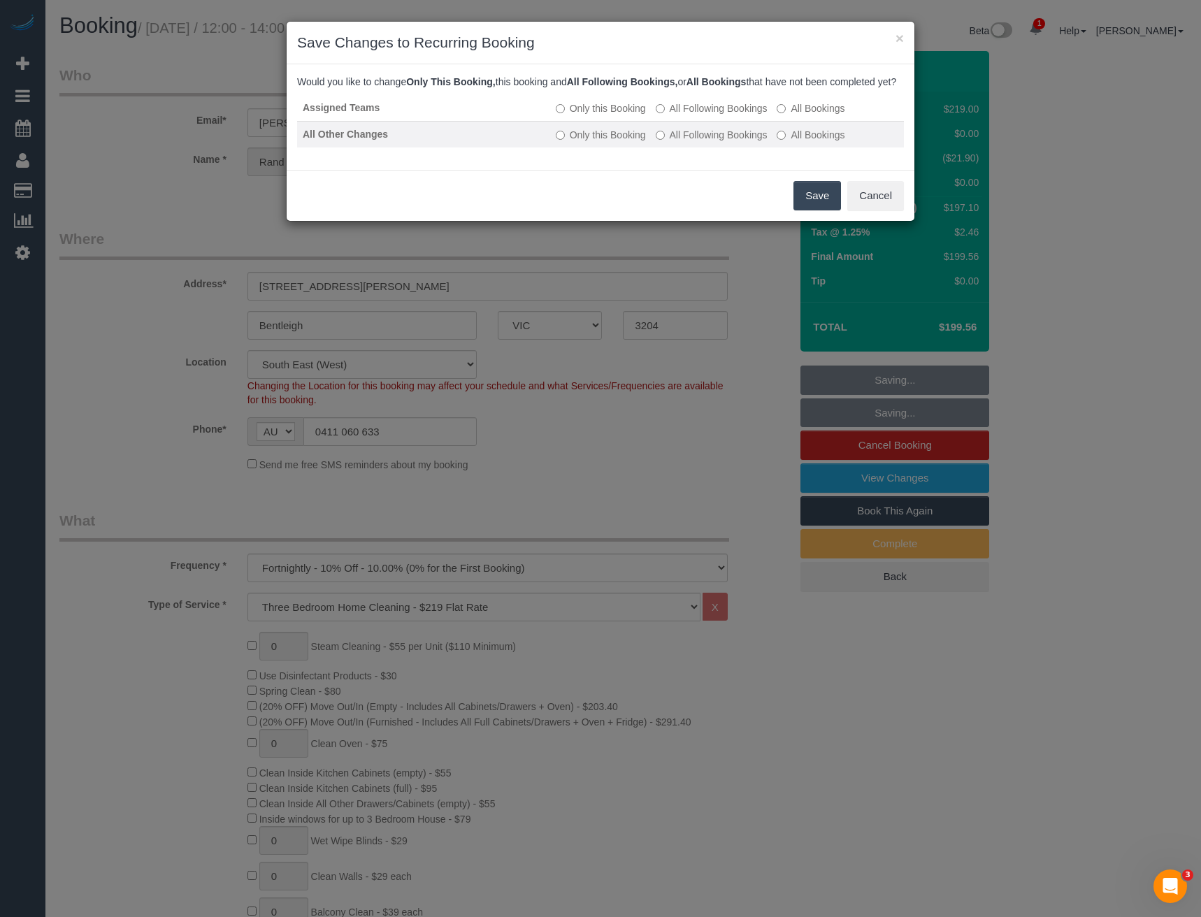
click at [692, 142] on label "All Following Bookings" at bounding box center [712, 135] width 112 height 14
click at [812, 204] on button "Save" at bounding box center [818, 195] width 48 height 29
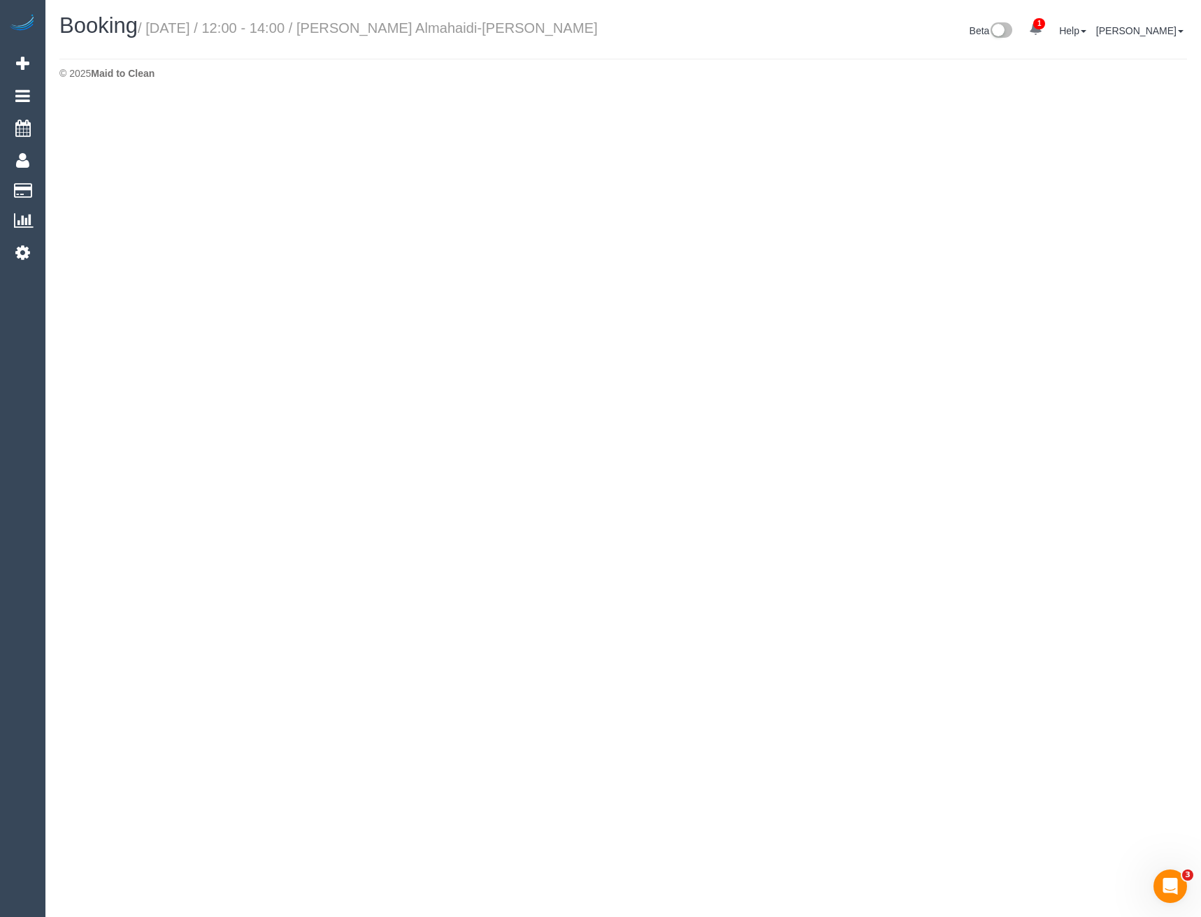
select select "VIC"
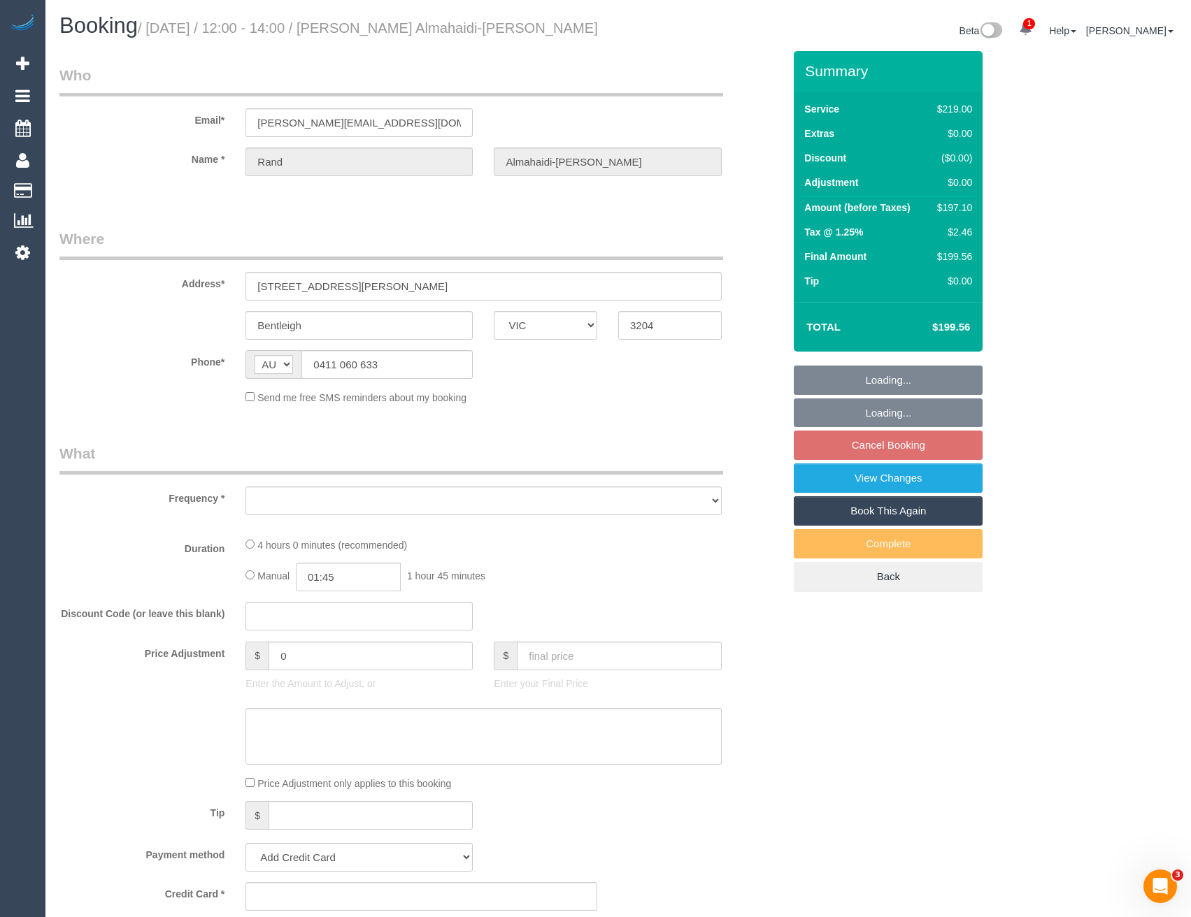
select select "object:4225"
select select "string:stripe-pm_1Rpc7m2GScqysDRVGN0snWo1"
select select "number:28"
select select "number:14"
select select "number:19"
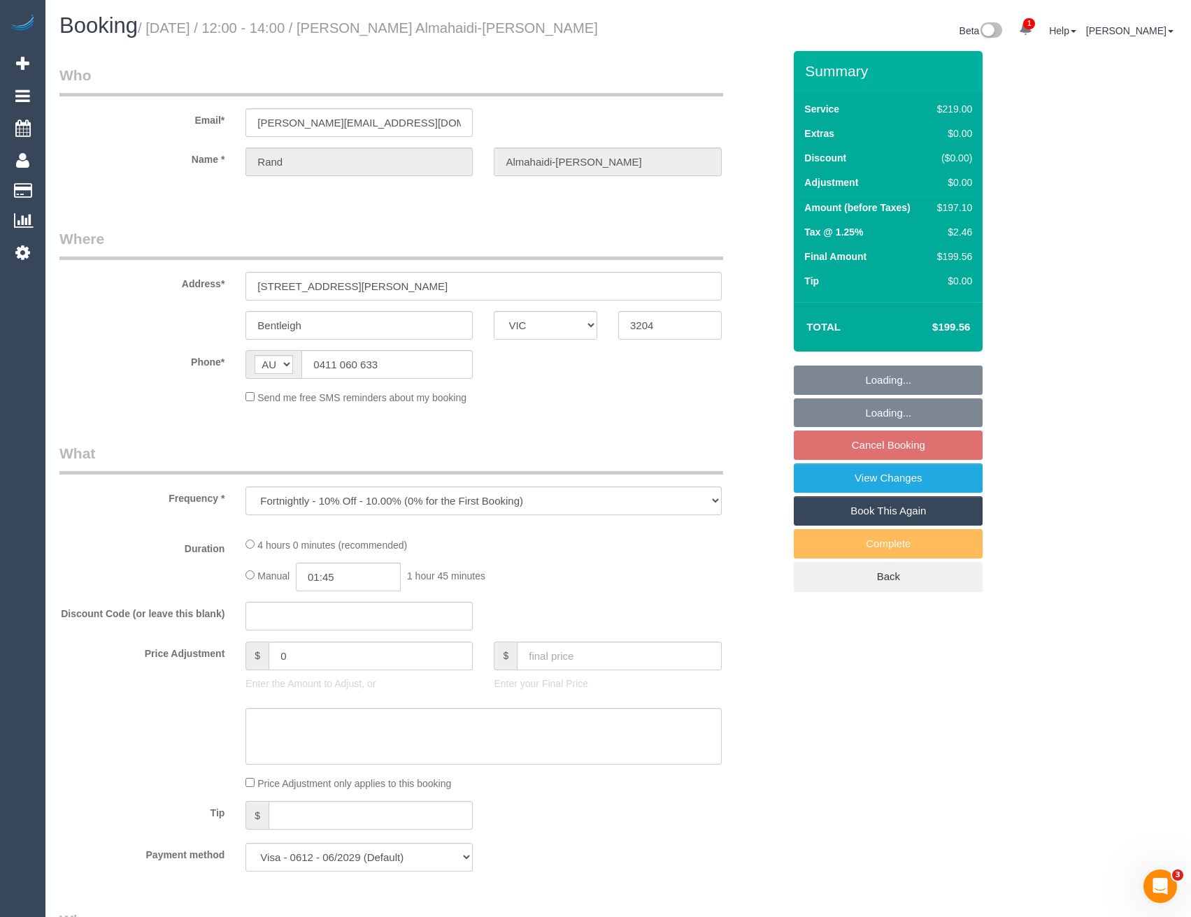
select select "number:24"
select select "number:34"
select select "number:12"
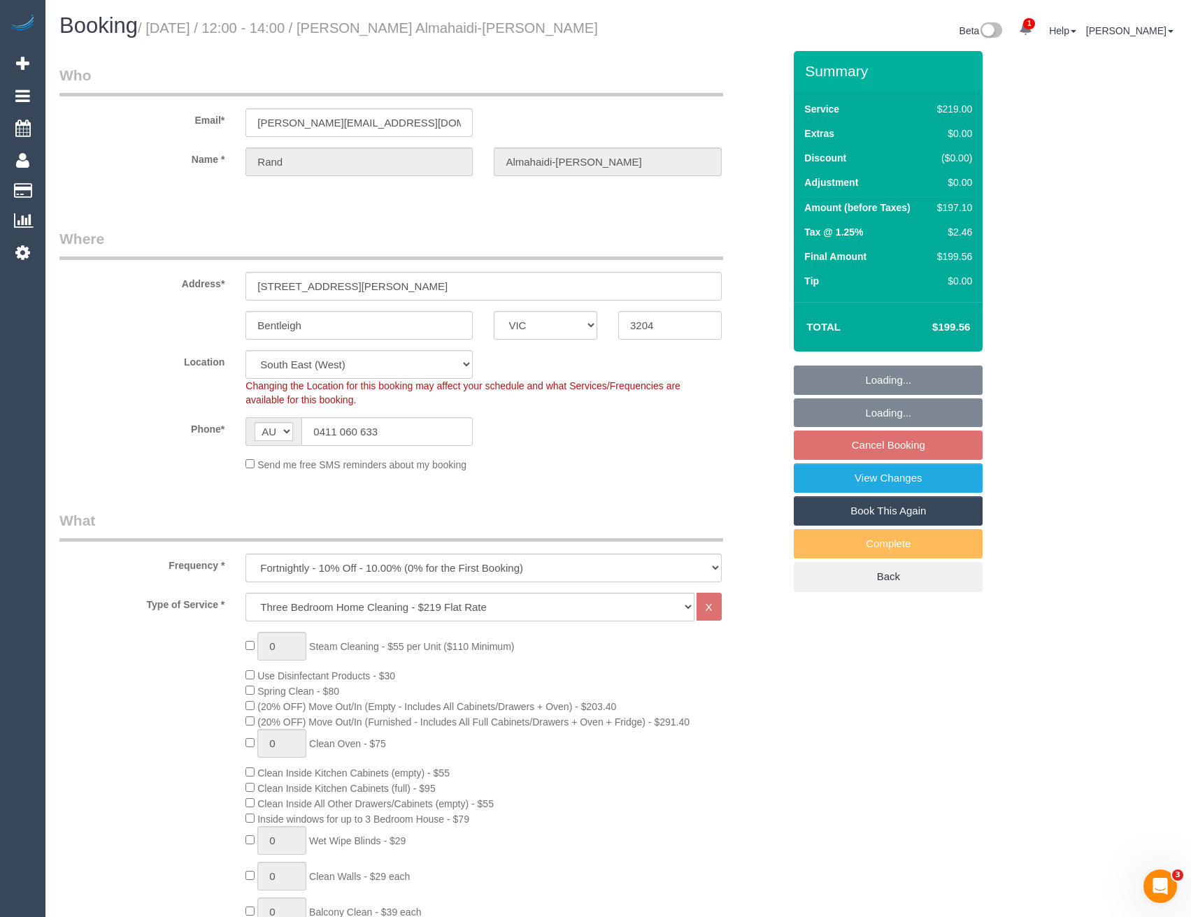
select select "object:4495"
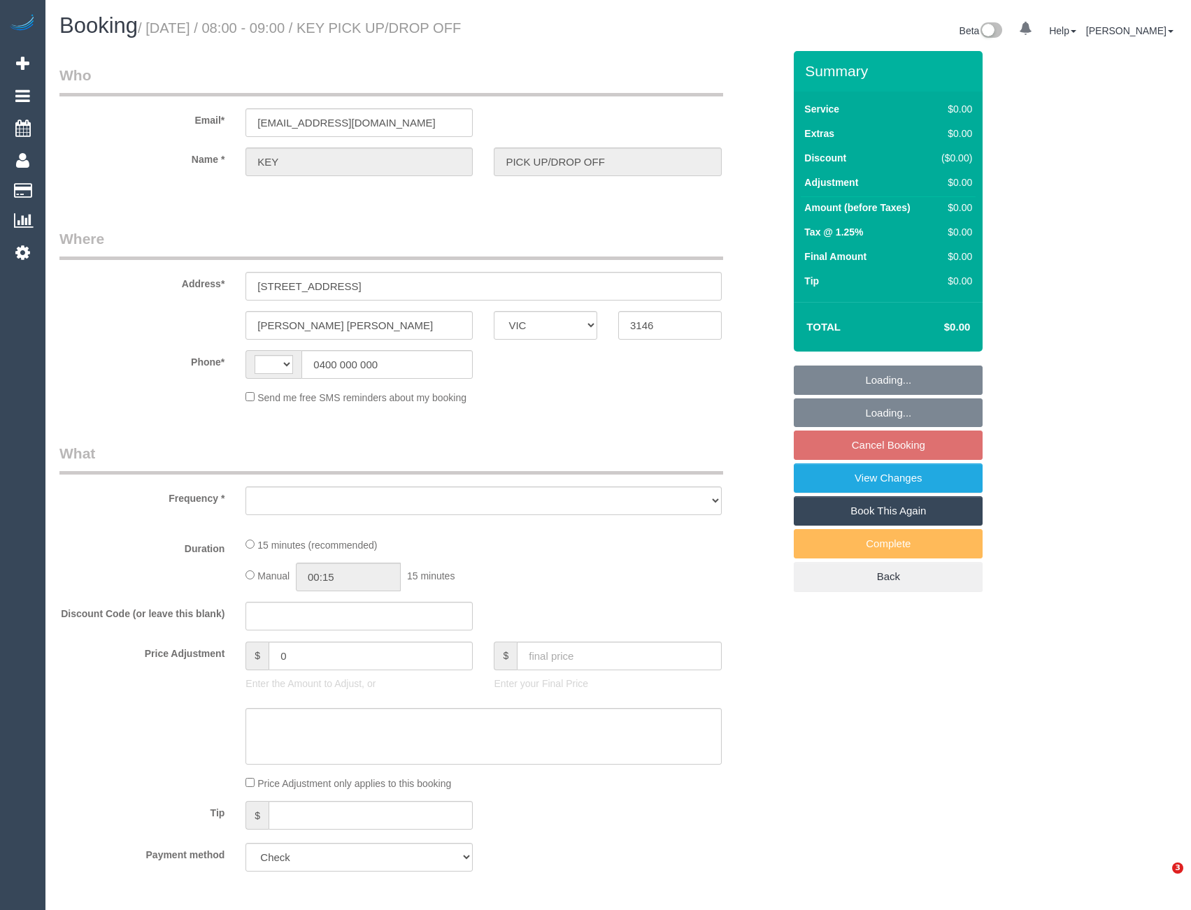
select select "VIC"
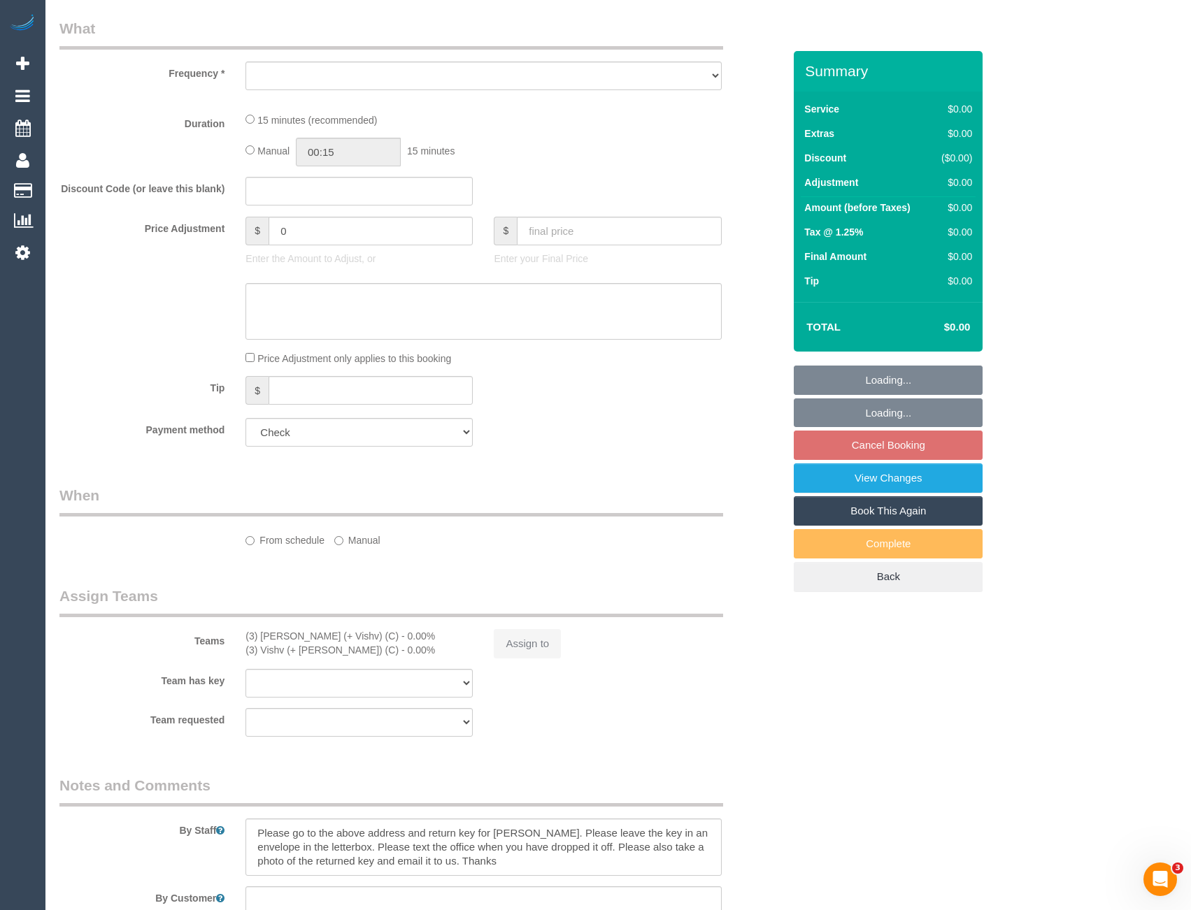
scroll to position [491, 0]
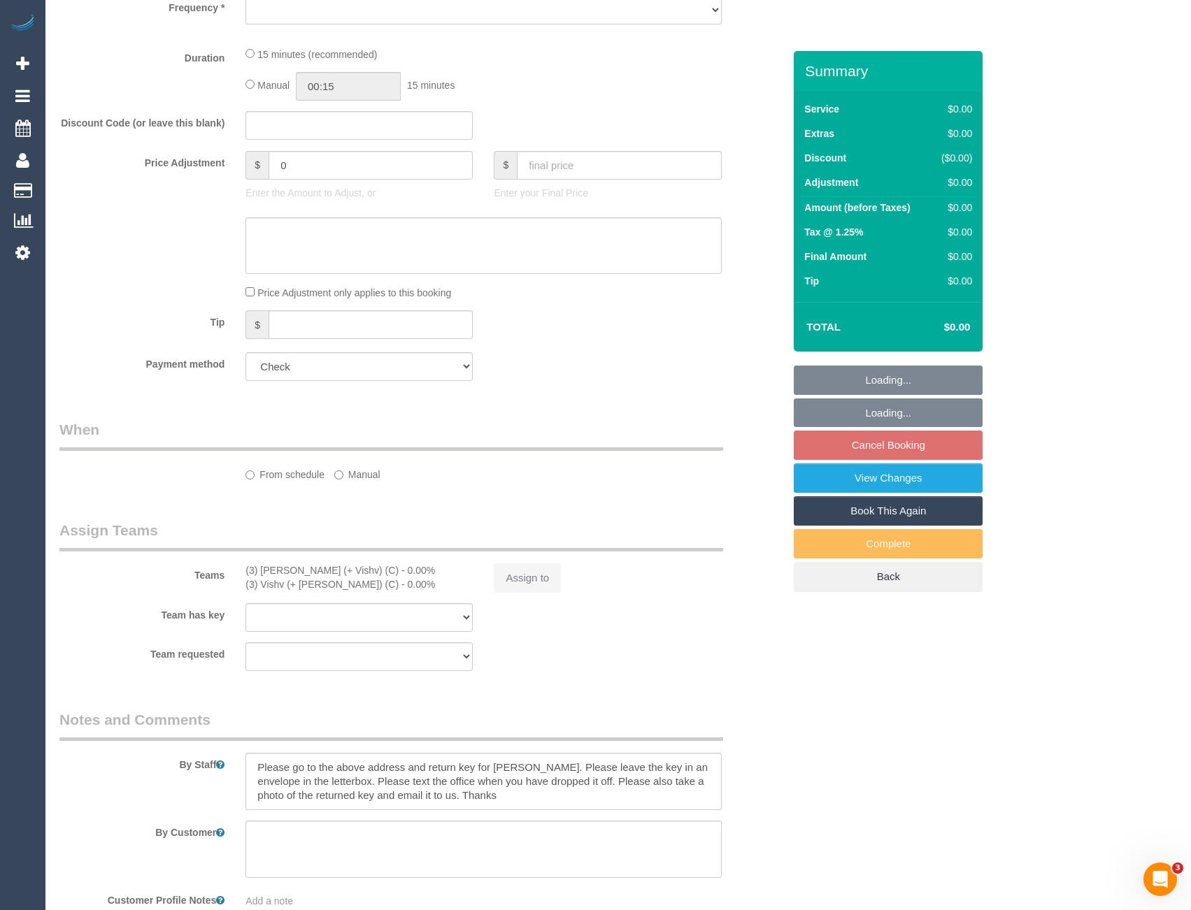
select select "object:278"
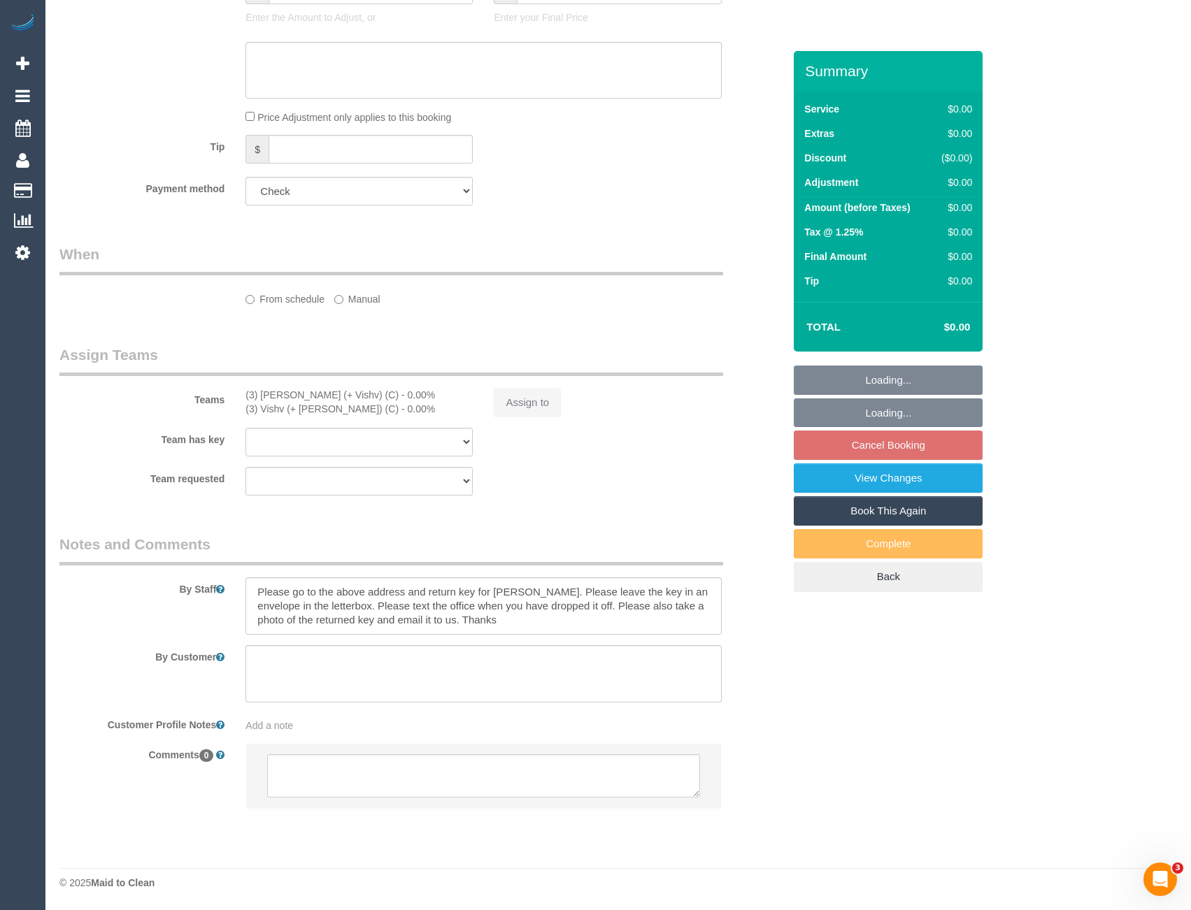
select select "string:AU"
select select "object:548"
select select "number:28"
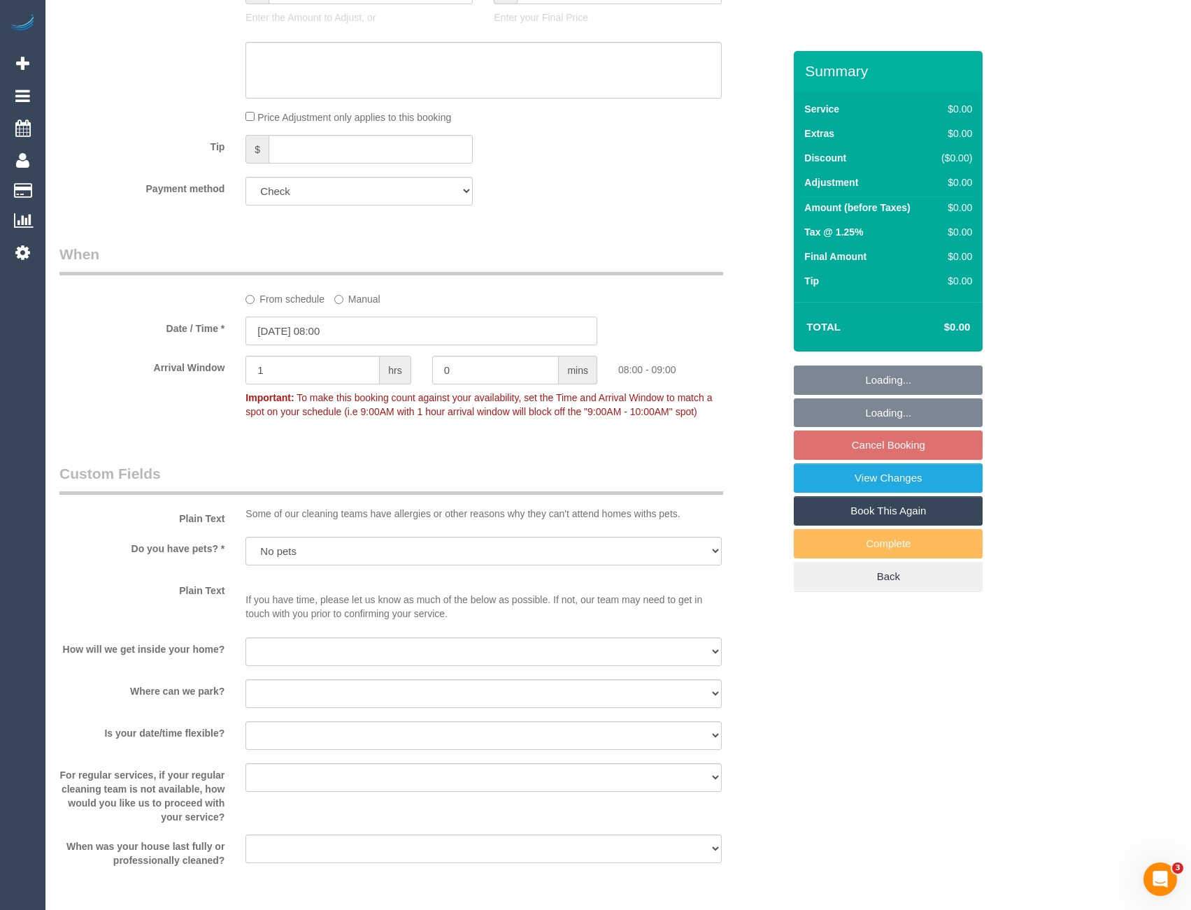
click at [340, 330] on input "[DATE] 08:00" at bounding box center [421, 331] width 352 height 29
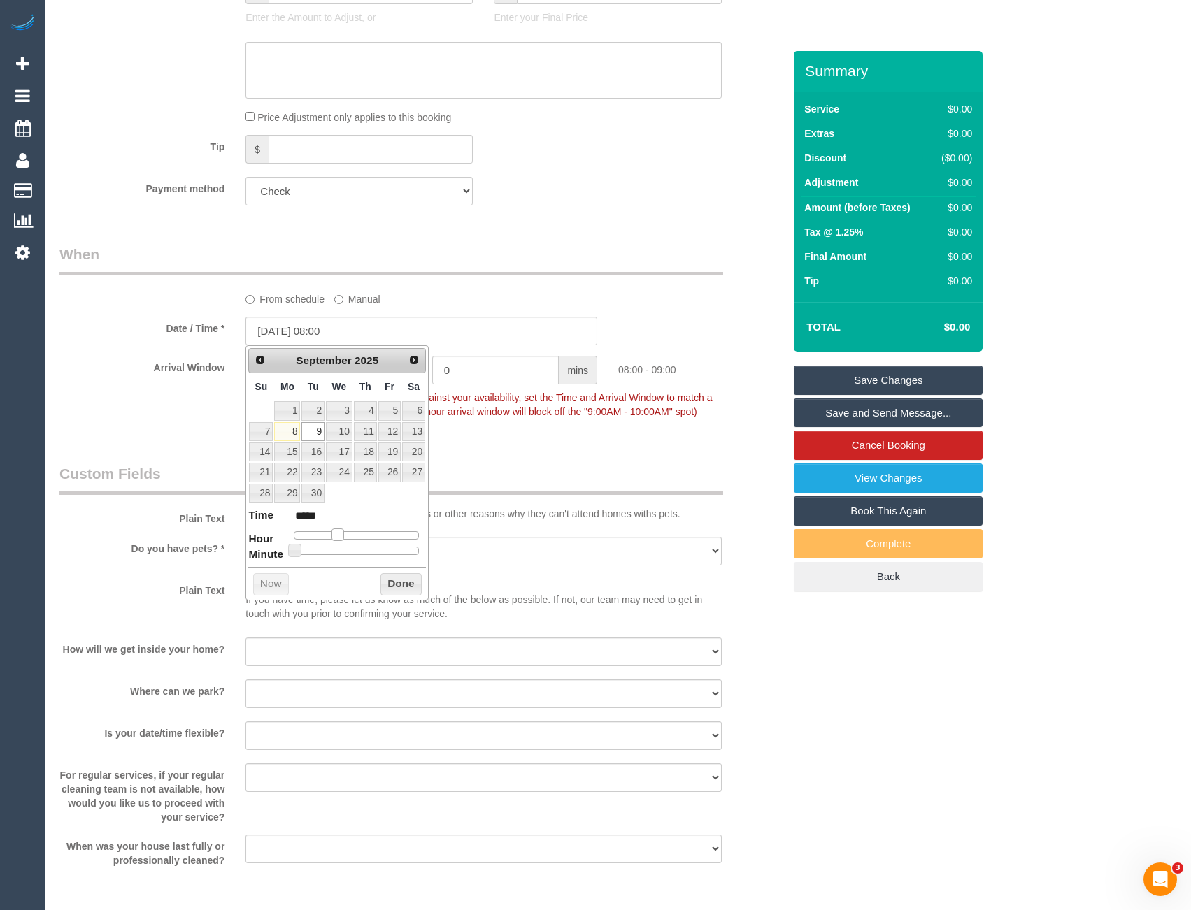
type input "[DATE] 07:00"
type input "*****"
click at [336, 536] on span at bounding box center [332, 535] width 13 height 13
click at [391, 579] on button "Done" at bounding box center [400, 584] width 41 height 22
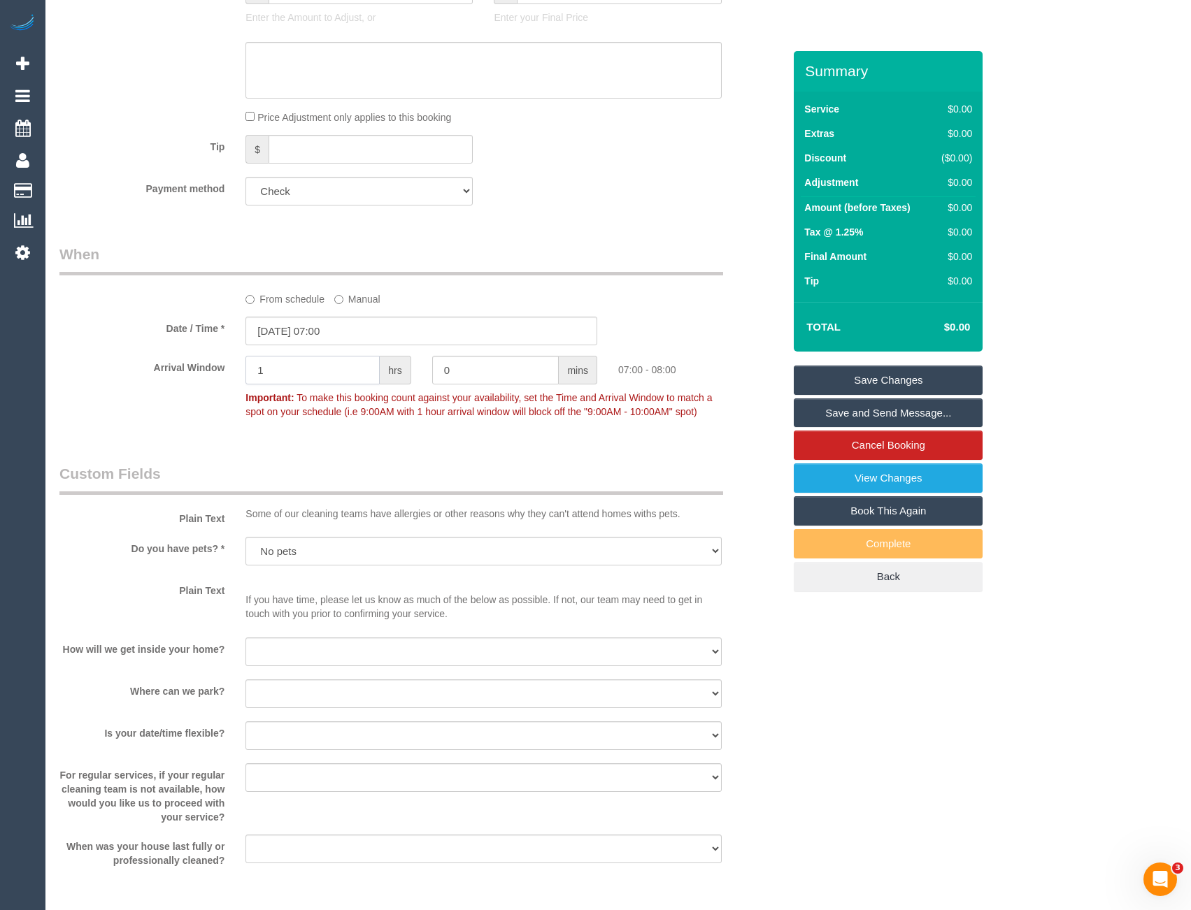
drag, startPoint x: 296, startPoint y: 379, endPoint x: 117, endPoint y: 389, distance: 179.3
click at [119, 389] on div "Arrival Window 1 hrs 0 mins 07:00 - 08:00 Important: To make this booking count…" at bounding box center [421, 390] width 745 height 69
type input "0"
type input "30"
click at [852, 374] on link "Save Changes" at bounding box center [888, 380] width 189 height 29
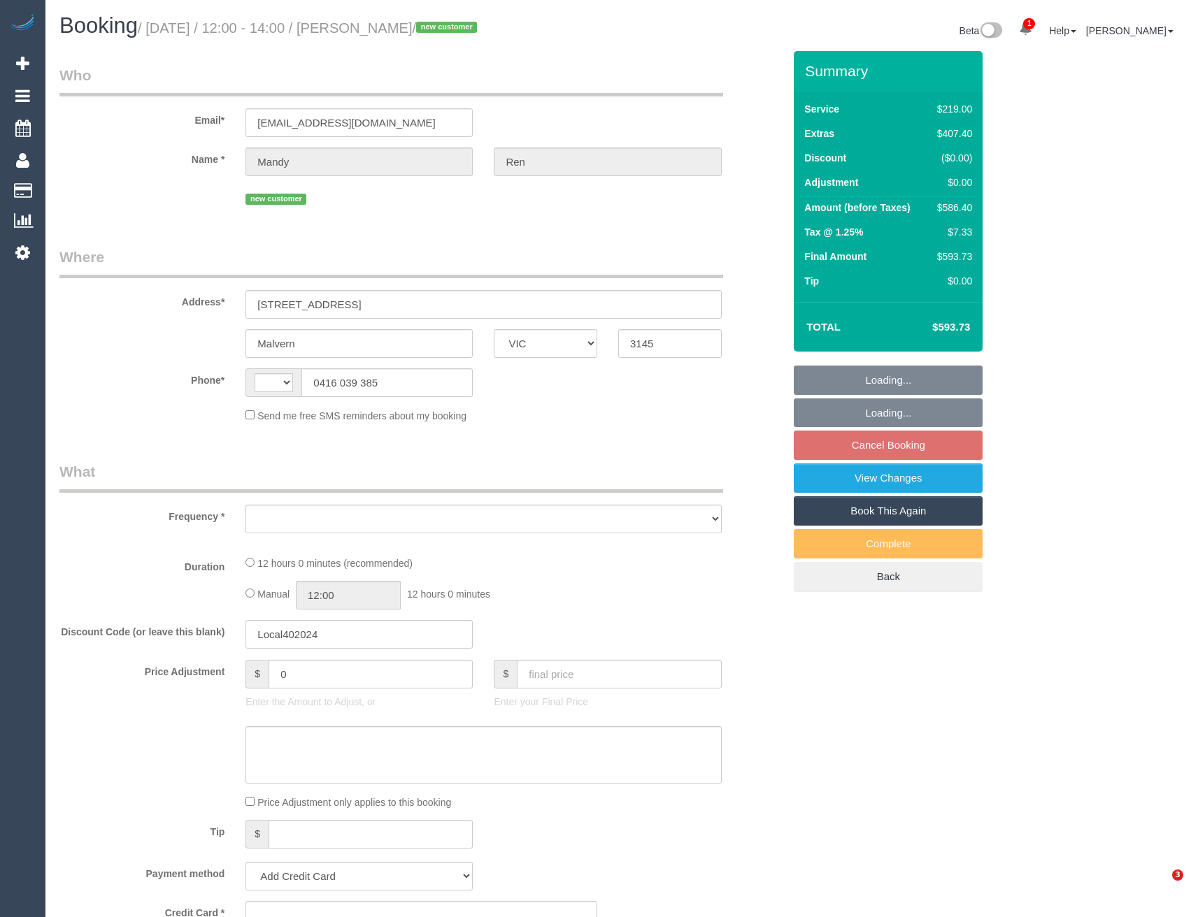
select select "VIC"
select select "string:AU"
select select "object:540"
select select "string:stripe-pm_1S4tmp2GScqysDRVZCCByxzr"
select select "number:28"
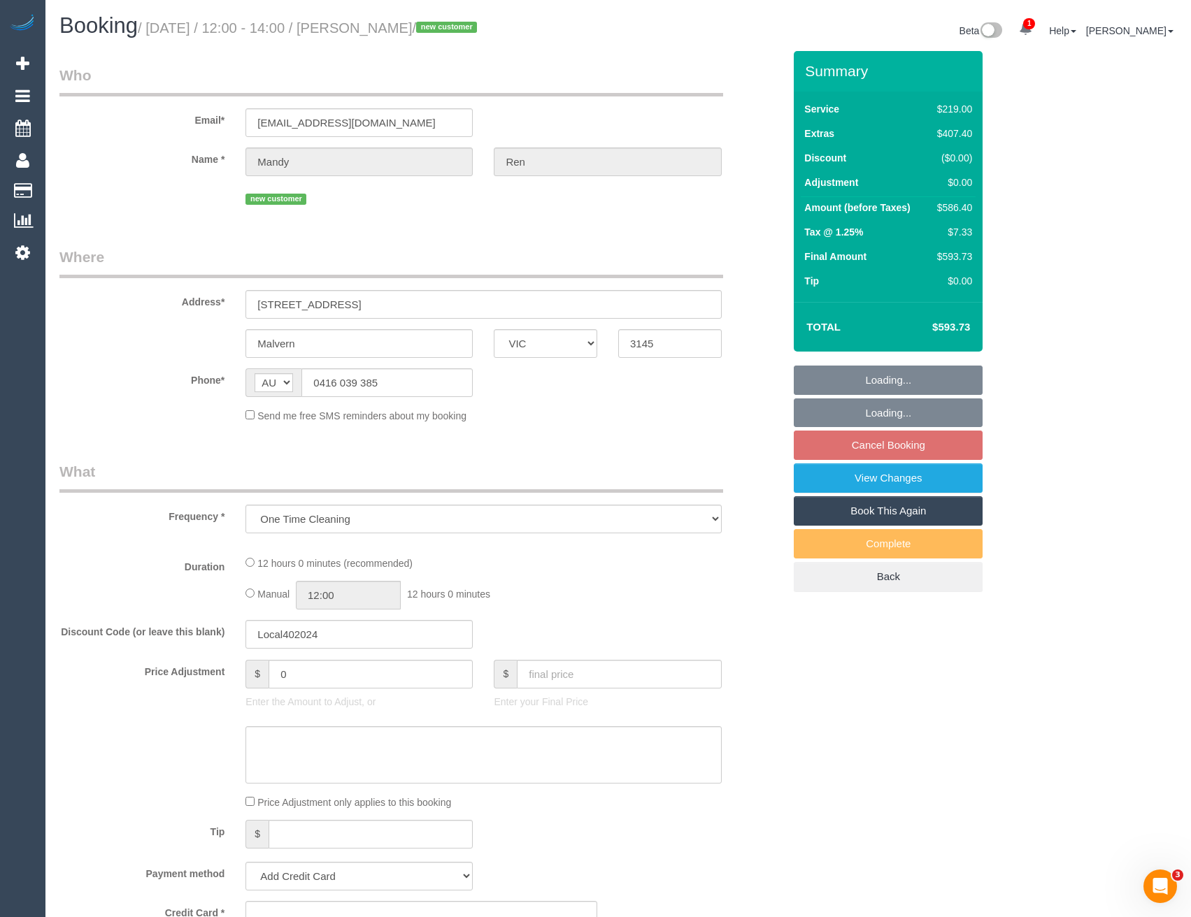
select select "number:14"
select select "number:19"
select select "number:24"
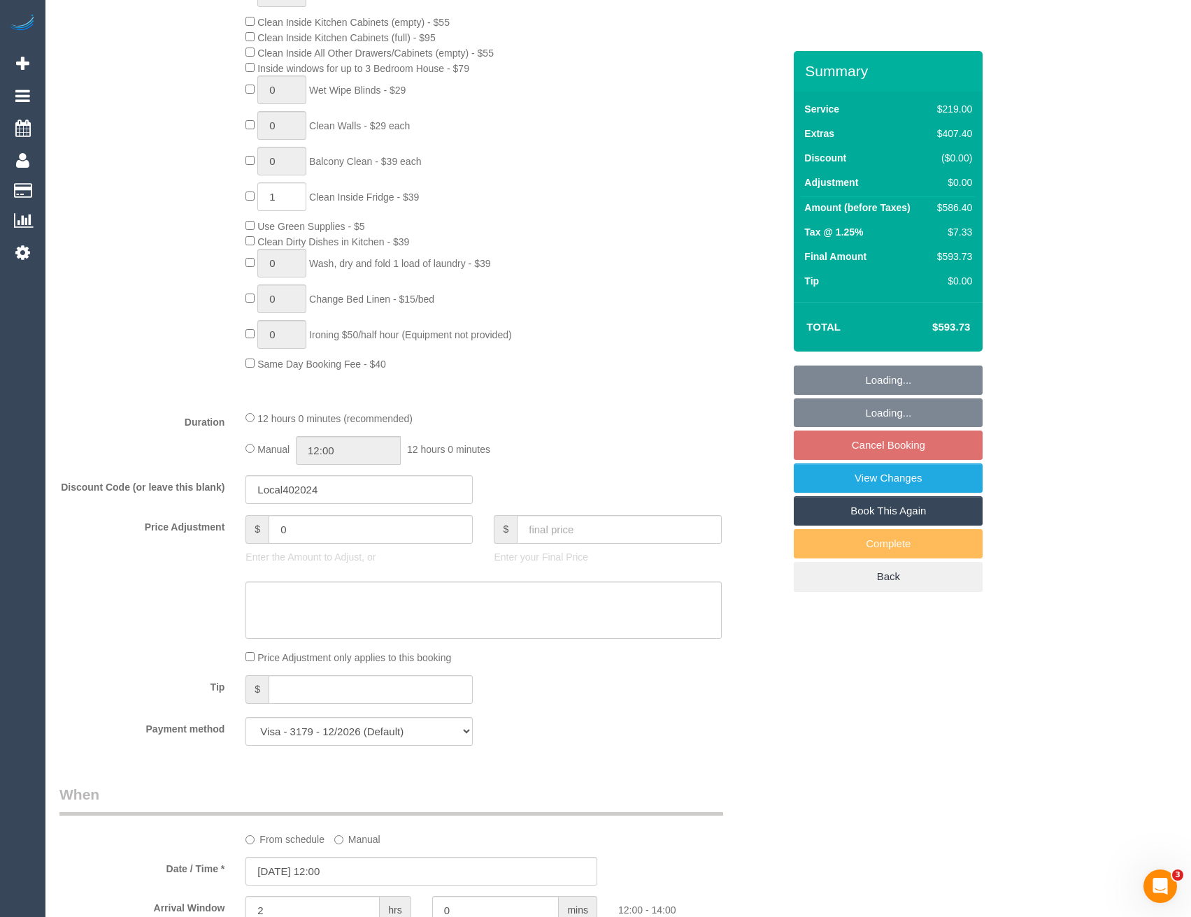
select select "object:1379"
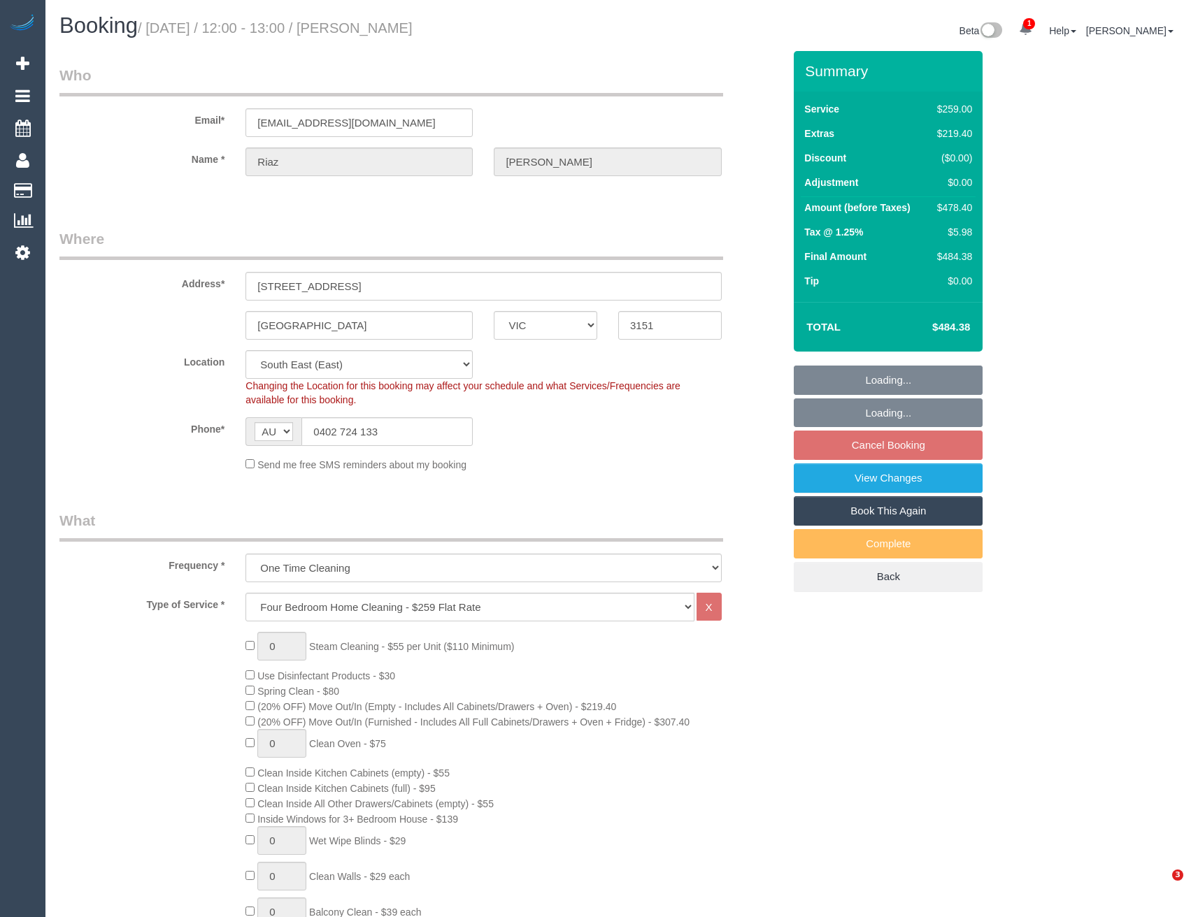
select select "VIC"
select select "string:stripe-pm_1PAlvb2GScqysDRVTBJSpKnj"
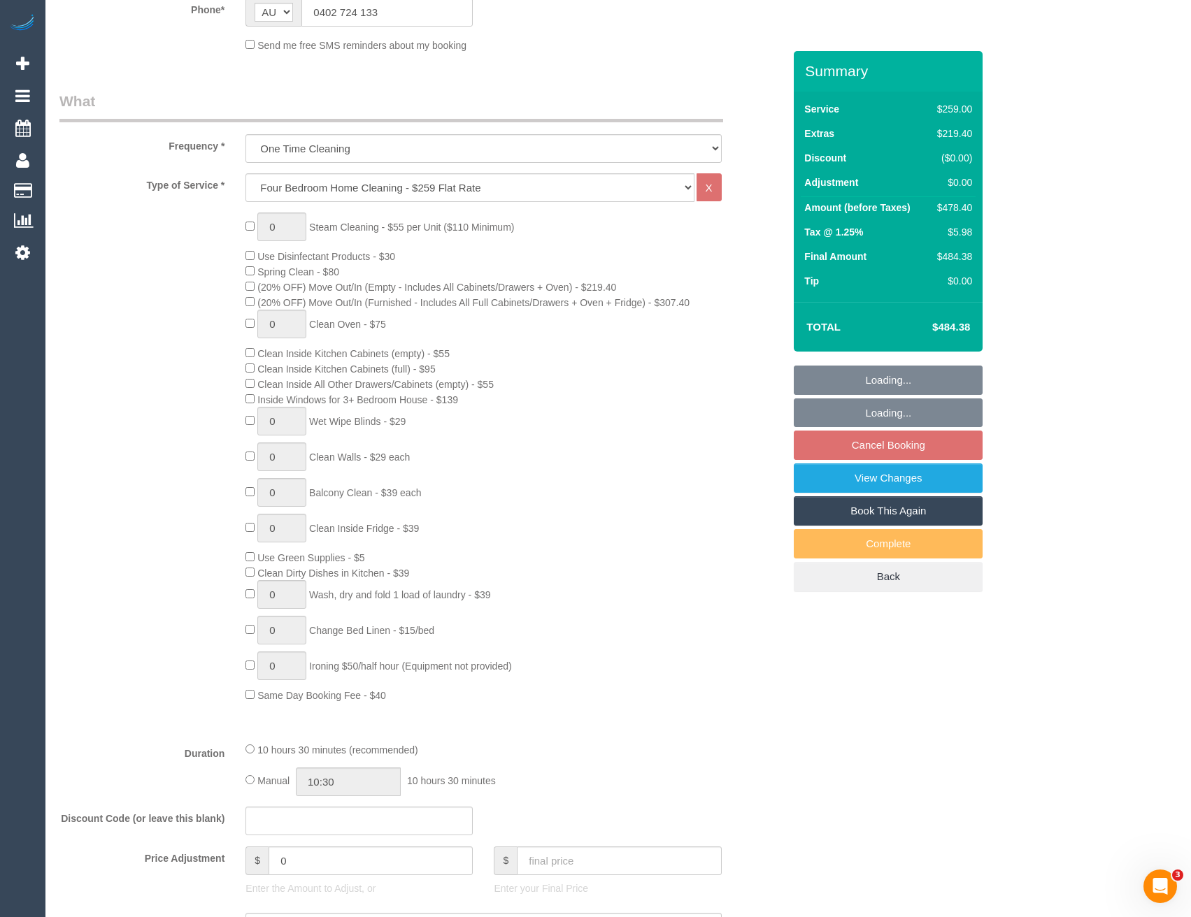
select select "number:28"
select select "number:14"
select select "number:18"
select select "number:24"
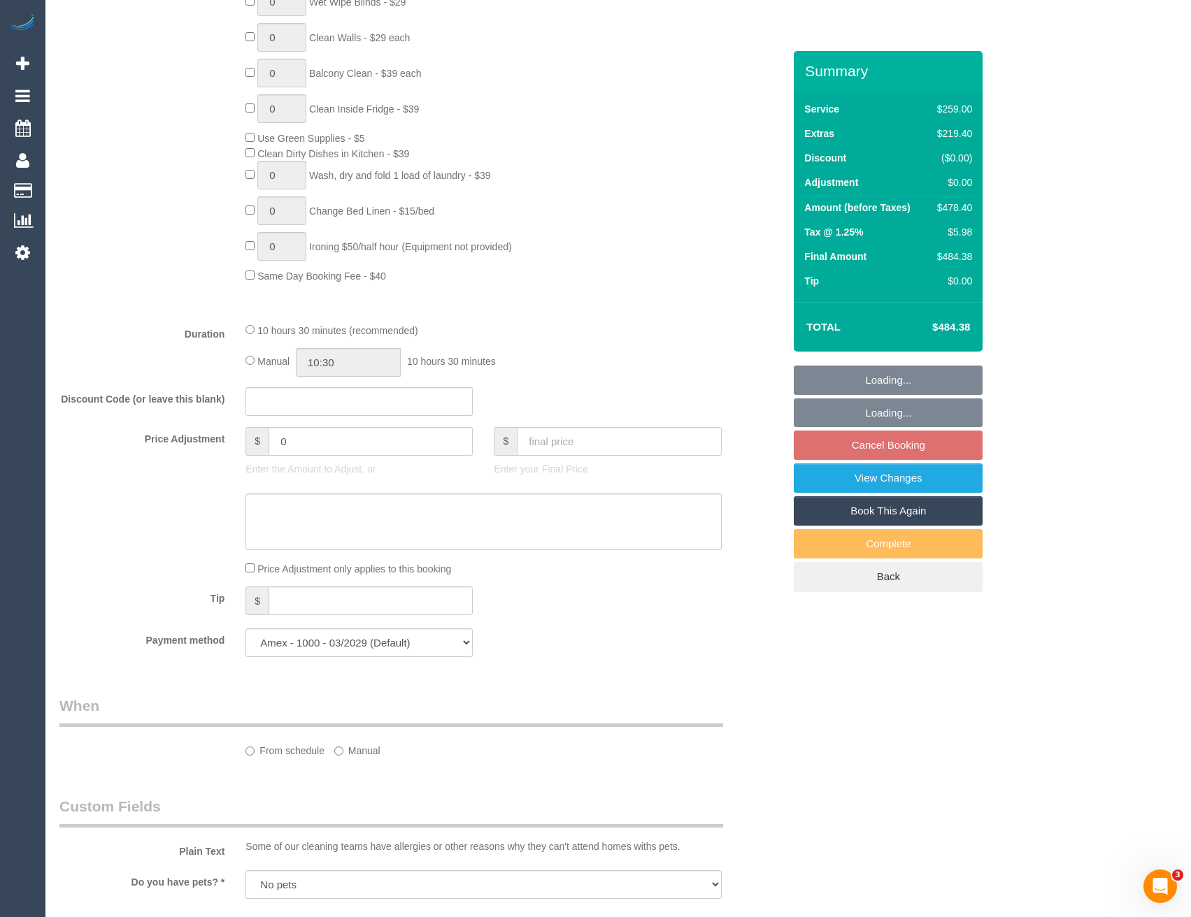
select select "object:837"
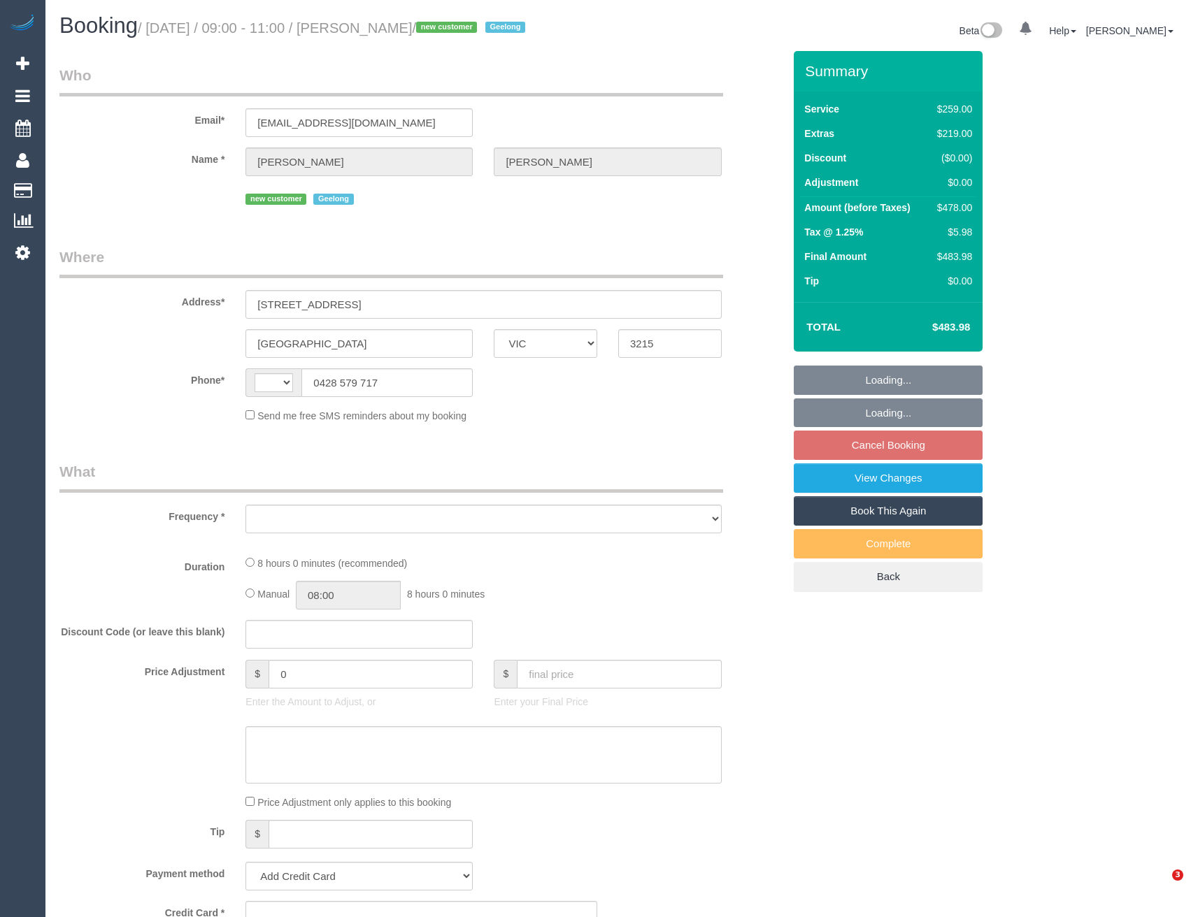
select select "VIC"
select select "string:AU"
select select "object:320"
select select "string:stripe-pm_1S4u5F2GScqysDRVbCHwj5aI"
select select "number:27"
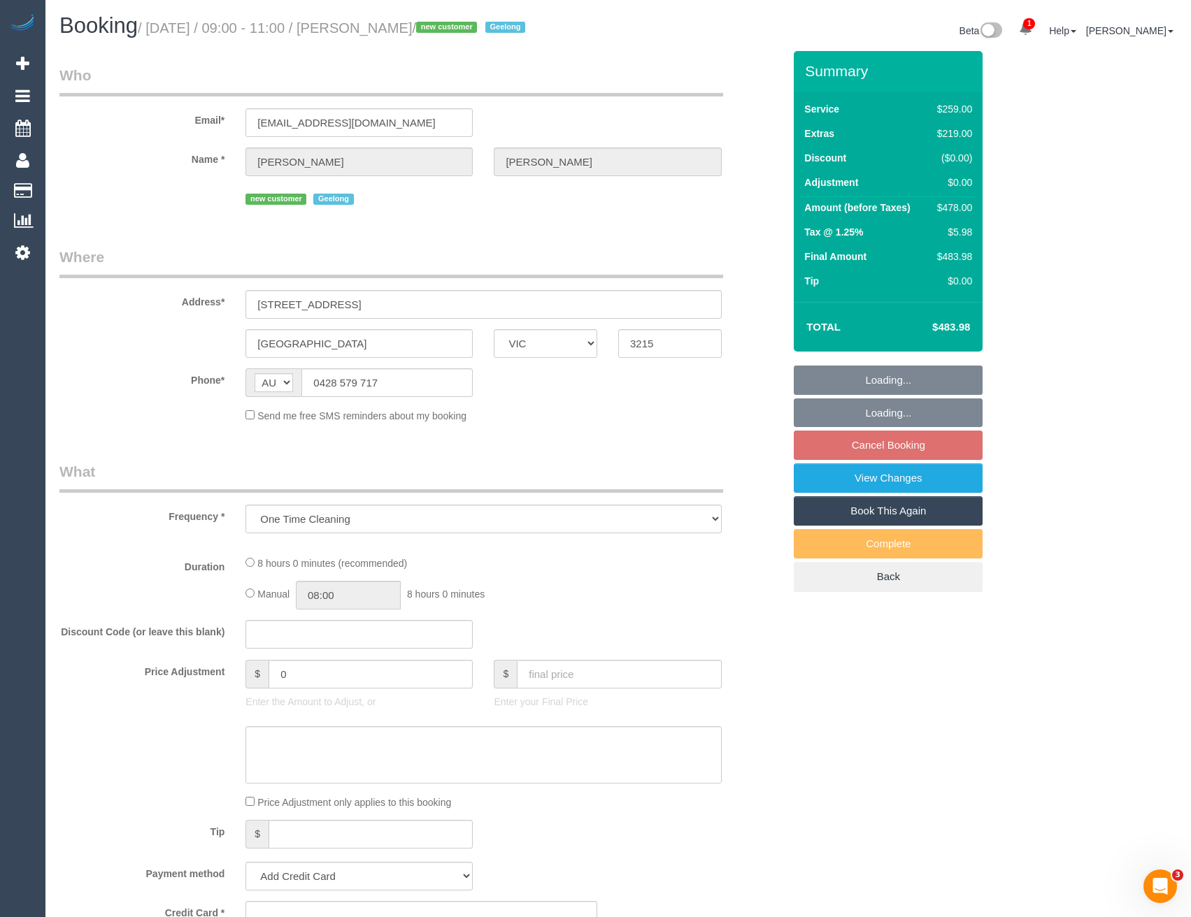
select select "number:14"
select select "number:19"
select select "number:22"
select select "number:26"
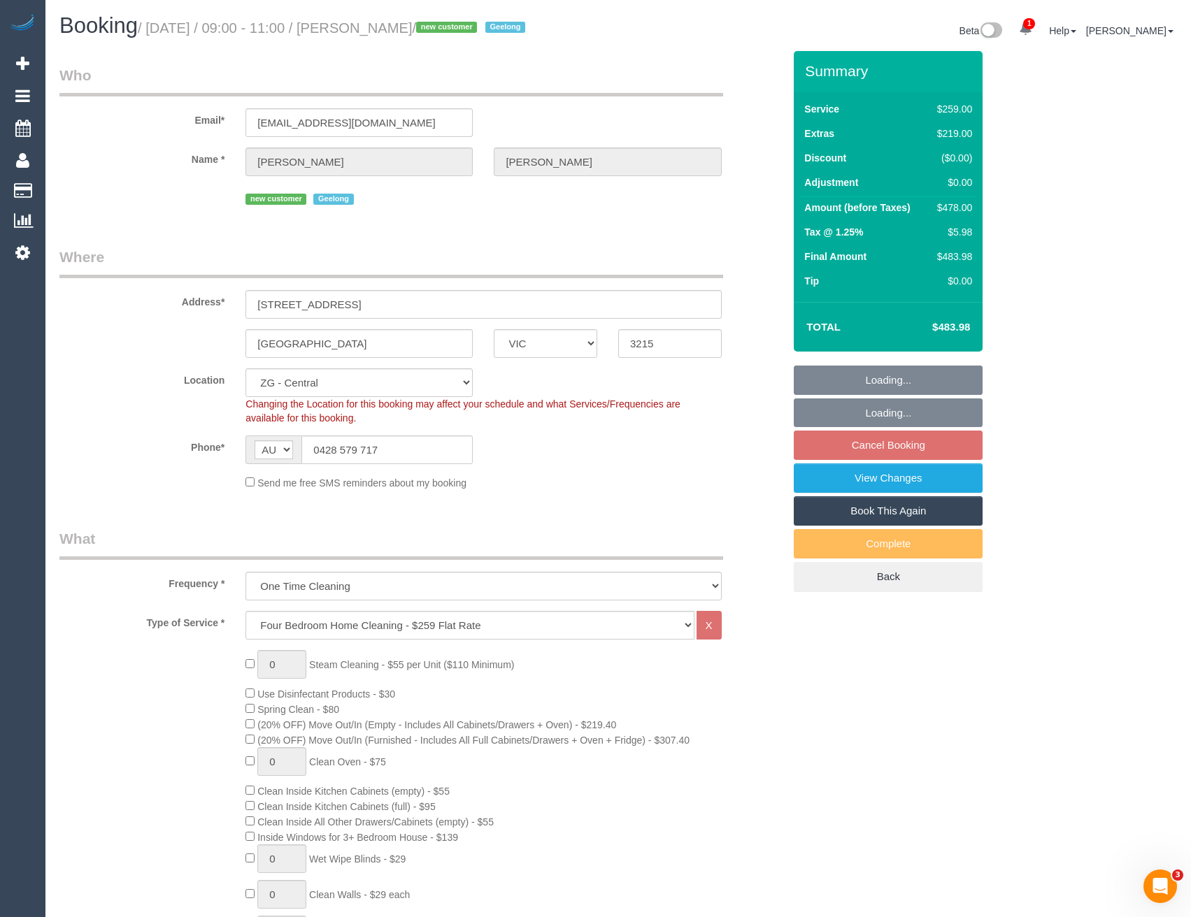
select select "spot1"
select select "object:877"
drag, startPoint x: 394, startPoint y: 139, endPoint x: 250, endPoint y: 145, distance: 143.5
click at [250, 137] on input "[EMAIL_ADDRESS][DOMAIN_NAME]" at bounding box center [358, 122] width 227 height 29
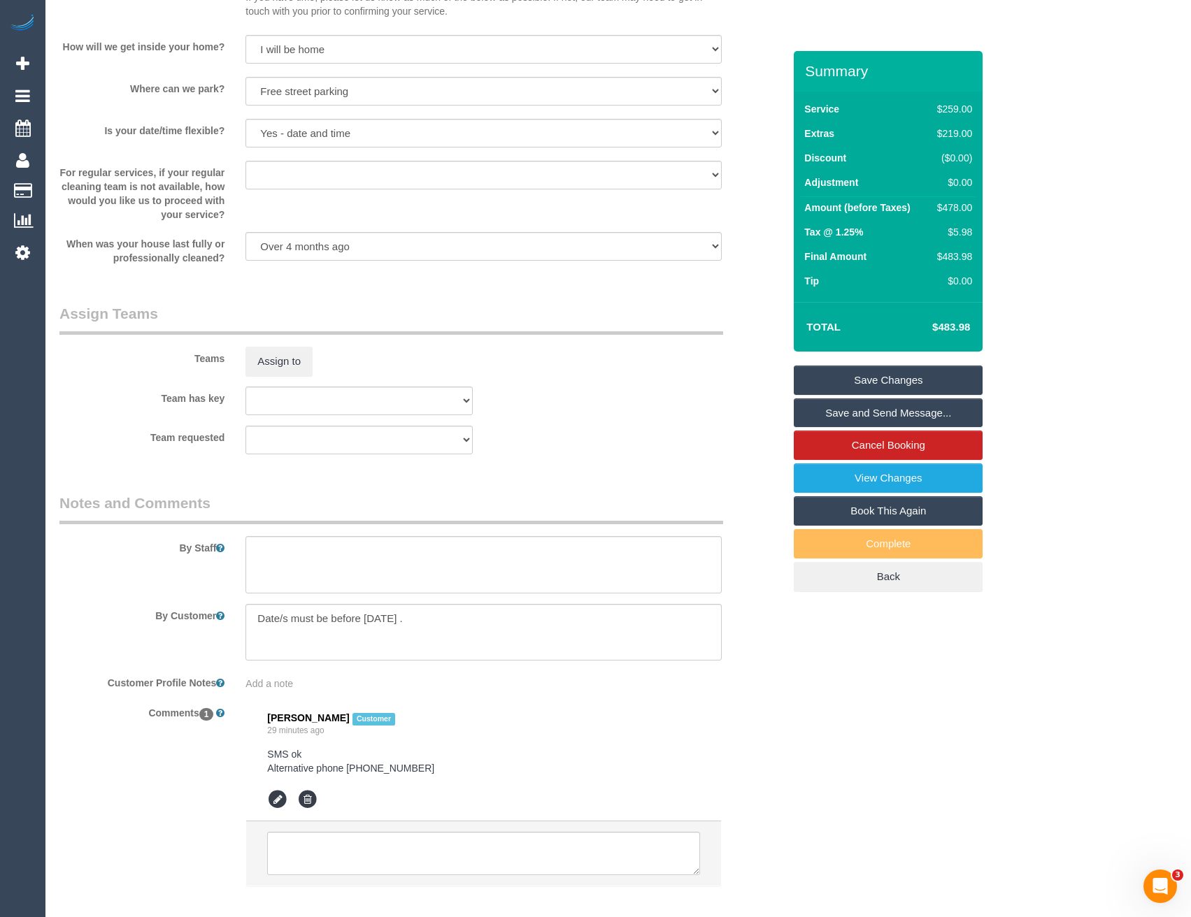
scroll to position [1923, 0]
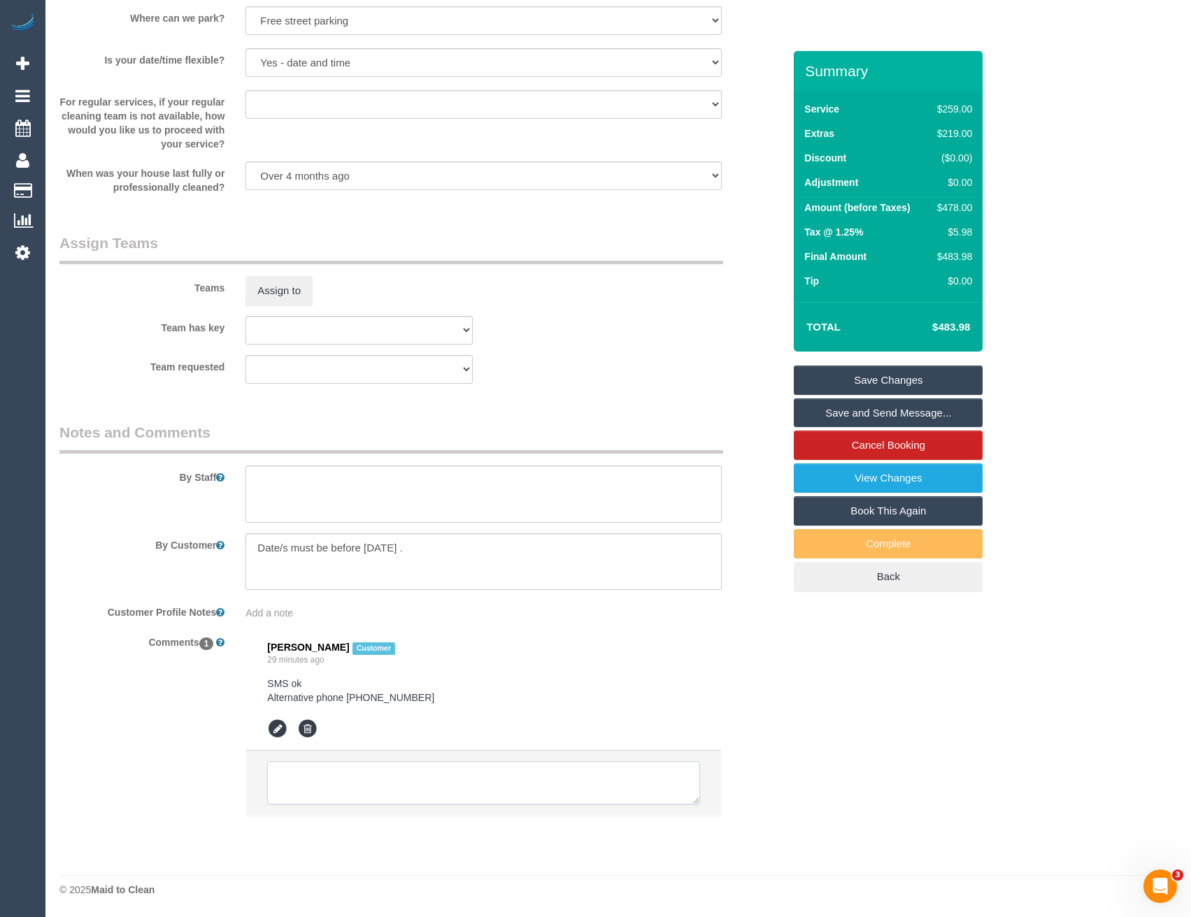
click at [387, 792] on textarea at bounding box center [483, 782] width 432 height 43
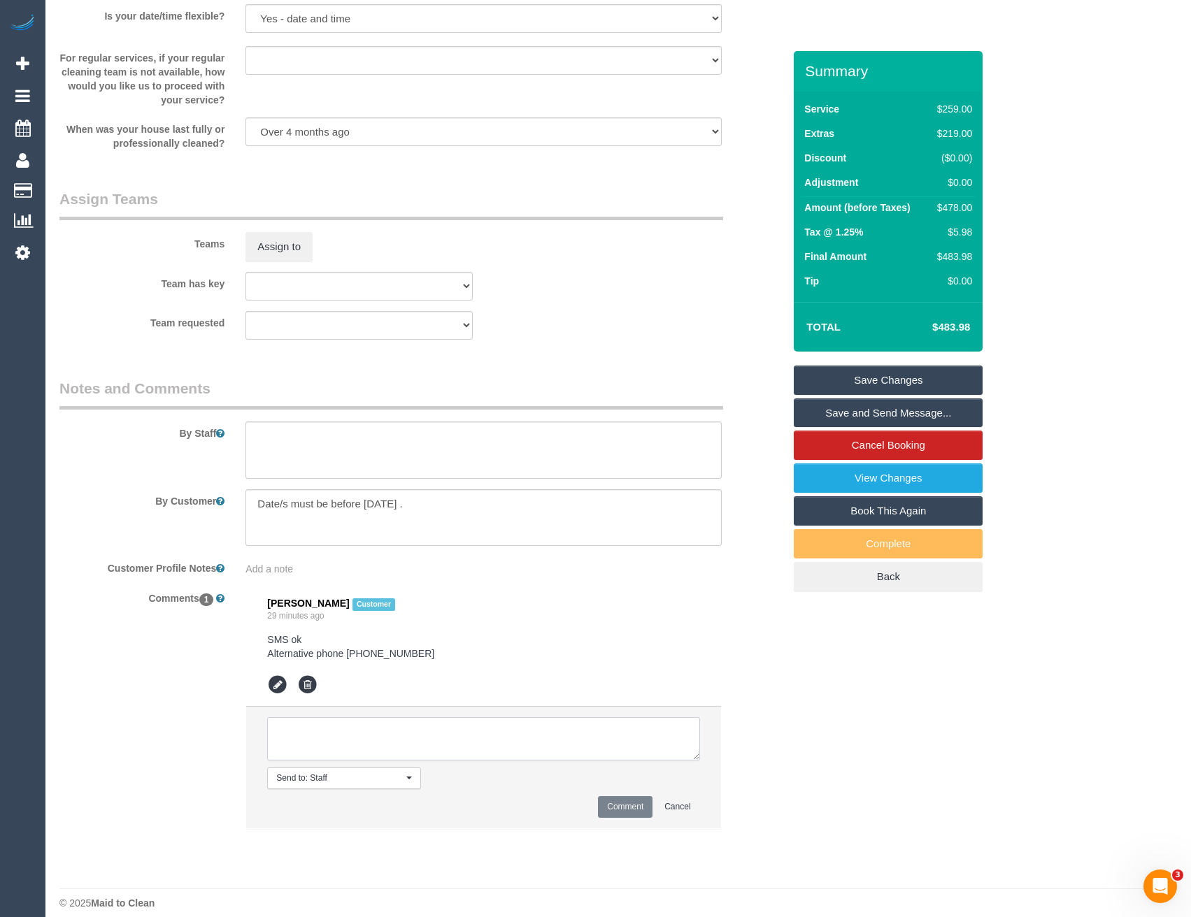
scroll to position [1980, 0]
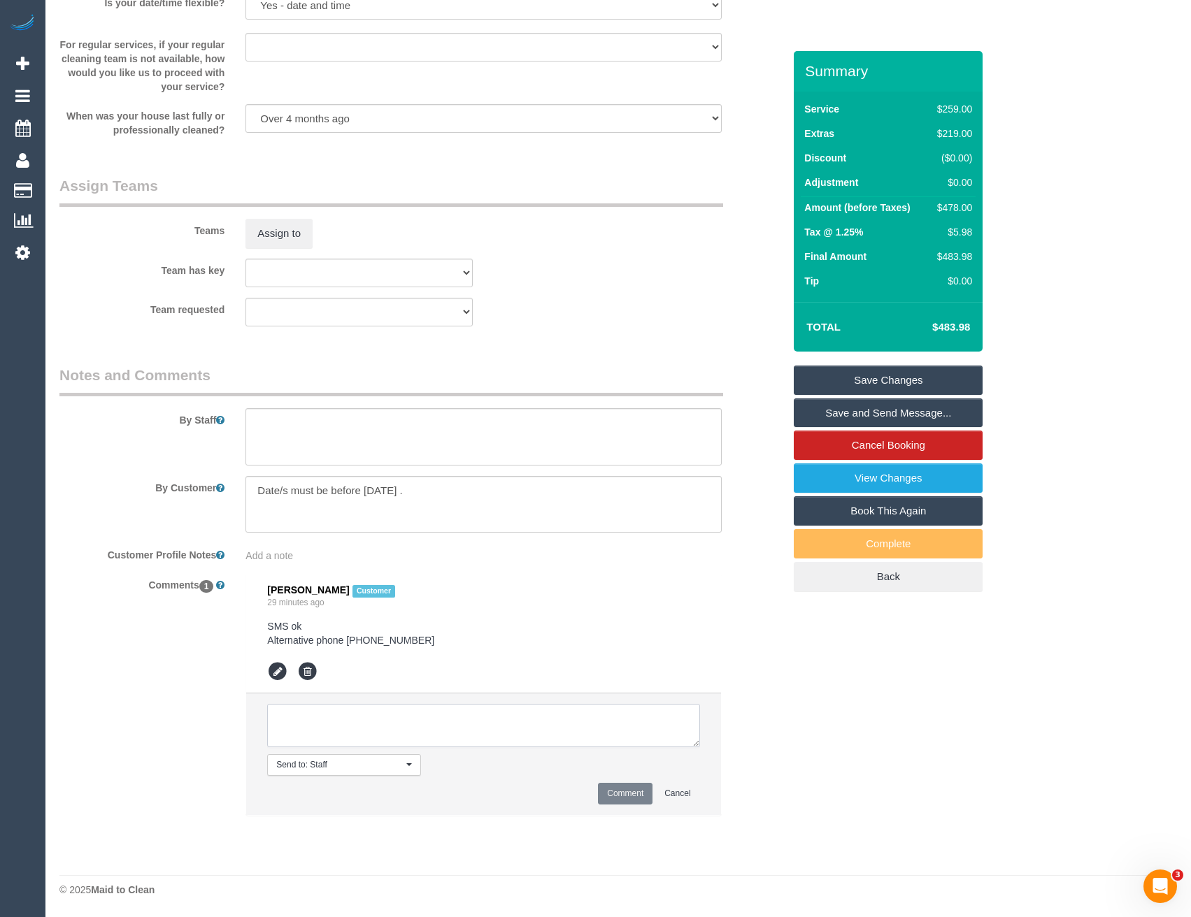
click at [387, 734] on textarea at bounding box center [483, 725] width 432 height 43
click at [389, 731] on textarea at bounding box center [483, 725] width 432 height 43
type textarea "Pending 10am - 12noon AW - via email [PERSON_NAME] + [PERSON_NAME] agreed via S…"
click at [635, 791] on button "Comment" at bounding box center [625, 794] width 55 height 22
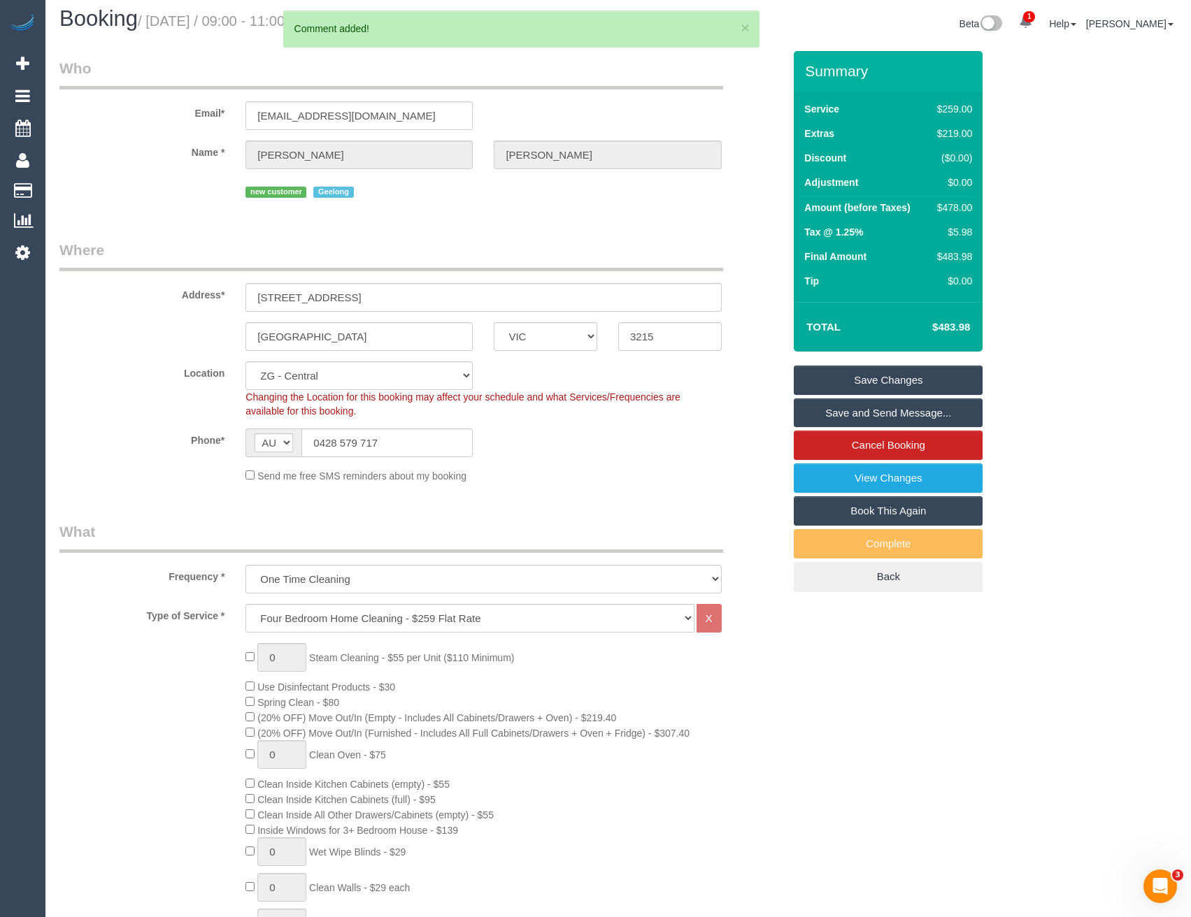
scroll to position [0, 0]
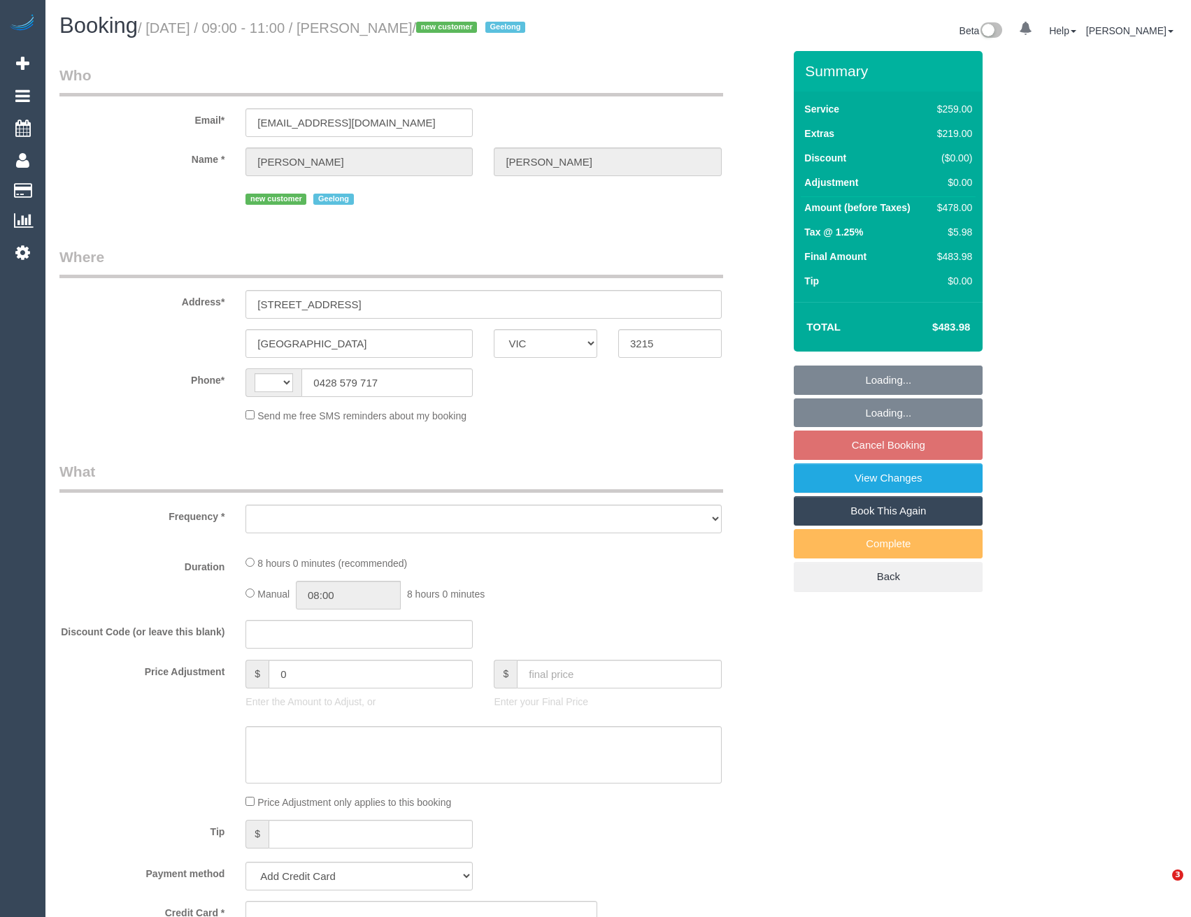
select select "VIC"
select select "string:AU"
select select "object:585"
select select "string:stripe-pm_1S4u5F2GScqysDRVbCHwj5aI"
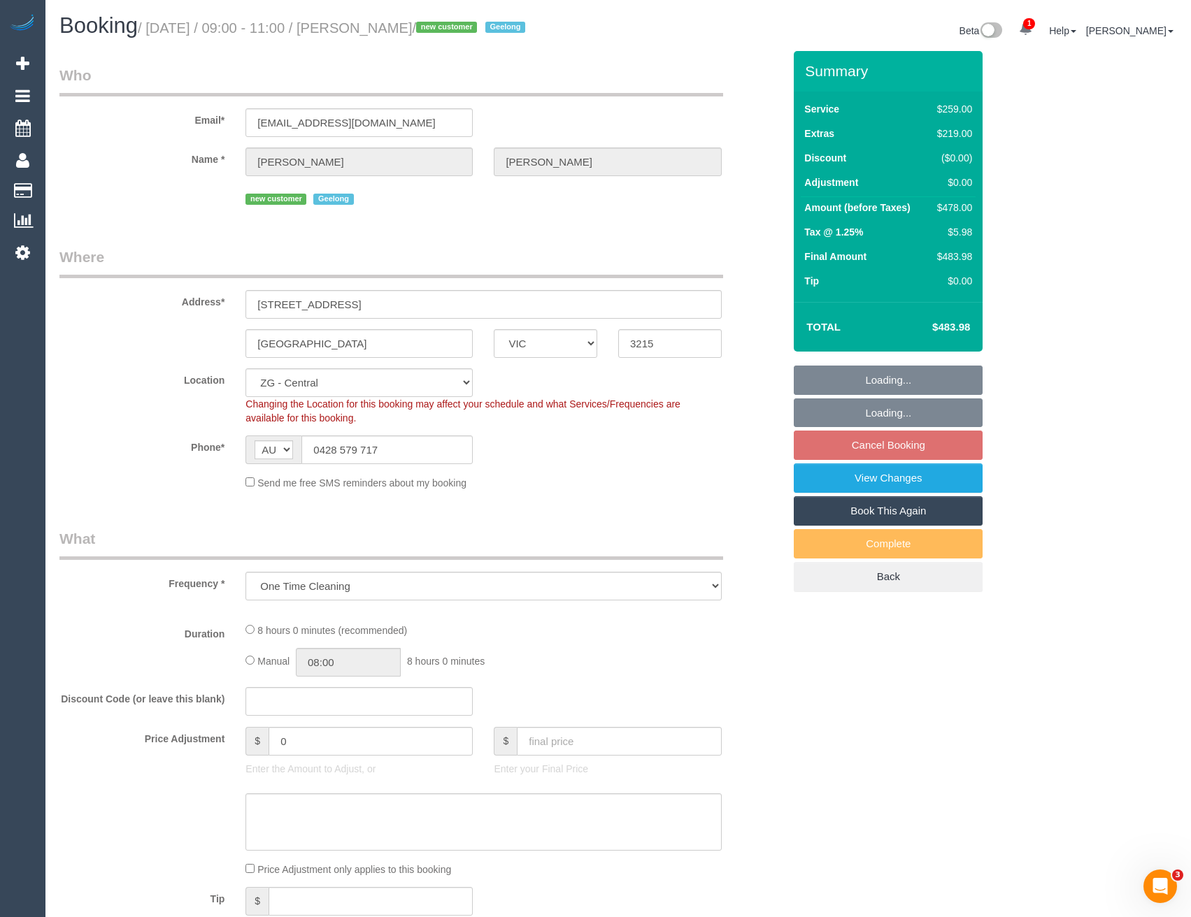
select select "spot1"
select select "number:27"
select select "number:14"
select select "number:19"
select select "number:22"
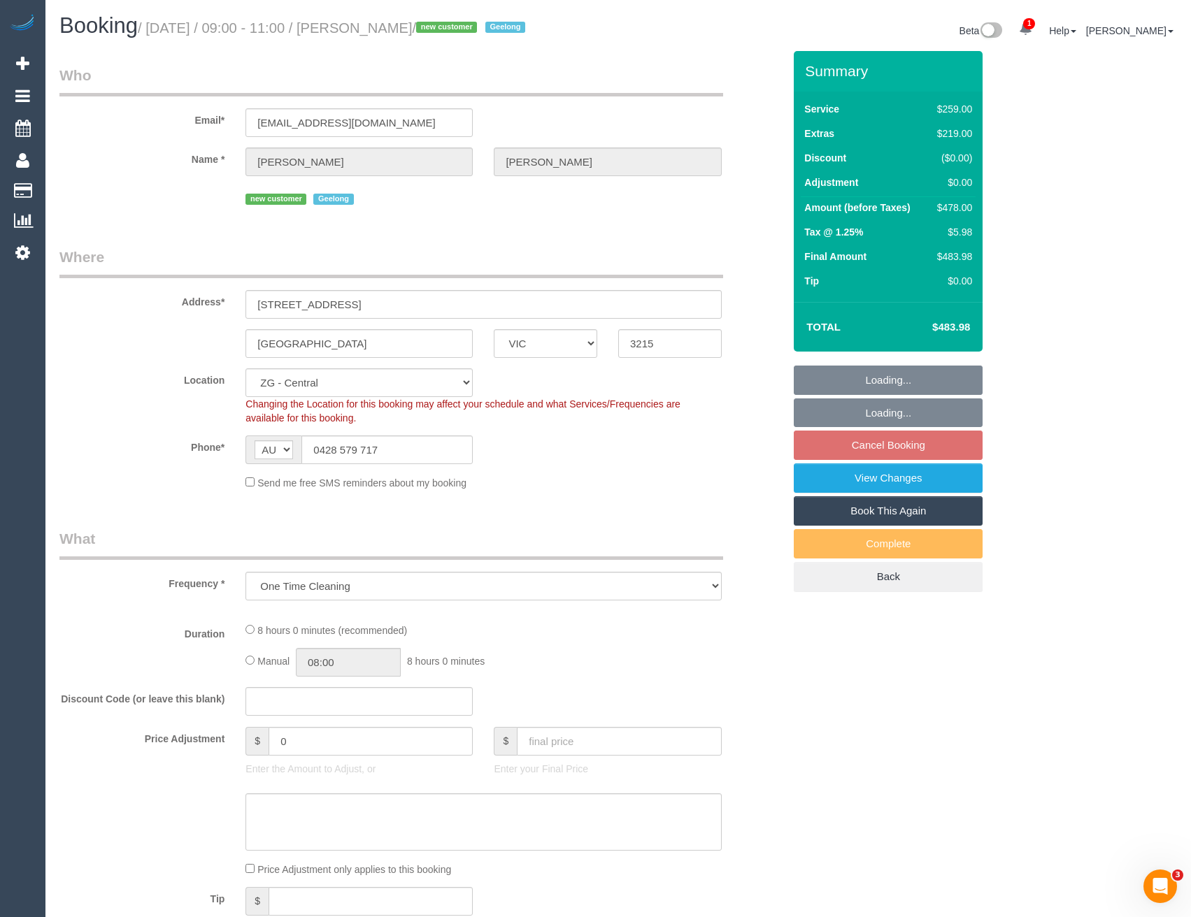
select select "number:26"
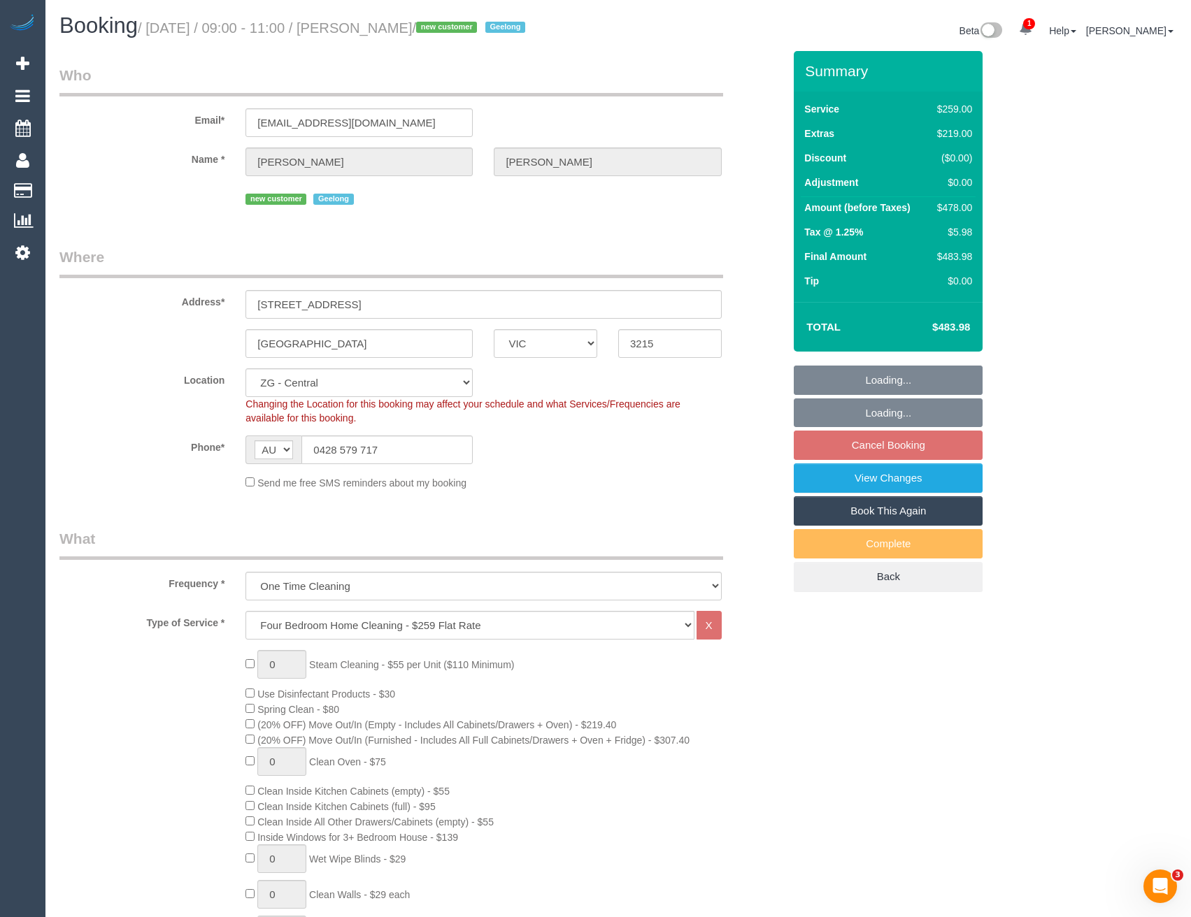
select select "object:895"
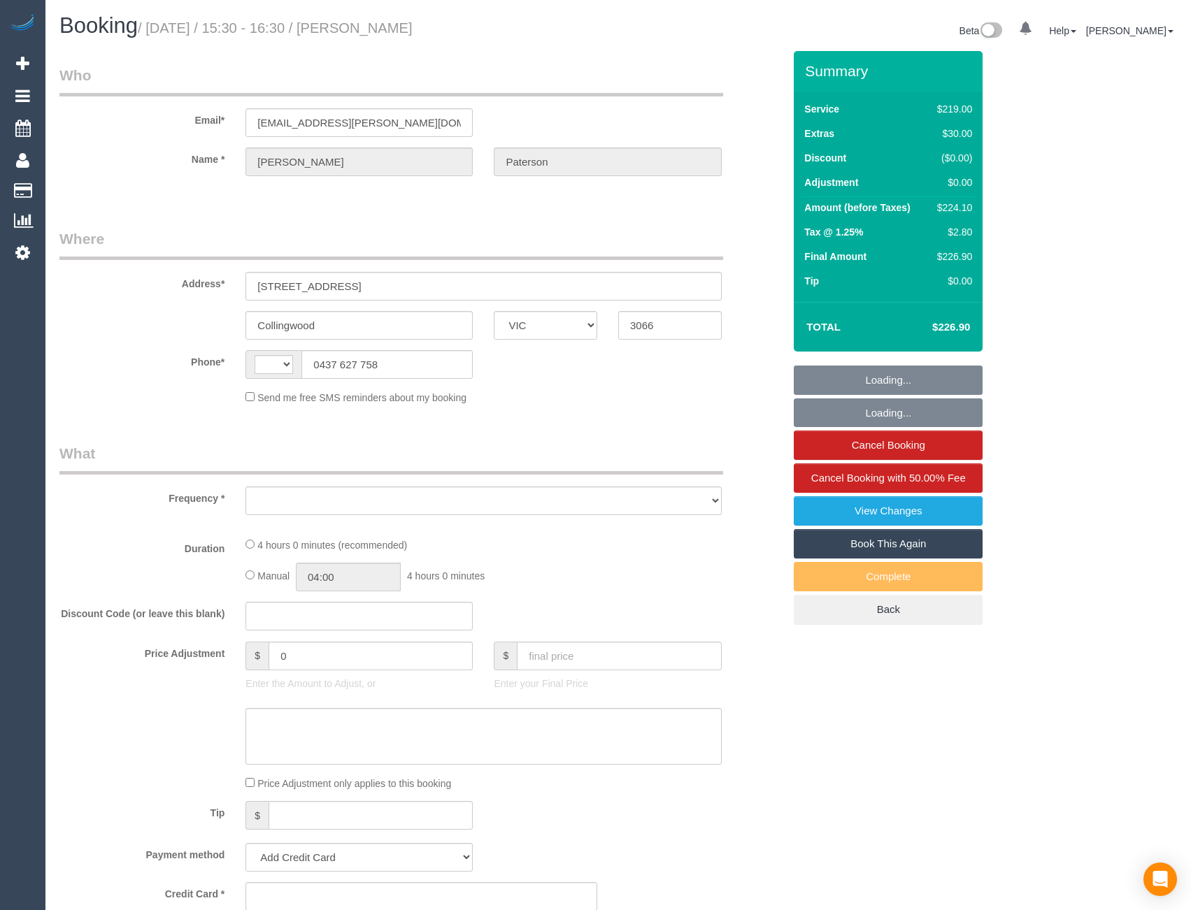
select select "VIC"
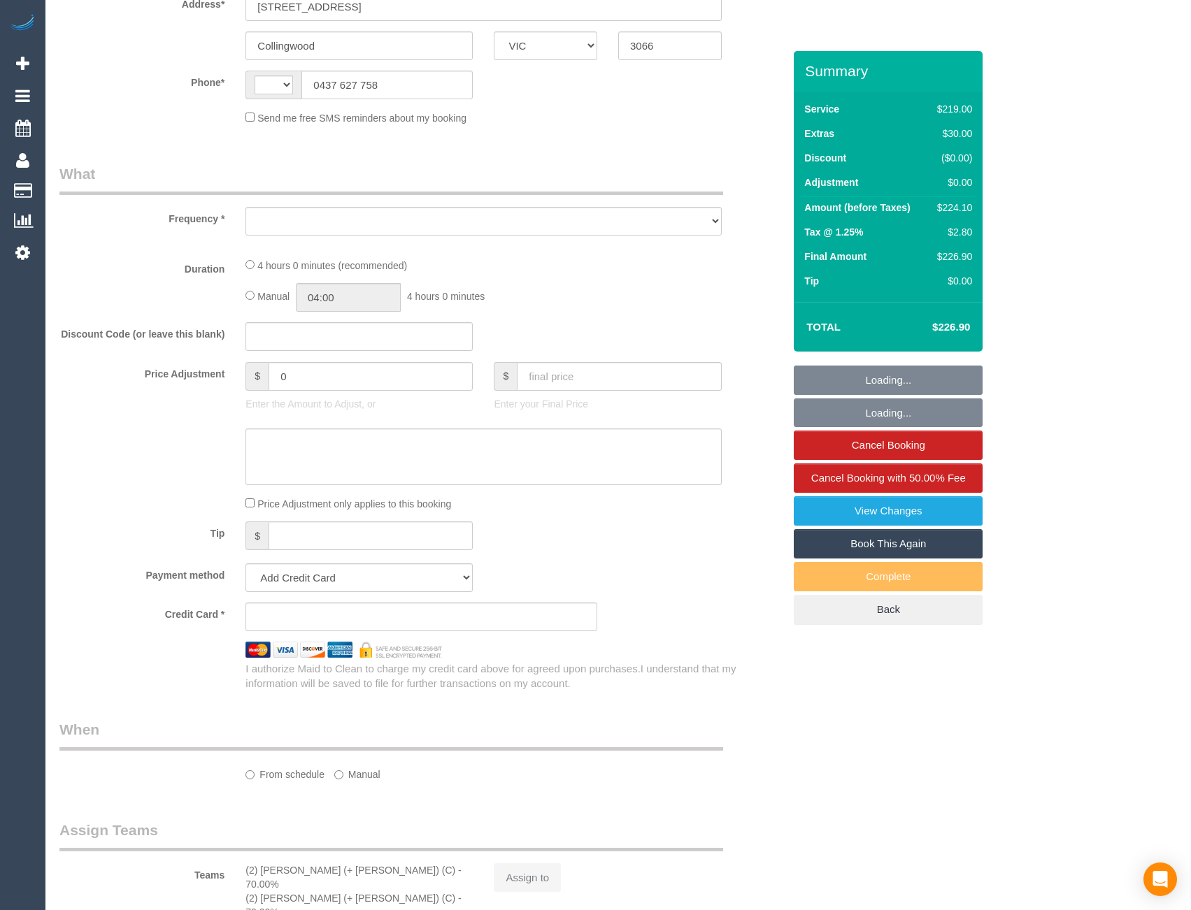
select select "string:AU"
select select "object:661"
select select "string:stripe-pm_1RQ0jA2GScqysDRV7Fc9YdjG"
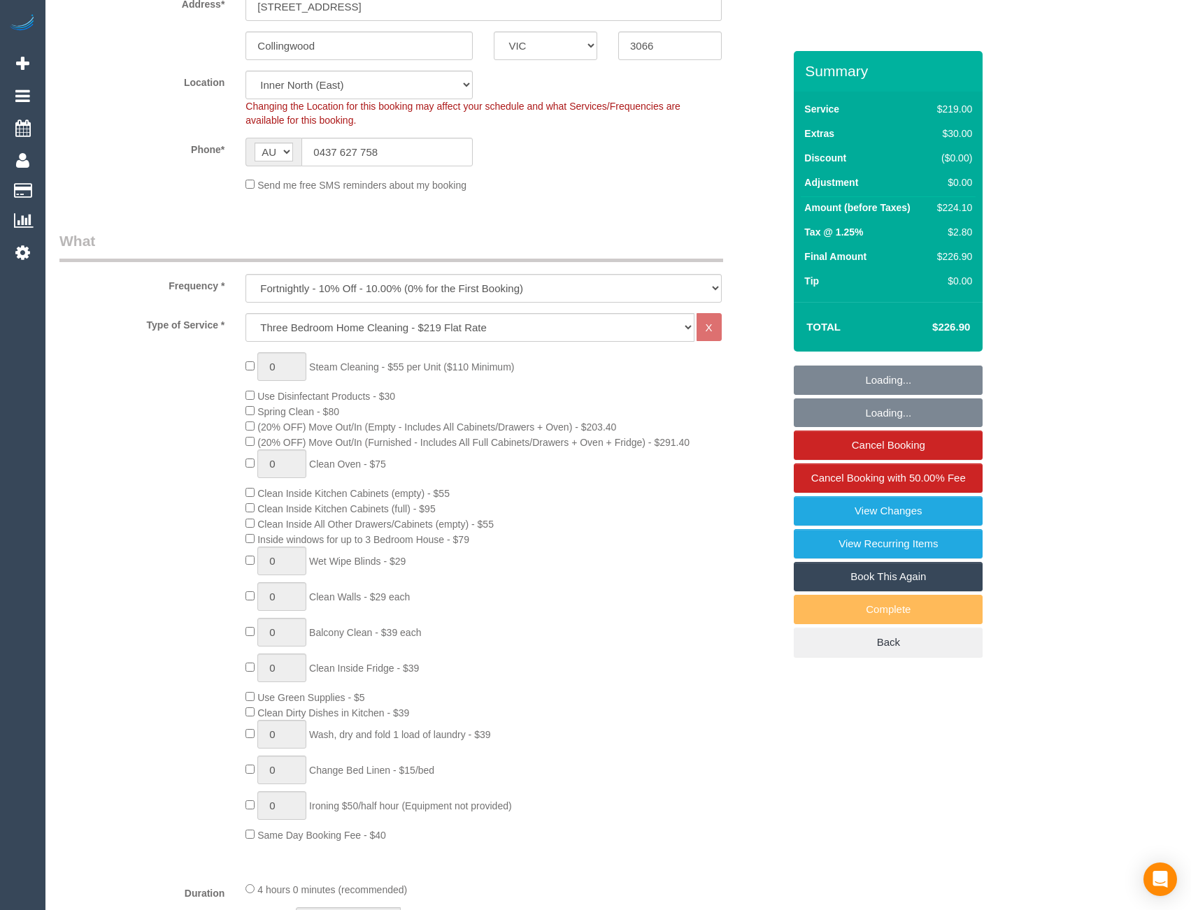
select select "number:30"
select select "number:14"
select select "number:18"
select select "number:36"
select select "number:34"
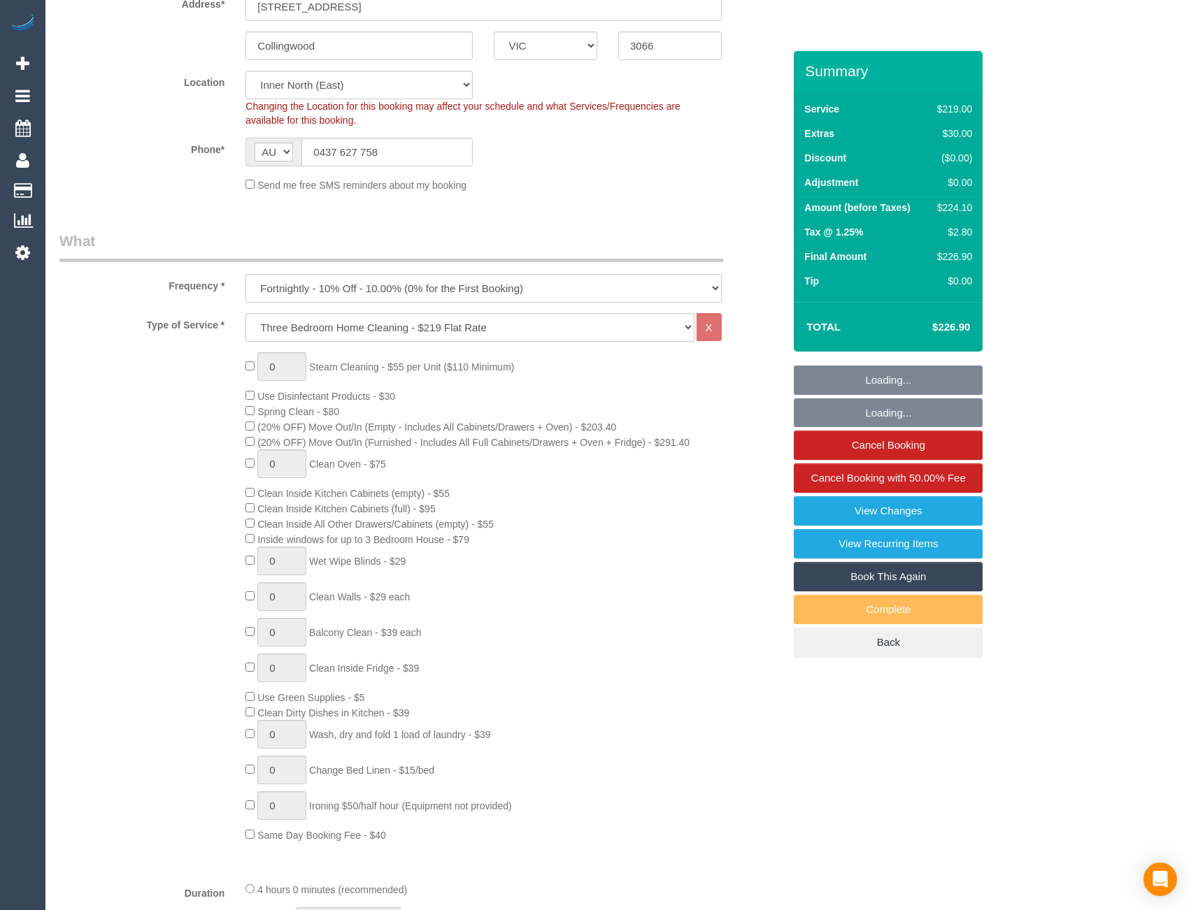
select select "number:13"
select select "object:764"
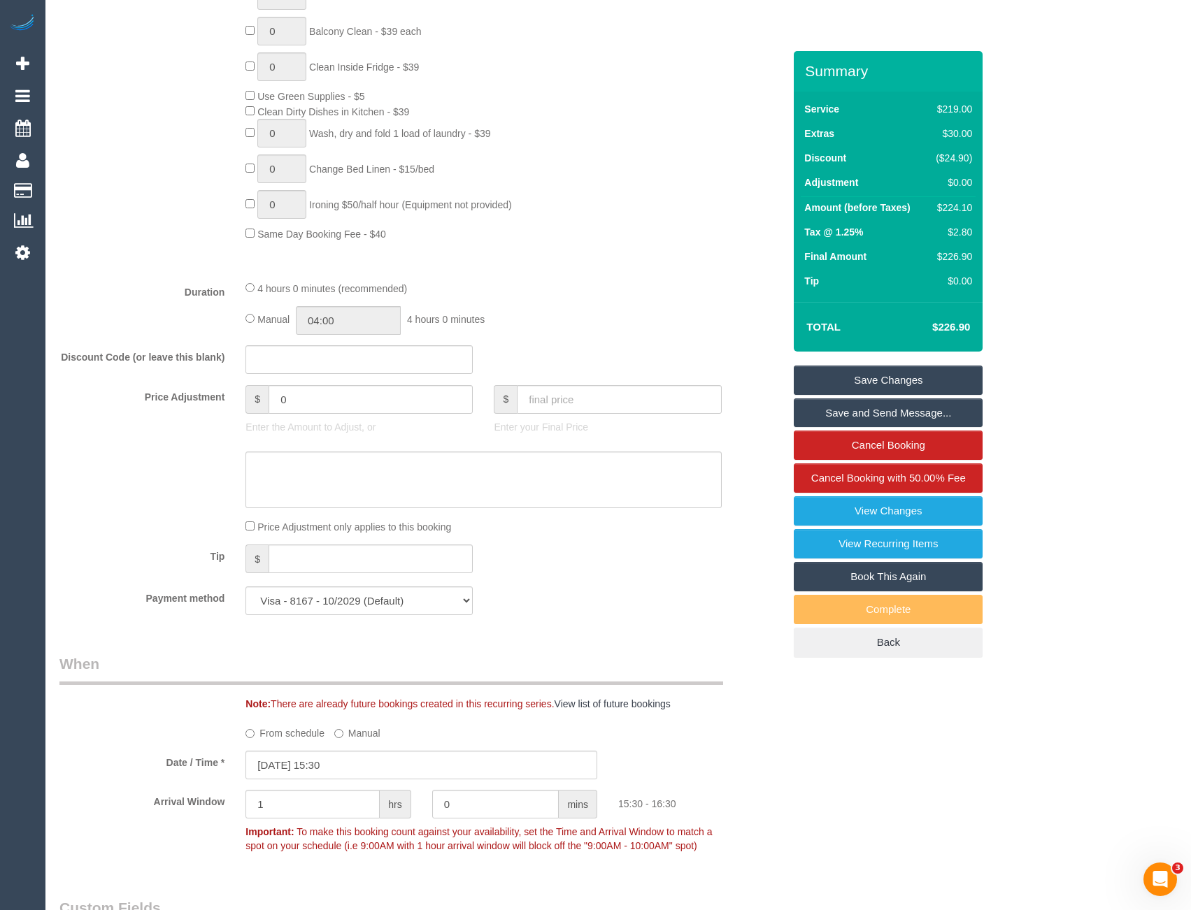
scroll to position [839, 0]
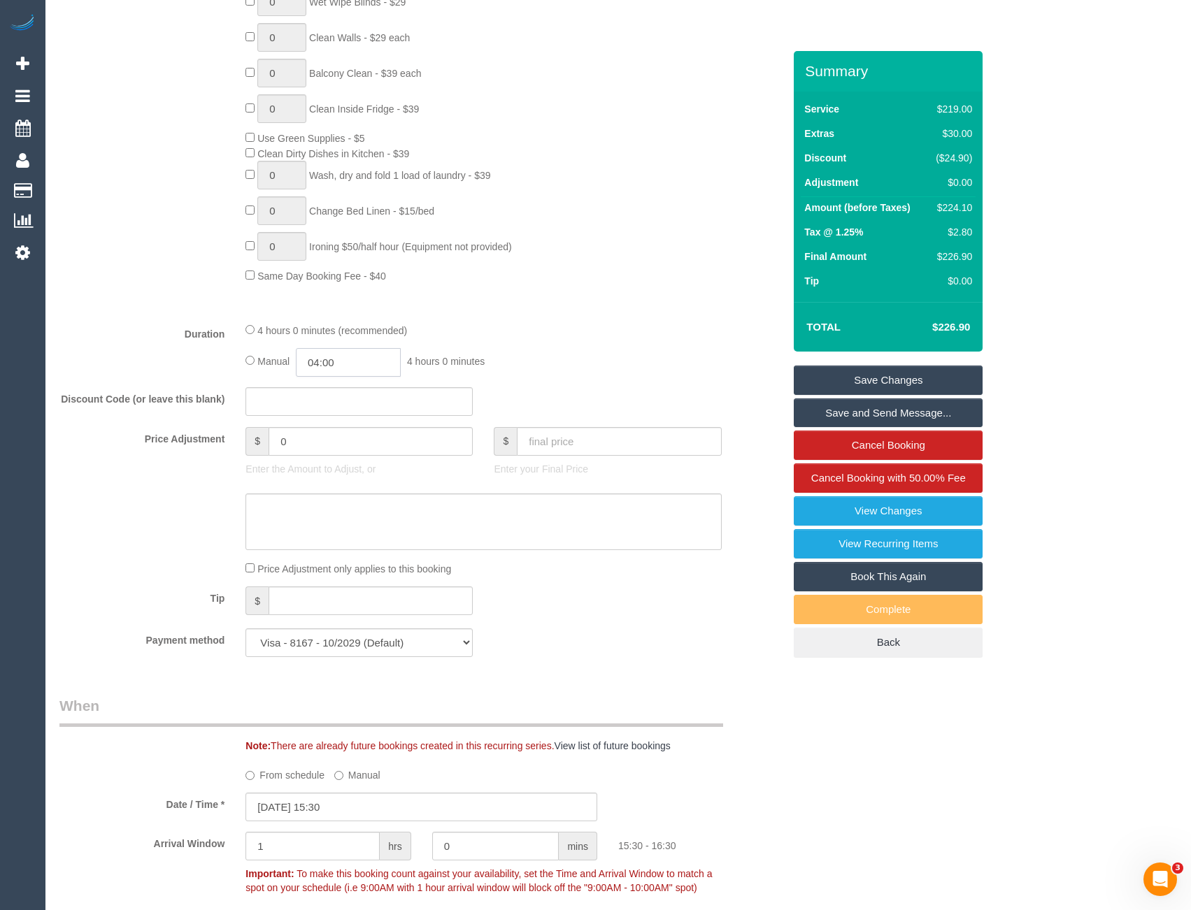
click at [368, 361] on input "04:00" at bounding box center [348, 362] width 105 height 29
type input "02:00"
click at [344, 412] on li "02:00" at bounding box center [333, 416] width 62 height 18
click at [823, 380] on link "Save Changes" at bounding box center [888, 380] width 189 height 29
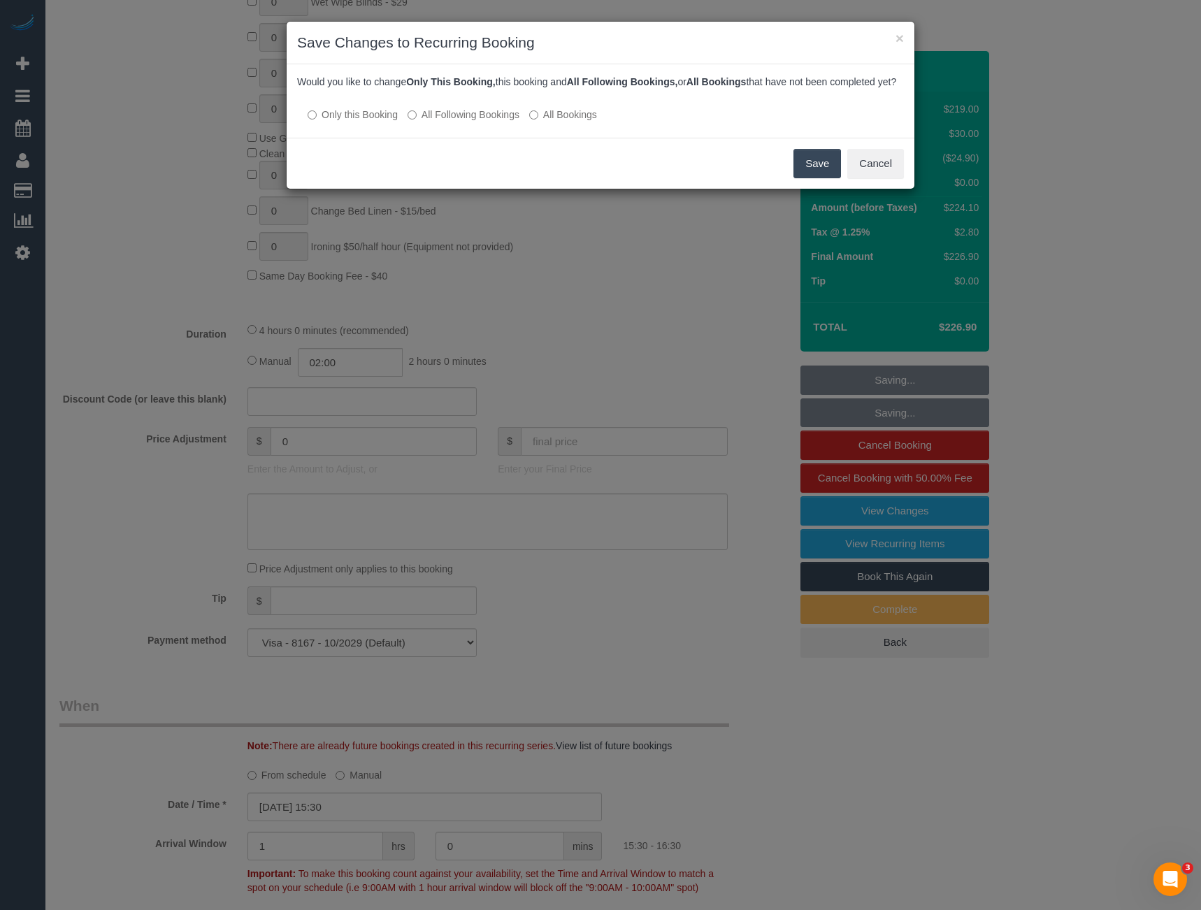
click at [812, 174] on button "Save" at bounding box center [818, 163] width 48 height 29
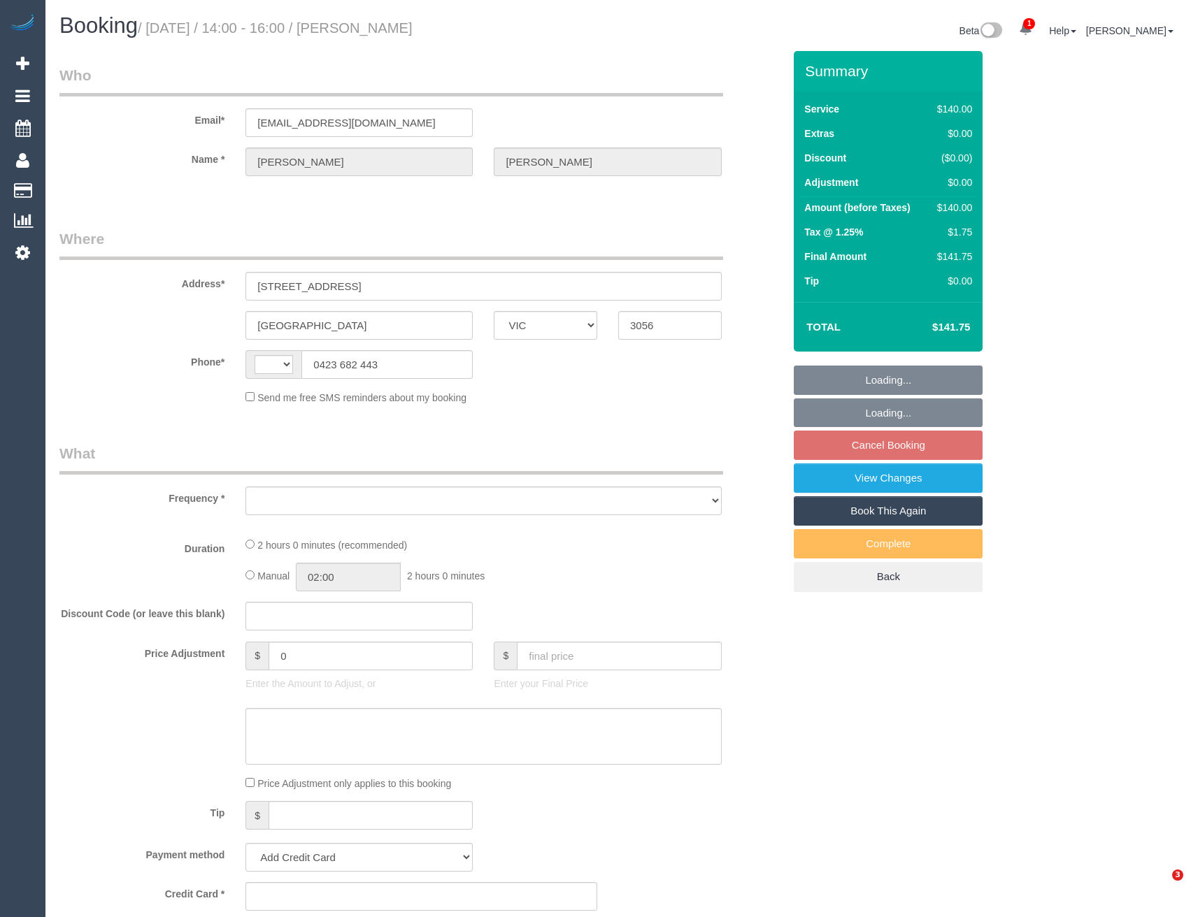
select select "VIC"
select select "string:AU"
select select "object:855"
select select "number:28"
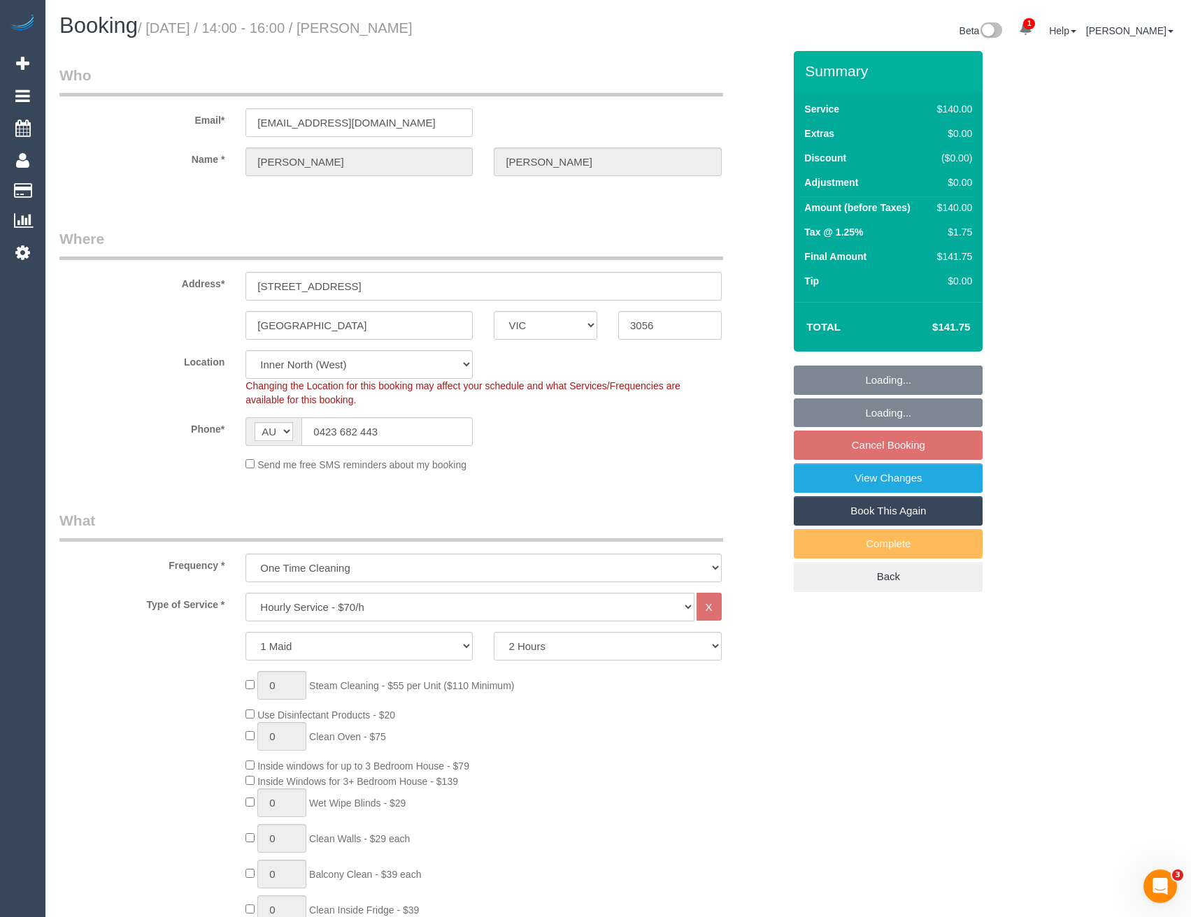
select select "string:stripe-pm_1RS4QX2GScqysDRVbinpUAOr"
select select "object:1723"
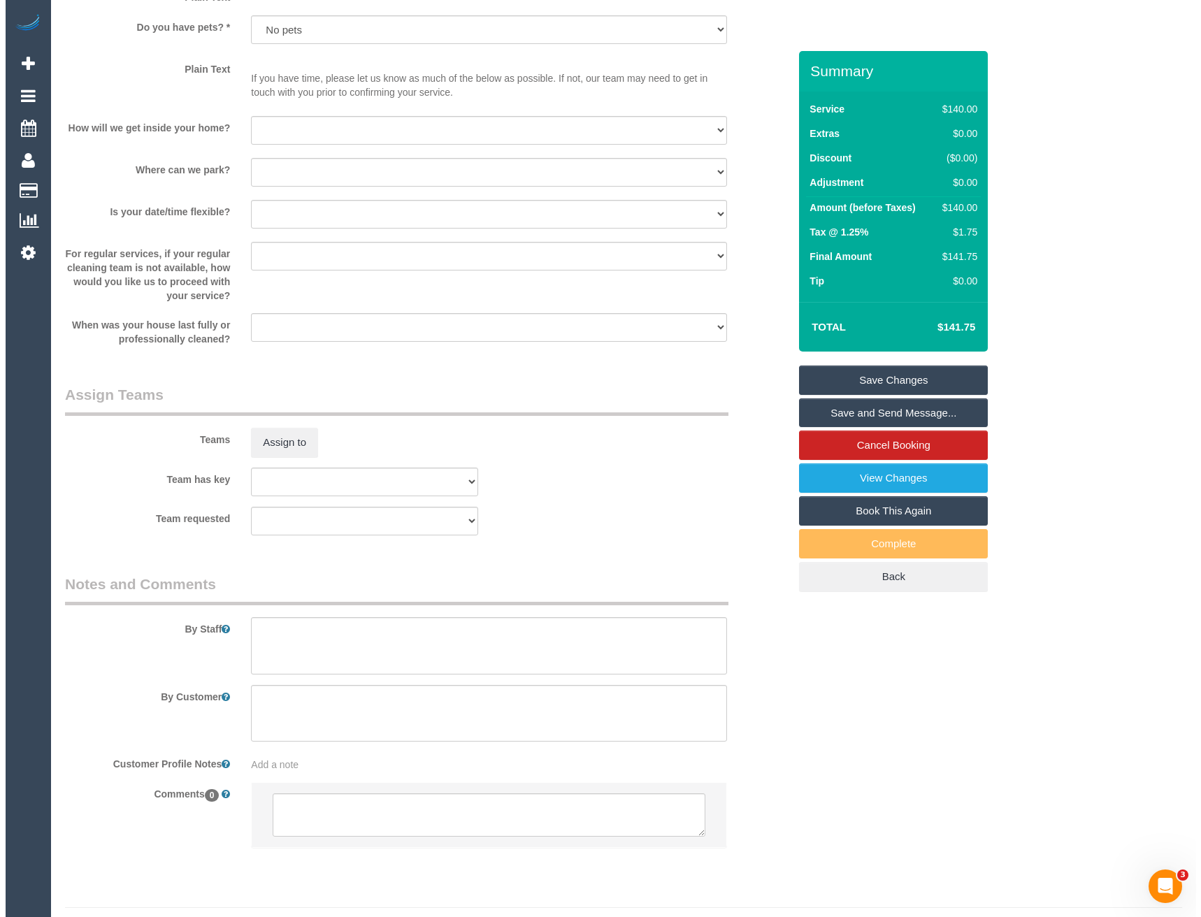
scroll to position [1807, 0]
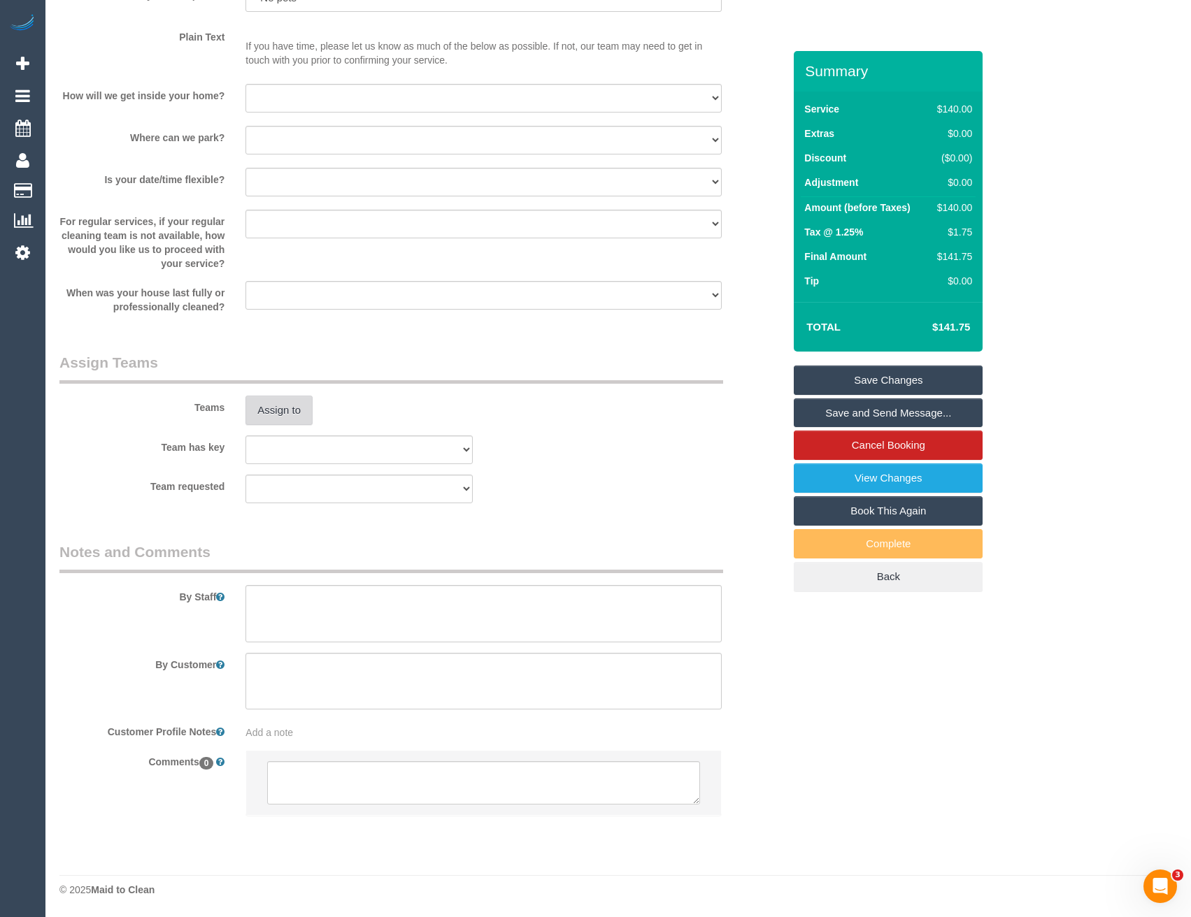
click at [294, 422] on button "Assign to" at bounding box center [278, 410] width 67 height 29
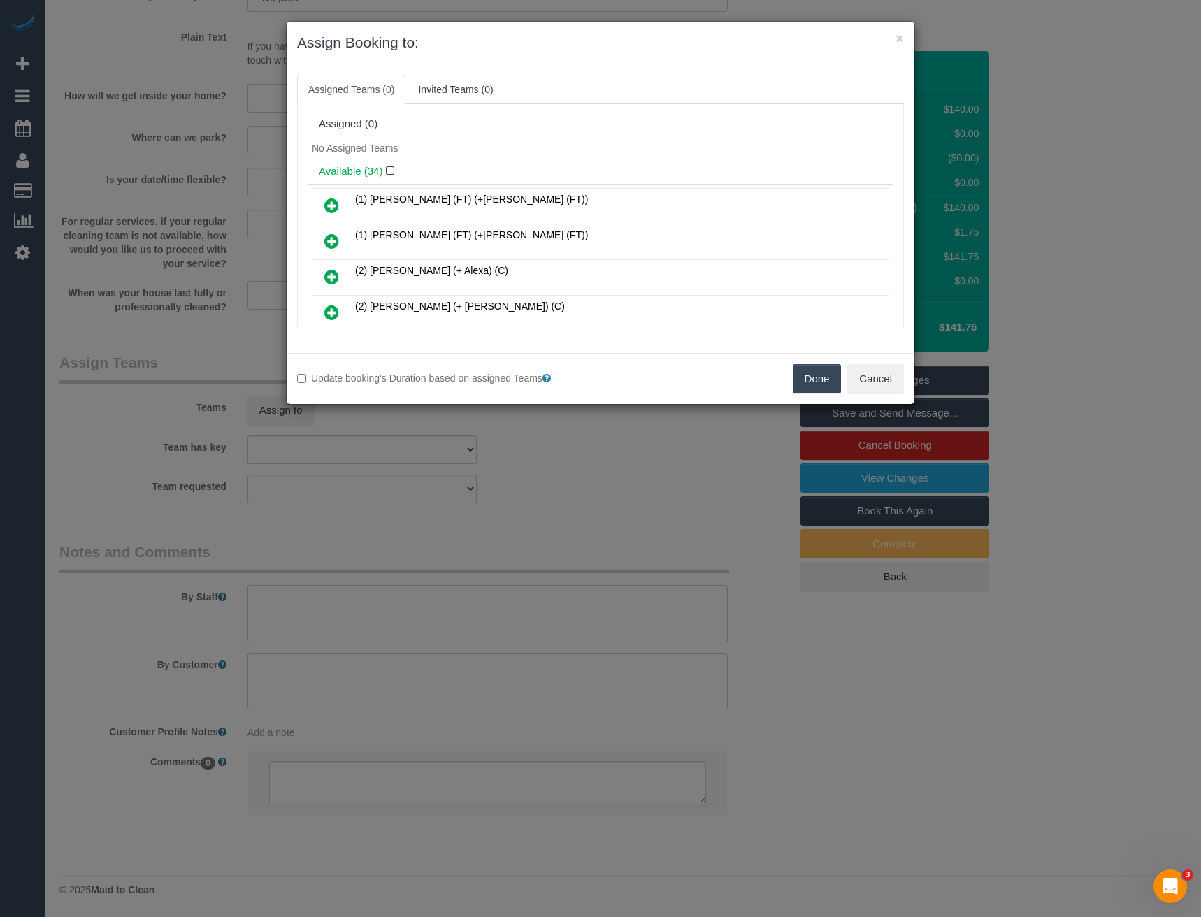
scroll to position [5474, 0]
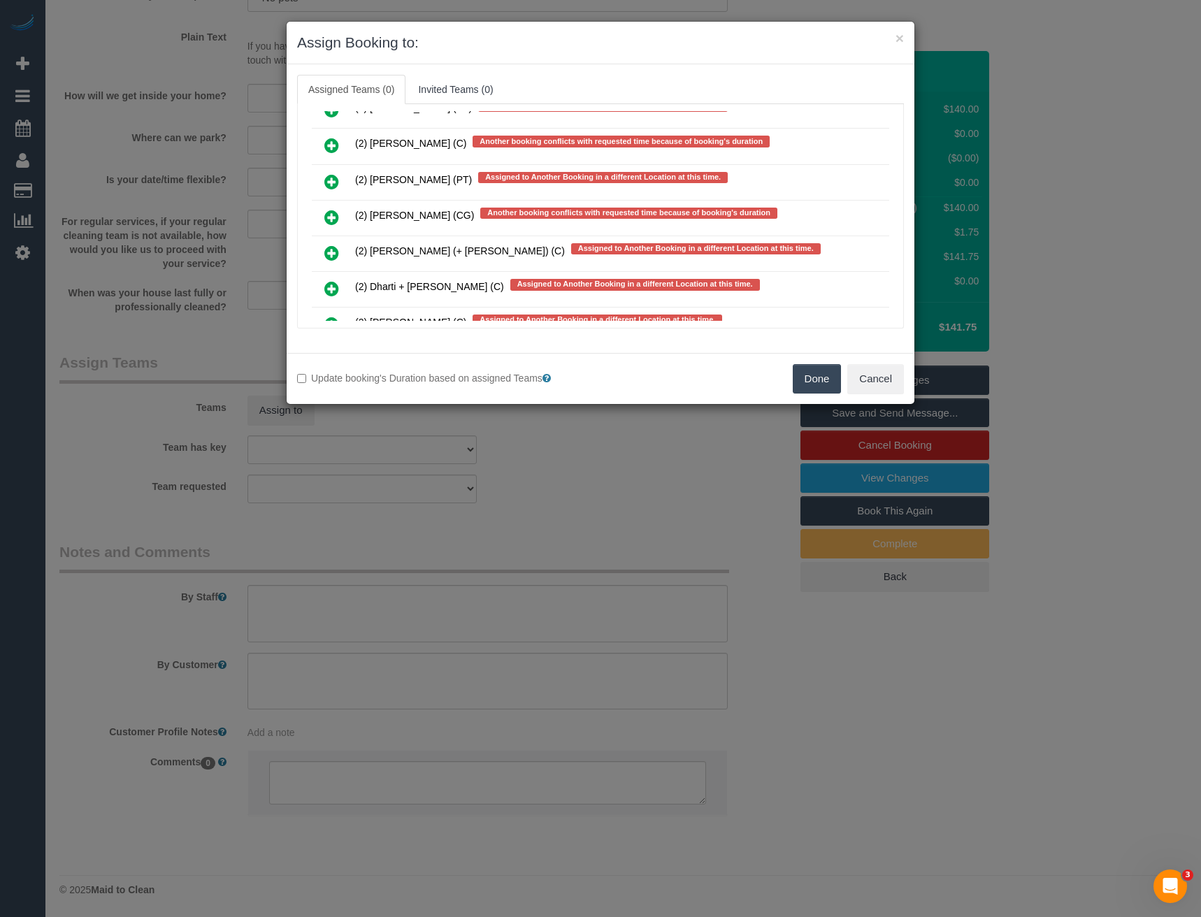
click at [335, 214] on icon at bounding box center [331, 217] width 15 height 17
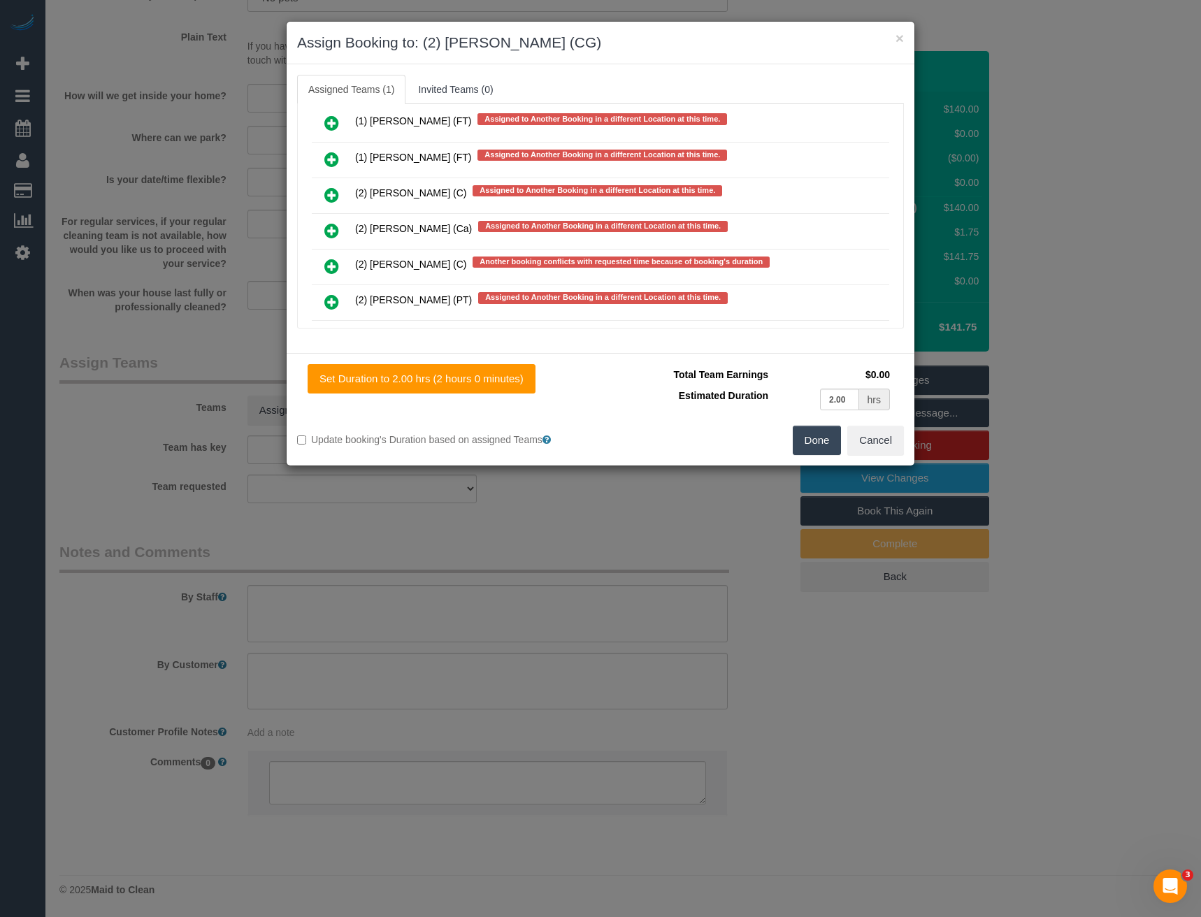
scroll to position [5512, 0]
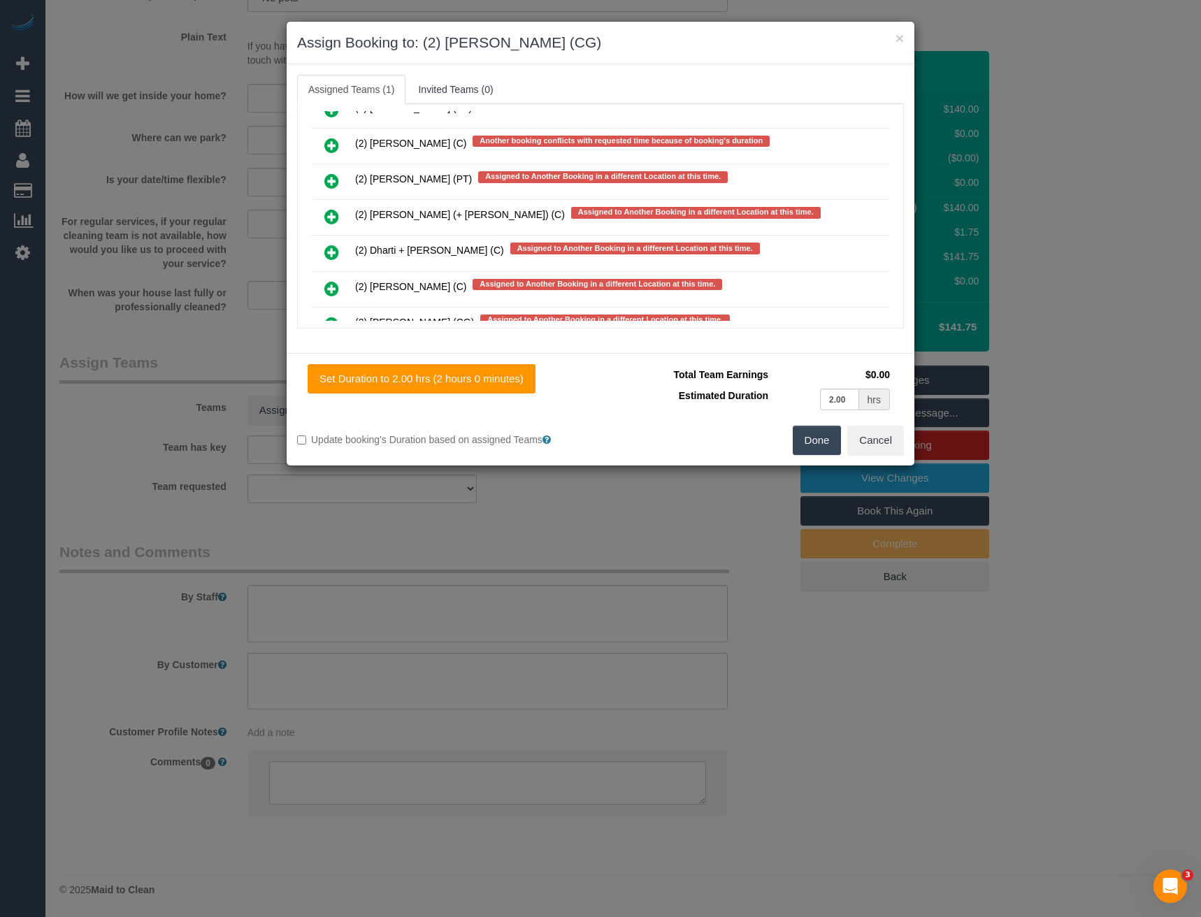
click at [329, 141] on icon at bounding box center [331, 145] width 15 height 17
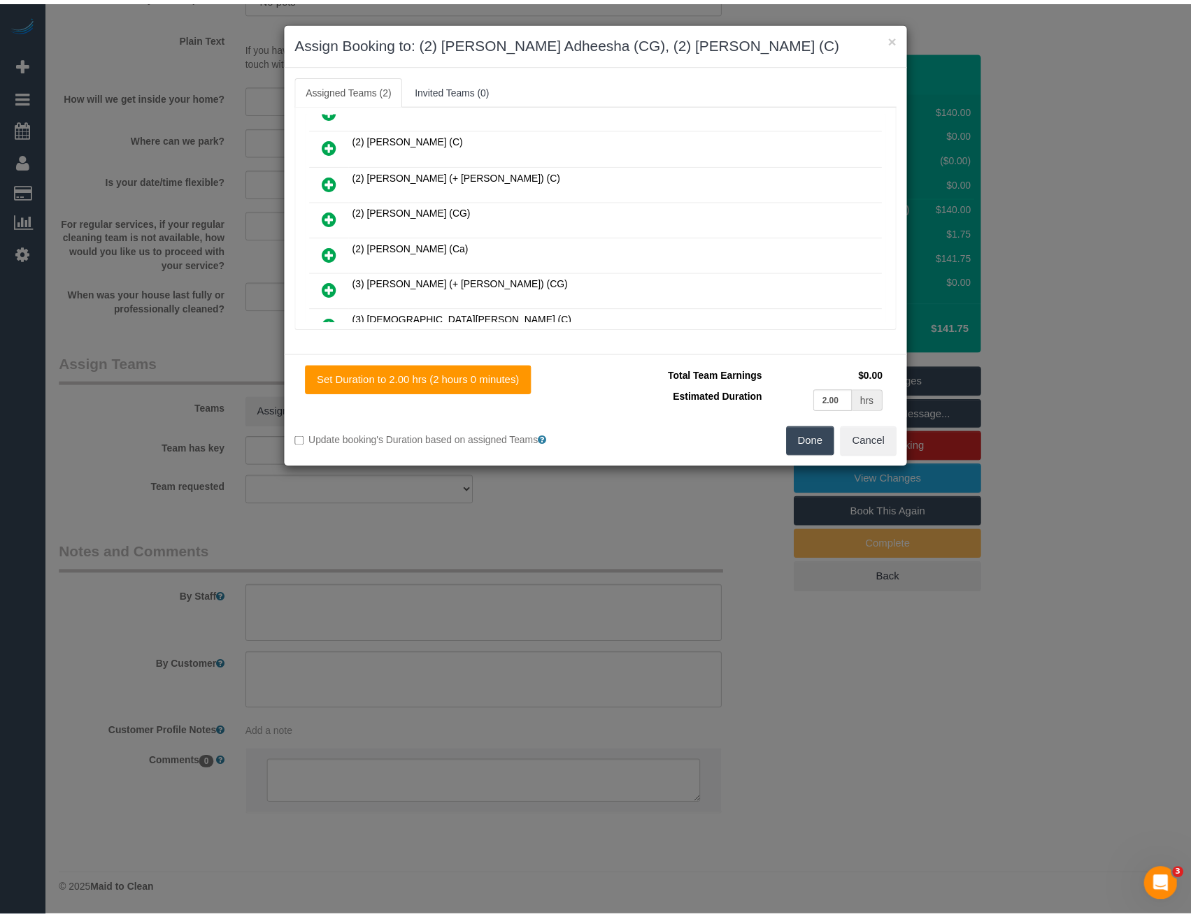
scroll to position [0, 0]
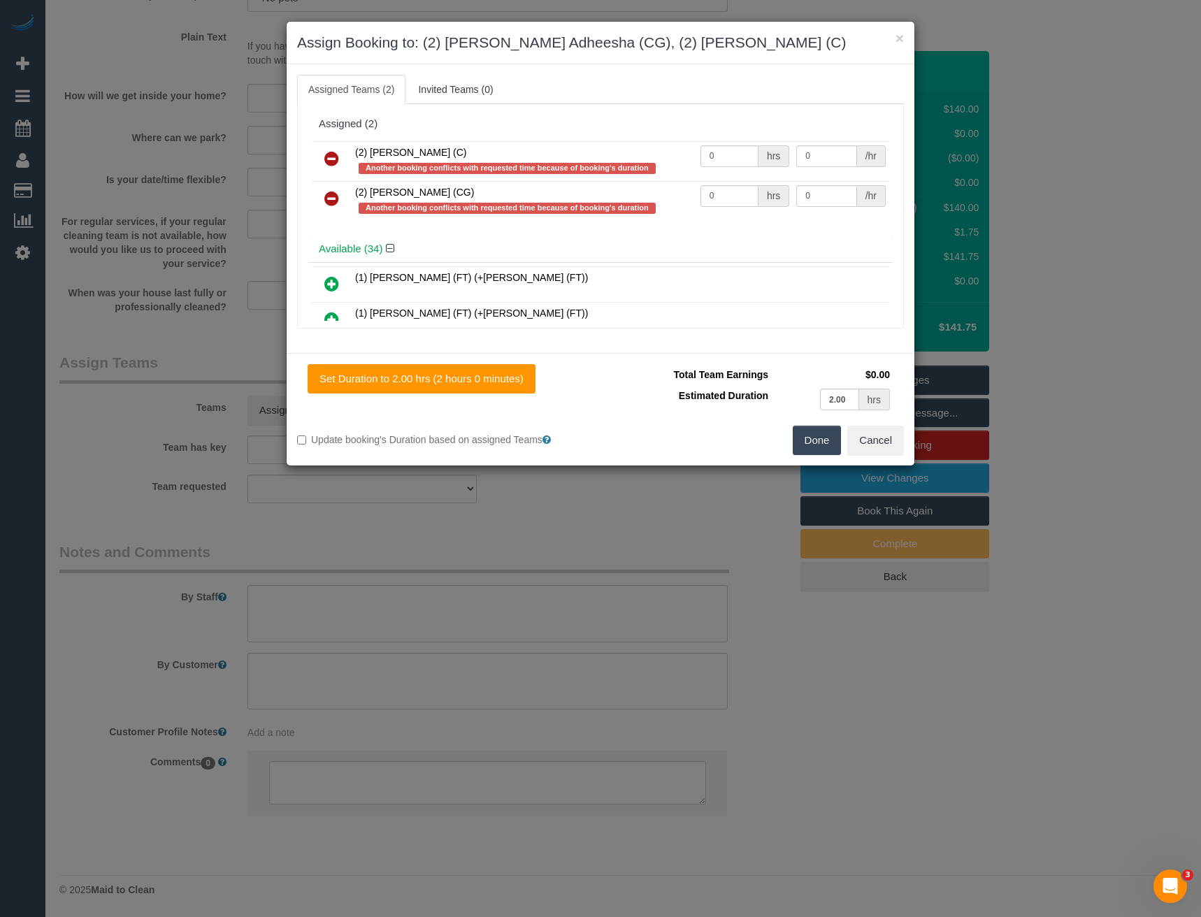
click at [334, 194] on icon at bounding box center [331, 198] width 15 height 17
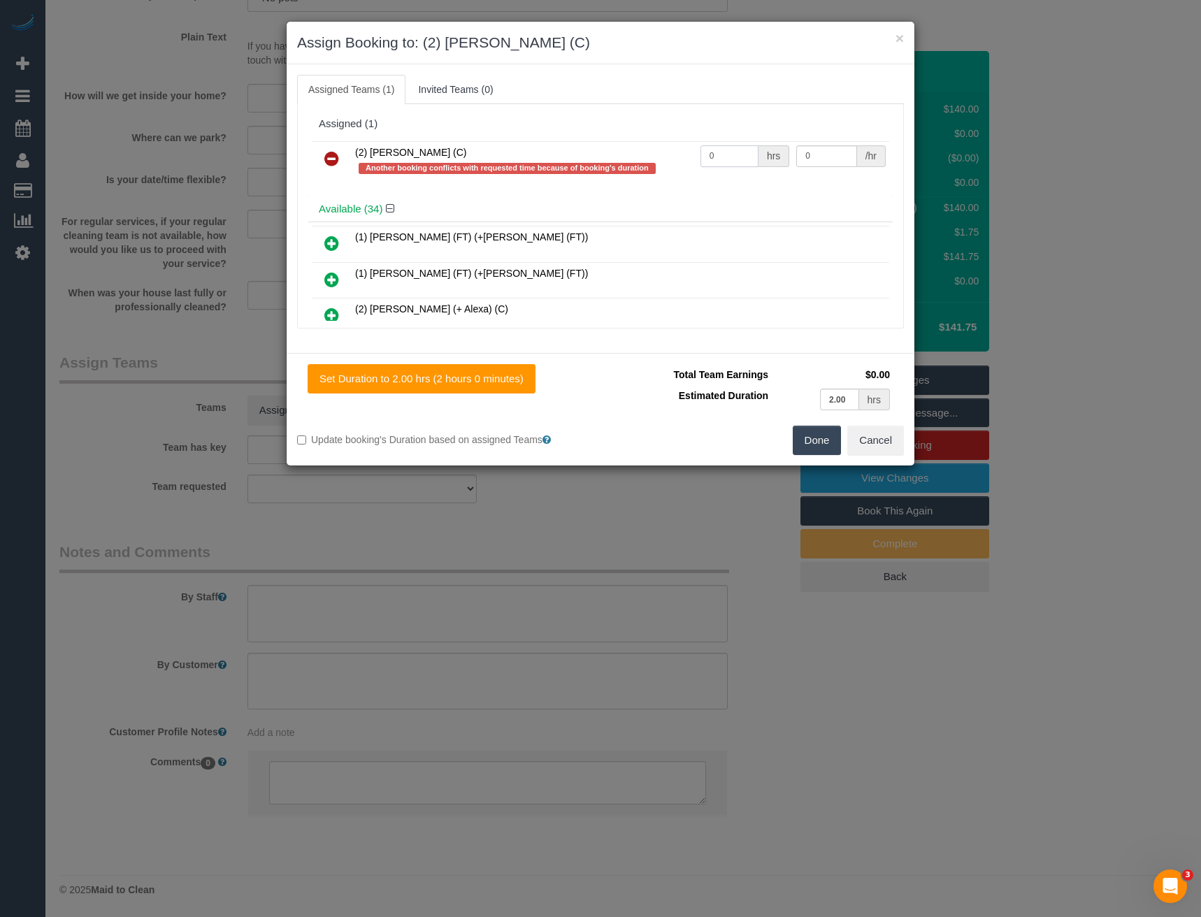
drag, startPoint x: 729, startPoint y: 160, endPoint x: 456, endPoint y: 150, distance: 273.6
click at [536, 157] on tr "(2) [PERSON_NAME] (C) Another booking conflicts with requested time because of …" at bounding box center [601, 161] width 578 height 40
type input "2"
type input "37.5"
click at [808, 441] on button "Done" at bounding box center [817, 440] width 49 height 29
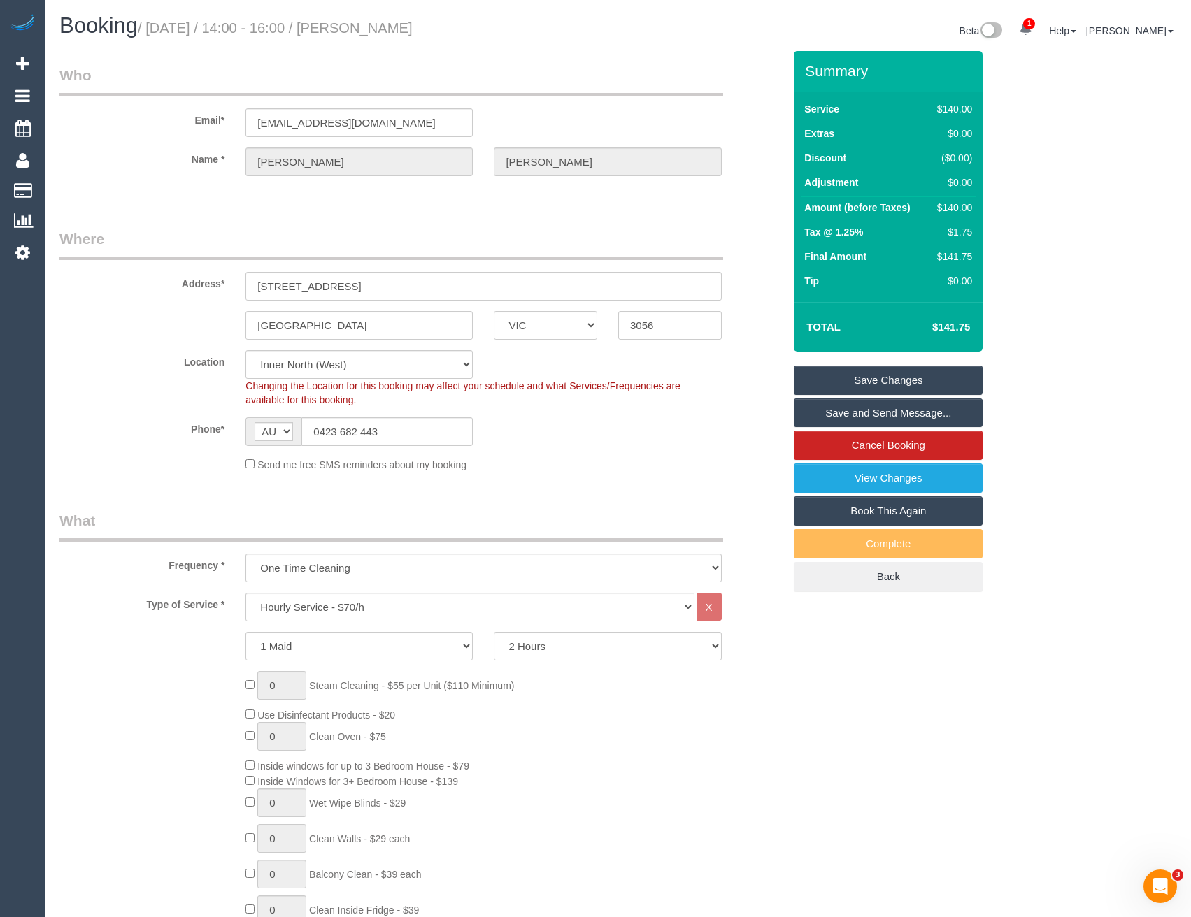
click at [862, 414] on link "Save and Send Message..." at bounding box center [888, 413] width 189 height 29
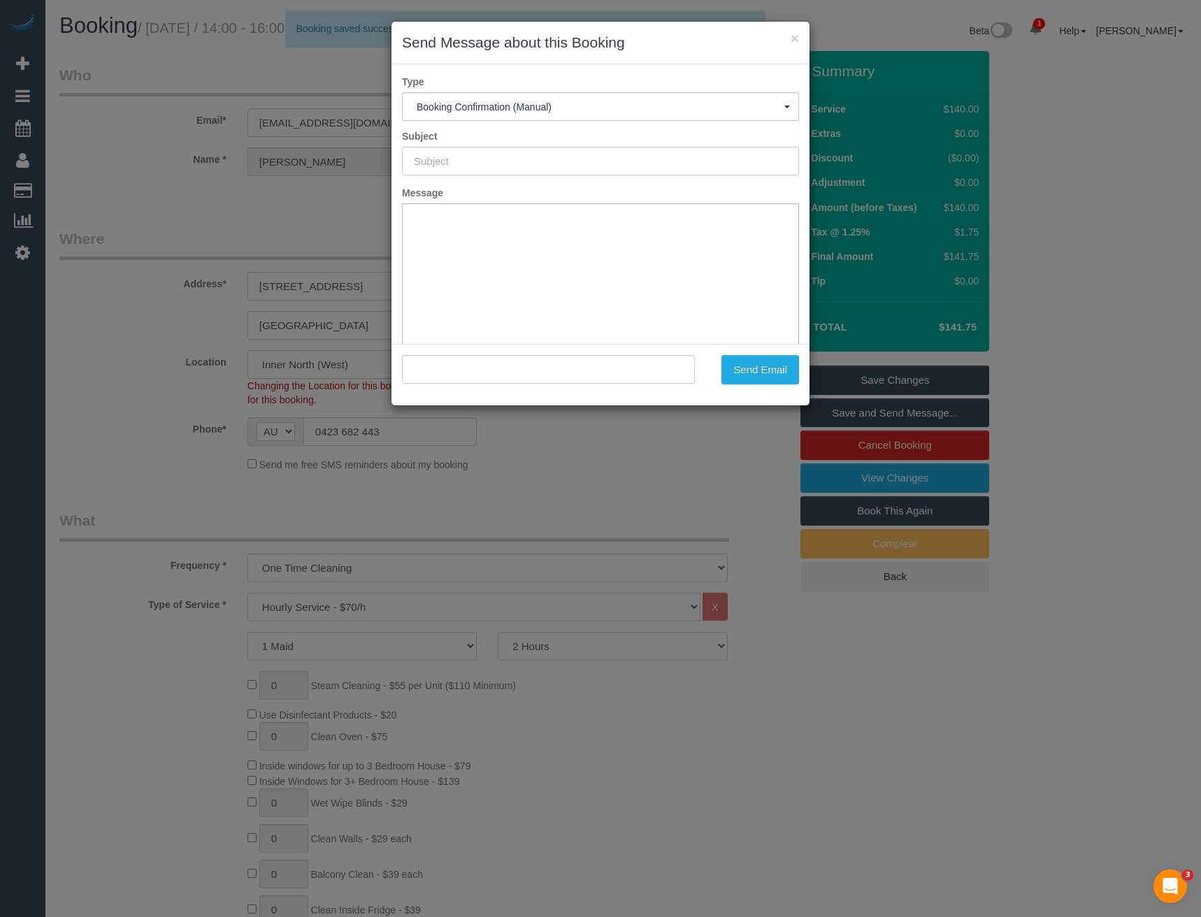
type input "Booking Confirmed"
type input ""[PERSON_NAME]" <[EMAIL_ADDRESS][DOMAIN_NAME]>"
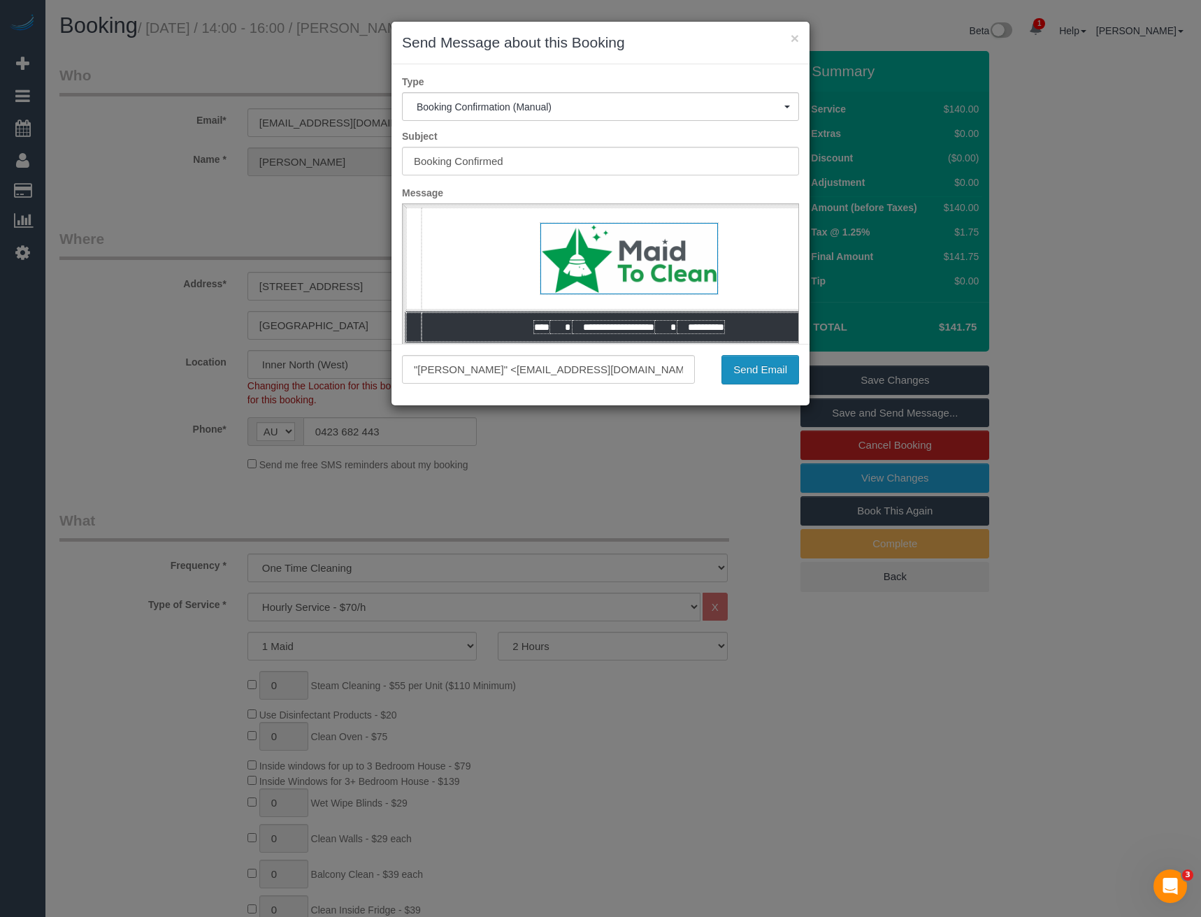
click at [781, 376] on button "Send Email" at bounding box center [761, 369] width 78 height 29
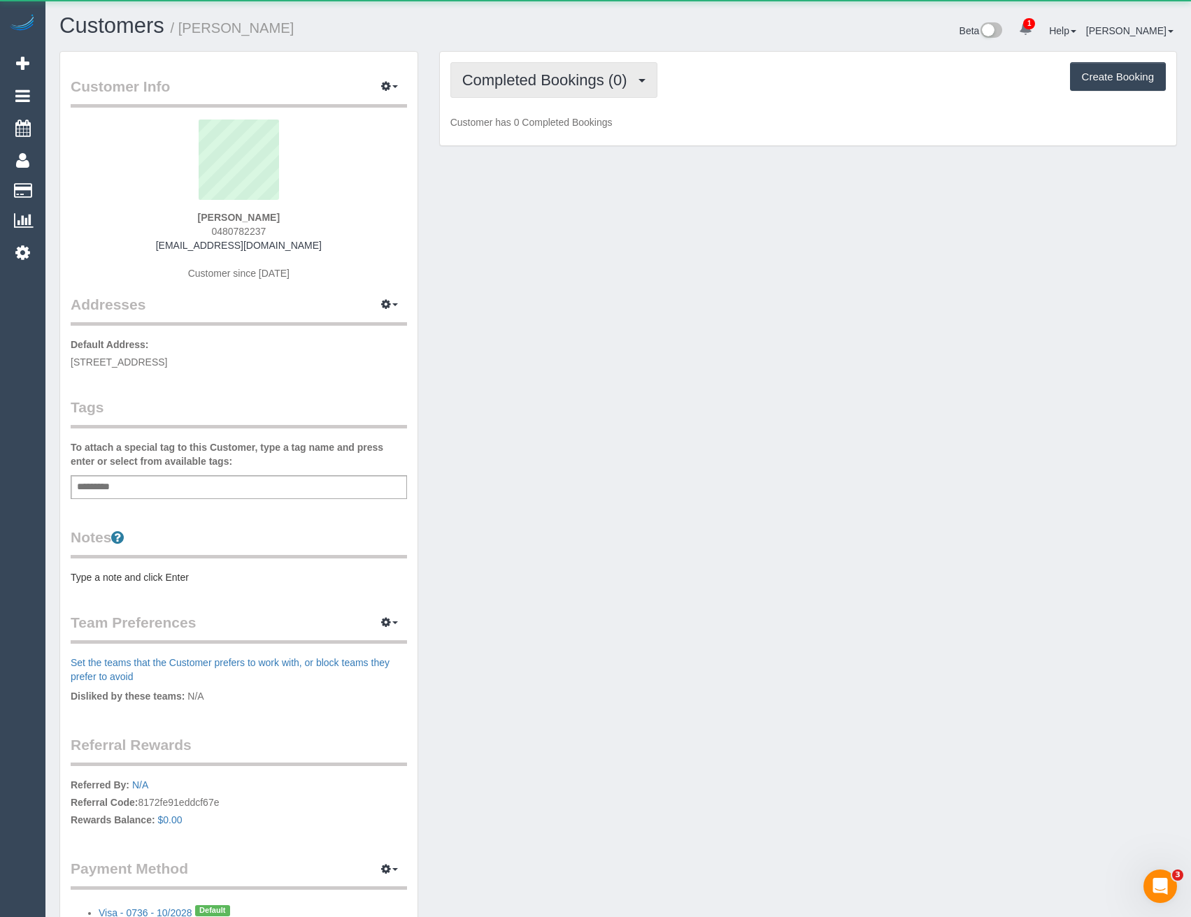
click at [603, 77] on span "Completed Bookings (0)" at bounding box center [548, 79] width 172 height 17
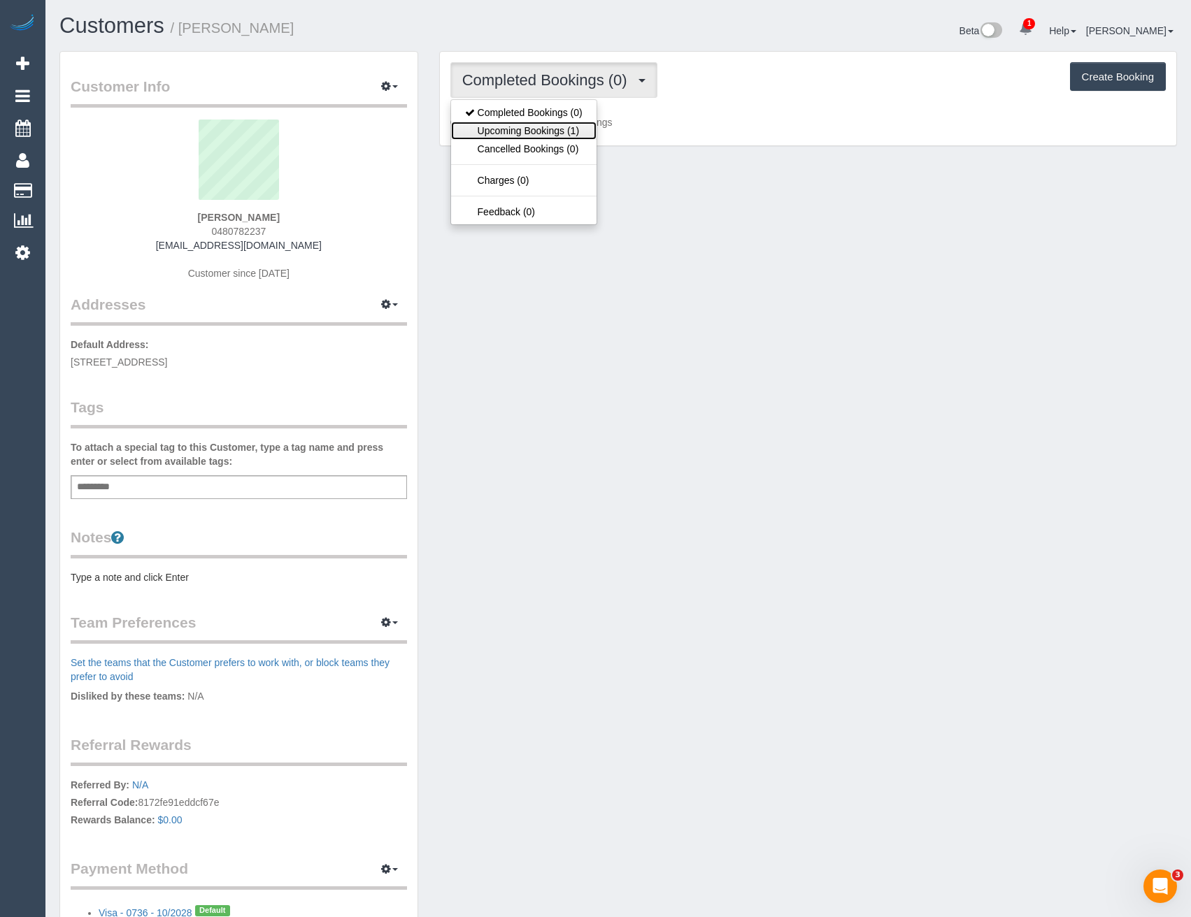
click at [571, 127] on link "Upcoming Bookings (1)" at bounding box center [523, 131] width 145 height 18
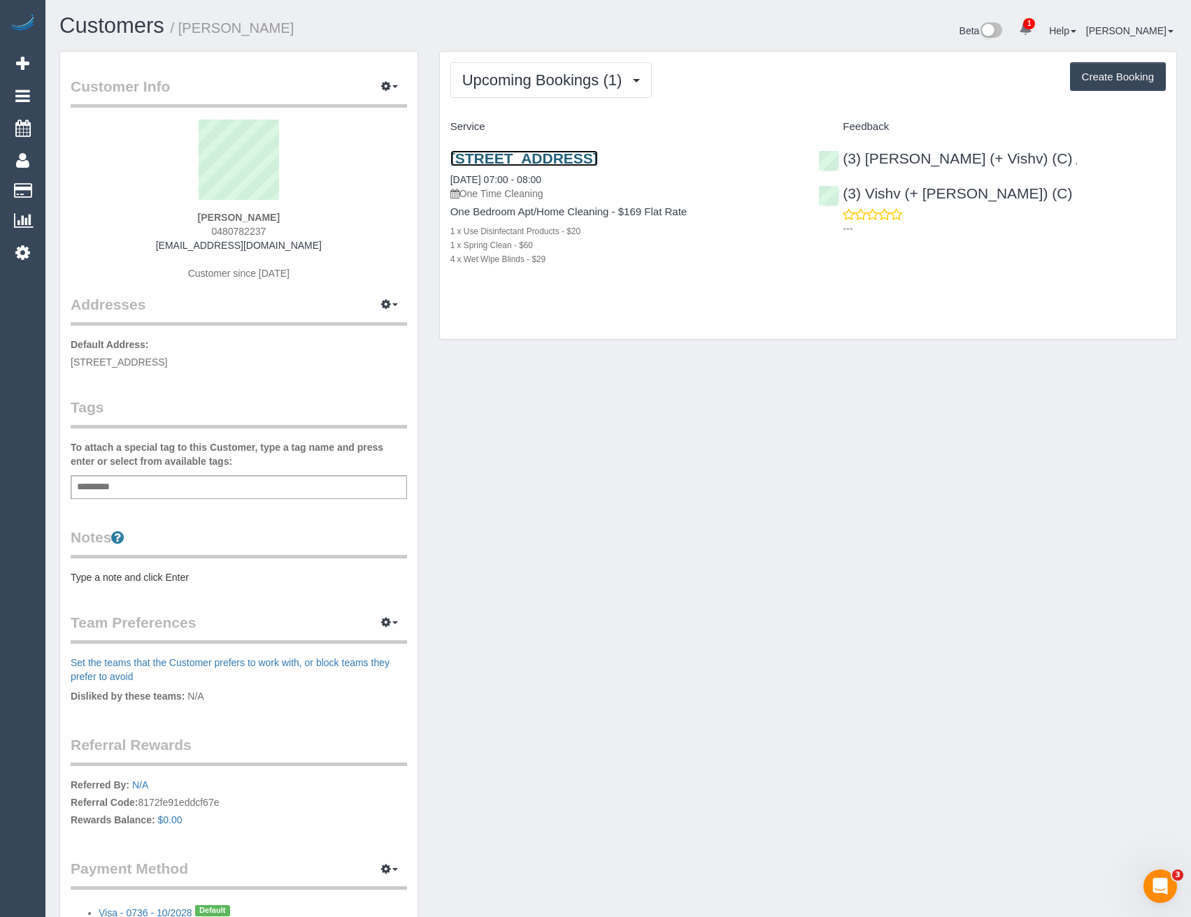
click at [598, 157] on link "530 Toorak Road, 39, Toorak, VIC 3142" at bounding box center [524, 158] width 148 height 16
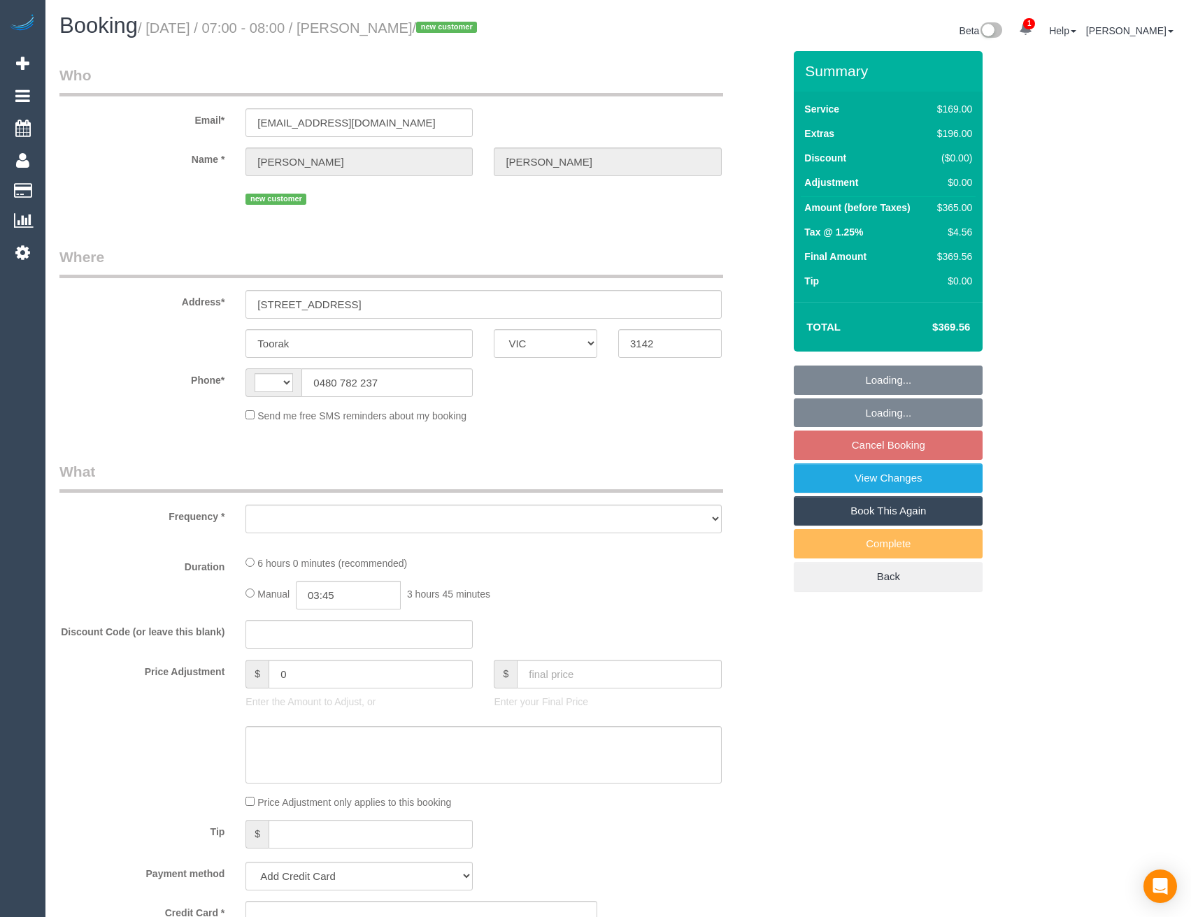
select select "VIC"
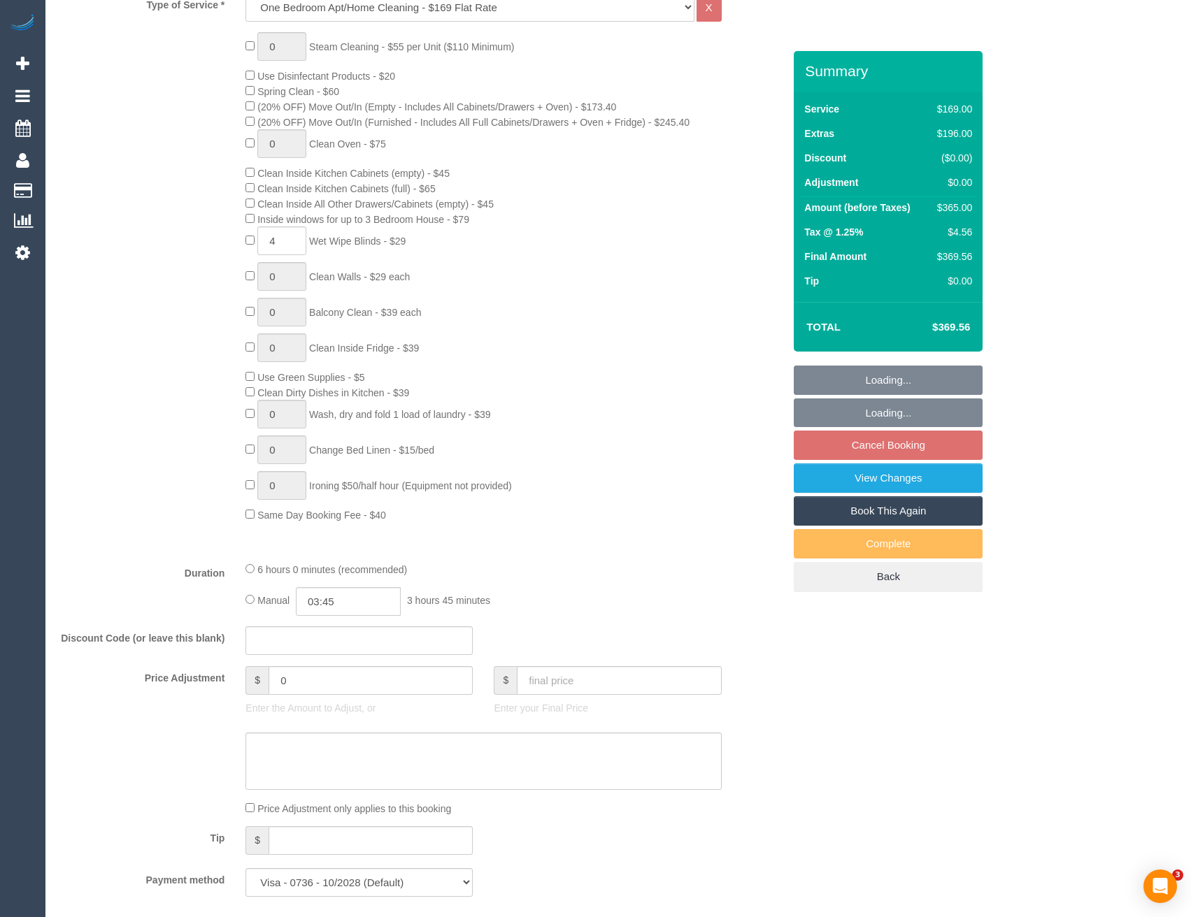
select select "string:AU"
select select "object:324"
select select "string:stripe-pm_1S4bjc2GScqysDRVTse6BE4y"
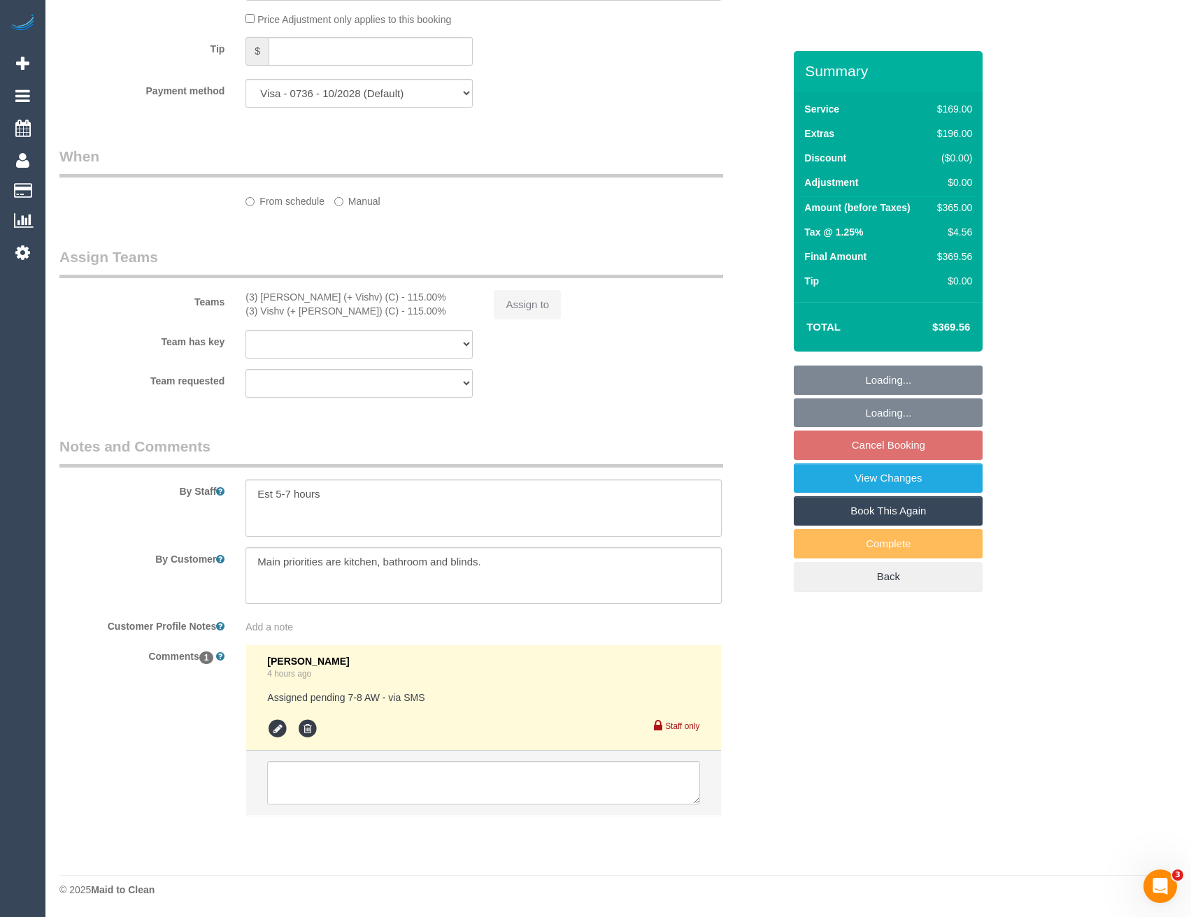
select select "number:28"
select select "number:14"
select select "number:18"
select select "number:24"
select select "number:33"
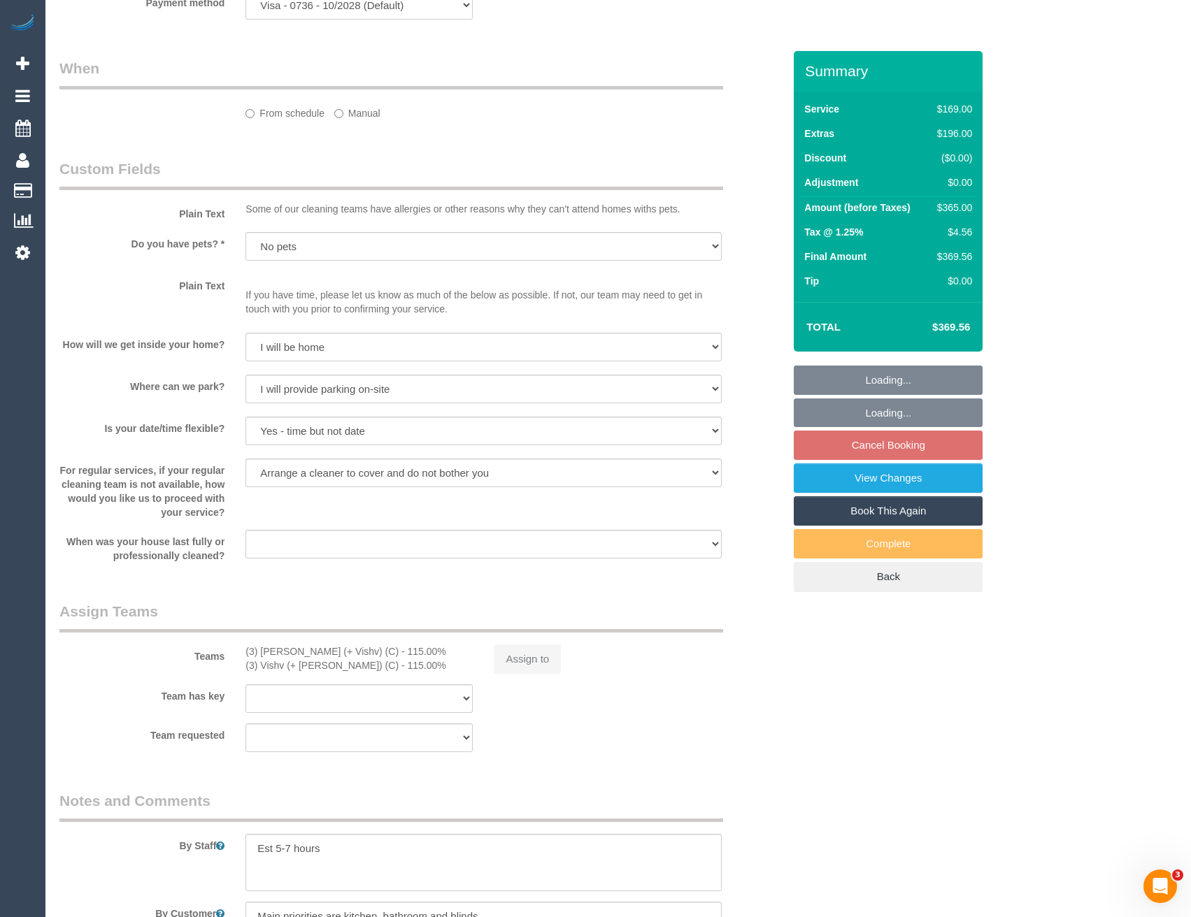
select select "object:820"
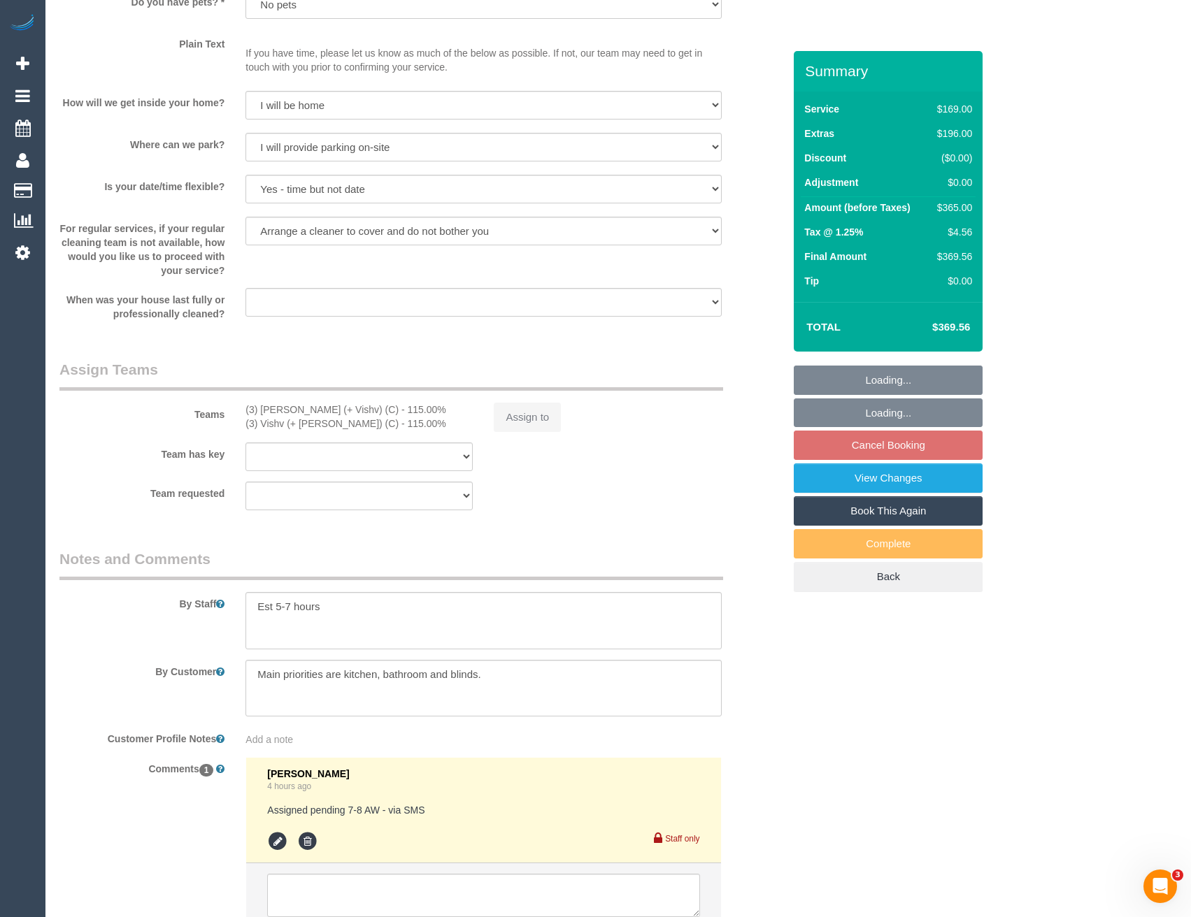
select select "spot1"
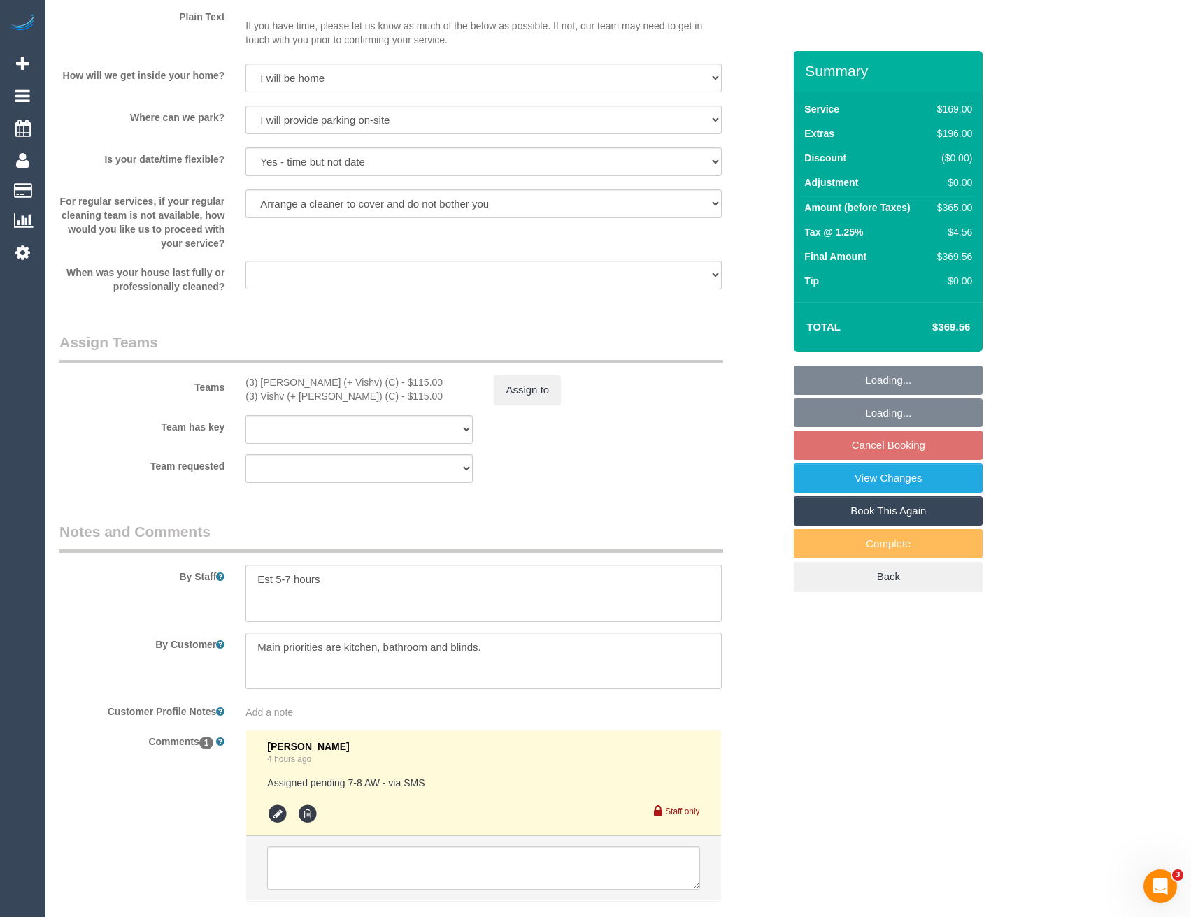
scroll to position [1892, 0]
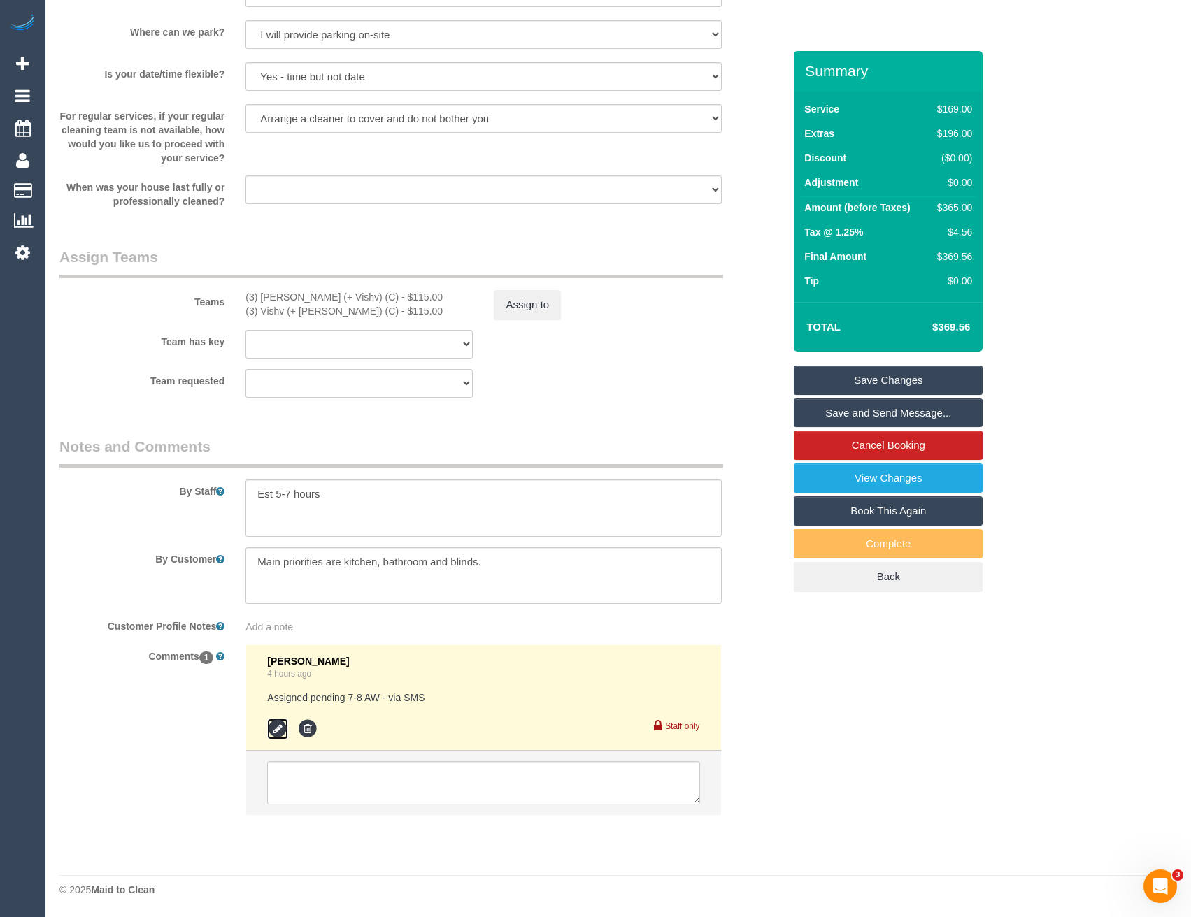
click at [282, 726] on icon at bounding box center [277, 729] width 21 height 21
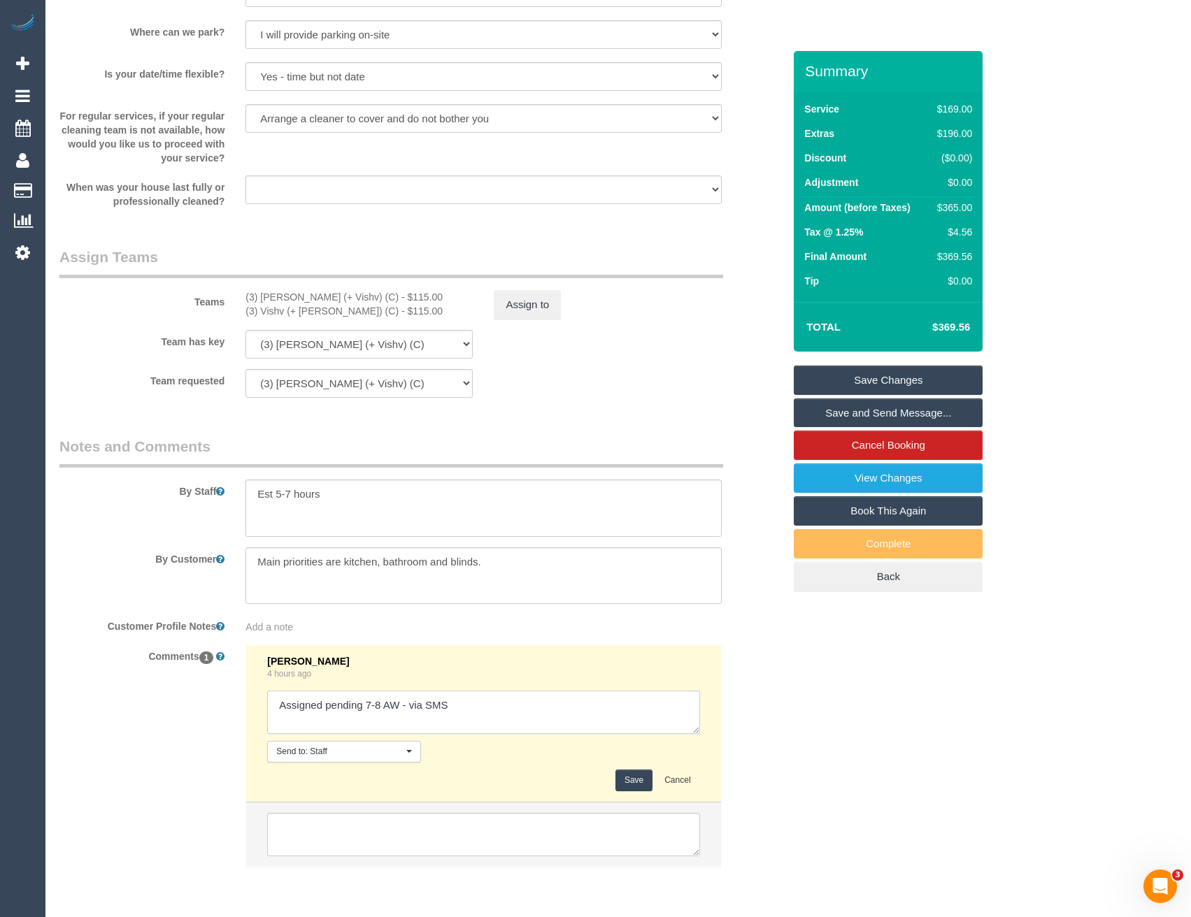
click at [482, 710] on textarea at bounding box center [483, 712] width 432 height 43
type textarea "Assigned pending 7-8 AW - via SMS"
click at [622, 782] on button "Save" at bounding box center [633, 781] width 37 height 22
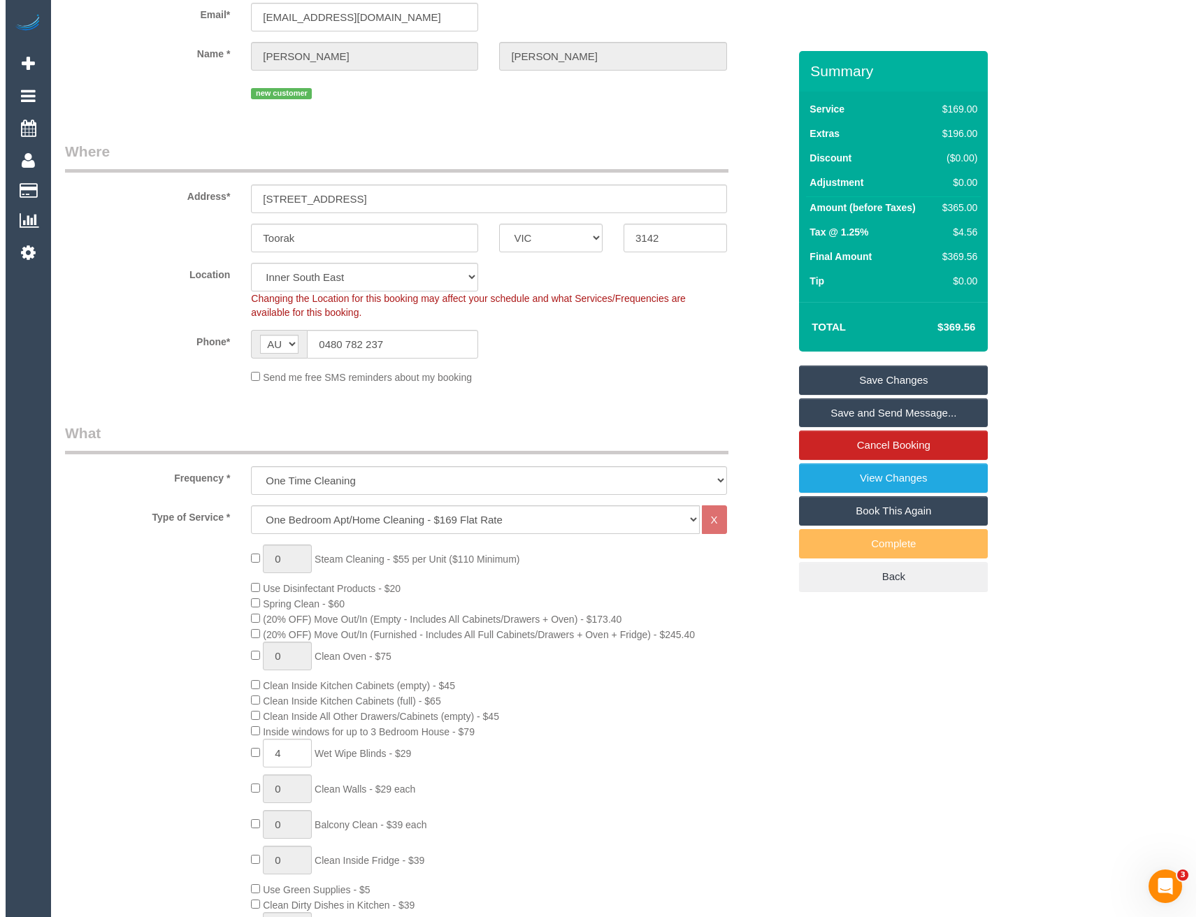
scroll to position [0, 0]
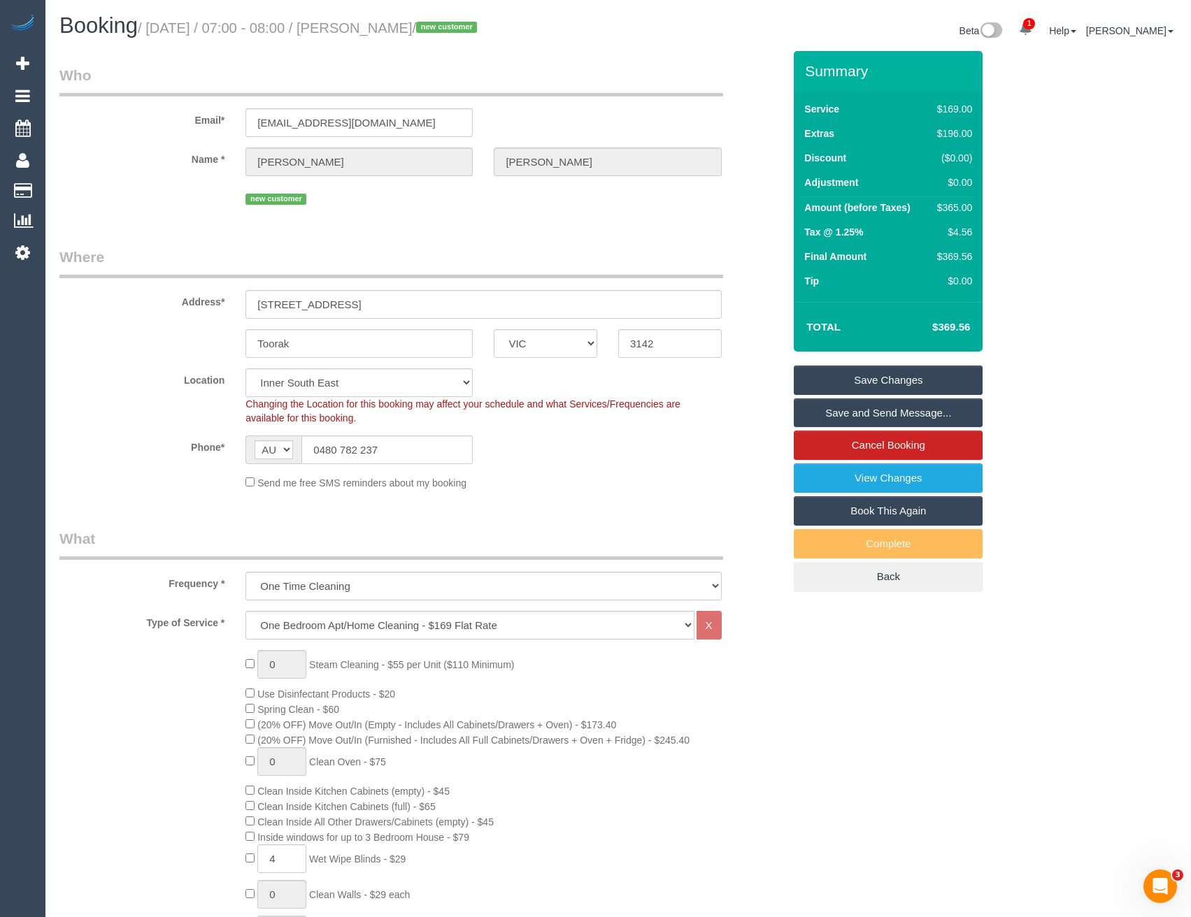
click at [868, 410] on link "Save and Send Message..." at bounding box center [888, 413] width 189 height 29
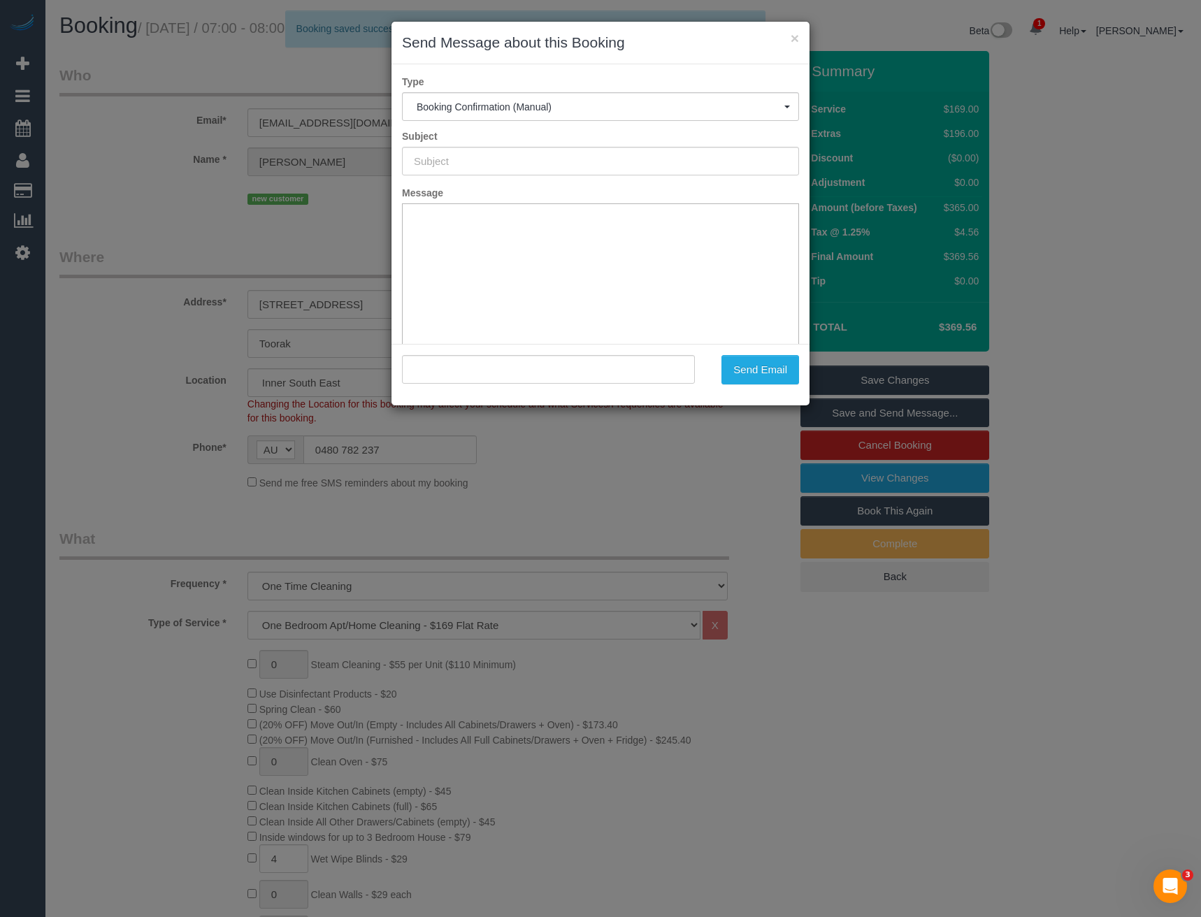
type input "Booking Confirmed"
type input ""[PERSON_NAME]" <[EMAIL_ADDRESS][DOMAIN_NAME]>"
click at [766, 372] on button "Send Email" at bounding box center [761, 369] width 78 height 29
